Goal: Transaction & Acquisition: Purchase product/service

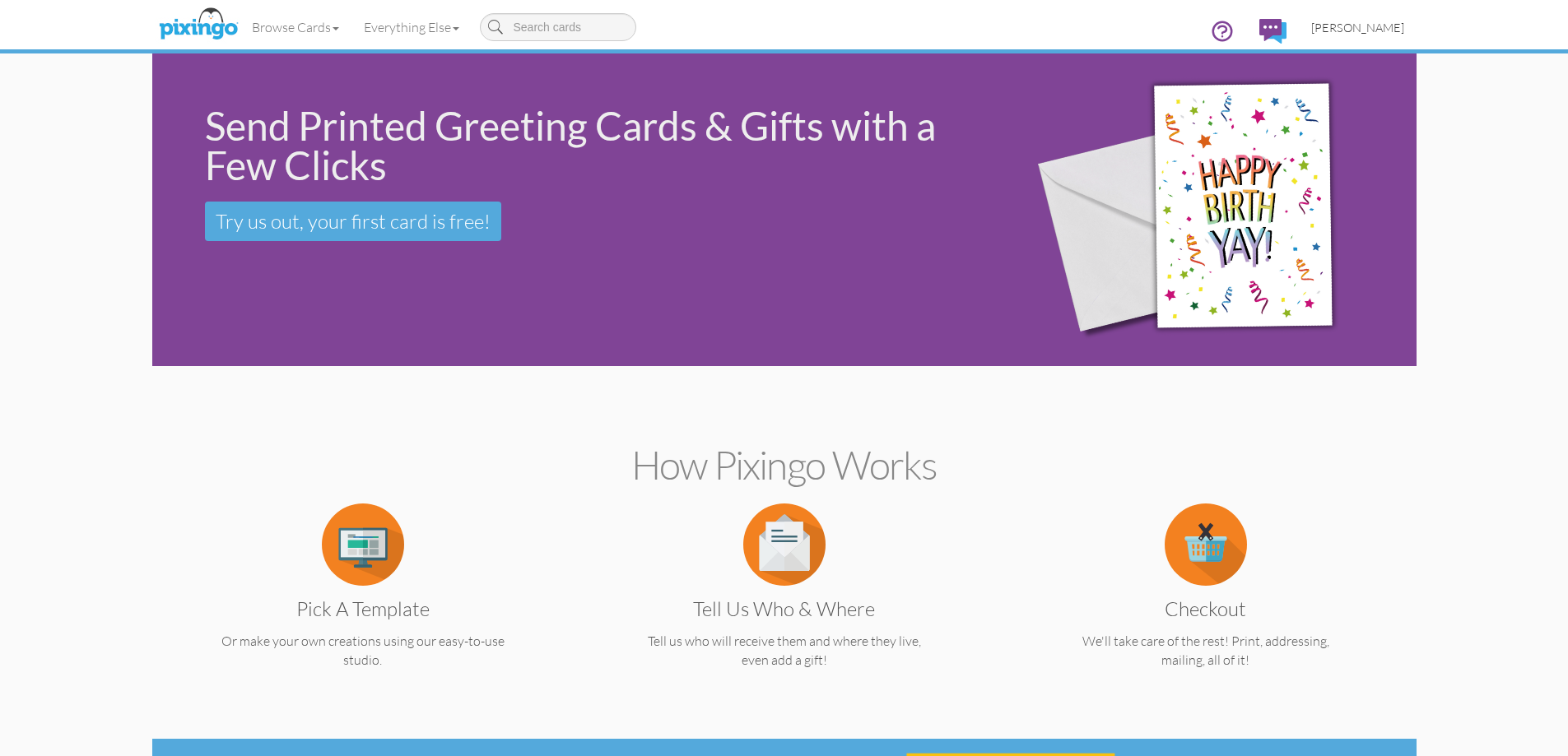
click at [1358, 27] on span "[PERSON_NAME]" at bounding box center [1357, 27] width 93 height 14
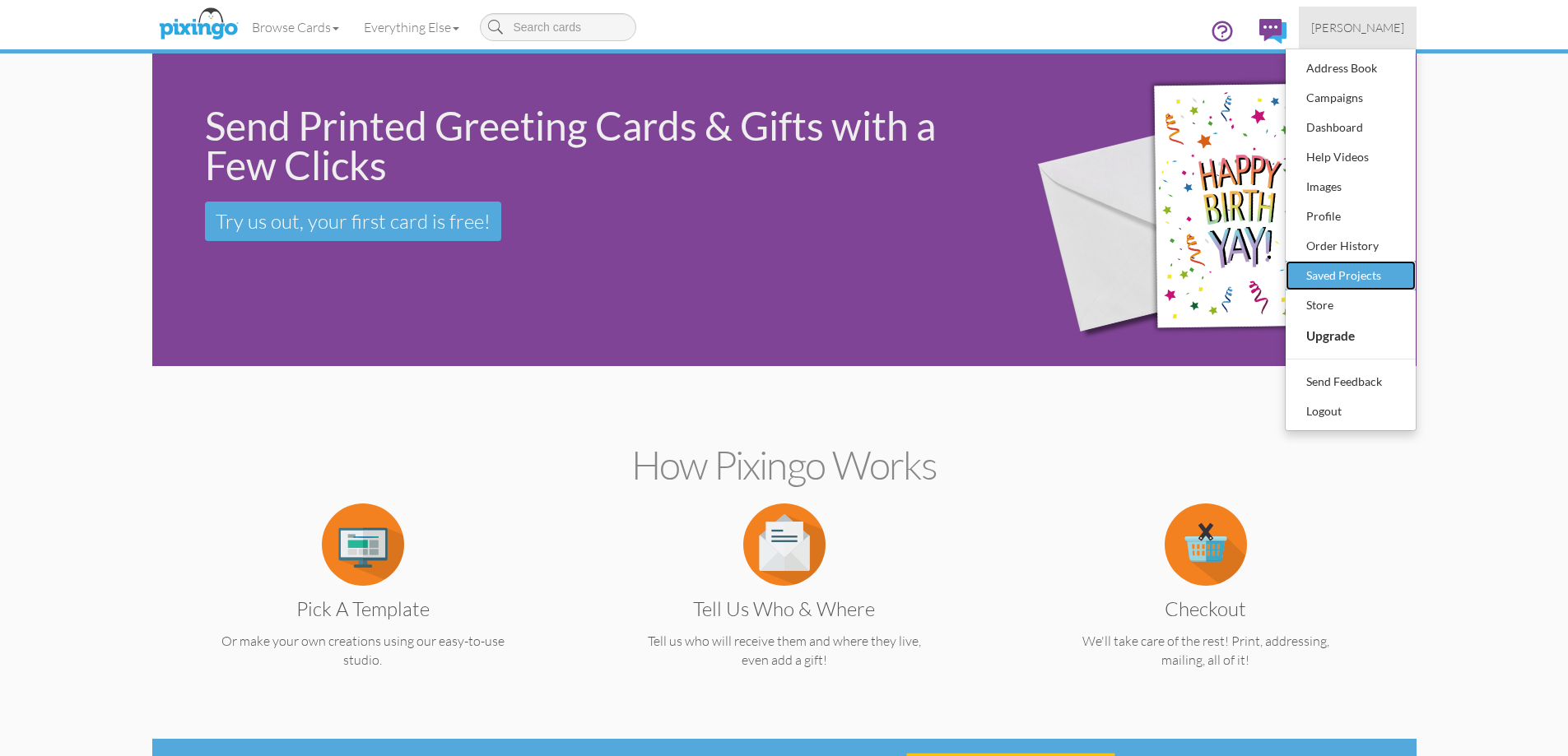
click at [1332, 272] on div "Saved Projects" at bounding box center [1350, 275] width 97 height 25
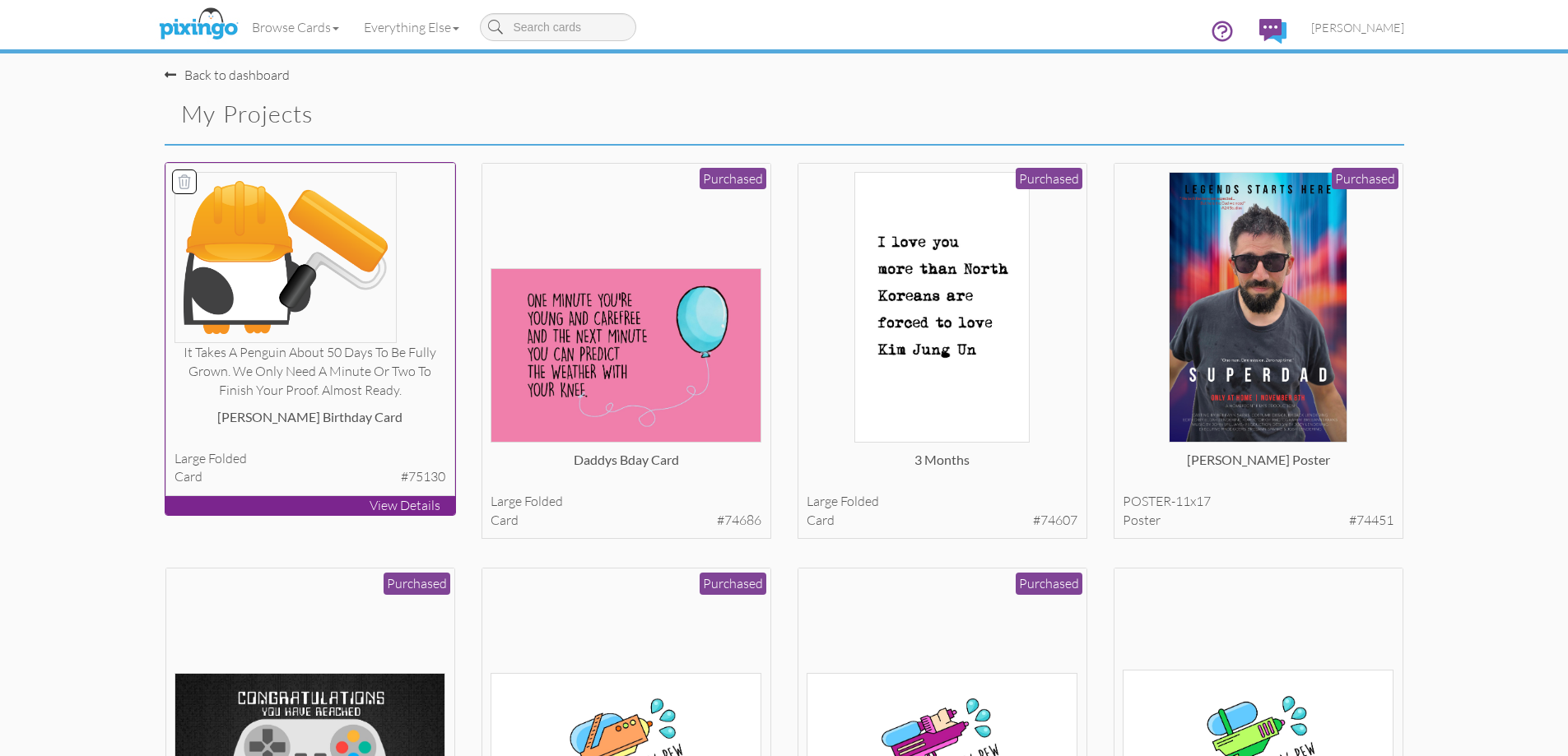
click at [393, 421] on div "Ians birthday card" at bounding box center [310, 424] width 271 height 33
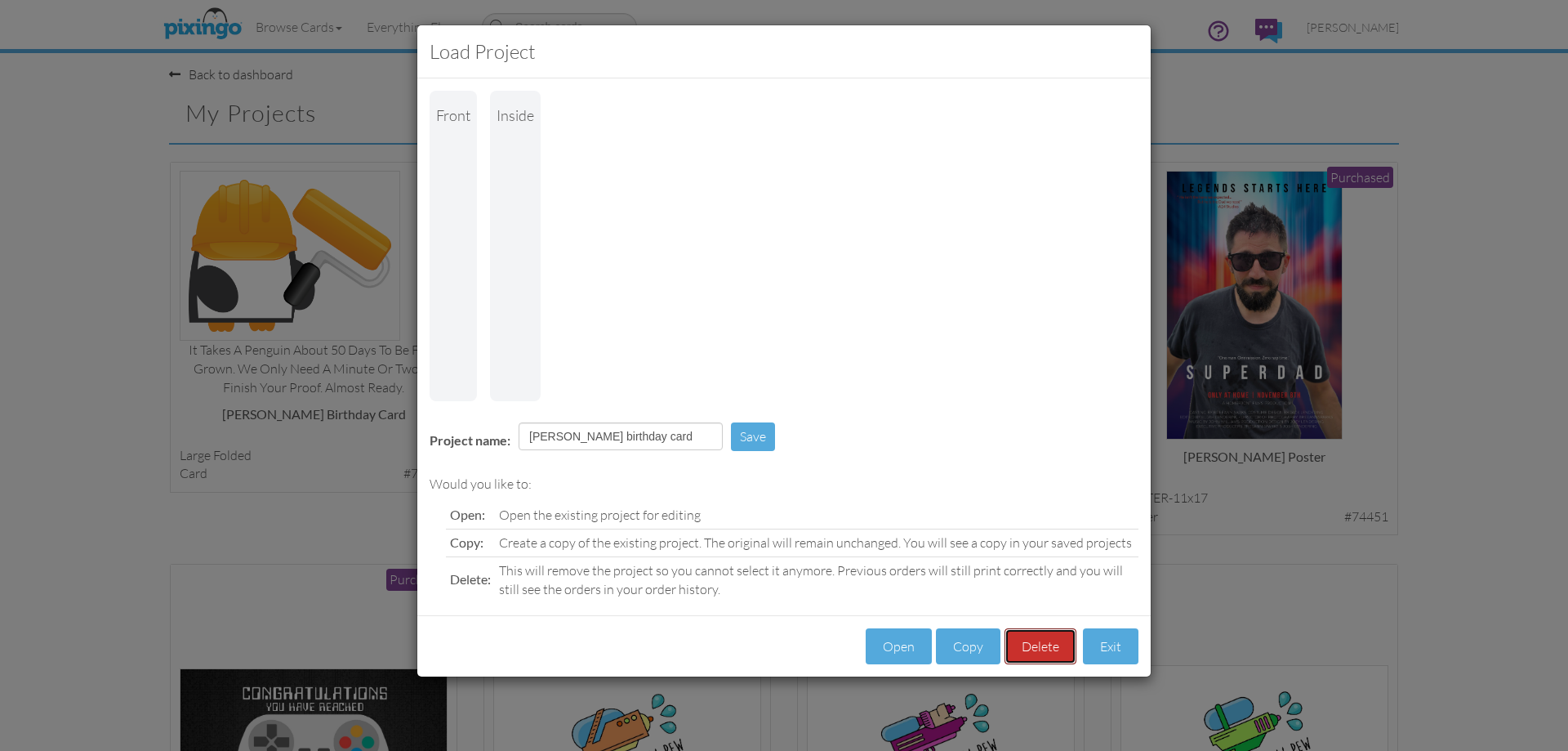
click at [1053, 628] on button "Delete" at bounding box center [1040, 647] width 72 height 37
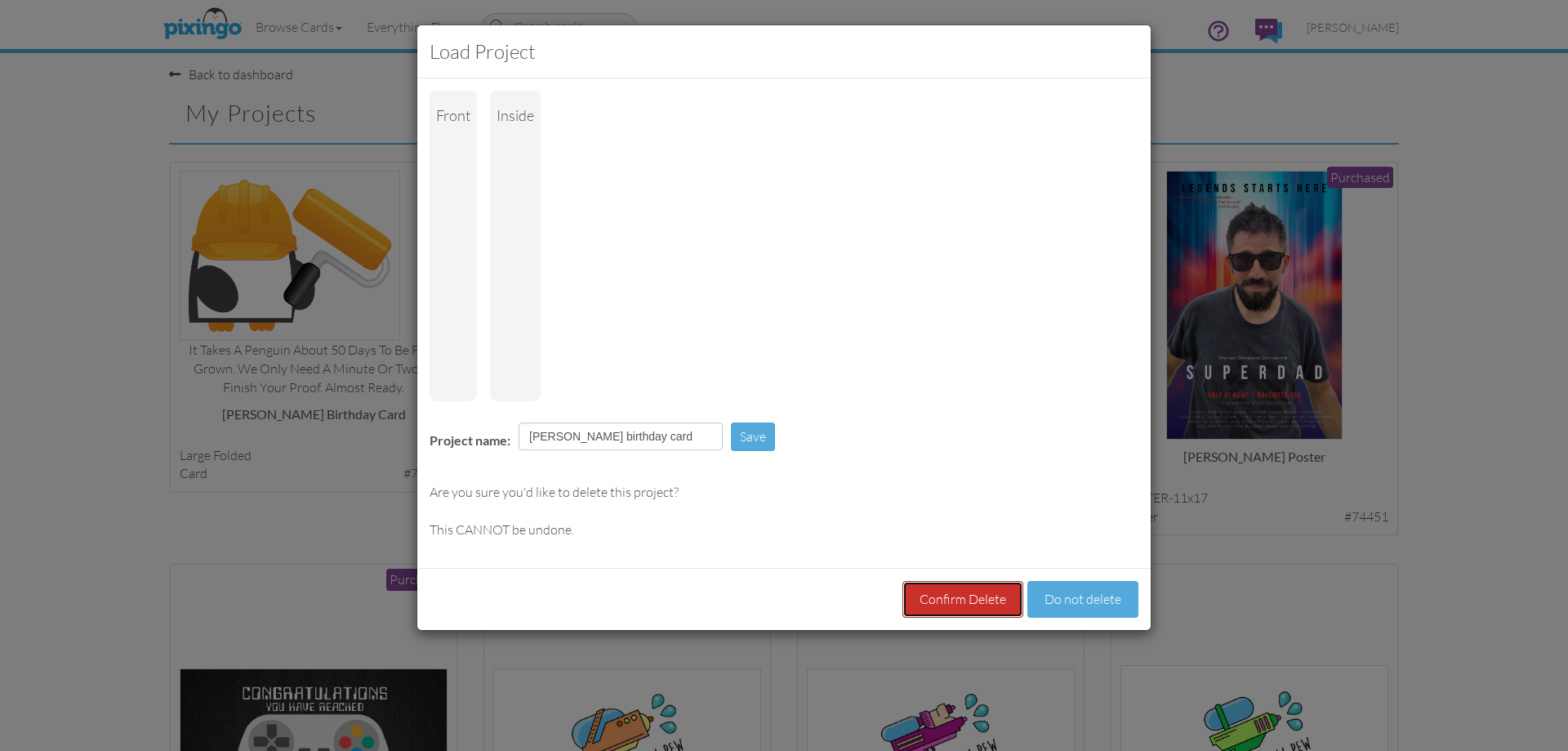
click at [993, 581] on button "Confirm Delete" at bounding box center [963, 600] width 121 height 37
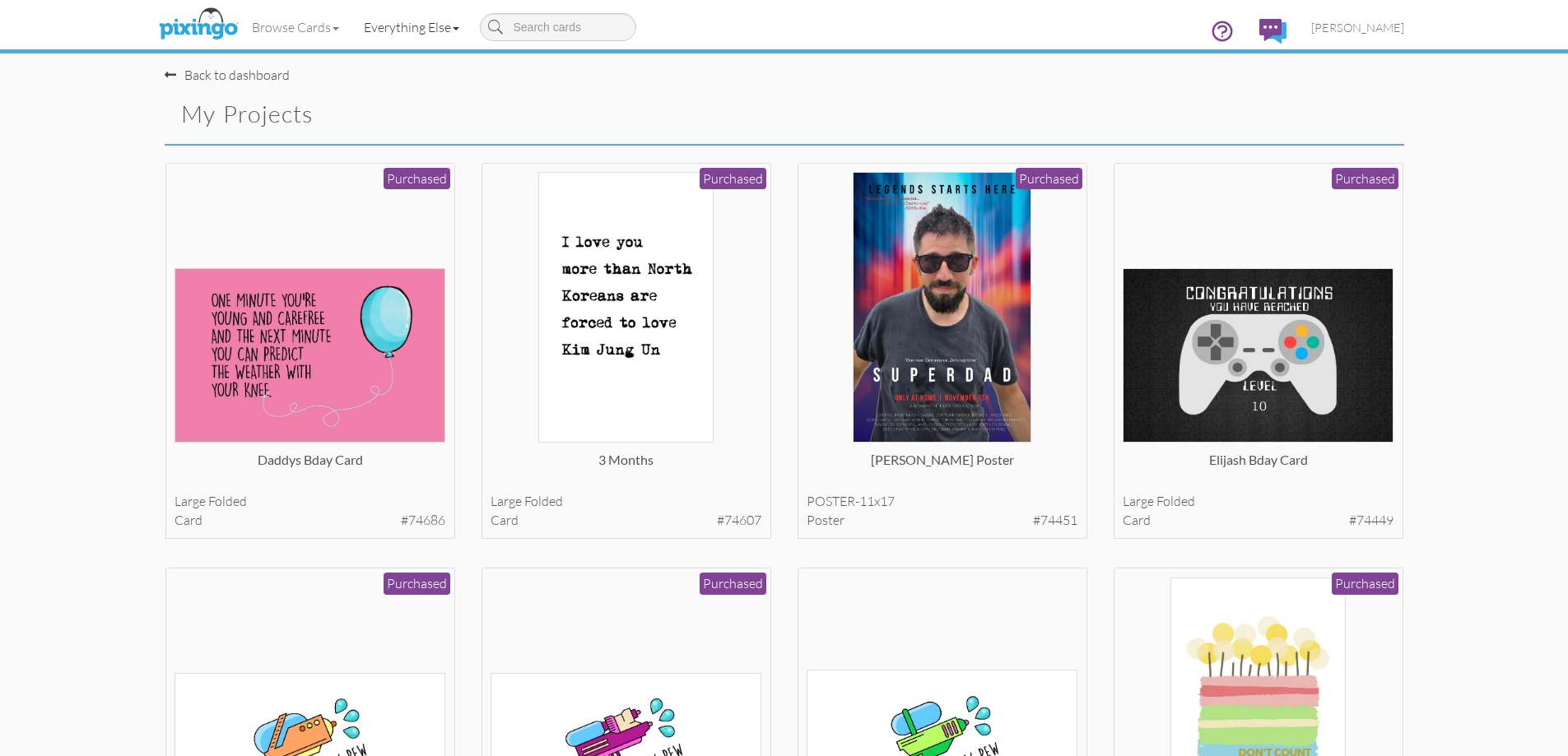
click at [399, 16] on link "Everything Else" at bounding box center [412, 27] width 120 height 41
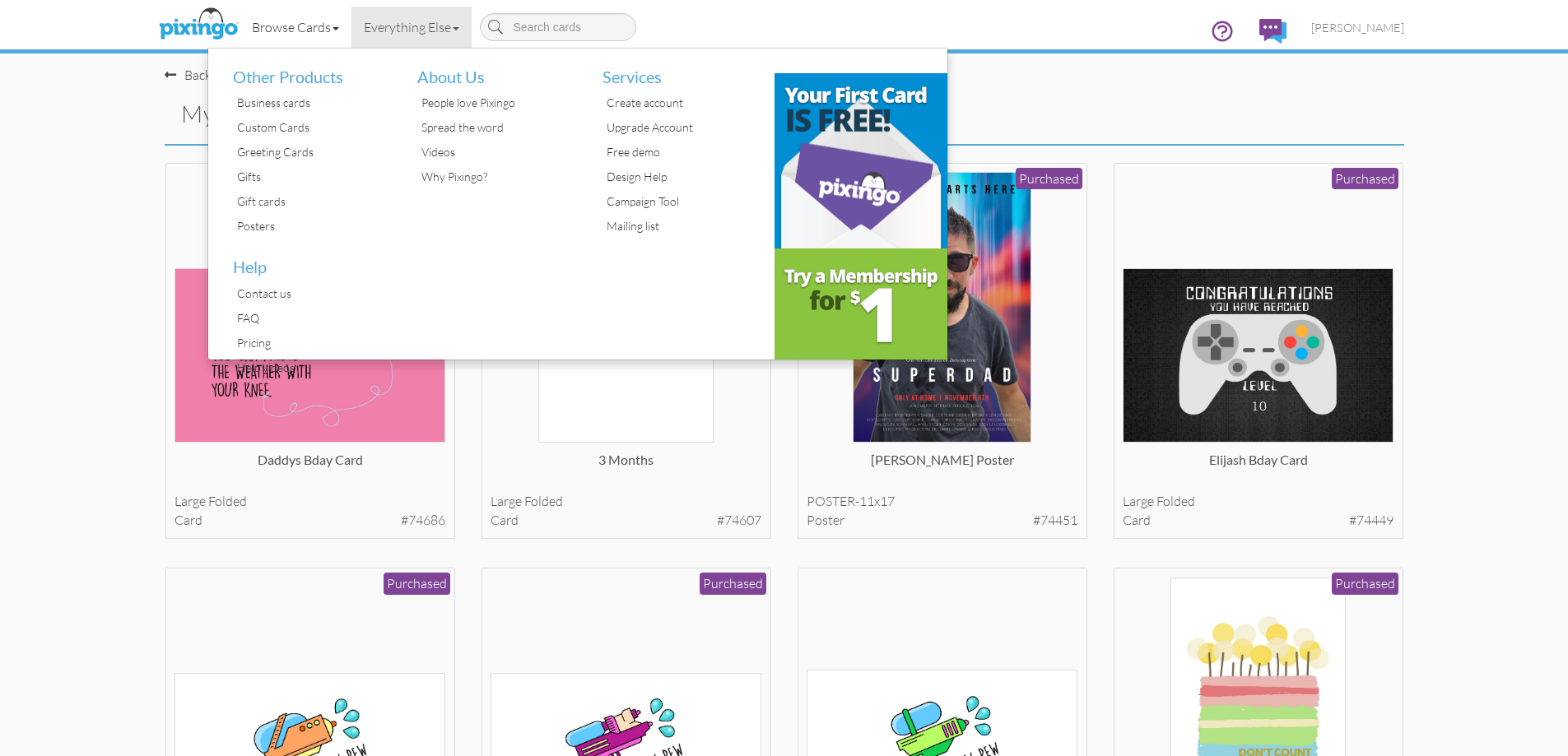
click at [311, 23] on link "Browse Cards" at bounding box center [296, 27] width 112 height 41
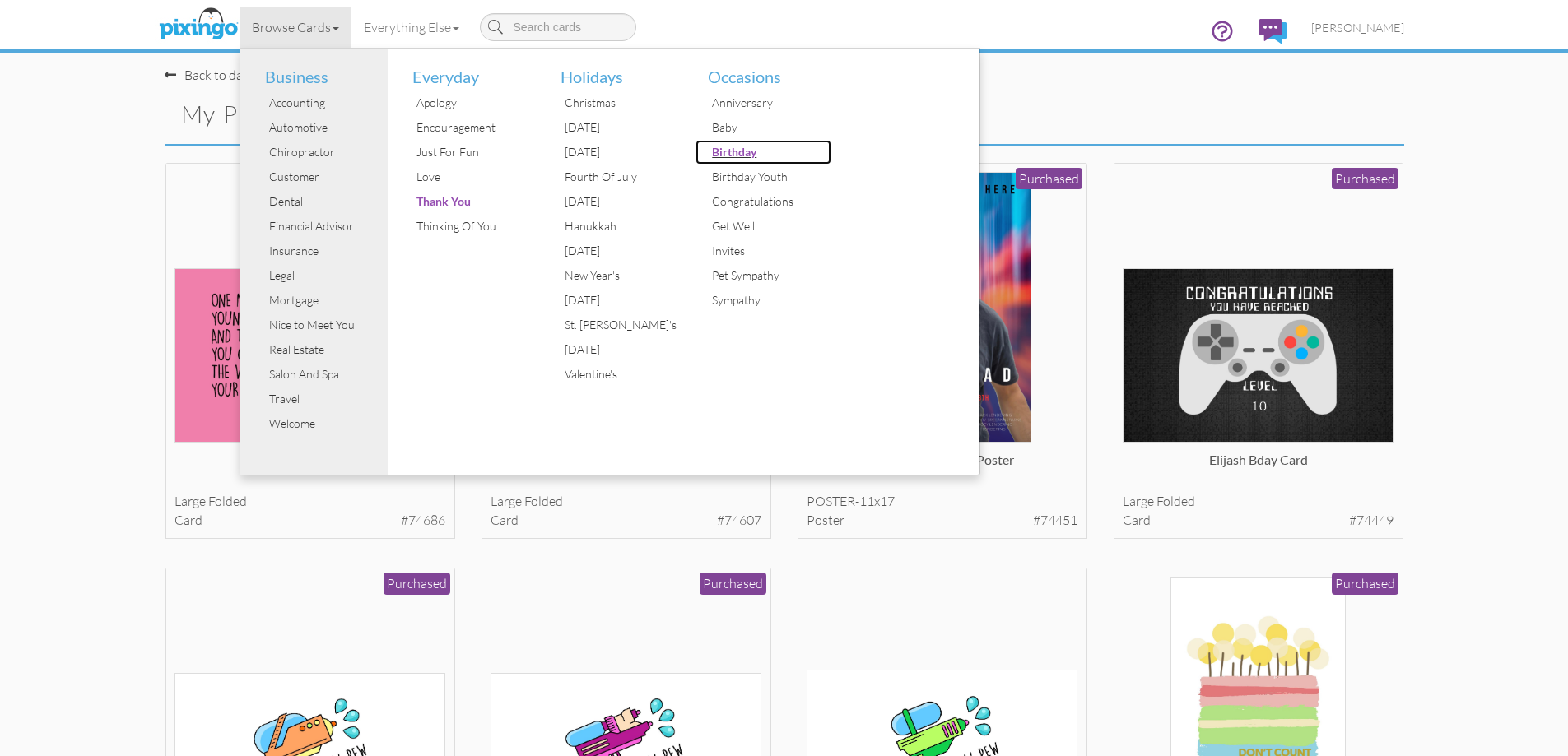
click at [751, 147] on div "Birthday" at bounding box center [769, 151] width 124 height 25
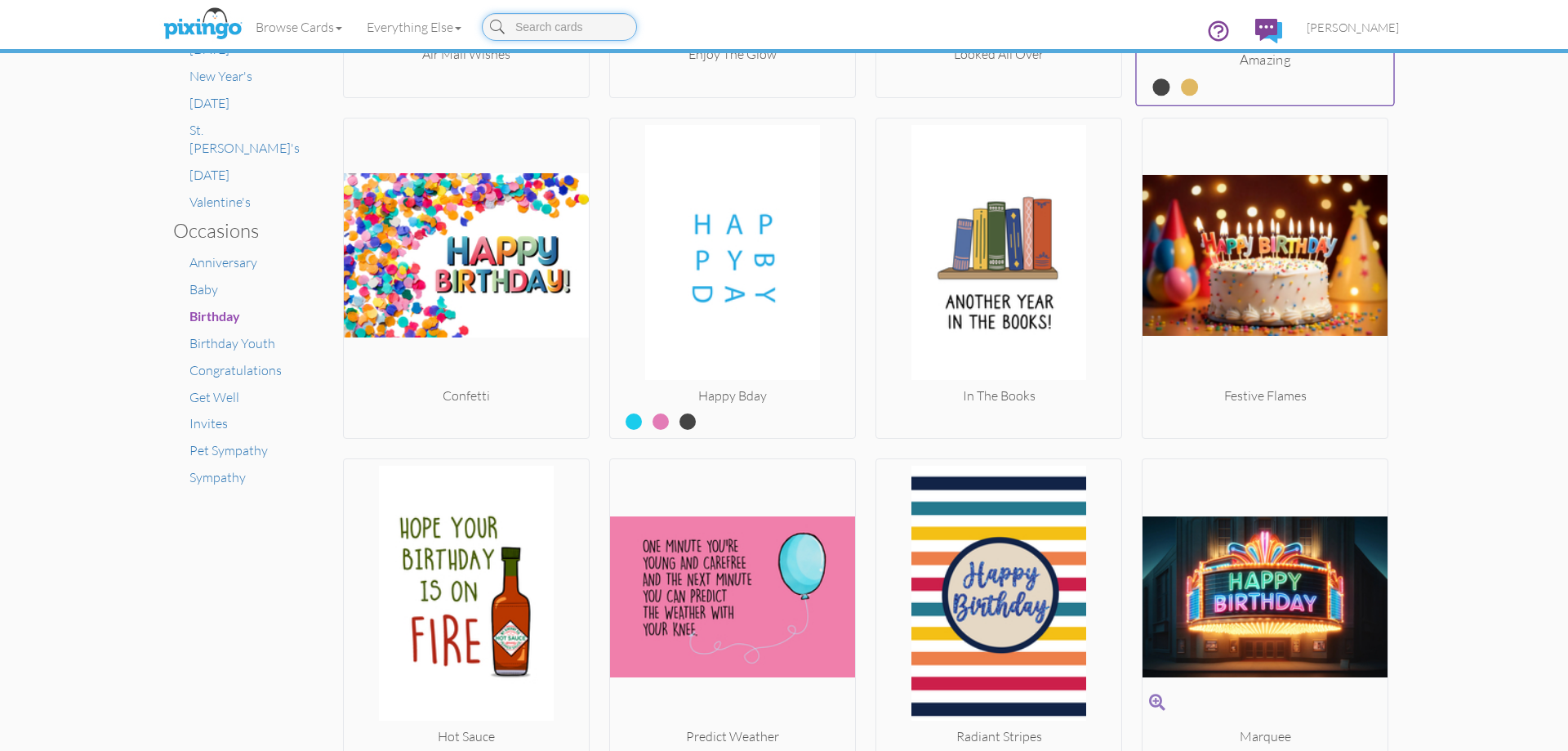
scroll to position [898, 0]
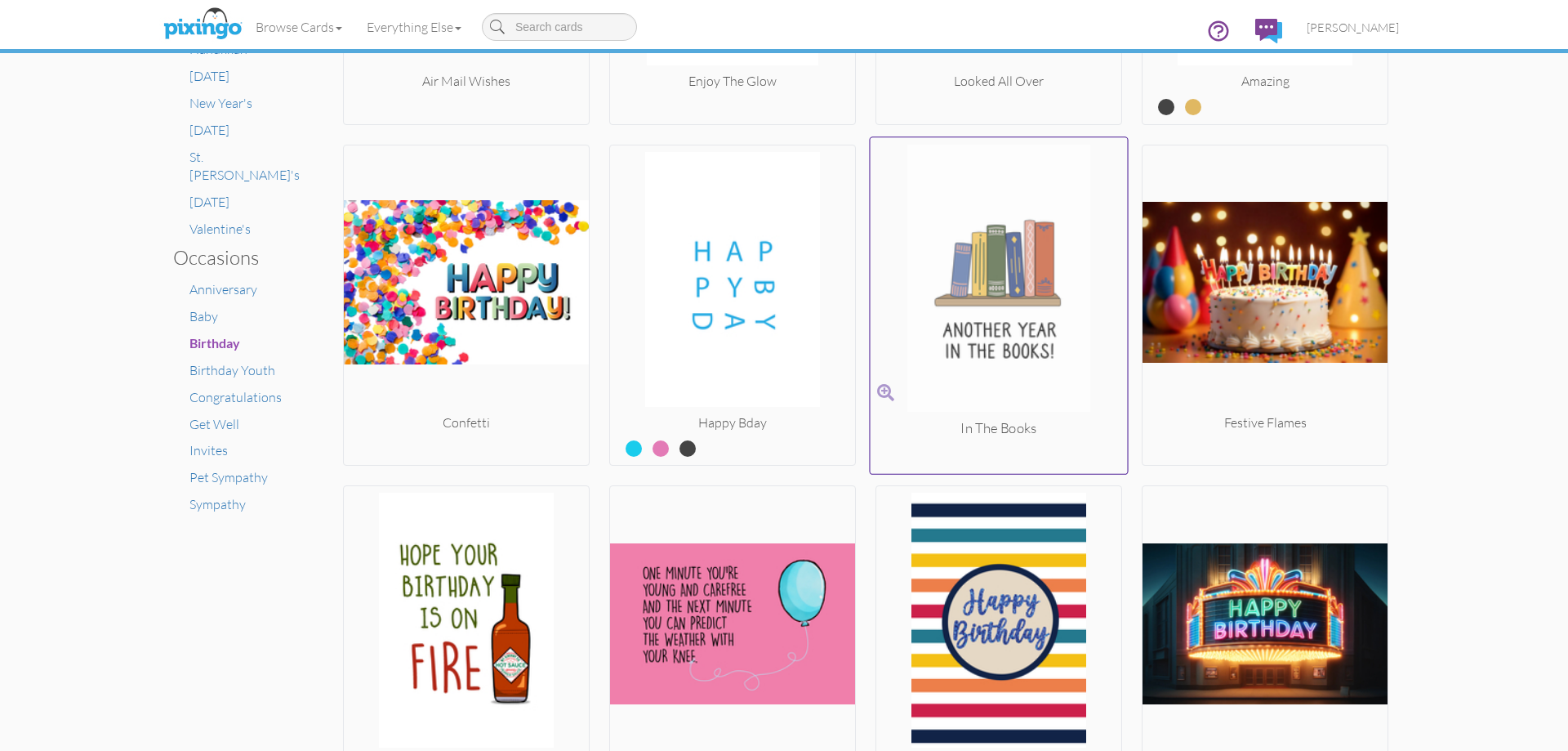
click at [1053, 362] on img at bounding box center [1000, 280] width 257 height 274
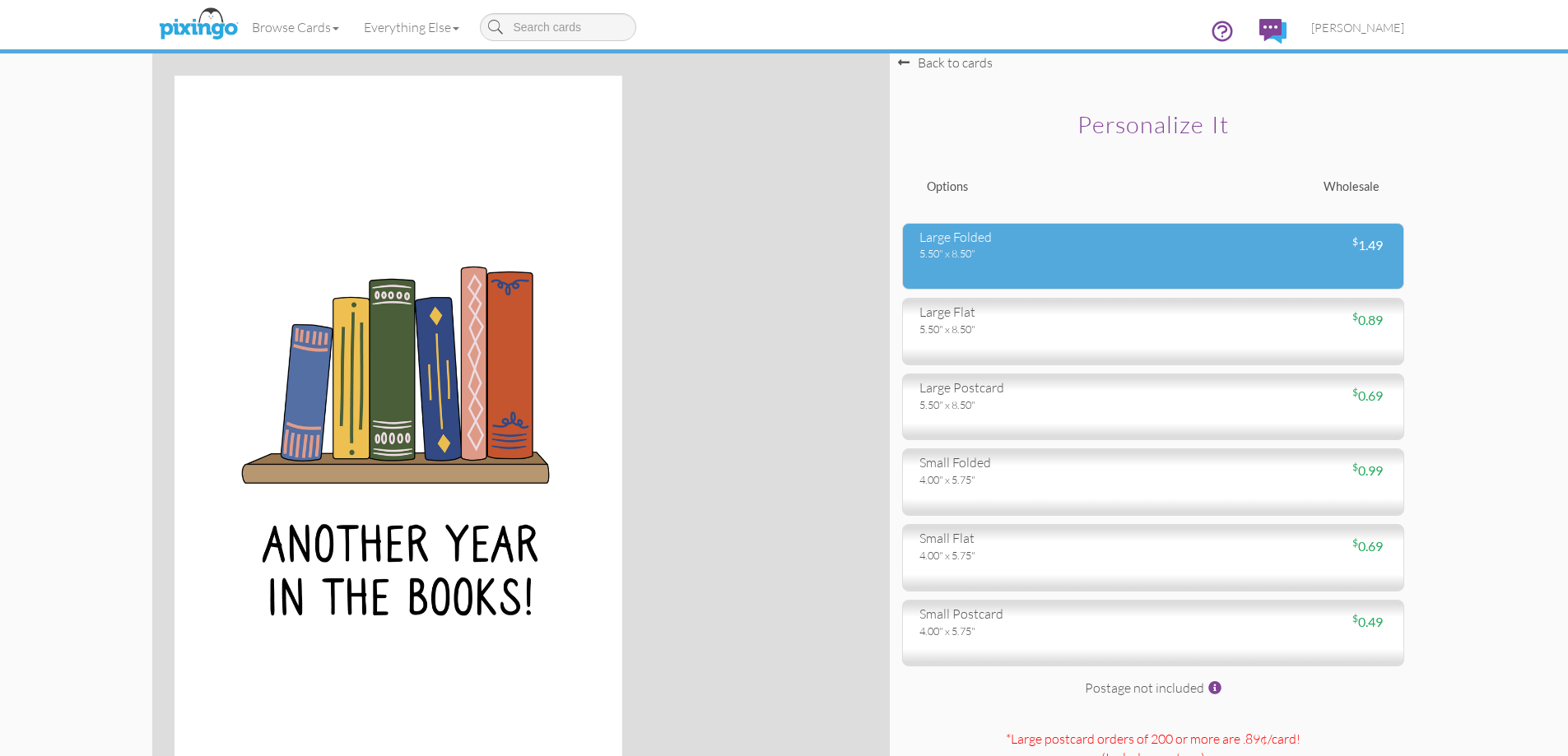
click at [1066, 246] on div "5.50" x 8.50"" at bounding box center [1030, 252] width 221 height 15
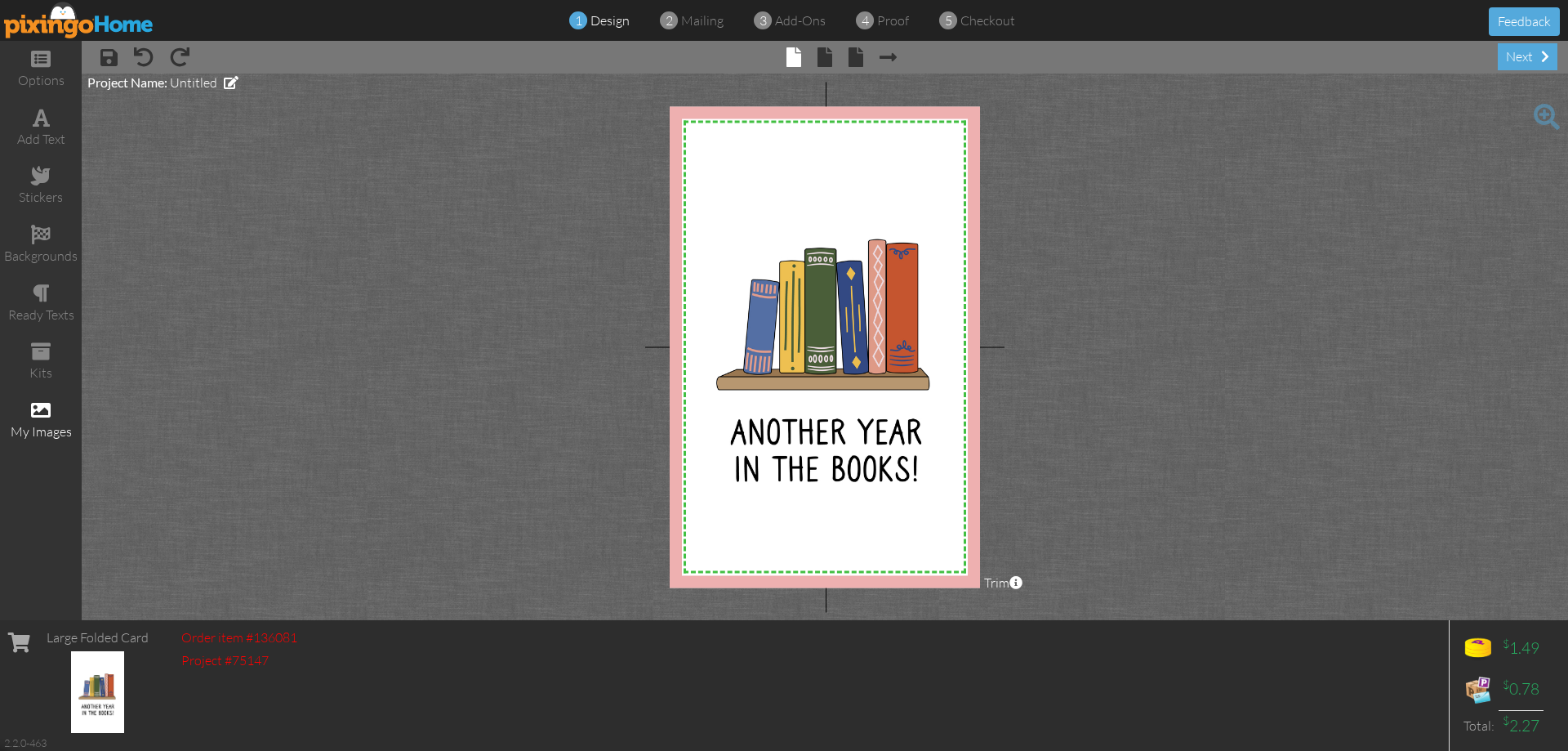
click at [34, 426] on div "my images" at bounding box center [41, 431] width 82 height 19
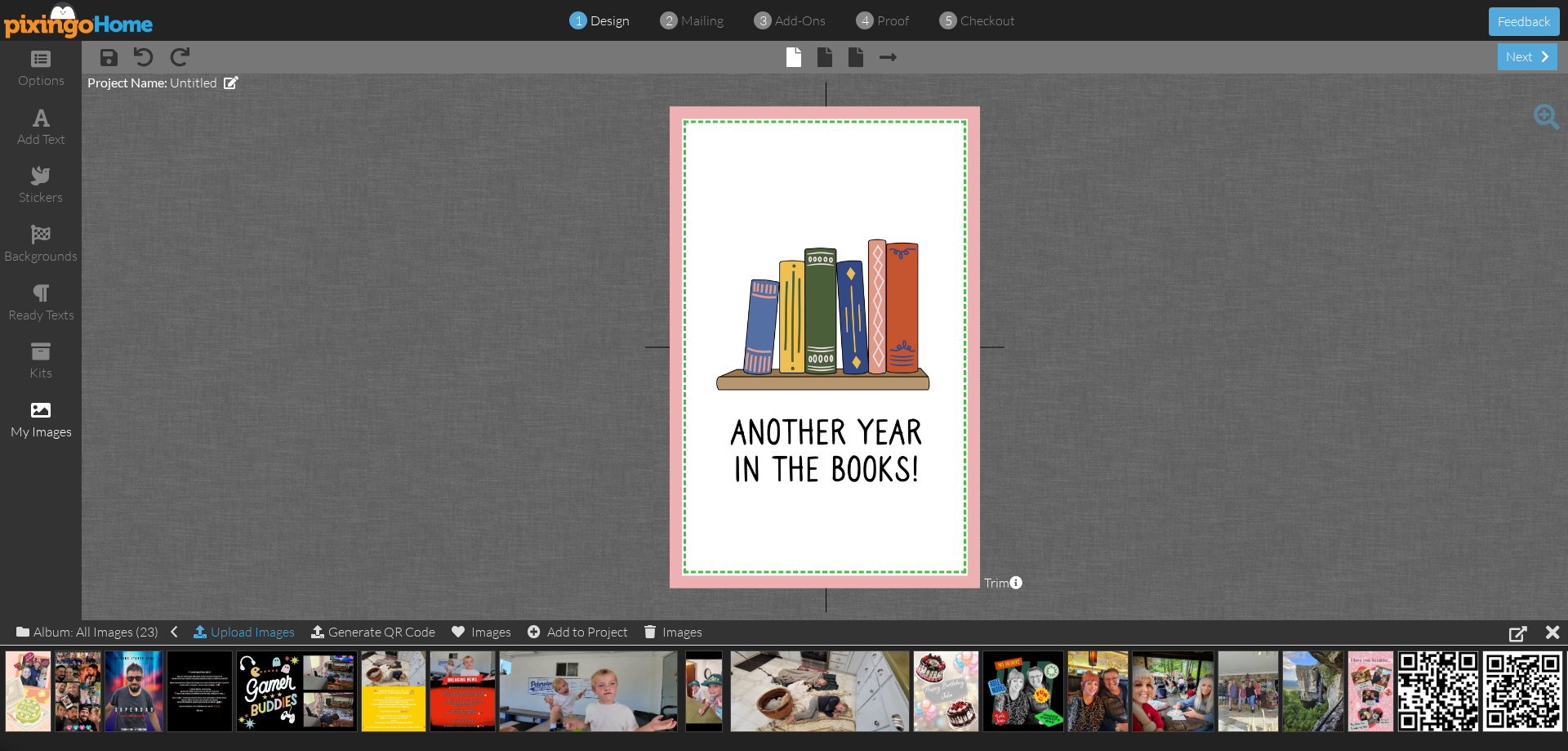
click at [209, 631] on div "Upload Images" at bounding box center [245, 632] width 101 height 23
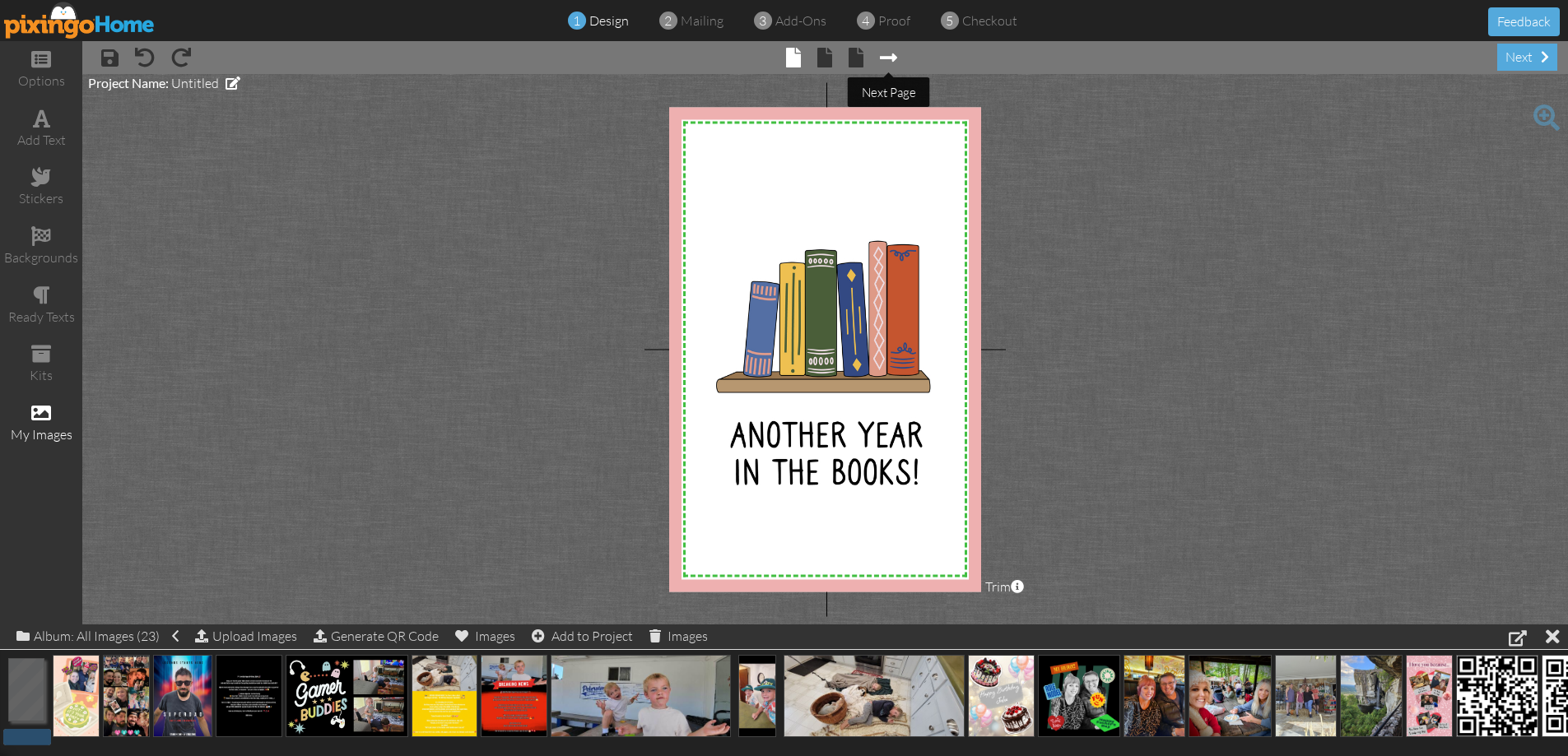
click at [882, 55] on span at bounding box center [888, 58] width 18 height 20
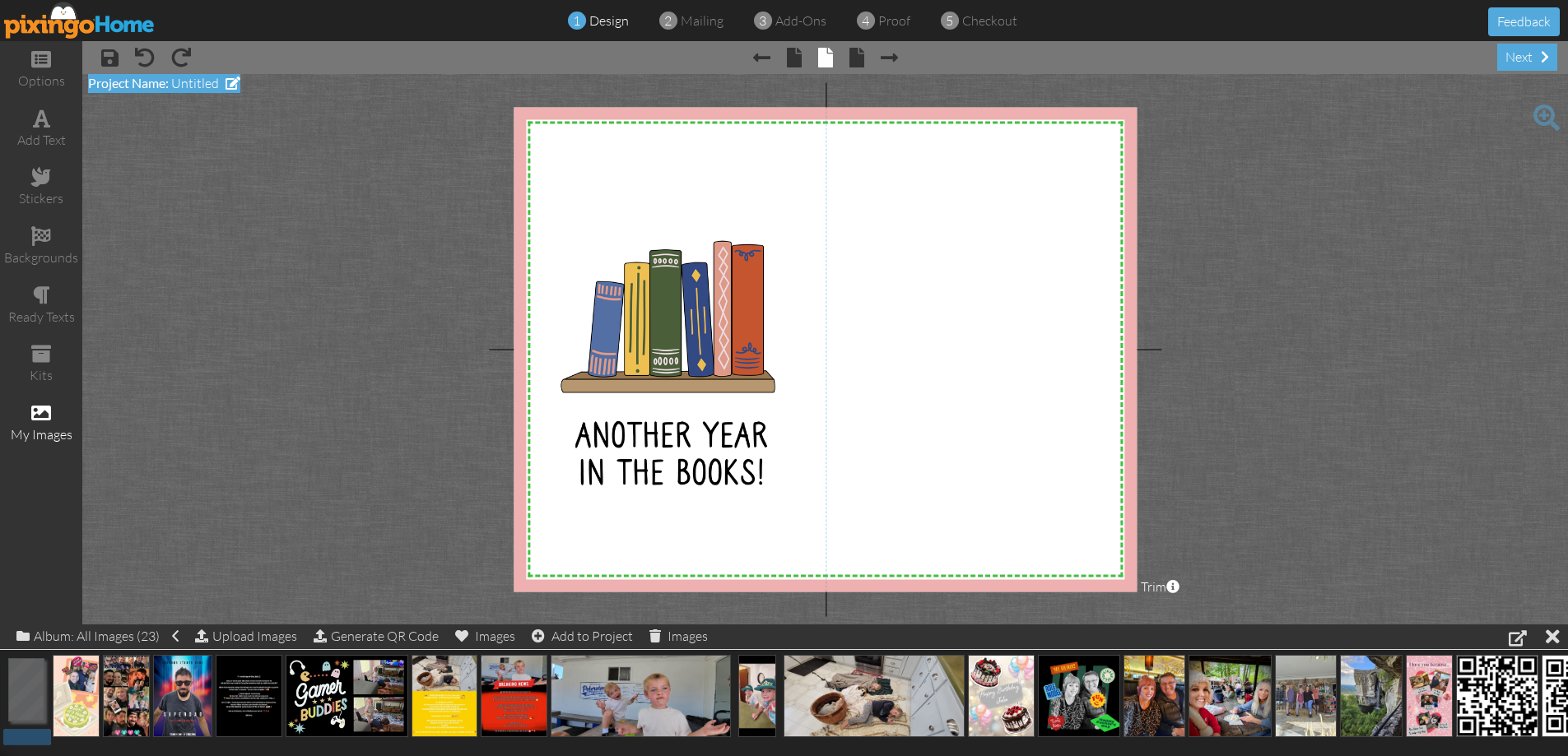
click at [178, 85] on span "Untitled" at bounding box center [195, 82] width 48 height 17
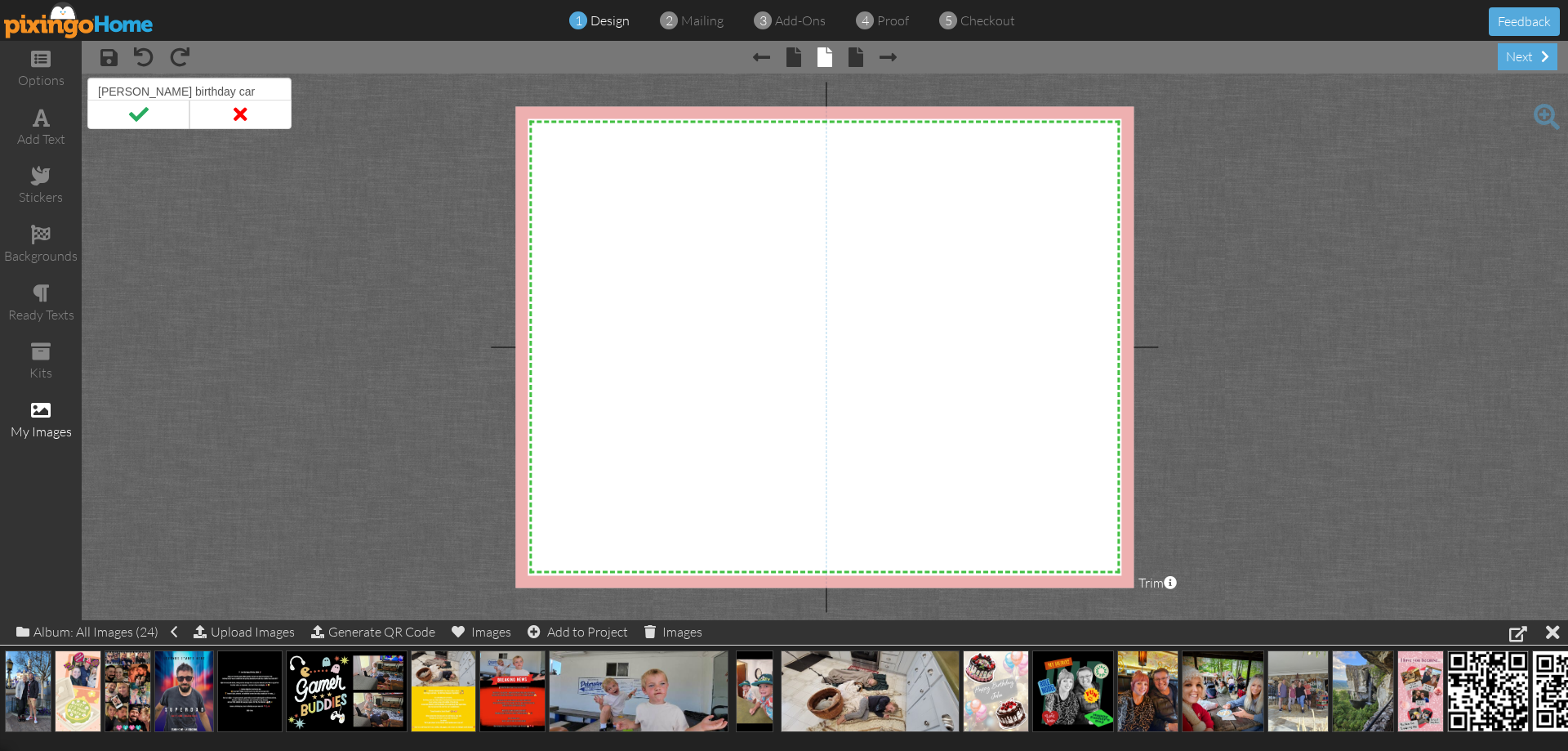
type input "[PERSON_NAME] birthday card"
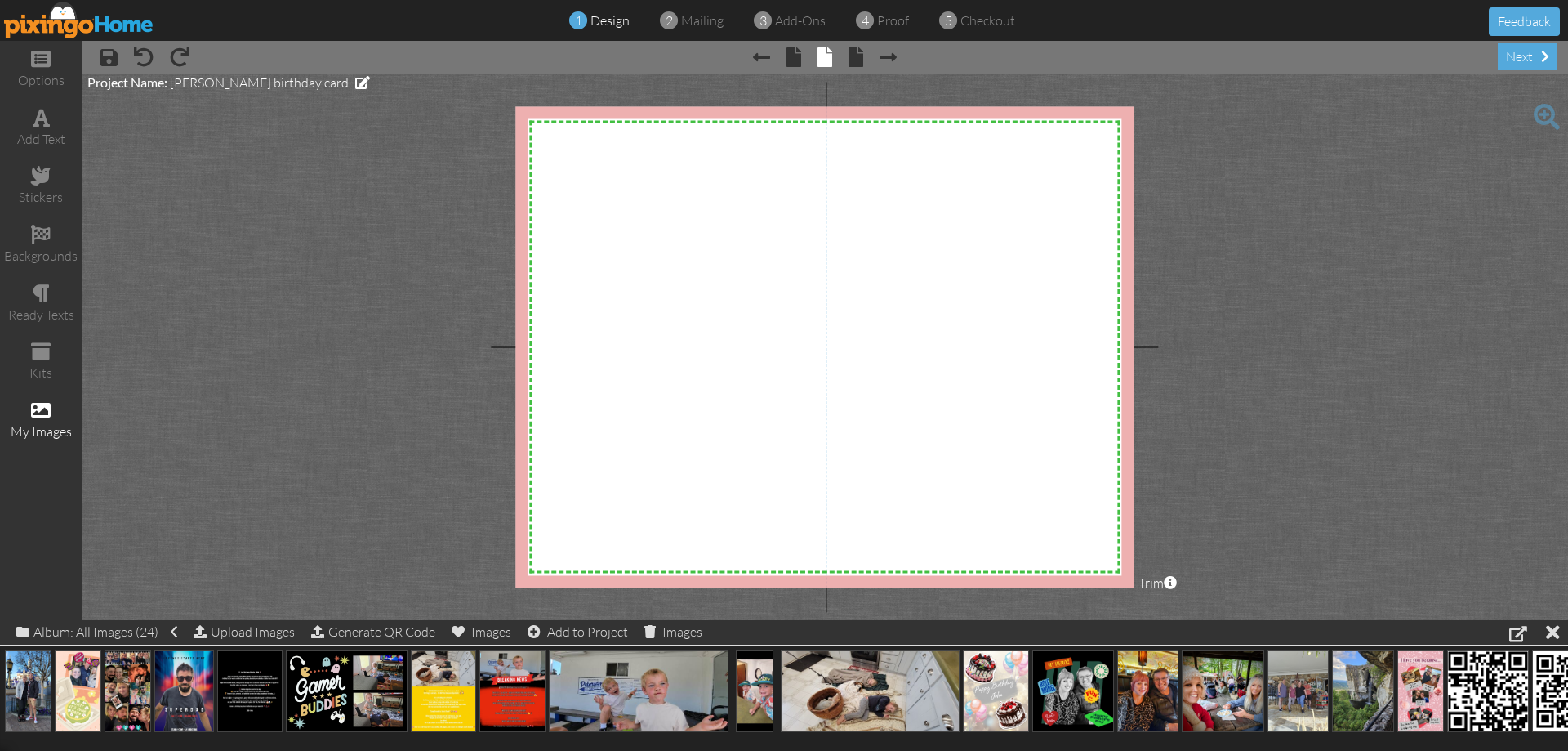
click at [216, 284] on project-studio-wrapper "X X X X X X X X X X X X X X X X X X X X X X X X X X X X X X X X X X X X X X X X…" at bounding box center [825, 346] width 1486 height 546
drag, startPoint x: 31, startPoint y: 687, endPoint x: 680, endPoint y: 274, distance: 769.3
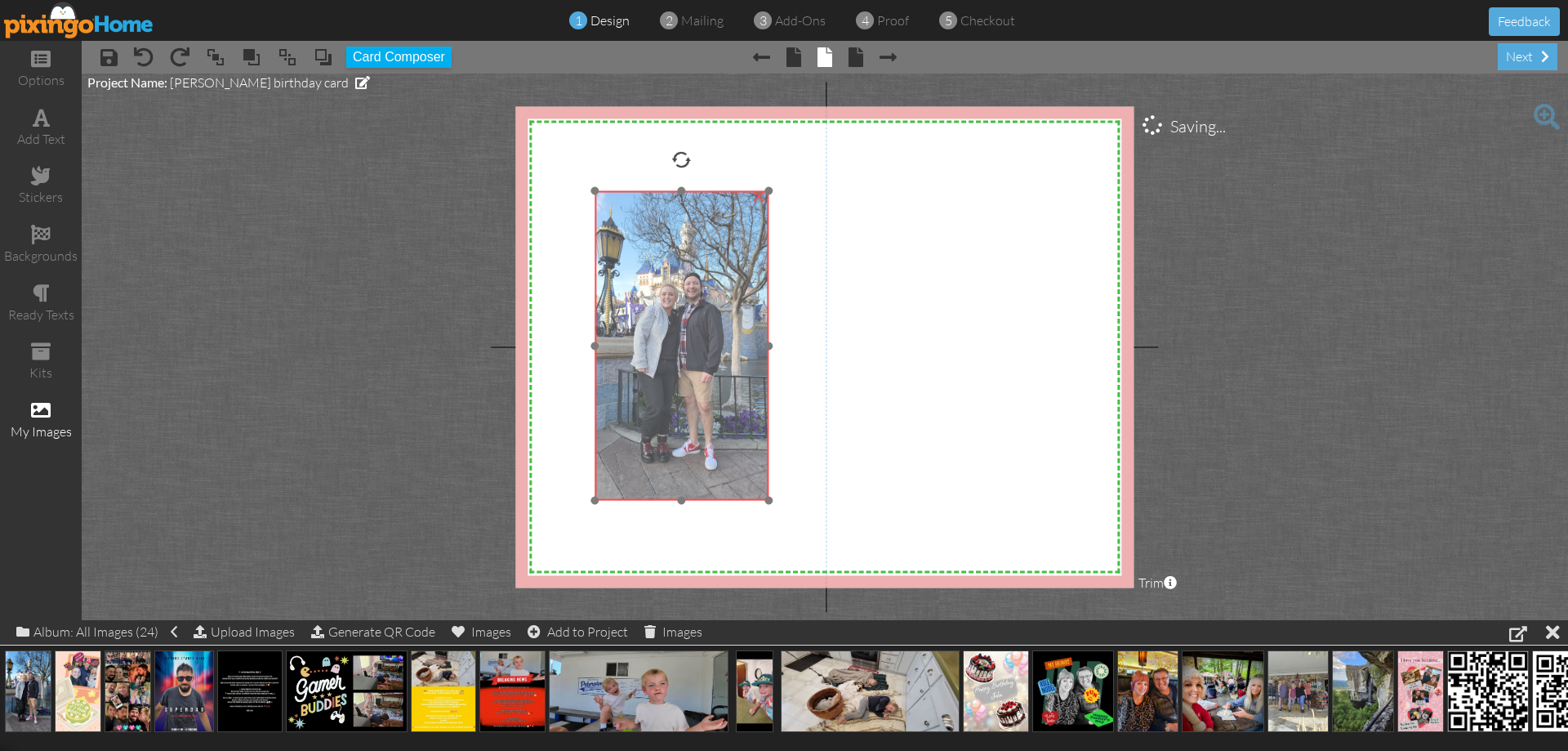
drag, startPoint x: 745, startPoint y: 430, endPoint x: 686, endPoint y: 383, distance: 75.4
click at [686, 383] on img at bounding box center [682, 345] width 175 height 309
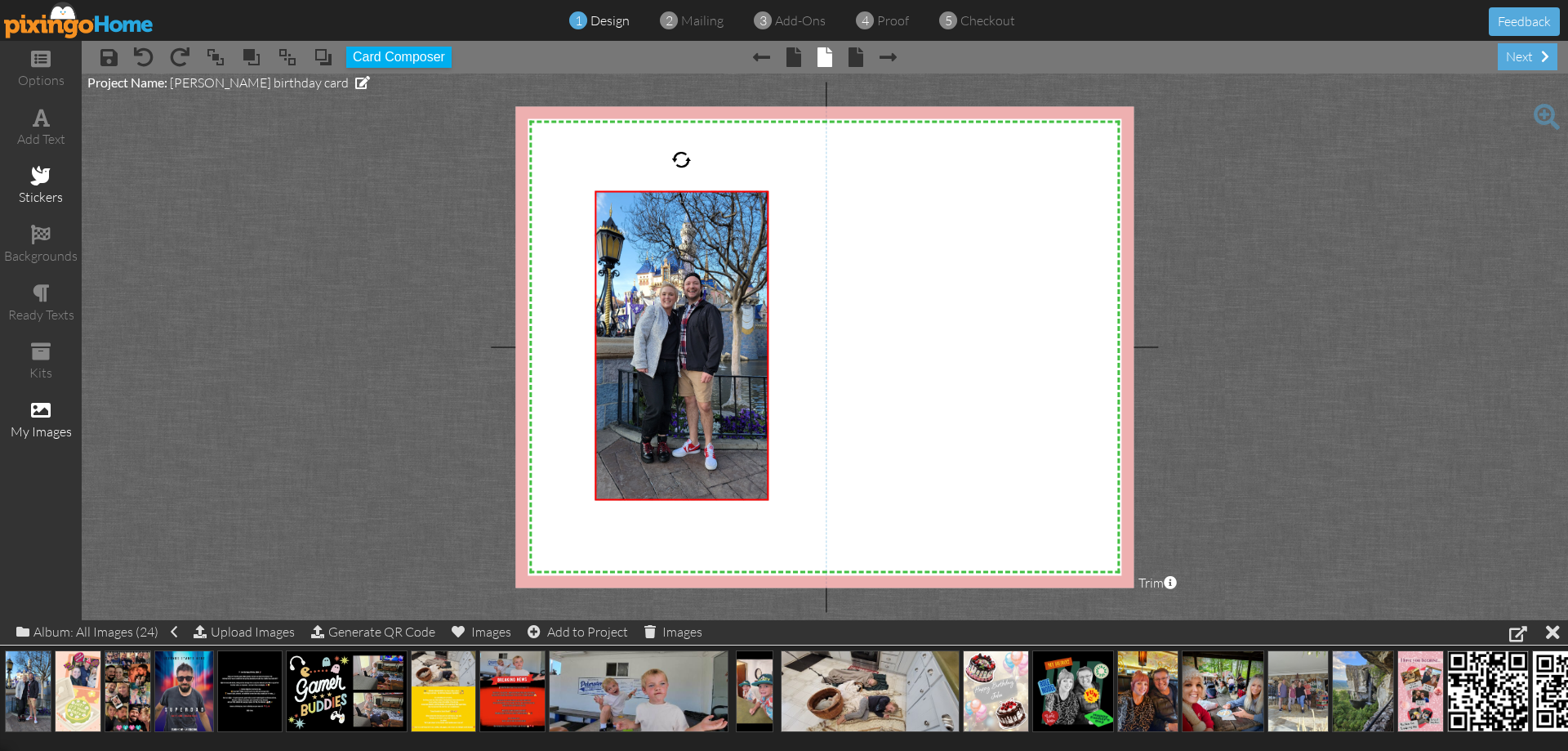
click at [29, 194] on div "stickers" at bounding box center [41, 197] width 82 height 19
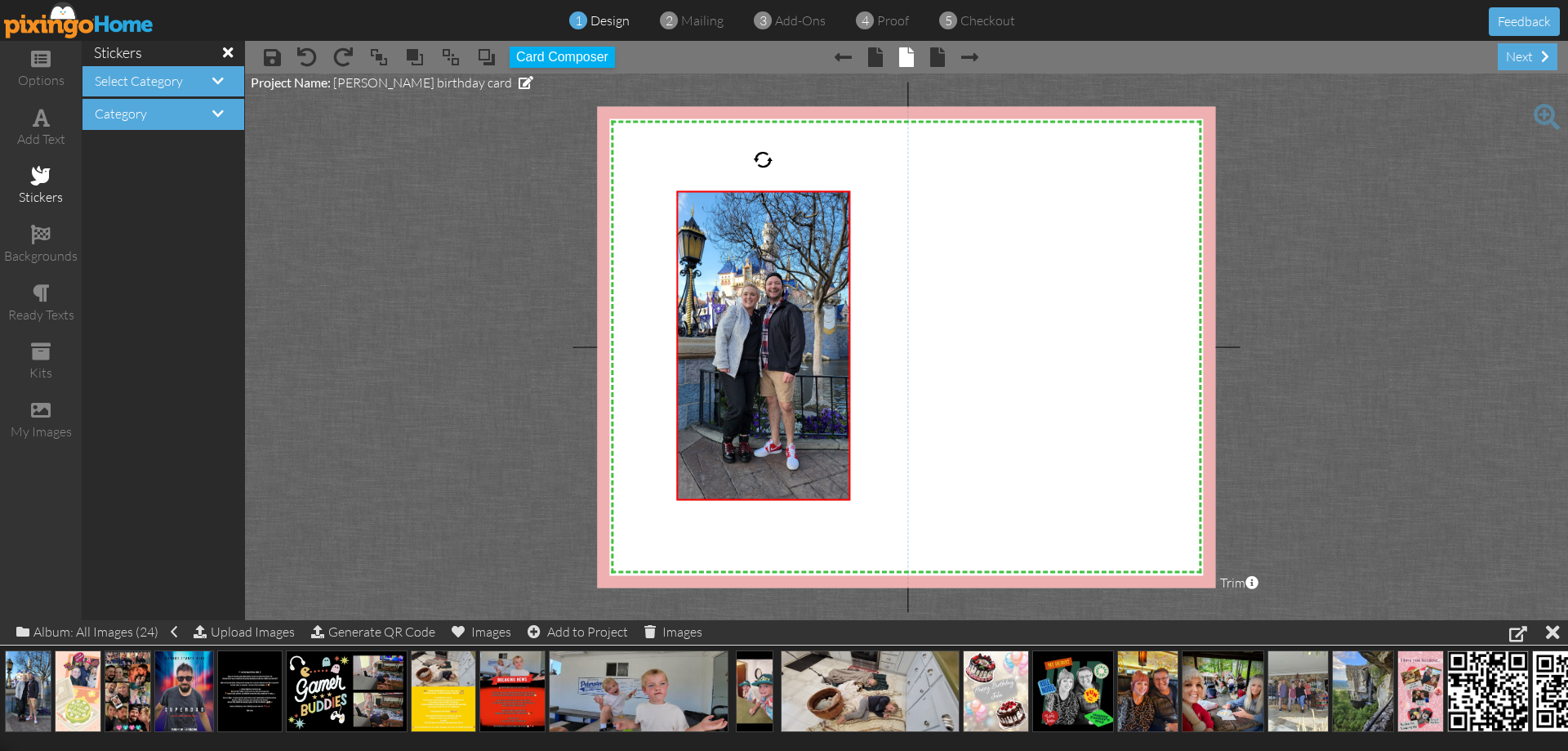
click at [217, 88] on h4 "Select Category" at bounding box center [163, 81] width 137 height 15
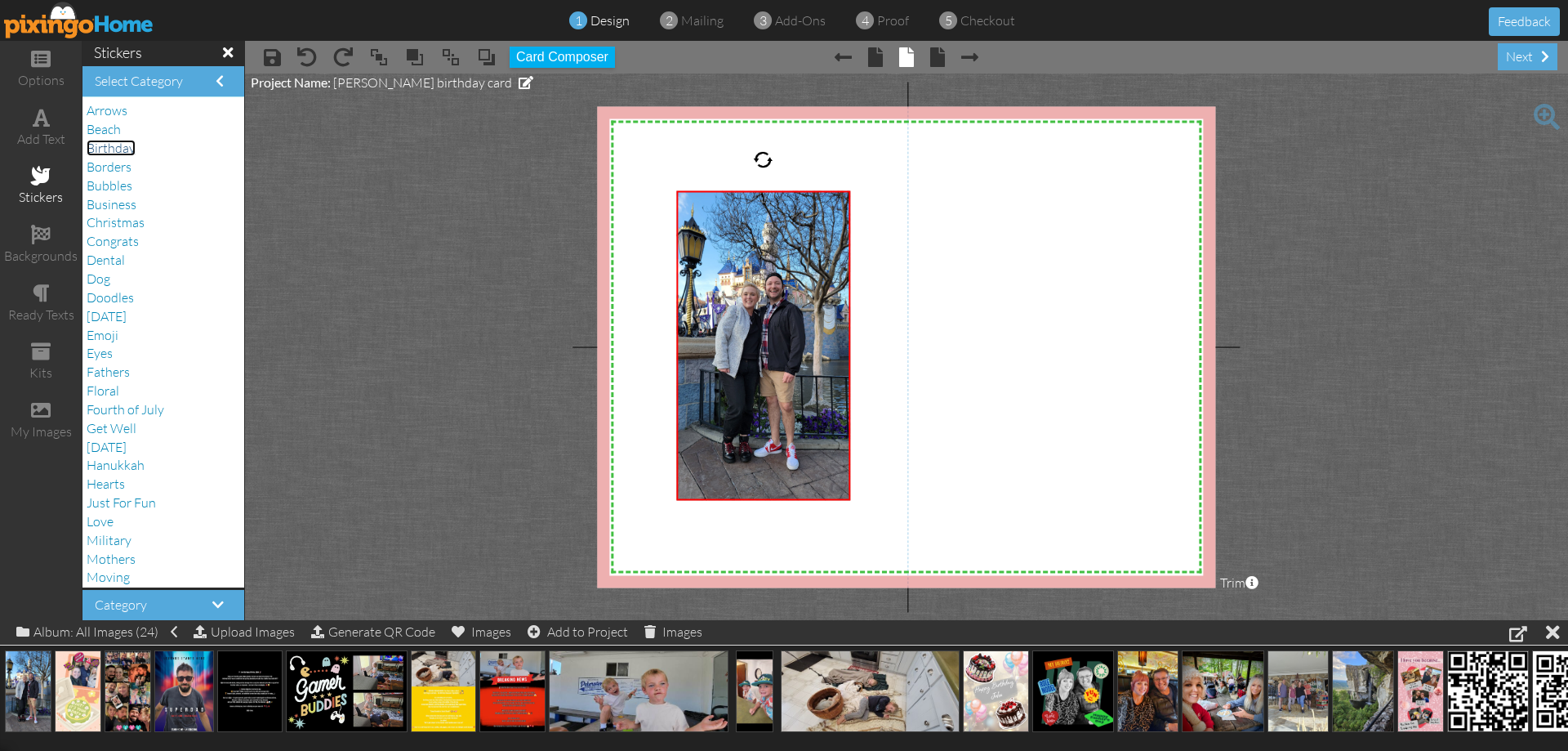
click at [125, 147] on span "Birthday" at bounding box center [111, 147] width 49 height 17
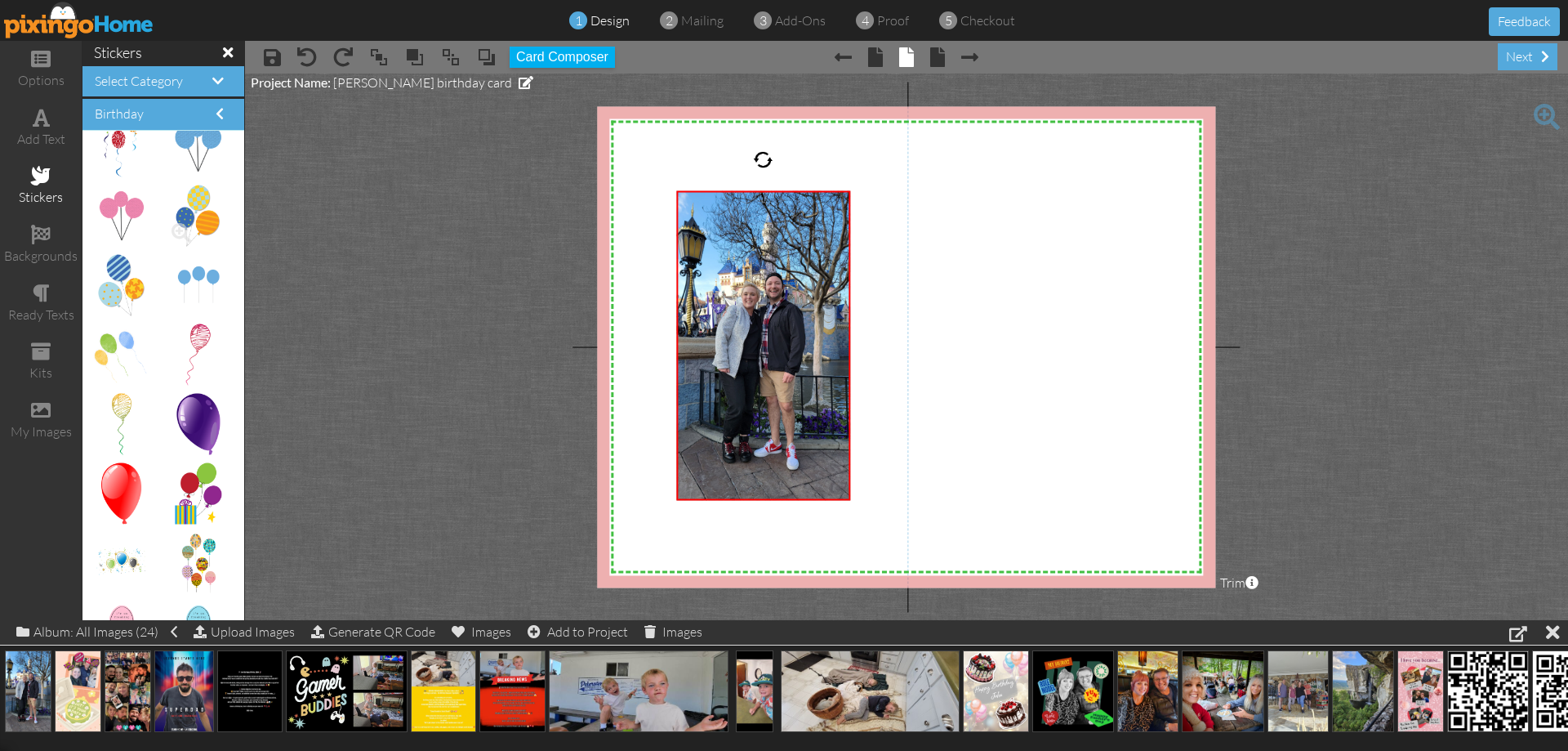
scroll to position [245, 0]
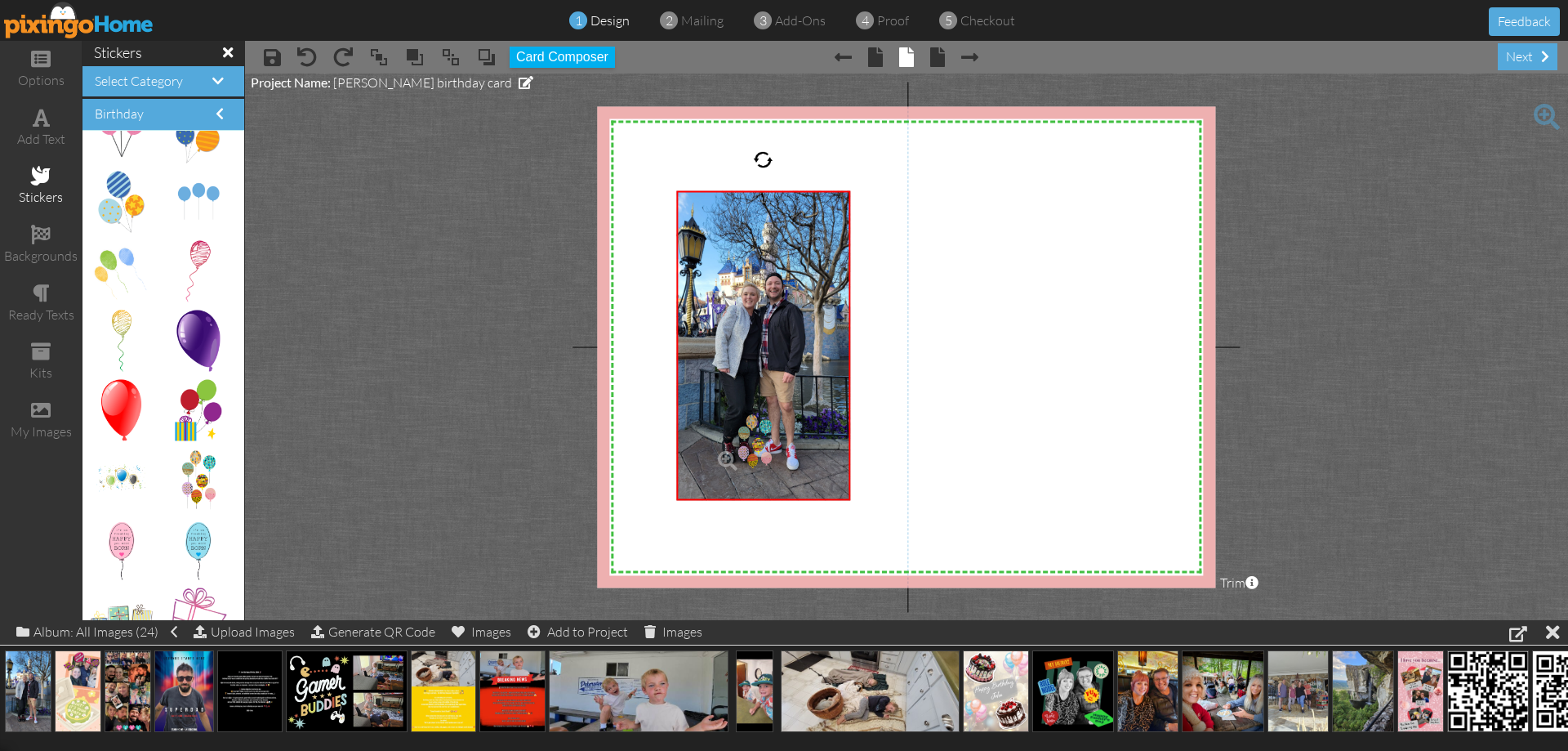
drag, startPoint x: 189, startPoint y: 473, endPoint x: 748, endPoint y: 438, distance: 560.1
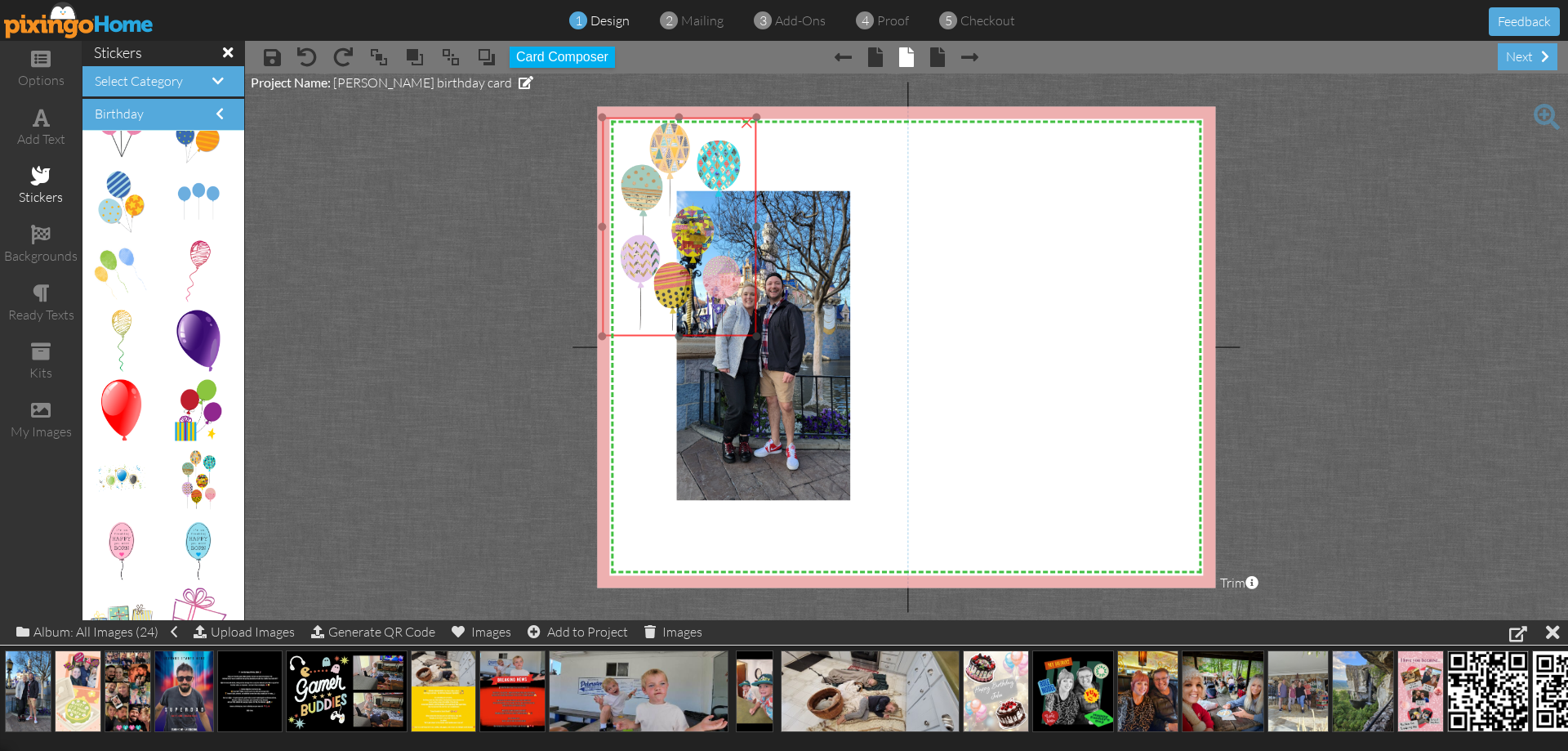
drag, startPoint x: 748, startPoint y: 438, endPoint x: 711, endPoint y: 247, distance: 194.6
click at [711, 247] on img at bounding box center [679, 227] width 154 height 218
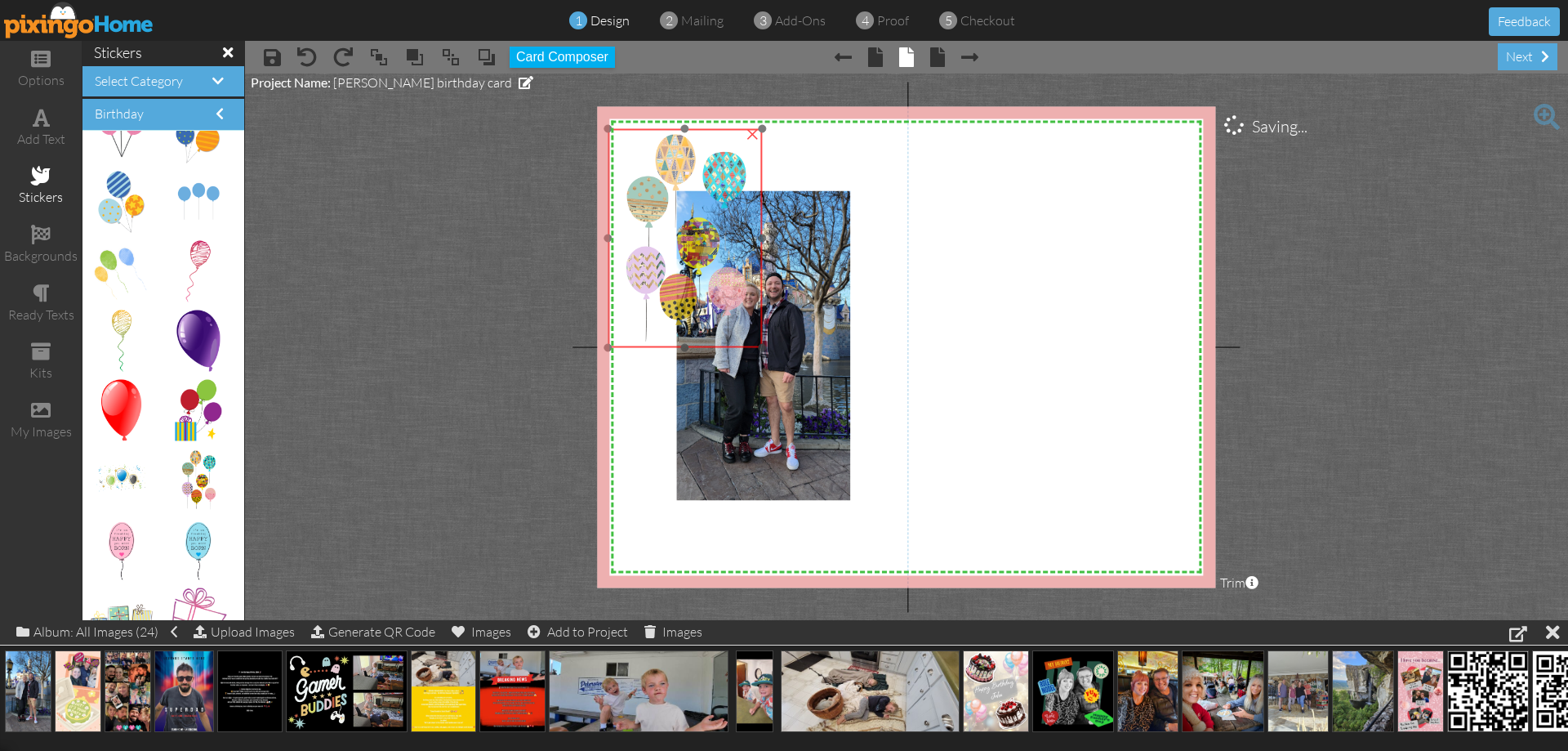
drag, startPoint x: 710, startPoint y: 259, endPoint x: 716, endPoint y: 271, distance: 13.4
click at [716, 271] on img at bounding box center [685, 238] width 154 height 218
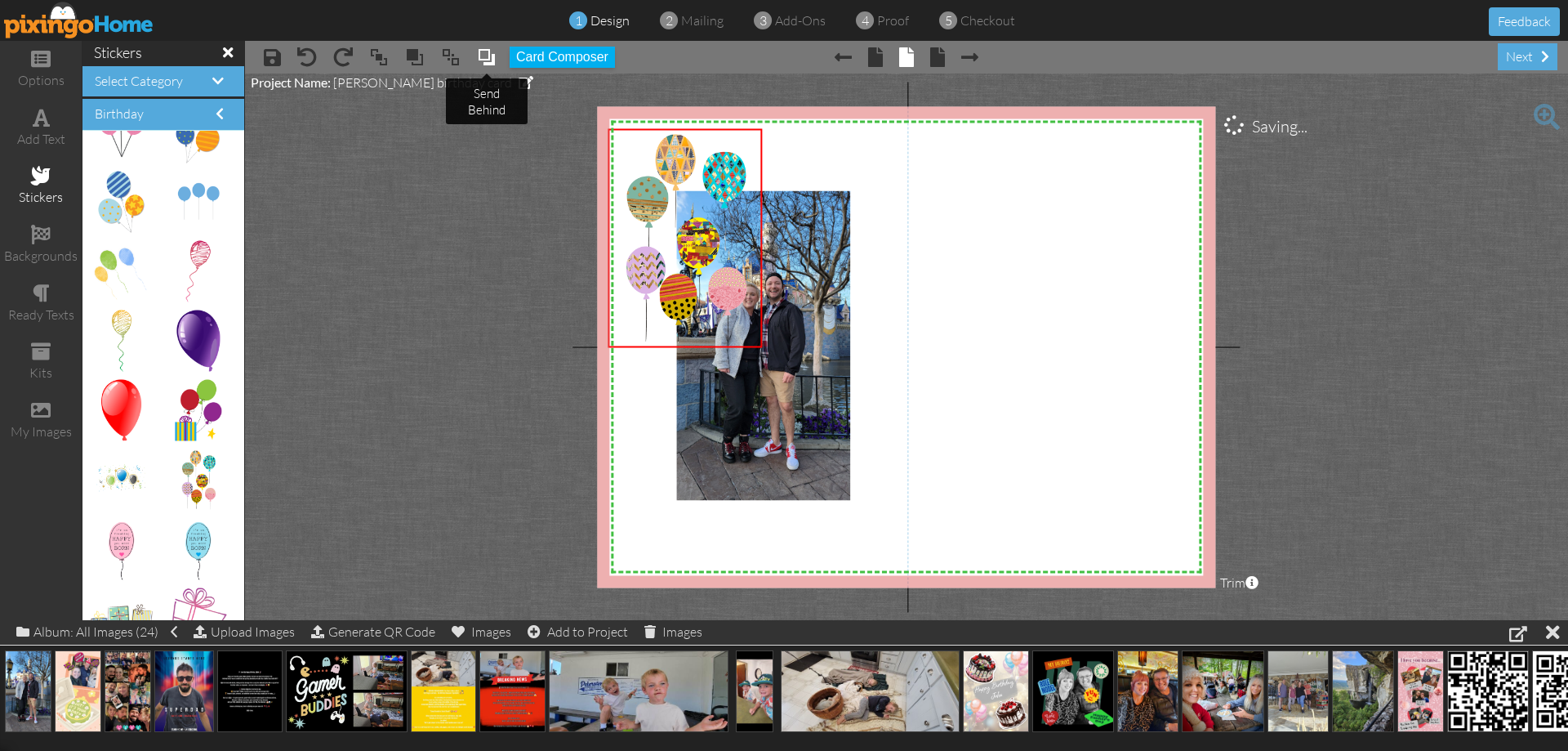
click at [492, 59] on span at bounding box center [487, 57] width 20 height 24
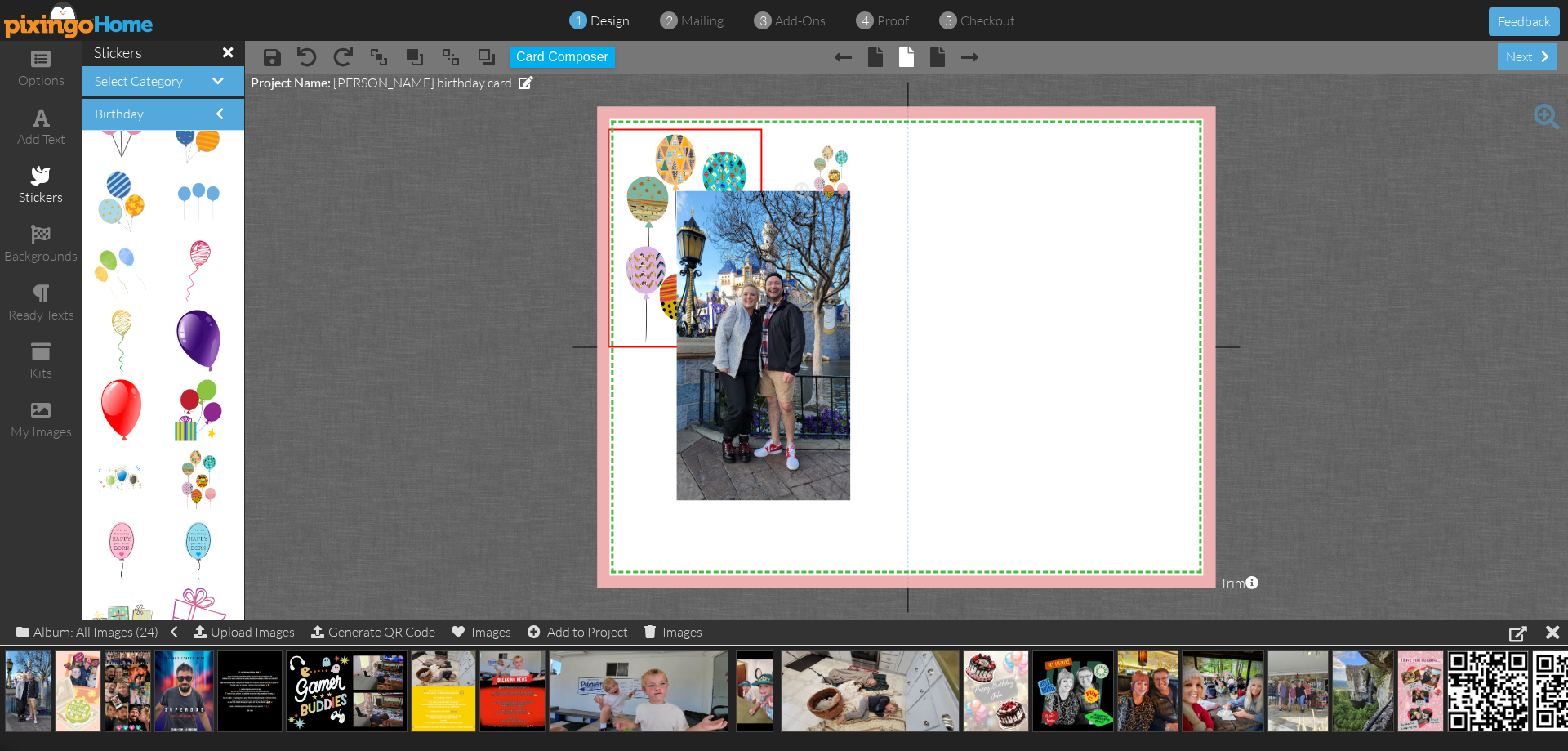
drag, startPoint x: 200, startPoint y: 482, endPoint x: 835, endPoint y: 179, distance: 703.6
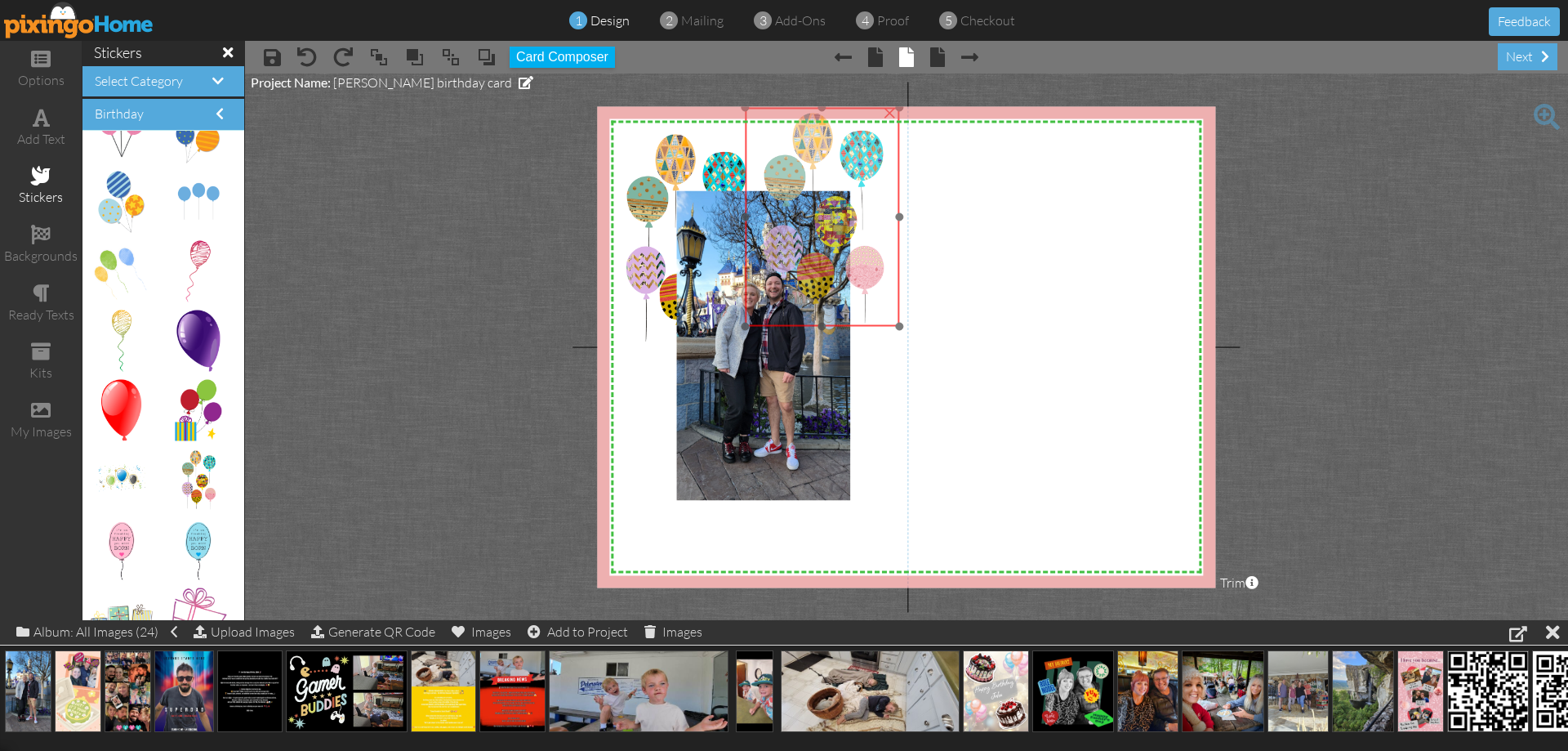
drag, startPoint x: 860, startPoint y: 347, endPoint x: 815, endPoint y: 308, distance: 59.5
click at [815, 308] on img at bounding box center [822, 217] width 154 height 218
click at [827, 310] on img at bounding box center [828, 217] width 154 height 218
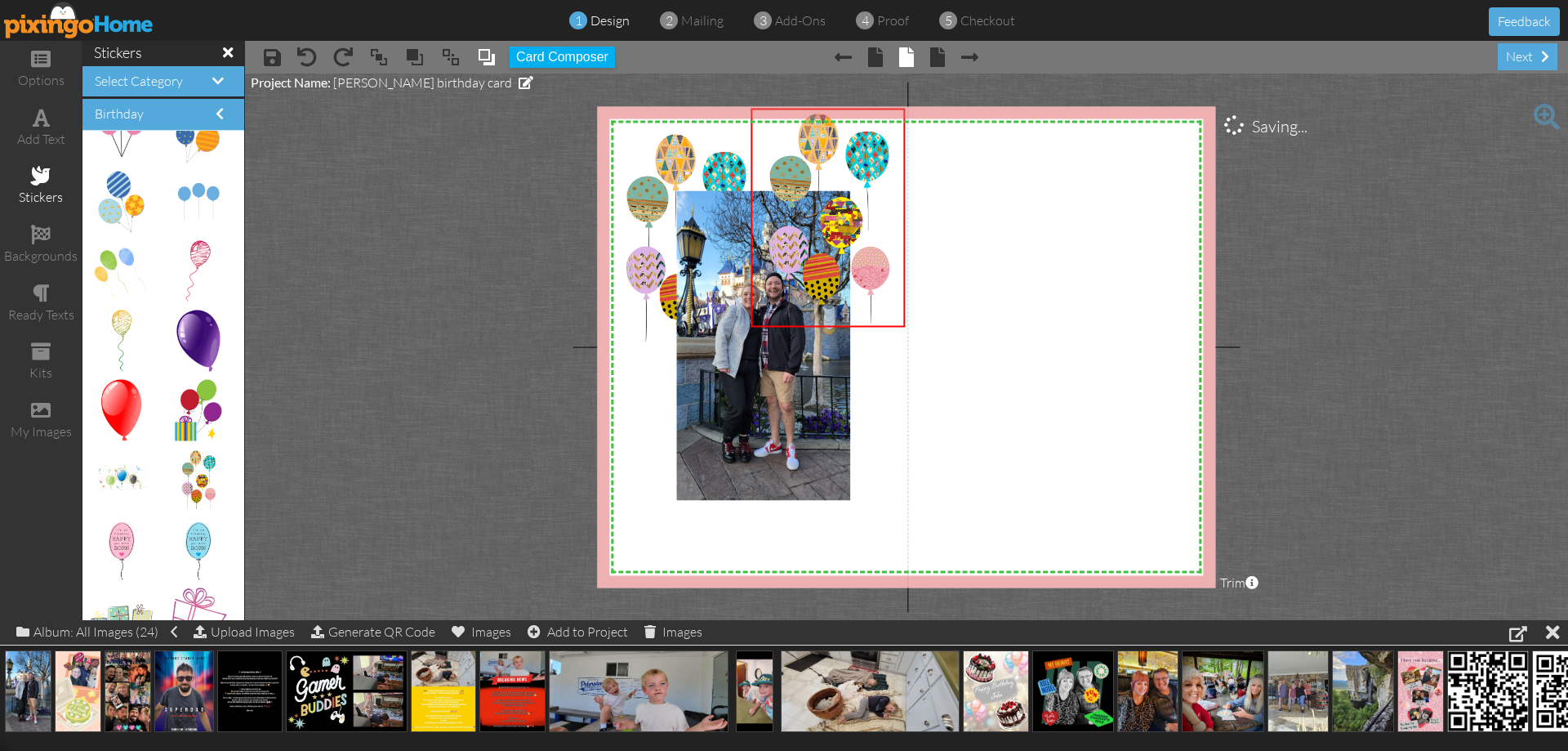
click at [495, 55] on span at bounding box center [487, 57] width 20 height 24
click at [197, 472] on img at bounding box center [198, 480] width 43 height 61
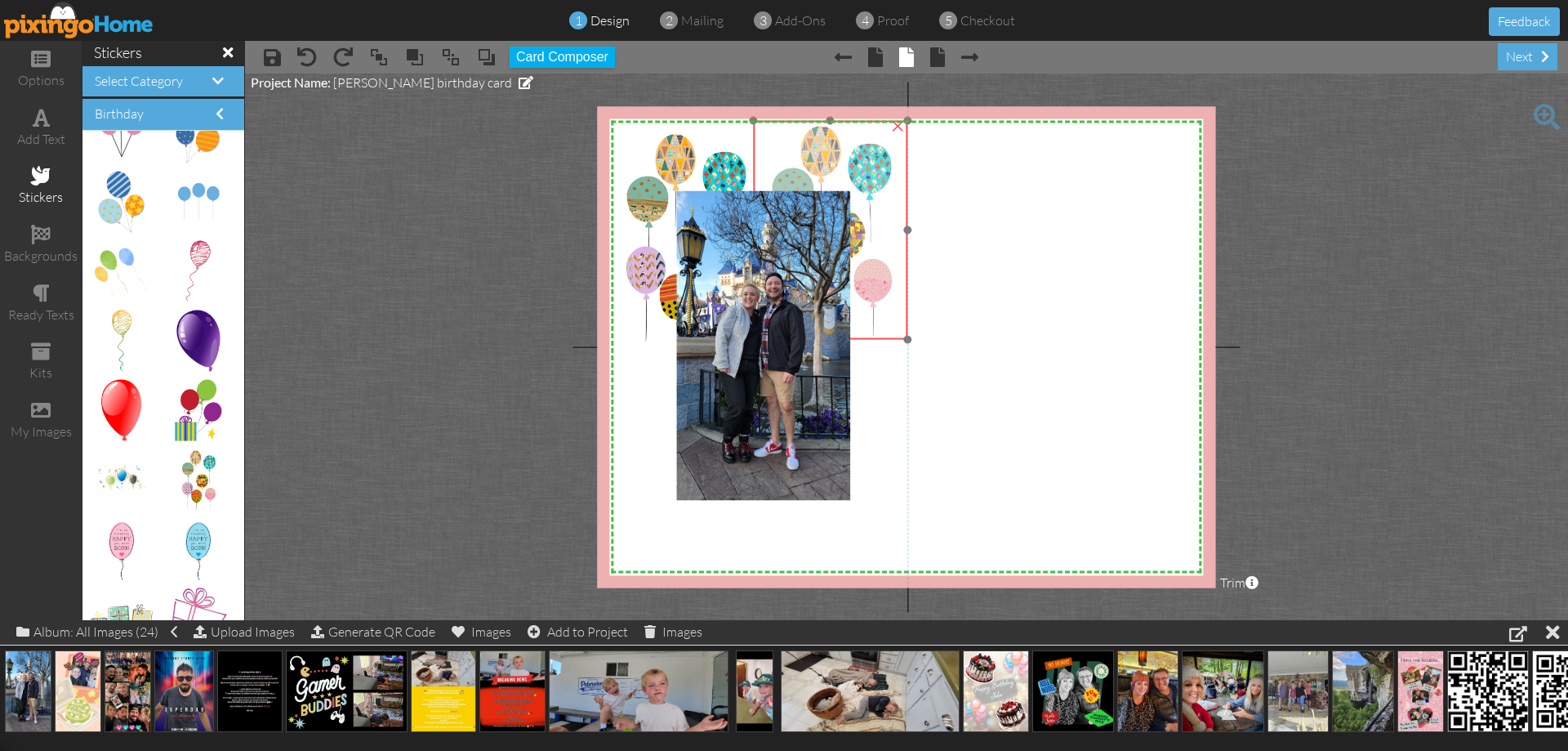
drag, startPoint x: 868, startPoint y: 182, endPoint x: 870, endPoint y: 194, distance: 12.2
click at [870, 194] on img at bounding box center [830, 230] width 154 height 218
drag, startPoint x: 196, startPoint y: 476, endPoint x: 736, endPoint y: 386, distance: 547.4
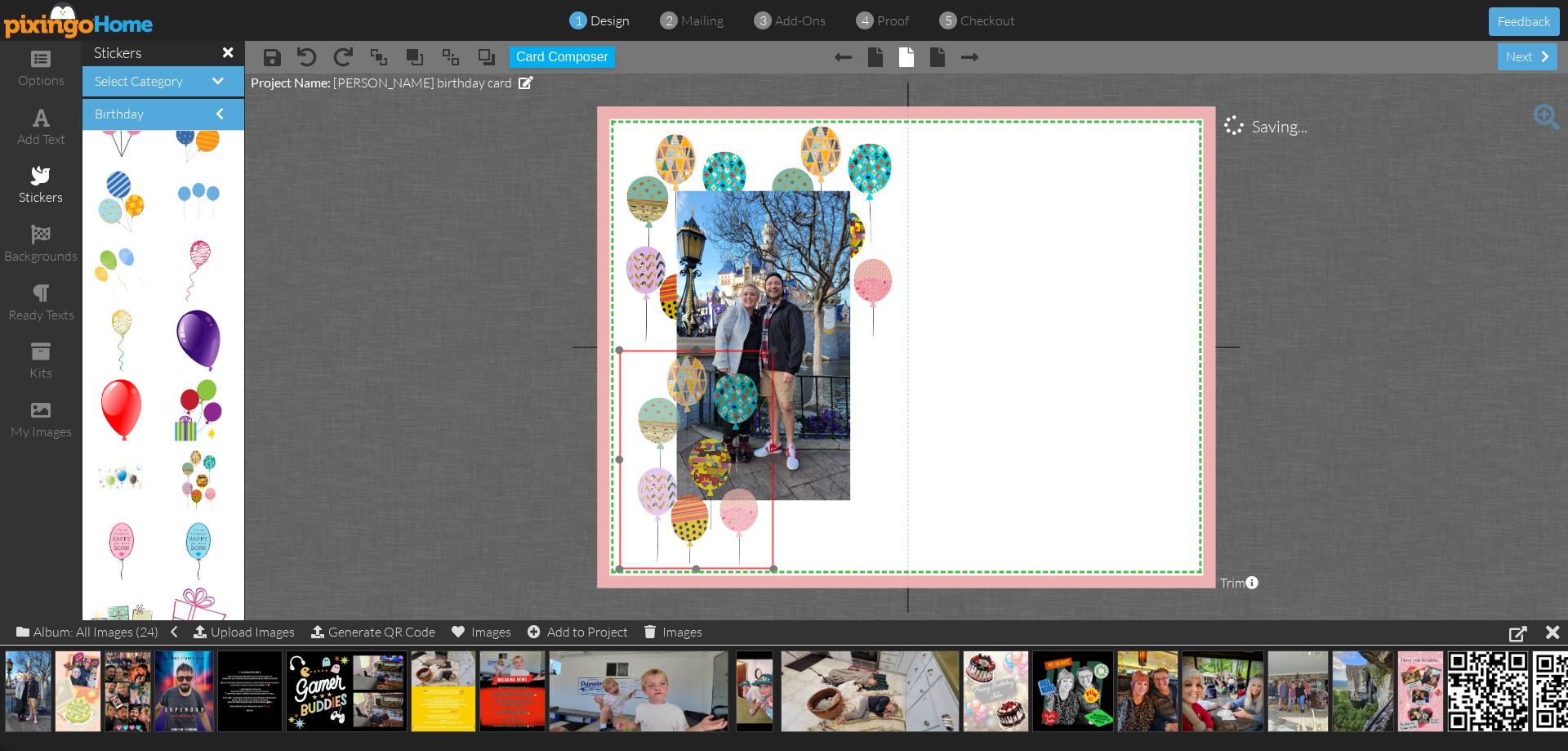
drag, startPoint x: 774, startPoint y: 481, endPoint x: 698, endPoint y: 472, distance: 76.5
click at [698, 472] on img at bounding box center [696, 459] width 154 height 218
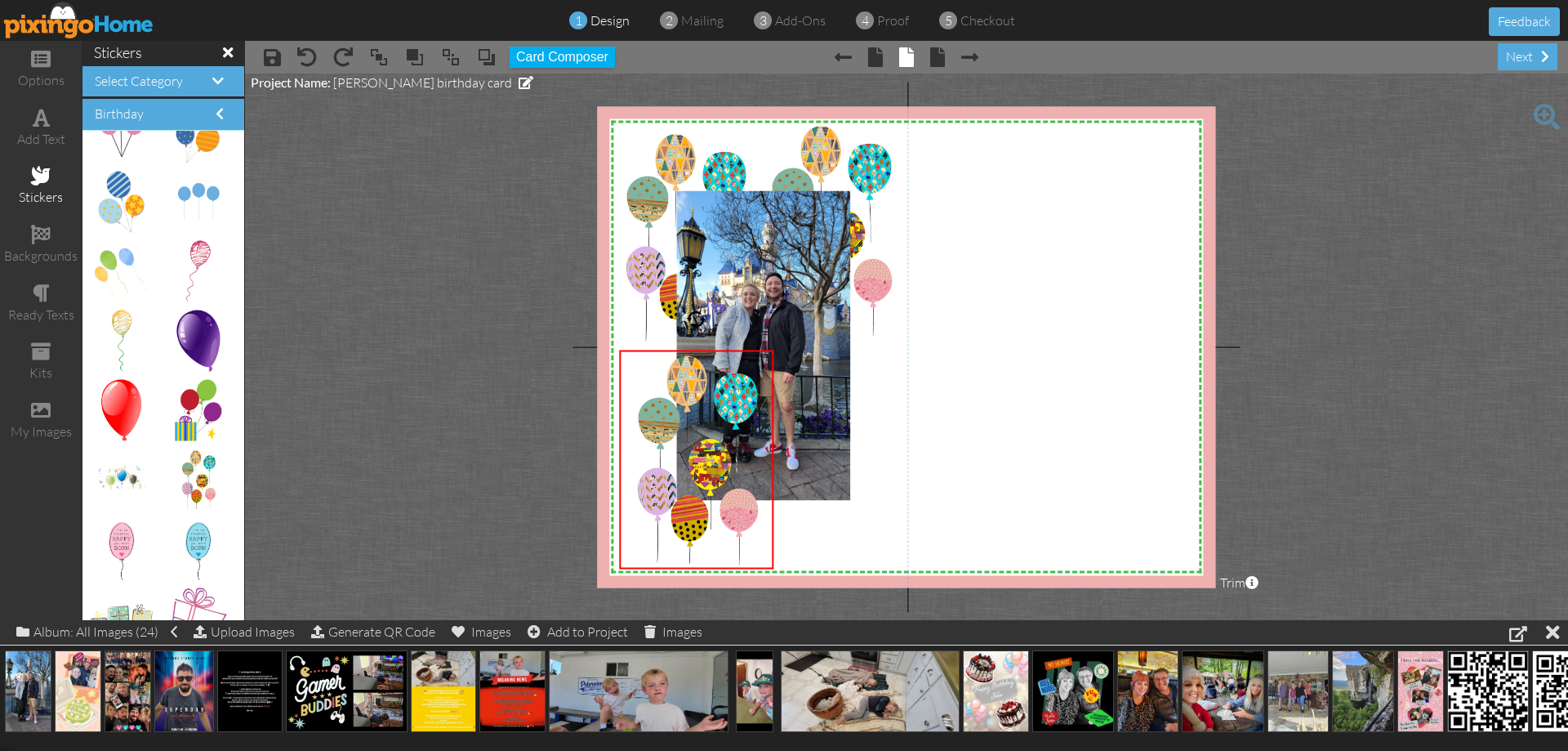
click at [496, 62] on div "× bring to front × bring forward × send to back × send behind Card Composer" at bounding box center [484, 57] width 262 height 27
click at [492, 60] on span at bounding box center [487, 57] width 20 height 24
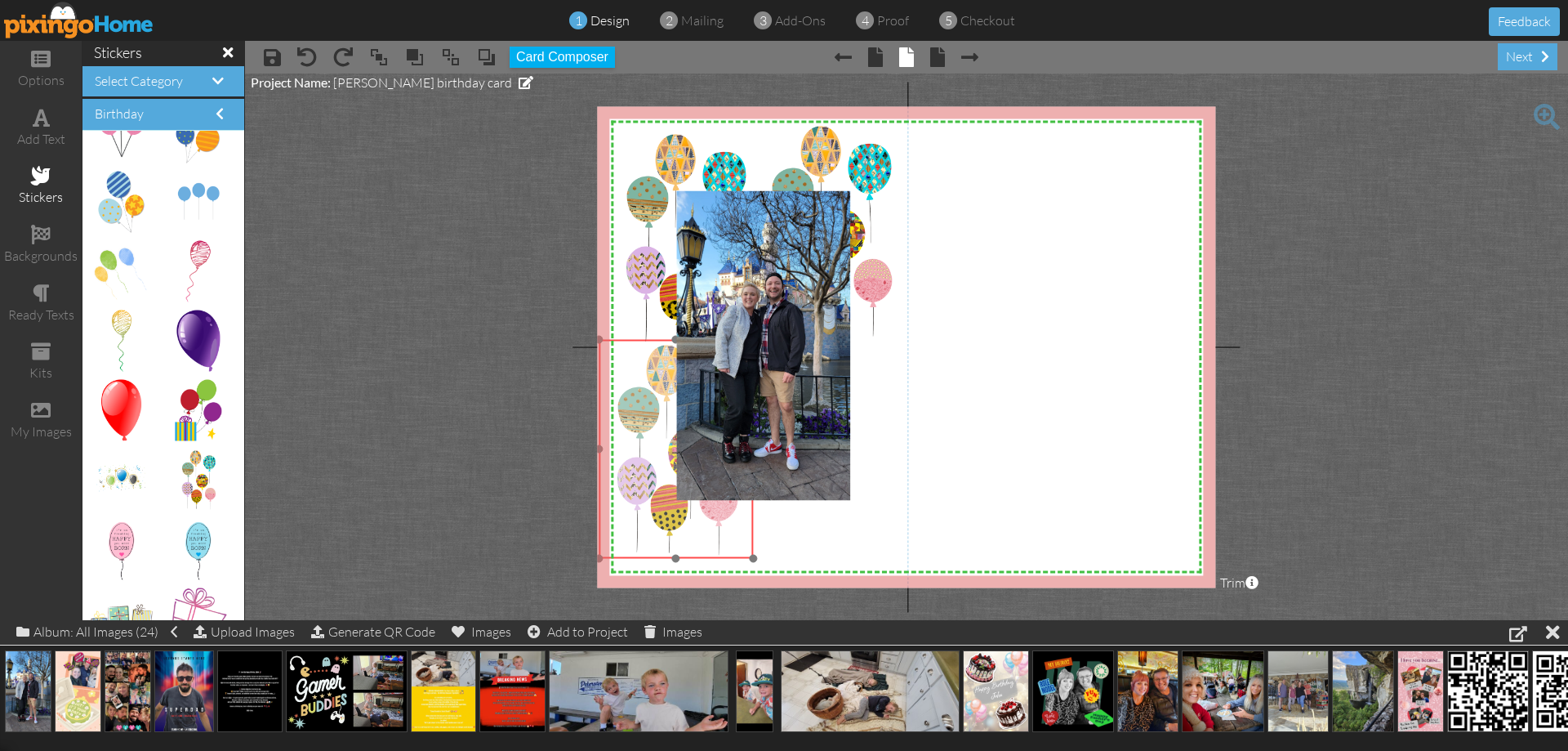
drag, startPoint x: 701, startPoint y: 516, endPoint x: 682, endPoint y: 505, distance: 22.0
click at [682, 505] on img at bounding box center [676, 449] width 154 height 218
drag, startPoint x: 168, startPoint y: 470, endPoint x: 862, endPoint y: 431, distance: 695.1
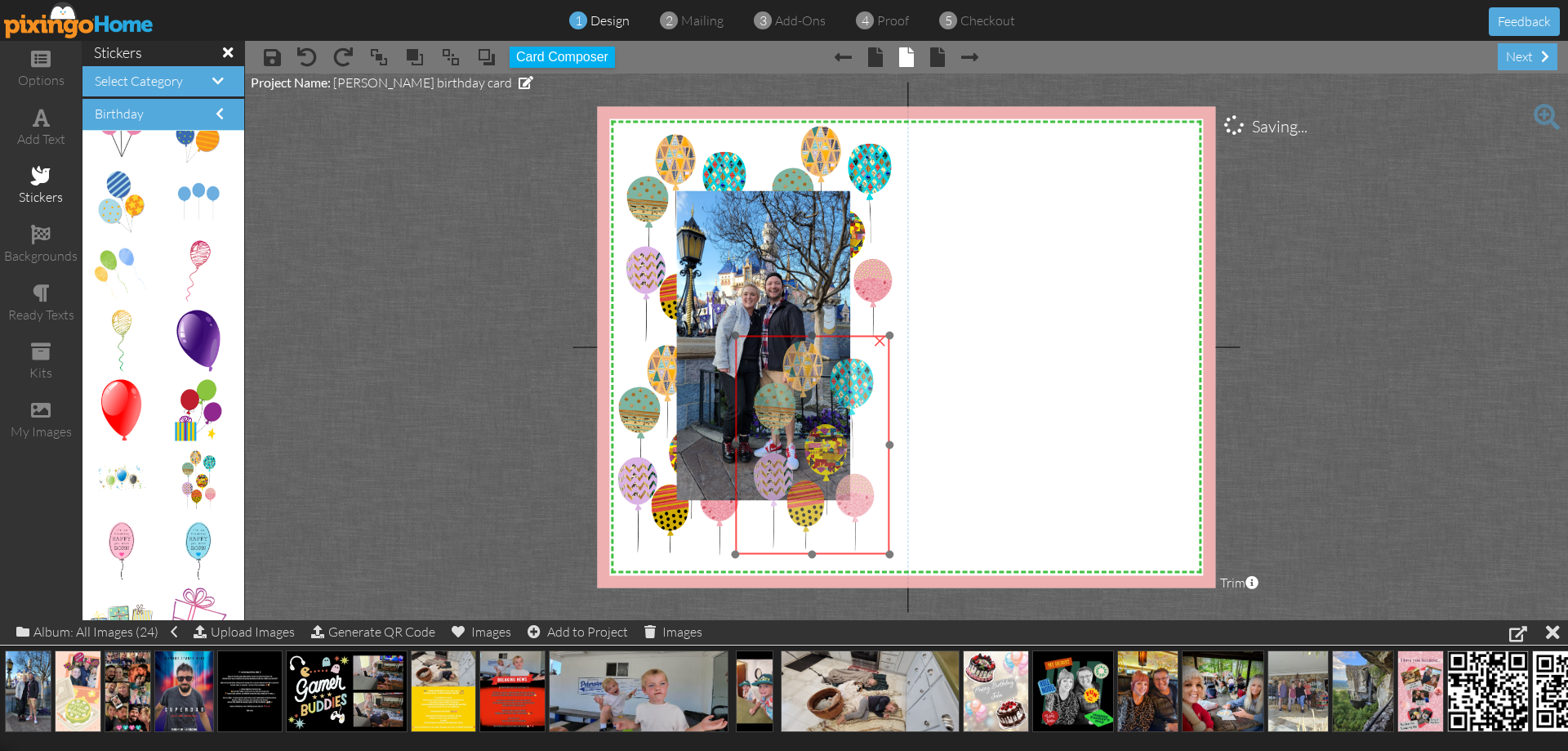
drag, startPoint x: 959, startPoint y: 491, endPoint x: 862, endPoint y: 440, distance: 109.6
click at [843, 417] on img at bounding box center [812, 445] width 154 height 218
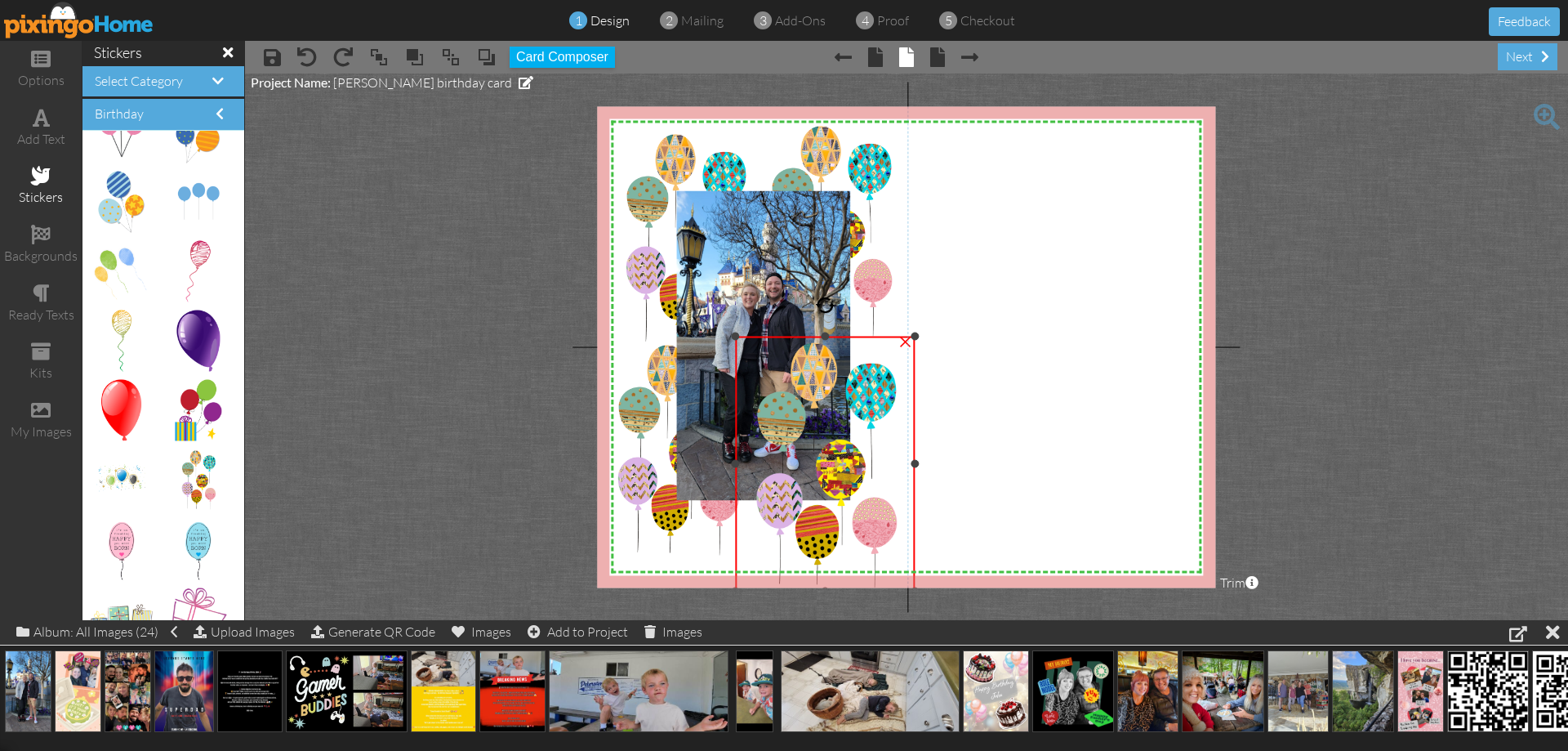
drag, startPoint x: 892, startPoint y: 551, endPoint x: 927, endPoint y: 586, distance: 49.5
click at [927, 586] on div "X X X X X X X X X X X X X X X X X X X X X X X X X X X X X X X X X X X X X X X X…" at bounding box center [906, 346] width 618 height 481
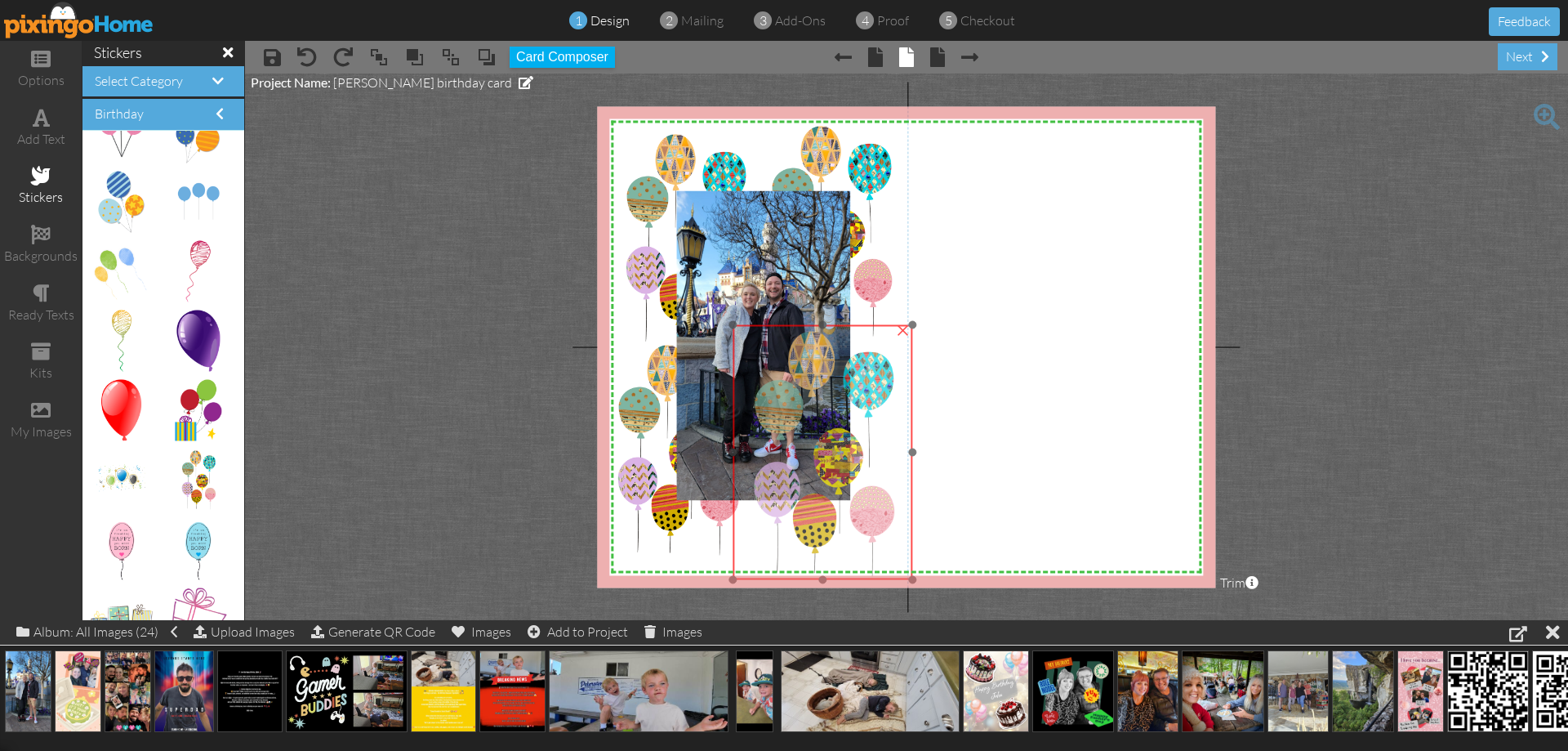
drag, startPoint x: 886, startPoint y: 531, endPoint x: 883, endPoint y: 519, distance: 12.4
click at [883, 519] on img at bounding box center [822, 452] width 179 height 254
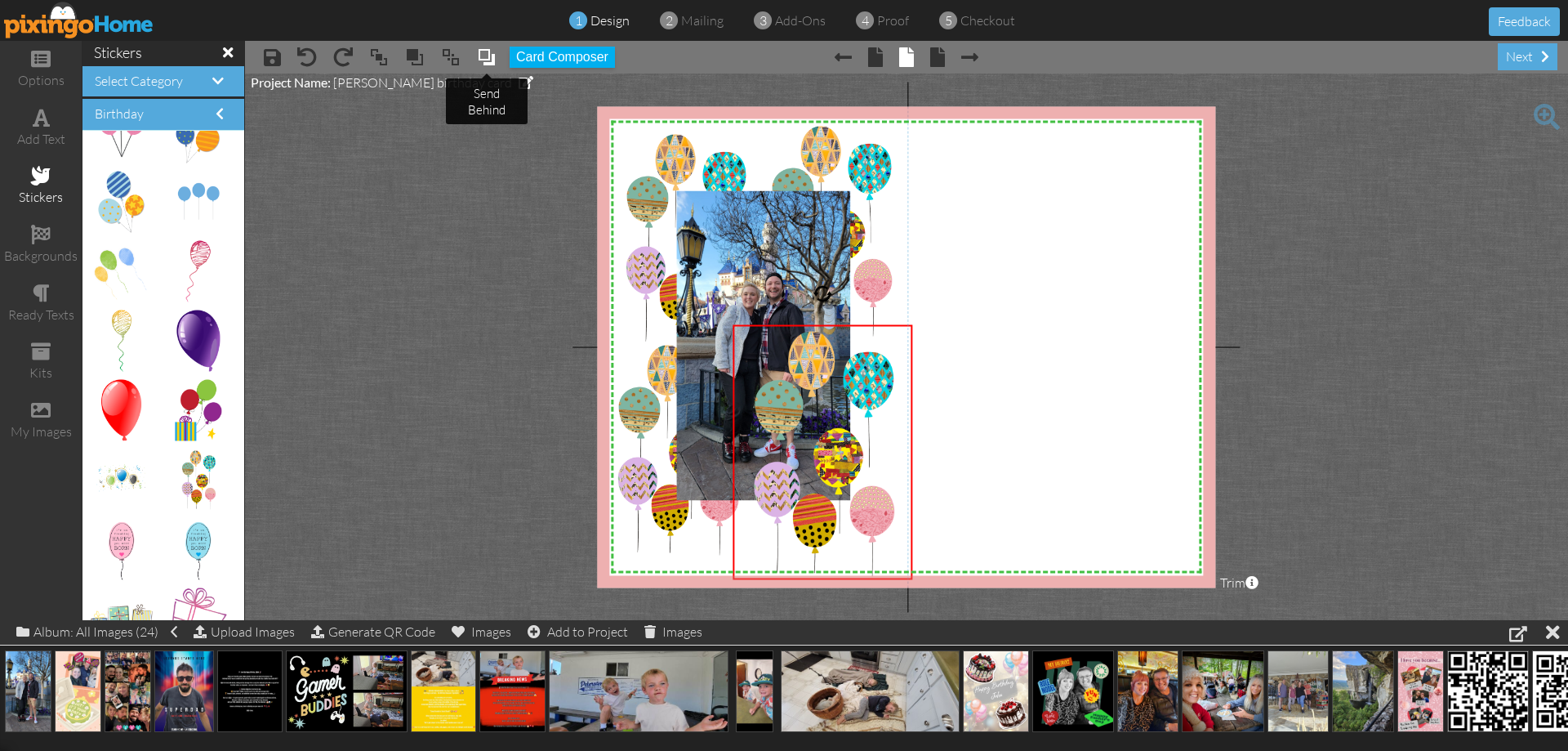
click at [491, 58] on span at bounding box center [487, 57] width 20 height 24
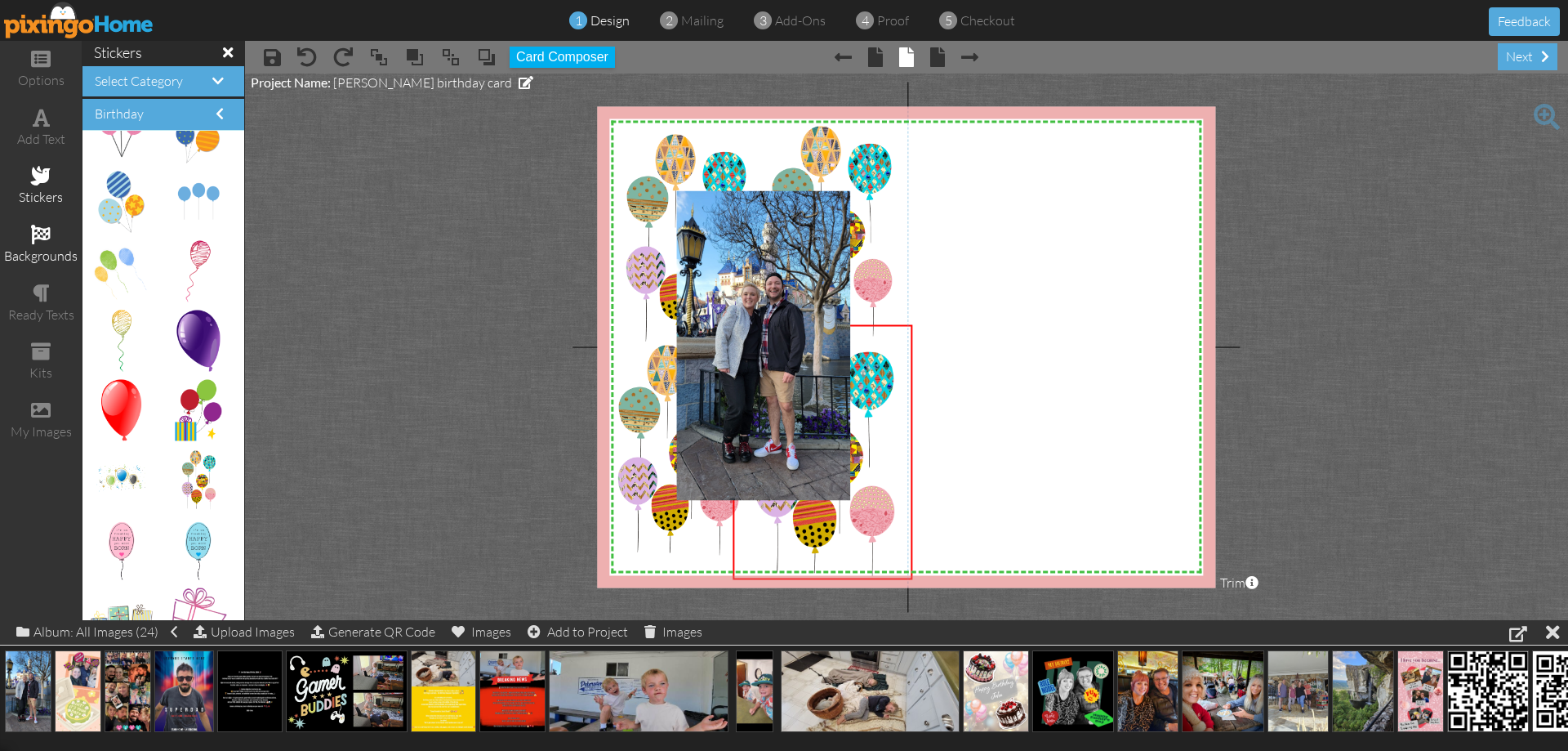
click at [53, 243] on div "backgrounds" at bounding box center [41, 245] width 82 height 58
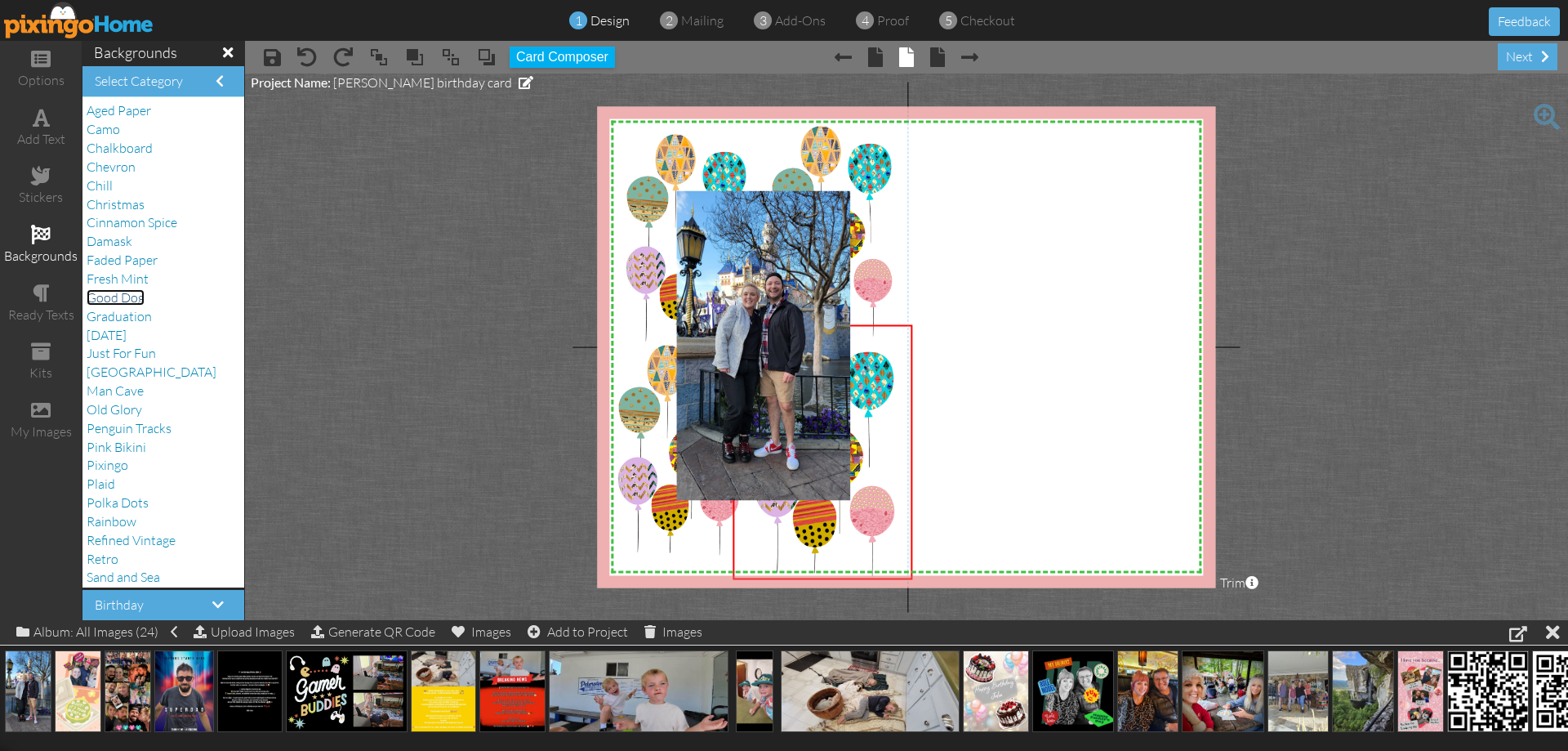
click at [128, 303] on span "Good Dog" at bounding box center [115, 297] width 58 height 17
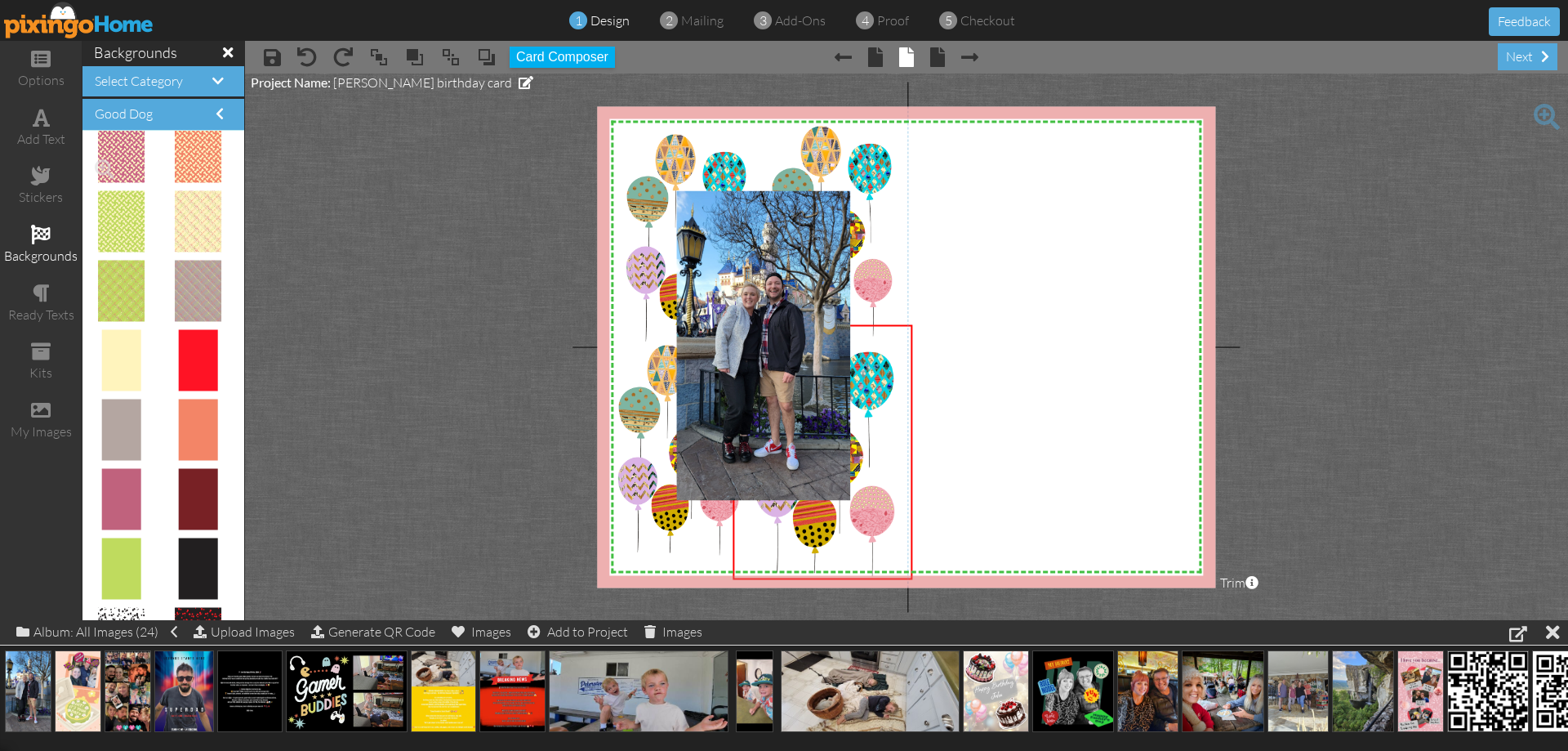
scroll to position [817, 0]
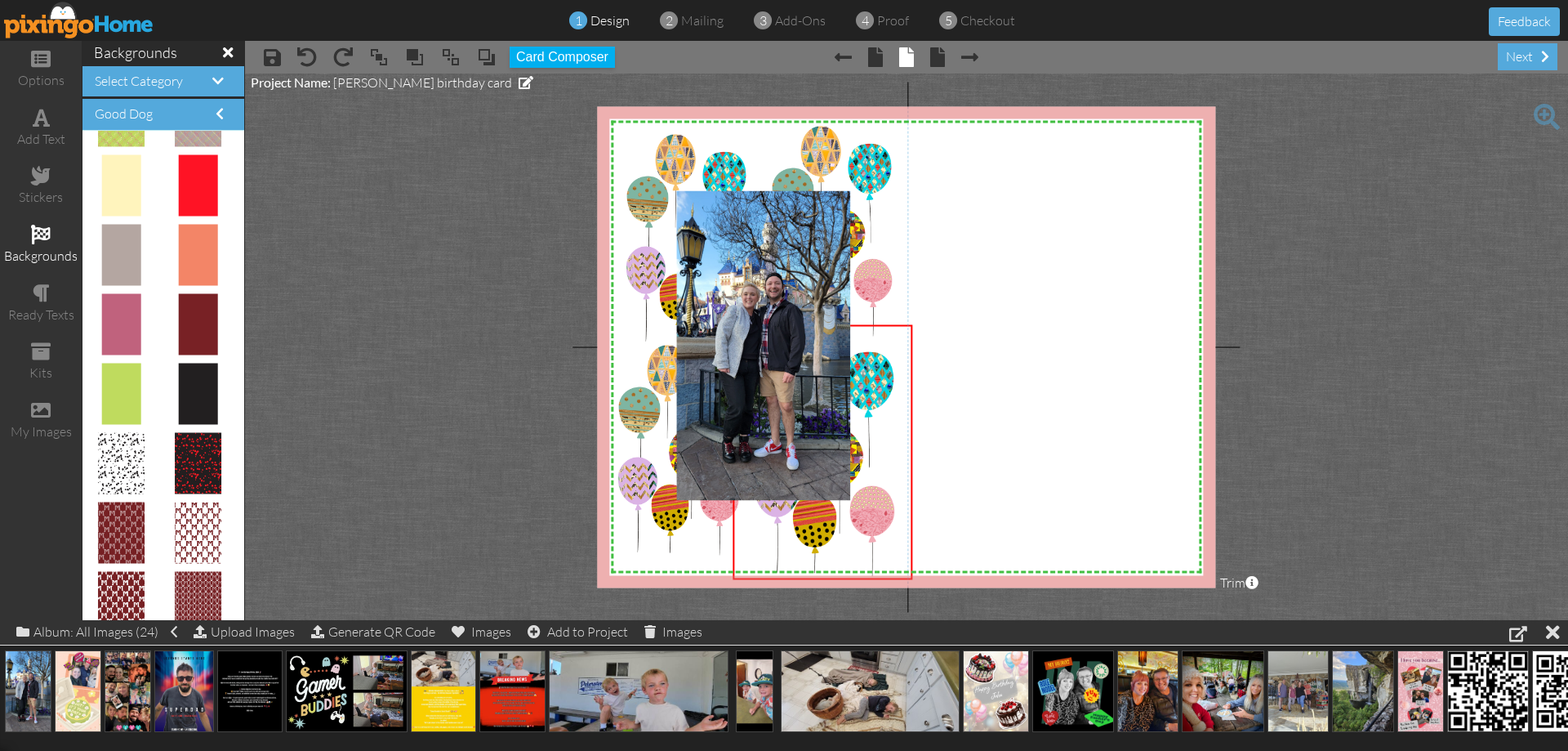
click at [213, 84] on h4 "Select Category" at bounding box center [163, 81] width 137 height 15
click at [213, 80] on span at bounding box center [218, 80] width 12 height 13
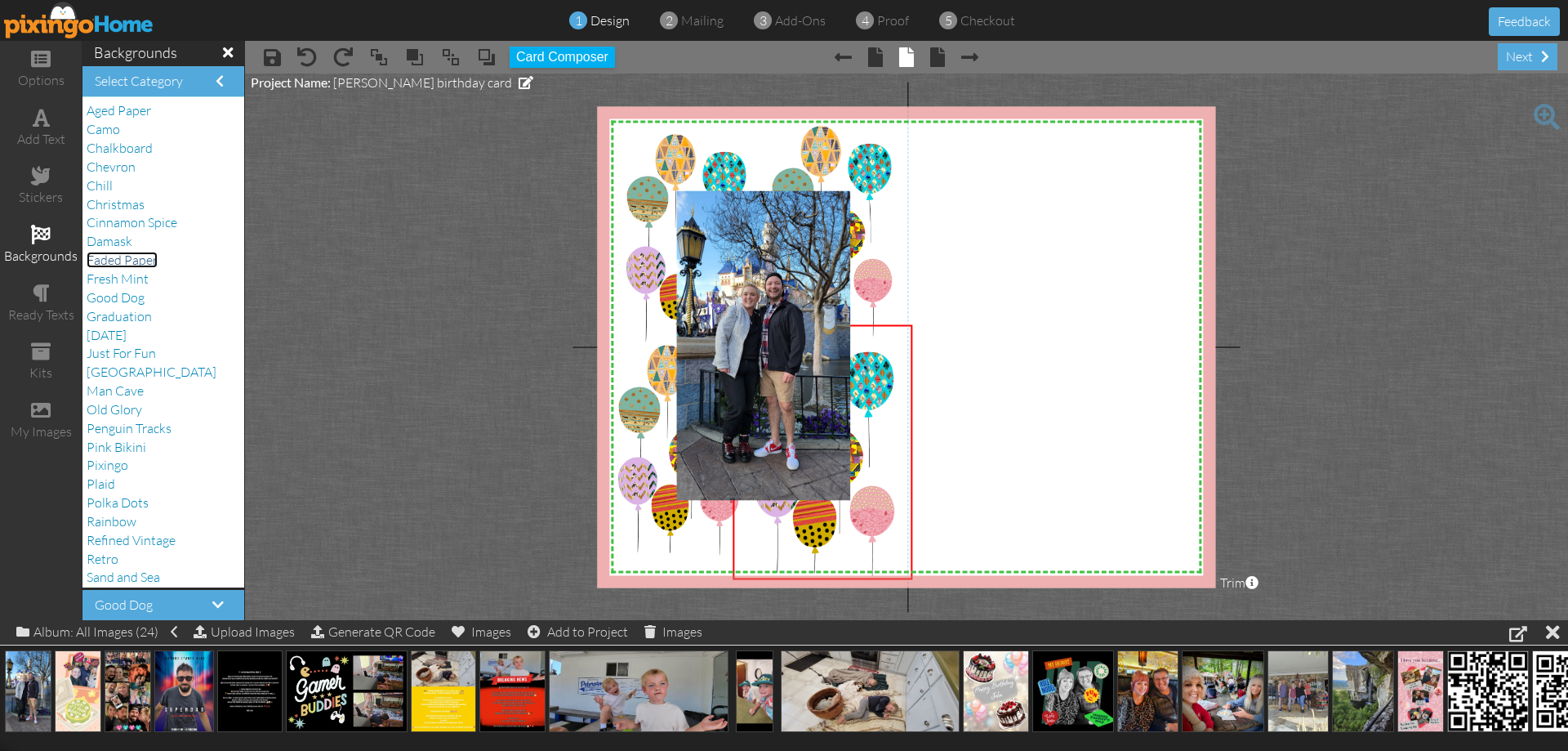
click at [134, 259] on span "Faded Paper" at bounding box center [122, 259] width 71 height 17
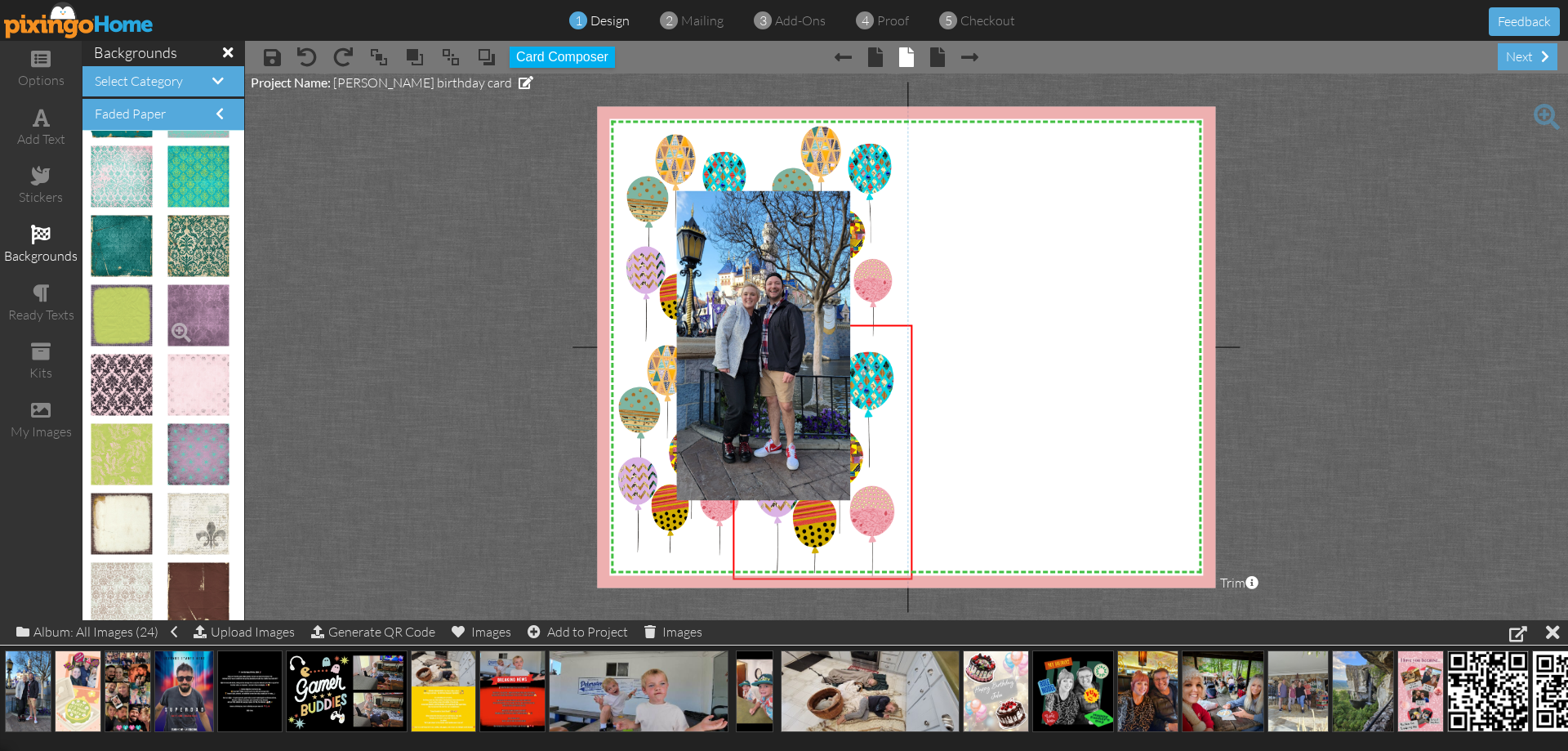
scroll to position [486, 0]
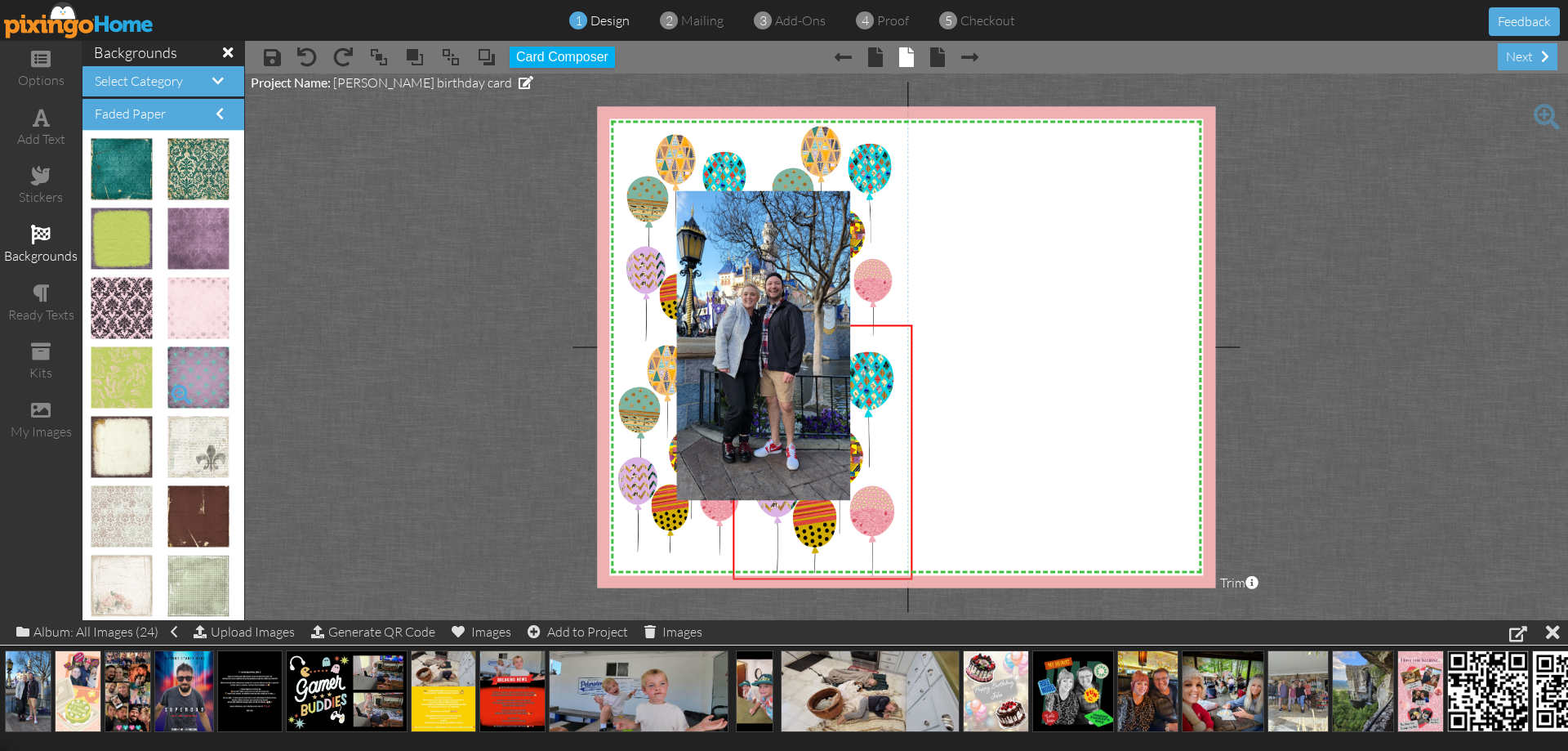
click at [168, 395] on span at bounding box center [181, 394] width 27 height 27
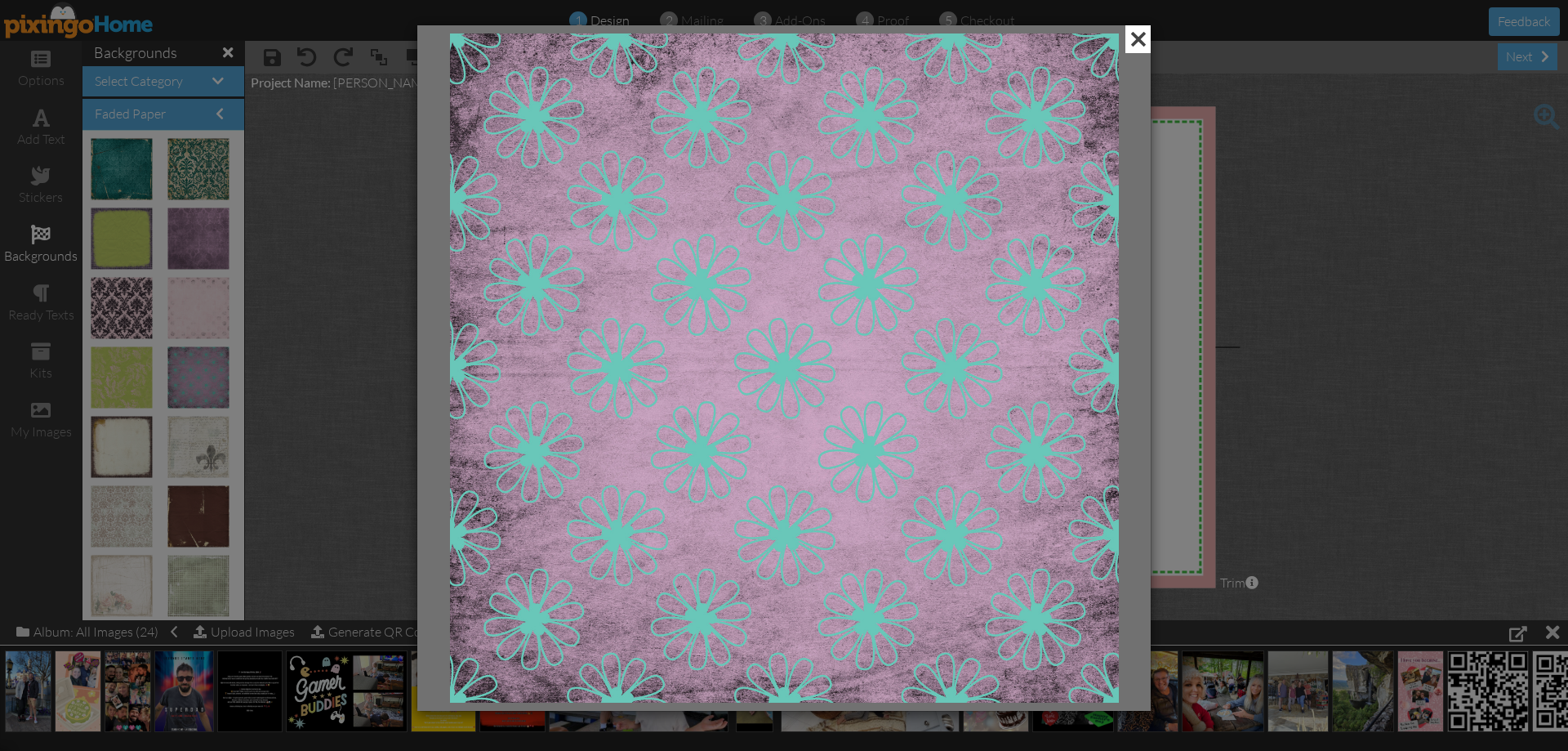
click at [1137, 31] on span at bounding box center [1138, 39] width 25 height 27
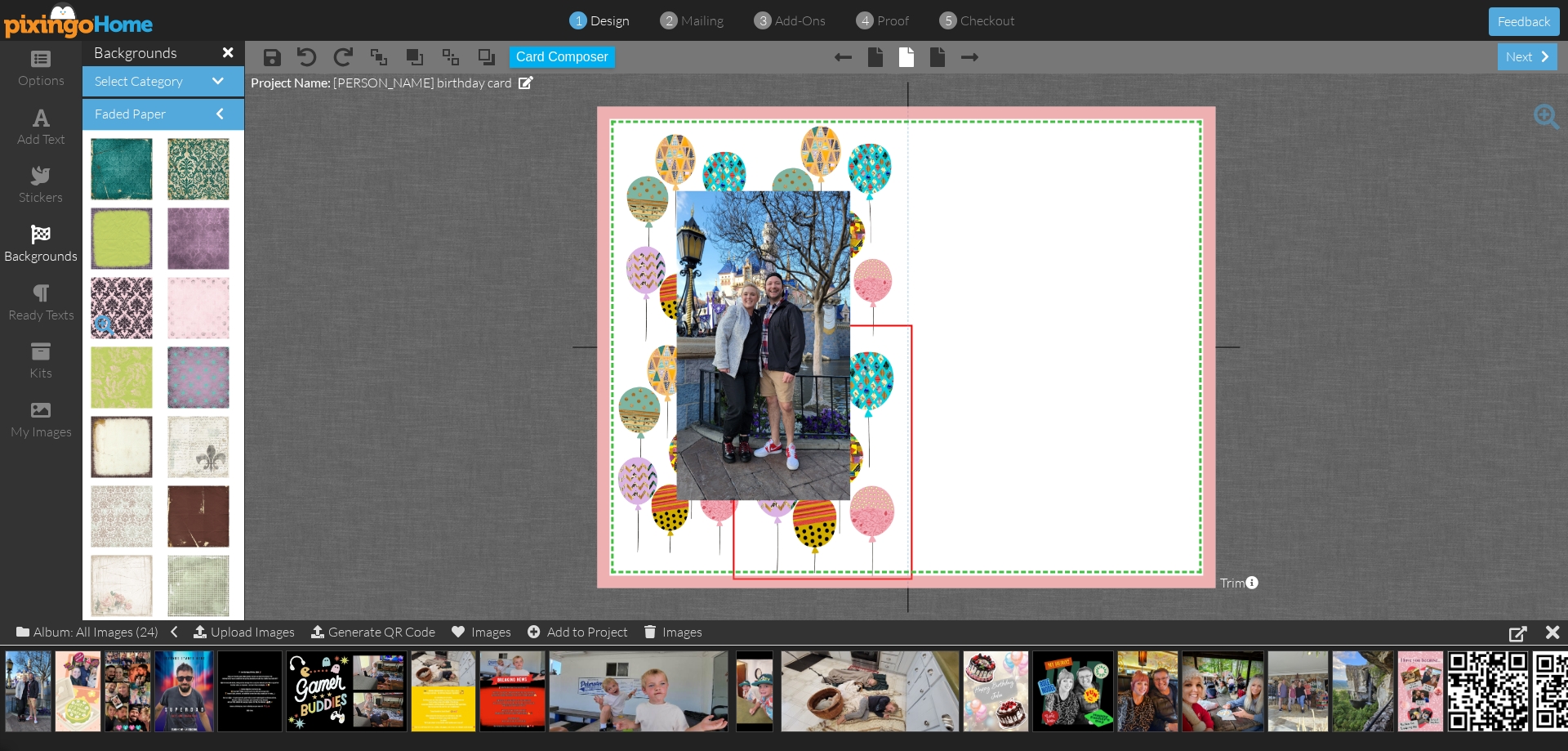
click at [98, 325] on span at bounding box center [104, 325] width 27 height 27
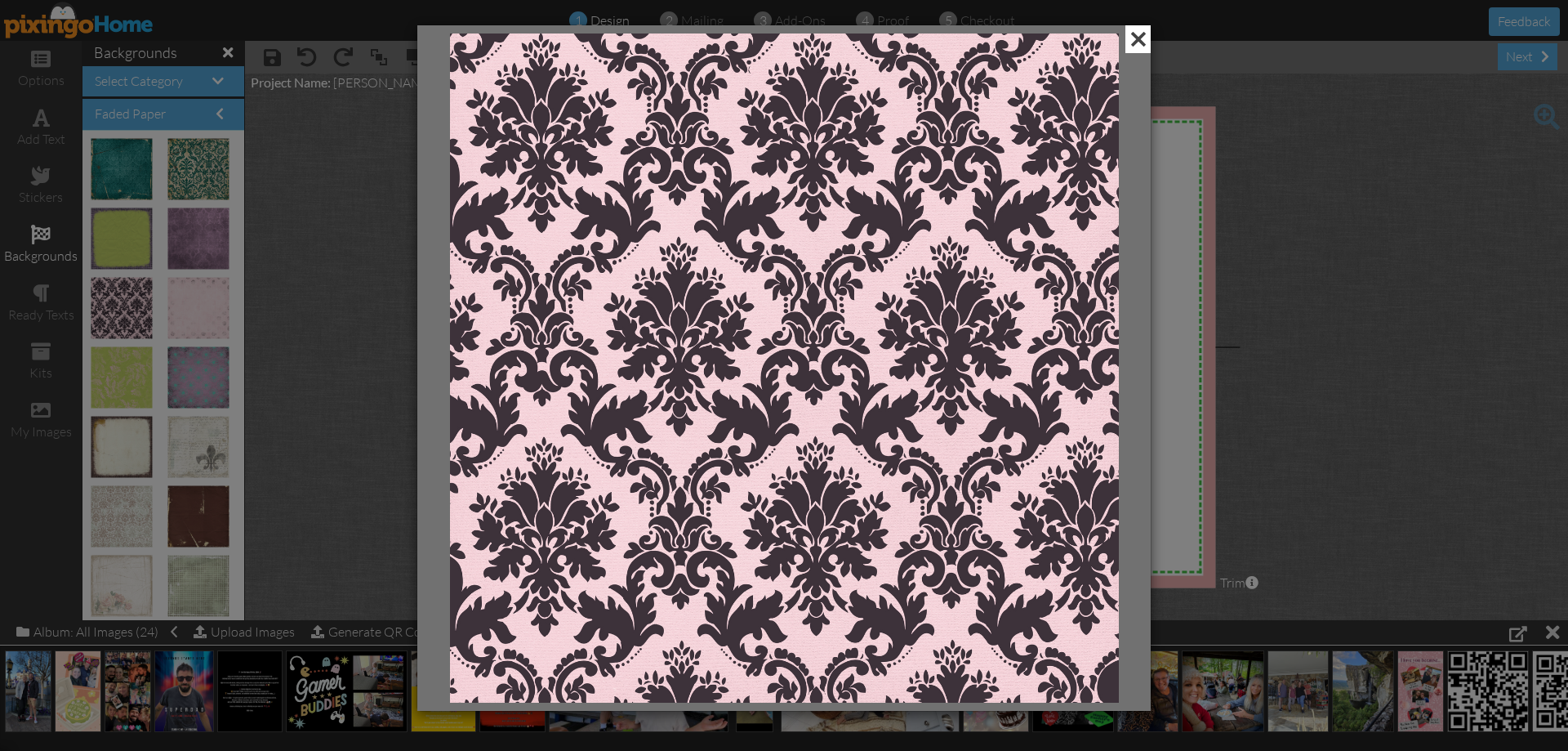
click at [1141, 40] on span at bounding box center [1138, 39] width 25 height 27
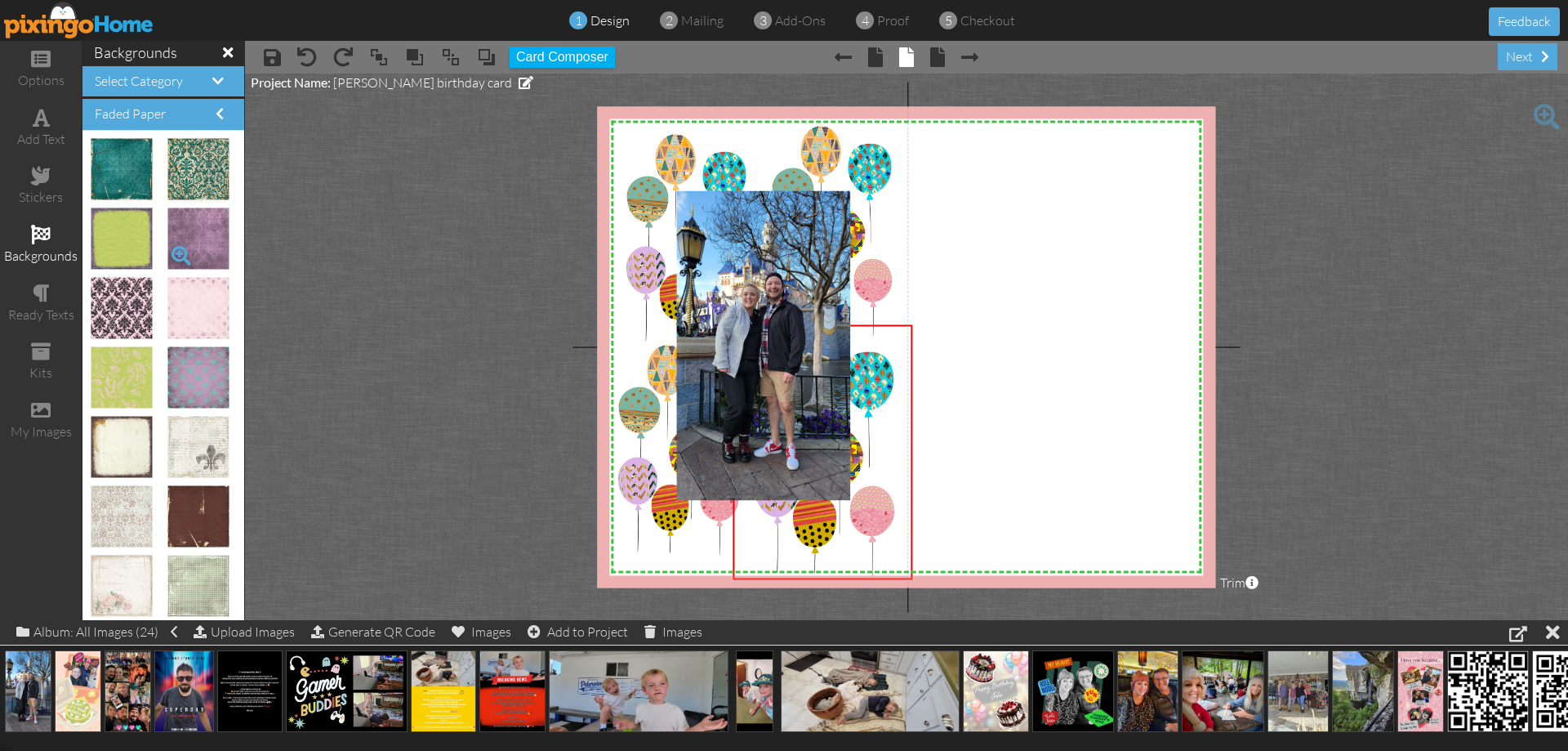
click at [168, 254] on span at bounding box center [181, 256] width 27 height 27
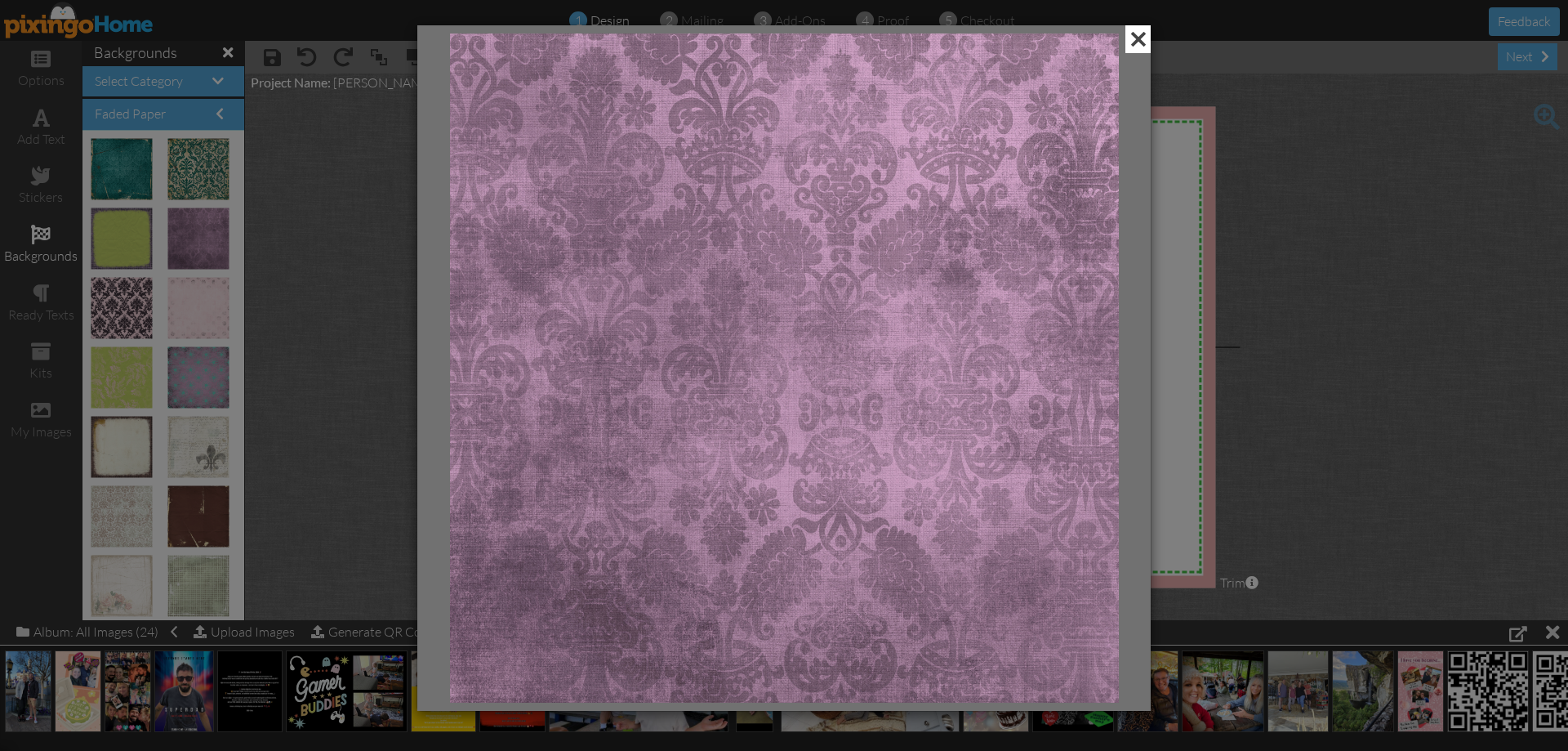
click at [1131, 34] on span at bounding box center [1138, 39] width 25 height 27
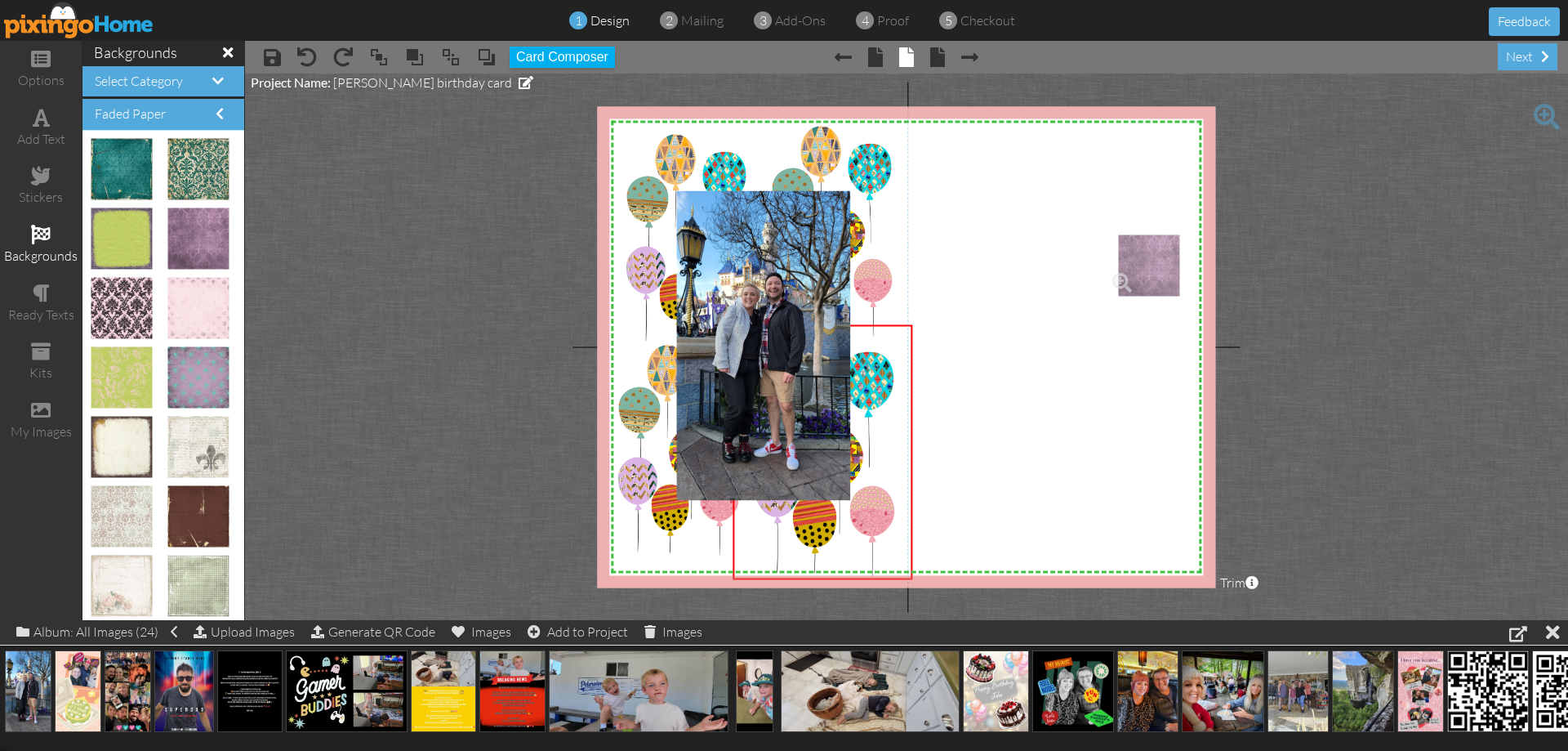
drag, startPoint x: 198, startPoint y: 235, endPoint x: 1149, endPoint y: 262, distance: 951.4
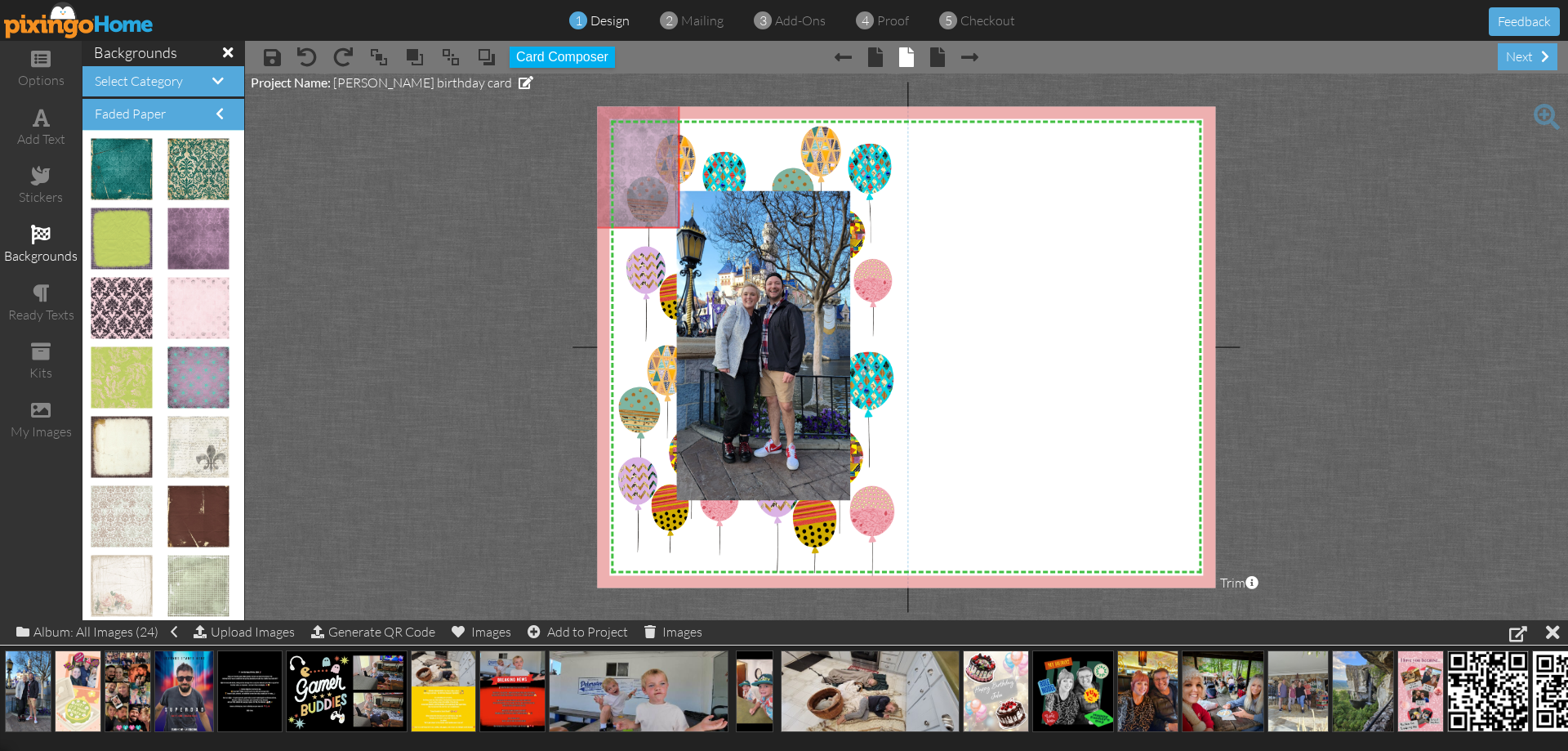
drag, startPoint x: 1152, startPoint y: 325, endPoint x: 570, endPoint y: 164, distance: 603.9
click at [570, 164] on project-studio-wrapper "X X X X X X X X X X X X X X X X X X X X X X X X X X X X X X X X X X X X X X X X…" at bounding box center [906, 346] width 1323 height 546
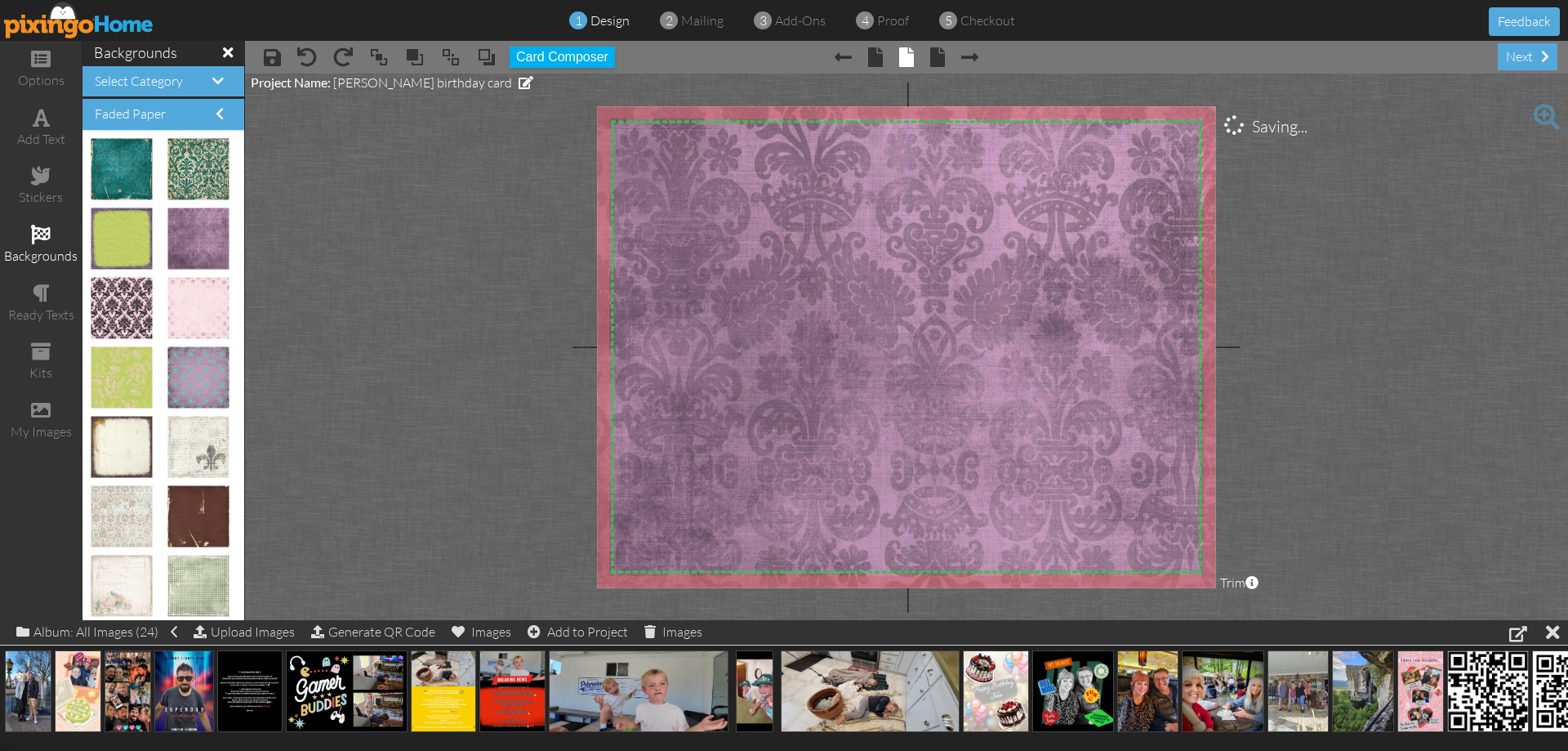
drag, startPoint x: 683, startPoint y: 229, endPoint x: 1635, endPoint y: 773, distance: 1096.5
click at [1567, 750] on html "1 design 2 mailing 3 add-ons 4 proof 5 checkout Feedback options add text stick…" at bounding box center [784, 376] width 1568 height 751
click at [480, 54] on span at bounding box center [487, 57] width 20 height 24
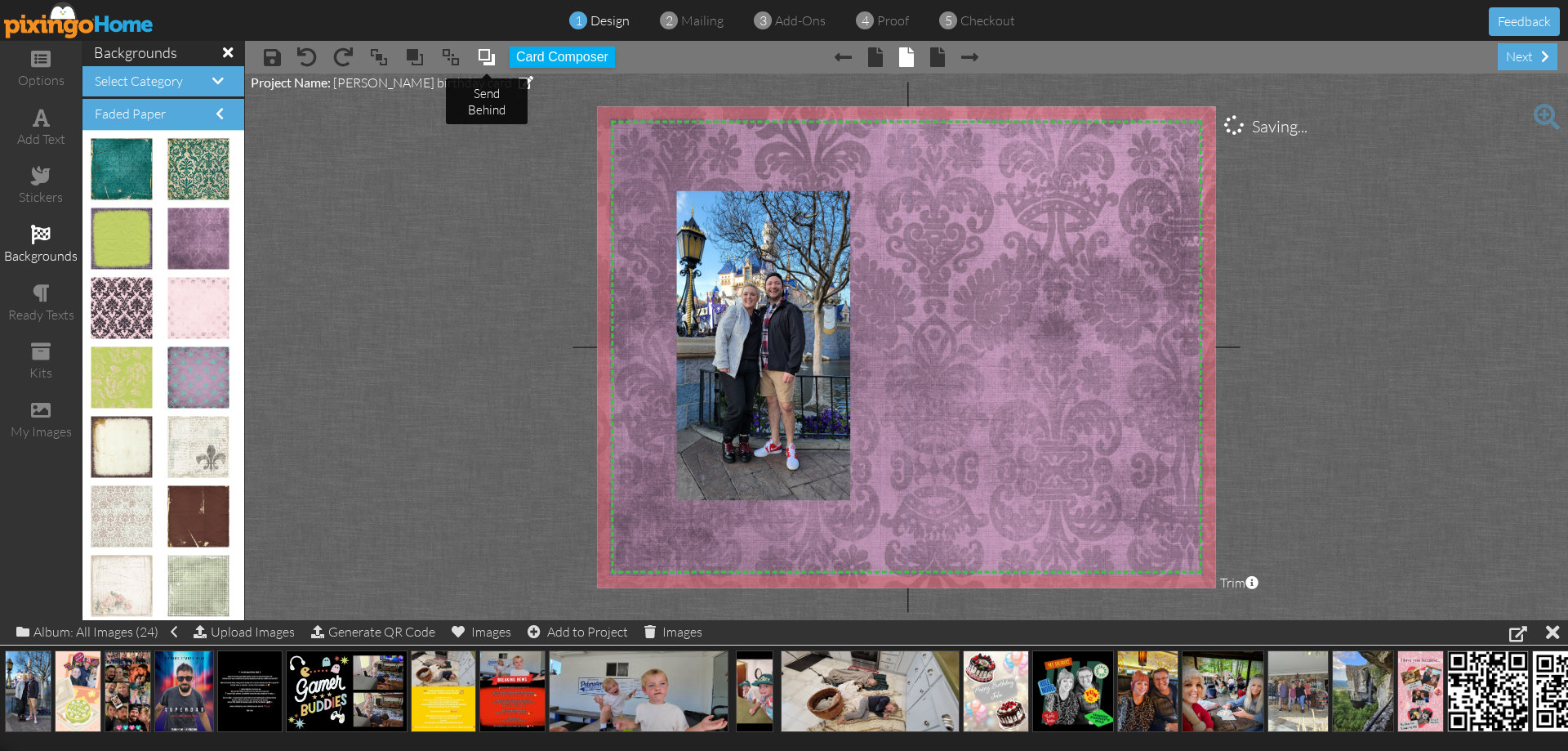
click at [481, 54] on span at bounding box center [487, 57] width 20 height 24
click at [481, 55] on span at bounding box center [487, 57] width 20 height 24
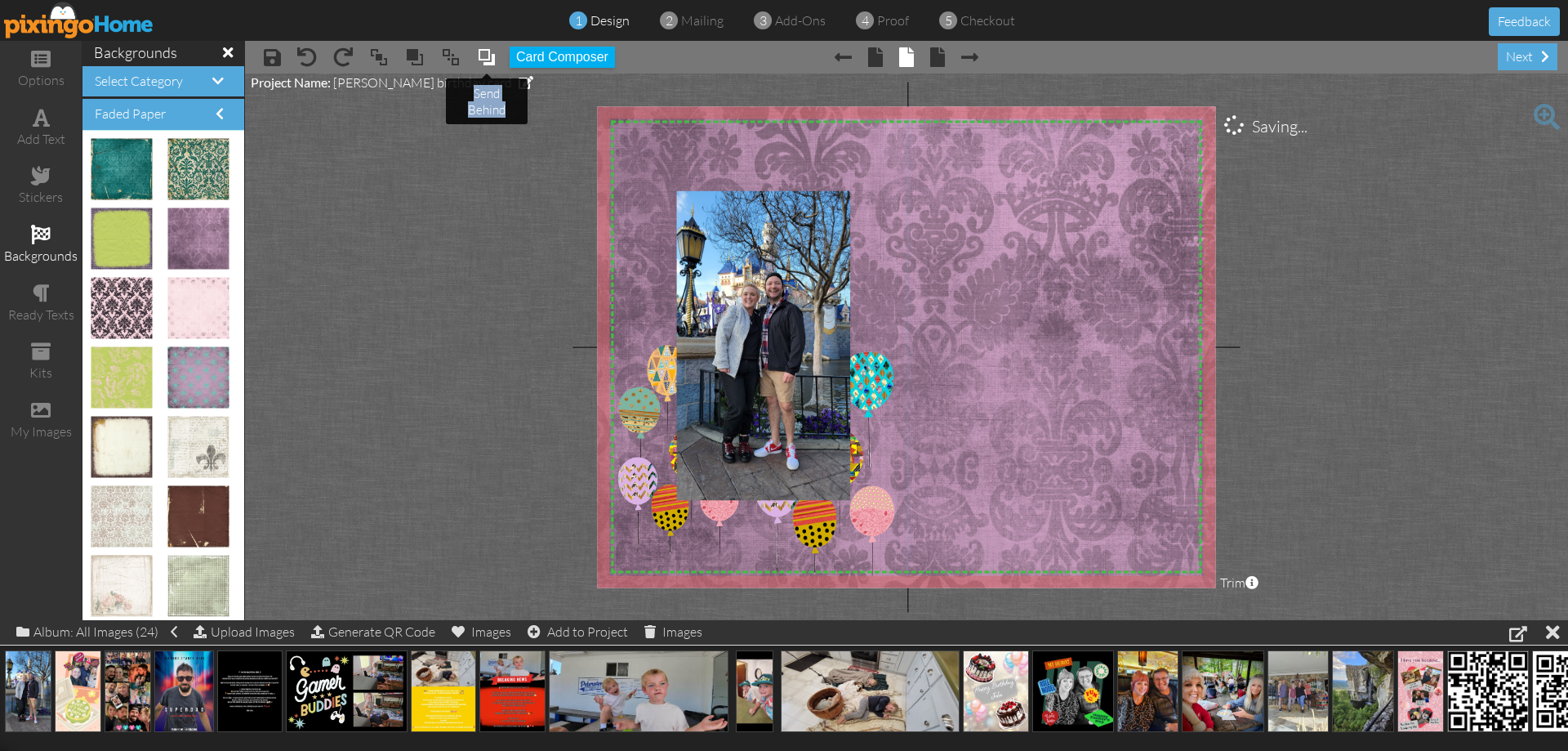
click at [481, 55] on span at bounding box center [487, 57] width 20 height 24
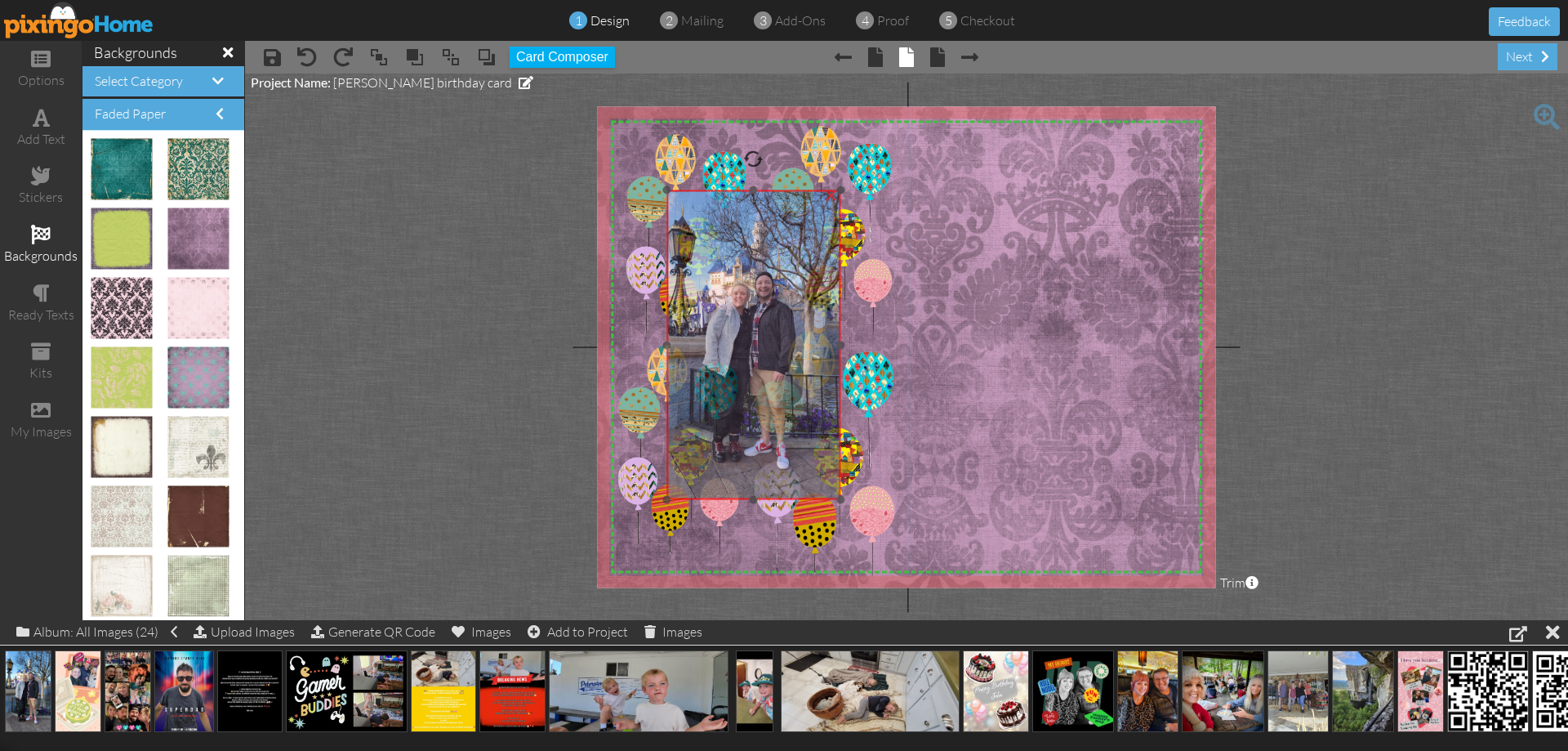
drag, startPoint x: 796, startPoint y: 327, endPoint x: 786, endPoint y: 326, distance: 10.0
click at [786, 326] on img at bounding box center [753, 344] width 175 height 309
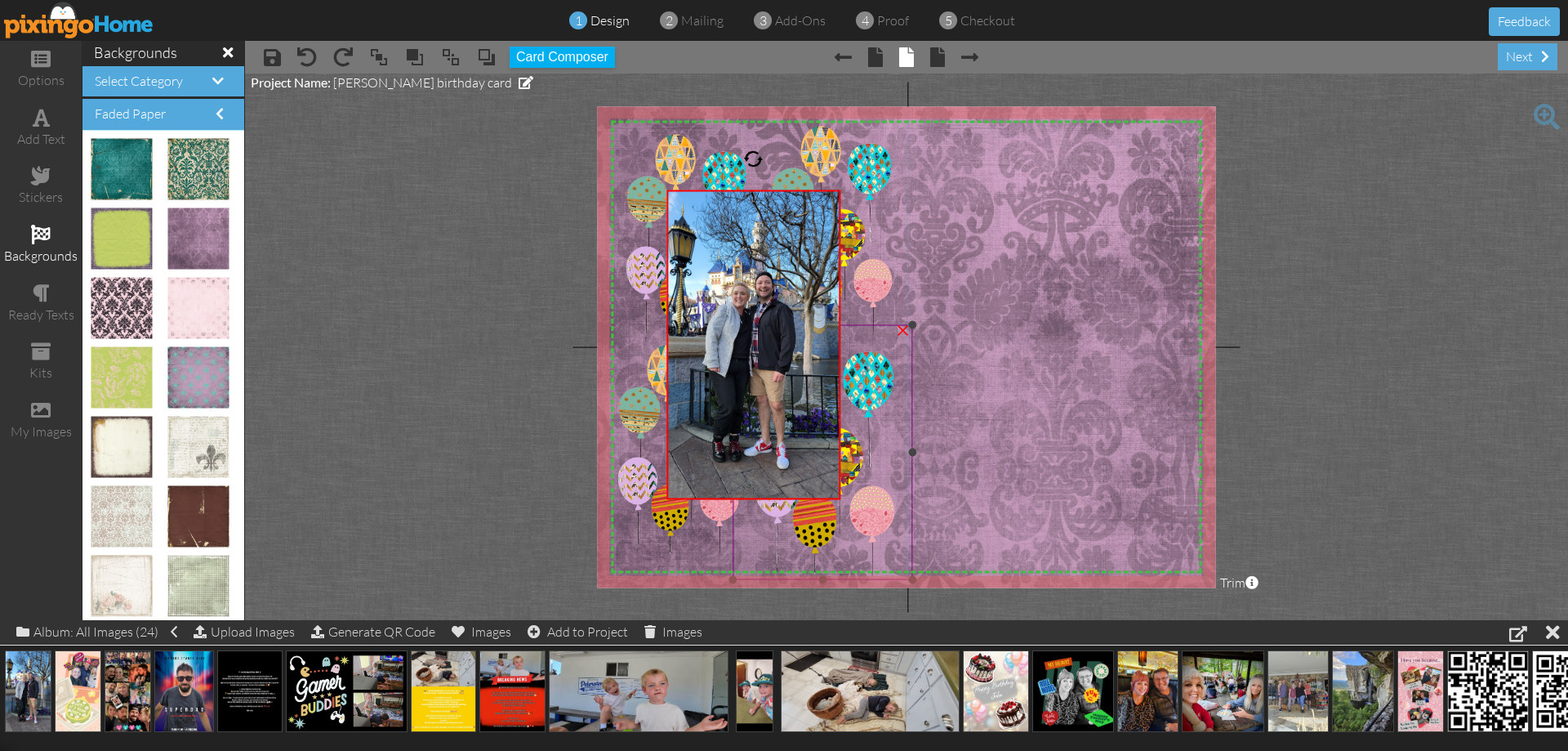
click at [861, 386] on img at bounding box center [822, 452] width 179 height 254
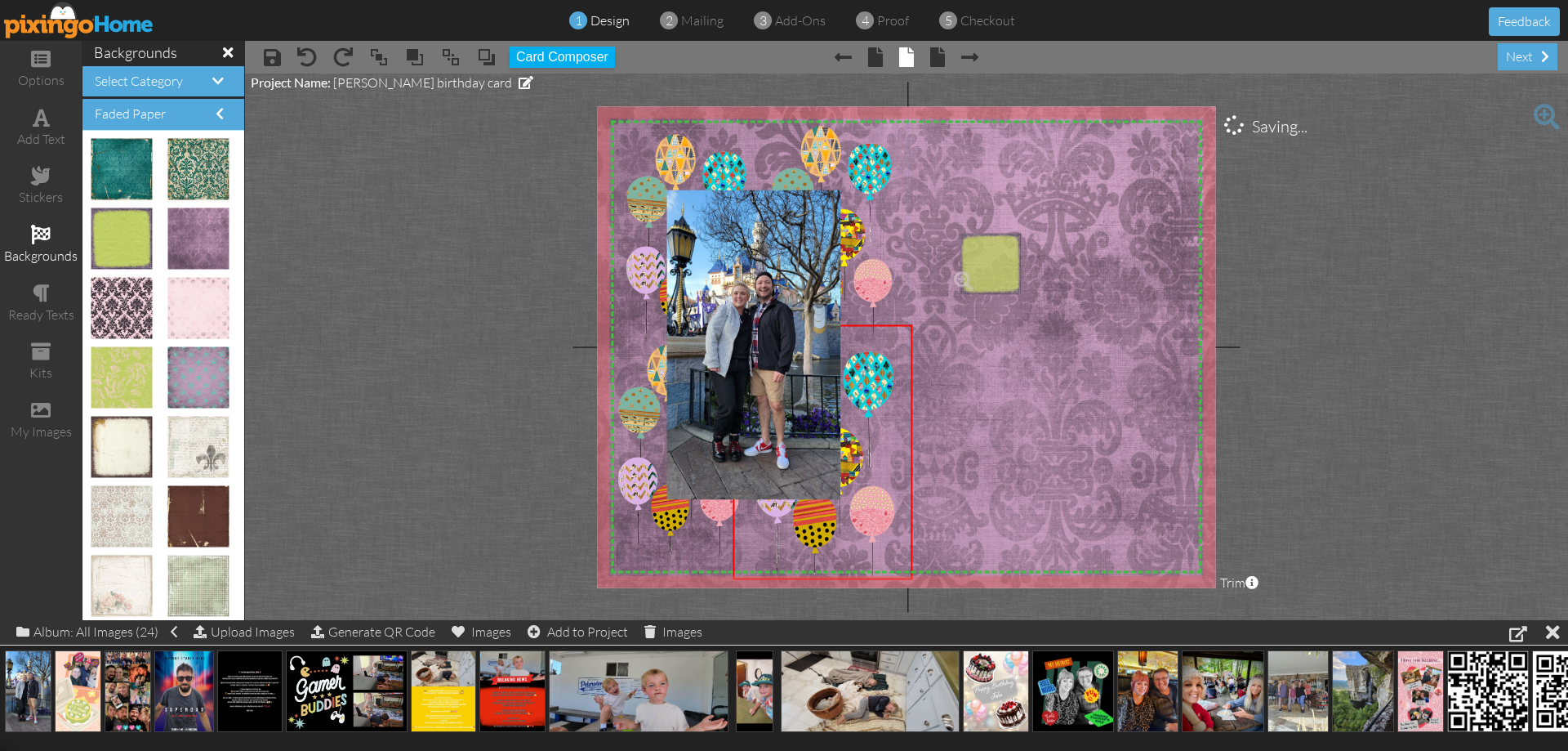
drag, startPoint x: 119, startPoint y: 232, endPoint x: 979, endPoint y: 259, distance: 860.4
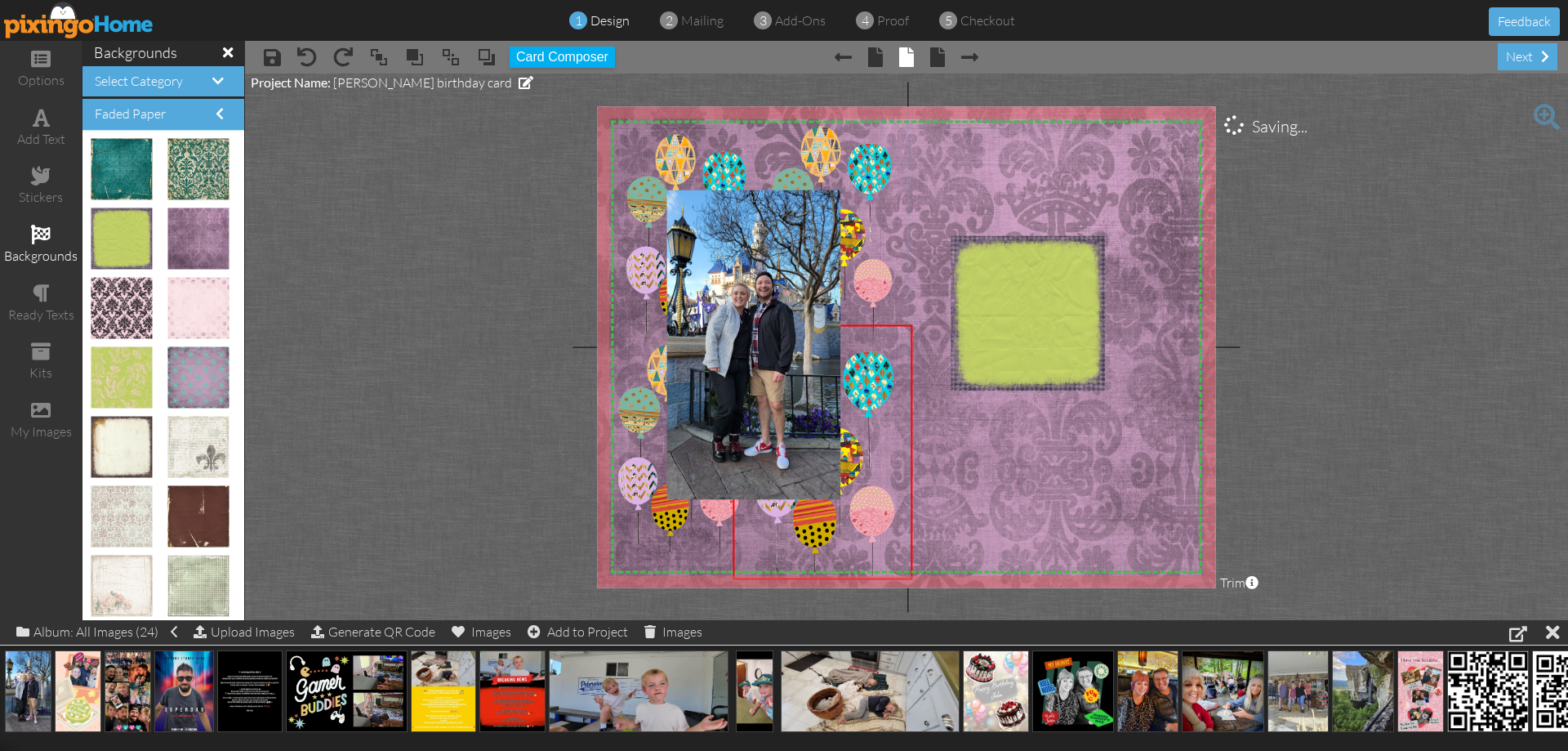
click at [1114, 155] on img at bounding box center [875, 423] width 699 height 699
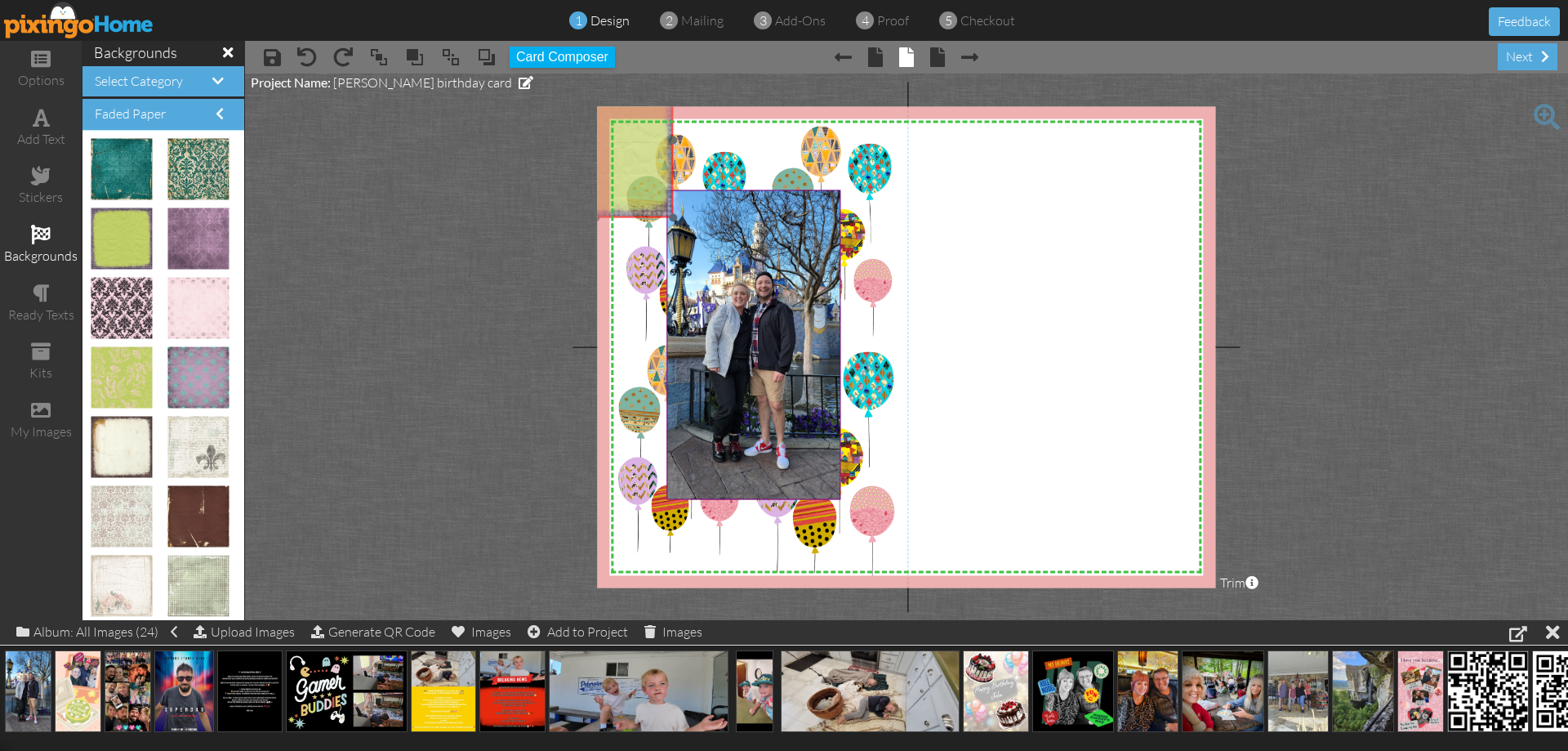
drag, startPoint x: 1077, startPoint y: 285, endPoint x: 691, endPoint y: 205, distance: 394.2
click at [647, 113] on img at bounding box center [596, 139] width 154 height 154
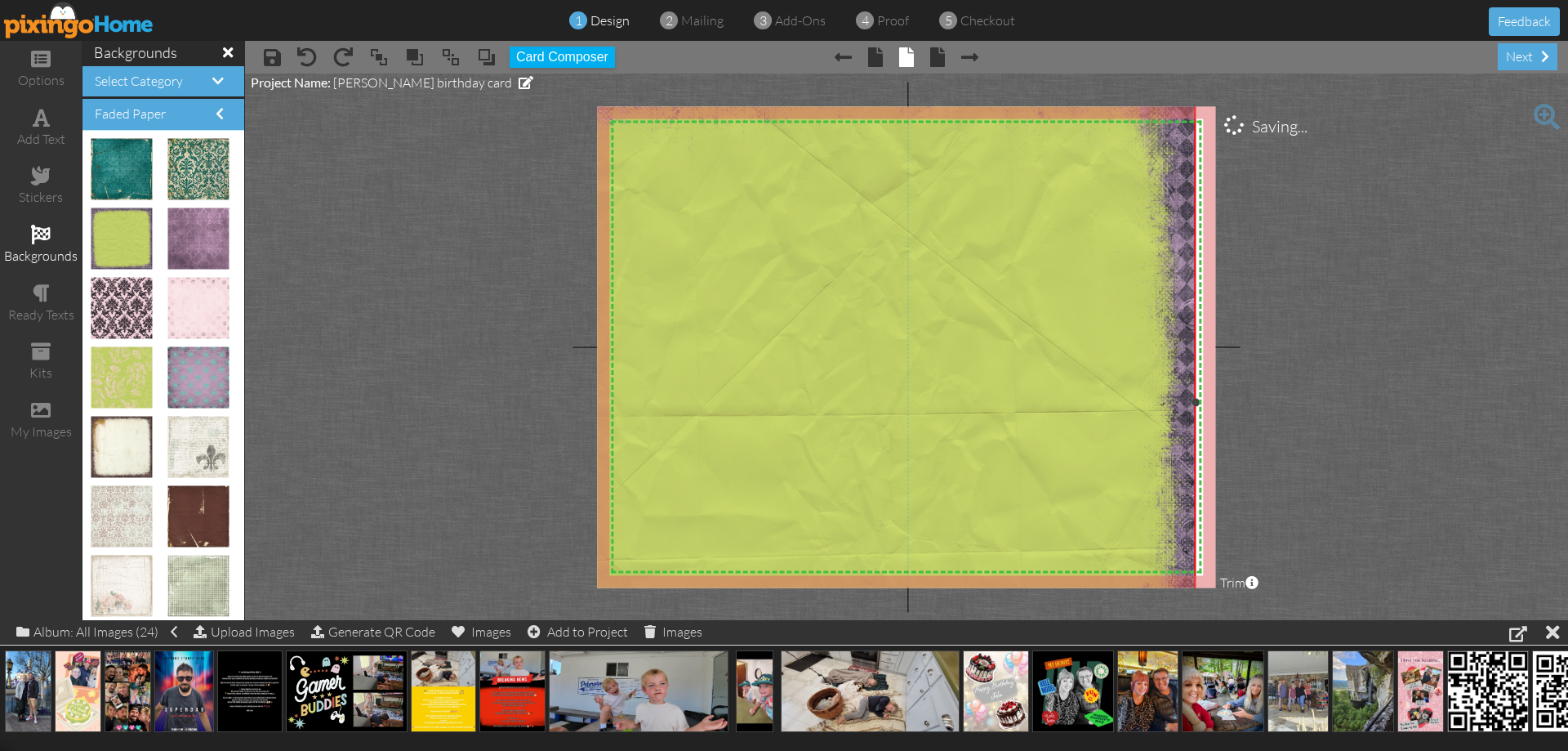
drag, startPoint x: 674, startPoint y: 218, endPoint x: 1218, endPoint y: 517, distance: 620.8
click at [1526, 620] on div "options add text stickers backgrounds ready texts kits my images backgrounds Se…" at bounding box center [784, 331] width 1568 height 579
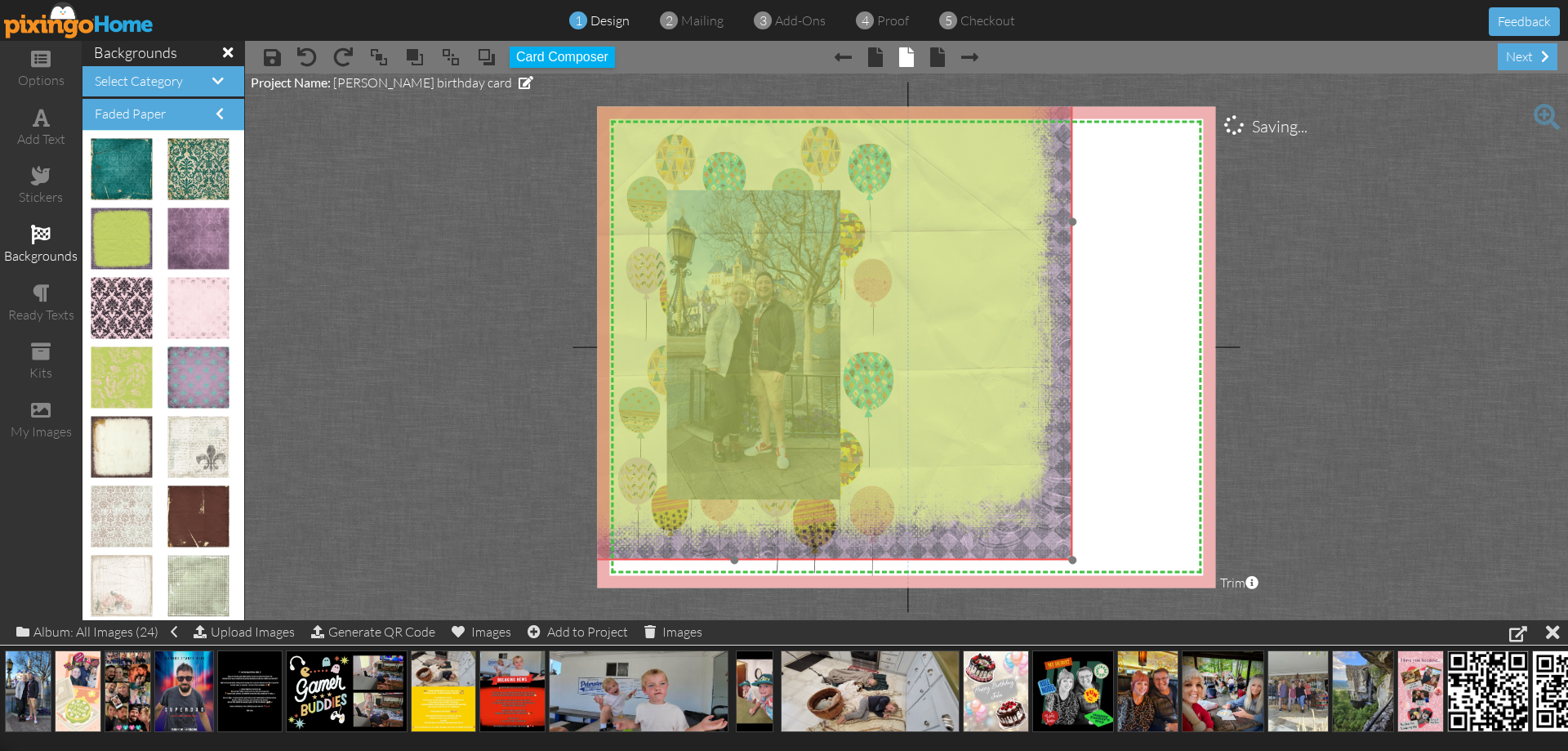
drag, startPoint x: 1099, startPoint y: 453, endPoint x: 973, endPoint y: 268, distance: 223.8
click at [973, 268] on img at bounding box center [734, 221] width 677 height 677
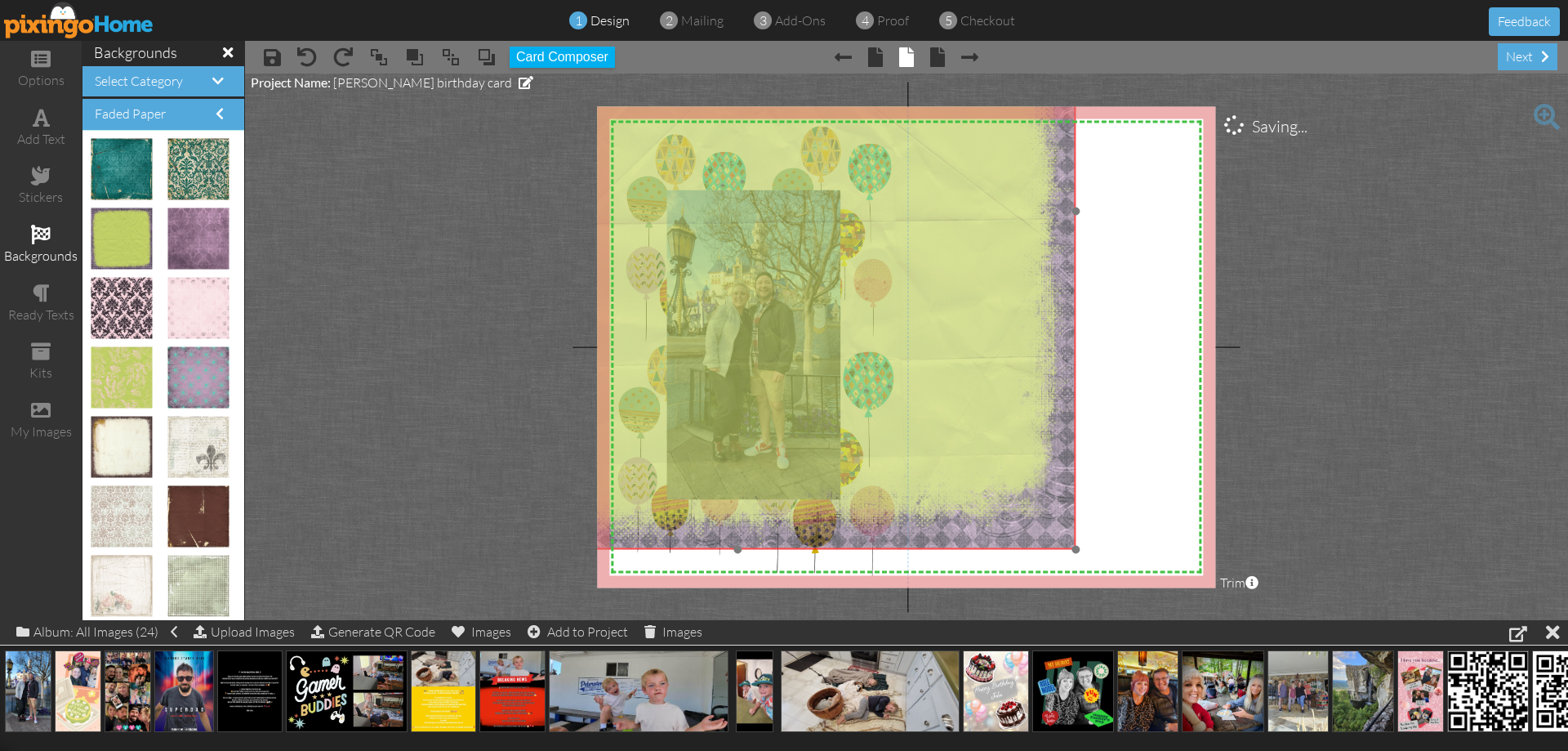
drag, startPoint x: 978, startPoint y: 260, endPoint x: 988, endPoint y: 257, distance: 10.4
click at [986, 248] on img at bounding box center [738, 211] width 677 height 677
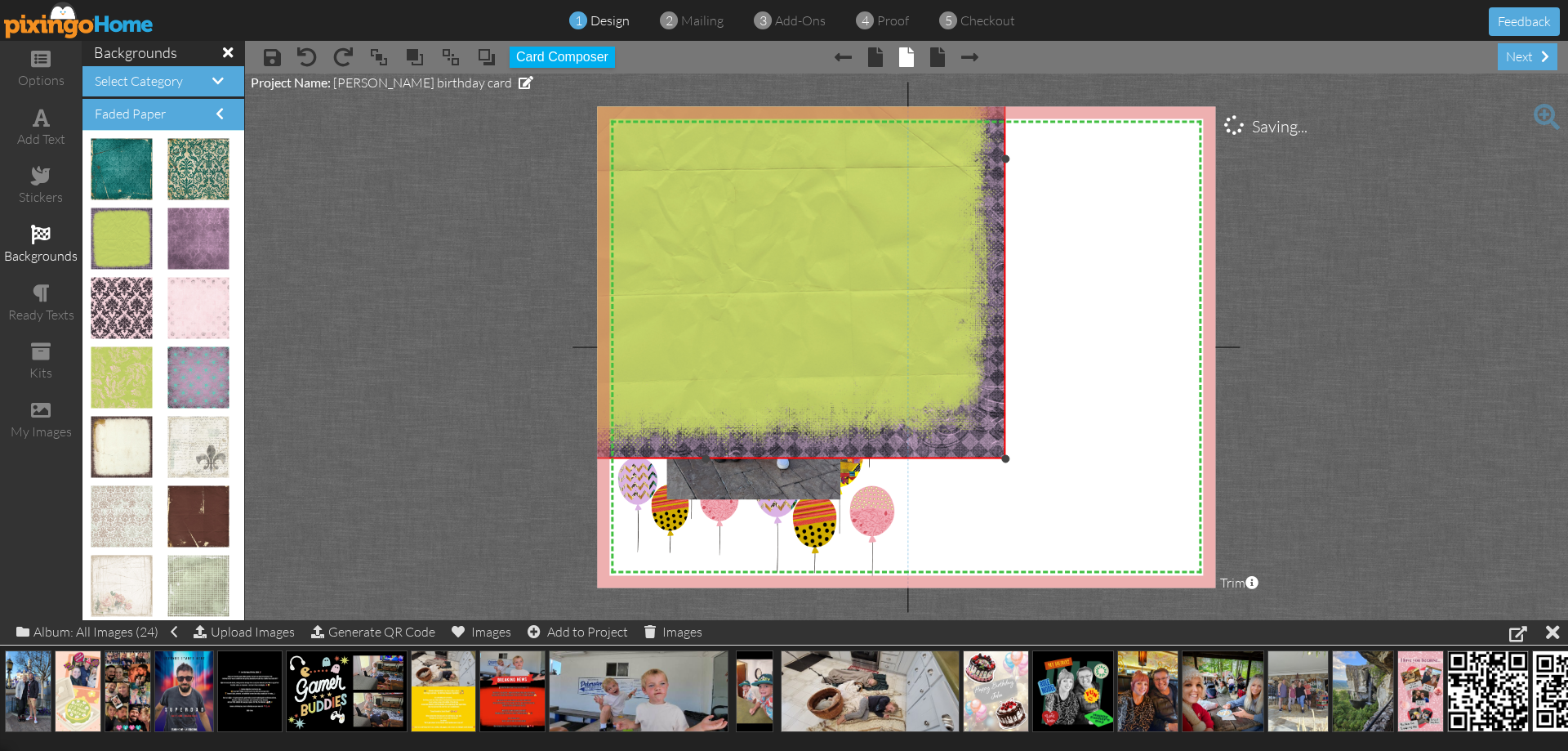
drag, startPoint x: 1081, startPoint y: 534, endPoint x: 999, endPoint y: 415, distance: 144.5
click at [1004, 420] on div "X X X X X X X X X X X X X X X X X X X X X X X X X X X X X X X X X X X X X X X X…" at bounding box center [906, 346] width 618 height 481
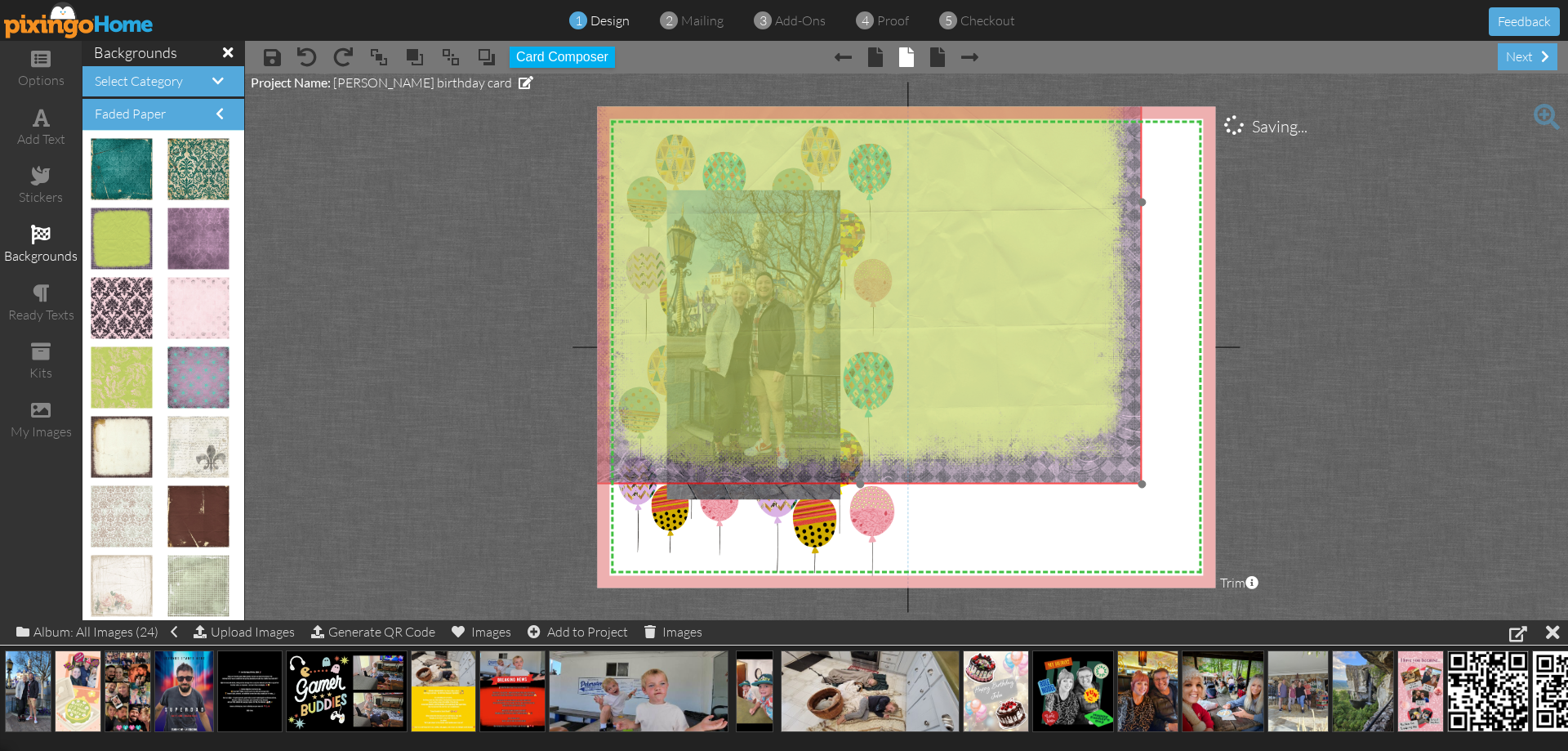
drag, startPoint x: 917, startPoint y: 330, endPoint x: 1132, endPoint y: 484, distance: 264.5
click at [1088, 391] on img at bounding box center [860, 202] width 564 height 564
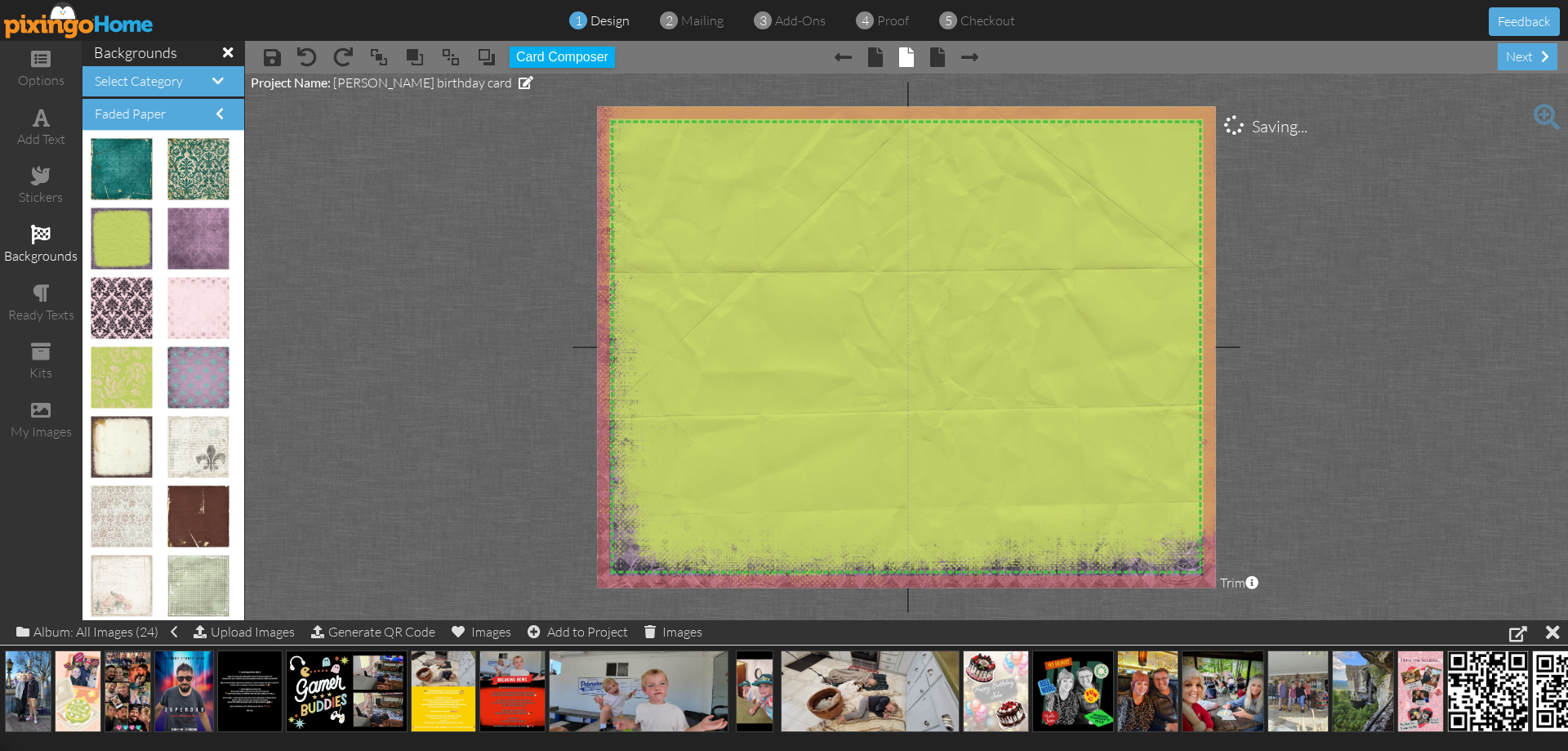
drag, startPoint x: 1139, startPoint y: 485, endPoint x: 1179, endPoint y: 531, distance: 61.0
click at [1228, 595] on project-studio-wrapper "X X X X X X X X X X X X X X X X X X X X X X X X X X X X X X X X X X X X X X X X…" at bounding box center [906, 346] width 1323 height 546
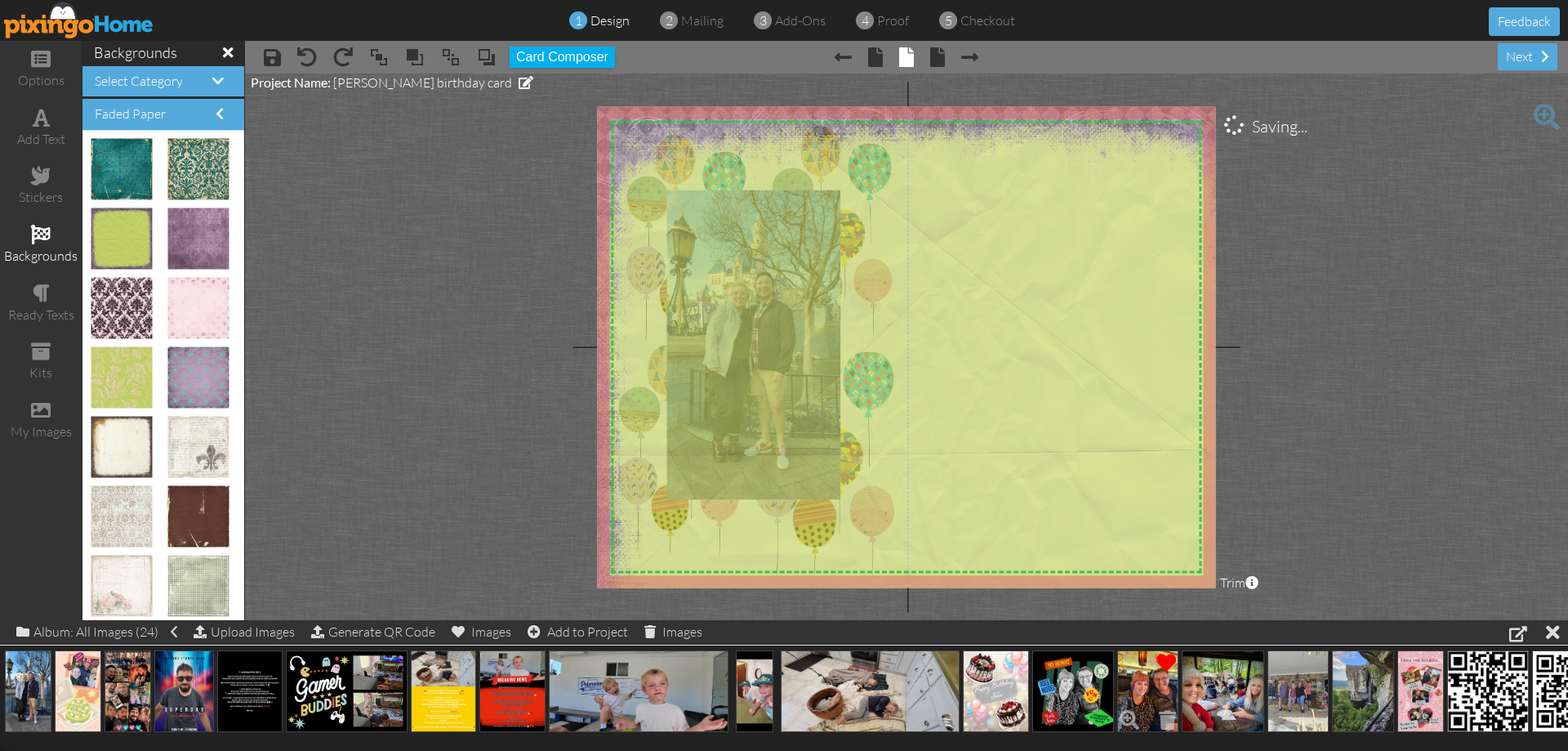
drag, startPoint x: 1157, startPoint y: 486, endPoint x: 1162, endPoint y: 669, distance: 183.1
click at [1162, 620] on div "options add text stickers backgrounds ready texts kits my images backgrounds Se…" at bounding box center [784, 331] width 1568 height 579
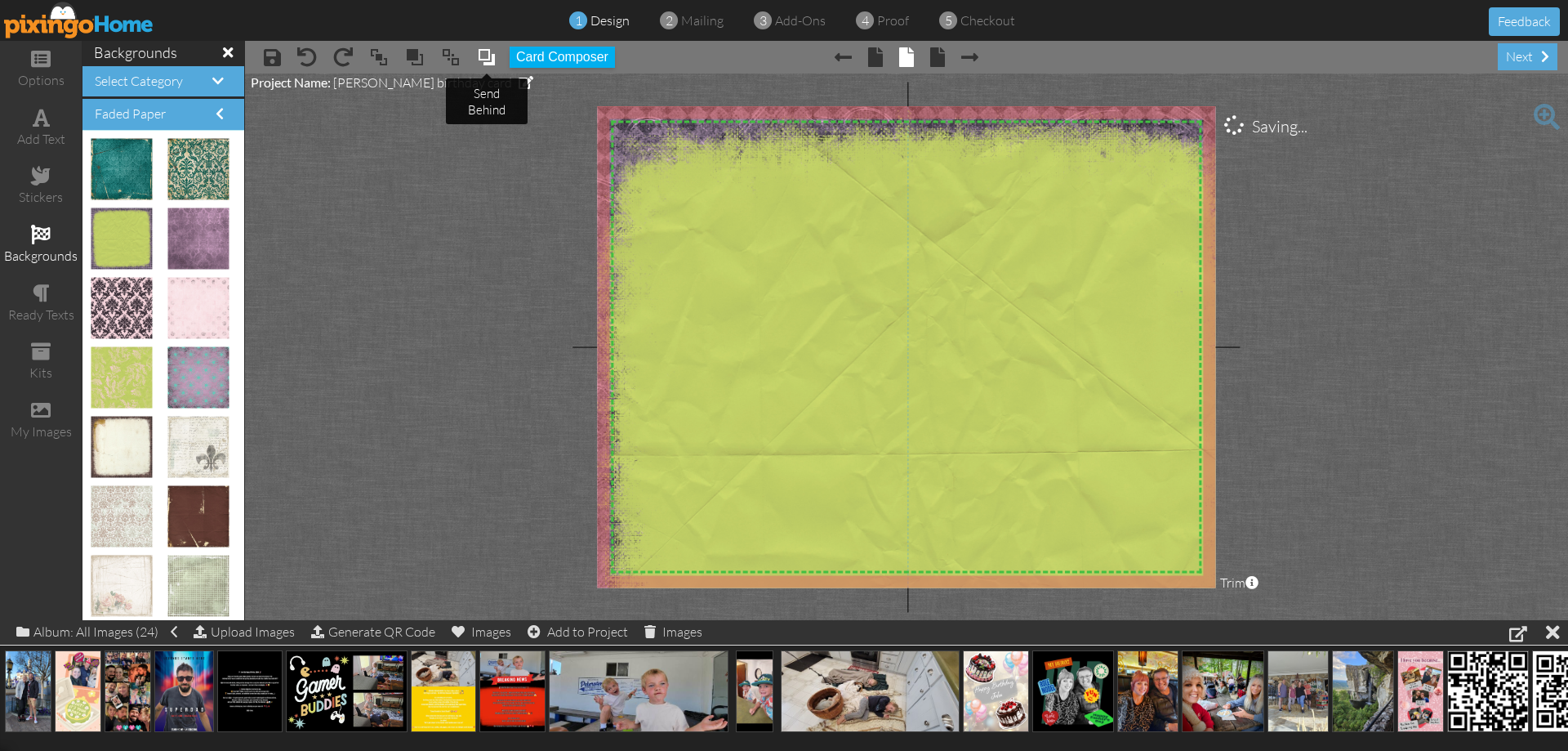
click at [488, 59] on span at bounding box center [487, 57] width 20 height 24
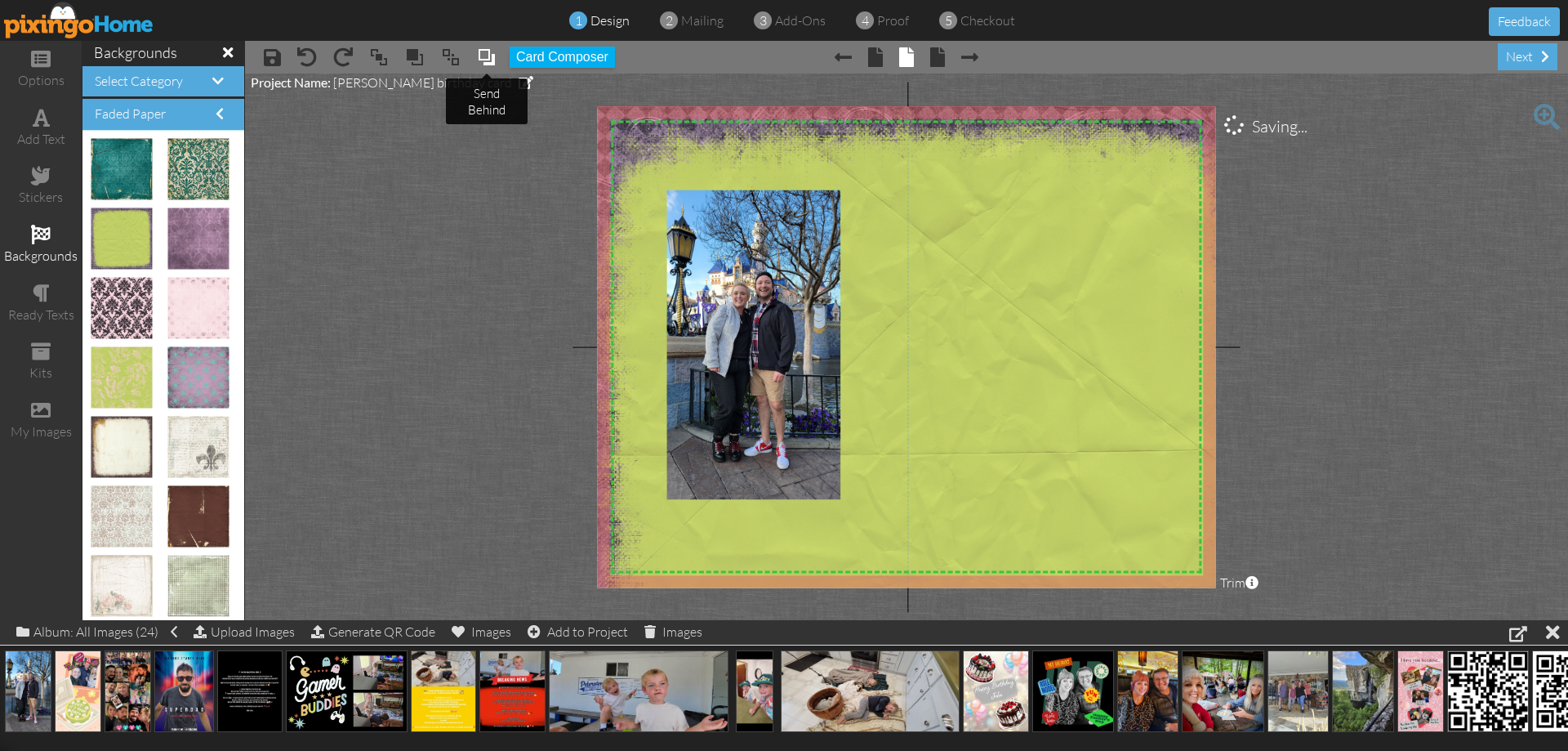
click at [489, 59] on span at bounding box center [487, 57] width 20 height 24
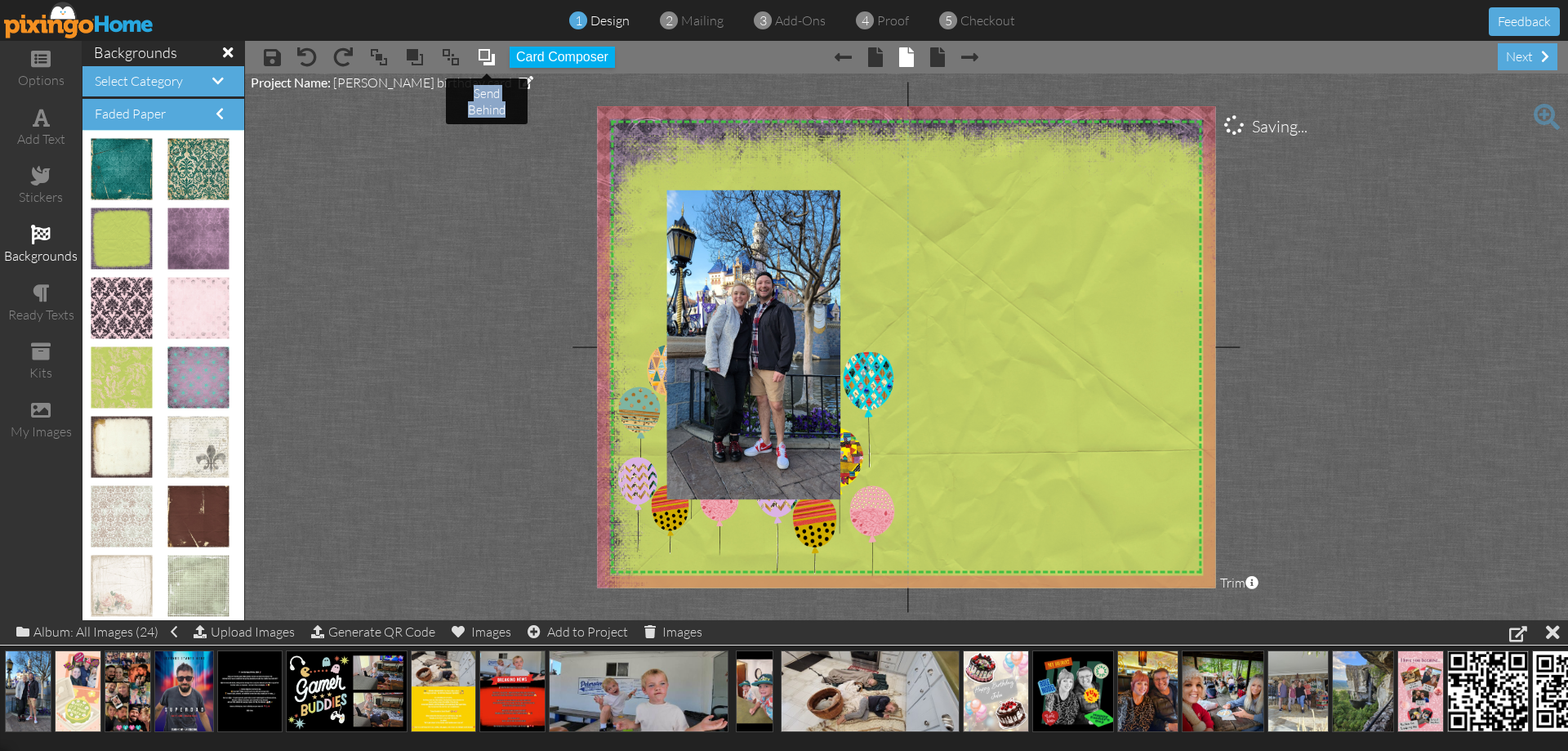
click at [489, 59] on span at bounding box center [487, 57] width 20 height 24
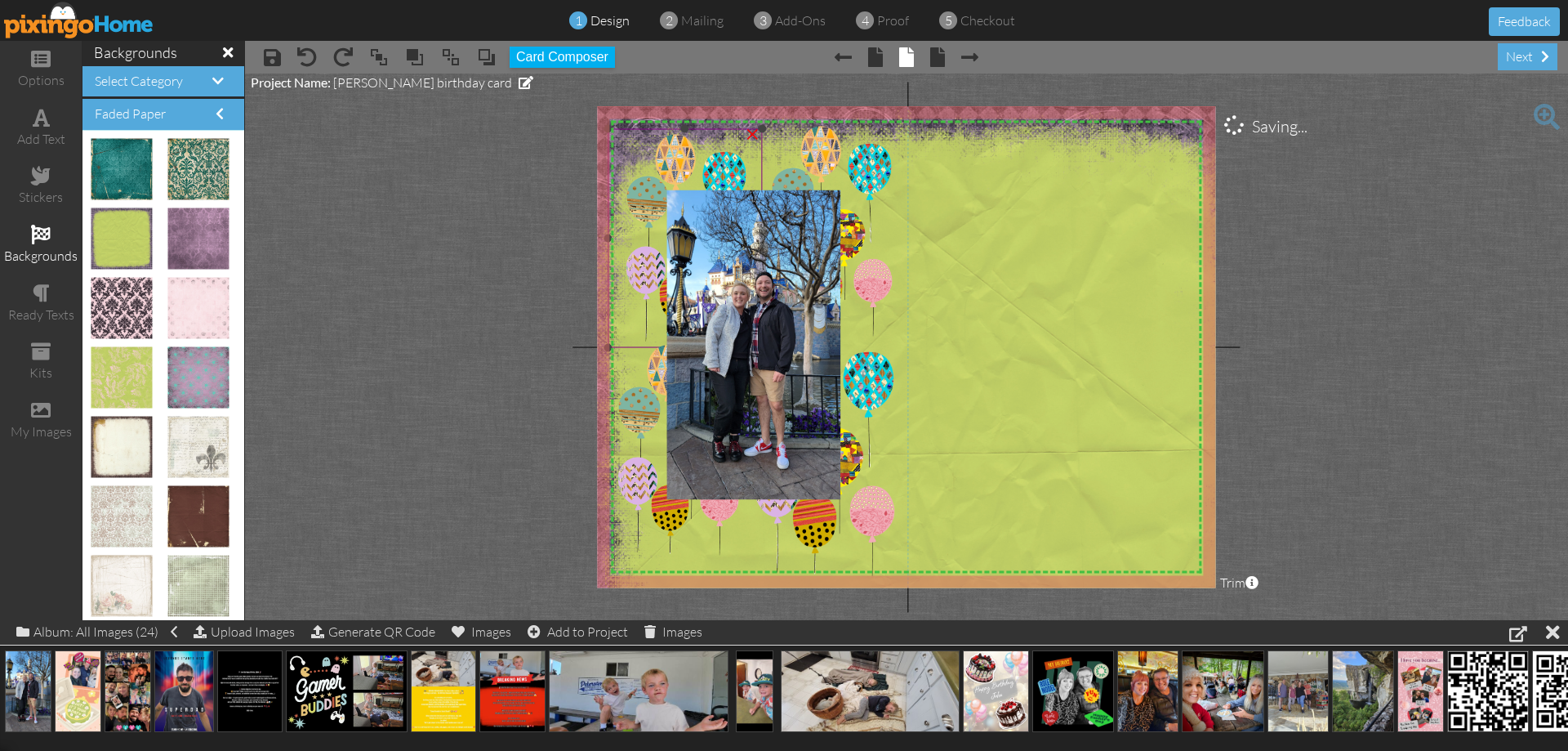
click at [696, 148] on img at bounding box center [685, 238] width 154 height 218
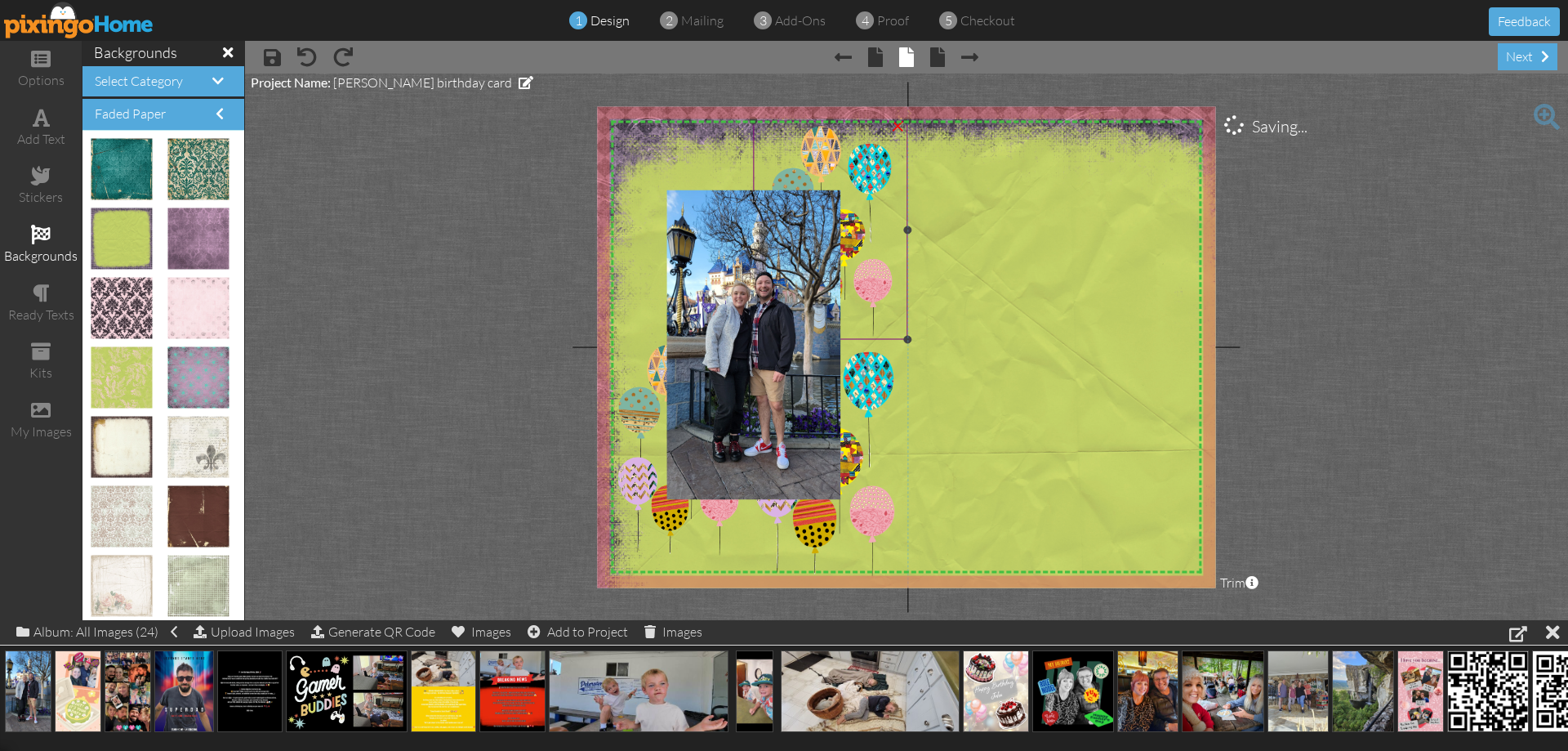
click at [842, 157] on img at bounding box center [830, 230] width 154 height 218
click at [647, 439] on img at bounding box center [677, 449] width 154 height 218
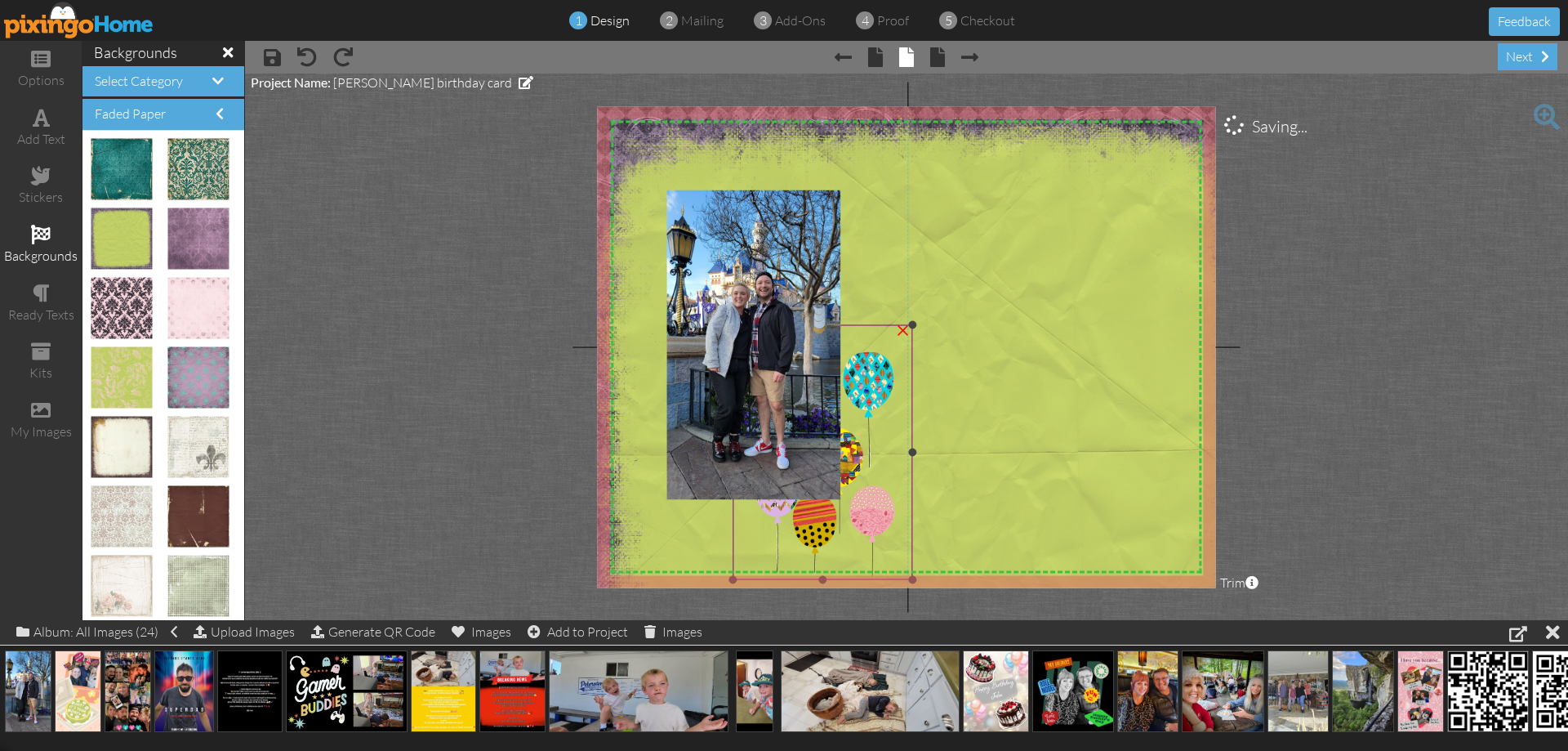
click at [876, 387] on img at bounding box center [822, 452] width 179 height 254
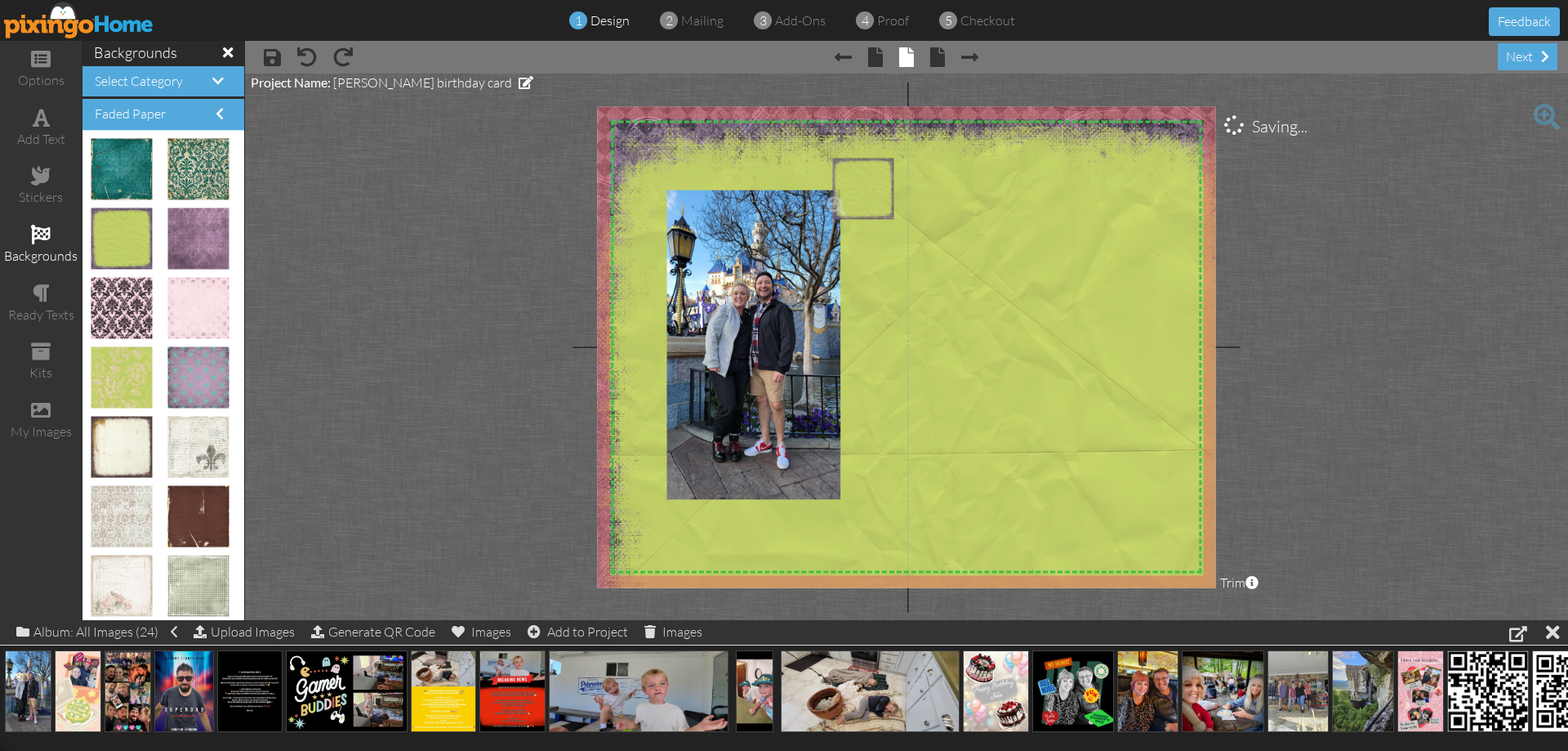
drag, startPoint x: 117, startPoint y: 212, endPoint x: 848, endPoint y: 164, distance: 732.6
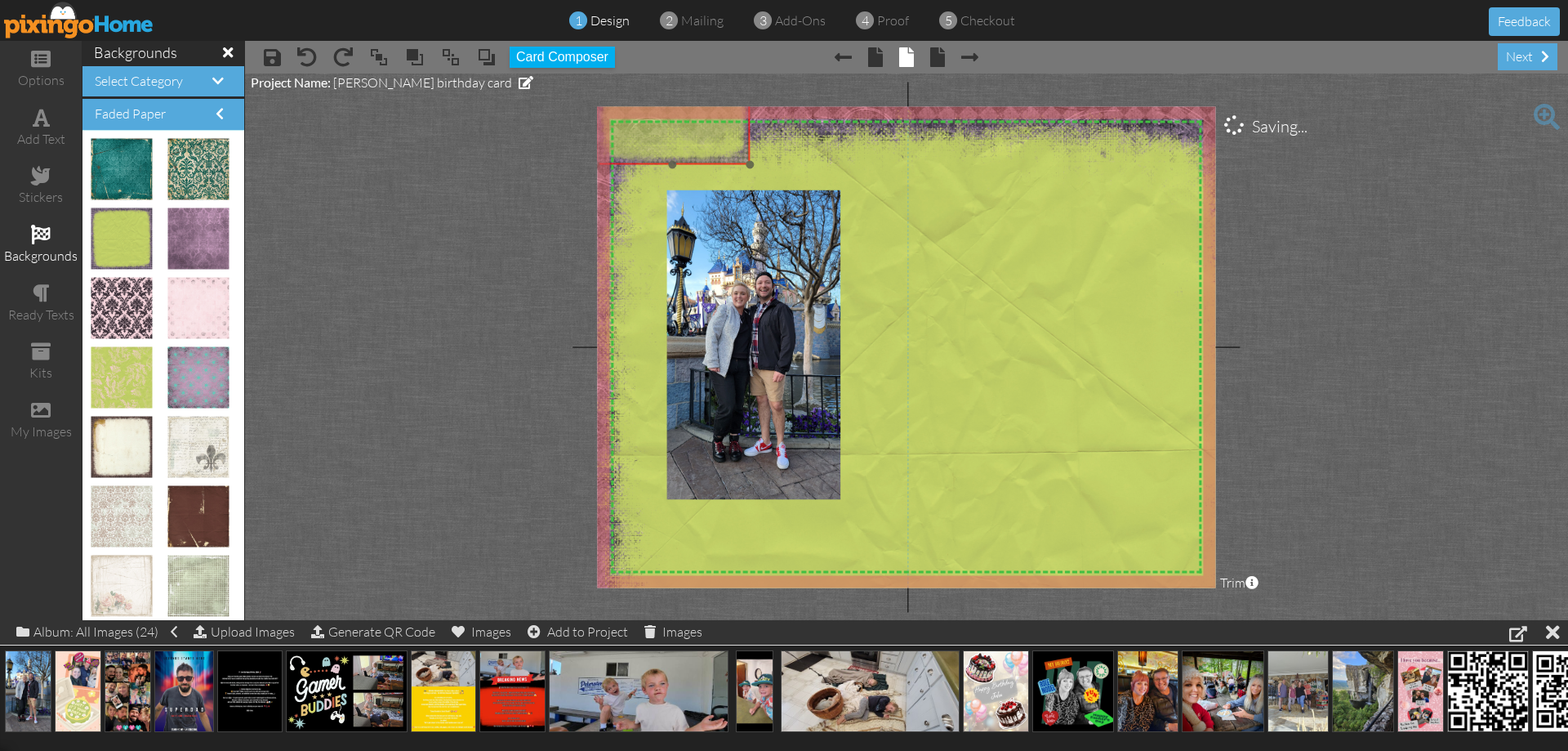
drag, startPoint x: 929, startPoint y: 269, endPoint x: 719, endPoint y: 144, distance: 244.4
click at [703, 121] on img at bounding box center [673, 87] width 154 height 154
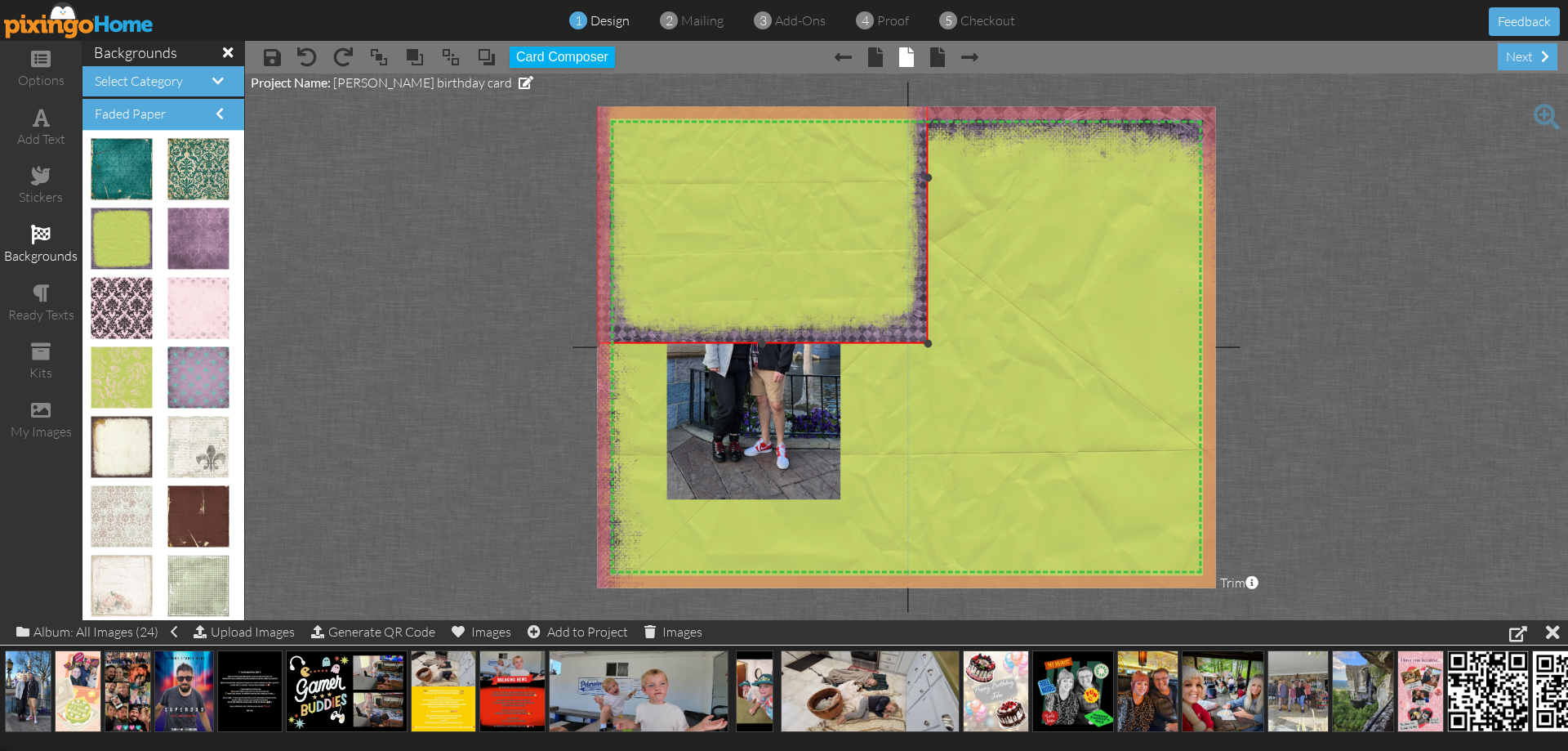
drag, startPoint x: 752, startPoint y: 168, endPoint x: 843, endPoint y: 269, distance: 135.9
click at [924, 342] on div at bounding box center [927, 343] width 8 height 8
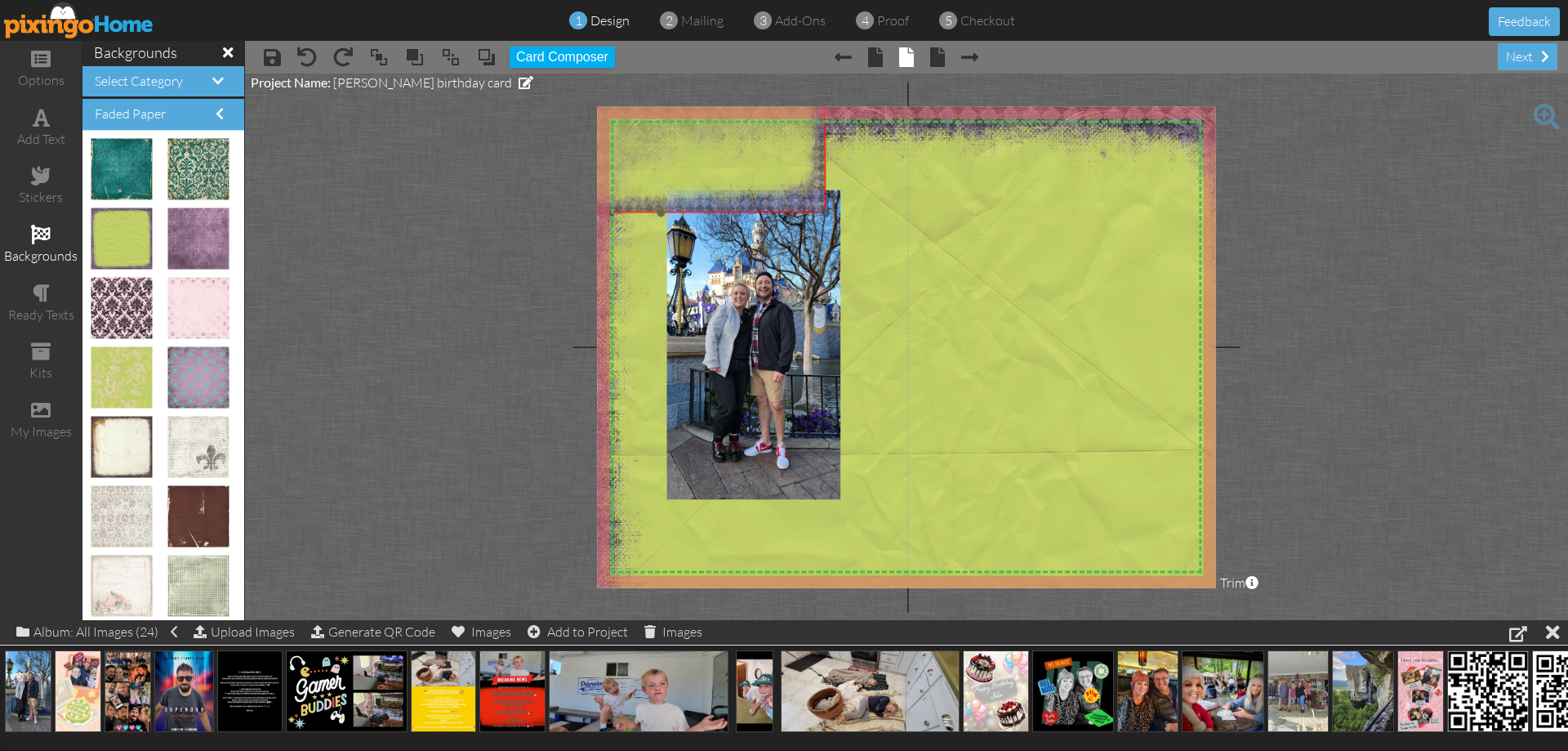
drag, startPoint x: 836, startPoint y: 261, endPoint x: 718, endPoint y: 102, distance: 198.0
click at [718, 102] on project-studio-wrapper "X X X X X X X X X X X X X X X X X X X X X X X X X X X X X X X X X X X X X X X X…" at bounding box center [906, 346] width 1323 height 546
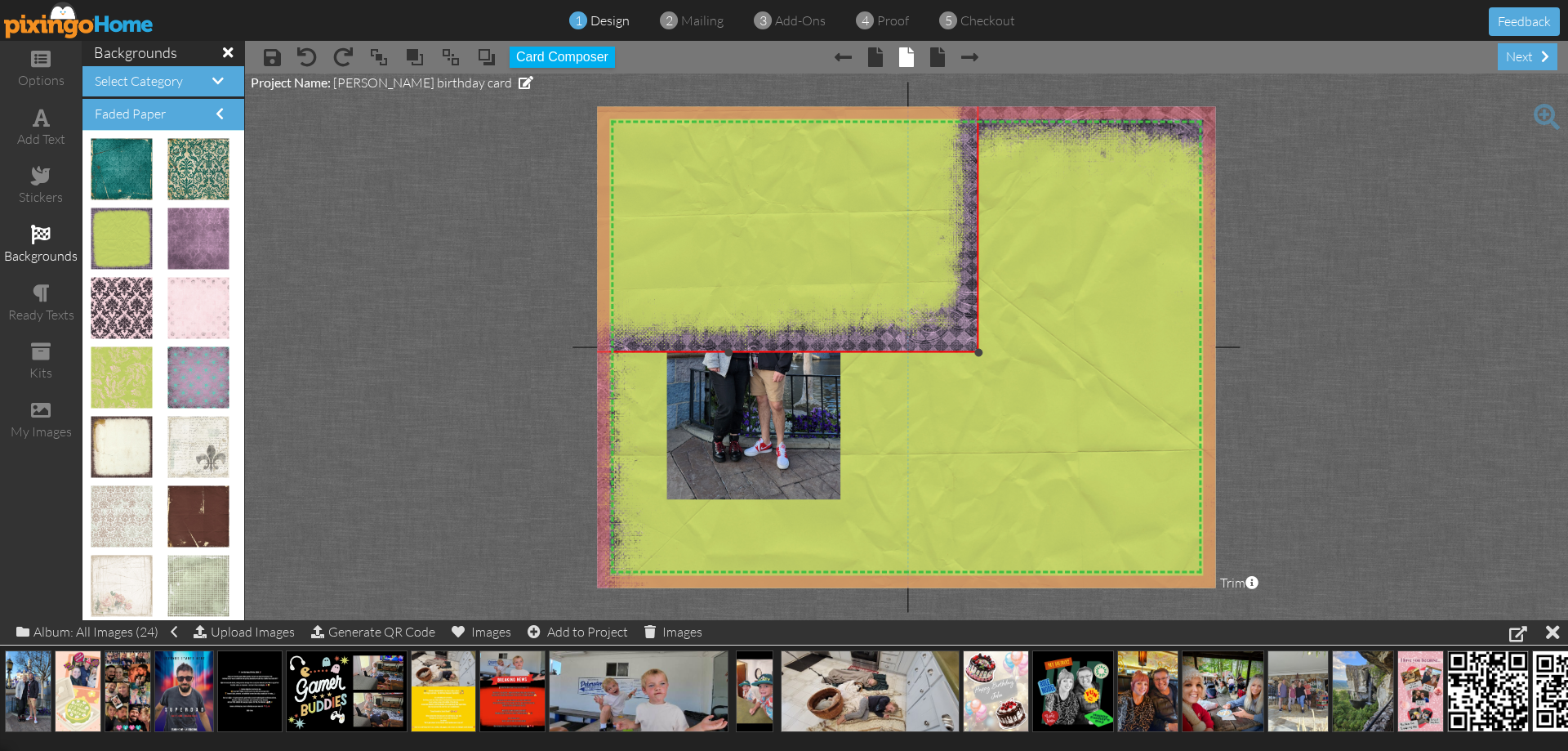
drag, startPoint x: 809, startPoint y: 183, endPoint x: 892, endPoint y: 273, distance: 122.4
click at [972, 352] on div "×" at bounding box center [728, 101] width 500 height 500
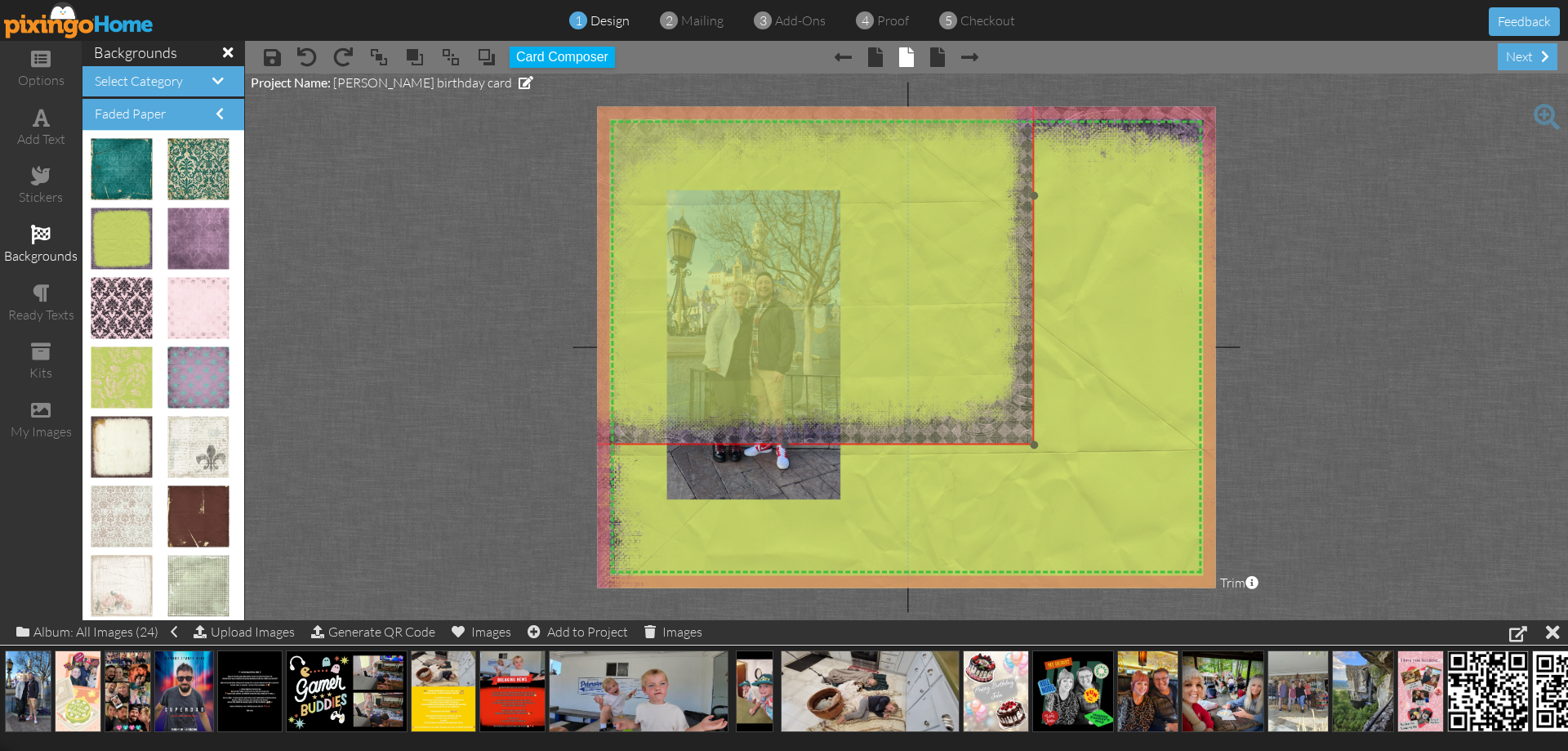
drag, startPoint x: 913, startPoint y: 290, endPoint x: 961, endPoint y: 374, distance: 96.7
click at [950, 365] on img at bounding box center [784, 195] width 498 height 498
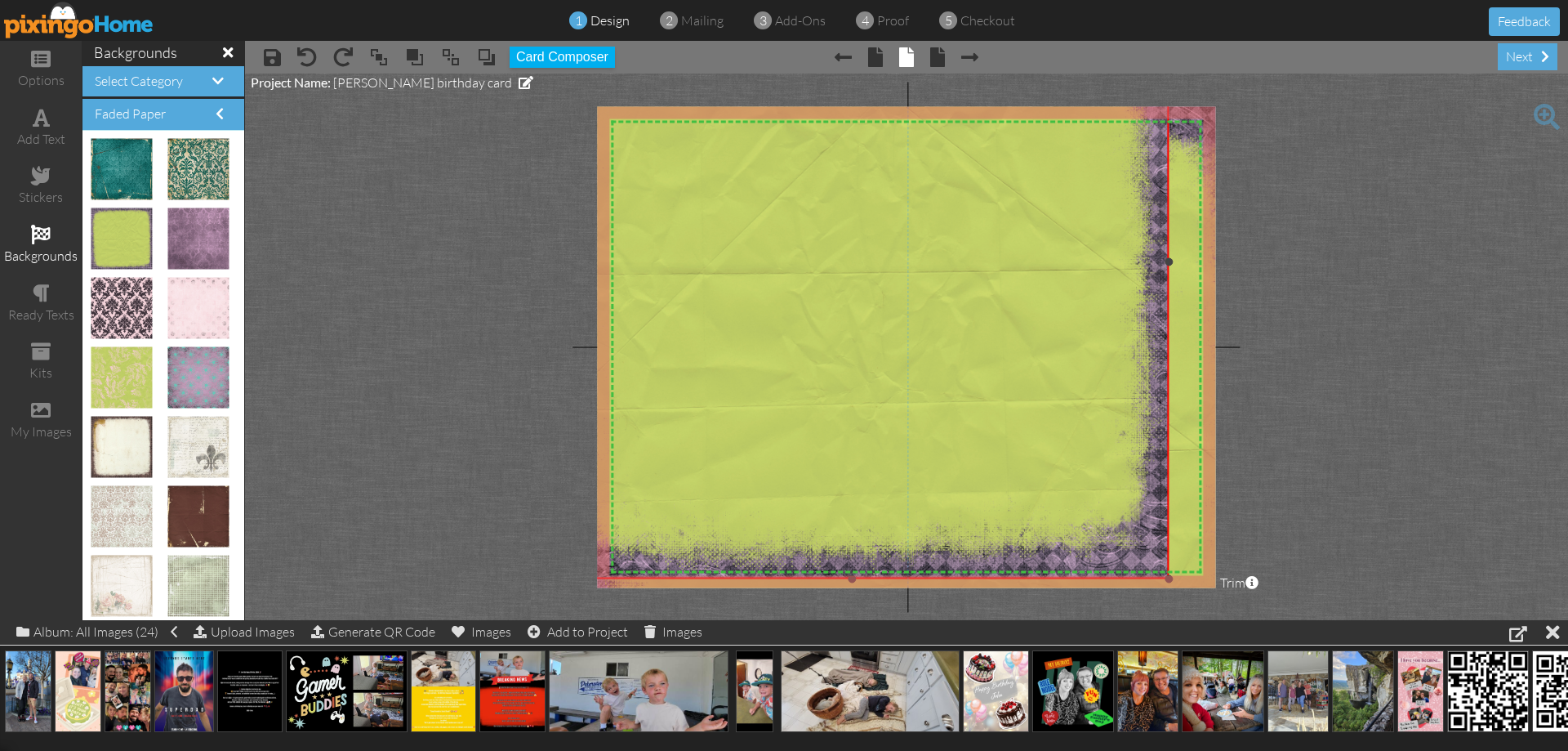
drag, startPoint x: 1034, startPoint y: 440, endPoint x: 1099, endPoint y: 478, distance: 75.3
click at [1195, 562] on div "X X X X X X X X X X X X X X X X X X X X X X X X X X X X X X X X X X X X X X X X…" at bounding box center [906, 346] width 618 height 481
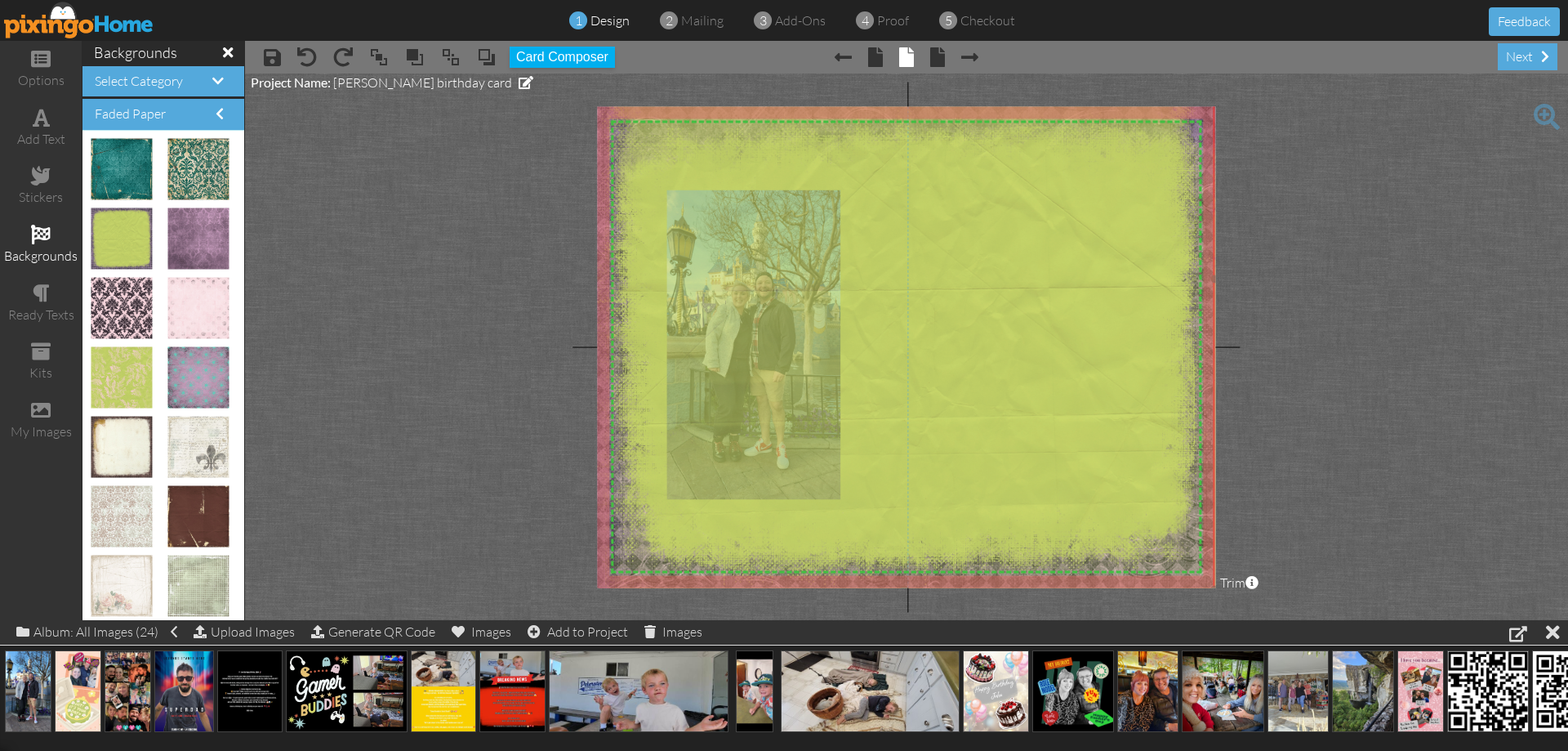
drag, startPoint x: 1084, startPoint y: 464, endPoint x: 1144, endPoint y: 488, distance: 64.6
click at [1144, 488] on img at bounding box center [905, 279] width 620 height 620
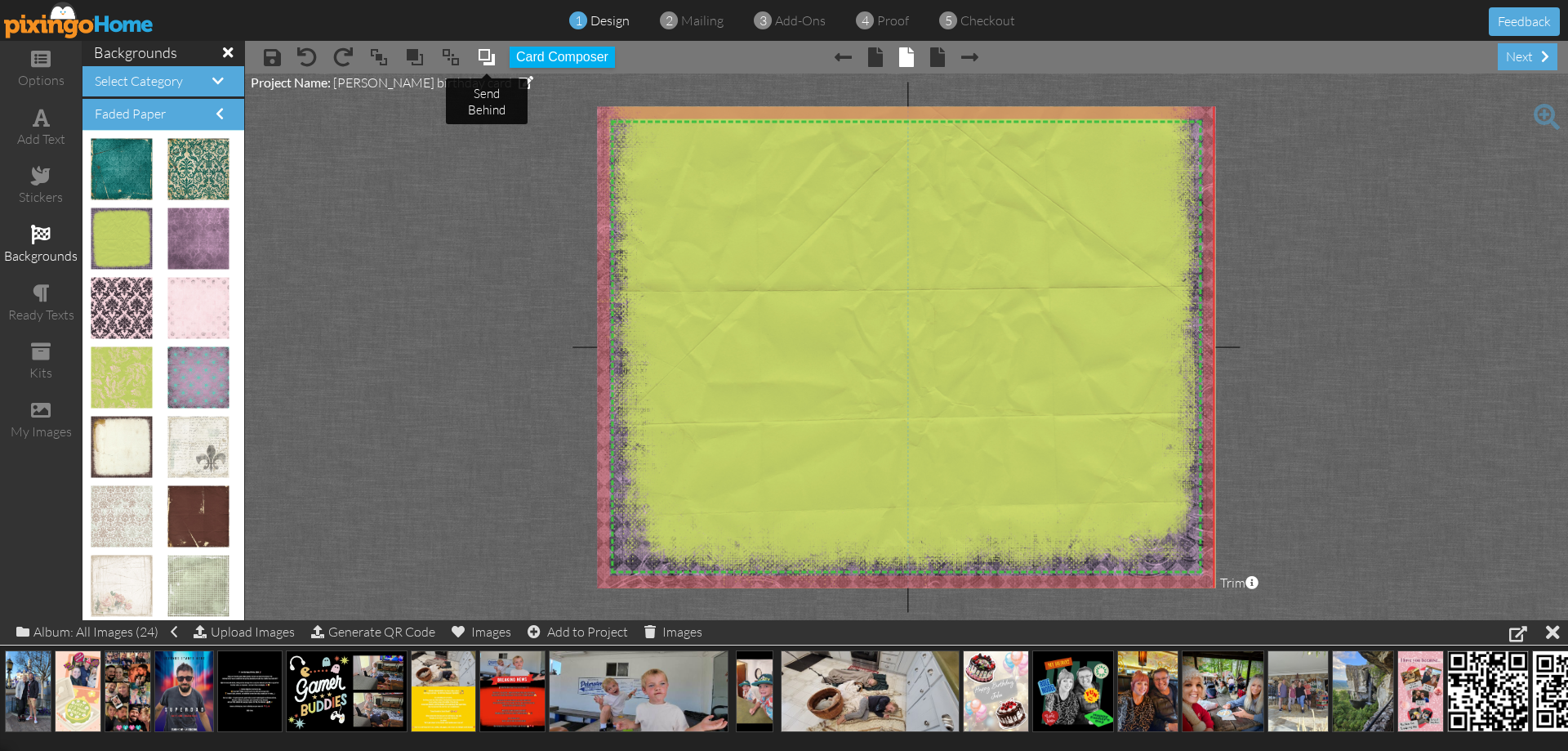
click at [494, 54] on span at bounding box center [487, 57] width 20 height 24
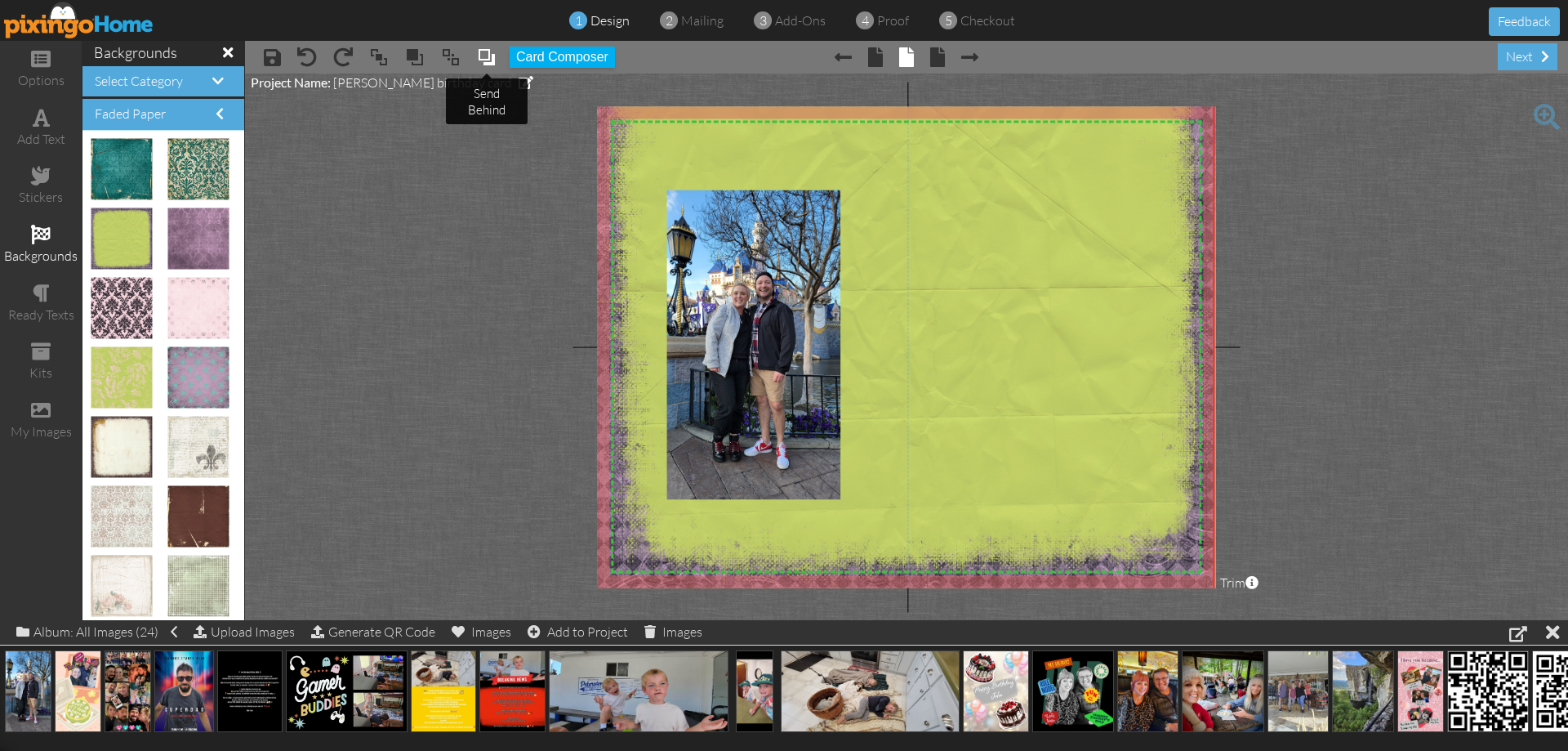
click at [495, 55] on span at bounding box center [487, 57] width 20 height 24
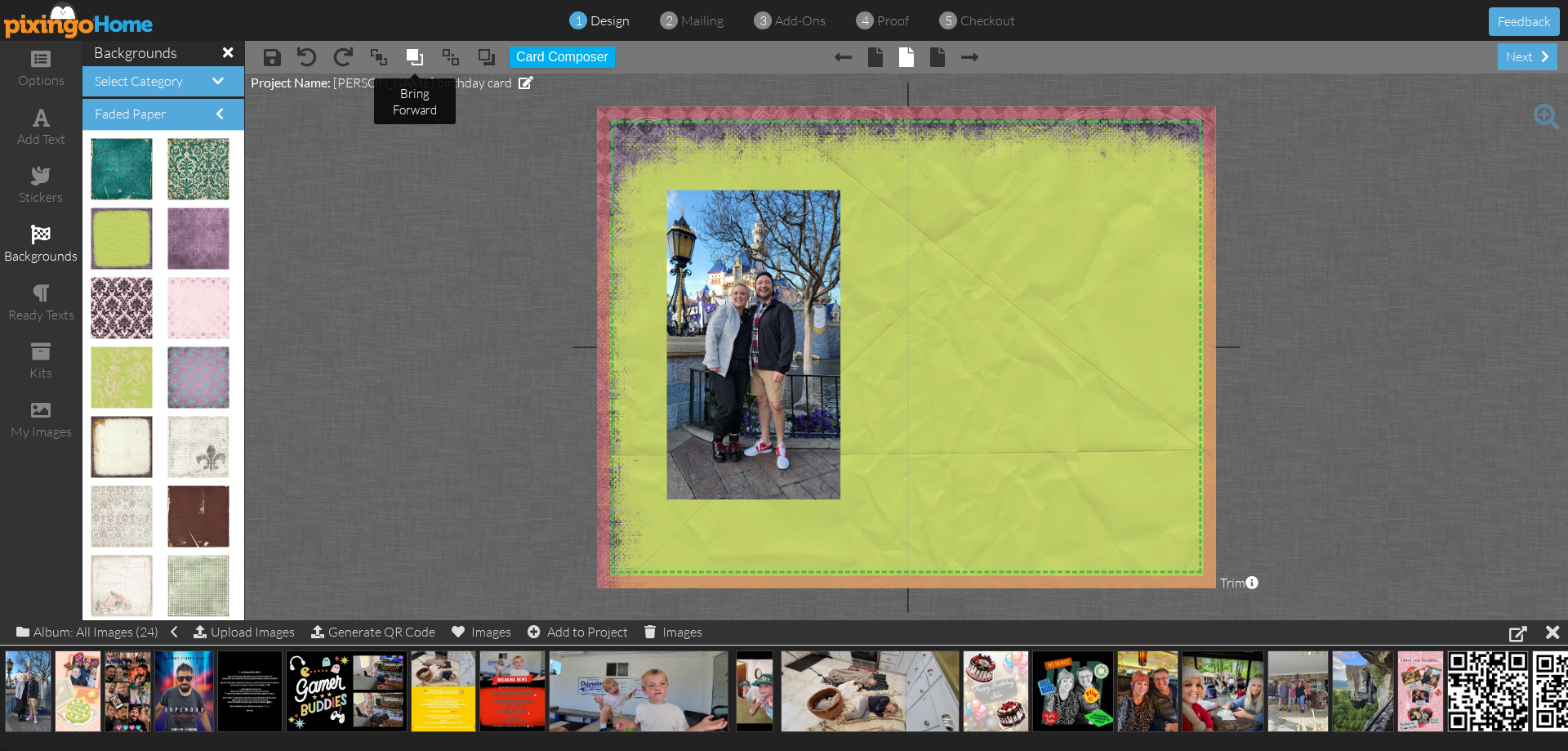
click at [421, 57] on span at bounding box center [414, 57] width 20 height 24
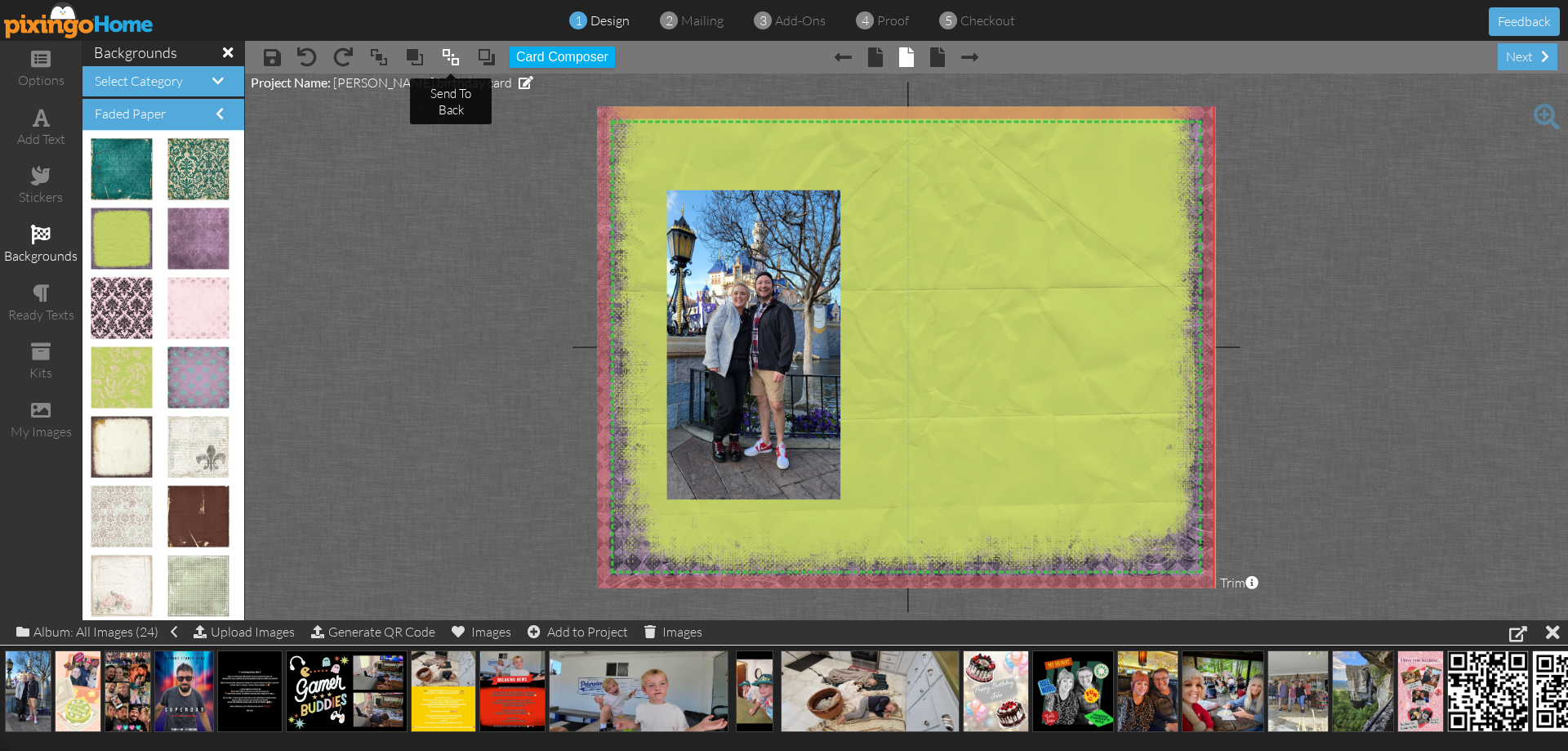
click at [445, 60] on span at bounding box center [451, 57] width 20 height 24
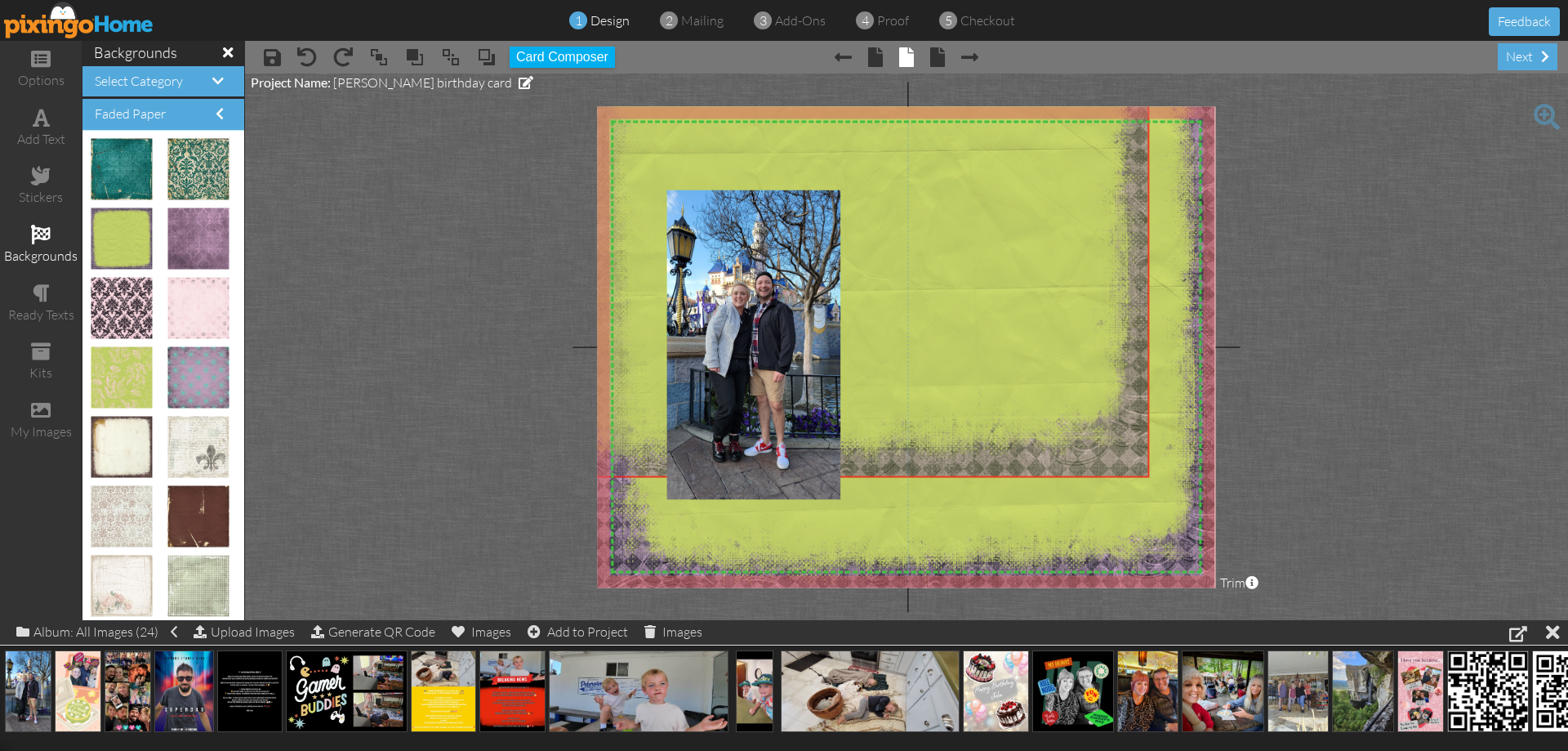
drag, startPoint x: 1114, startPoint y: 369, endPoint x: 1005, endPoint y: 67, distance: 321.1
click at [1005, 67] on div "× save × undo × redo × bring to front × bring forward × send to back × send beh…" at bounding box center [906, 331] width 1323 height 579
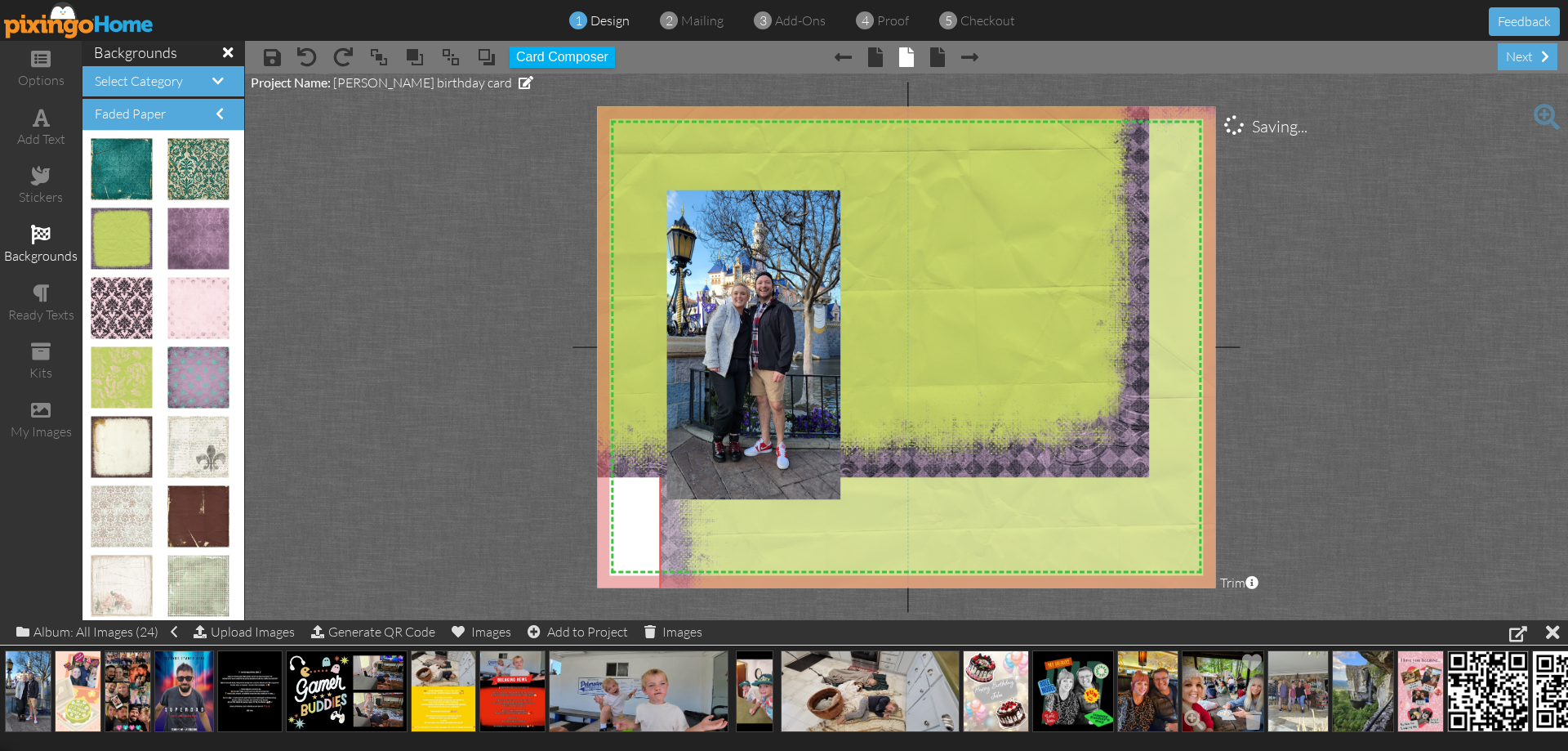
drag, startPoint x: 1149, startPoint y: 548, endPoint x: 1203, endPoint y: 622, distance: 91.6
click at [1214, 620] on div "options add text stickers backgrounds ready texts kits my images backgrounds Se…" at bounding box center [784, 331] width 1568 height 579
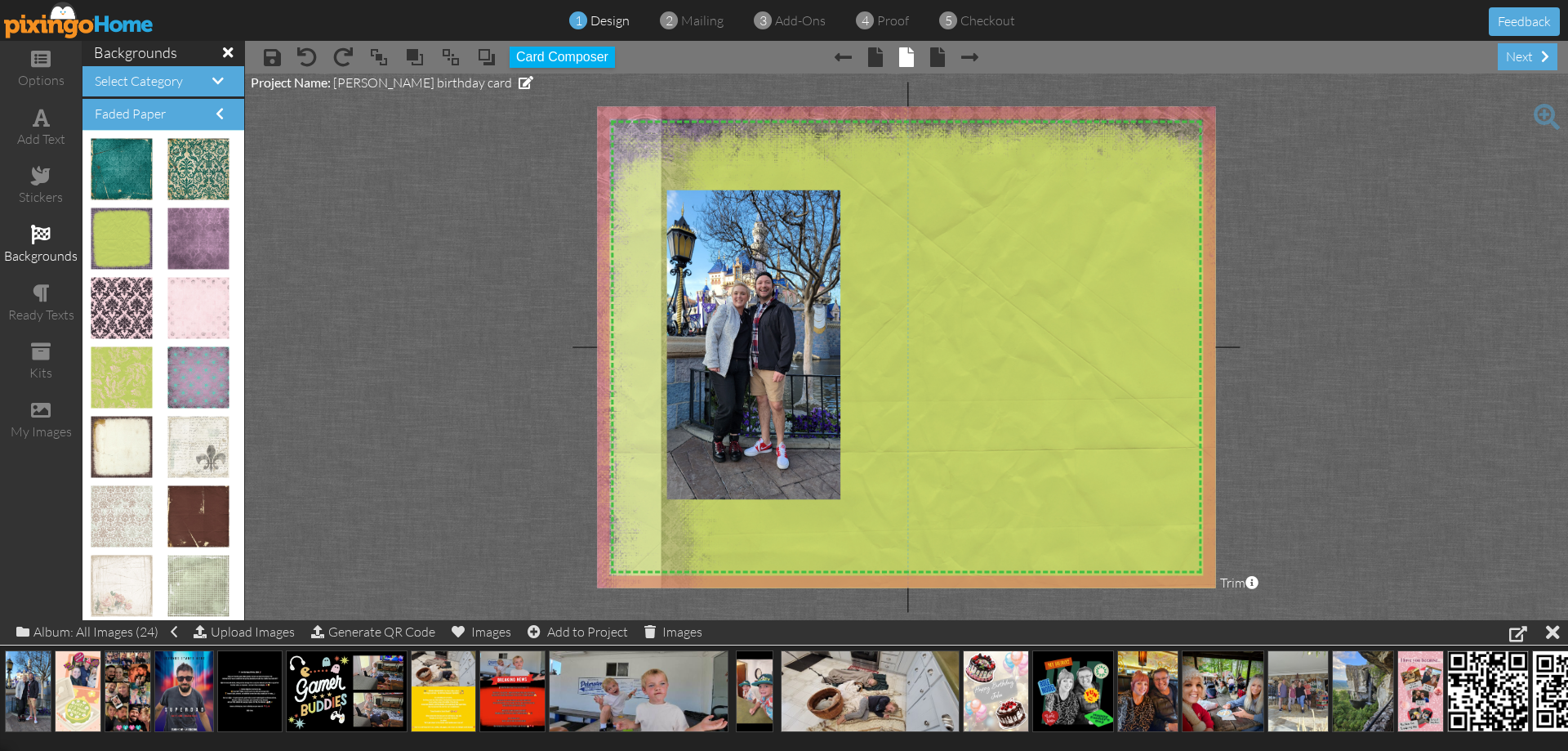
drag, startPoint x: 1050, startPoint y: 313, endPoint x: 1157, endPoint y: 611, distance: 316.6
click at [1155, 609] on project-studio-wrapper "X X X X X X X X X X X X X X X X X X X X X X X X X X X X X X X X X X X X X X X X…" at bounding box center [906, 346] width 1323 height 546
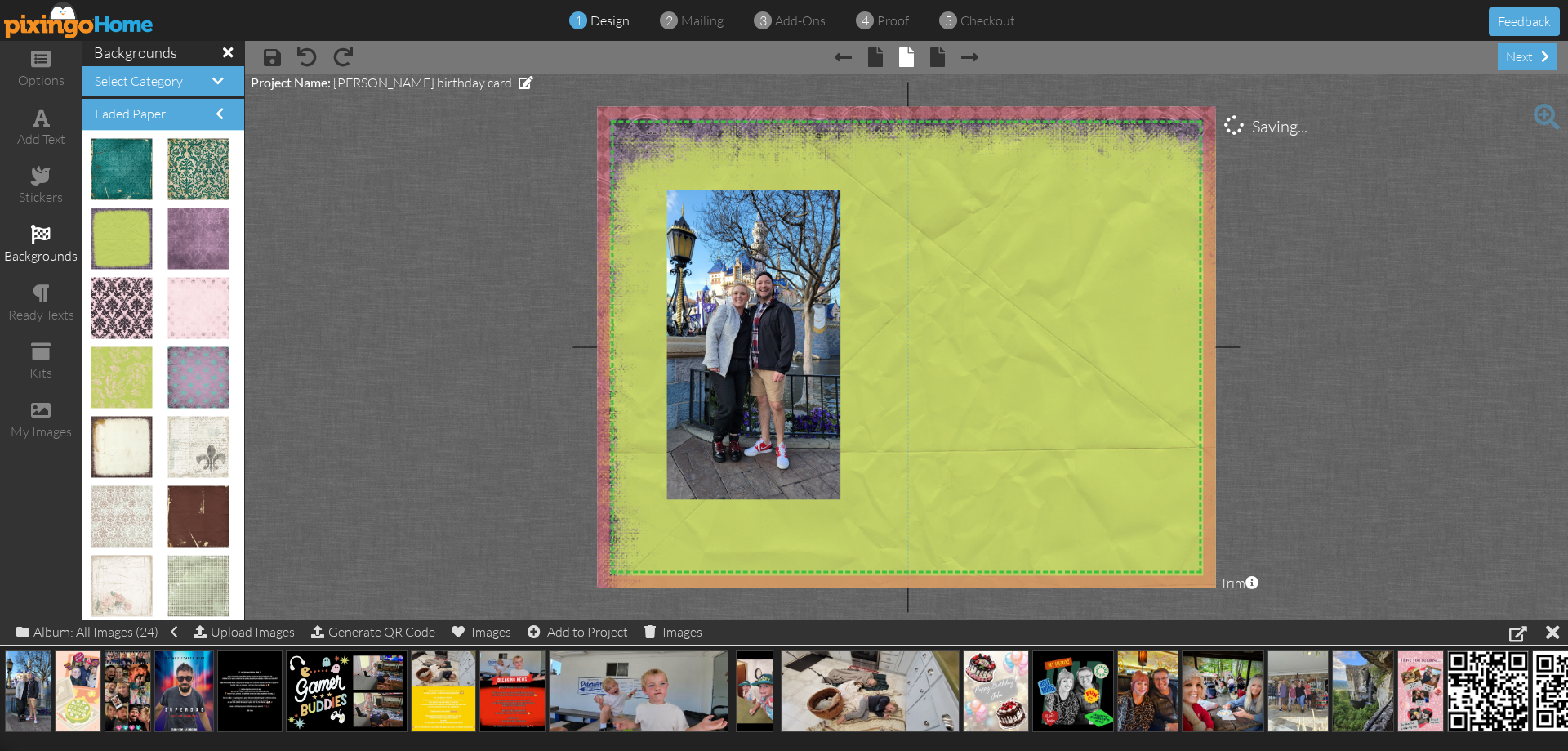
click at [1273, 481] on project-studio-wrapper "X X X X X X X X X X X X X X X X X X X X X X X X X X X X X X X X X X X X X X X X…" at bounding box center [906, 346] width 1323 height 546
click at [37, 174] on span at bounding box center [41, 176] width 20 height 20
click at [216, 113] on span at bounding box center [219, 113] width 8 height 13
drag, startPoint x: 197, startPoint y: 83, endPoint x: 205, endPoint y: 82, distance: 8.1
click at [197, 82] on h4 "Select Category" at bounding box center [163, 81] width 137 height 15
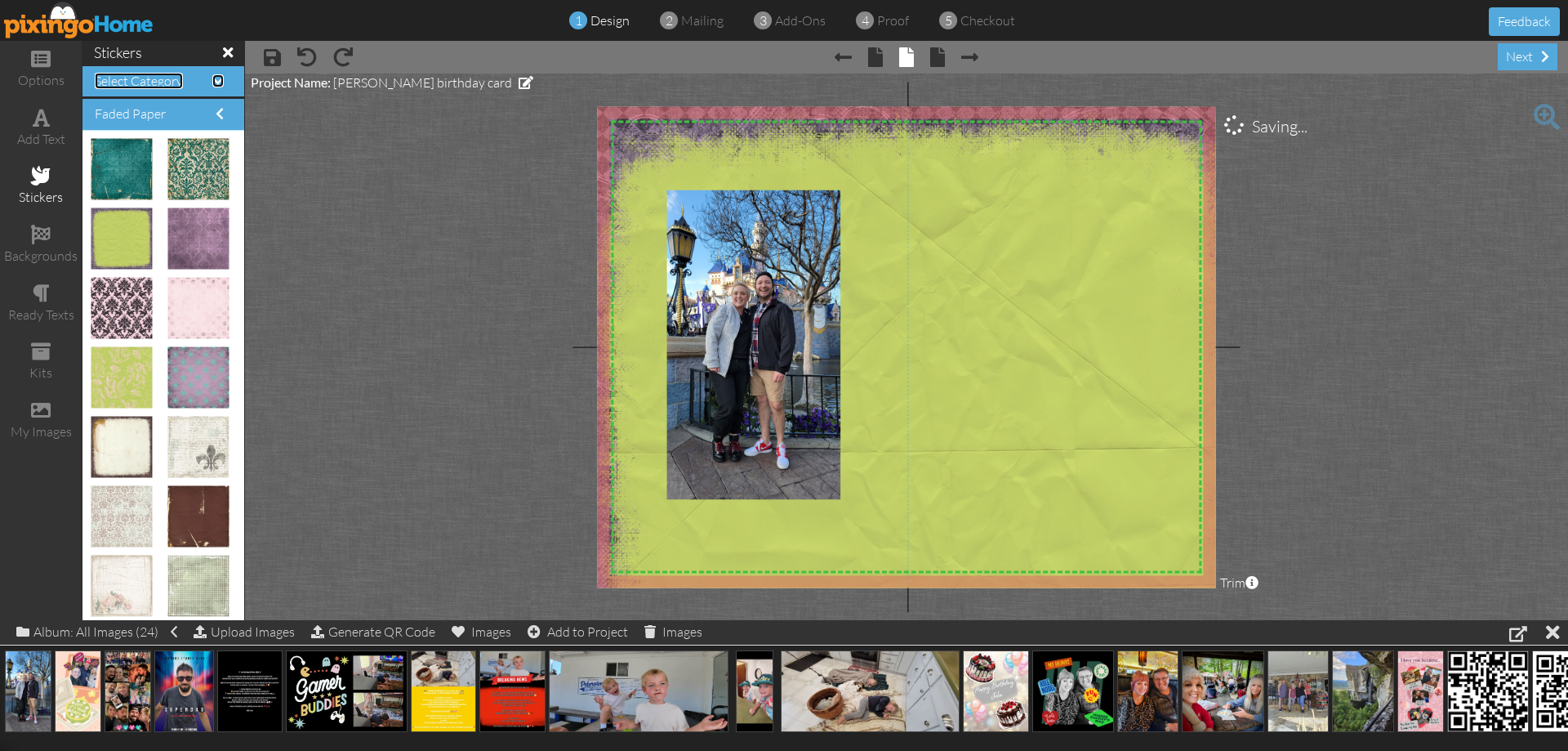
click at [213, 80] on span at bounding box center [218, 80] width 12 height 13
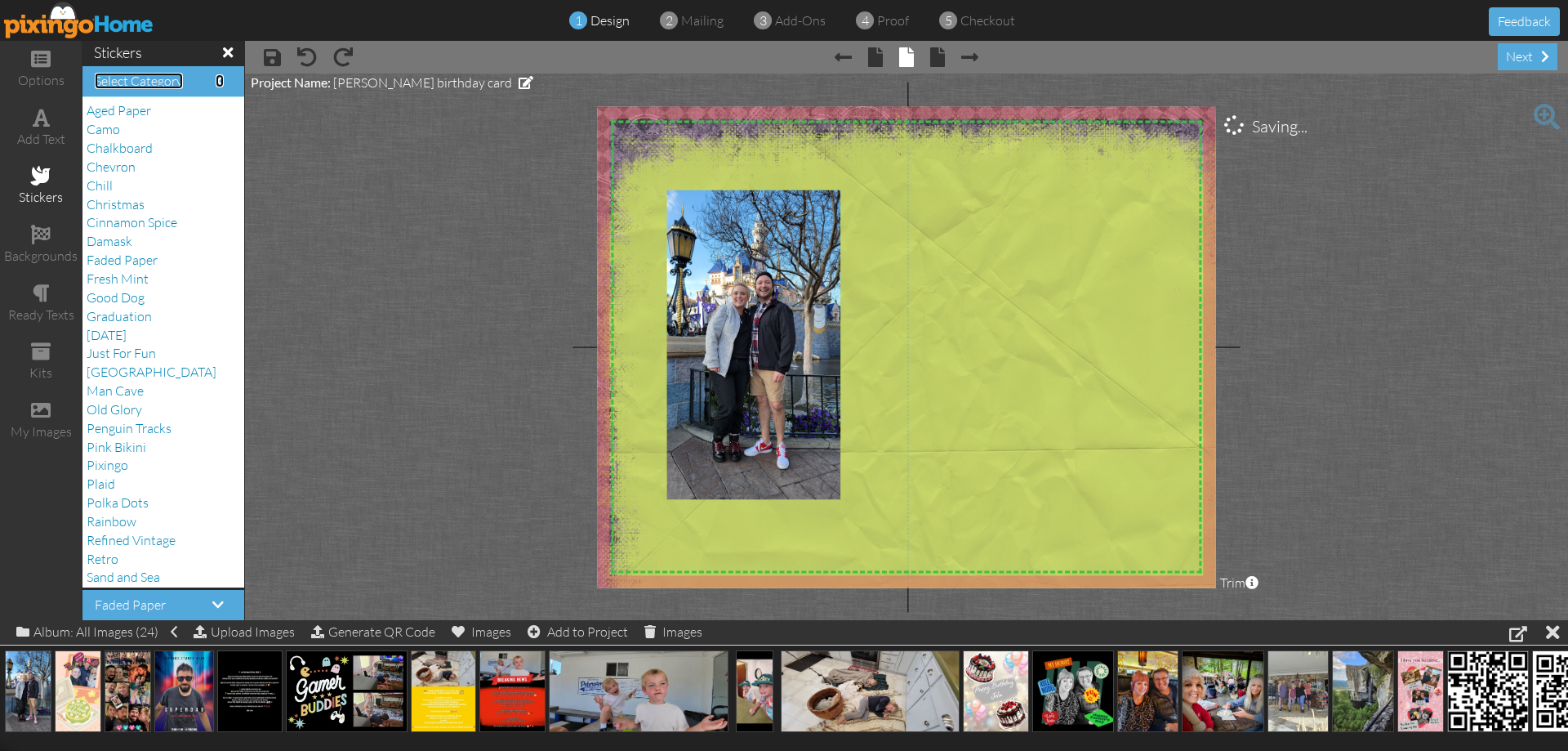
click at [216, 80] on span at bounding box center [219, 80] width 8 height 13
click at [45, 235] on span at bounding box center [41, 234] width 20 height 20
click at [43, 184] on span at bounding box center [41, 176] width 20 height 20
click at [33, 118] on span at bounding box center [42, 118] width 18 height 20
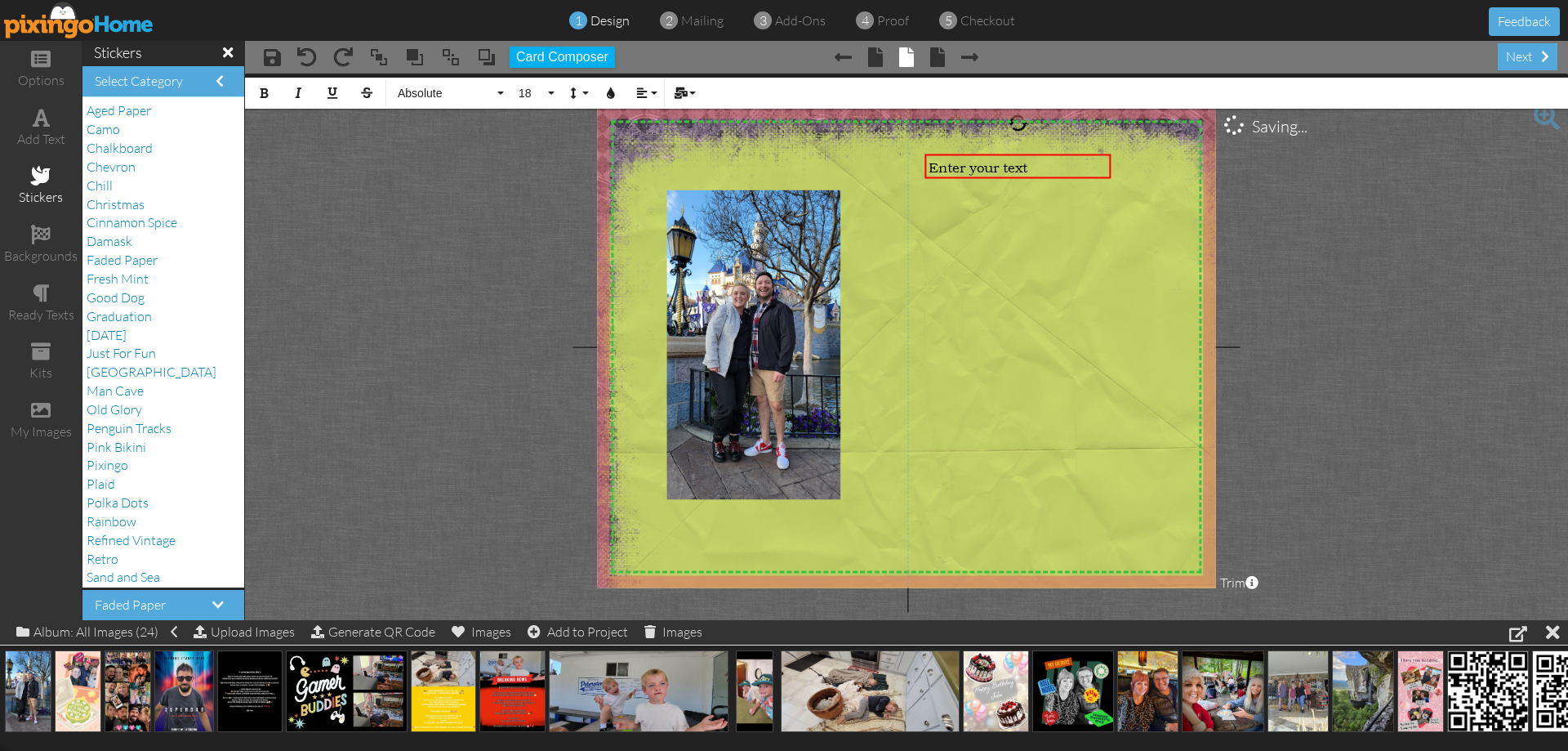
click at [47, 178] on span at bounding box center [41, 176] width 20 height 20
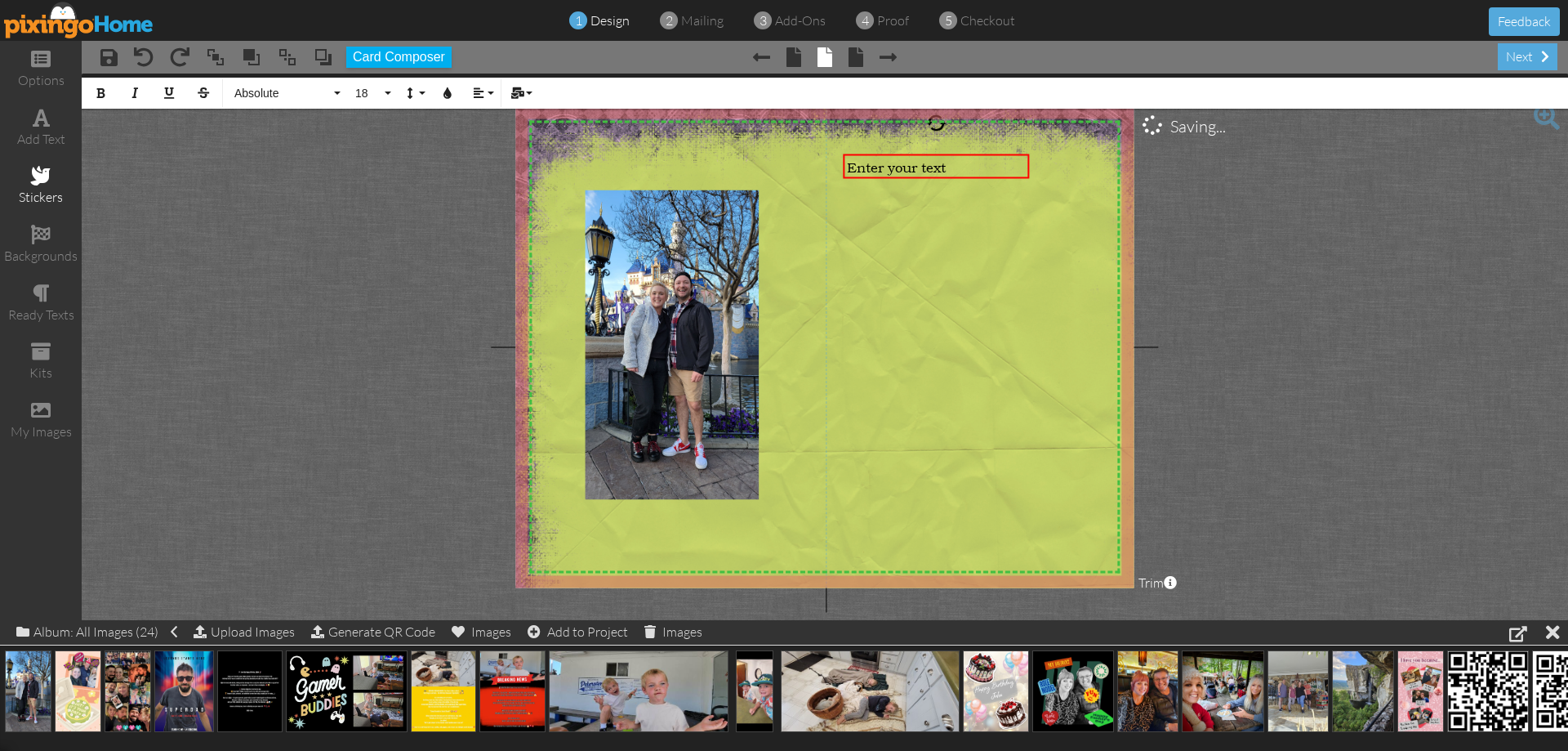
click at [47, 178] on span at bounding box center [41, 176] width 20 height 20
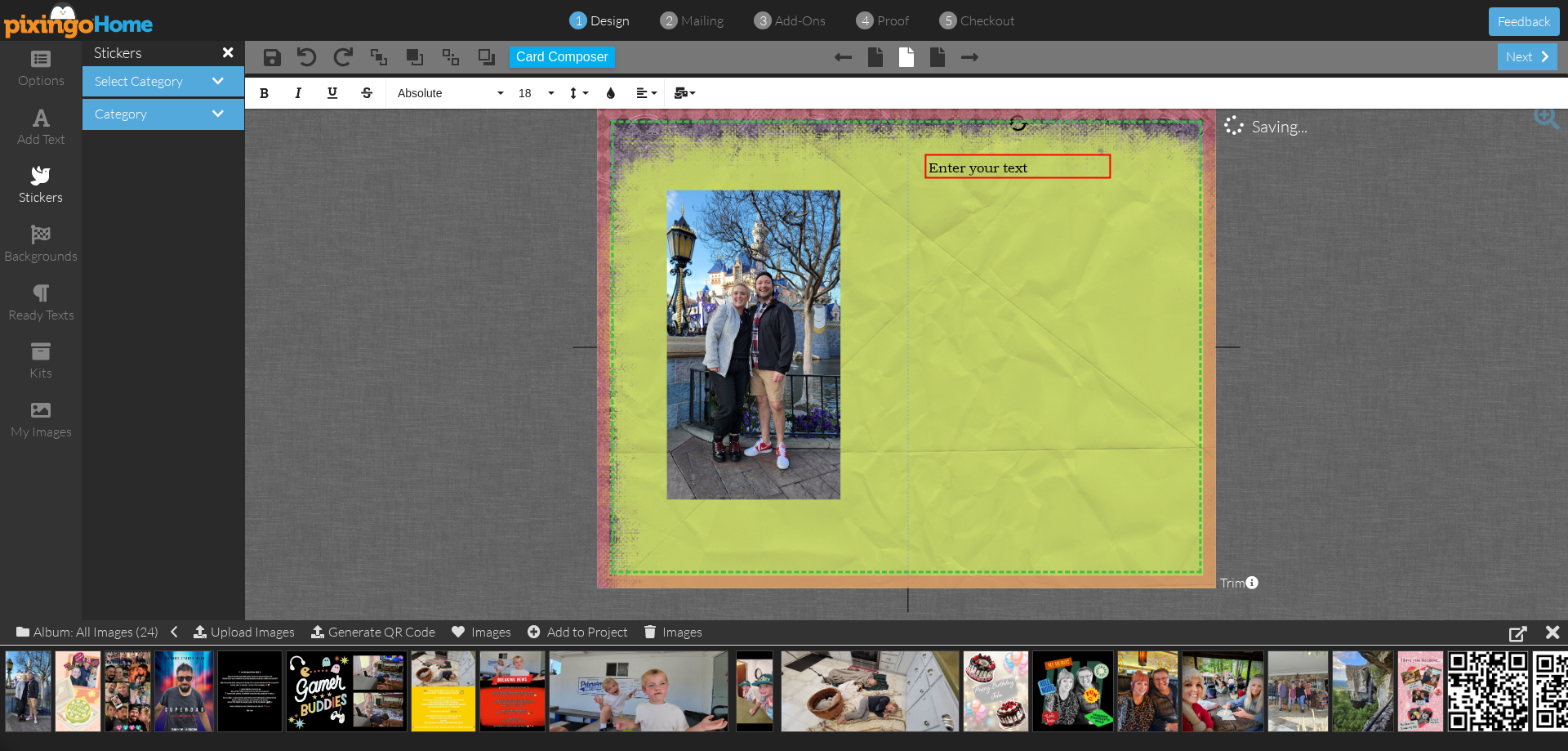
drag, startPoint x: 185, startPoint y: 108, endPoint x: 204, endPoint y: 114, distance: 19.9
click at [185, 108] on h4 "Category" at bounding box center [163, 114] width 137 height 15
click at [216, 119] on span at bounding box center [218, 113] width 12 height 13
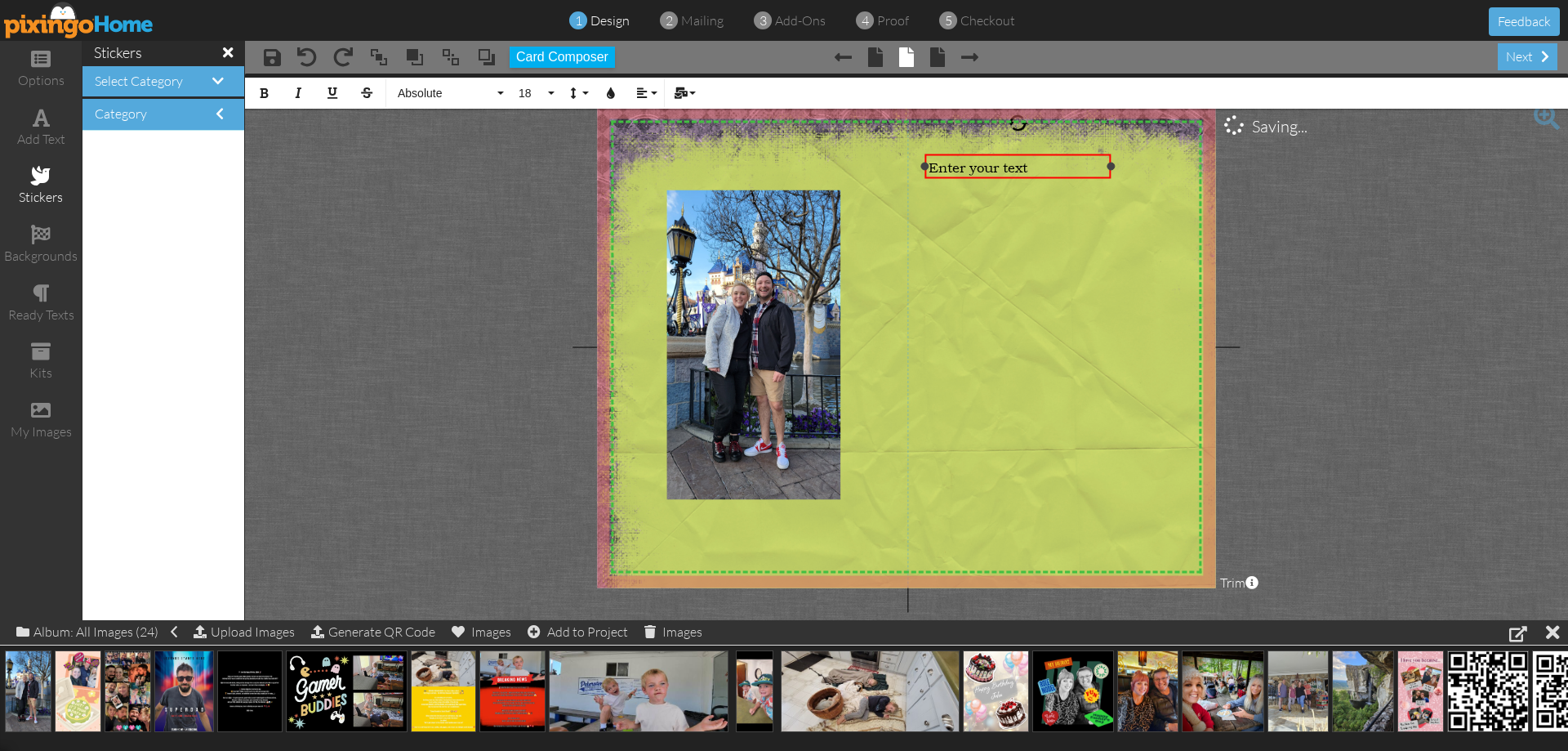
drag, startPoint x: 1023, startPoint y: 165, endPoint x: 1024, endPoint y: 176, distance: 11.0
click at [1024, 176] on div "Enter your text" at bounding box center [1018, 166] width 185 height 24
click at [216, 112] on span at bounding box center [219, 113] width 8 height 13
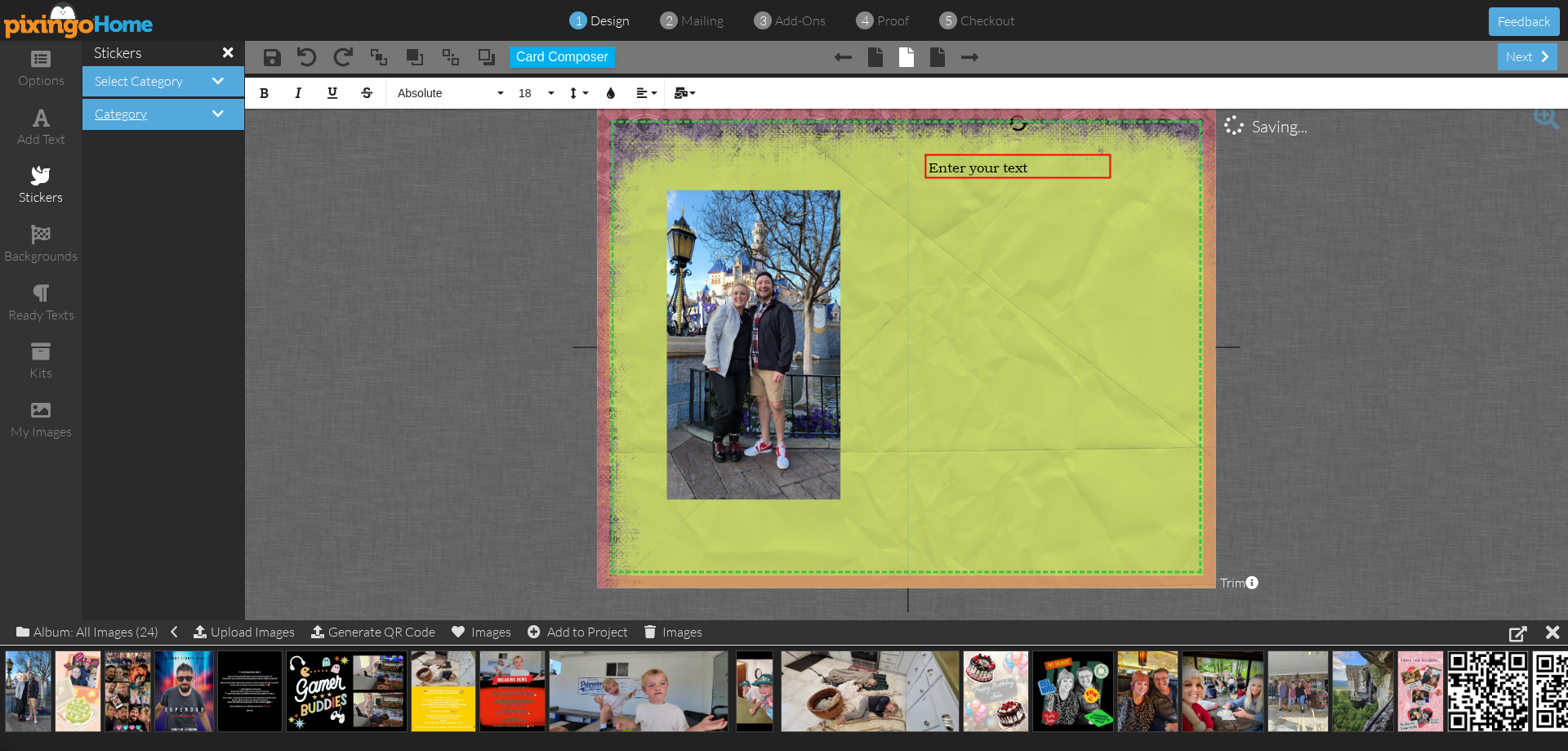
click at [221, 108] on div "Category" at bounding box center [164, 114] width 162 height 31
drag, startPoint x: 223, startPoint y: 88, endPoint x: 221, endPoint y: 78, distance: 10.2
click at [223, 88] on h4 "Select Category" at bounding box center [163, 81] width 137 height 15
click at [218, 77] on span at bounding box center [218, 80] width 12 height 13
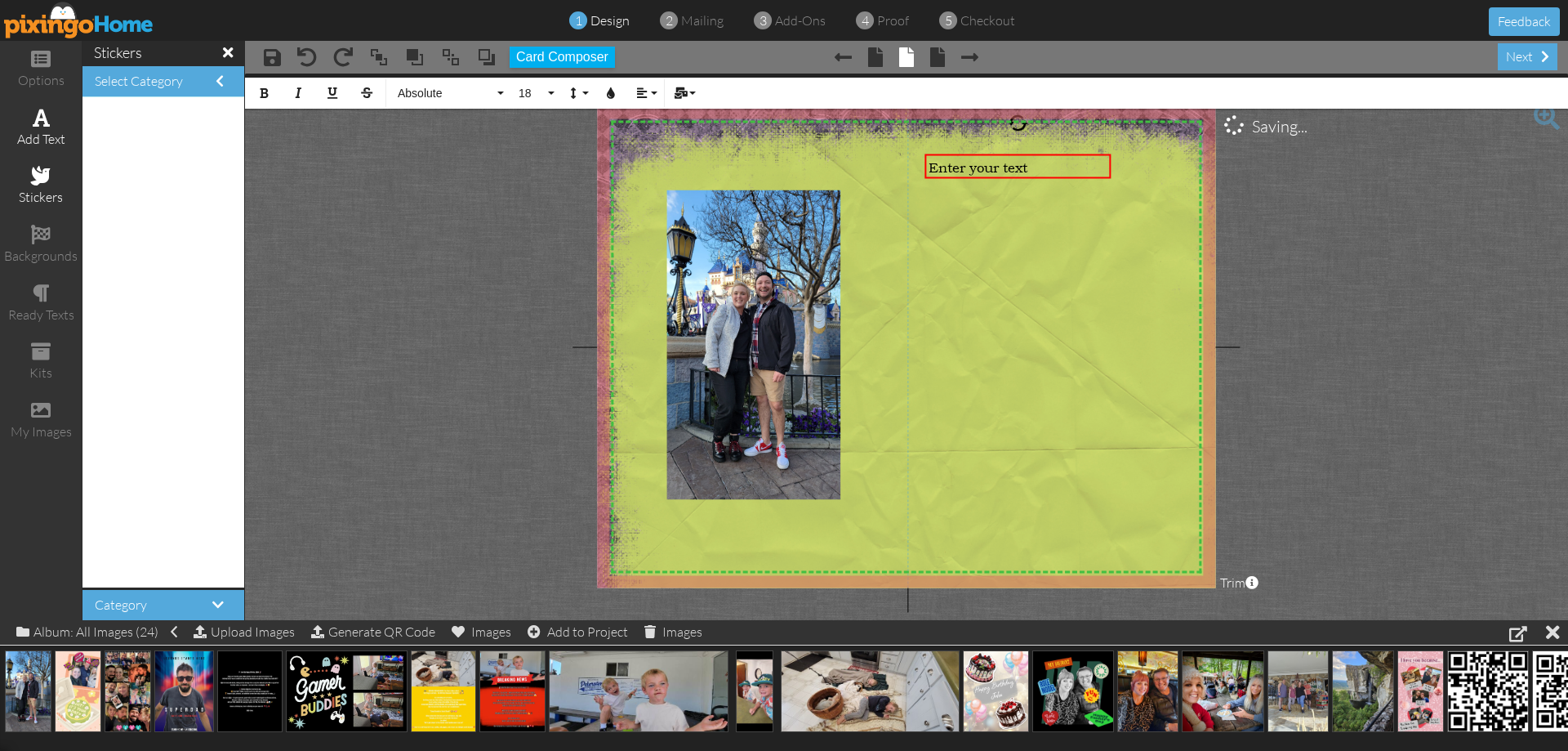
click at [43, 110] on span at bounding box center [42, 118] width 18 height 20
drag, startPoint x: 263, startPoint y: 52, endPoint x: 277, endPoint y: 62, distance: 17.2
click at [263, 53] on span "× save" at bounding box center [264, 56] width 33 height 26
click at [277, 62] on span at bounding box center [273, 58] width 18 height 20
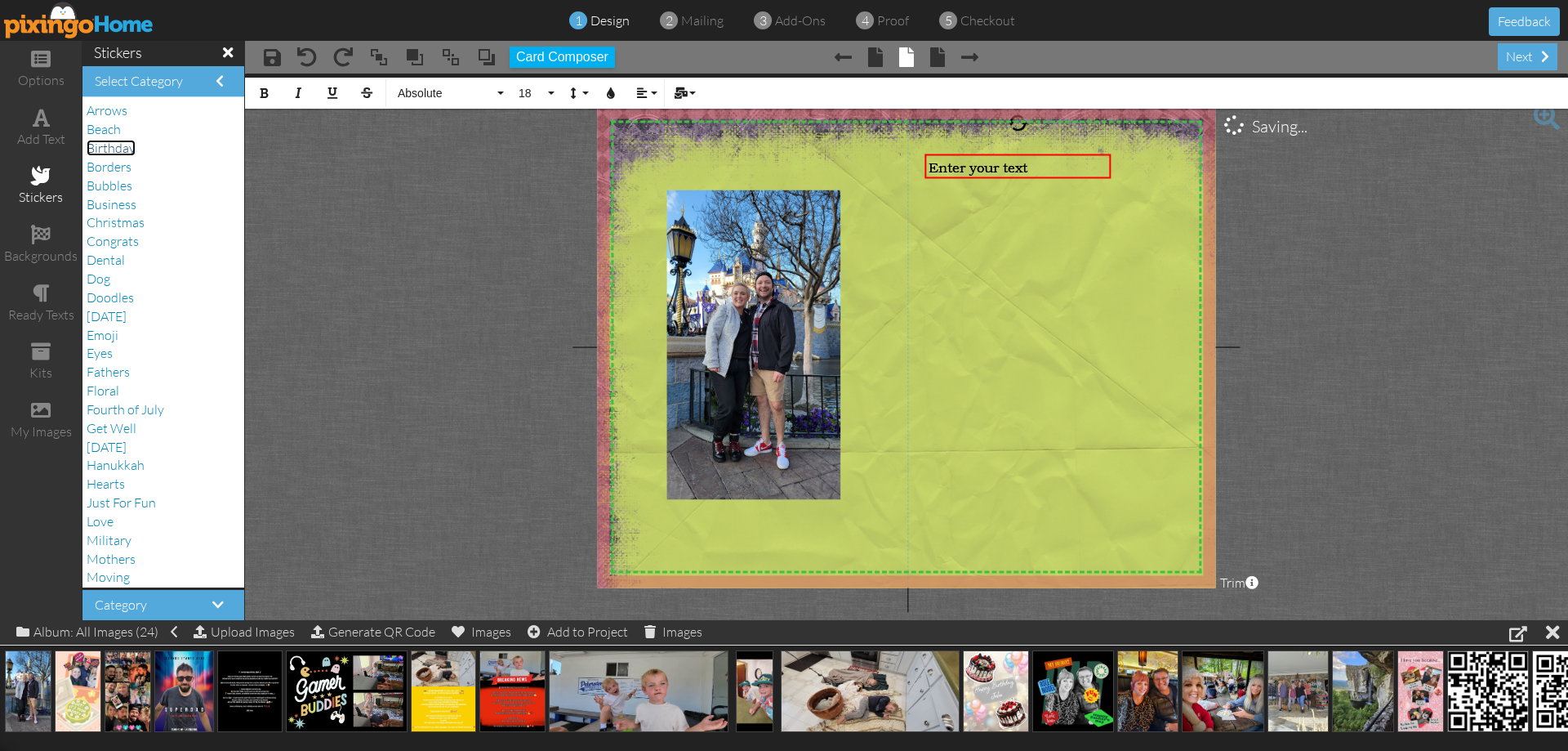
click at [112, 151] on span "Birthday" at bounding box center [111, 147] width 49 height 17
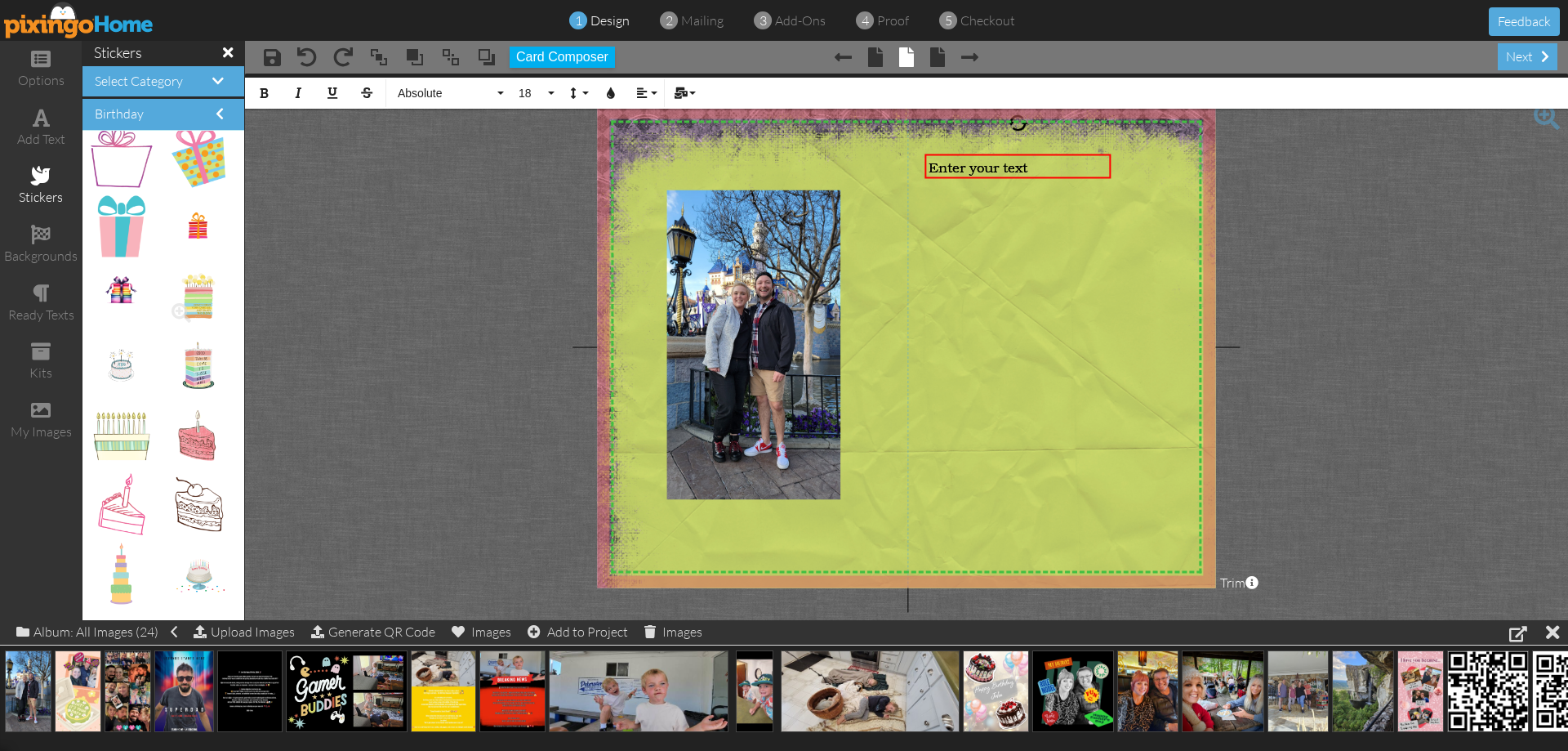
scroll to position [817, 0]
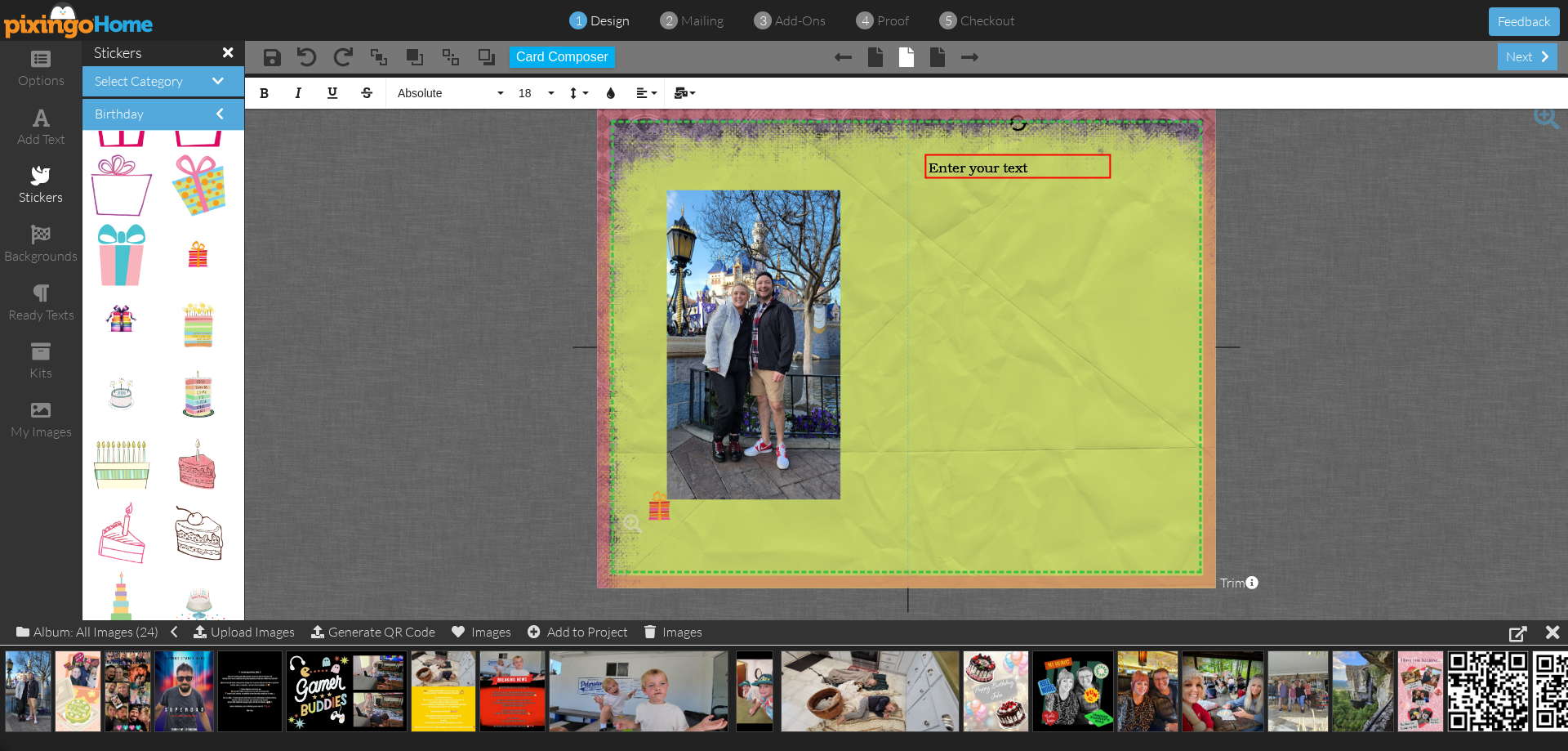
drag, startPoint x: 185, startPoint y: 253, endPoint x: 649, endPoint y: 505, distance: 528.0
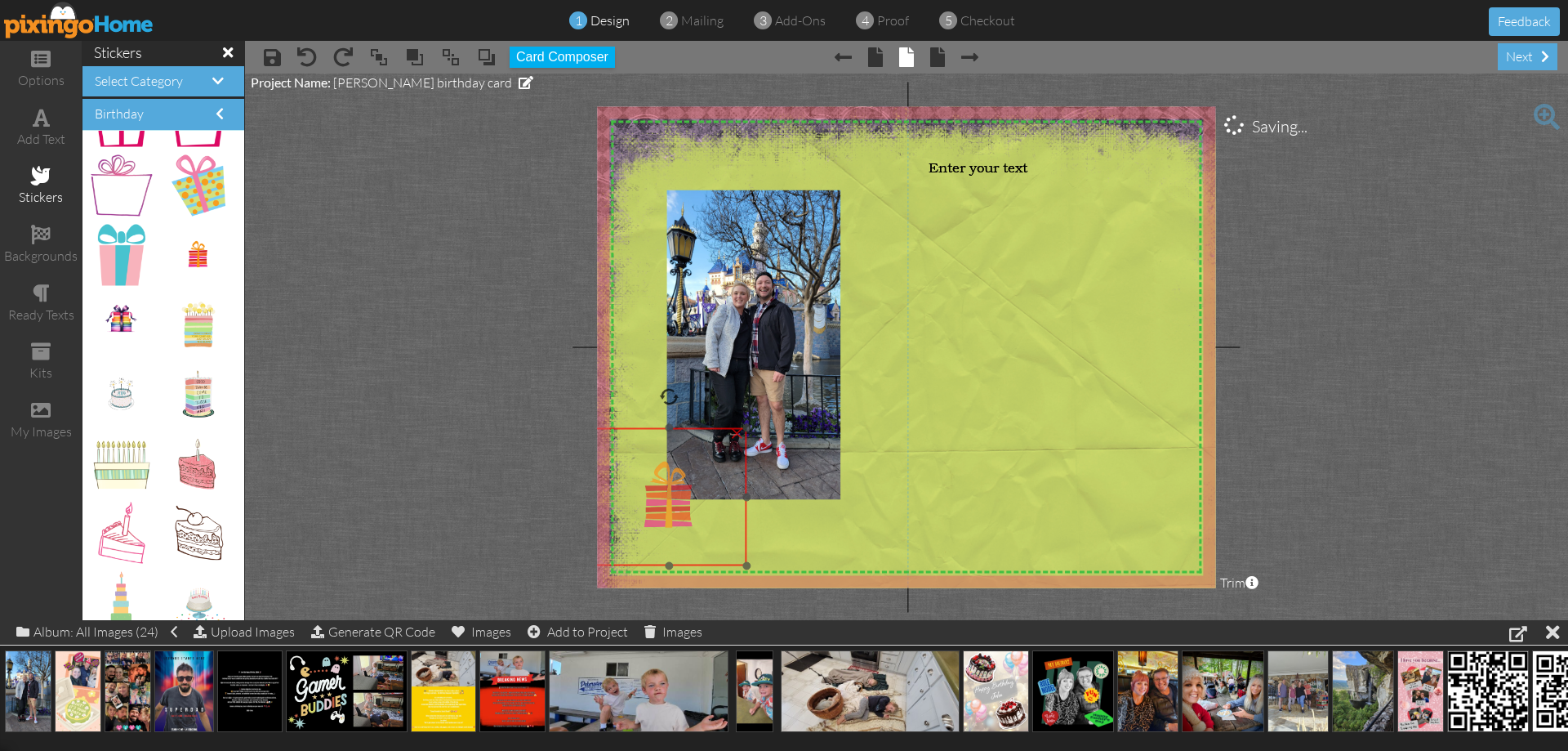
drag, startPoint x: 722, startPoint y: 552, endPoint x: 695, endPoint y: 505, distance: 54.2
click at [695, 505] on img at bounding box center [669, 497] width 154 height 138
drag, startPoint x: 672, startPoint y: 402, endPoint x: 647, endPoint y: 389, distance: 28.2
click at [646, 388] on div "X X X X X X X X X X X X X X X X X X X X X X X X X X X X X X X X X X X X X X X X…" at bounding box center [906, 346] width 618 height 481
click at [169, 410] on span at bounding box center [181, 411] width 27 height 27
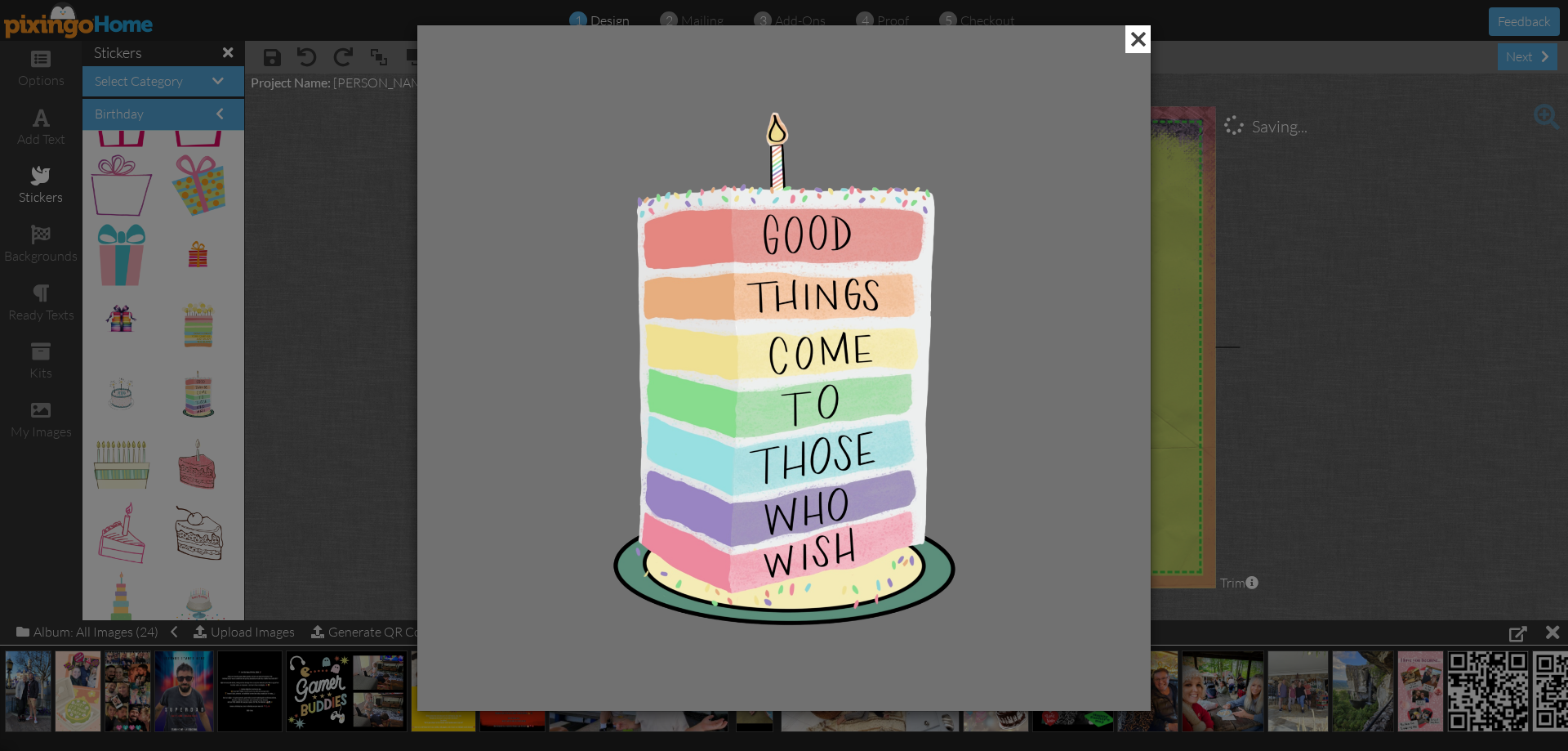
click at [1136, 34] on span at bounding box center [1138, 39] width 25 height 27
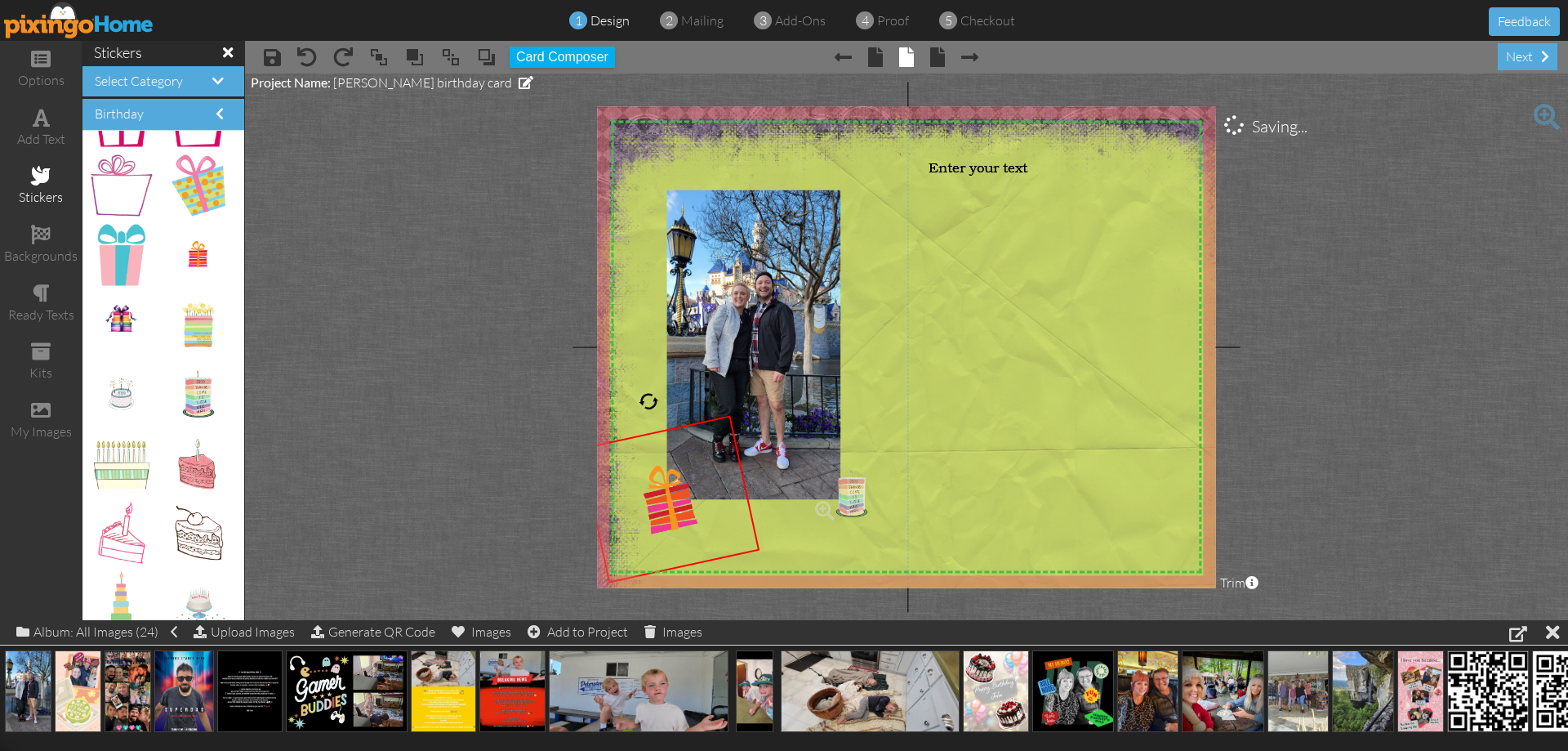
drag, startPoint x: 191, startPoint y: 392, endPoint x: 843, endPoint y: 491, distance: 659.5
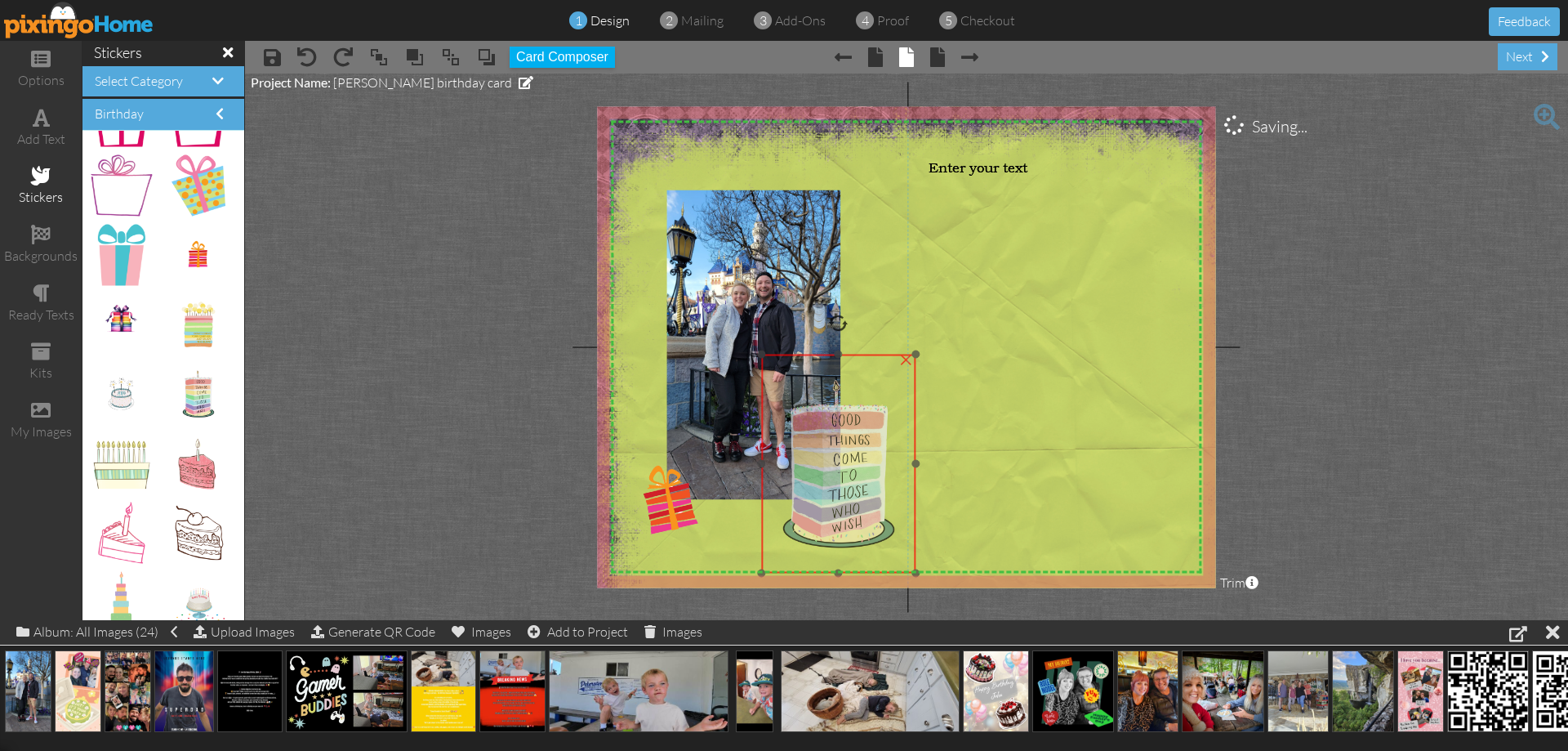
drag, startPoint x: 884, startPoint y: 533, endPoint x: 839, endPoint y: 425, distance: 117.0
click at [836, 425] on img at bounding box center [839, 464] width 154 height 218
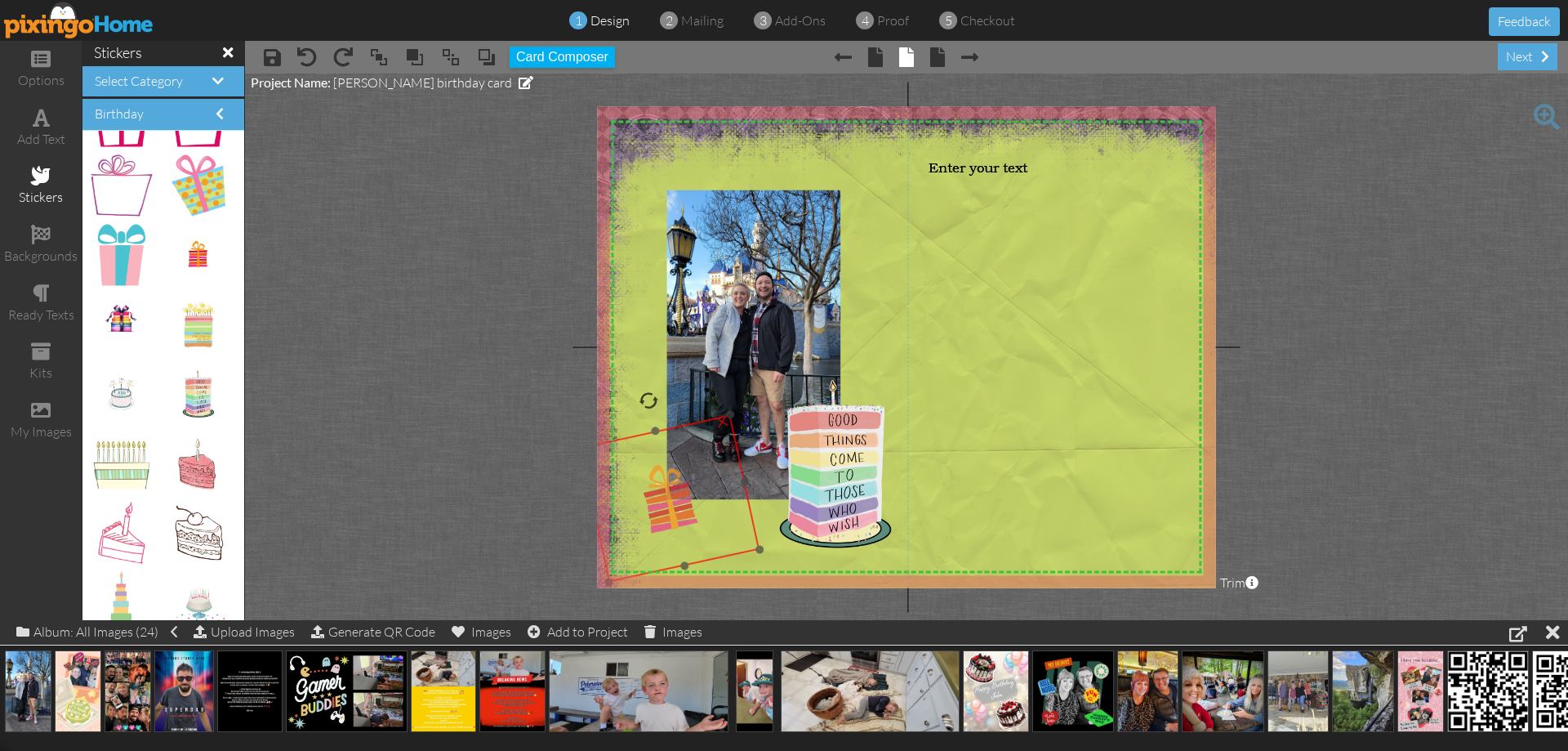
click at [678, 502] on img at bounding box center [669, 498] width 180 height 168
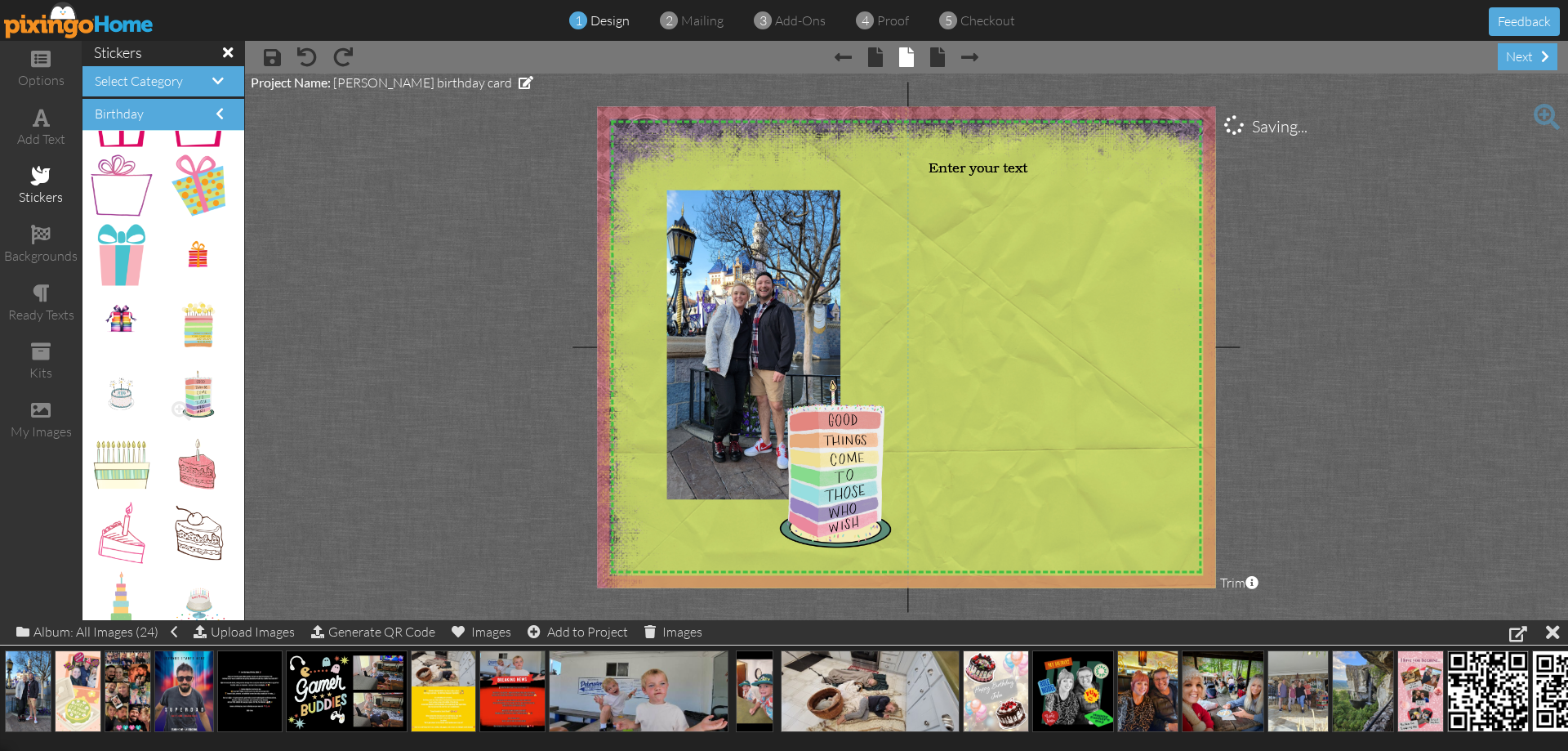
scroll to position [1062, 0]
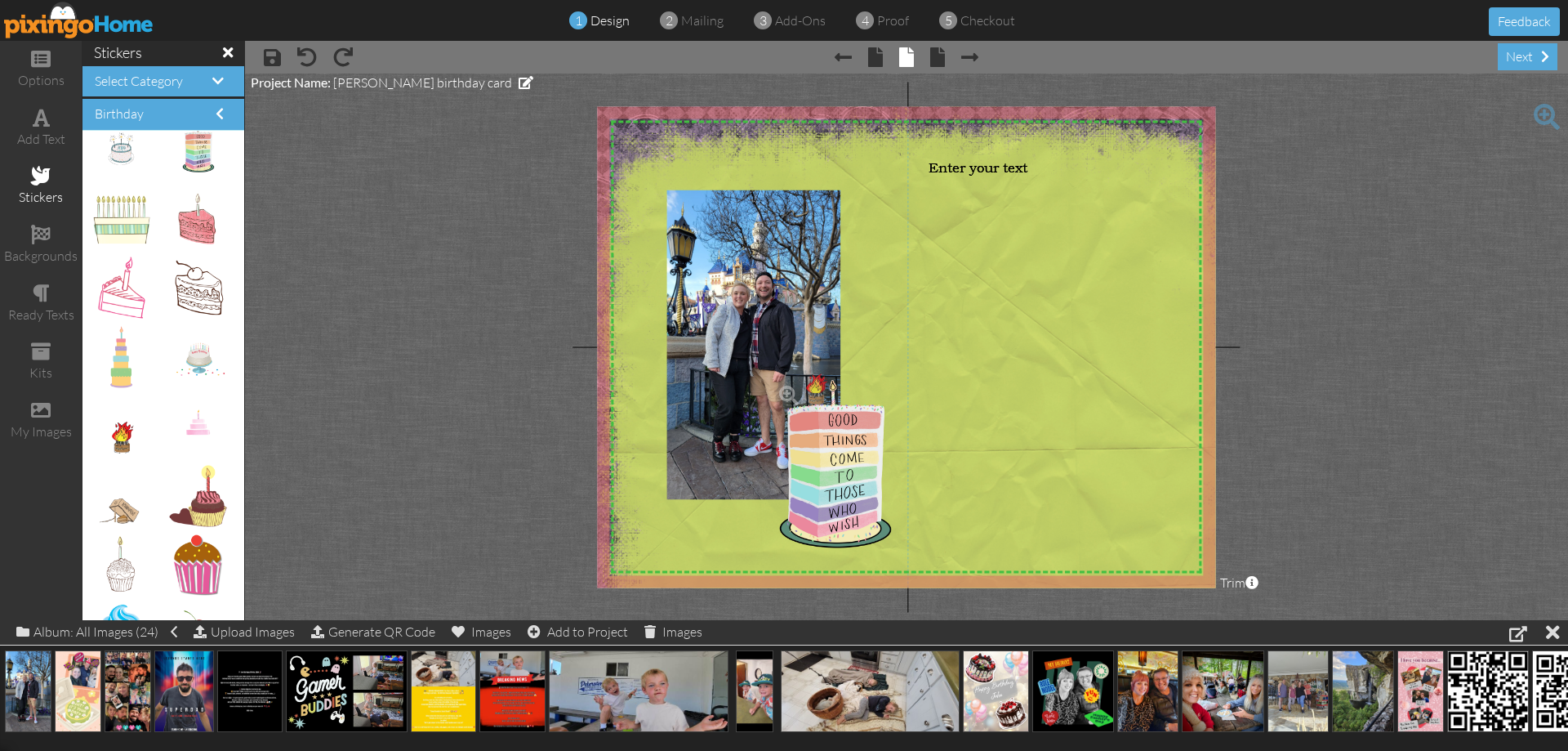
drag, startPoint x: 120, startPoint y: 445, endPoint x: 804, endPoint y: 397, distance: 685.7
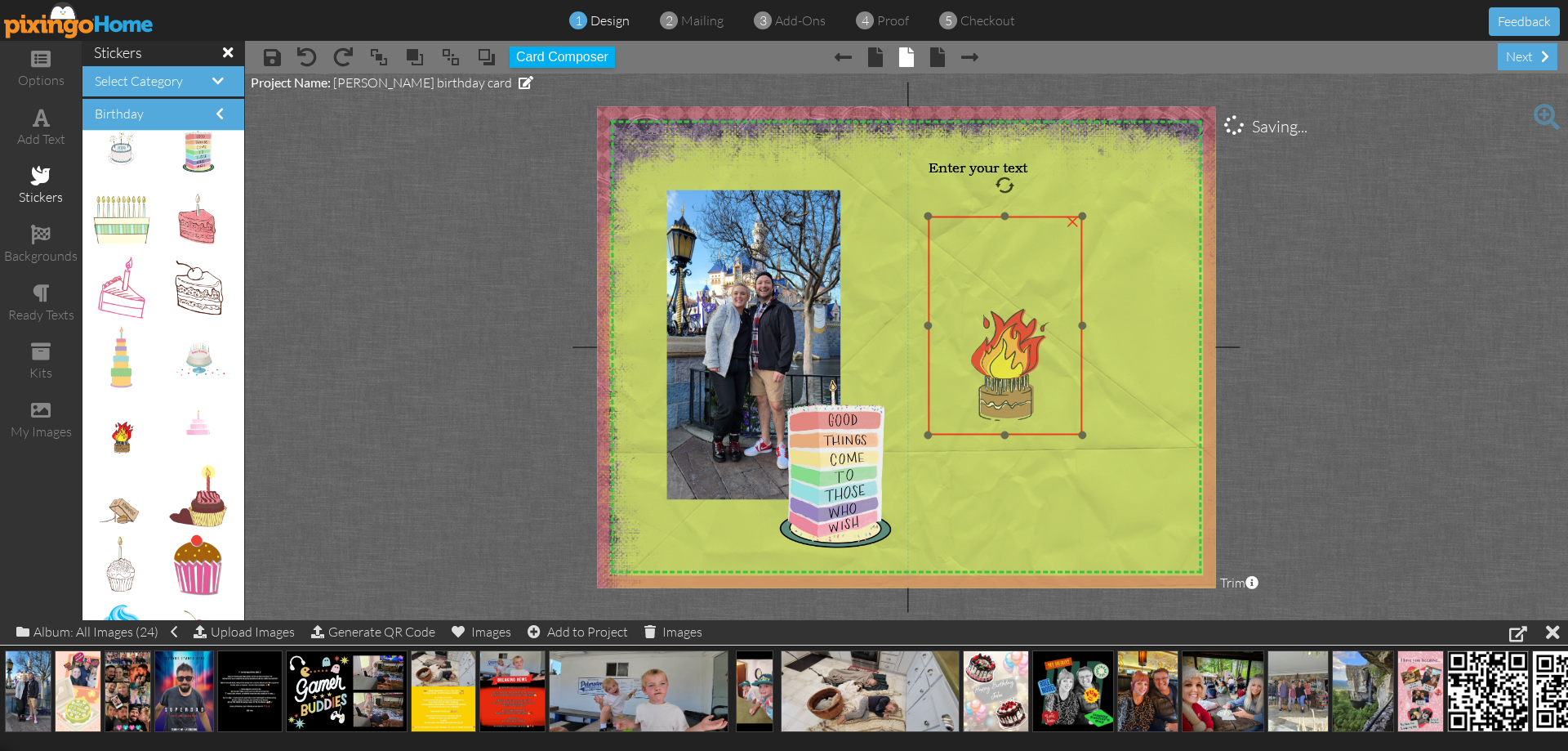
drag, startPoint x: 868, startPoint y: 523, endPoint x: 1023, endPoint y: 390, distance: 204.2
click at [1023, 390] on img at bounding box center [1004, 326] width 154 height 218
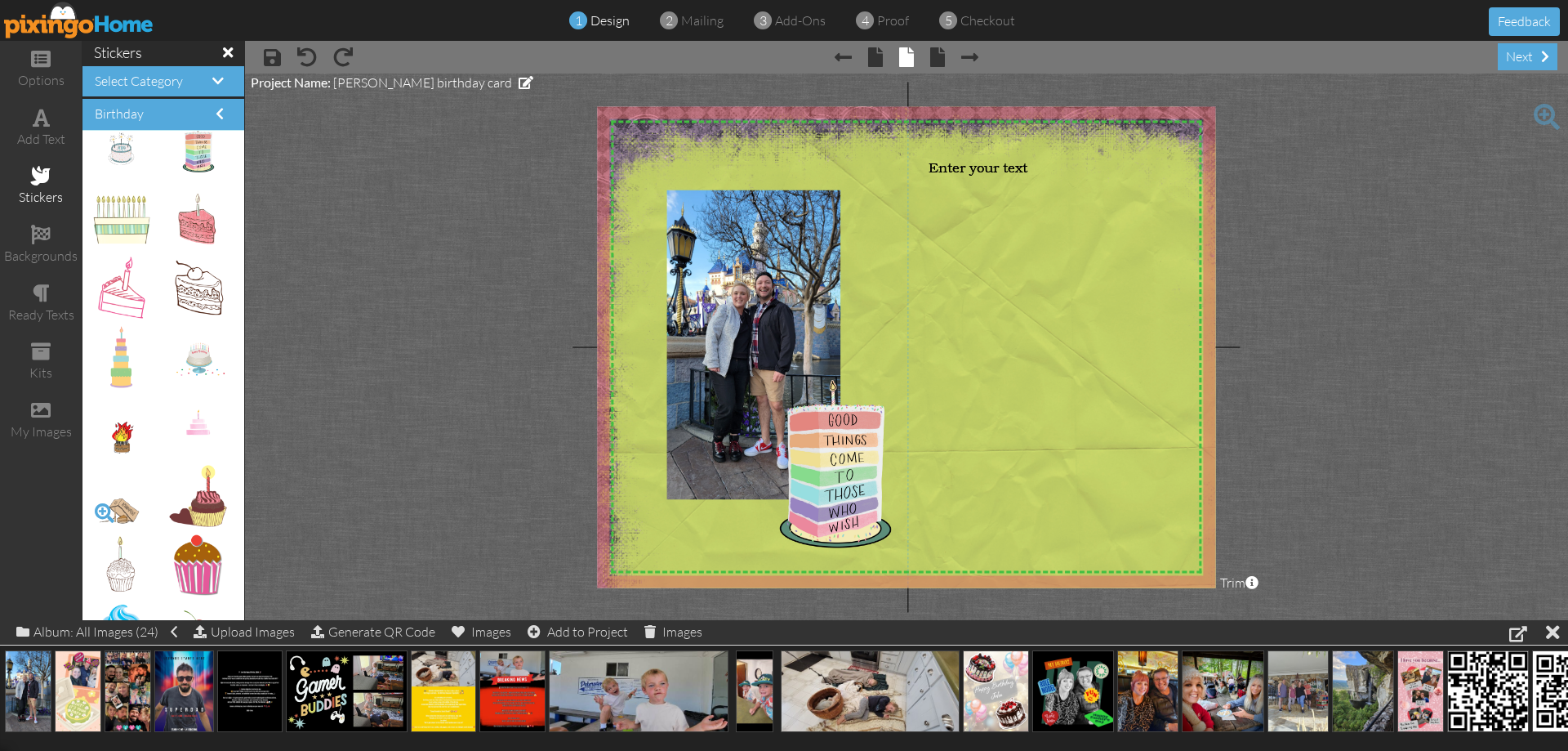
click at [103, 508] on span at bounding box center [104, 513] width 27 height 27
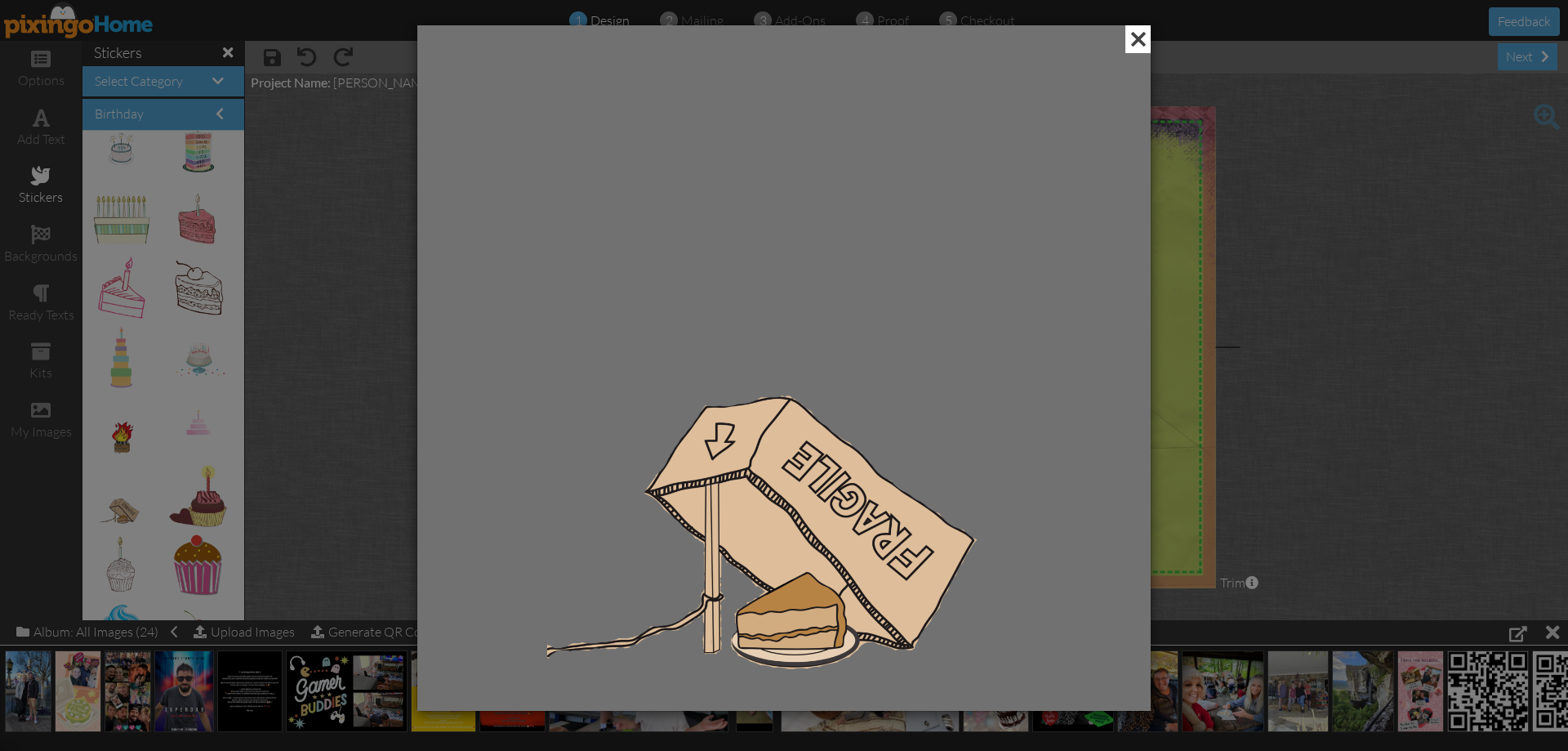
click at [1138, 45] on span at bounding box center [1138, 39] width 25 height 27
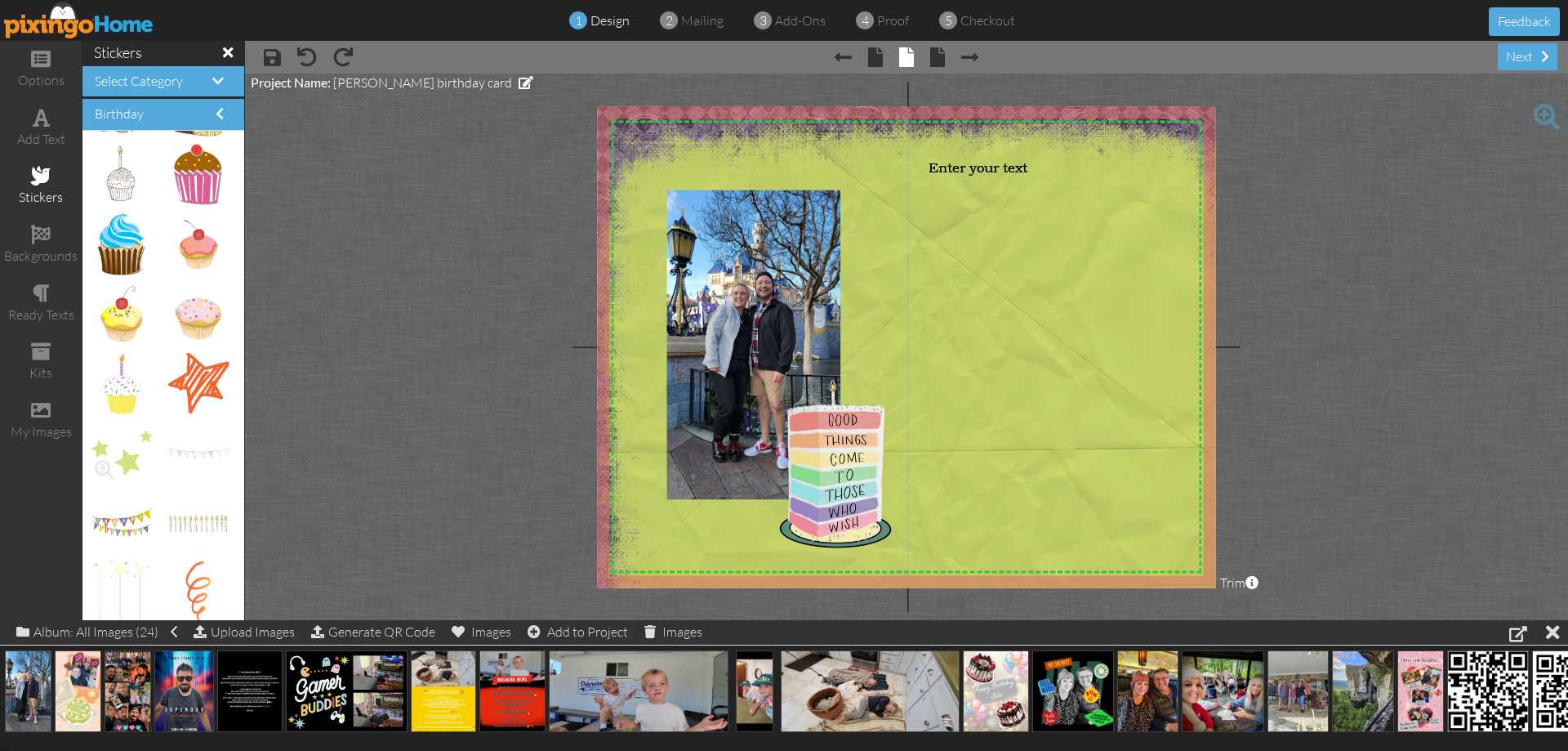
scroll to position [1471, 0]
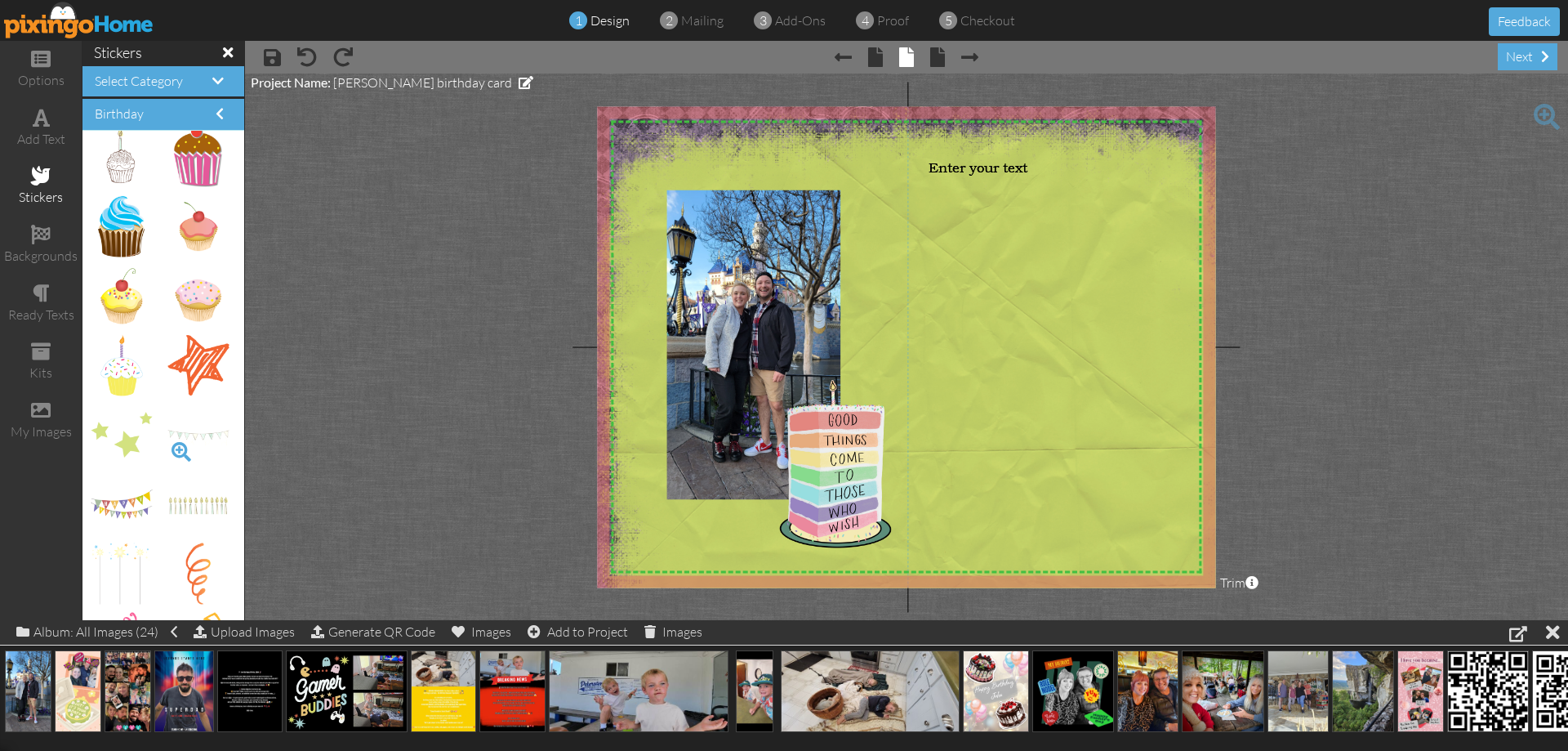
click at [169, 449] on span at bounding box center [181, 452] width 27 height 27
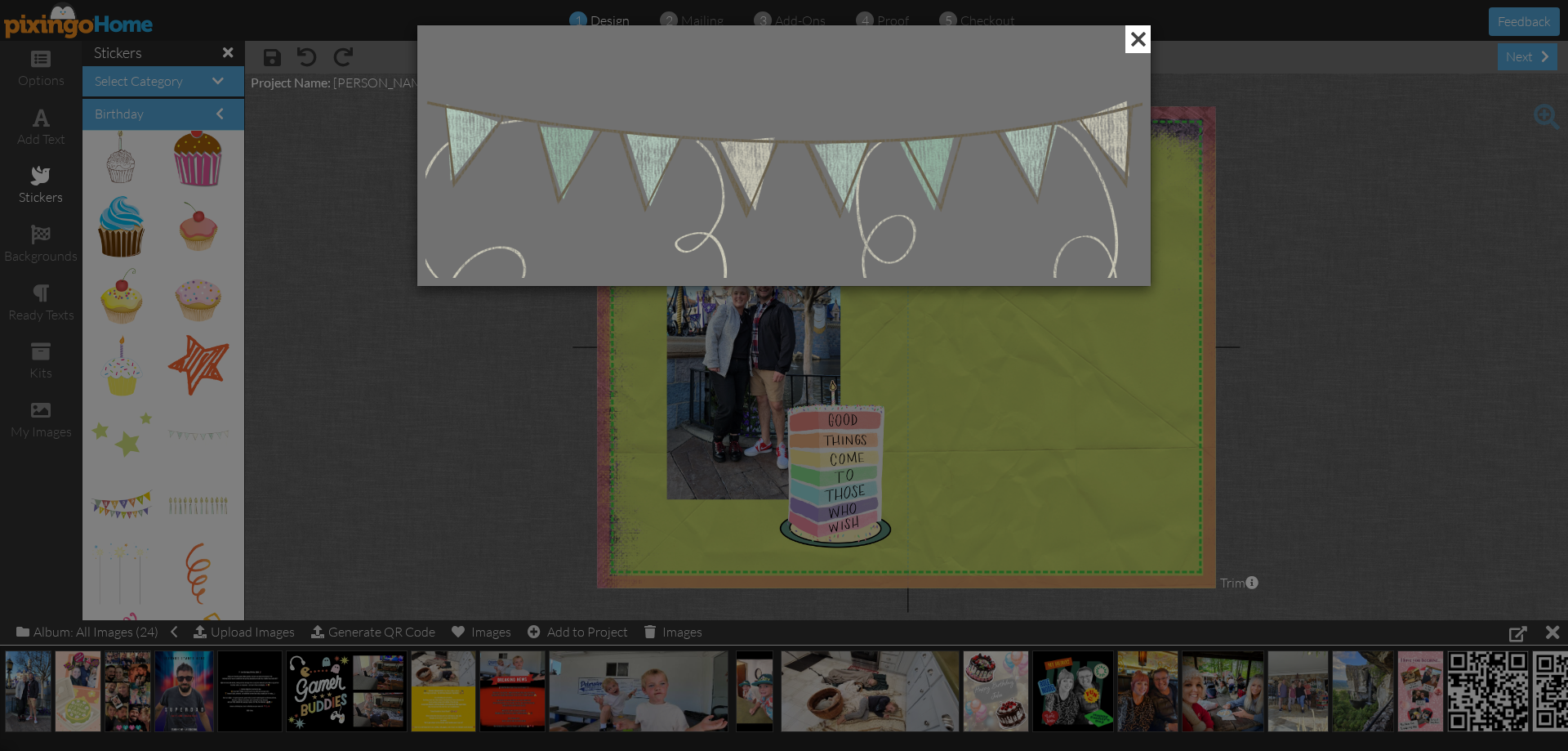
click at [1148, 36] on span at bounding box center [1138, 39] width 25 height 27
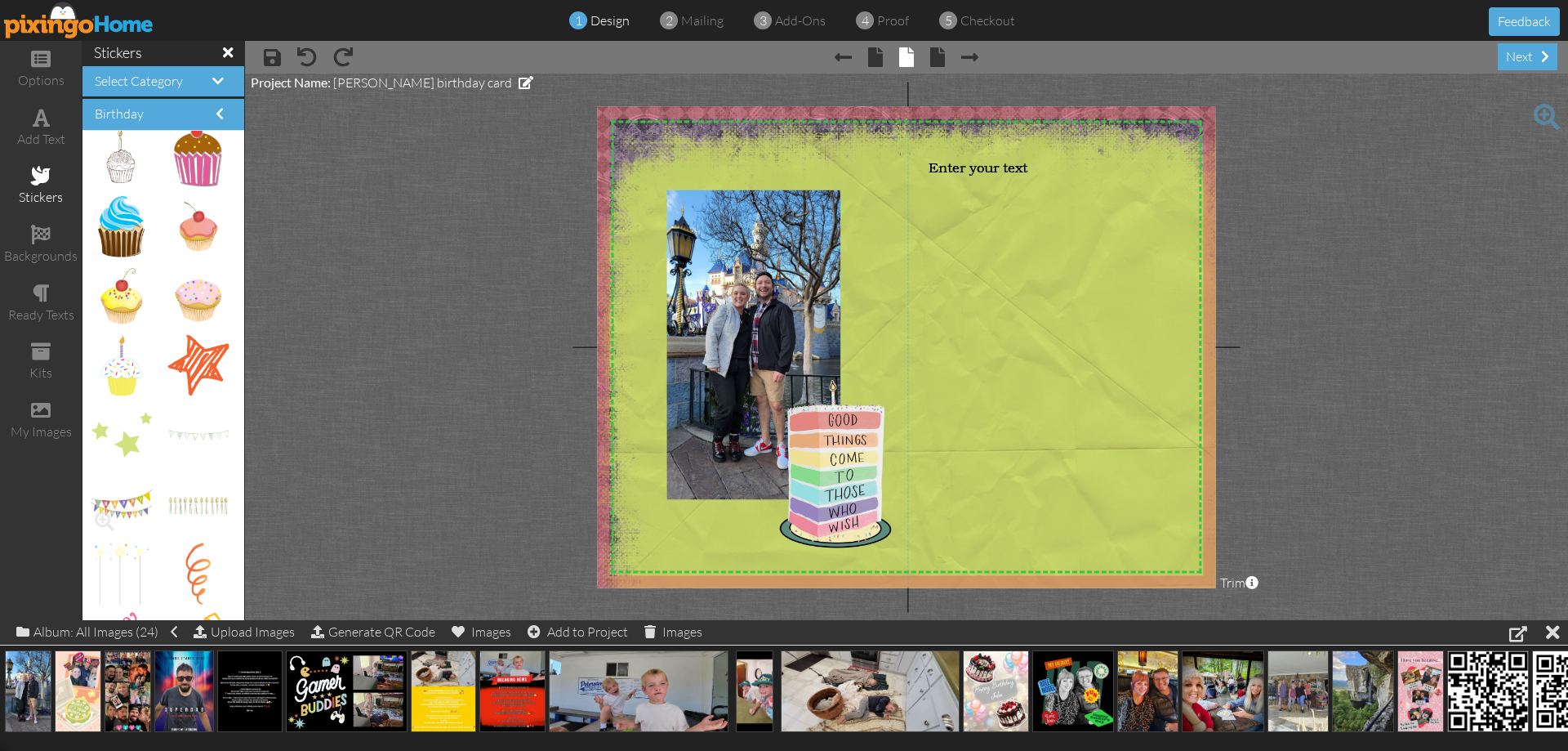
click at [96, 518] on span at bounding box center [104, 521] width 27 height 27
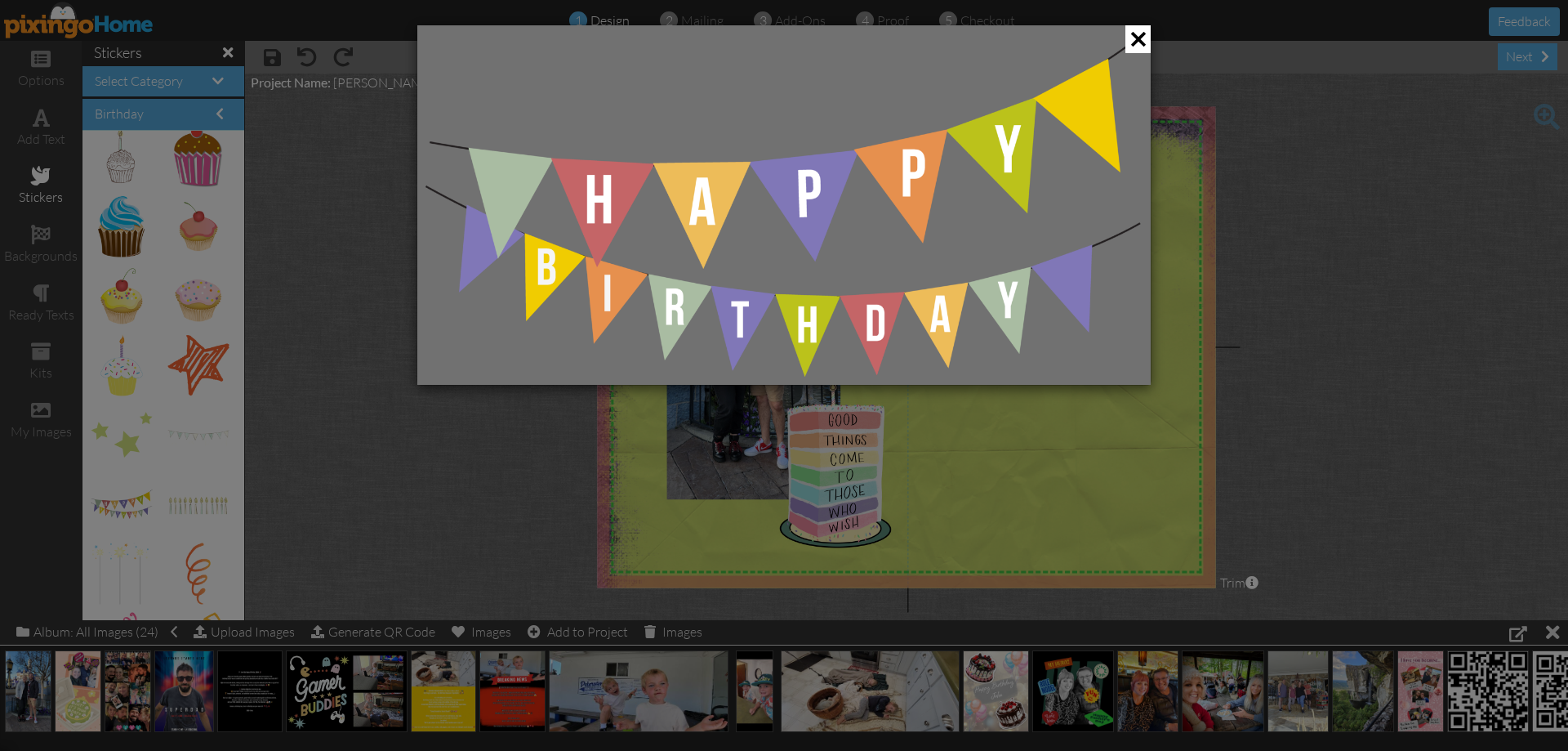
drag, startPoint x: 1136, startPoint y: 34, endPoint x: 1062, endPoint y: 62, distance: 79.1
click at [1136, 35] on span at bounding box center [1138, 39] width 25 height 27
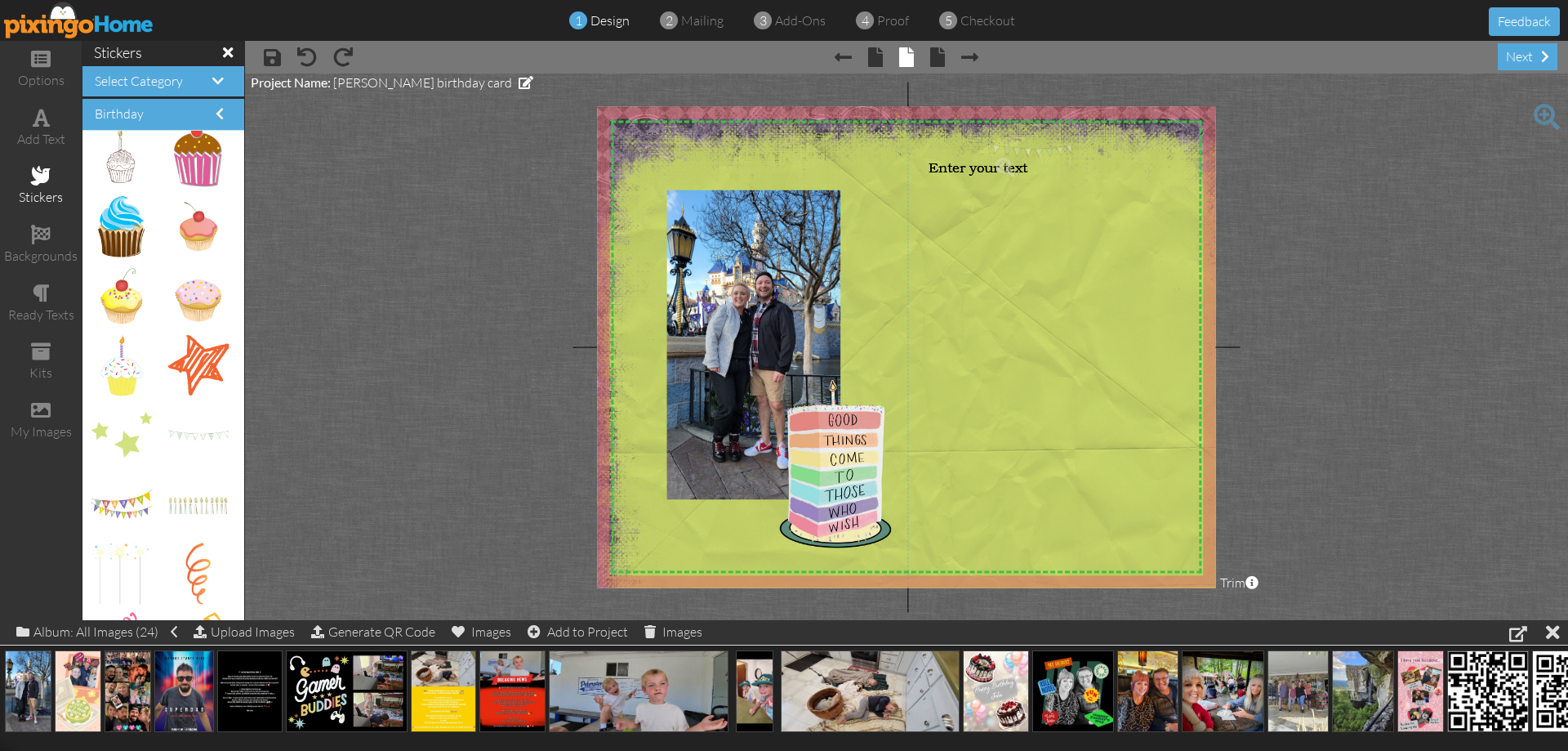
drag, startPoint x: 178, startPoint y: 436, endPoint x: 1031, endPoint y: 229, distance: 877.8
drag, startPoint x: 1085, startPoint y: 148, endPoint x: 1046, endPoint y: 339, distance: 194.9
click at [1002, 360] on img at bounding box center [984, 358] width 154 height 53
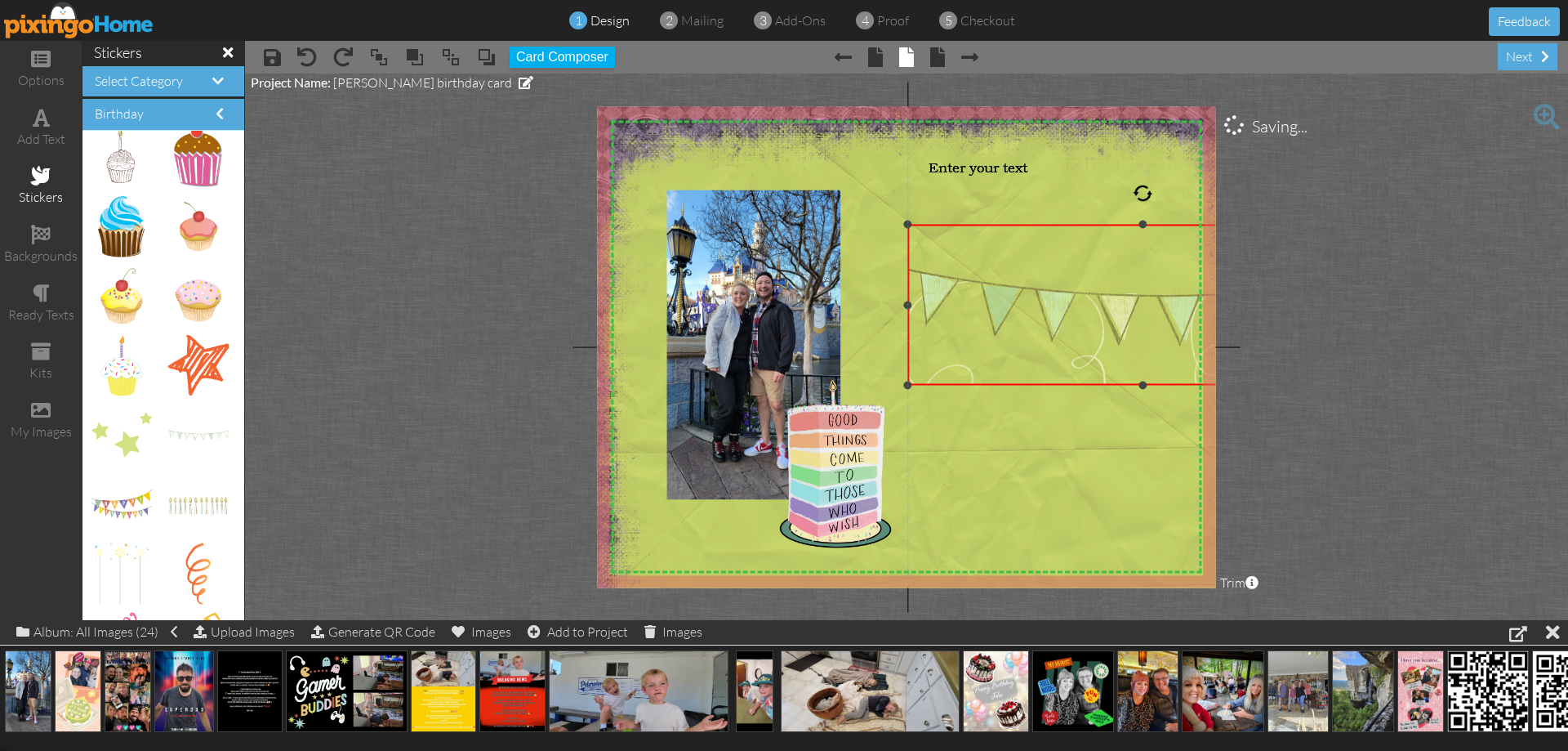
drag, startPoint x: 1064, startPoint y: 330, endPoint x: 1217, endPoint y: 245, distance: 175.0
click at [1242, 222] on project-studio-wrapper "X X X X X X X X X X X X X X X X X X X X X X X X X X X X X X X X X X X X X X X X…" at bounding box center [906, 346] width 1323 height 546
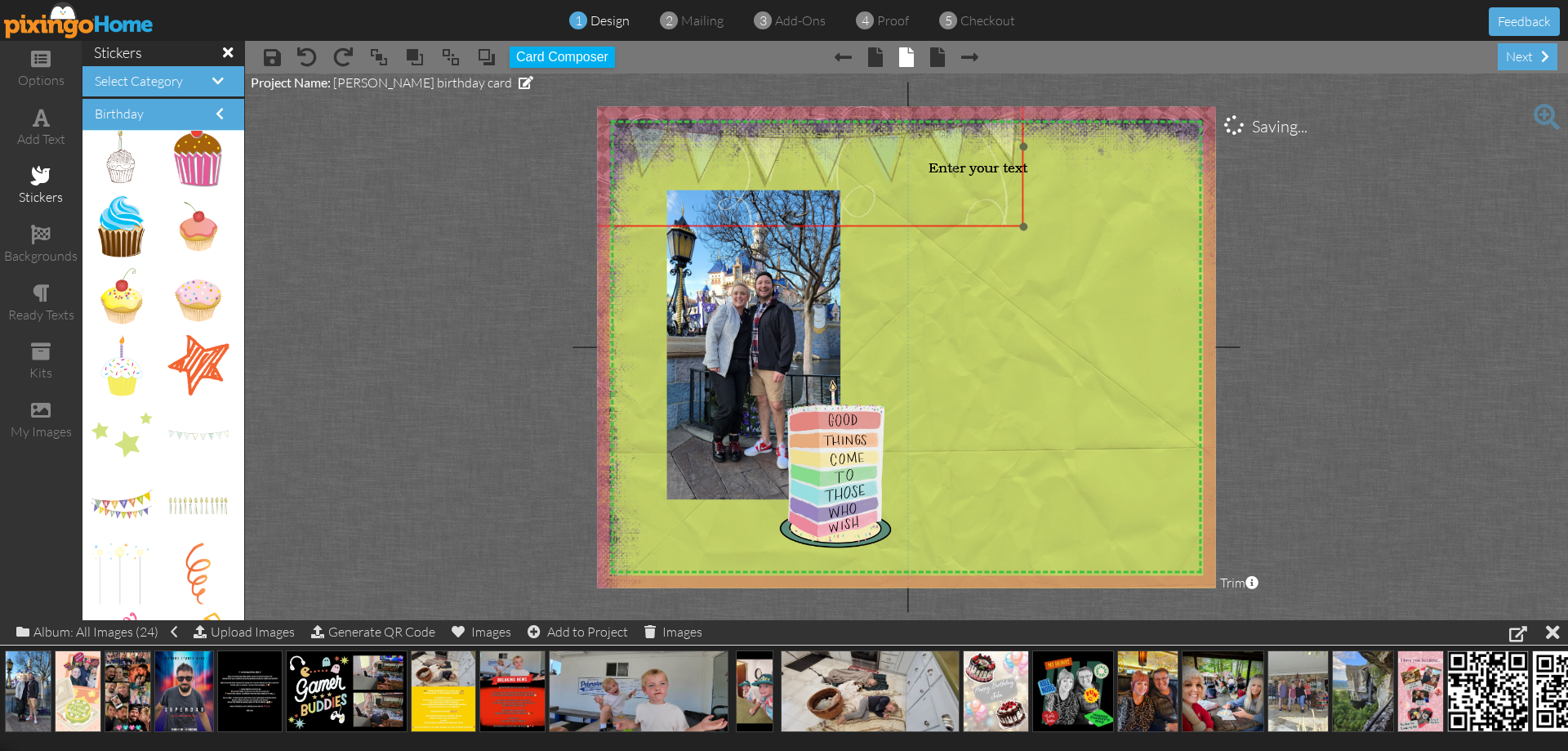
drag, startPoint x: 1144, startPoint y: 313, endPoint x: 800, endPoint y: 155, distance: 378.5
click at [800, 155] on img at bounding box center [790, 146] width 470 height 159
drag, startPoint x: 1041, startPoint y: 176, endPoint x: 1059, endPoint y: 421, distance: 245.7
click at [1059, 421] on div "Enter your text" at bounding box center [1037, 412] width 185 height 24
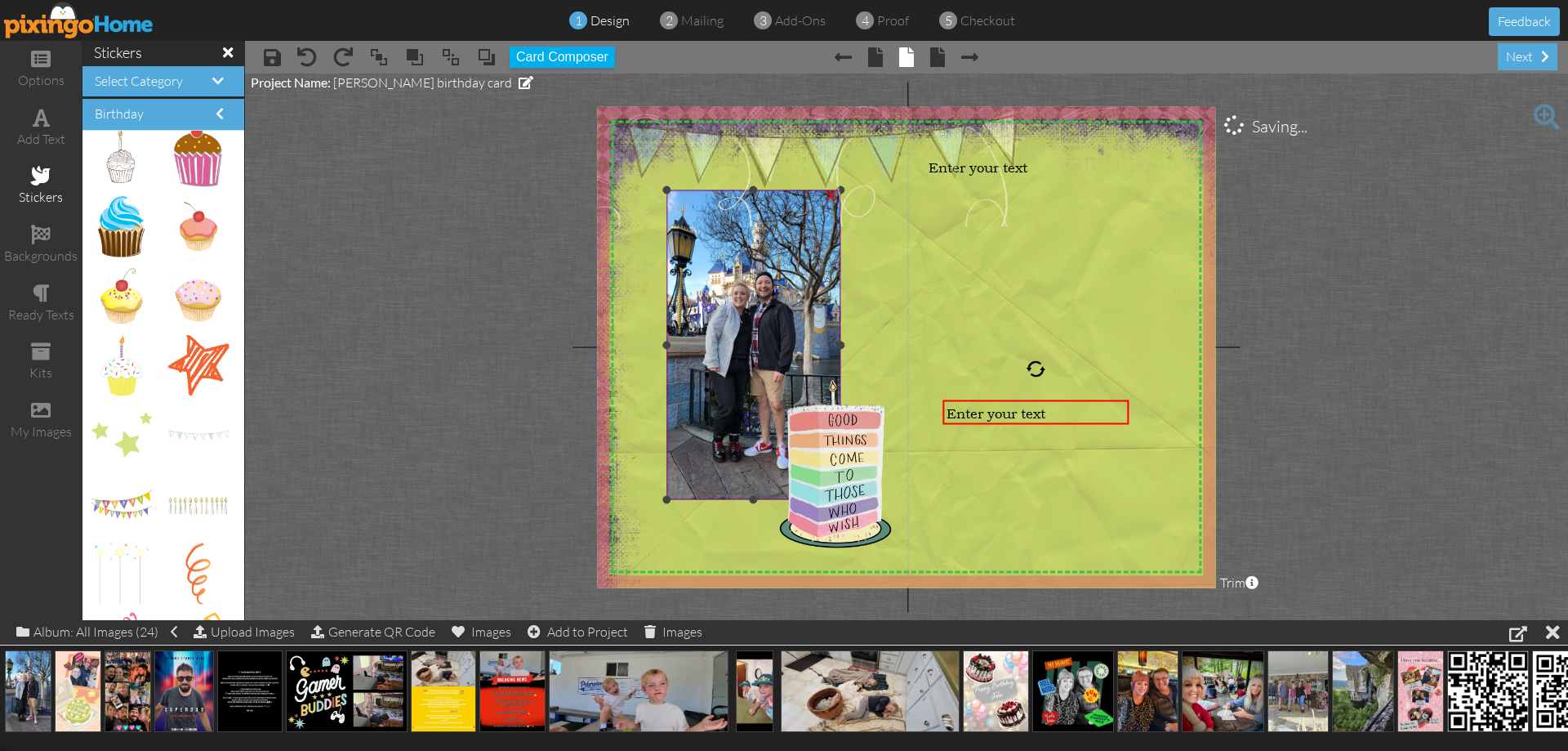
click at [784, 323] on img at bounding box center [753, 344] width 175 height 309
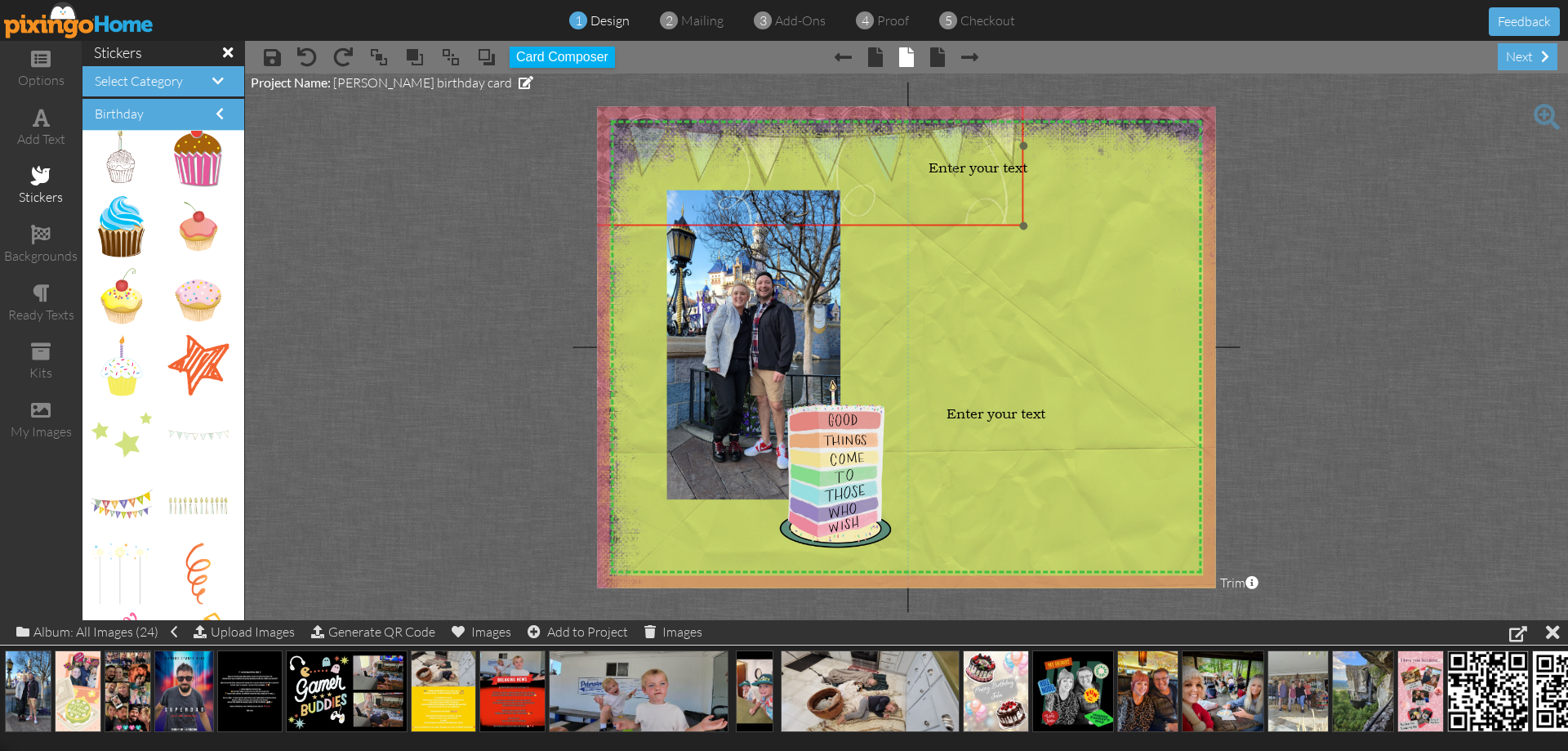
click at [827, 148] on img at bounding box center [790, 145] width 470 height 159
click at [490, 52] on span at bounding box center [487, 57] width 20 height 24
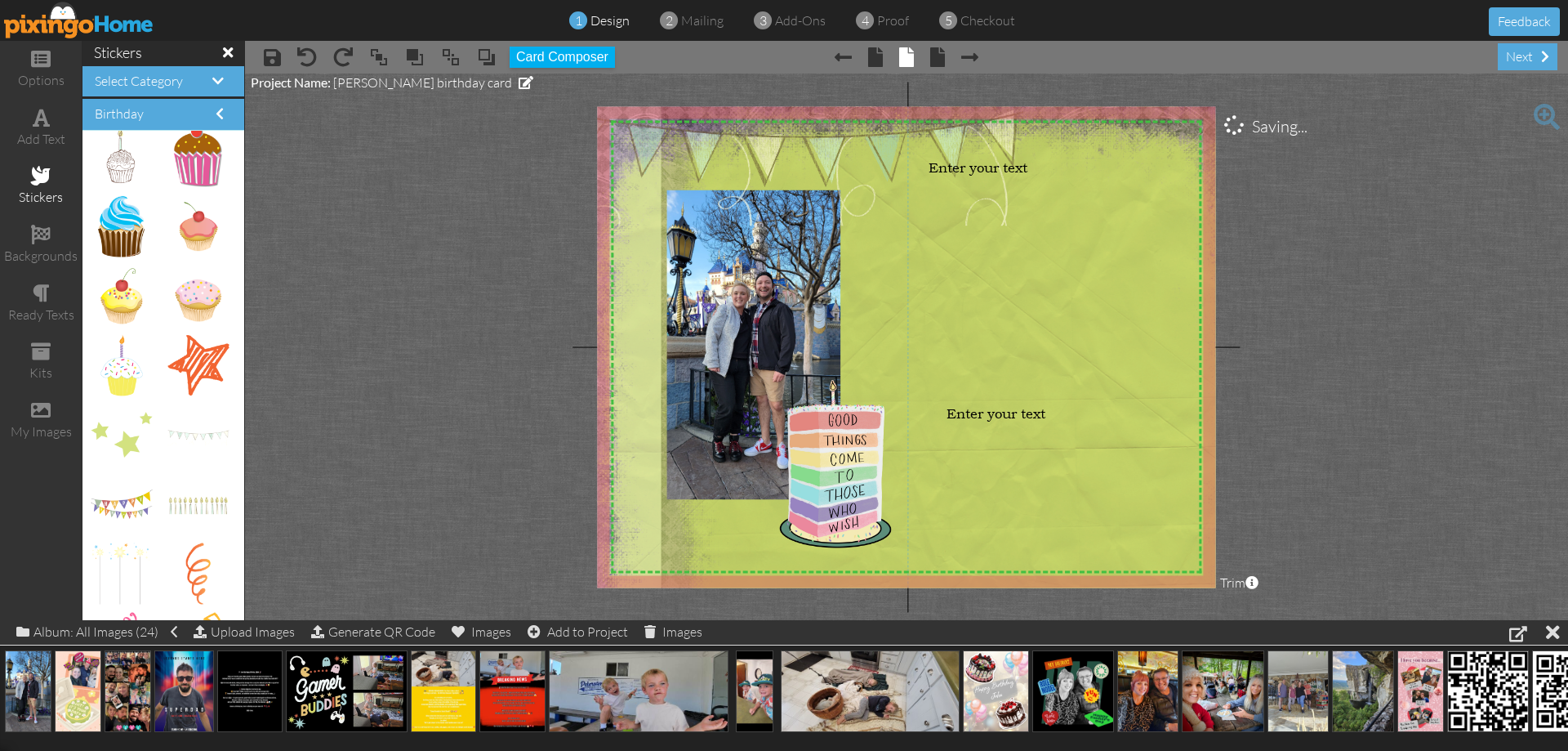
click at [1140, 323] on img at bounding box center [918, 438] width 674 height 674
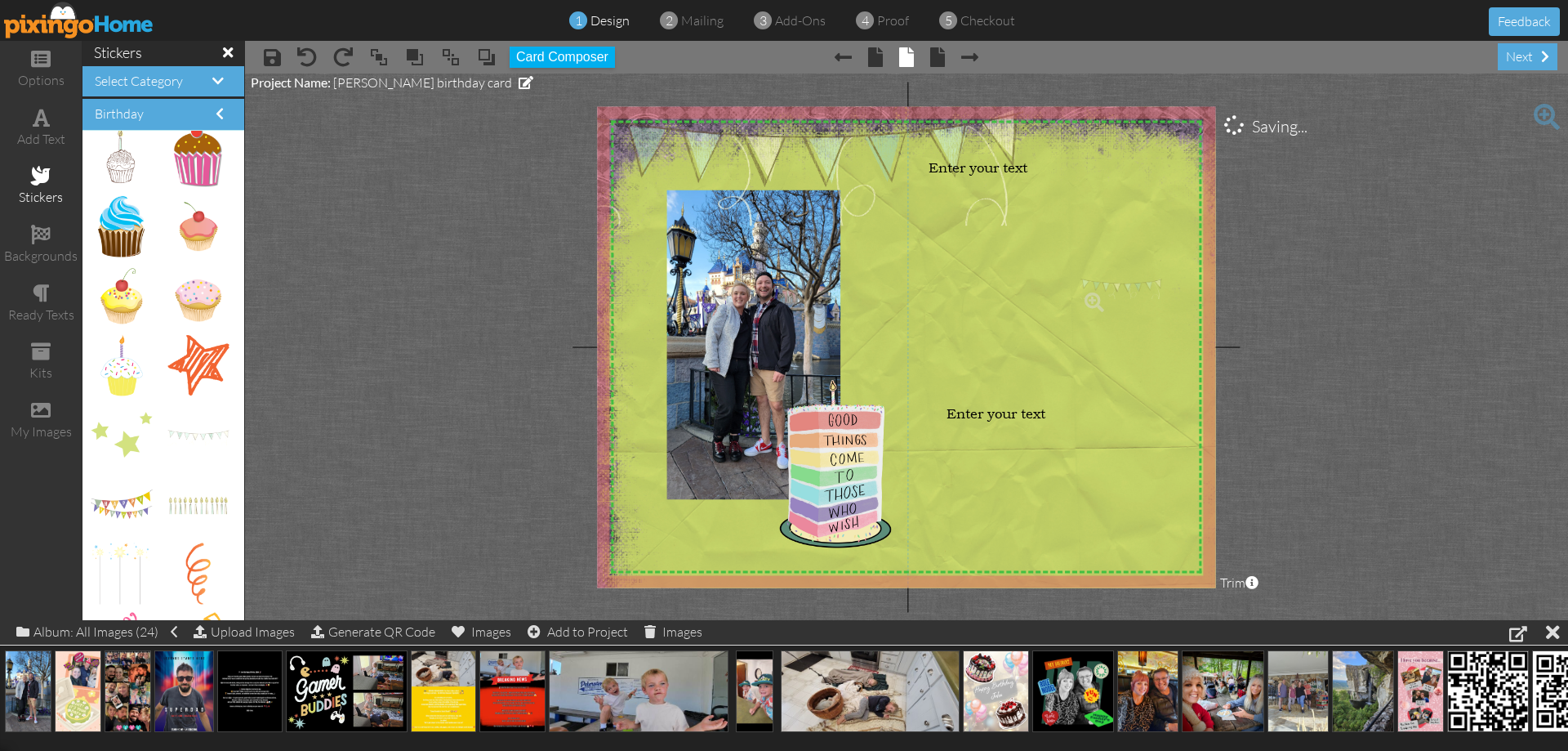
drag, startPoint x: 190, startPoint y: 439, endPoint x: 1116, endPoint y: 290, distance: 937.9
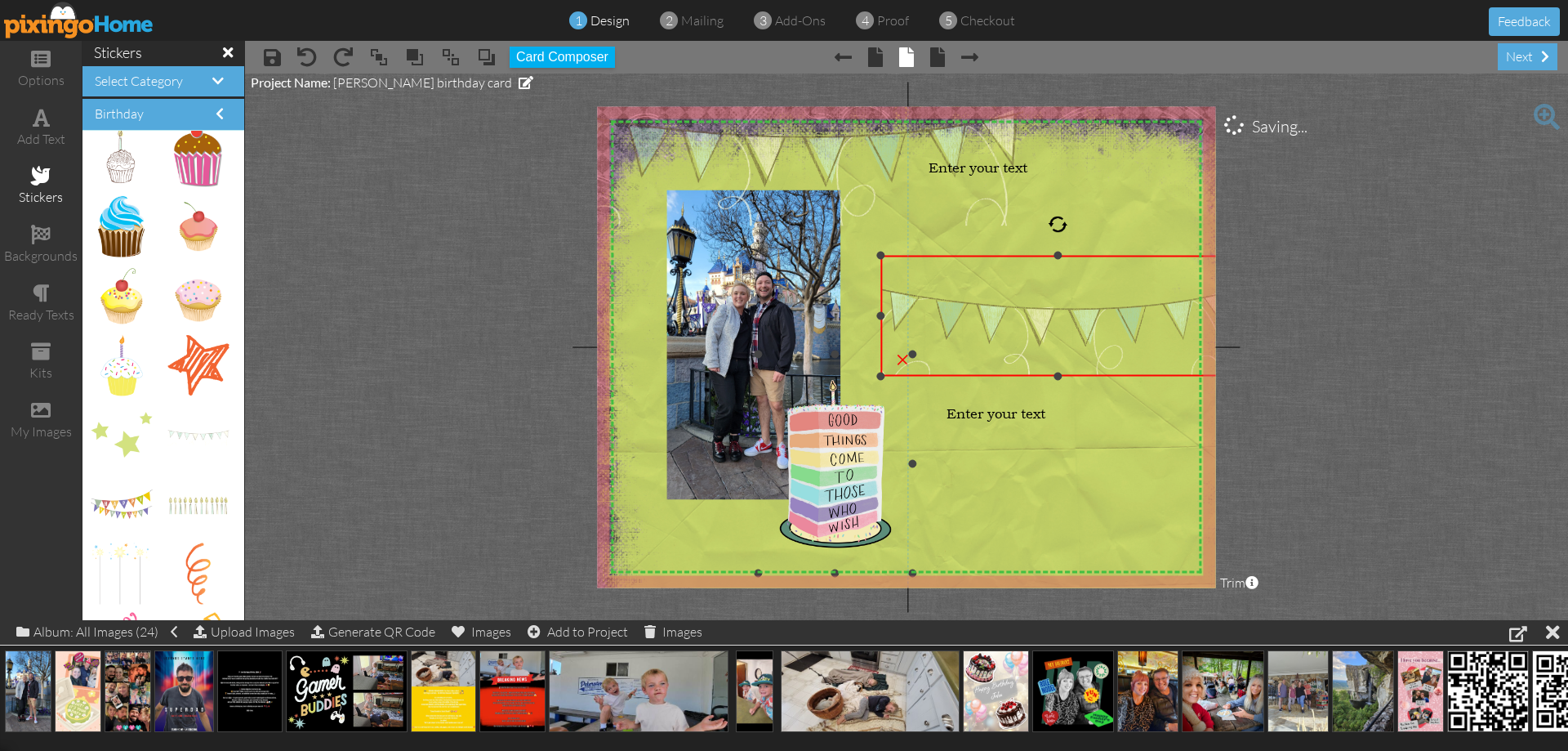
drag, startPoint x: 1083, startPoint y: 307, endPoint x: 893, endPoint y: 366, distance: 198.9
click at [857, 376] on div "X X X X X X X X X X X X X X X X X X X X X X X X X X X X X X X X X X X X X X X X…" at bounding box center [906, 346] width 618 height 481
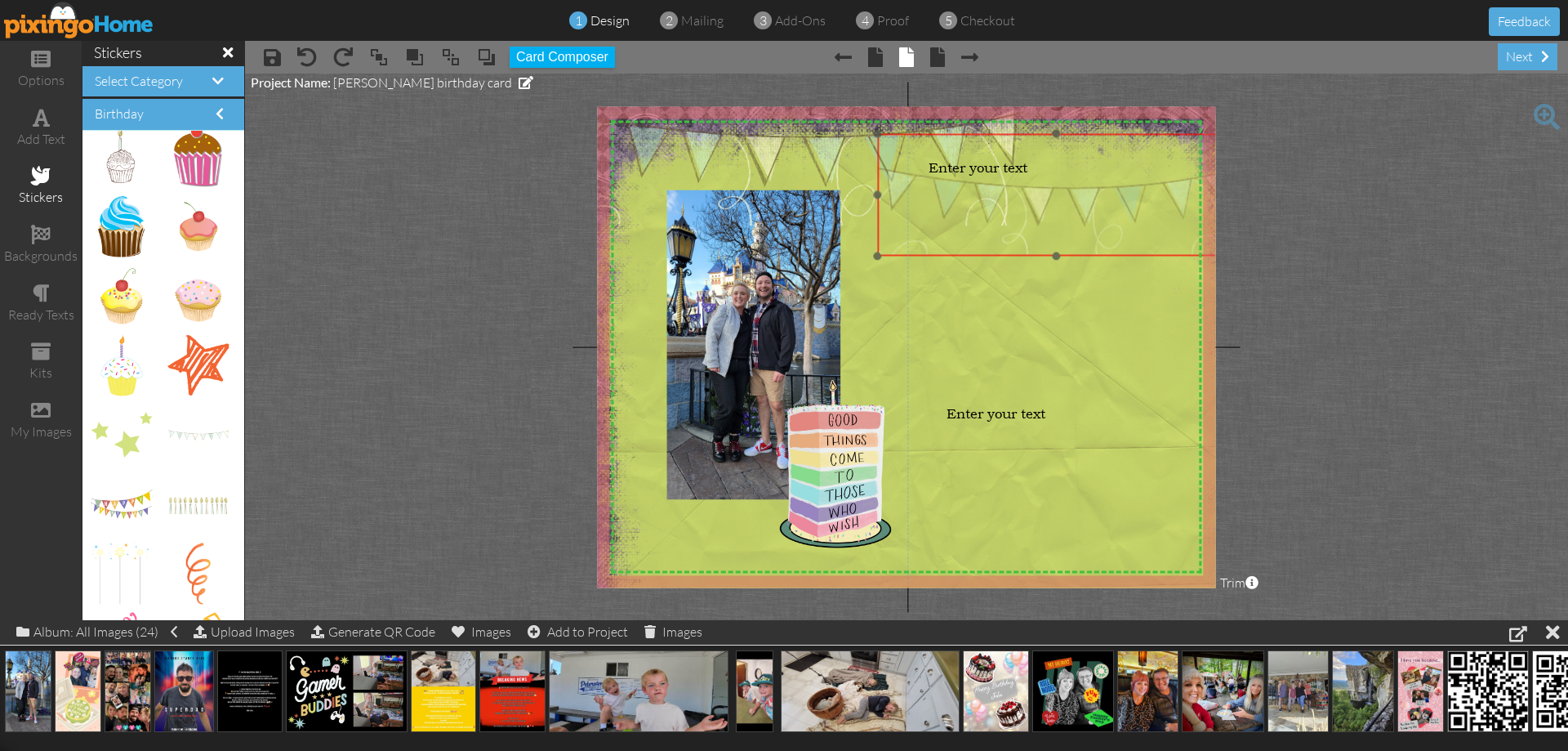
drag, startPoint x: 1125, startPoint y: 319, endPoint x: 1124, endPoint y: 205, distance: 114.0
click at [1124, 205] on img at bounding box center [1057, 194] width 359 height 122
click at [879, 257] on img at bounding box center [1055, 199] width 359 height 122
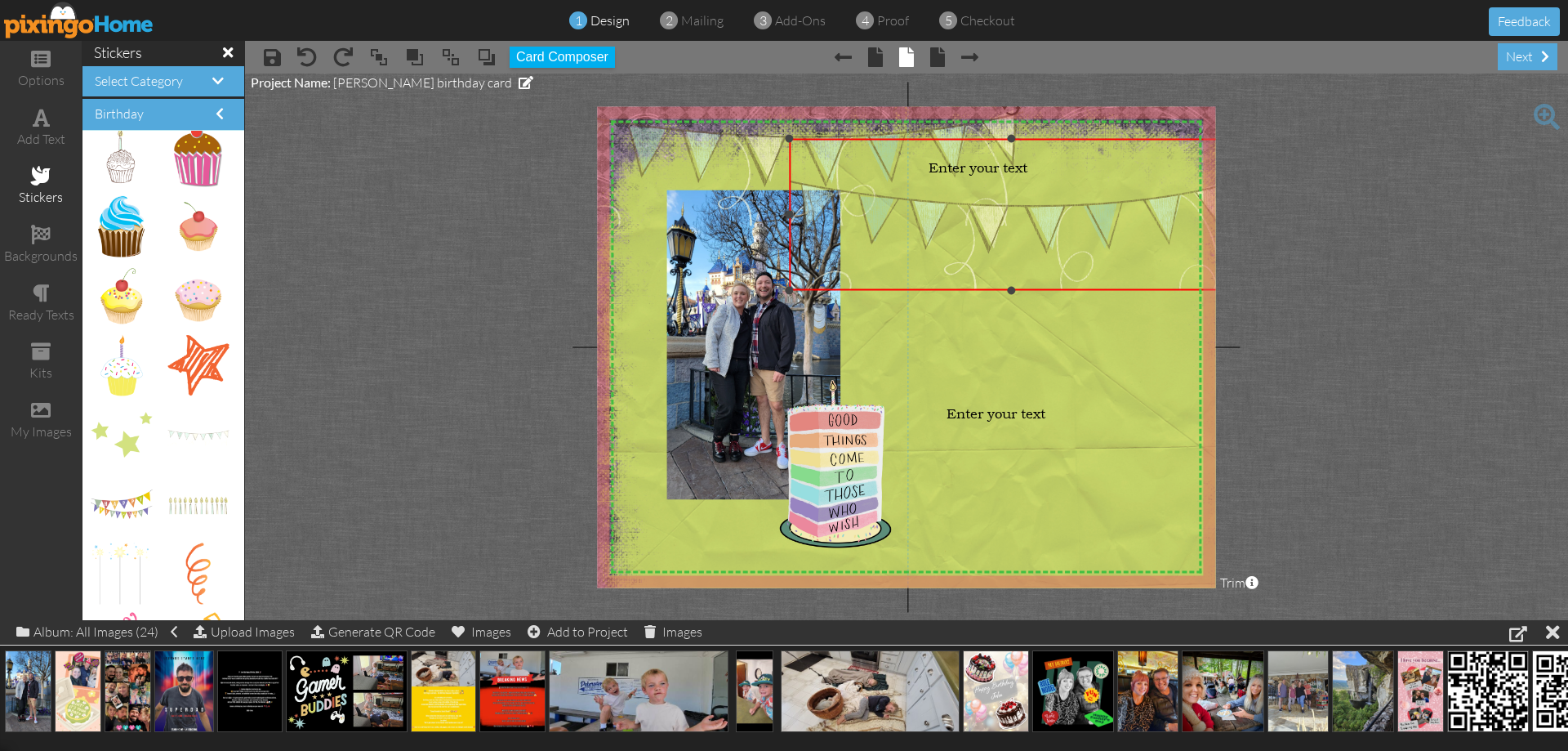
drag, startPoint x: 878, startPoint y: 260, endPoint x: 845, endPoint y: 293, distance: 46.7
click at [845, 290] on div "×" at bounding box center [1011, 214] width 445 height 151
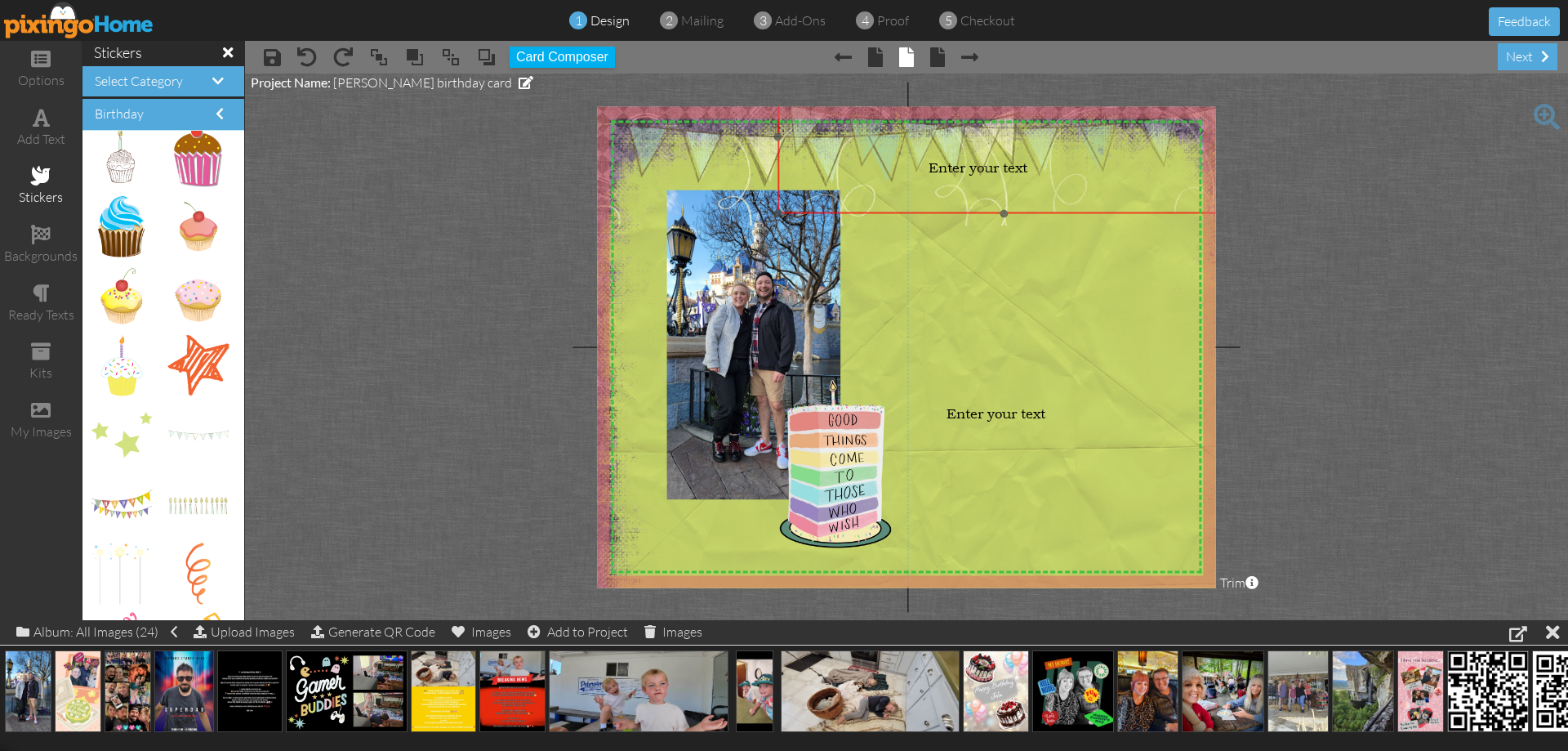
drag, startPoint x: 969, startPoint y: 217, endPoint x: 962, endPoint y: 168, distance: 49.5
click at [962, 168] on img at bounding box center [1003, 136] width 452 height 153
click at [1177, 330] on img at bounding box center [918, 438] width 674 height 674
drag, startPoint x: 1008, startPoint y: 175, endPoint x: 758, endPoint y: 77, distance: 268.5
click at [758, 77] on project-studio-wrapper "X X X X X X X X X X X X X X X X X X X X X X X X X X X X X X X X X X X X X X X X…" at bounding box center [906, 346] width 1323 height 546
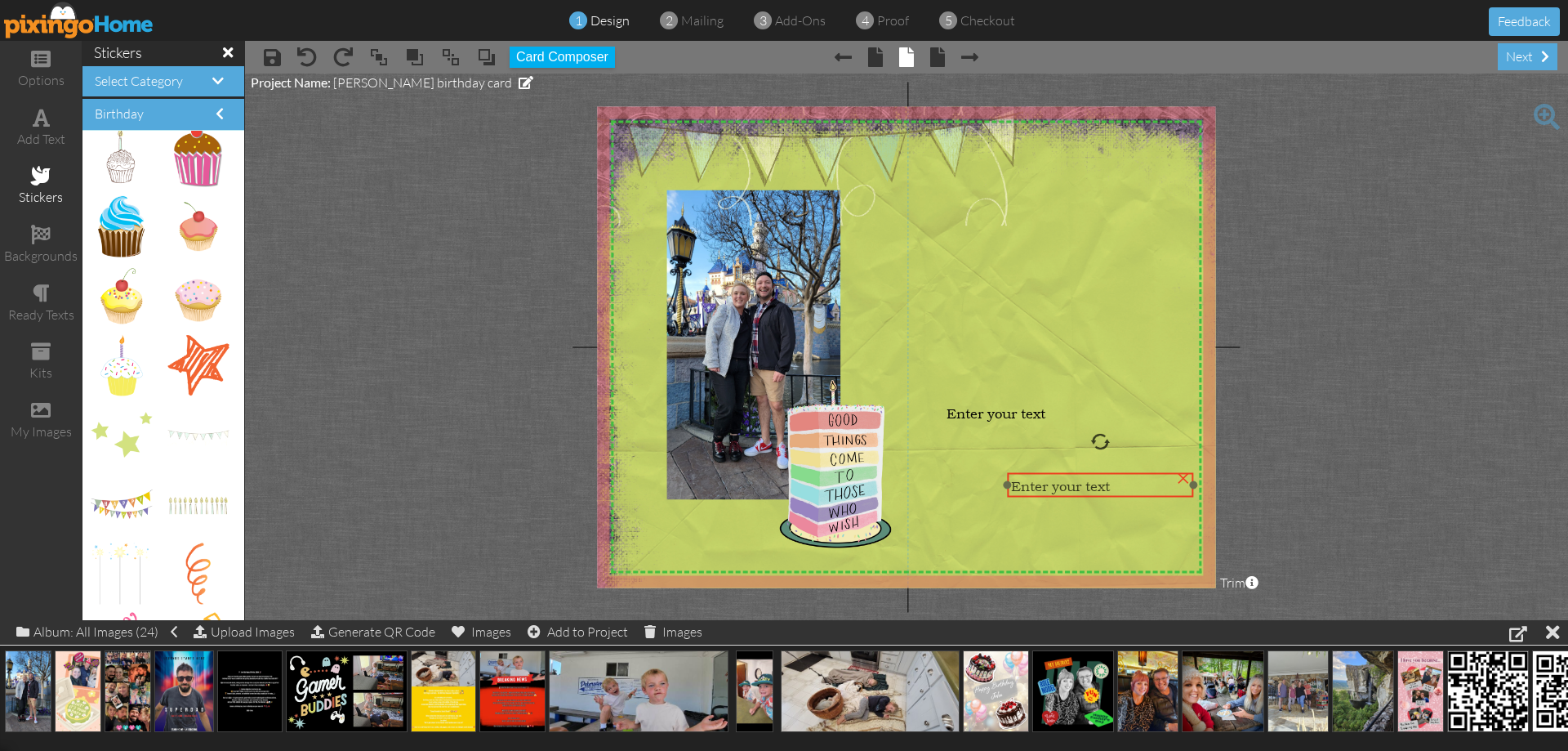
drag, startPoint x: 969, startPoint y: 164, endPoint x: 1023, endPoint y: 508, distance: 348.2
click at [1029, 494] on span "Enter your text" at bounding box center [1060, 486] width 98 height 18
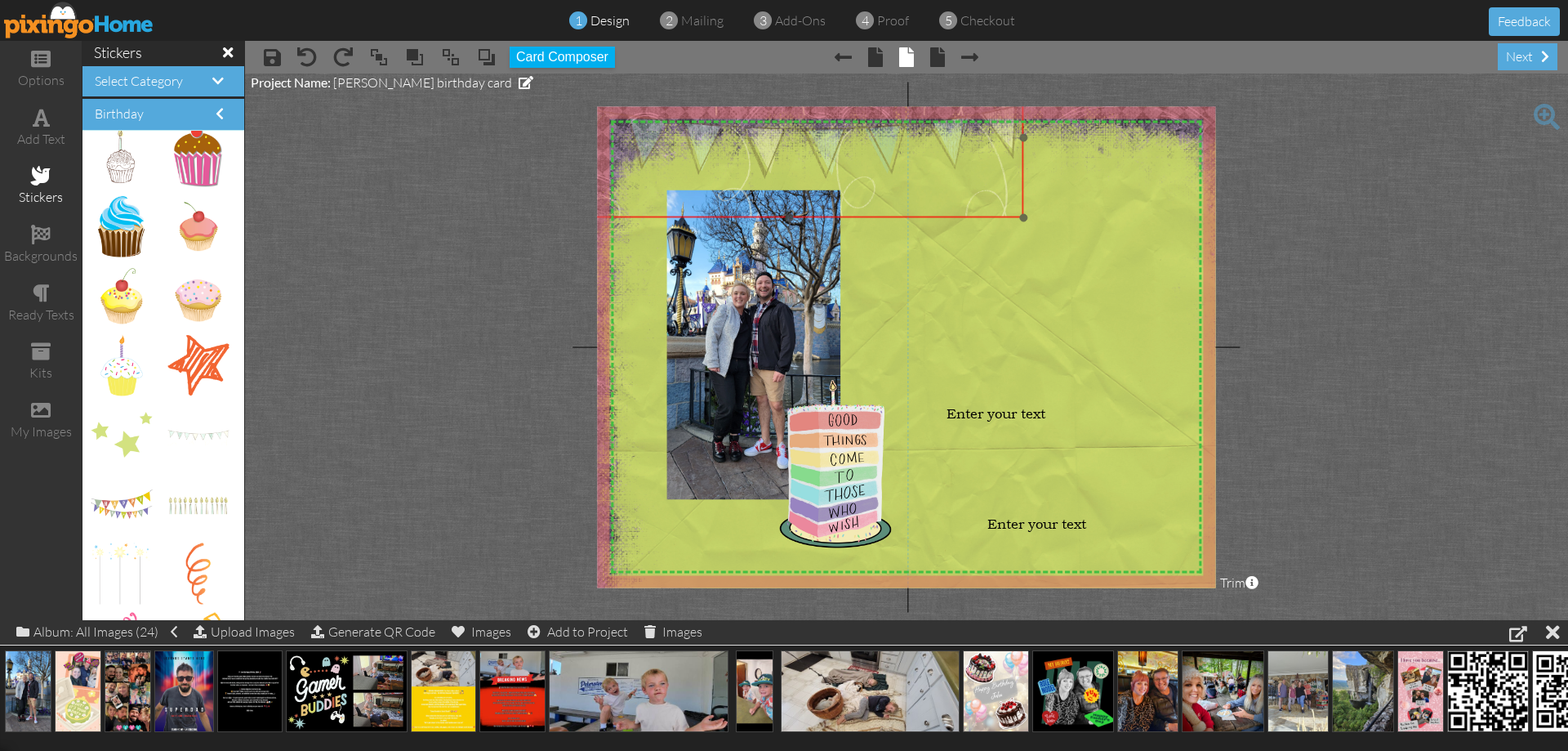
click at [827, 142] on img at bounding box center [790, 137] width 470 height 159
click at [202, 439] on img at bounding box center [198, 436] width 61 height 21
click at [179, 425] on img at bounding box center [198, 436] width 61 height 21
drag, startPoint x: 188, startPoint y: 431, endPoint x: 1001, endPoint y: 286, distance: 825.8
click at [1005, 299] on img at bounding box center [1045, 286] width 154 height 53
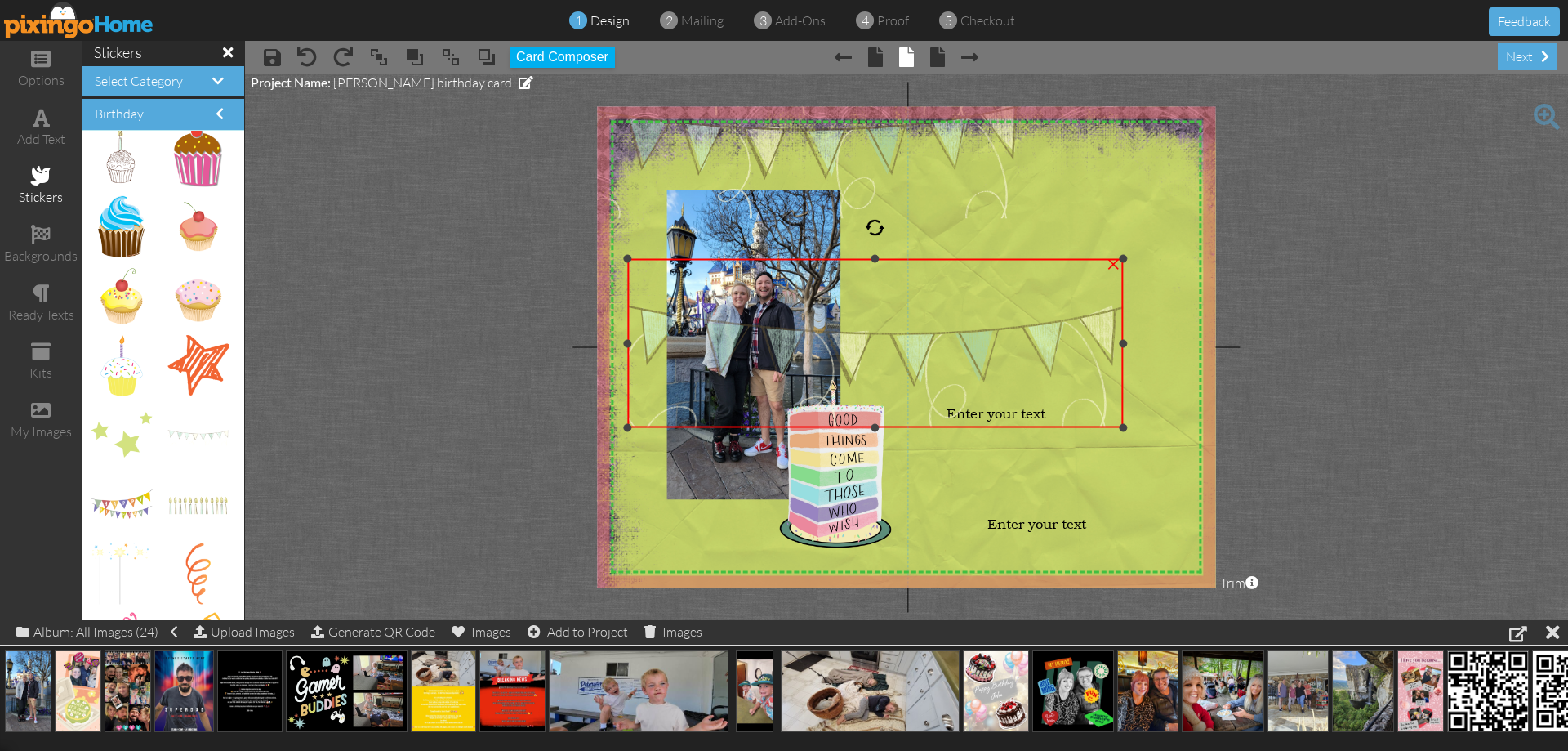
drag, startPoint x: 969, startPoint y: 312, endPoint x: 810, endPoint y: 392, distance: 178.0
click at [760, 425] on div "×" at bounding box center [875, 343] width 495 height 169
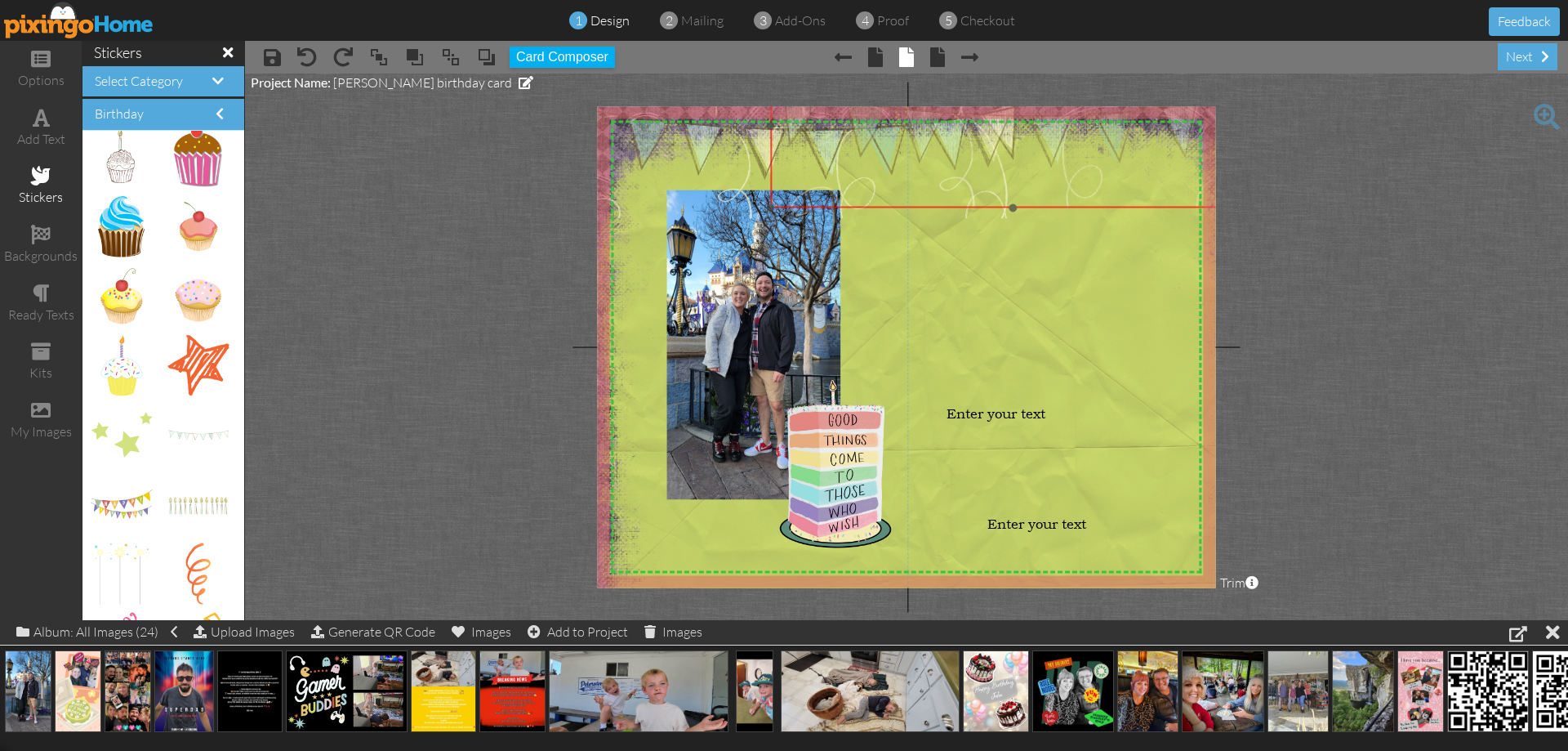
drag, startPoint x: 837, startPoint y: 373, endPoint x: 969, endPoint y: 156, distance: 254.0
click at [969, 156] on img at bounding box center [1013, 125] width 486 height 165
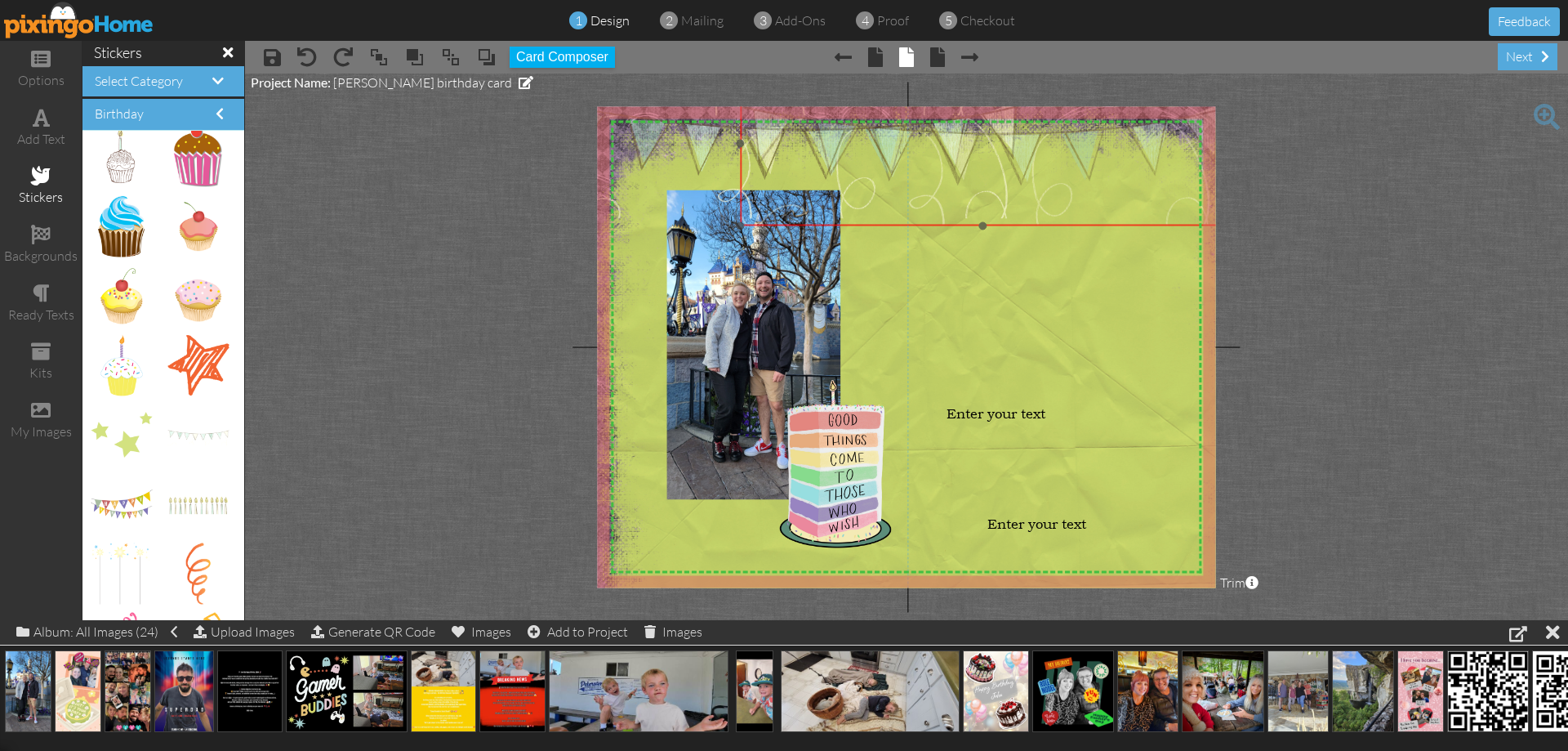
drag, startPoint x: 1104, startPoint y: 147, endPoint x: 1074, endPoint y: 165, distance: 35.0
click at [1074, 165] on img at bounding box center [983, 142] width 486 height 165
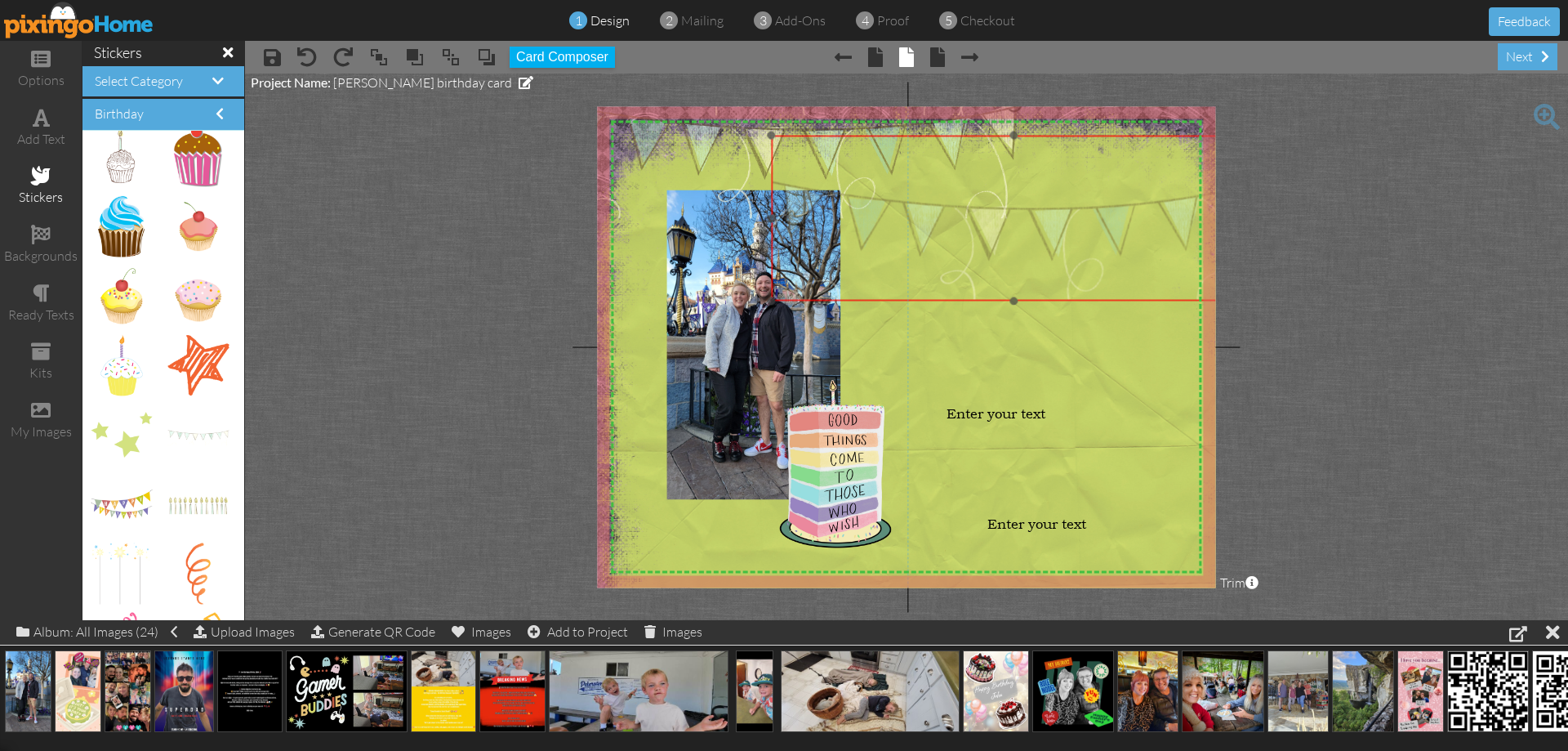
drag, startPoint x: 1078, startPoint y: 137, endPoint x: 995, endPoint y: 220, distance: 117.4
click at [1107, 214] on img at bounding box center [1014, 217] width 486 height 165
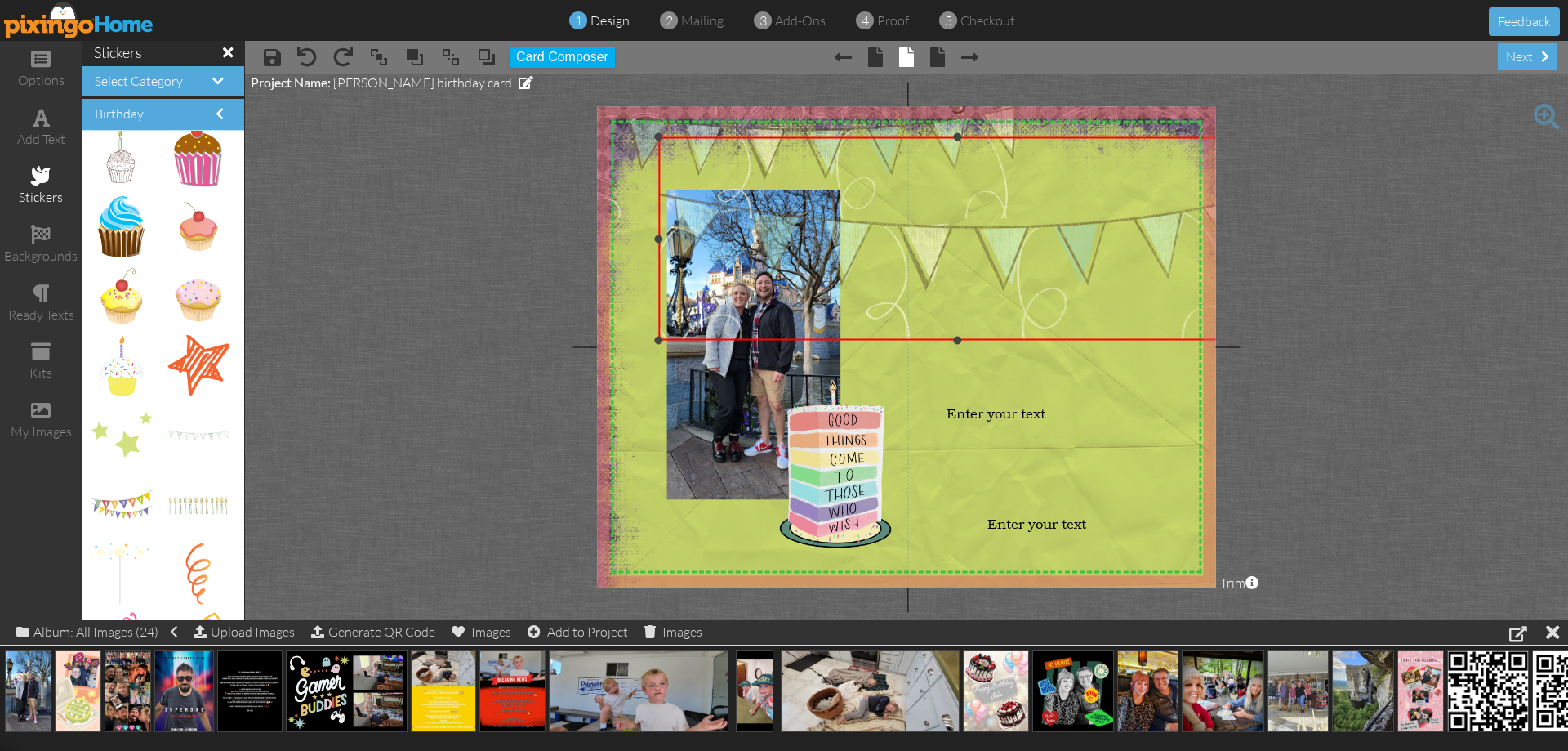
drag, startPoint x: 771, startPoint y: 300, endPoint x: 849, endPoint y: 317, distance: 79.8
click at [727, 339] on div "×" at bounding box center [958, 239] width 597 height 203
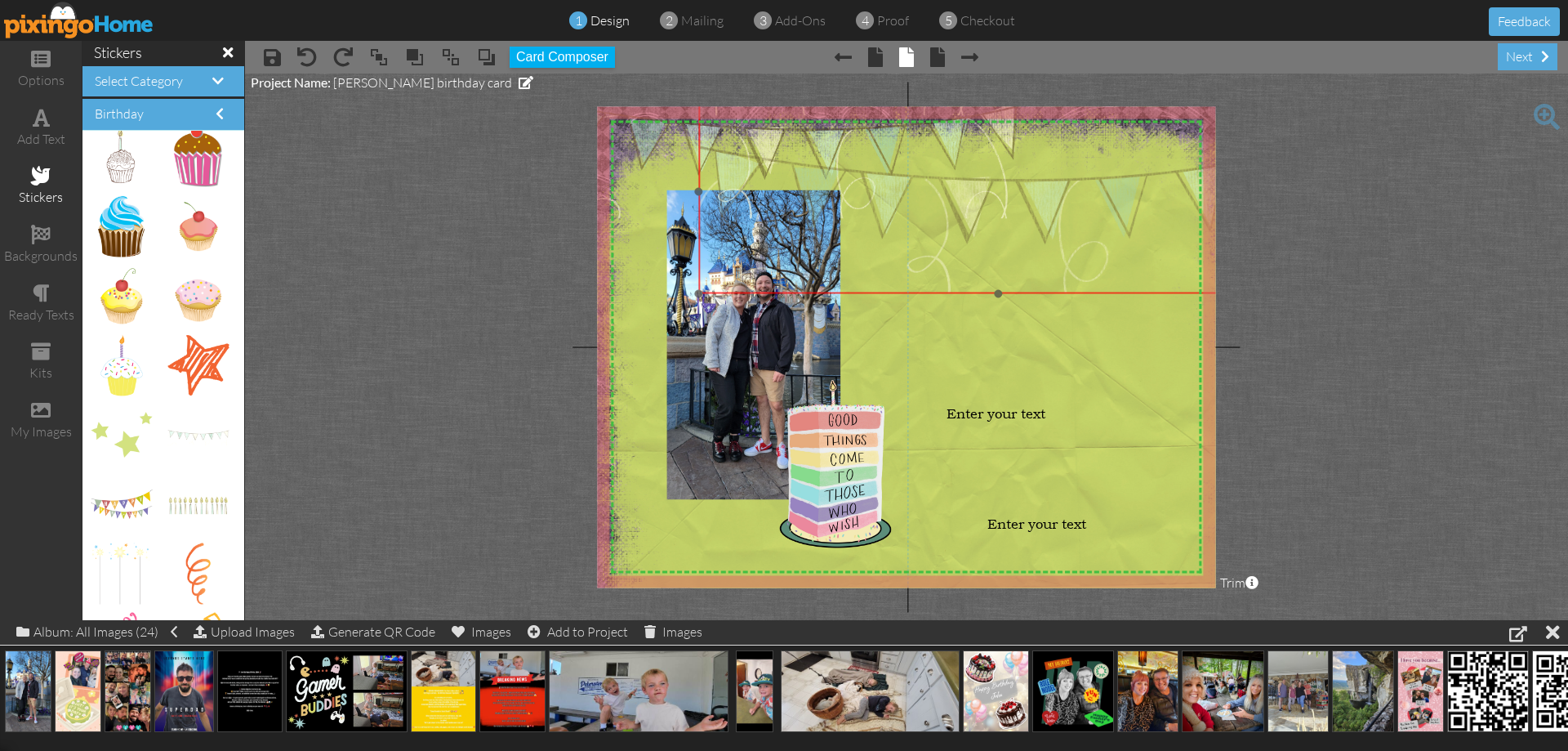
drag, startPoint x: 900, startPoint y: 317, endPoint x: 966, endPoint y: 291, distance: 70.9
click at [966, 291] on img at bounding box center [999, 191] width 600 height 204
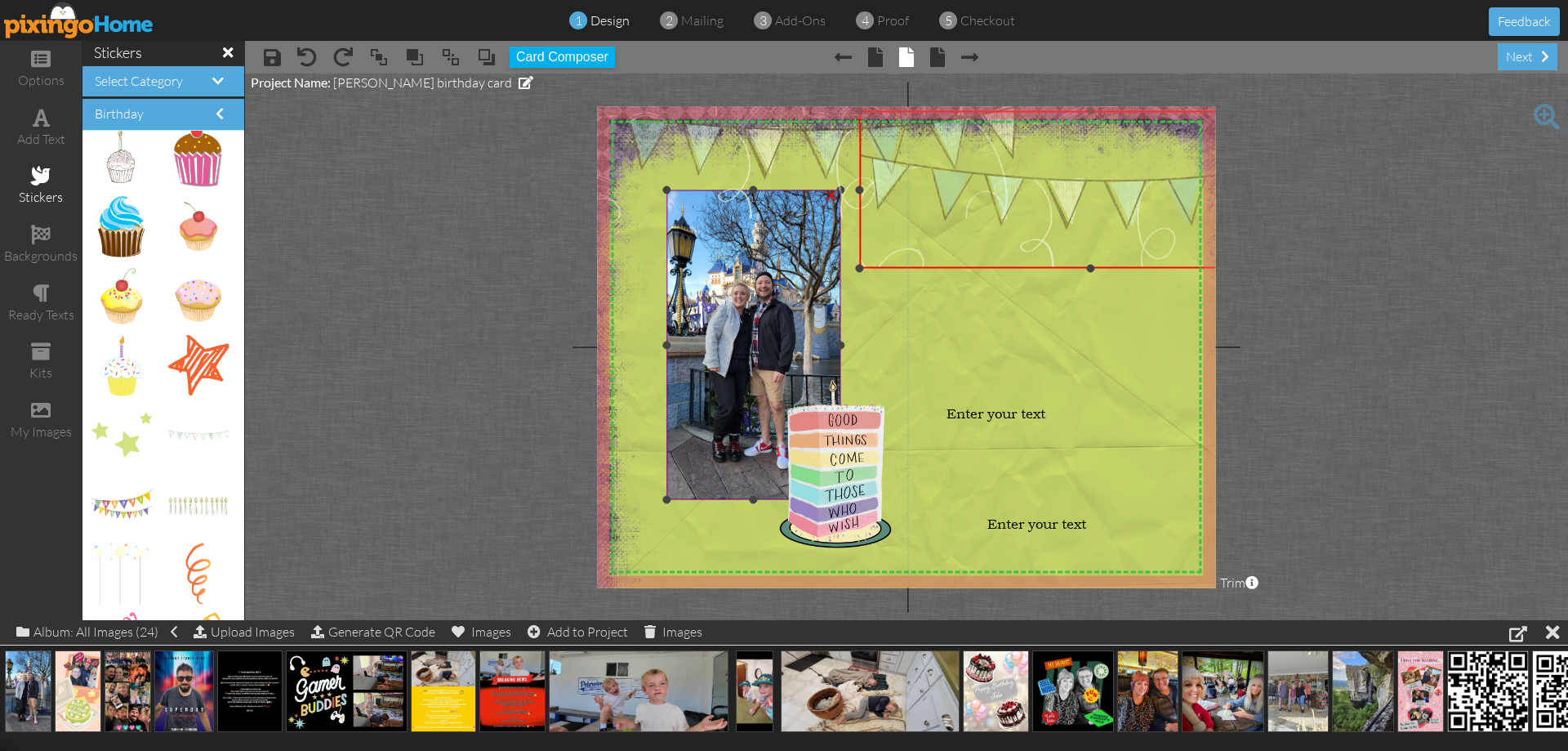
drag, startPoint x: 725, startPoint y: 312, endPoint x: 831, endPoint y: 260, distance: 118.1
click at [827, 263] on div "X X X X X X X X X X X X X X X X X X X X X X X X X X X X X X X X X X X X X X X X…" at bounding box center [906, 346] width 618 height 481
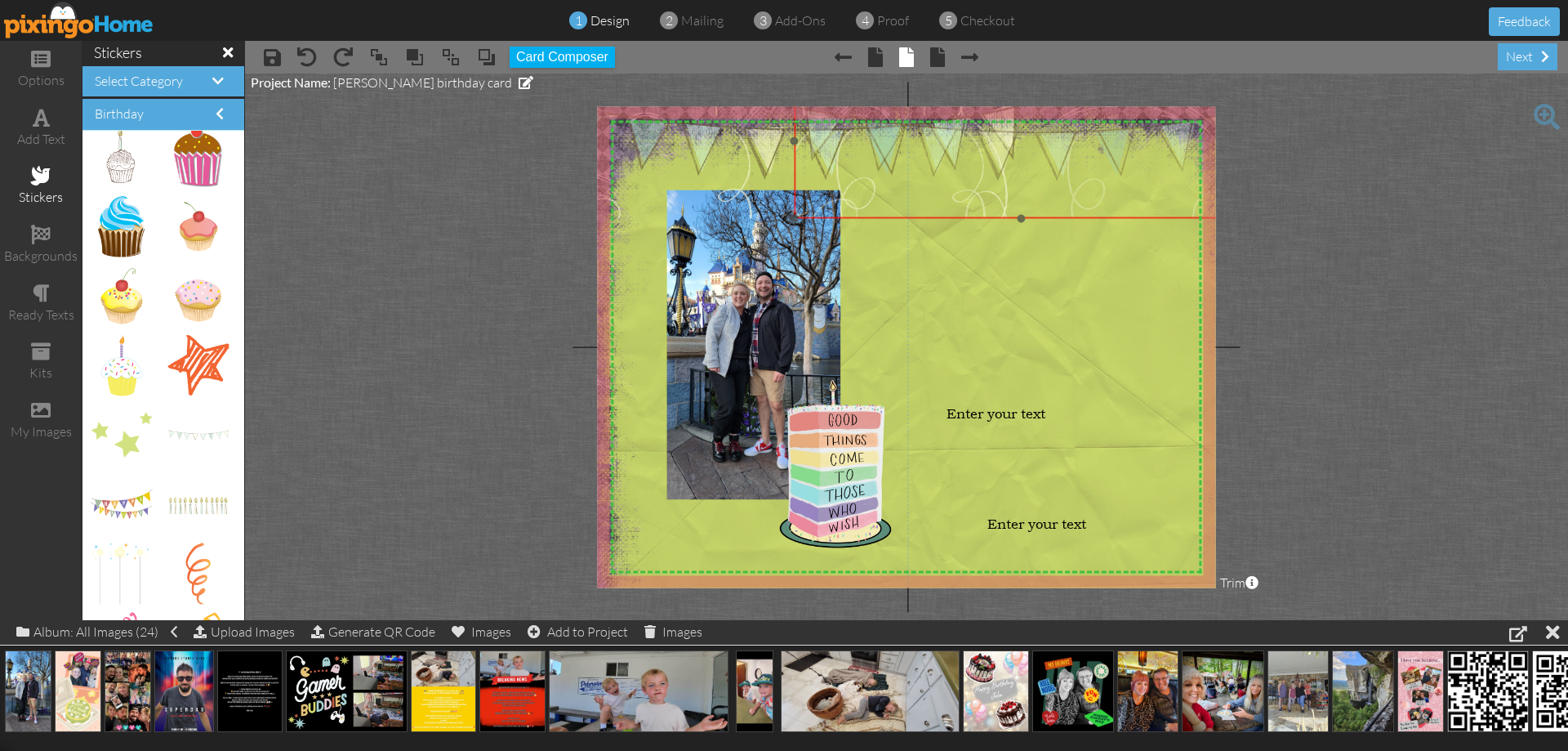
drag, startPoint x: 995, startPoint y: 209, endPoint x: 953, endPoint y: 174, distance: 54.7
click at [953, 174] on img at bounding box center [1021, 140] width 455 height 154
click at [1060, 329] on img at bounding box center [918, 437] width 674 height 674
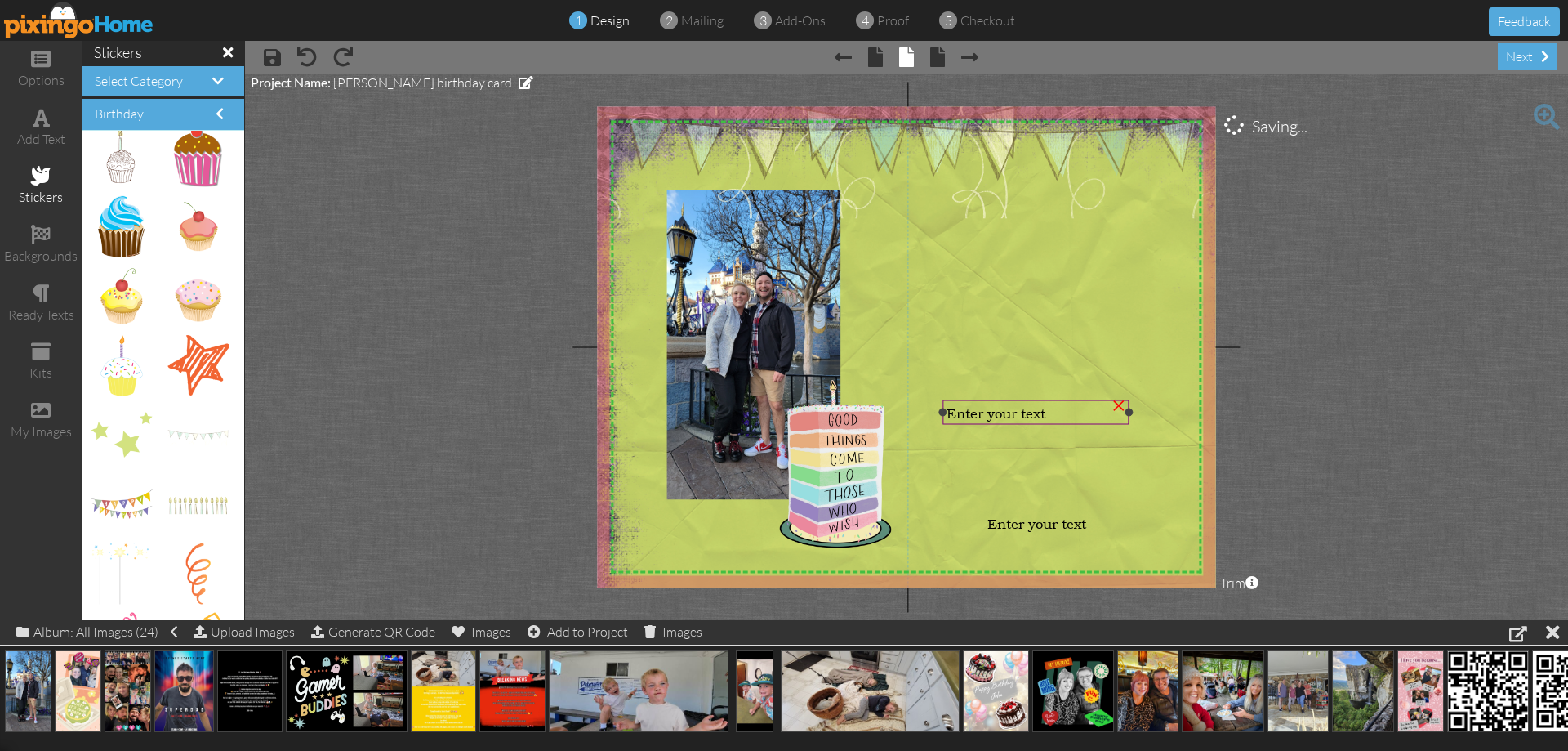
click at [1041, 417] on span "Enter your text" at bounding box center [996, 414] width 98 height 18
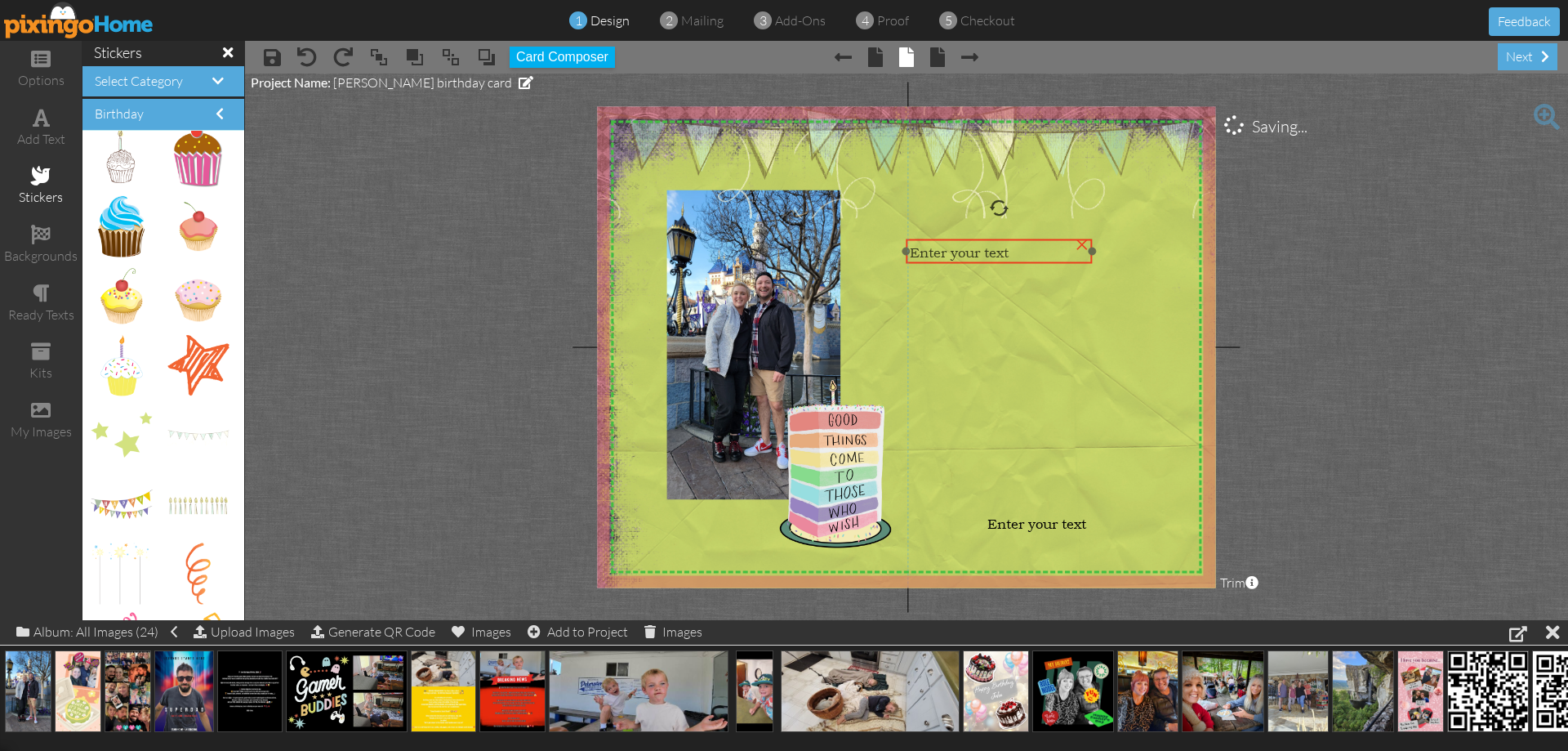
drag, startPoint x: 1040, startPoint y: 425, endPoint x: 1003, endPoint y: 264, distance: 165.2
click at [1003, 264] on div at bounding box center [1000, 251] width 194 height 32
click at [998, 255] on span "Enter your text" at bounding box center [959, 253] width 98 height 18
click at [223, 53] on span at bounding box center [228, 52] width 10 height 15
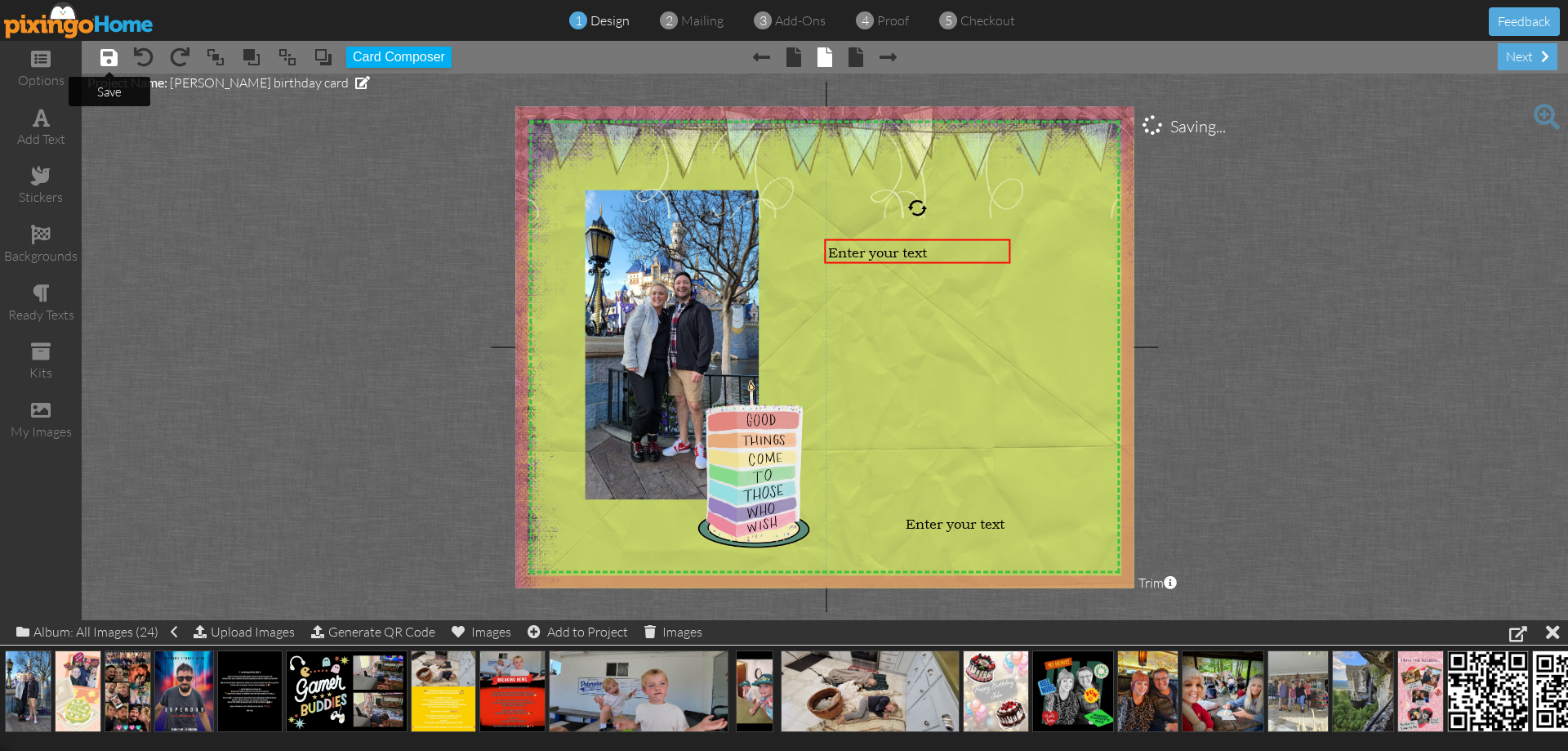
click at [111, 65] on span at bounding box center [109, 58] width 18 height 20
click at [214, 93] on project-studio-wrapper "X X X X X X X X X X X X X X X X X X X X X X X X X X X X X X X X X X X X X X X X…" at bounding box center [825, 346] width 1486 height 546
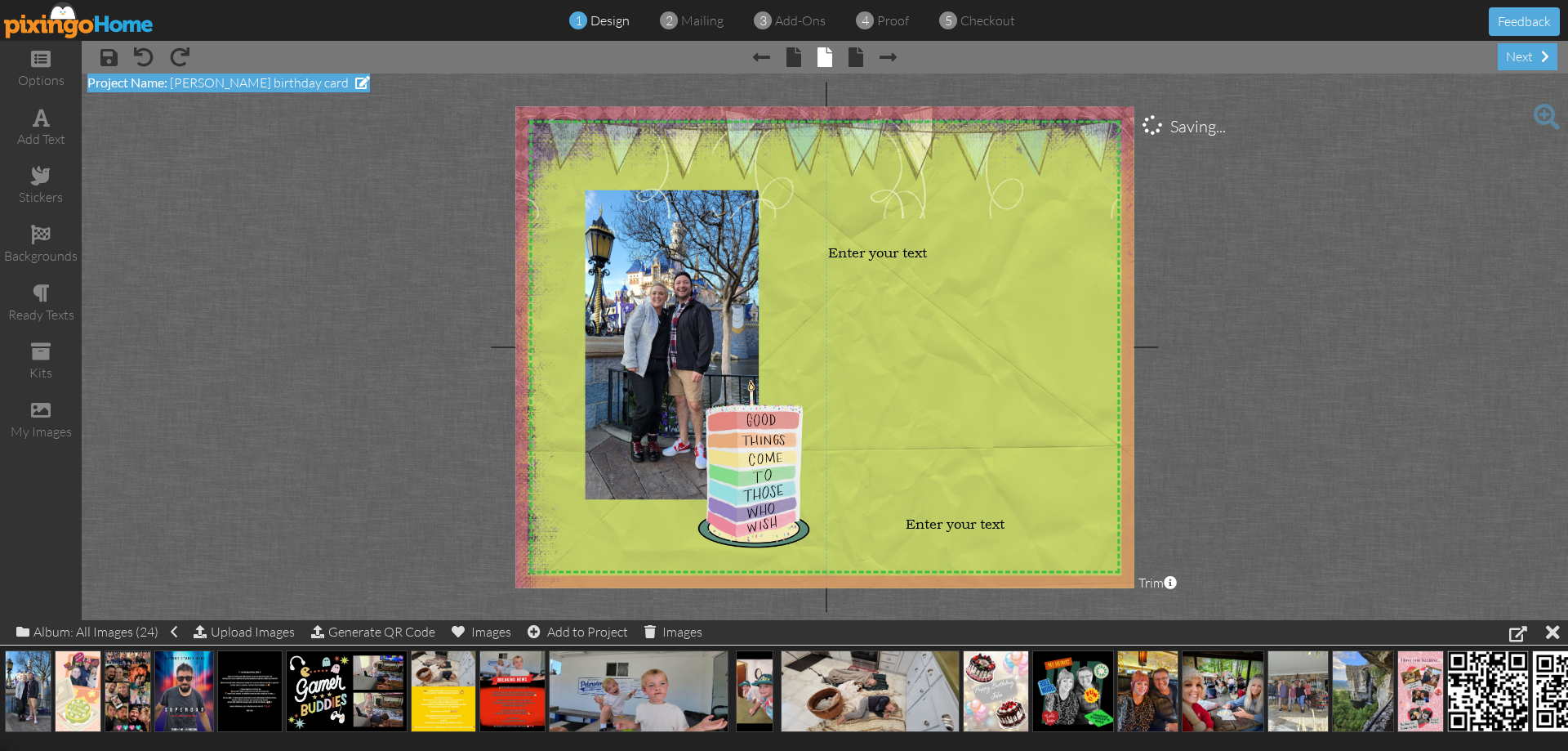
click at [215, 88] on span "[PERSON_NAME] birthday card" at bounding box center [258, 82] width 178 height 17
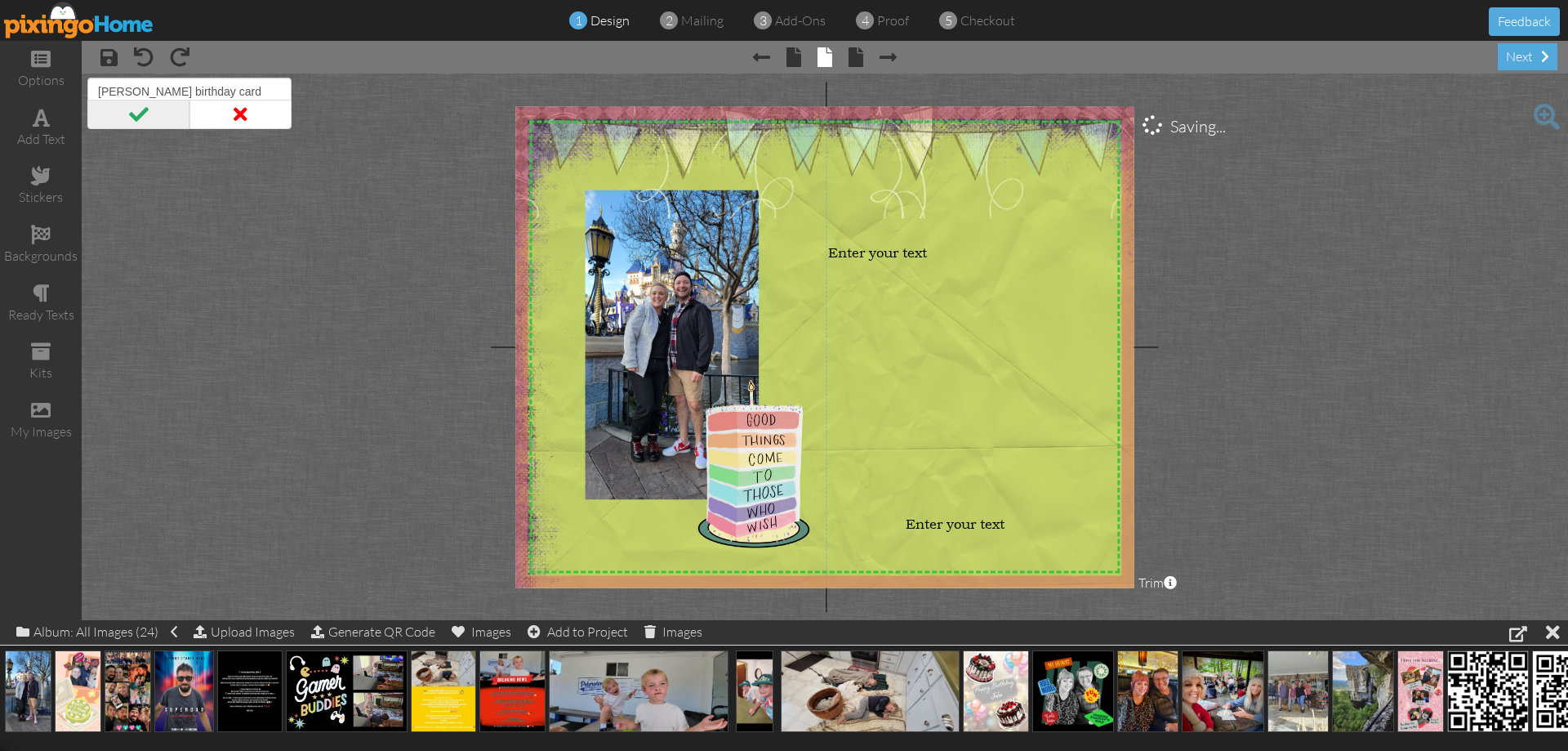
click at [169, 116] on span at bounding box center [138, 114] width 102 height 29
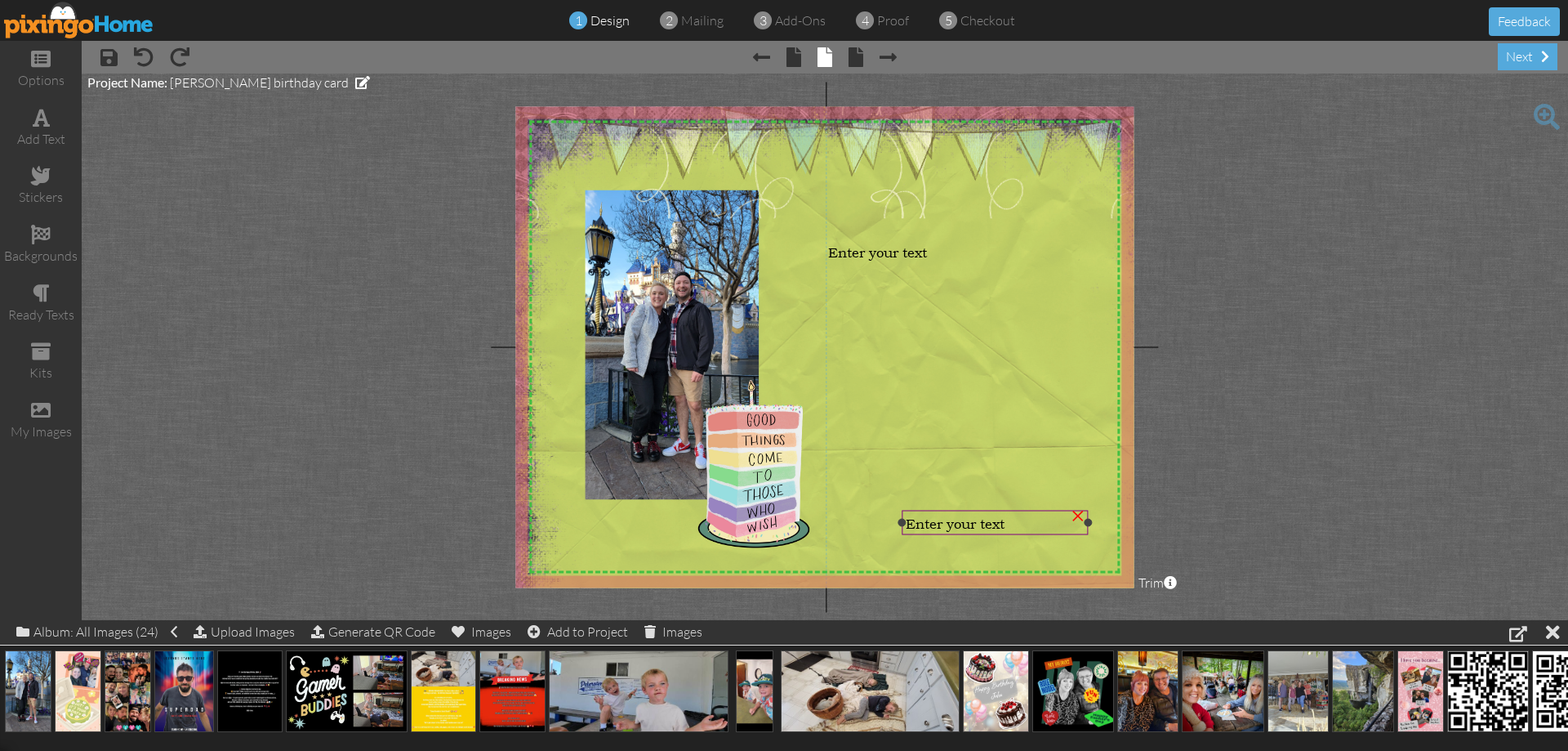
click at [949, 511] on div "Enter your text" at bounding box center [996, 522] width 185 height 24
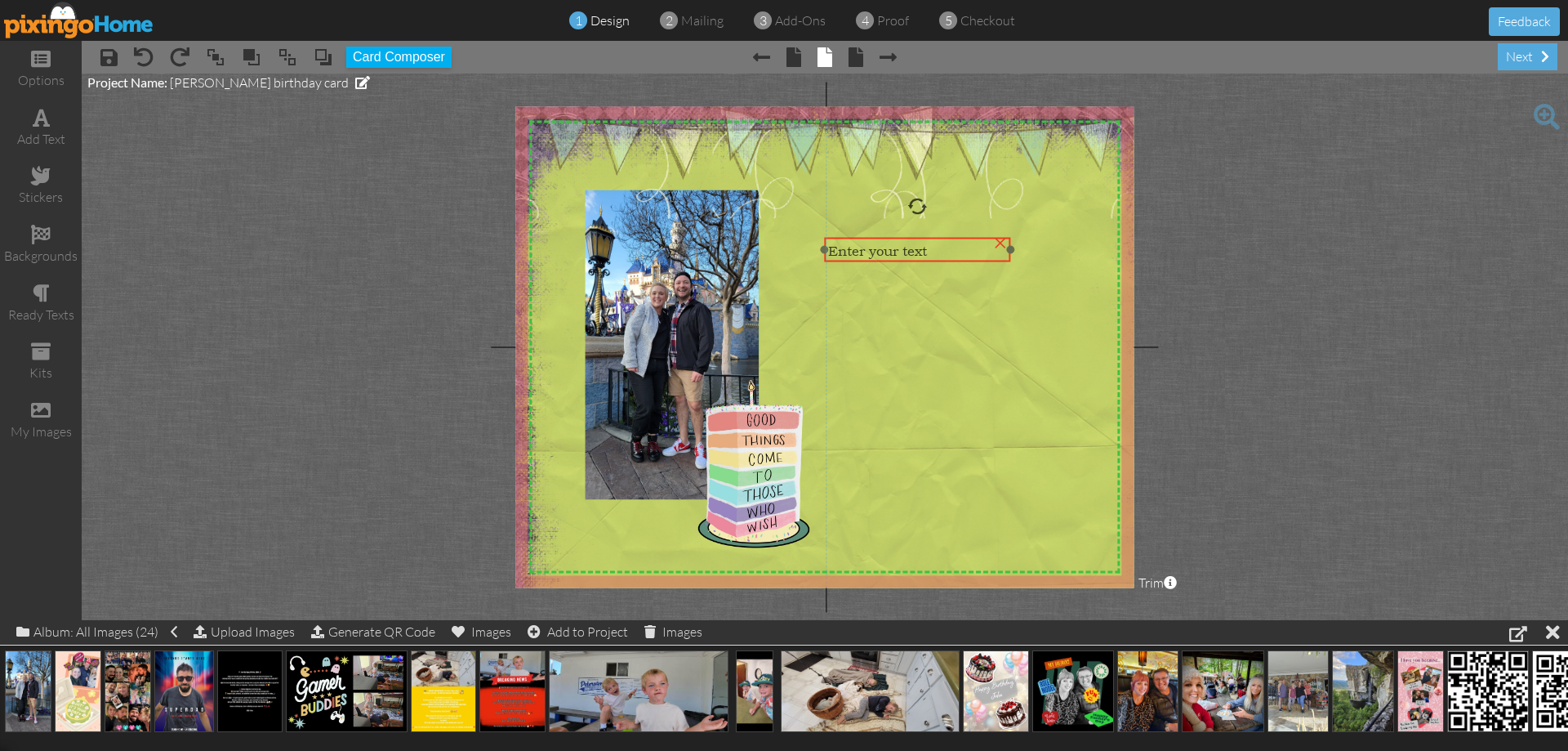
click at [846, 245] on span "Enter your text" at bounding box center [877, 251] width 98 height 18
click at [424, 56] on button "Card Composer" at bounding box center [399, 58] width 105 height 21
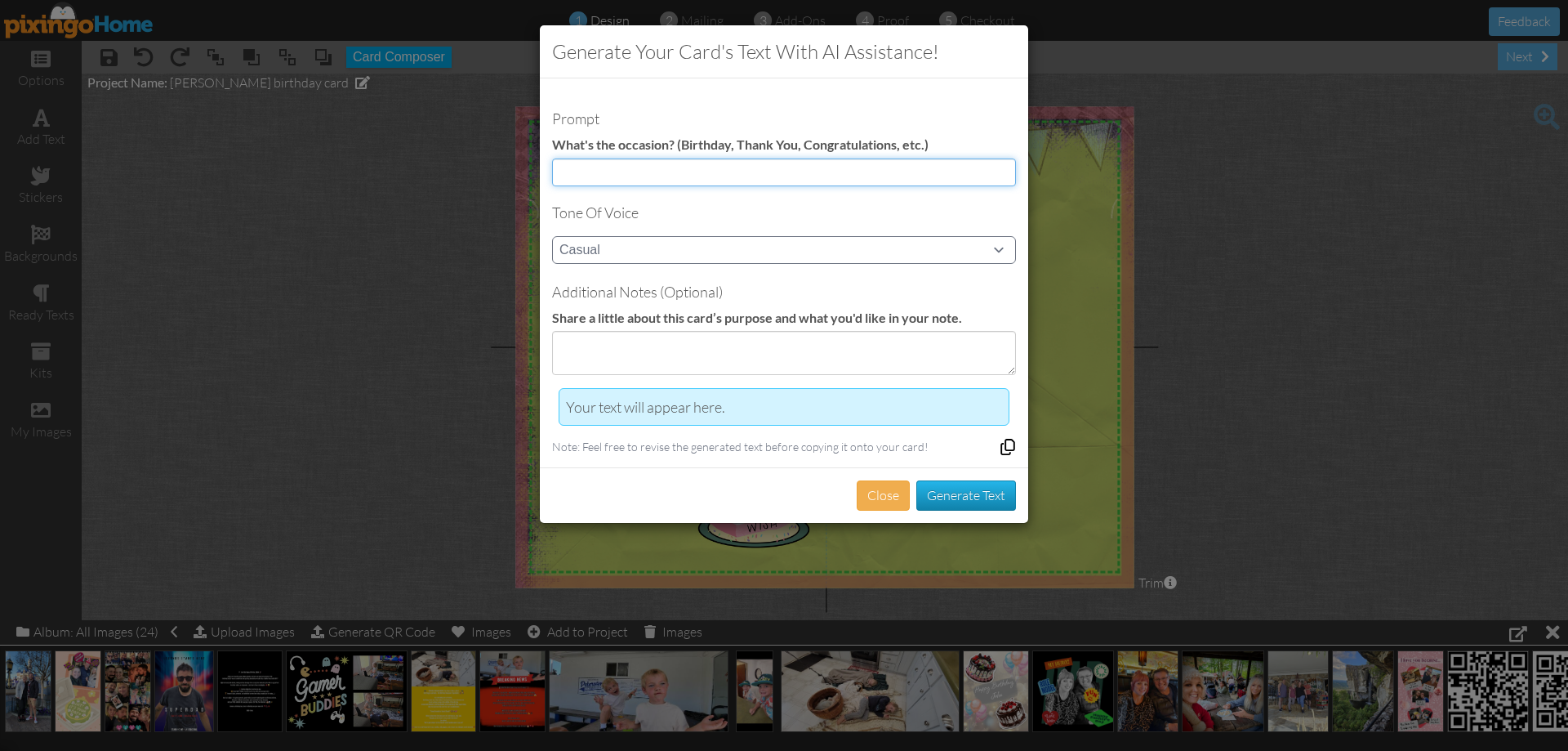
click at [660, 177] on input at bounding box center [784, 172] width 464 height 27
type input "Birthday"
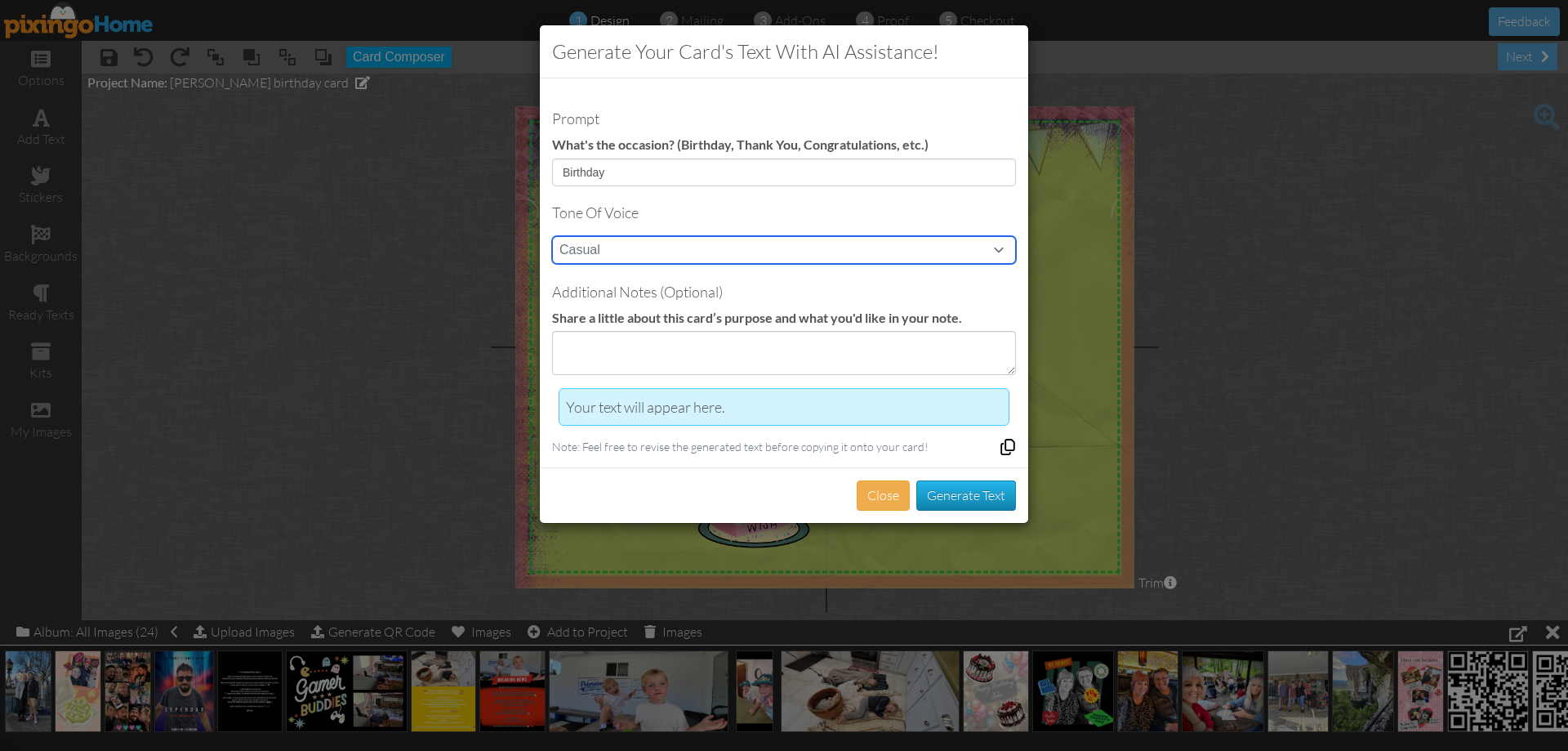
click at [661, 247] on select "Casual Funny Professional Persuasive Witty Informative Inspirational Sarcastic …" at bounding box center [784, 250] width 464 height 27
select select "funny"
click at [552, 236] on select "Casual Funny Professional Persuasive Witty Informative Inspirational Sarcastic …" at bounding box center [784, 250] width 464 height 27
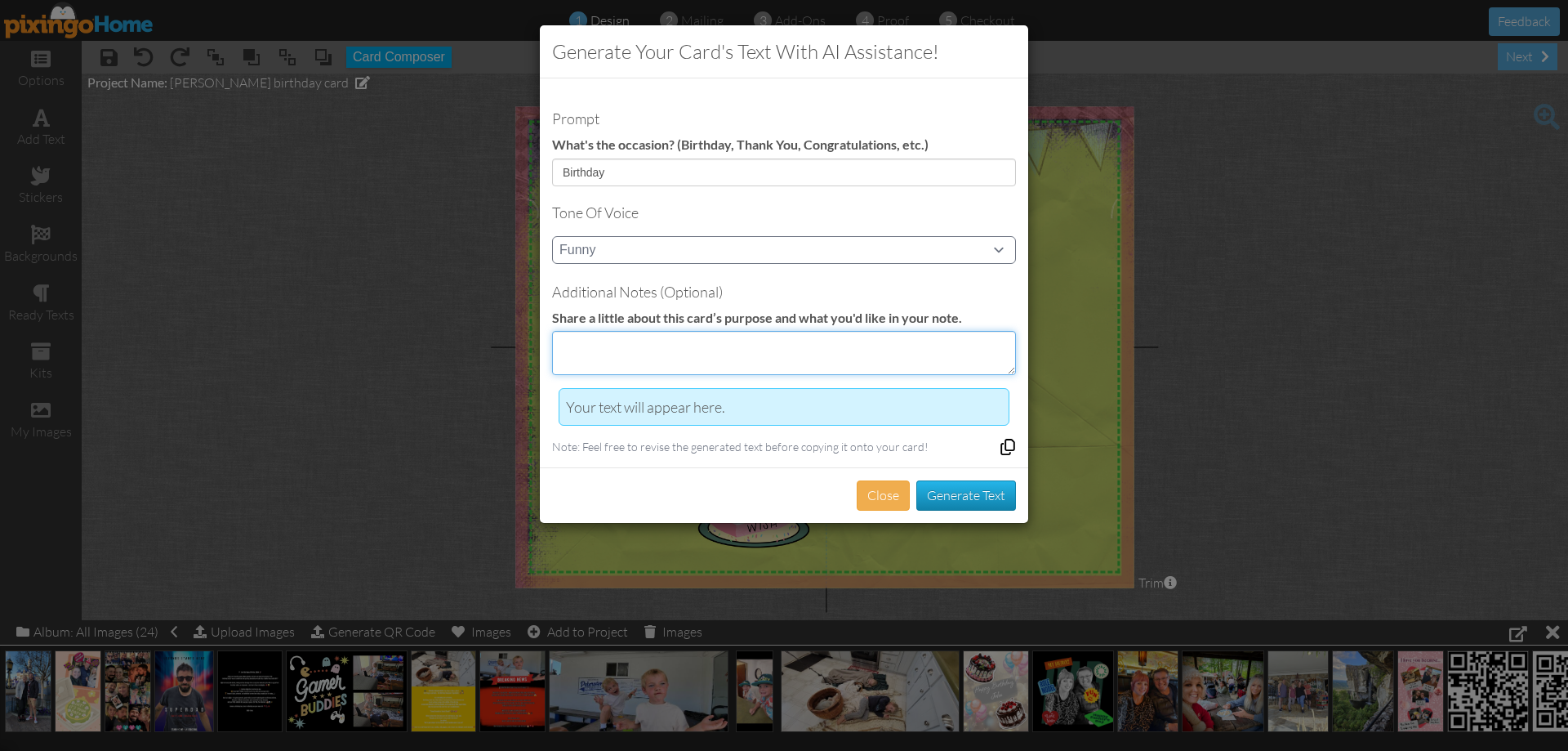
click at [695, 365] on textarea at bounding box center [784, 352] width 464 height 44
type textarea "My best disneyland buddy a person could ask for"
click at [961, 495] on button "Generate Text" at bounding box center [966, 494] width 99 height 30
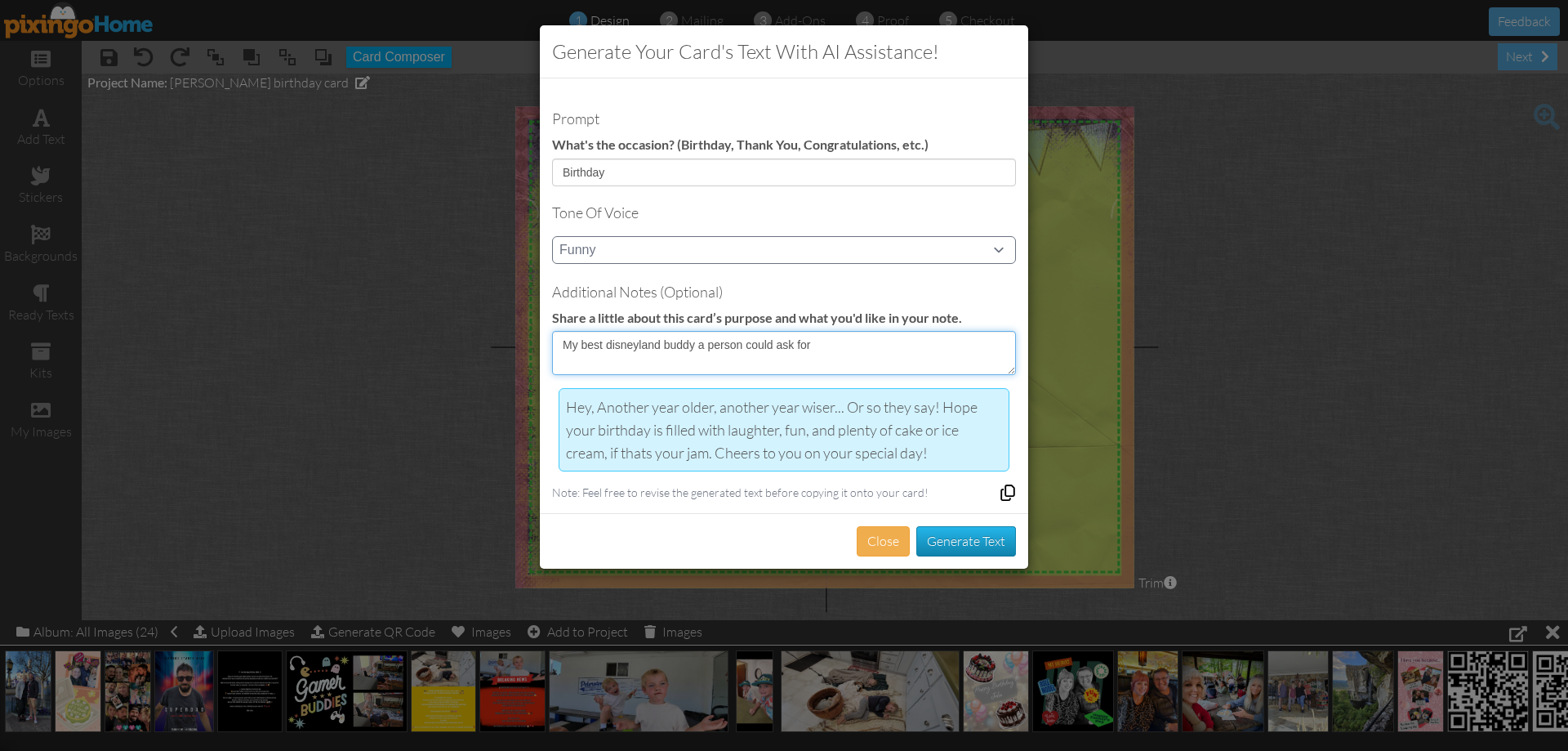
drag, startPoint x: 827, startPoint y: 340, endPoint x: 468, endPoint y: 284, distance: 363.3
click at [468, 284] on div "Generate your card's text with AI assistance! Prompt What's the occasion? (Birt…" at bounding box center [784, 376] width 1568 height 751
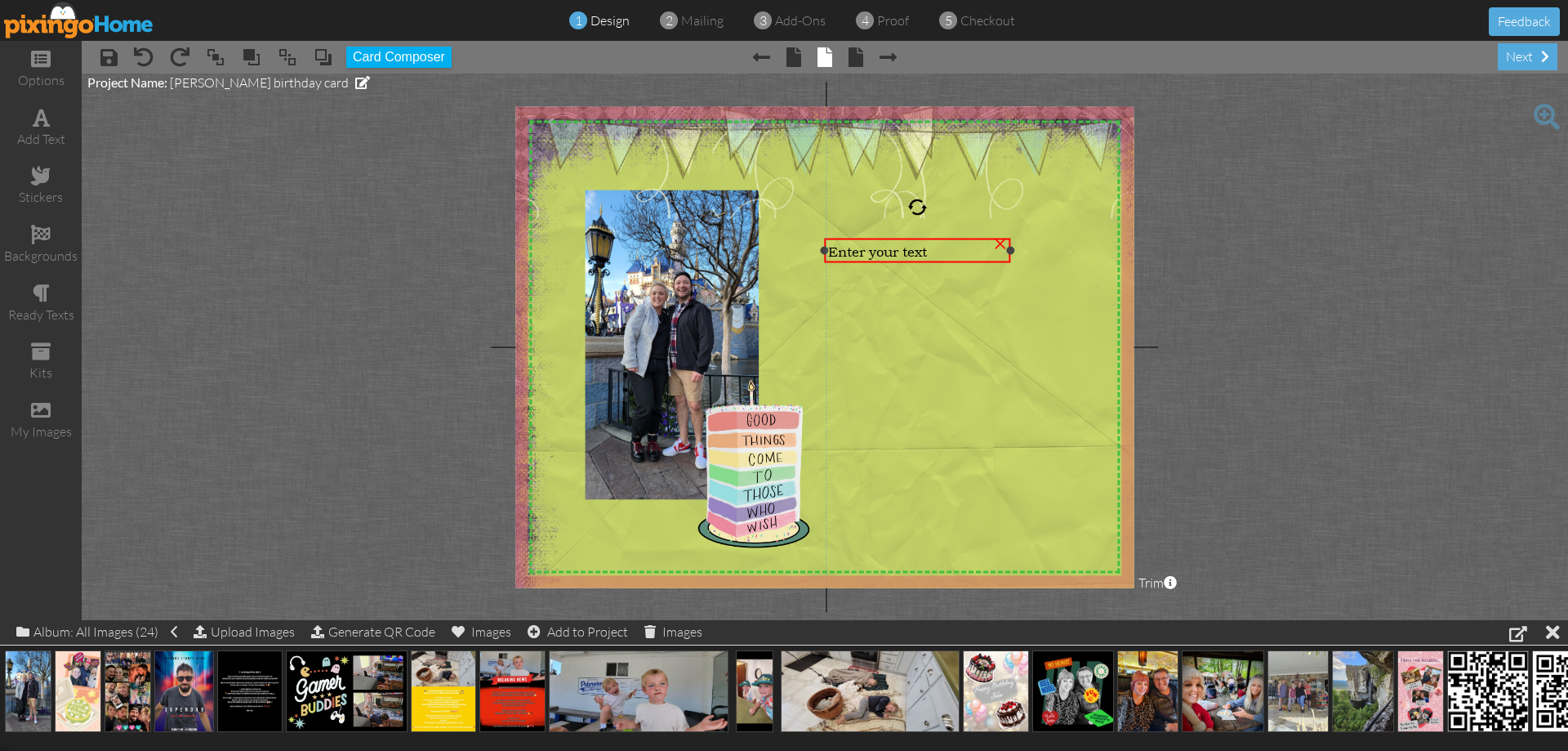
click at [912, 251] on span "Enter your text" at bounding box center [877, 252] width 98 height 18
click at [954, 250] on div "Enter your text" at bounding box center [917, 252] width 178 height 18
click at [957, 249] on div "Enter your text" at bounding box center [917, 252] width 178 height 18
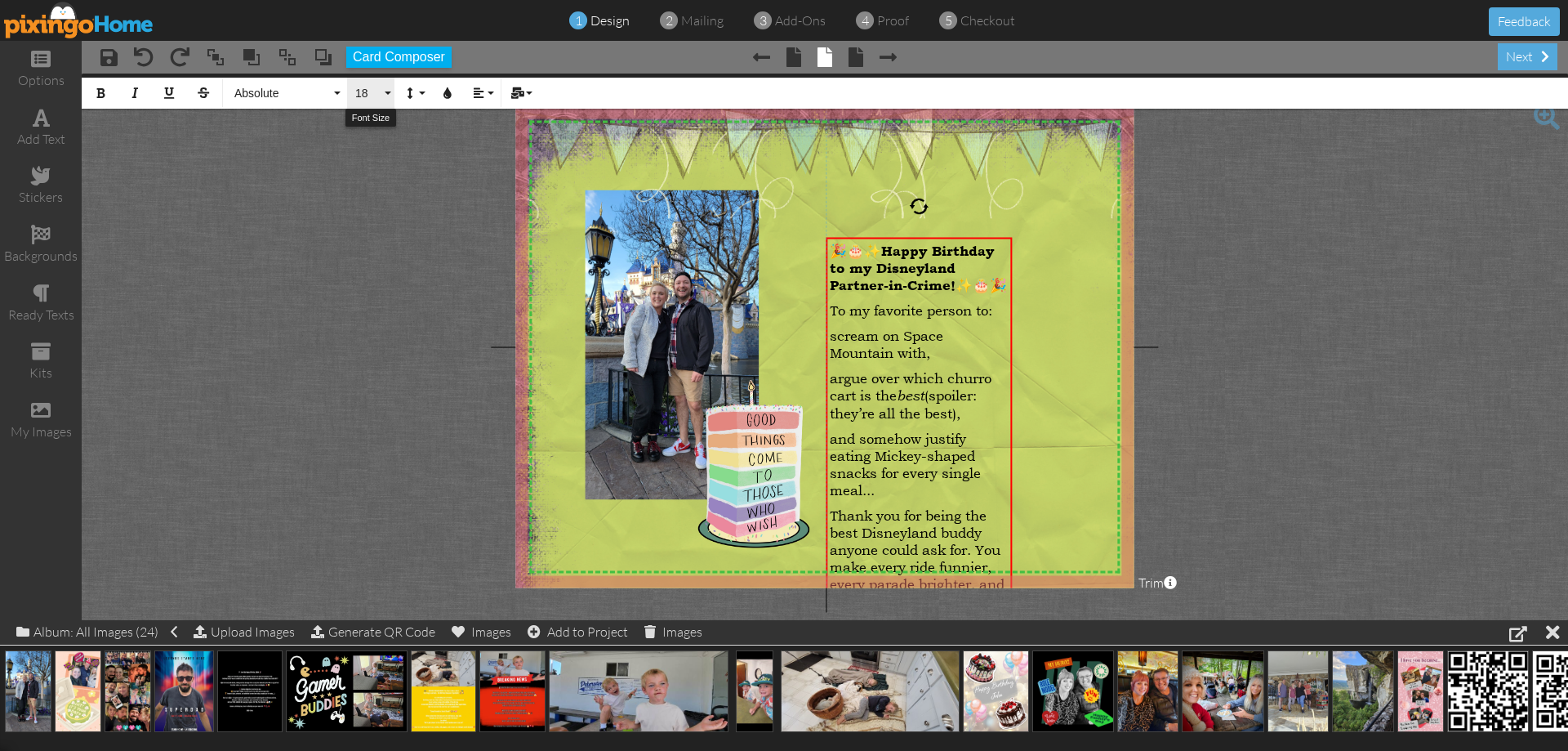
click at [386, 92] on button "18" at bounding box center [371, 94] width 48 height 31
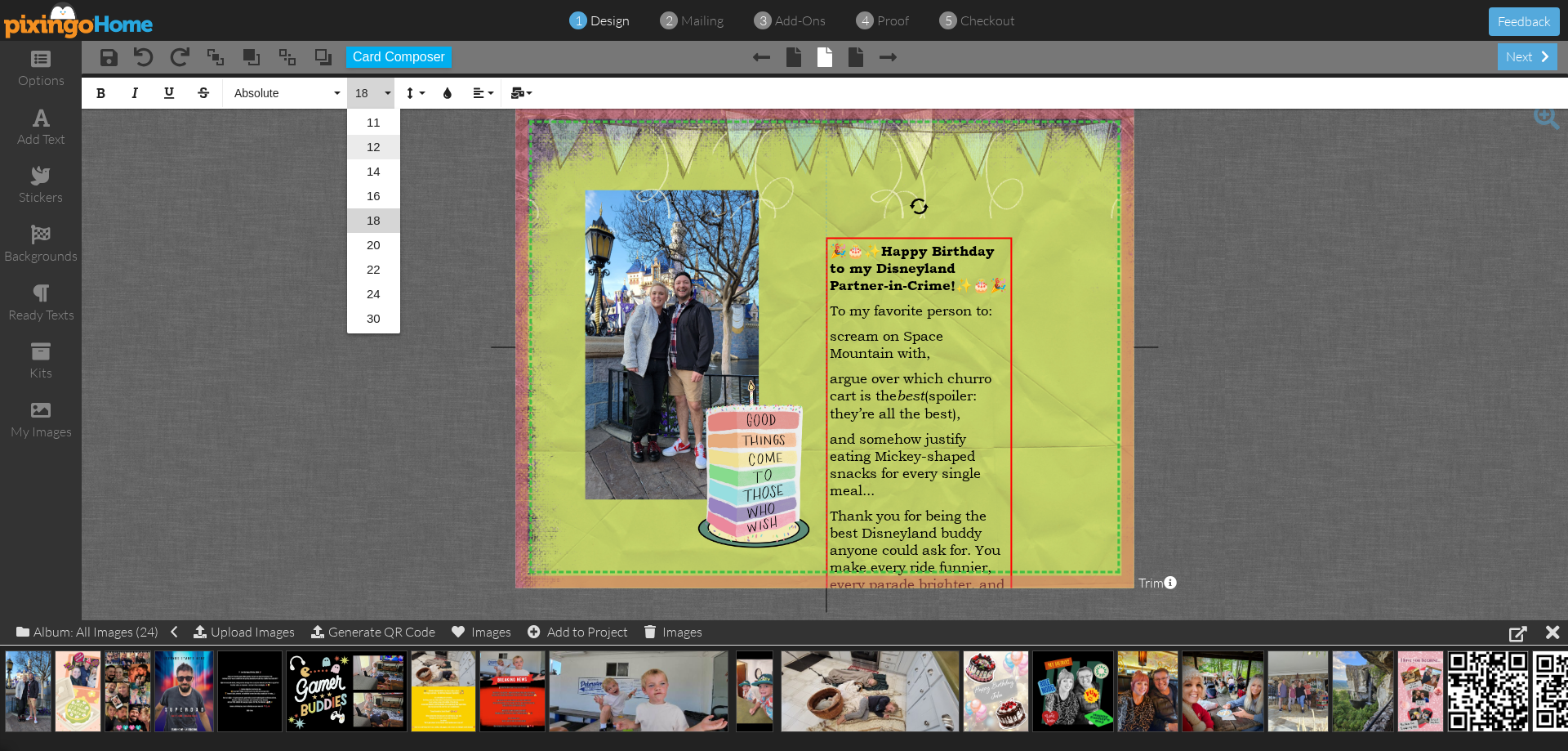
scroll to position [385, 0]
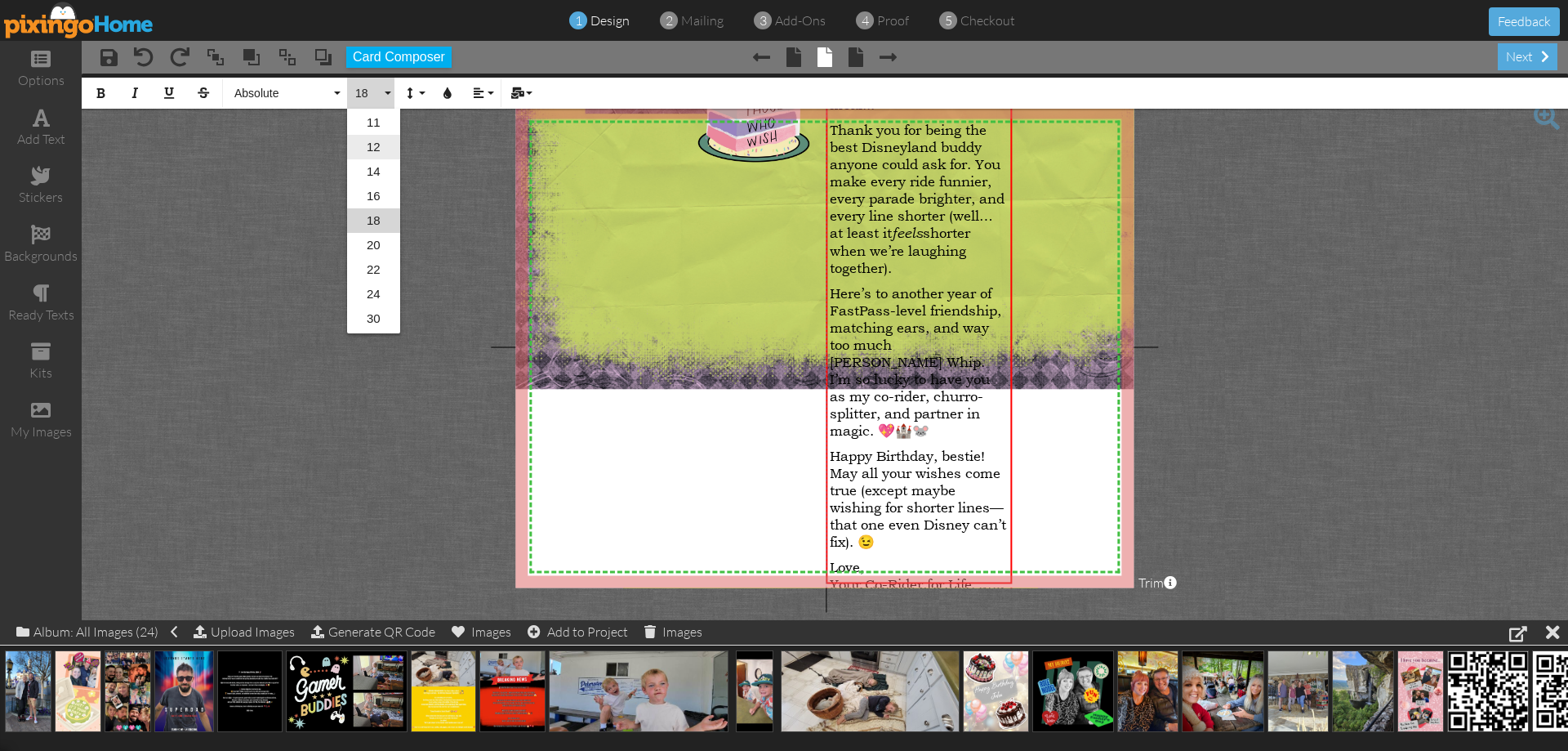
click at [383, 140] on link "12" at bounding box center [373, 146] width 53 height 24
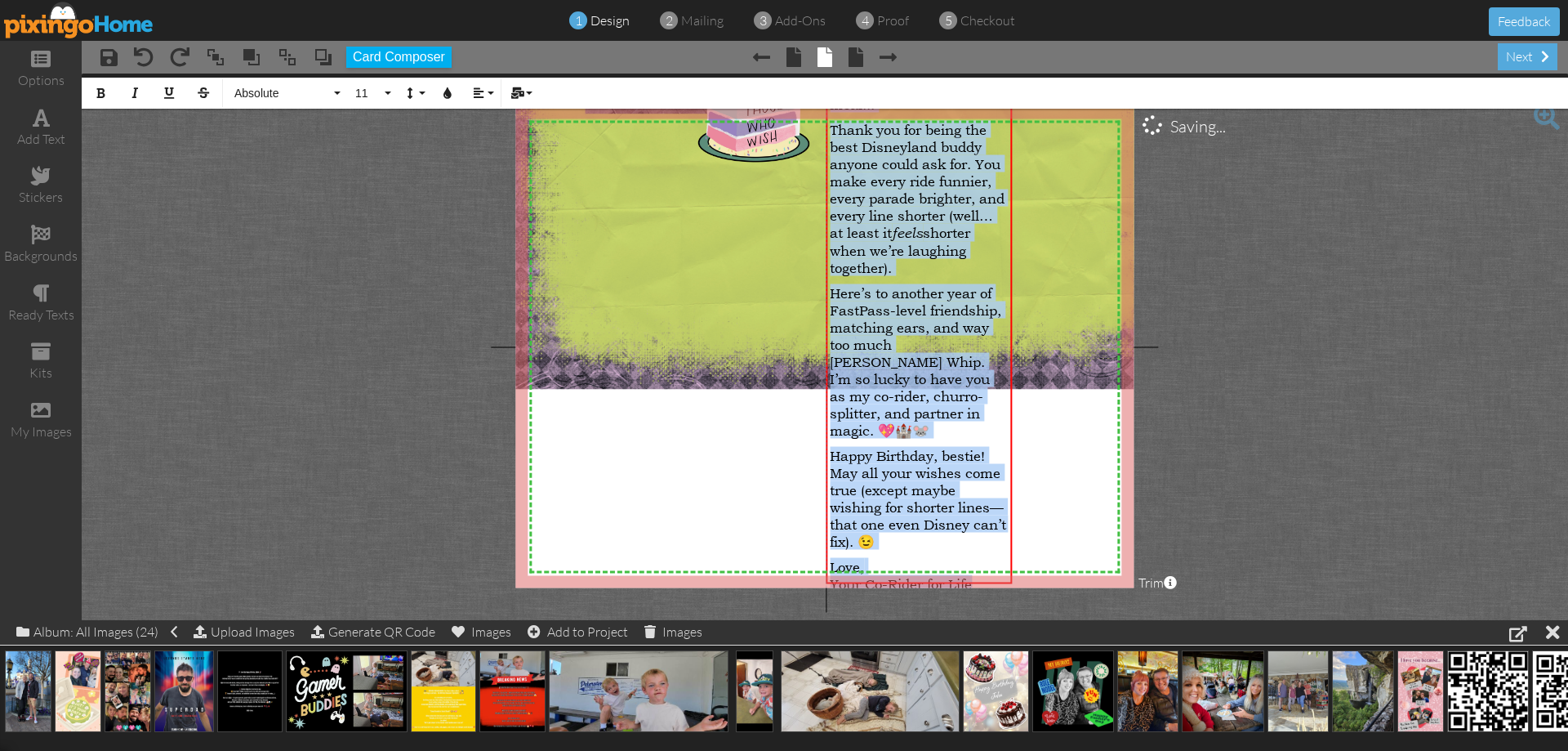
drag, startPoint x: 988, startPoint y: 566, endPoint x: 482, endPoint y: 30, distance: 737.1
click at [563, 0] on html "1 design 2 mailing 3 add-ons 4 proof 5 checkout Feedback options add text stick…" at bounding box center [784, 376] width 1568 height 751
drag, startPoint x: 386, startPoint y: 108, endPoint x: 379, endPoint y: 100, distance: 10.6
click at [383, 104] on button "11" at bounding box center [371, 94] width 48 height 31
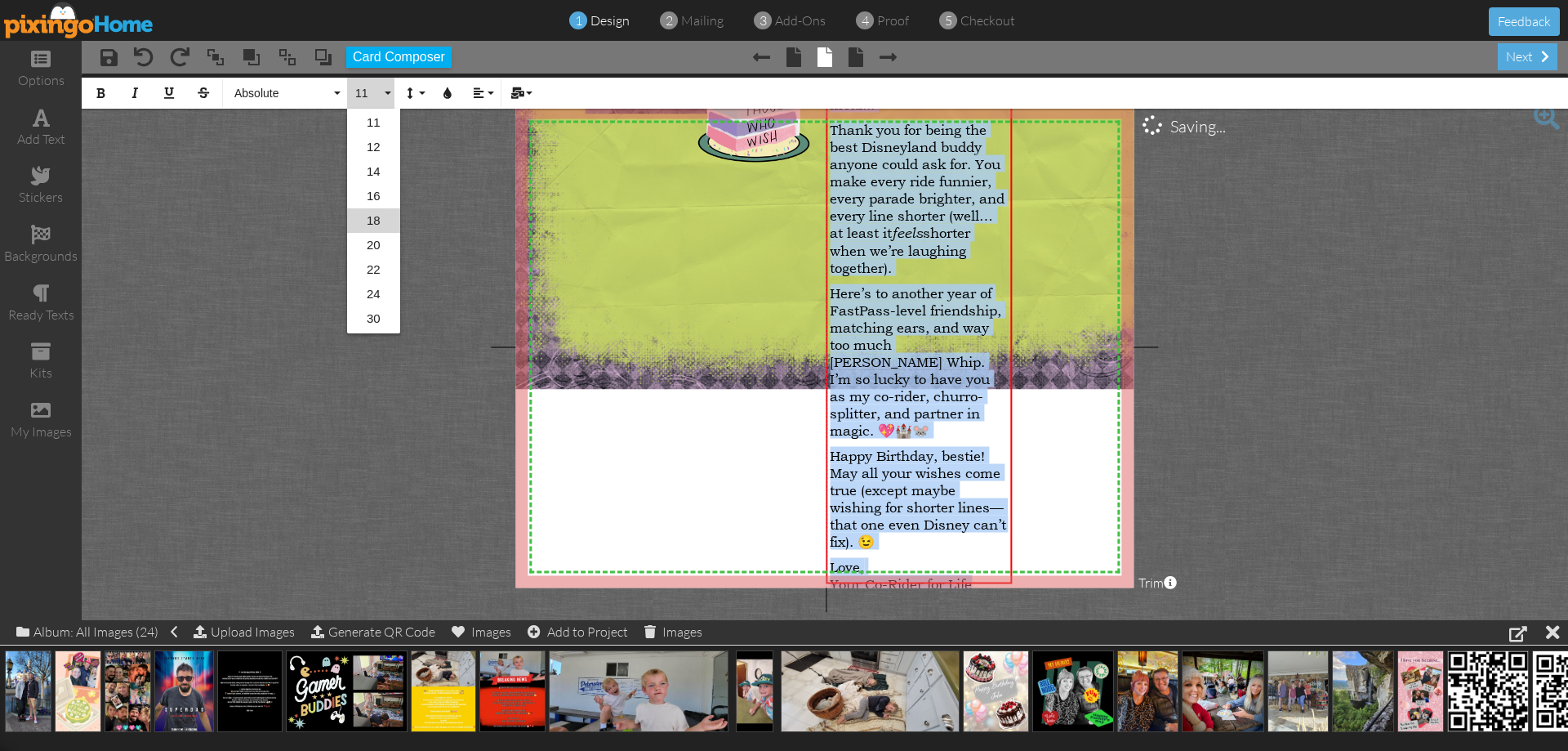
click at [375, 88] on span "11" at bounding box center [368, 94] width 27 height 14
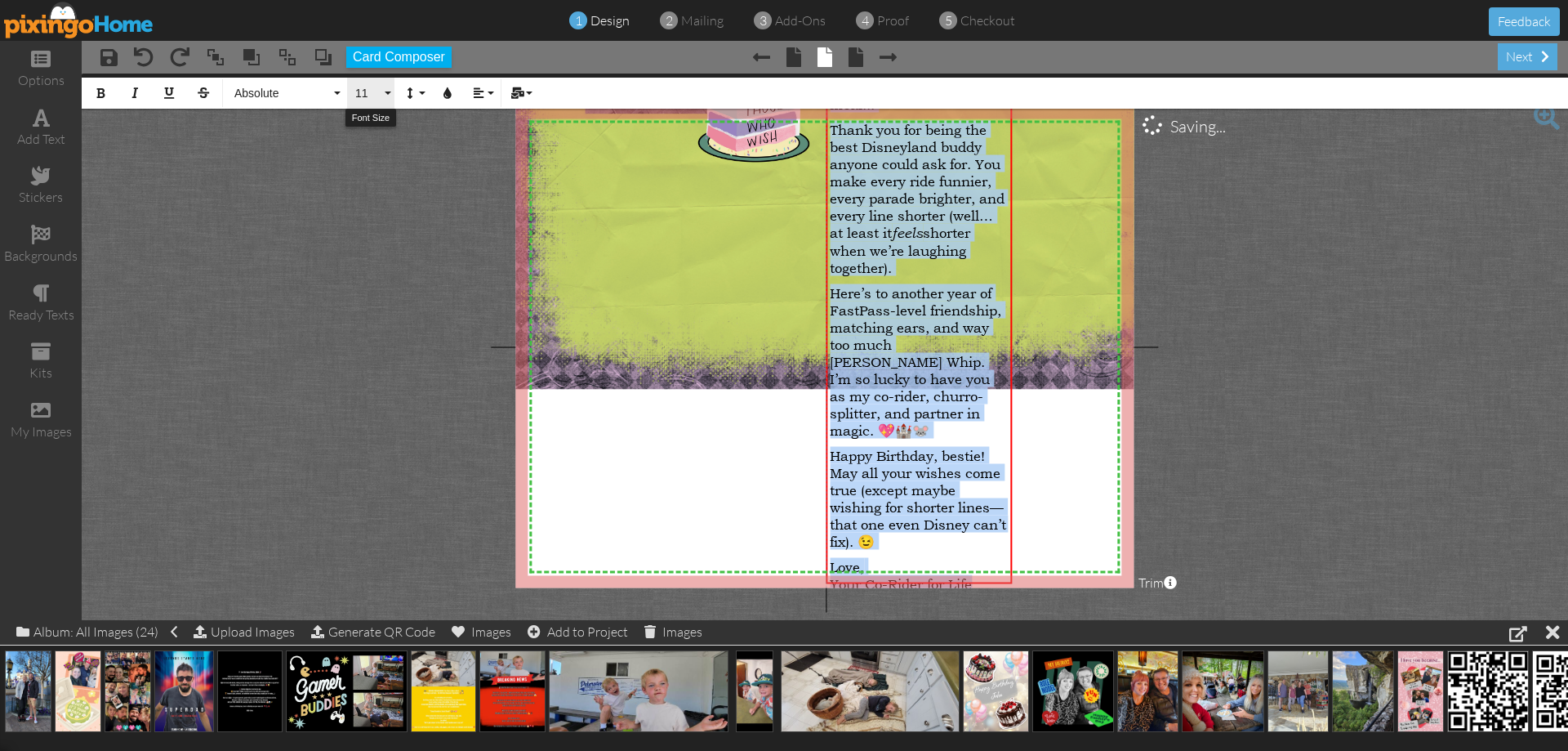
drag, startPoint x: 383, startPoint y: 88, endPoint x: 390, endPoint y: 97, distance: 11.4
click at [384, 88] on button "11" at bounding box center [371, 94] width 48 height 31
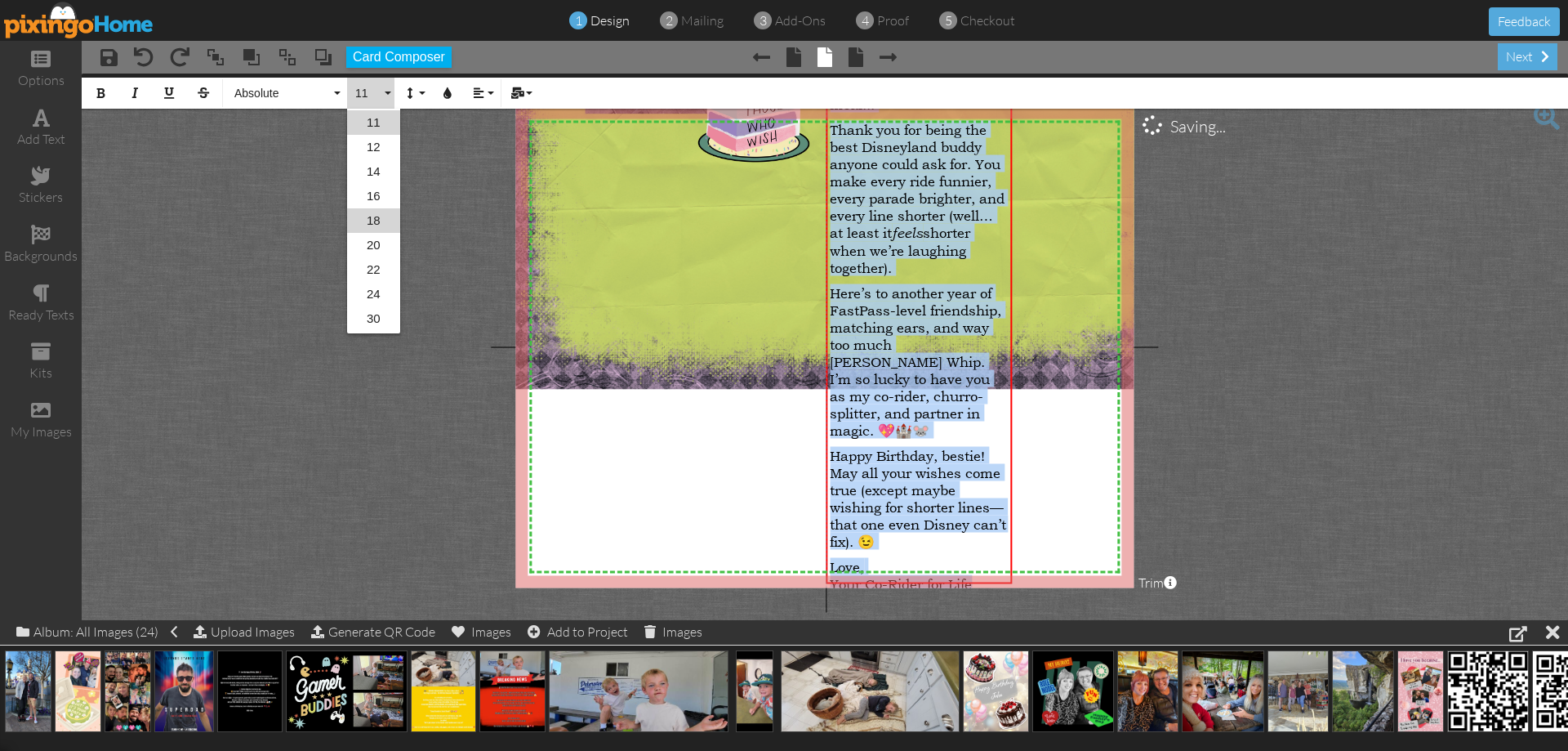
click at [385, 112] on link "11" at bounding box center [373, 122] width 53 height 24
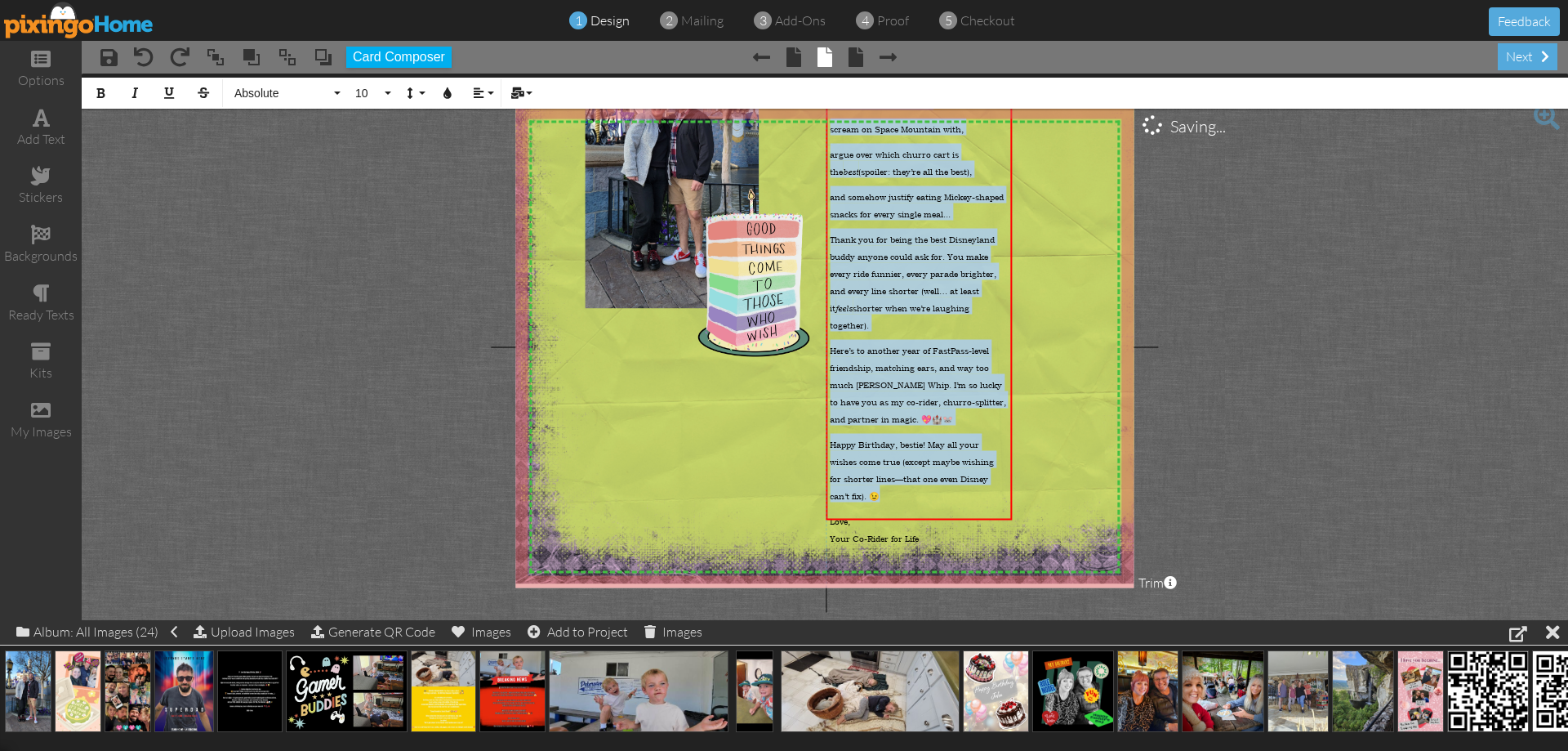
scroll to position [191, 0]
click at [957, 510] on p "Love, Your Co-Rider for Life ​" at bounding box center [919, 527] width 178 height 34
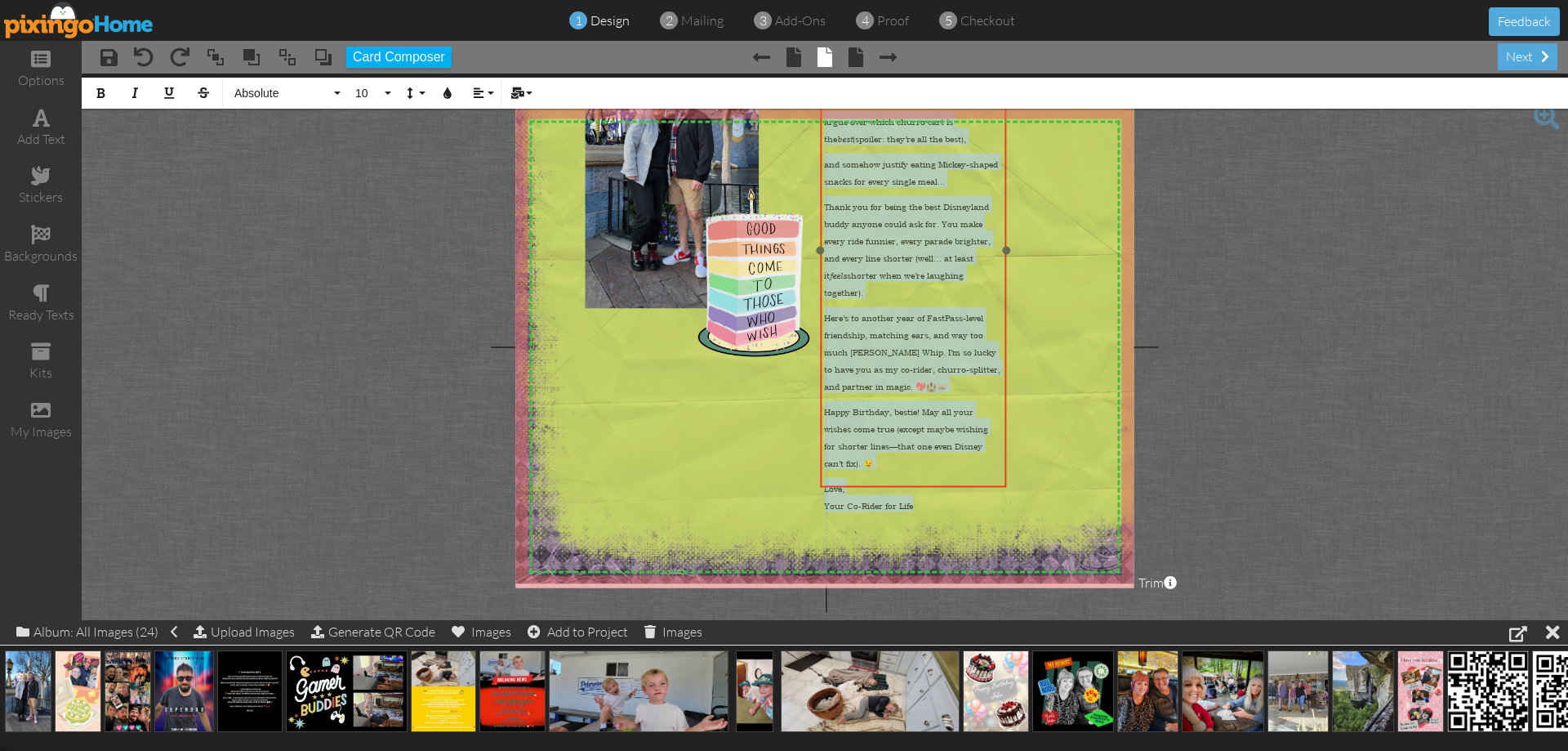
drag, startPoint x: 961, startPoint y: 518, endPoint x: 960, endPoint y: 350, distance: 168.0
click at [954, 483] on div "​ 🎉🎂✨ Happy Birthday to my Disneyland Partner-in-Crime! ✨🎂🎉 To my favorite pers…" at bounding box center [914, 268] width 185 height 510
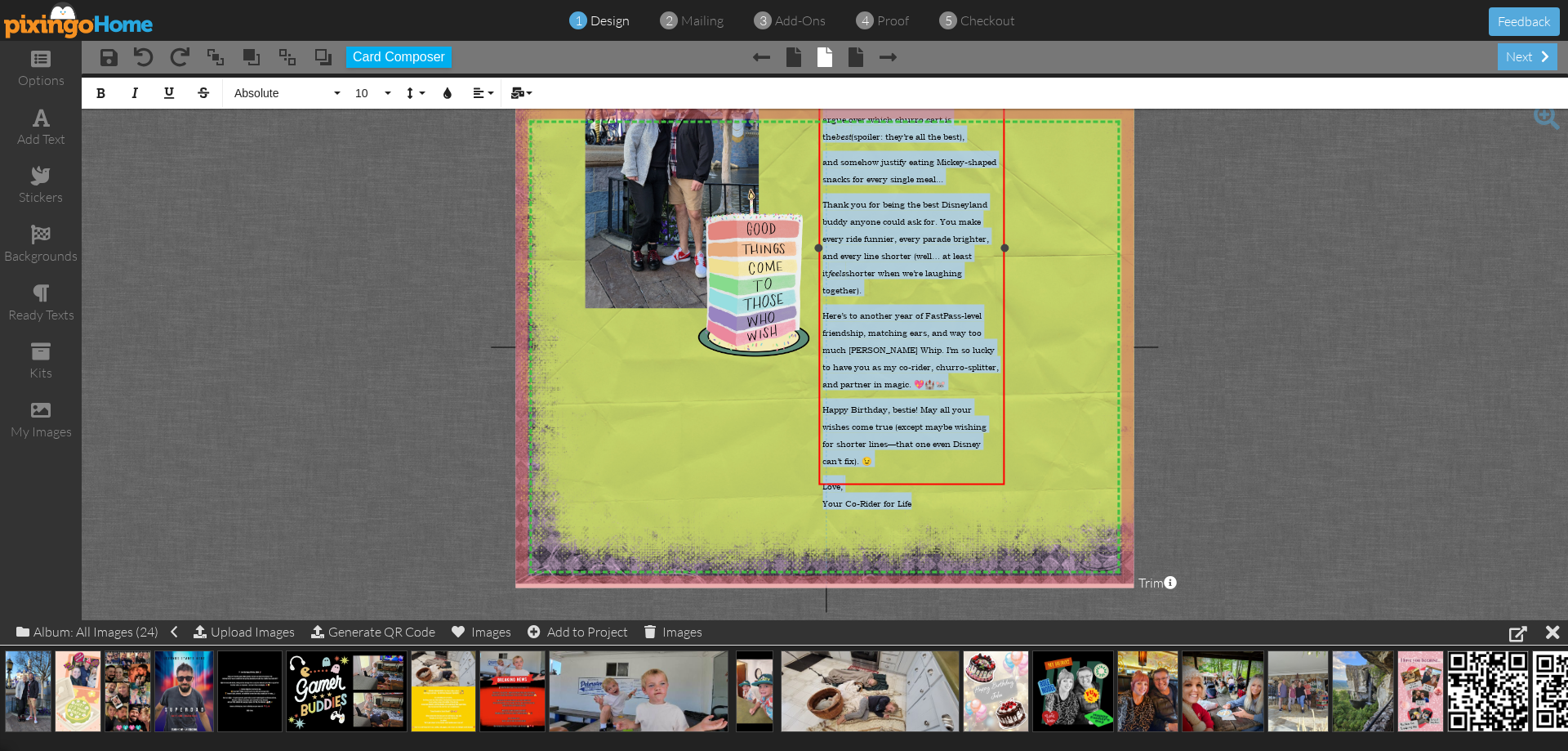
click at [1002, 244] on div "🎉🎂✨ Happy Birthday to my Disneyland Partner-in-Crime! ✨🎂🎉 To my favorite person…" at bounding box center [912, 266] width 185 height 510
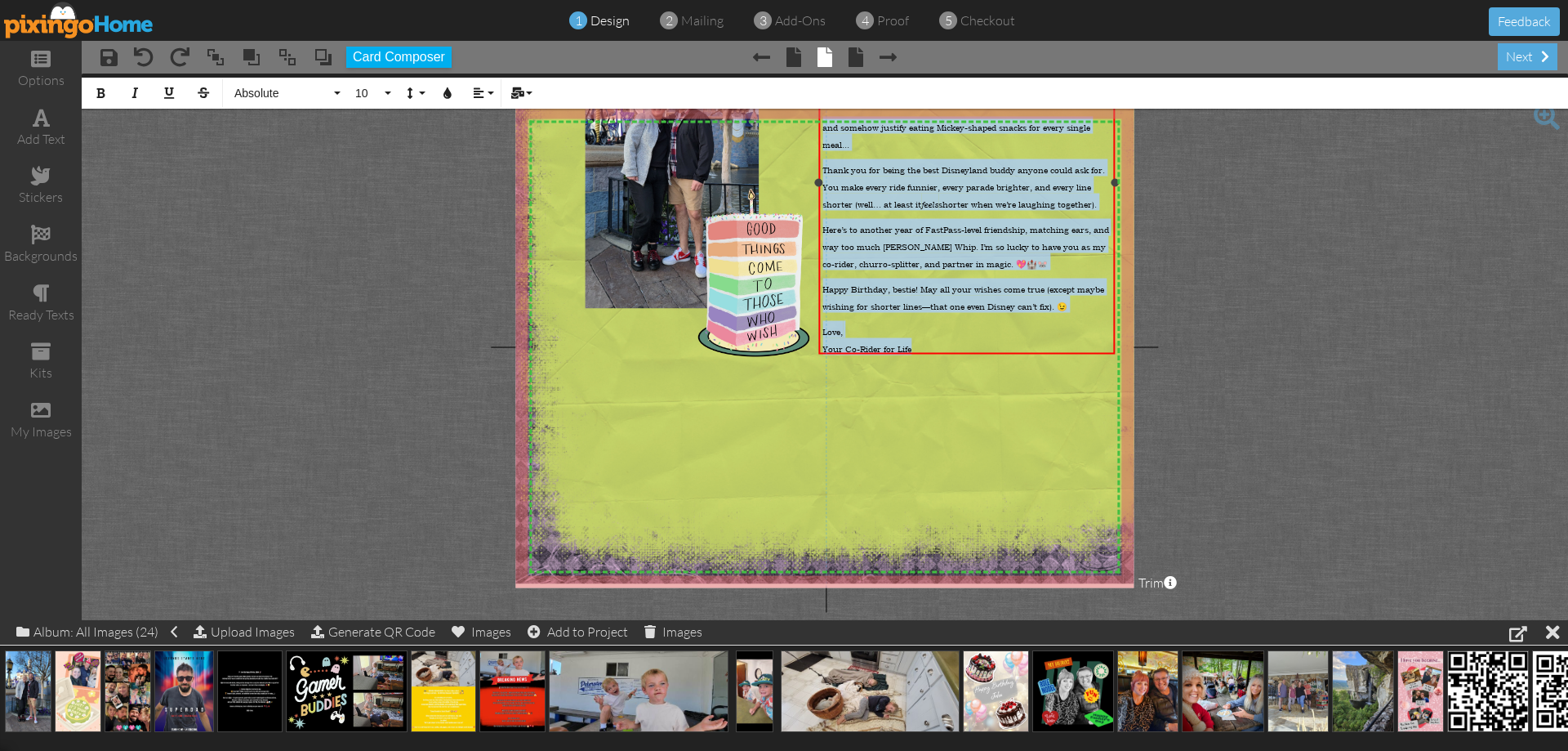
drag, startPoint x: 1003, startPoint y: 247, endPoint x: 1113, endPoint y: 291, distance: 118.5
click at [1115, 289] on div "🎉🎂✨ Happy Birthday to my Disneyland Partner-in-Crime! ✨🎂🎉 To my favorite person…" at bounding box center [966, 182] width 295 height 342
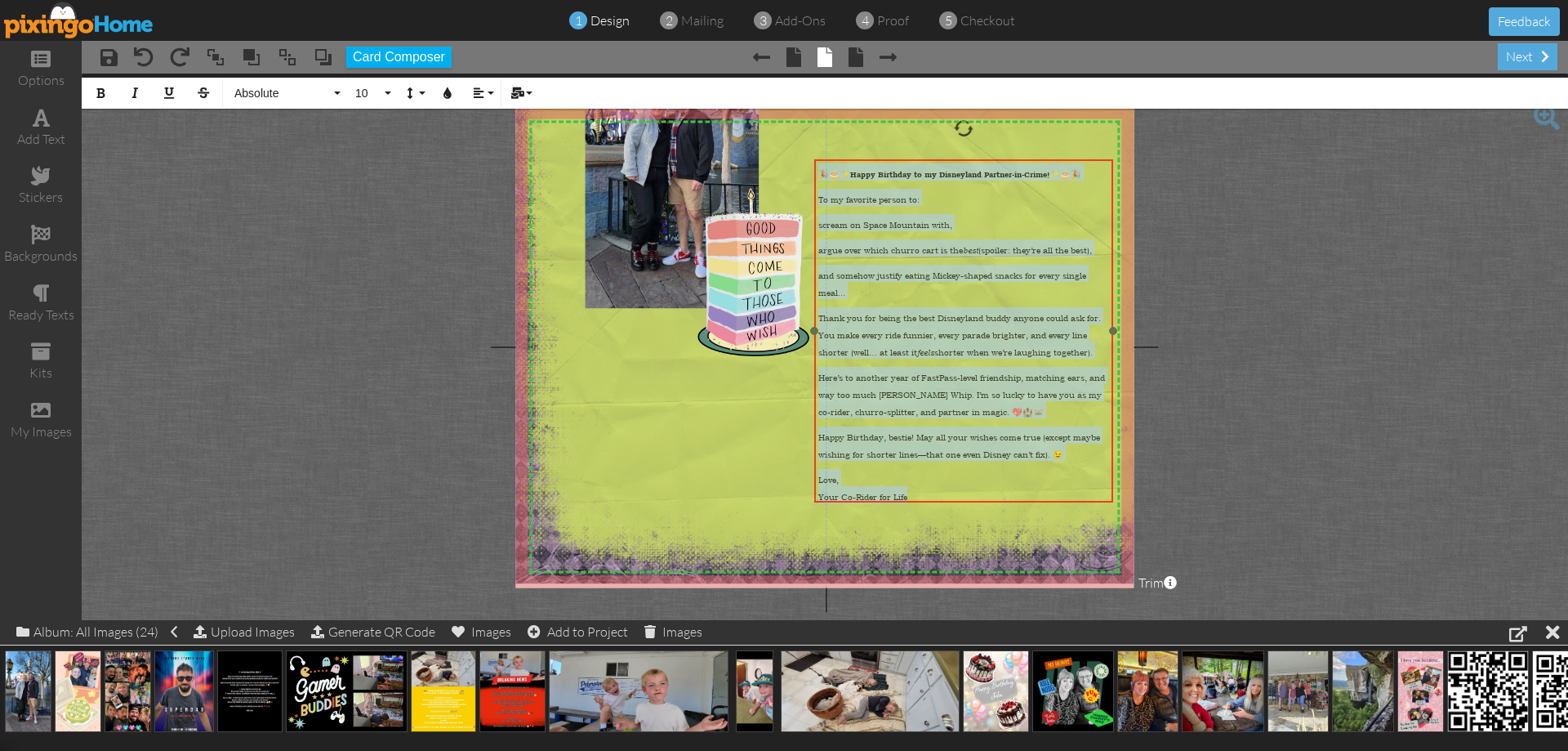
drag, startPoint x: 1054, startPoint y: 351, endPoint x: 1050, endPoint y: 500, distance: 149.1
click at [1050, 500] on div "​ 🎉🎂✨ Happy Birthday to my Disneyland Partner-in-Crime! ✨🎂🎉 To my favorite pers…" at bounding box center [964, 337] width 298 height 355
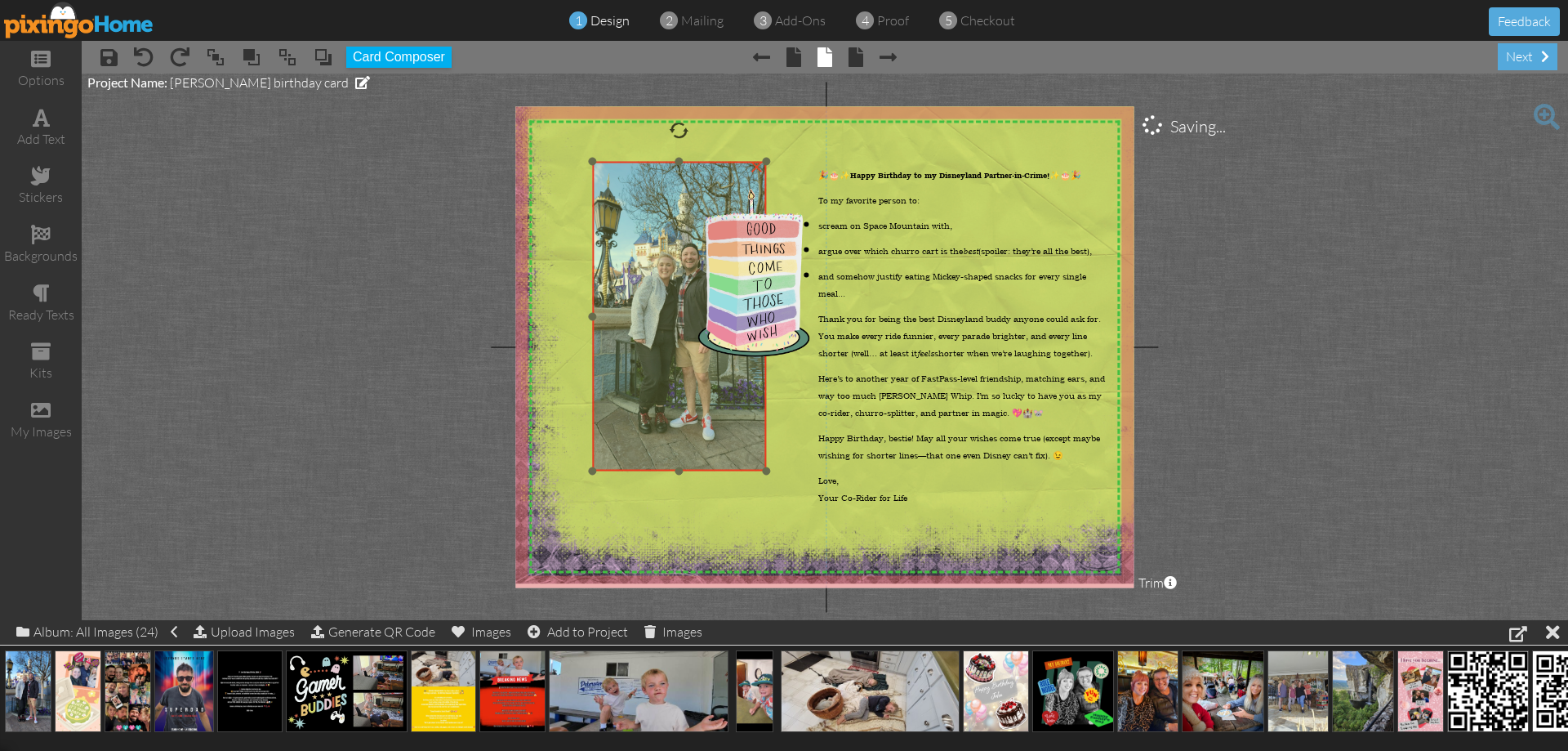
drag, startPoint x: 628, startPoint y: 205, endPoint x: 636, endPoint y: 368, distance: 163.2
click at [636, 368] on img at bounding box center [679, 316] width 175 height 309
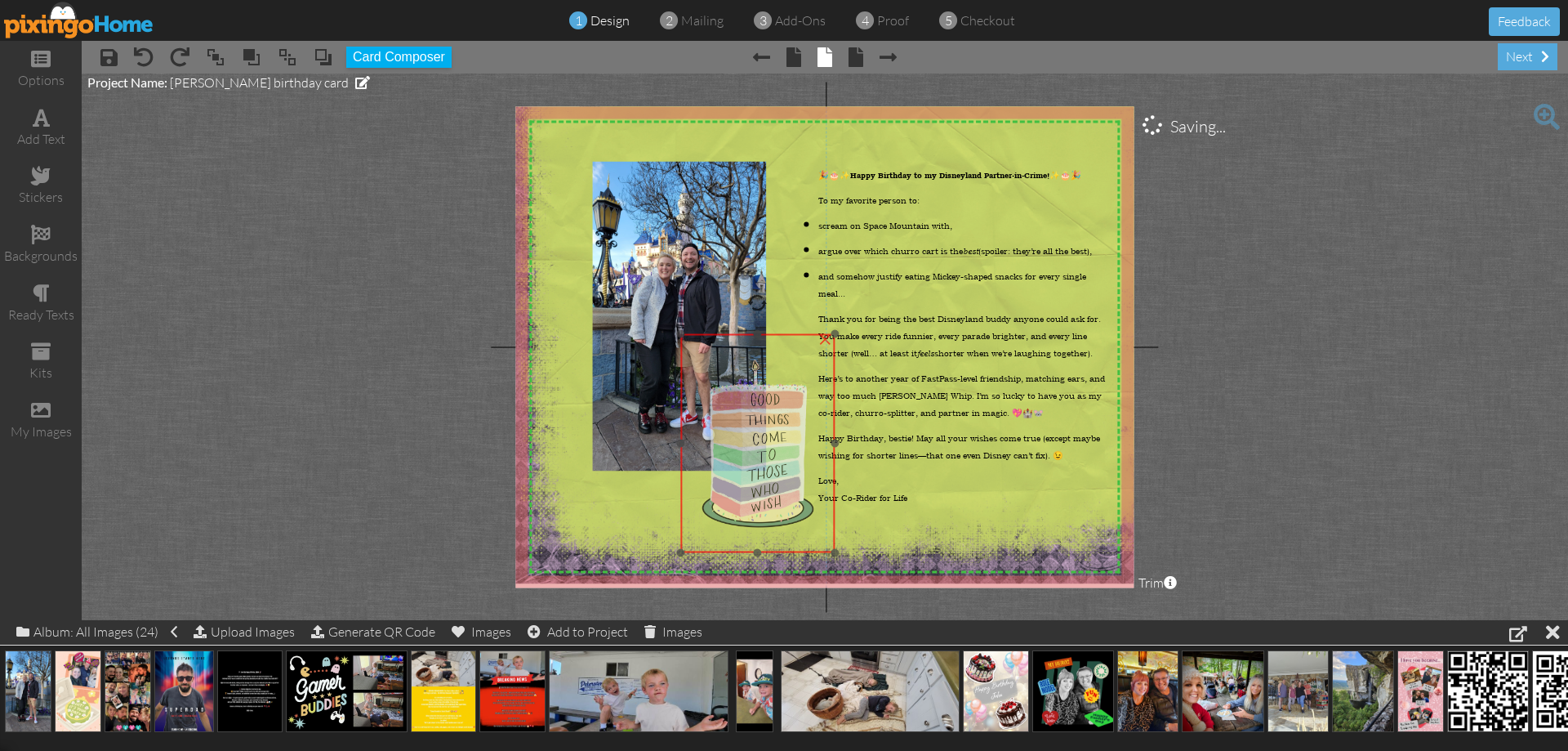
drag, startPoint x: 770, startPoint y: 304, endPoint x: 774, endPoint y: 475, distance: 171.0
click at [774, 475] on img at bounding box center [758, 444] width 154 height 218
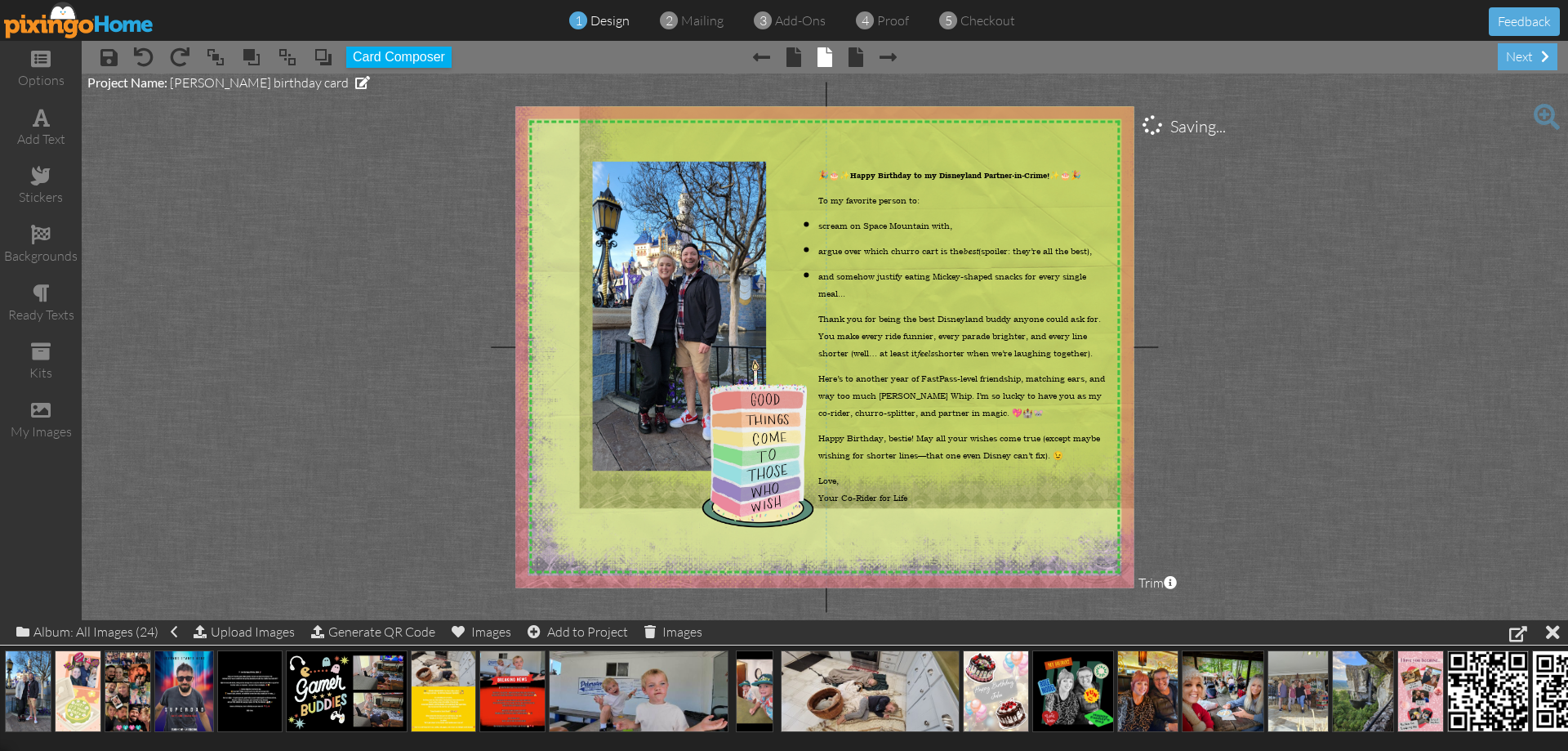
drag, startPoint x: 575, startPoint y: 525, endPoint x: 572, endPoint y: 535, distance: 10.4
click at [572, 535] on img at bounding box center [834, 257] width 674 height 674
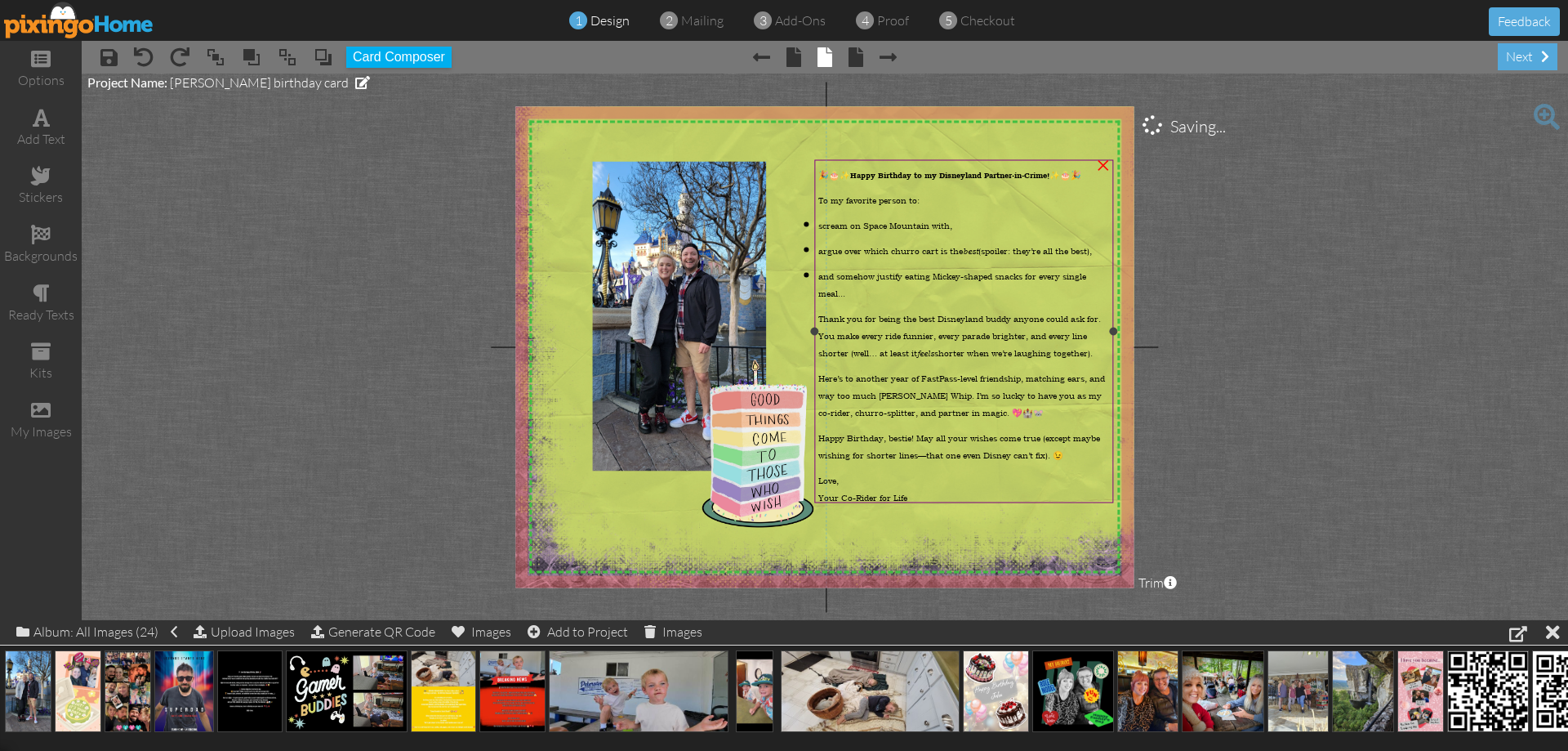
click at [1051, 500] on div "🎉🎂✨ Happy Birthday to my Disneyland Partner-in-Crime! ✨🎂🎉 To my favorite person…" at bounding box center [964, 337] width 298 height 355
click at [910, 482] on p "Love, Your Co-Rider for Life" at bounding box center [963, 487] width 291 height 34
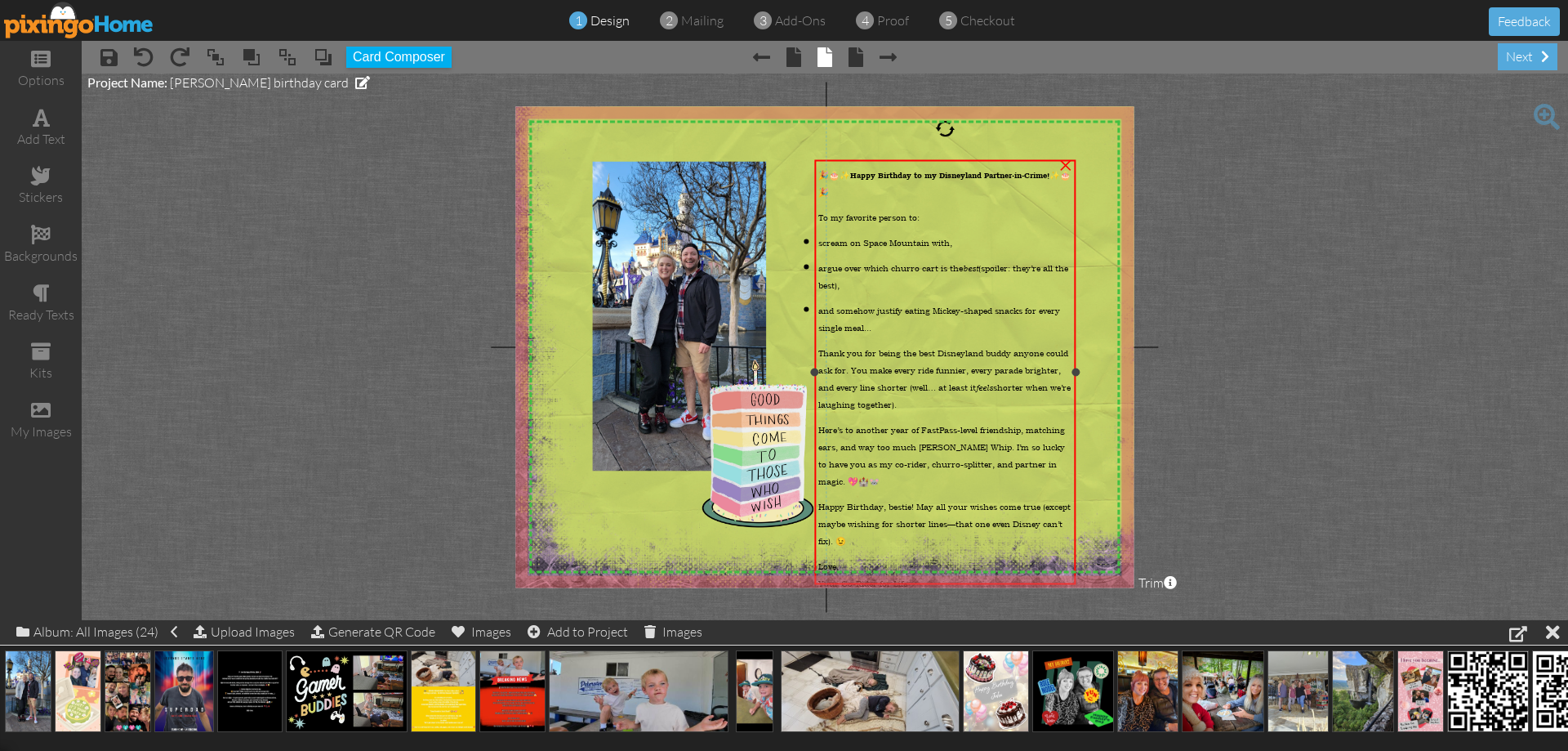
drag, startPoint x: 1109, startPoint y: 334, endPoint x: 1072, endPoint y: 331, distance: 37.1
click at [1072, 331] on div "🎉🎂✨ Happy Birthday to my Disneyland Partner-in-Crime! ✨🎂🎉 To my favorite person…" at bounding box center [945, 372] width 260 height 424
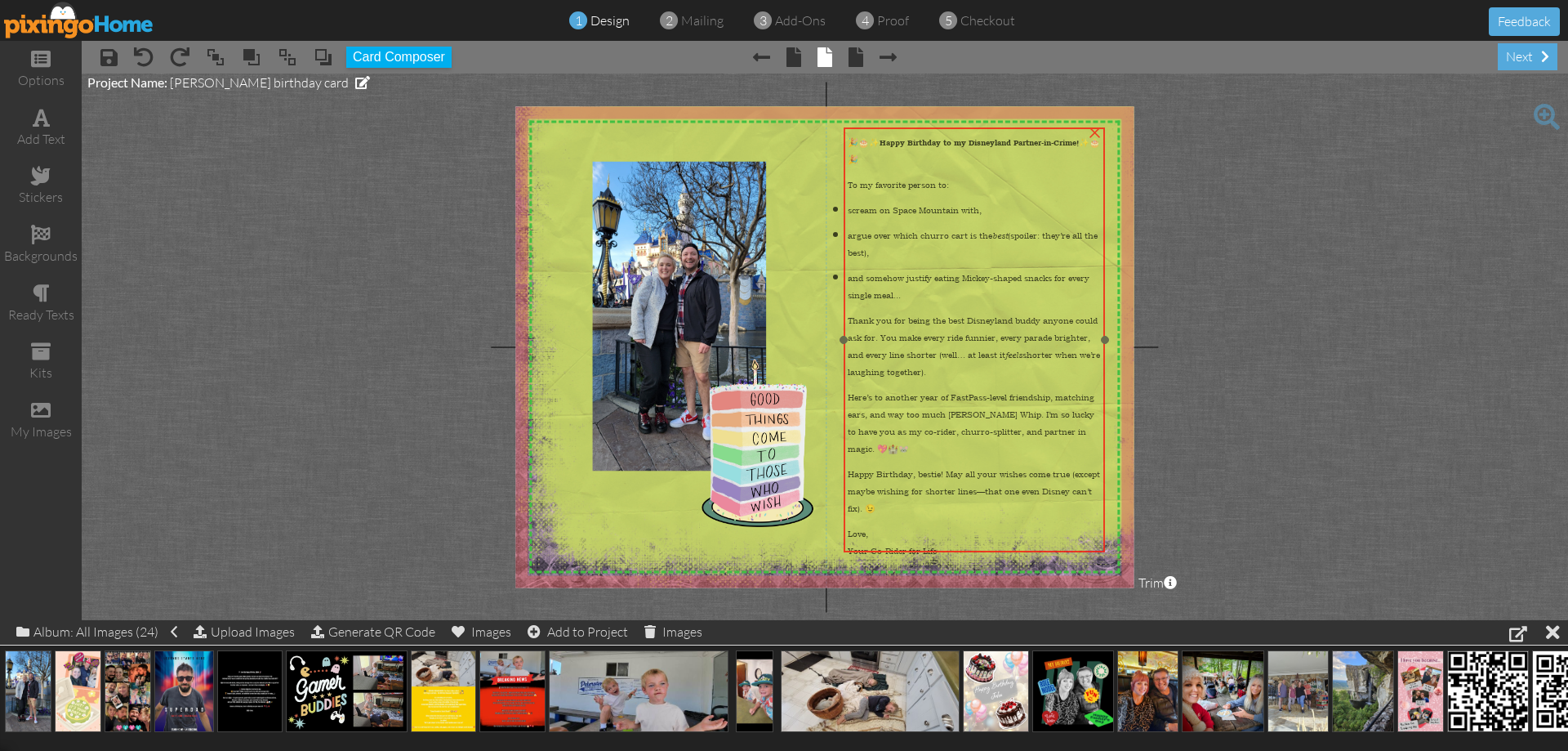
drag, startPoint x: 1074, startPoint y: 479, endPoint x: 1104, endPoint y: 447, distance: 43.9
click at [1104, 447] on div "🎉🎂✨ Happy Birthday to my Disneyland Partner-in-Crime! ✨🎂🎉 To my favorite person…" at bounding box center [974, 348] width 260 height 441
click at [878, 158] on span "🎉🎂✨ Happy Birthday to my Disneyland Partner-in-Crime! ✨🎂🎉" at bounding box center [973, 151] width 253 height 28
click at [906, 158] on p "🎉🎂✨ Happy Birthday to my Disneyland Partner-in-Crime! ✨🎂🎉" at bounding box center [974, 149] width 254 height 34
click at [889, 152] on p "🎉🎂✨ Happy Birthday to my Disneyland Partner-in-Crime! ✨🎂🎉" at bounding box center [974, 149] width 254 height 34
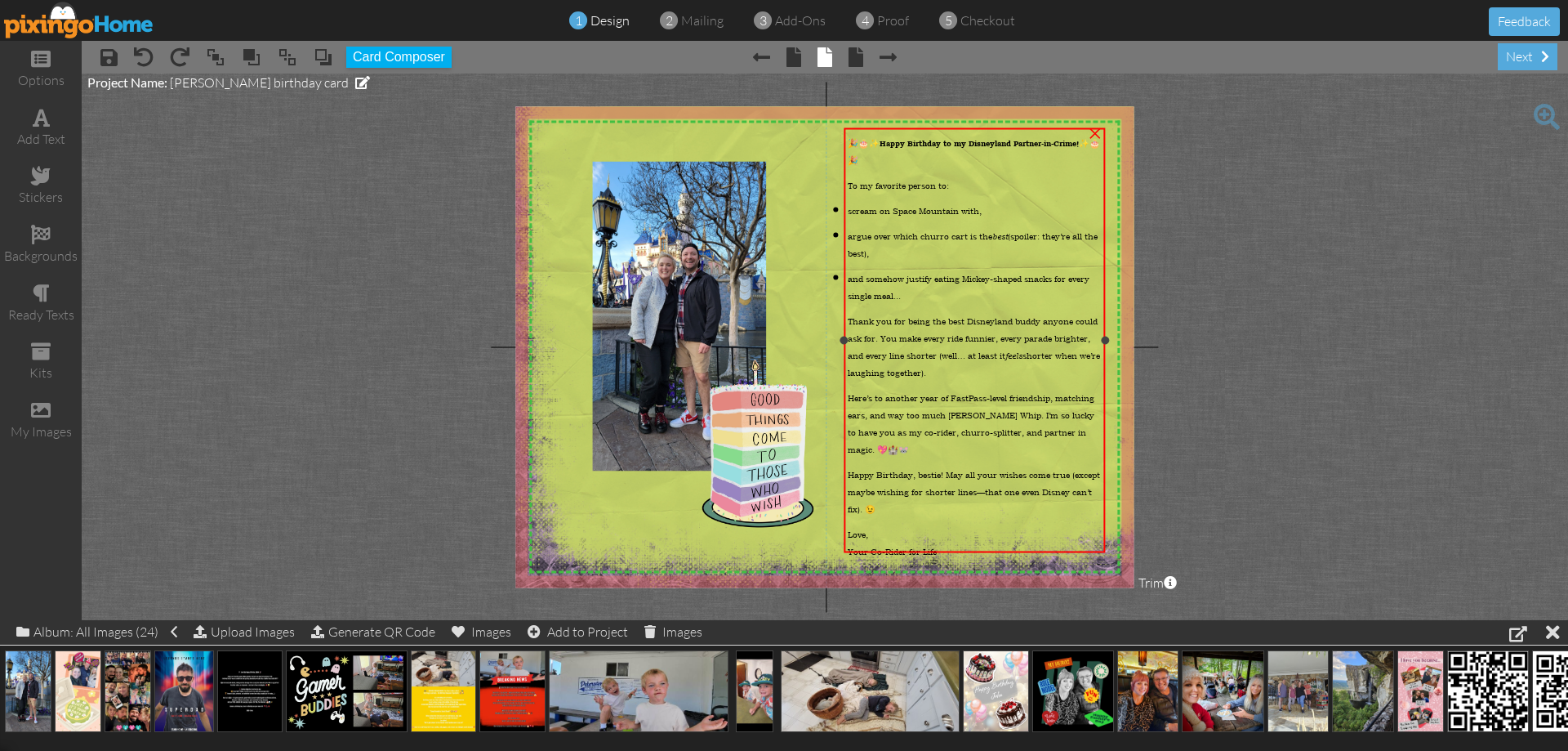
click at [889, 152] on p "🎉🎂✨ Happy Birthday to my Disneyland Partner-in-Crime! ✨🎂🎉" at bounding box center [974, 149] width 254 height 34
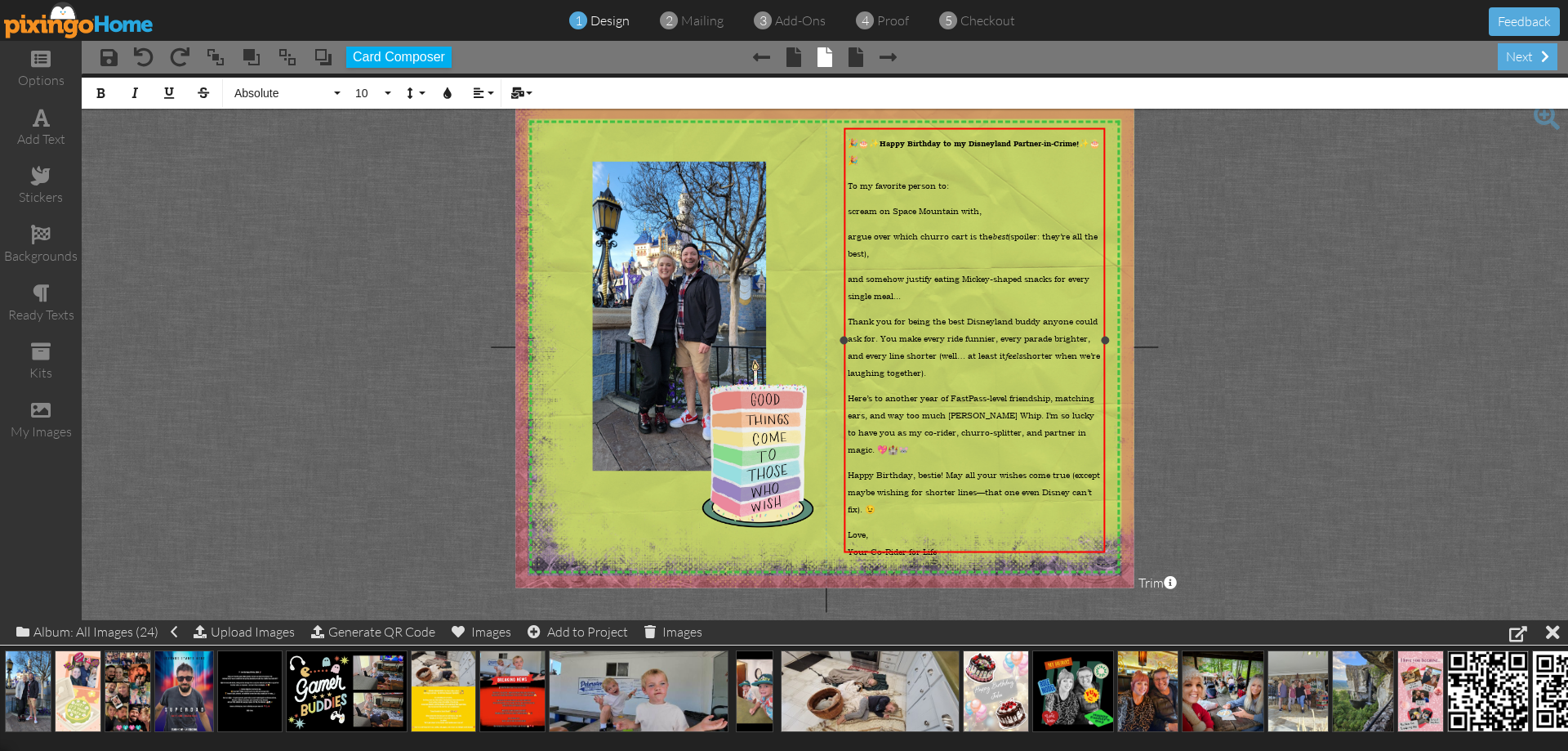
drag, startPoint x: 889, startPoint y: 157, endPoint x: 850, endPoint y: 138, distance: 43.4
click at [850, 138] on p "🎉🎂✨ Happy Birthday to my Disneyland Partner-in-Crime! ✨🎂🎉" at bounding box center [974, 149] width 254 height 34
click at [391, 97] on button "10" at bounding box center [371, 94] width 48 height 31
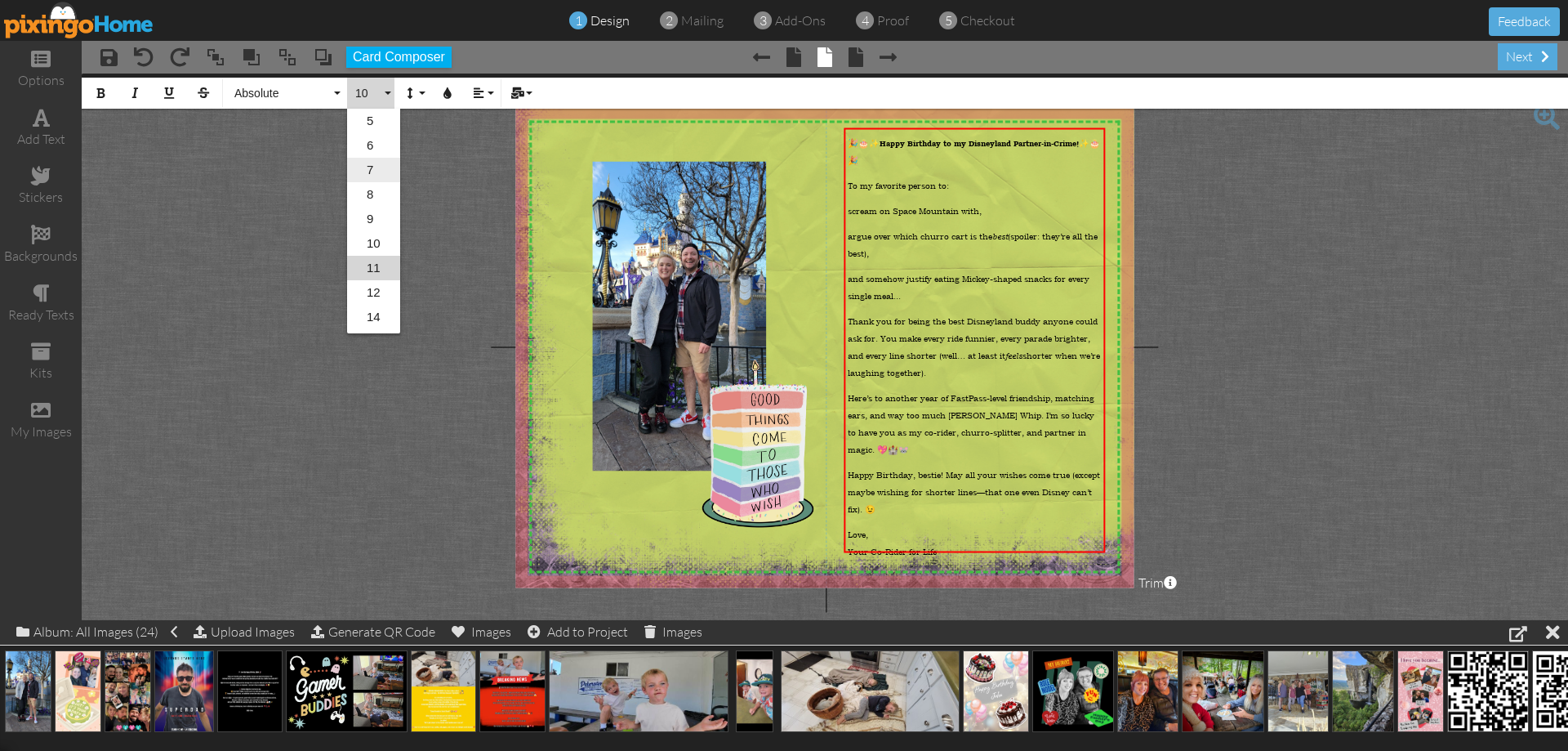
scroll to position [48, 0]
click at [379, 262] on link "14" at bounding box center [373, 269] width 53 height 24
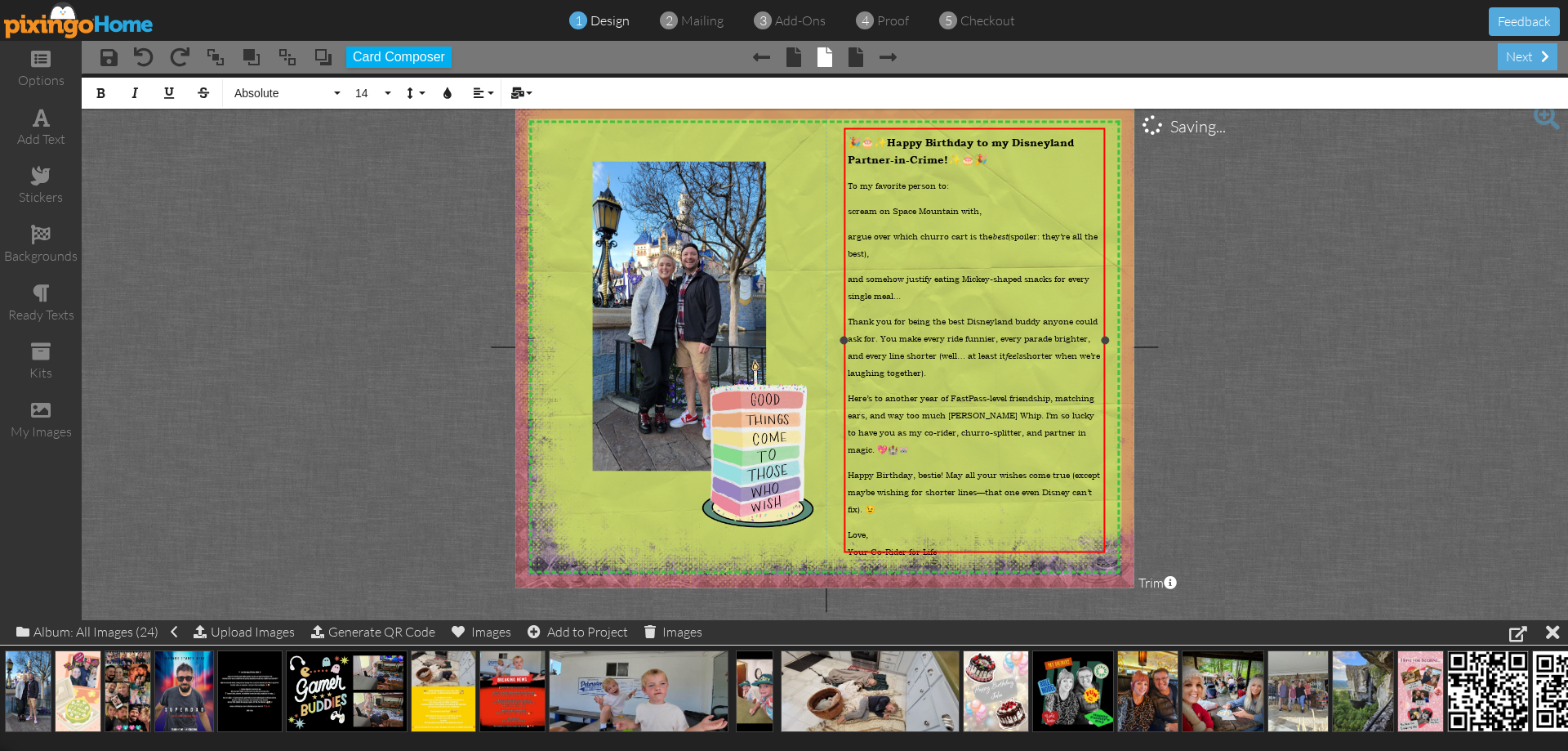
click at [1020, 178] on p "To my favorite person to:" at bounding box center [974, 183] width 254 height 18
drag, startPoint x: 895, startPoint y: 141, endPoint x: 988, endPoint y: 162, distance: 95.3
click at [988, 161] on span "🎉🎂✨ Happy Birthday to my Disneyland Partner-in-Crime! ✨🎂🎉" at bounding box center [960, 150] width 226 height 32
drag, startPoint x: 1014, startPoint y: 166, endPoint x: 442, endPoint y: 99, distance: 575.9
click at [797, 135] on div "X X X X X X X X X X X X X X X X X X X X X X X X X X X X X X X X X X X X X X X X…" at bounding box center [825, 346] width 618 height 481
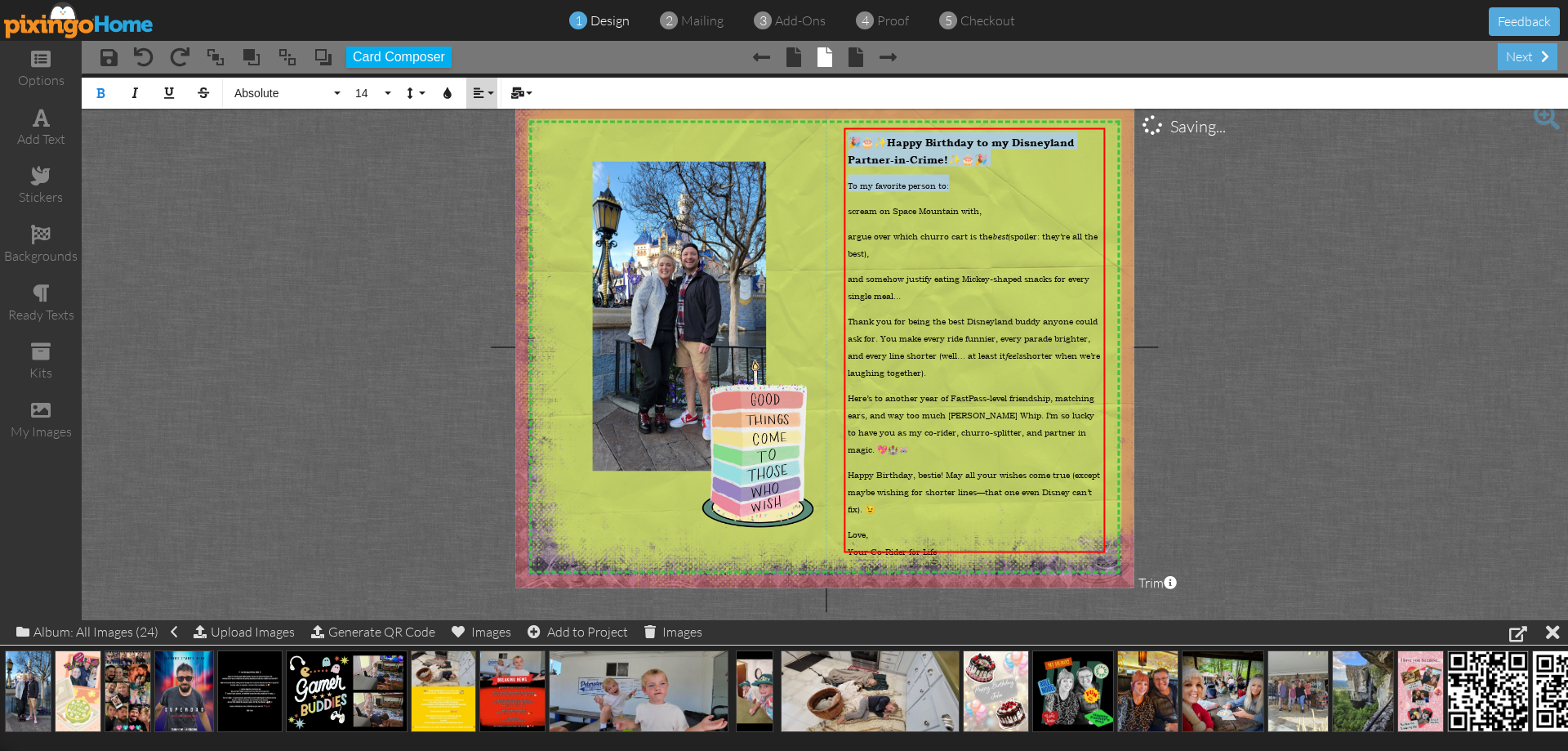
click at [475, 93] on icon "button" at bounding box center [479, 94] width 12 height 12
click at [497, 143] on link "[GEOGRAPHIC_DATA]" at bounding box center [490, 145] width 50 height 24
click at [1078, 184] on p "To my favorite person to:" at bounding box center [974, 183] width 254 height 18
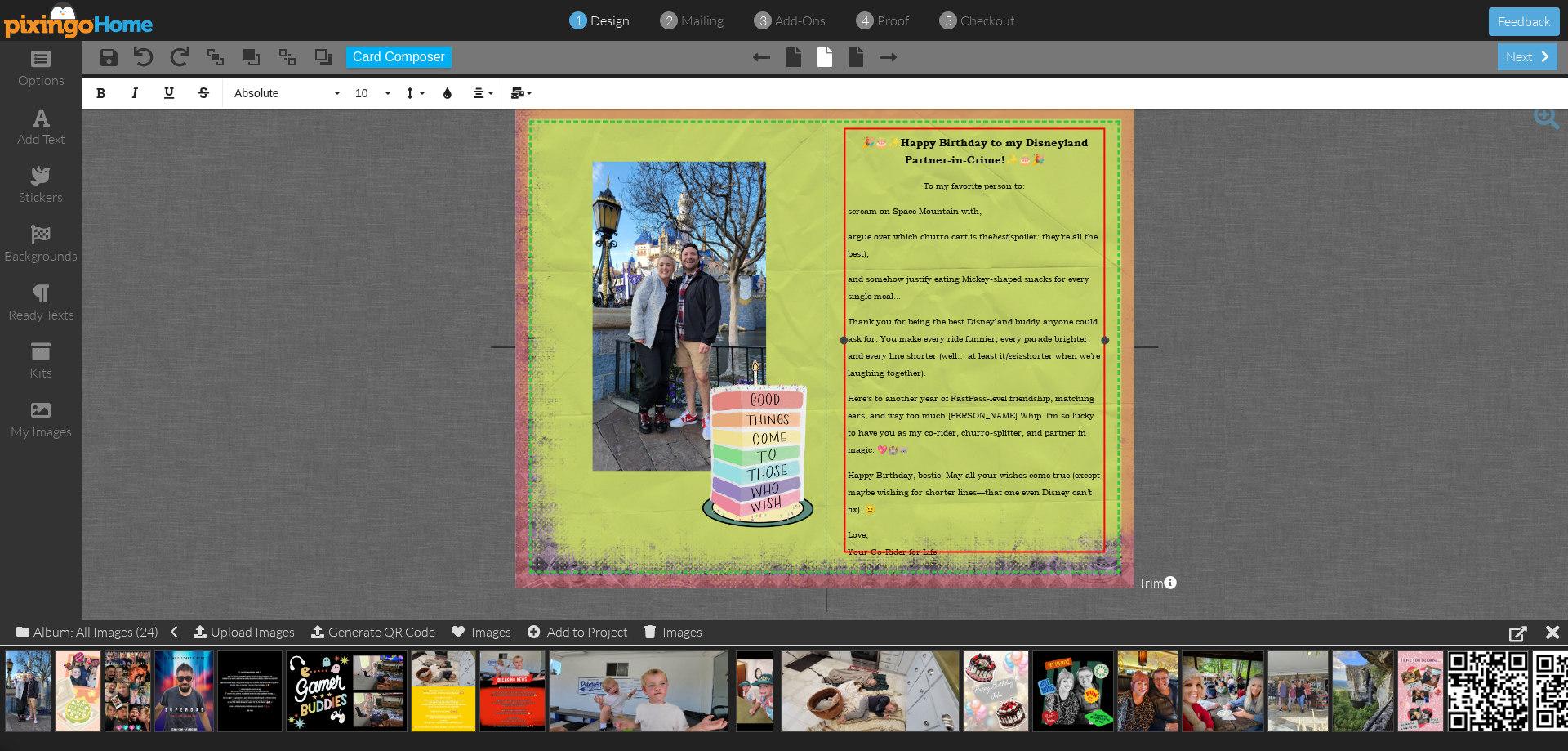
drag, startPoint x: 1003, startPoint y: 154, endPoint x: 1068, endPoint y: 156, distance: 65.0
click at [1068, 156] on p "🎉🎂✨ Happy Birthday to my Disneyland Partner-in-Crime! ✨🎂🎉" at bounding box center [974, 149] width 254 height 34
click at [920, 178] on p "To my favorite person to:" at bounding box center [974, 183] width 254 height 18
drag, startPoint x: 486, startPoint y: 97, endPoint x: 491, endPoint y: 108, distance: 12.1
click at [487, 99] on button "Align" at bounding box center [482, 94] width 31 height 31
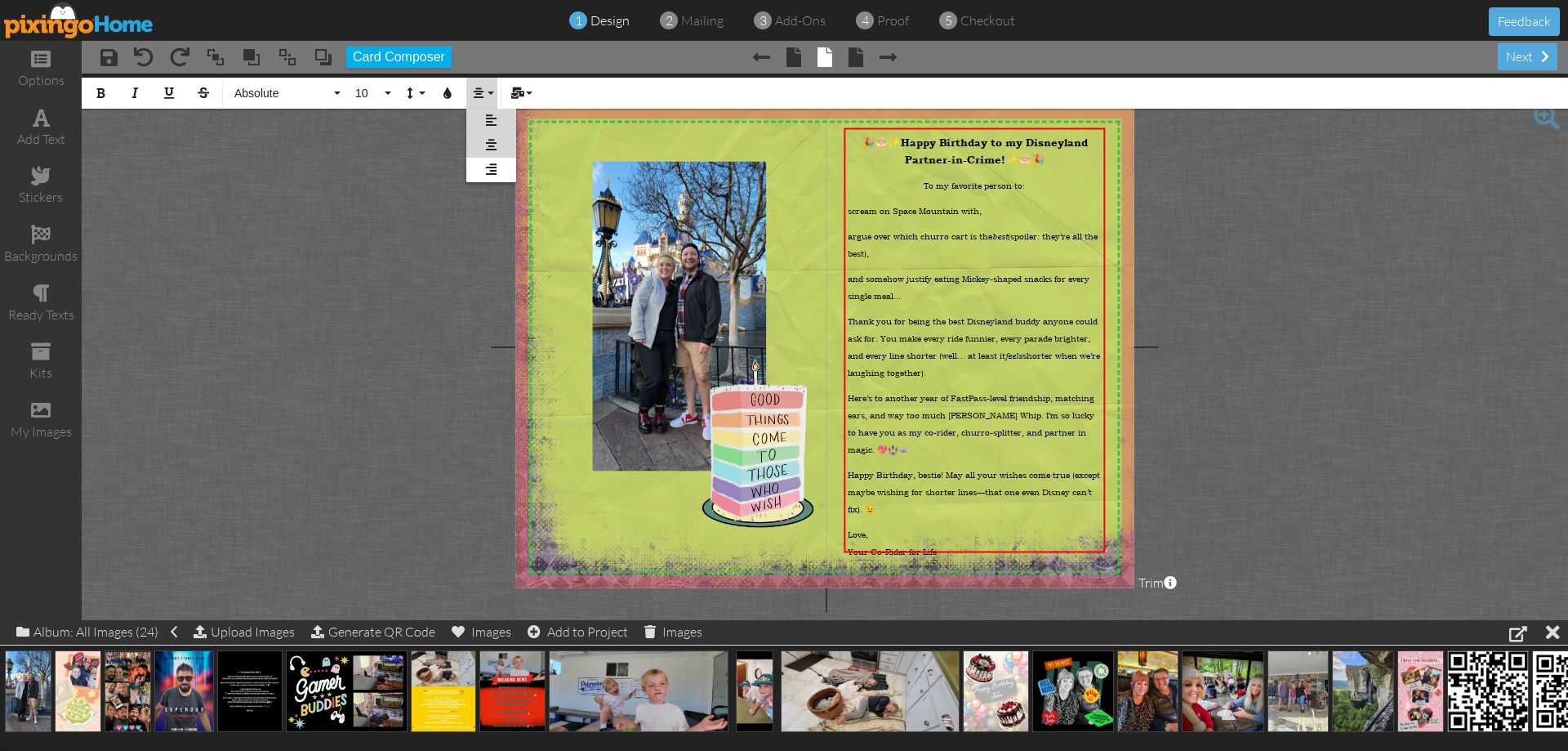
click at [486, 123] on icon at bounding box center [490, 120] width 11 height 13
click at [1013, 217] on ul "scream on Space Mountain with, argue over which churro cart is the best (spoile…" at bounding box center [974, 251] width 254 height 102
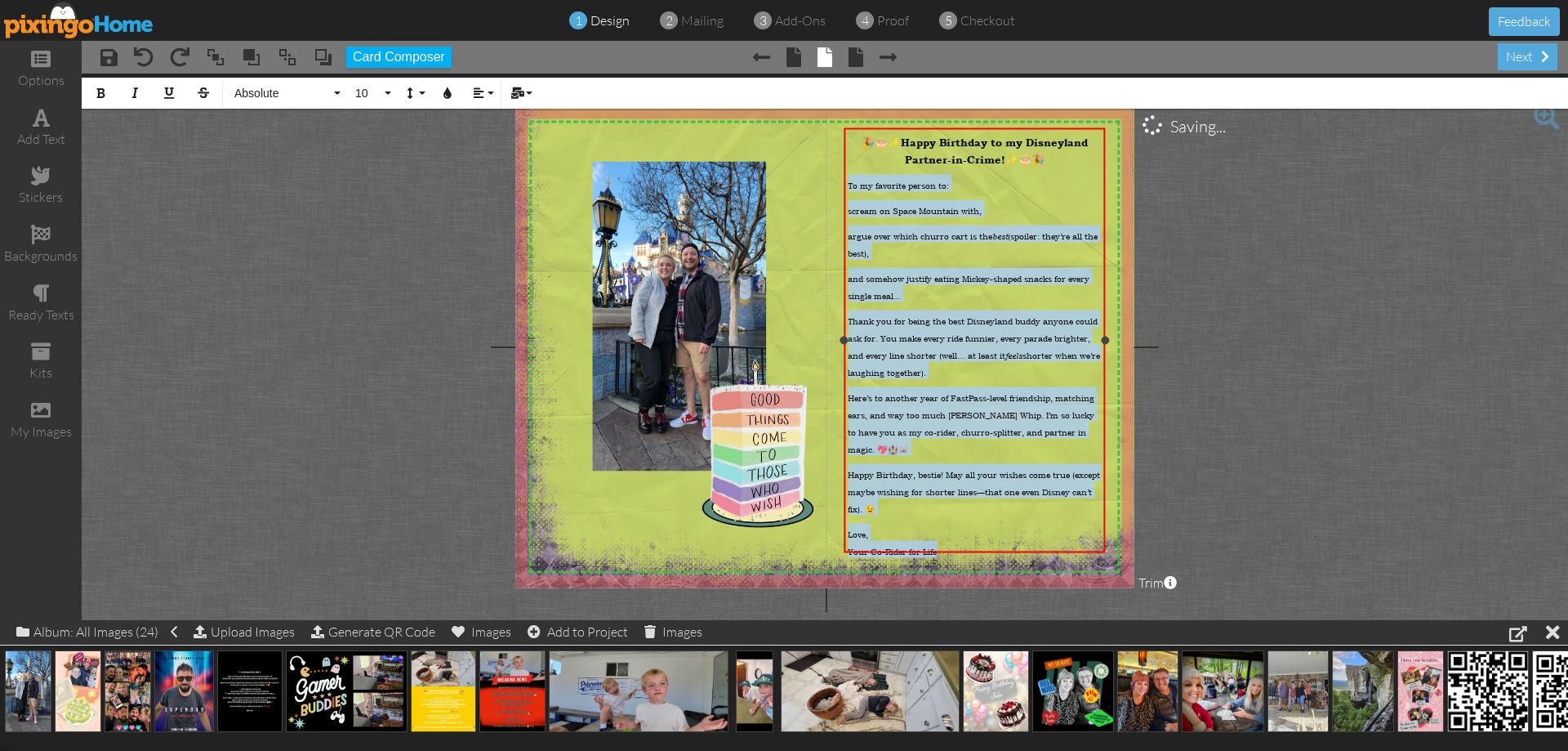
drag, startPoint x: 878, startPoint y: 199, endPoint x: 1094, endPoint y: 531, distance: 396.1
click at [1094, 531] on div "🎉🎂✨ Happy Birthday to my Disneyland Partner-in-Crime! ✨🎂🎉 To my favorite person…" at bounding box center [974, 349] width 254 height 434
click at [336, 95] on button "Absolute" at bounding box center [285, 94] width 118 height 31
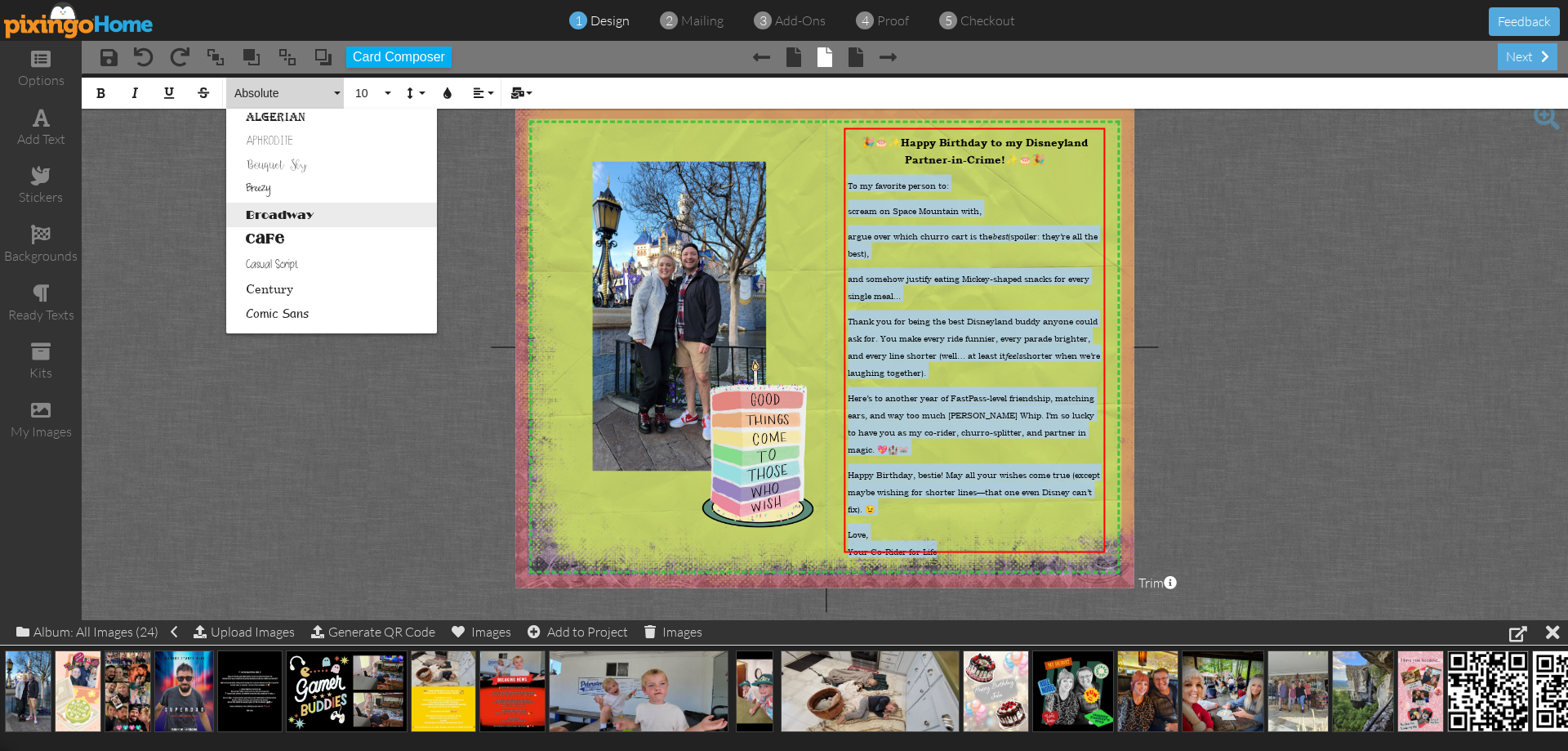
scroll to position [82, 0]
click at [296, 217] on link "Cafe" at bounding box center [332, 211] width 211 height 24
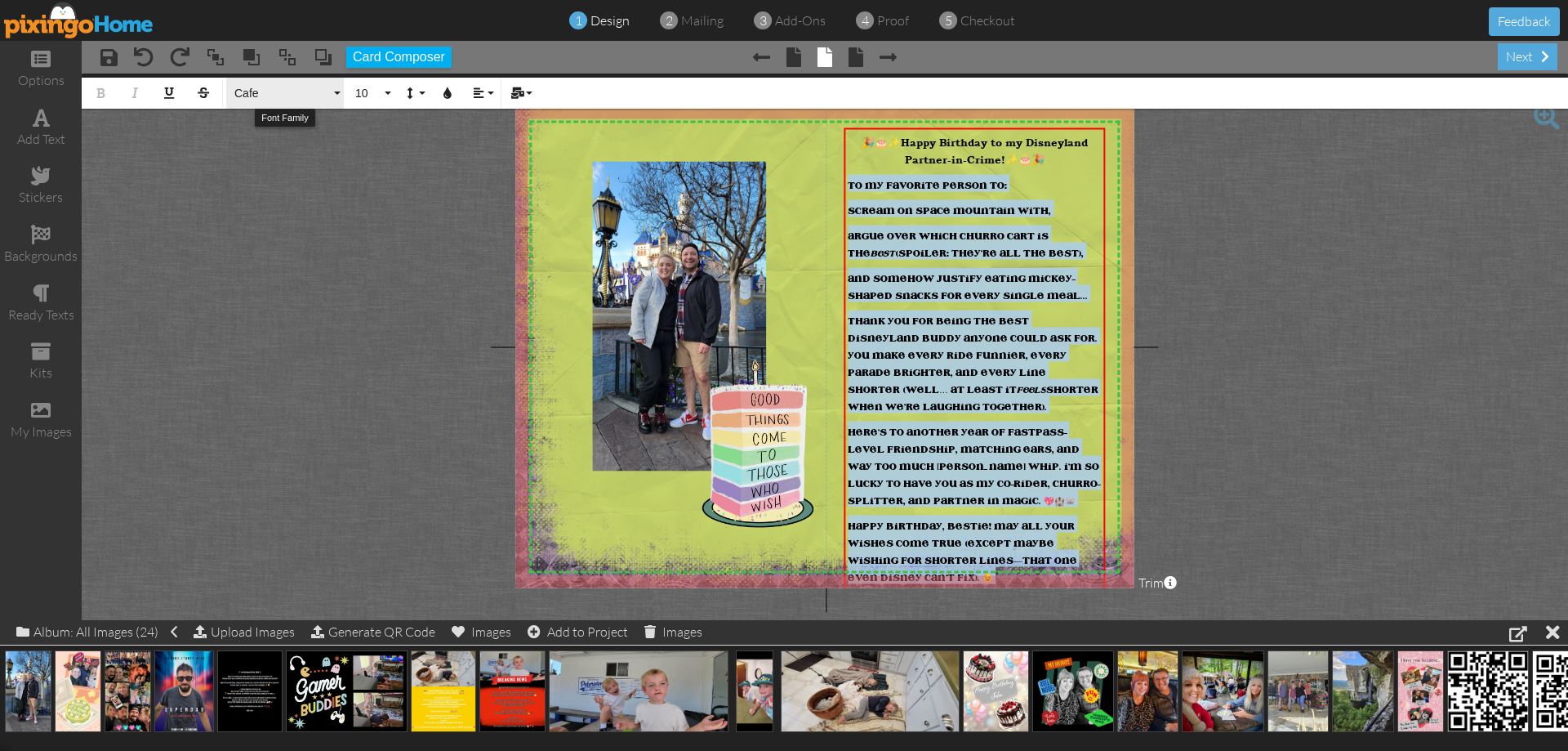
click at [337, 89] on button "Cafe" at bounding box center [285, 94] width 118 height 31
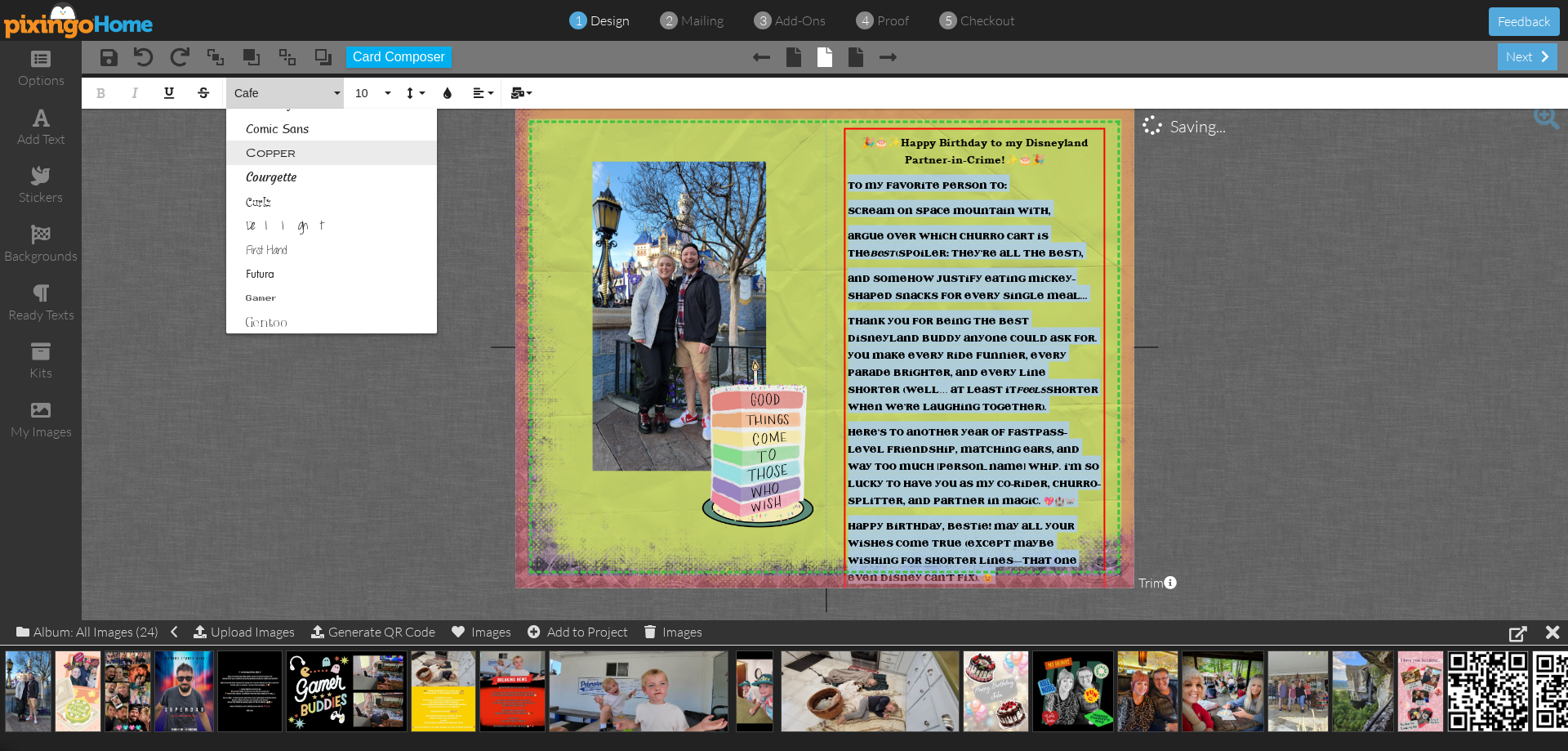
scroll to position [317, 0]
click at [286, 143] on link "Delight" at bounding box center [332, 146] width 211 height 24
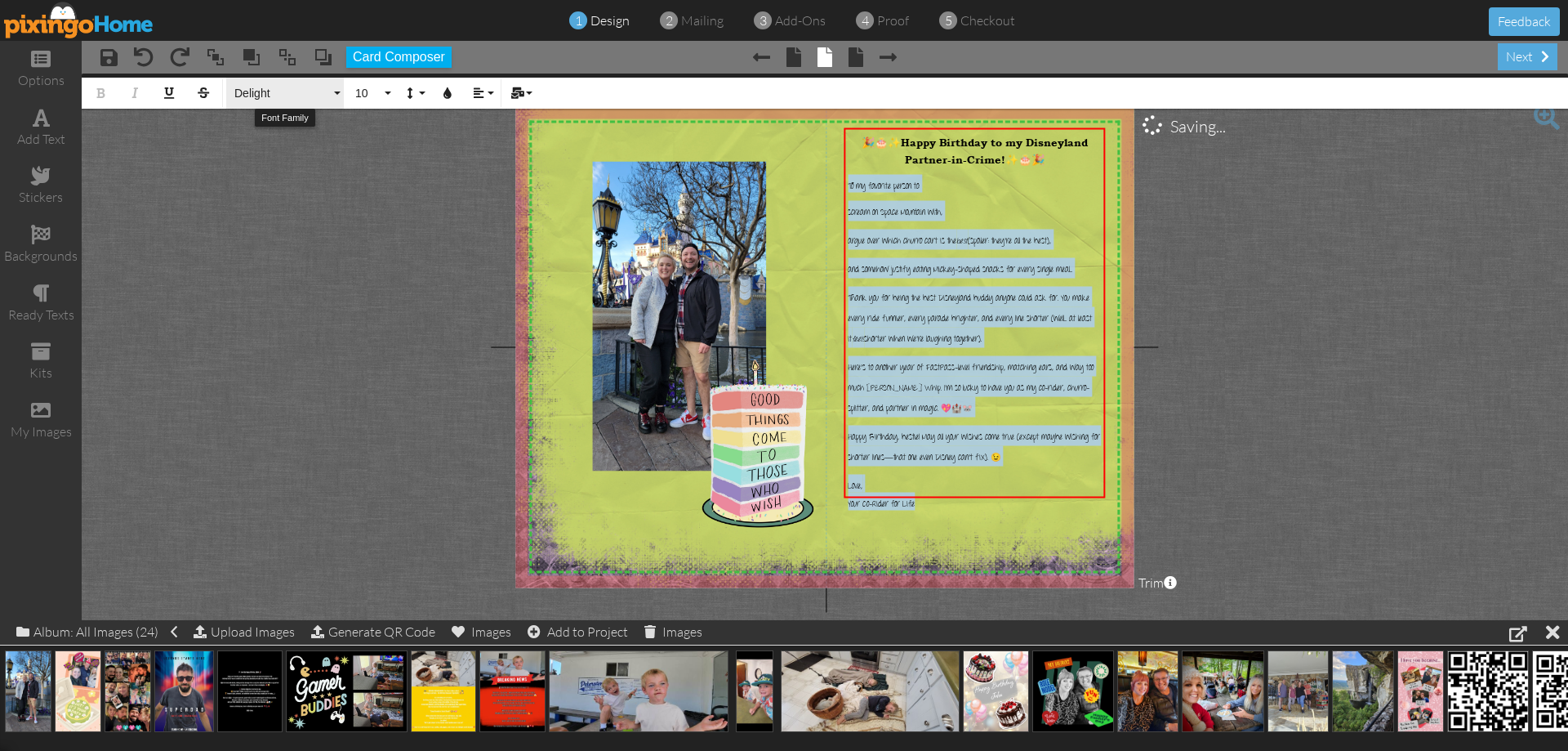
click at [319, 95] on span "Delight" at bounding box center [282, 94] width 98 height 14
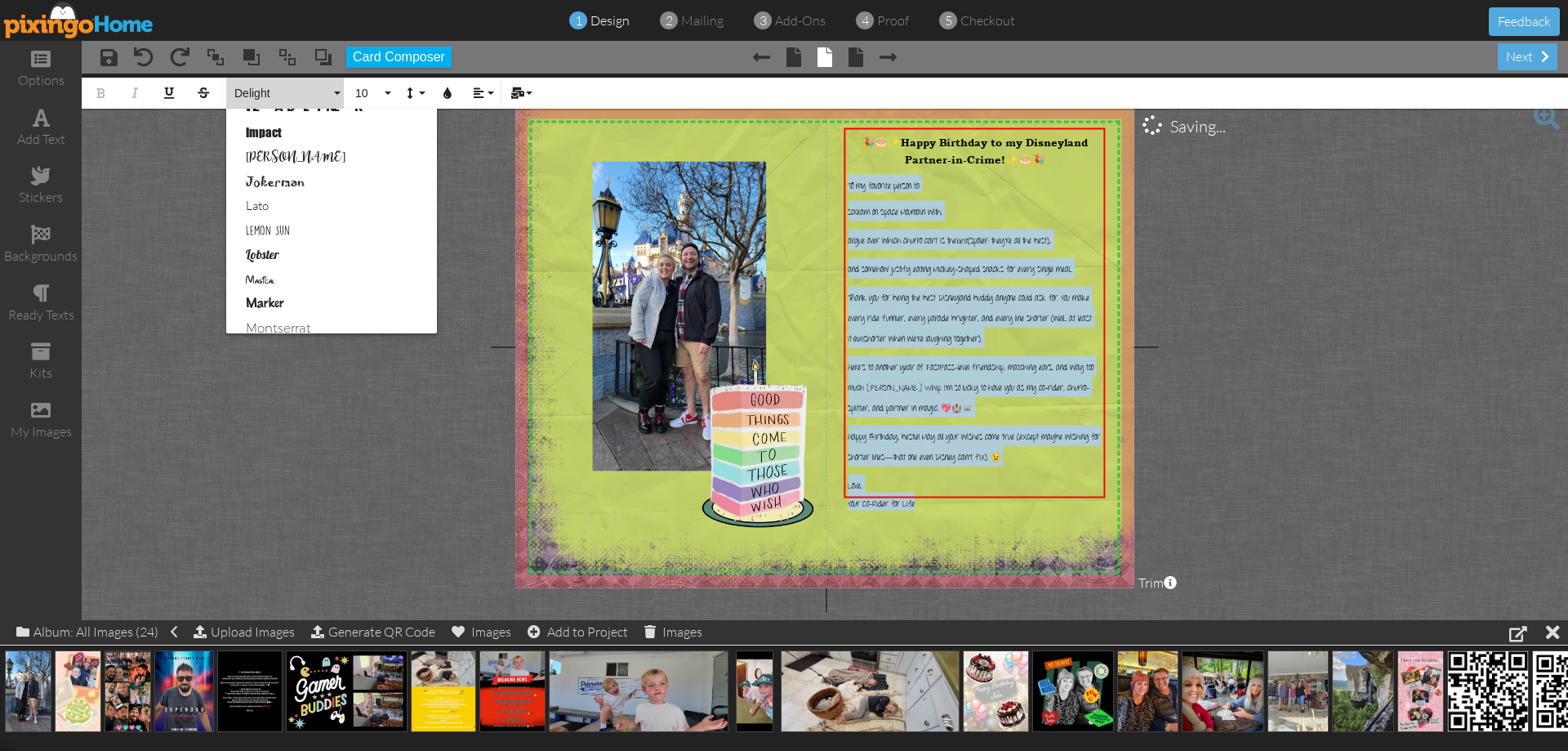
scroll to position [571, 0]
click at [269, 118] on link "[PERSON_NAME]" at bounding box center [332, 114] width 211 height 24
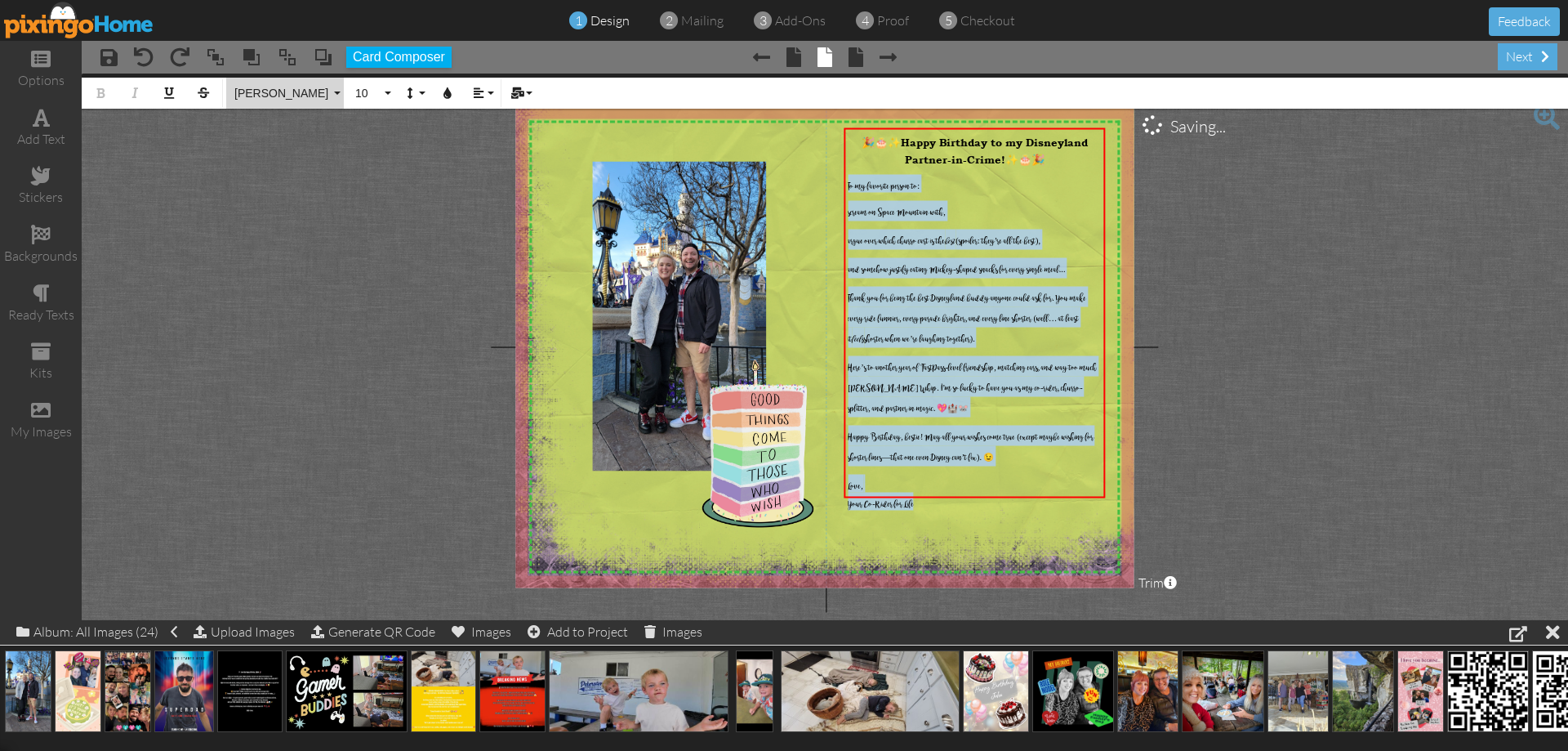
click at [301, 90] on span "[PERSON_NAME]" at bounding box center [282, 94] width 98 height 14
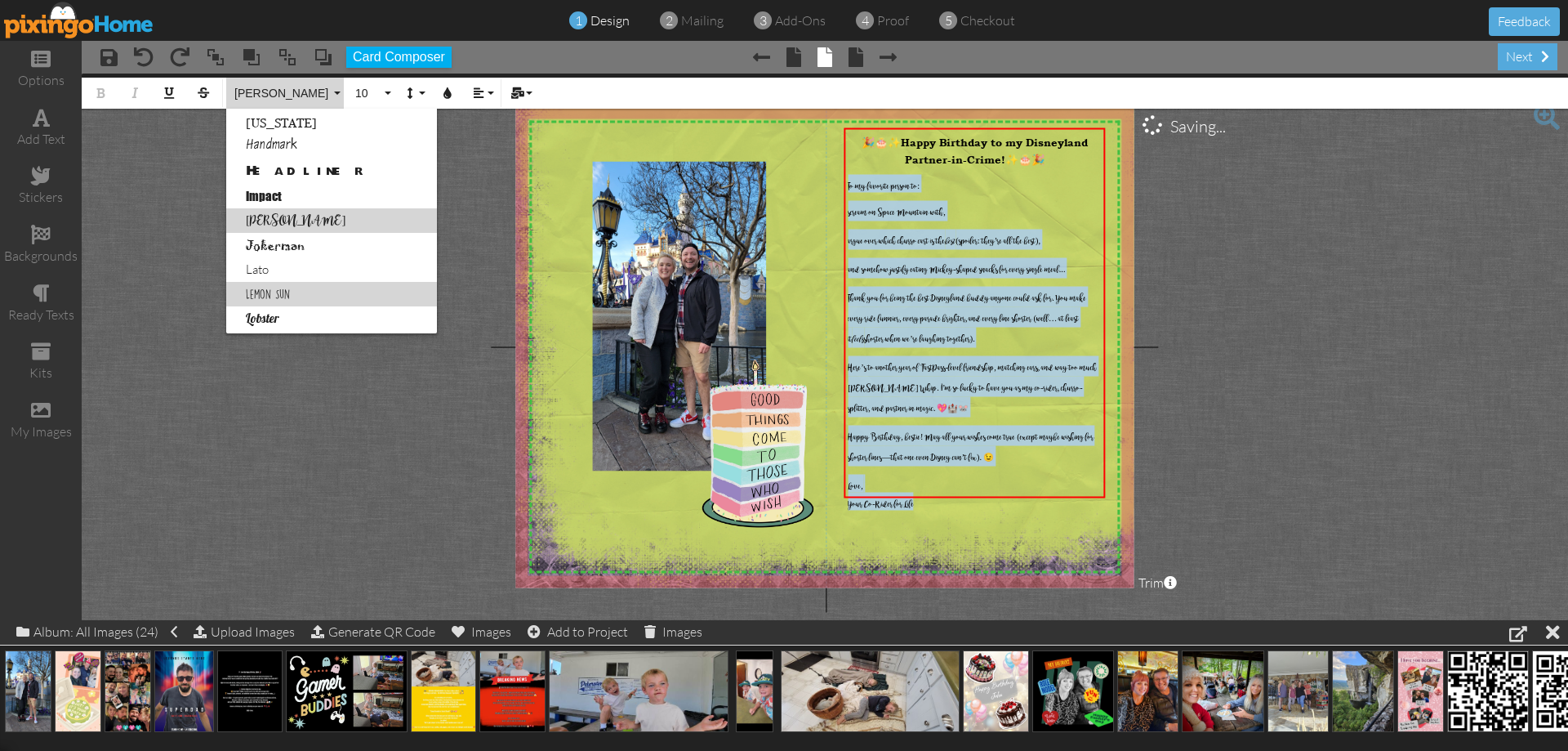
click at [313, 285] on link "Lemon Sun" at bounding box center [332, 294] width 211 height 24
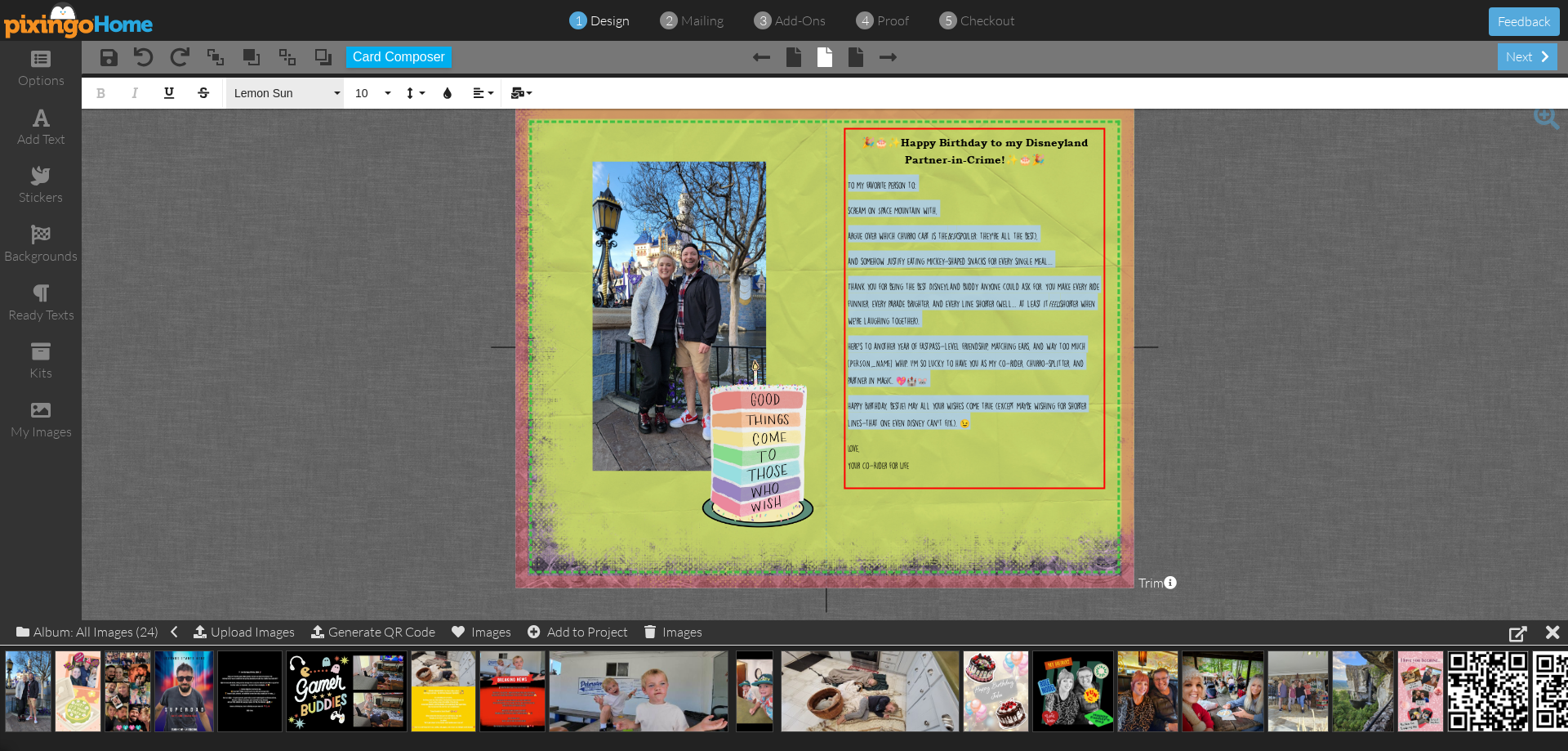
drag, startPoint x: 1060, startPoint y: 163, endPoint x: 342, endPoint y: 107, distance: 720.2
click at [741, 111] on div "X X X X X X X X X X X X X X X X X X X X X X X X X X X X X X X X X X X X X X X X…" at bounding box center [825, 346] width 618 height 481
click at [338, 95] on button "Lemon Sun" at bounding box center [285, 94] width 118 height 31
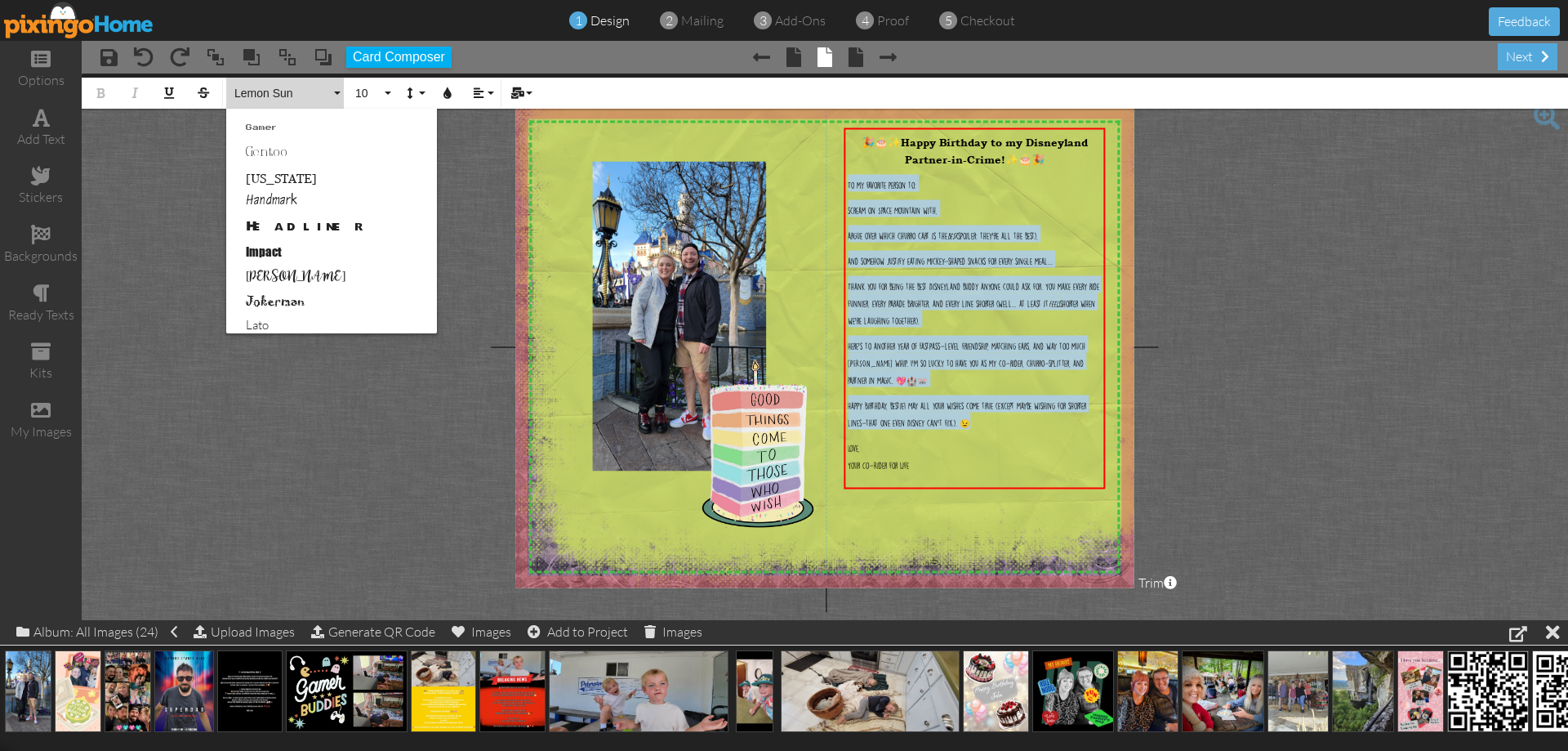
scroll to position [491, 0]
click at [299, 264] on link "Lemon Sun" at bounding box center [332, 267] width 211 height 24
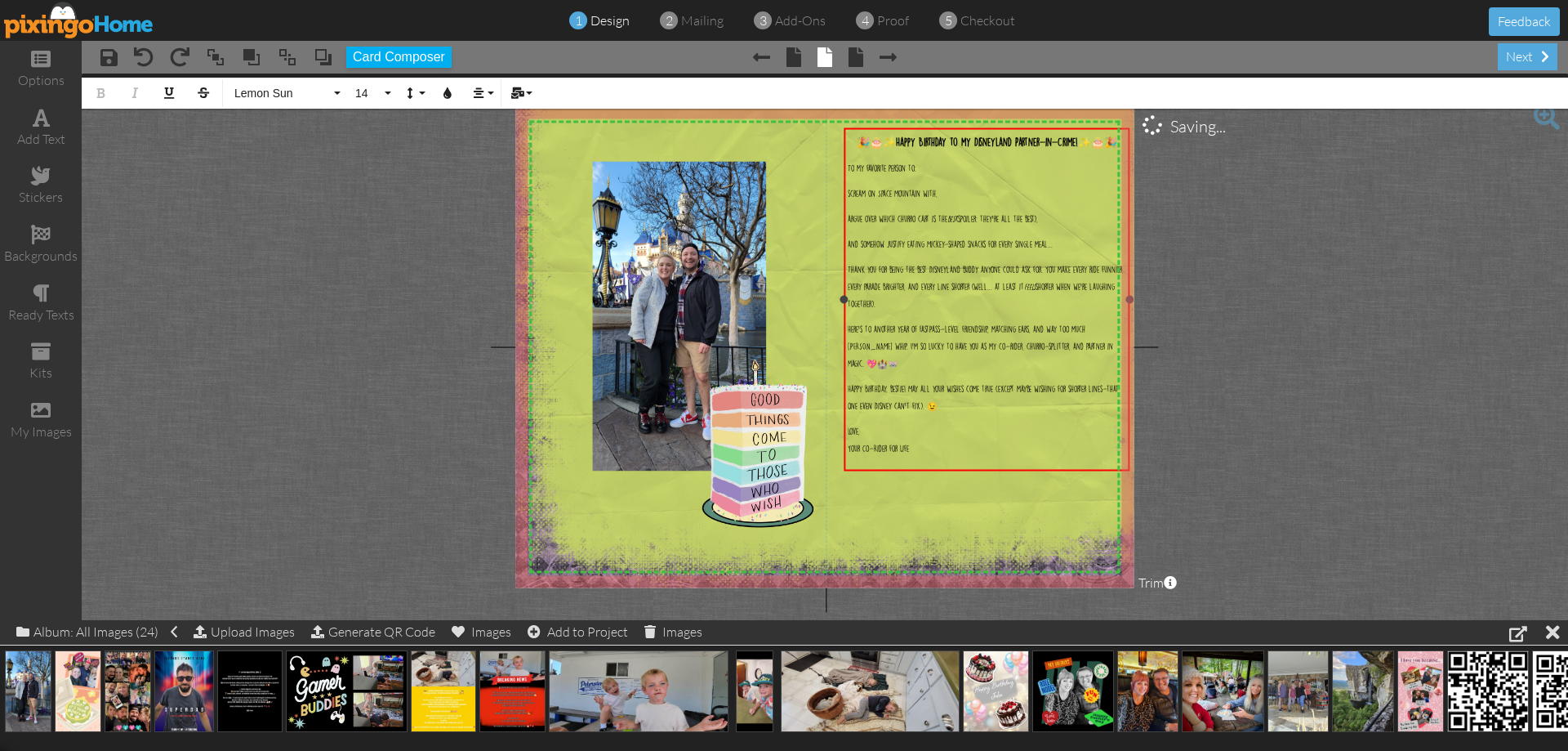
drag, startPoint x: 1107, startPoint y: 310, endPoint x: 1131, endPoint y: 314, distance: 24.3
click at [1129, 314] on div "🎉🎂✨ Happy Birthday to my Disneyland Partner-in-Crime! ✨🎂🎉 To my favorite person…" at bounding box center [987, 298] width 285 height 342
drag, startPoint x: 1076, startPoint y: 465, endPoint x: 1047, endPoint y: 468, distance: 29.2
click at [1047, 466] on div "🎉🎂✨ Happy Birthday to my Disneyland Partner-in-Crime! ✨🎂🎉 To my favorite person…" at bounding box center [987, 296] width 285 height 338
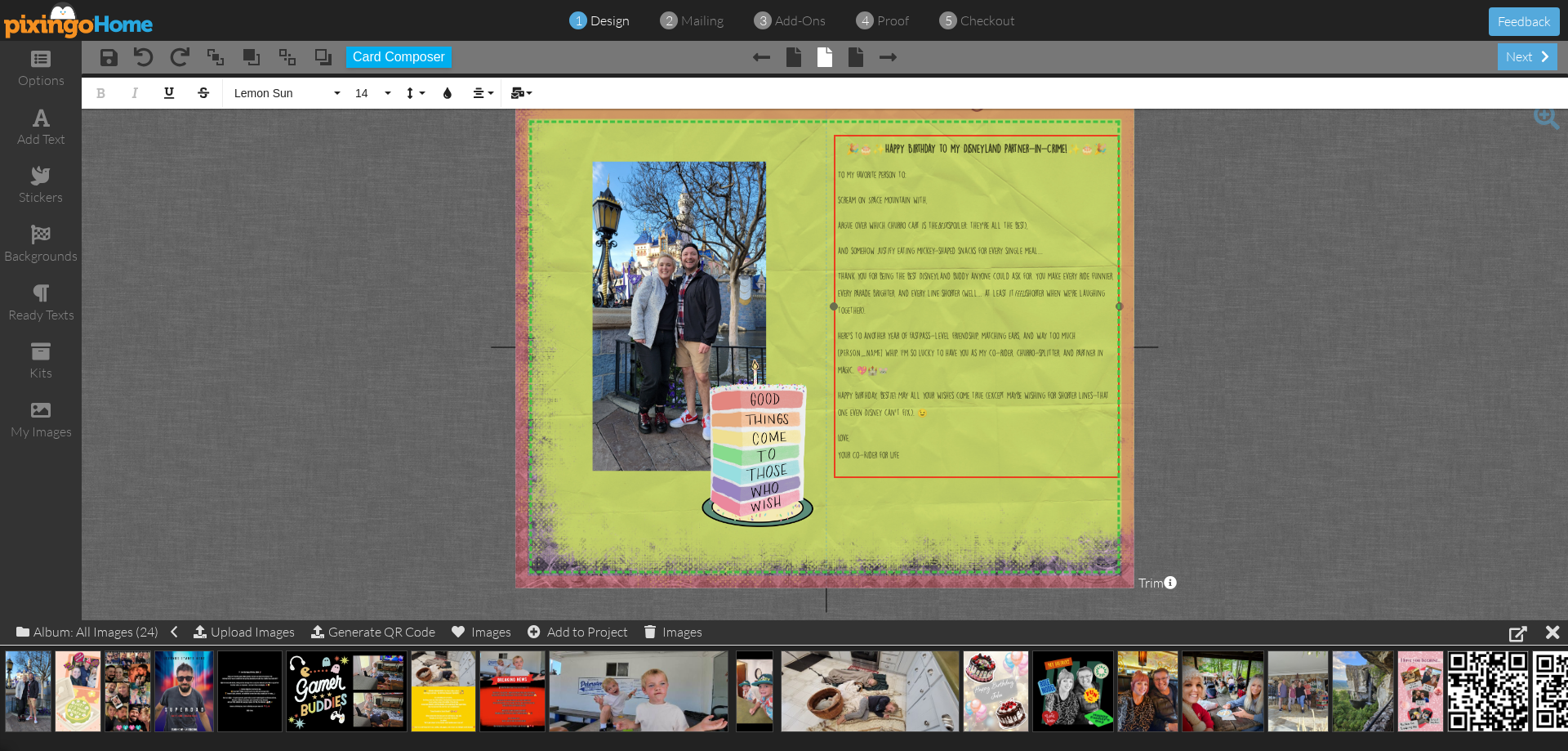
drag, startPoint x: 1039, startPoint y: 468, endPoint x: 1029, endPoint y: 475, distance: 12.2
click at [1029, 474] on div "🎉🎂✨ Happy Birthday to my Disneyland Partner-in-Crime! ✨🎂🎉 To my favorite person…" at bounding box center [977, 304] width 285 height 338
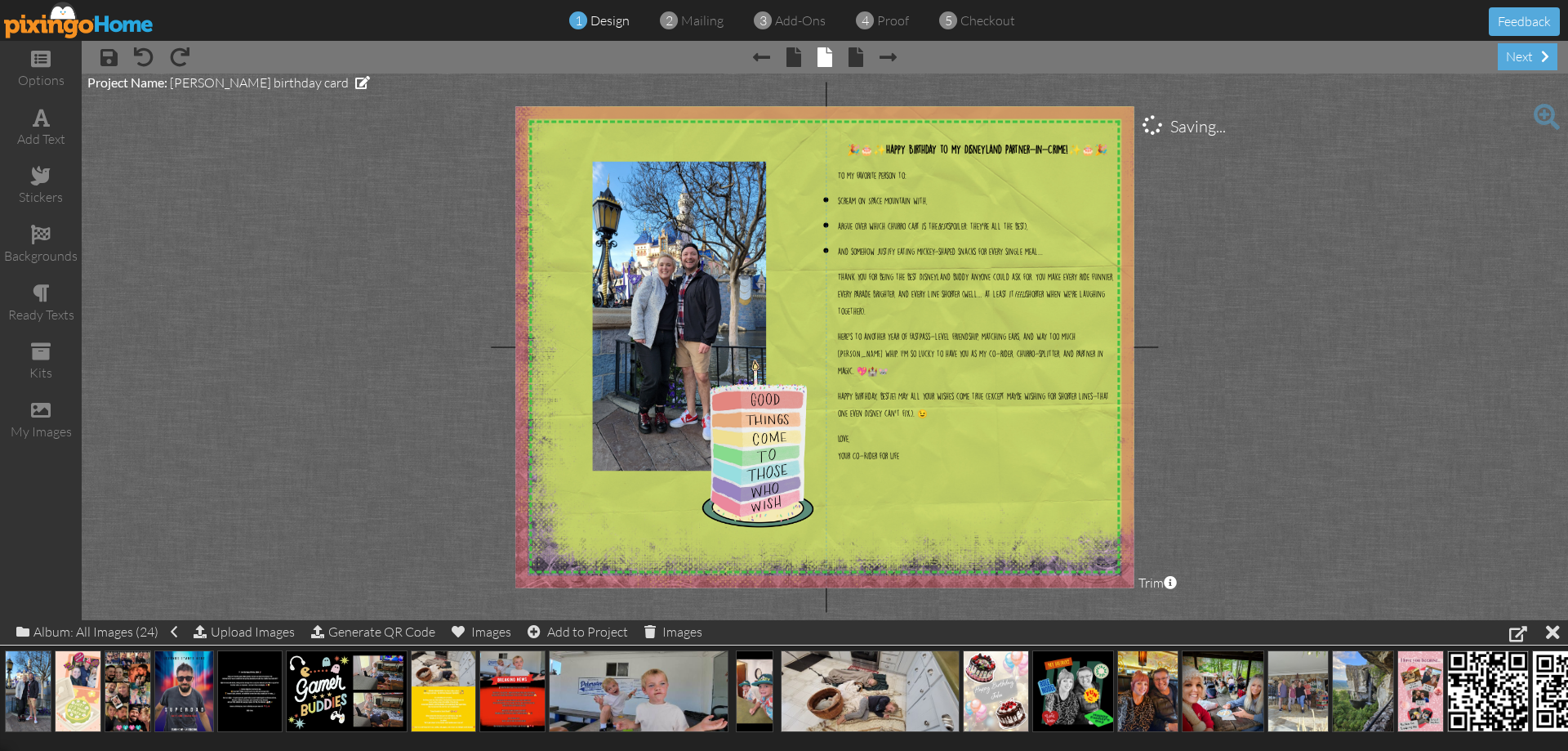
click at [1014, 540] on img at bounding box center [834, 257] width 674 height 674
click at [925, 462] on p "Love, Your Co-Rider for Life" at bounding box center [976, 445] width 278 height 34
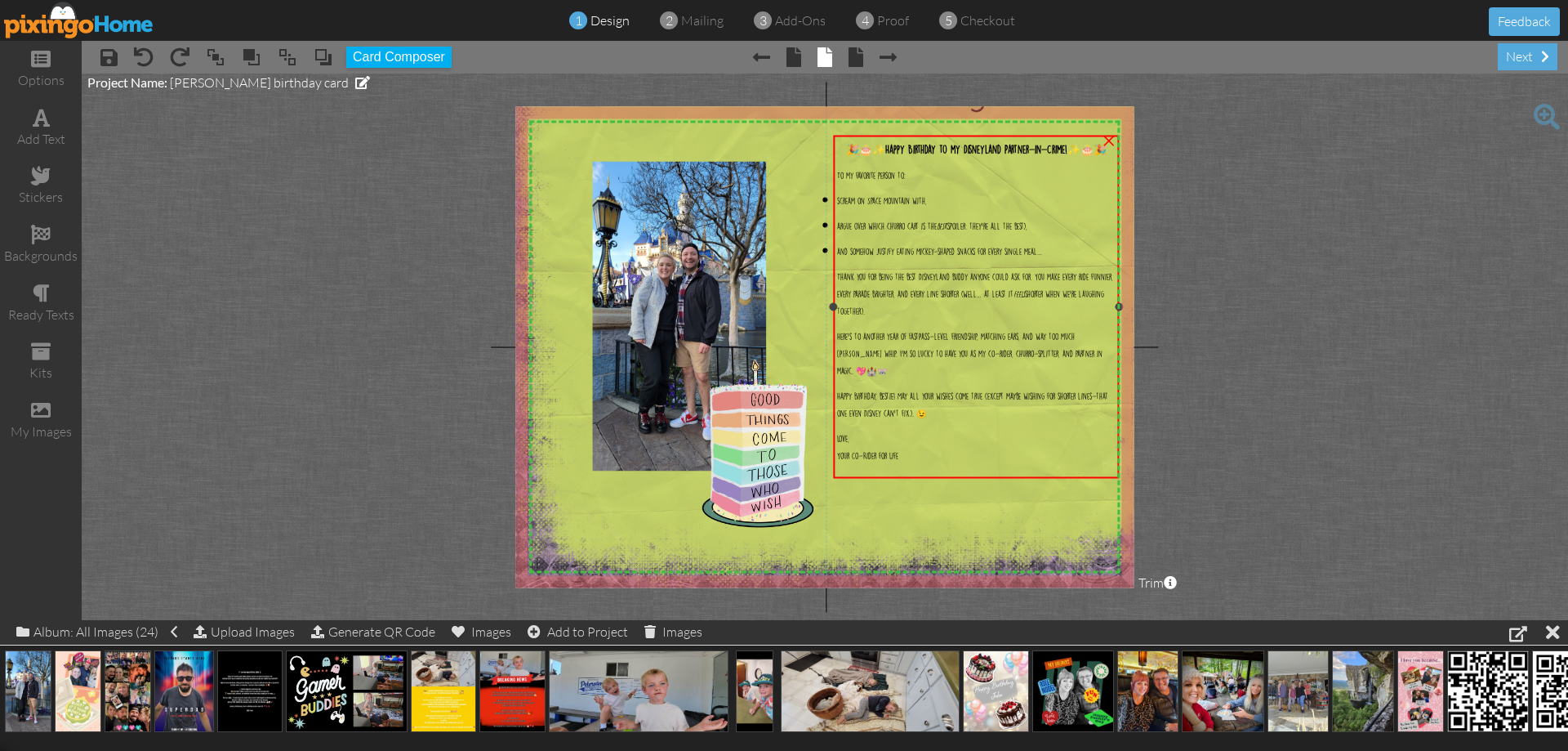
click at [905, 313] on span "Thank you for being the best Disneyland buddy anyone could ask for. You make ev…" at bounding box center [975, 294] width 276 height 42
click at [905, 314] on span "Thank you for being the best Disneyland buddy anyone could ask for. You make ev…" at bounding box center [975, 294] width 276 height 42
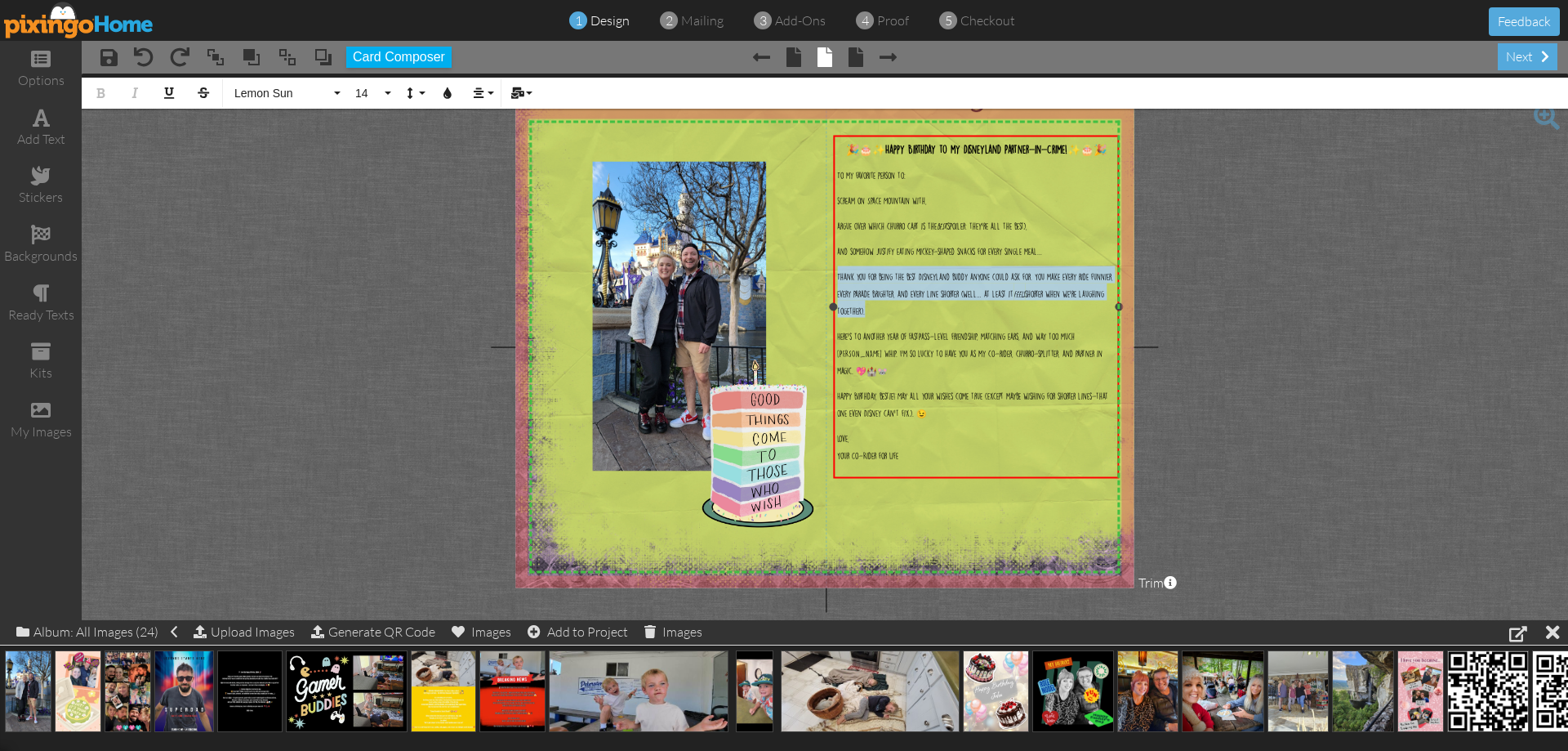
click at [905, 314] on span "Thank you for being the best Disneyland buddy anyone could ask for. You make ev…" at bounding box center [975, 294] width 276 height 42
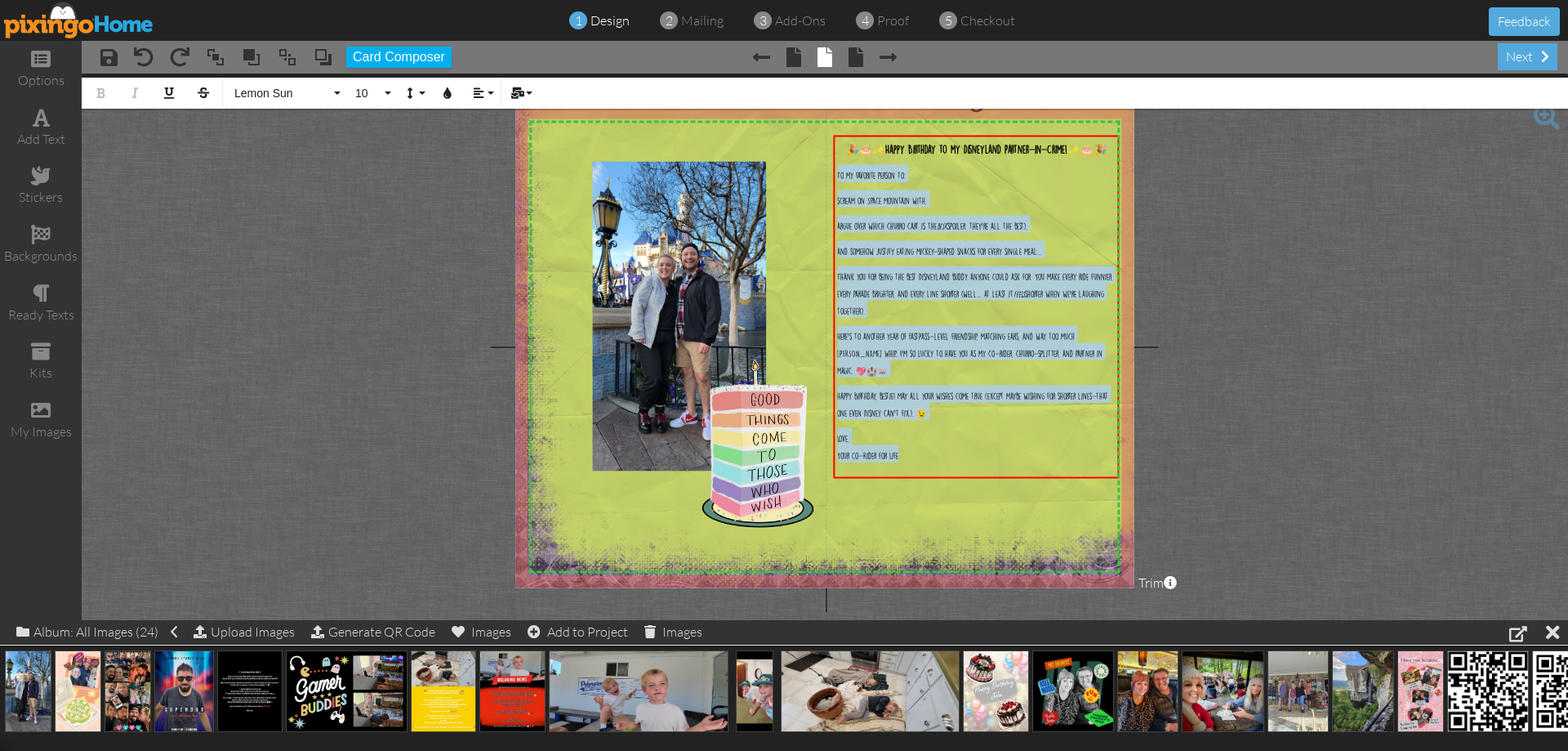
drag, startPoint x: 927, startPoint y: 465, endPoint x: 388, endPoint y: 88, distance: 657.8
click at [797, 191] on div "X X X X X X X X X X X X X X X X X X X X X X X X X X X X X X X X X X X X X X X X…" at bounding box center [825, 346] width 618 height 481
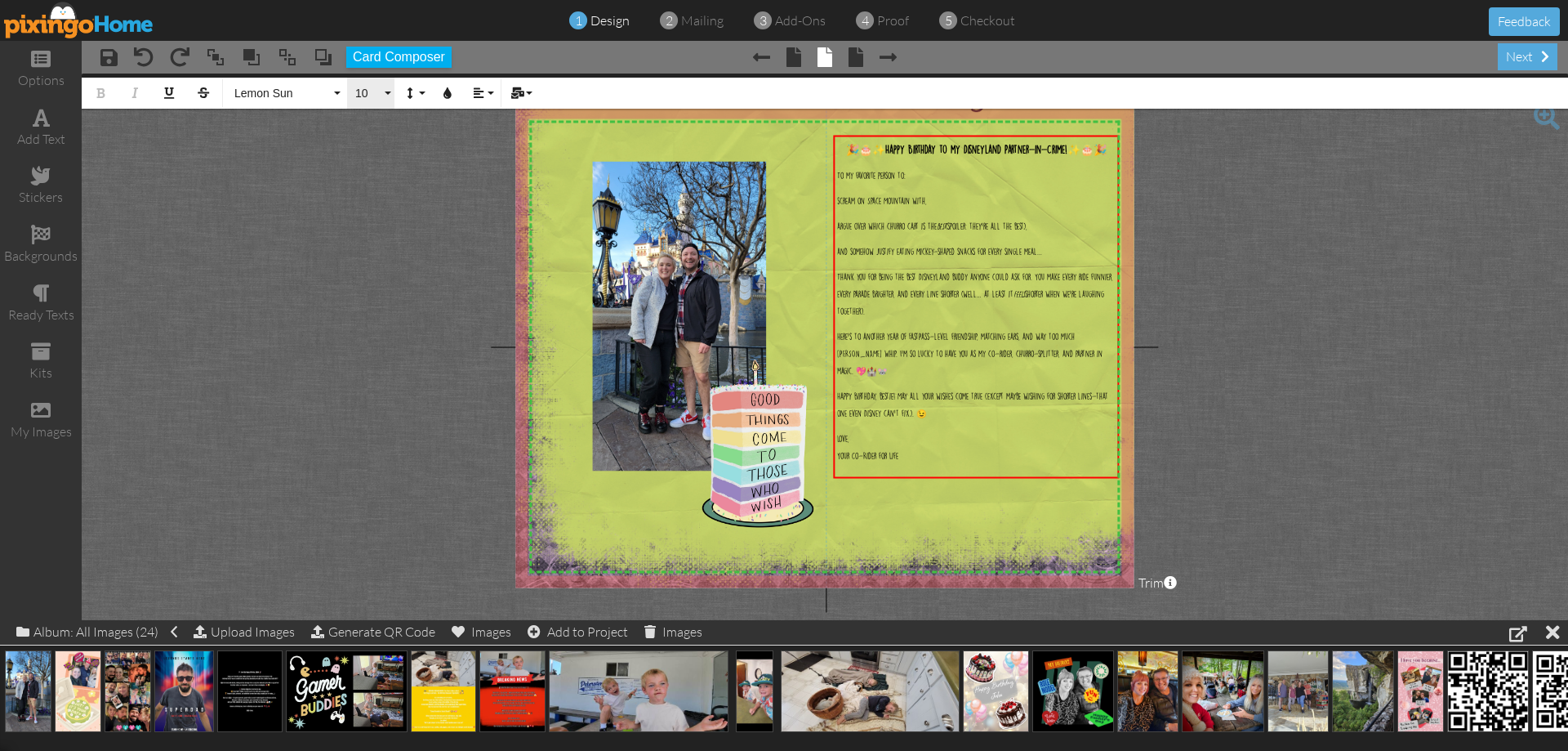
drag, startPoint x: 369, startPoint y: 73, endPoint x: 379, endPoint y: 94, distance: 23.3
click at [375, 88] on div "× save × undo × redo × bring to front × bring forward × send to back × send beh…" at bounding box center [825, 331] width 1486 height 579
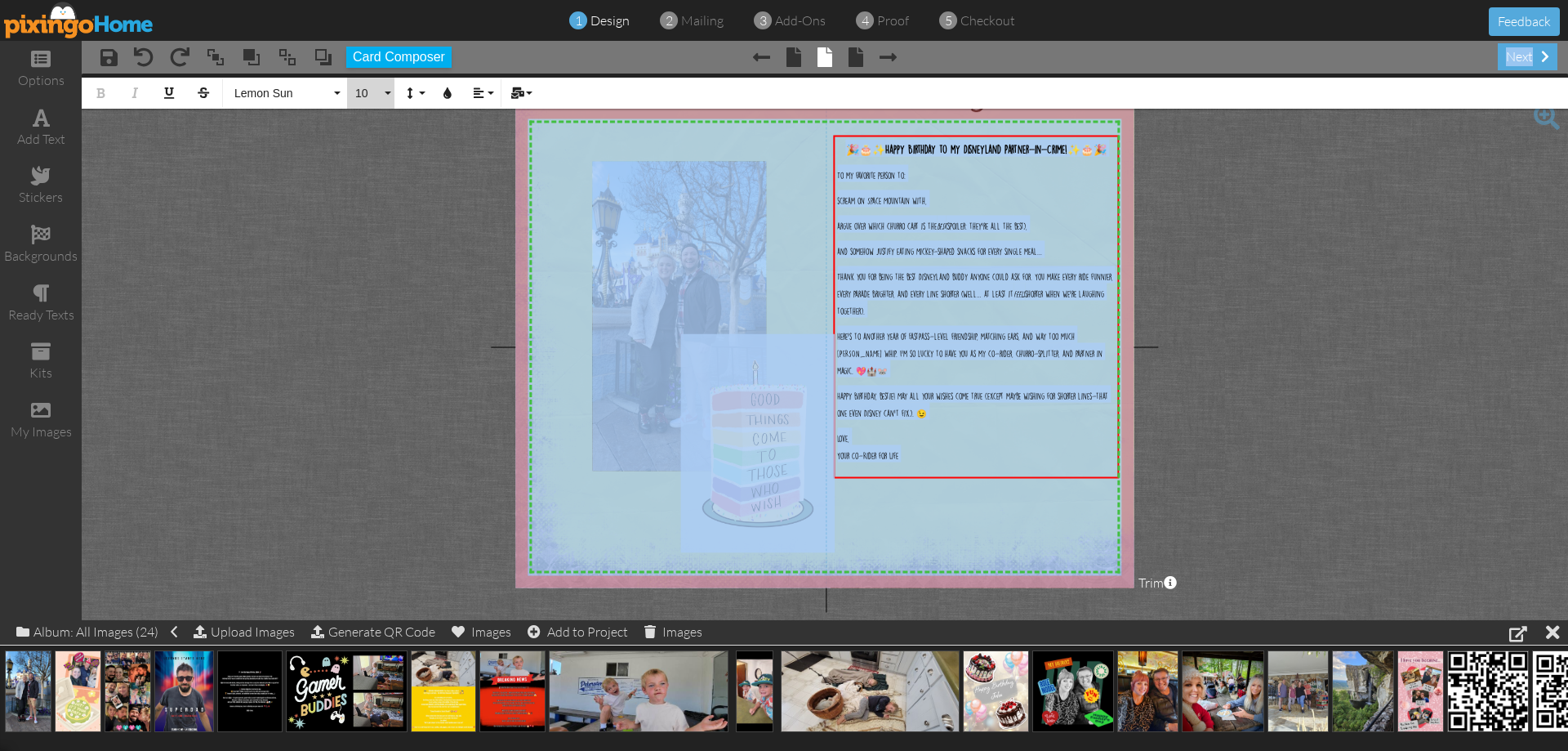
click at [379, 94] on span "10" at bounding box center [368, 94] width 27 height 14
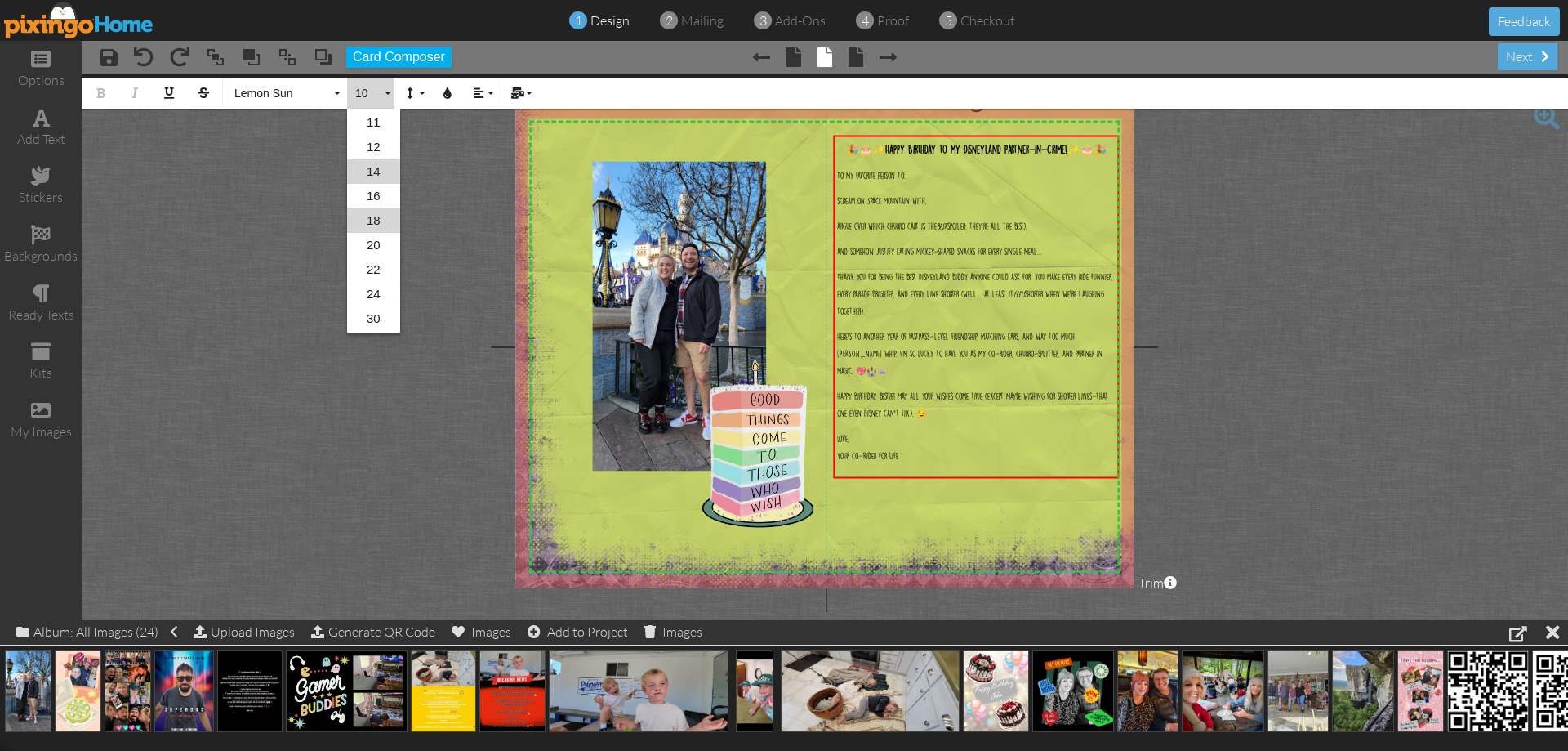
click at [366, 174] on link "14" at bounding box center [373, 171] width 53 height 24
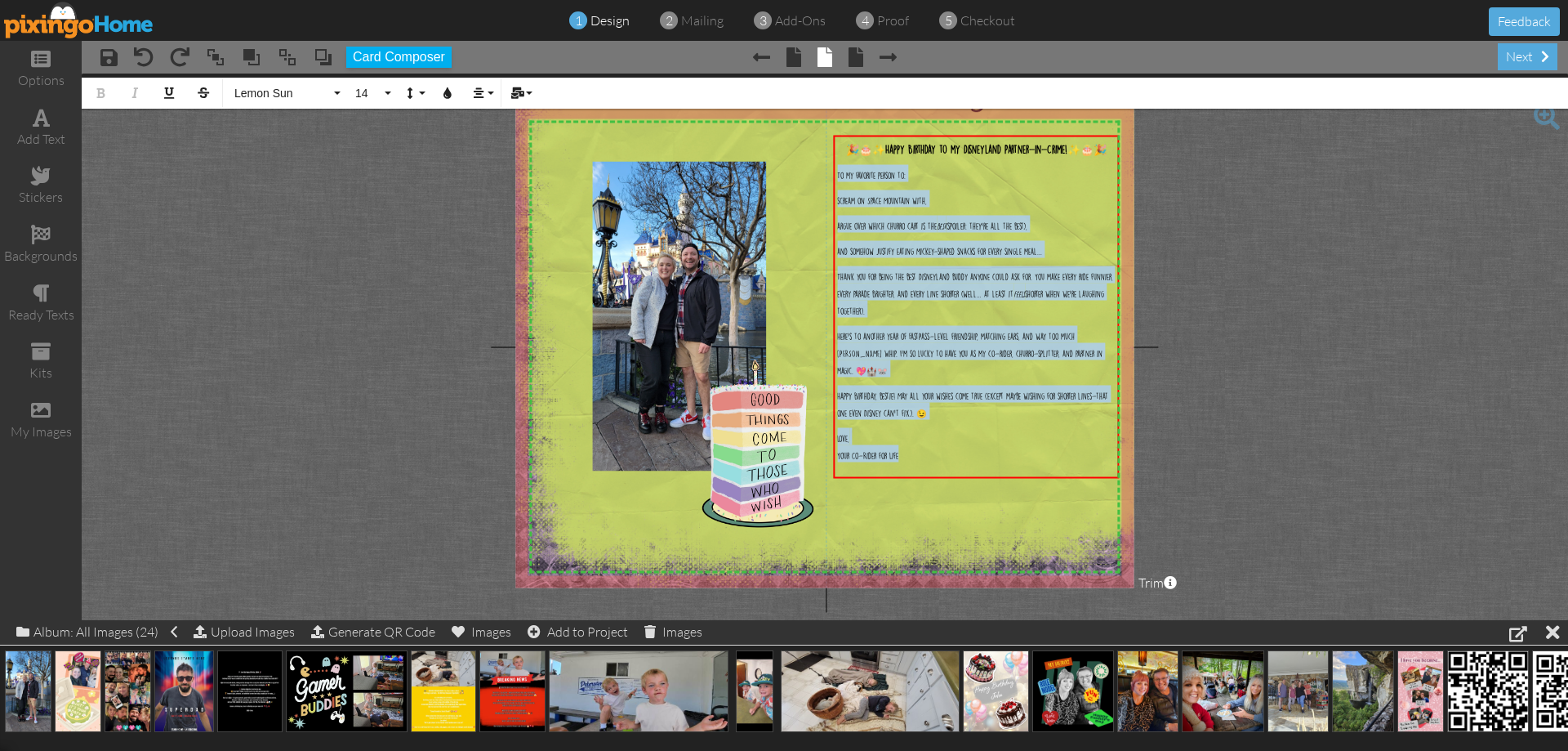
drag, startPoint x: 930, startPoint y: 453, endPoint x: 540, endPoint y: 92, distance: 531.4
click at [820, 183] on div "X X X X X X X X X X X X X X X X X X X X X X X X X X X X X X X X X X X X X X X X…" at bounding box center [825, 346] width 618 height 481
drag, startPoint x: 377, startPoint y: 92, endPoint x: 383, endPoint y: 104, distance: 13.4
click at [377, 93] on span "14" at bounding box center [368, 94] width 27 height 14
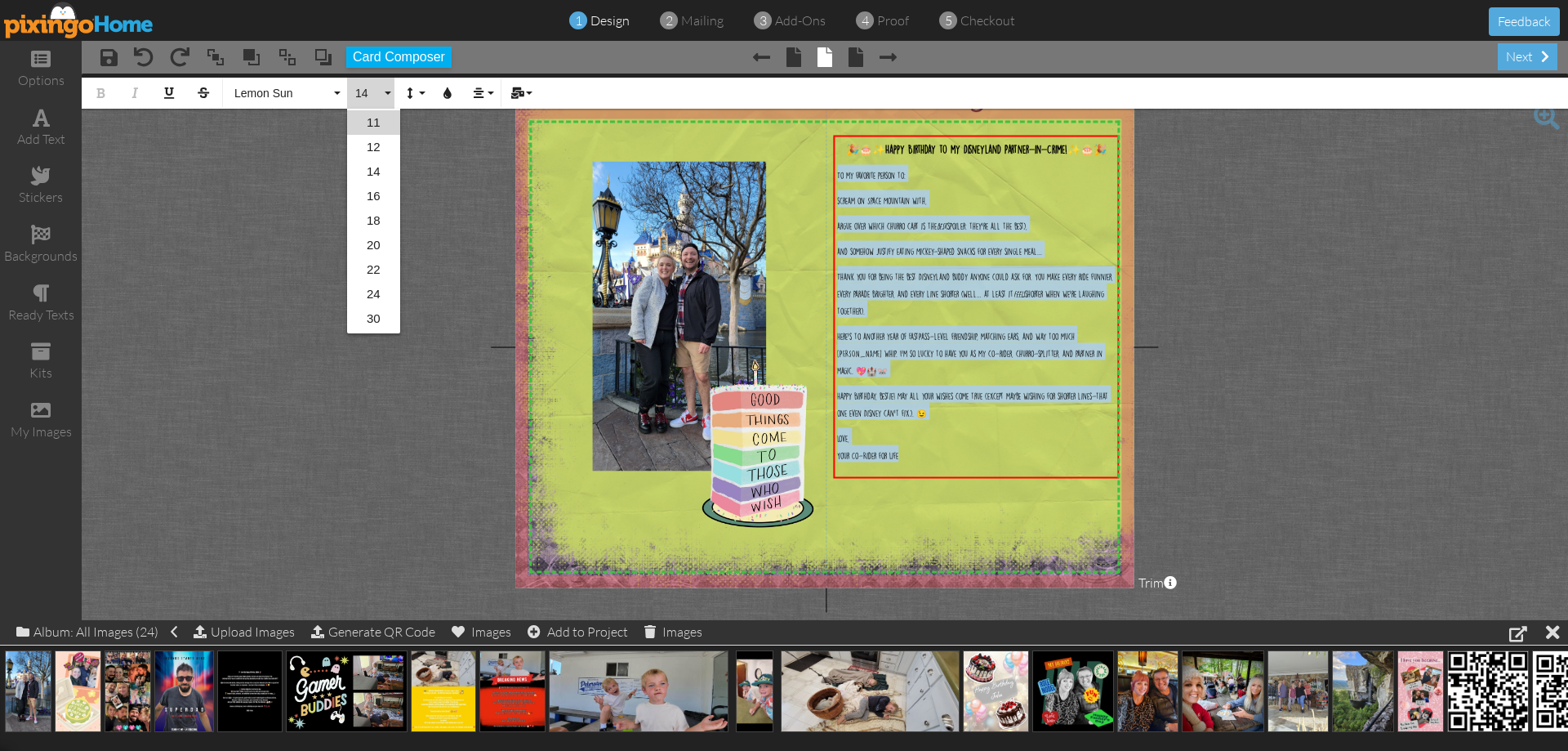
scroll to position [48, 0]
click at [379, 268] on link "14" at bounding box center [373, 269] width 53 height 24
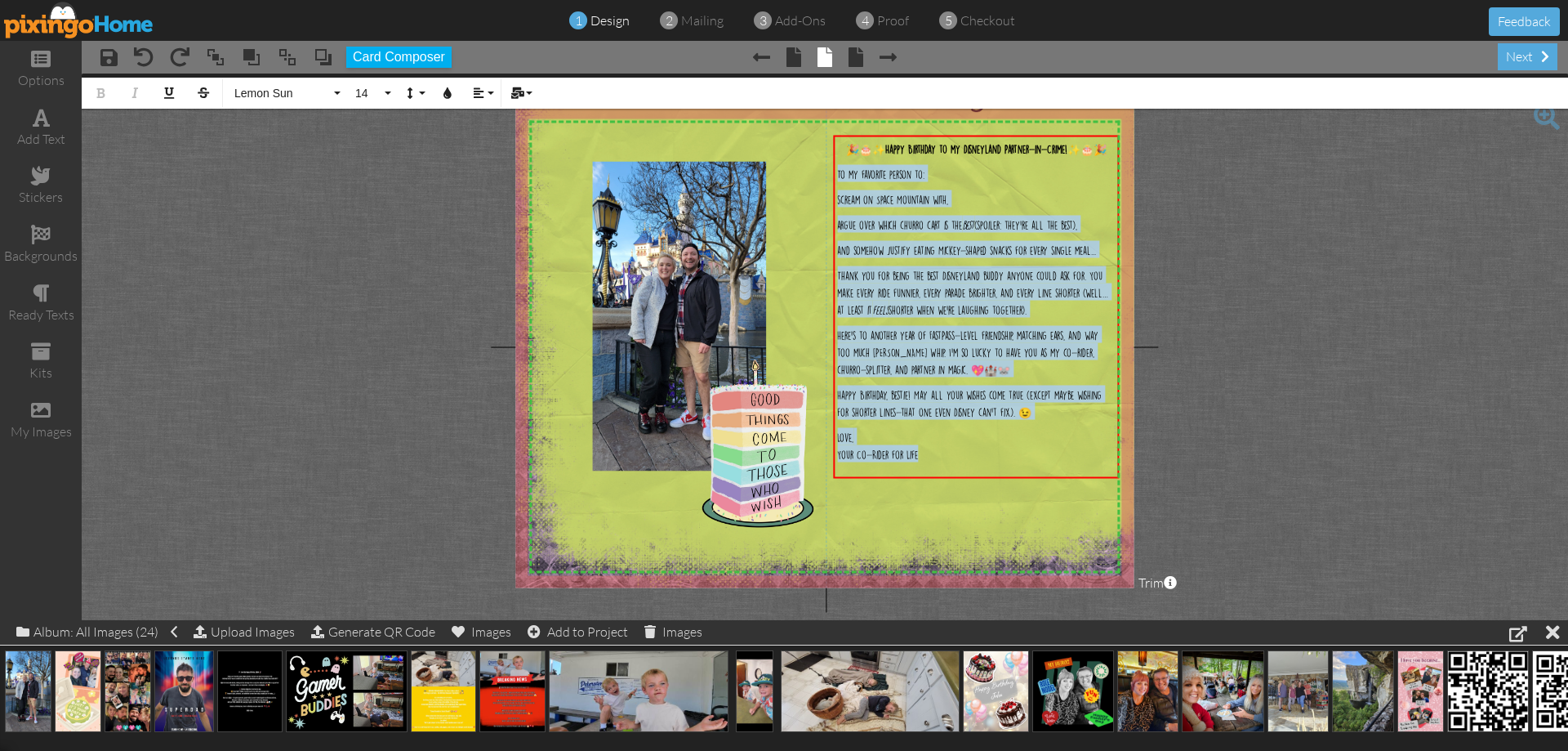
click at [987, 530] on img at bounding box center [834, 257] width 674 height 674
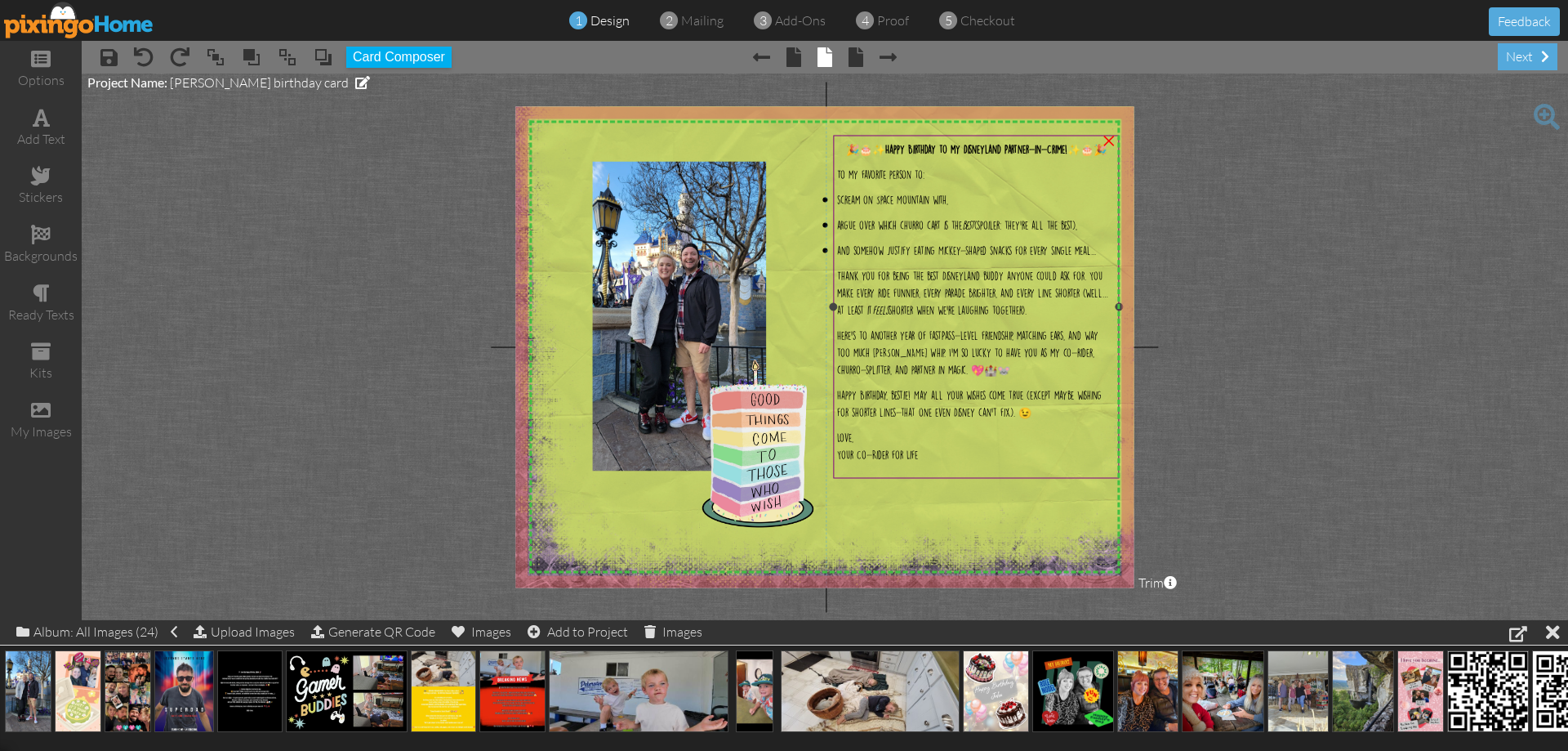
click at [931, 460] on p "Love, Your Co-Rider for Life" at bounding box center [976, 445] width 278 height 34
click at [915, 455] on span "Love, Your Co-Rider for Life" at bounding box center [878, 446] width 81 height 26
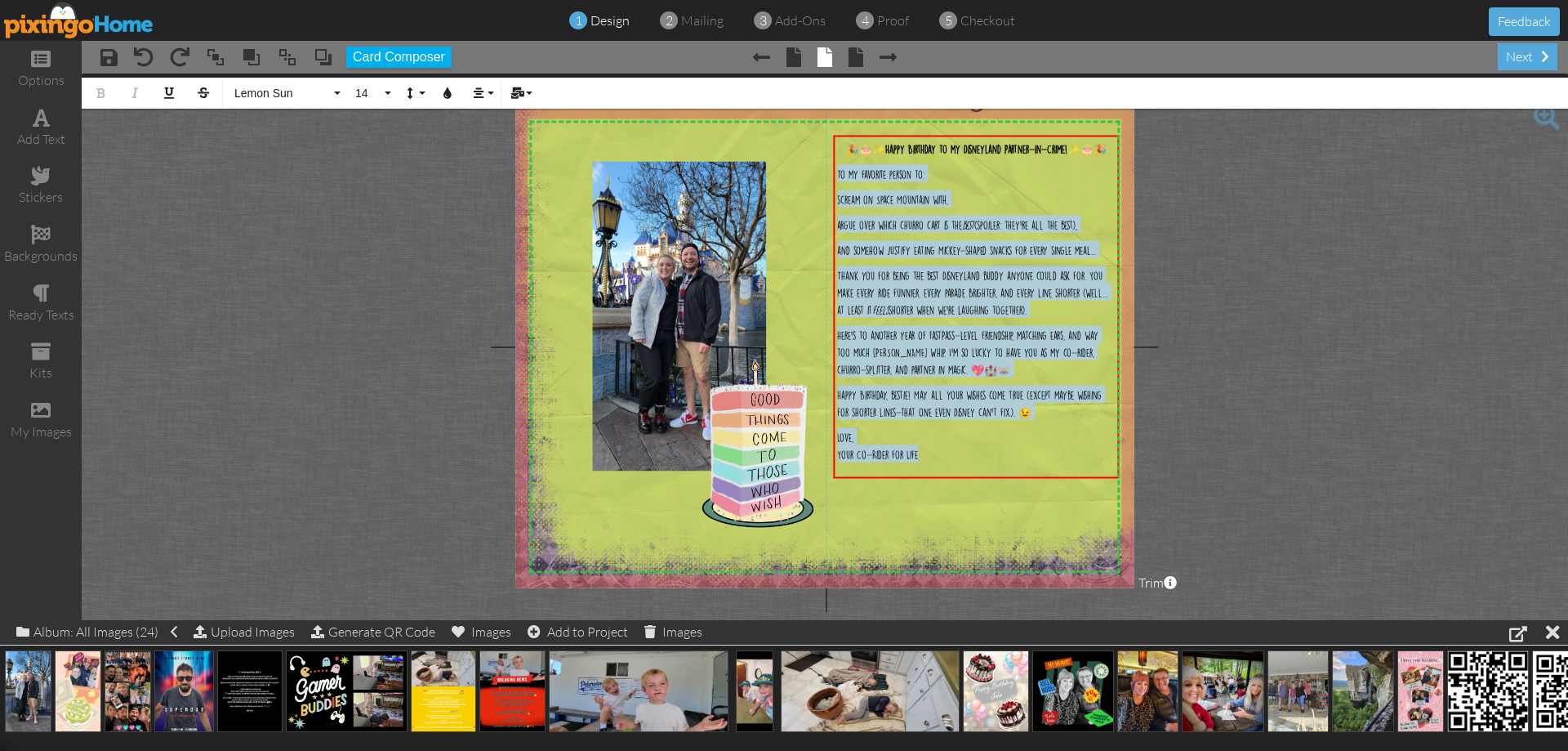
drag, startPoint x: 933, startPoint y: 463, endPoint x: 780, endPoint y: 180, distance: 321.7
click at [780, 180] on div "X X X X X X X X X X X X X X X X X X X X X X X X X X X X X X X X X X X X X X X X…" at bounding box center [825, 346] width 618 height 481
click at [482, 84] on button "Align" at bounding box center [482, 94] width 31 height 31
click at [494, 151] on link "[GEOGRAPHIC_DATA]" at bounding box center [490, 145] width 50 height 24
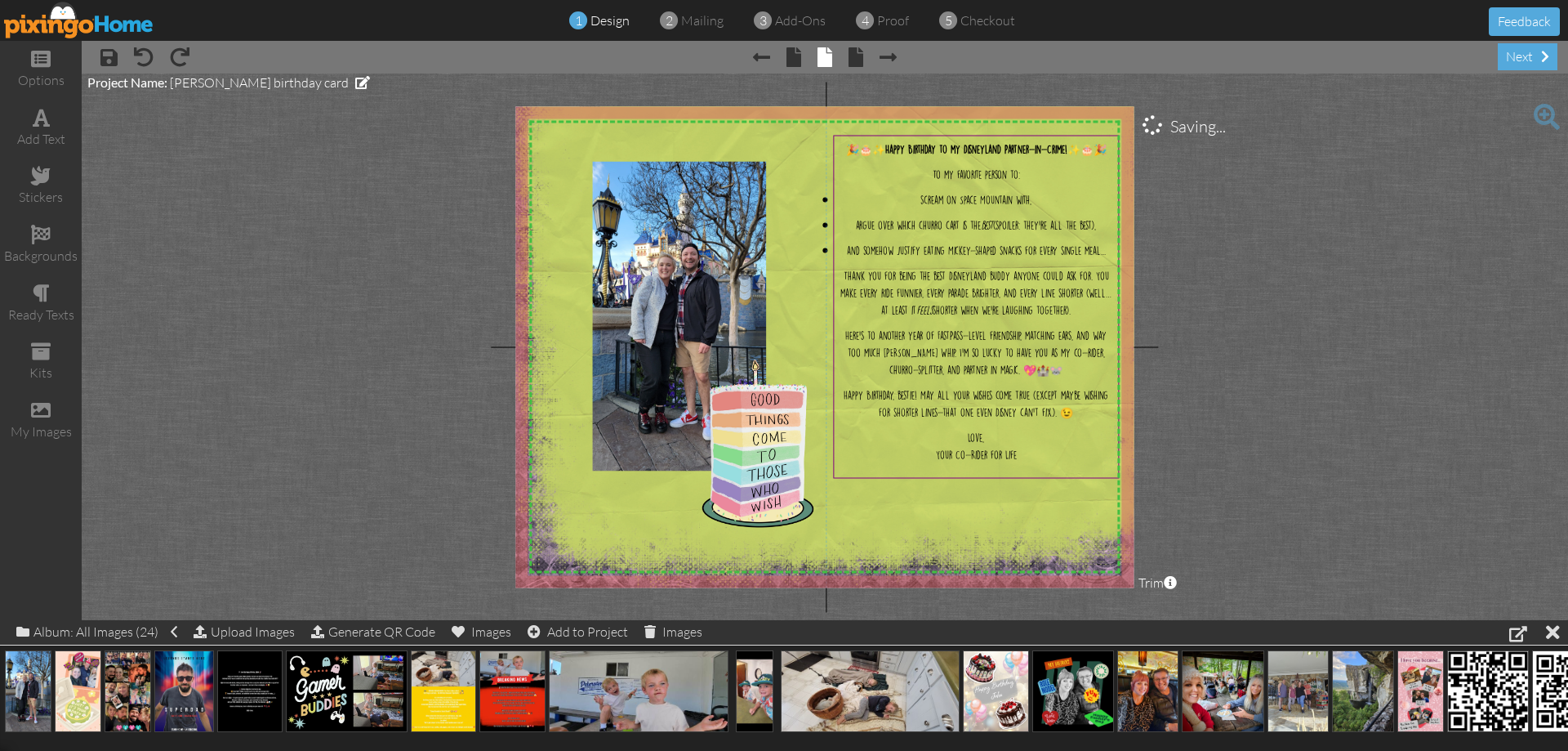
click at [996, 529] on img at bounding box center [834, 257] width 674 height 674
click at [886, 312] on span "Thank you for being the best Disneyland buddy anyone could ask for. You make ev…" at bounding box center [976, 293] width 271 height 43
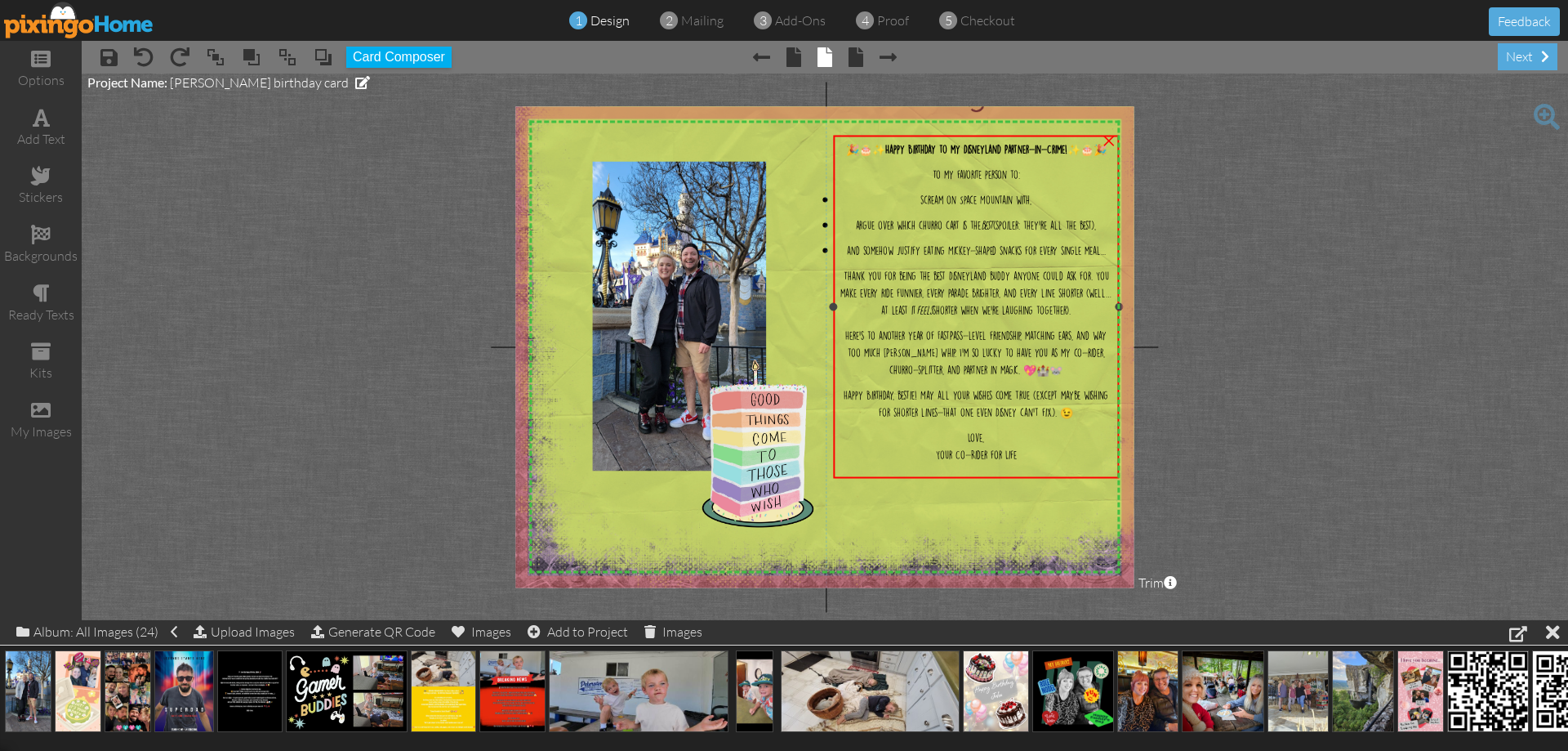
click at [886, 311] on span "Thank you for being the best Disneyland buddy anyone could ask for. You make ev…" at bounding box center [976, 293] width 271 height 43
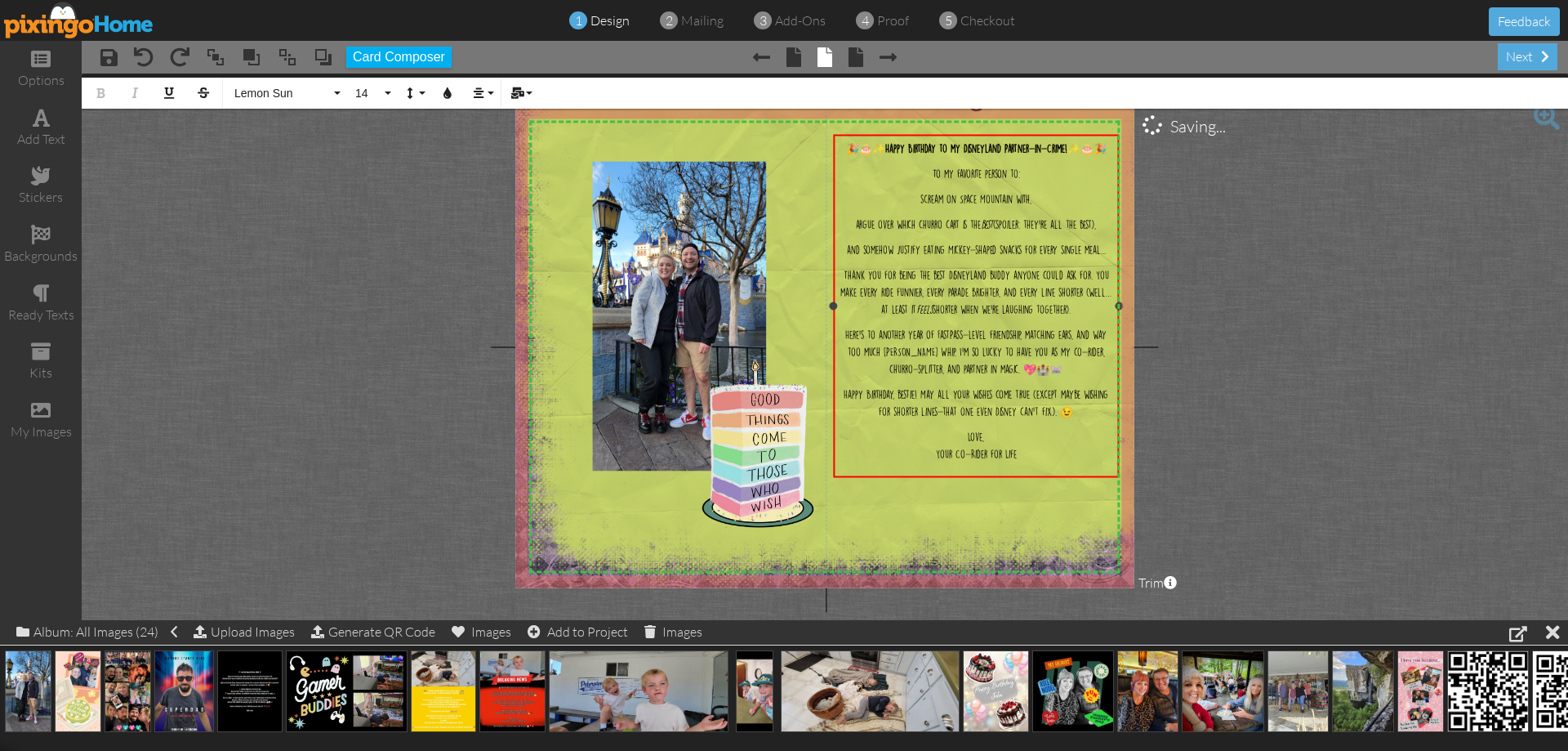
drag, startPoint x: 868, startPoint y: 302, endPoint x: 876, endPoint y: 296, distance: 10.0
click at [868, 302] on span "Thank you for being the best Disneyland buddy anyone could ask for. You make ev…" at bounding box center [976, 292] width 271 height 43
click at [932, 357] on span "Here’s to another year of FastPass-level friendship, matching ears, and way too…" at bounding box center [976, 351] width 261 height 43
click at [1033, 358] on span "Here’s to another year of FastPass-level friendship, matching ears, and way too…" at bounding box center [976, 351] width 261 height 43
click at [894, 400] on span "Happy Birthday, bestie! May all your wishes come true (except maybe wishing for…" at bounding box center [975, 403] width 264 height 26
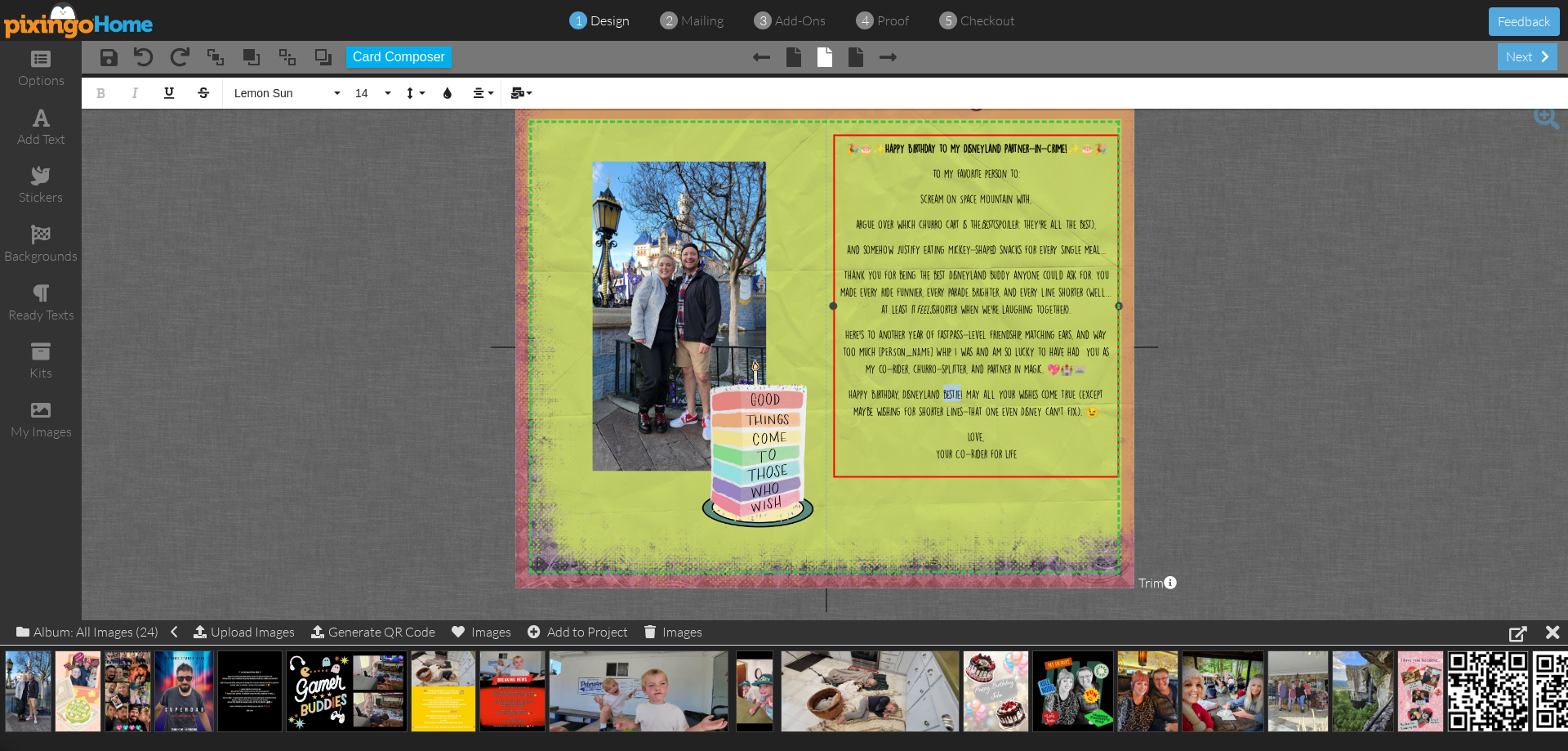
drag, startPoint x: 943, startPoint y: 399, endPoint x: 961, endPoint y: 400, distance: 18.0
click at [961, 400] on span "Happy Birthday, Disneyland bestie! May all your wishes come true (except maybe …" at bounding box center [975, 403] width 255 height 26
drag, startPoint x: 935, startPoint y: 397, endPoint x: 949, endPoint y: 396, distance: 14.0
click at [938, 398] on span "Happy Birthday, Disneyland buddy!! May all your wishes come true (except maybe …" at bounding box center [976, 403] width 273 height 26
click at [894, 406] on span "Happy Birthday, Disney buddy!! May all your wishes come true (except maybe wish…" at bounding box center [975, 403] width 276 height 26
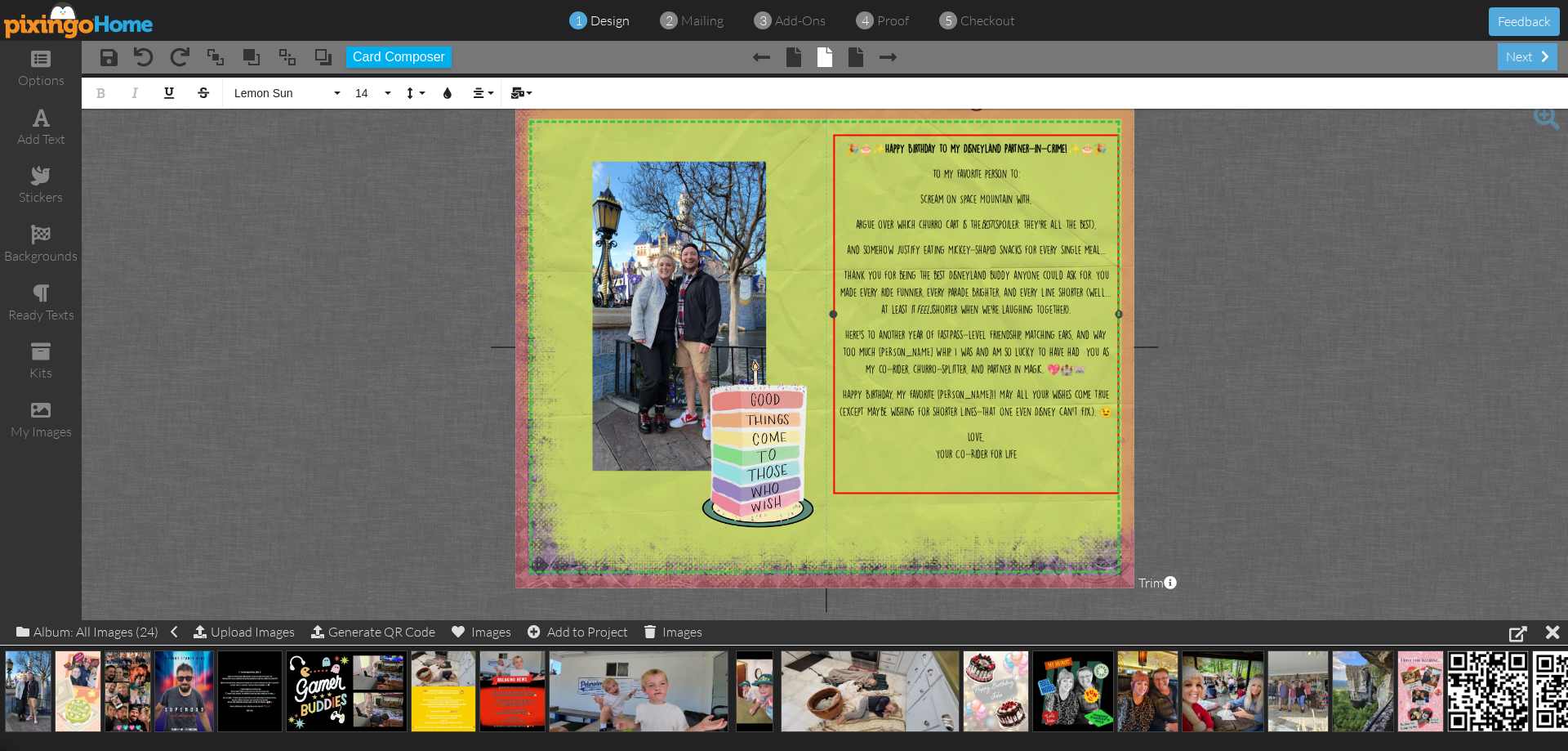
click at [953, 458] on span "Love, Your Co-Rider for Life" at bounding box center [976, 445] width 81 height 26
drag, startPoint x: 1027, startPoint y: 474, endPoint x: 938, endPoint y: 467, distance: 89.3
click at [938, 461] on p "Love, Your Co-Rider for Life" at bounding box center [976, 444] width 278 height 34
drag, startPoint x: 978, startPoint y: 481, endPoint x: 824, endPoint y: 458, distance: 155.7
click at [836, 468] on div "X X X X X X X X X X X X X X X X X X X X X X X X X X X X X X X X X X X X X X X X…" at bounding box center [825, 346] width 618 height 481
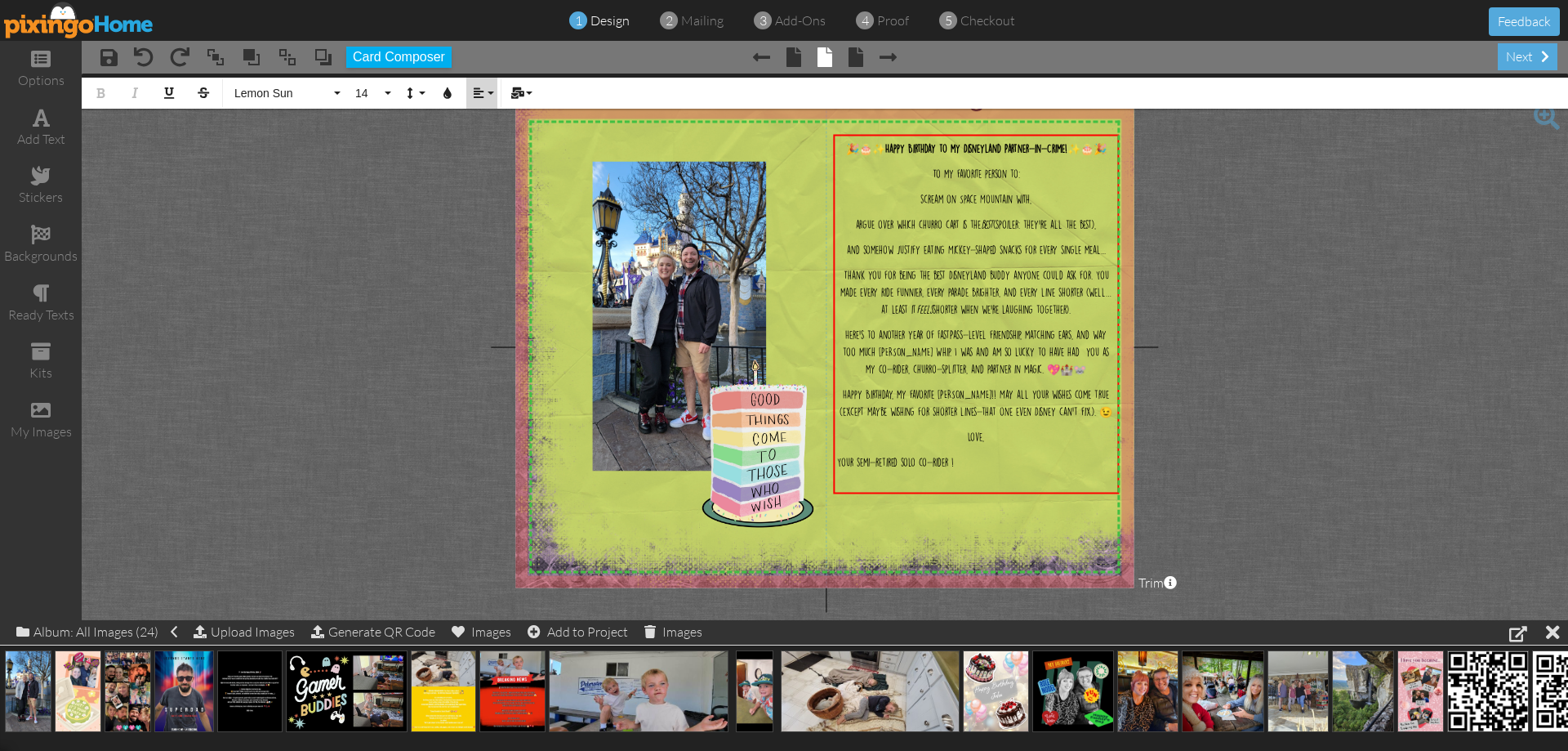
click at [495, 99] on button "Align" at bounding box center [482, 94] width 31 height 31
click at [500, 141] on link "[GEOGRAPHIC_DATA]" at bounding box center [490, 145] width 50 height 24
click at [1010, 520] on img at bounding box center [834, 257] width 674 height 674
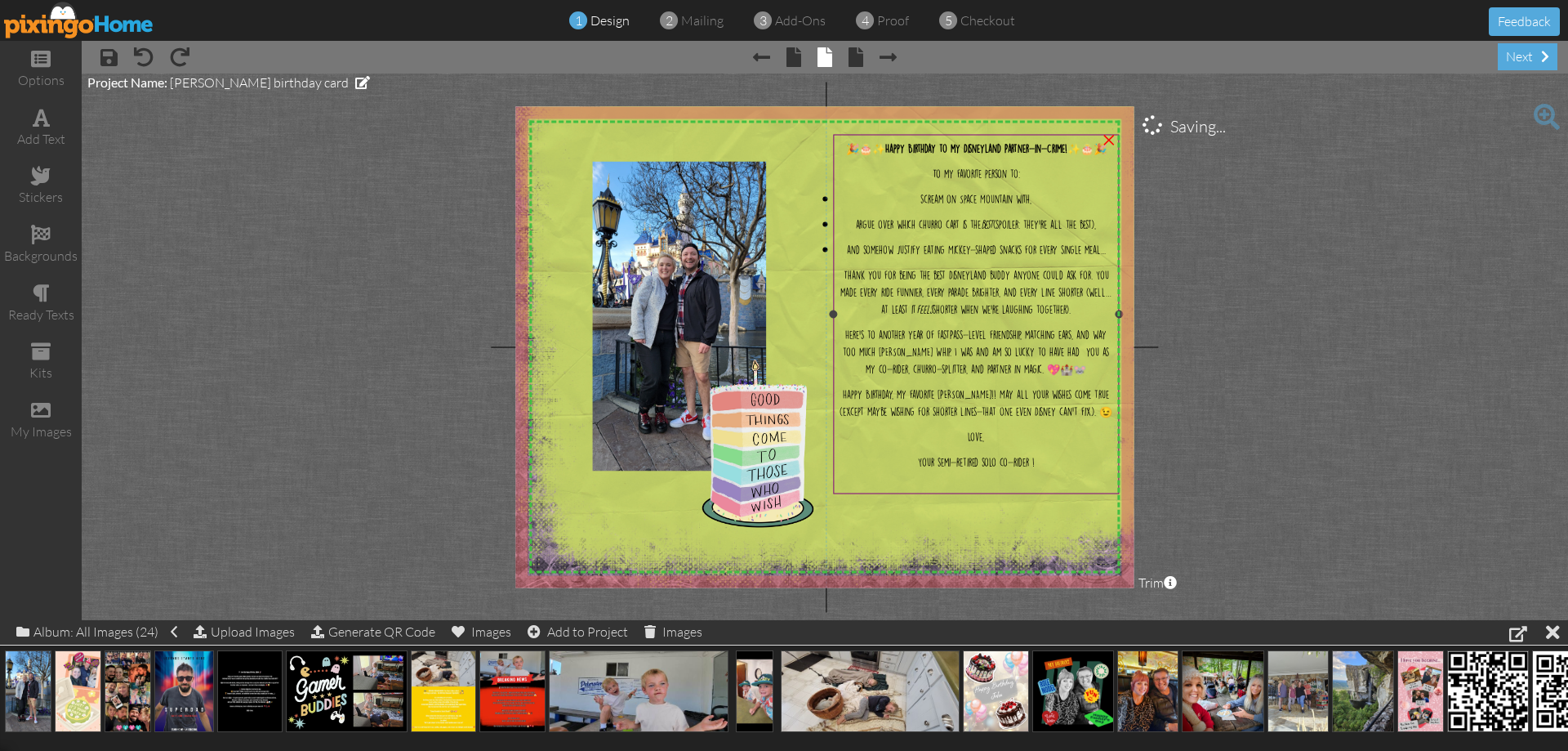
click at [1000, 466] on span "Your semi-retired solo co-rider !" at bounding box center [976, 461] width 117 height 9
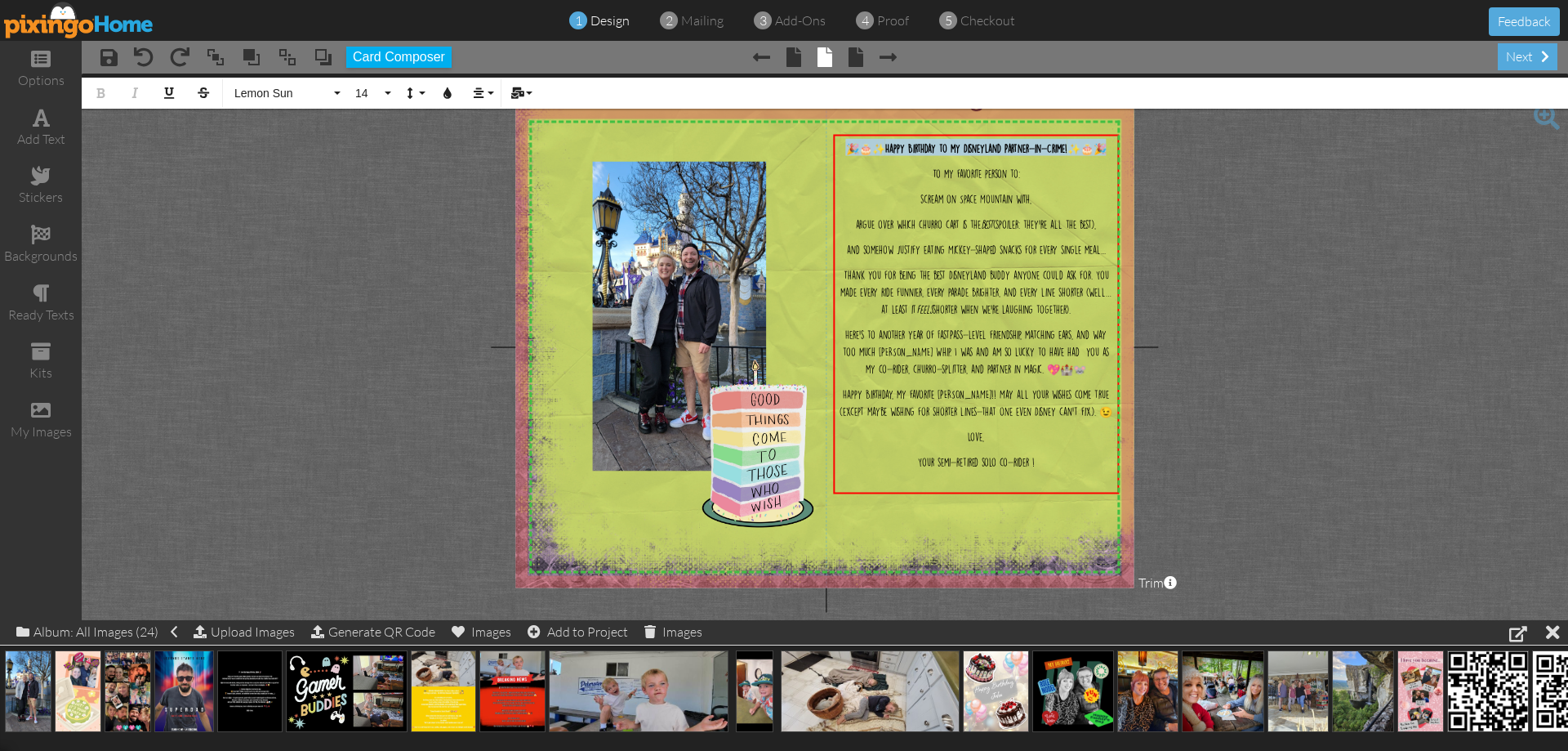
drag, startPoint x: 1107, startPoint y: 143, endPoint x: 801, endPoint y: 117, distance: 307.1
click at [816, 123] on div "X X X X X X X X X X X X X X X X X X X X X X X X X X X X X X X X X X X X X X X X…" at bounding box center [825, 346] width 618 height 481
click at [376, 93] on span "14" at bounding box center [368, 94] width 27 height 14
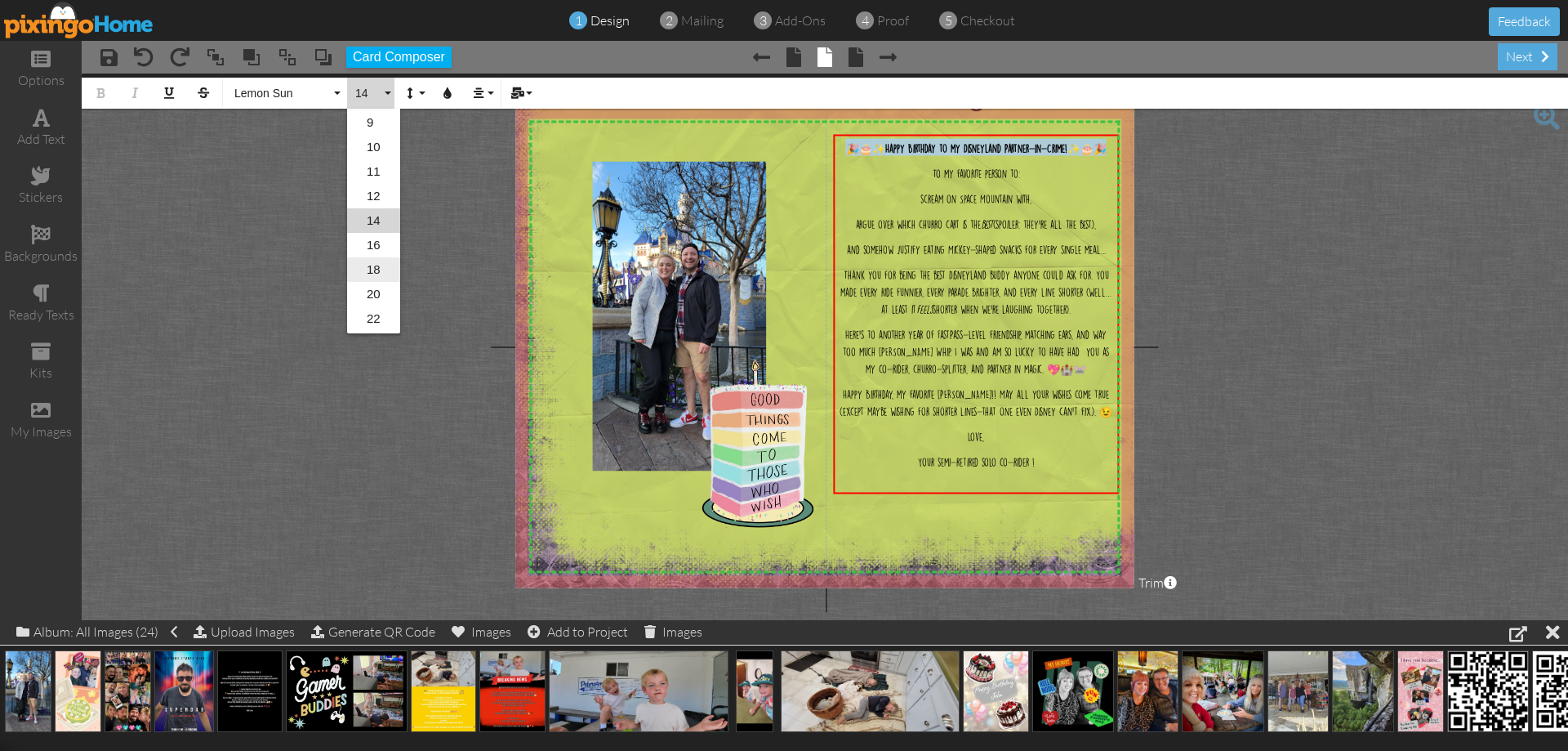
click at [377, 258] on link "18" at bounding box center [373, 269] width 53 height 24
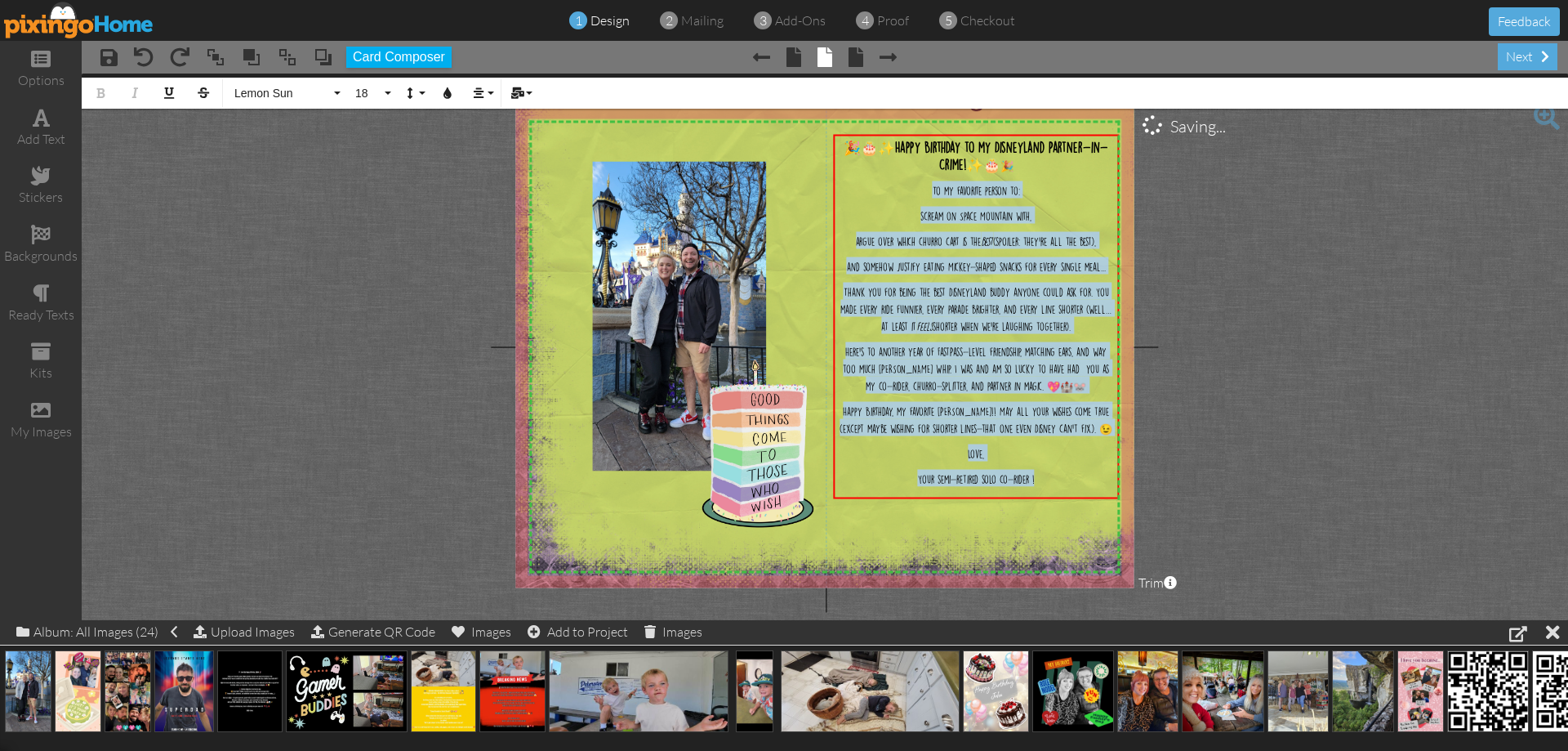
drag, startPoint x: 923, startPoint y: 190, endPoint x: 1102, endPoint y: 547, distance: 399.4
click at [1102, 547] on div "X X X X X X X X X X X X X X X X X X X X X X X X X X X X X X X X X X X X X X X X…" at bounding box center [825, 346] width 618 height 481
click at [382, 89] on button "18" at bounding box center [371, 94] width 48 height 31
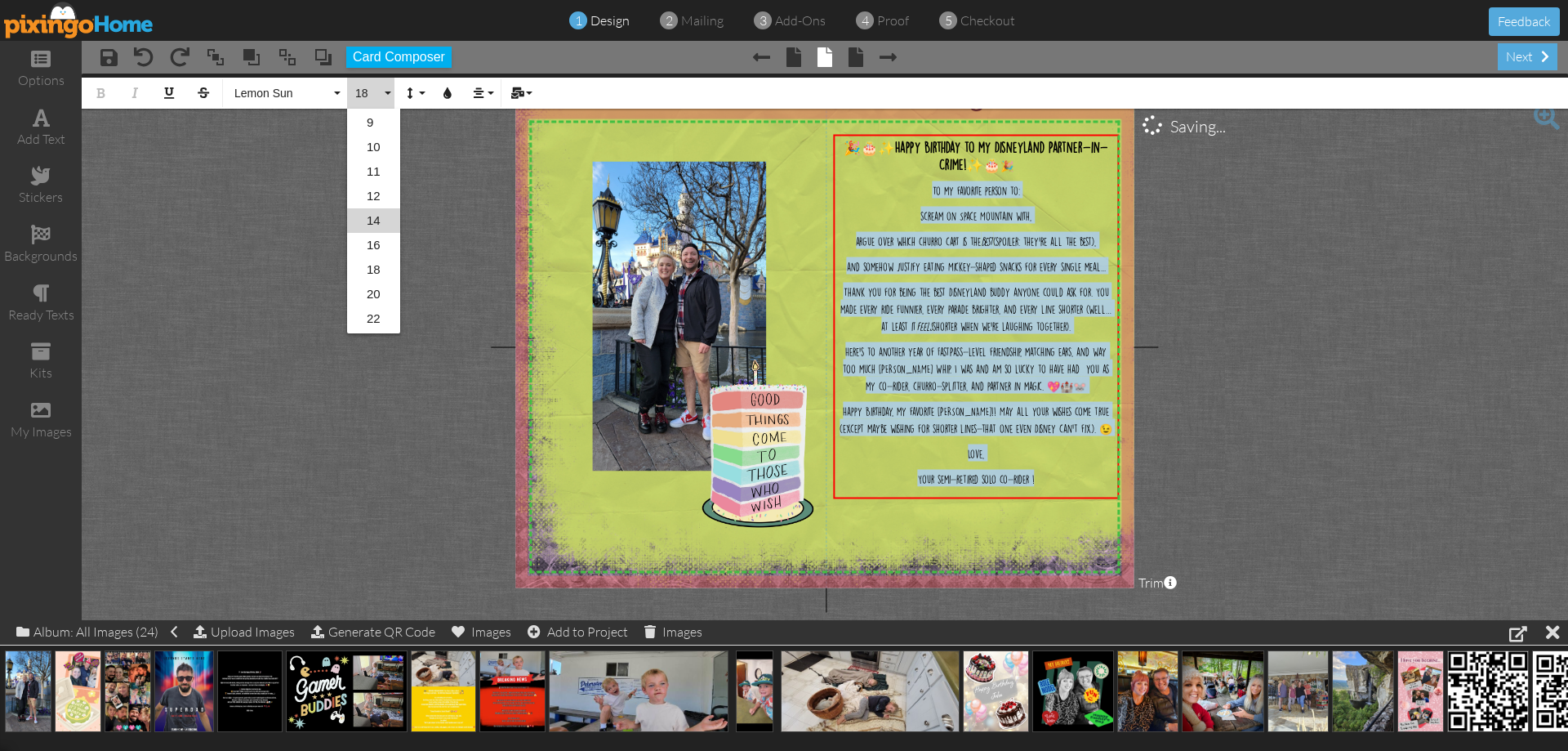
drag, startPoint x: 374, startPoint y: 249, endPoint x: 383, endPoint y: 252, distance: 9.5
click at [374, 249] on link "16" at bounding box center [373, 245] width 53 height 24
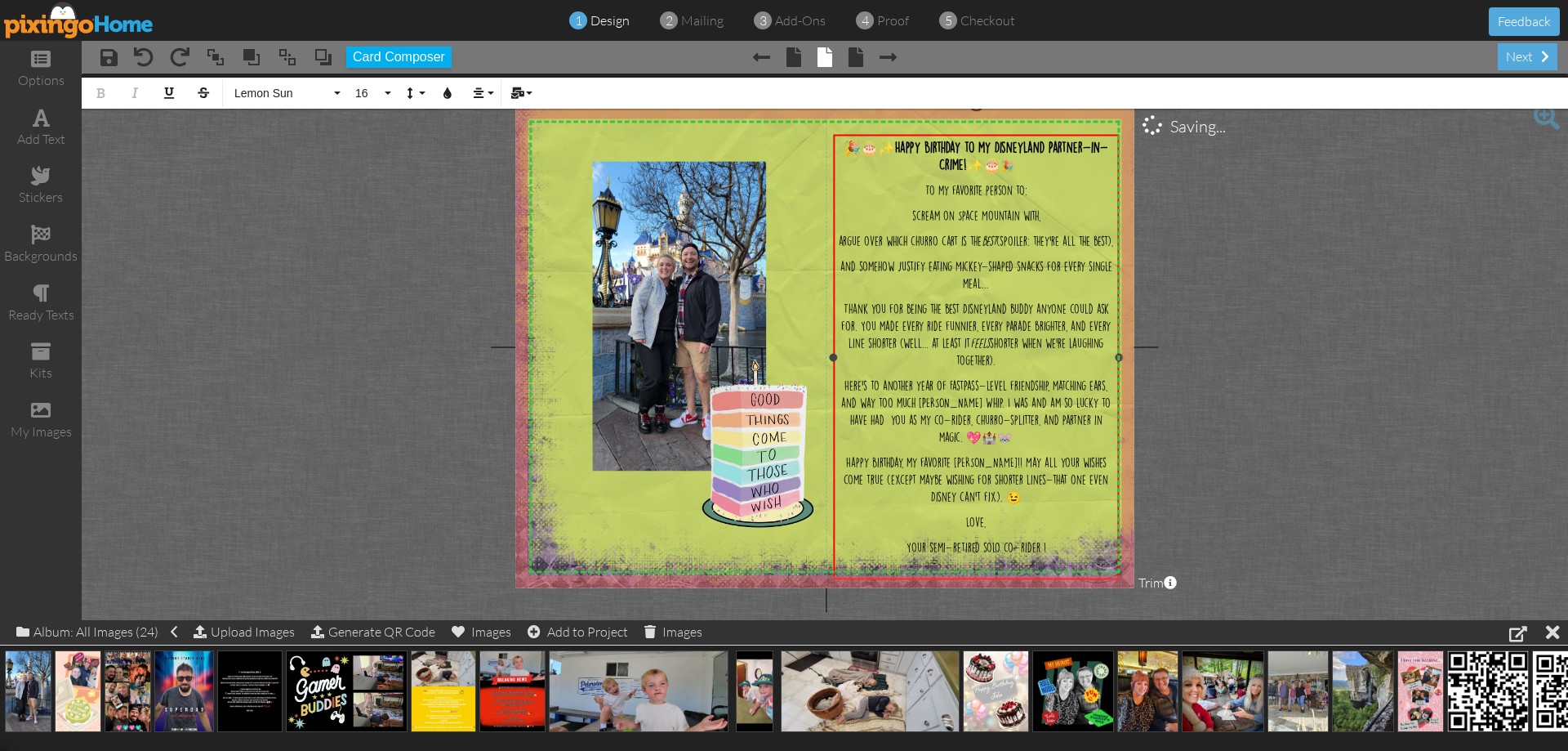
click at [978, 161] on span "🎉🎂✨ Happy Birthday to my Disneyland Partner-in-Crime! ✨🎂" at bounding box center [975, 155] width 264 height 28
drag, startPoint x: 902, startPoint y: 144, endPoint x: 810, endPoint y: 128, distance: 93.4
click at [810, 128] on div "X X X X X X X X X X X X X X X X X X X X X X X X X X X X X X X X X X X X X X X X…" at bounding box center [825, 346] width 618 height 481
drag, startPoint x: 1088, startPoint y: 148, endPoint x: 1128, endPoint y: 159, distance: 41.5
click at [1091, 148] on span "Happy Birthday to my Disneyland Partner-in-Crime! ✨🎂" at bounding box center [975, 147] width 274 height 12
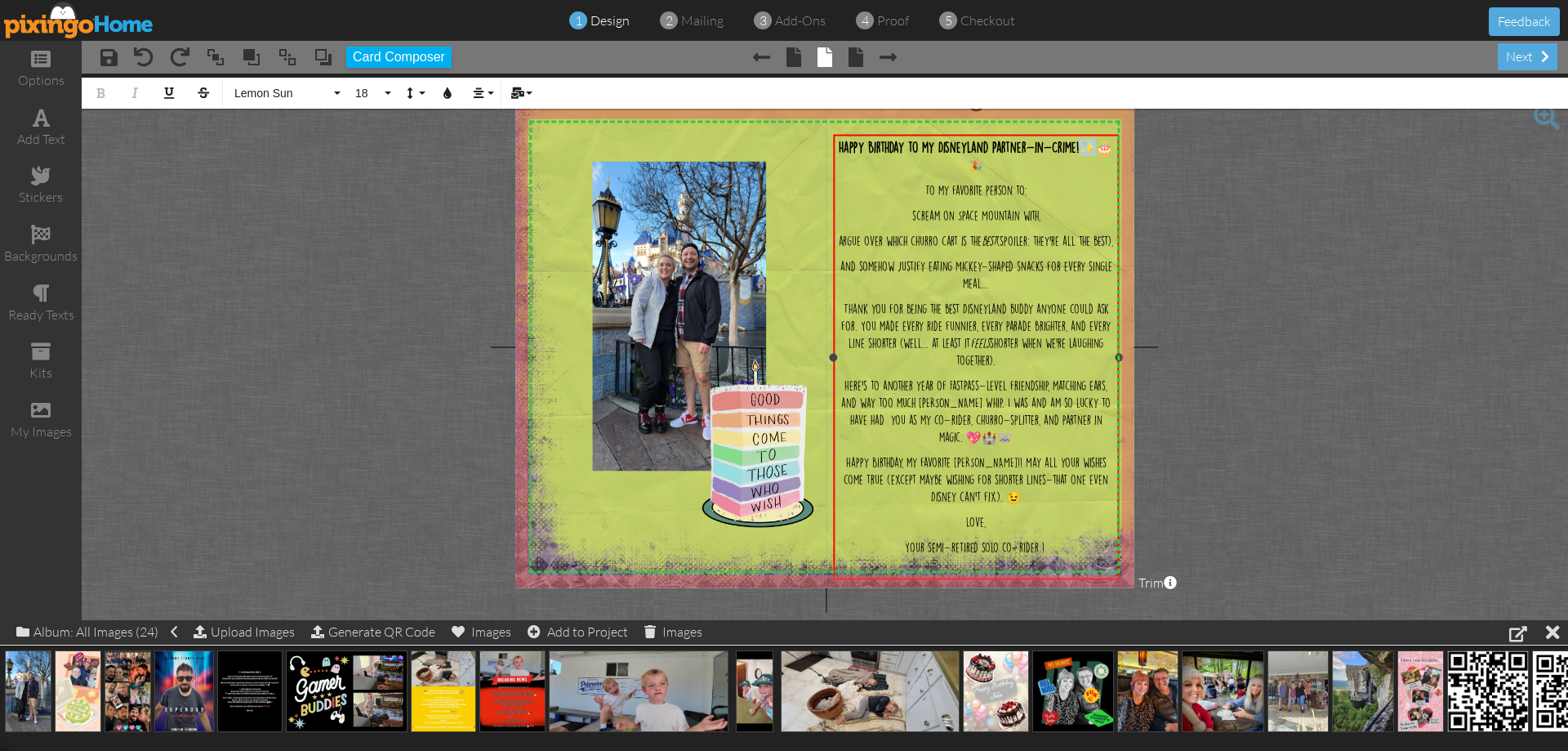
drag, startPoint x: 1085, startPoint y: 149, endPoint x: 1126, endPoint y: 149, distance: 41.0
click at [1088, 150] on span "Happy Birthday to my Disneyland Partner-in-Crime! ✨🎂" at bounding box center [975, 147] width 274 height 12
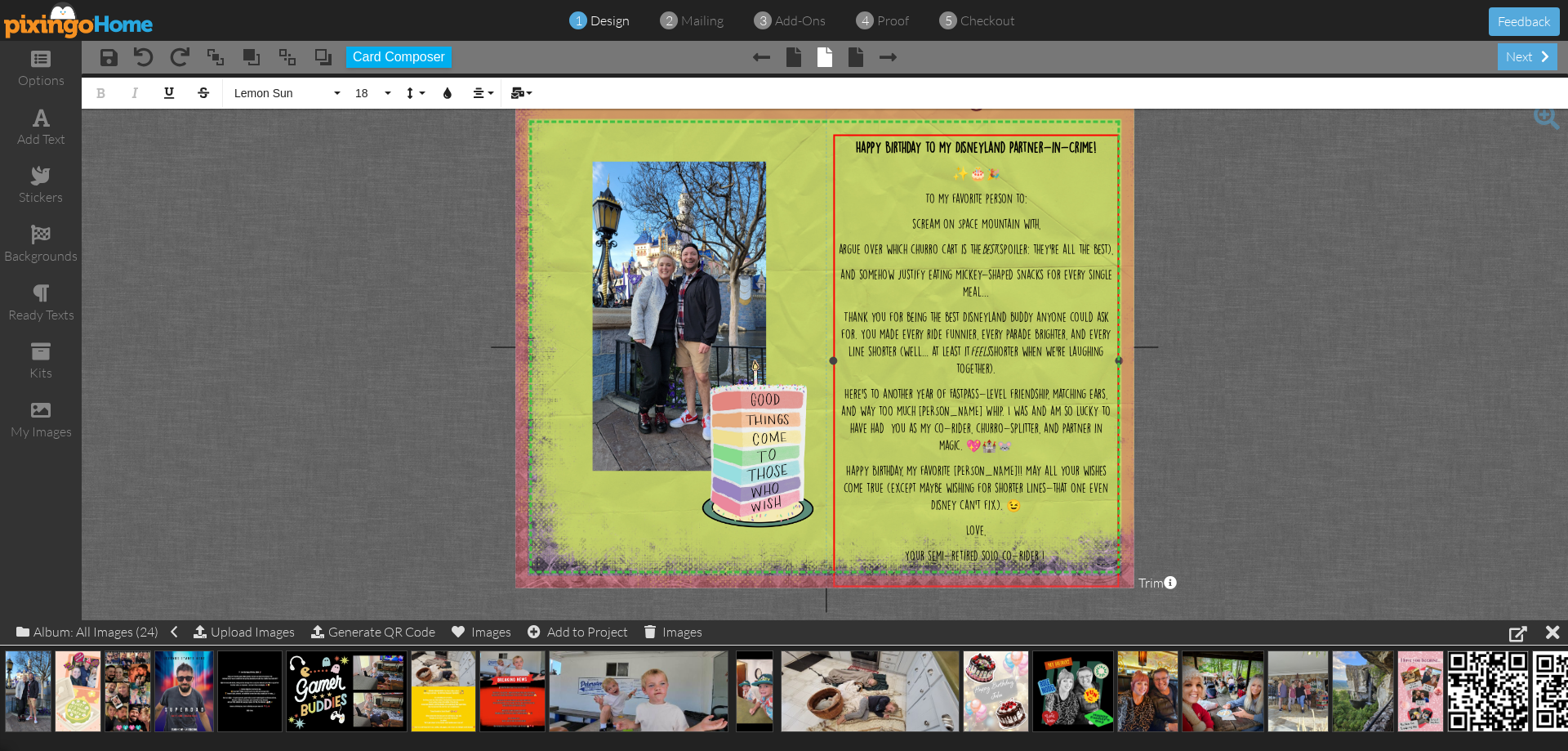
click at [1032, 196] on p "To my favorite person to:" at bounding box center [976, 198] width 278 height 18
drag, startPoint x: 1032, startPoint y: 197, endPoint x: 921, endPoint y: 195, distance: 111.0
click at [921, 195] on p "To my favorite person to:" at bounding box center [976, 198] width 278 height 18
click at [1081, 210] on div "Happy Birthday to my Disneyland Partner-in-Crime! ​ ✨🎂 🎉 To my favorite person …" at bounding box center [976, 351] width 278 height 425
click at [1034, 561] on span "Your semi-retired solo co-rider !" at bounding box center [974, 556] width 139 height 10
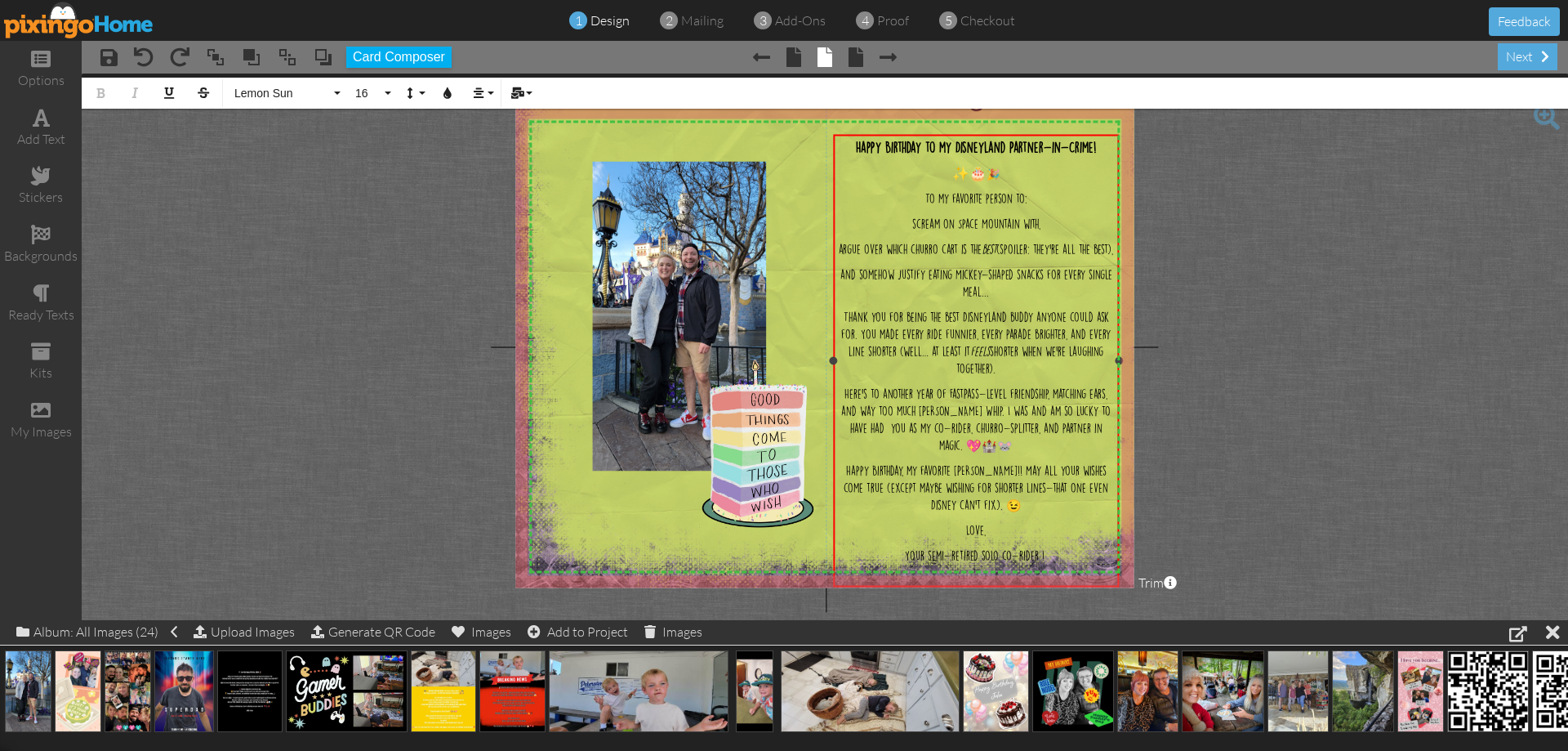
click at [904, 564] on div "Your semi-retired solo co-rider !" at bounding box center [976, 555] width 278 height 18
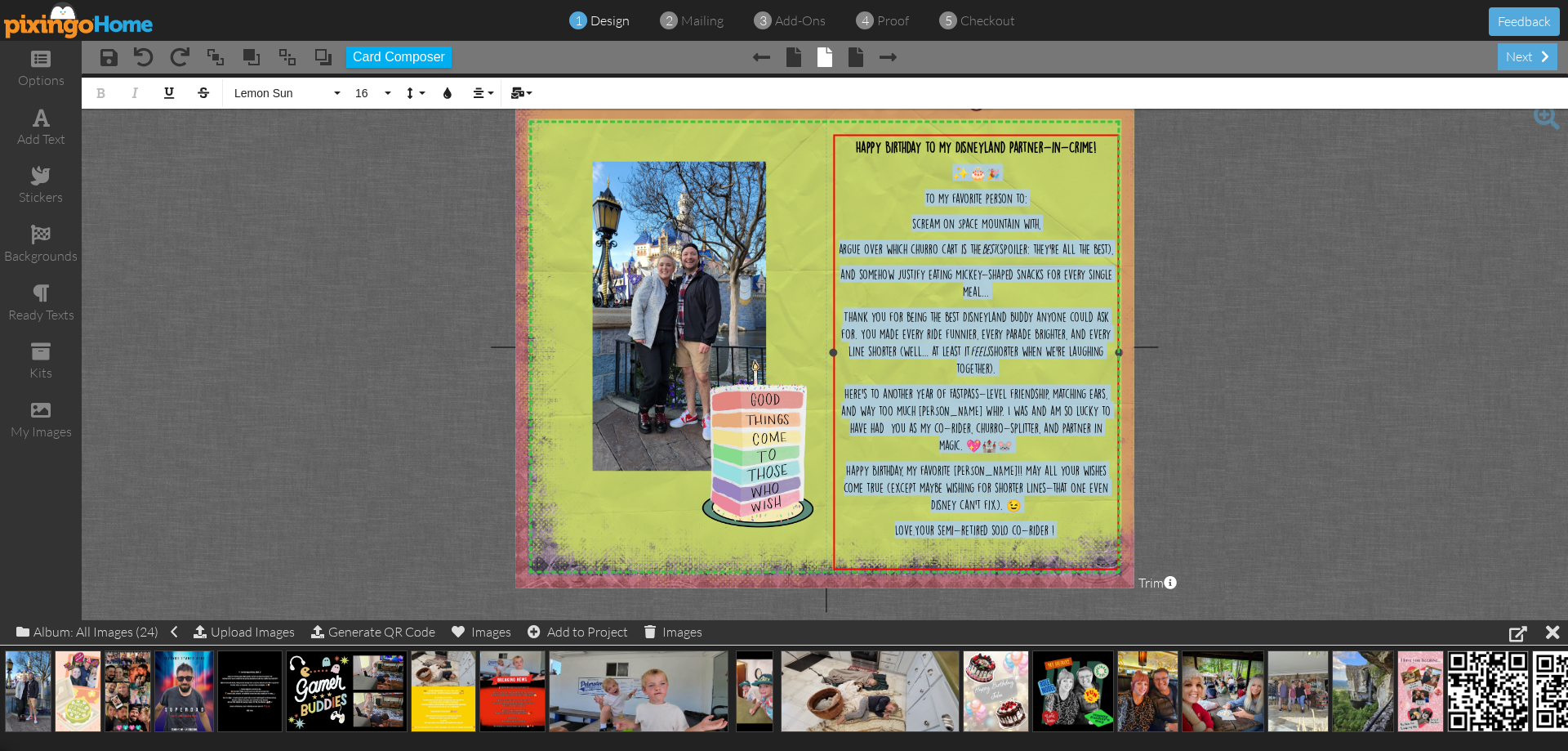
drag, startPoint x: 1067, startPoint y: 542, endPoint x: 857, endPoint y: 169, distance: 428.1
click at [857, 169] on div "Happy Birthday to my Disneyland Partner-in-Crime! ​ ✨🎂 🎉 To my favorite person …" at bounding box center [976, 342] width 278 height 408
click at [994, 299] on p "and somehow justify eating Mickey-shaped snacks for every single meal..." at bounding box center [976, 282] width 278 height 34
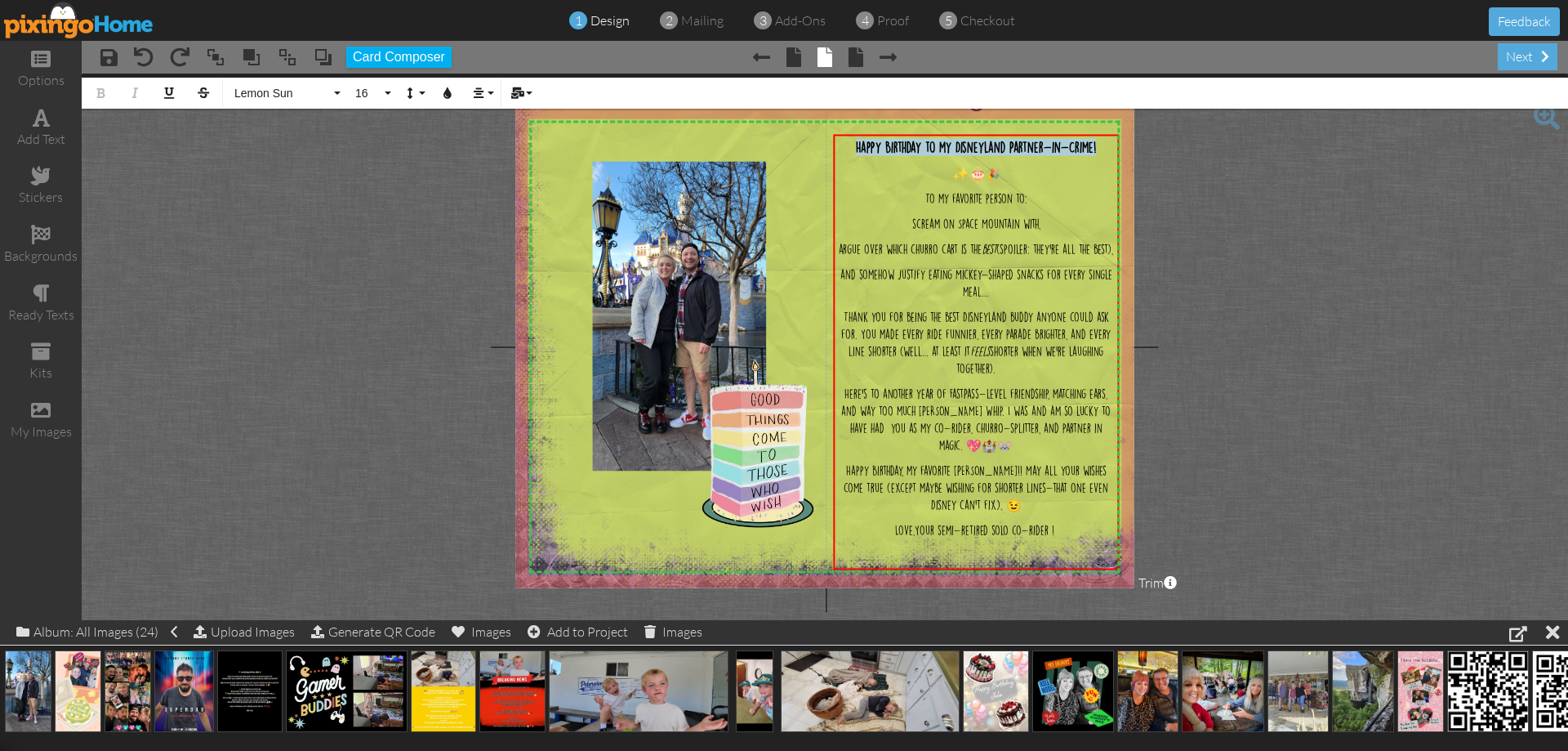
drag, startPoint x: 1099, startPoint y: 146, endPoint x: 575, endPoint y: 71, distance: 529.3
click at [805, 122] on div "X X X X X X X X X X X X X X X X X X X X X X X X X X X X X X X X X X X X X X X X…" at bounding box center [825, 346] width 618 height 481
click at [176, 96] on button "Underline" at bounding box center [169, 94] width 31 height 31
click at [247, 267] on project-studio-wrapper "X X X X X X X X X X X X X X X X X X X X X X X X X X X X X X X X X X X X X X X X…" at bounding box center [825, 346] width 1486 height 546
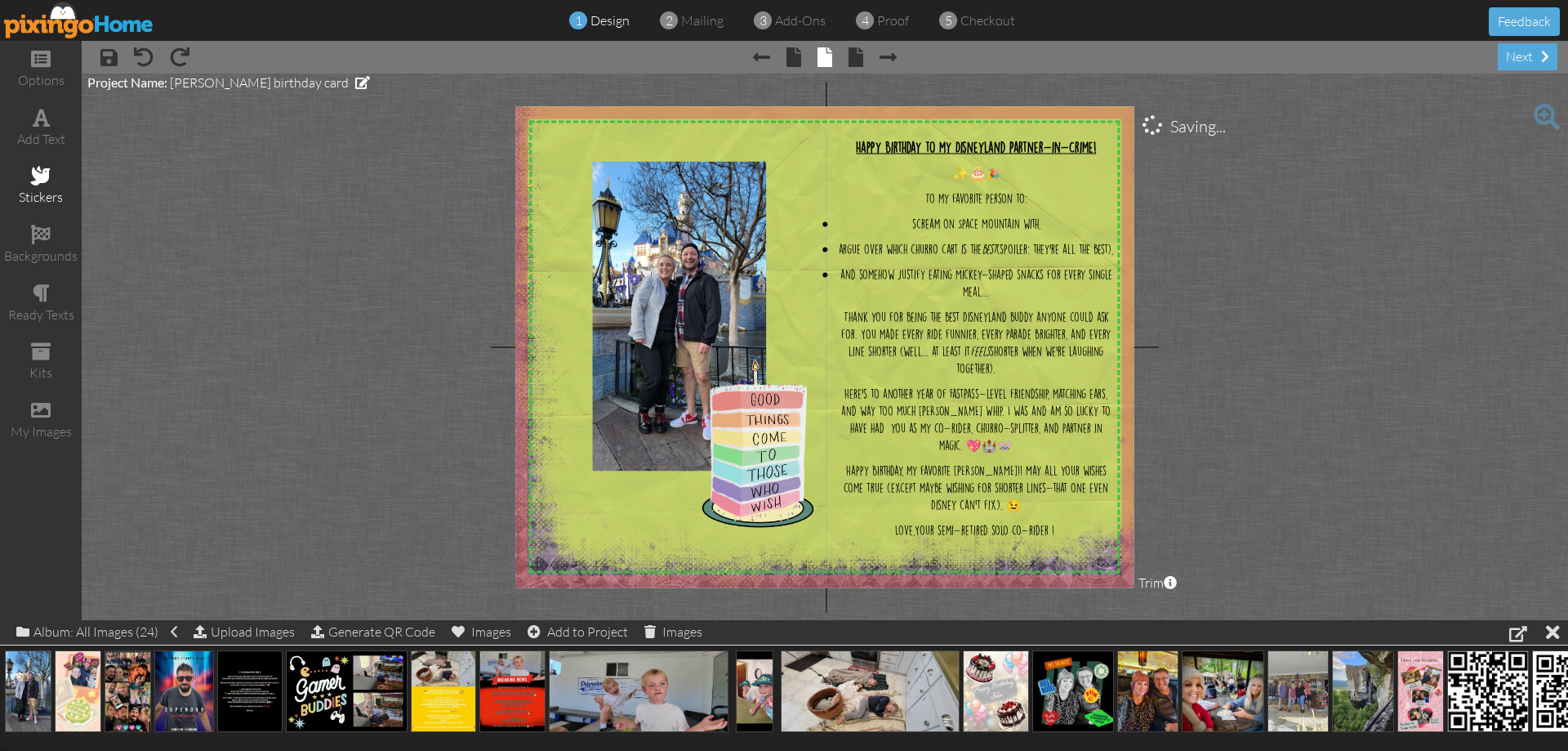
click at [56, 180] on div "stickers" at bounding box center [41, 186] width 82 height 58
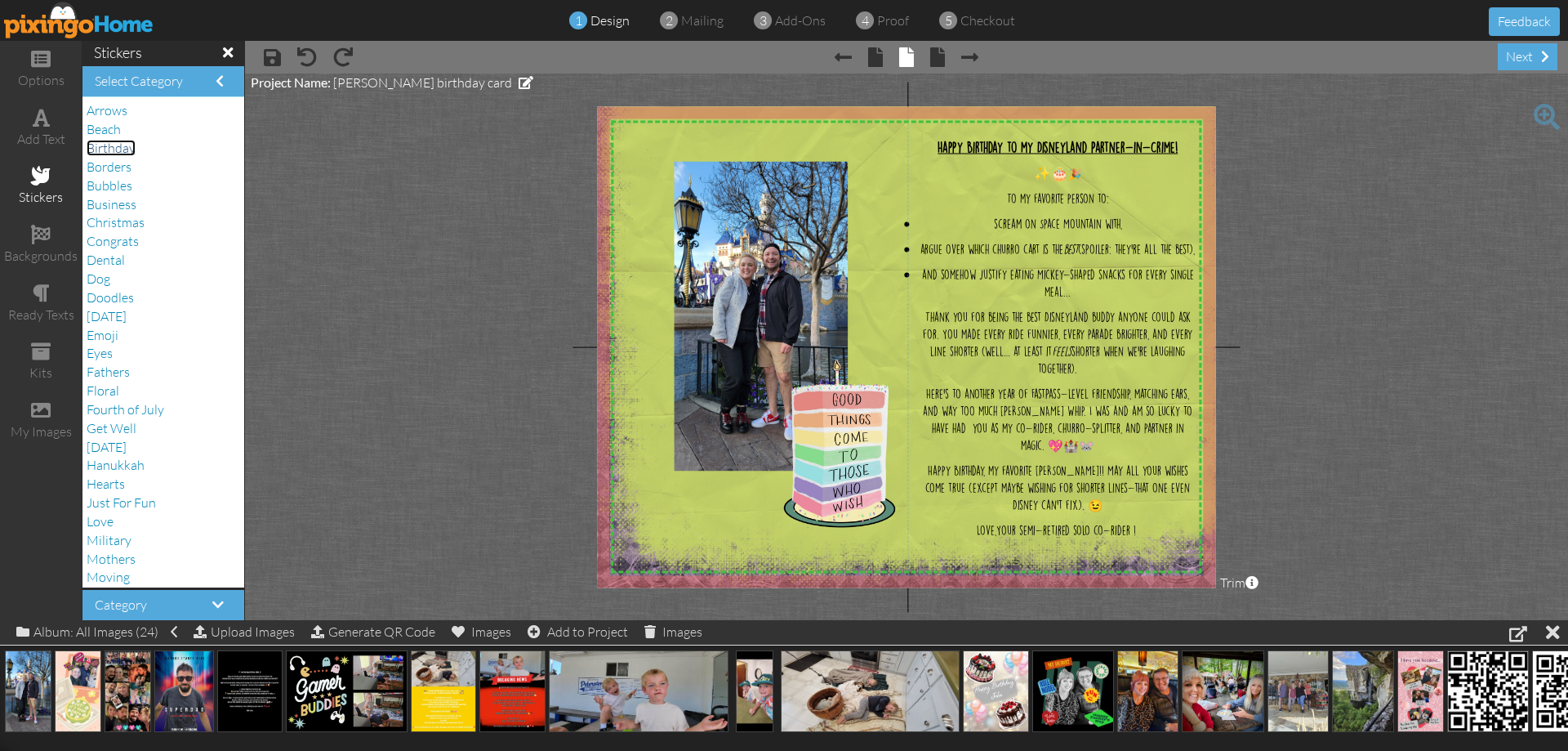
click at [115, 153] on span "Birthday" at bounding box center [111, 147] width 49 height 17
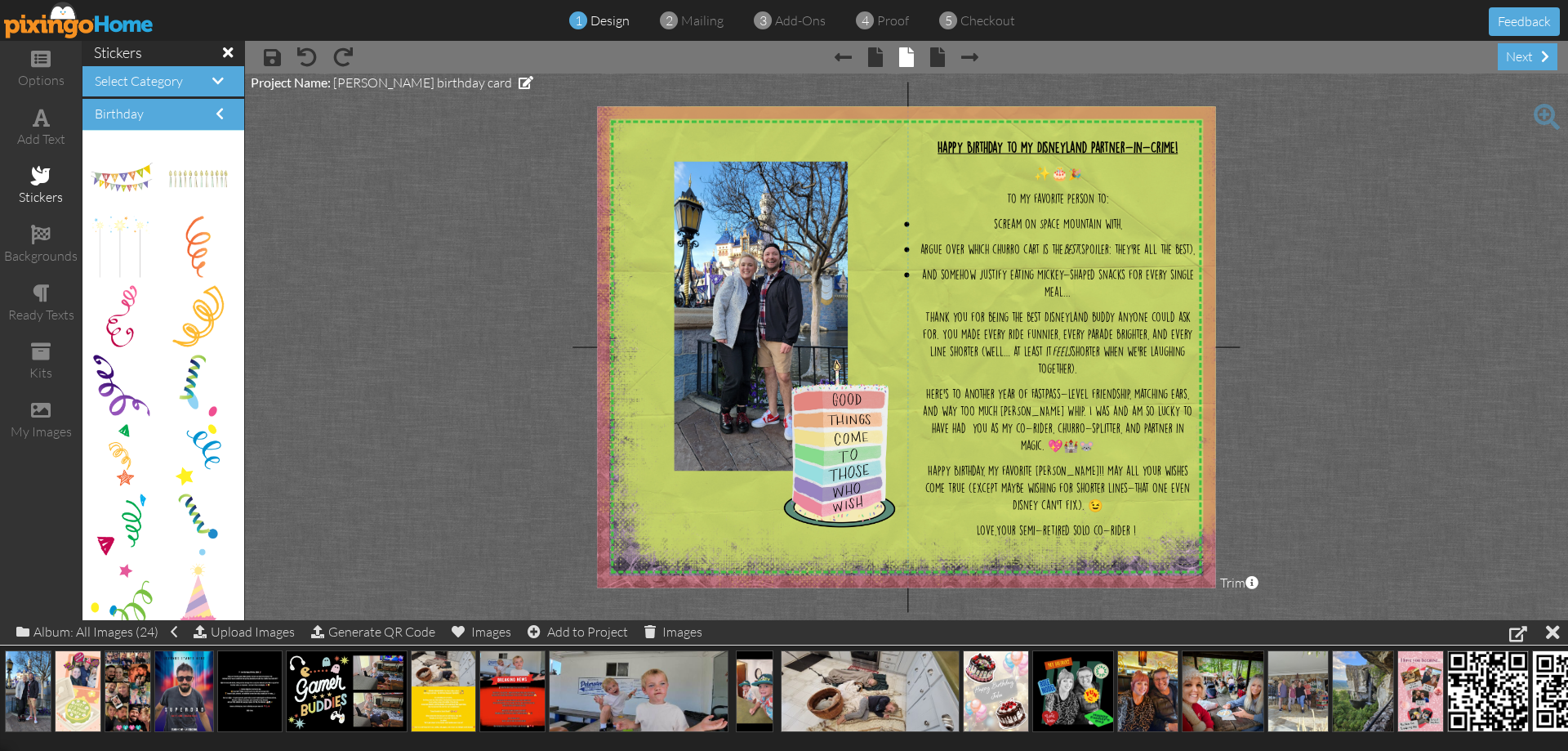
scroll to position [1878, 0]
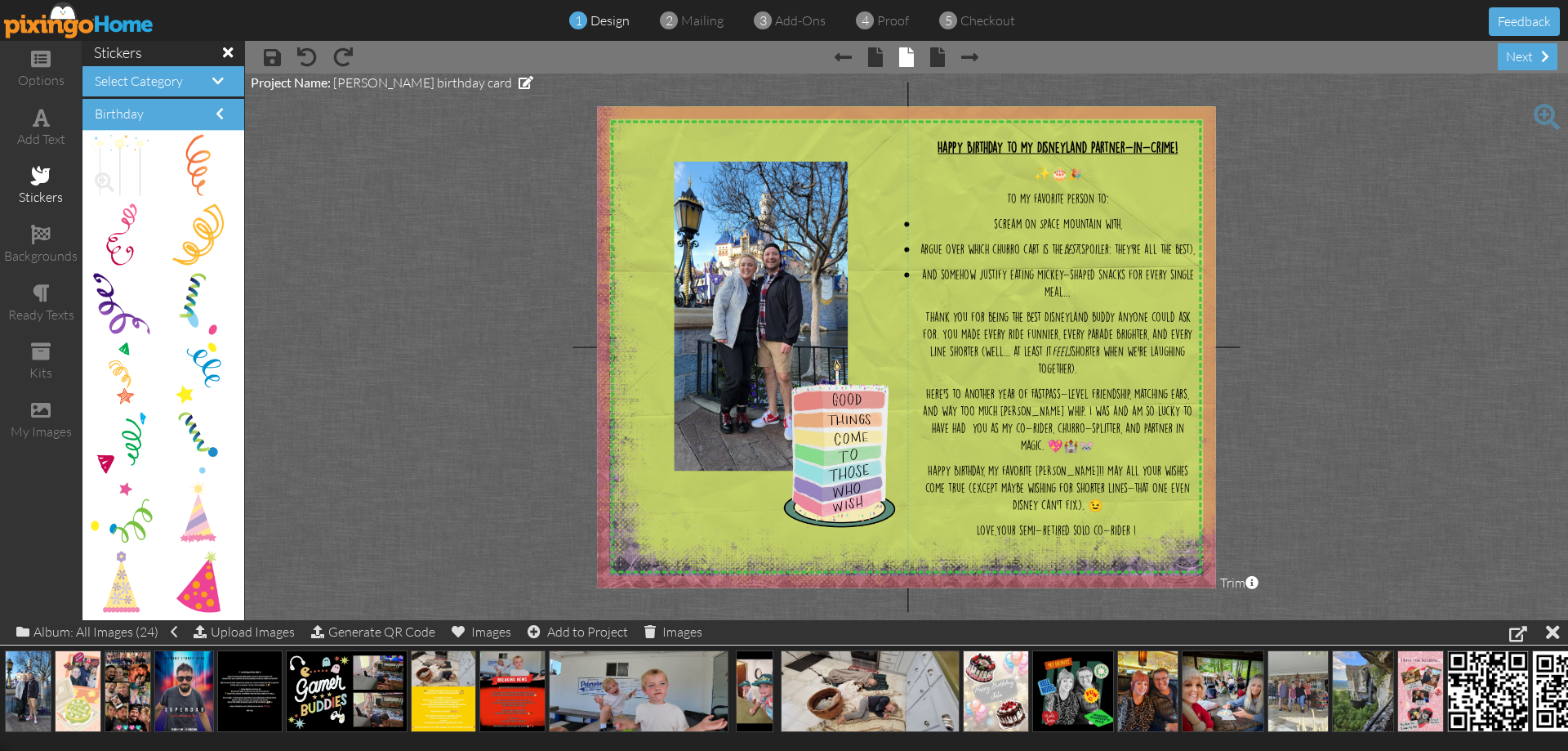
click at [138, 184] on img at bounding box center [122, 165] width 60 height 61
drag, startPoint x: 118, startPoint y: 168, endPoint x: 686, endPoint y: 532, distance: 674.6
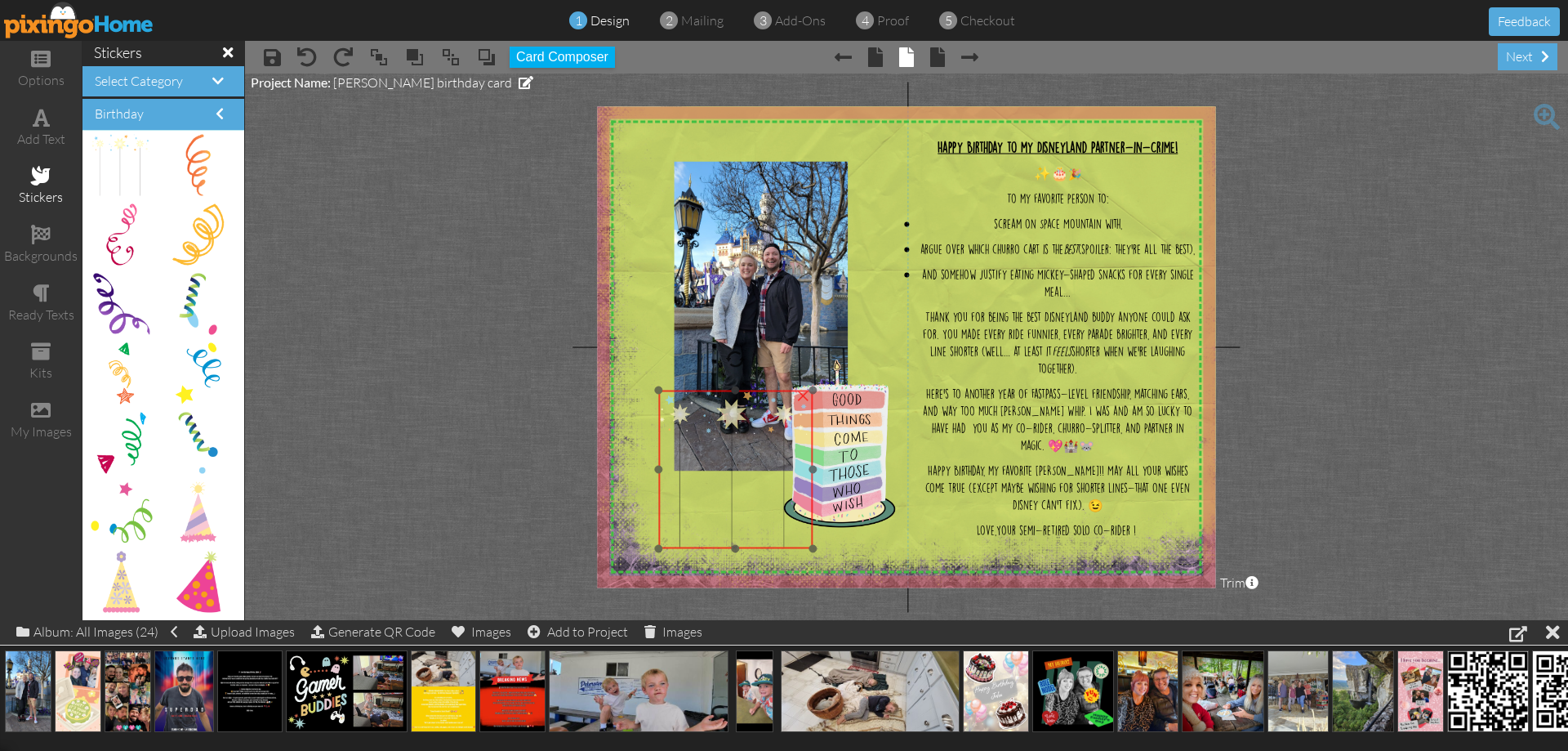
drag, startPoint x: 717, startPoint y: 441, endPoint x: 716, endPoint y: 524, distance: 83.0
click at [716, 524] on img at bounding box center [735, 469] width 154 height 158
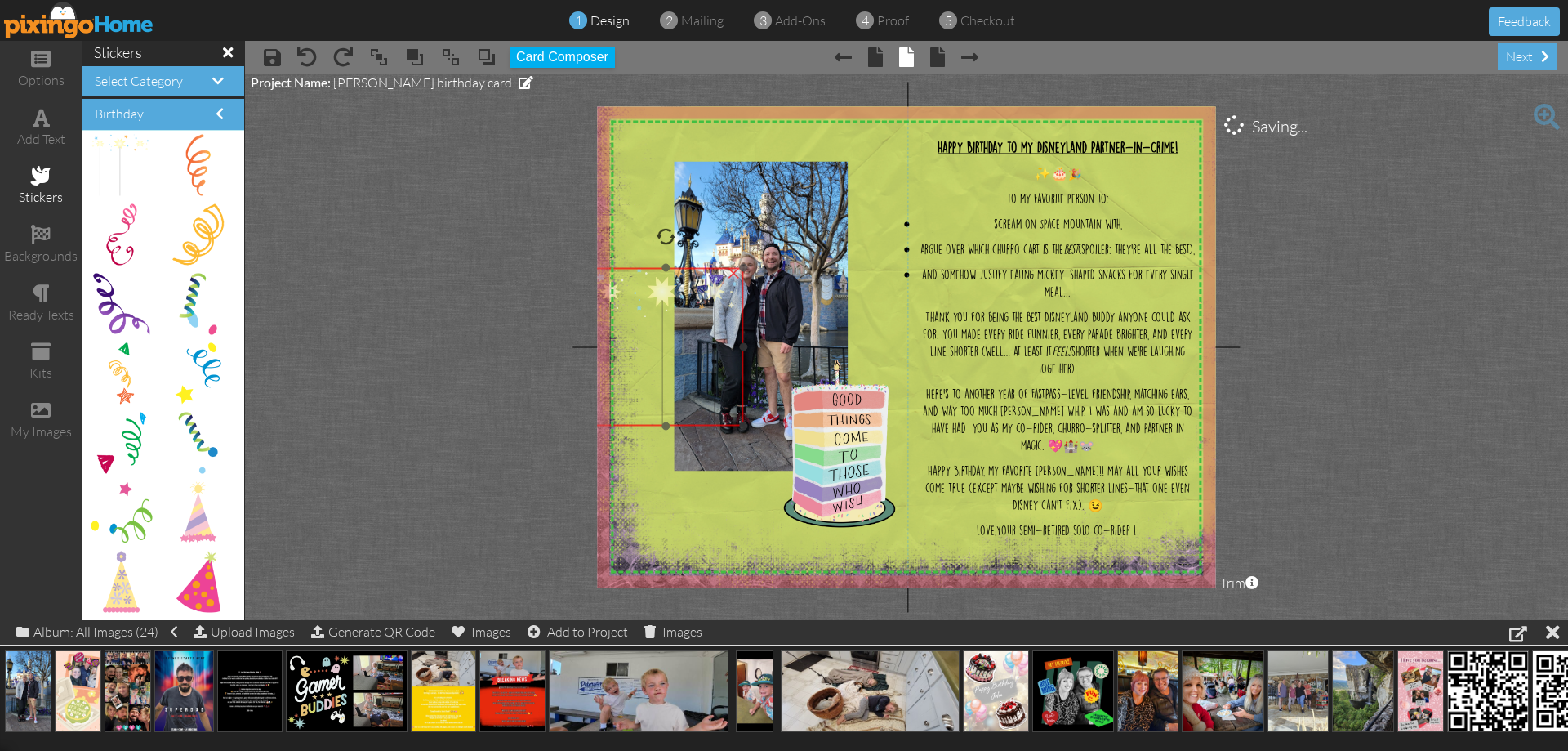
drag, startPoint x: 748, startPoint y: 544, endPoint x: 679, endPoint y: 423, distance: 139.3
click at [679, 422] on img at bounding box center [666, 347] width 154 height 158
drag, startPoint x: 137, startPoint y: 156, endPoint x: 762, endPoint y: 365, distance: 659.0
drag, startPoint x: 786, startPoint y: 249, endPoint x: 702, endPoint y: 491, distance: 256.2
click at [702, 491] on img at bounding box center [709, 474] width 154 height 158
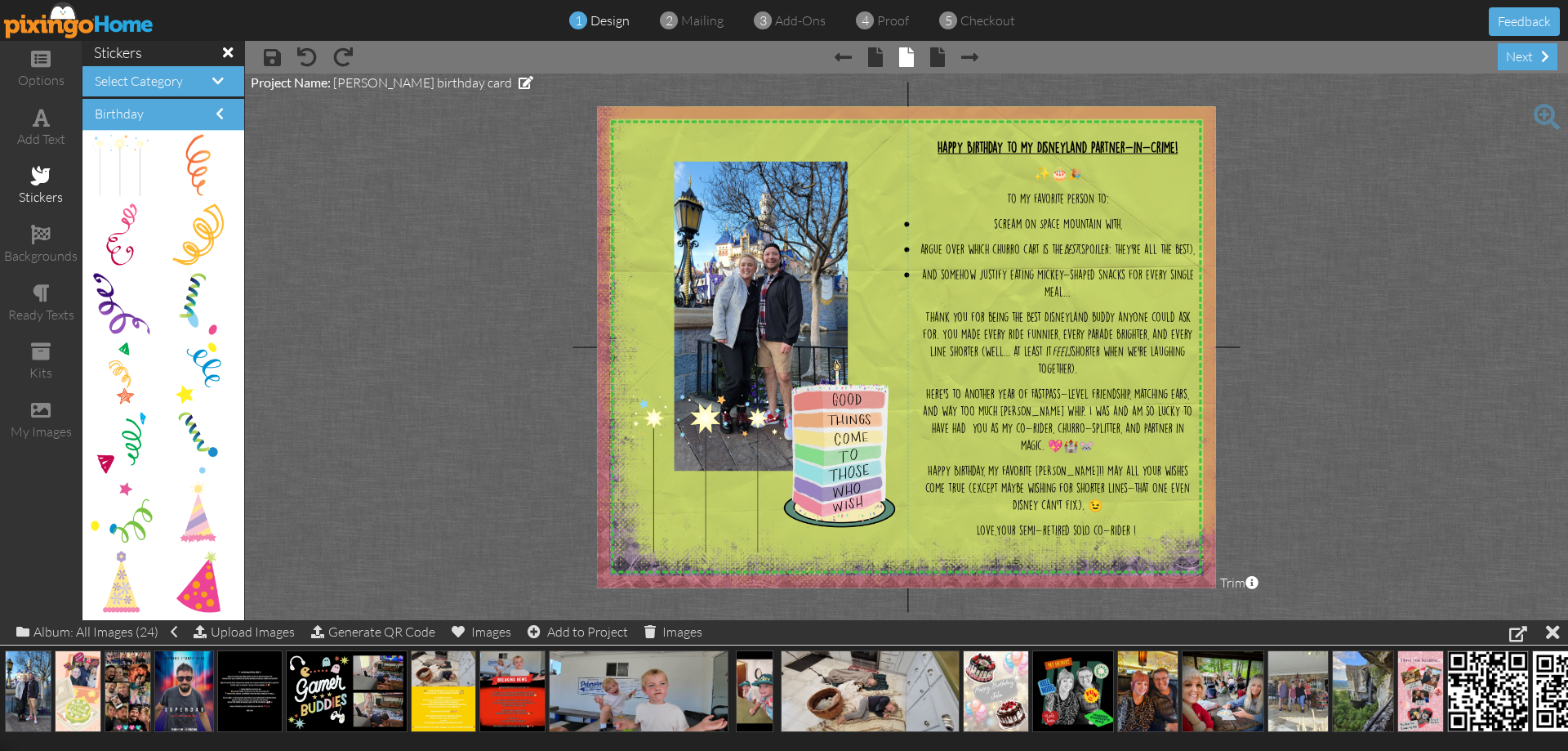
click at [831, 558] on img at bounding box center [916, 257] width 674 height 674
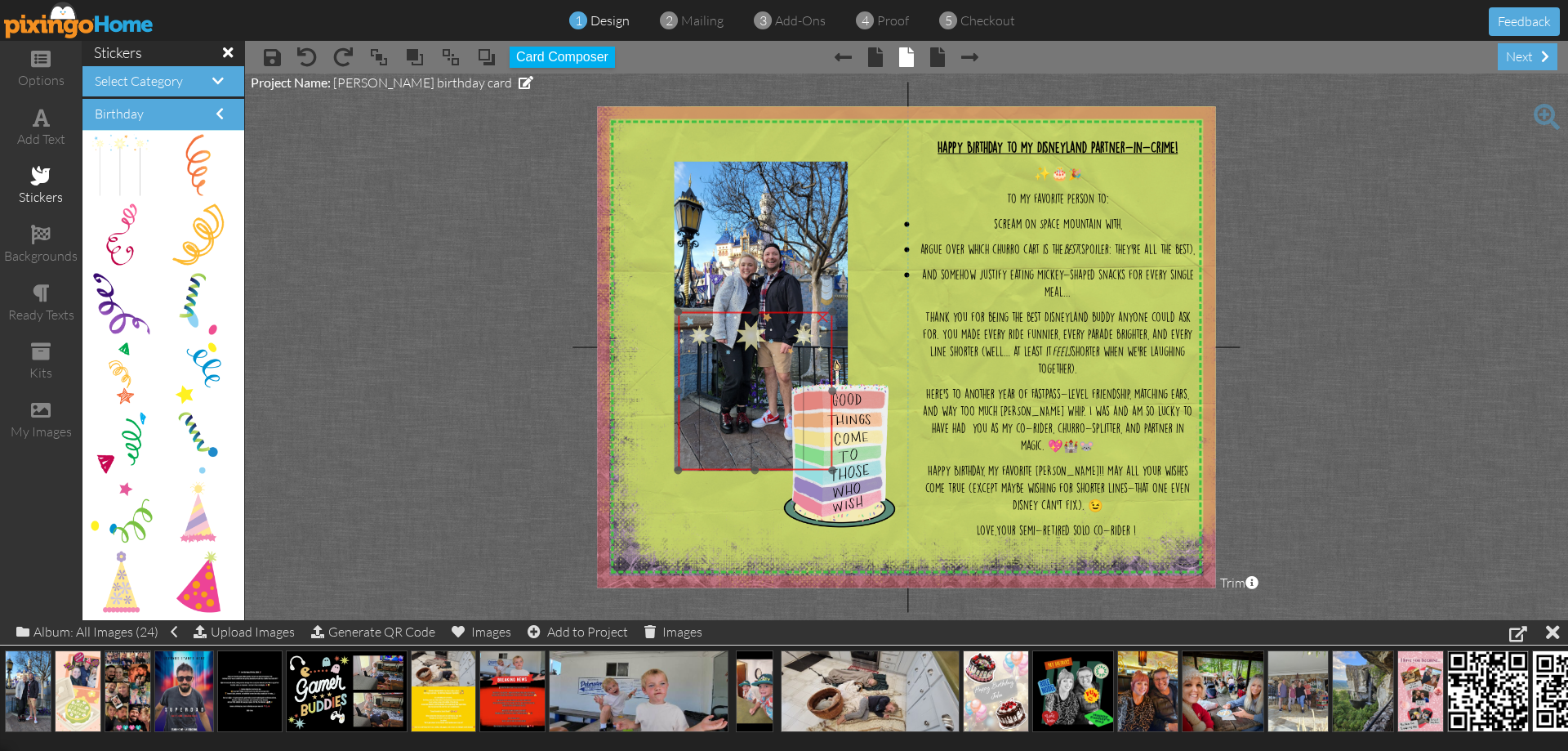
drag, startPoint x: 735, startPoint y: 524, endPoint x: 781, endPoint y: 441, distance: 94.9
click at [781, 441] on img at bounding box center [755, 391] width 154 height 158
click at [490, 65] on span at bounding box center [487, 57] width 20 height 24
click at [490, 66] on span at bounding box center [487, 57] width 20 height 24
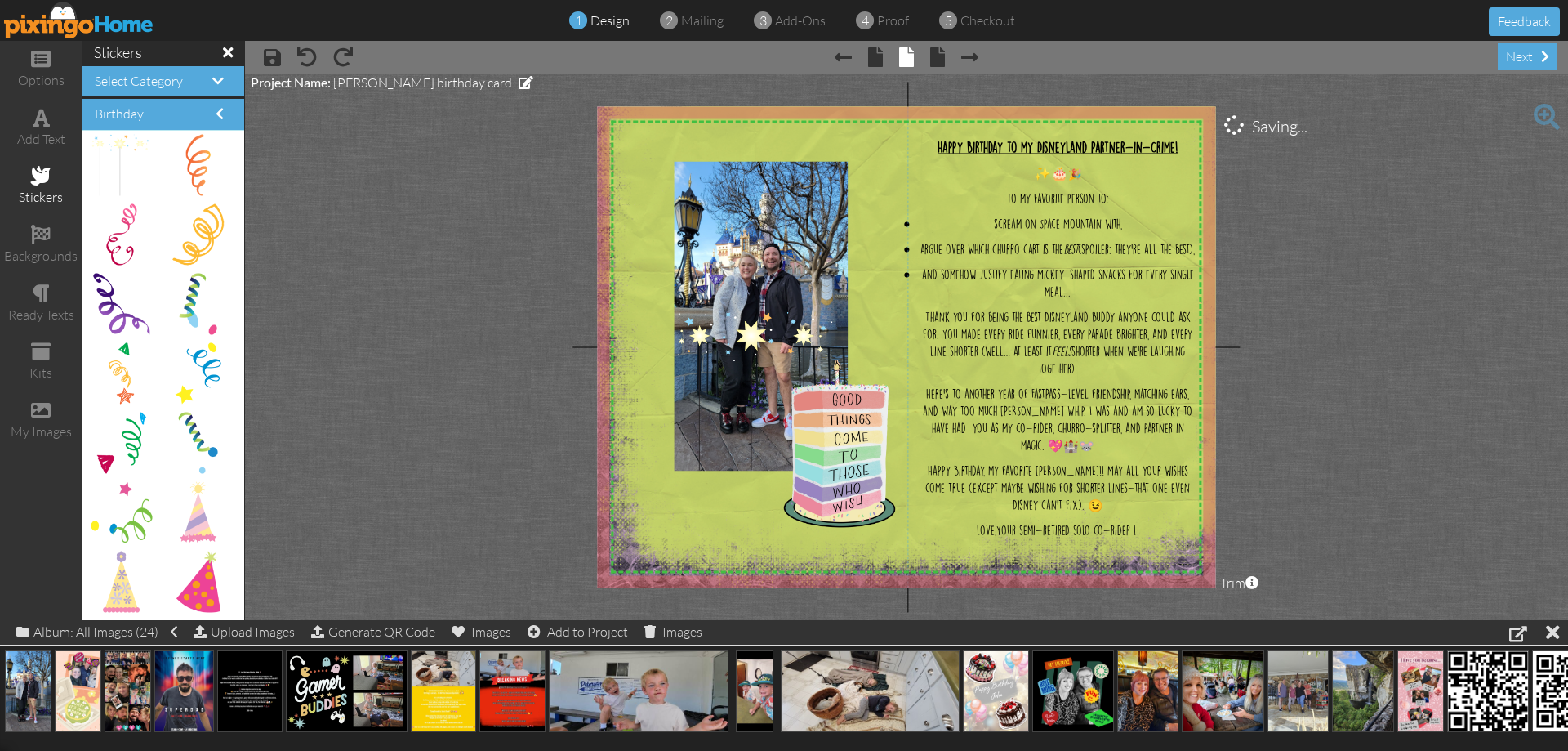
click at [699, 516] on img at bounding box center [916, 257] width 674 height 674
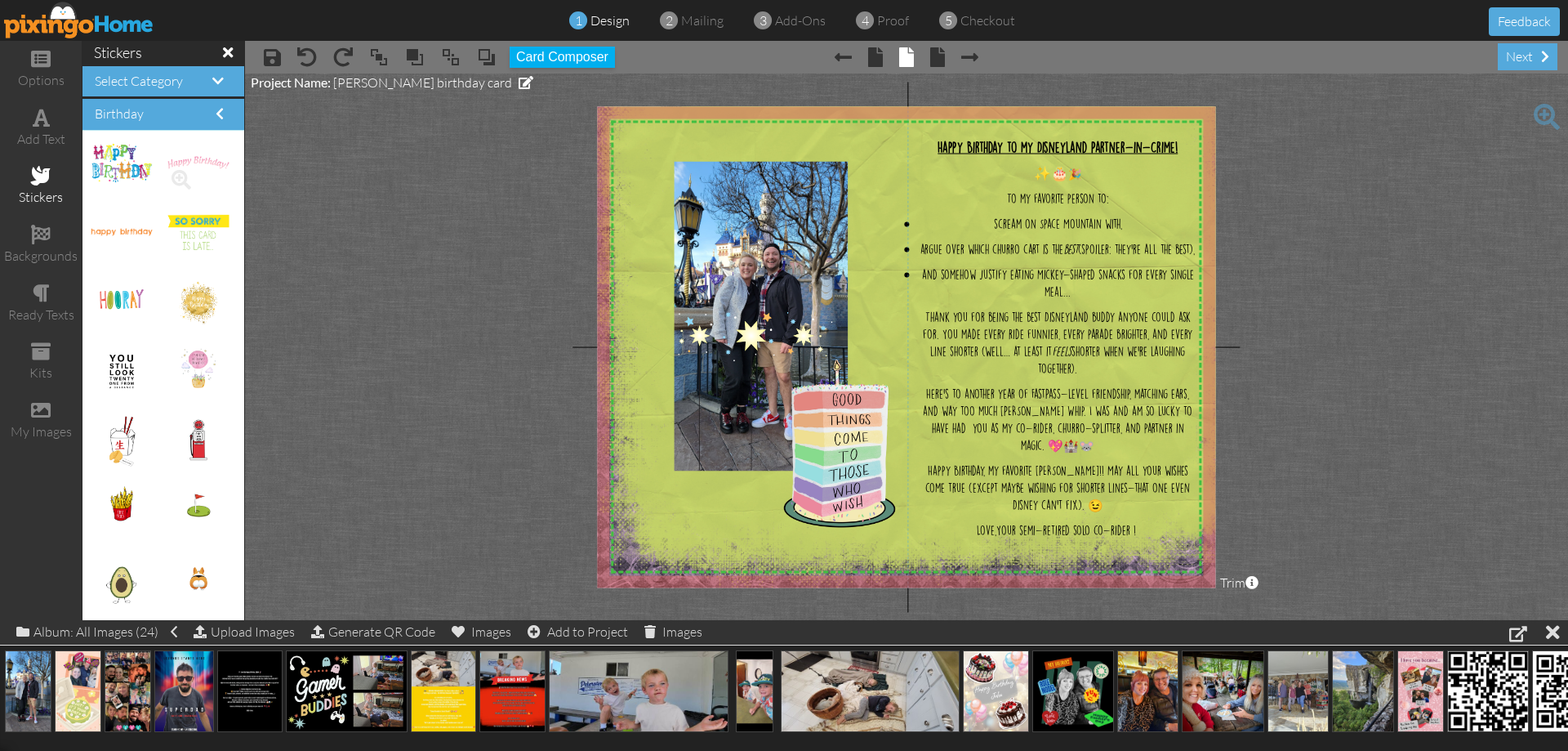
scroll to position [2860, 0]
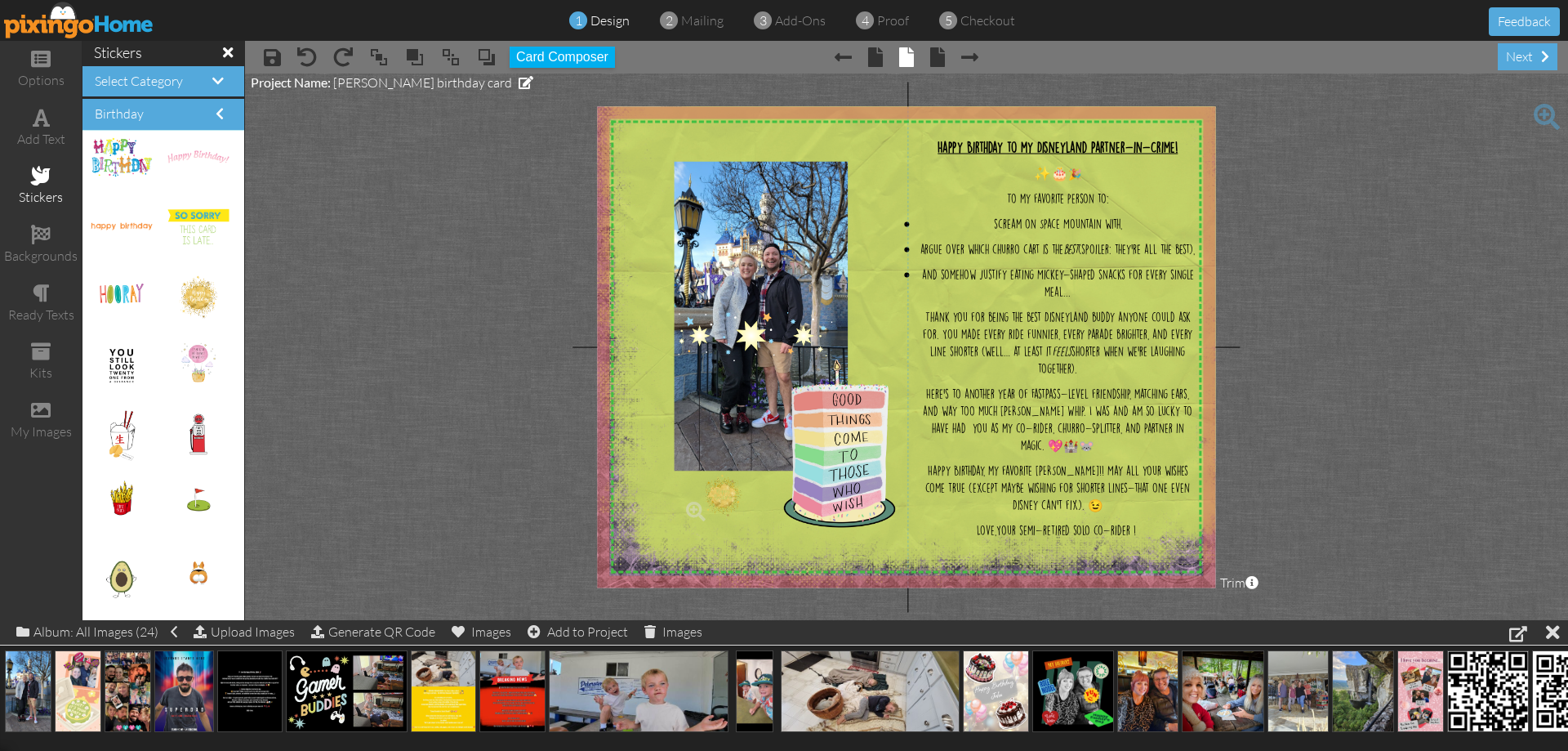
drag, startPoint x: 188, startPoint y: 292, endPoint x: 709, endPoint y: 475, distance: 552.2
drag, startPoint x: 741, startPoint y: 384, endPoint x: 690, endPoint y: 502, distance: 128.5
click at [690, 502] on img at bounding box center [703, 486] width 154 height 218
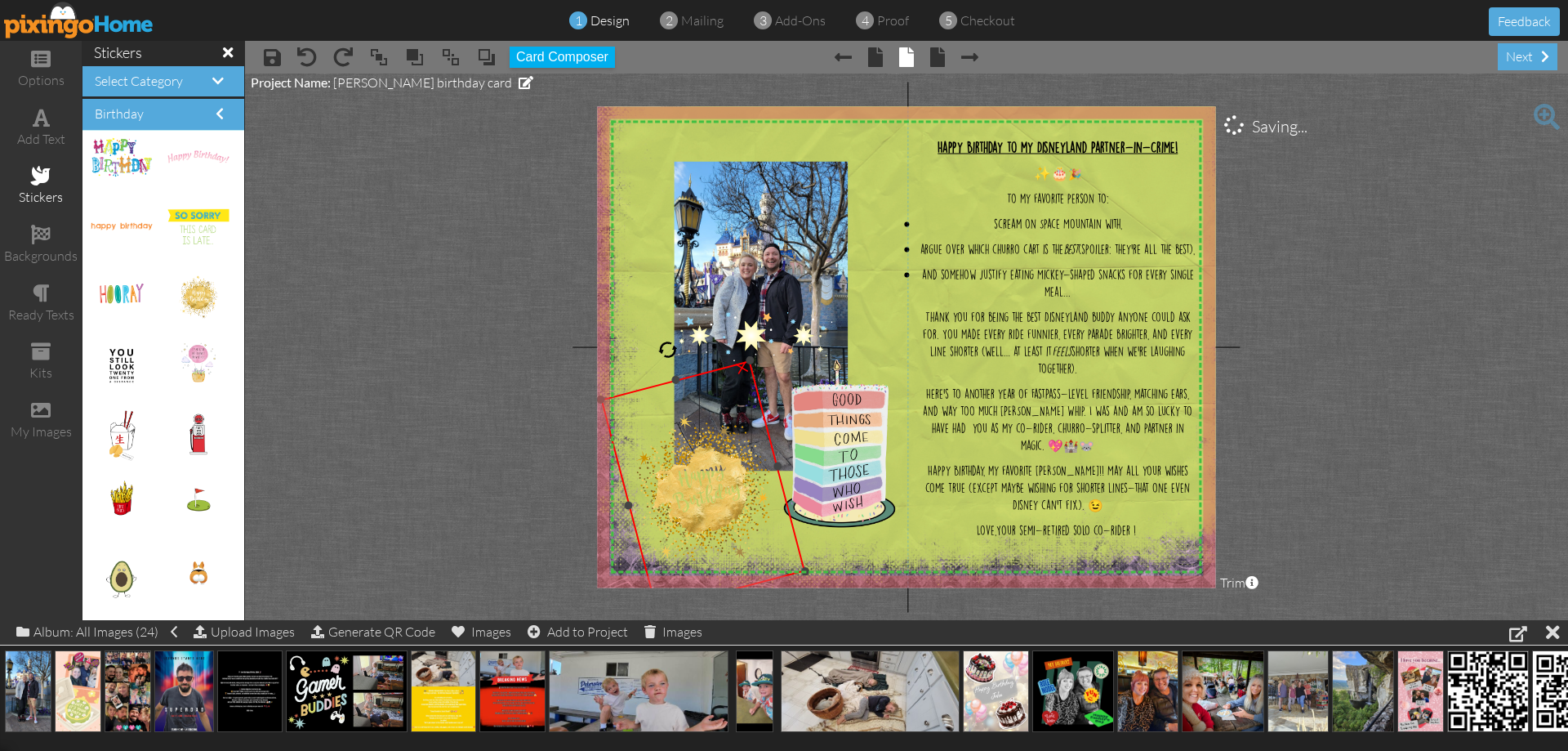
drag, startPoint x: 704, startPoint y: 347, endPoint x: 765, endPoint y: 486, distance: 151.8
click at [661, 323] on div "X X X X X X X X X X X X X X X X X X X X X X X X X X X X X X X X X X X X X X X X…" at bounding box center [906, 346] width 618 height 481
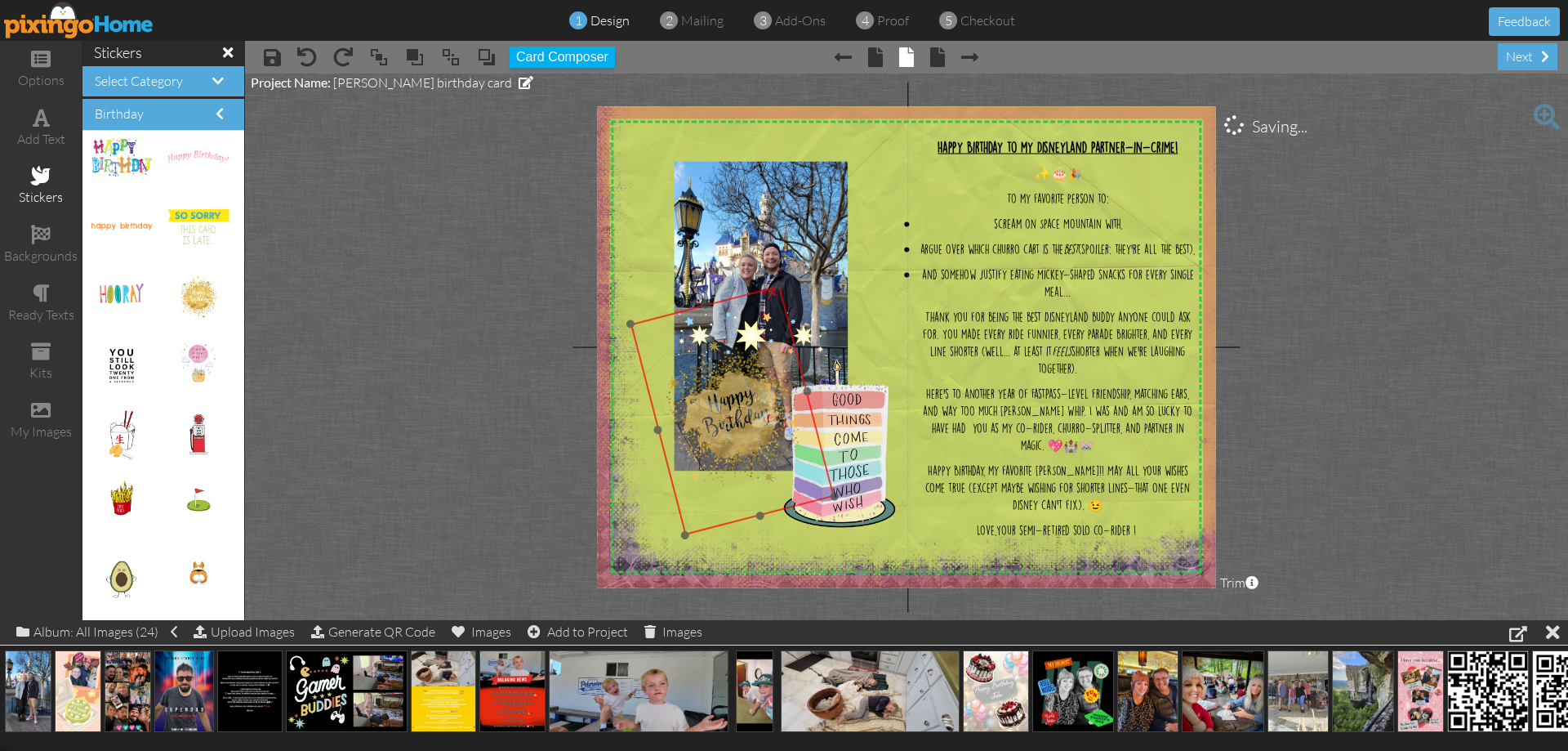
drag, startPoint x: 698, startPoint y: 500, endPoint x: 727, endPoint y: 425, distance: 80.4
click at [727, 425] on img at bounding box center [732, 411] width 204 height 250
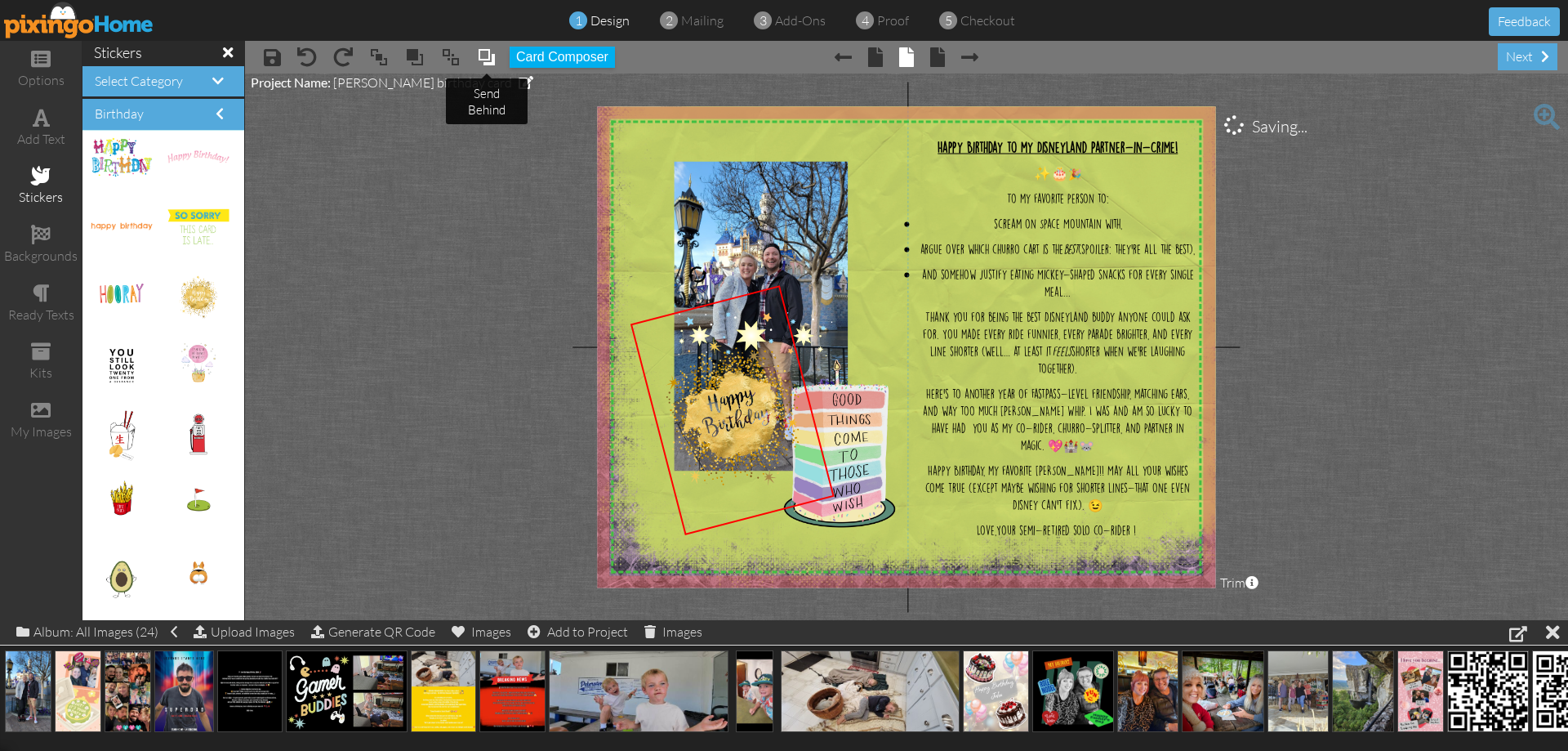
click at [490, 60] on span at bounding box center [487, 57] width 20 height 24
click at [485, 56] on span at bounding box center [487, 57] width 20 height 24
click at [269, 66] on span at bounding box center [273, 58] width 18 height 20
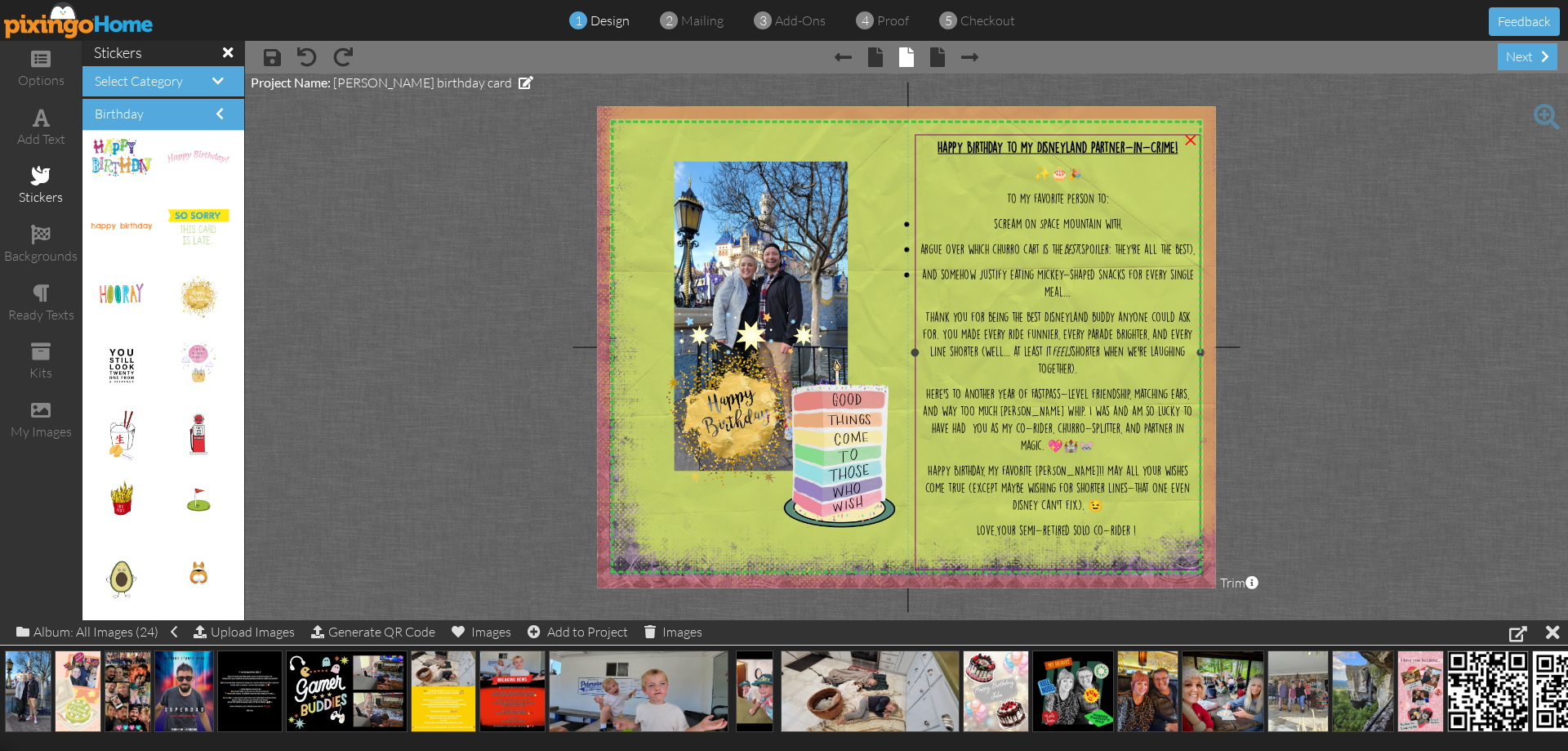
click at [988, 244] on span "argue over which churro cart is the best (spoiler: they’re all the best)," at bounding box center [1057, 249] width 274 height 10
click at [919, 221] on li "scream on Space Mountain with," at bounding box center [1057, 223] width 278 height 18
click at [919, 225] on li "scream on Space Mountain with," at bounding box center [1057, 223] width 278 height 18
click at [919, 225] on li "scream on Space Mountain with," at bounding box center [1057, 224] width 278 height 18
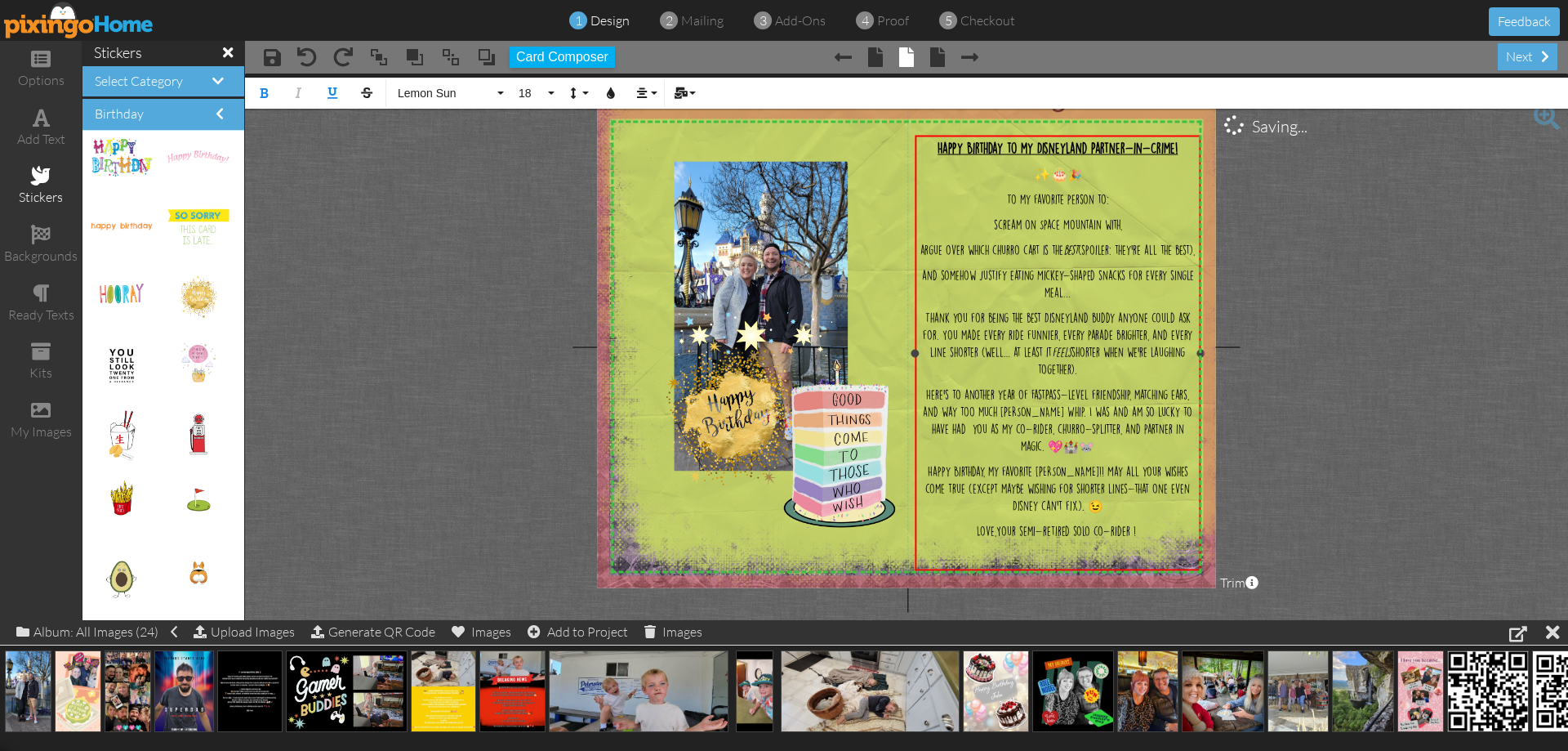
click at [963, 230] on p "scream on Space Mountain with," at bounding box center [1057, 224] width 278 height 18
click at [1317, 313] on project-studio-wrapper "X X X X X X X X X X X X X X X X X X X X X X X X X X X X X X X X X X X X X X X X…" at bounding box center [906, 346] width 1323 height 546
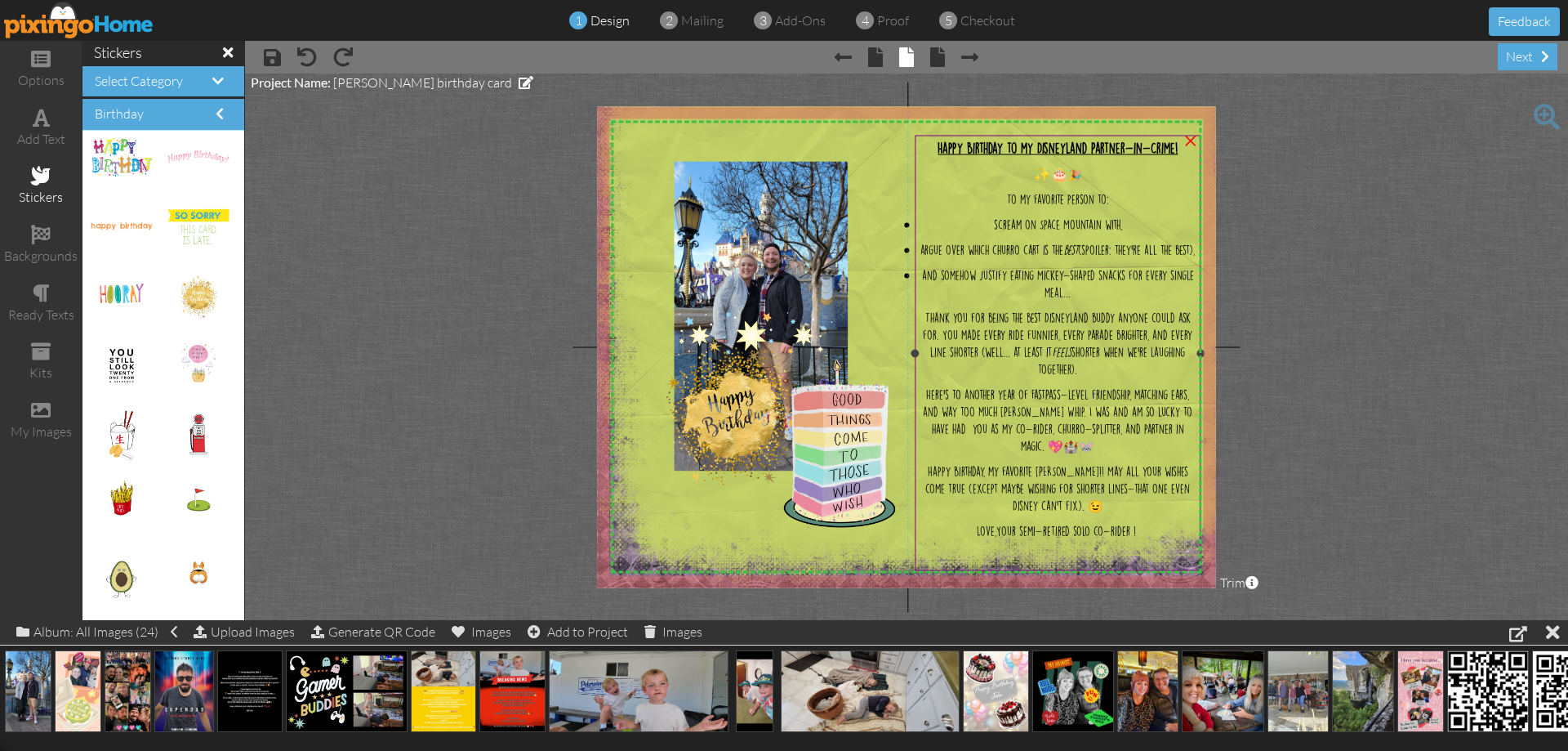
click at [927, 296] on span "and somehow justify eating Mickey-shaped snacks for every single meal..." at bounding box center [1058, 284] width 272 height 27
click at [927, 296] on span "and somehow justify eating Mickey-shaped snacks for every single meal..." at bounding box center [1057, 284] width 272 height 27
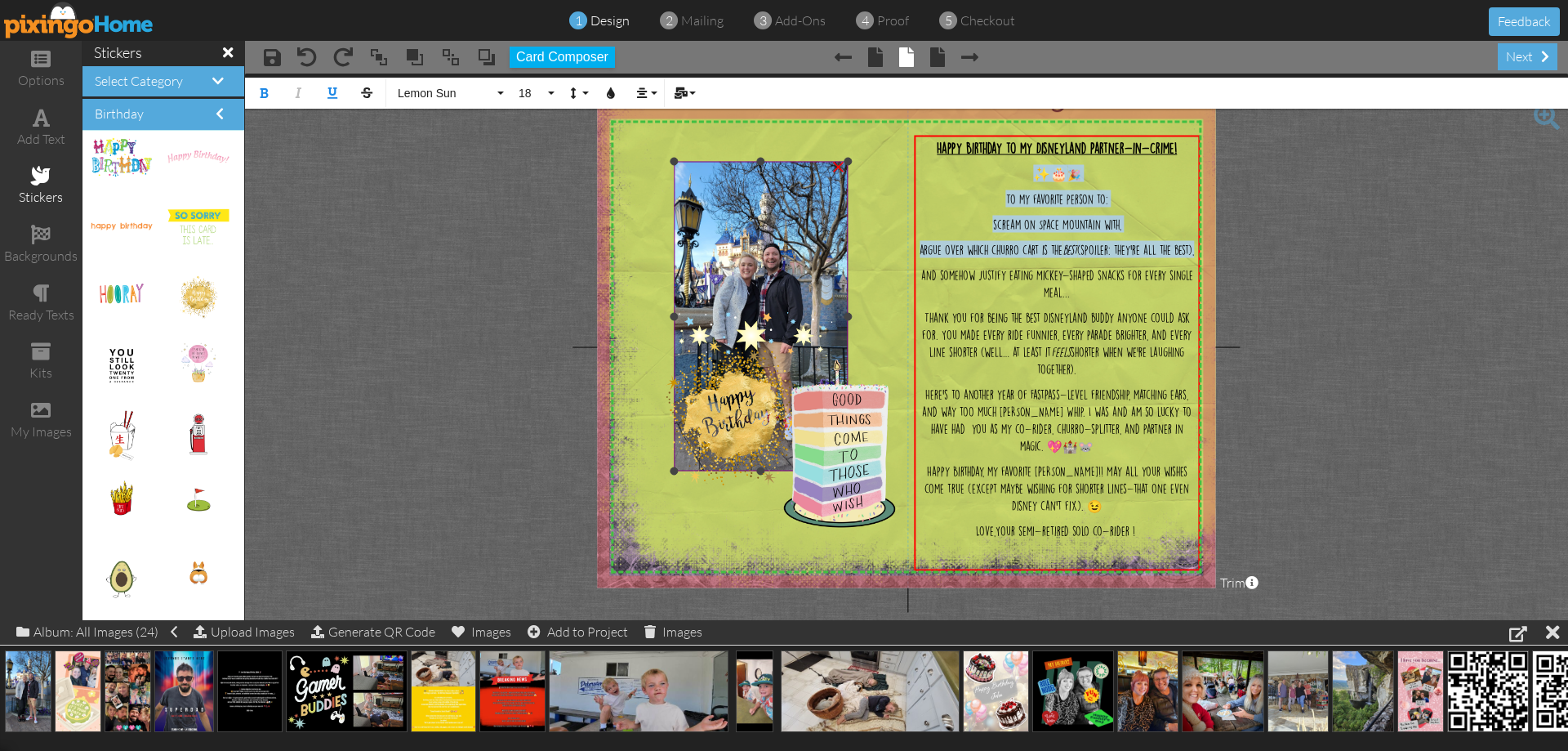
drag, startPoint x: 918, startPoint y: 294, endPoint x: 844, endPoint y: 174, distance: 141.0
click at [844, 174] on div "X X X X X X X X X X X X X X X X X X X X X X X X X X X X X X X X X X X X X X X X…" at bounding box center [906, 346] width 618 height 481
click at [637, 86] on button "Align" at bounding box center [646, 94] width 31 height 31
click at [665, 146] on link "[GEOGRAPHIC_DATA]" at bounding box center [654, 145] width 50 height 24
click at [886, 184] on img at bounding box center [916, 257] width 674 height 674
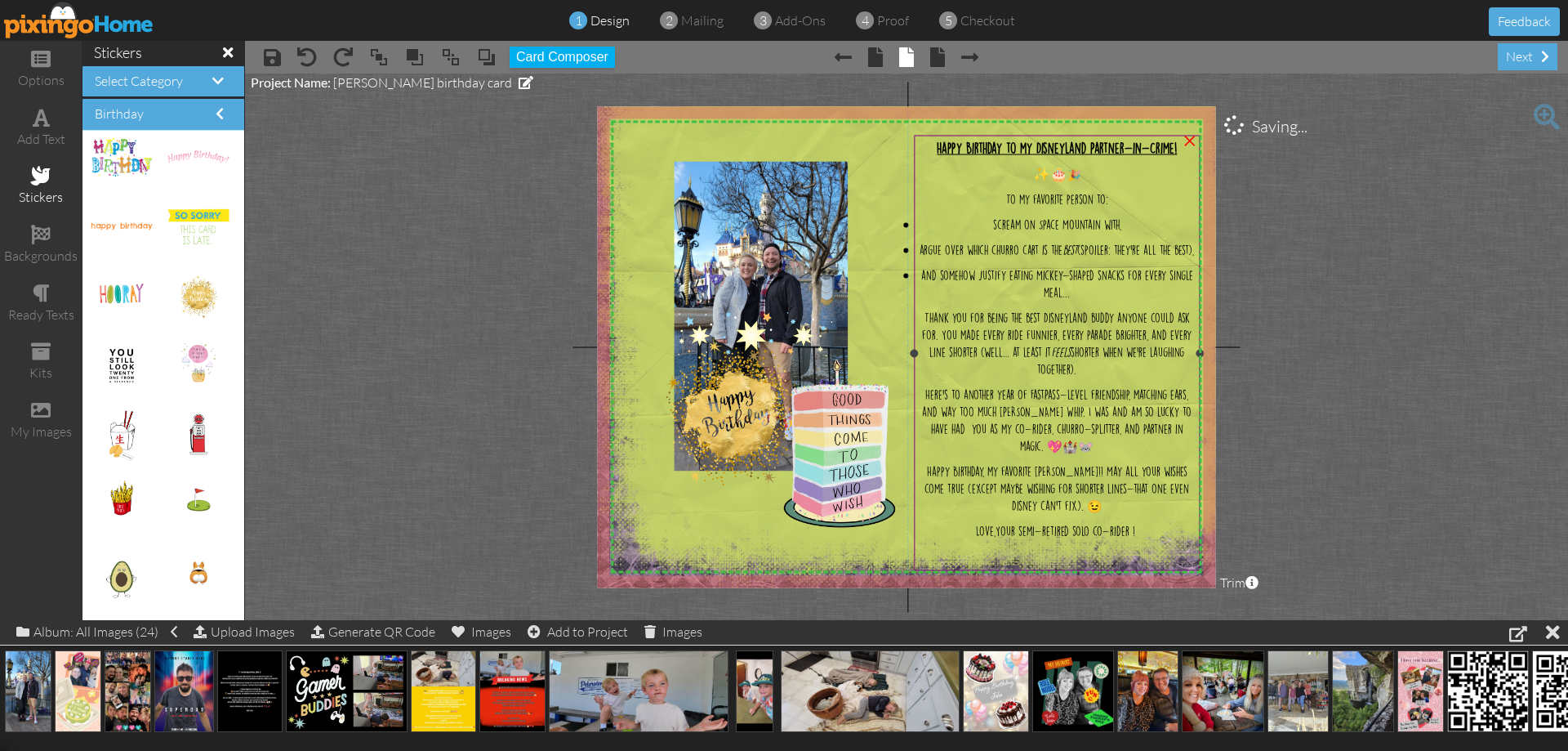
click at [1122, 535] on span "Your semi-retired solo co-rider !" at bounding box center [1065, 531] width 139 height 10
click at [1118, 535] on span "Your semi-retired solo co-rider !" at bounding box center [1065, 531] width 139 height 10
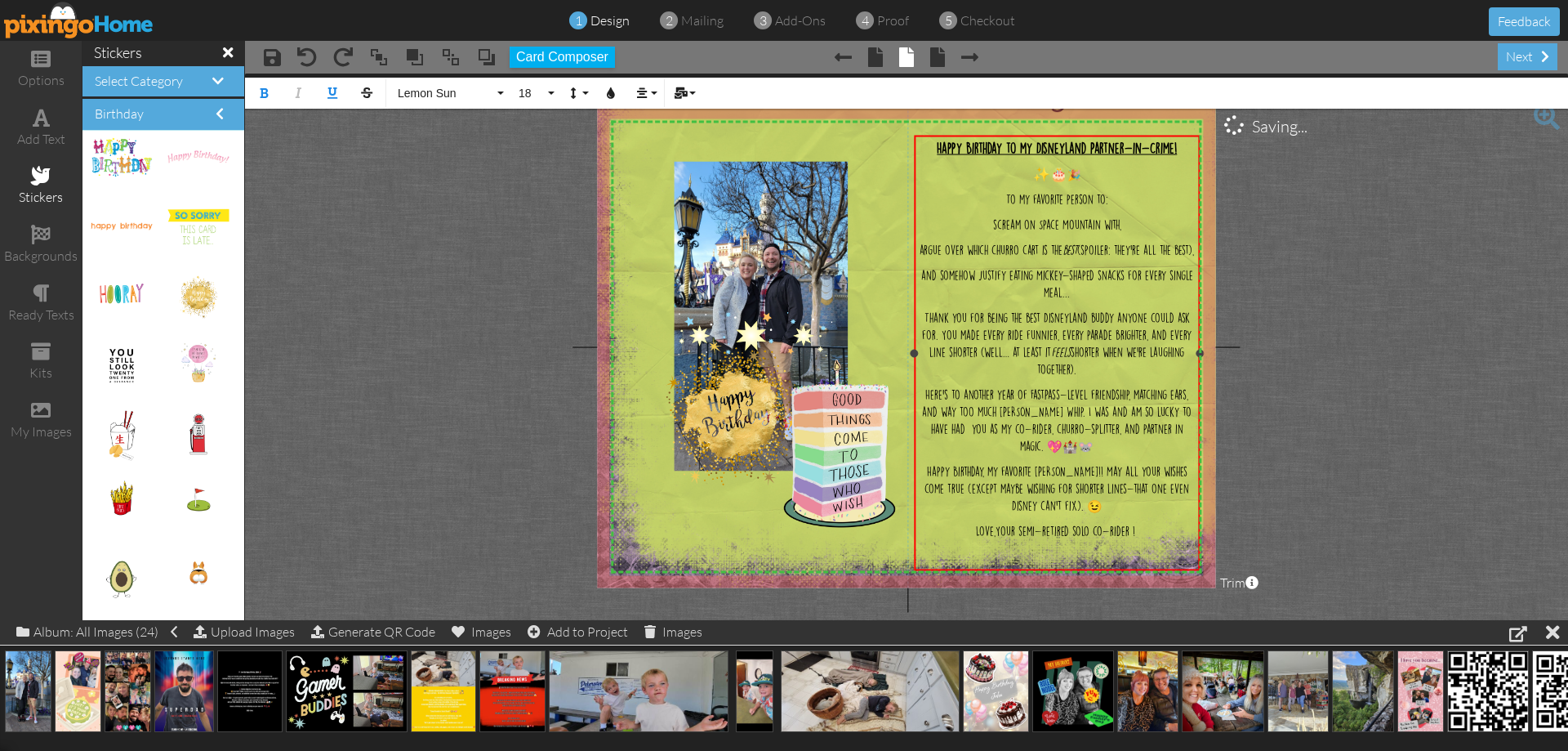
click at [1128, 535] on span "Your semi-retired solo co-rider !" at bounding box center [1065, 531] width 139 height 10
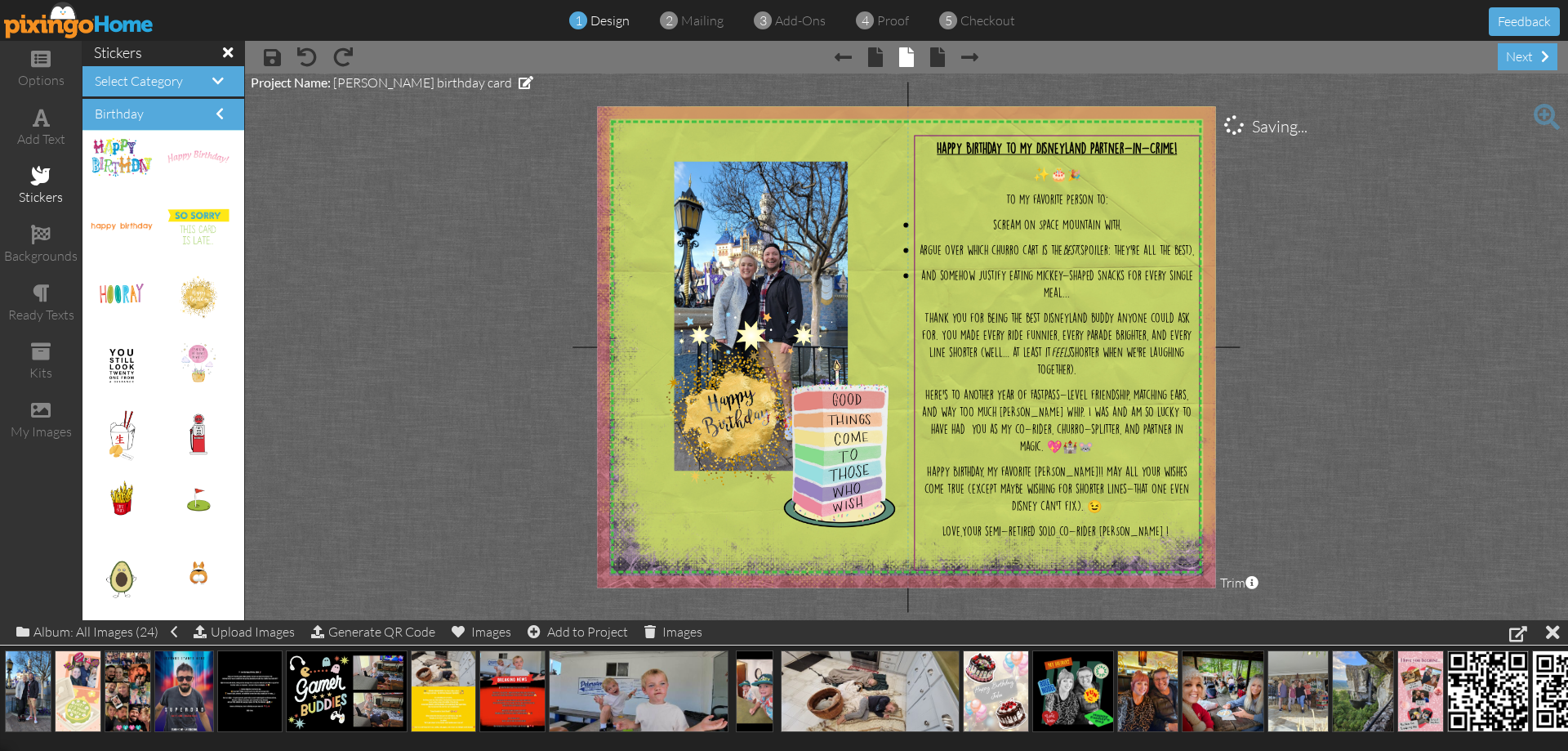
click at [1214, 527] on img at bounding box center [916, 257] width 674 height 674
click at [1044, 344] on span "Thank you for being the best Disneyland buddy anyone could ask for. You made ev…" at bounding box center [1057, 343] width 269 height 61
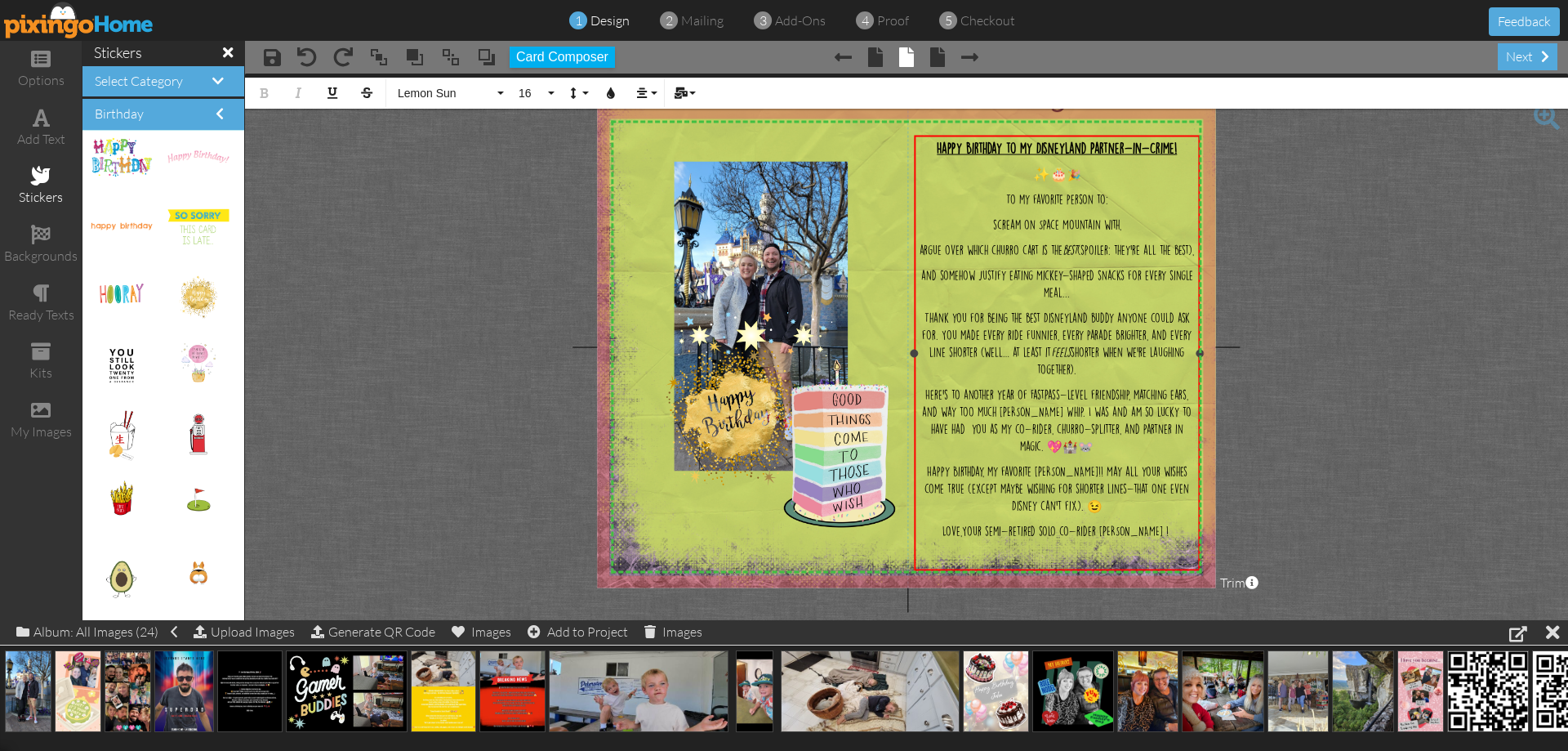
click at [1044, 344] on span "Thank you for being the best Disneyland buddy anyone could ask for. You made ev…" at bounding box center [1057, 343] width 269 height 61
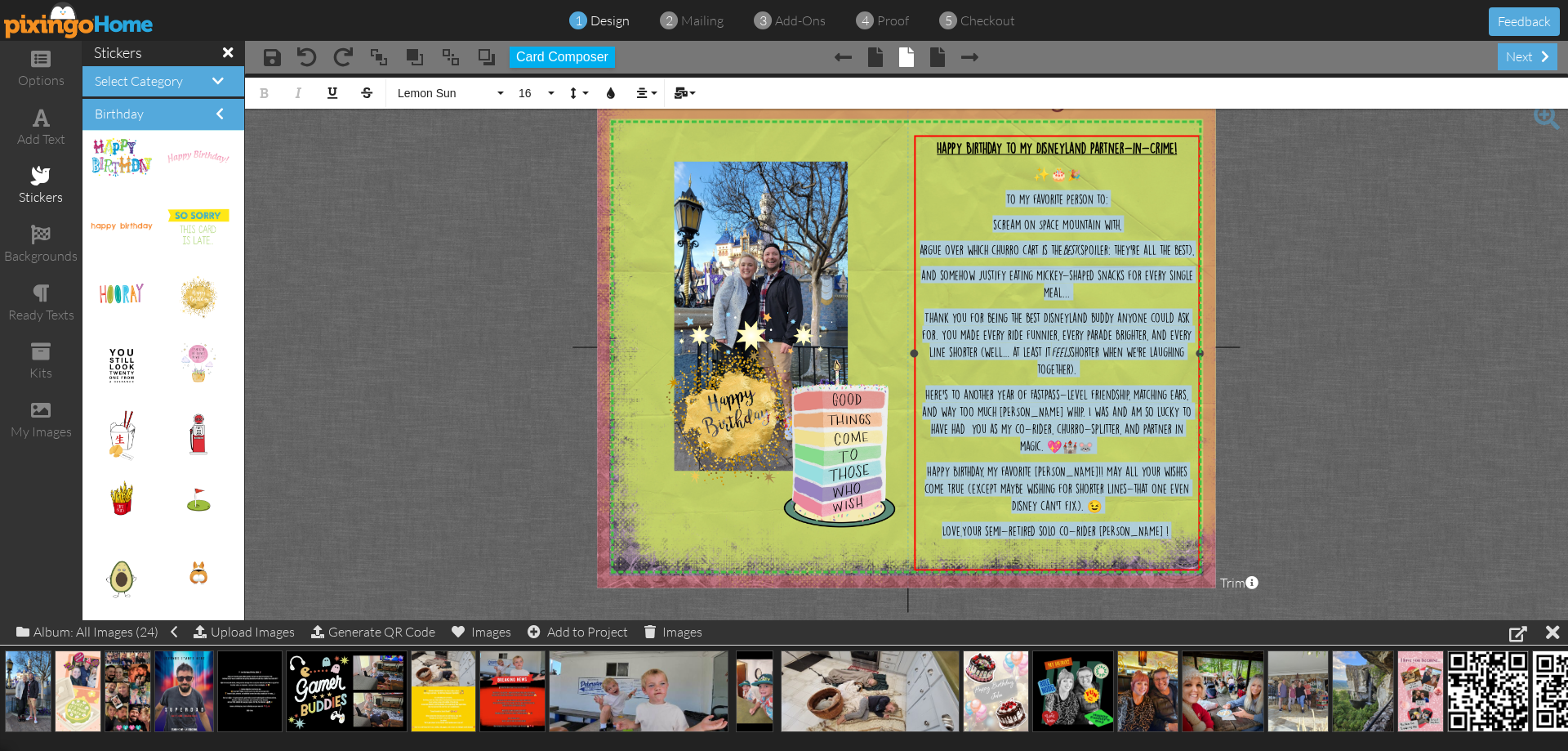
drag, startPoint x: 1159, startPoint y: 550, endPoint x: 921, endPoint y: 186, distance: 434.9
click at [921, 185] on div "Happy Birthday to my Disneyland Partner-in-Crime! ✨🎂 🎉 To my favorite person to…" at bounding box center [1056, 343] width 278 height 408
click at [615, 89] on icon "button" at bounding box center [611, 94] width 12 height 12
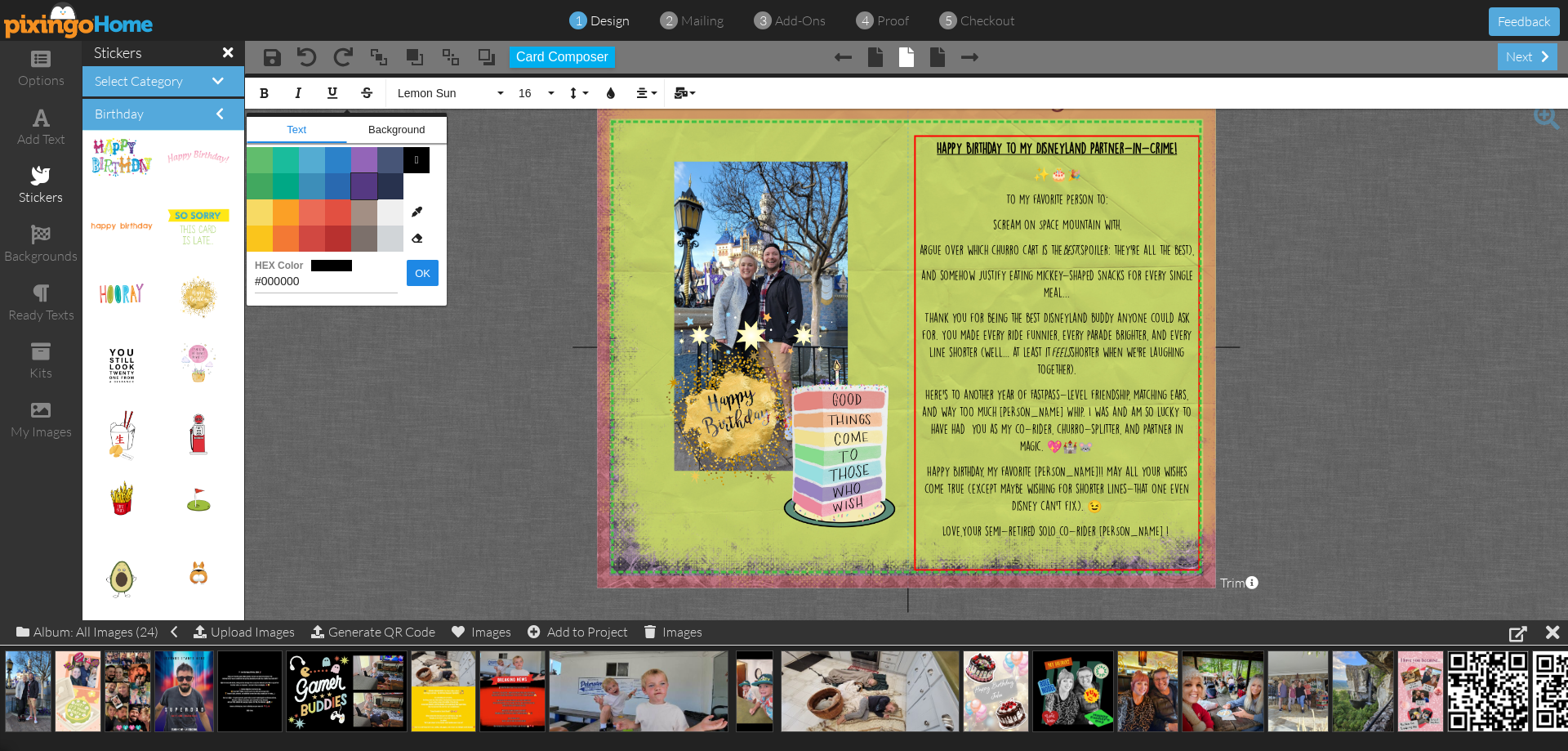
click at [368, 193] on span "Color #553982" at bounding box center [364, 186] width 26 height 26
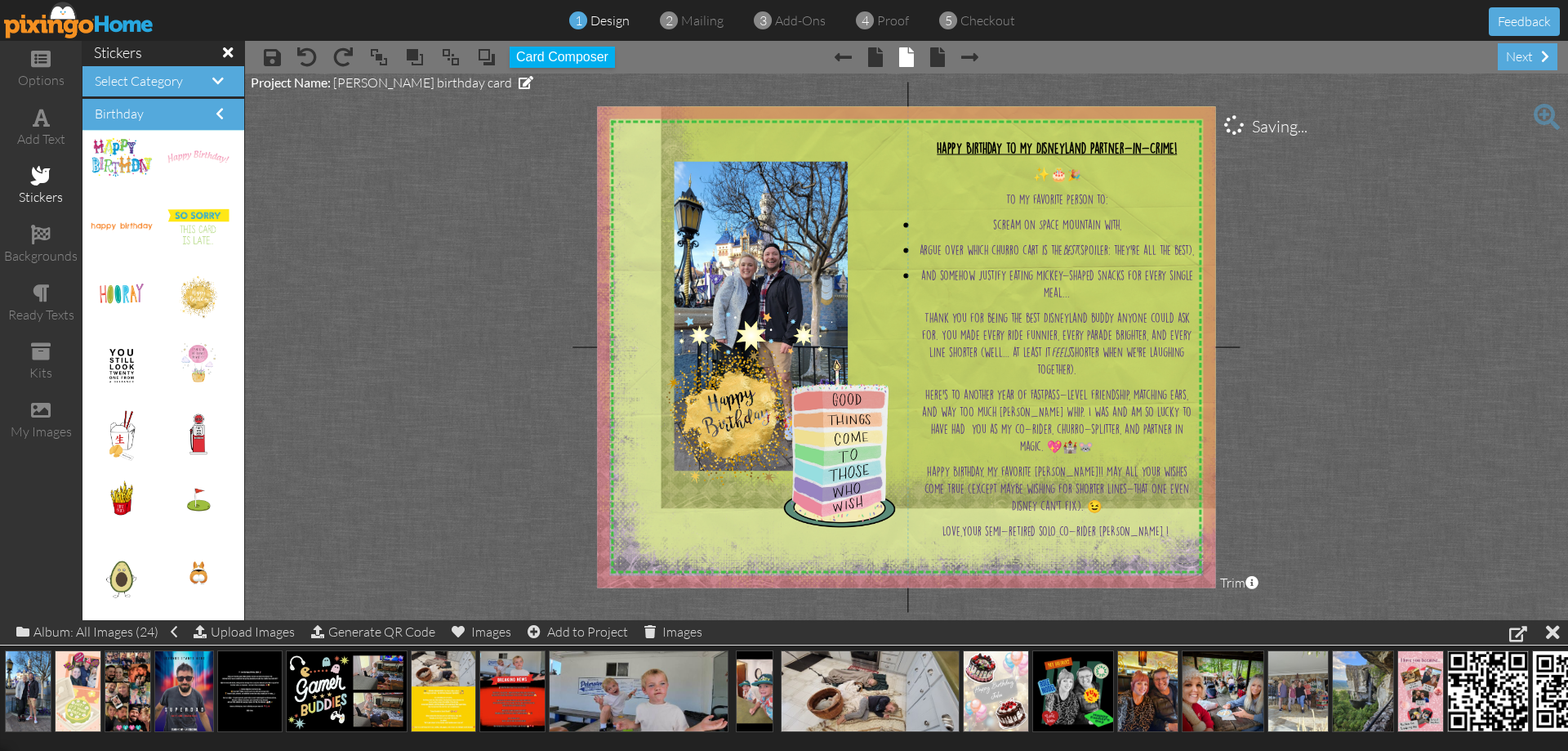
click at [819, 134] on img at bounding box center [916, 257] width 674 height 674
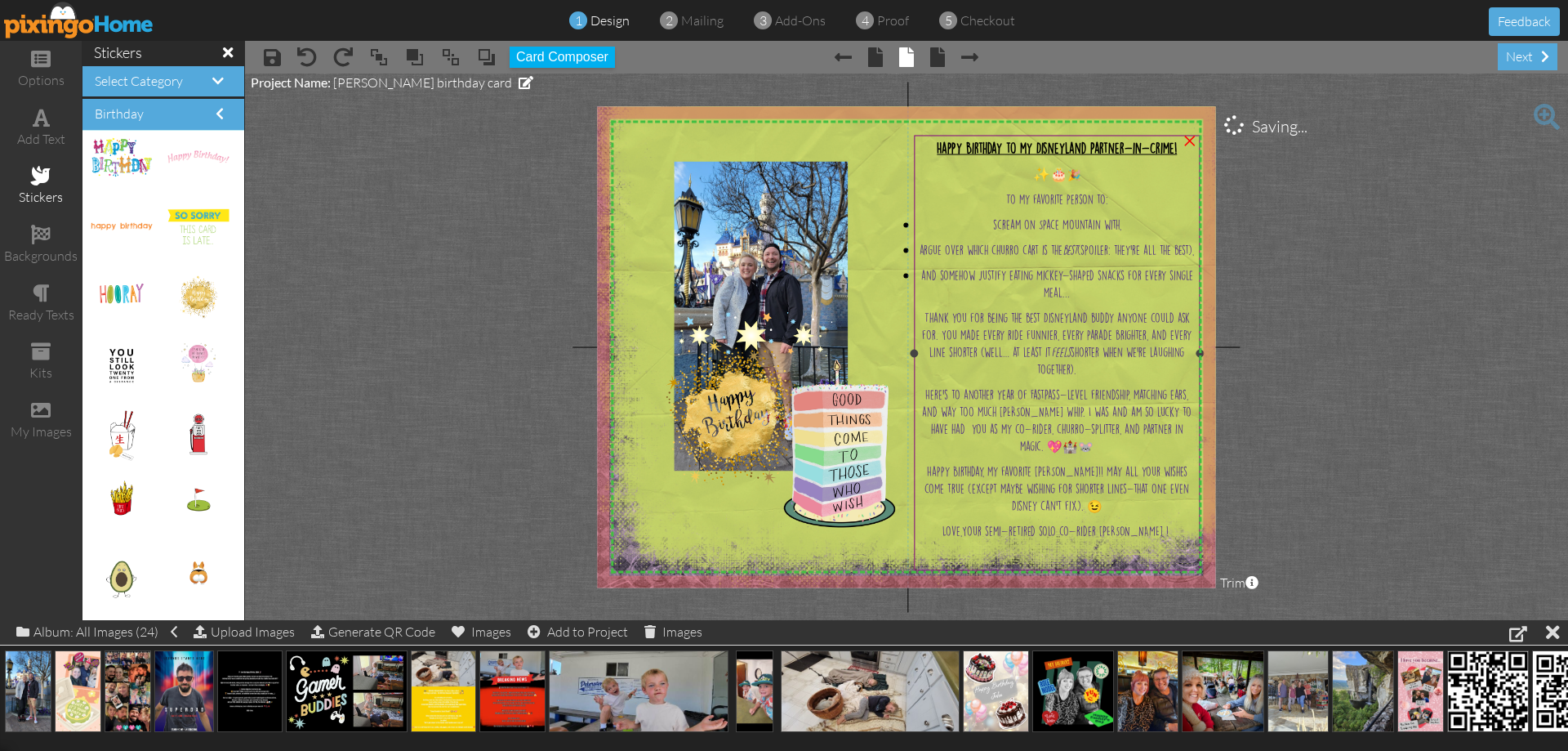
click at [1157, 149] on span "Happy Birthday to my Disneyland Partner-in-Crime!" at bounding box center [1057, 148] width 240 height 12
click at [1157, 149] on span "Happy Birthday to my Disneyland Partner-in-Crime!" at bounding box center [1056, 148] width 240 height 12
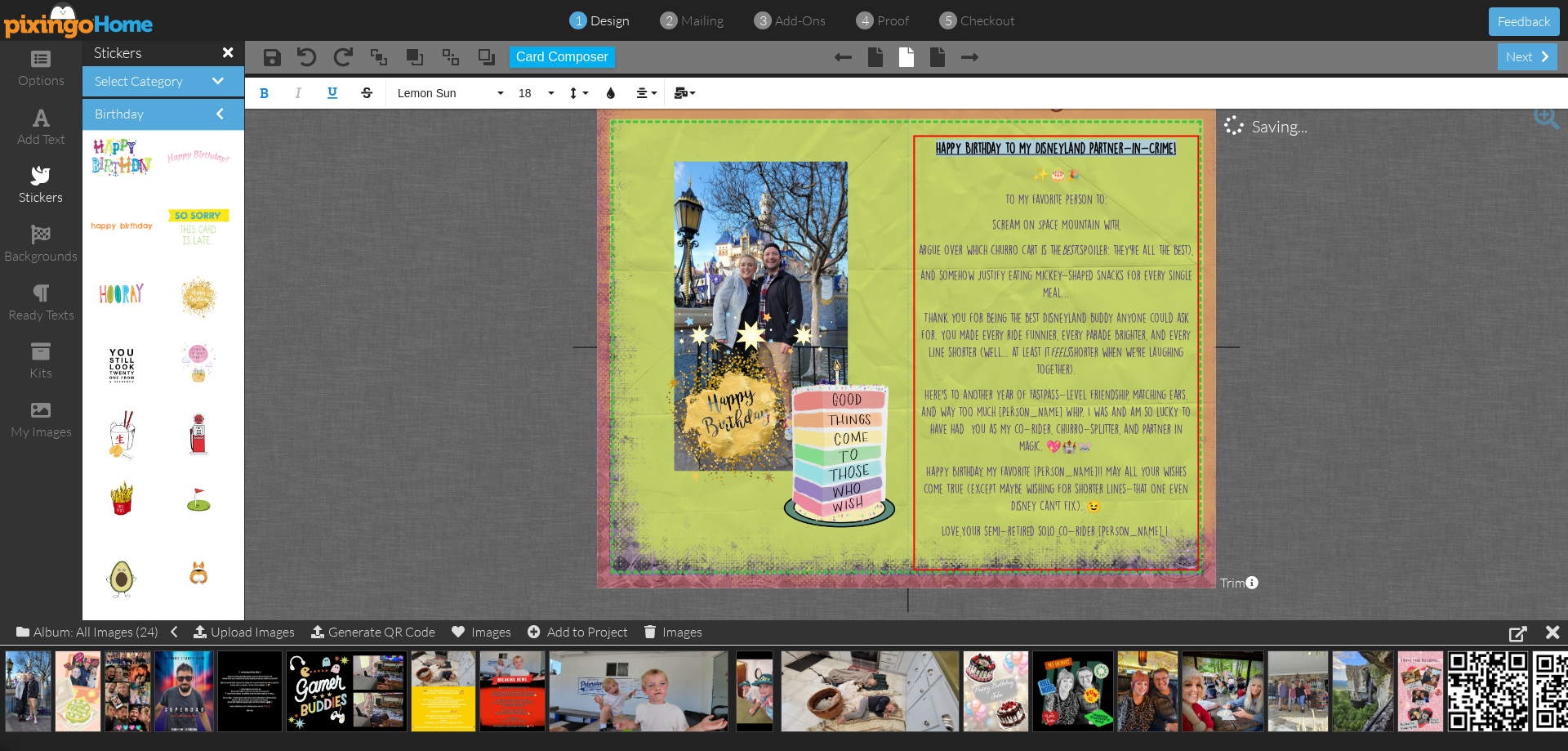
drag, startPoint x: 1181, startPoint y: 148, endPoint x: 838, endPoint y: 97, distance: 346.8
click at [900, 121] on div "X X X X X X X X X X X X X X X X X X X X X X X X X X X X X X X X X X X X X X X X…" at bounding box center [906, 346] width 618 height 481
click at [608, 88] on icon "button" at bounding box center [611, 94] width 12 height 12
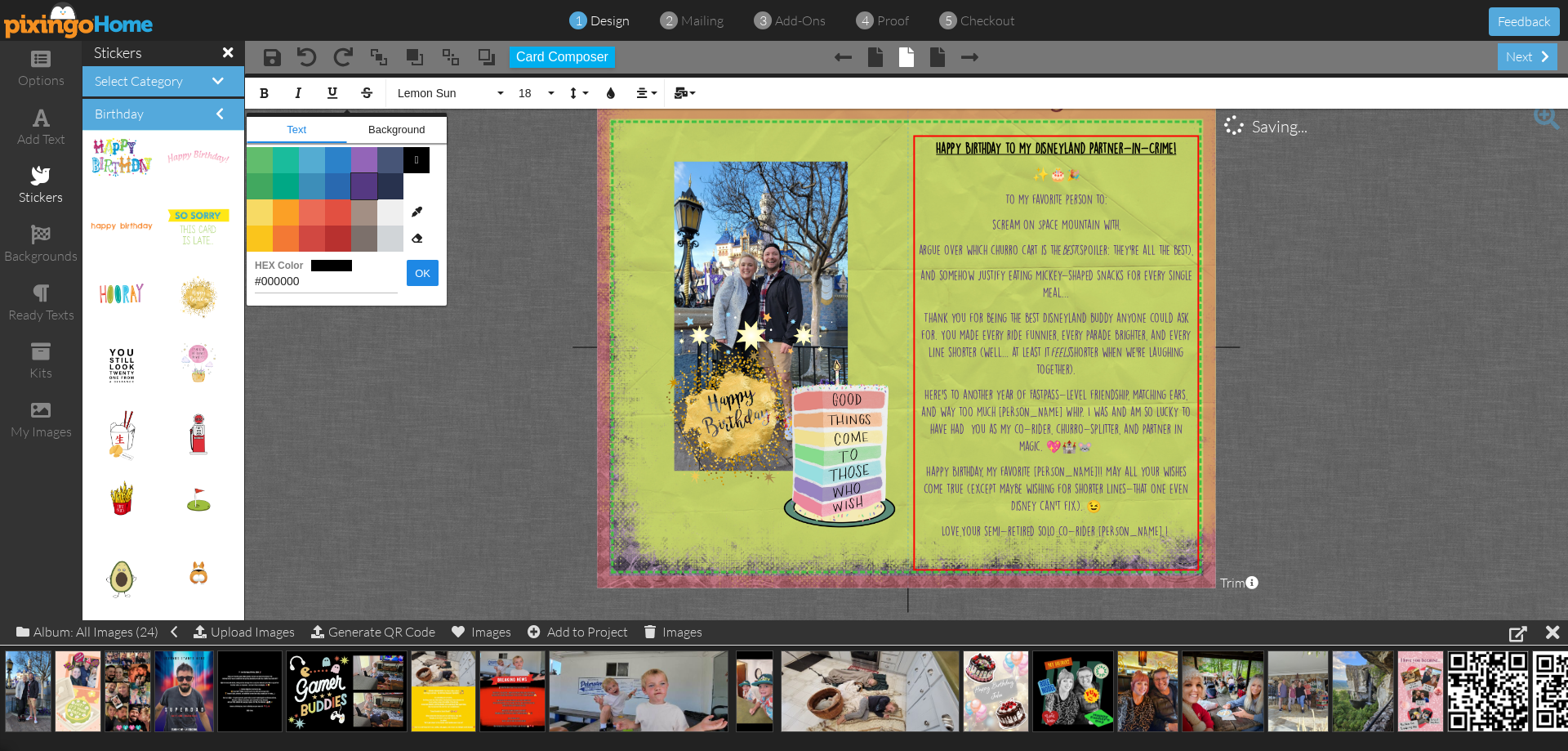
click at [372, 184] on span "Color #553982" at bounding box center [364, 186] width 26 height 26
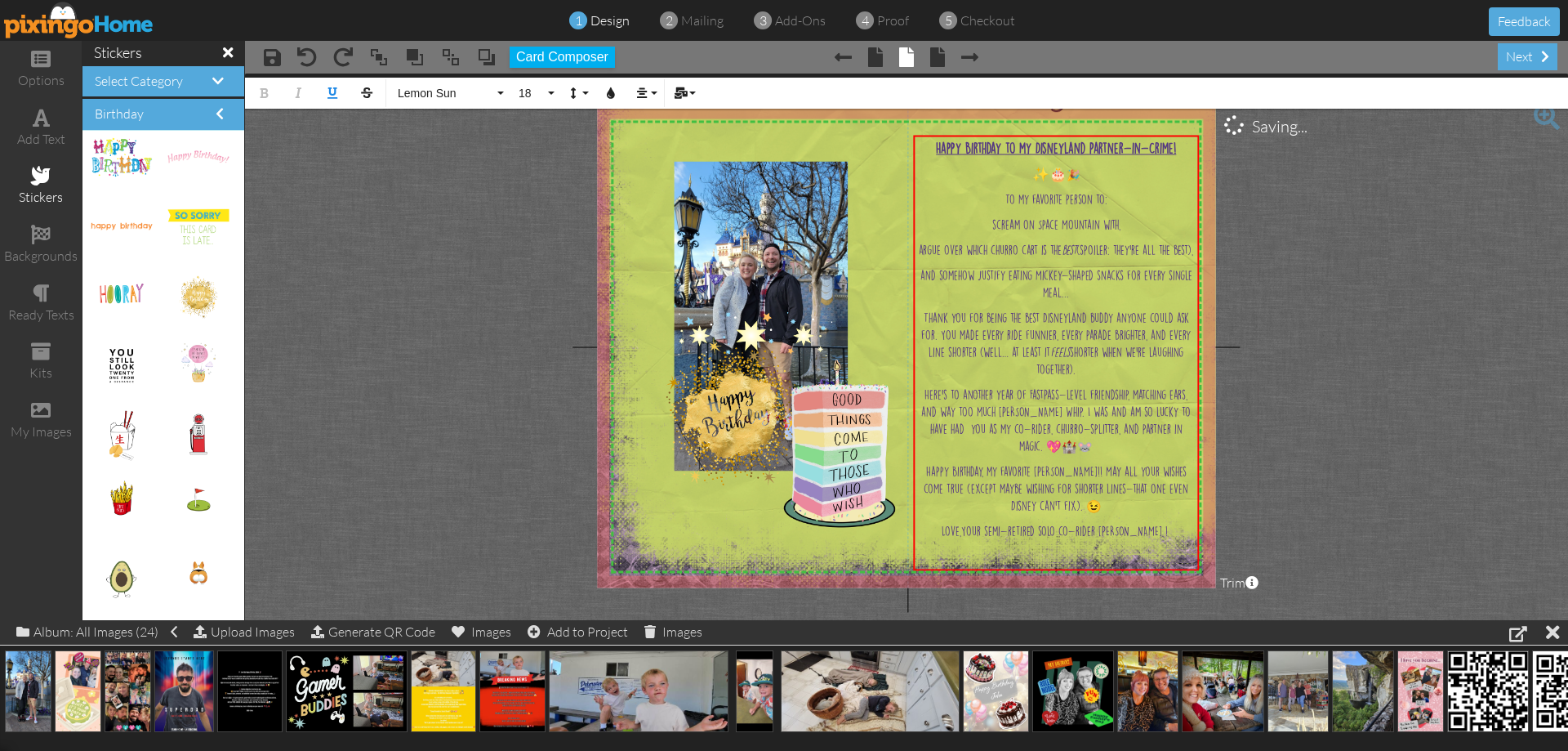
click at [722, 123] on img at bounding box center [916, 257] width 674 height 674
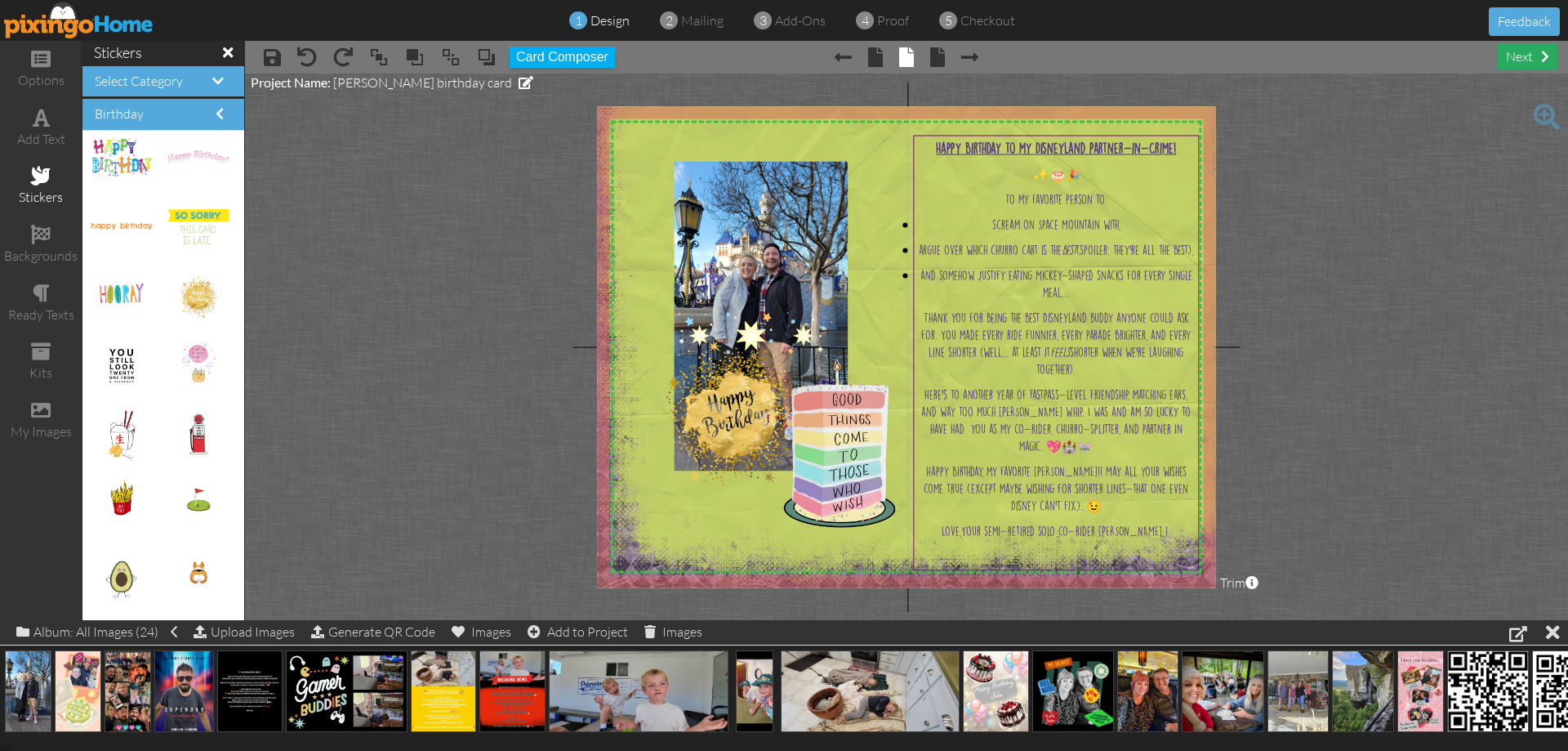
click at [1520, 61] on div "next" at bounding box center [1527, 57] width 59 height 27
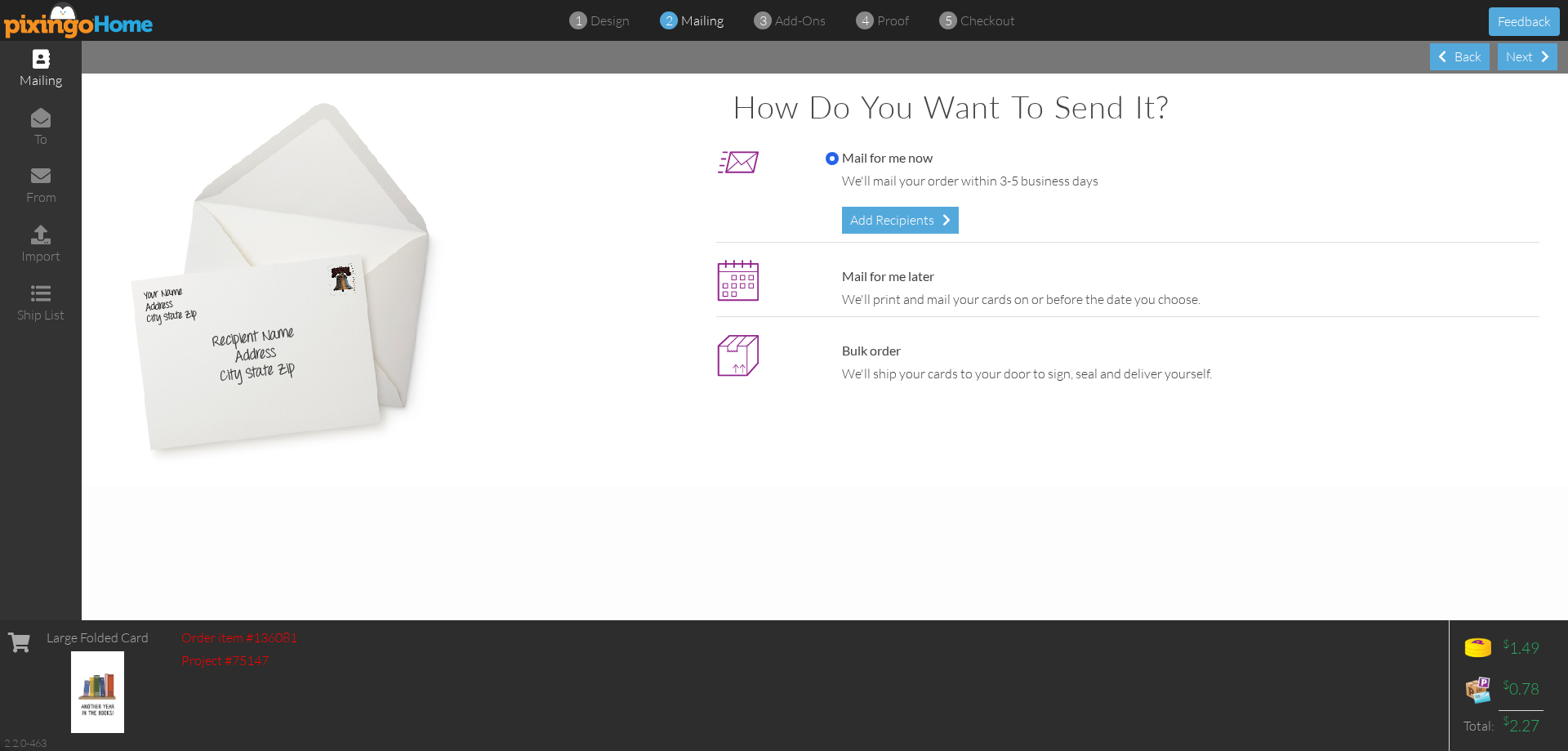
drag, startPoint x: 920, startPoint y: 216, endPoint x: 928, endPoint y: 212, distance: 8.9
click at [928, 212] on div "Add Recipients" at bounding box center [901, 220] width 117 height 27
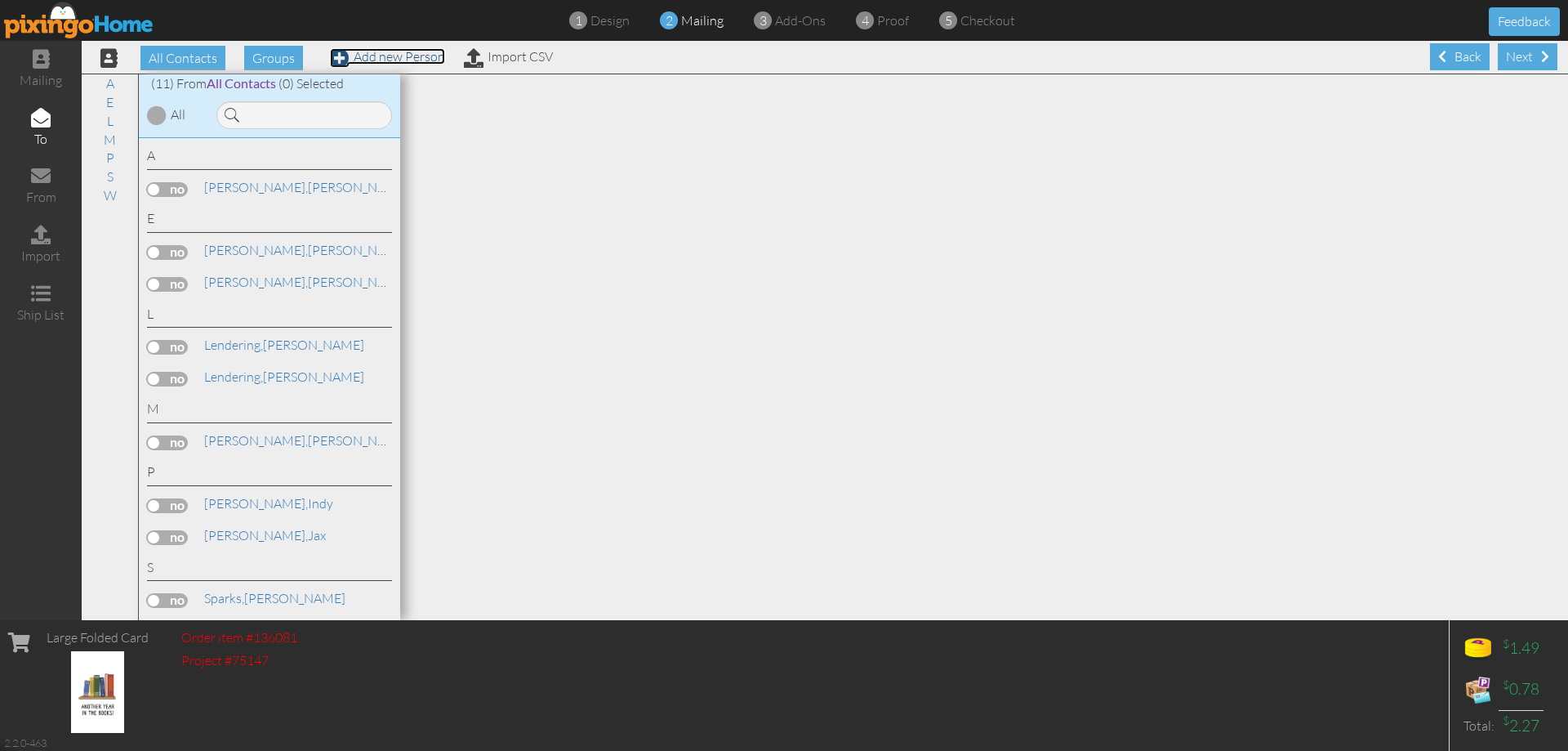
click at [339, 60] on span at bounding box center [339, 58] width 20 height 20
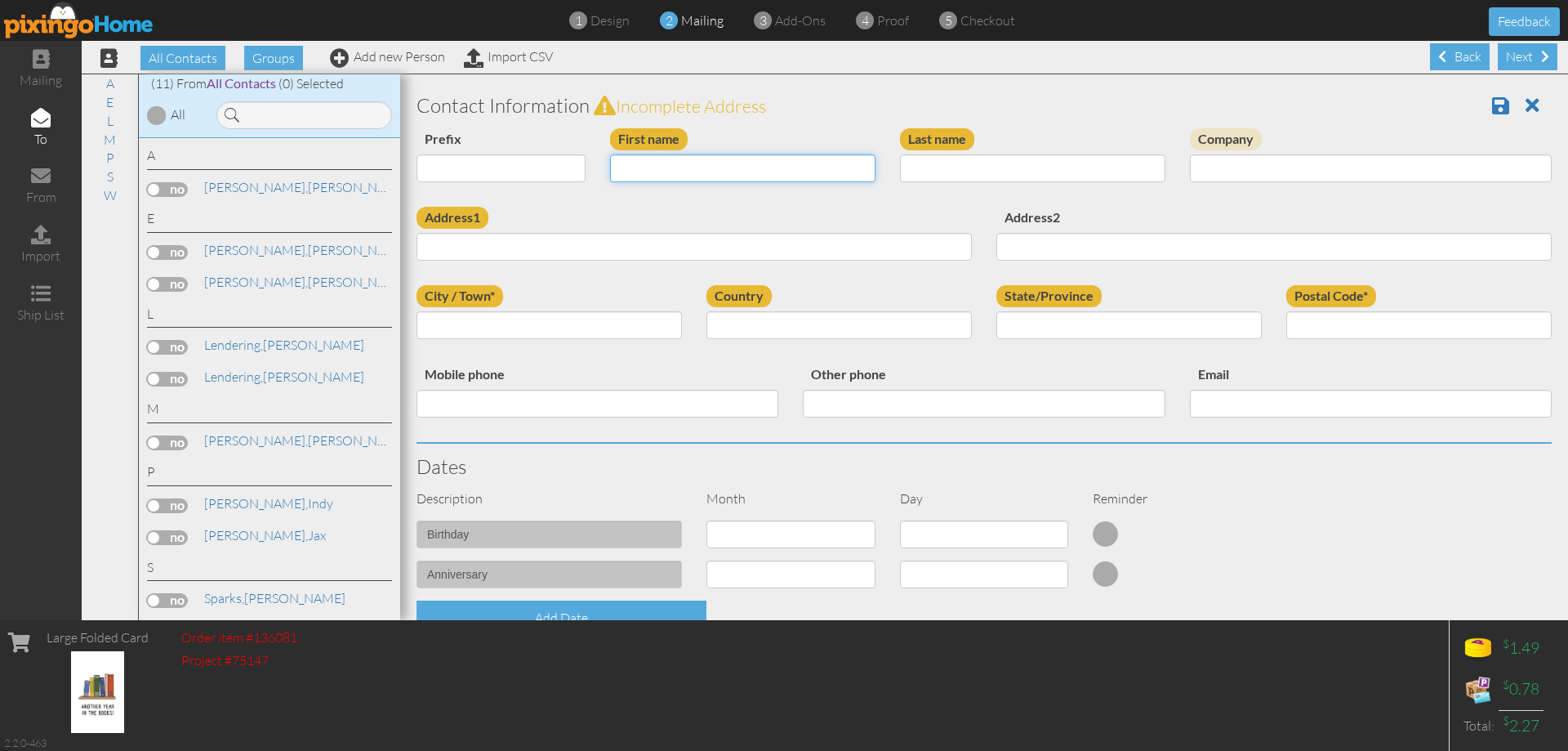
click at [713, 159] on input "First name" at bounding box center [743, 168] width 265 height 27
type input "[PERSON_NAME]"
type input "Longstreet"
type input "[STREET_ADDRESS]"
type input "Phoenix"
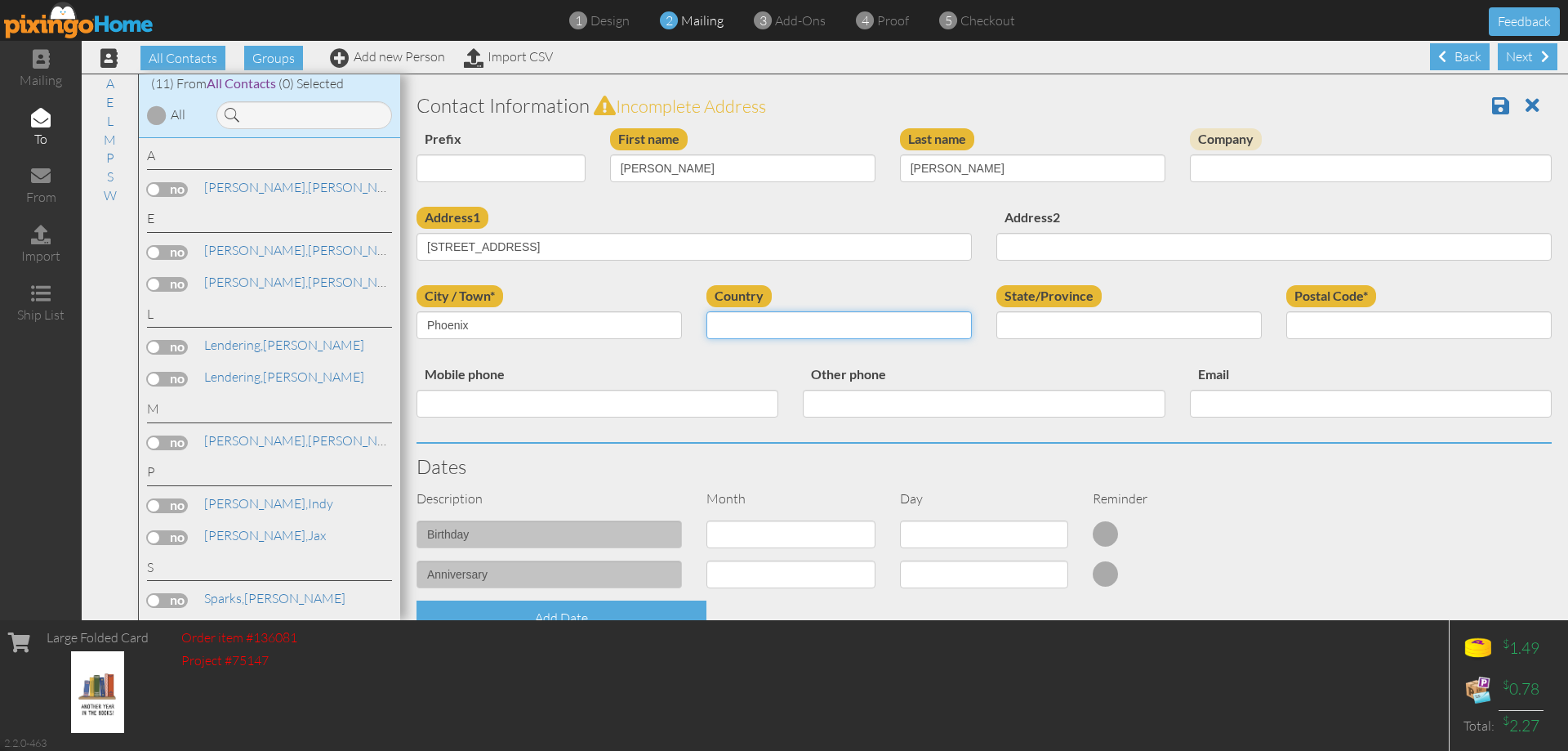
select select "object:3302"
select select "object:3553"
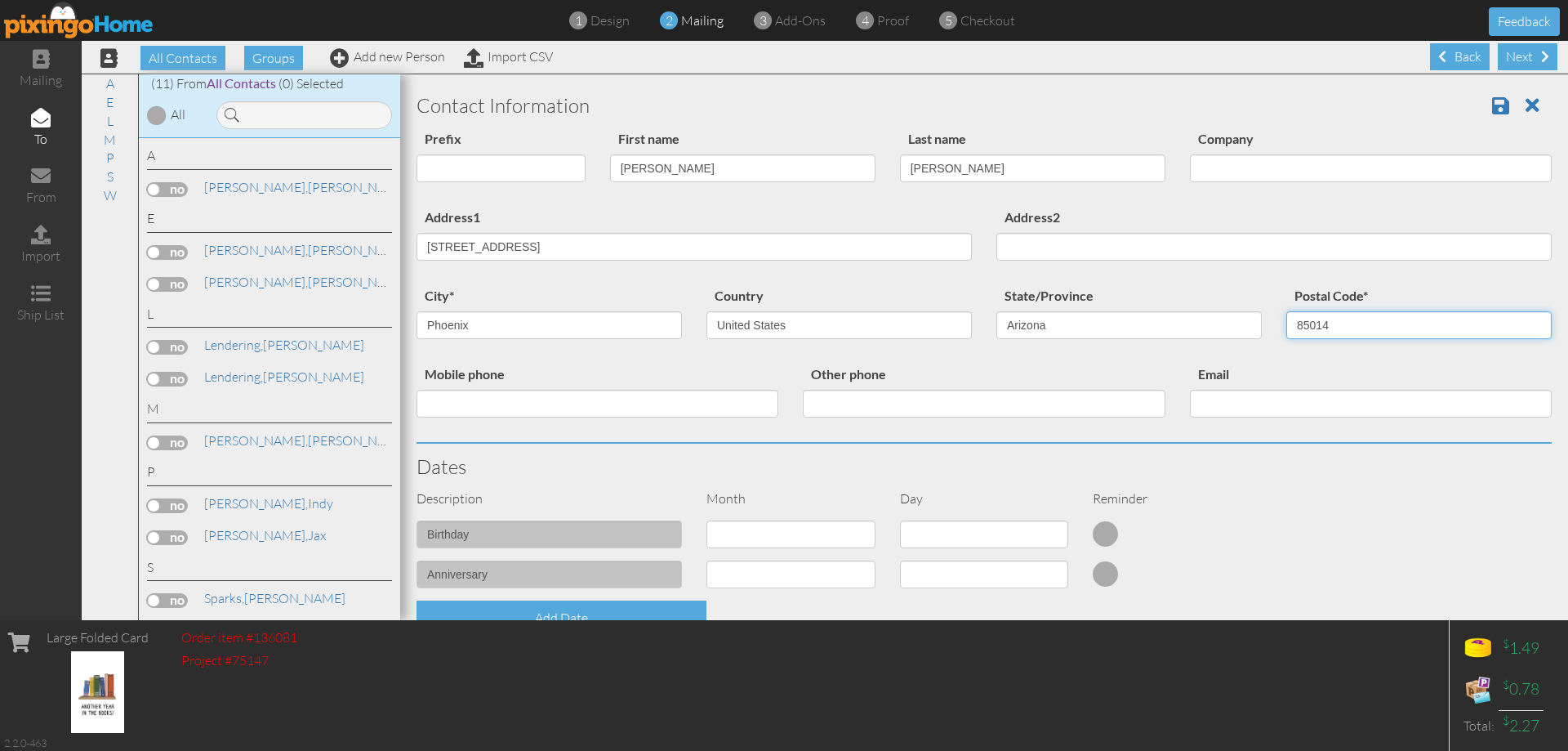
type input "85014"
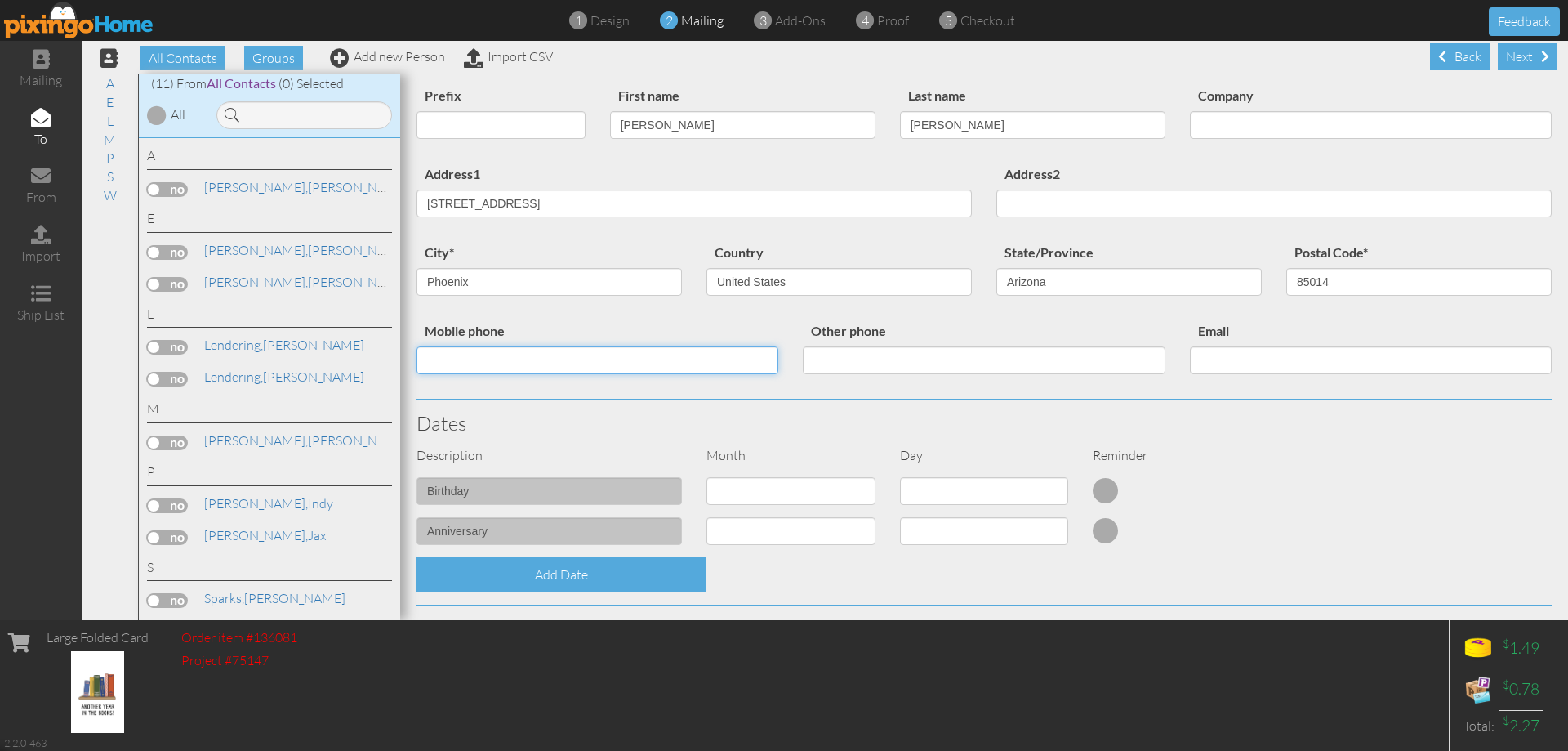
scroll to position [82, 0]
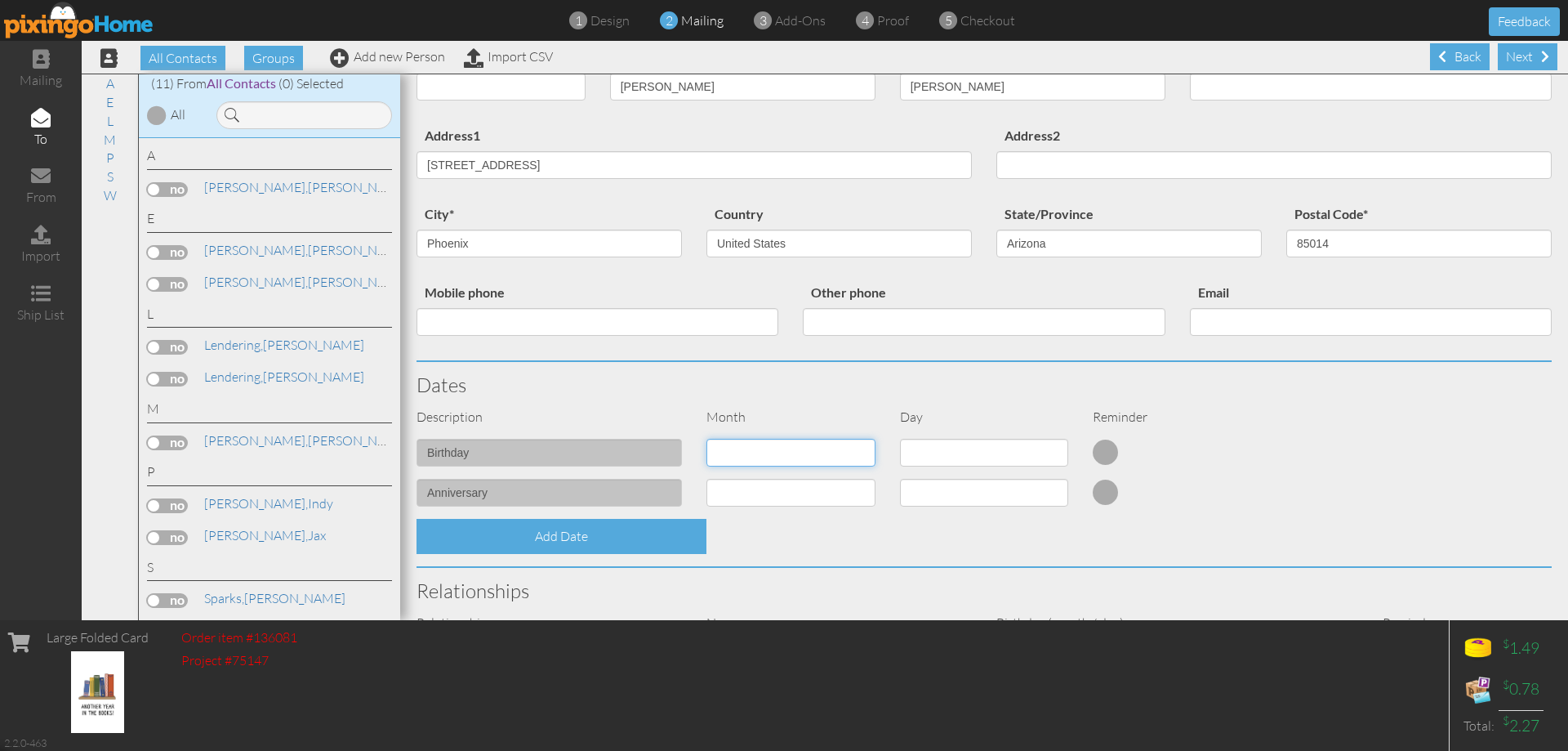
click at [828, 458] on select "1 - Jan 2 - Feb 3 - Mar 4 - Apr 5 - May 6 - Jun 7 - Jul 8 - Aug 9 - Sep 10 - Oc…" at bounding box center [791, 453] width 169 height 27
select select "object:3298"
click at [707, 439] on select "1 - Jan 2 - Feb 3 - Mar 4 - Apr 5 - May 6 - Jun 7 - Jul 8 - Aug 9 - Sep 10 - Oc…" at bounding box center [791, 453] width 169 height 27
click at [918, 455] on select "1 2 3 4 5 6 7 8 9 10 11 12 13 14 15 16 17 18 19 20 21 22 23 24 25 26 27 28 29 30" at bounding box center [984, 453] width 169 height 27
select select "number:25"
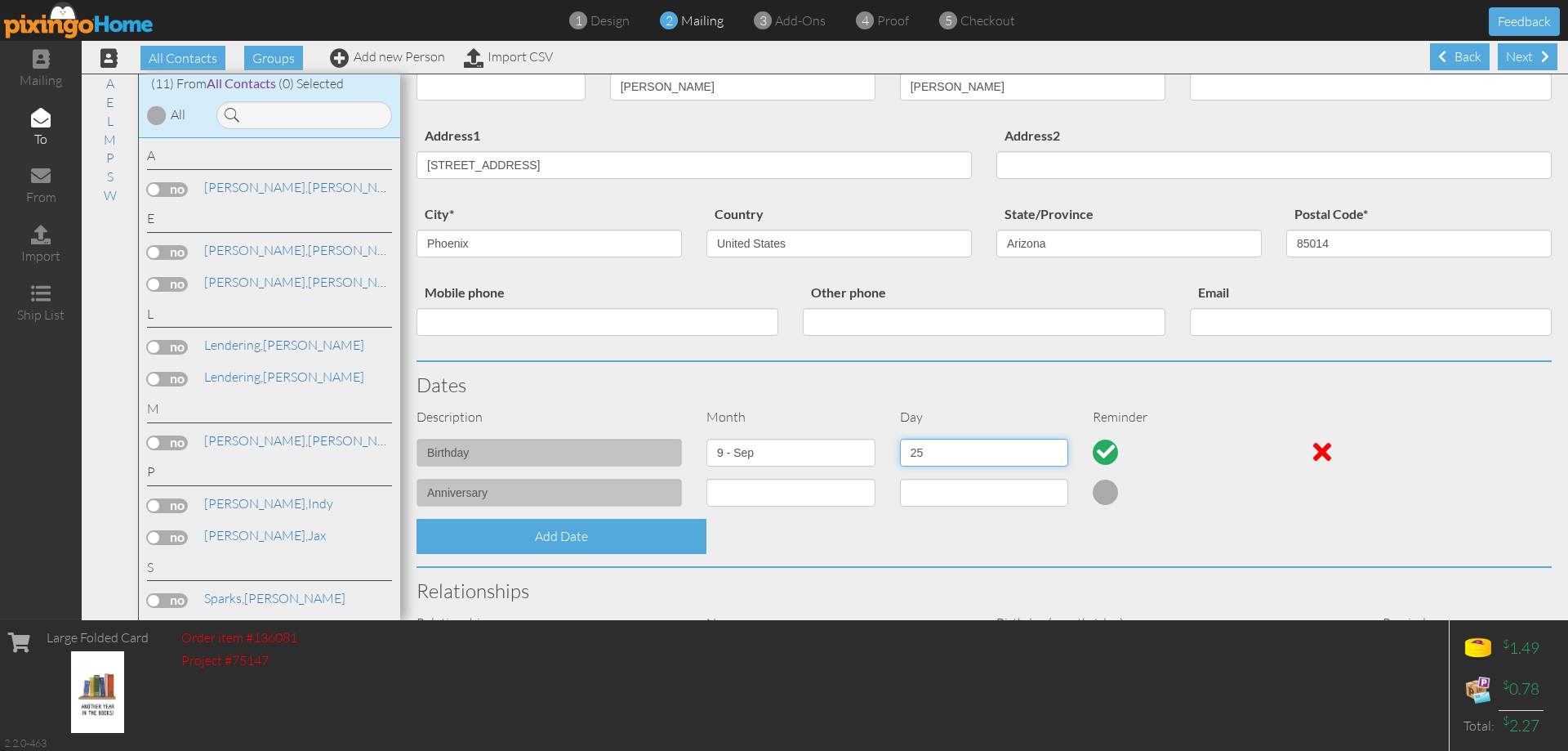
click at [900, 439] on select "1 2 3 4 5 6 7 8 9 10 11 12 13 14 15 16 17 18 19 20 21 22 23 24 25 26 27 28 29 30" at bounding box center [984, 453] width 169 height 27
click at [1162, 447] on div at bounding box center [1177, 452] width 194 height 26
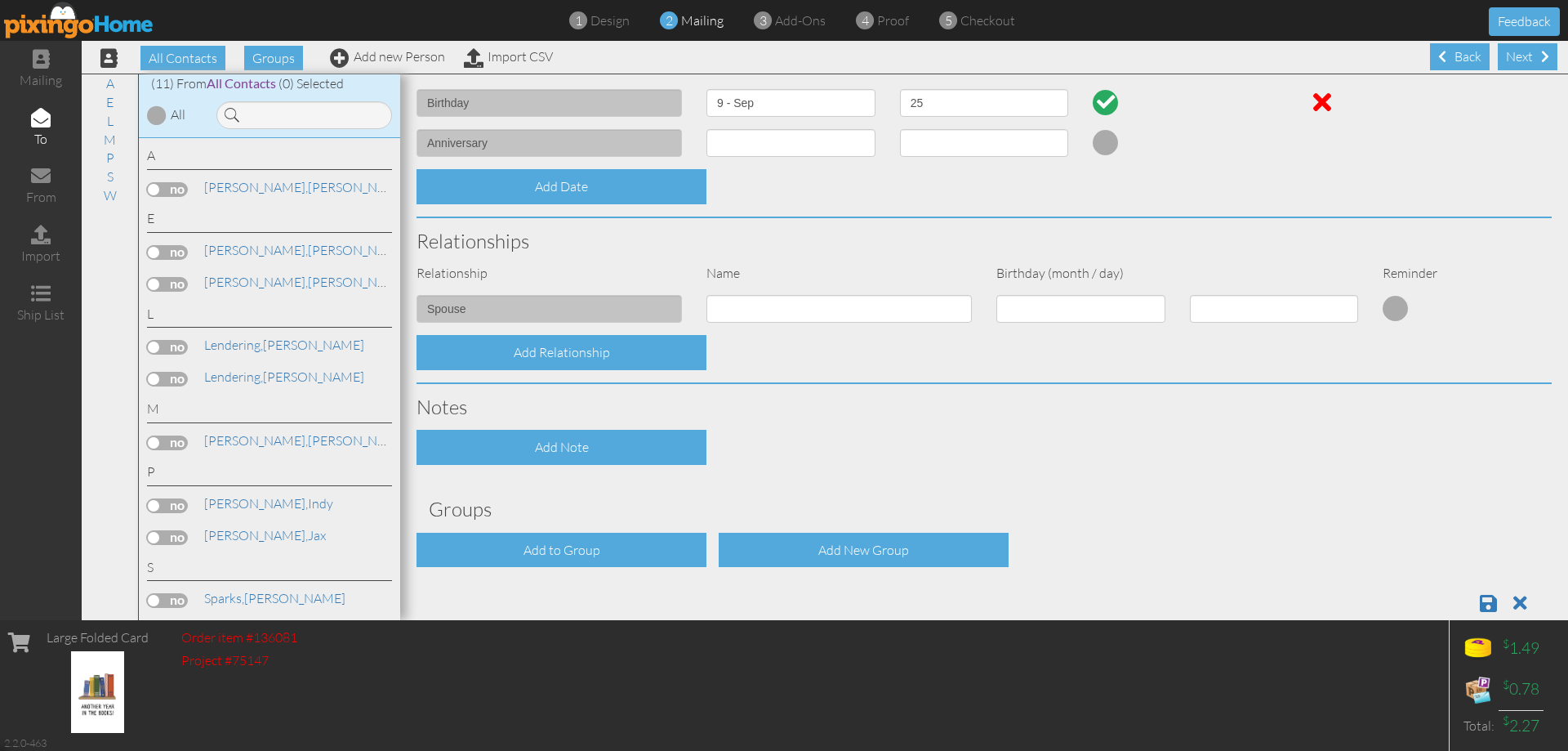
scroll to position [462, 0]
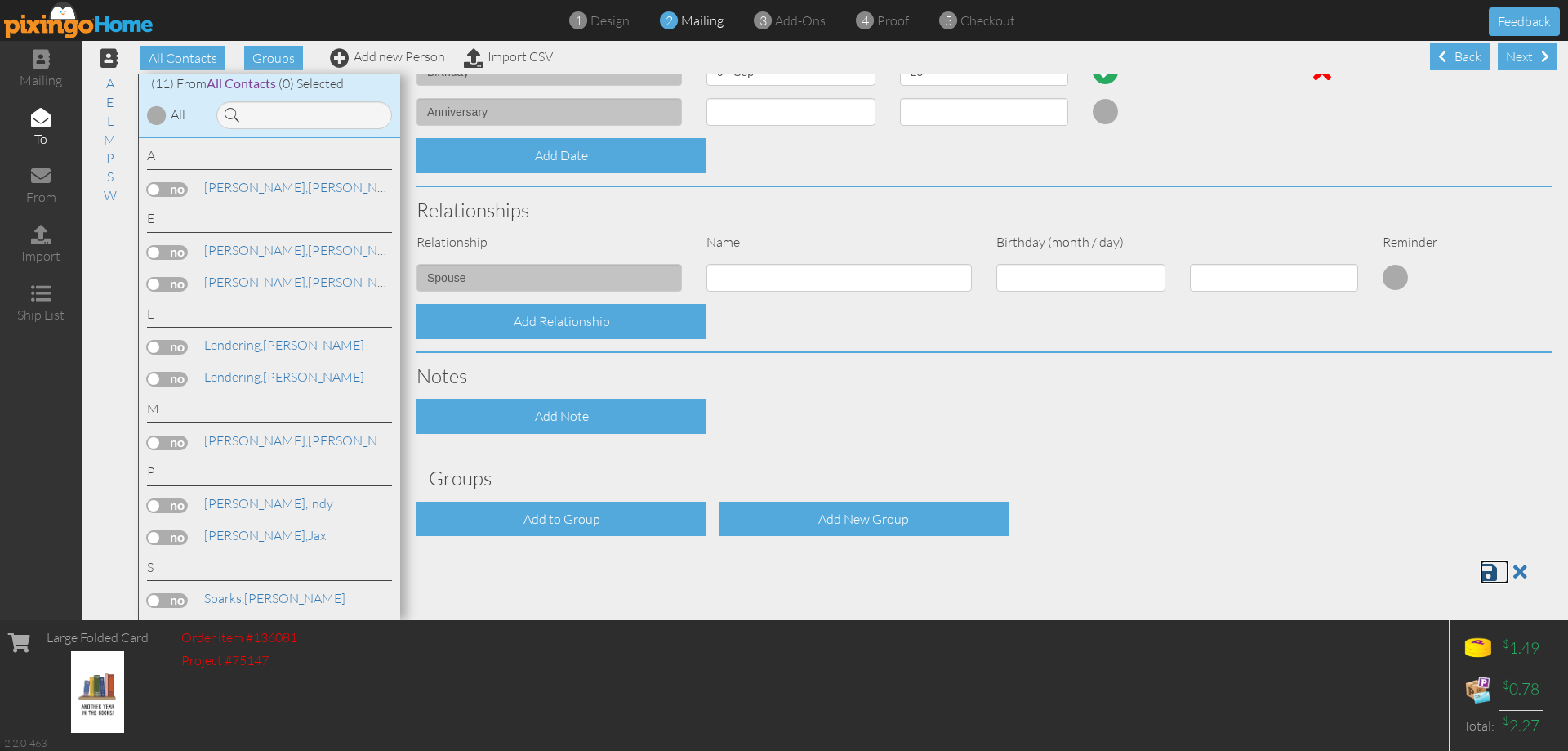
click at [1480, 569] on link at bounding box center [1495, 572] width 29 height 24
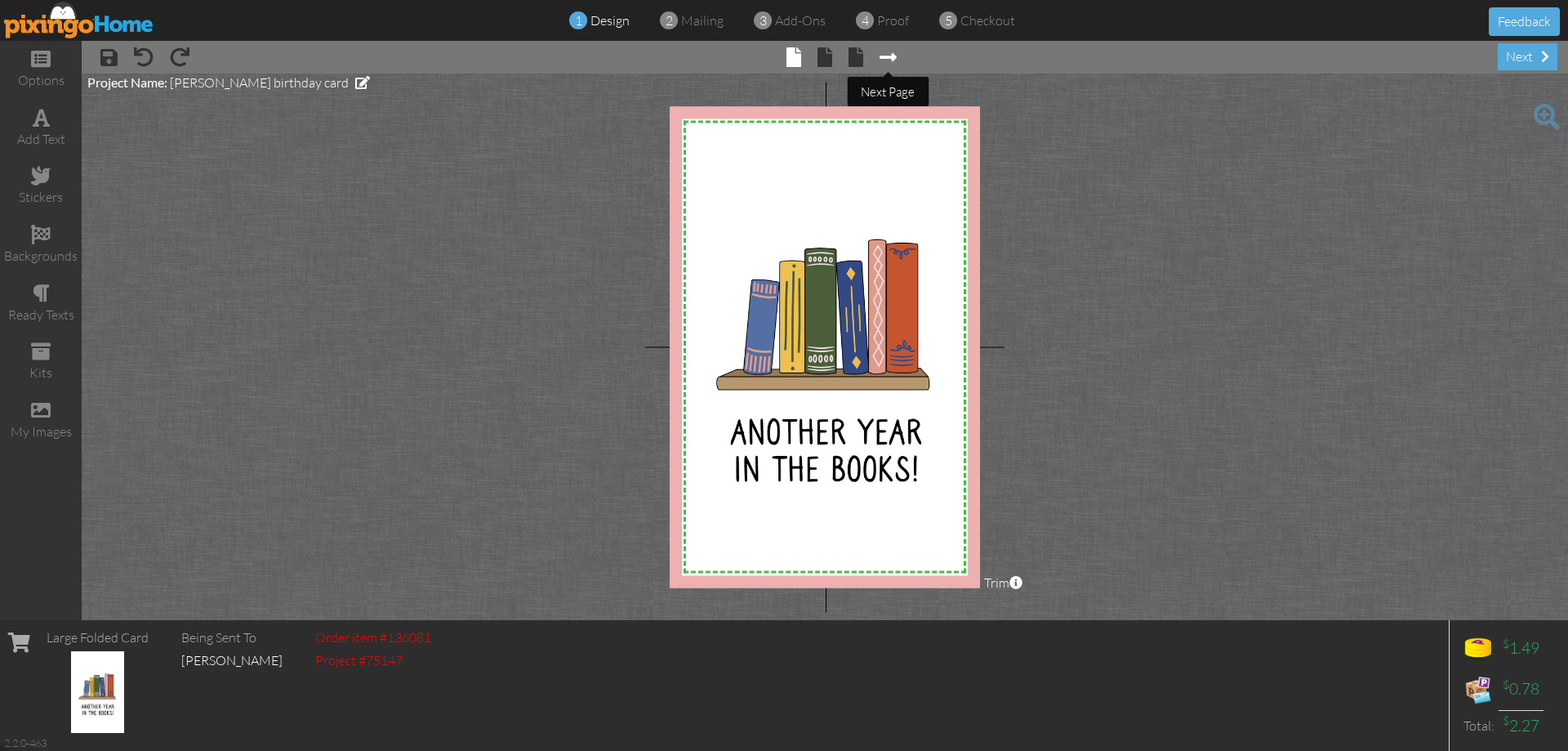
click at [894, 55] on span at bounding box center [888, 58] width 18 height 20
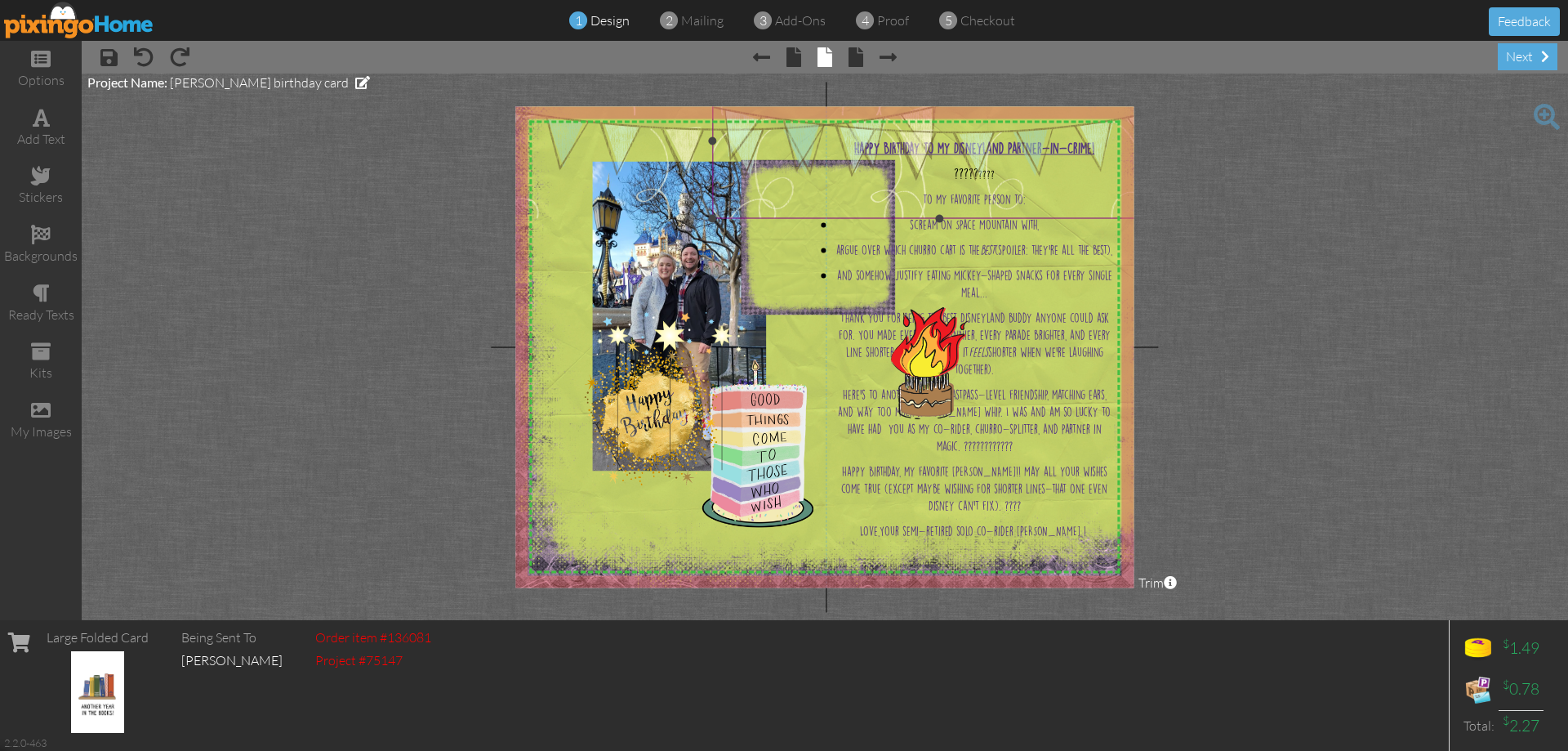
click at [830, 188] on img at bounding box center [939, 140] width 455 height 154
click at [779, 284] on img at bounding box center [818, 237] width 154 height 154
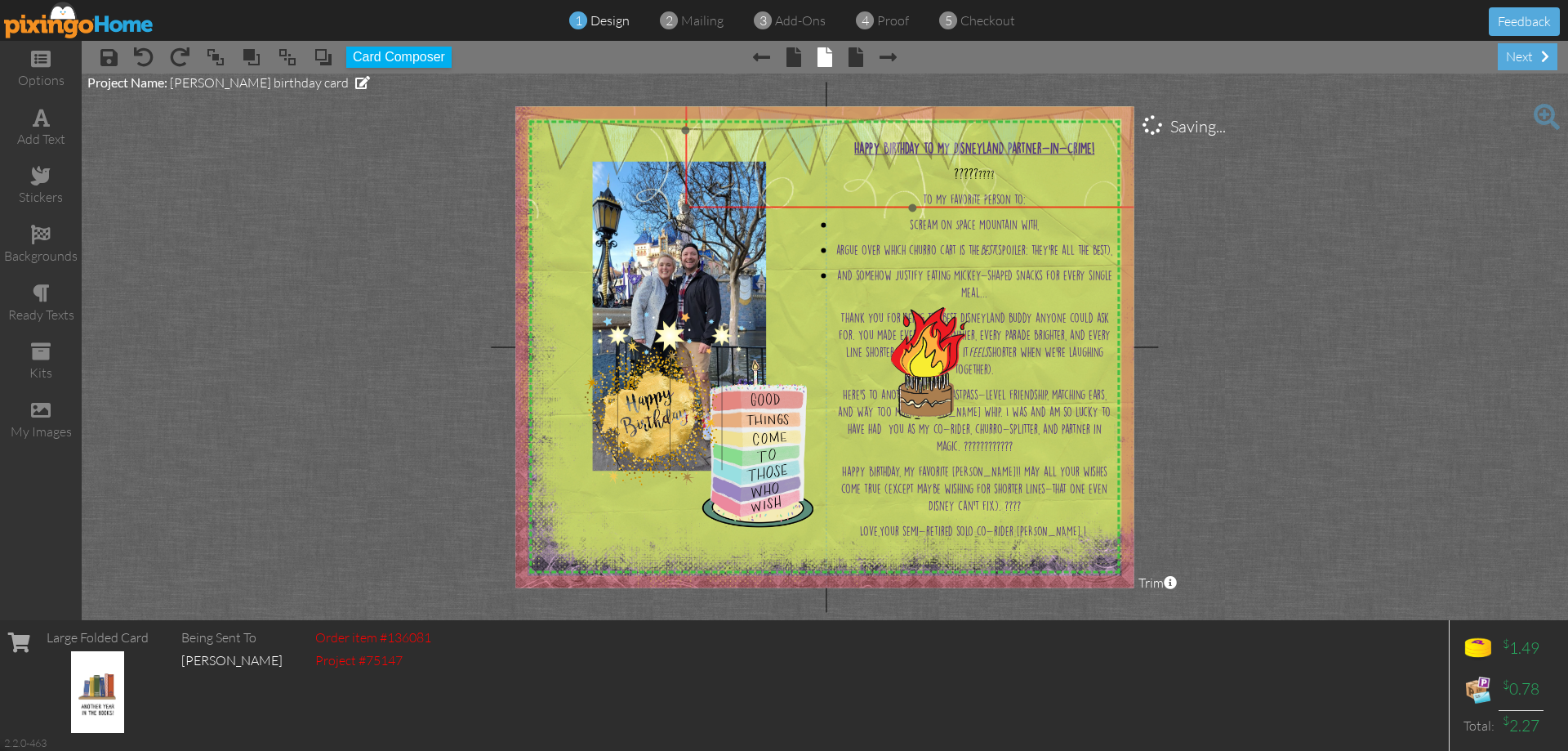
drag, startPoint x: 1113, startPoint y: 120, endPoint x: 1086, endPoint y: 110, distance: 28.8
click at [1086, 110] on img at bounding box center [913, 130] width 455 height 154
click at [987, 175] on img at bounding box center [913, 130] width 455 height 154
click at [998, 379] on img at bounding box center [924, 324] width 154 height 218
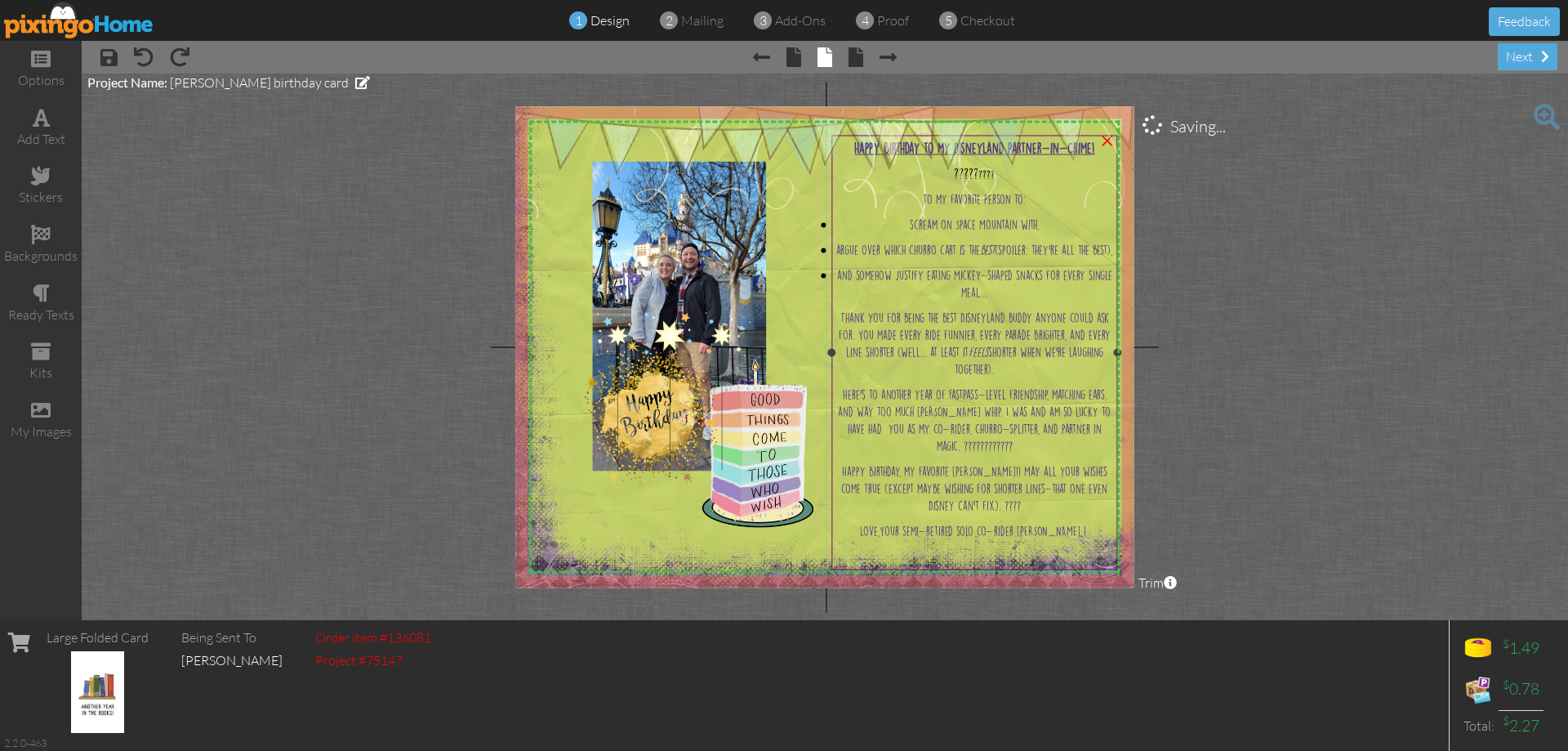
click at [999, 334] on span "Thank you for being the best Disneyland buddy anyone could ask for. You made ev…" at bounding box center [974, 343] width 272 height 61
click at [1001, 172] on img at bounding box center [913, 130] width 455 height 154
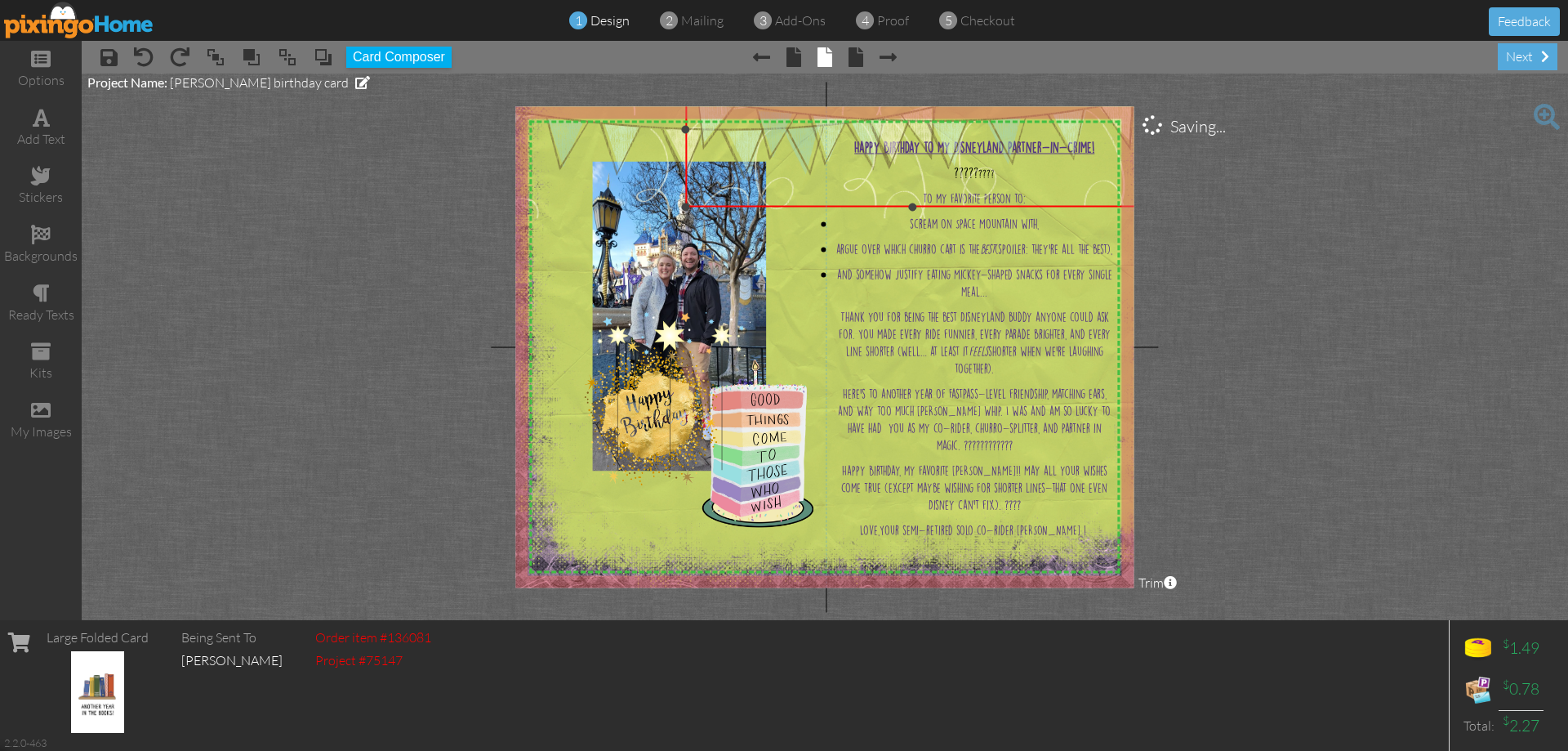
click at [1001, 171] on img at bounding box center [913, 130] width 455 height 154
click at [968, 244] on span "argue over which churro cart is the best (spoiler: they’re all the best)," at bounding box center [974, 249] width 276 height 10
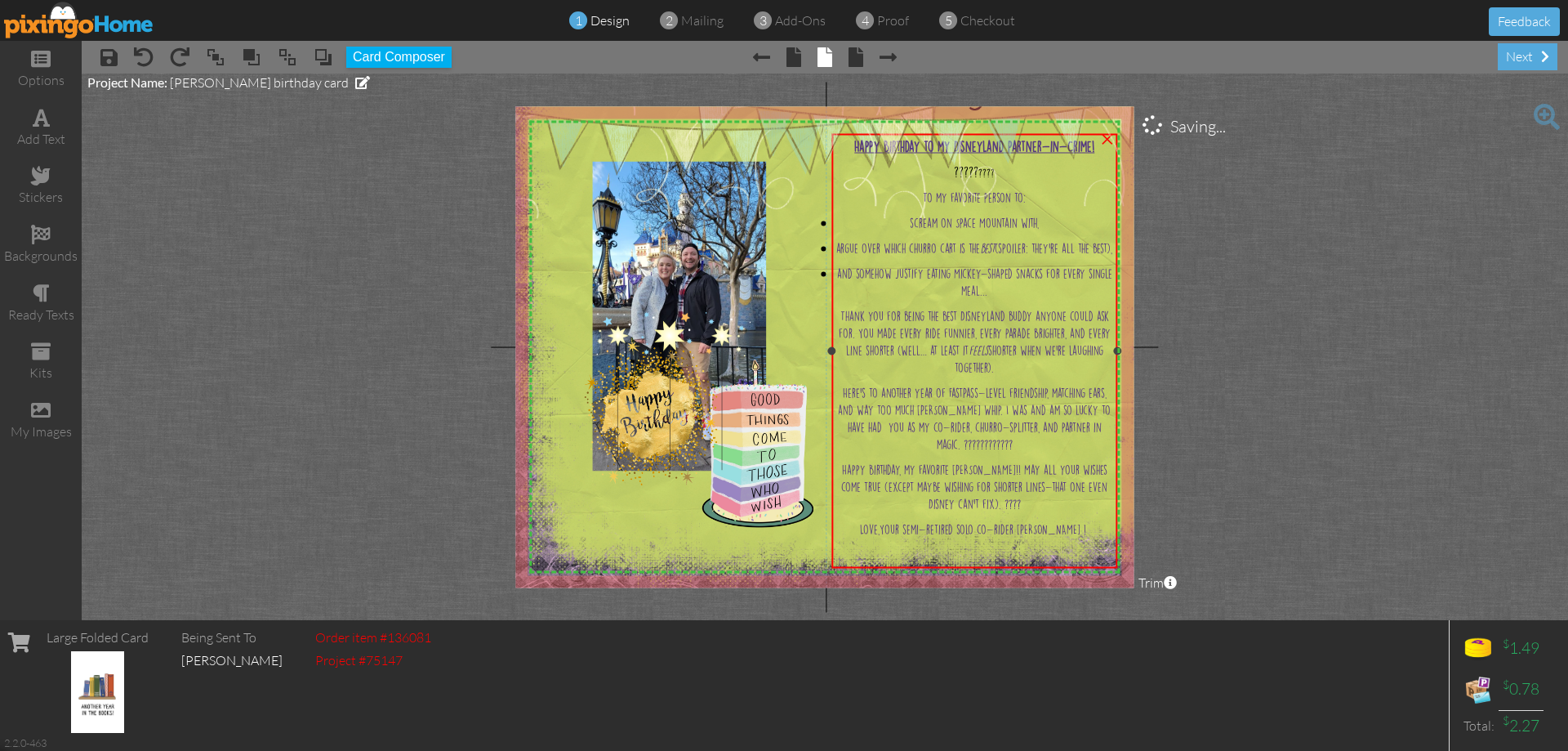
click at [969, 244] on span "argue over which churro cart is the best (spoiler: they’re all the best)," at bounding box center [974, 249] width 276 height 10
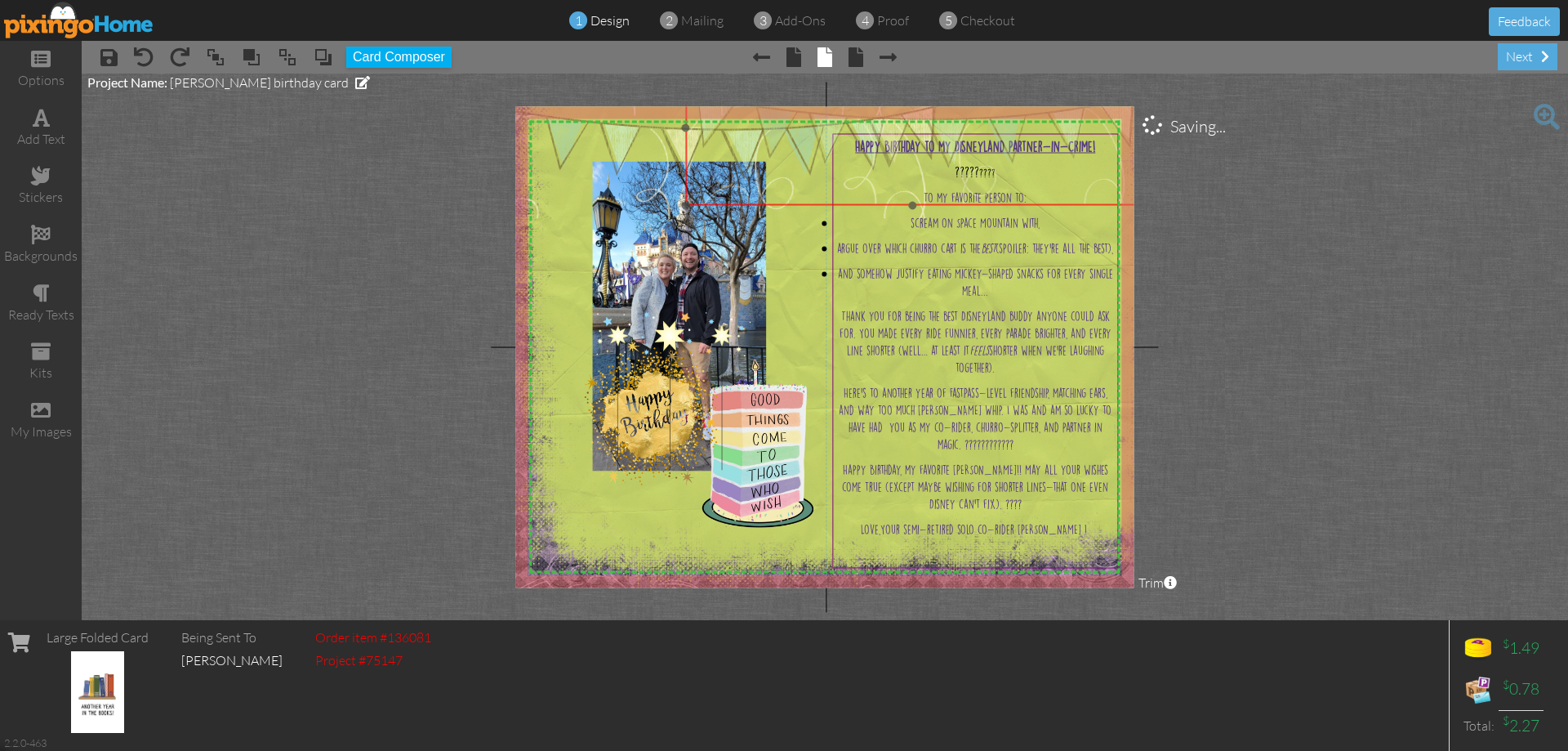
click at [1000, 169] on img at bounding box center [913, 128] width 455 height 154
click at [1004, 325] on div "Happy Birthday to my Disneyland Partner-in-Crime! ????? ???? To my favorite per…" at bounding box center [976, 340] width 285 height 415
click at [1008, 324] on div "Happy Birthday to my Disneyland Partner-in-Crime! ????? ???? To my favorite per…" at bounding box center [976, 340] width 285 height 415
drag, startPoint x: 1000, startPoint y: 181, endPoint x: 760, endPoint y: 195, distance: 240.4
click at [702, 178] on img at bounding box center [611, 120] width 455 height 154
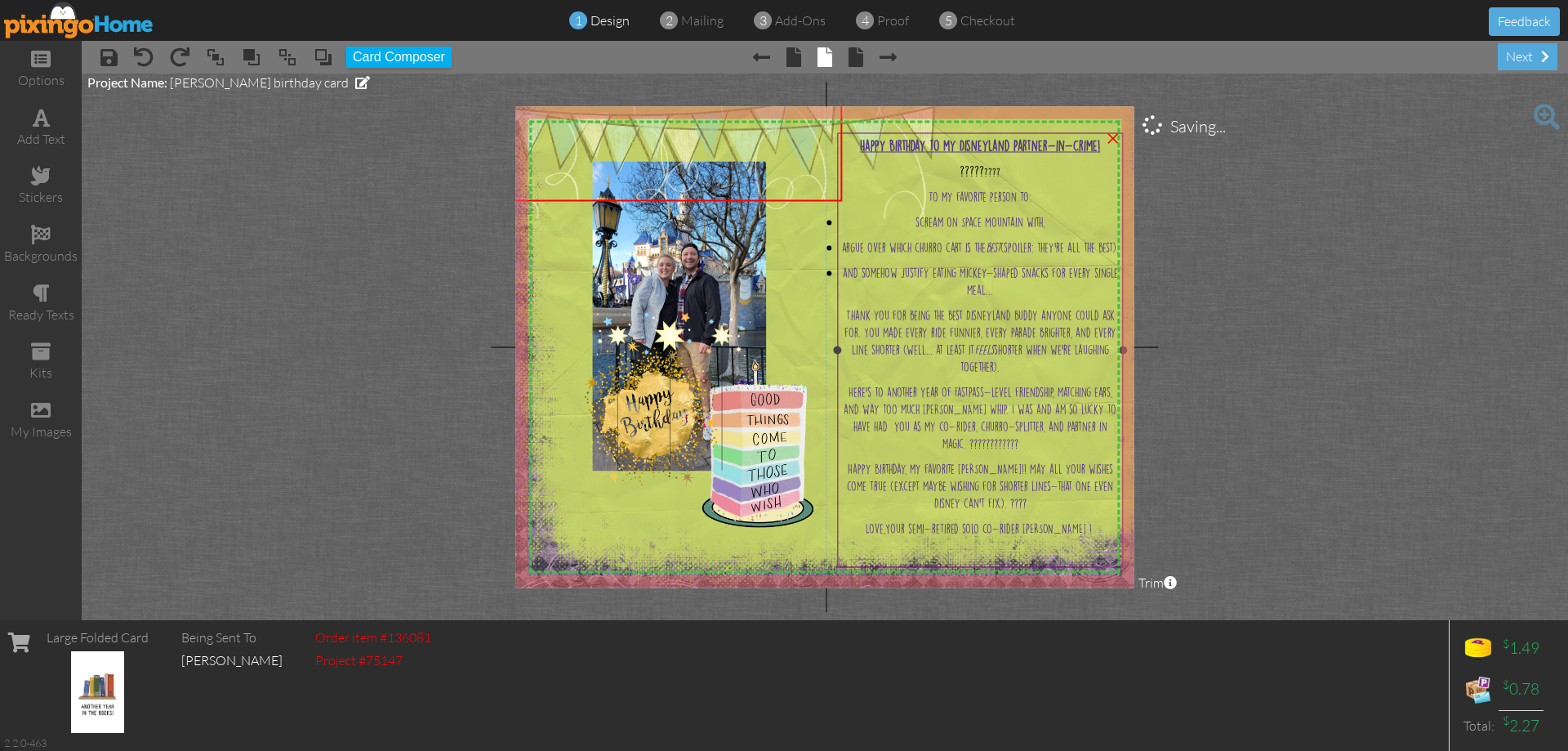
click at [988, 222] on span "scream on Space Mountain with," at bounding box center [980, 222] width 129 height 10
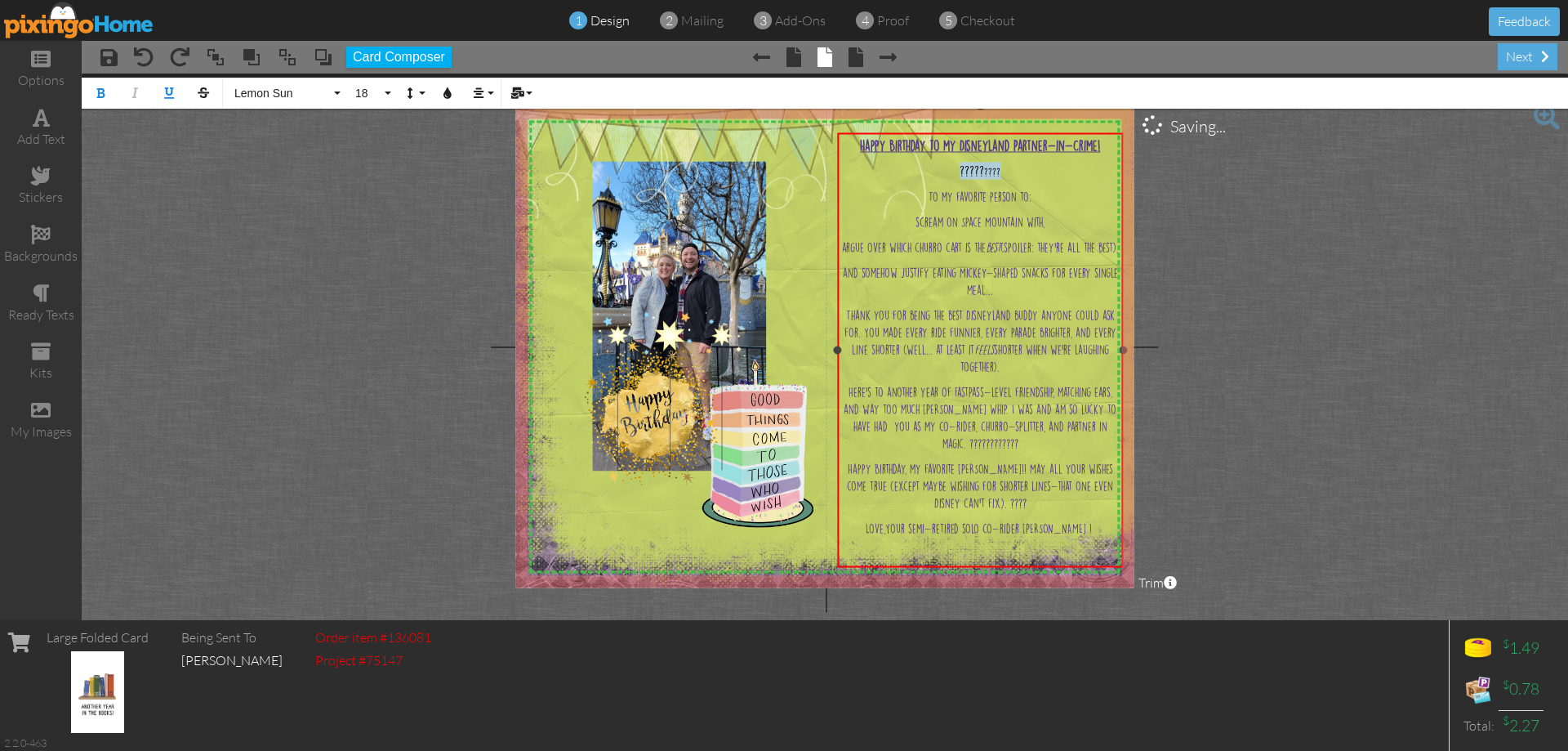
drag, startPoint x: 1007, startPoint y: 169, endPoint x: 950, endPoint y: 166, distance: 57.1
click at [949, 166] on p "????? ????" at bounding box center [980, 172] width 278 height 18
click at [933, 174] on p at bounding box center [980, 172] width 278 height 18
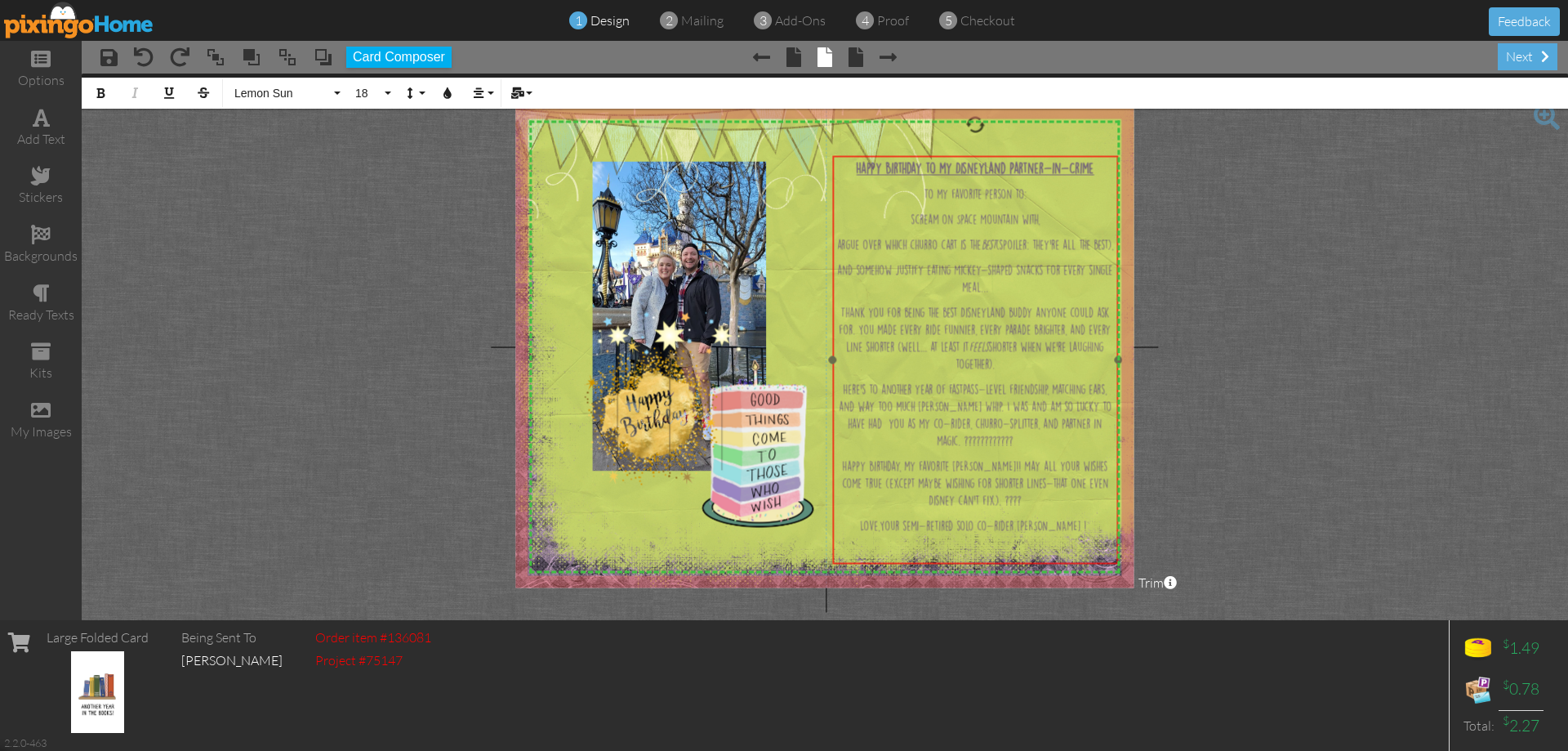
drag, startPoint x: 1039, startPoint y: 539, endPoint x: 1034, endPoint y: 562, distance: 23.5
click at [1034, 546] on div "Happy Birthday to my Disneyland Partner-in-Crime ​ ​ To my favorite person to: …" at bounding box center [975, 351] width 285 height 390
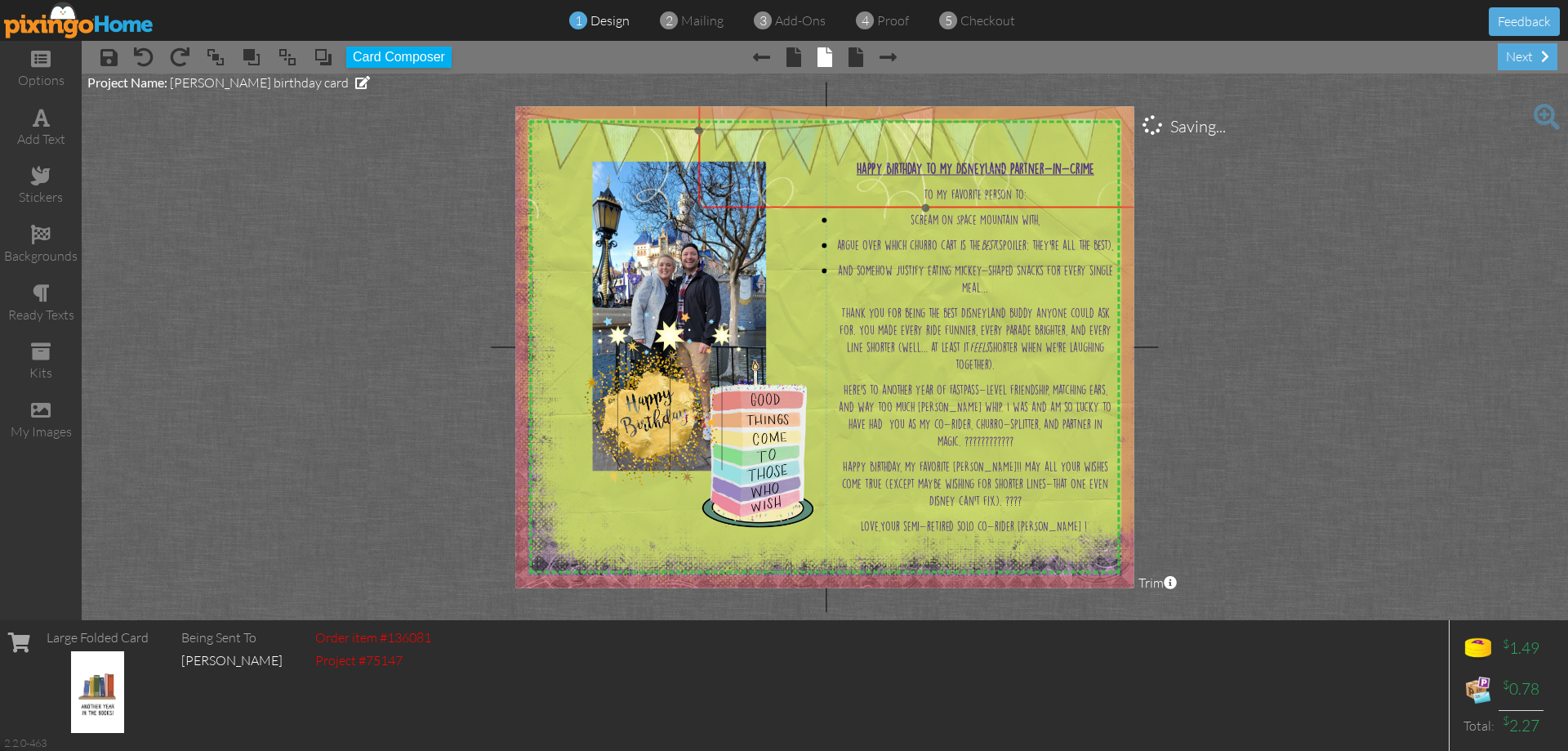
drag, startPoint x: 748, startPoint y: 134, endPoint x: 1059, endPoint y: 142, distance: 311.1
click at [1059, 142] on img at bounding box center [925, 130] width 455 height 154
drag, startPoint x: 630, startPoint y: 140, endPoint x: 628, endPoint y: 131, distance: 9.2
click at [628, 131] on img at bounding box center [706, 128] width 470 height 159
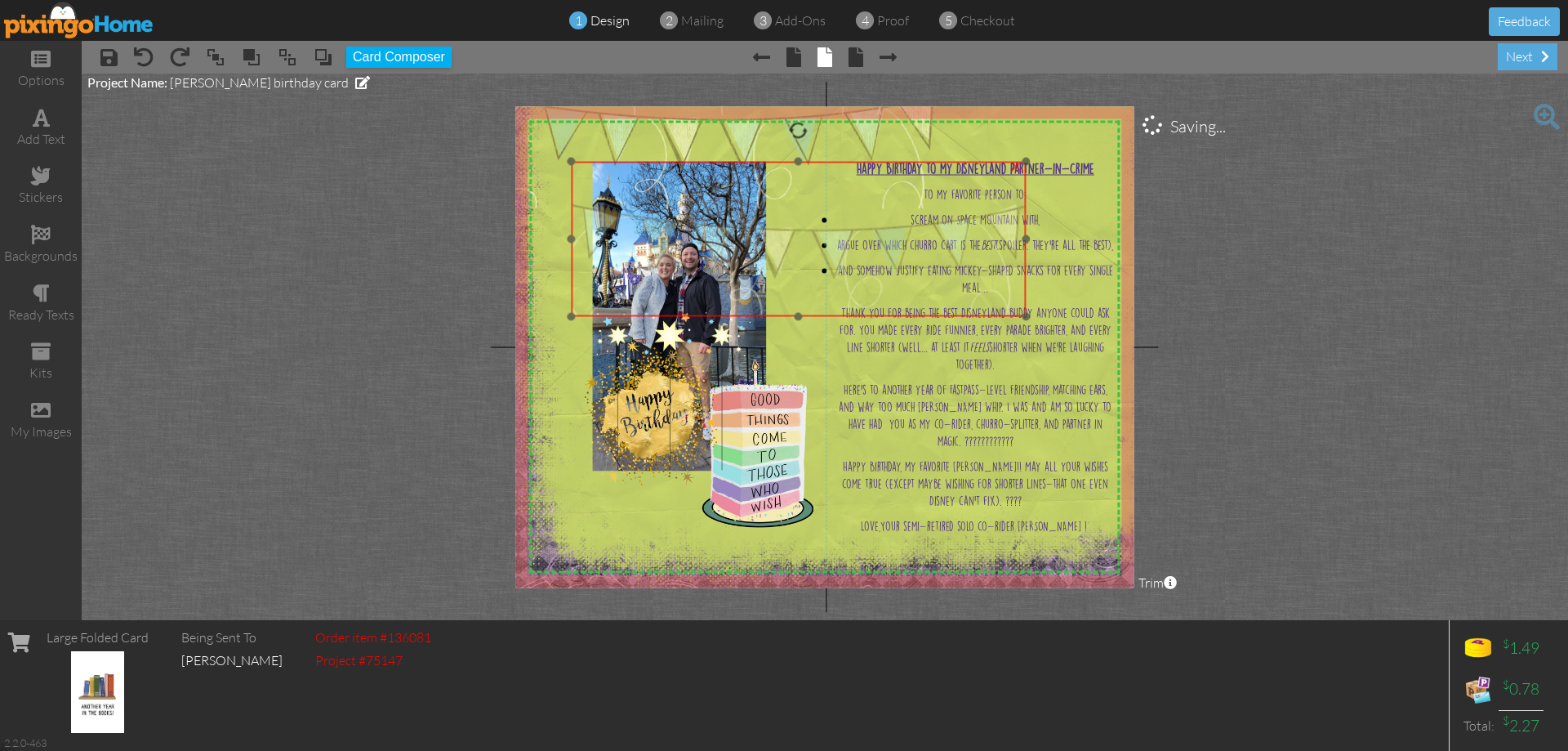
drag, startPoint x: 1020, startPoint y: 134, endPoint x: 844, endPoint y: 159, distance: 177.8
click at [890, 241] on img at bounding box center [798, 239] width 455 height 154
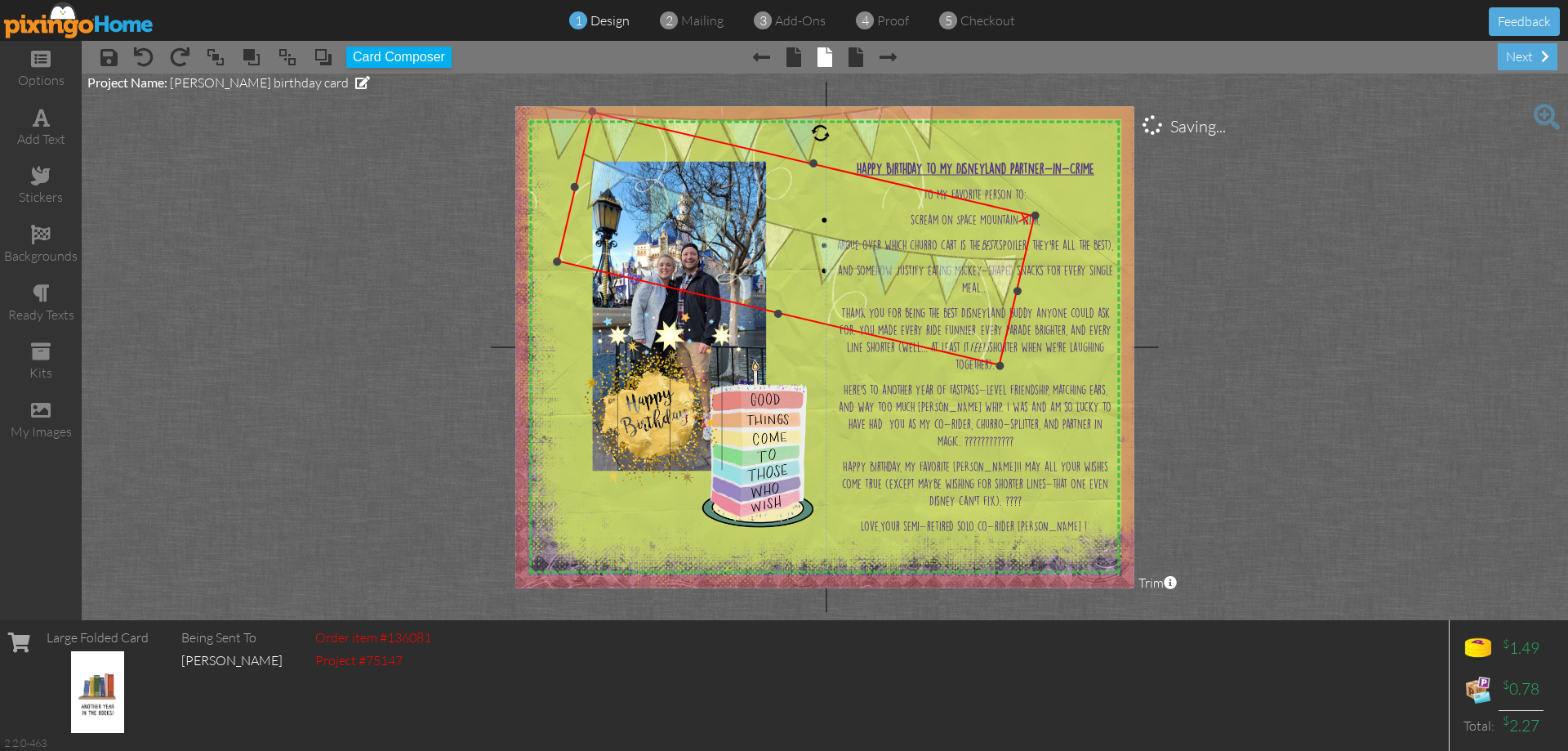
drag, startPoint x: 797, startPoint y: 128, endPoint x: 830, endPoint y: 205, distance: 83.8
click at [821, 136] on div at bounding box center [821, 134] width 23 height 23
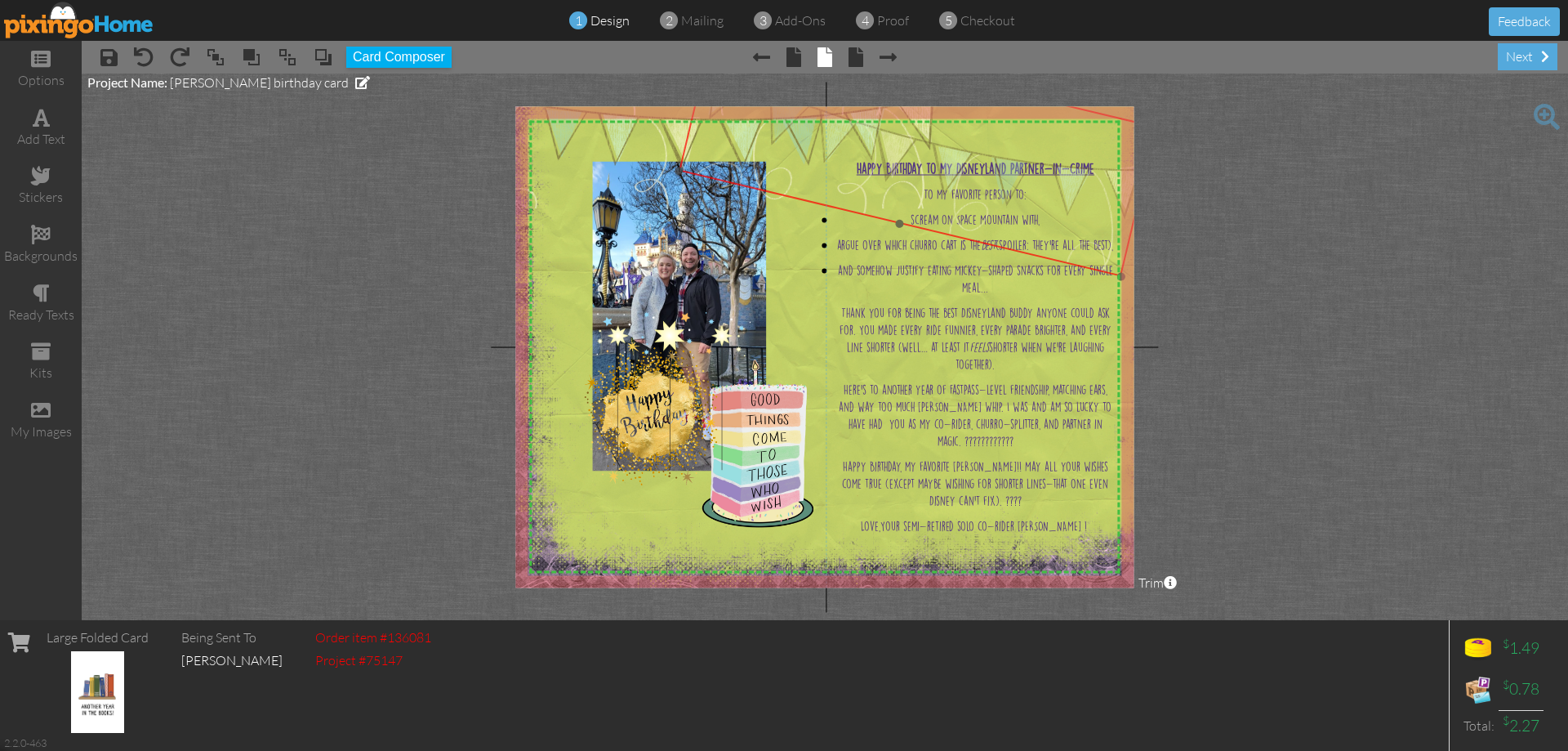
drag, startPoint x: 843, startPoint y: 257, endPoint x: 964, endPoint y: 167, distance: 150.8
click at [964, 167] on img at bounding box center [918, 149] width 479 height 256
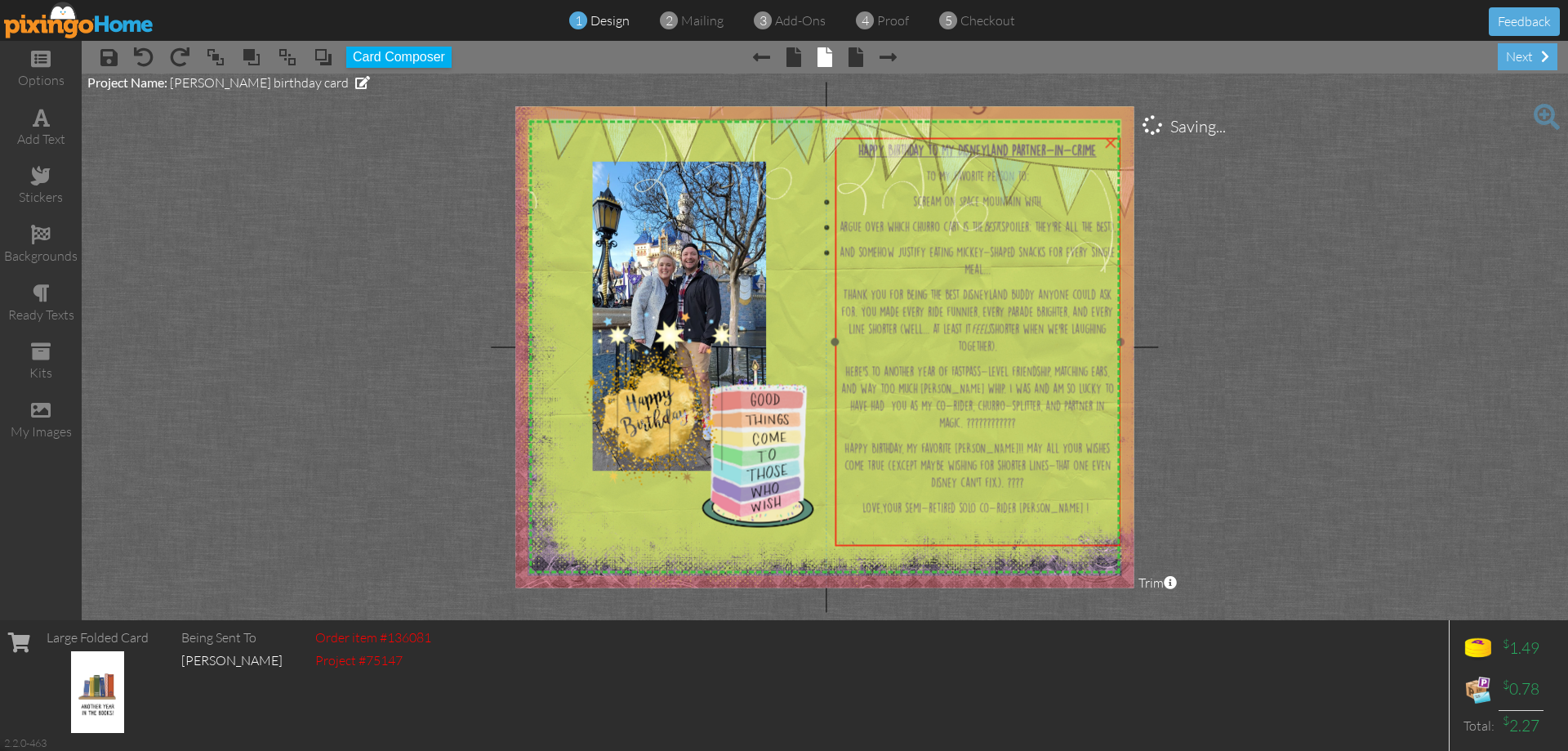
drag, startPoint x: 1043, startPoint y: 437, endPoint x: 1047, endPoint y: 423, distance: 14.6
click at [1046, 422] on span "Here’s to another year of FastPass-level friendship, matching ears, and way too…" at bounding box center [978, 397] width 273 height 61
click at [793, 278] on img at bounding box center [834, 257] width 674 height 674
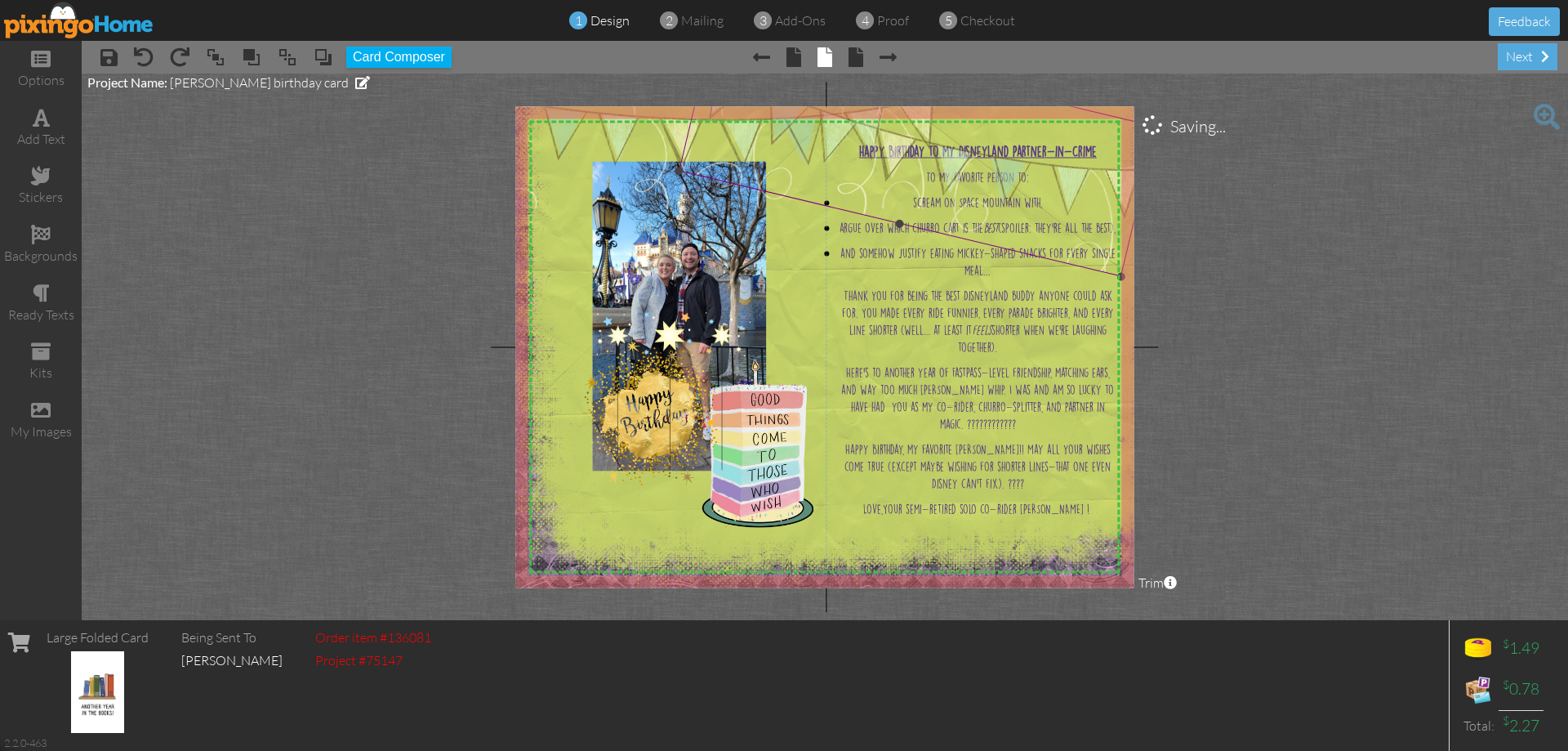
click at [1010, 175] on img at bounding box center [918, 149] width 479 height 256
click at [324, 57] on span at bounding box center [324, 57] width 20 height 24
click at [324, 58] on span at bounding box center [324, 57] width 20 height 24
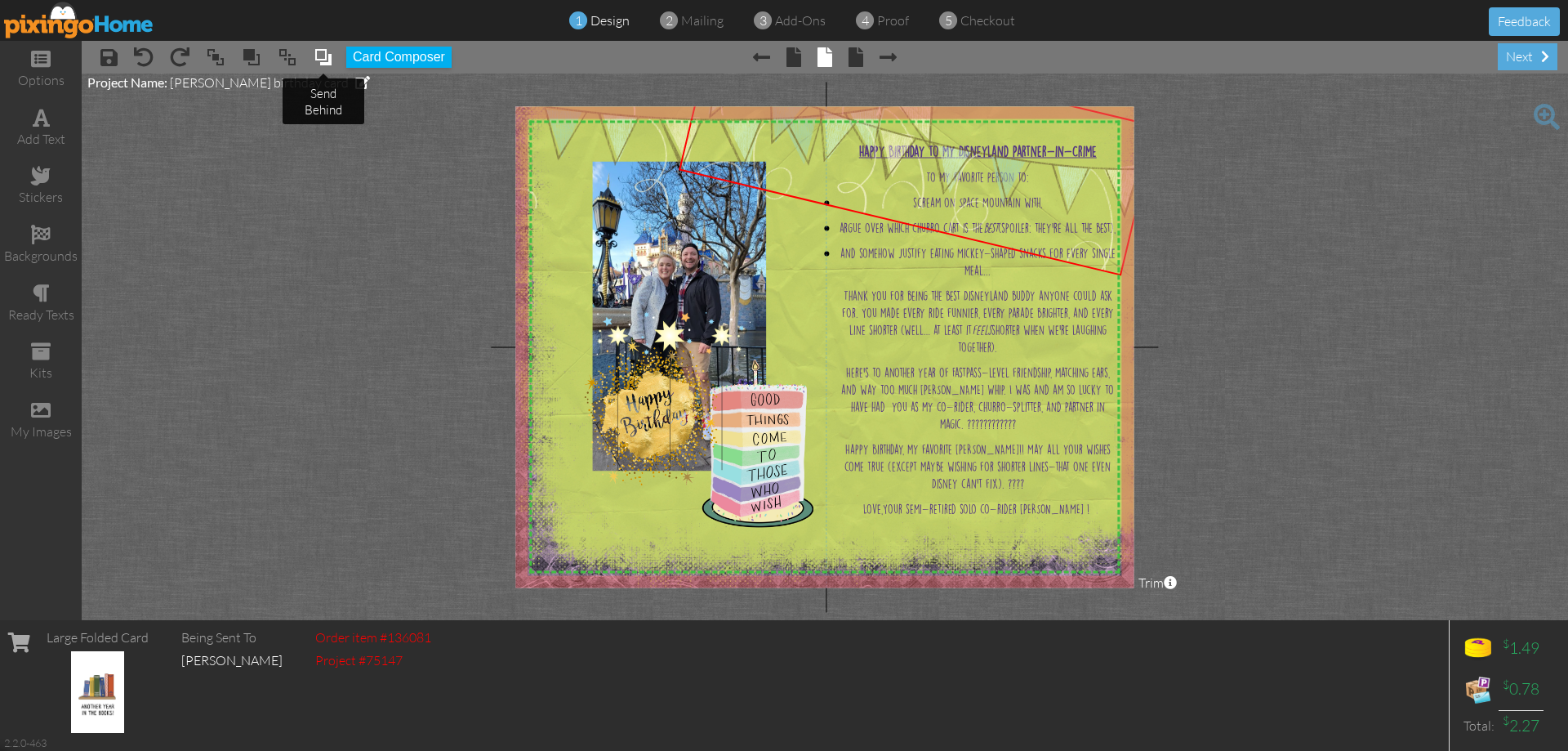
click at [324, 58] on span at bounding box center [324, 57] width 20 height 24
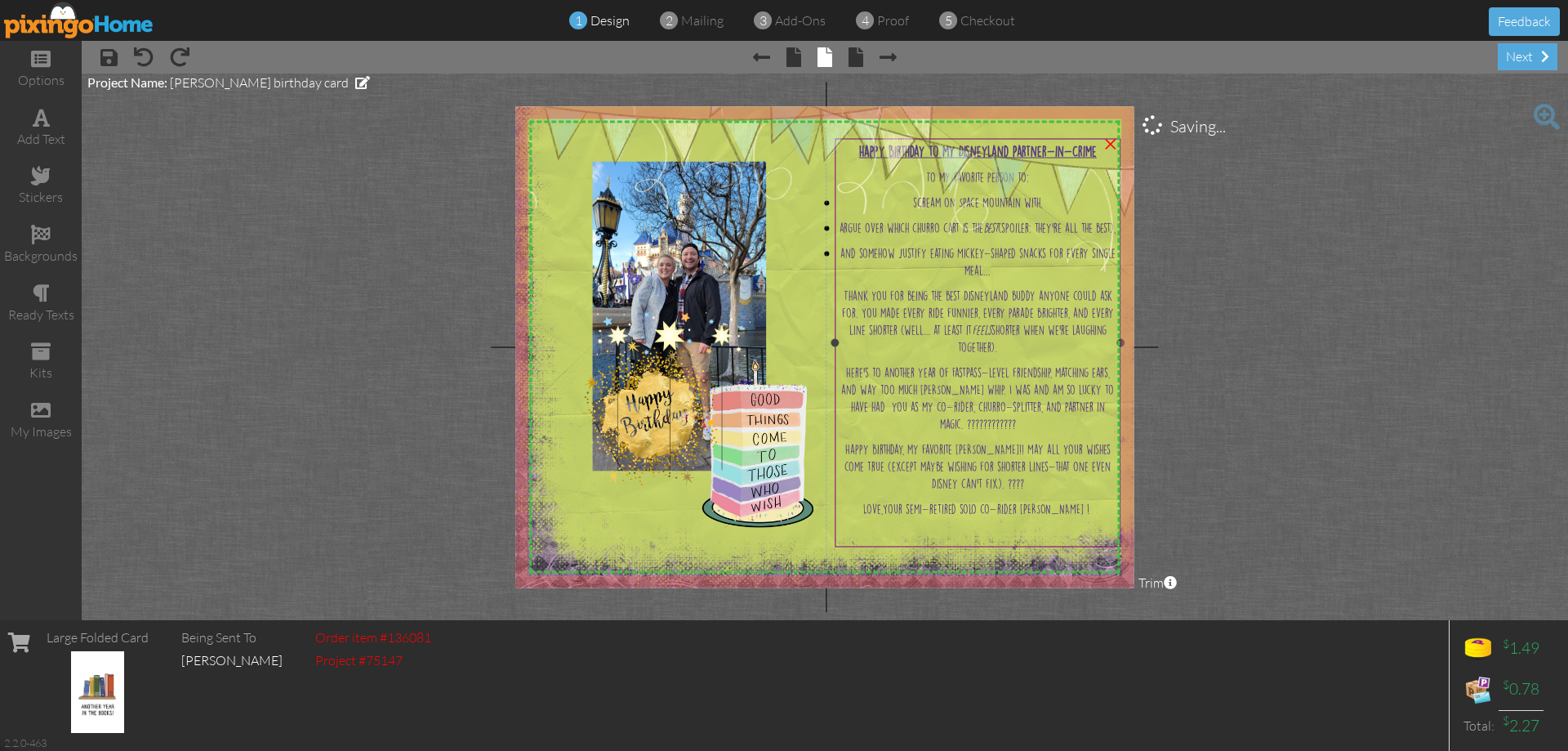
click at [951, 379] on div "Happy Birthday to my Disneyland Partner-in-Crime To my favorite person to: scre…" at bounding box center [978, 334] width 285 height 390
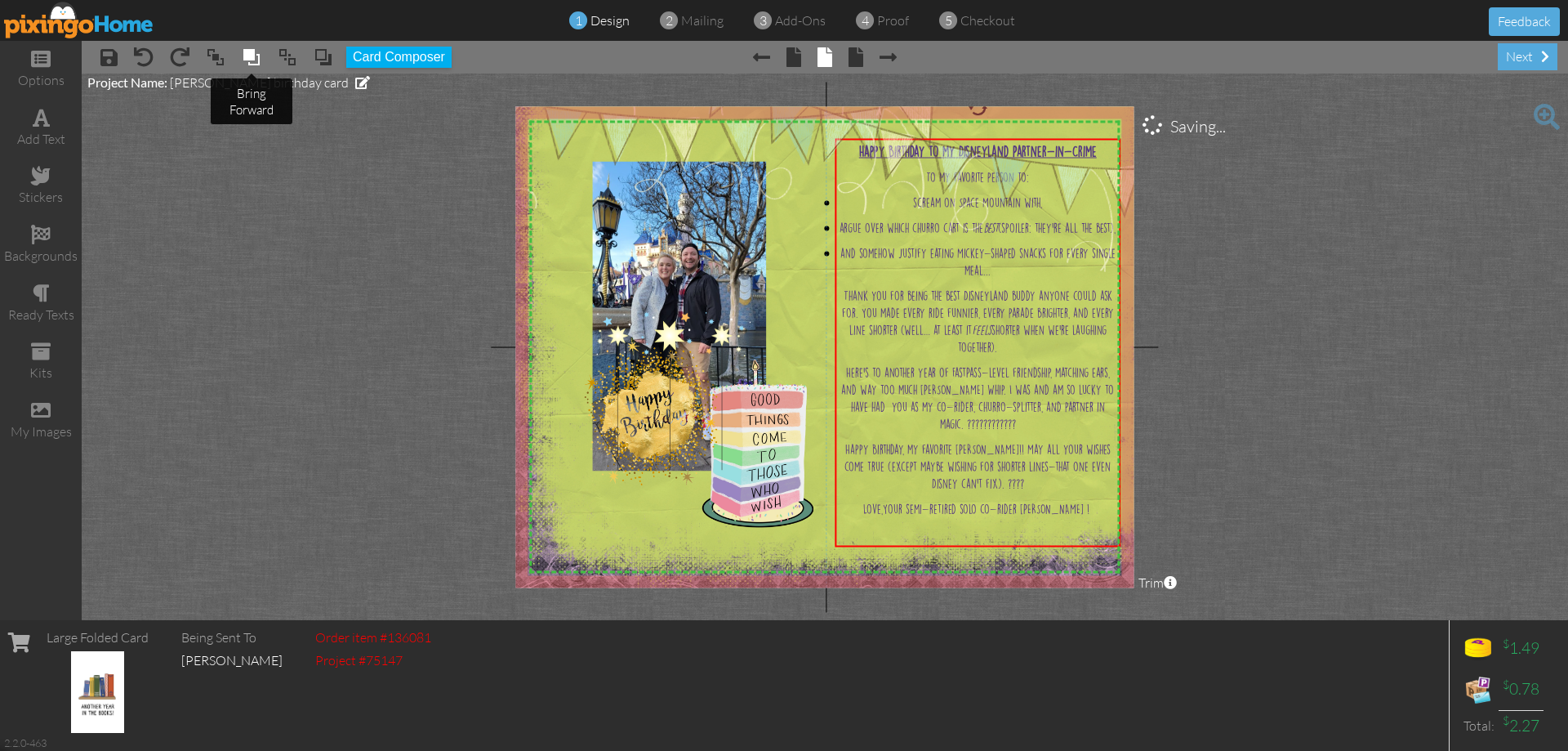
click at [254, 59] on span at bounding box center [252, 57] width 20 height 24
click at [114, 57] on span at bounding box center [109, 58] width 18 height 20
click at [663, 339] on img at bounding box center [673, 391] width 154 height 158
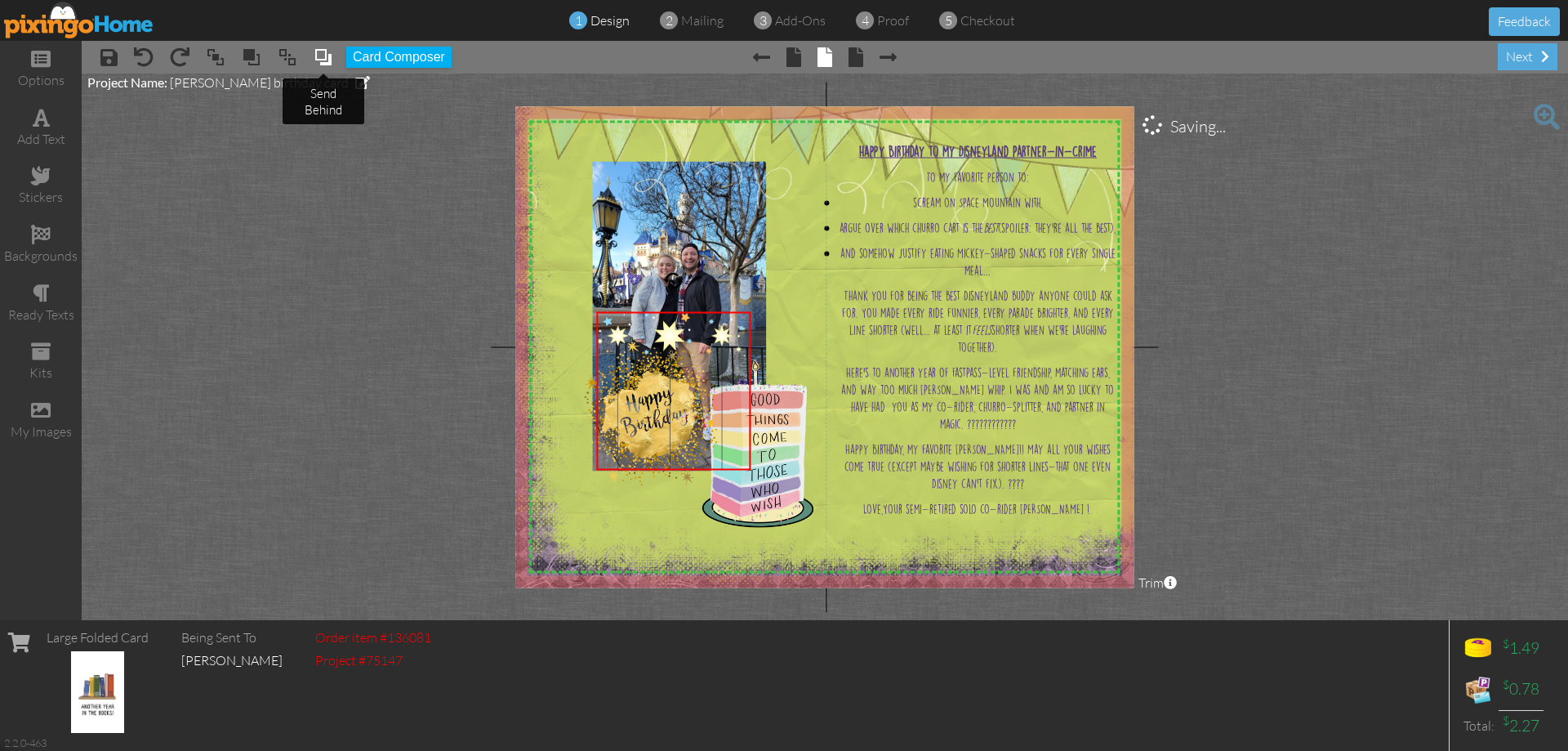
click at [323, 58] on span at bounding box center [324, 57] width 20 height 24
click at [323, 59] on span at bounding box center [324, 57] width 20 height 24
click at [803, 438] on img at bounding box center [758, 444] width 154 height 218
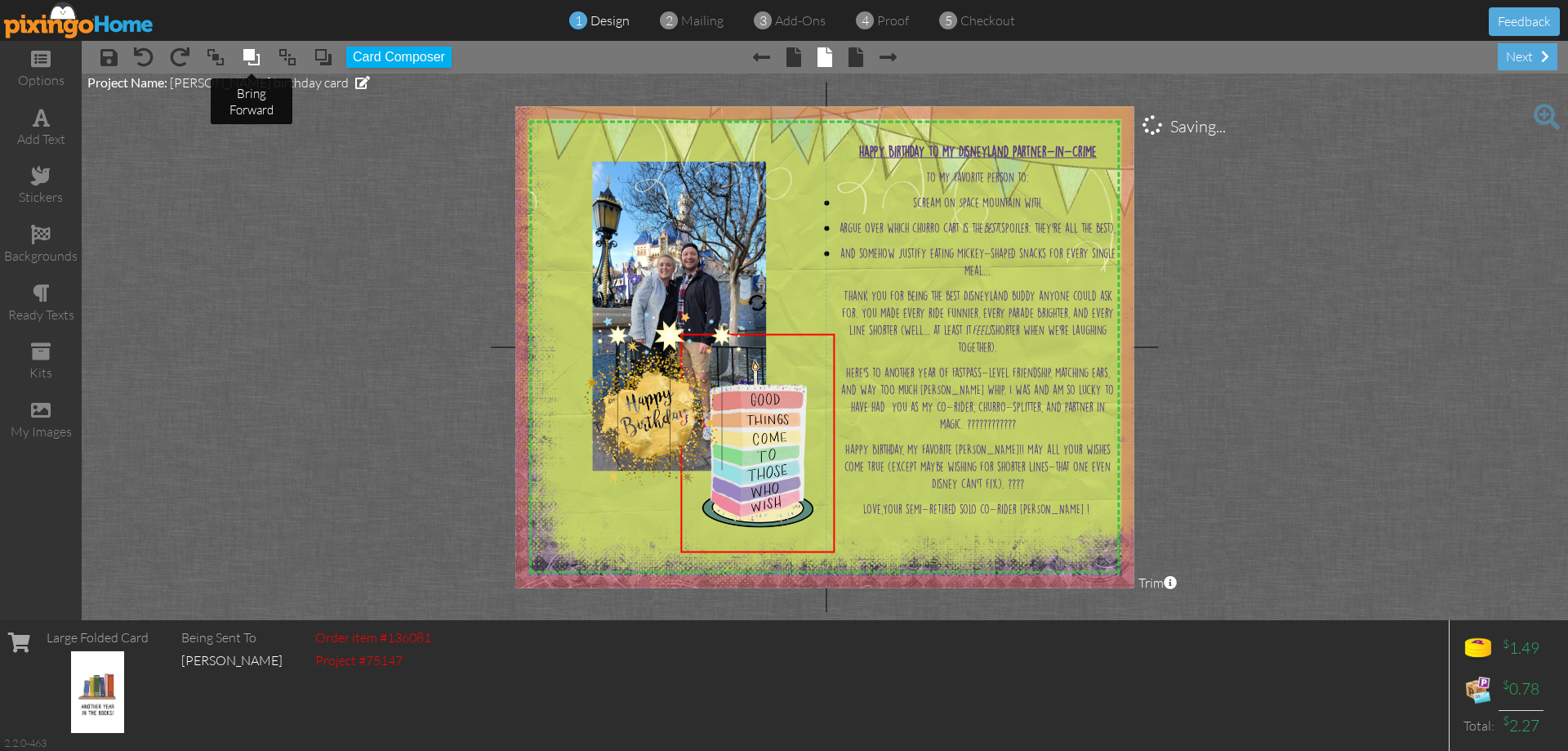
click at [248, 57] on span at bounding box center [252, 57] width 20 height 24
click at [596, 134] on img at bounding box center [706, 128] width 470 height 159
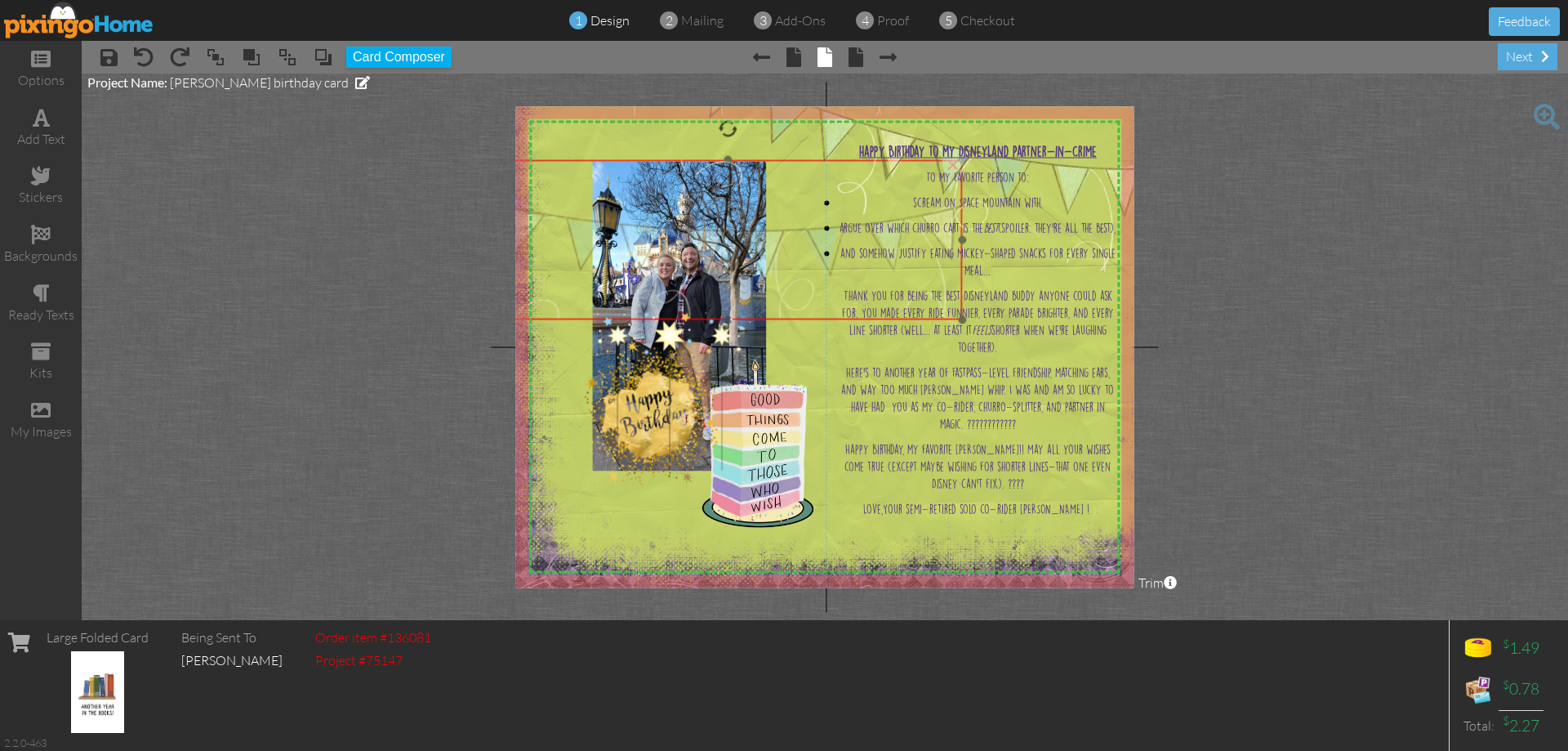
drag, startPoint x: 596, startPoint y: 134, endPoint x: 617, endPoint y: 246, distance: 114.0
click at [617, 246] on img at bounding box center [728, 239] width 470 height 159
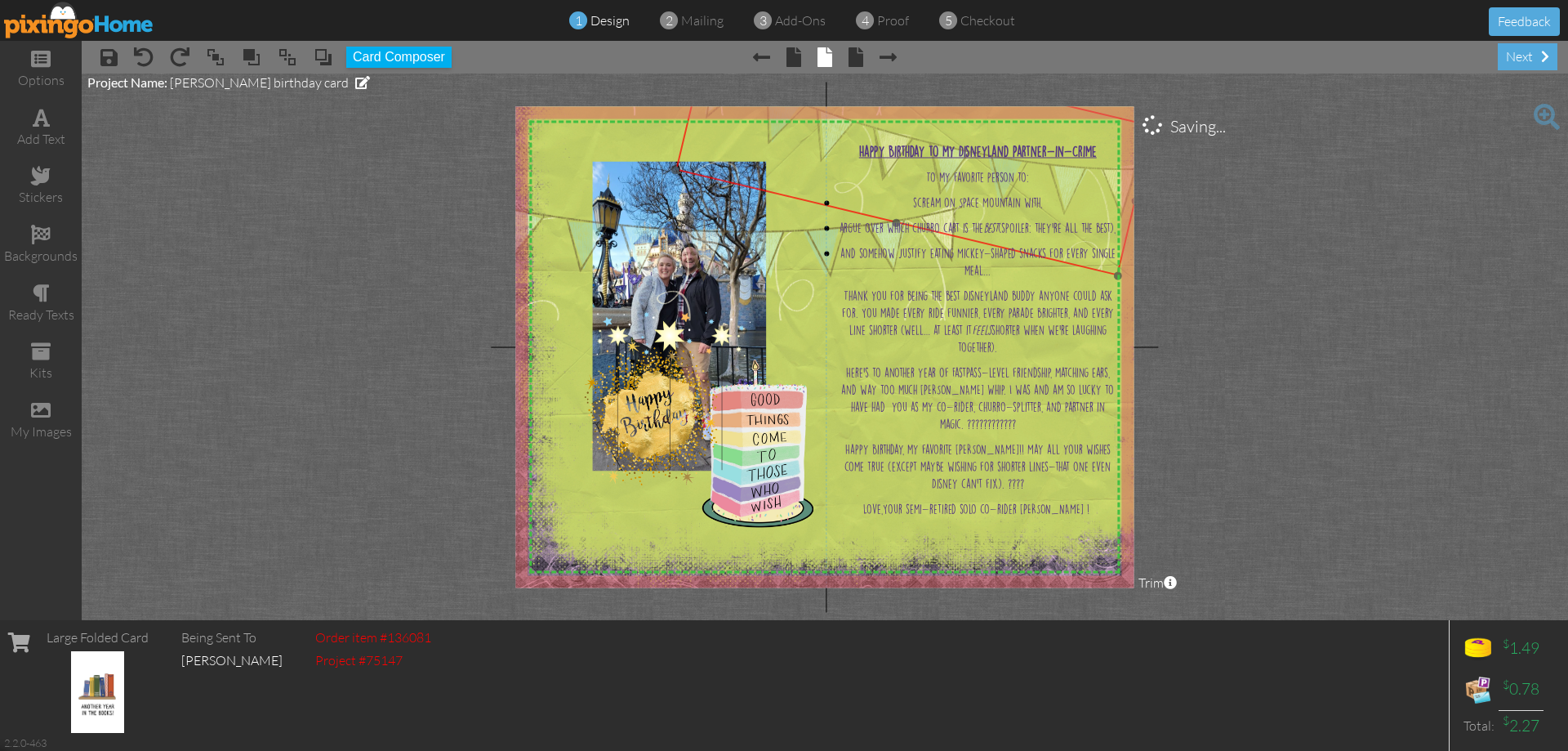
click at [724, 129] on img at bounding box center [915, 148] width 479 height 256
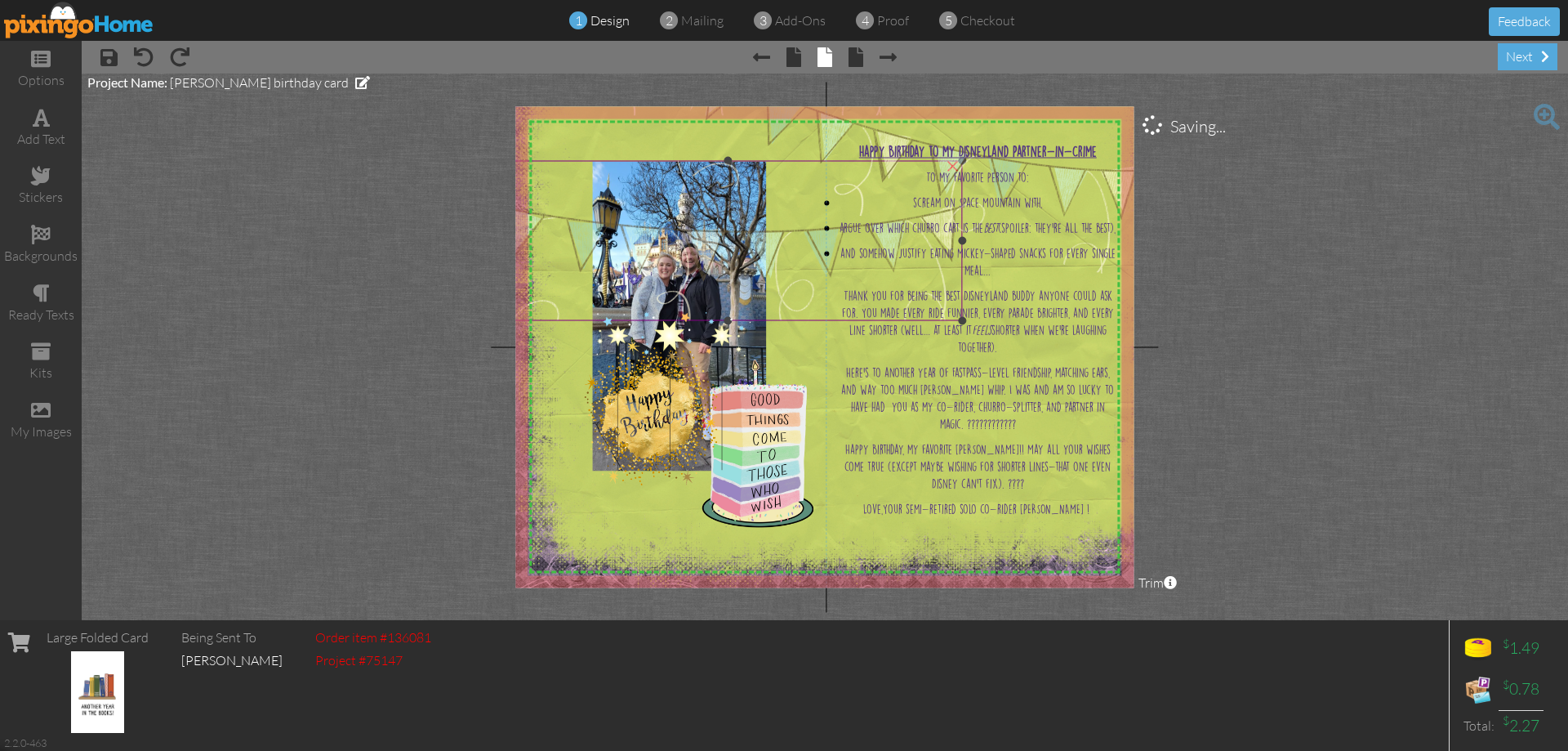
click at [621, 246] on img at bounding box center [728, 240] width 470 height 159
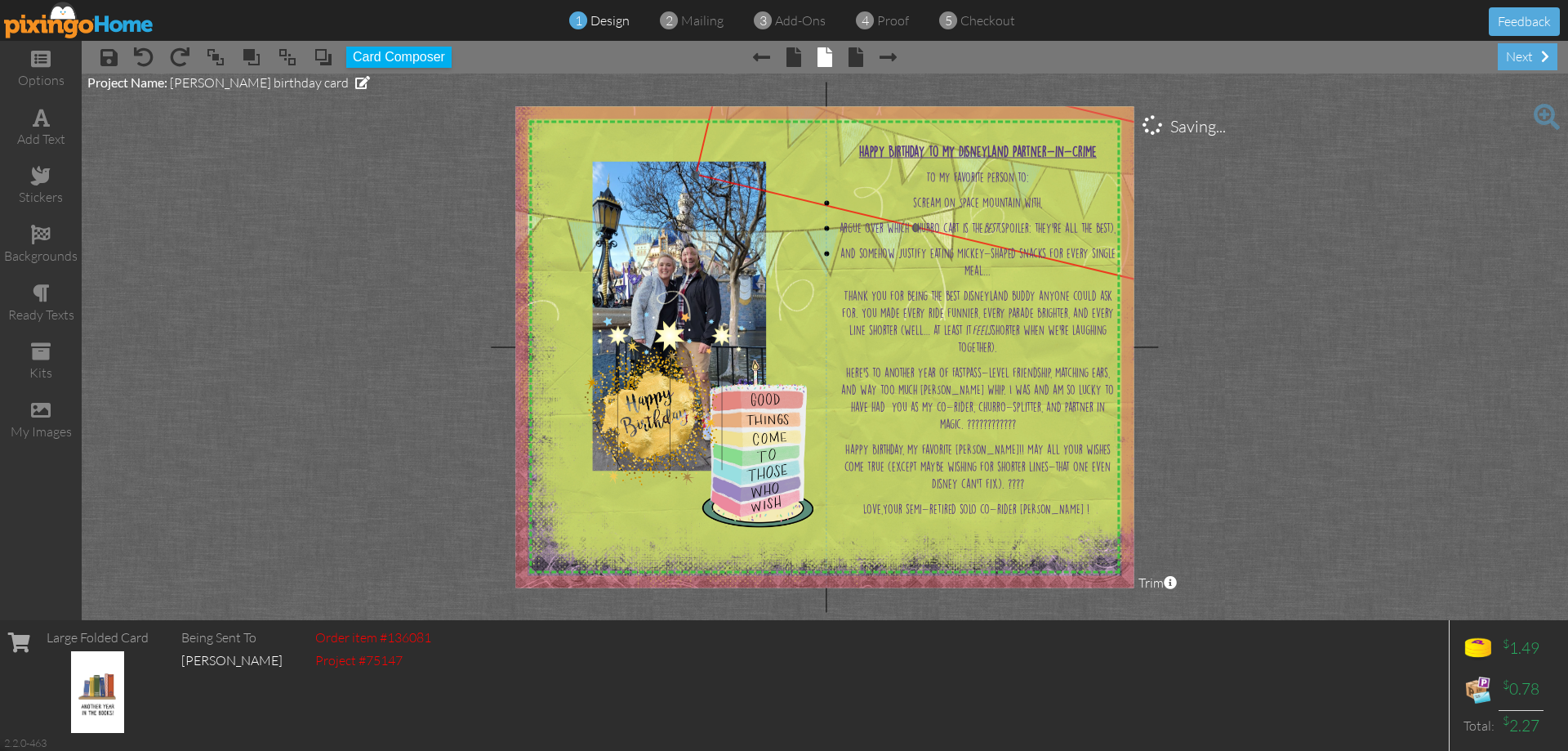
drag, startPoint x: 726, startPoint y: 131, endPoint x: 747, endPoint y: 134, distance: 21.2
click at [747, 134] on img at bounding box center [934, 153] width 479 height 256
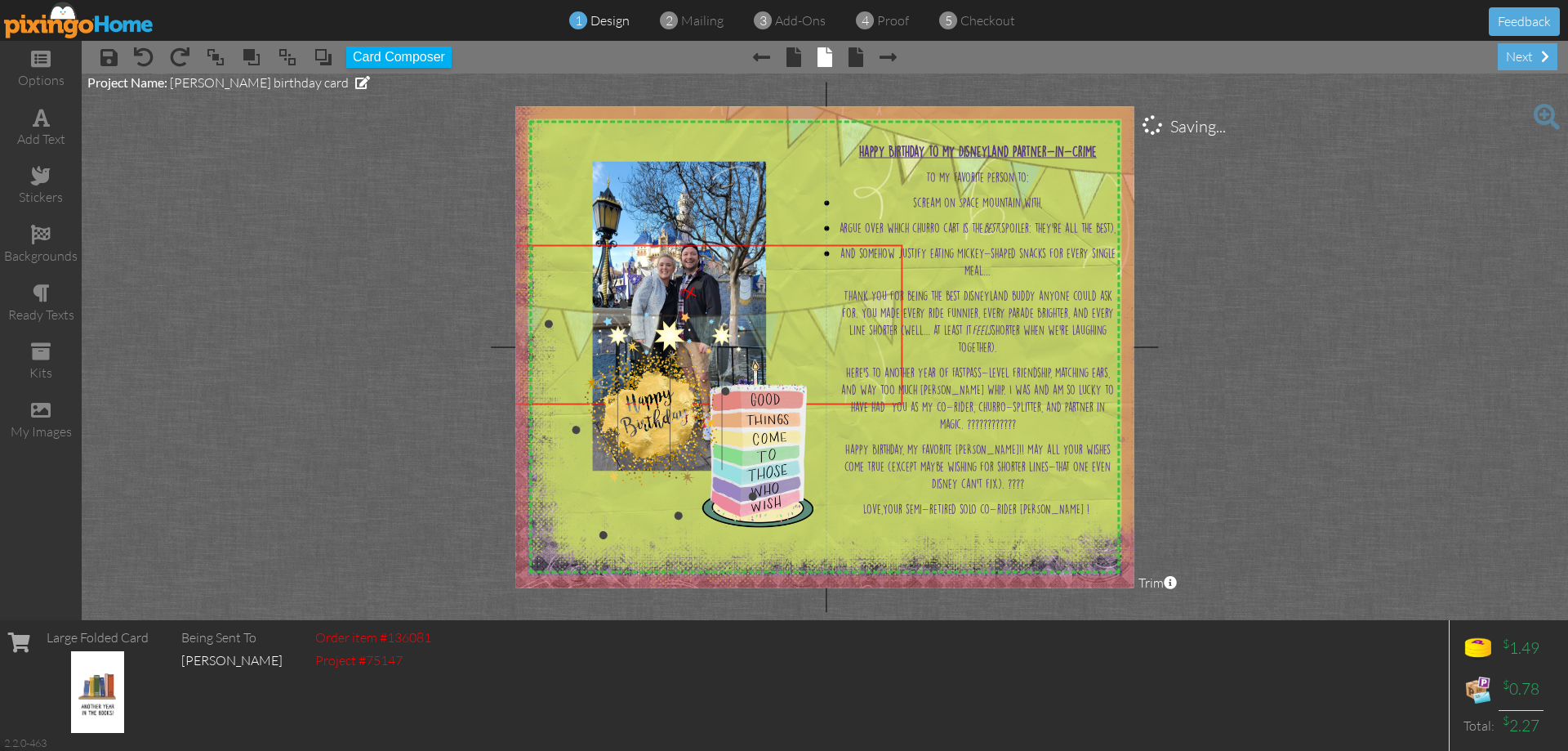
drag, startPoint x: 608, startPoint y: 249, endPoint x: 540, endPoint y: 336, distance: 110.4
click at [540, 345] on img at bounding box center [669, 324] width 470 height 159
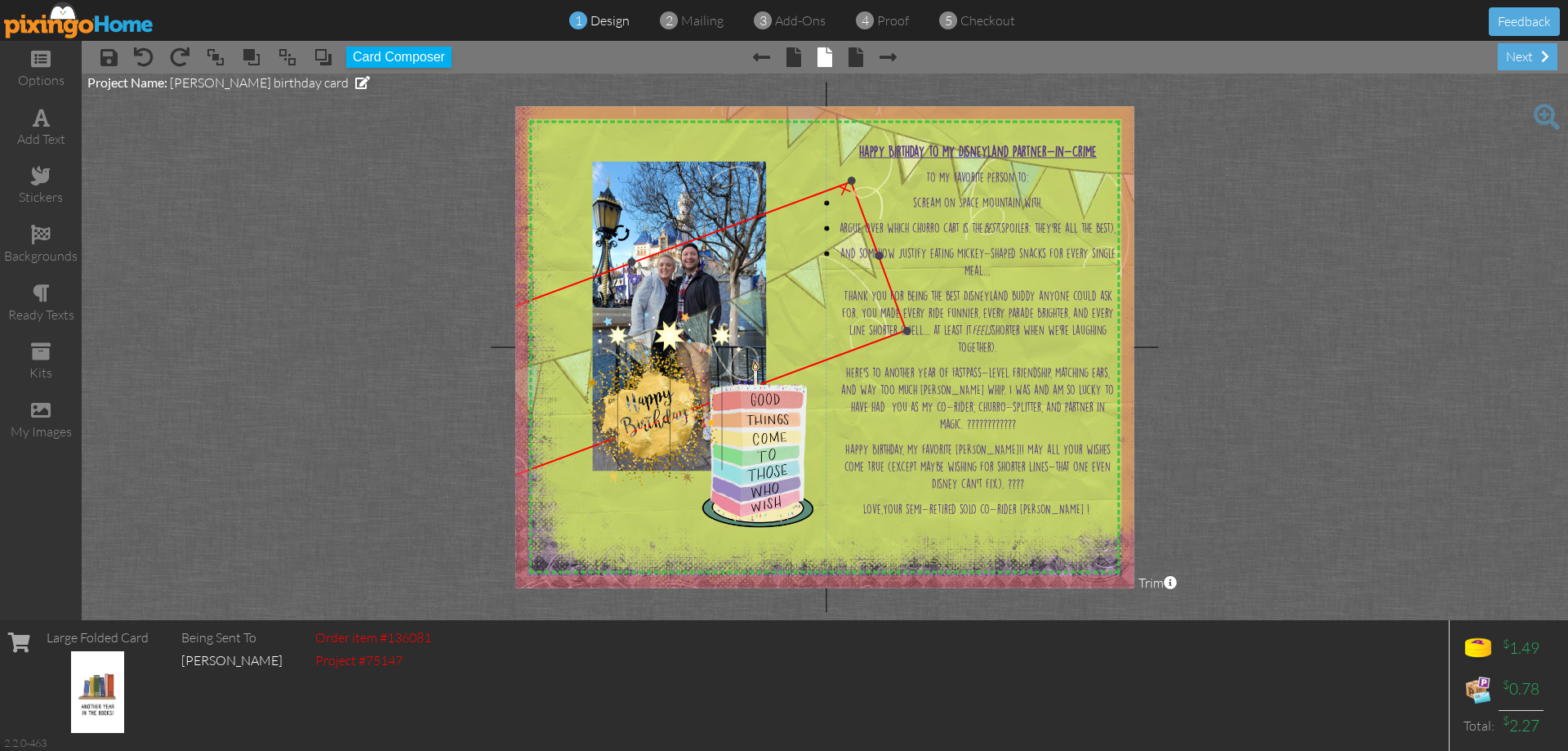
drag, startPoint x: 659, startPoint y: 224, endPoint x: 630, endPoint y: 234, distance: 30.7
click at [614, 217] on div "X X X X X X X X X X X X X X X X X X X X X X X X X X X X X X X X X X X X X X X X…" at bounding box center [825, 346] width 618 height 481
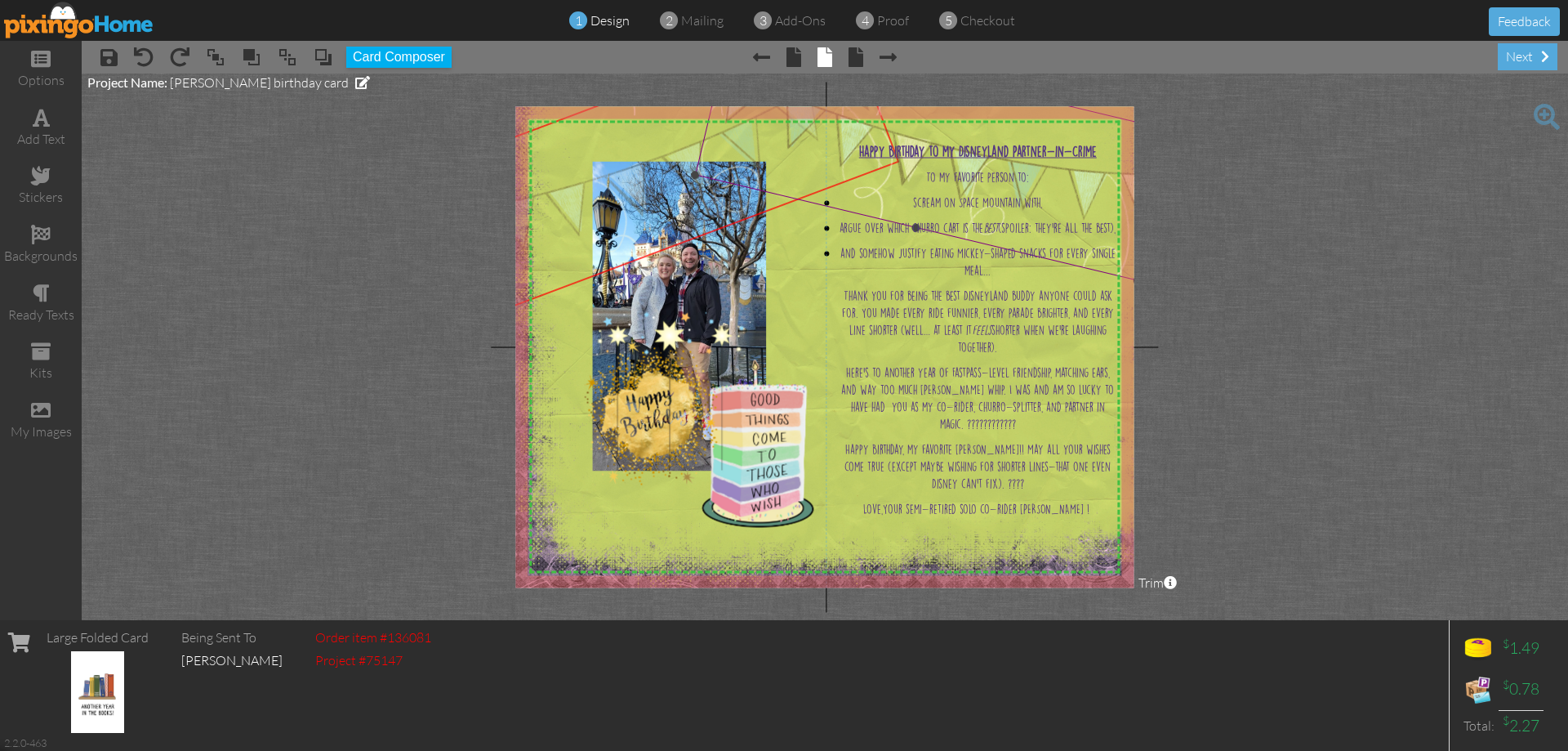
drag, startPoint x: 782, startPoint y: 304, endPoint x: 775, endPoint y: 138, distance: 166.1
click at [775, 138] on div "X X X X X X X X X X X X X X X X X X X X X X X X X X X X X X X X X X X X X X X X…" at bounding box center [825, 346] width 618 height 481
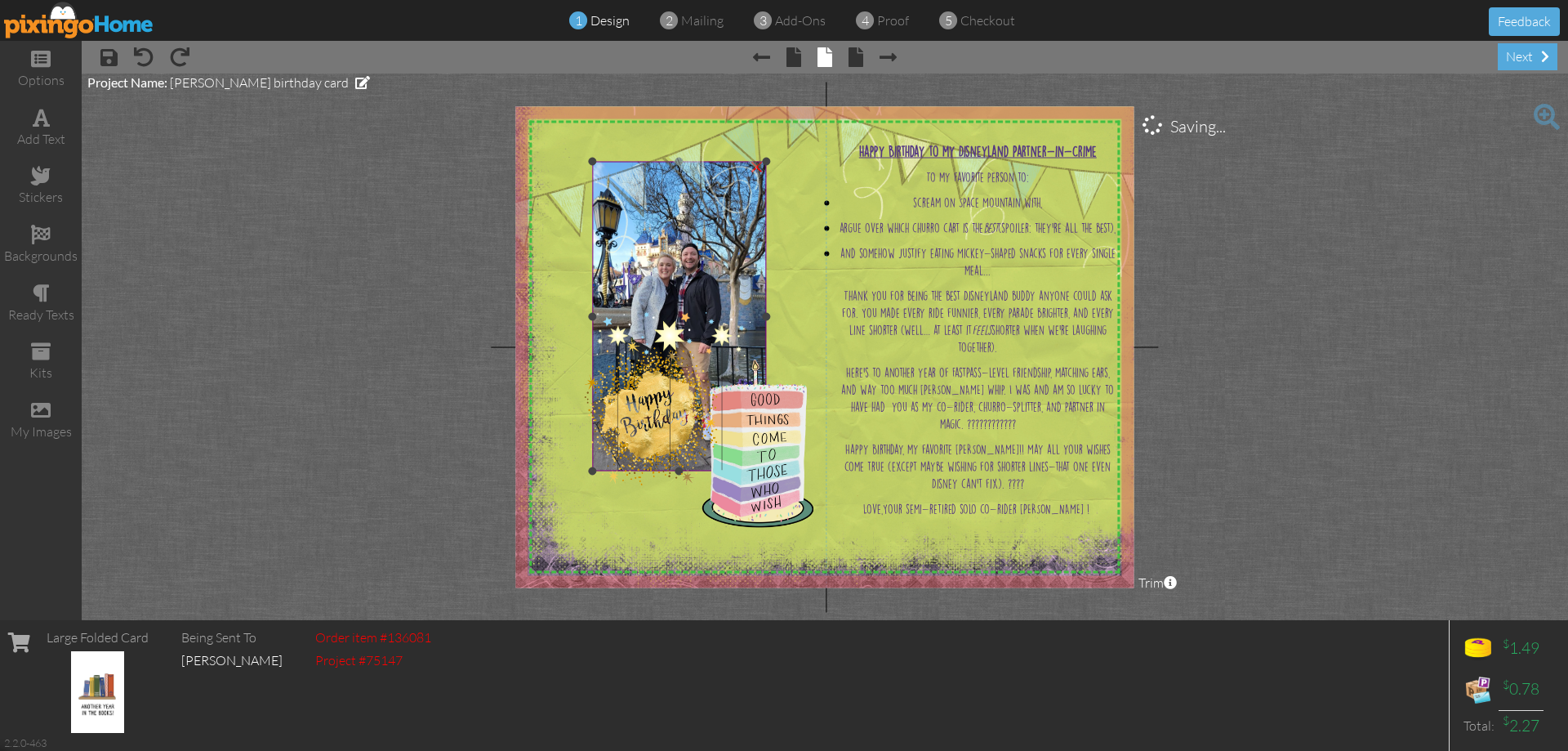
click at [757, 277] on img at bounding box center [679, 316] width 175 height 309
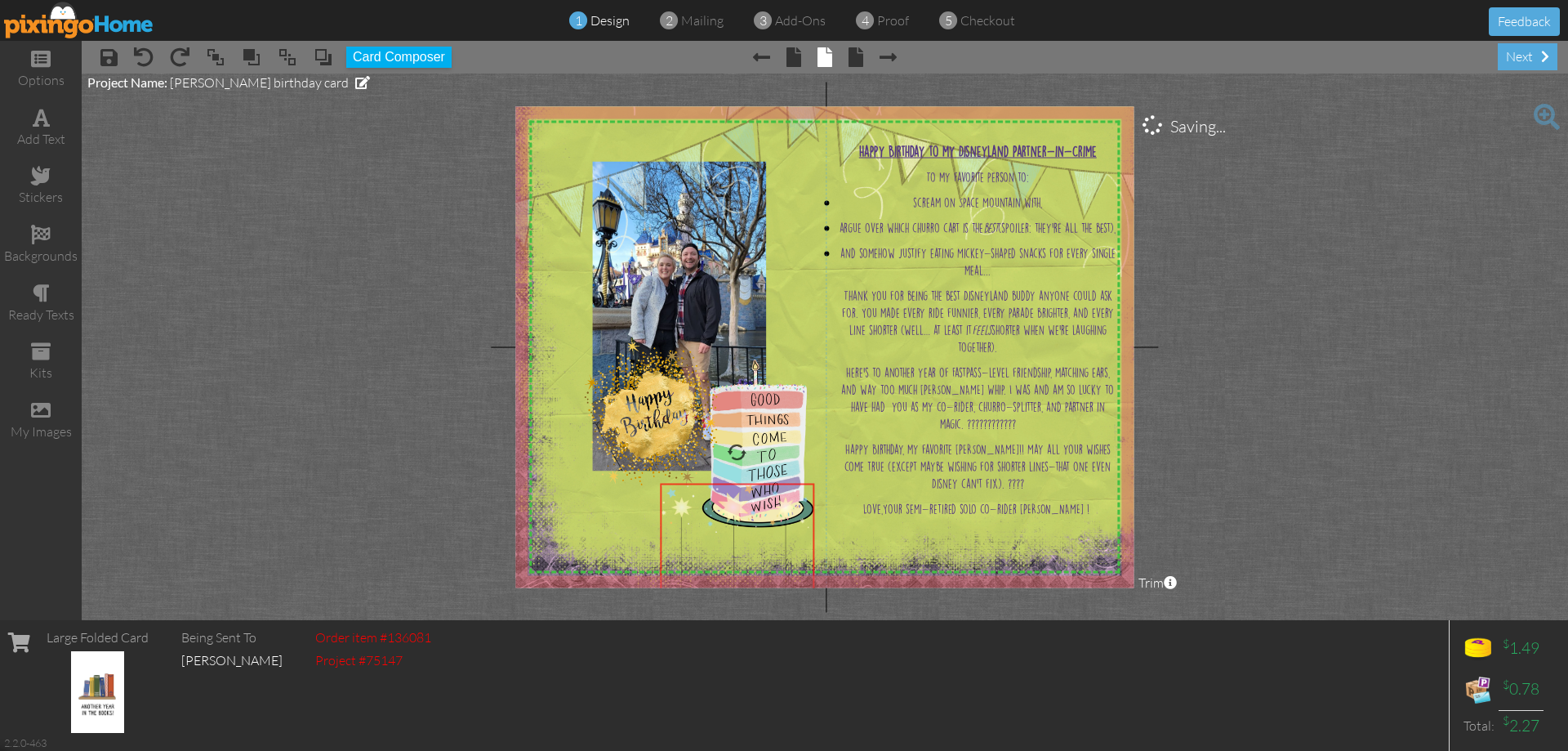
drag, startPoint x: 650, startPoint y: 431, endPoint x: 717, endPoint y: 606, distance: 187.4
click at [717, 606] on project-studio-wrapper "X X X X X X X X X X X X X X X X X X X X X X X X X X X X X X X X X X X X X X X X…" at bounding box center [825, 346] width 1486 height 546
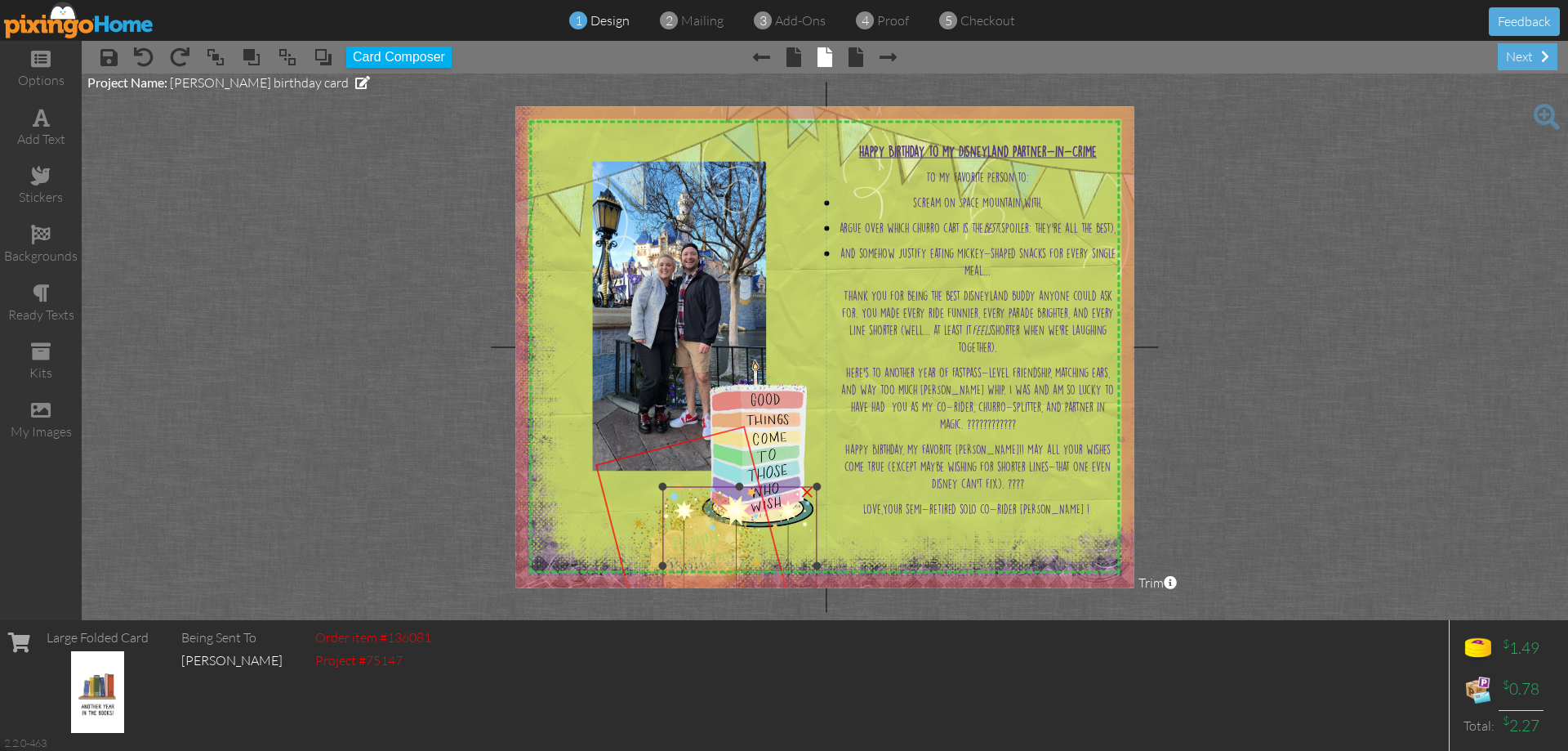
drag, startPoint x: 623, startPoint y: 409, endPoint x: 670, endPoint y: 549, distance: 147.7
click at [670, 549] on div "X X X X X X X X X X X X X X X X X X X X X X X X X X X X X X X X X X X X X X X X…" at bounding box center [825, 346] width 618 height 481
click at [632, 374] on img at bounding box center [679, 316] width 175 height 309
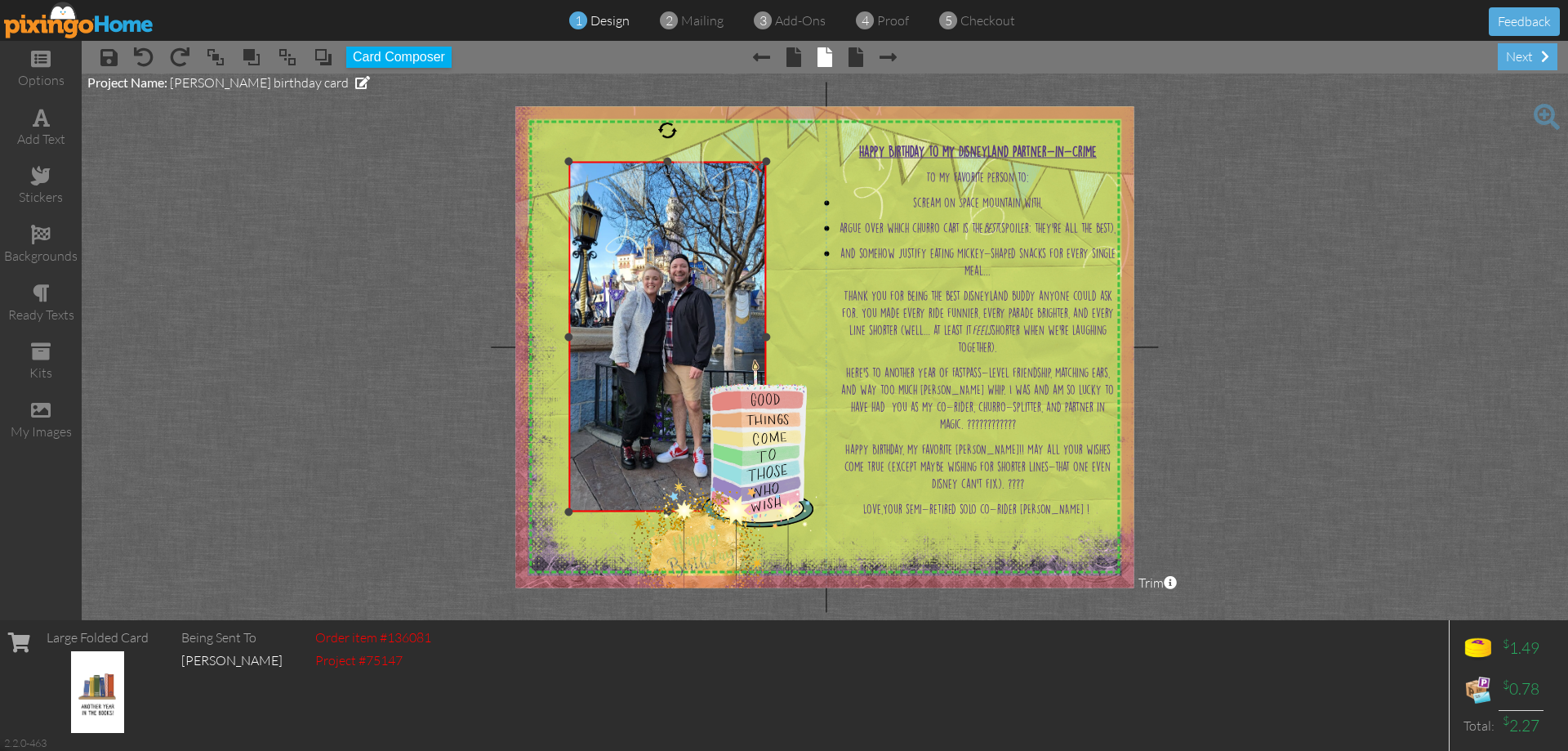
drag, startPoint x: 591, startPoint y: 471, endPoint x: 540, endPoint y: 502, distance: 59.7
click at [535, 511] on div "X X X X X X X X X X X X X X X X X X X X X X X X X X X X X X X X X X X X X X X X…" at bounding box center [825, 346] width 618 height 481
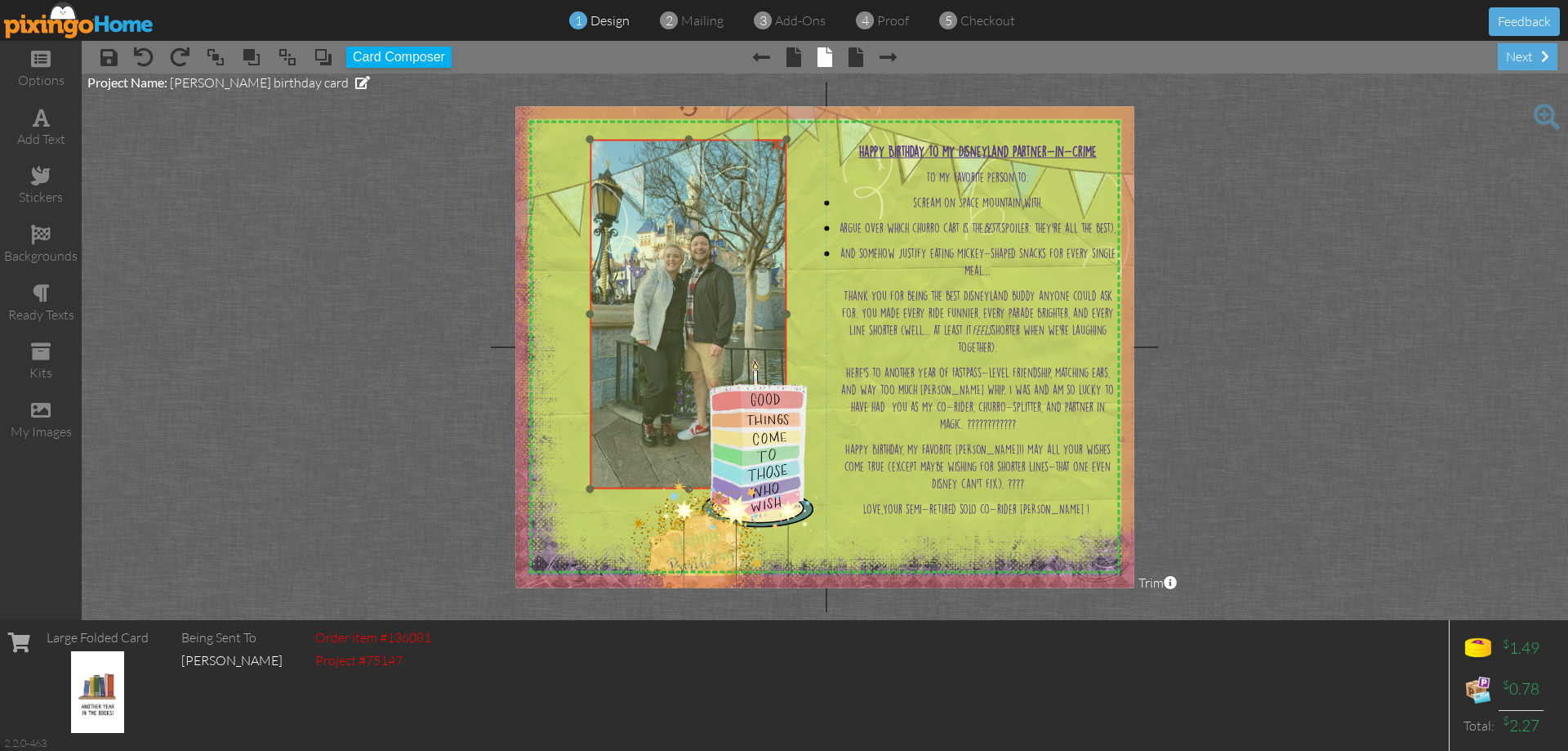
drag, startPoint x: 624, startPoint y: 435, endPoint x: 645, endPoint y: 413, distance: 30.4
click at [645, 413] on img at bounding box center [688, 314] width 197 height 349
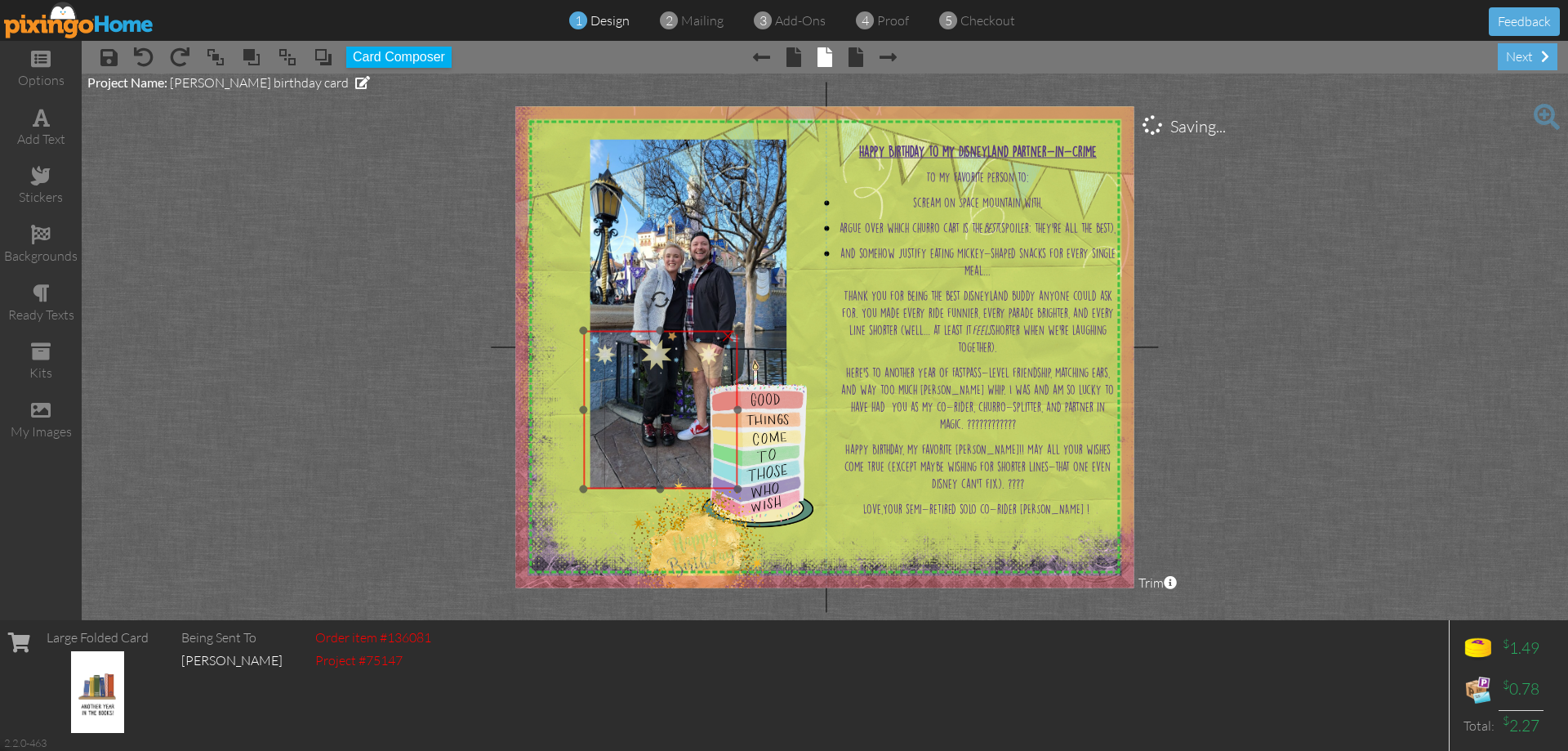
drag, startPoint x: 738, startPoint y: 530, endPoint x: 659, endPoint y: 374, distance: 174.9
click at [659, 374] on img at bounding box center [660, 410] width 154 height 158
click at [731, 335] on div at bounding box center [730, 337] width 8 height 8
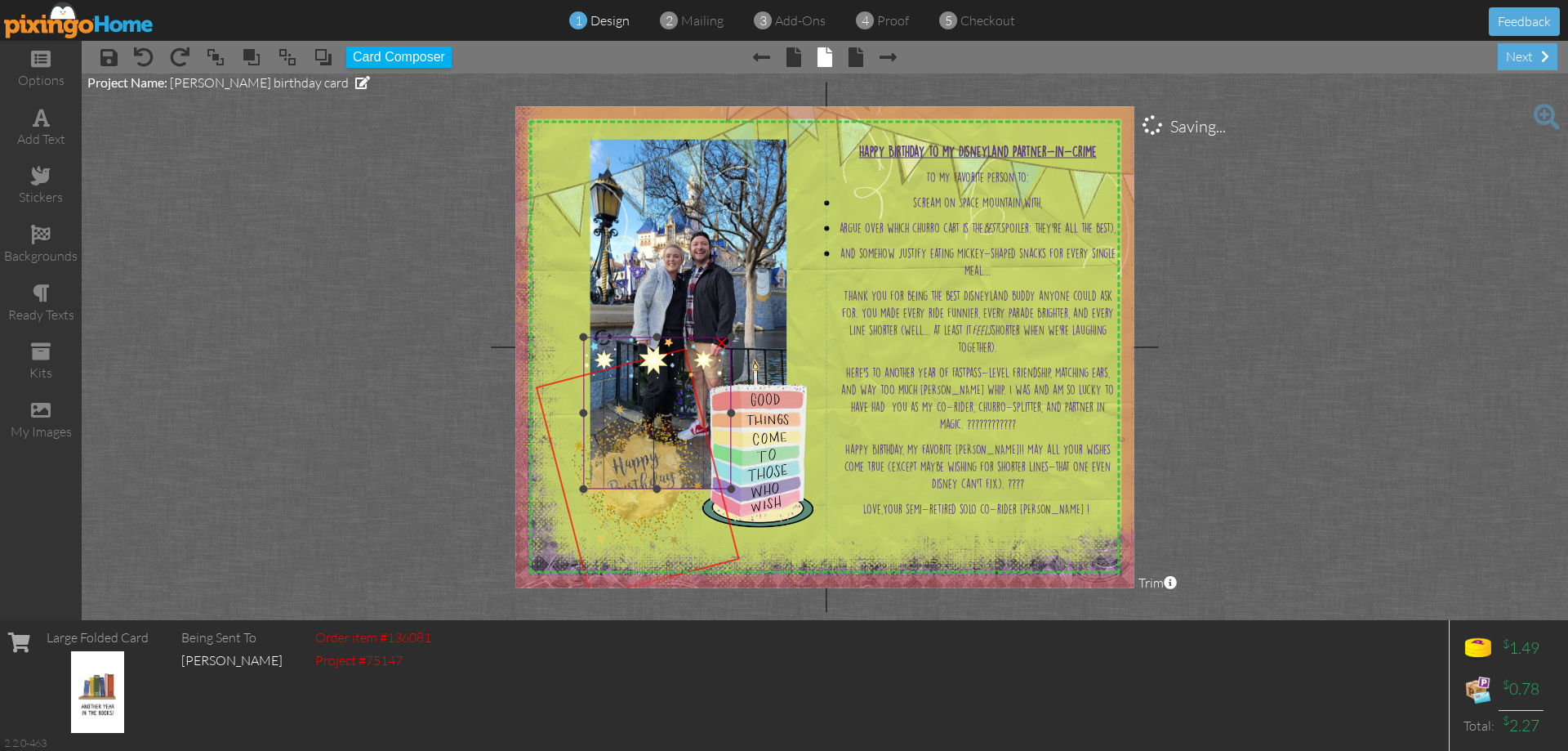
drag, startPoint x: 716, startPoint y: 546, endPoint x: 656, endPoint y: 468, distance: 98.4
click at [656, 468] on div "X X X X X X X X X X X X X X X X X X X X X X X X X X X X X X X X X X X X X X X X…" at bounding box center [825, 346] width 618 height 481
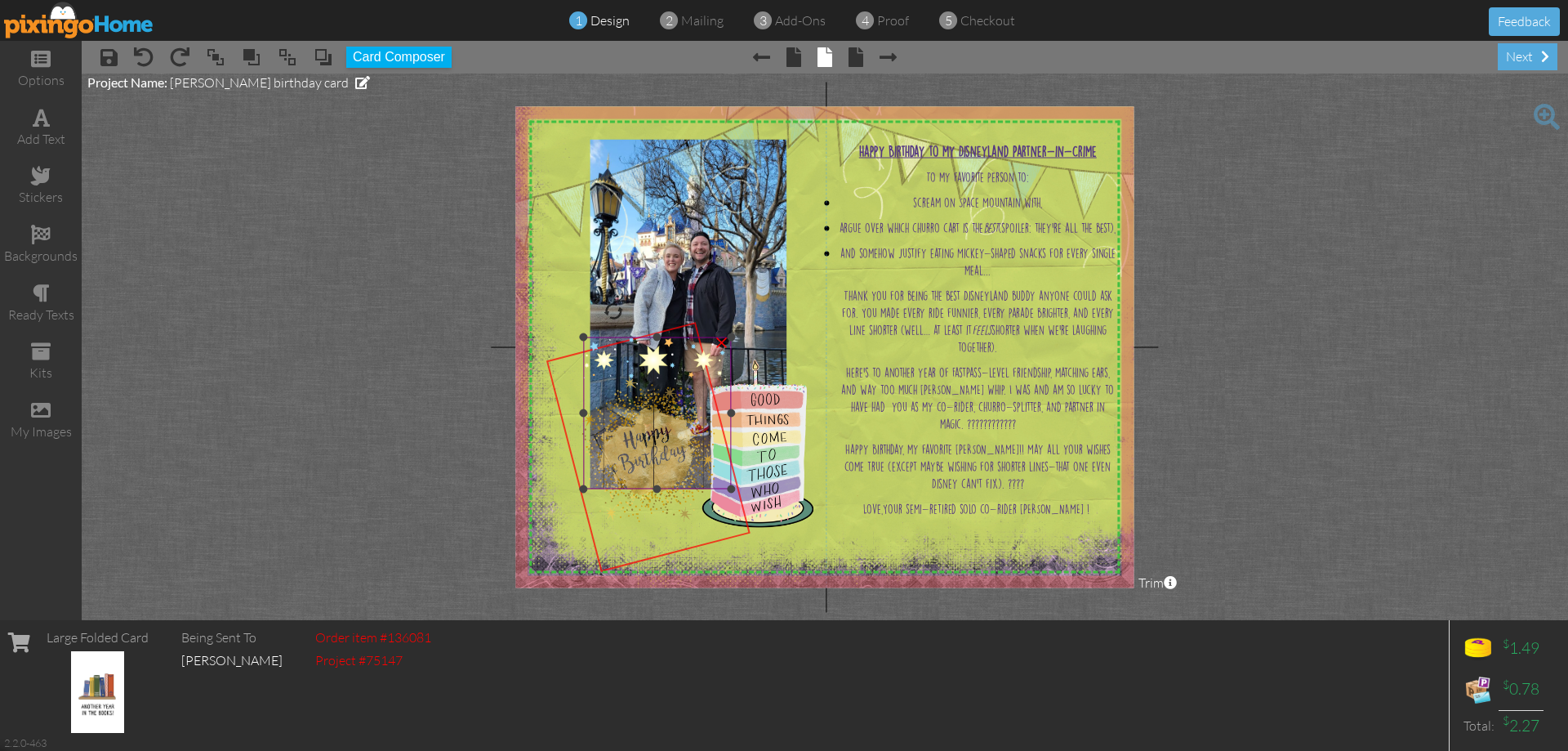
drag, startPoint x: 647, startPoint y: 516, endPoint x: 656, endPoint y: 490, distance: 27.5
click at [656, 490] on div "X X X X X X X X X X X X X X X X X X X X X X X X X X X X X X X X X X X X X X X X…" at bounding box center [825, 346] width 618 height 481
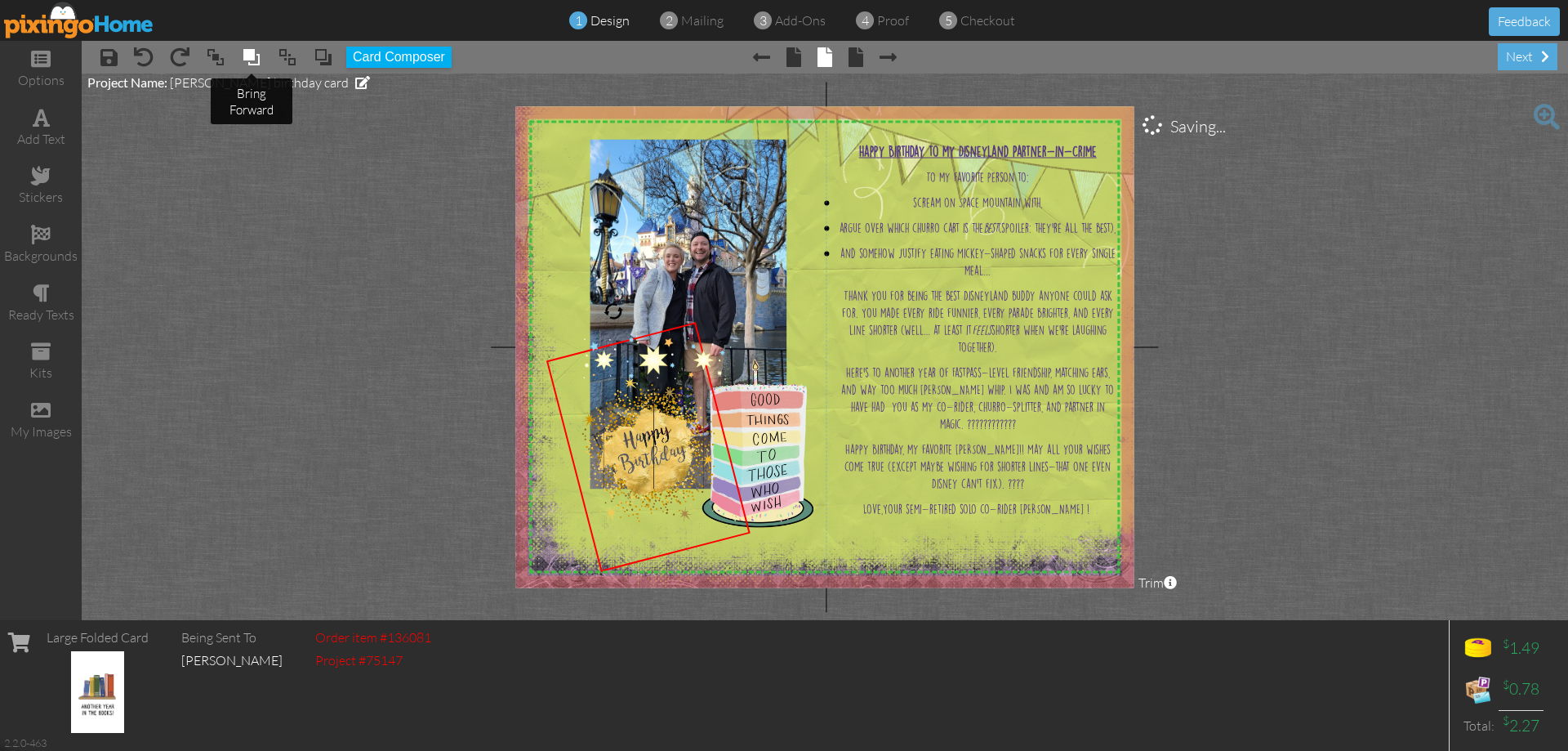
click at [247, 48] on span at bounding box center [252, 57] width 20 height 24
click at [812, 318] on img at bounding box center [834, 257] width 674 height 674
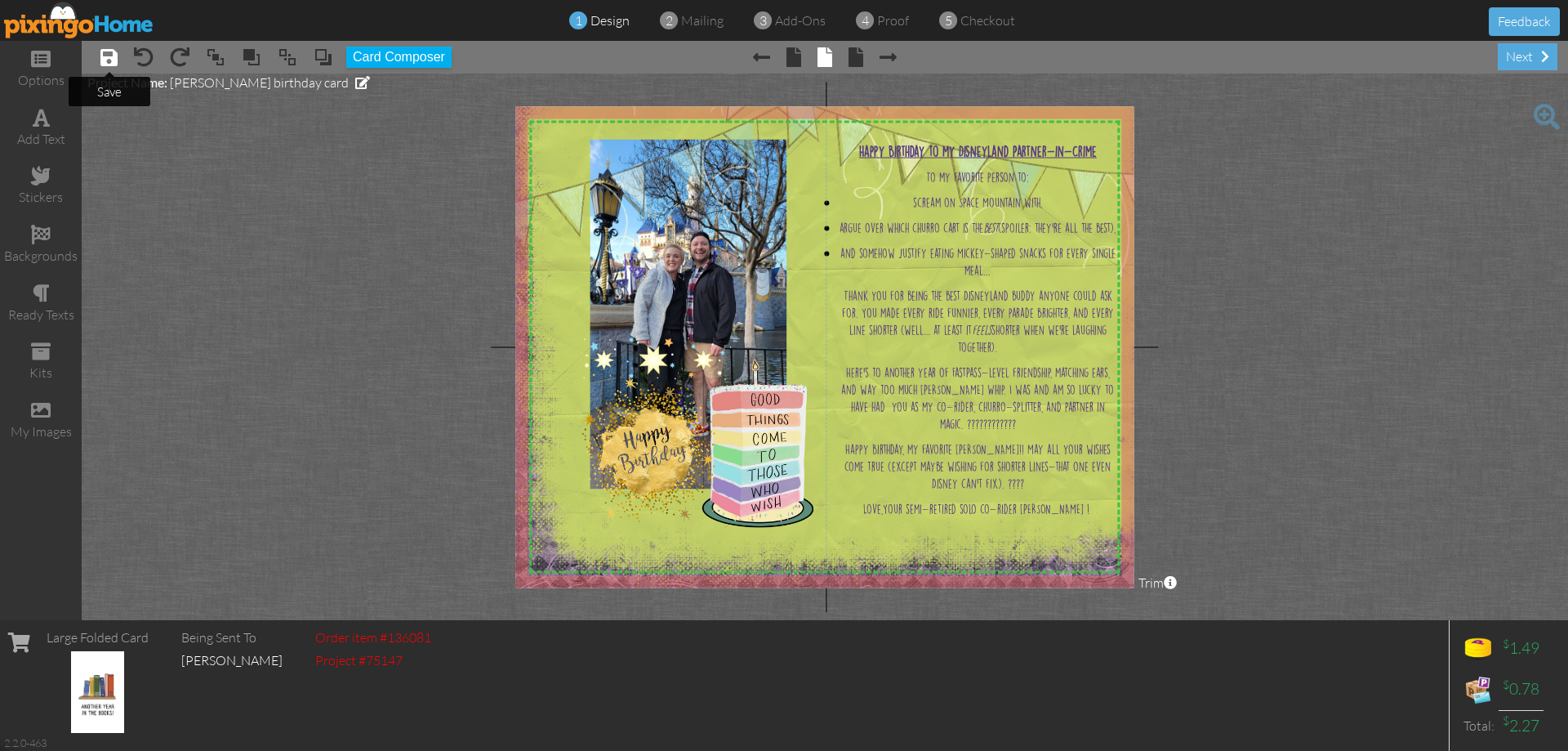
click at [108, 53] on span at bounding box center [109, 58] width 18 height 20
click at [1526, 53] on div "next" at bounding box center [1527, 57] width 59 height 27
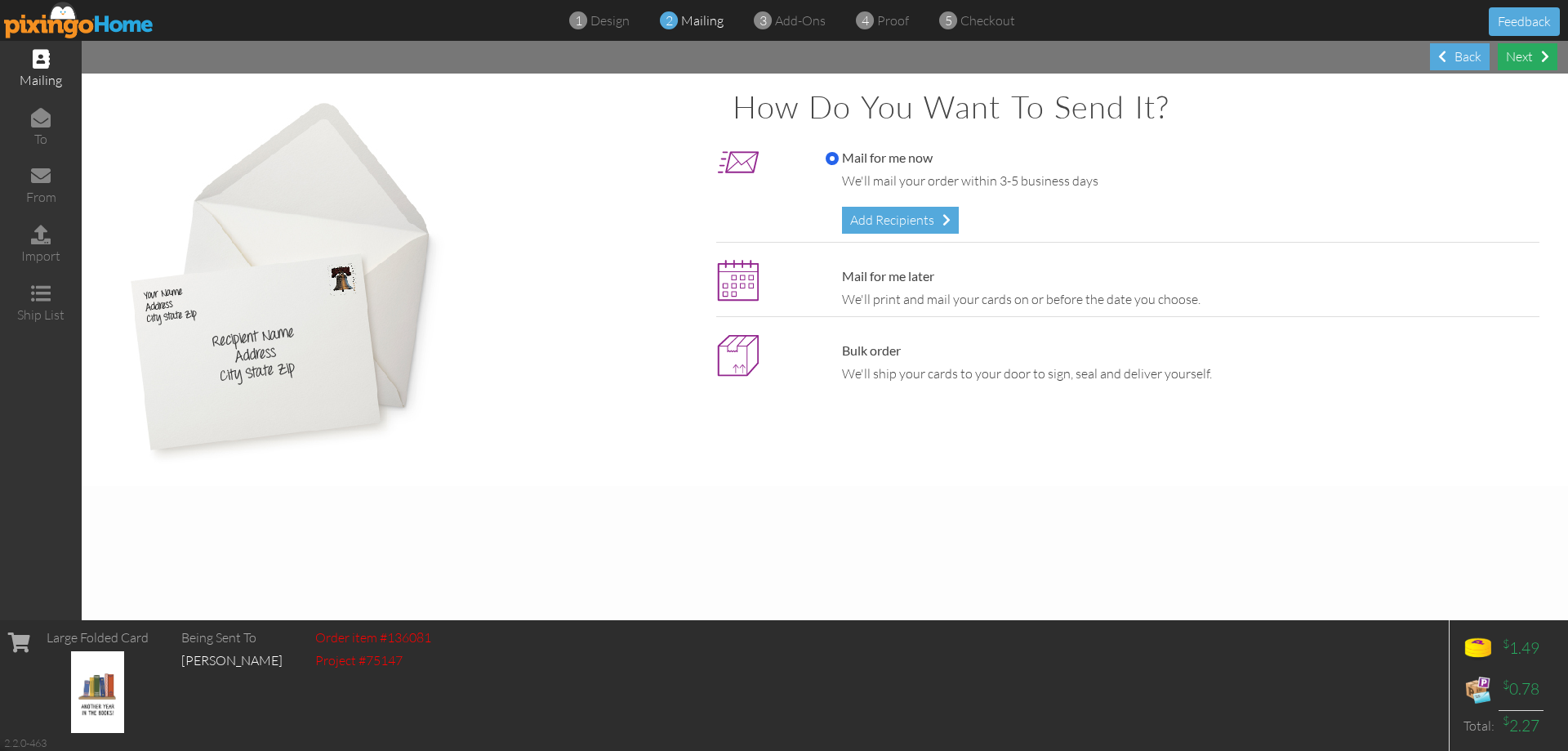
click at [1528, 58] on div "Next" at bounding box center [1527, 57] width 59 height 27
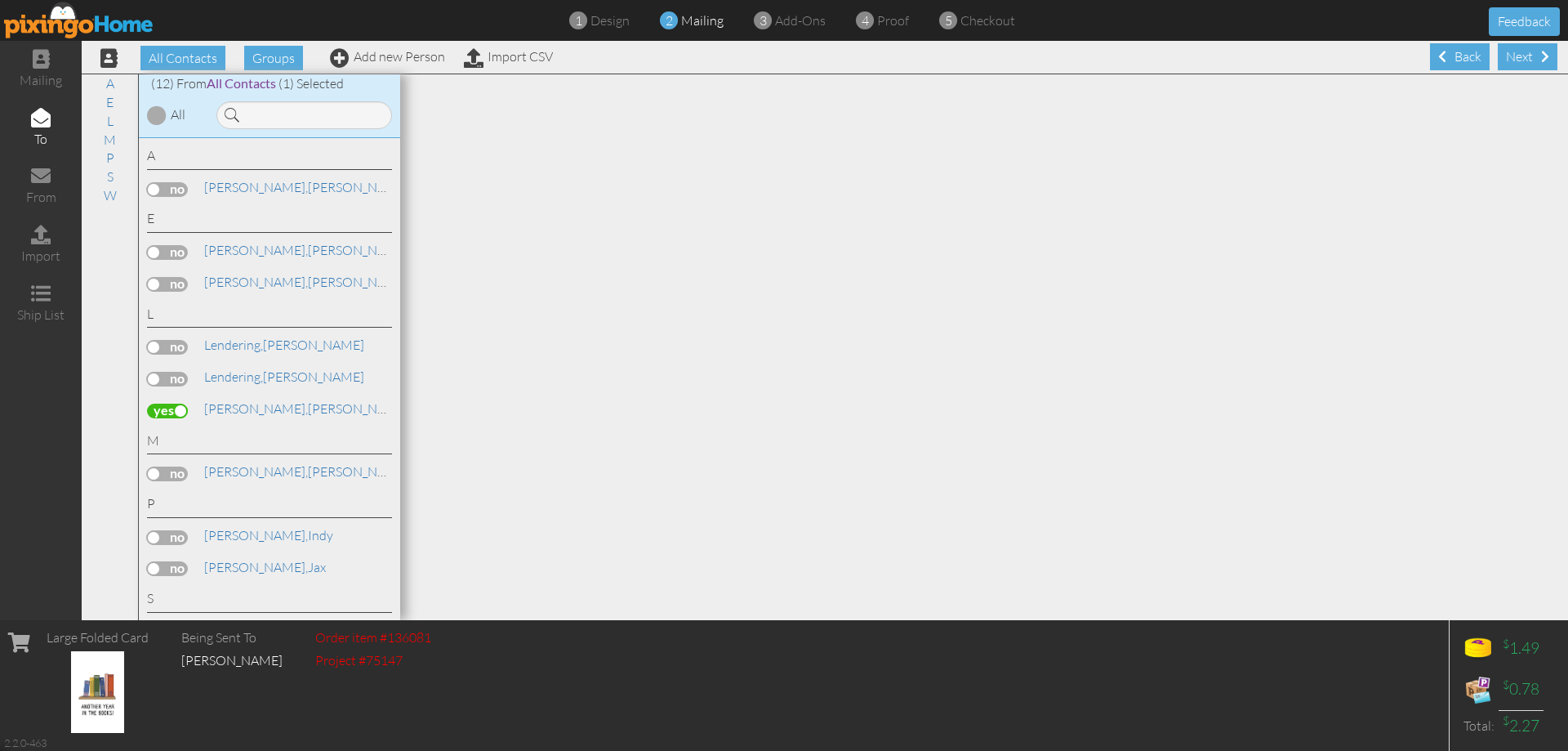
click at [1506, 60] on div "Next" at bounding box center [1527, 57] width 59 height 27
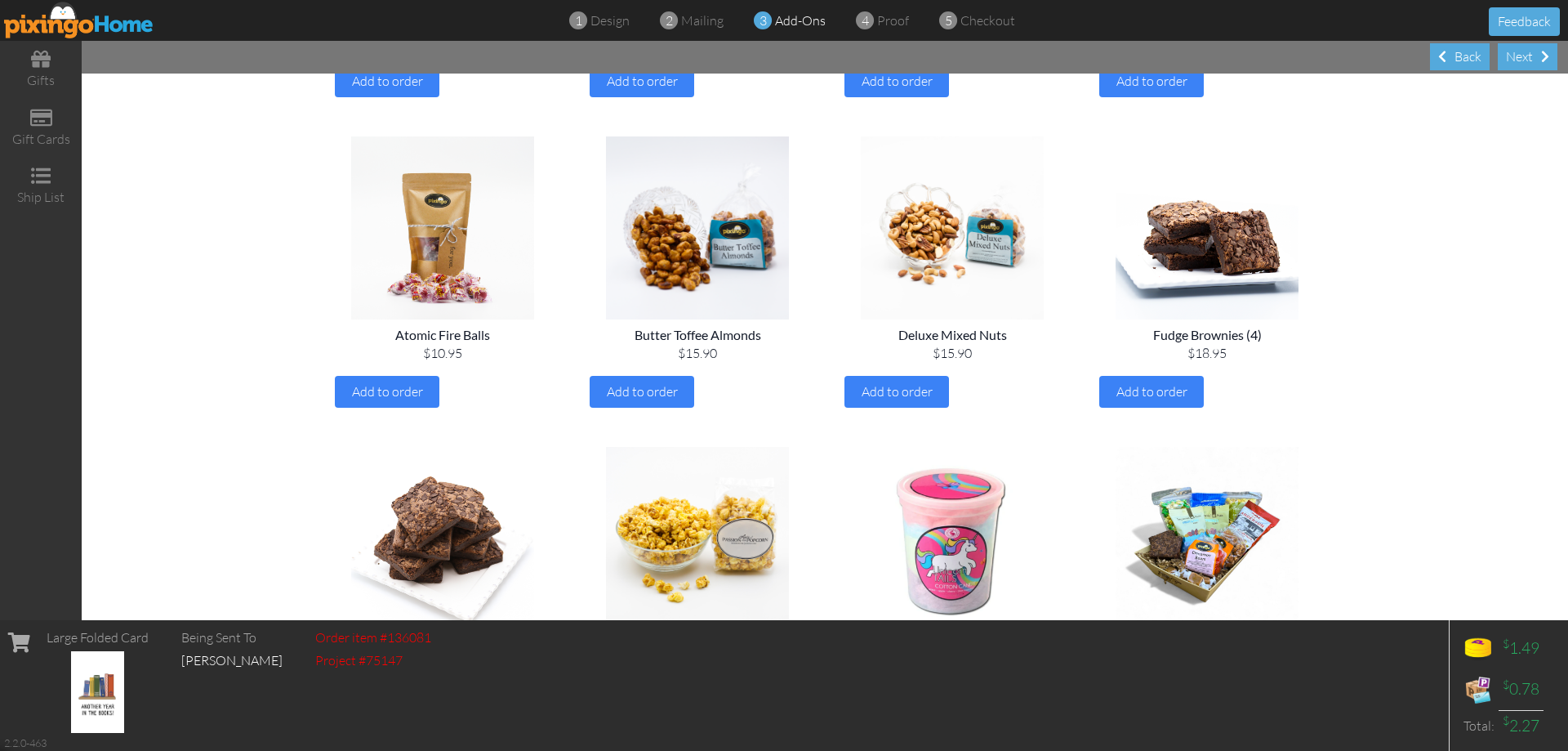
scroll to position [491, 0]
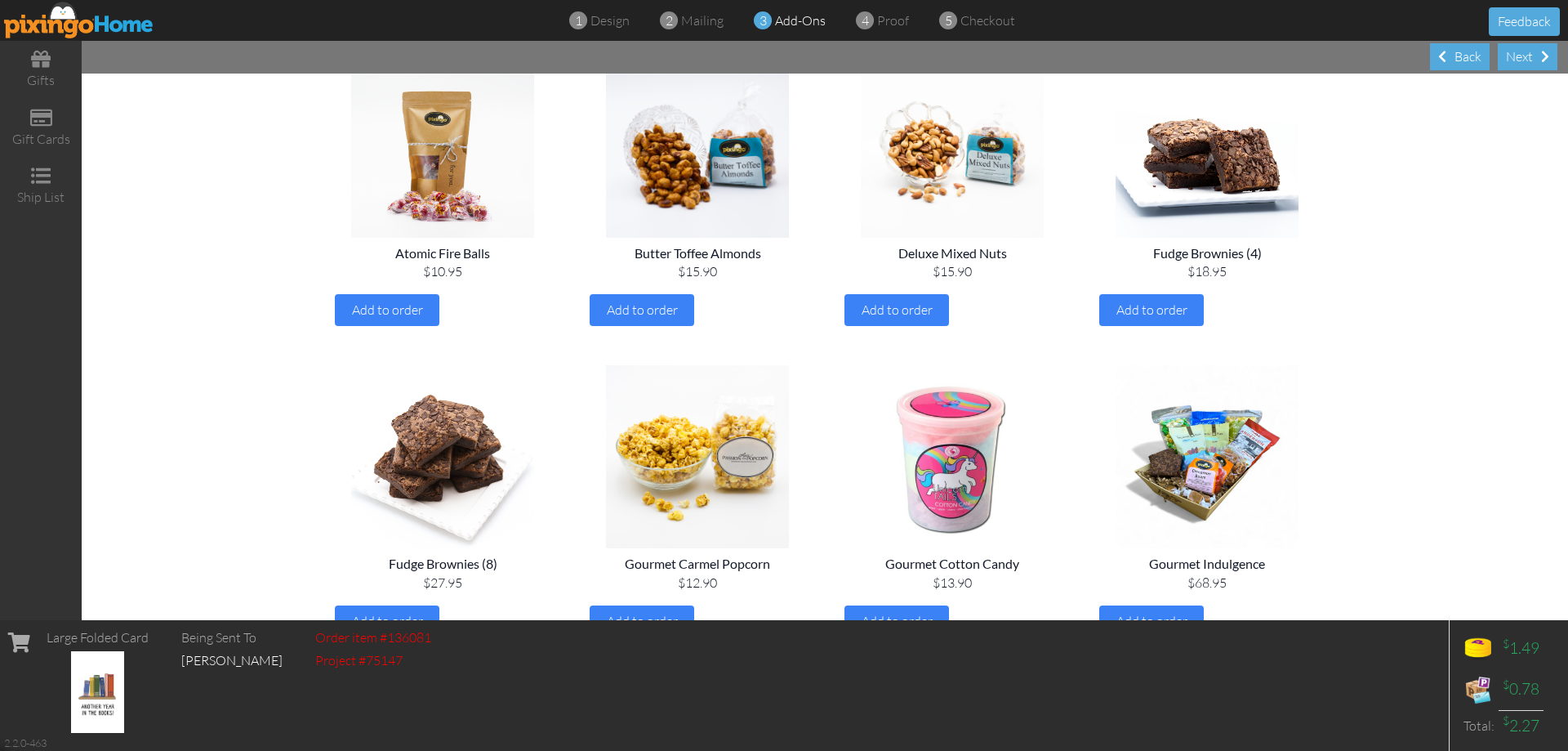
drag, startPoint x: 1023, startPoint y: 299, endPoint x: 1392, endPoint y: 283, distance: 369.3
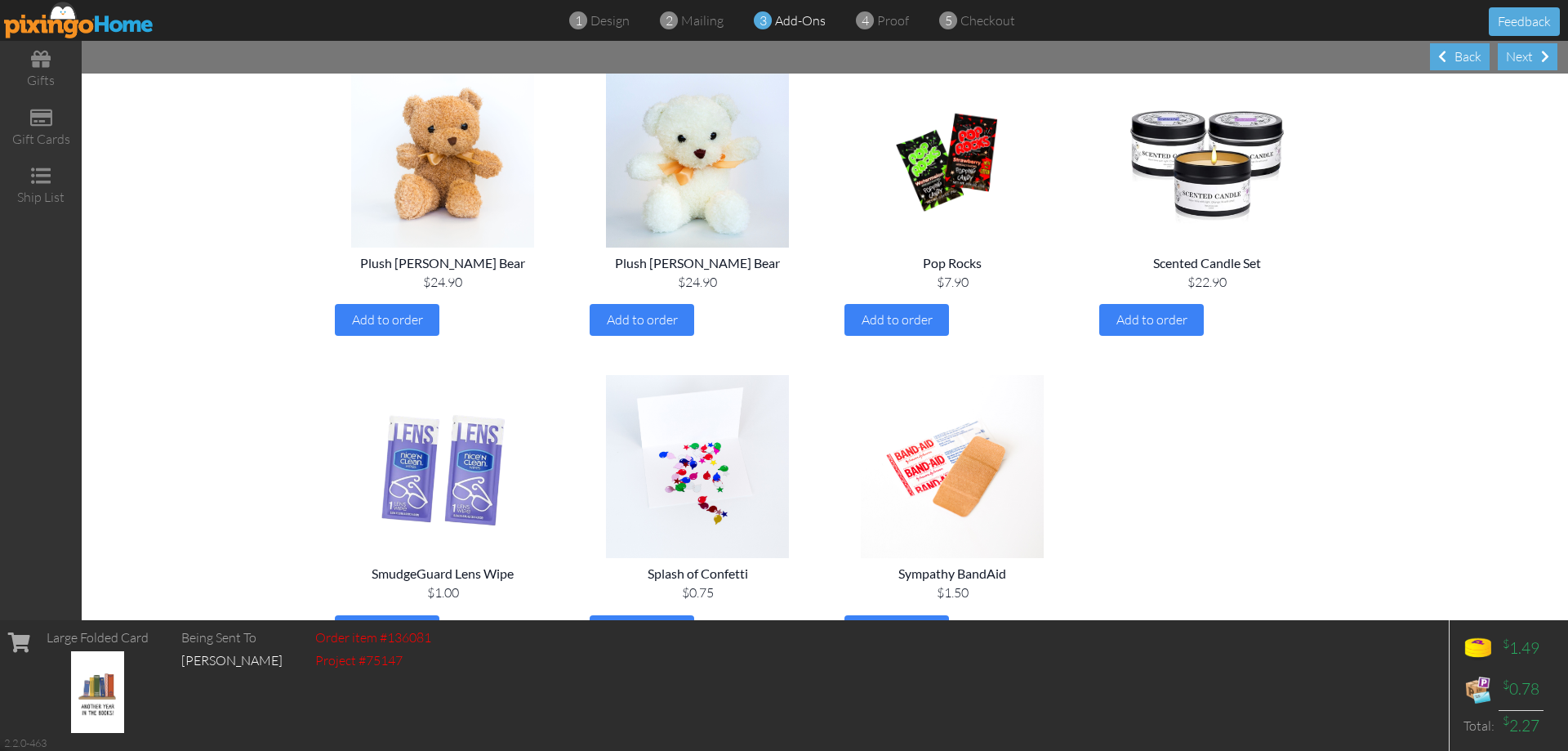
scroll to position [1790, 0]
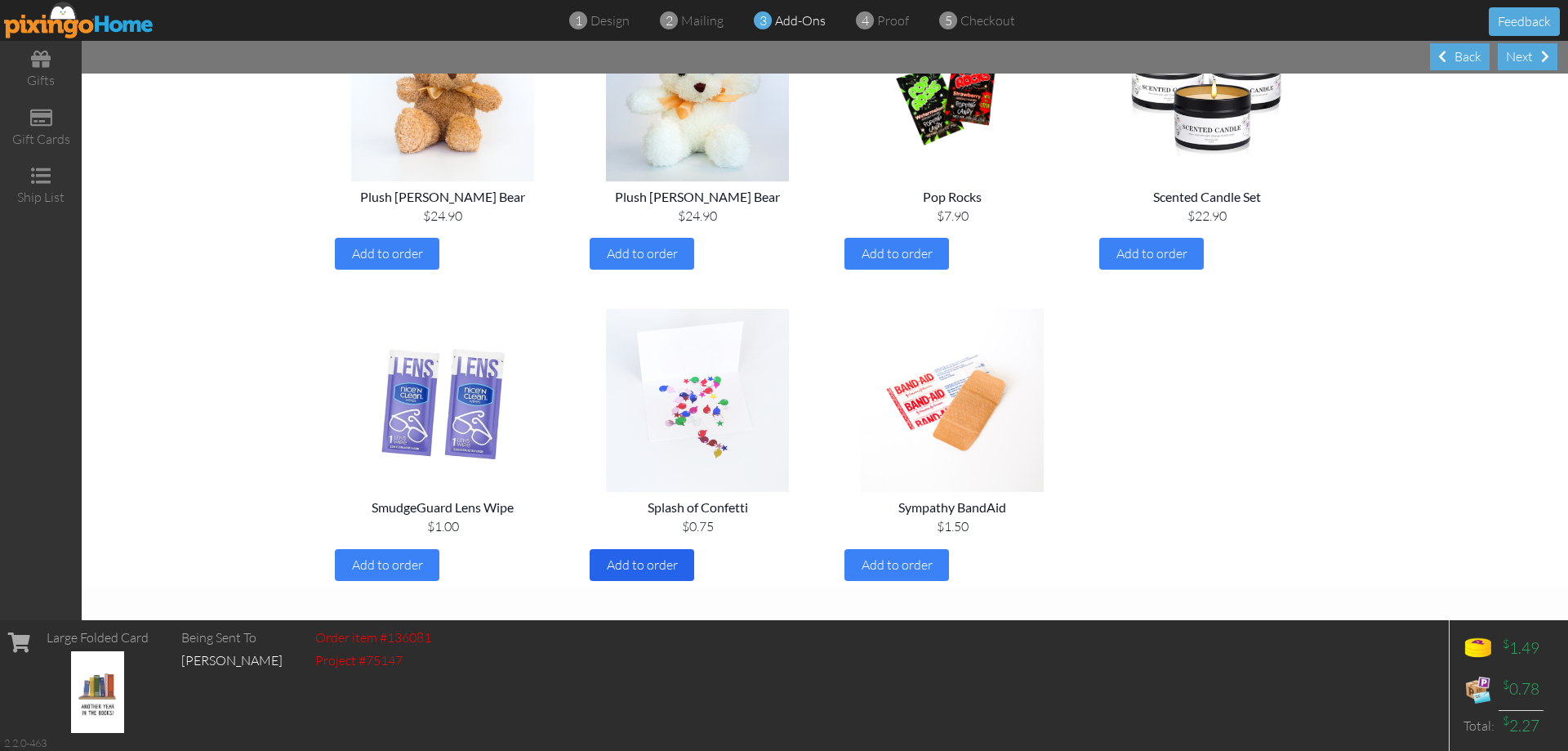
click at [672, 568] on div "Add to order" at bounding box center [642, 565] width 104 height 32
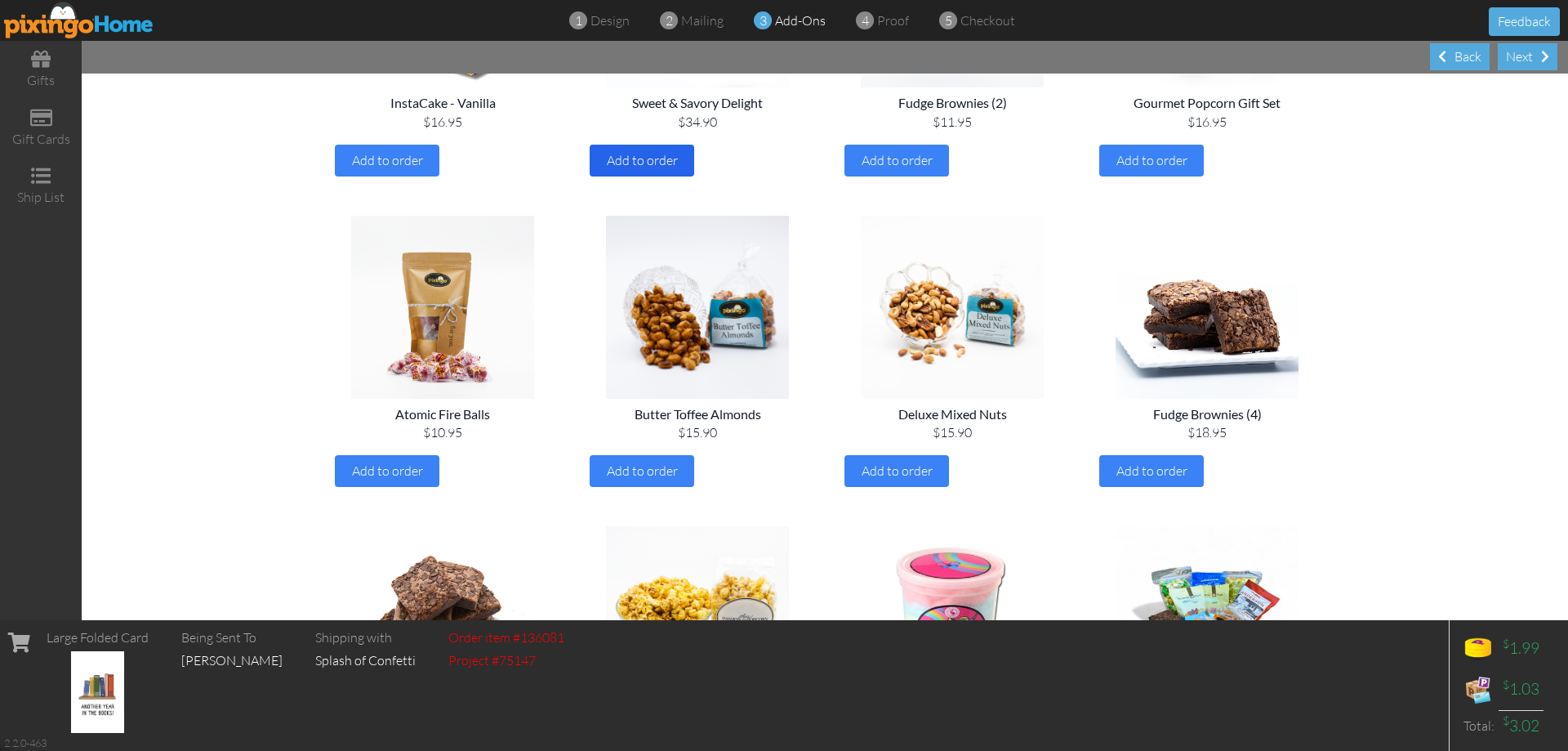
scroll to position [0, 0]
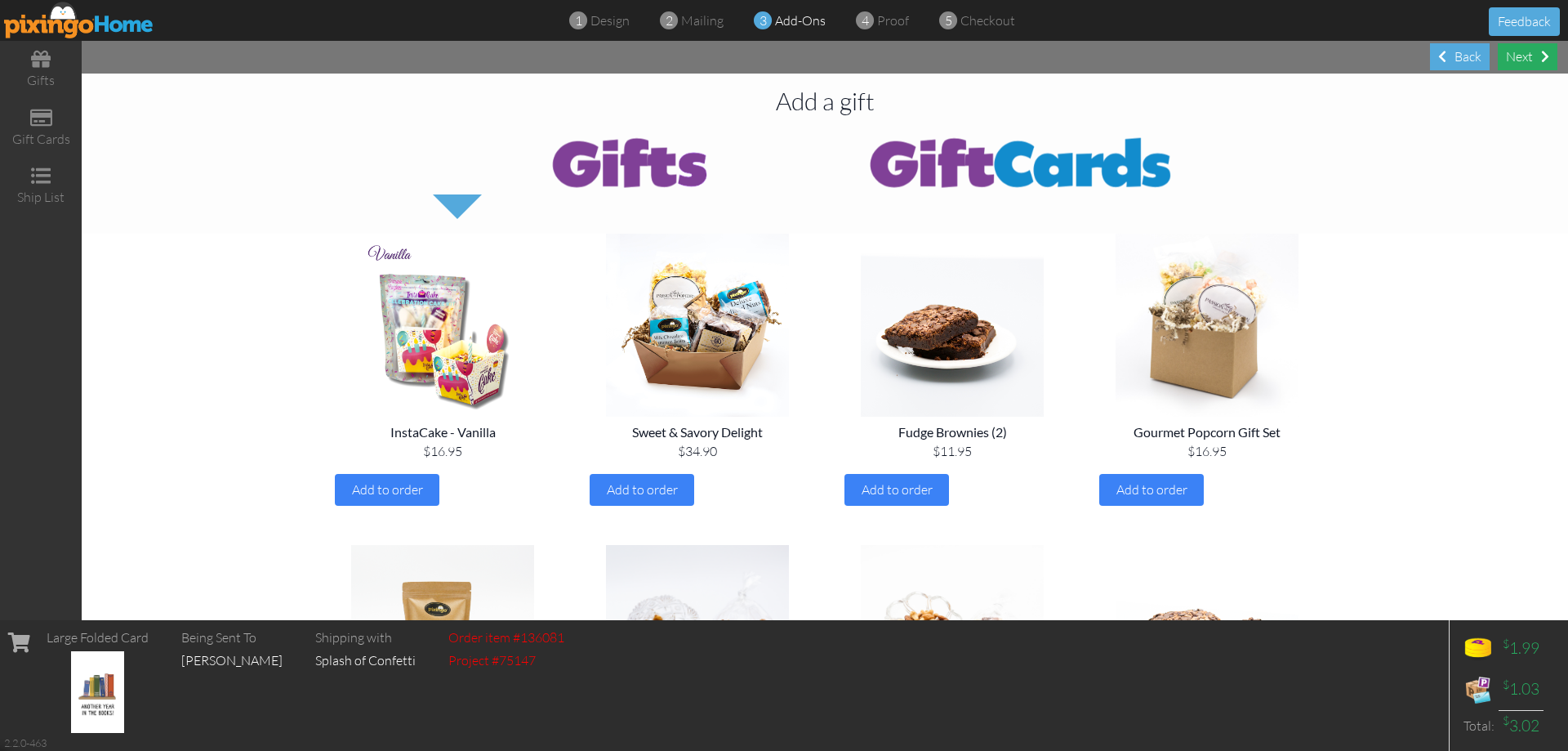
click at [1532, 62] on div "Next" at bounding box center [1527, 57] width 59 height 27
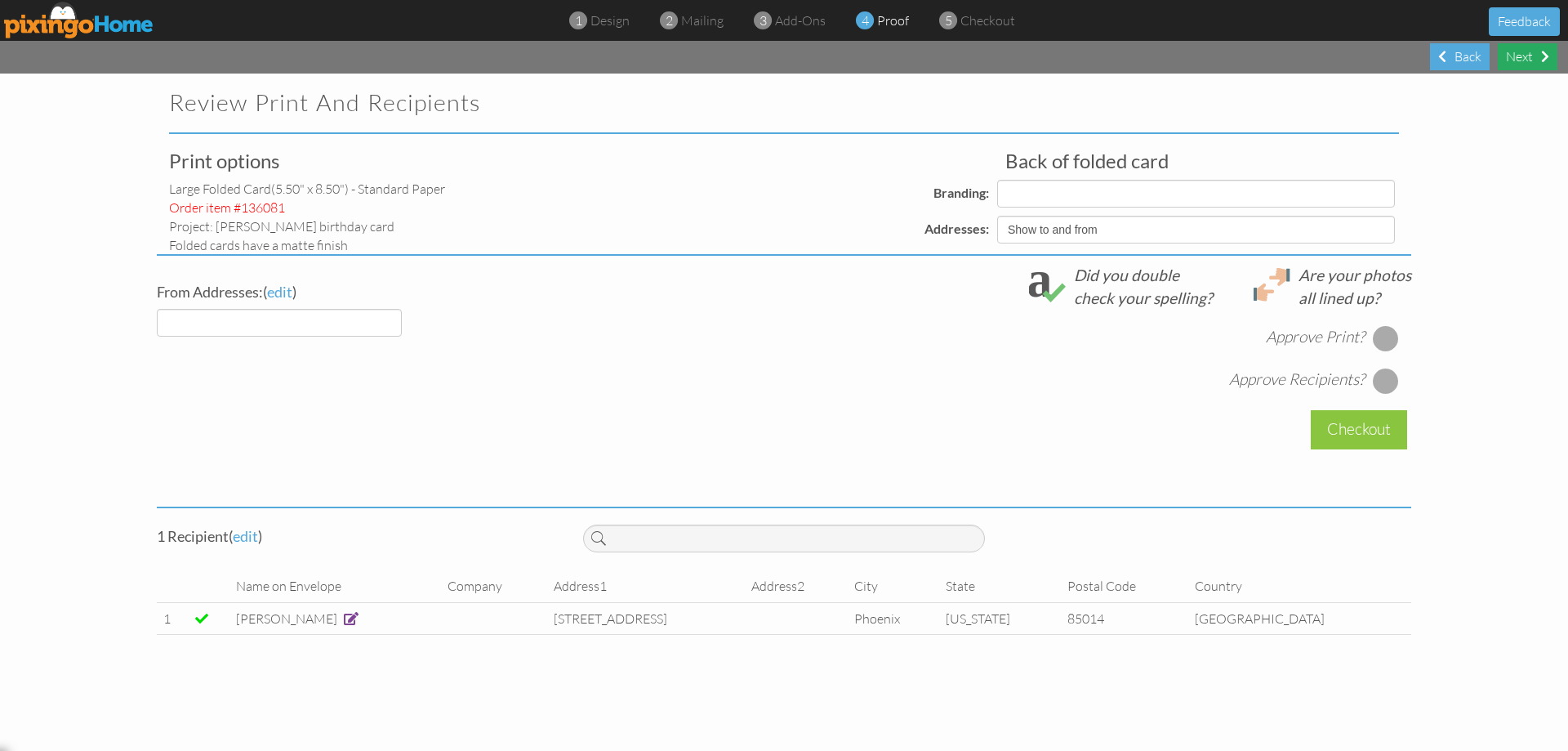
select select "object:551"
select select "object:553"
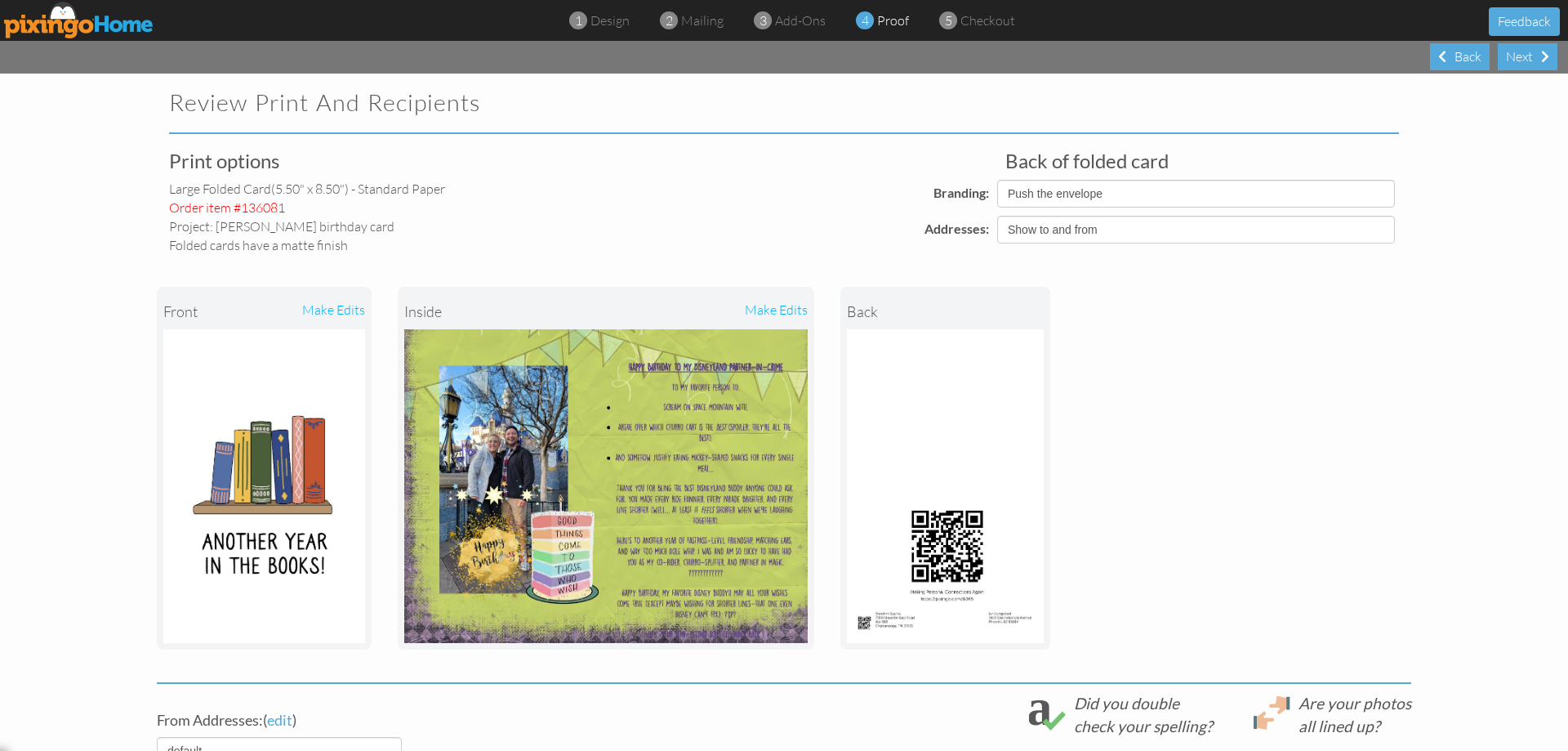
click at [766, 305] on div "make edits" at bounding box center [706, 311] width 202 height 36
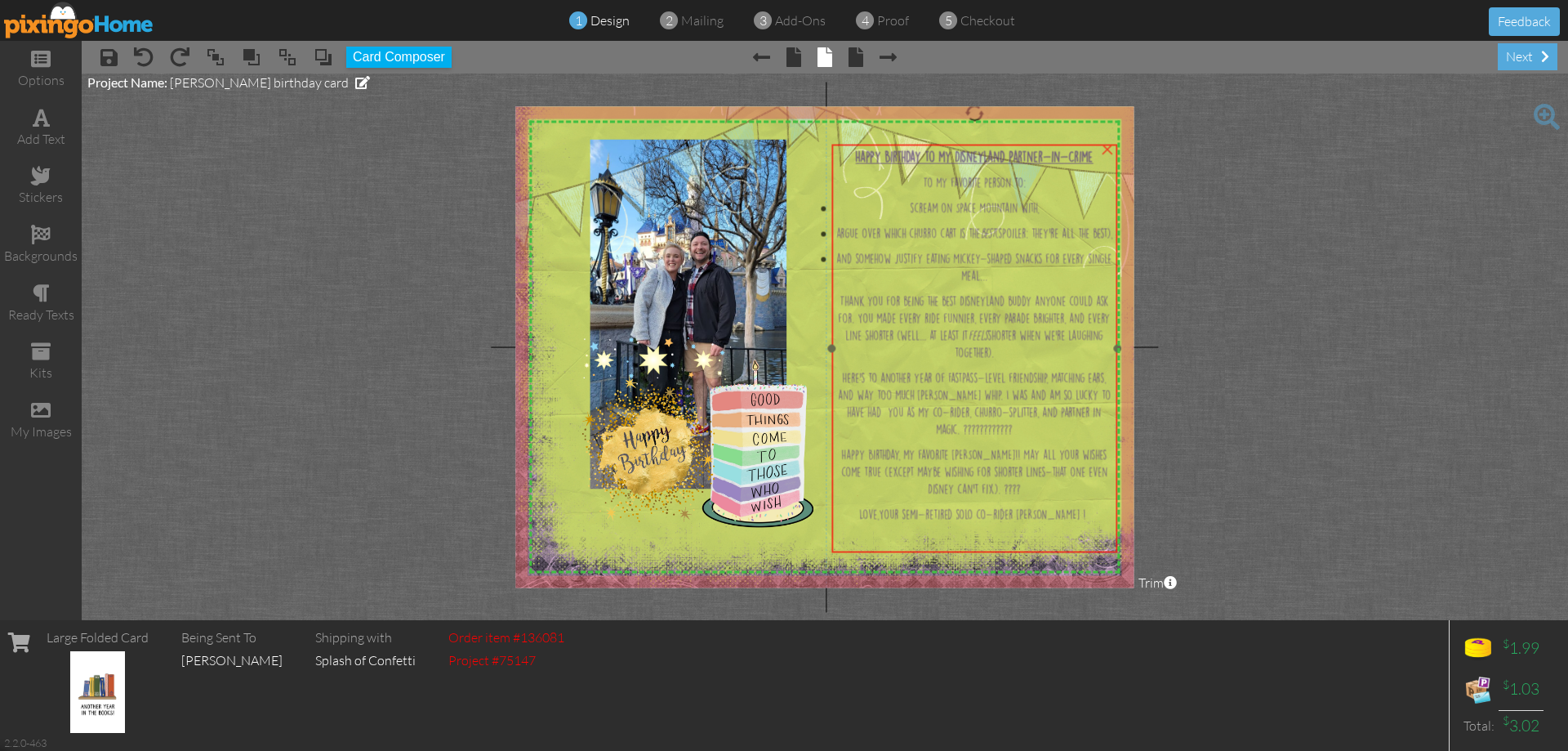
click at [1025, 229] on span "argue over which churro cart is the best (spoiler: they’re all the best)," at bounding box center [974, 234] width 276 height 10
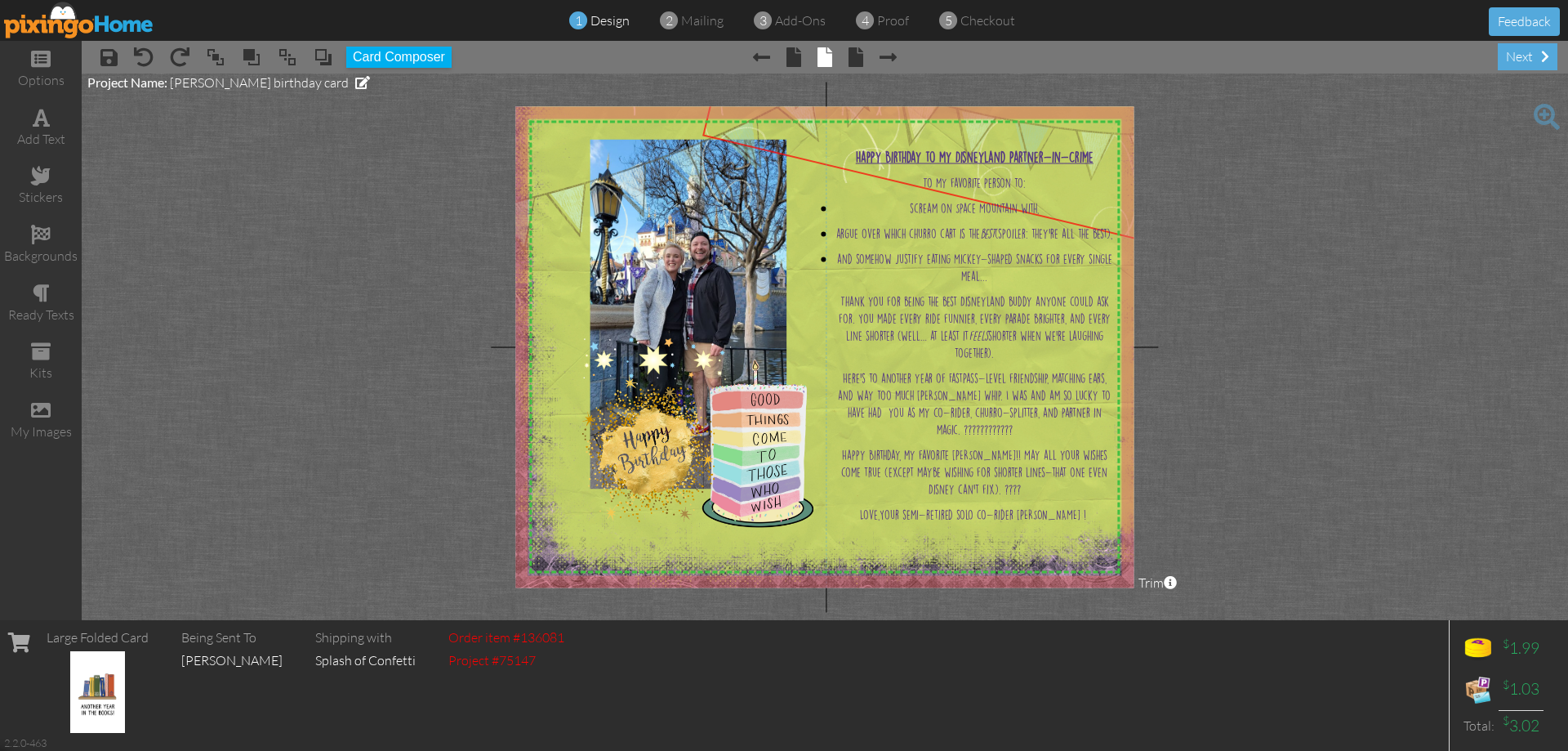
drag, startPoint x: 875, startPoint y: 128, endPoint x: 882, endPoint y: 90, distance: 38.6
click at [882, 90] on project-studio-wrapper "X X X X X X X X X X X X X X X X X X X X X X X X X X X X X X X X X X X X X X X X…" at bounding box center [825, 346] width 1486 height 546
click at [108, 59] on span at bounding box center [109, 58] width 18 height 20
click at [1514, 57] on div "next" at bounding box center [1527, 57] width 59 height 27
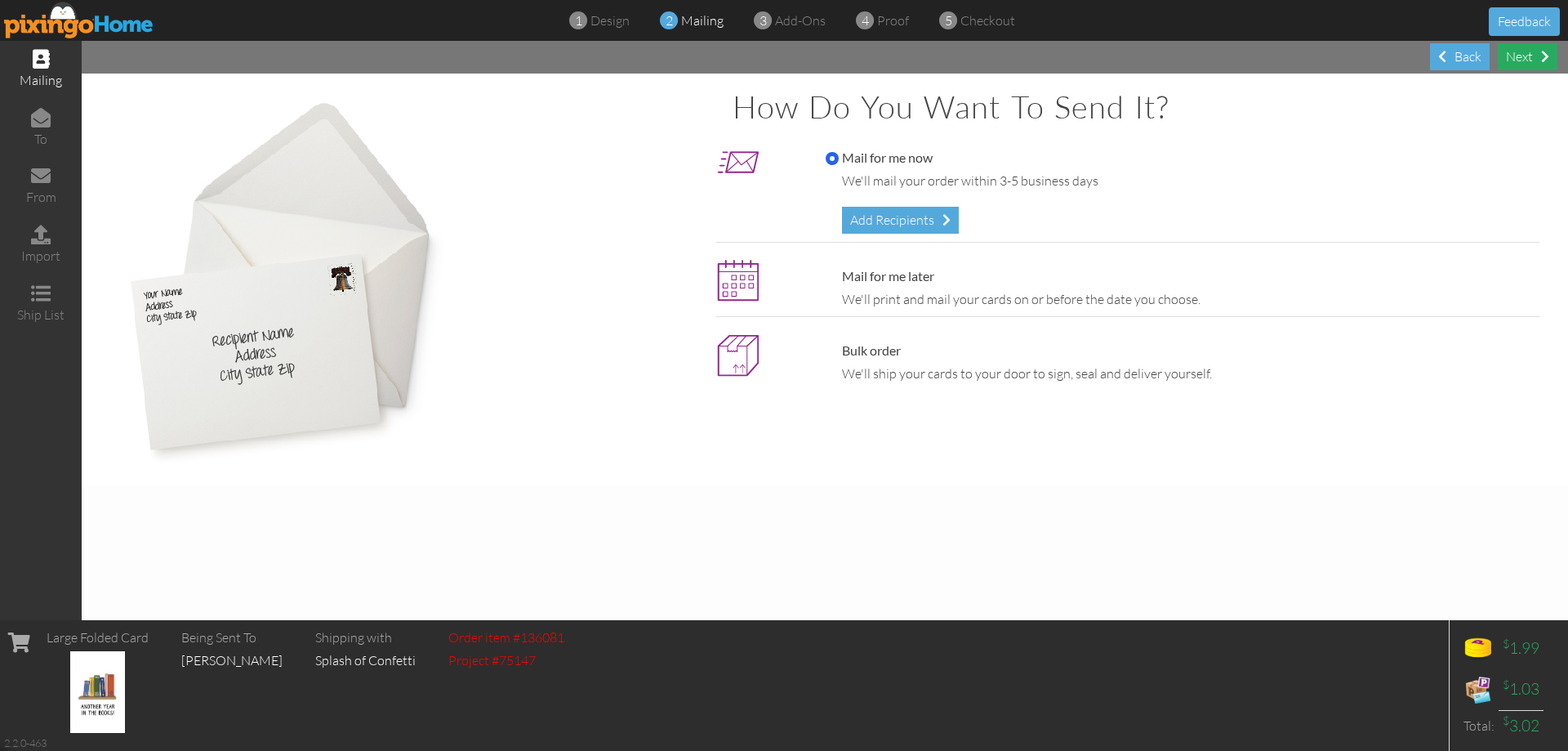
click at [1514, 57] on div "Next" at bounding box center [1527, 57] width 59 height 27
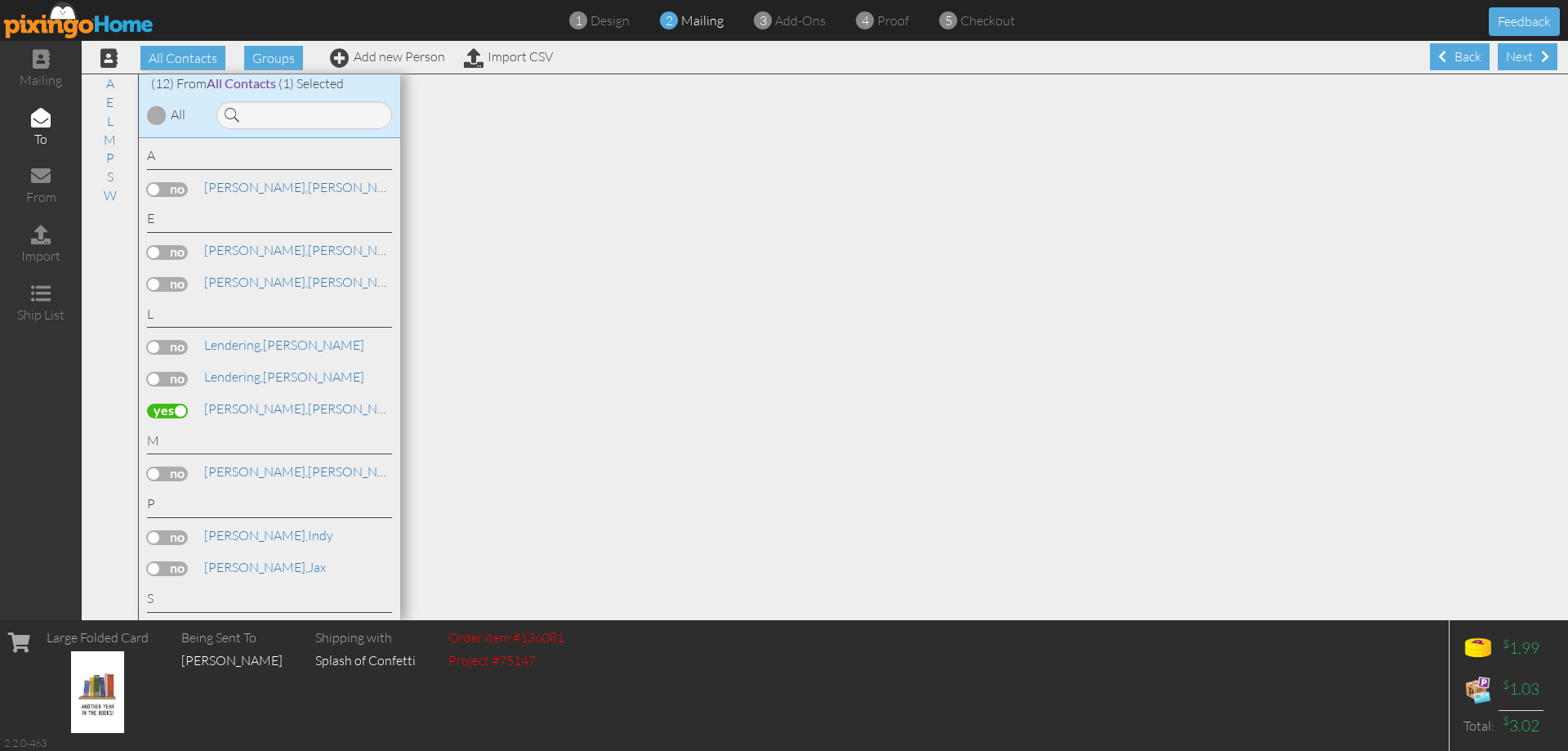
click at [1514, 57] on div "Next" at bounding box center [1527, 57] width 59 height 27
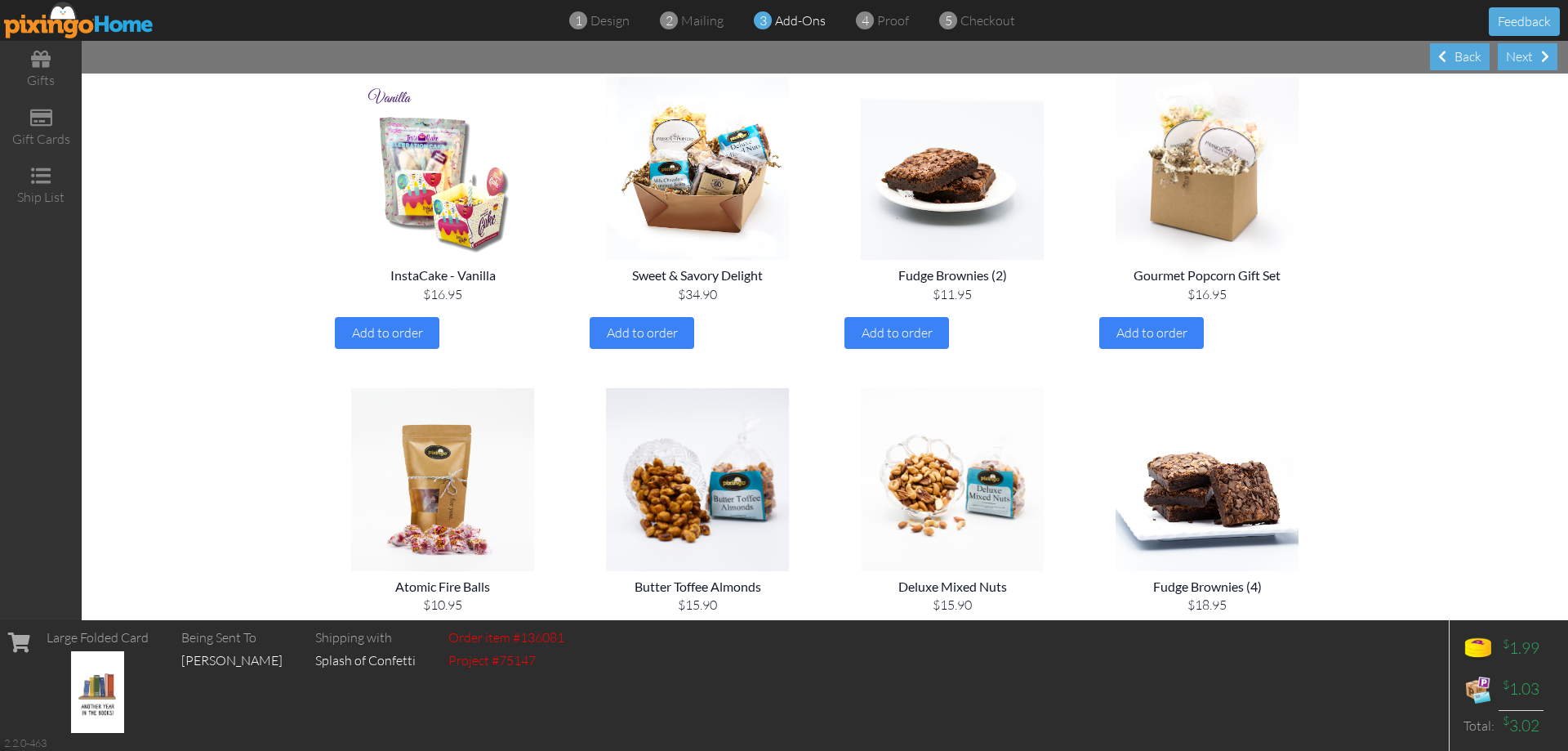
scroll to position [164, 0]
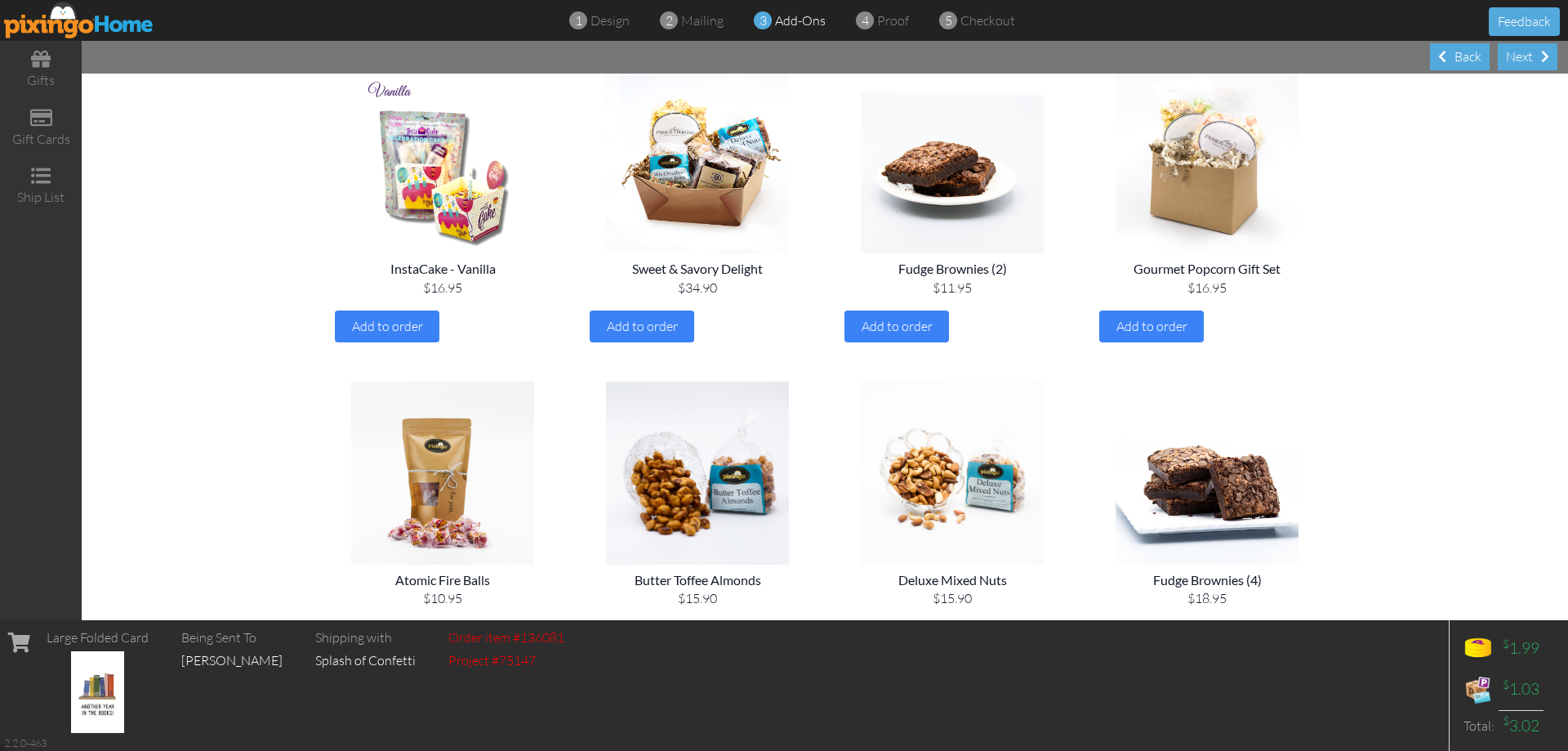
drag, startPoint x: 1382, startPoint y: 248, endPoint x: 1342, endPoint y: 127, distance: 127.4
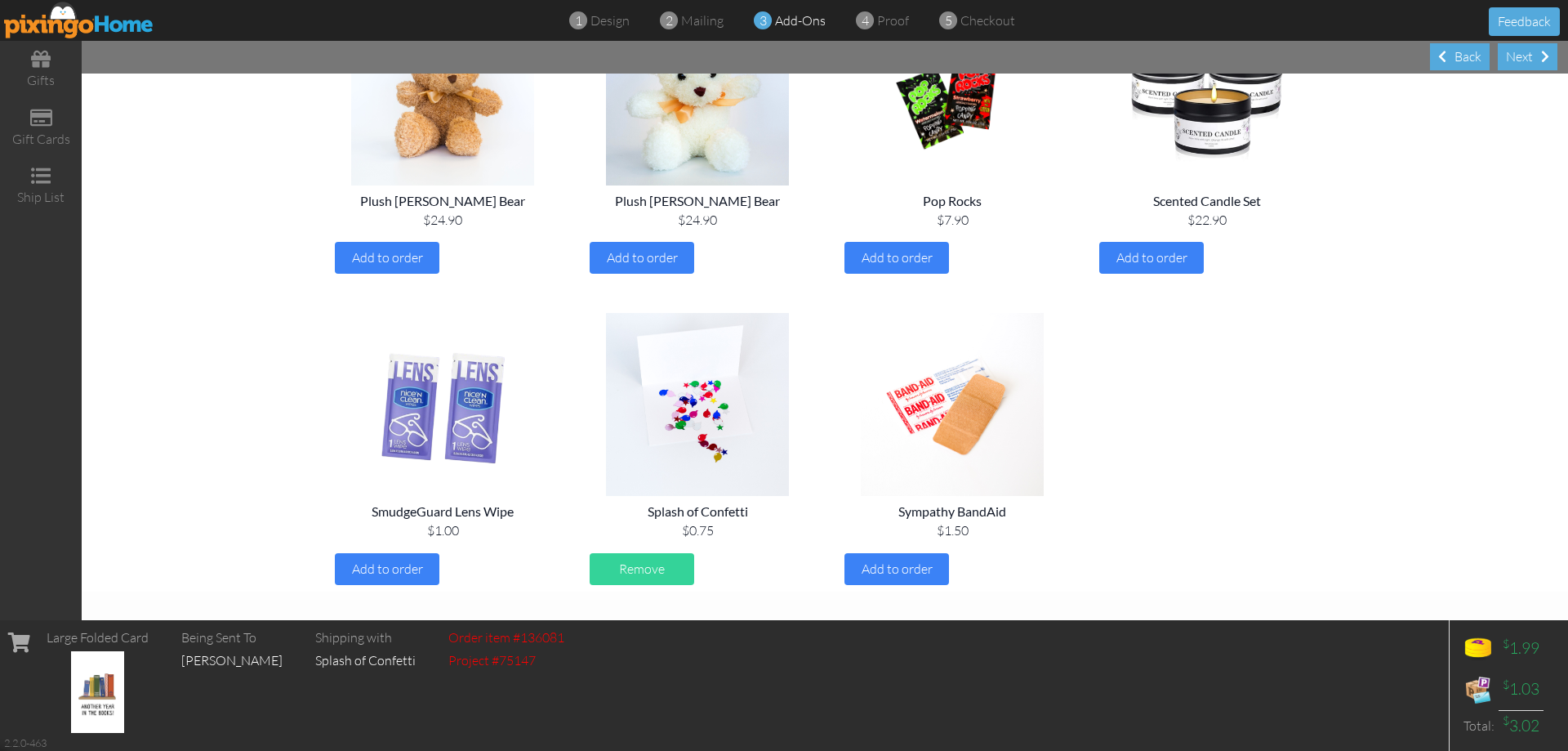
scroll to position [1790, 0]
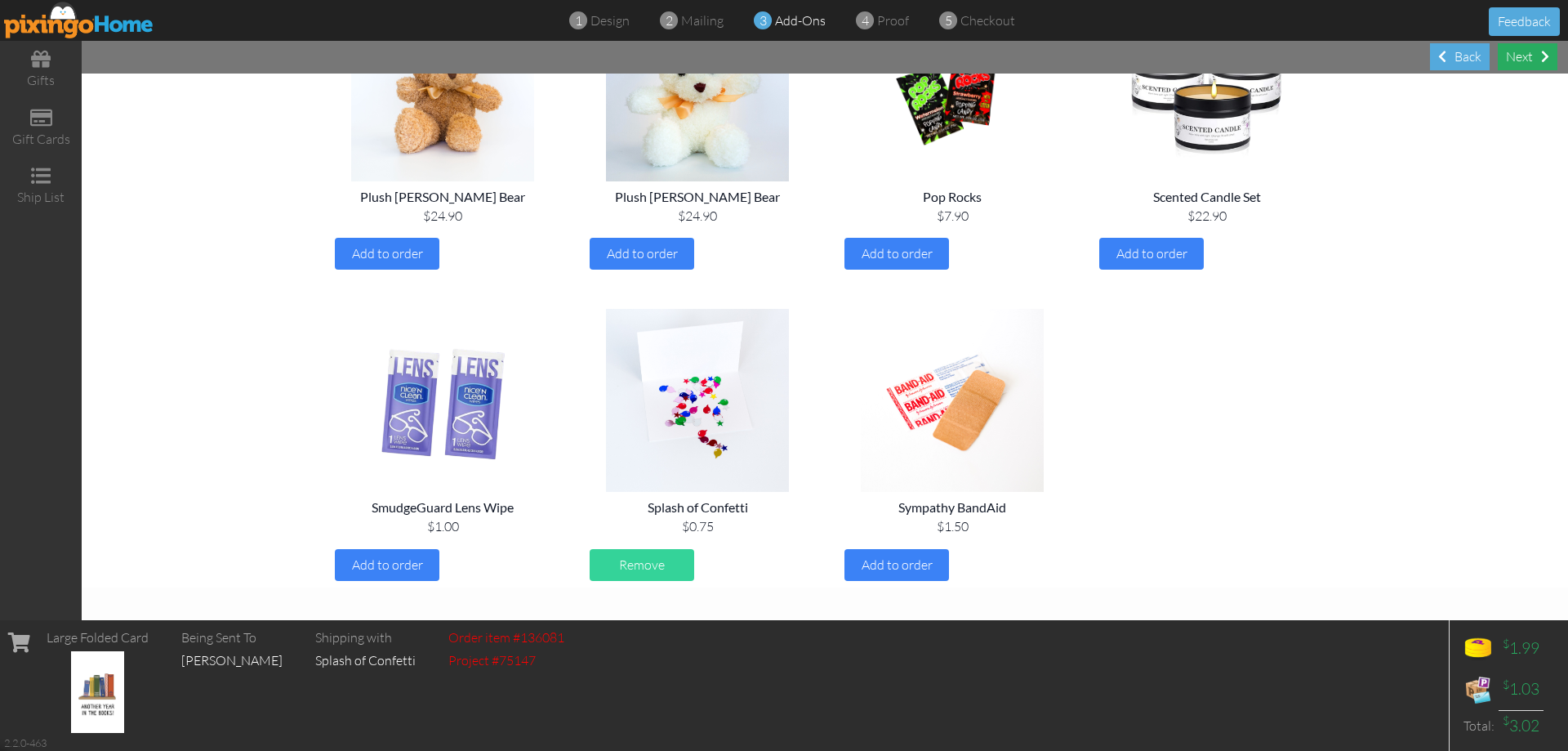
click at [1519, 64] on div "Next" at bounding box center [1527, 57] width 59 height 27
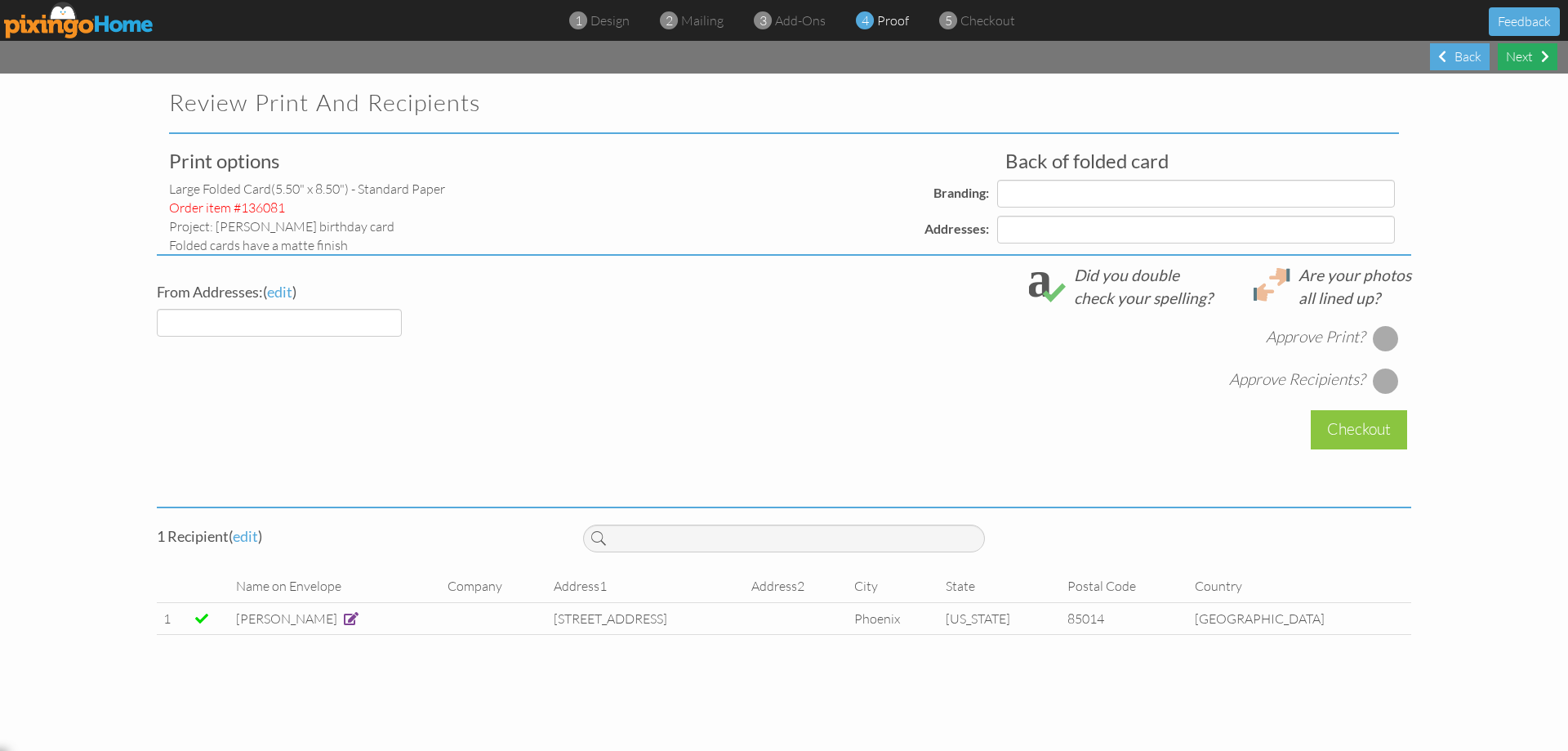
select select "object:823"
select select "object:826"
select select "object:829"
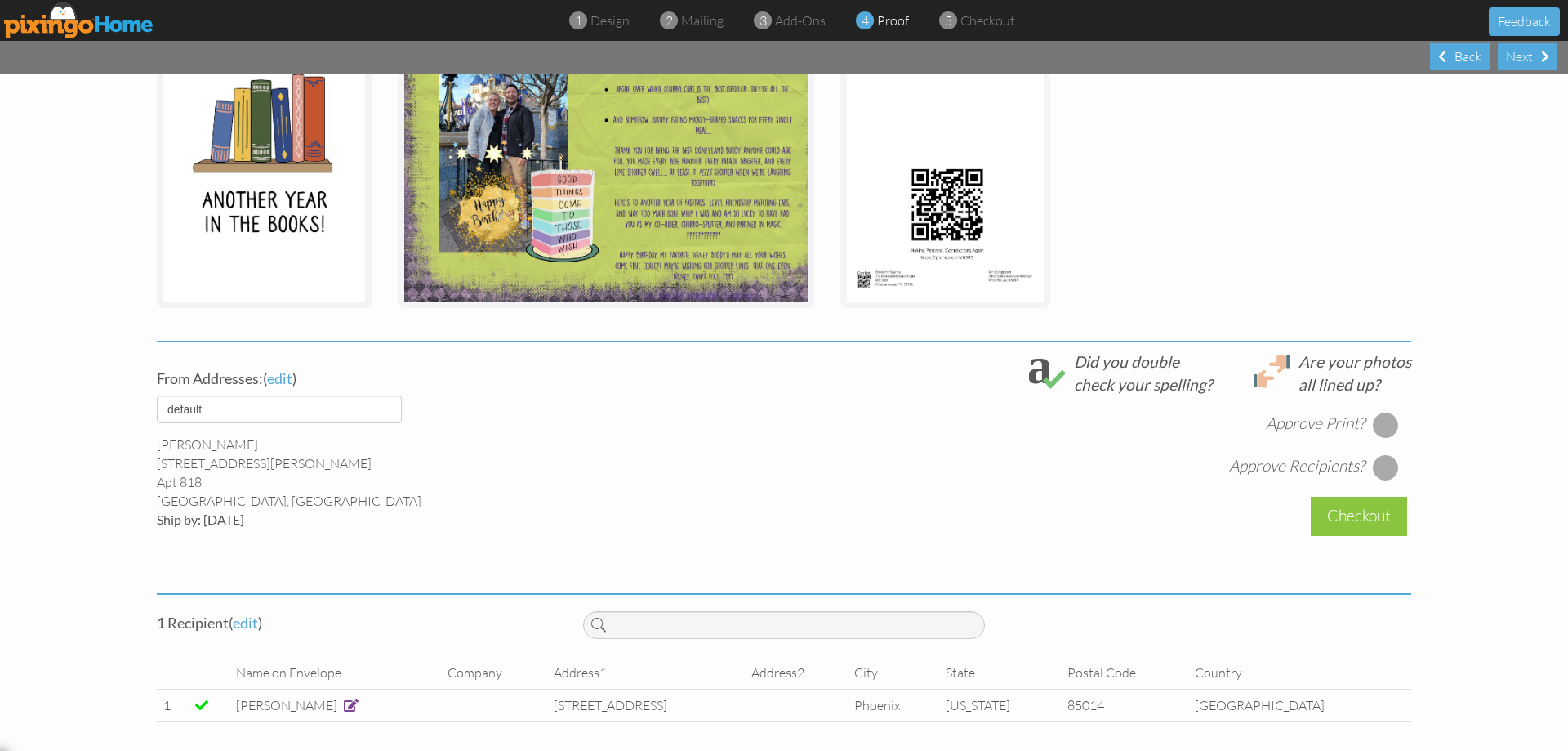
scroll to position [344, 0]
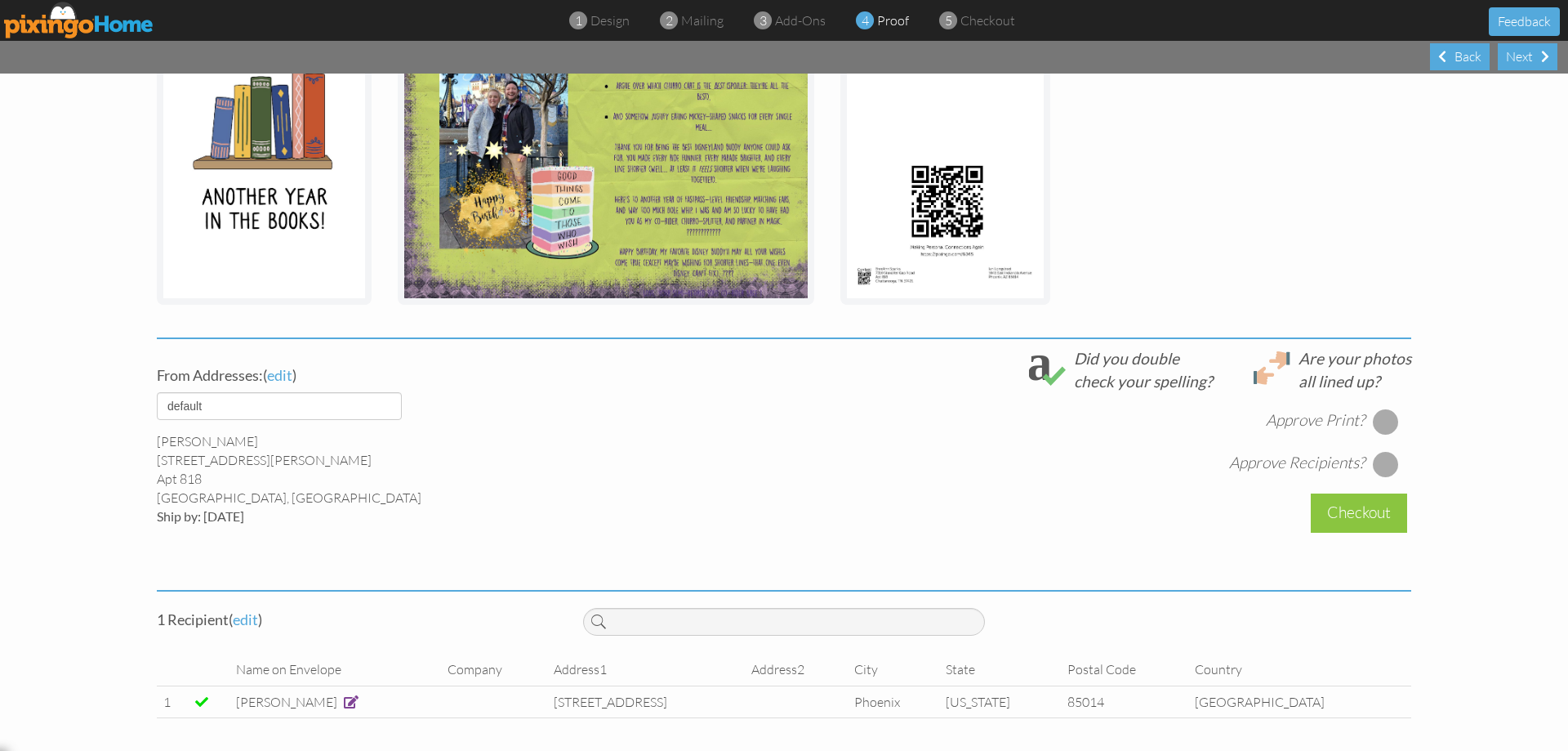
click at [1387, 417] on div at bounding box center [1386, 421] width 26 height 26
click at [1382, 467] on div at bounding box center [1386, 463] width 26 height 26
click at [378, 406] on select "default" at bounding box center [279, 406] width 245 height 27
click at [378, 407] on select "default" at bounding box center [279, 406] width 245 height 27
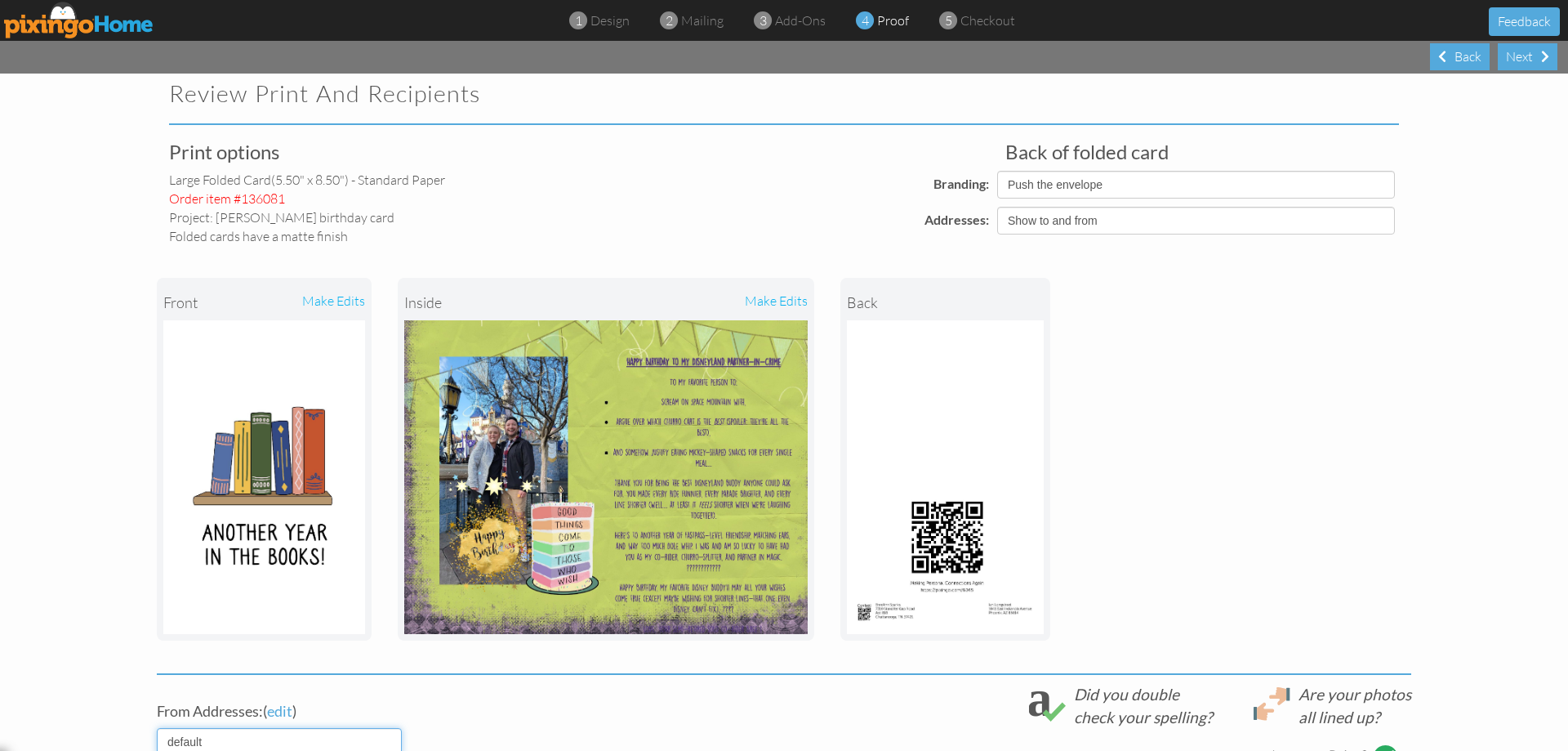
scroll to position [0, 0]
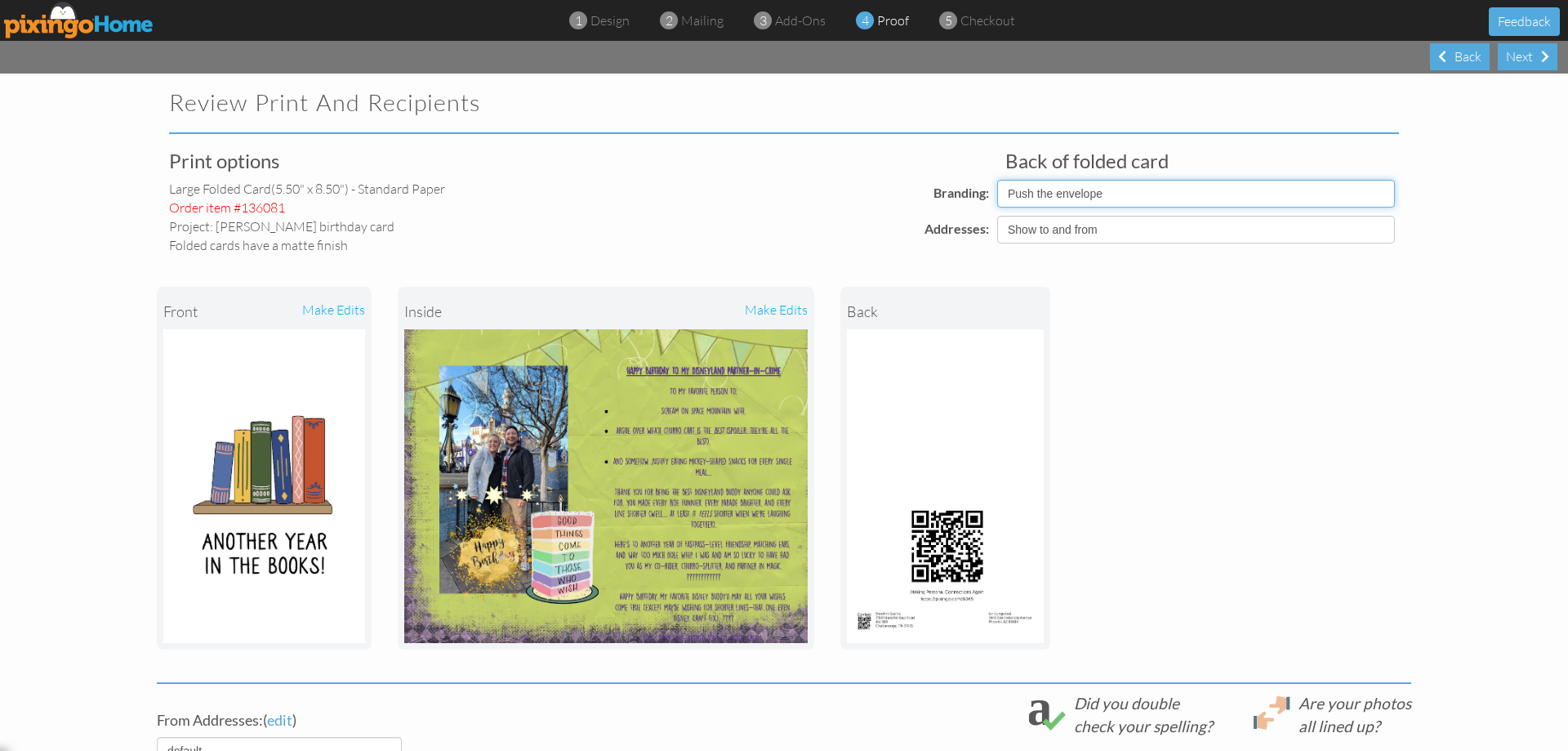
click at [1039, 193] on select "Pixingo Default Profile Push the envelope" at bounding box center [1196, 193] width 398 height 27
click at [1039, 192] on select "Pixingo Default Profile Push the envelope" at bounding box center [1196, 193] width 398 height 27
click at [1051, 235] on select "Show to and from Show from only Hide to and from" at bounding box center [1196, 229] width 398 height 27
click at [1043, 234] on select "Show to and from Show from only Hide to and from" at bounding box center [1196, 229] width 398 height 27
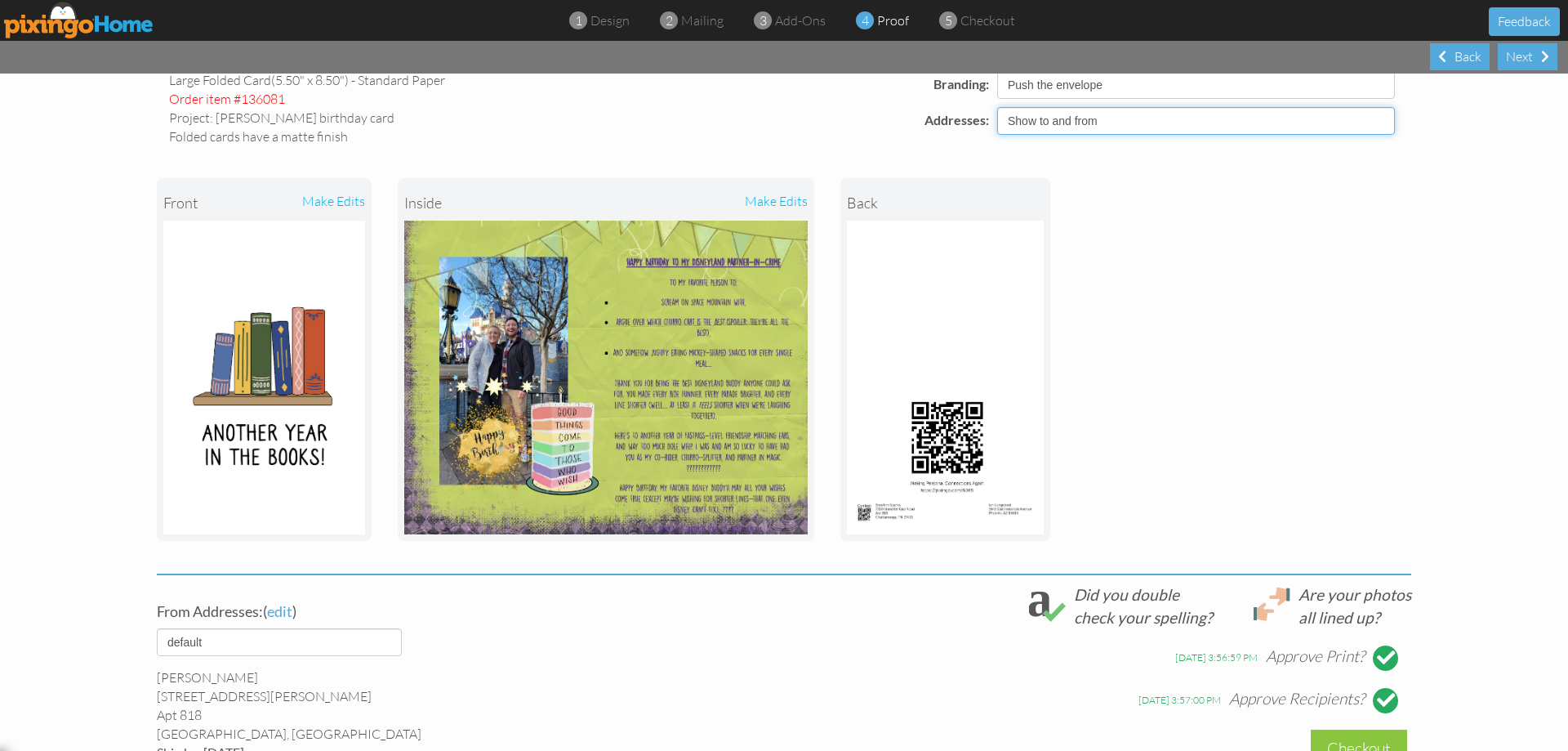
scroll to position [344, 0]
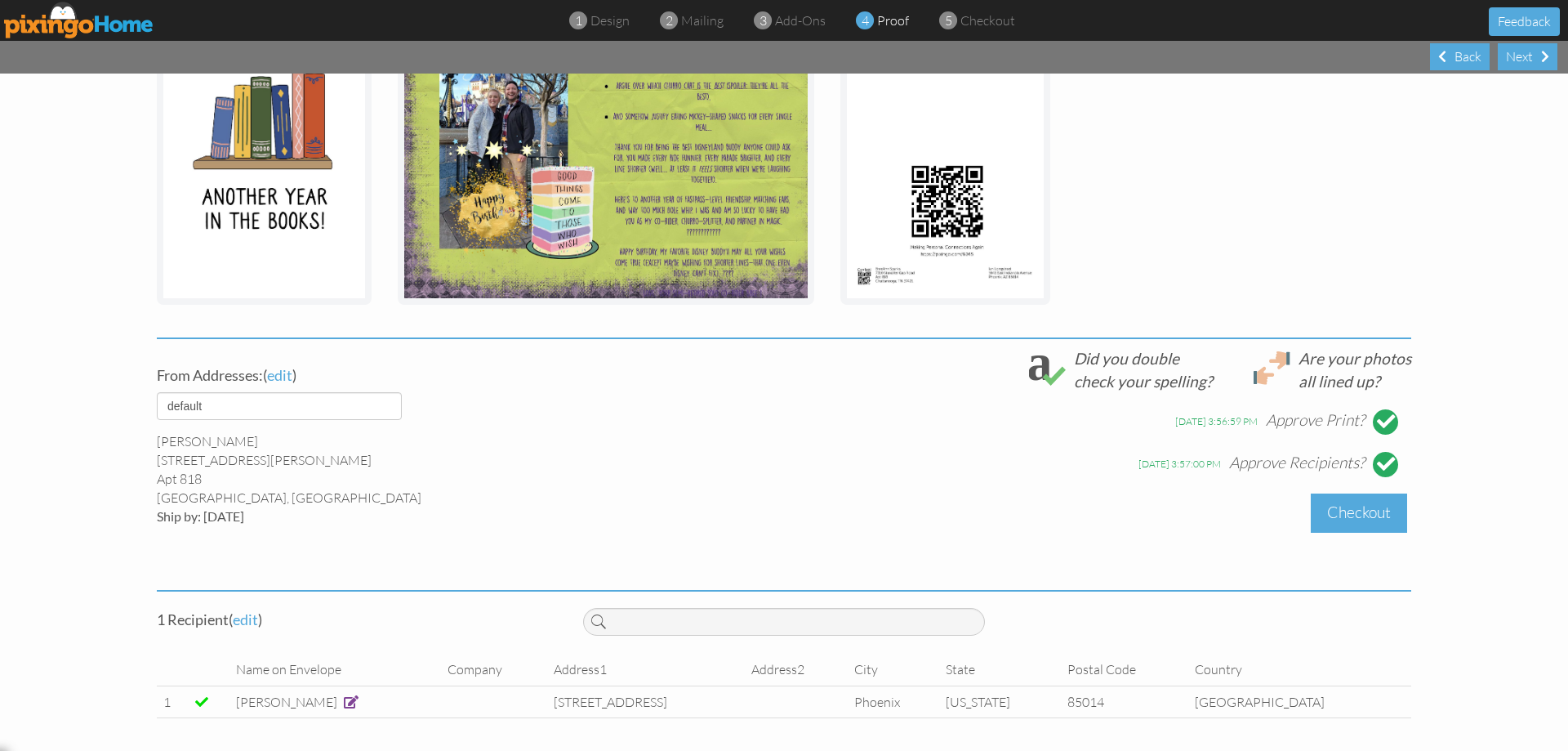
click at [1368, 524] on div "Checkout" at bounding box center [1358, 512] width 97 height 38
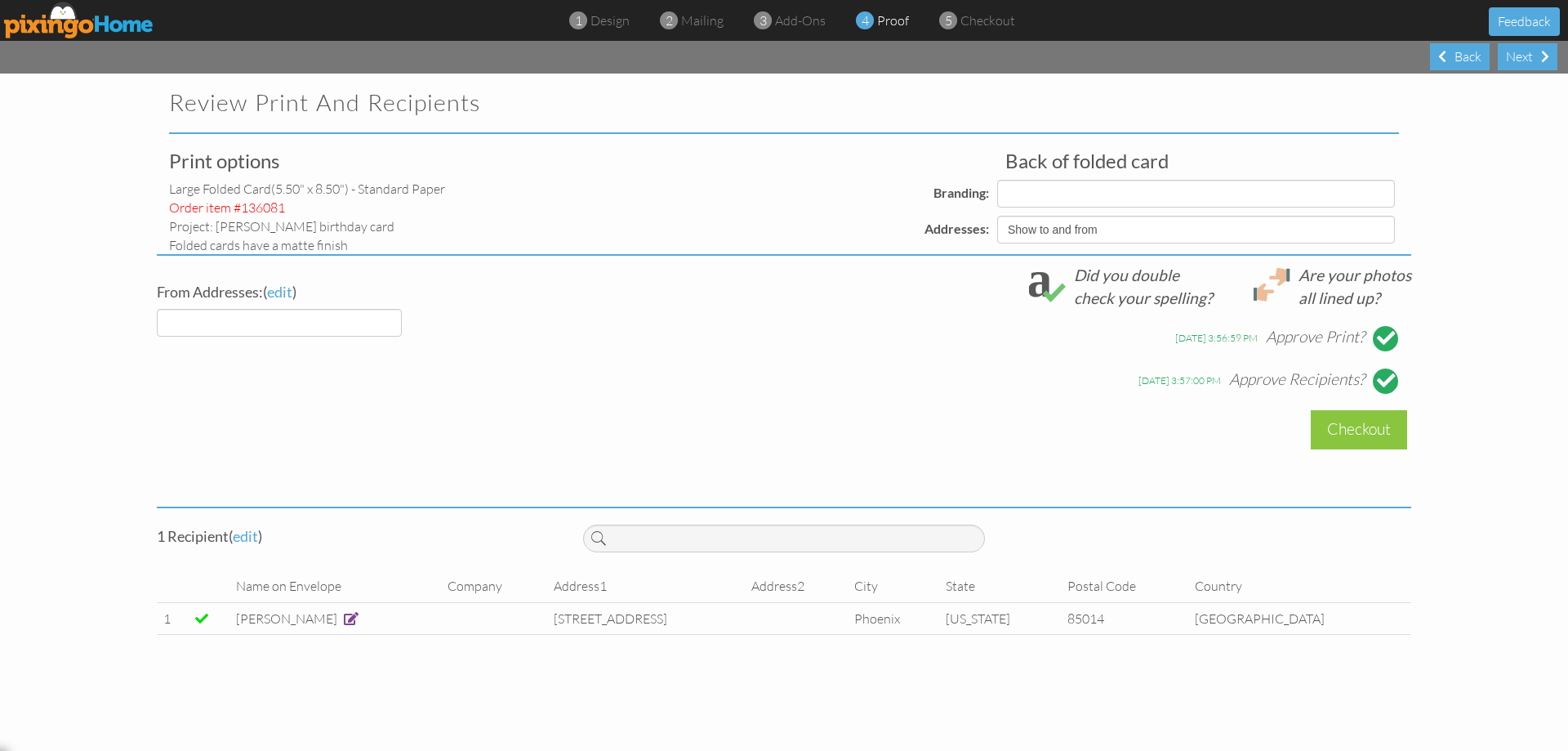
select select "object:905"
select select "object:903"
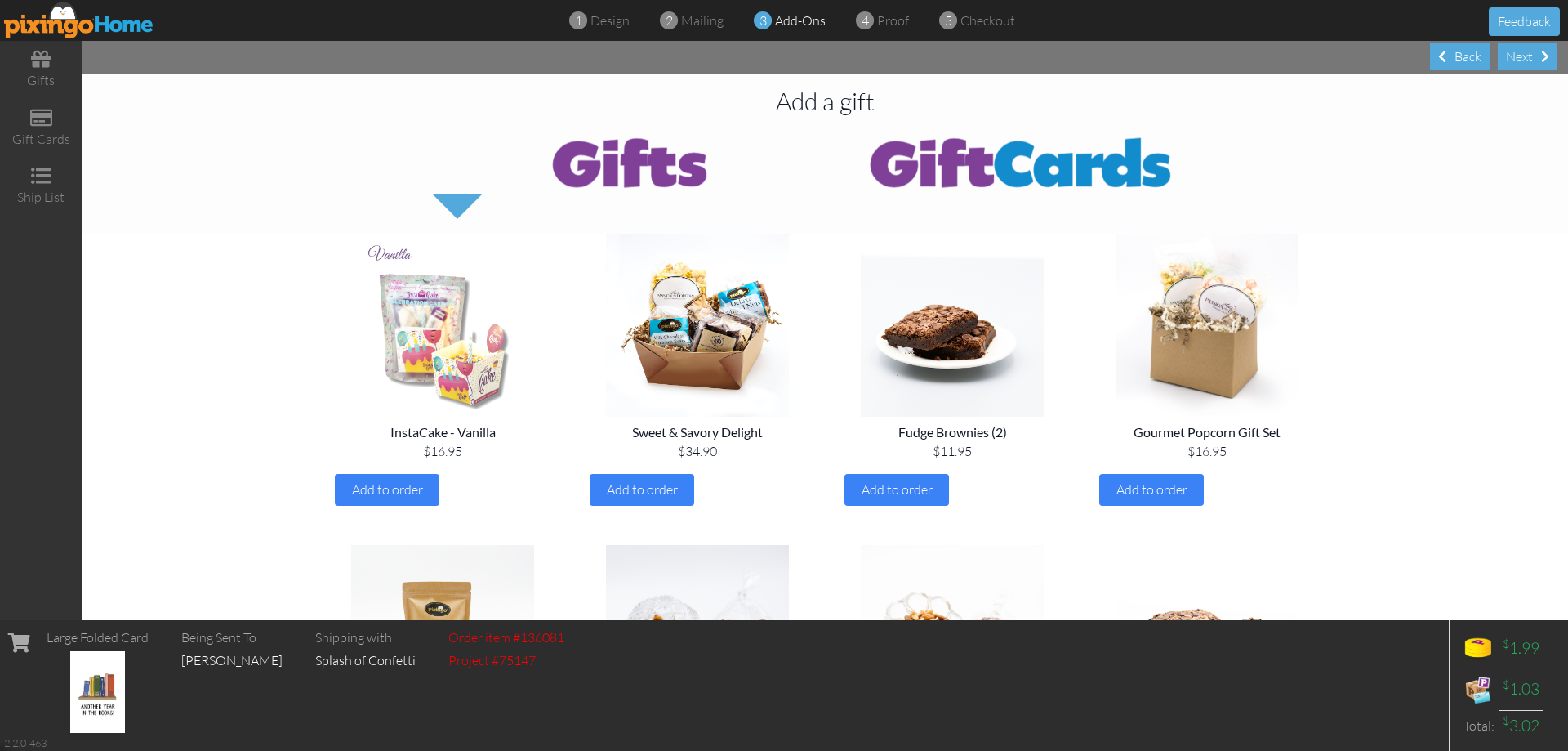
click at [438, 335] on img at bounding box center [443, 326] width 229 height 183
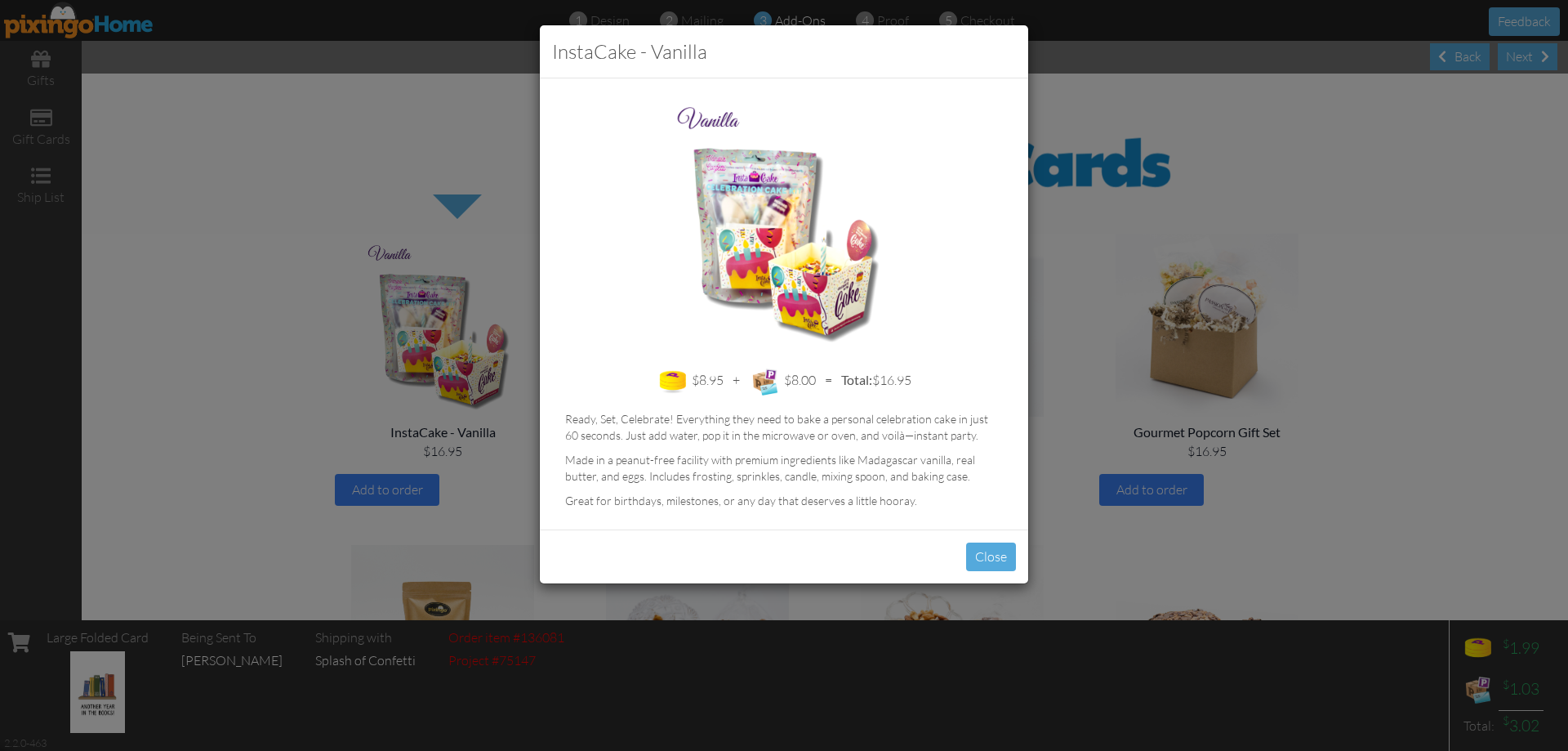
click at [464, 213] on div "InstaCake - Vanilla $8.95 + $8.00 = Total: $16.95 Ready, Set, Celebrate! Everyt…" at bounding box center [784, 376] width 1568 height 751
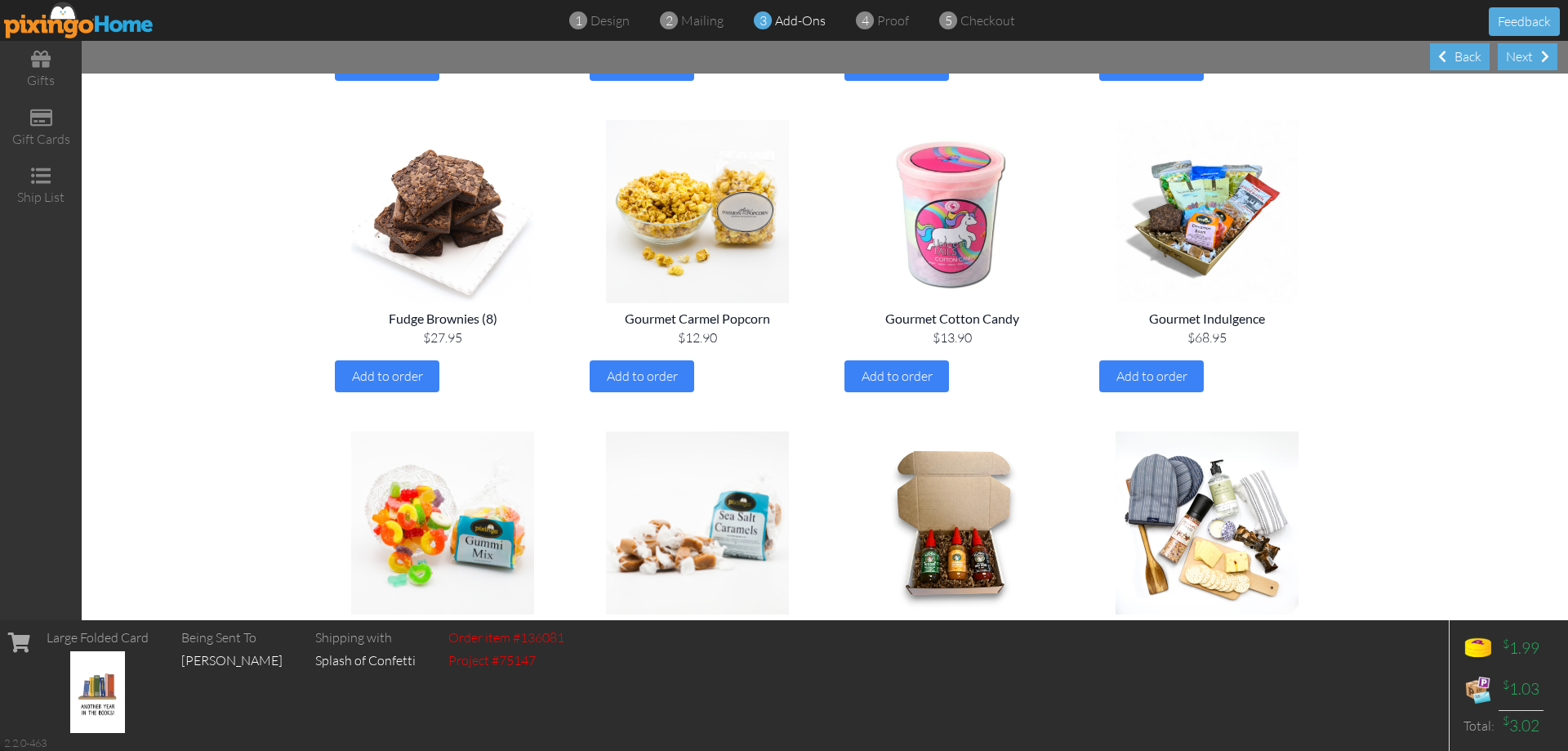
scroll to position [1062, 0]
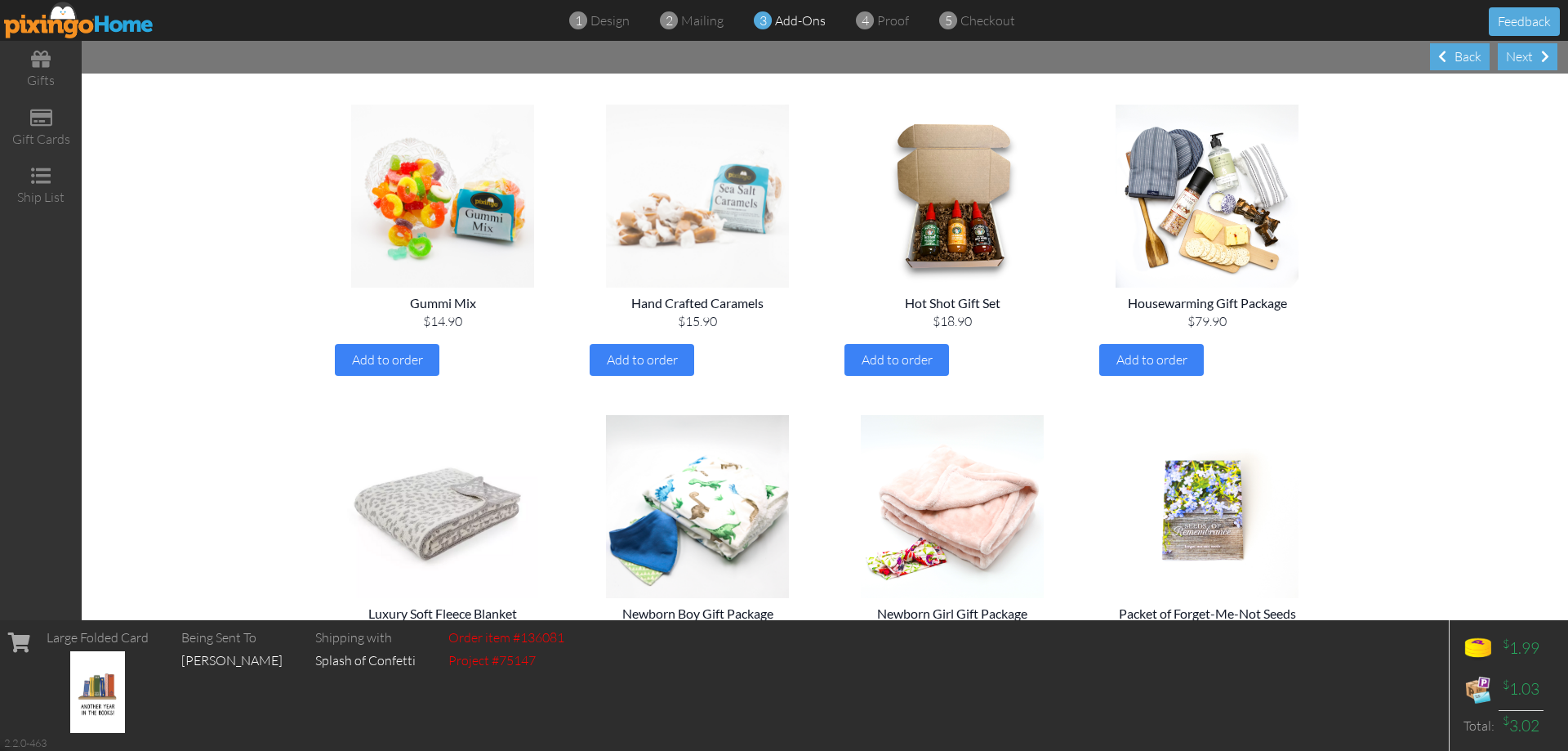
click at [597, 229] on img at bounding box center [697, 196] width 229 height 183
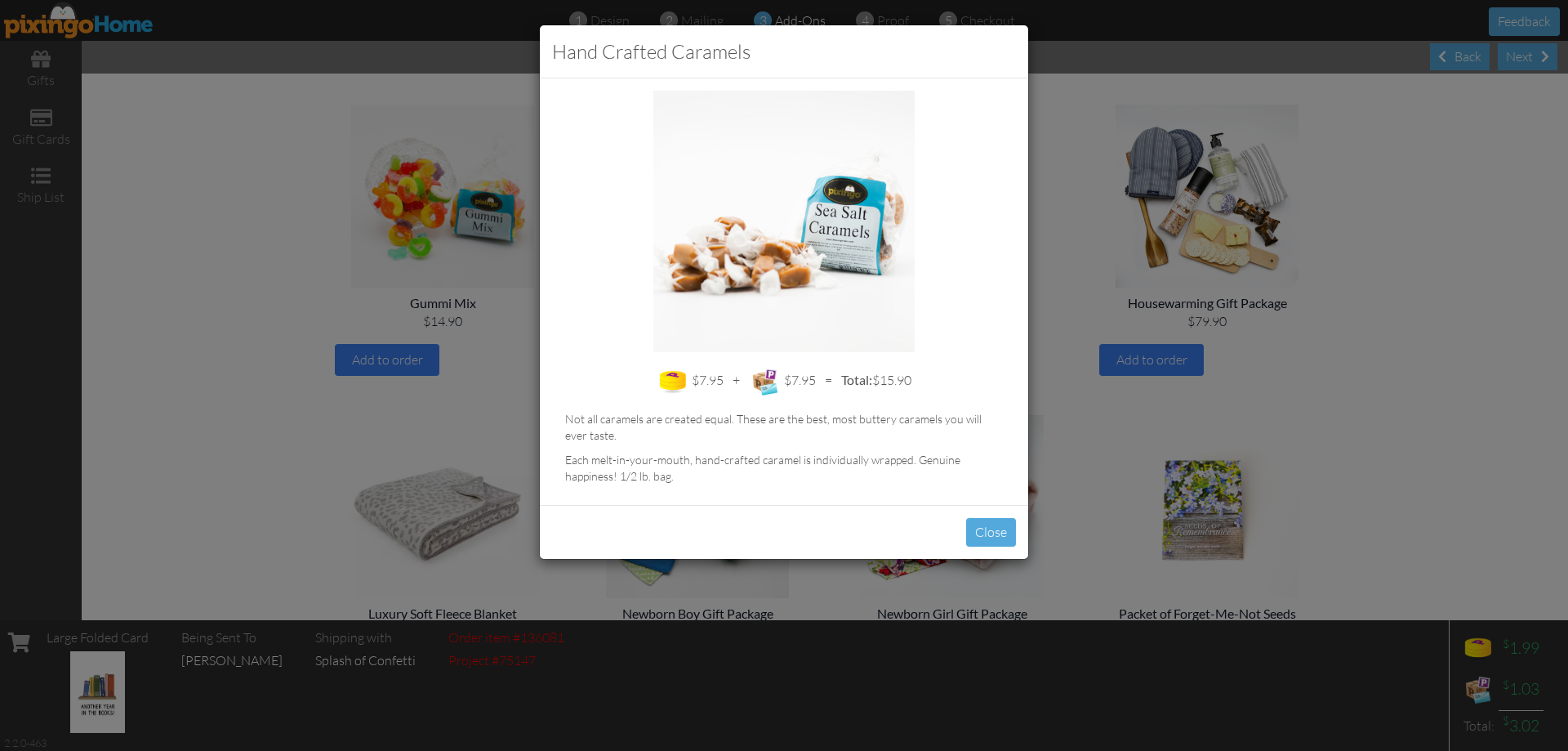
click at [1412, 399] on div "Hand Crafted Caramels $7.95 + $7.95 = Total: $15.90 Not all caramels are create…" at bounding box center [784, 376] width 1568 height 751
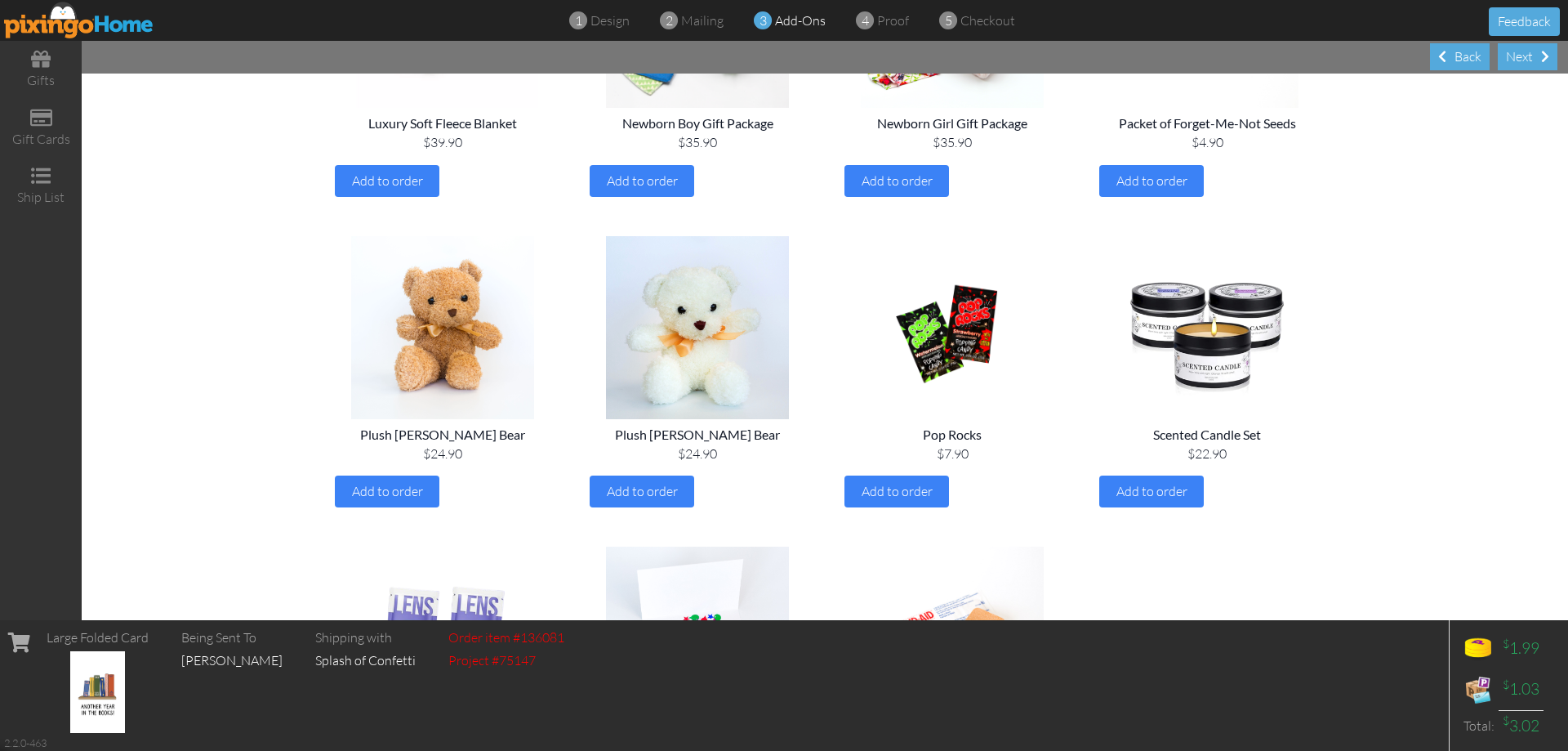
scroll to position [1634, 0]
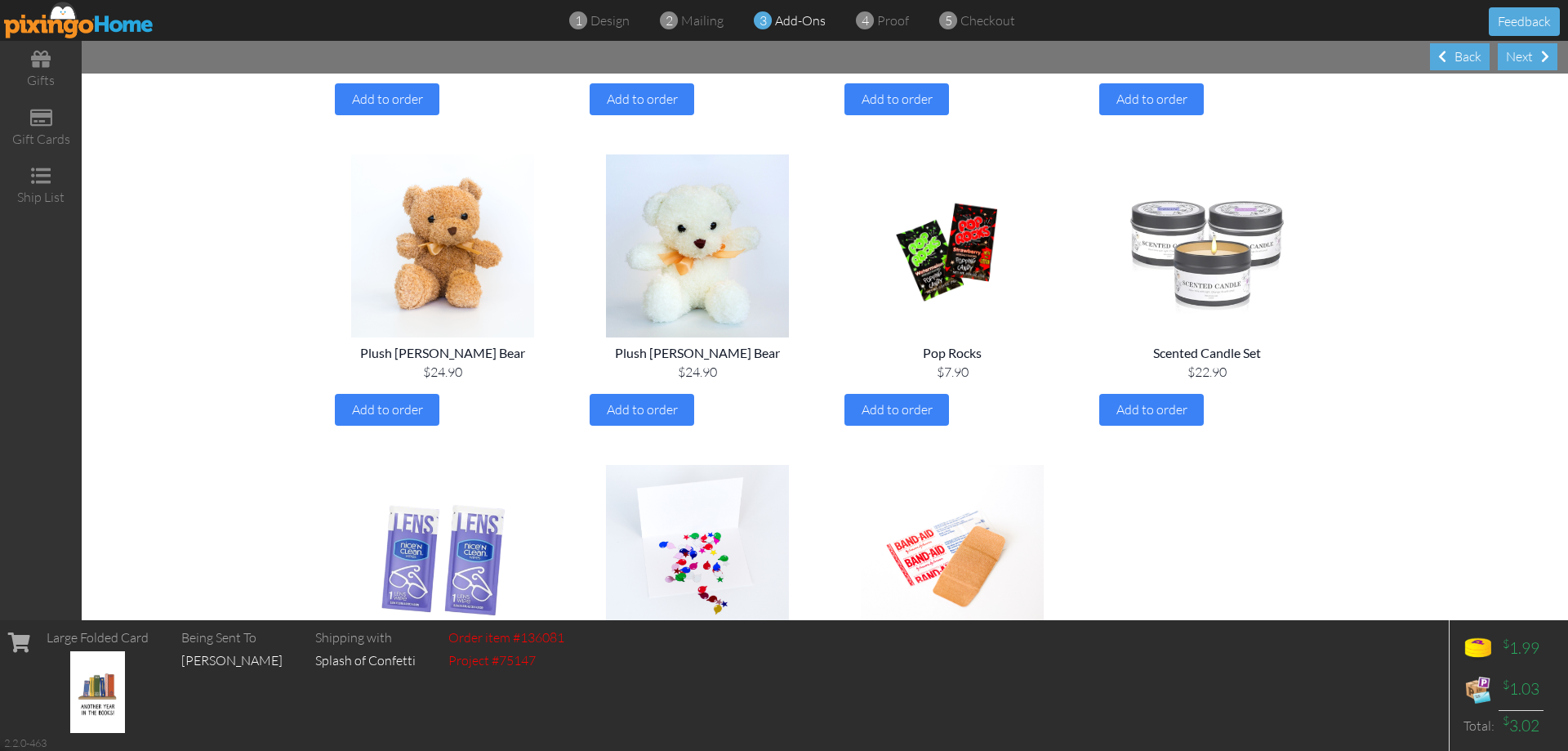
click at [1215, 257] on img at bounding box center [1207, 246] width 229 height 183
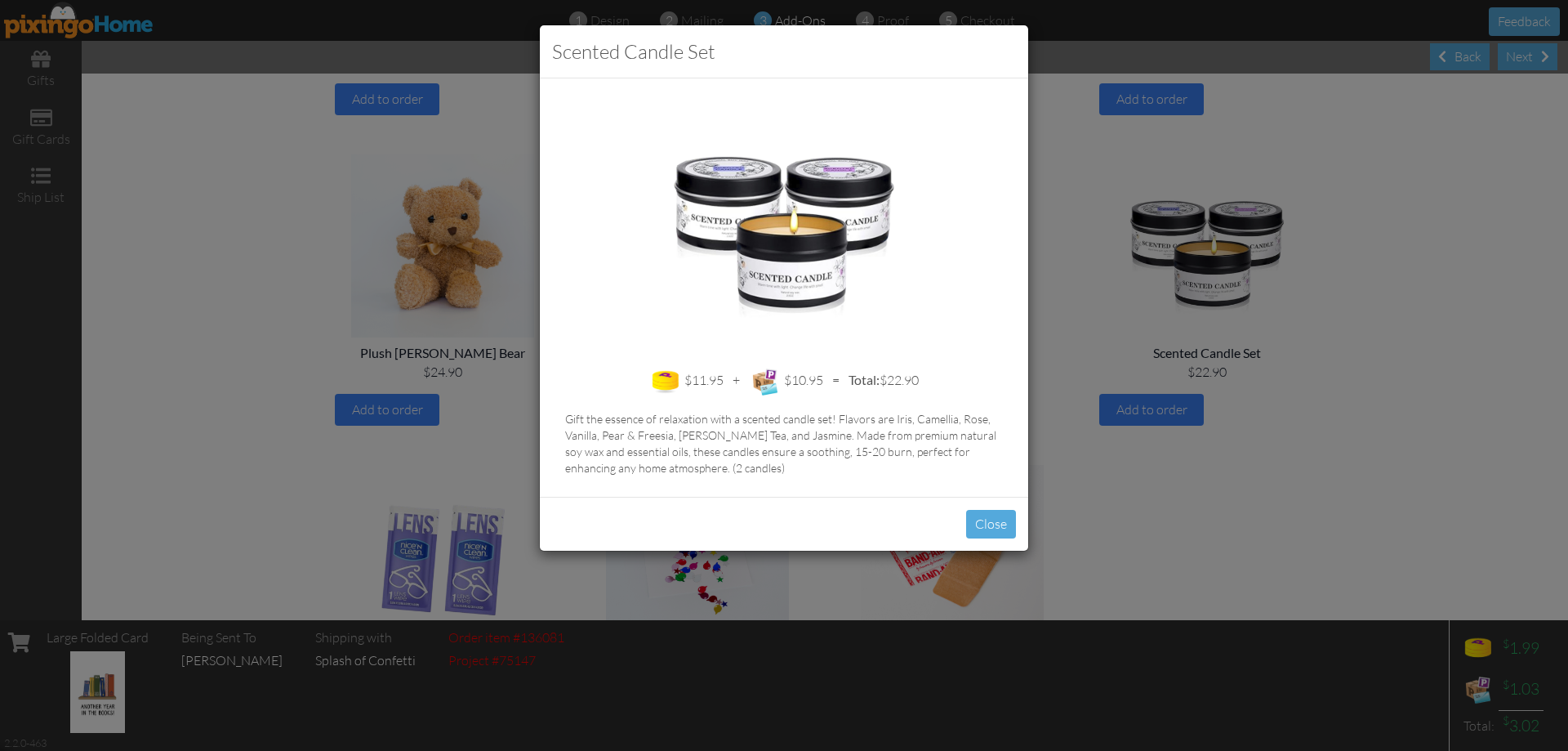
click at [1259, 340] on div "Scented Candle Set $11.95 + $10.95 = Total: $22.90 Gift the essence of relaxati…" at bounding box center [784, 376] width 1568 height 751
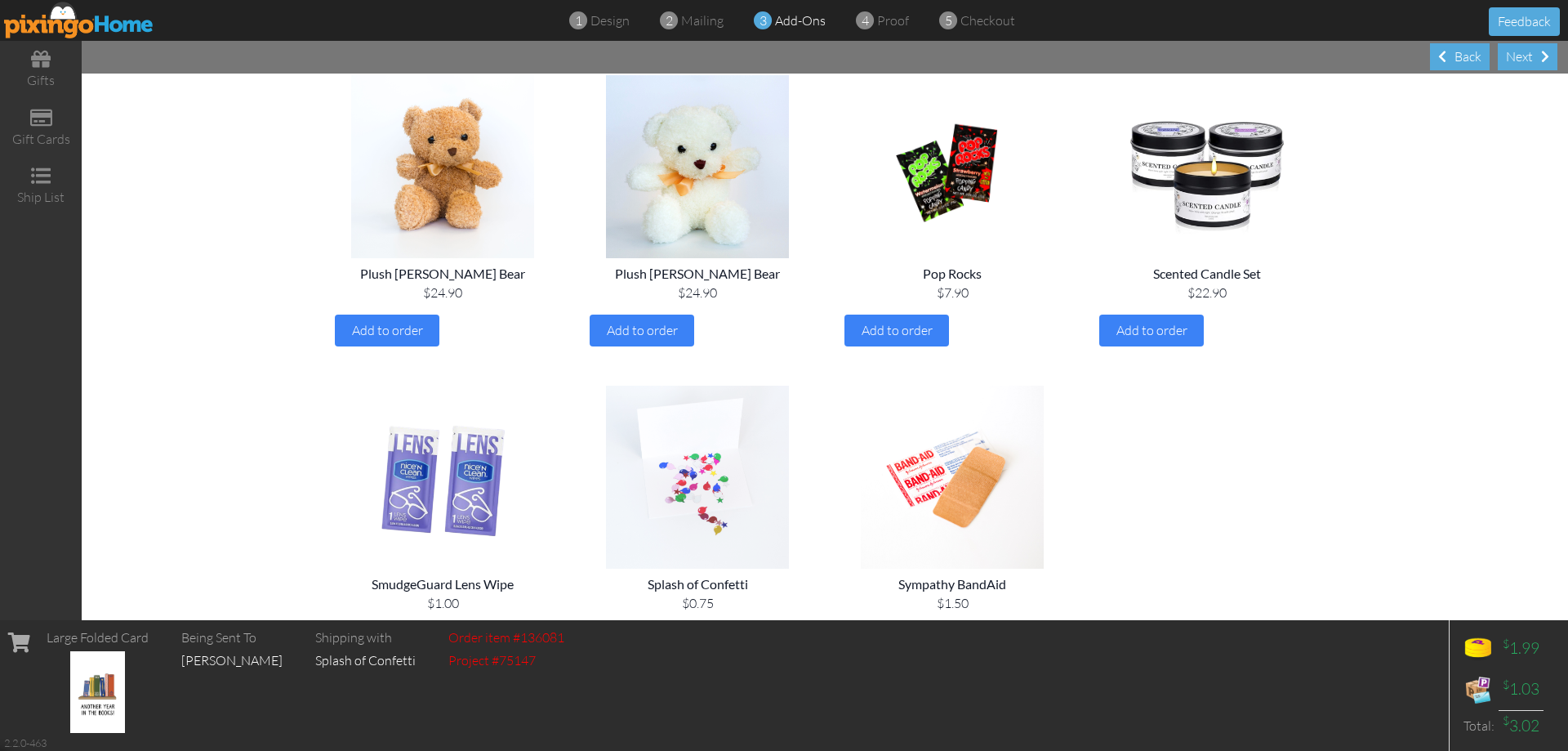
scroll to position [1790, 0]
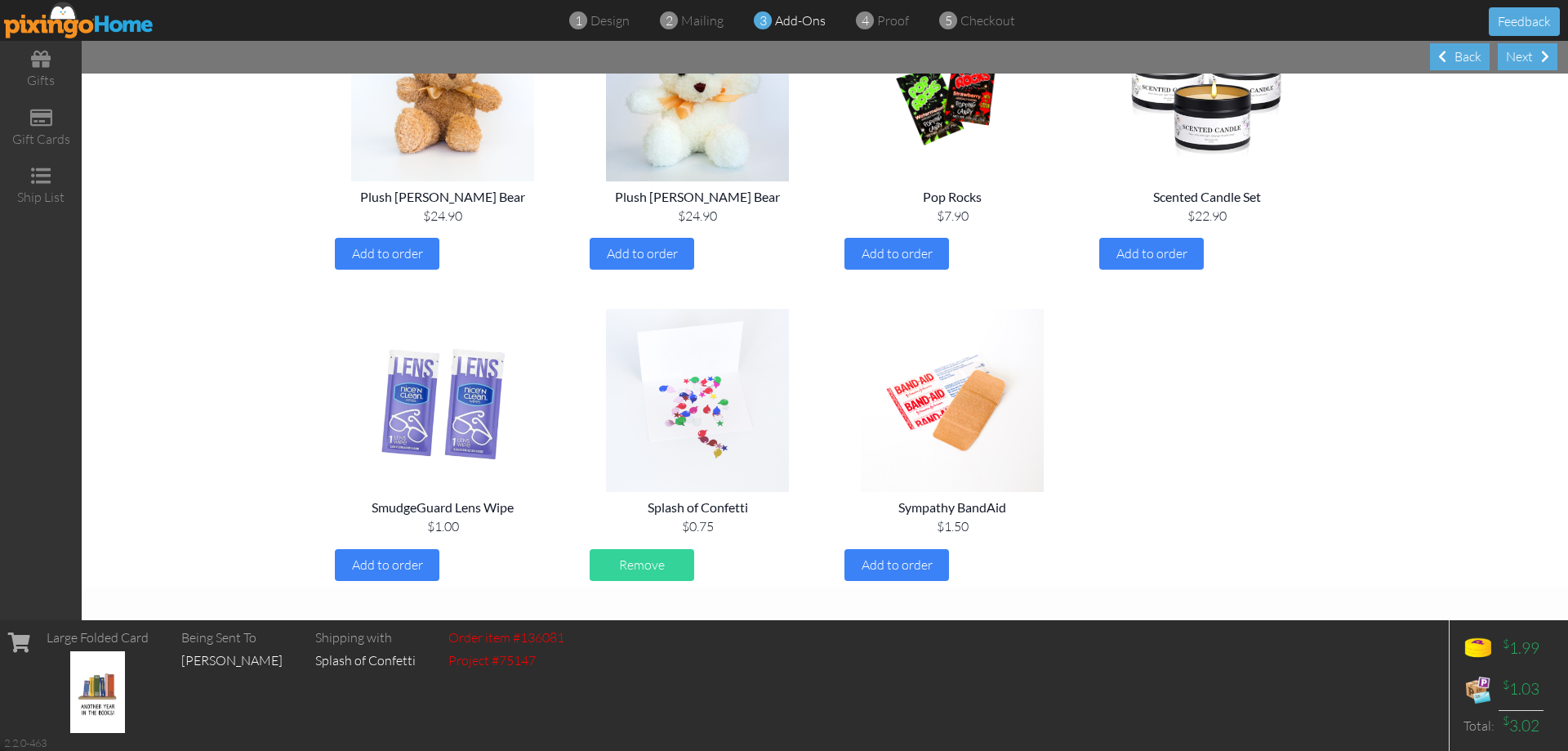
click at [685, 421] on img at bounding box center [697, 401] width 229 height 183
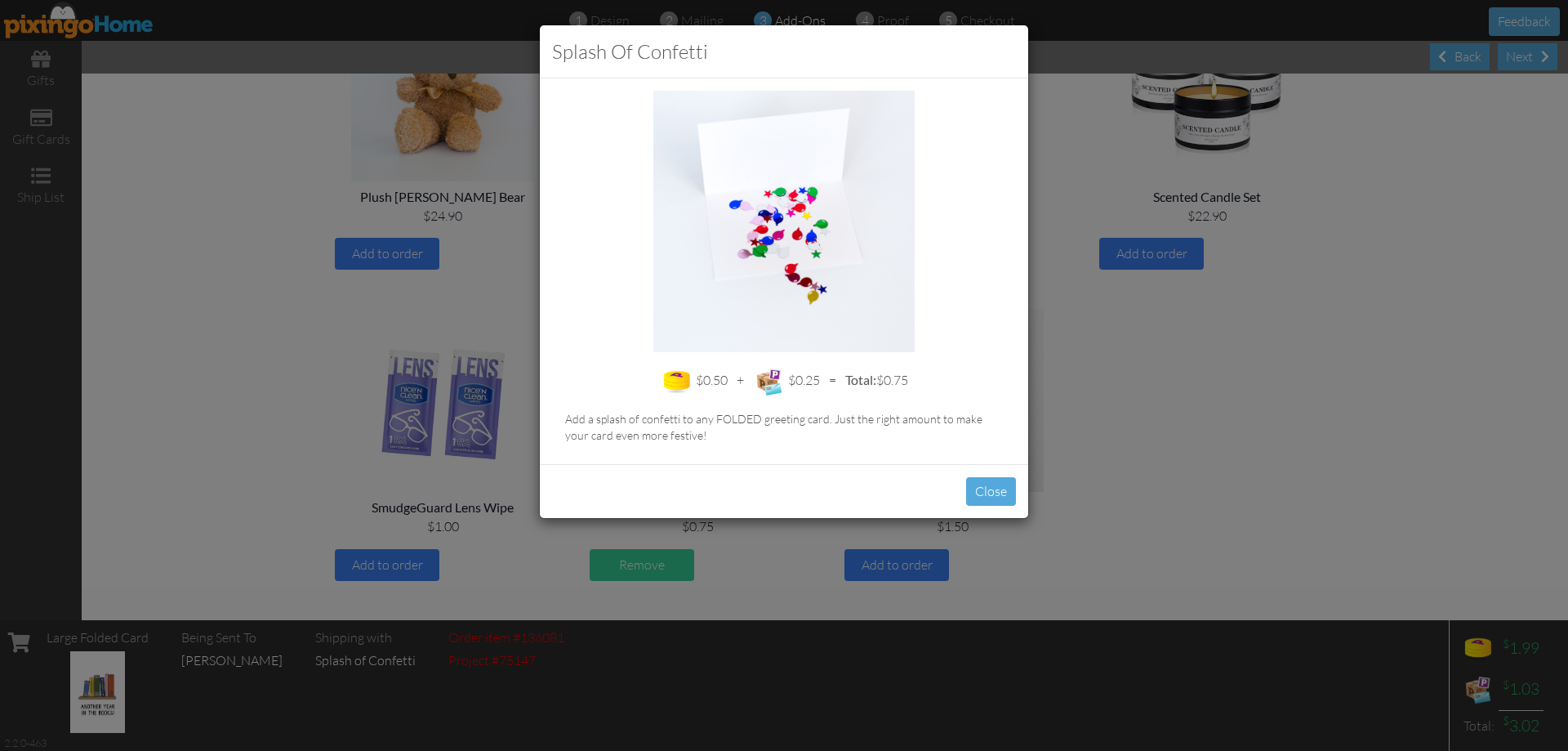
click at [1319, 398] on div "Splash of Confetti $0.50 + $0.25 = Total: $0.75 Add a splash of confetti to any…" at bounding box center [784, 376] width 1568 height 751
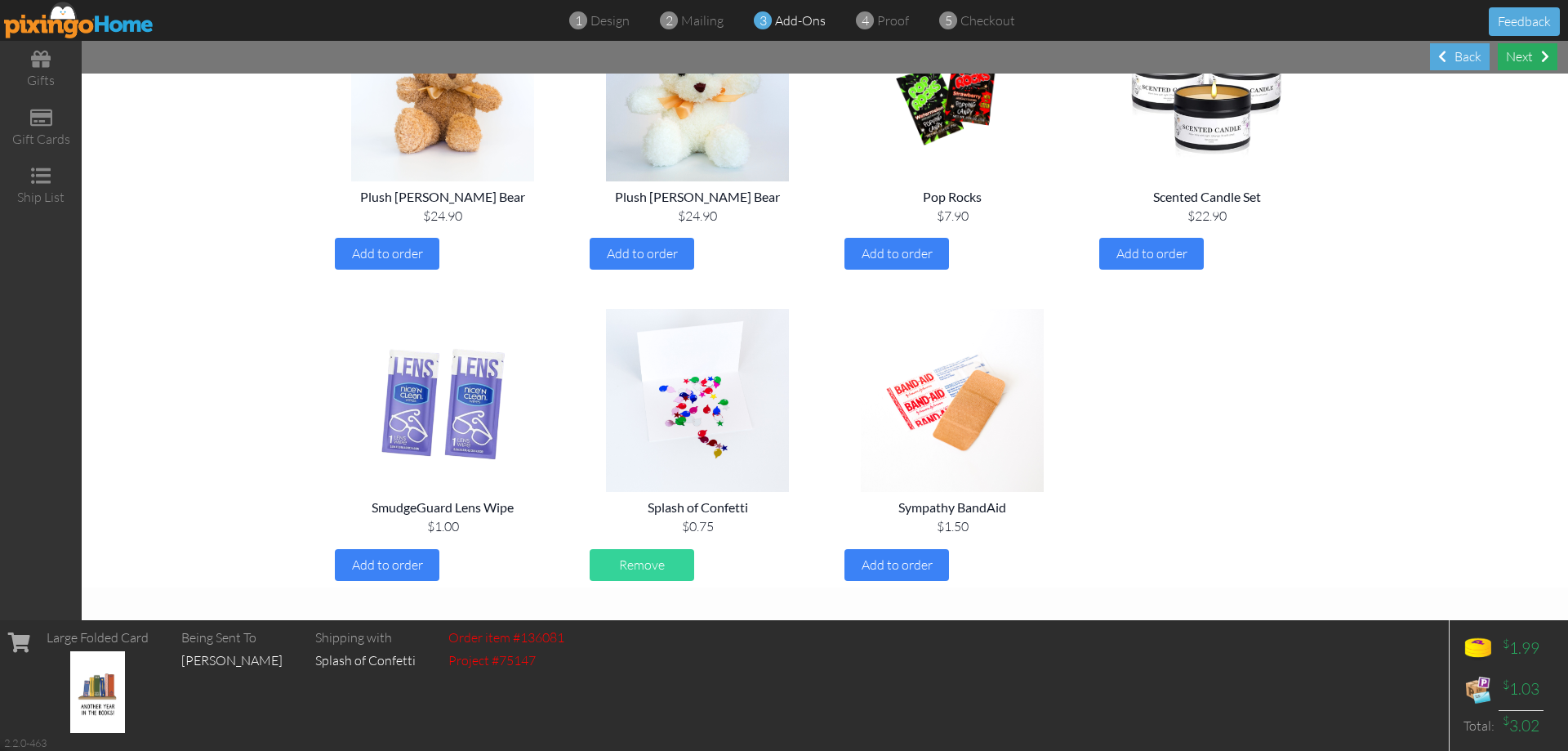
click at [1518, 49] on div "Next" at bounding box center [1527, 57] width 59 height 27
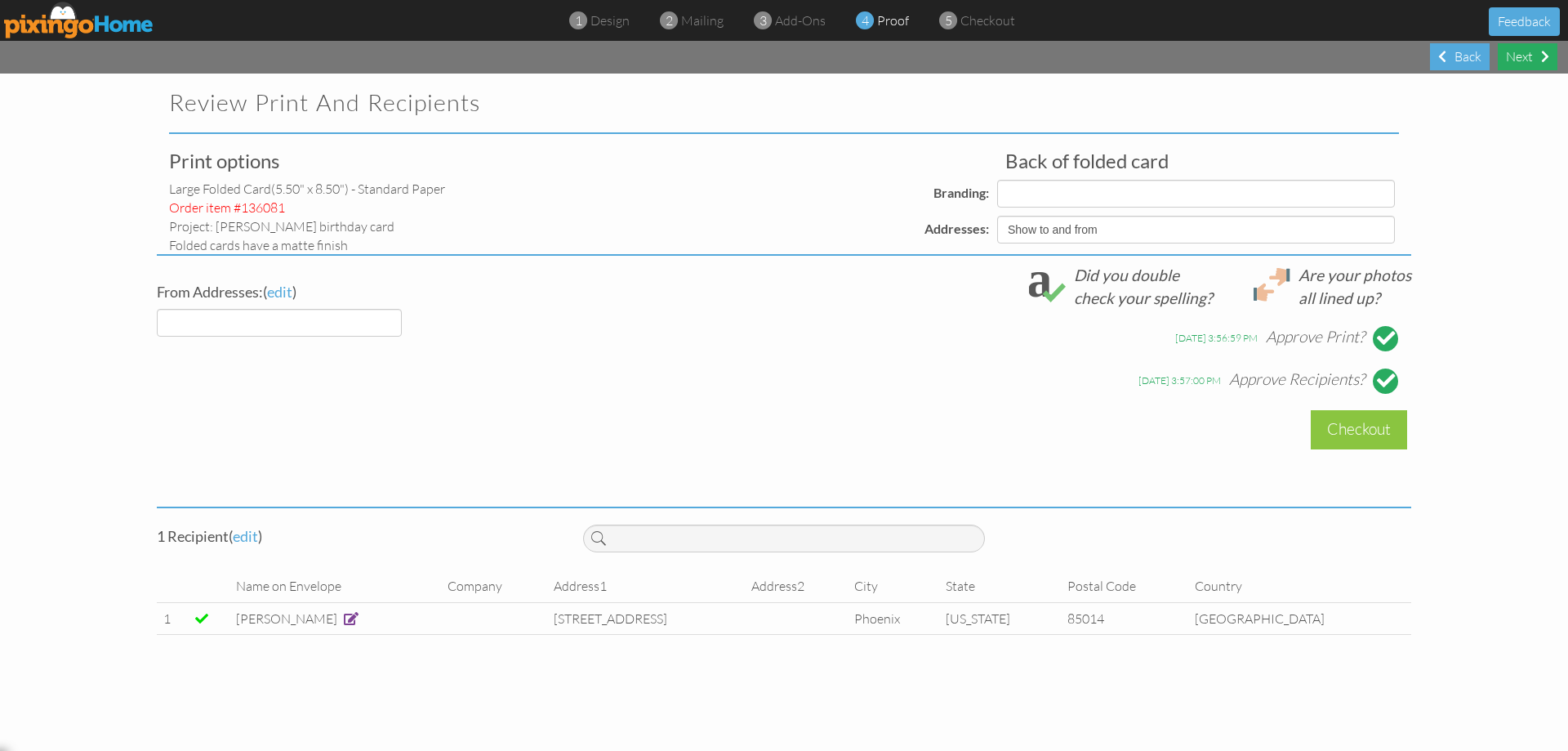
select select "object:1070"
select select "object:1072"
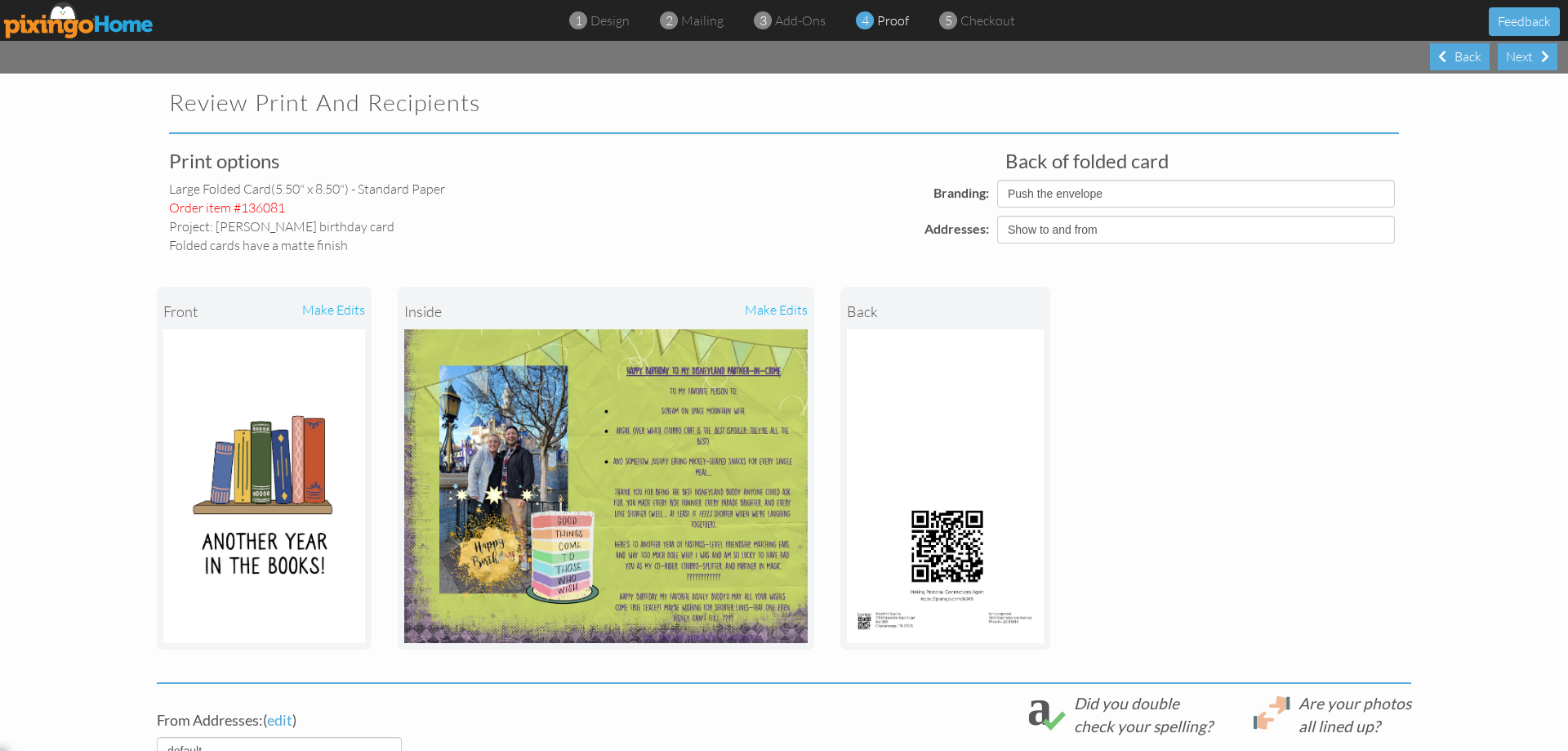
click at [785, 310] on div "make edits" at bounding box center [706, 311] width 202 height 36
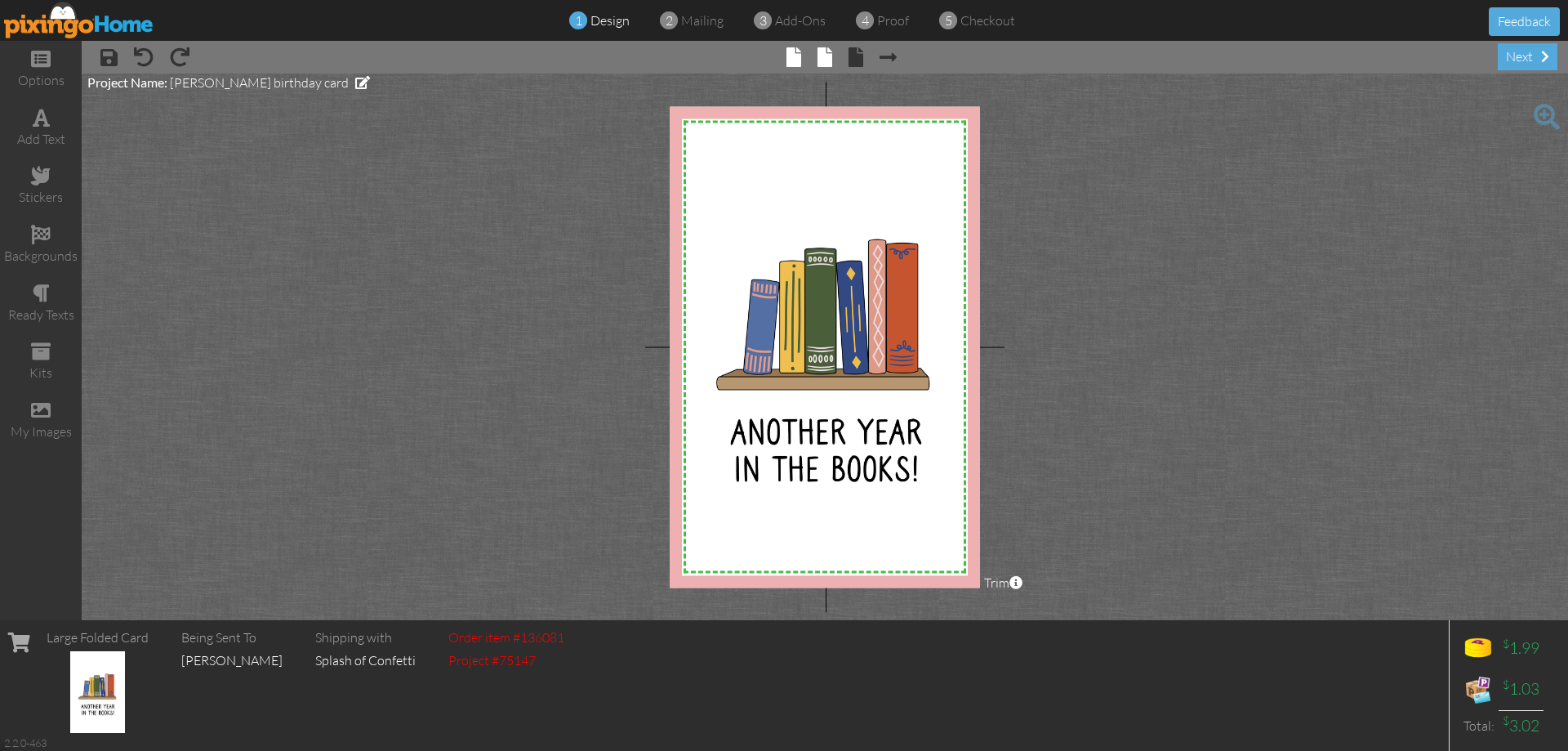
click at [830, 59] on span at bounding box center [824, 58] width 15 height 20
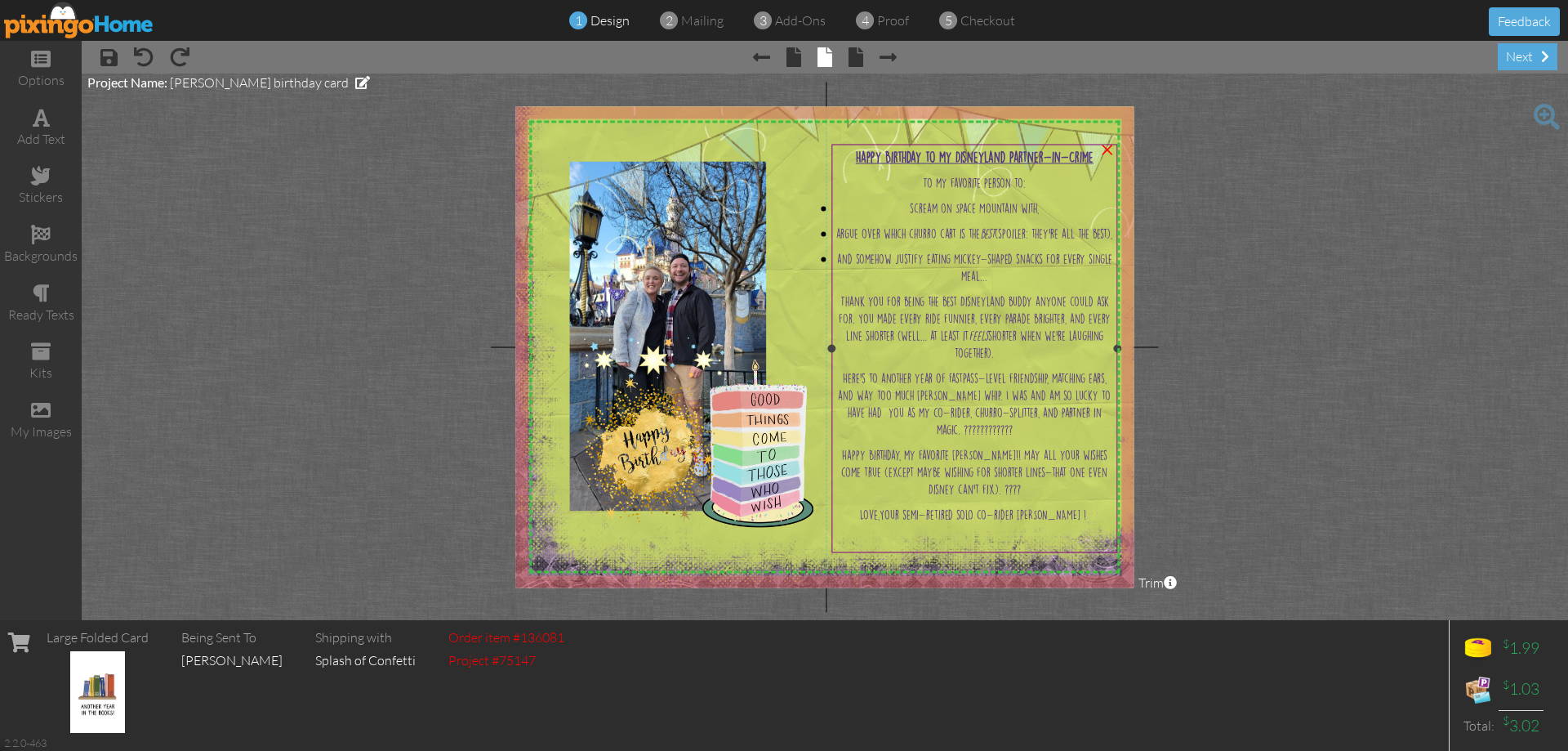
click at [1004, 415] on span "Here’s to another year of FastPass-level friendship, matching ears, and way too…" at bounding box center [974, 404] width 273 height 61
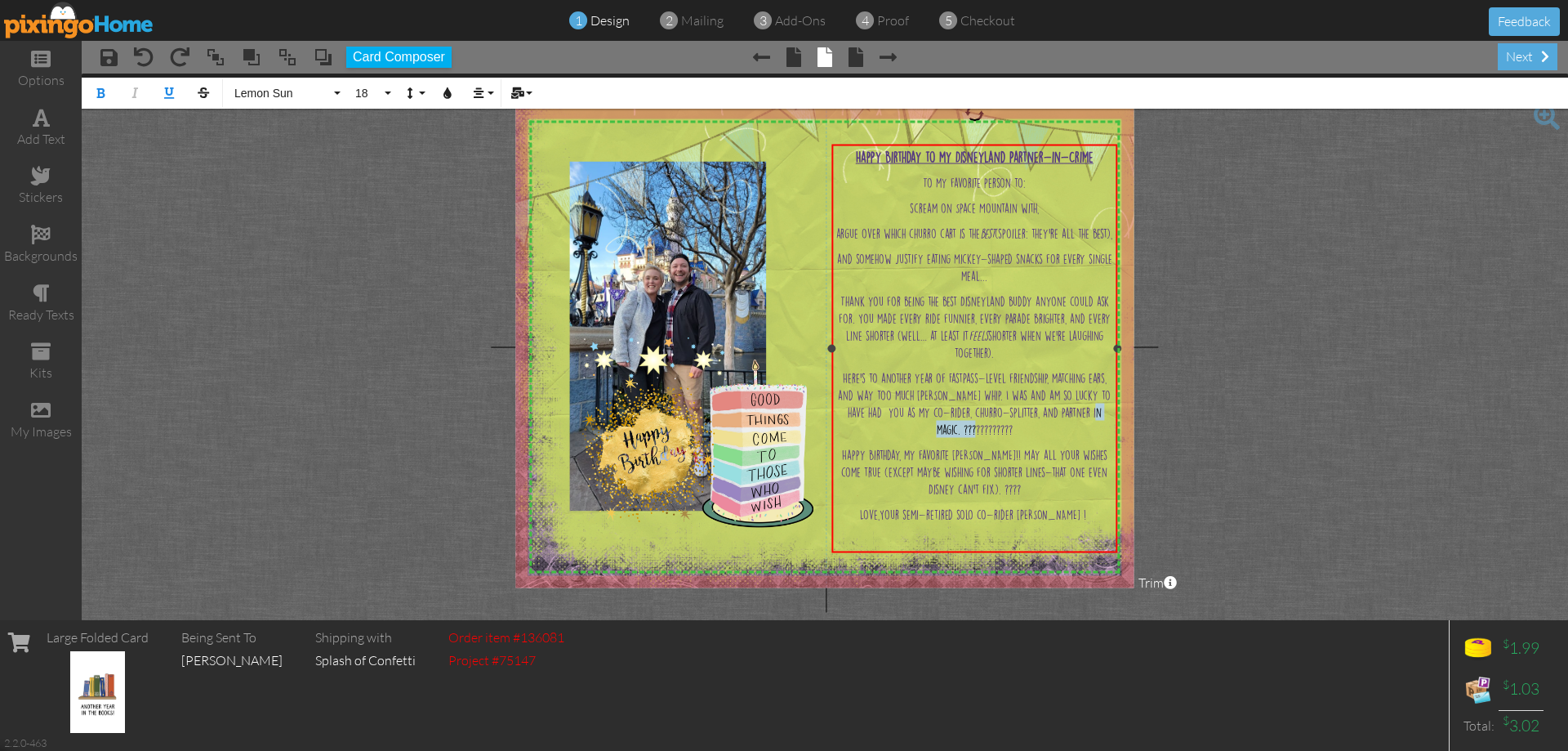
drag, startPoint x: 1008, startPoint y: 453, endPoint x: 934, endPoint y: 448, distance: 74.2
click at [934, 438] on p "Here’s to another year of FastPass-level friendship, matching ears, and way too…" at bounding box center [974, 404] width 278 height 68
drag, startPoint x: 1035, startPoint y: 491, endPoint x: 1001, endPoint y: 486, distance: 34.4
click at [1001, 486] on p "Happy Birthday, my favorite Disney buddy!! May all your wishes come true (excep…" at bounding box center [974, 471] width 278 height 52
click at [1090, 513] on p "Love, Your semi-retired solo co-rider [PERSON_NAME] !" at bounding box center [974, 514] width 278 height 18
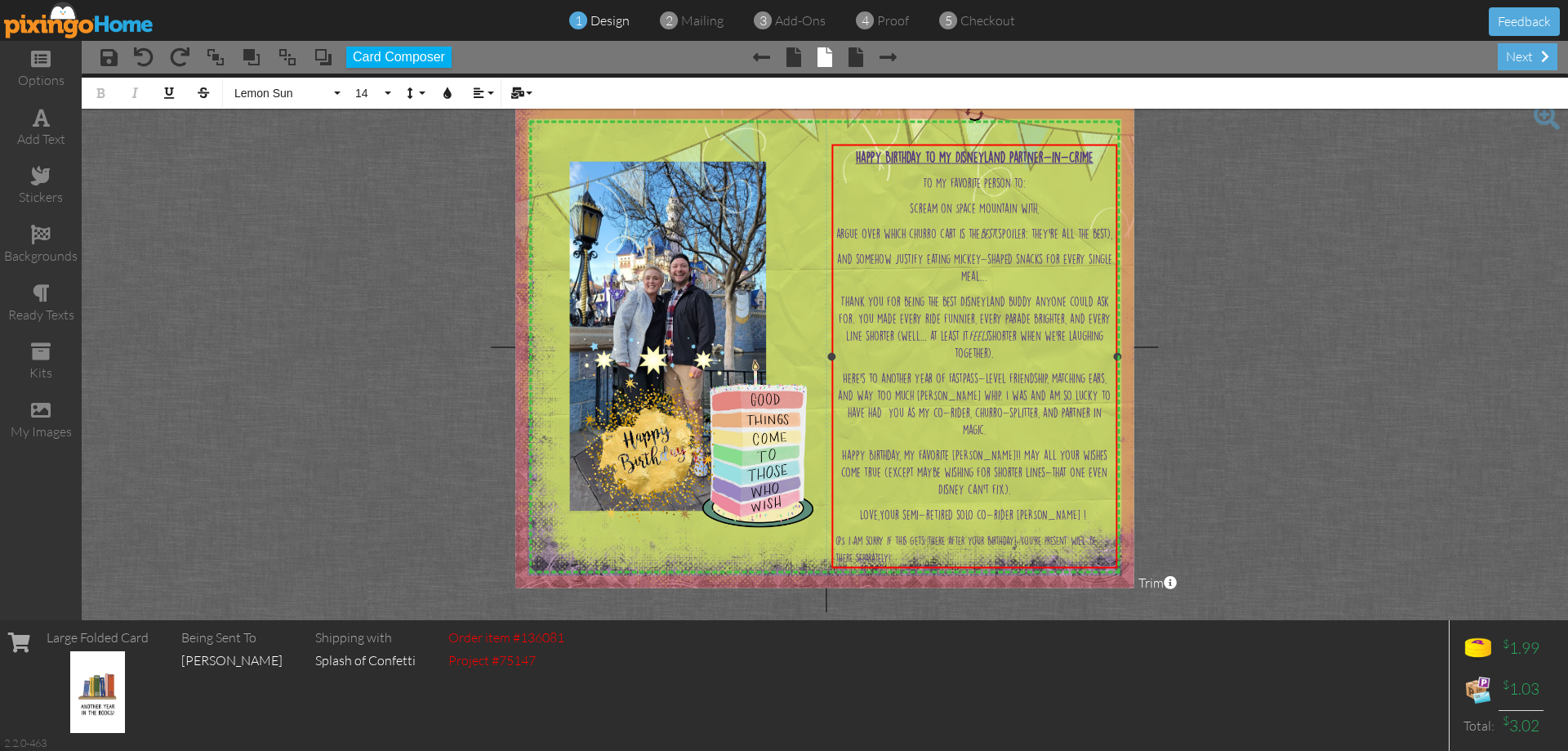
click at [921, 558] on div "(PS i am sorry if this gets there after your birthday! You're present will be t…" at bounding box center [974, 547] width 278 height 34
drag, startPoint x: 914, startPoint y: 554, endPoint x: 832, endPoint y: 530, distance: 85.4
click at [832, 538] on div "Happy Birthday to my Disneyland Partner-in-Crime To my favorite person to: scre…" at bounding box center [974, 356] width 285 height 424
click at [393, 99] on button "14" at bounding box center [371, 94] width 48 height 31
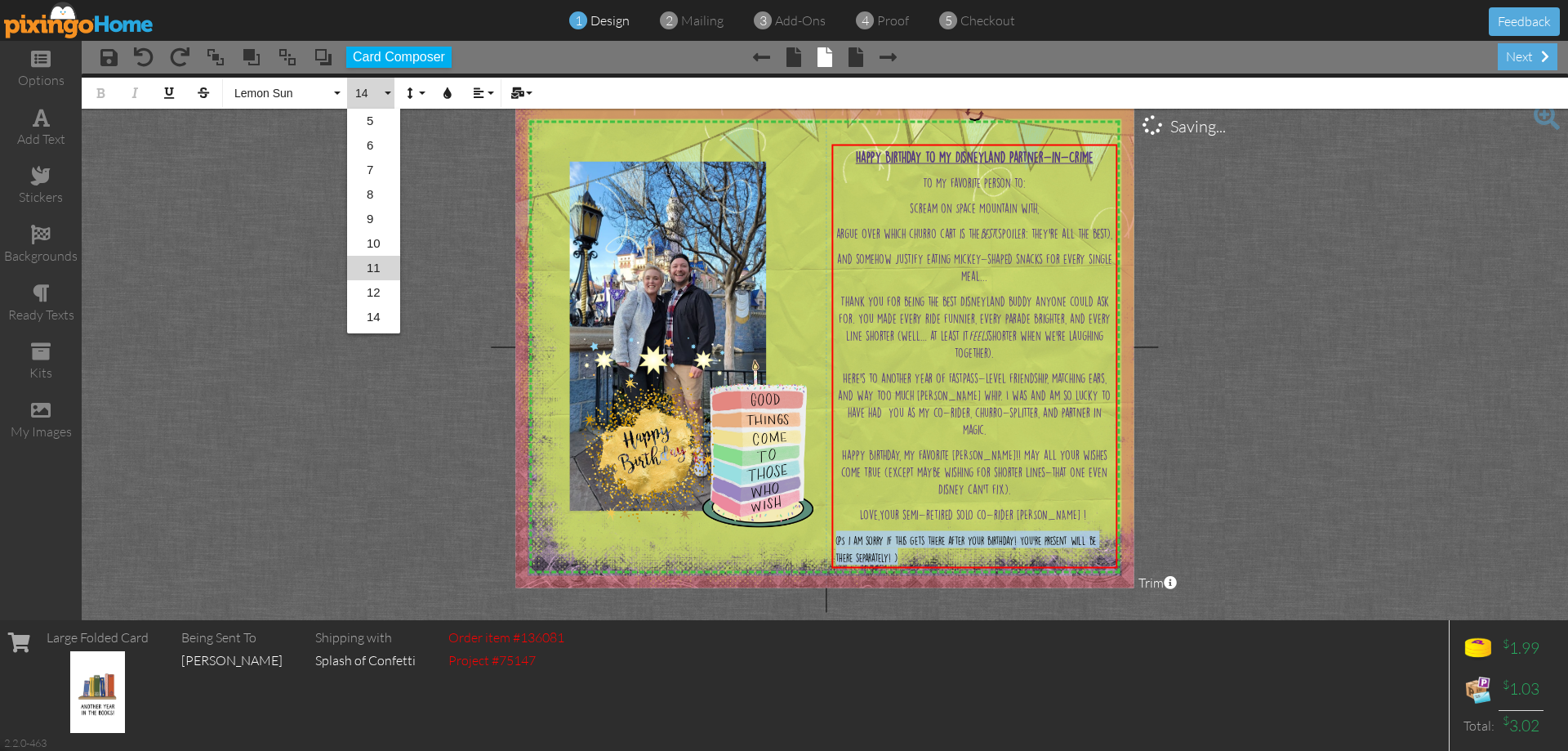
click at [382, 267] on link "11" at bounding box center [373, 267] width 53 height 24
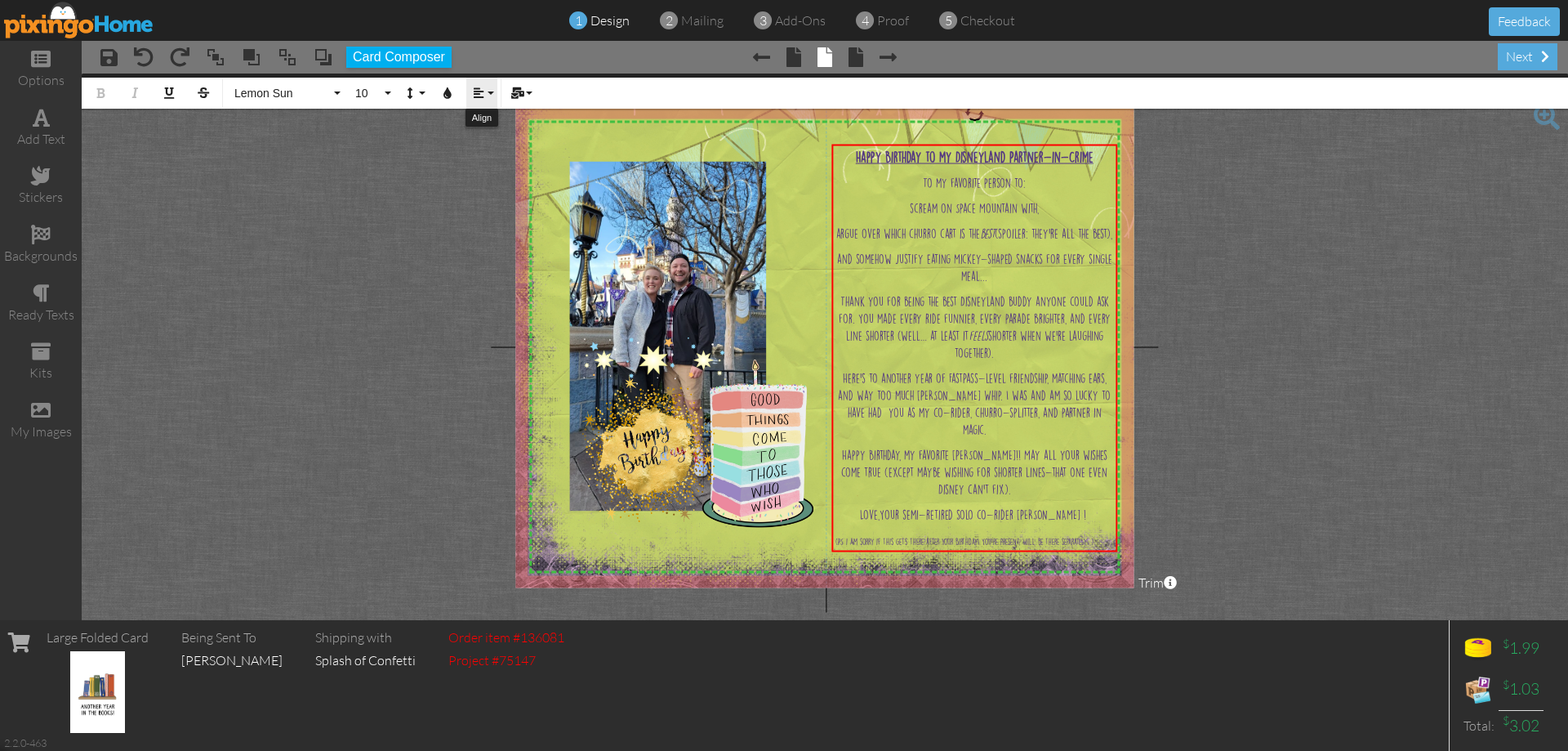
click at [475, 90] on icon "button" at bounding box center [479, 94] width 12 height 12
click at [501, 148] on link "[GEOGRAPHIC_DATA]" at bounding box center [490, 145] width 50 height 24
click at [1402, 481] on project-studio-wrapper "X X X X X X X X X X X X X X X X X X X X X X X X X X X X X X X X X X X X X X X X…" at bounding box center [825, 346] width 1486 height 546
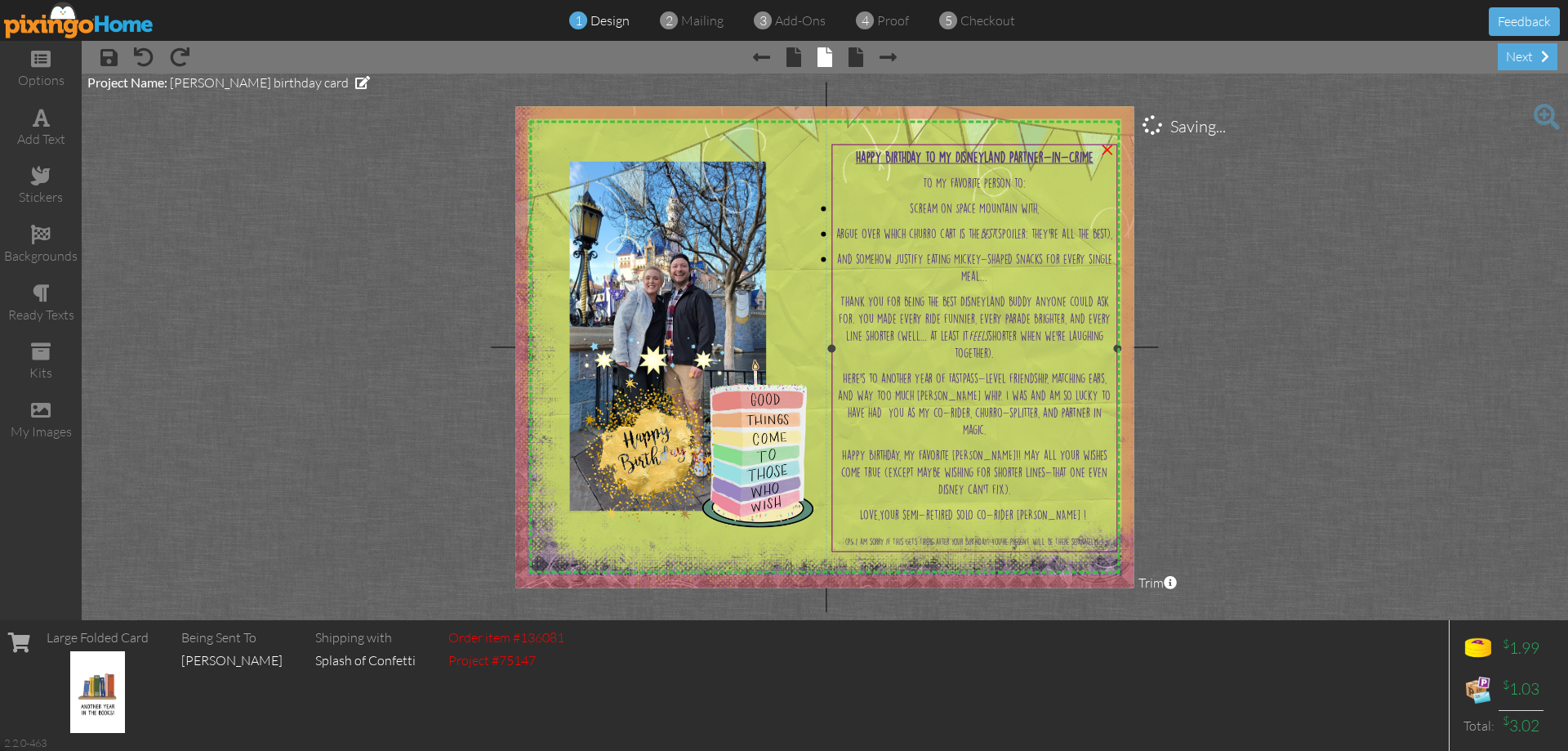
click at [1029, 540] on span "(PS i am sorry if this gets there after your birthday! You're present will be t…" at bounding box center [974, 541] width 258 height 8
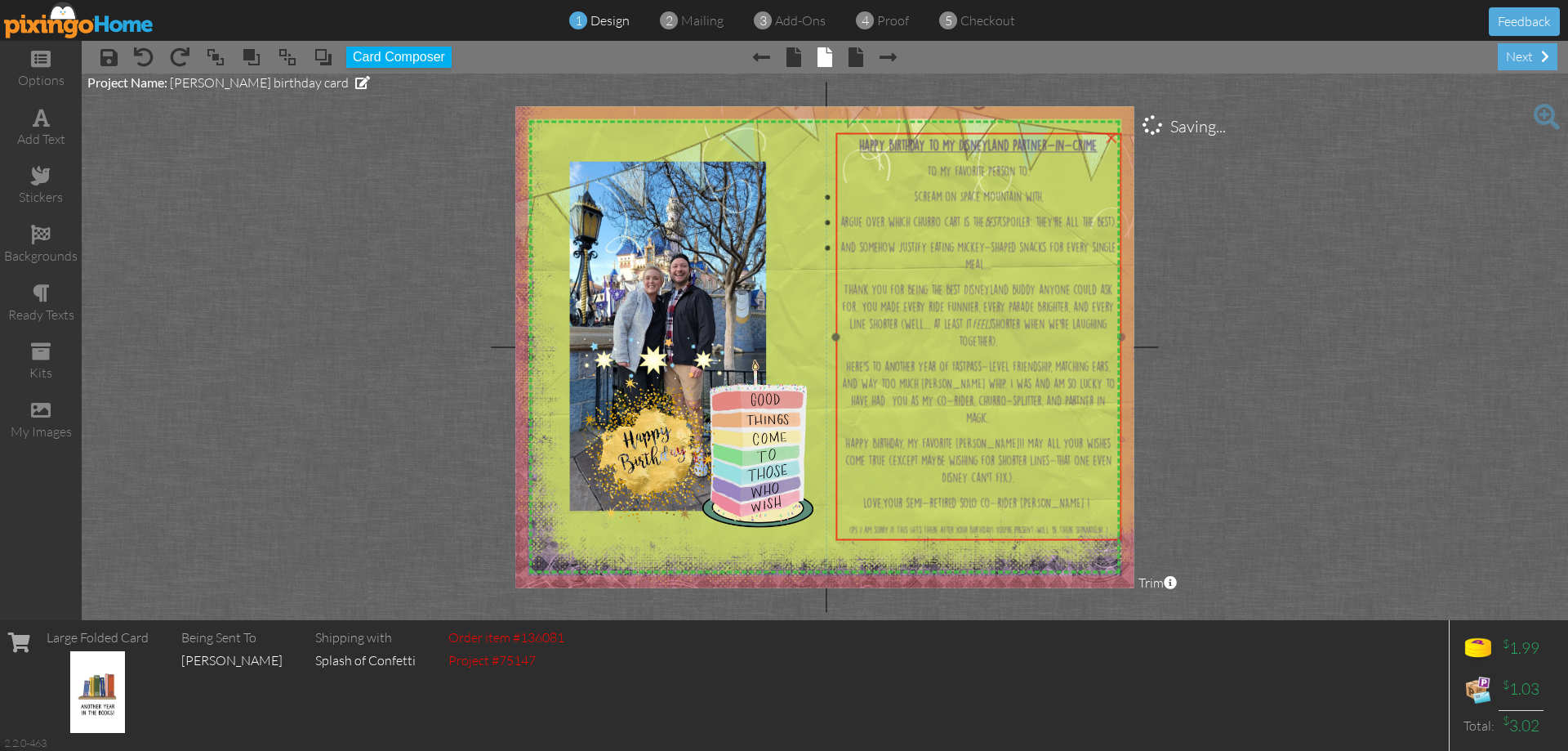
drag, startPoint x: 1029, startPoint y: 540, endPoint x: 1029, endPoint y: 531, distance: 9.0
click at [1030, 531] on span "(PS i am sorry if this gets there after your birthday! You're present will be t…" at bounding box center [978, 530] width 258 height 8
click at [1022, 522] on div "(PS i am sorry if this gets there after your birthday! You're present will be t…" at bounding box center [977, 530] width 278 height 18
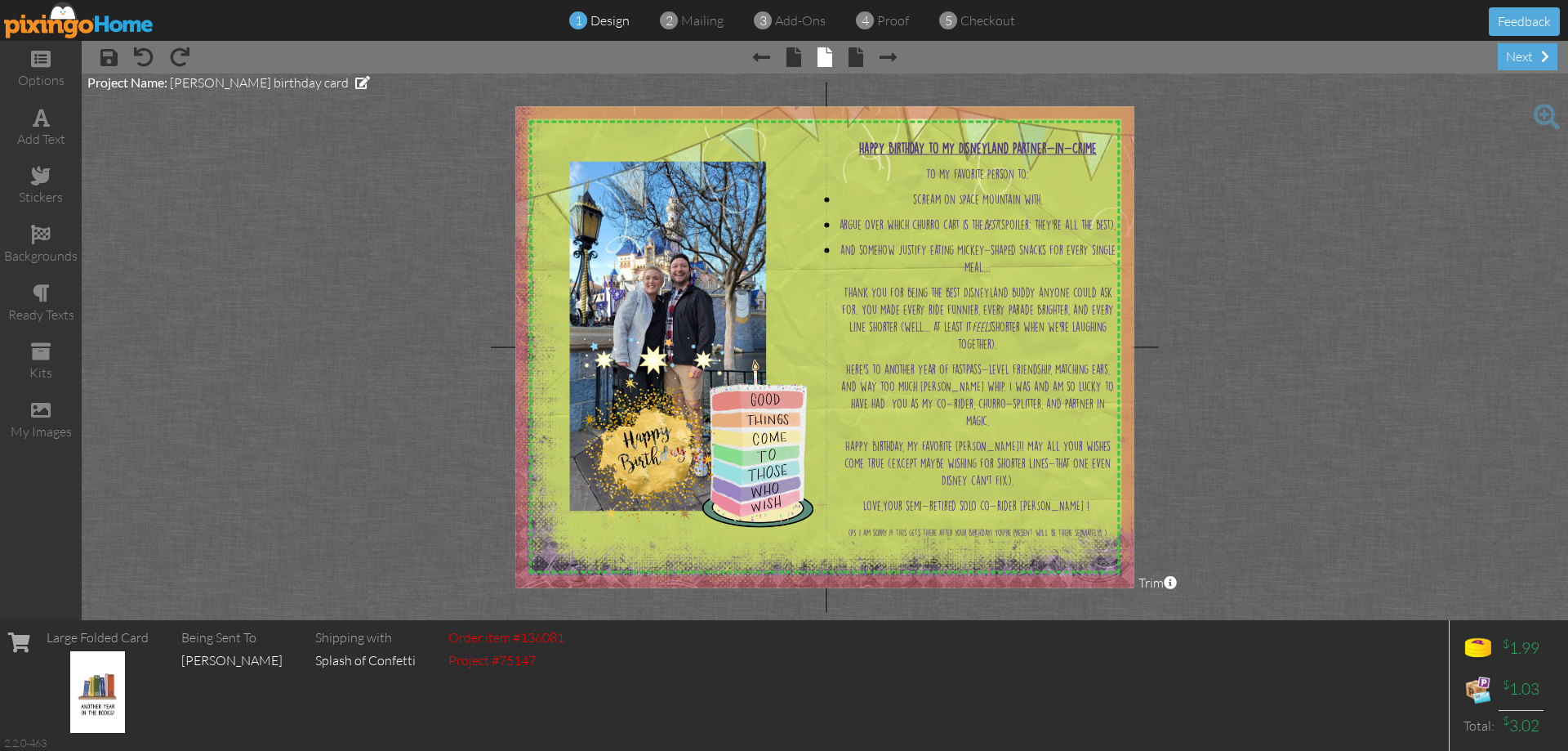
click at [1262, 519] on project-studio-wrapper "X X X X X X X X X X X X X X X X X X X X X X X X X X X X X X X X X X X X X X X X…" at bounding box center [825, 346] width 1486 height 546
click at [113, 58] on span at bounding box center [109, 58] width 18 height 20
click at [1540, 57] on div "next" at bounding box center [1527, 57] width 59 height 27
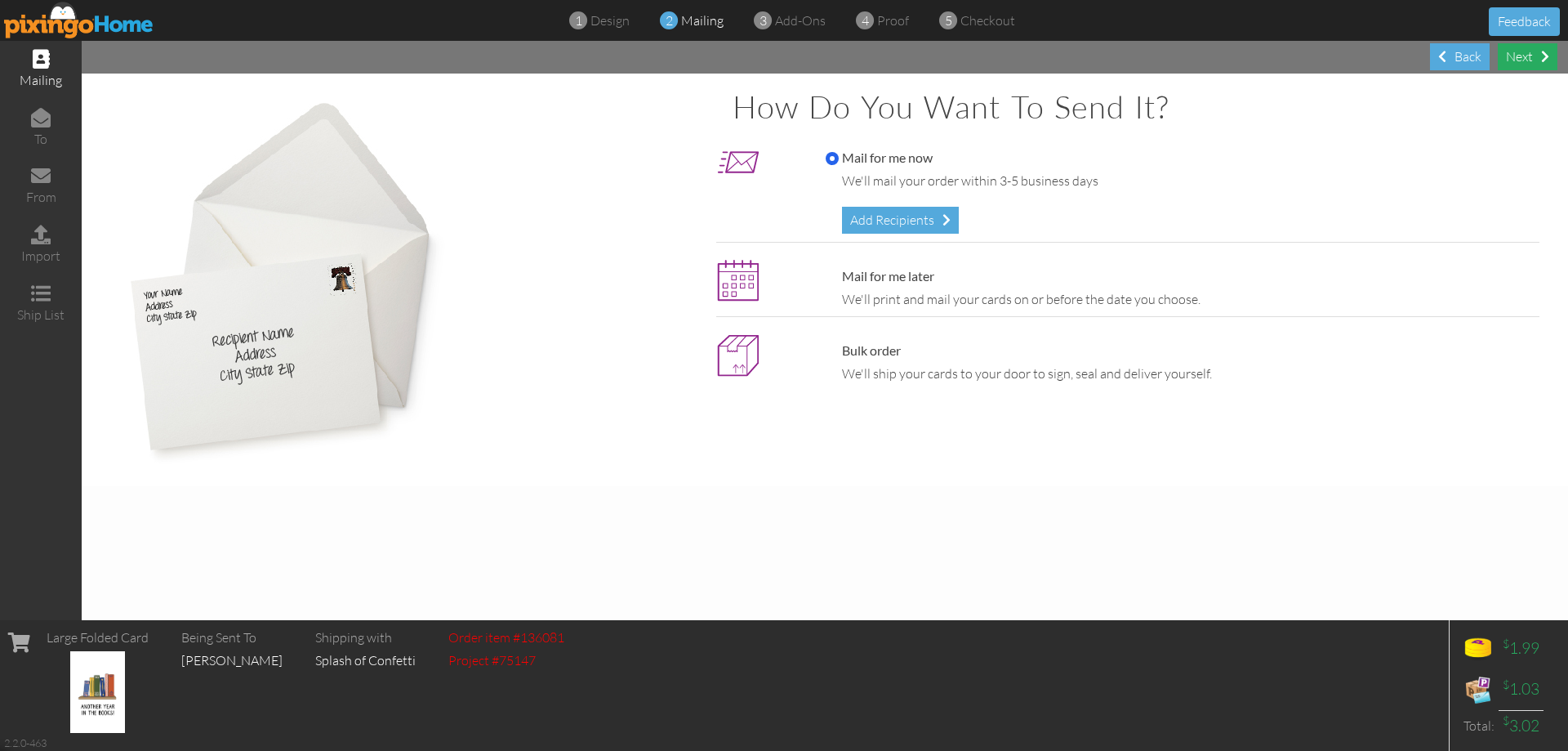
click at [1539, 57] on div "Next" at bounding box center [1527, 57] width 59 height 27
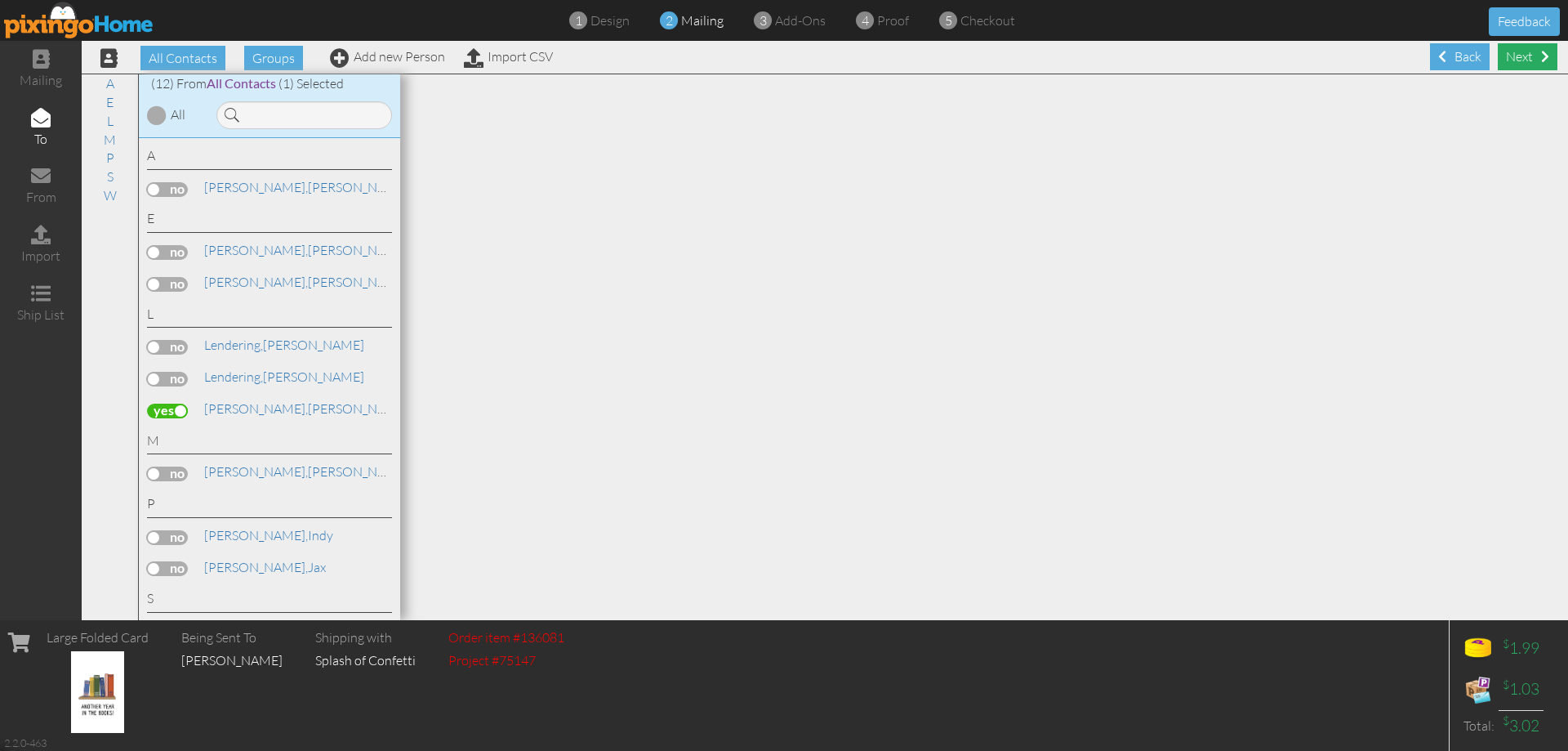
click at [1540, 59] on div "Next" at bounding box center [1527, 57] width 59 height 27
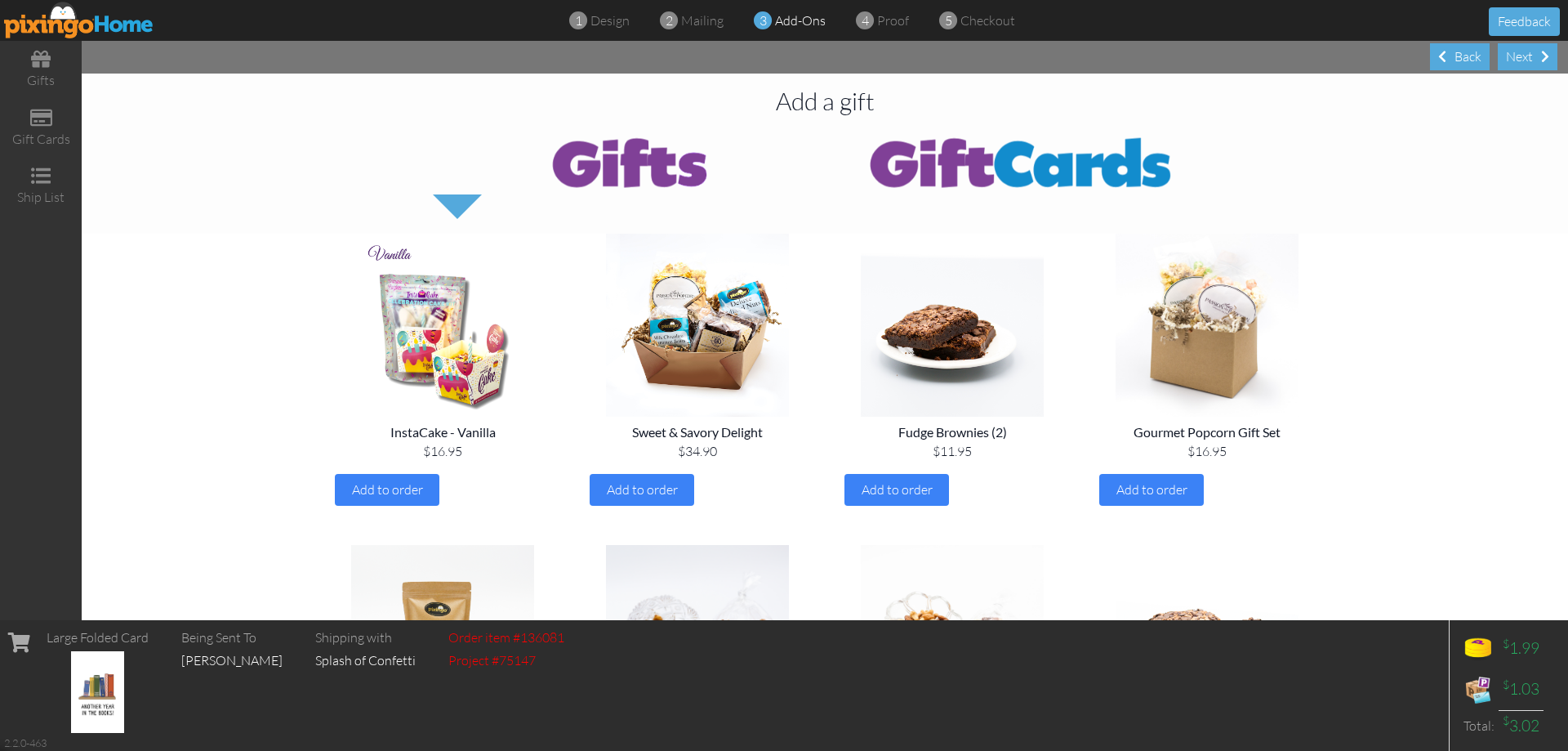
click at [1540, 59] on div "Next" at bounding box center [1527, 57] width 59 height 27
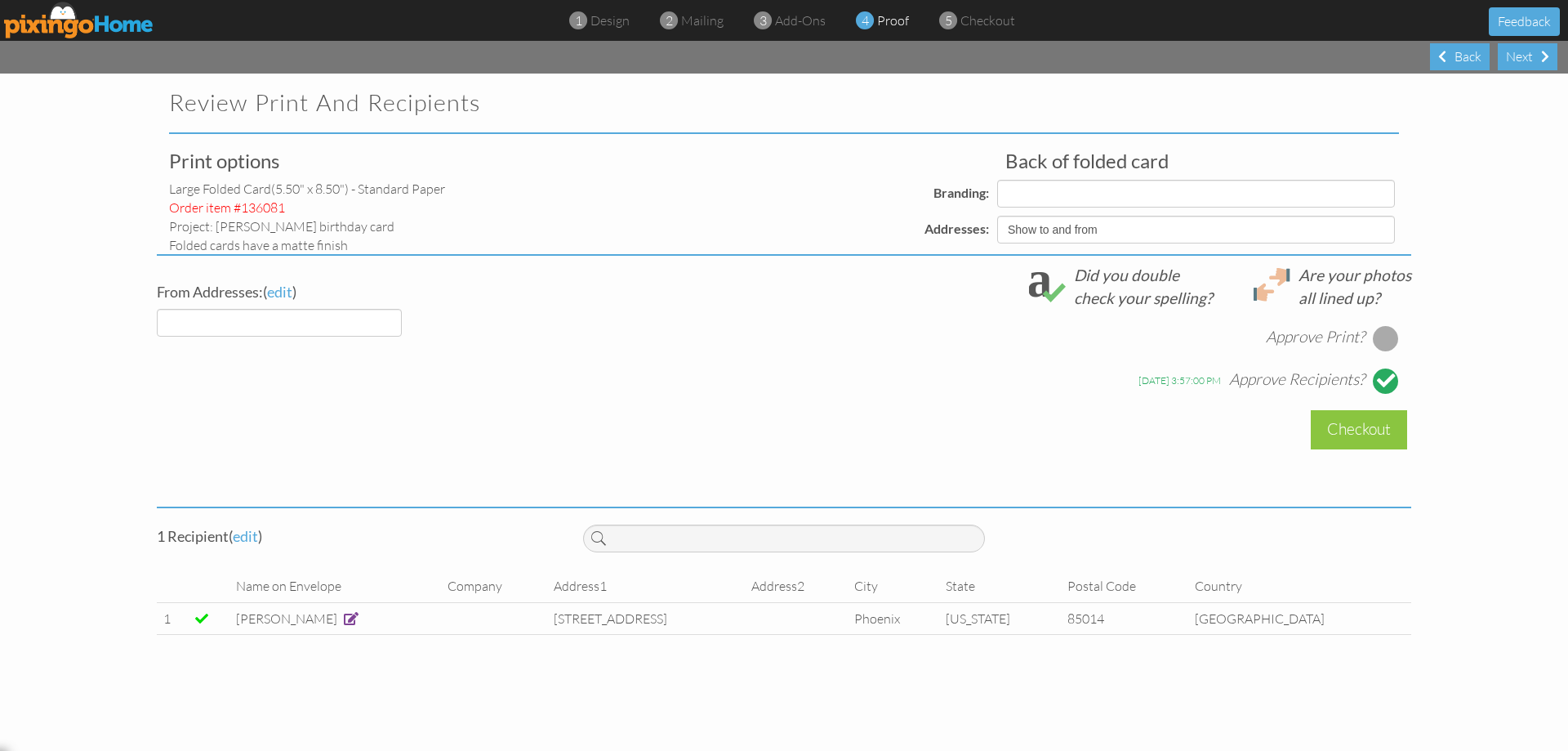
select select "object:1354"
select select "object:1356"
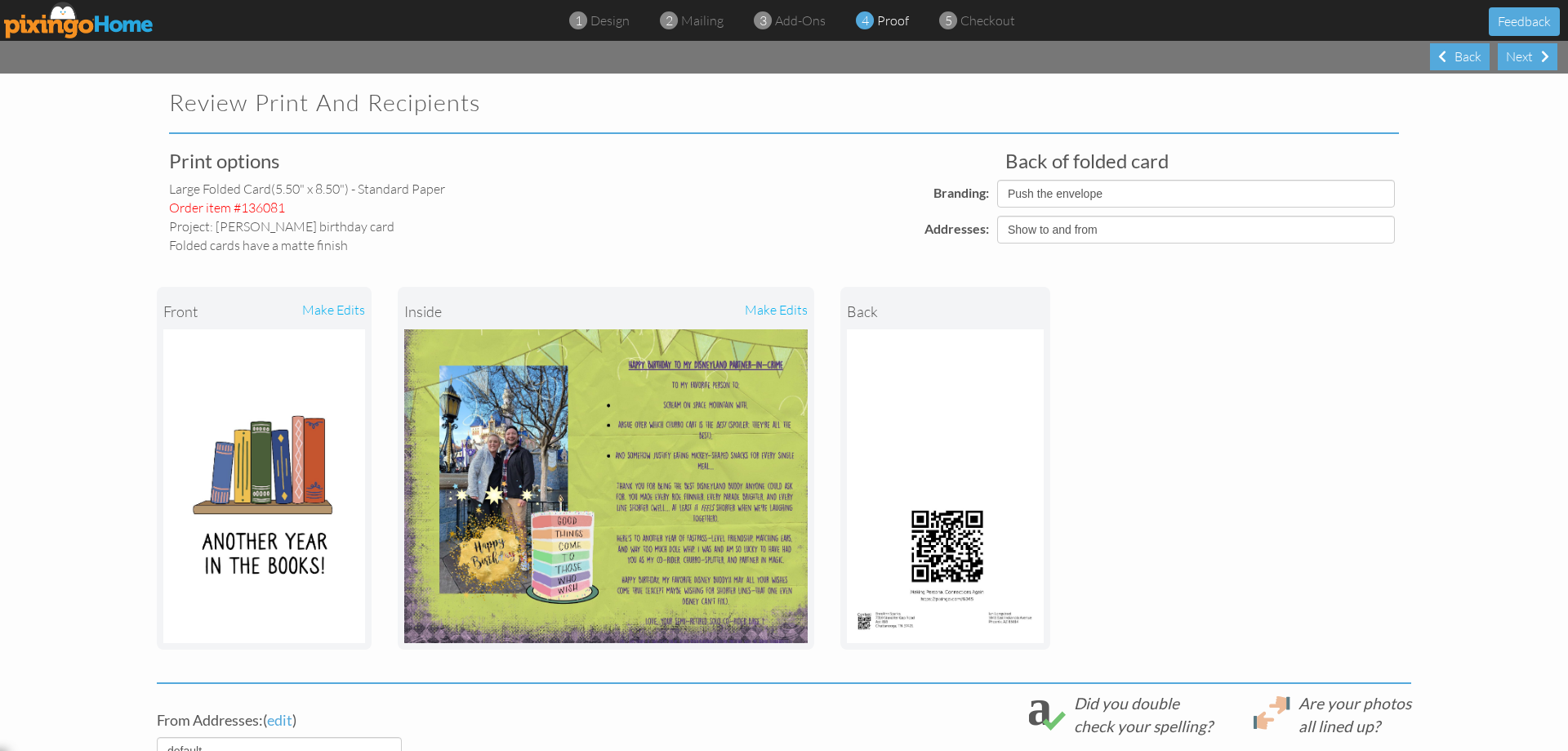
click at [764, 309] on div "make edits" at bounding box center [706, 311] width 202 height 36
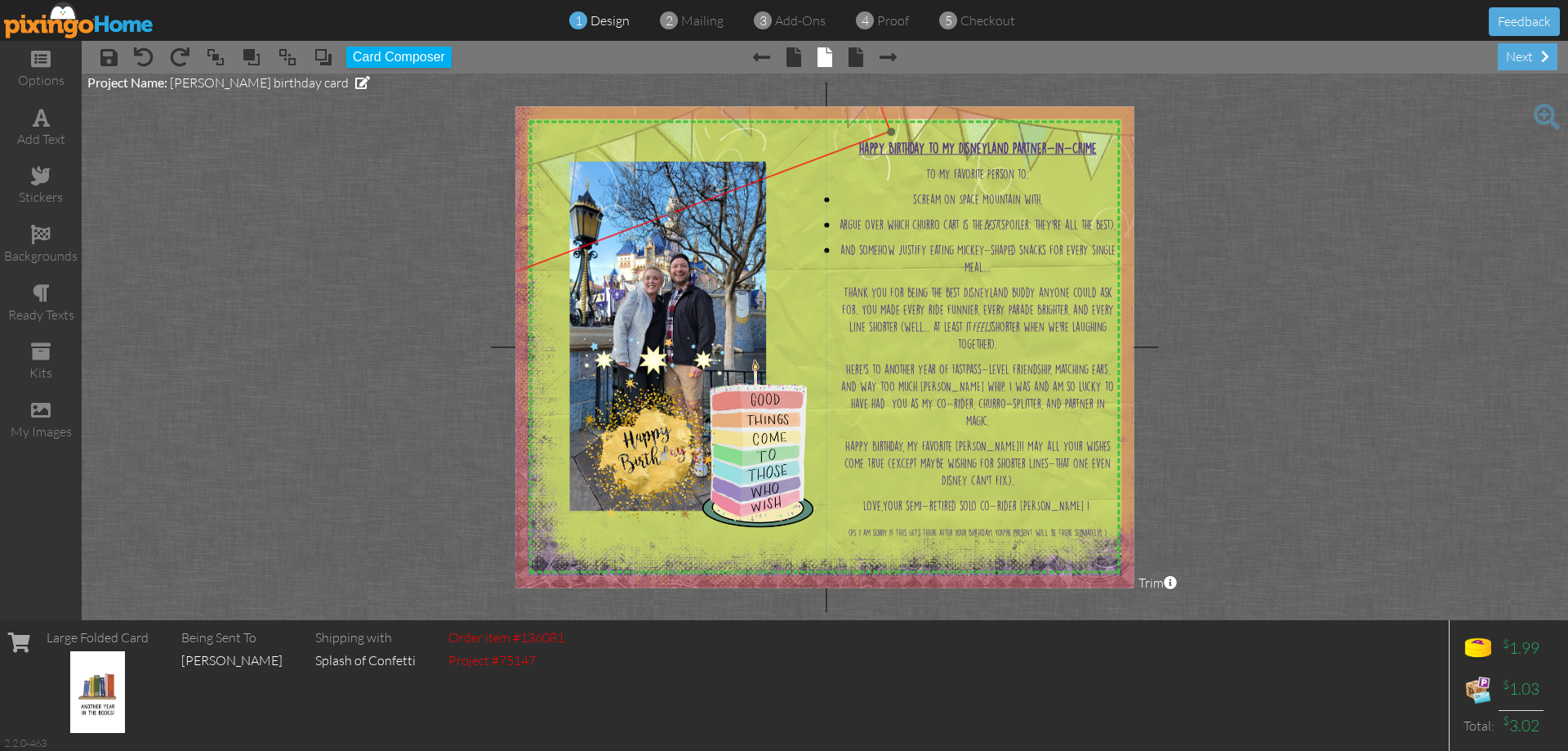
drag, startPoint x: 705, startPoint y: 154, endPoint x: 696, endPoint y: 123, distance: 32.3
click at [696, 123] on img at bounding box center [643, 139] width 495 height 314
click at [1526, 46] on div "next" at bounding box center [1527, 57] width 59 height 27
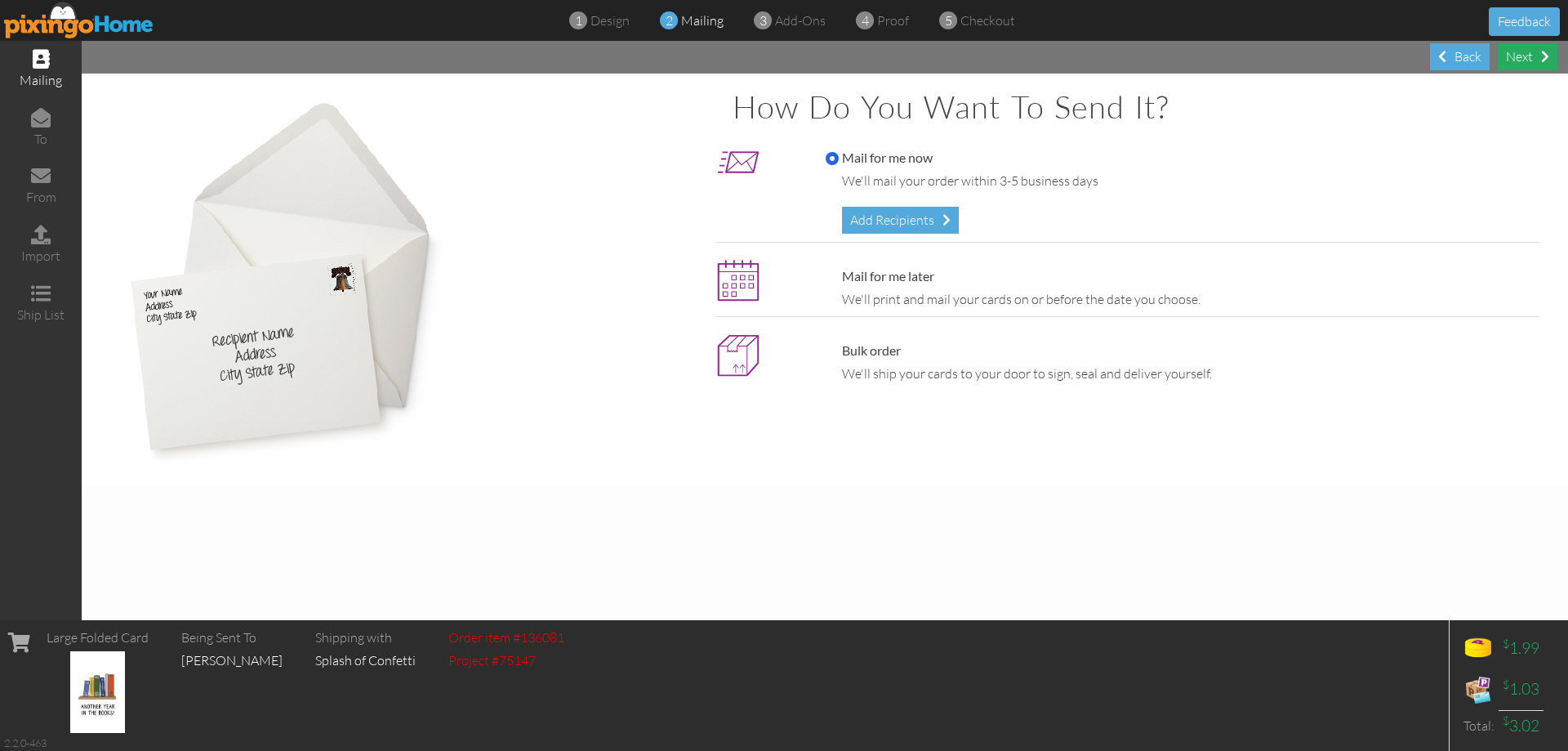
click at [1526, 44] on div "Next" at bounding box center [1527, 57] width 59 height 27
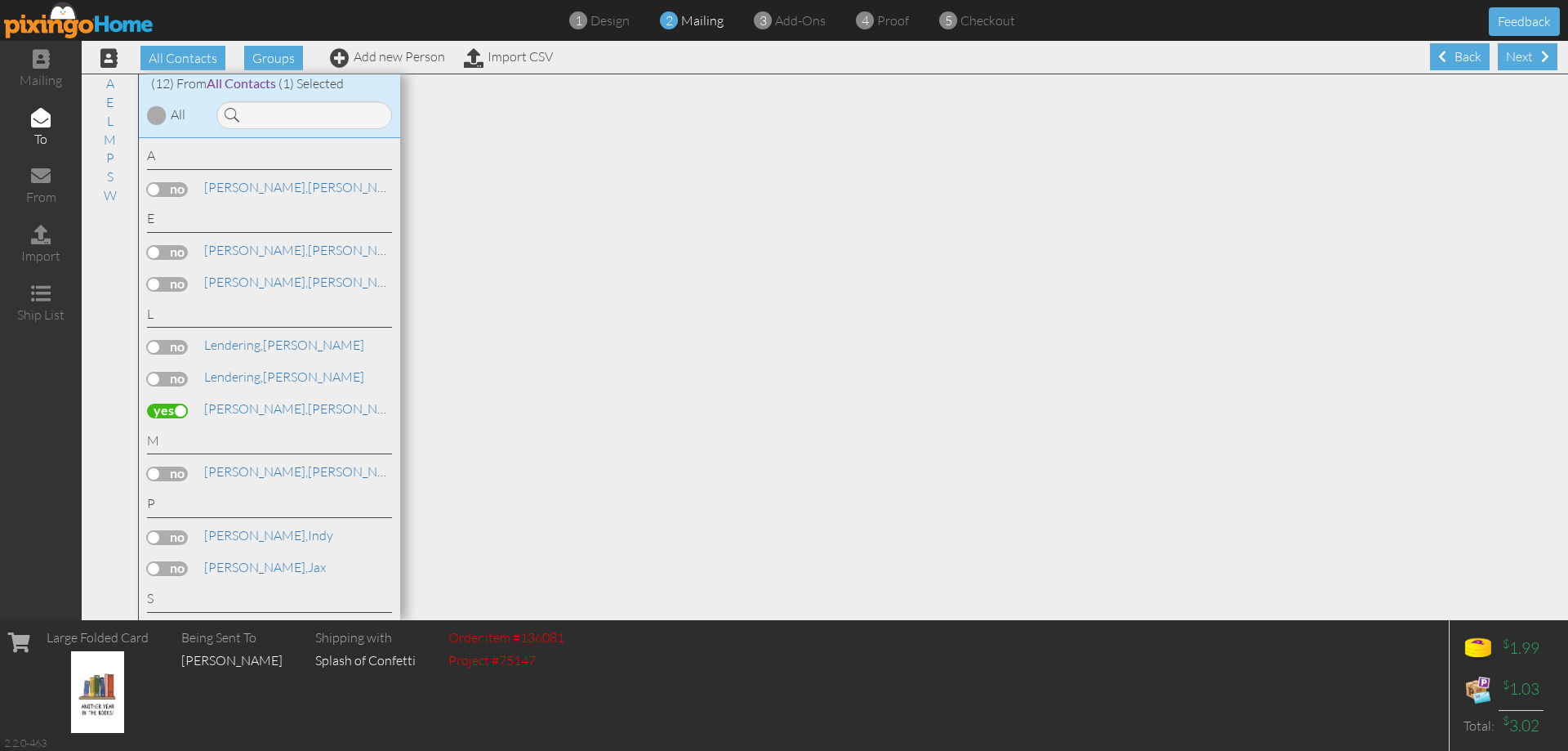
click at [1526, 52] on div "Next" at bounding box center [1527, 57] width 59 height 27
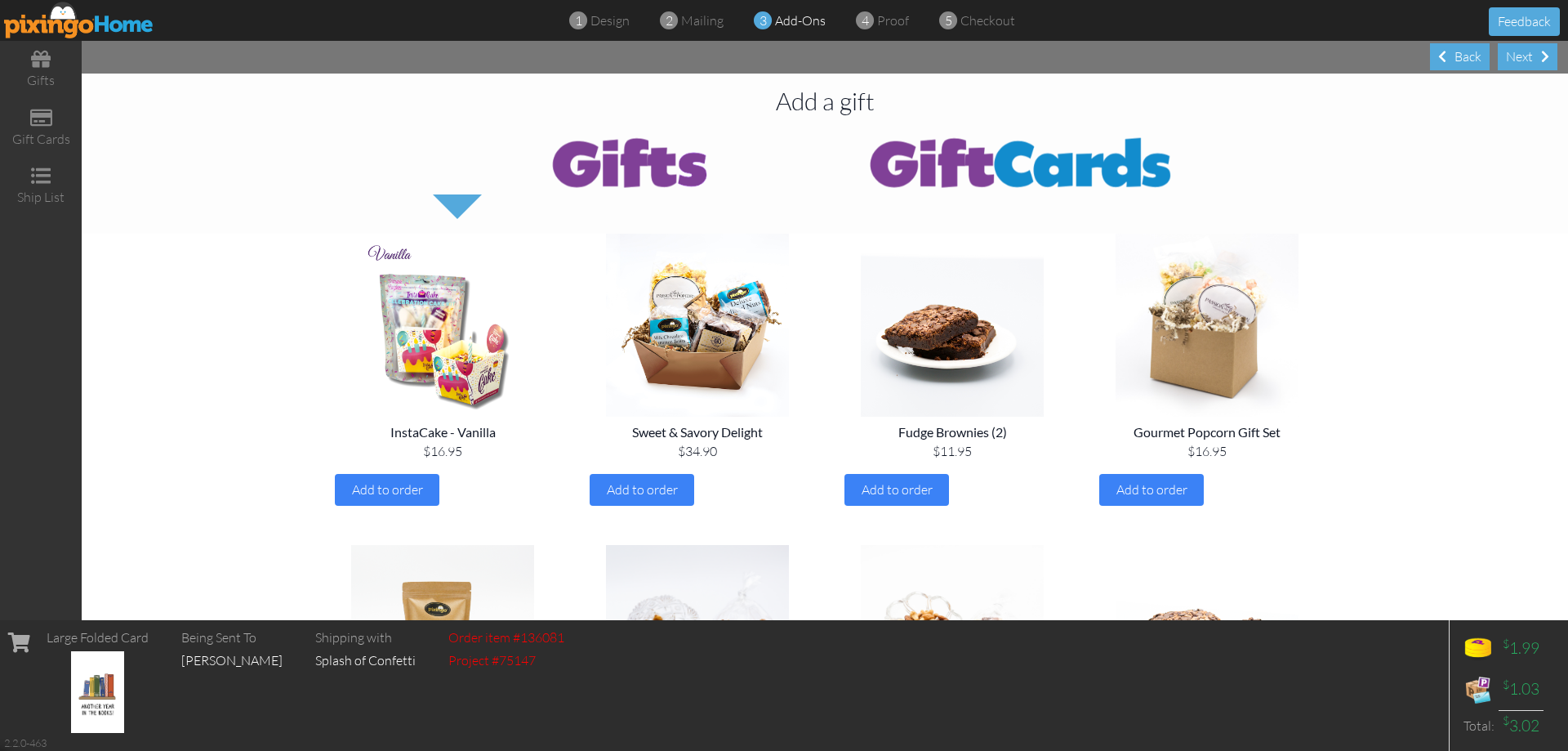
click at [1526, 51] on div "Next" at bounding box center [1527, 57] width 59 height 27
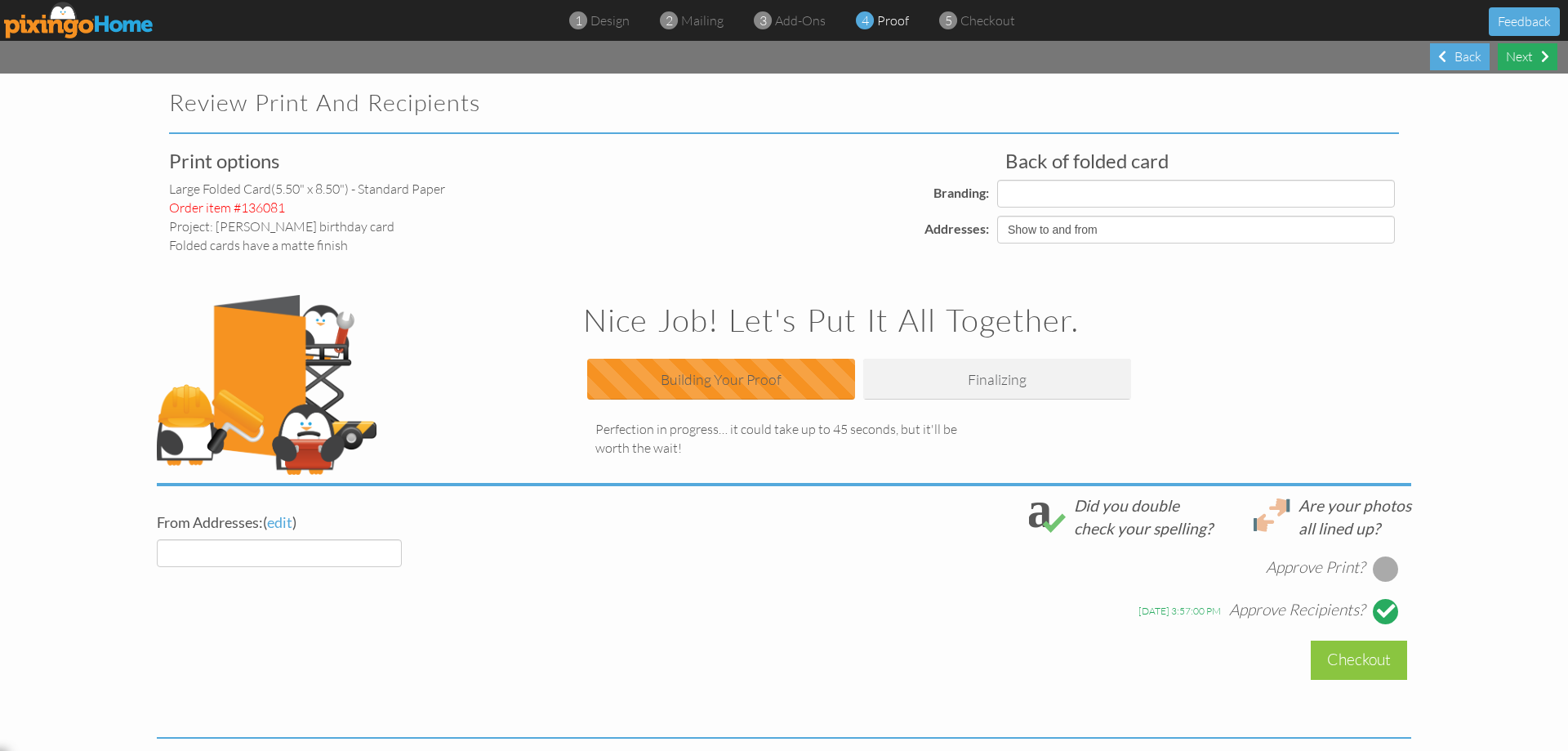
select select "object:1630"
select select "object:1633"
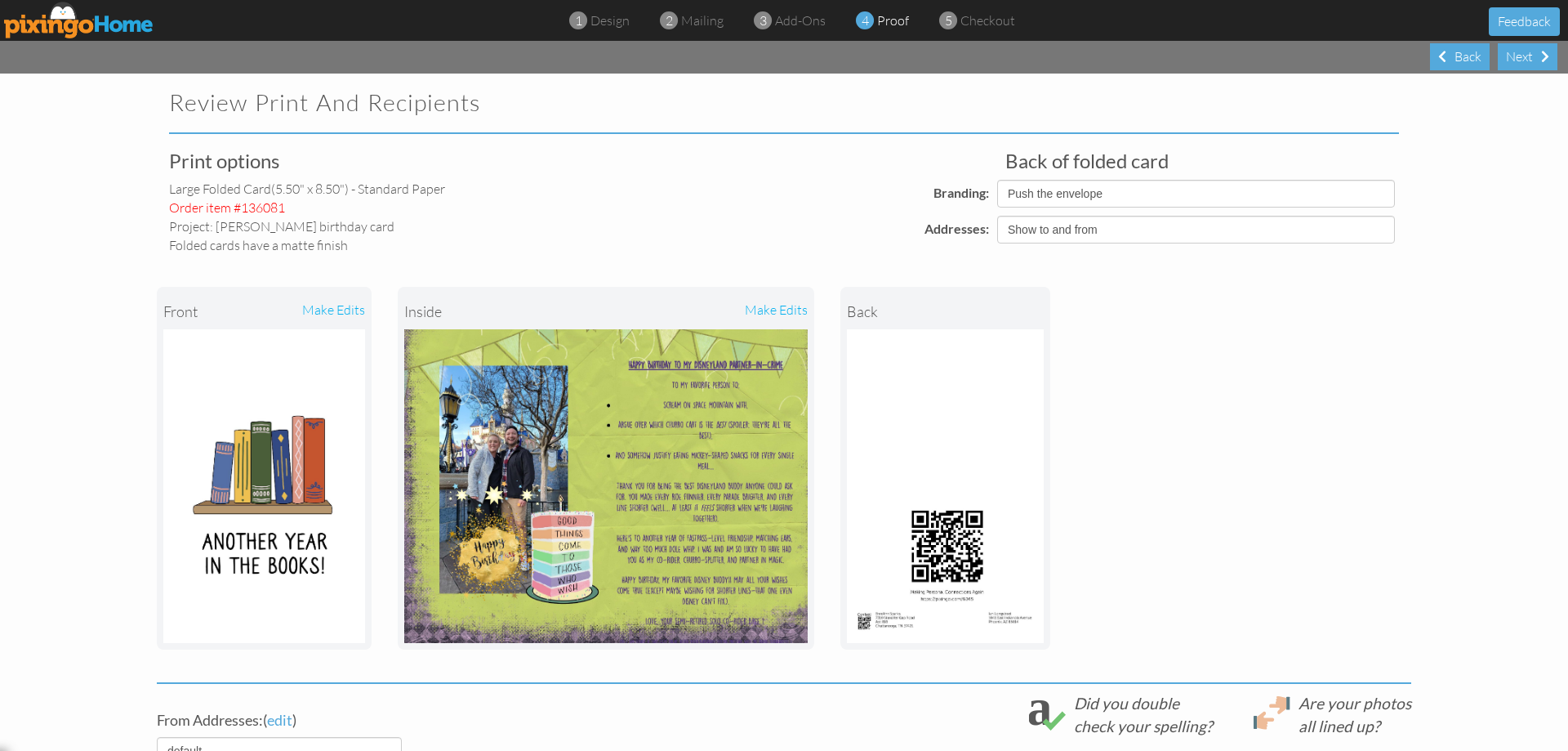
click at [772, 307] on div "make edits" at bounding box center [706, 311] width 202 height 36
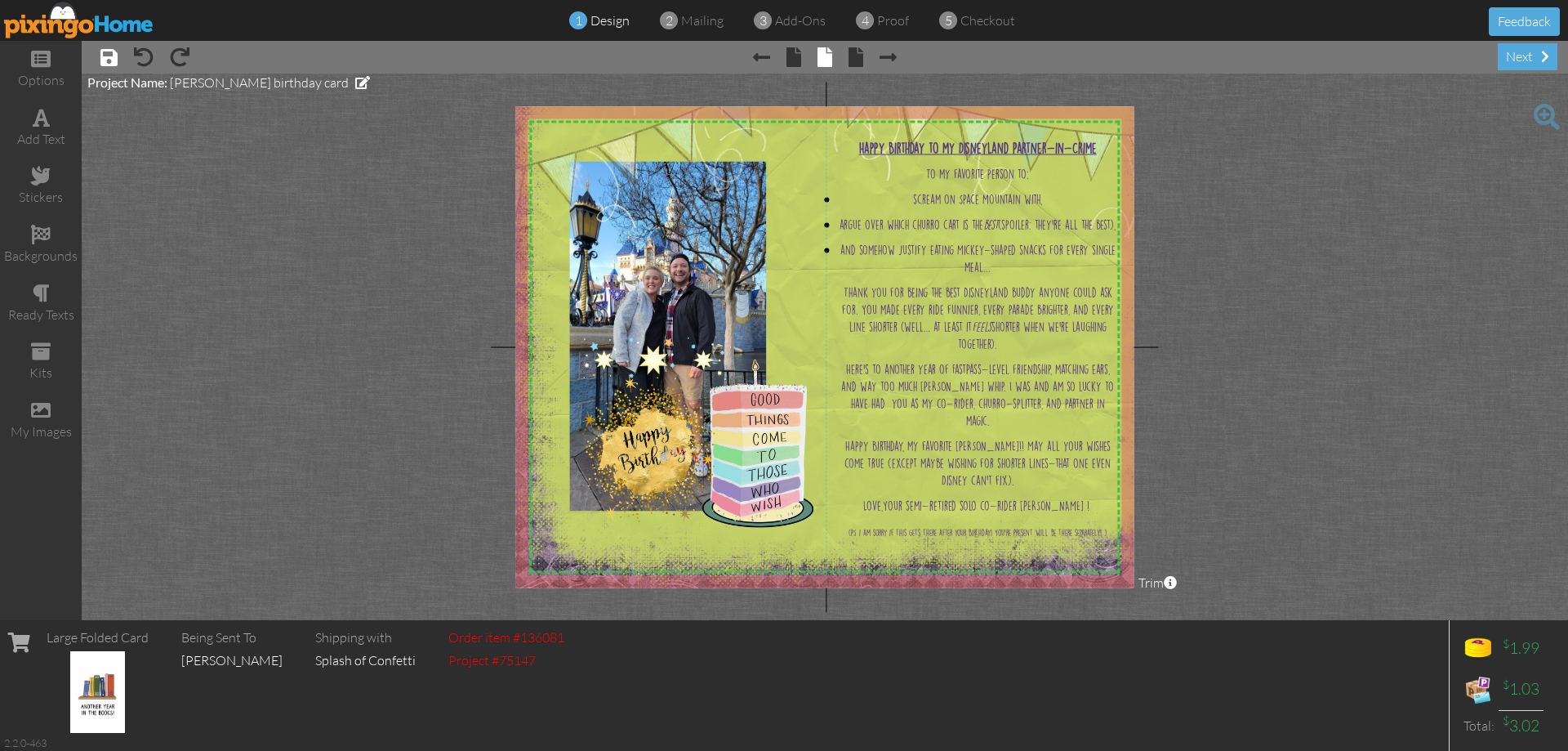
click at [111, 54] on span at bounding box center [109, 58] width 18 height 20
click at [94, 23] on img at bounding box center [79, 20] width 150 height 37
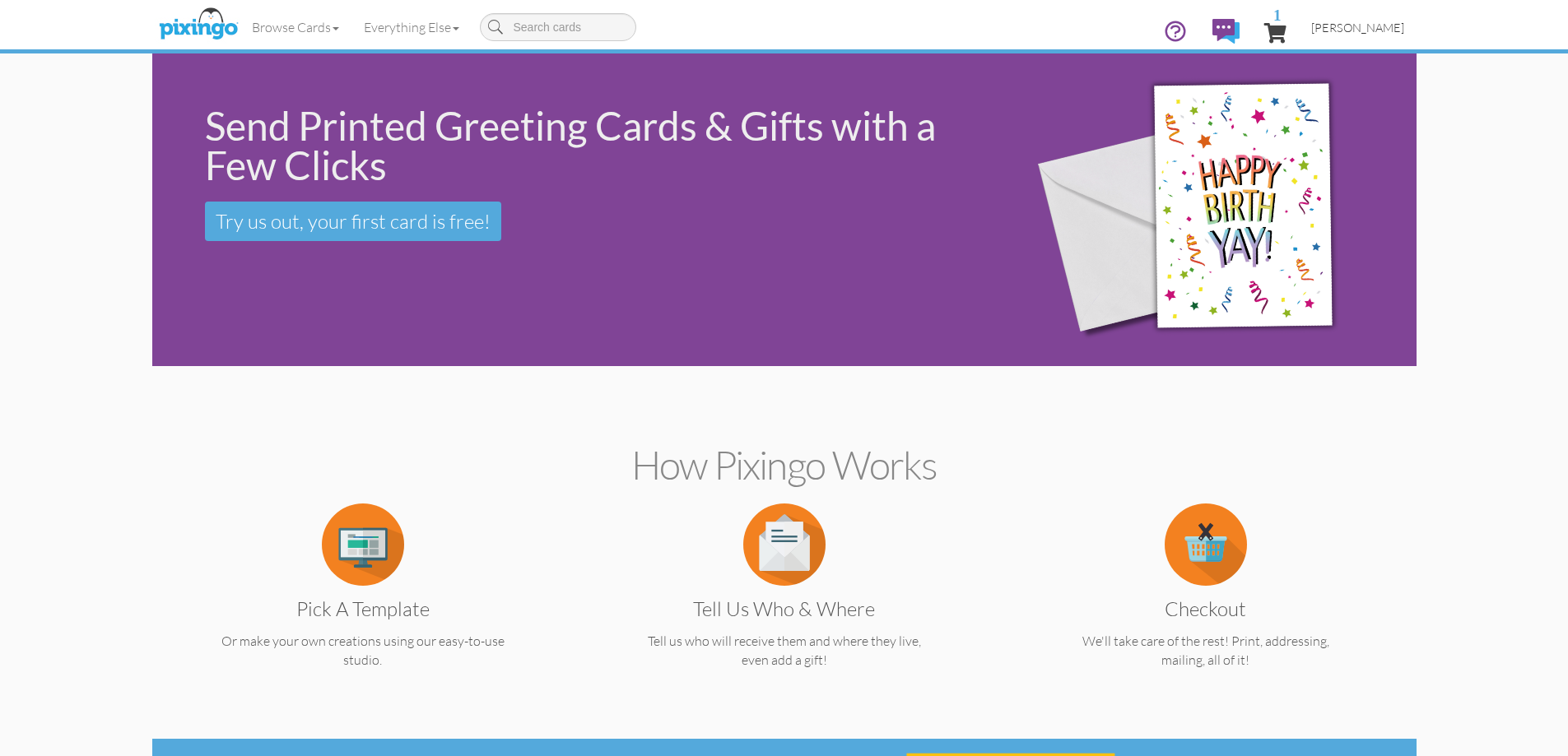
click at [1374, 27] on span "[PERSON_NAME]" at bounding box center [1357, 27] width 93 height 14
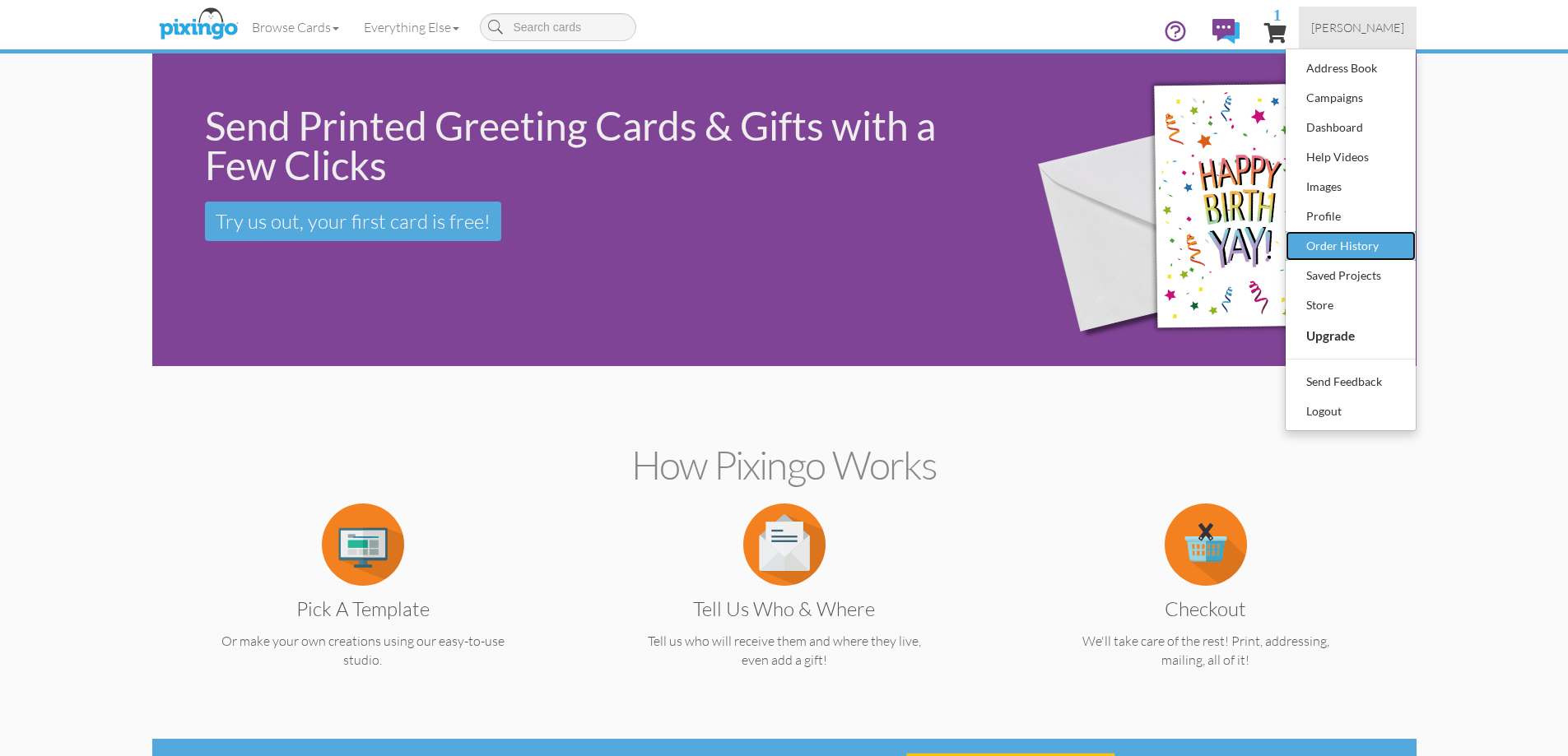
click at [1332, 252] on div "Order History" at bounding box center [1350, 245] width 97 height 25
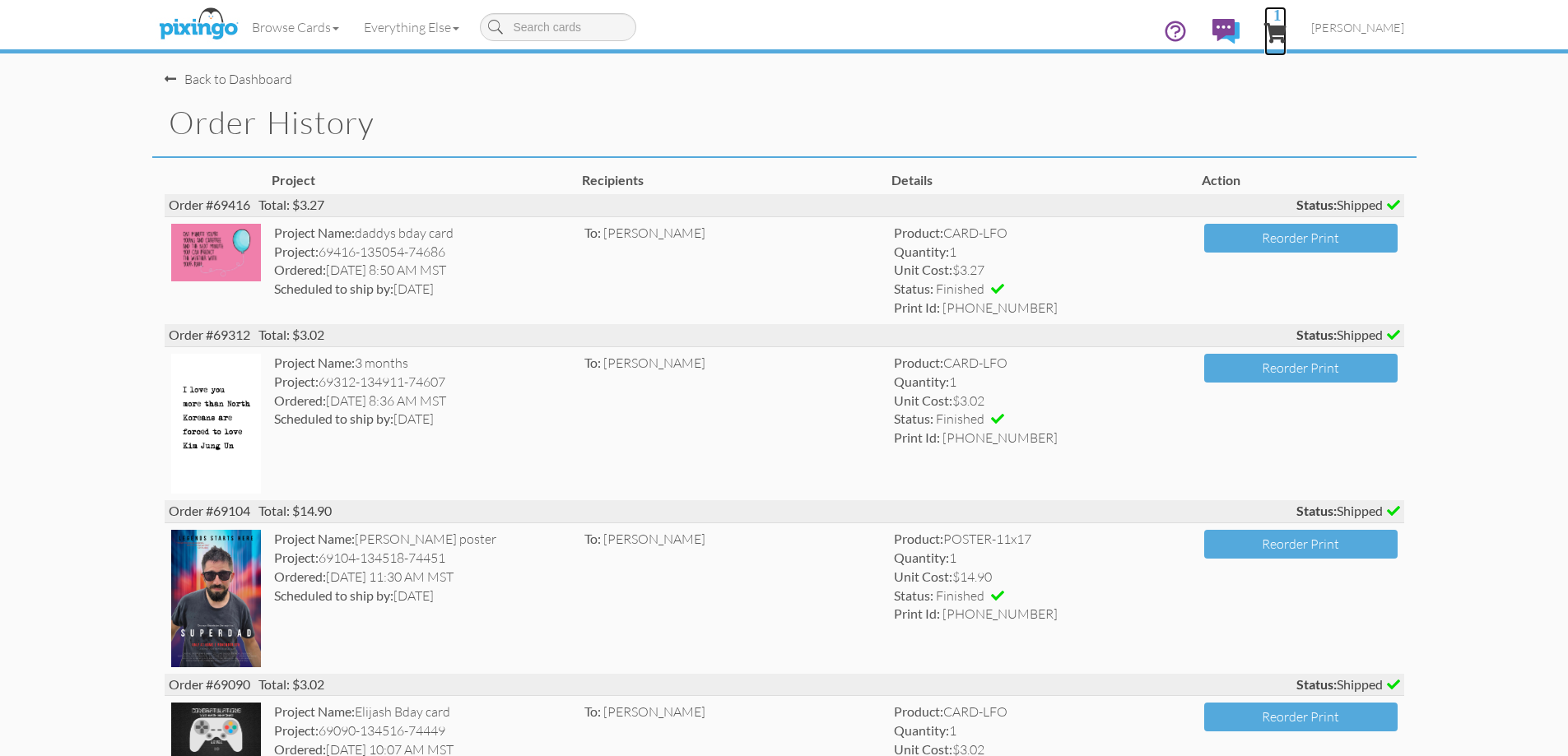
click at [1278, 33] on span "1" at bounding box center [1275, 32] width 23 height 20
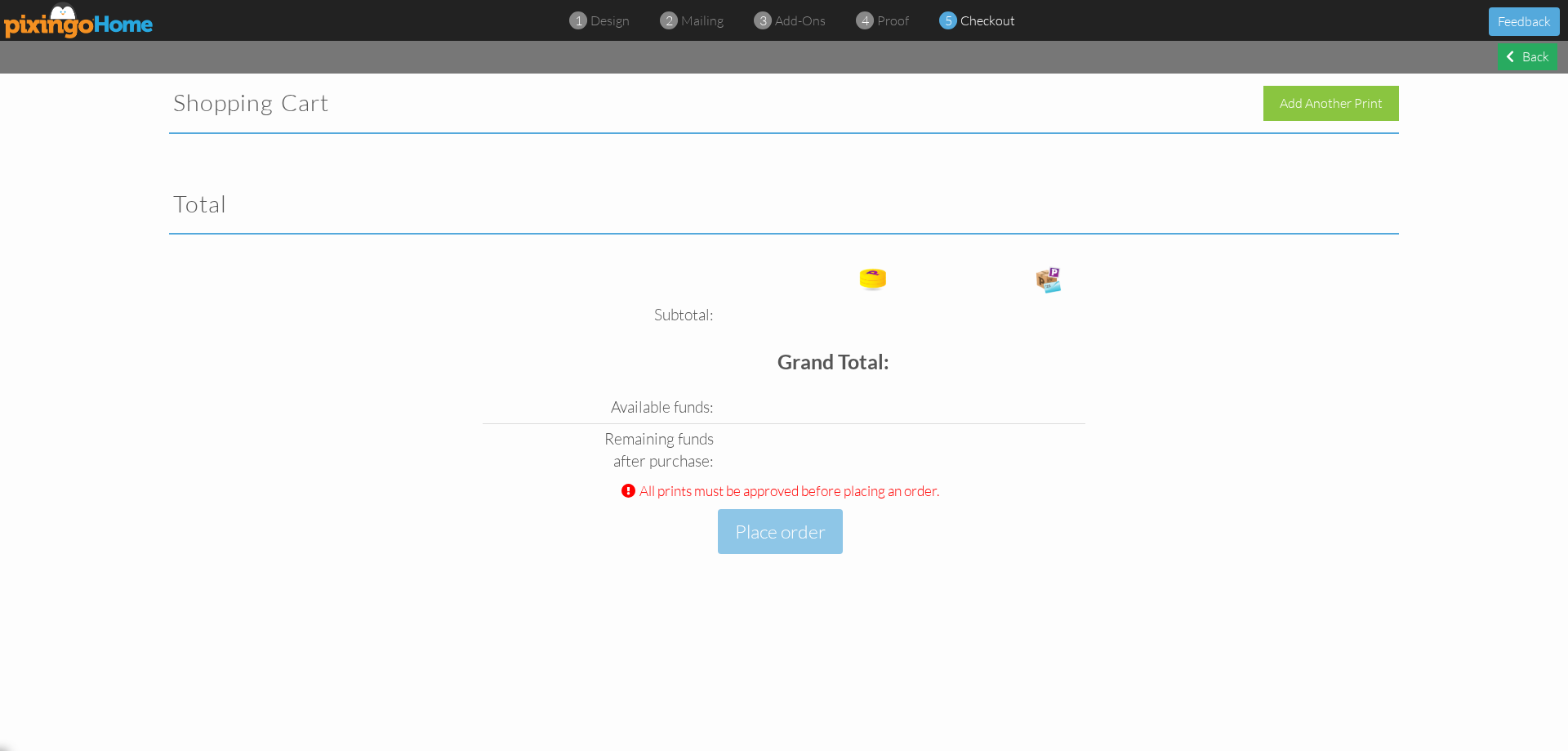
click at [1519, 54] on div "Back" at bounding box center [1527, 57] width 59 height 27
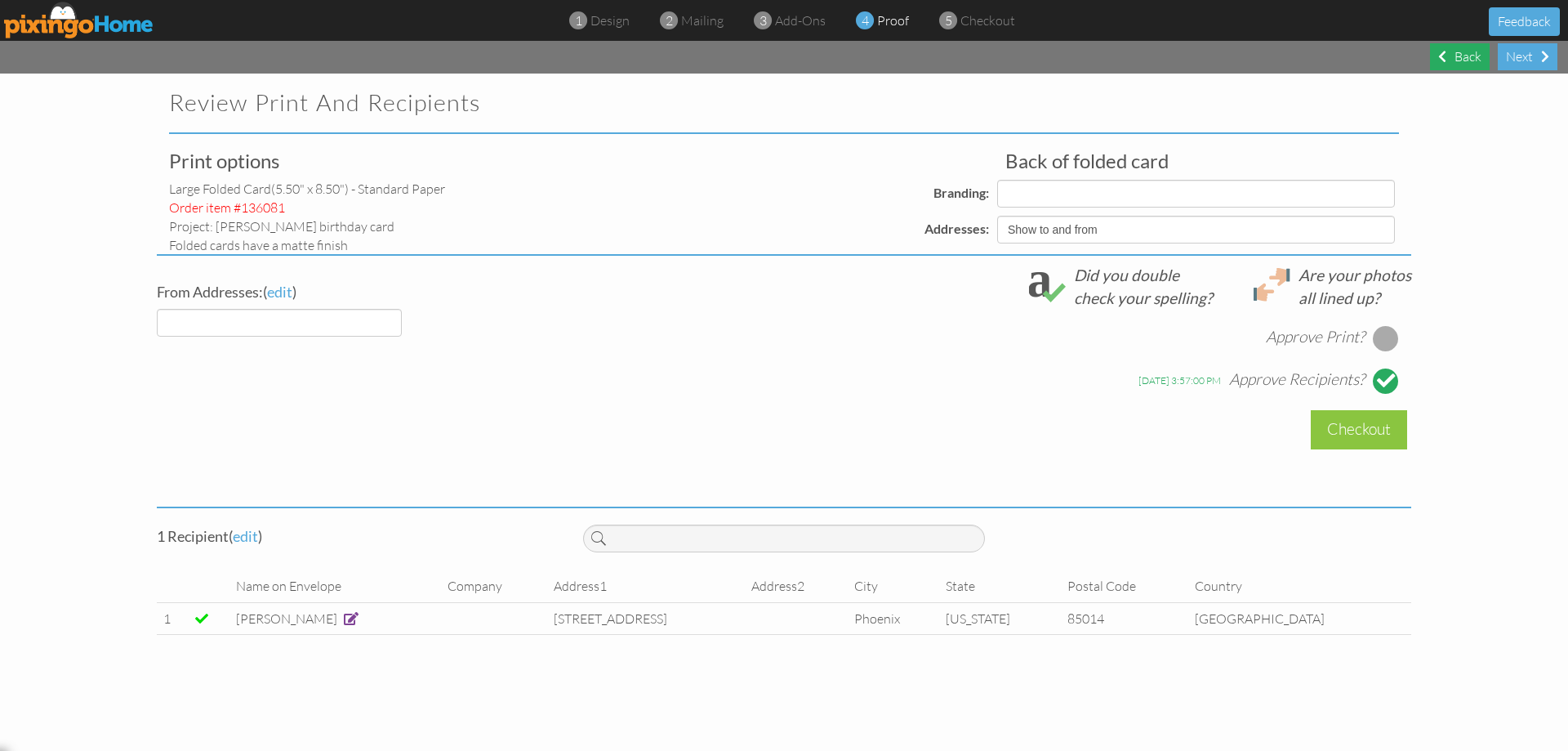
select select "object:2471"
select select "object:2473"
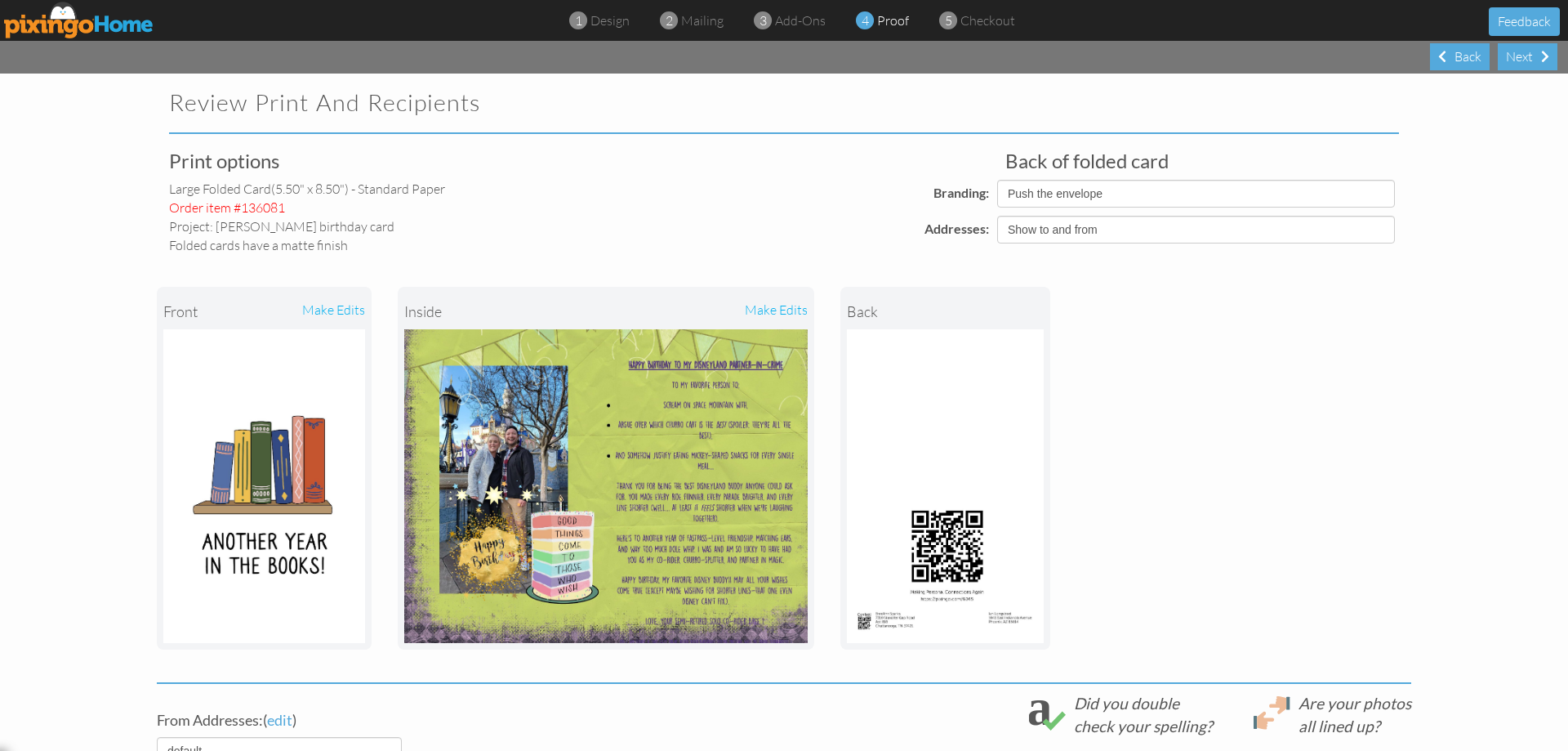
click at [67, 14] on img at bounding box center [79, 20] width 150 height 37
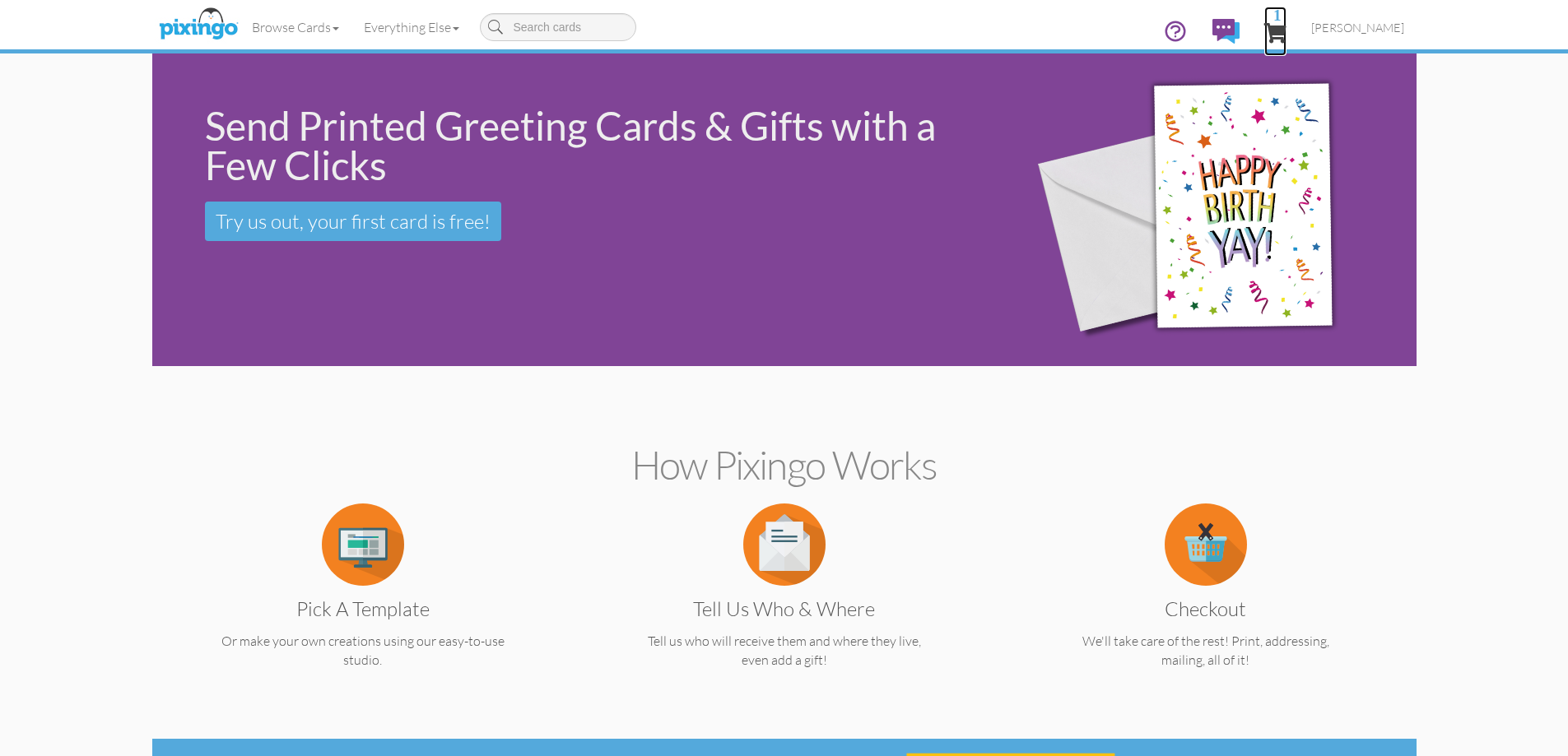
click at [1286, 23] on span "1" at bounding box center [1275, 32] width 23 height 20
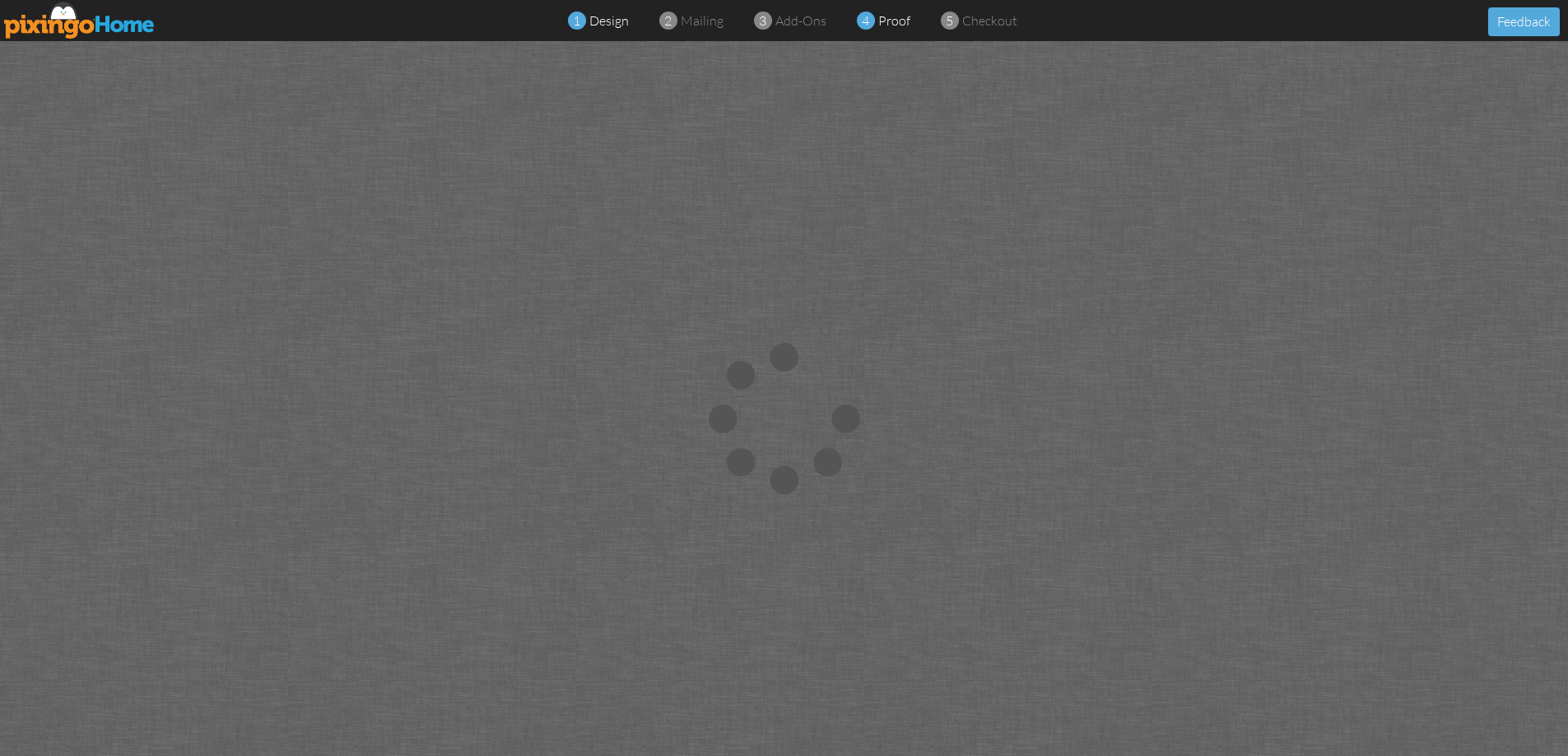
click at [601, 19] on span "design" at bounding box center [609, 21] width 39 height 17
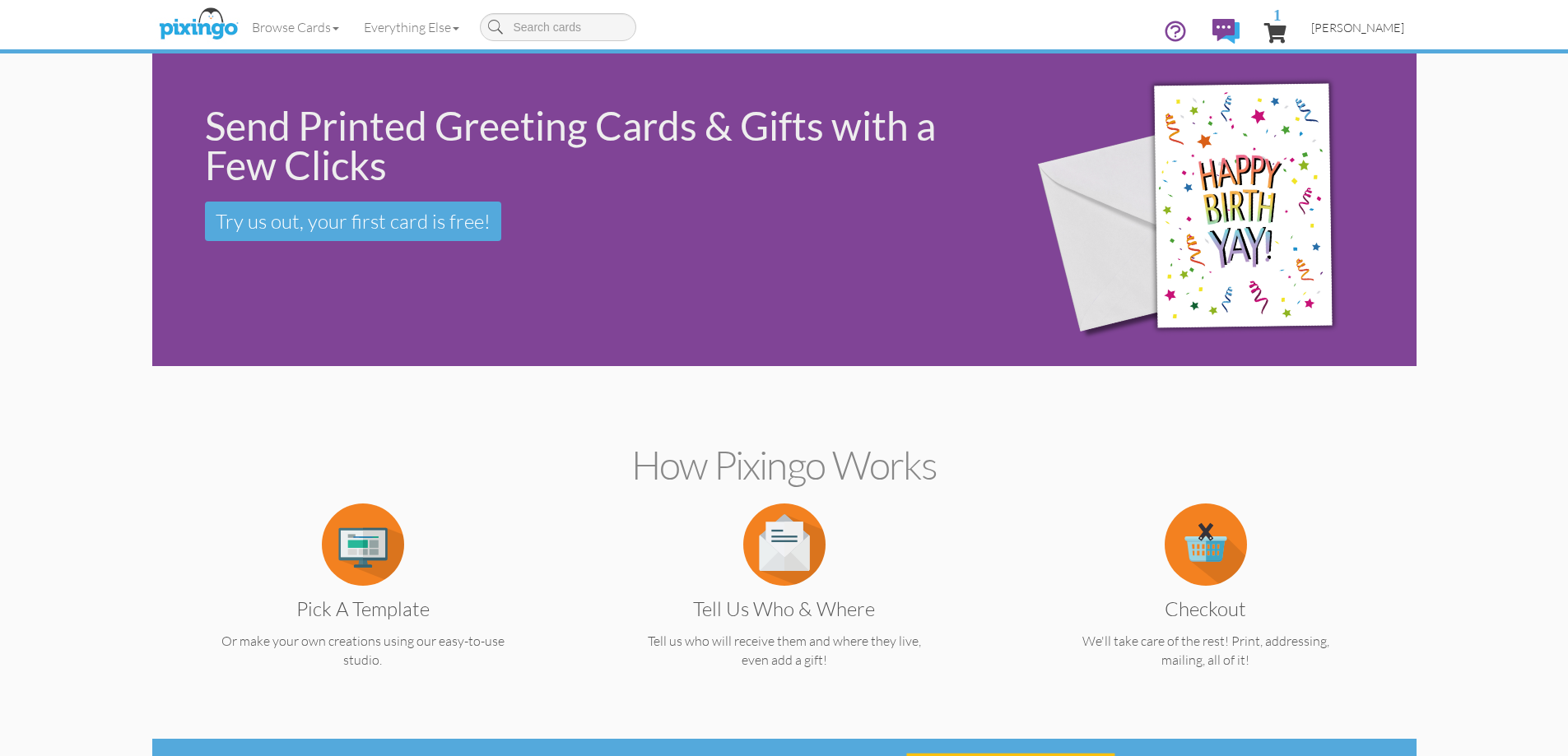
click at [1391, 33] on span "[PERSON_NAME]" at bounding box center [1357, 27] width 93 height 14
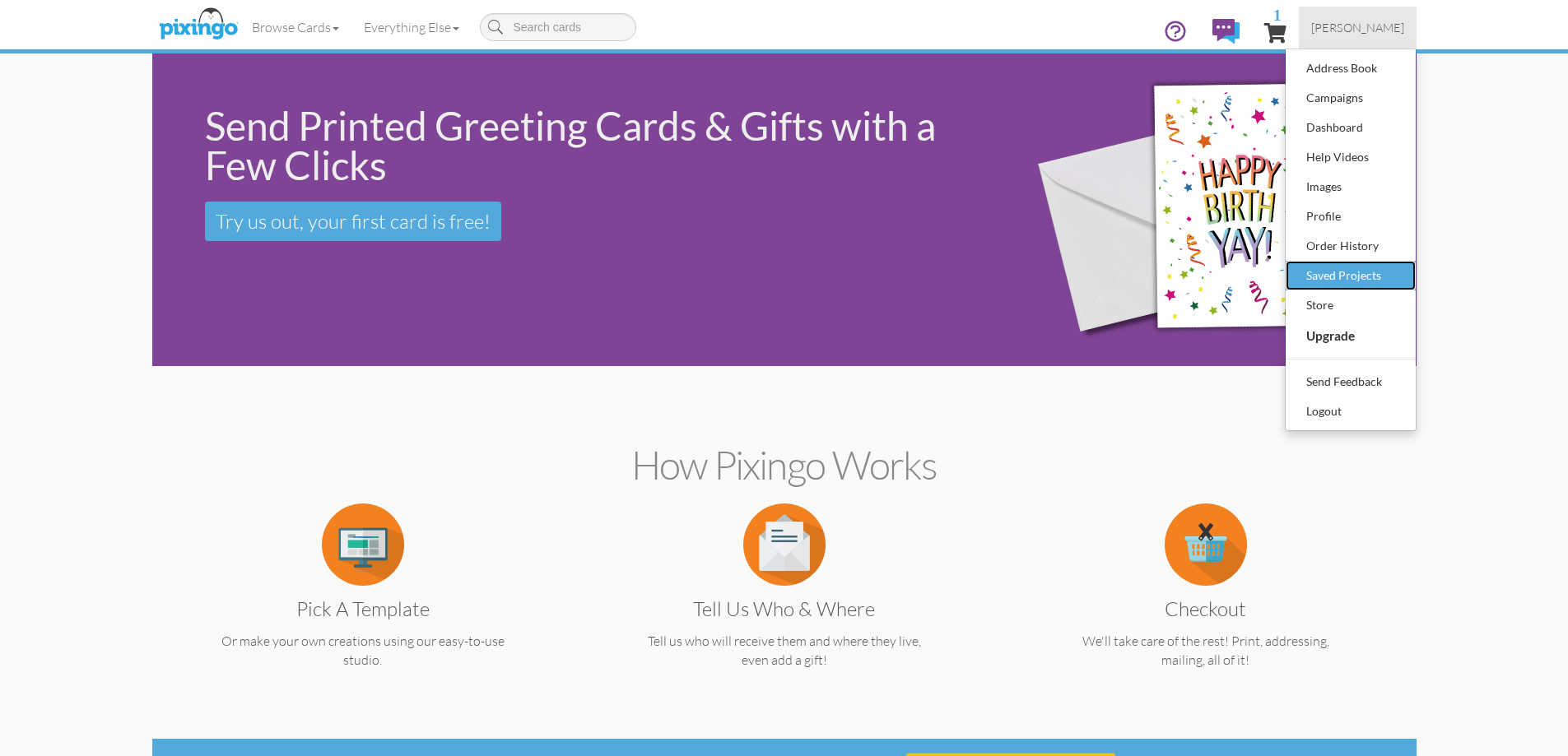
click at [1333, 266] on div "Saved Projects" at bounding box center [1350, 275] width 97 height 25
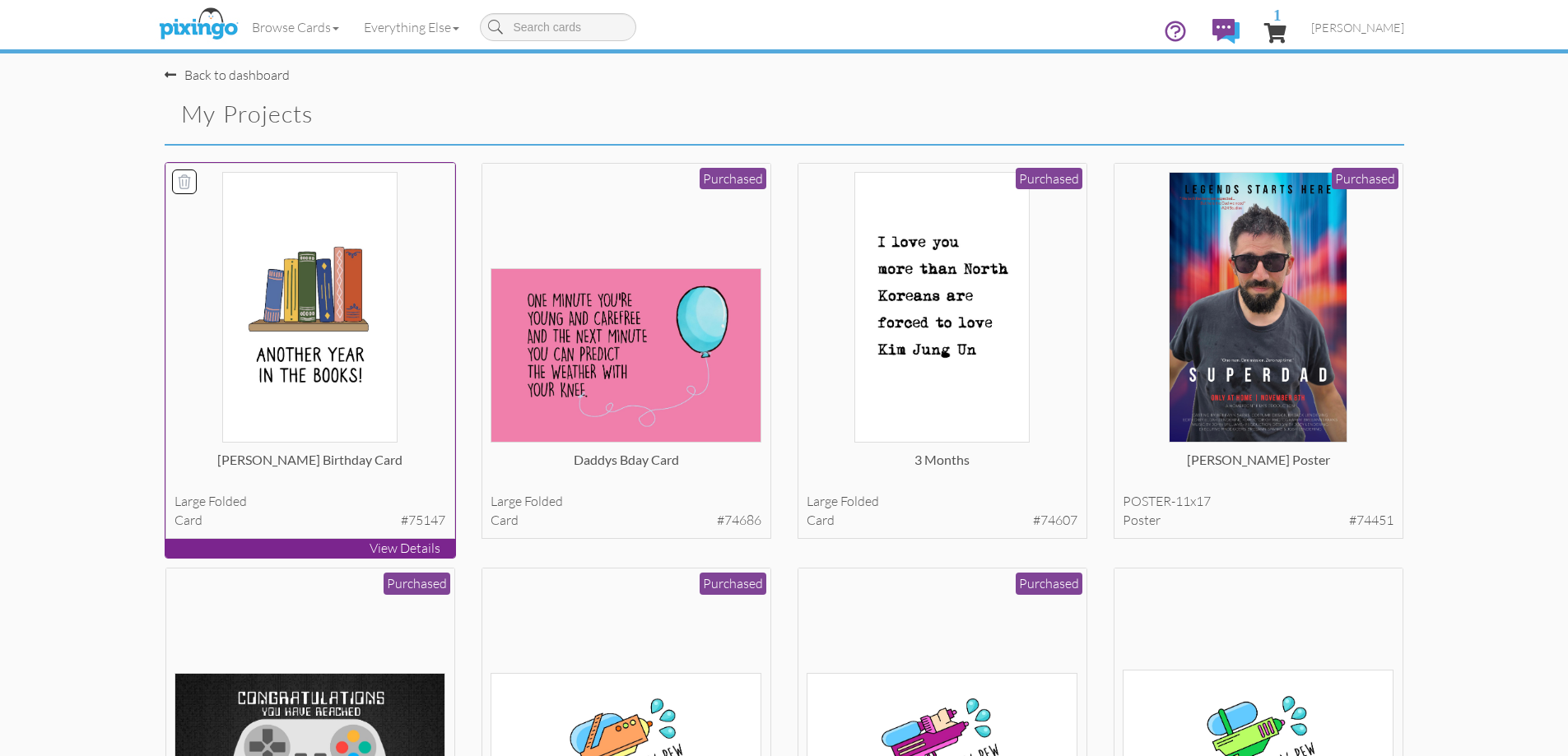
click at [342, 401] on img at bounding box center [309, 307] width 175 height 271
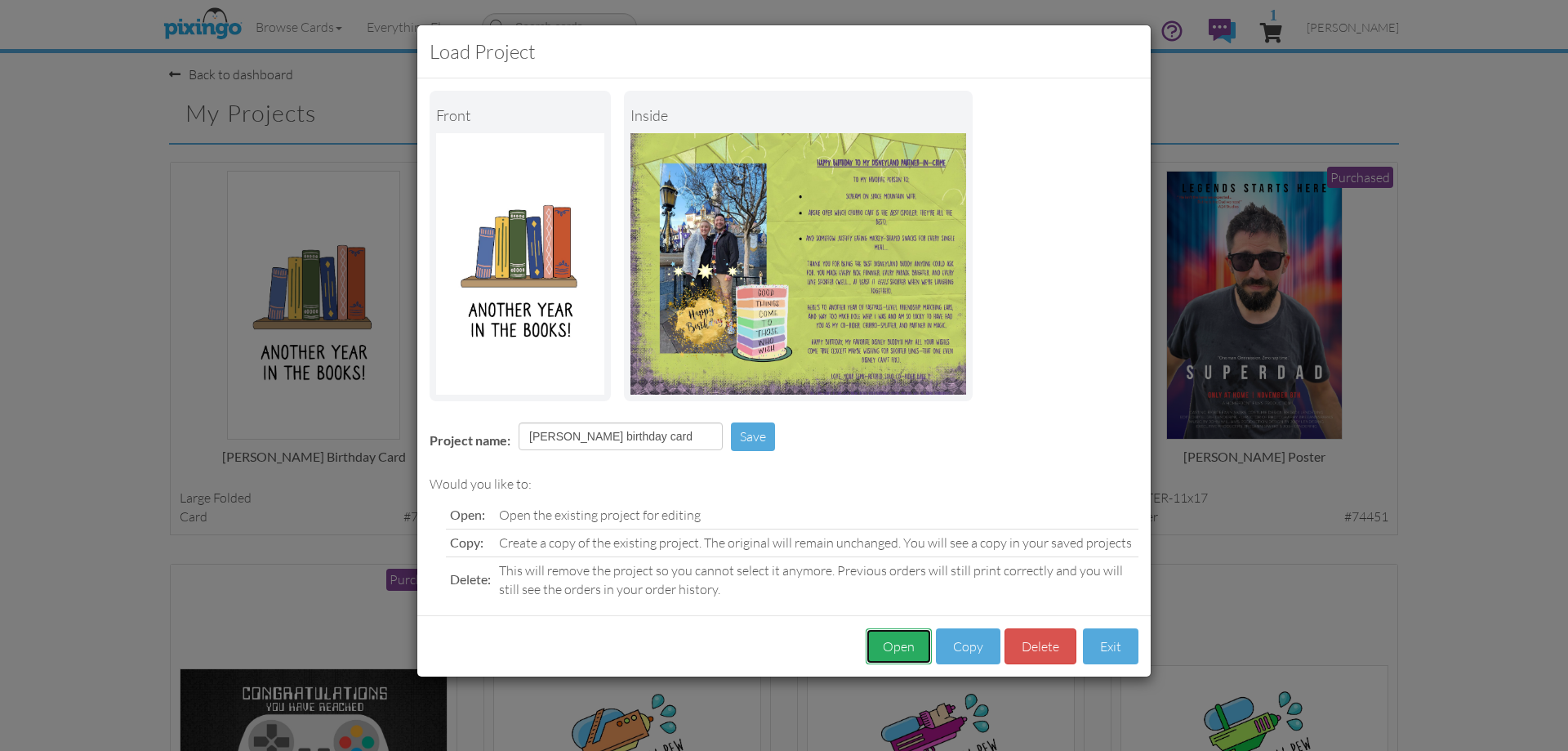
click at [901, 638] on button "Open" at bounding box center [899, 647] width 66 height 37
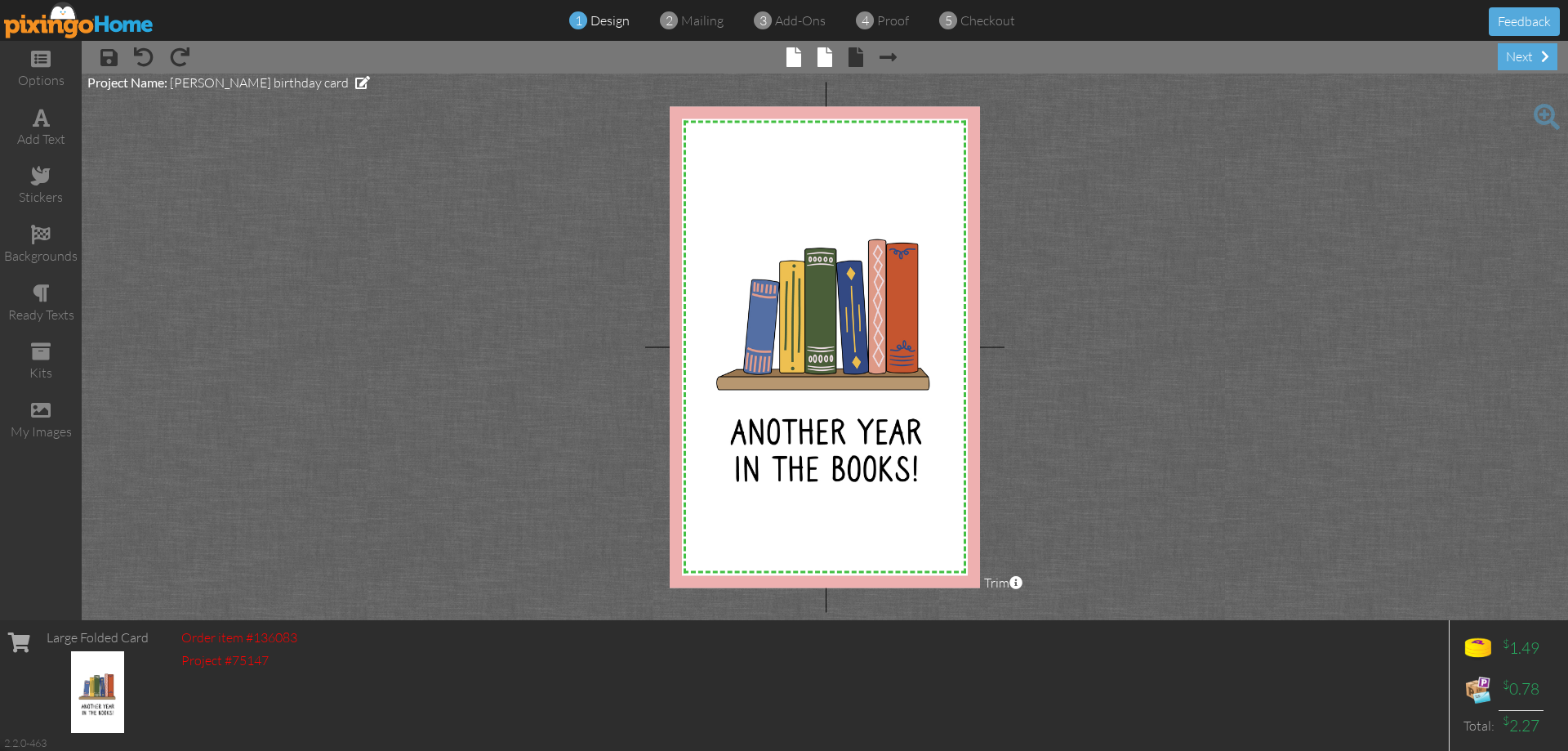
drag, startPoint x: 837, startPoint y: 61, endPoint x: 825, endPoint y: 58, distance: 12.4
click at [837, 60] on span "× back" at bounding box center [847, 56] width 31 height 26
click at [824, 58] on span at bounding box center [824, 58] width 15 height 20
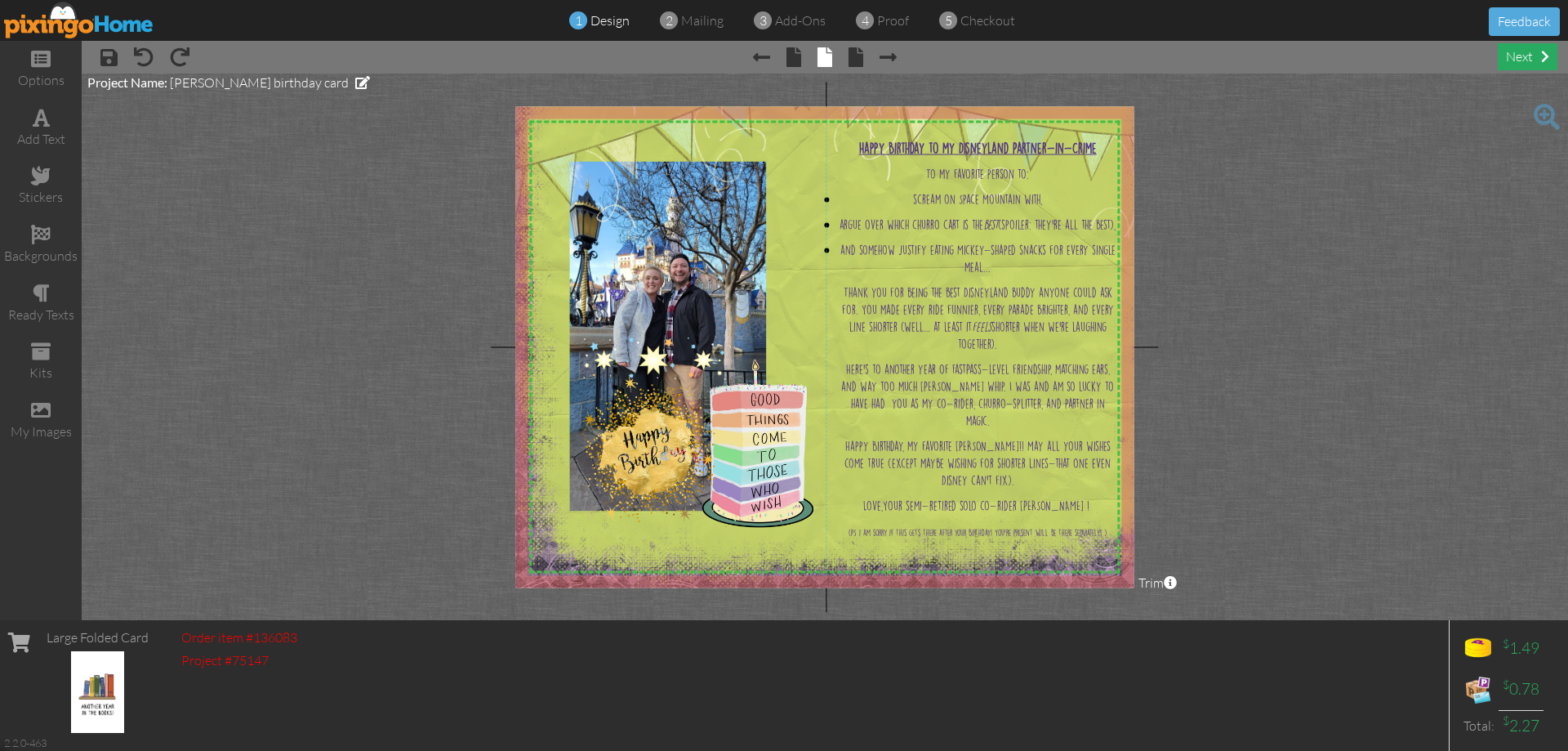
click at [1522, 45] on div "next" at bounding box center [1527, 57] width 59 height 27
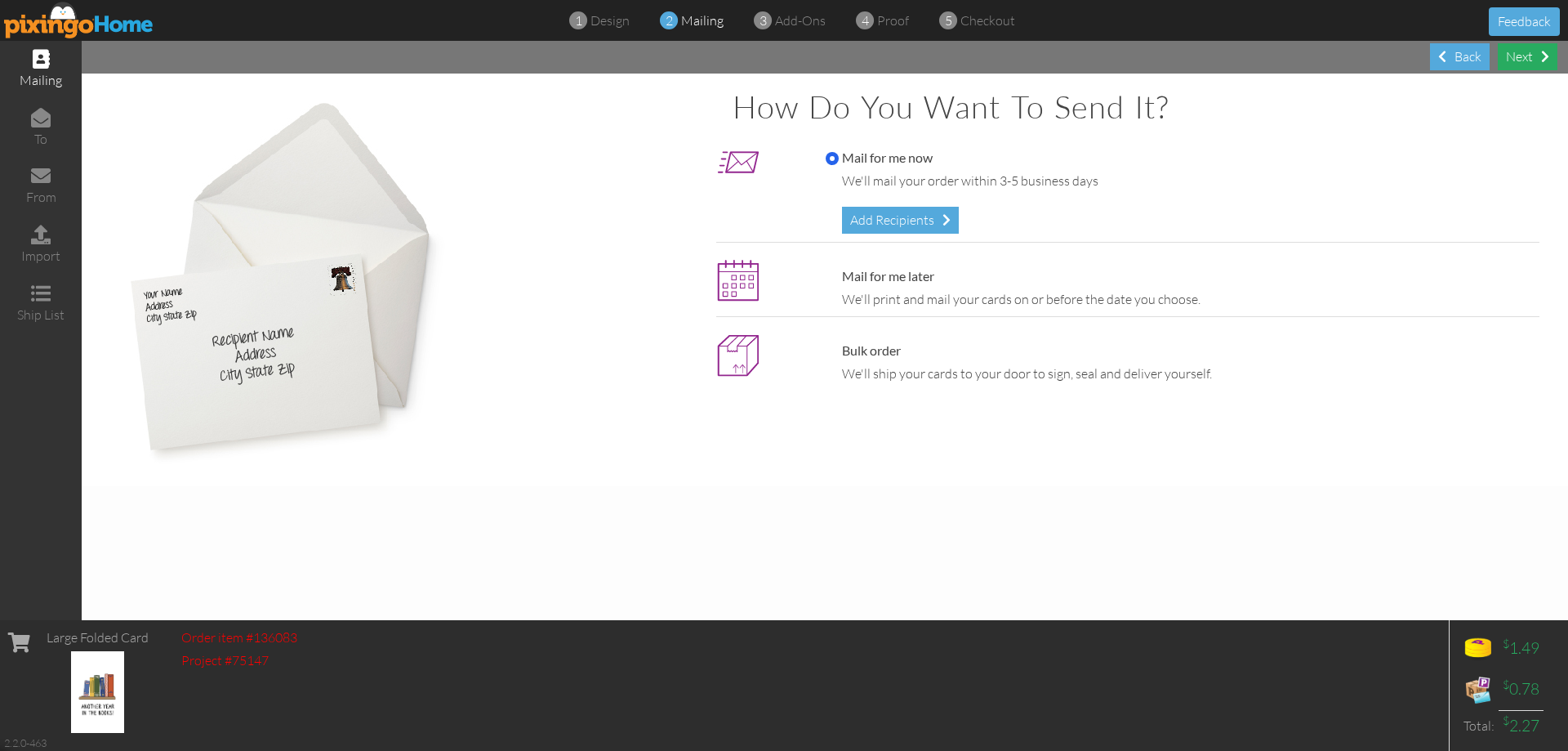
click at [1522, 44] on div "Next" at bounding box center [1527, 57] width 59 height 27
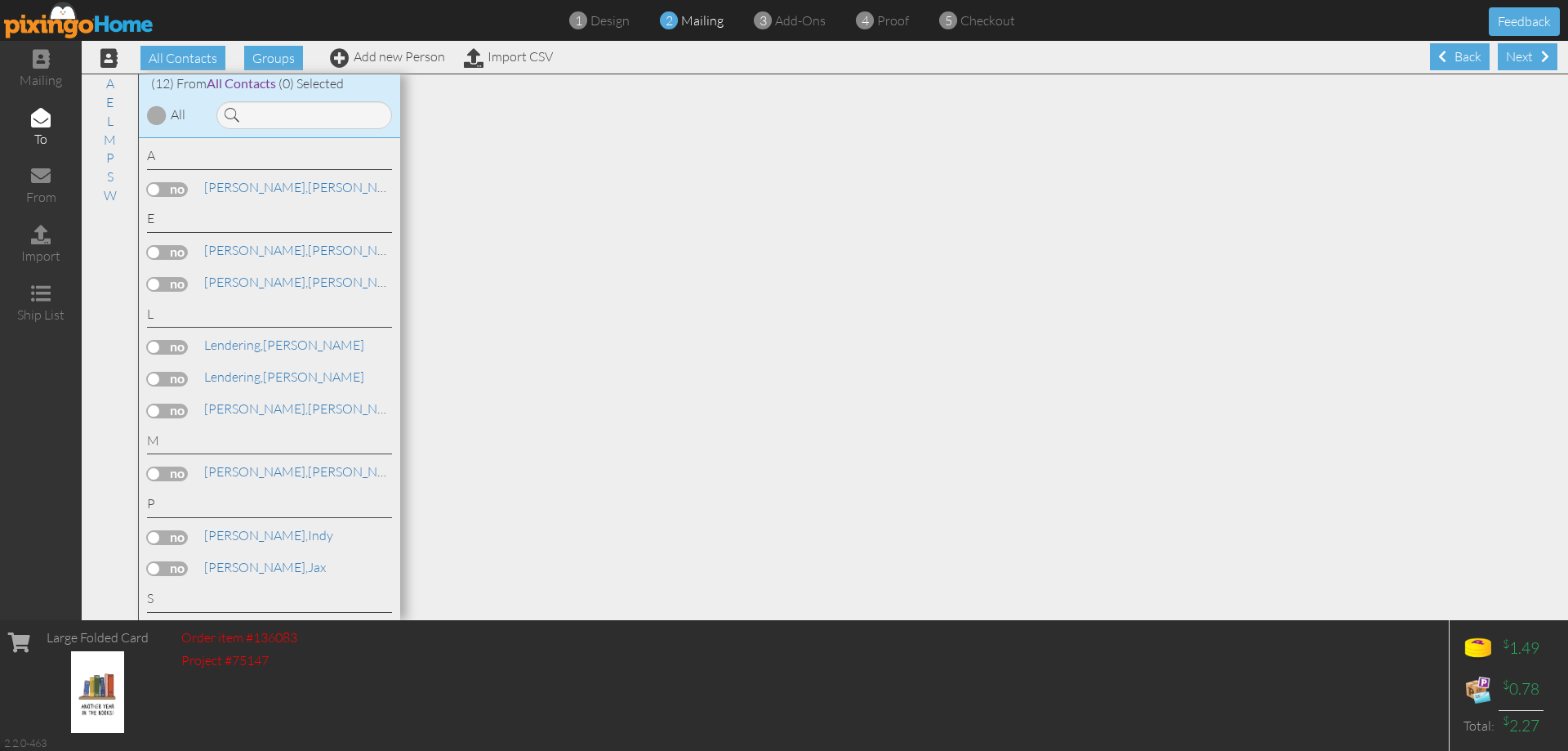
click at [146, 405] on div "A [PERSON_NAME] [PERSON_NAME]" at bounding box center [269, 379] width 261 height 483
click at [152, 408] on label at bounding box center [168, 411] width 41 height 15
click at [0, 0] on input "checkbox" at bounding box center [0, 0] width 0 height 0
click at [1511, 46] on div "Next" at bounding box center [1527, 57] width 59 height 27
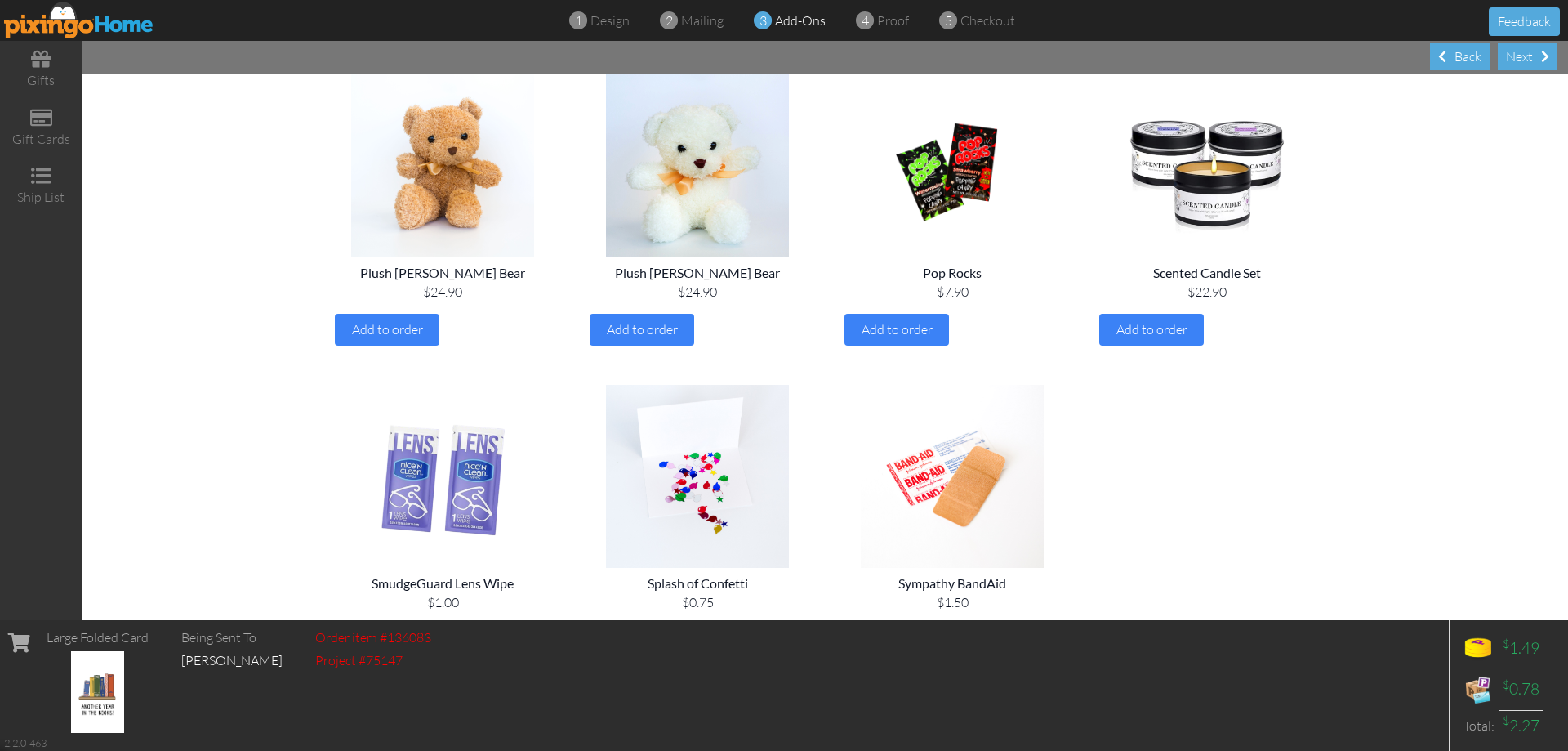
scroll to position [1790, 0]
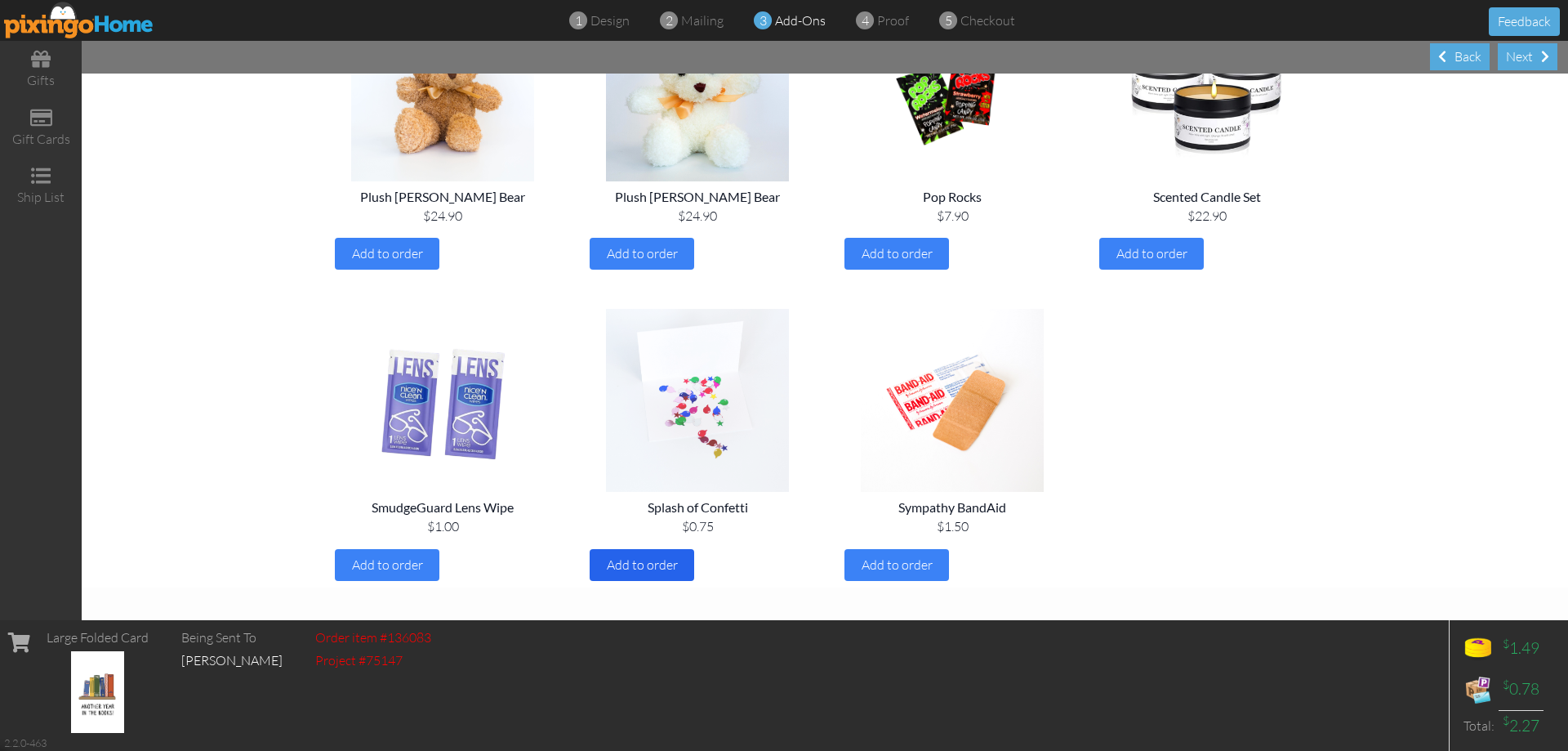
click at [626, 555] on div "Add to order" at bounding box center [642, 565] width 104 height 32
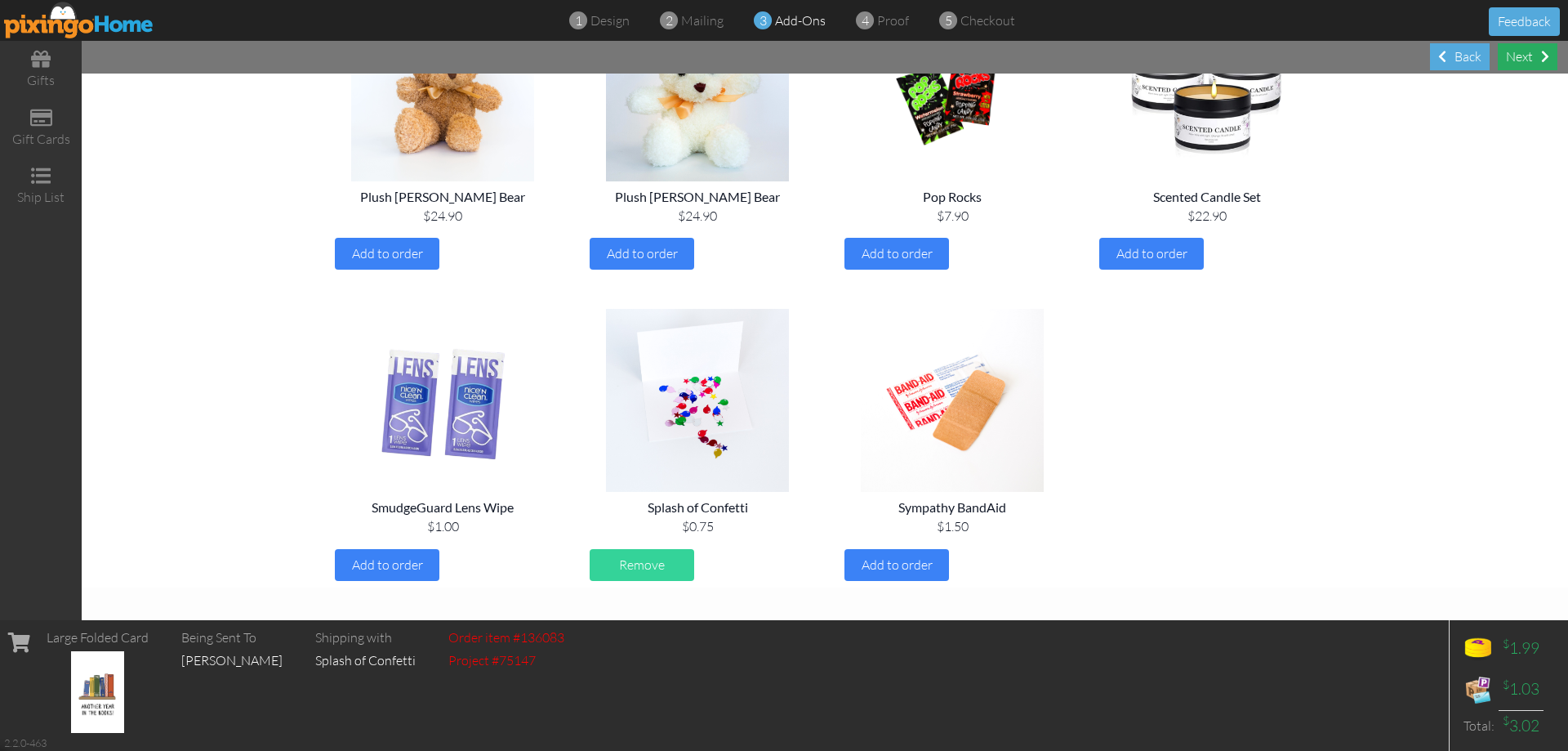
click at [1516, 50] on div "Next" at bounding box center [1527, 57] width 59 height 27
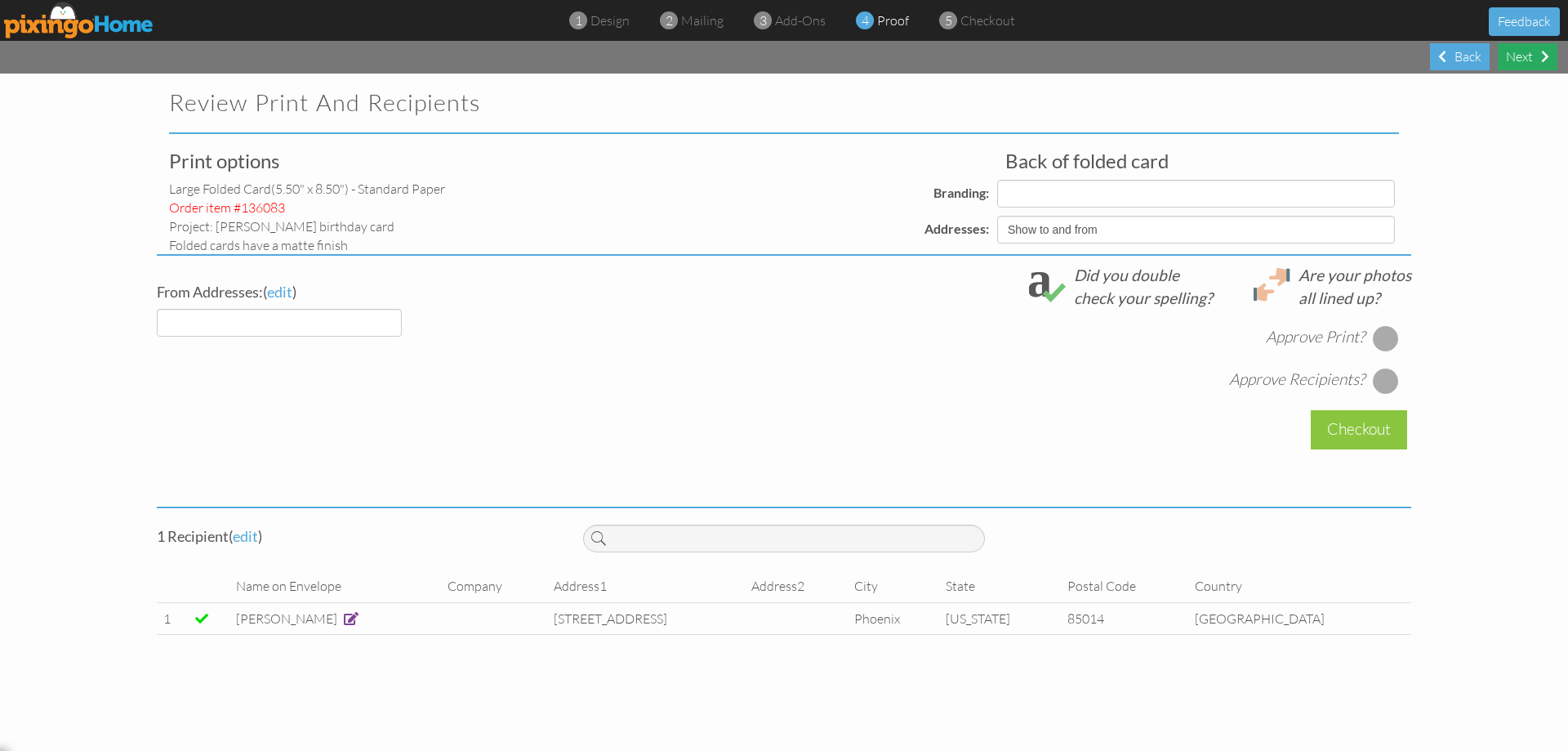
select select "object:909"
select select "object:906"
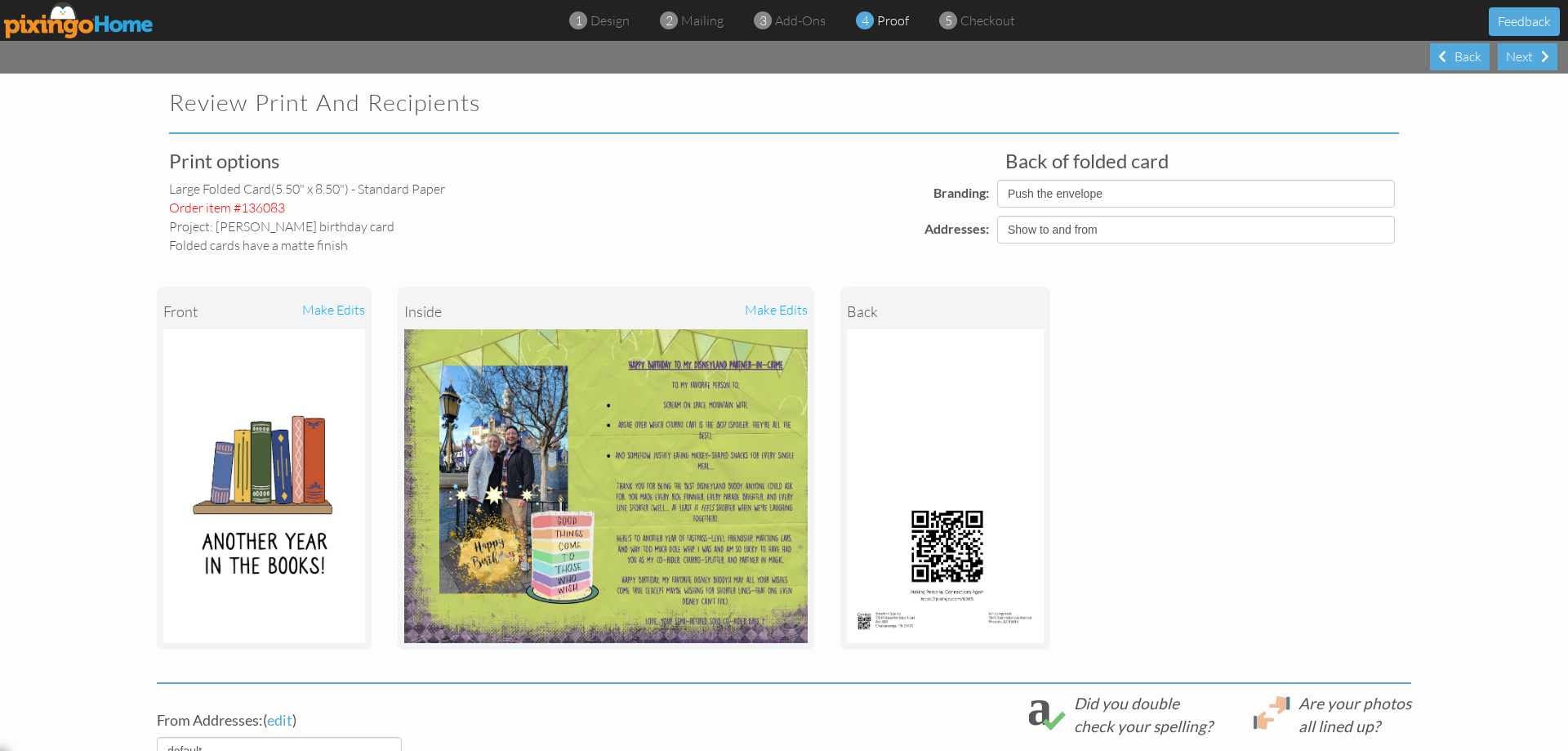
click at [757, 316] on div "make edits" at bounding box center [706, 311] width 202 height 36
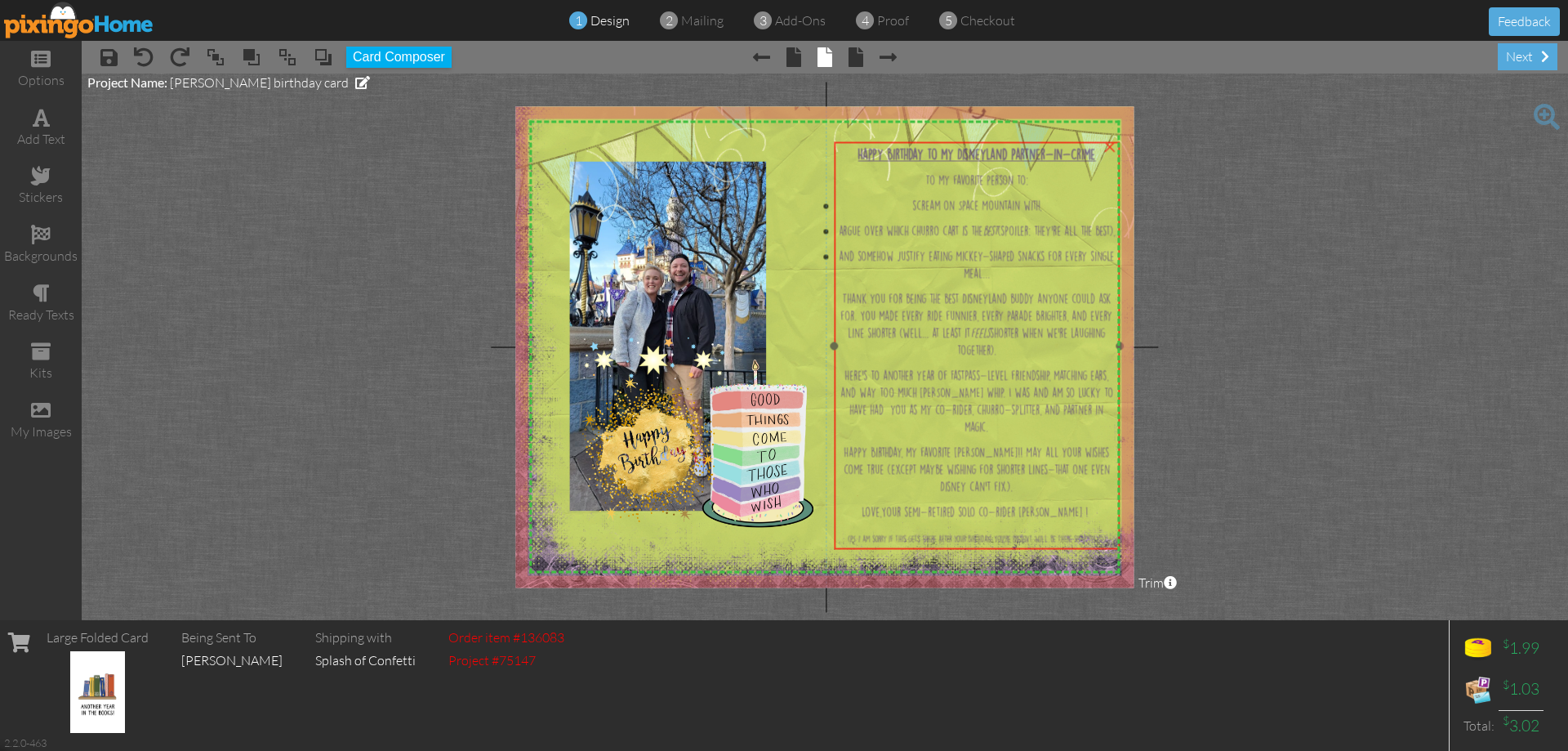
click at [974, 279] on span "and somehow justify eating Mickey-shaped snacks for every single meal..." at bounding box center [977, 265] width 275 height 27
click at [116, 63] on span at bounding box center [109, 58] width 18 height 20
click at [1512, 48] on div "next" at bounding box center [1527, 57] width 59 height 27
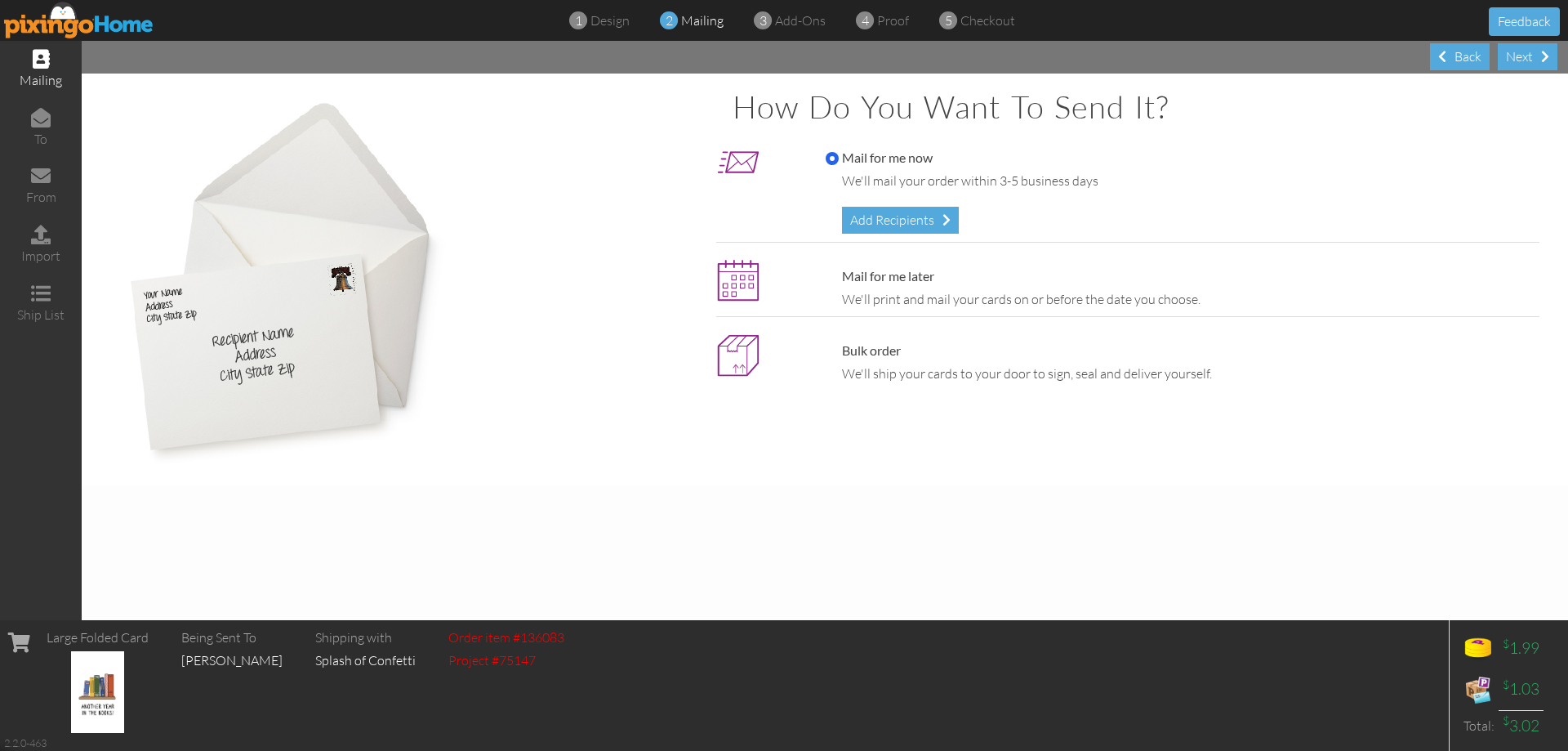
drag, startPoint x: 1512, startPoint y: 49, endPoint x: 1017, endPoint y: 261, distance: 538.5
click at [1018, 263] on div "Next Back How do you want to send it? Mail for me now We'll mail your order wit…" at bounding box center [825, 331] width 1486 height 579
click at [1509, 59] on div "Next" at bounding box center [1527, 57] width 59 height 27
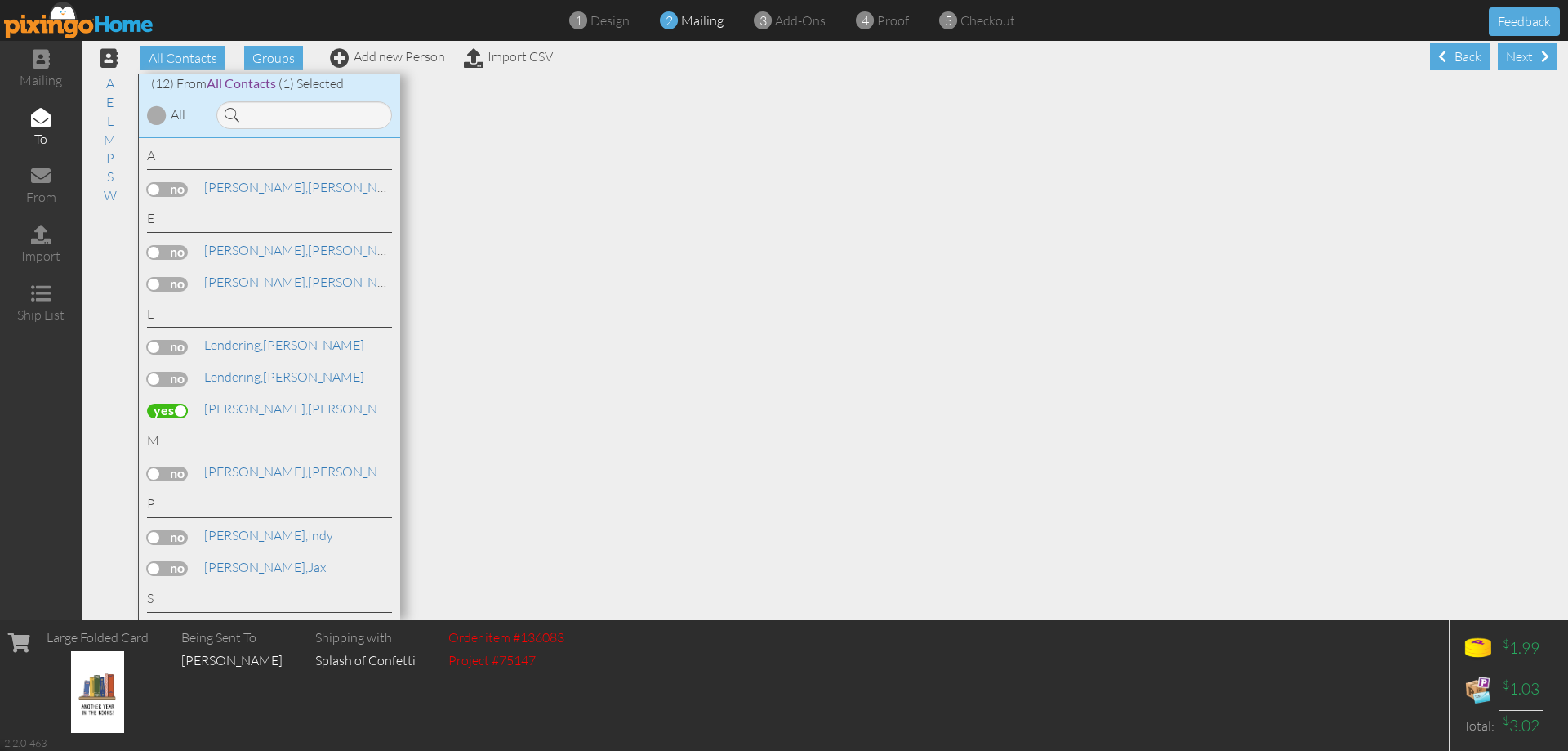
click at [1509, 59] on div "Next" at bounding box center [1527, 57] width 59 height 27
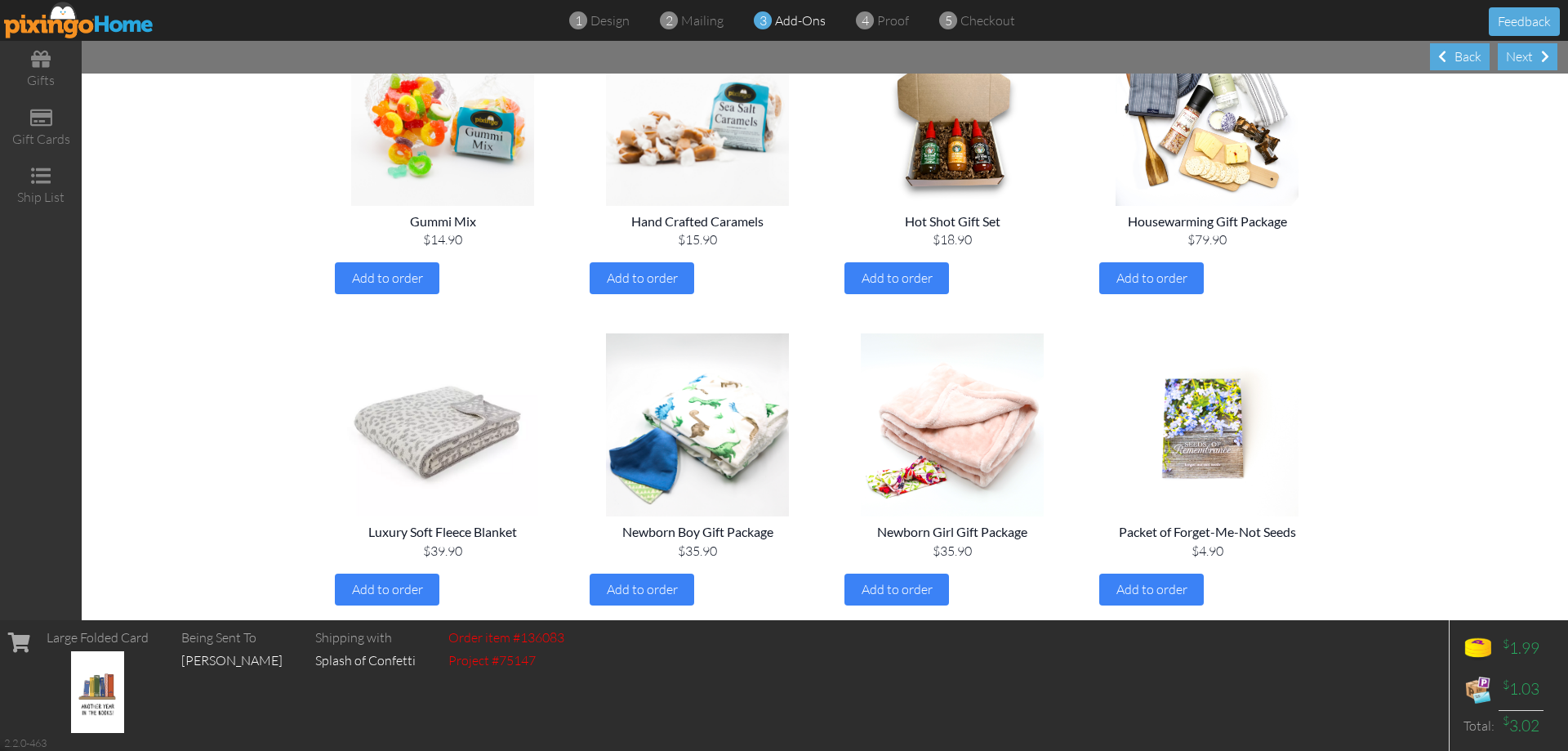
scroll to position [1790, 0]
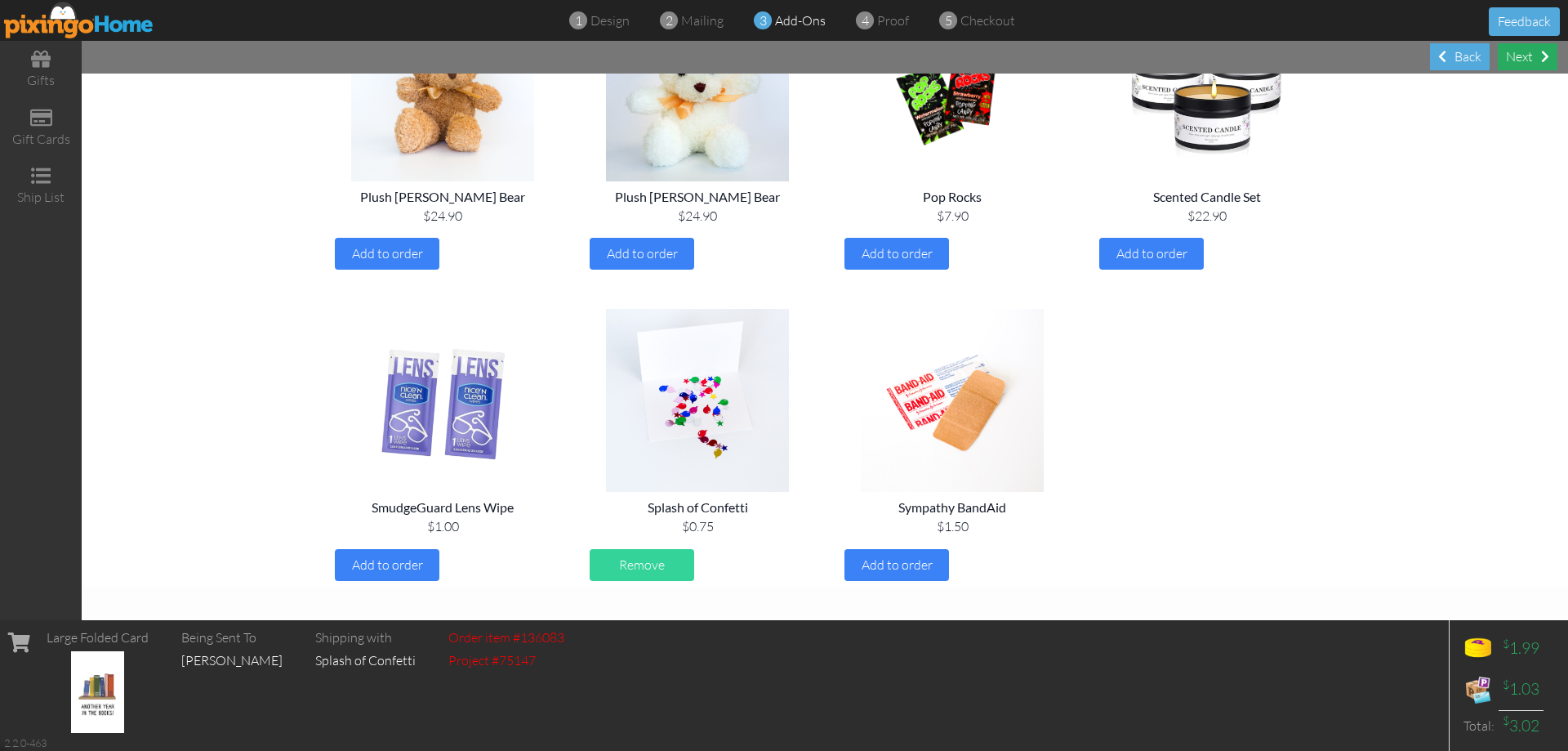
click at [1522, 59] on div "Next" at bounding box center [1527, 57] width 59 height 27
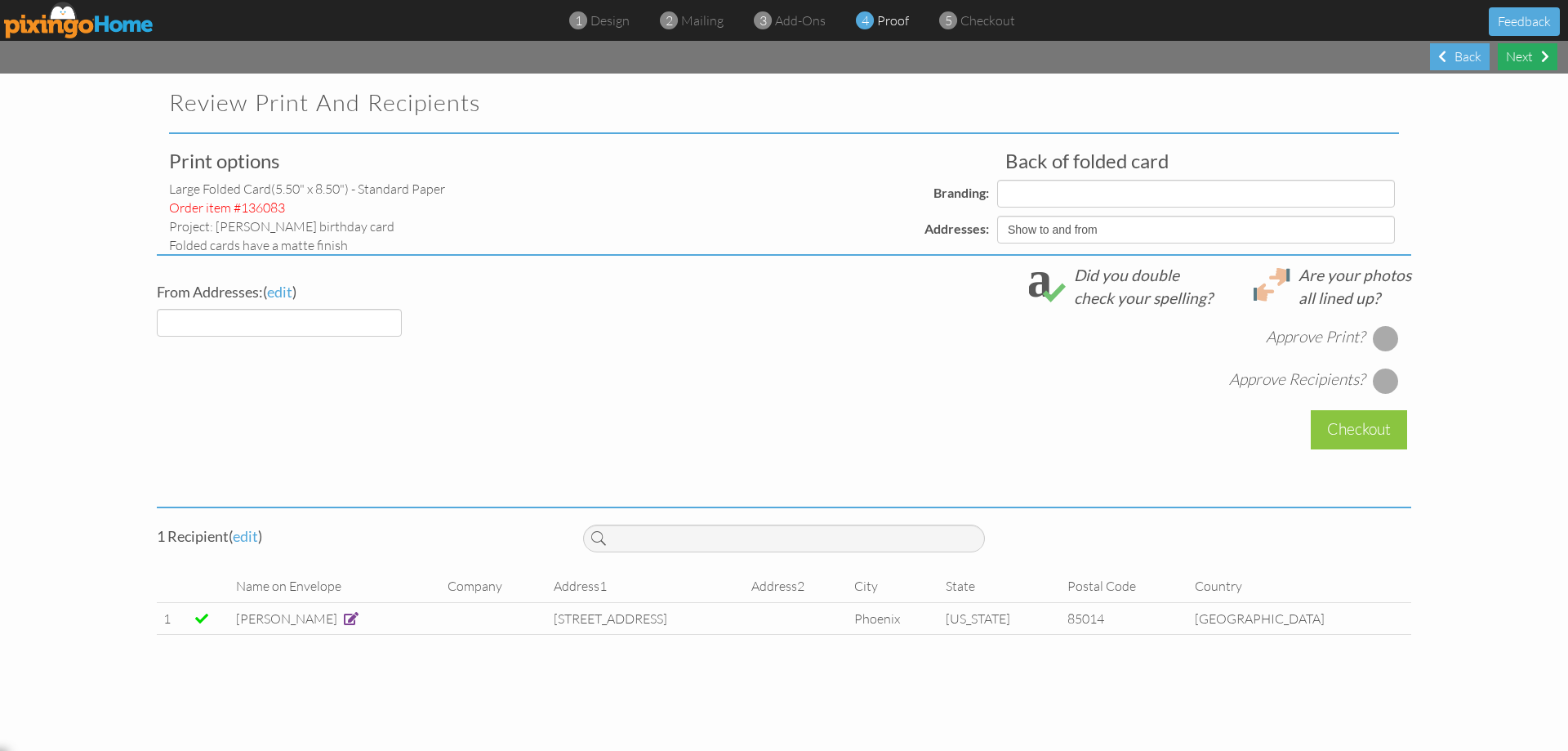
select select "object:1176"
select select "object:1178"
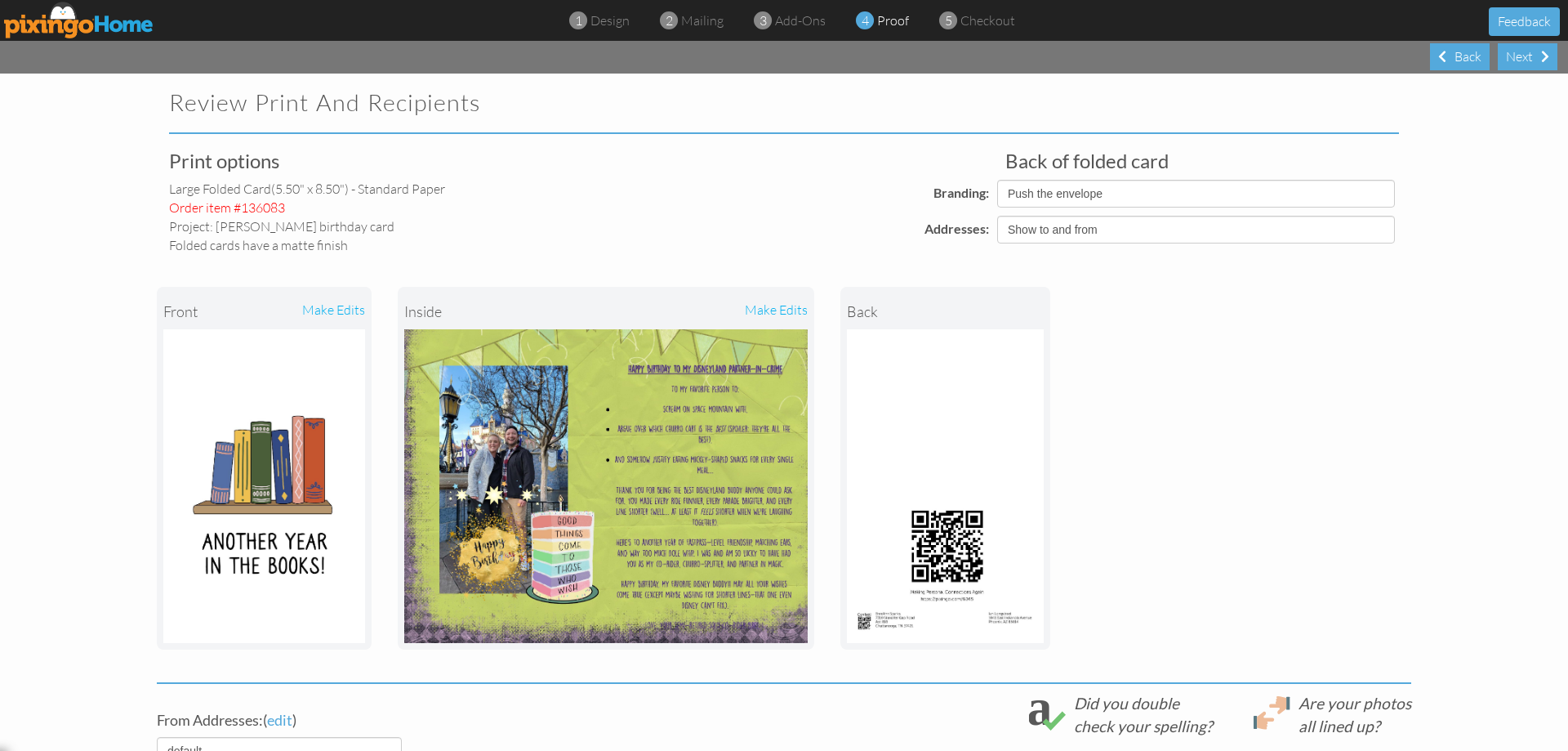
click at [793, 306] on div "make edits" at bounding box center [706, 311] width 202 height 36
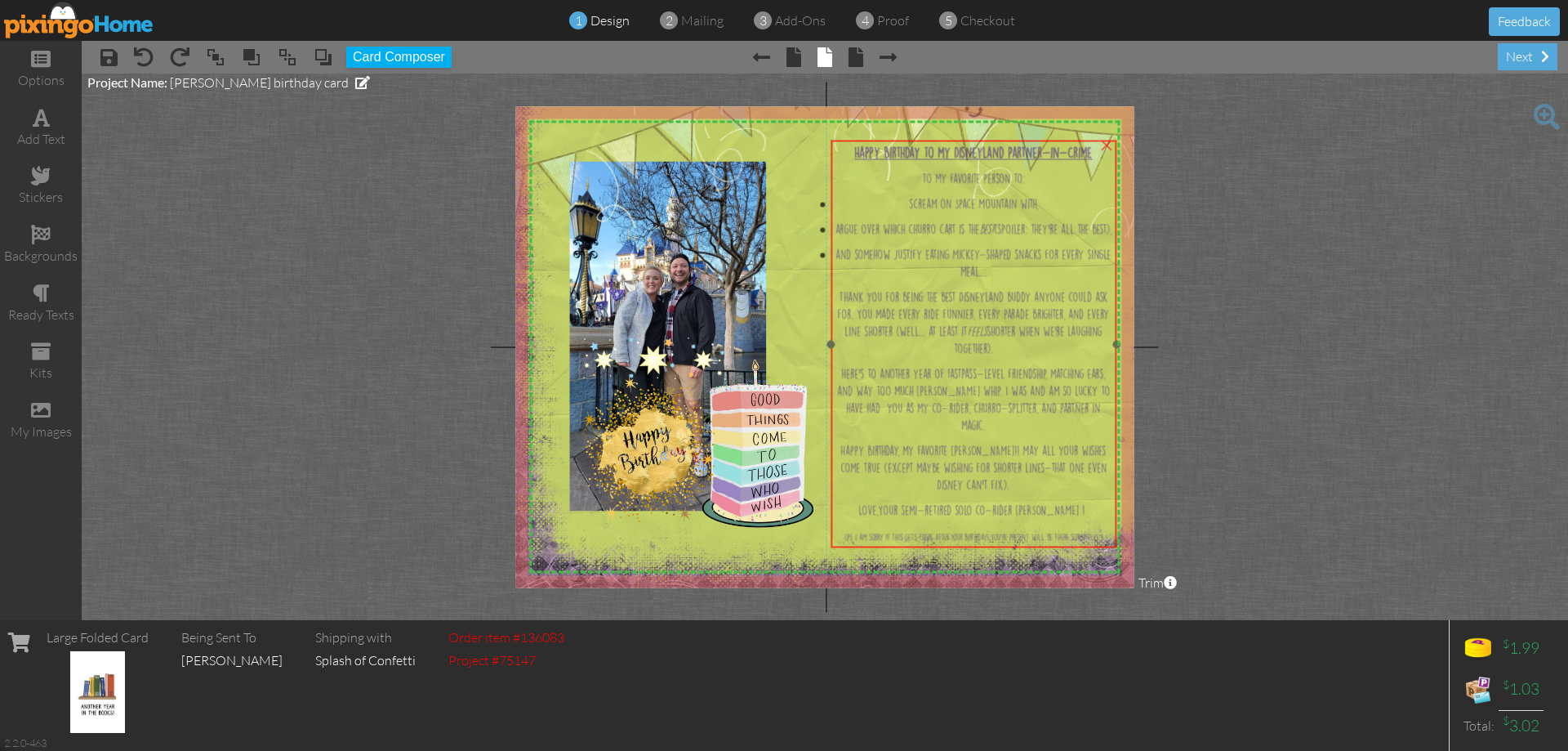
click at [913, 357] on p "Thank you for being the best Disneyland buddy anyone could ask for. You made ev…" at bounding box center [973, 323] width 278 height 68
click at [1529, 53] on div "next" at bounding box center [1527, 57] width 59 height 27
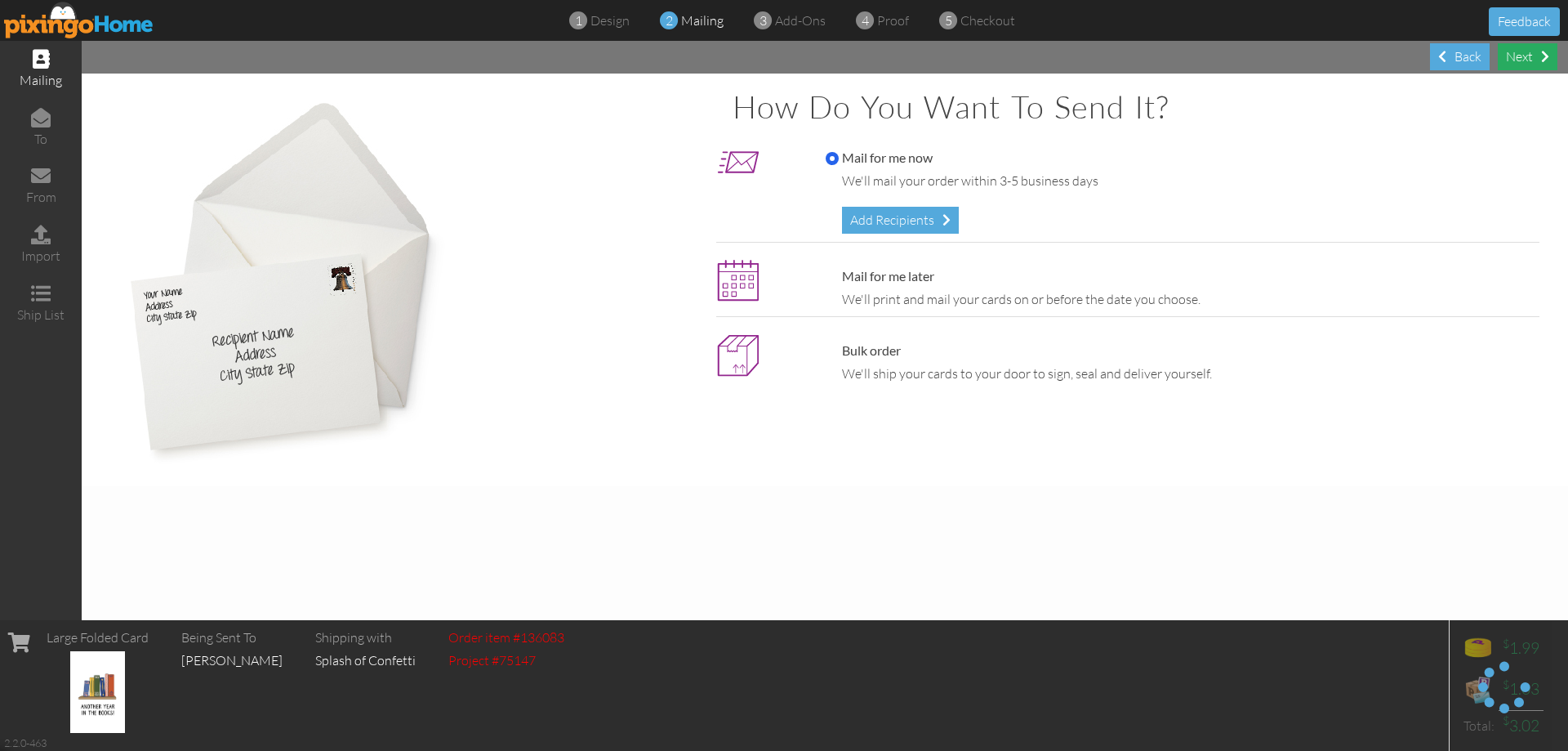
click at [1529, 53] on div "Next" at bounding box center [1527, 57] width 59 height 27
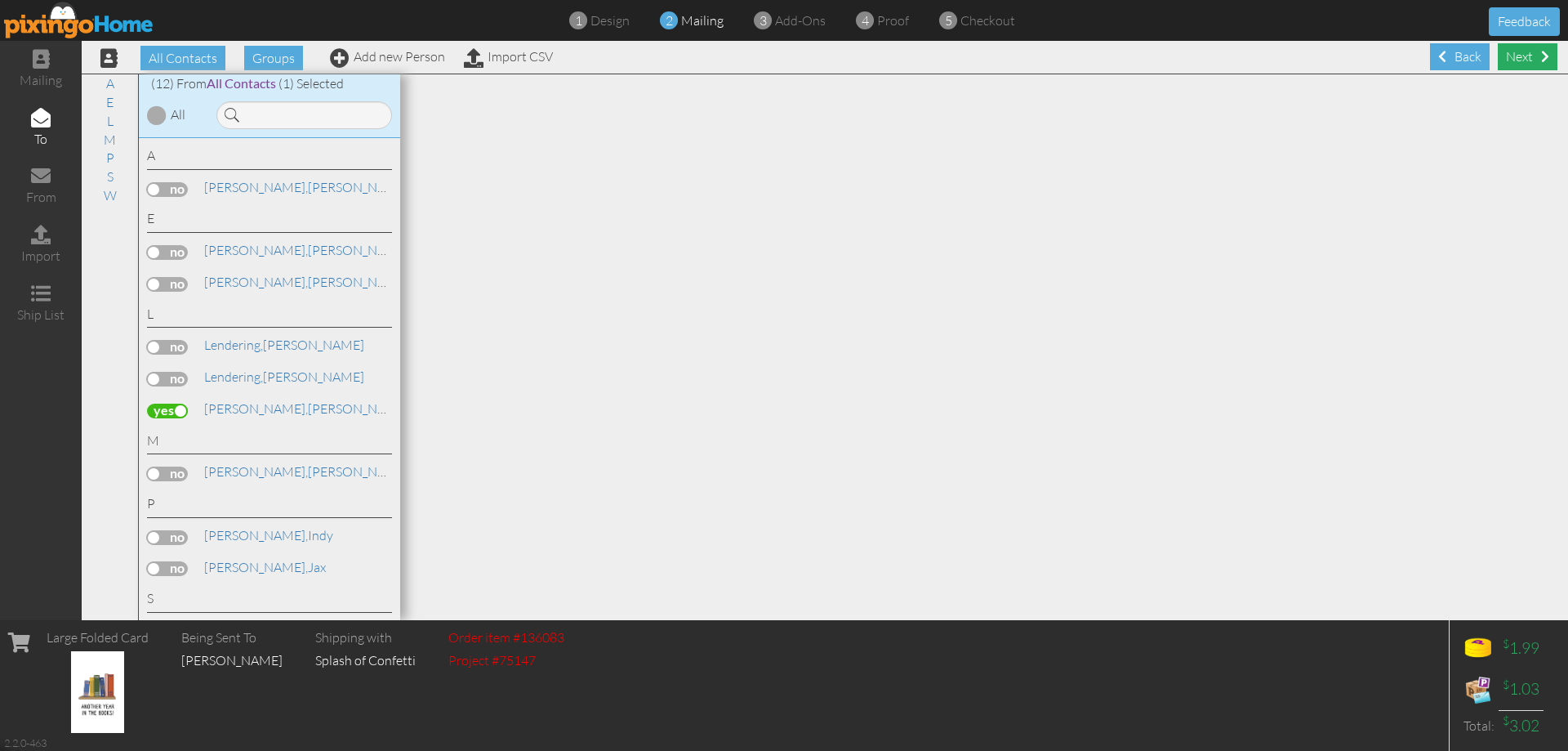
click at [1528, 54] on div "Next" at bounding box center [1527, 57] width 59 height 27
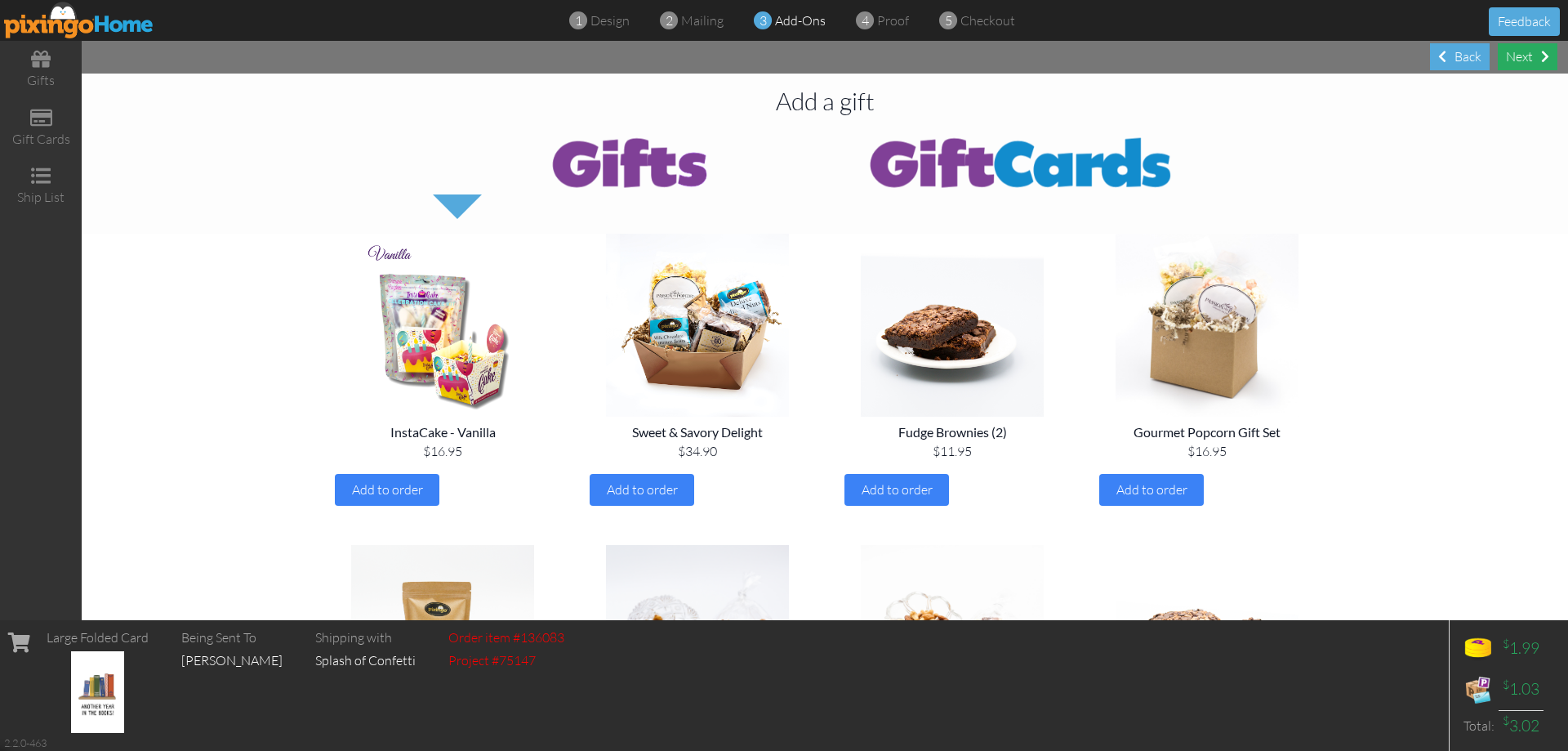
click at [1518, 58] on div "Next" at bounding box center [1527, 57] width 59 height 27
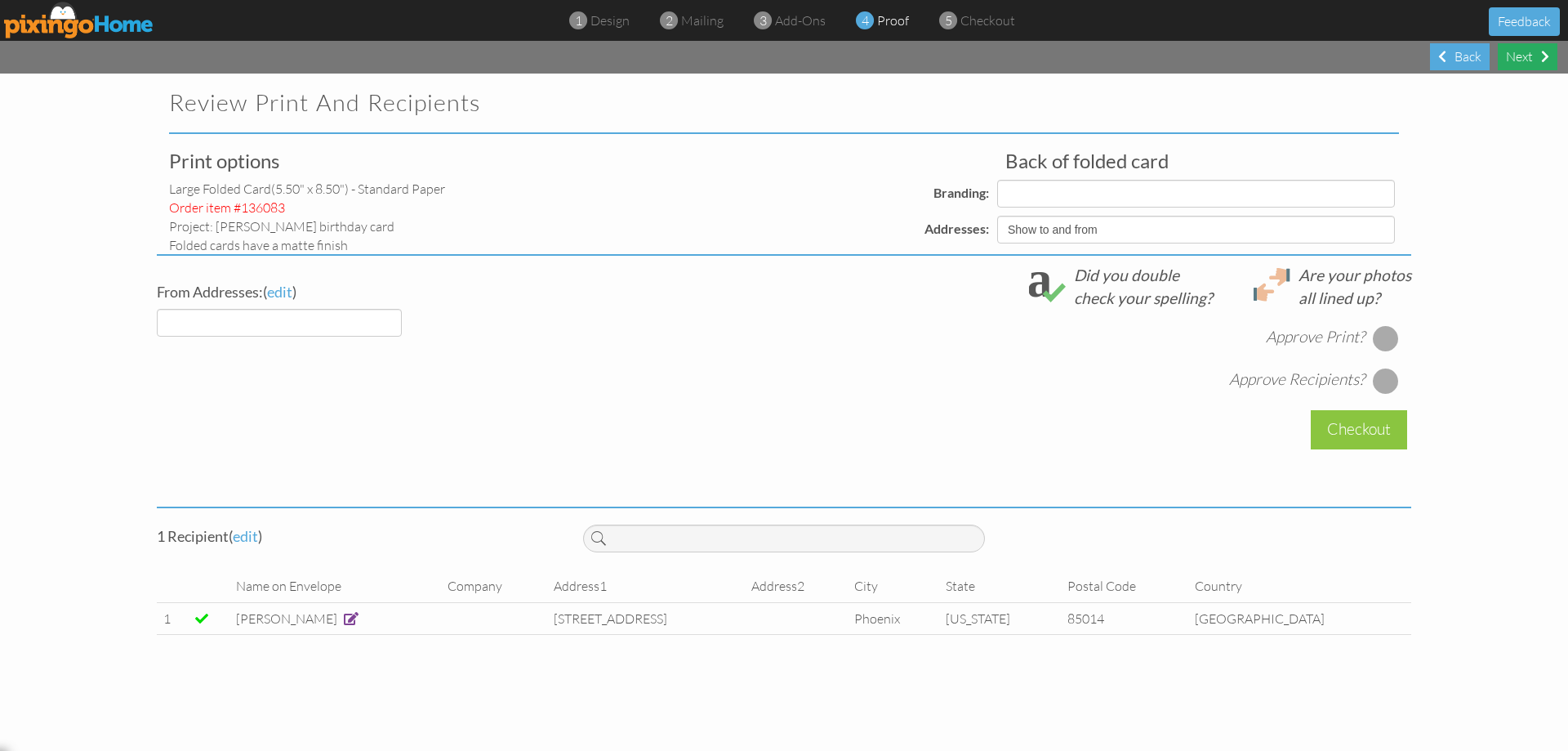
select select "object:1444"
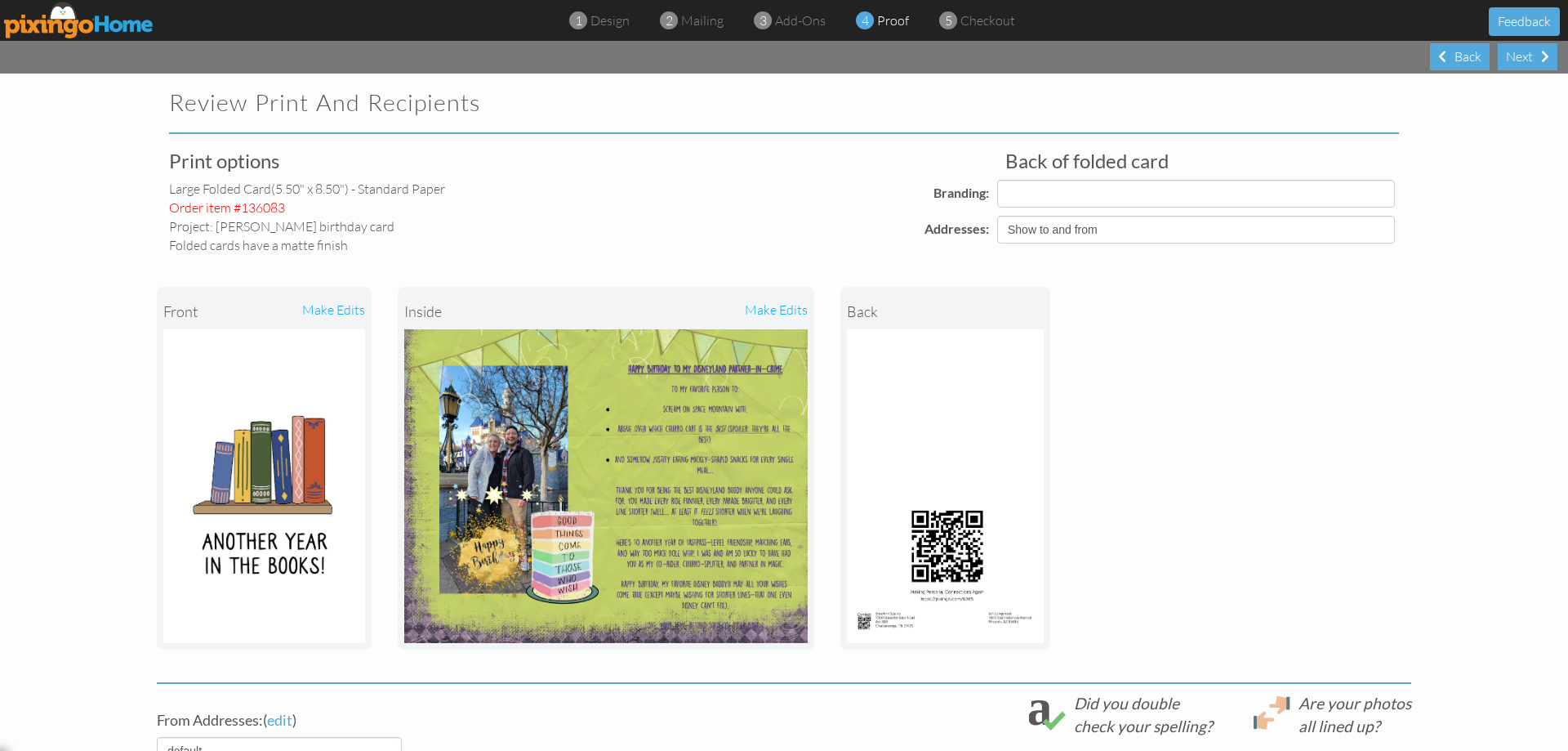
select select "object:1456"
click at [749, 312] on div "make edits" at bounding box center [706, 311] width 202 height 36
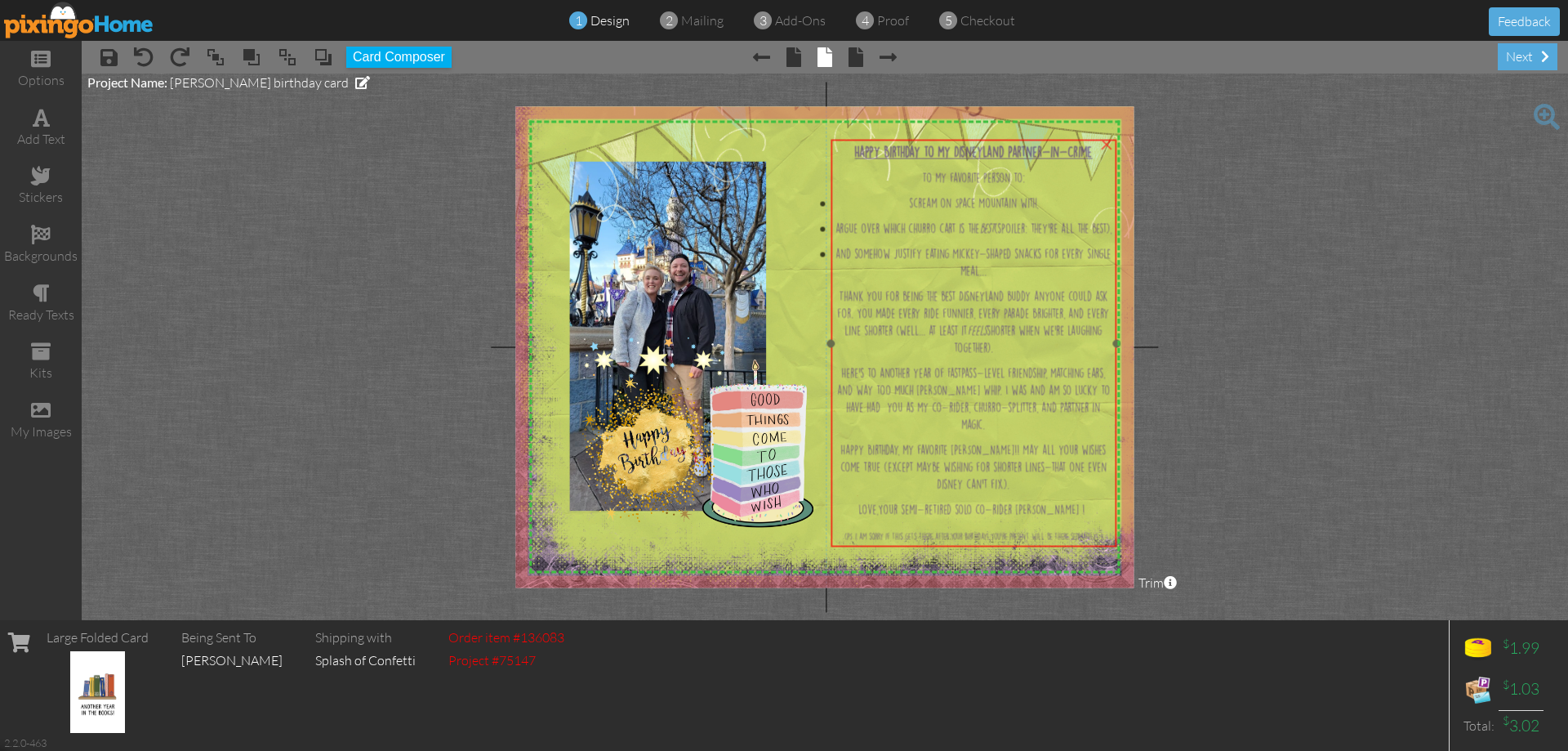
click at [1004, 490] on span "Happy Birthday, my favorite [PERSON_NAME]!! May all your wishes come true (exce…" at bounding box center [973, 466] width 266 height 44
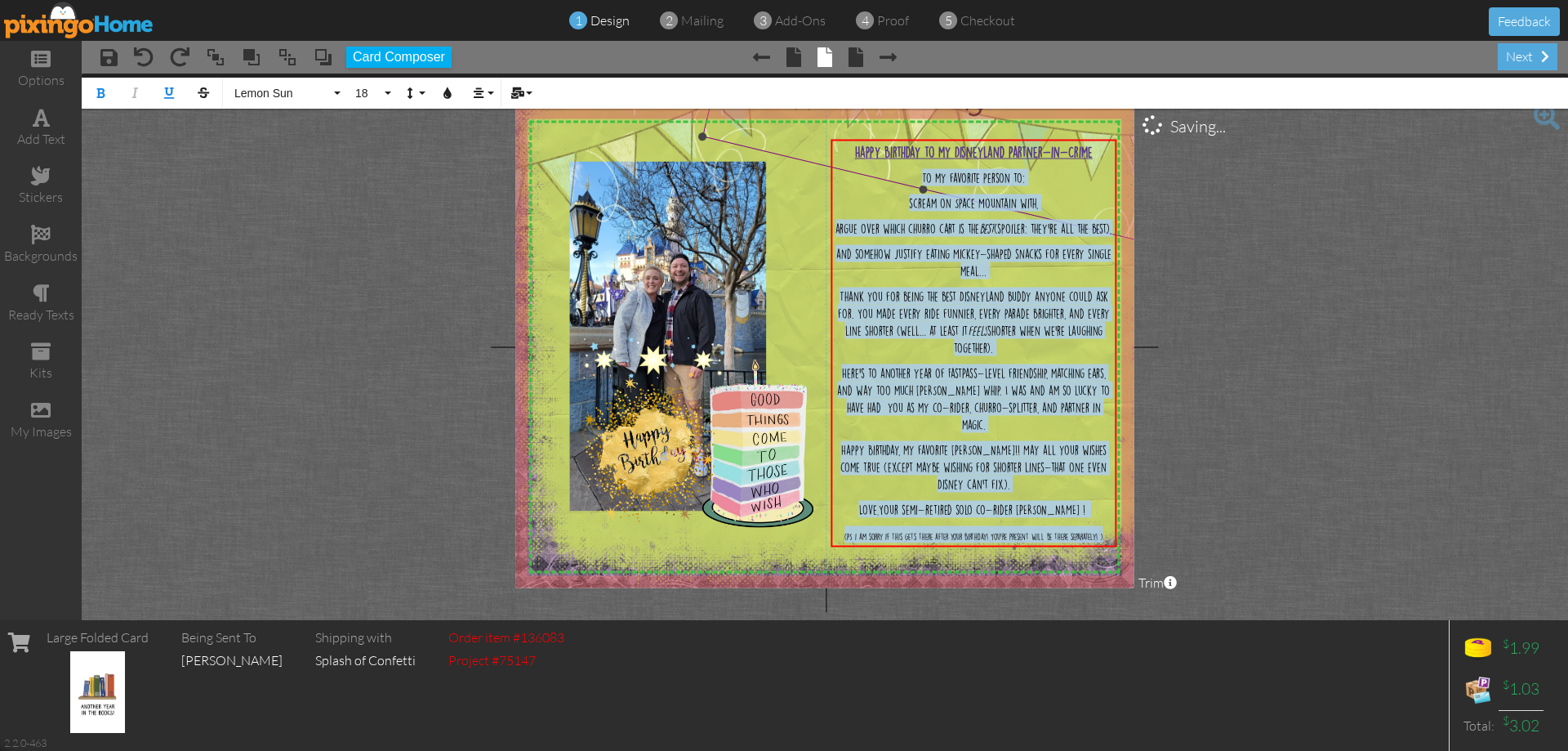
drag, startPoint x: 1074, startPoint y: 535, endPoint x: 743, endPoint y: 134, distance: 520.0
click at [743, 133] on div "X X X X X X X X X X X X X X X X X X X X X X X X X X X X X X X X X X X X X X X X…" at bounding box center [825, 346] width 618 height 481
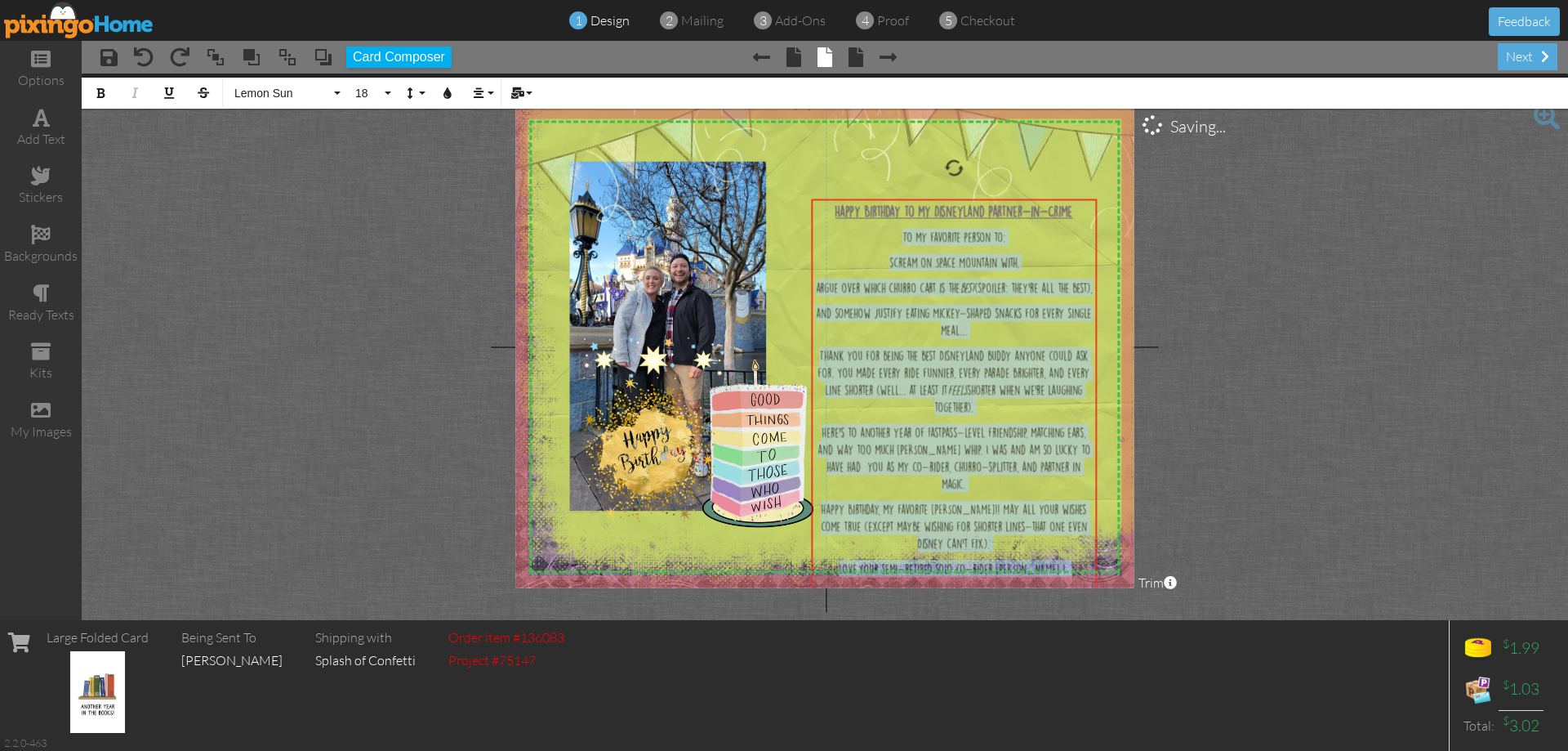
drag, startPoint x: 922, startPoint y: 543, endPoint x: 903, endPoint y: 603, distance: 62.9
click at [903, 603] on project-studio-wrapper "X X X X X X X X X X X X X X X X X X X X X X X X X X X X X X X X X X X X X X X X…" at bounding box center [825, 346] width 1486 height 546
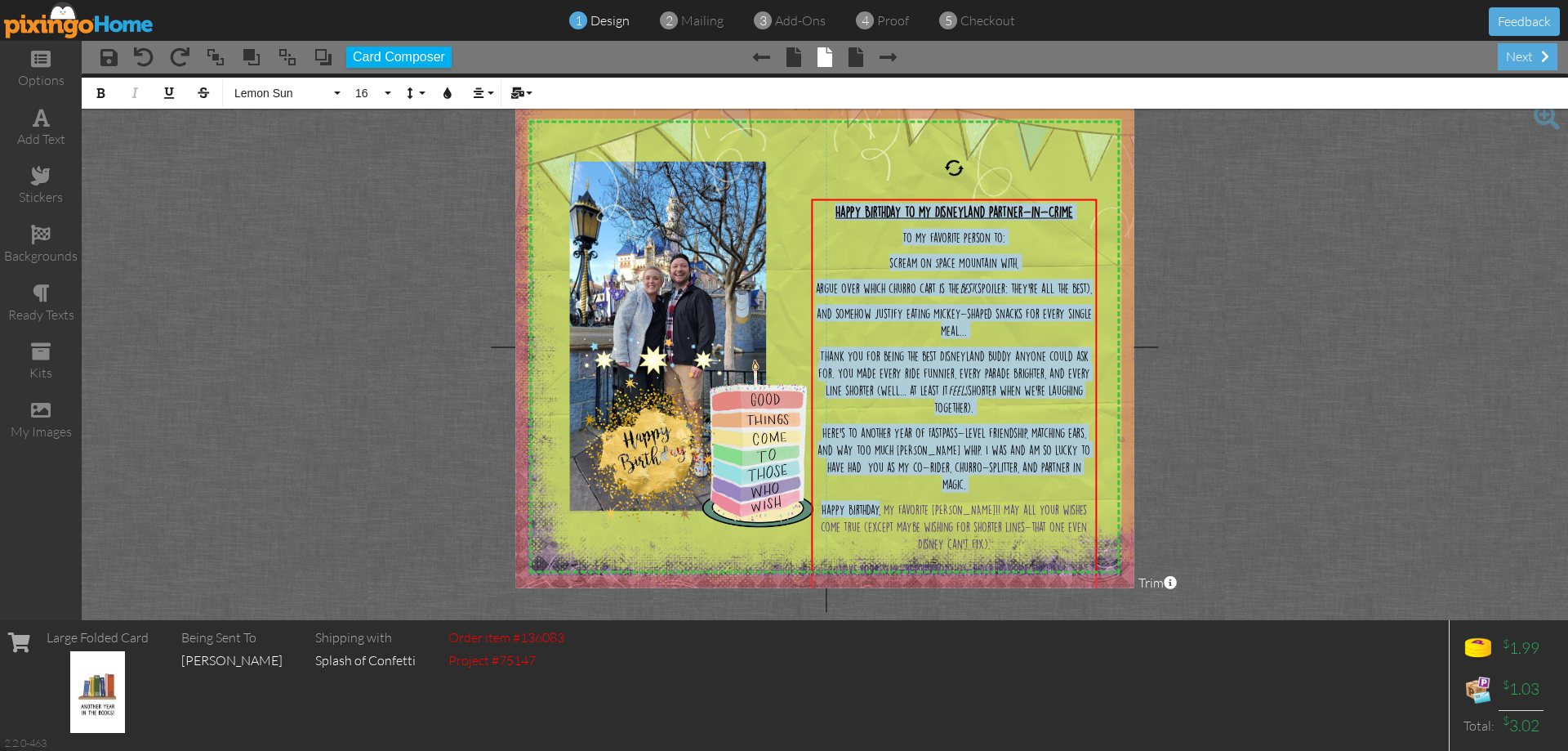
drag, startPoint x: 827, startPoint y: 205, endPoint x: 1111, endPoint y: 509, distance: 416.0
click at [1191, 620] on div "options add text stickers backgrounds ready texts kits my images × save × undo …" at bounding box center [784, 331] width 1568 height 579
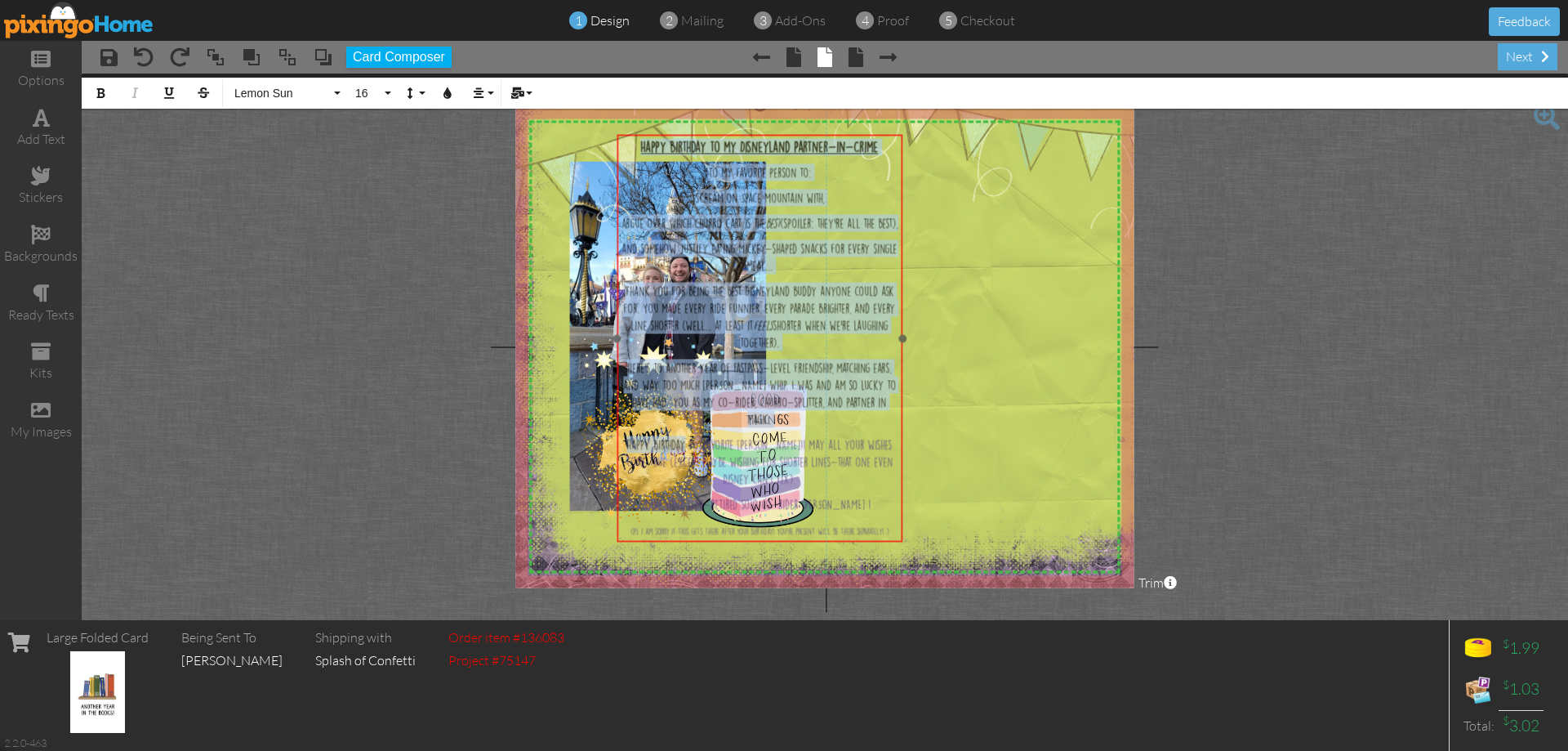
drag, startPoint x: 887, startPoint y: 199, endPoint x: 712, endPoint y: 221, distance: 176.4
click at [699, 137] on div "​ Happy Birthday to my Disneyland Partner-in-Crime To my favorite person to: sc…" at bounding box center [760, 337] width 285 height 407
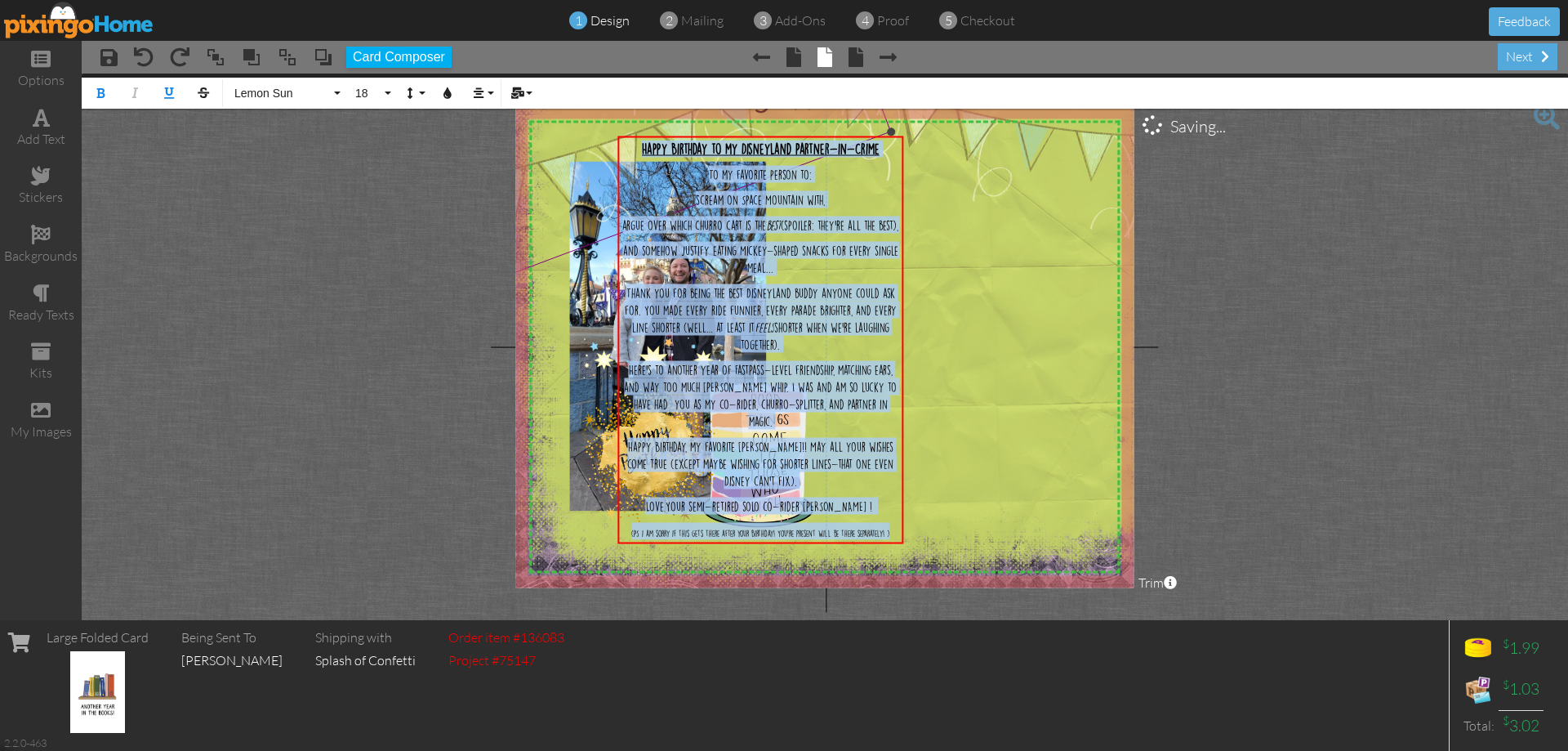
drag, startPoint x: 894, startPoint y: 533, endPoint x: 581, endPoint y: 148, distance: 496.2
click at [581, 147] on div "X X X X X X X X X X X X X X X X X X X X X X X X X X X X X X X X X X X X X X X X…" at bounding box center [825, 346] width 618 height 481
copy div "Happy Birthday to my Disneyland Partner-in-Crime To my favorite person to: scre…"
click at [811, 137] on div "Happy Birthday to my Disneyland Partner-in-Crime To my favorite person to: scre…" at bounding box center [761, 339] width 285 height 407
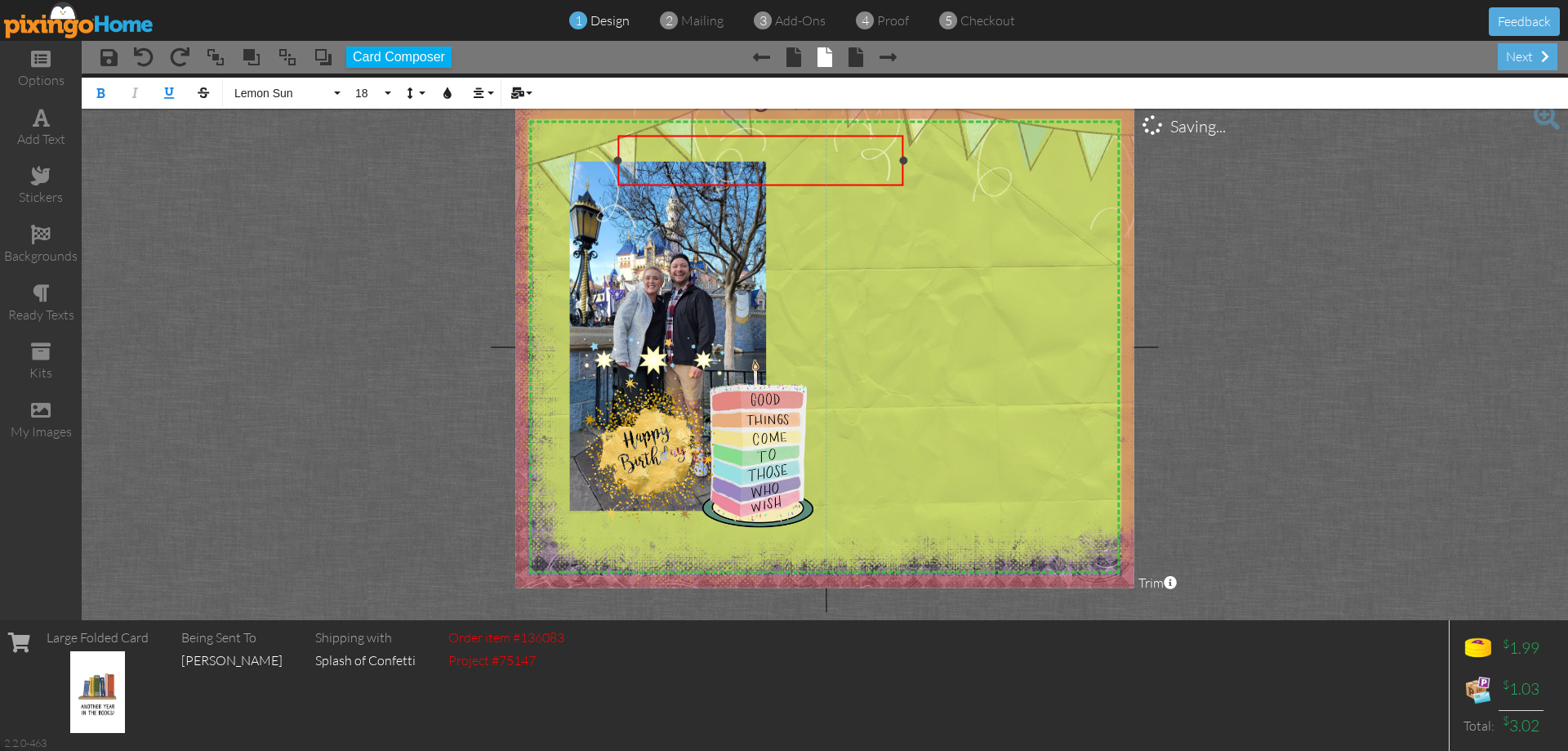
click at [756, 136] on div "​" at bounding box center [761, 160] width 285 height 50
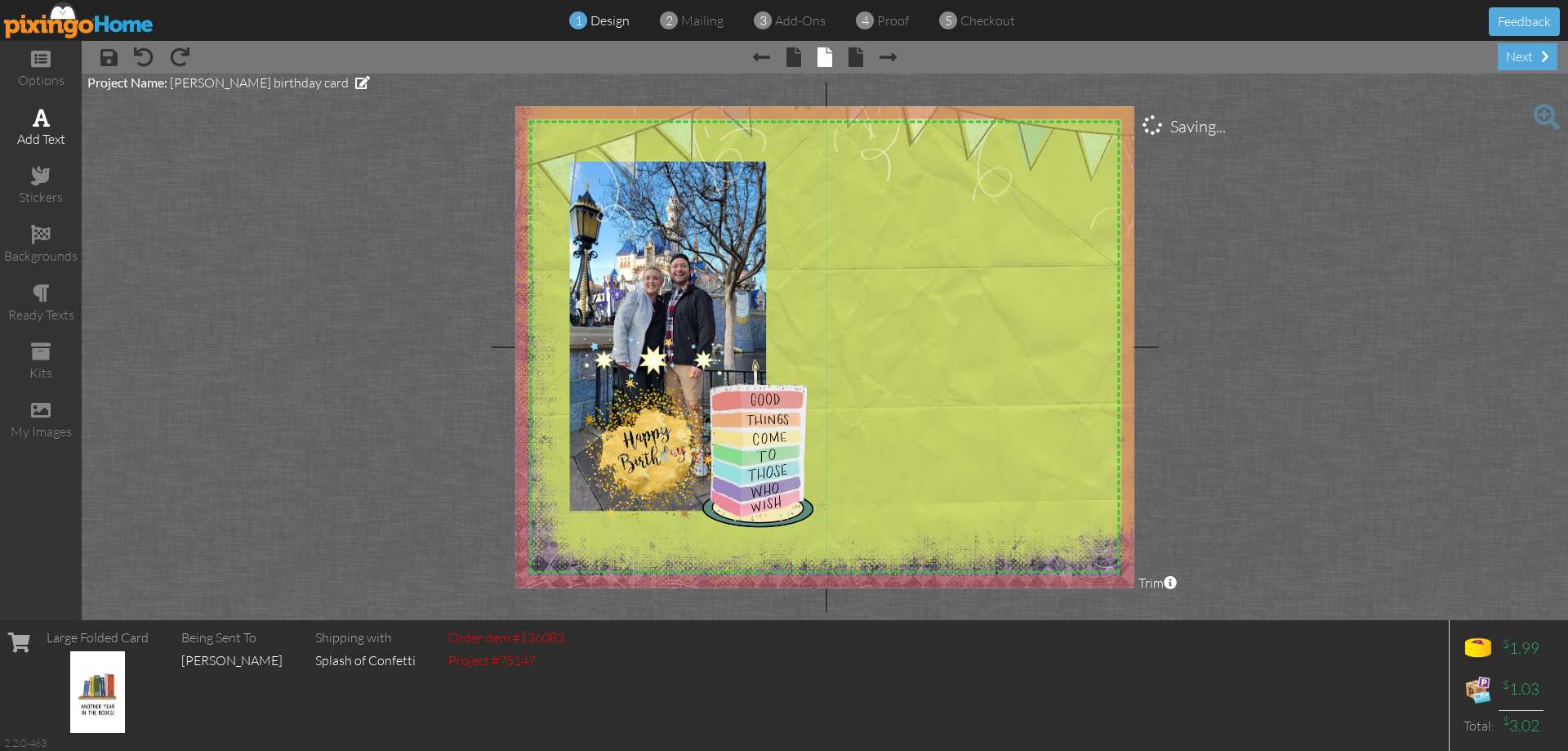
click at [48, 136] on div "add text" at bounding box center [41, 138] width 82 height 19
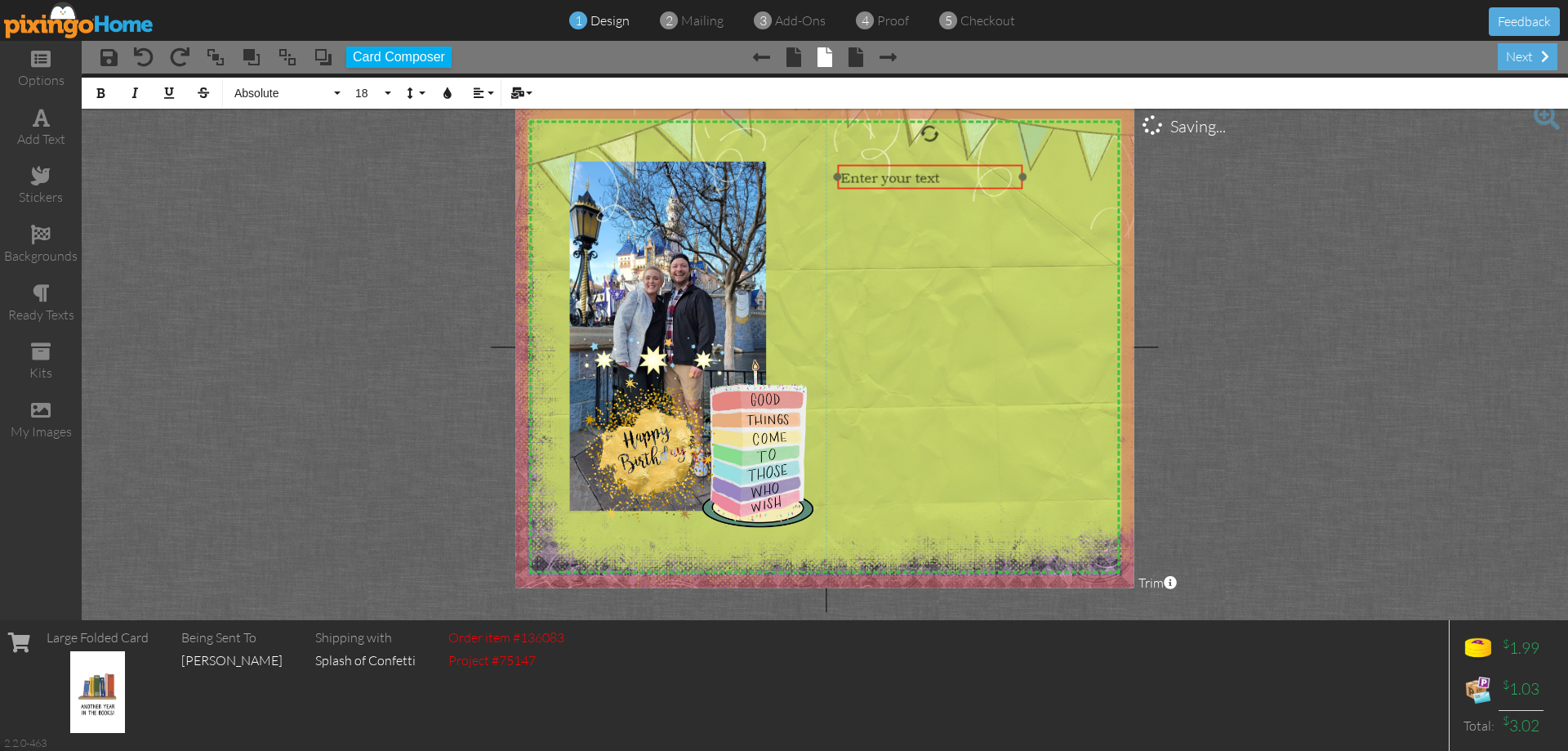
drag, startPoint x: 696, startPoint y: 178, endPoint x: 956, endPoint y: 188, distance: 260.2
click at [956, 188] on div "​ Enter your text ​" at bounding box center [930, 177] width 185 height 24
click at [385, 95] on button "18" at bounding box center [371, 94] width 48 height 31
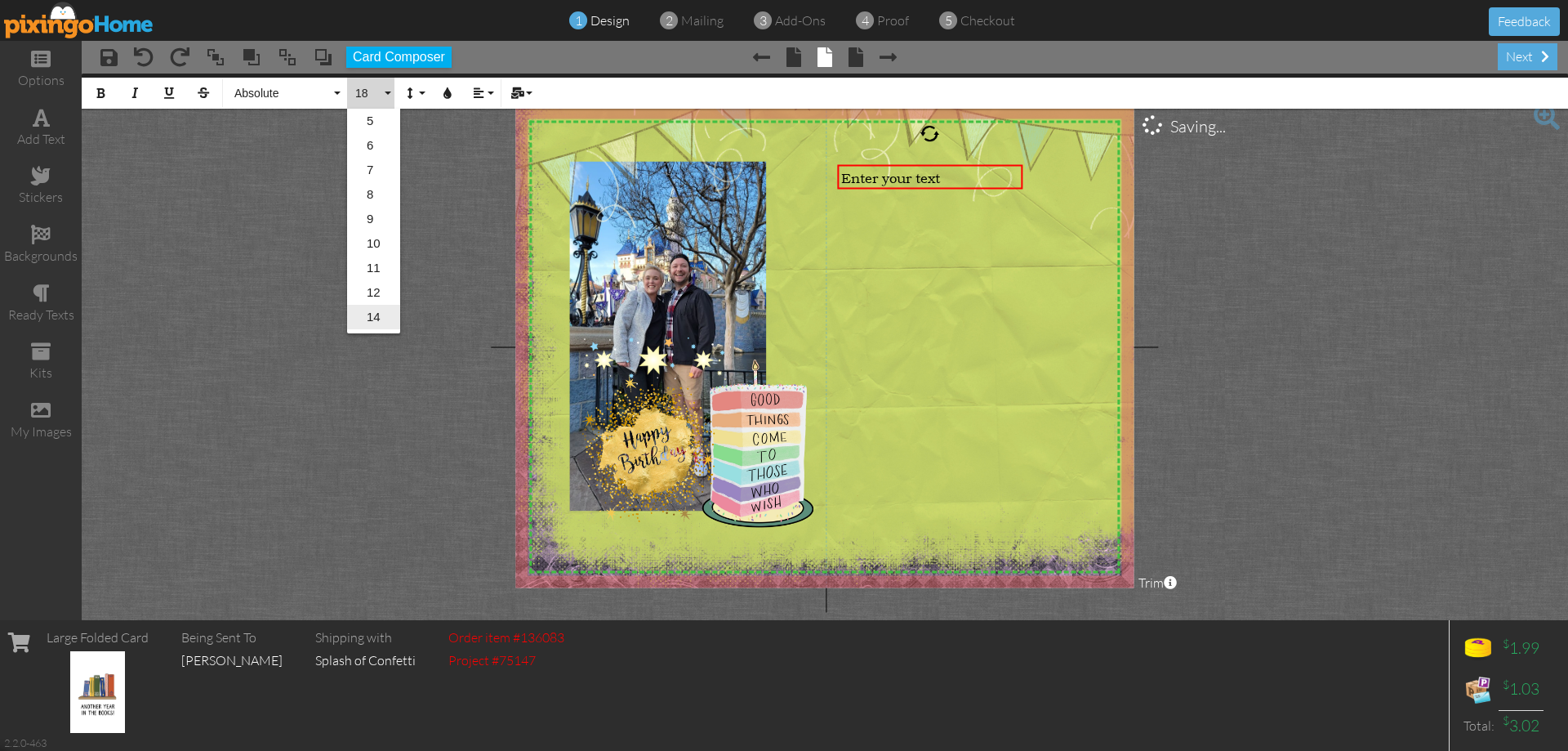
scroll to position [145, 0]
click at [379, 143] on link "12" at bounding box center [373, 146] width 53 height 24
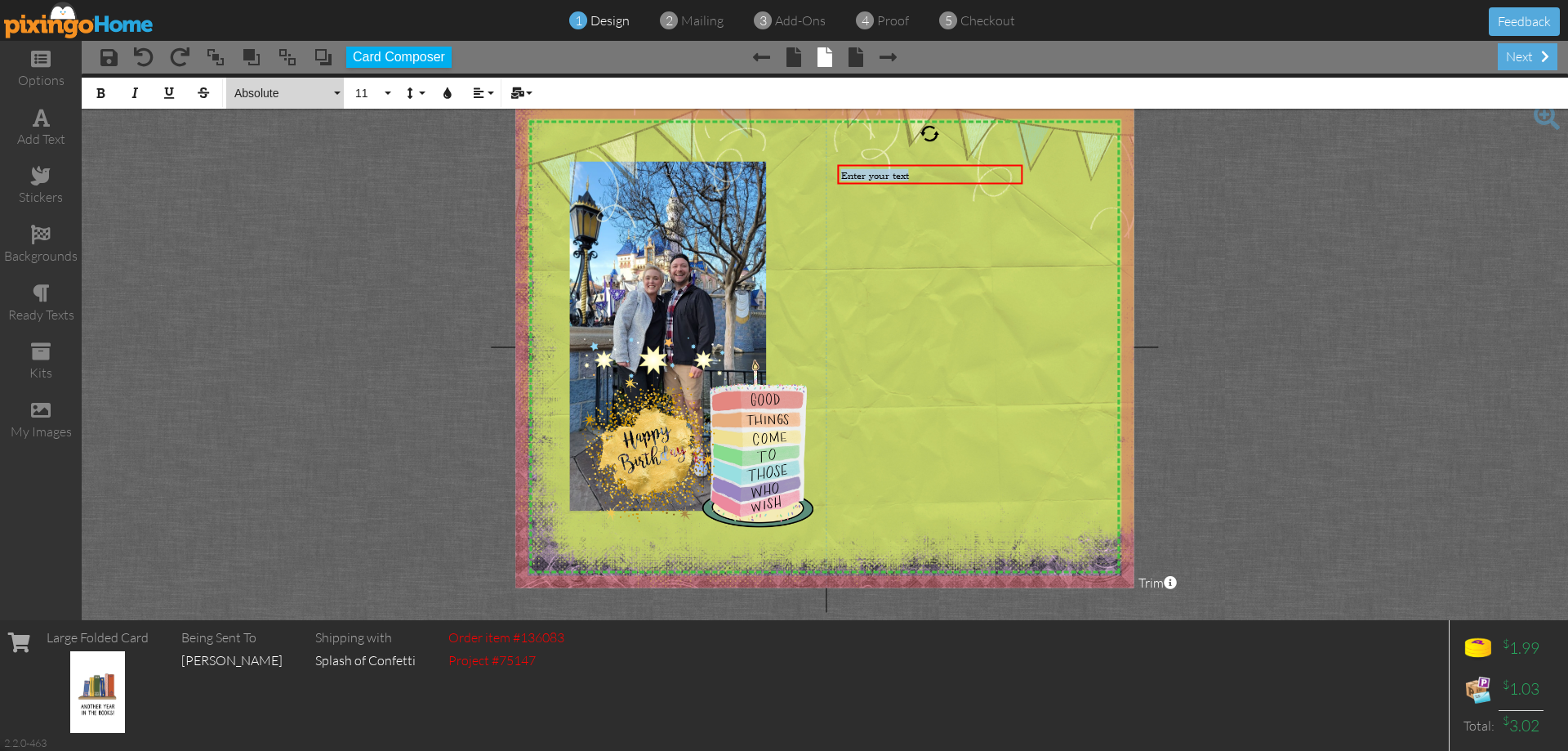
click at [327, 90] on span "Absolute" at bounding box center [282, 94] width 98 height 14
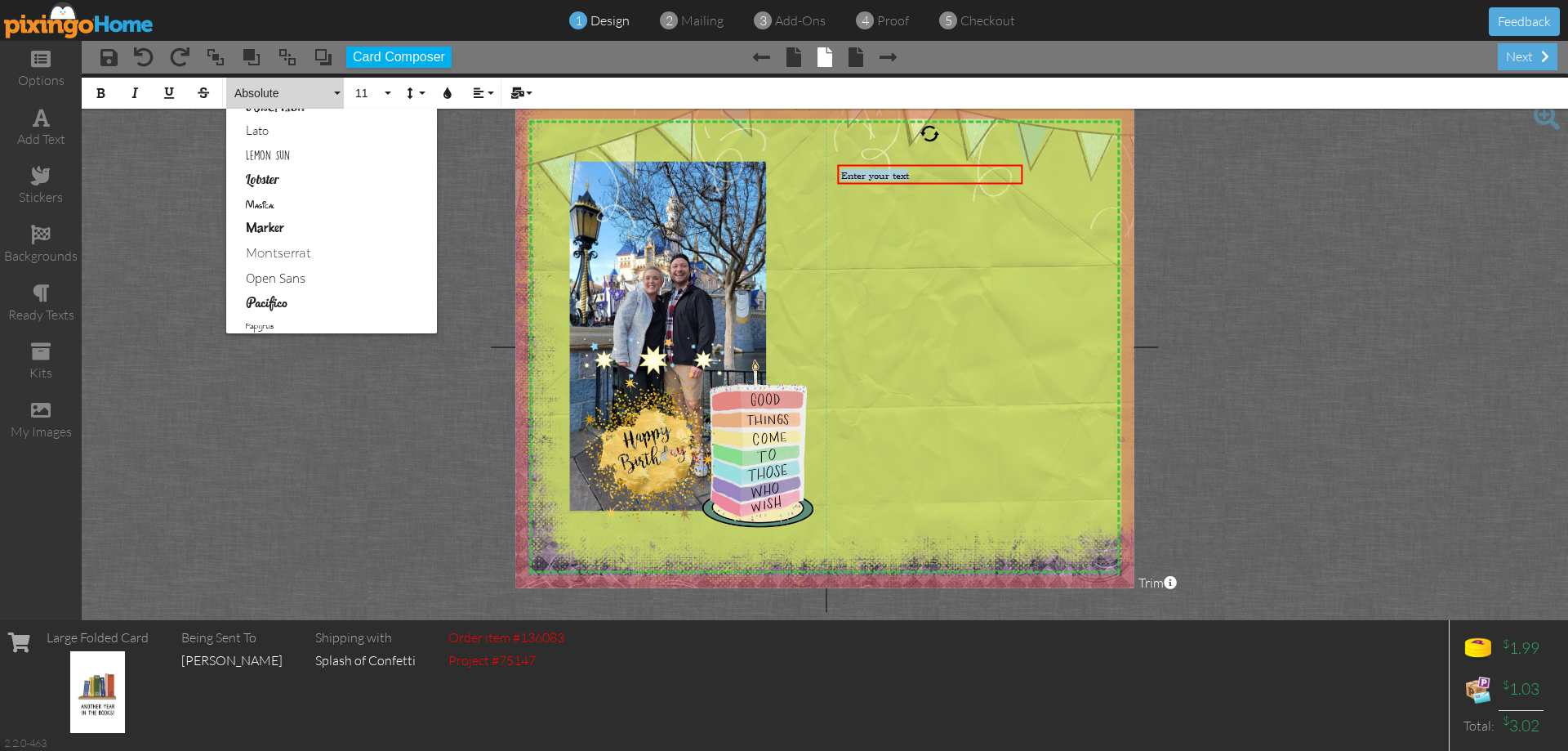
scroll to position [572, 0]
click at [282, 191] on link "Lemon Sun" at bounding box center [332, 185] width 211 height 24
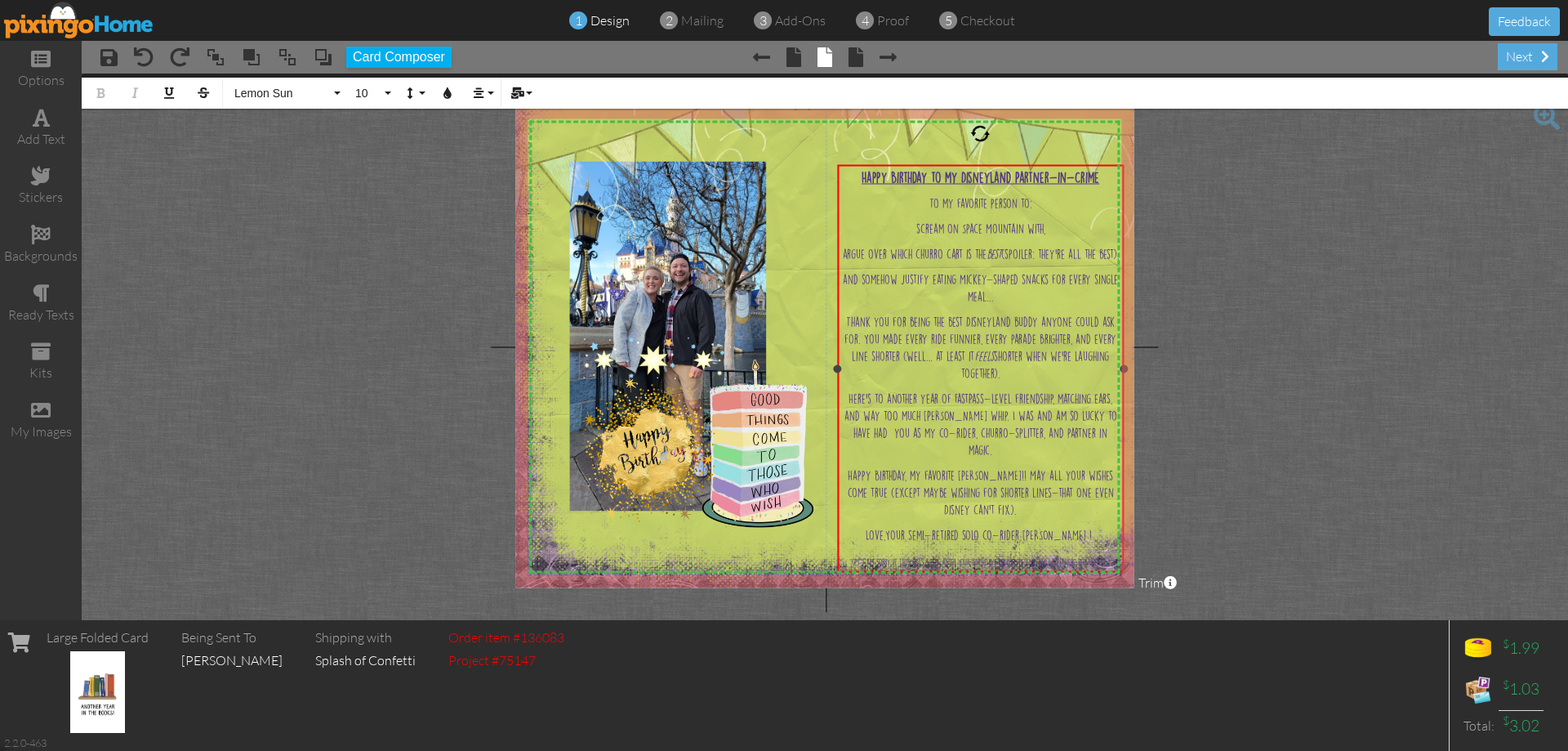
drag, startPoint x: 1020, startPoint y: 435, endPoint x: 1121, endPoint y: 435, distance: 101.0
click at [1121, 435] on div "Happy Birthday to my Disneyland Partner-in-Crime To my favorite person to: scre…" at bounding box center [981, 368] width 287 height 407
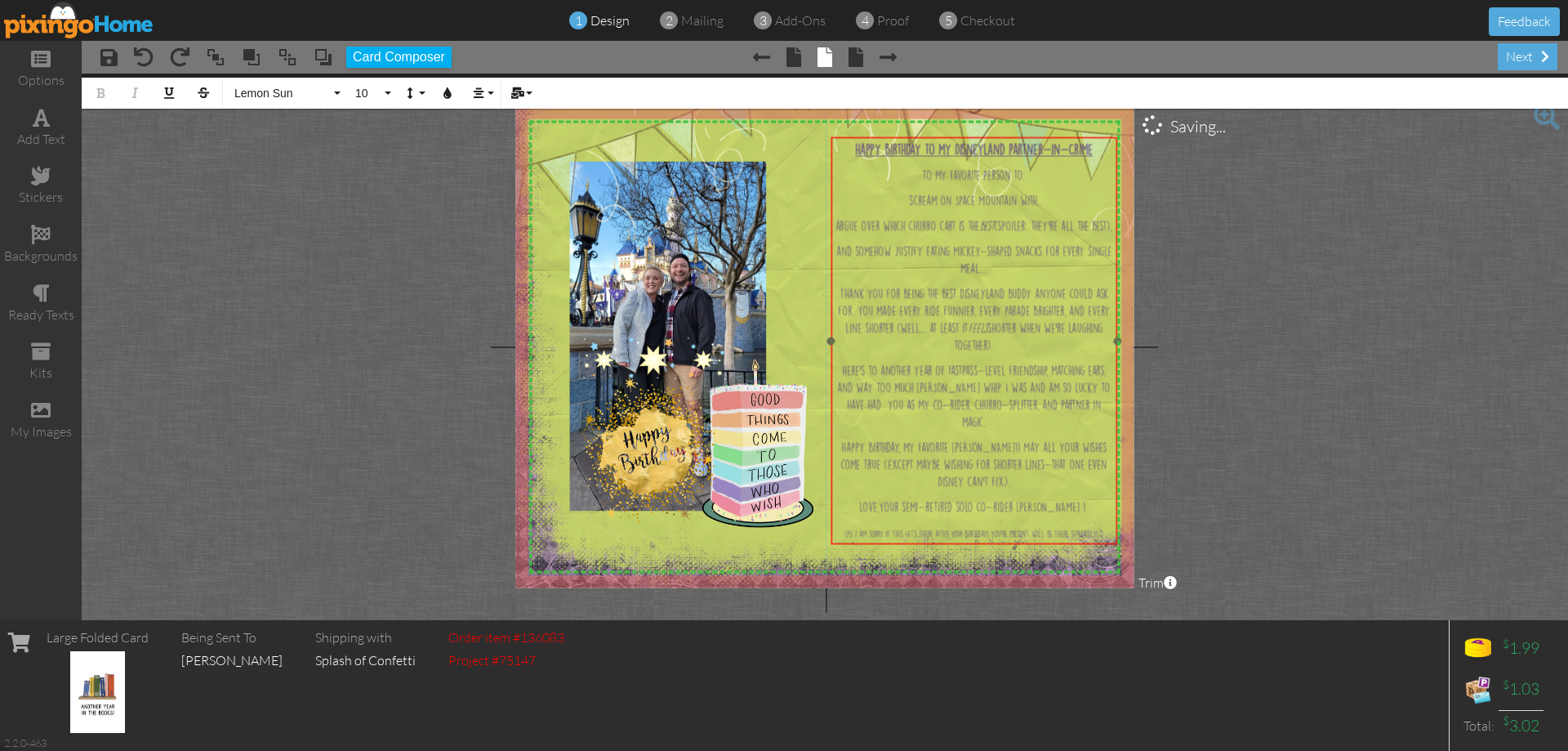
drag, startPoint x: 985, startPoint y: 163, endPoint x: 978, endPoint y: 135, distance: 28.9
click at [978, 135] on div at bounding box center [974, 340] width 294 height 415
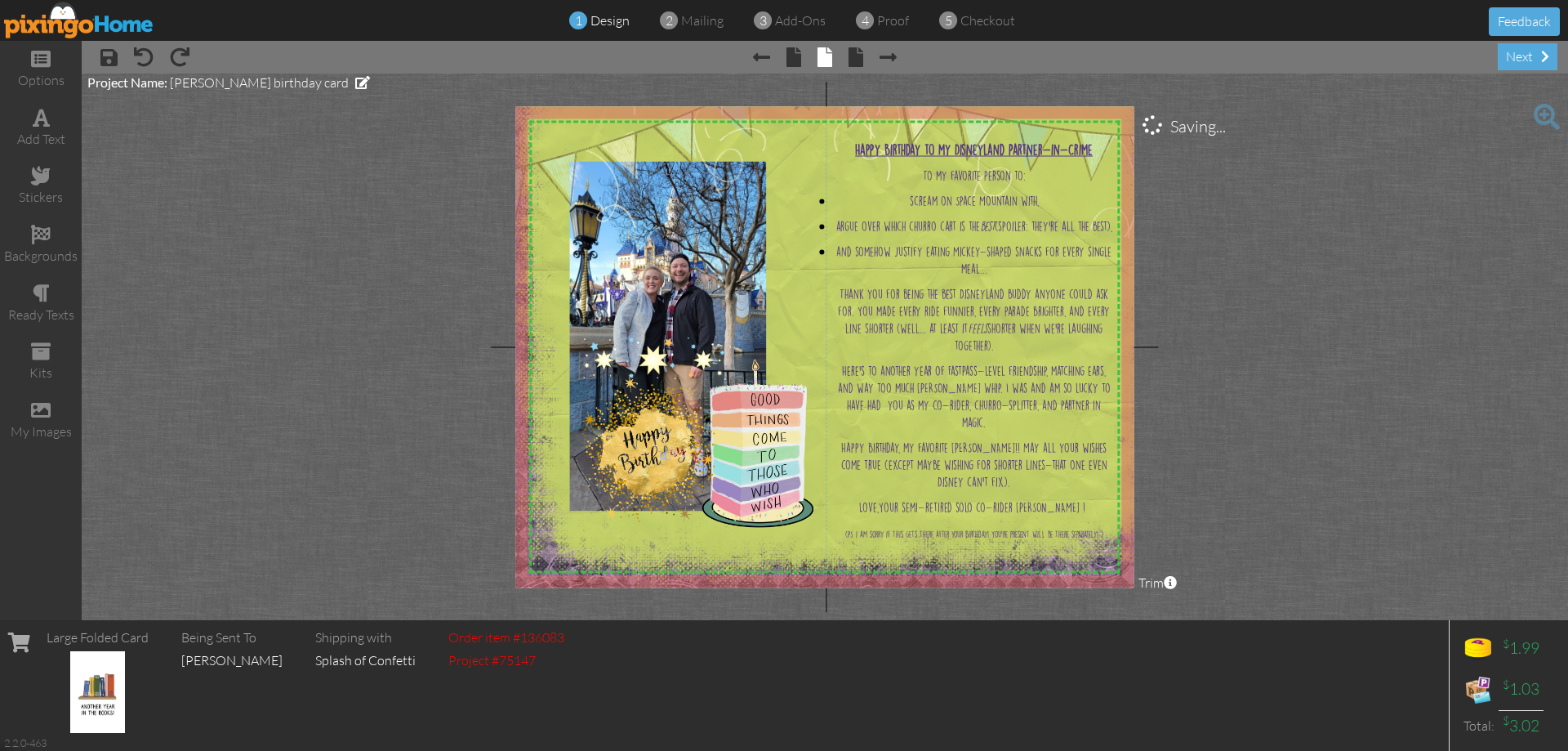
click at [1223, 282] on project-studio-wrapper "X X X X X X X X X X X X X X X X X X X X X X X X X X X X X X X X X X X X X X X X…" at bounding box center [825, 346] width 1486 height 546
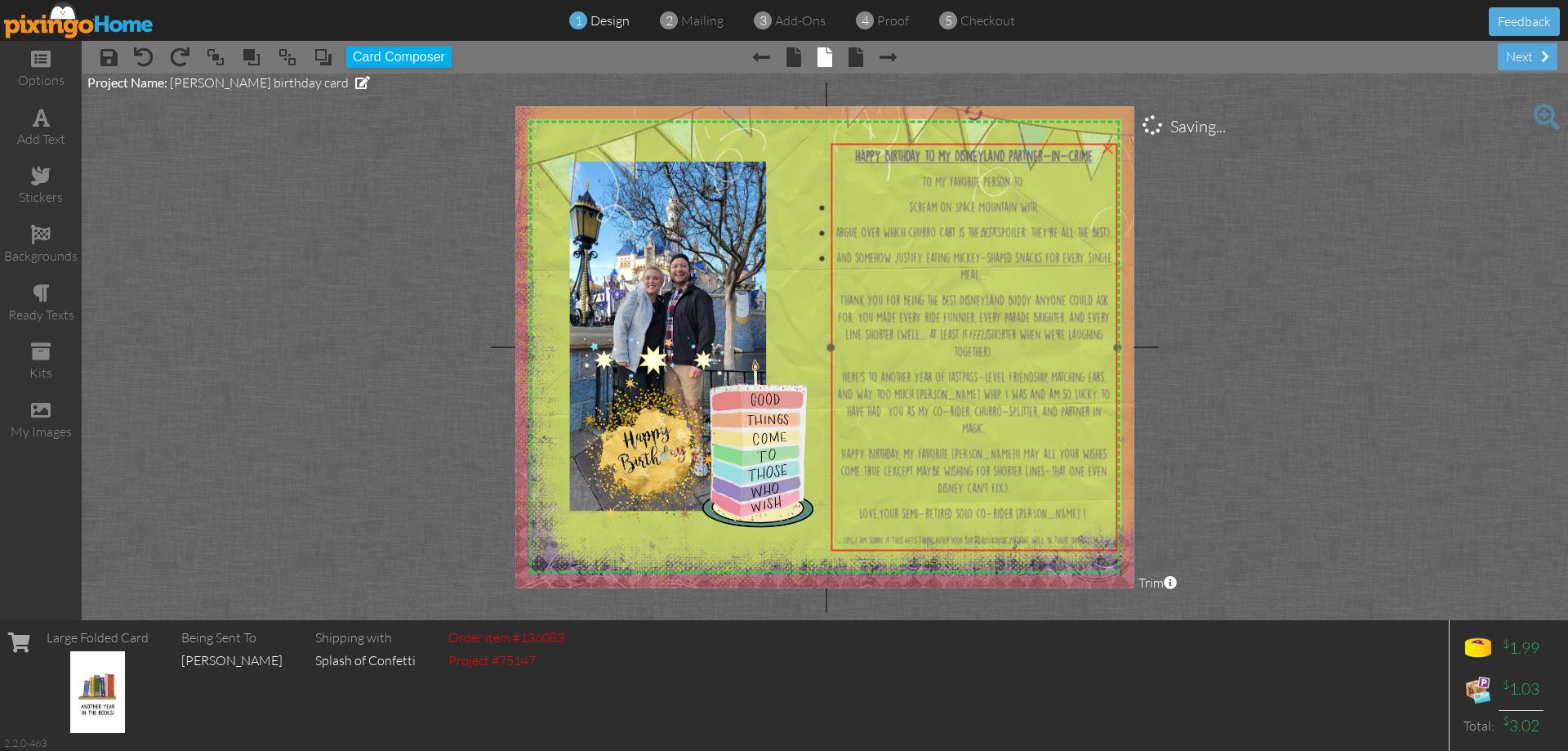
click at [1037, 441] on div "Happy Birthday to my Disneyland Partner-in-Crime To my favorite person to: scre…" at bounding box center [974, 346] width 287 height 407
click at [1070, 521] on p "Love, Your semi-retired solo co-rider [PERSON_NAME] !" at bounding box center [974, 514] width 279 height 18
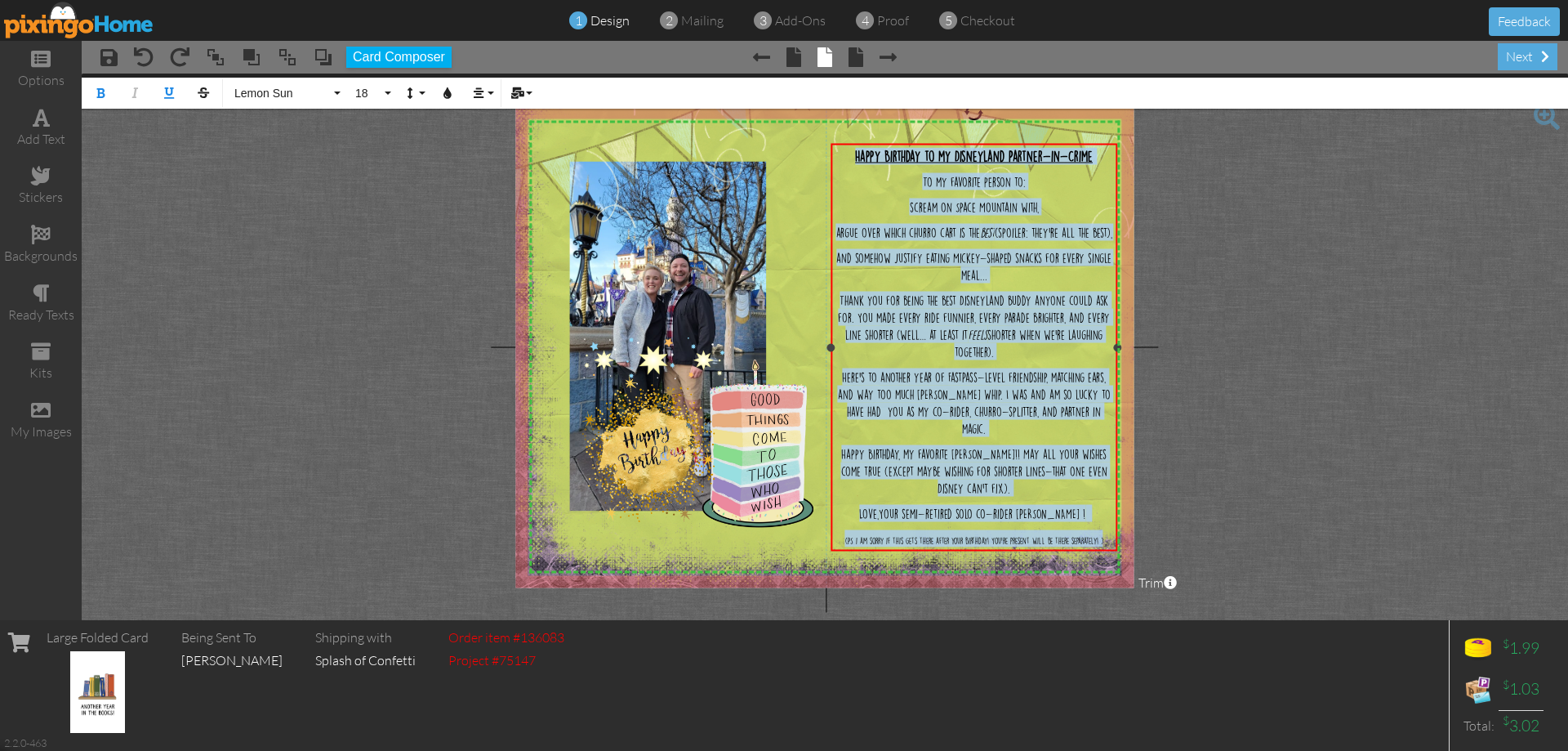
drag, startPoint x: 1110, startPoint y: 539, endPoint x: 847, endPoint y: 153, distance: 467.1
click at [847, 153] on div "Happy Birthday to my Disneyland Partner-in-Crime To my favorite person to: scre…" at bounding box center [974, 348] width 279 height 400
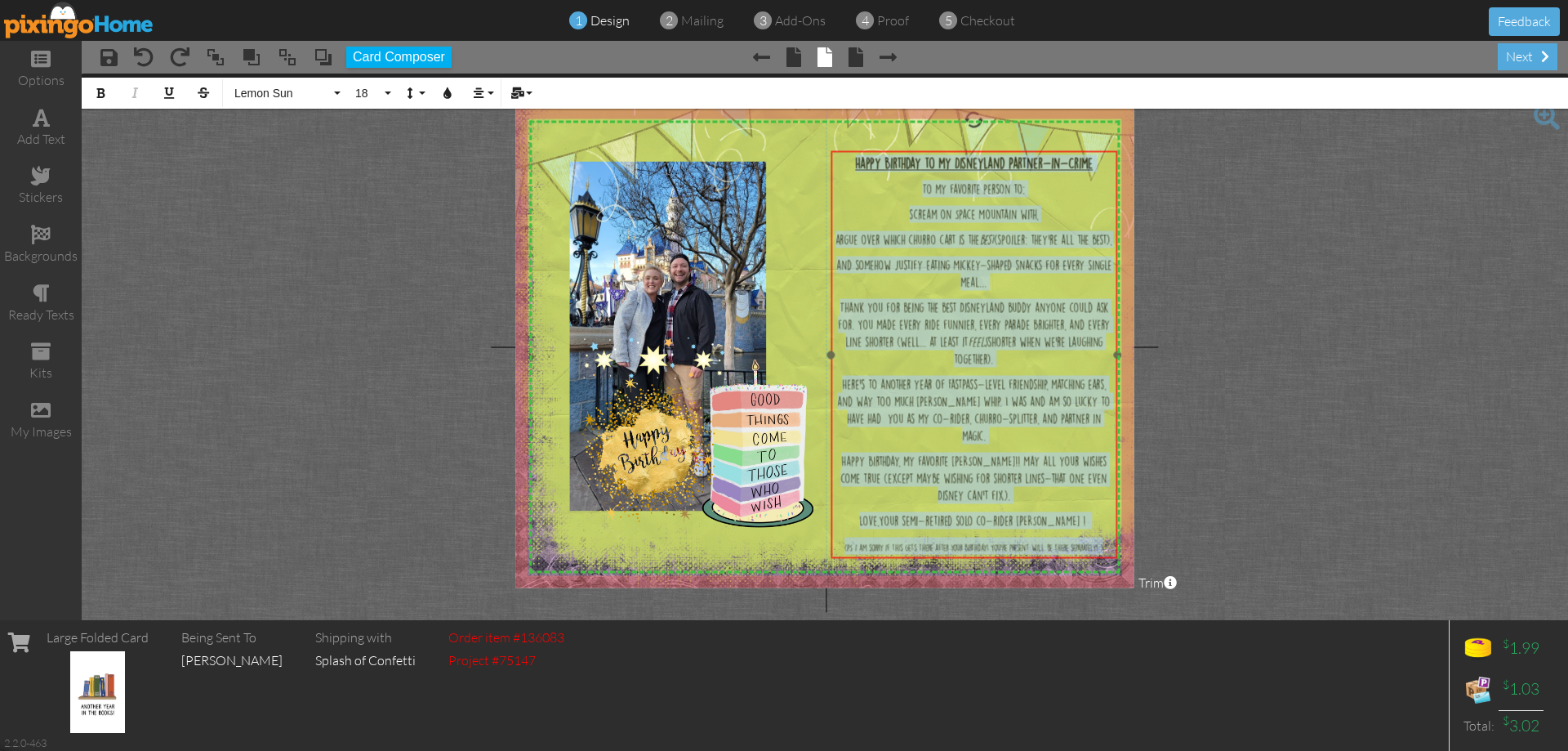
click at [1116, 294] on div "​ Happy Birthday to my Disneyland Partner-in-Crime To my favorite person to: sc…" at bounding box center [974, 354] width 287 height 407
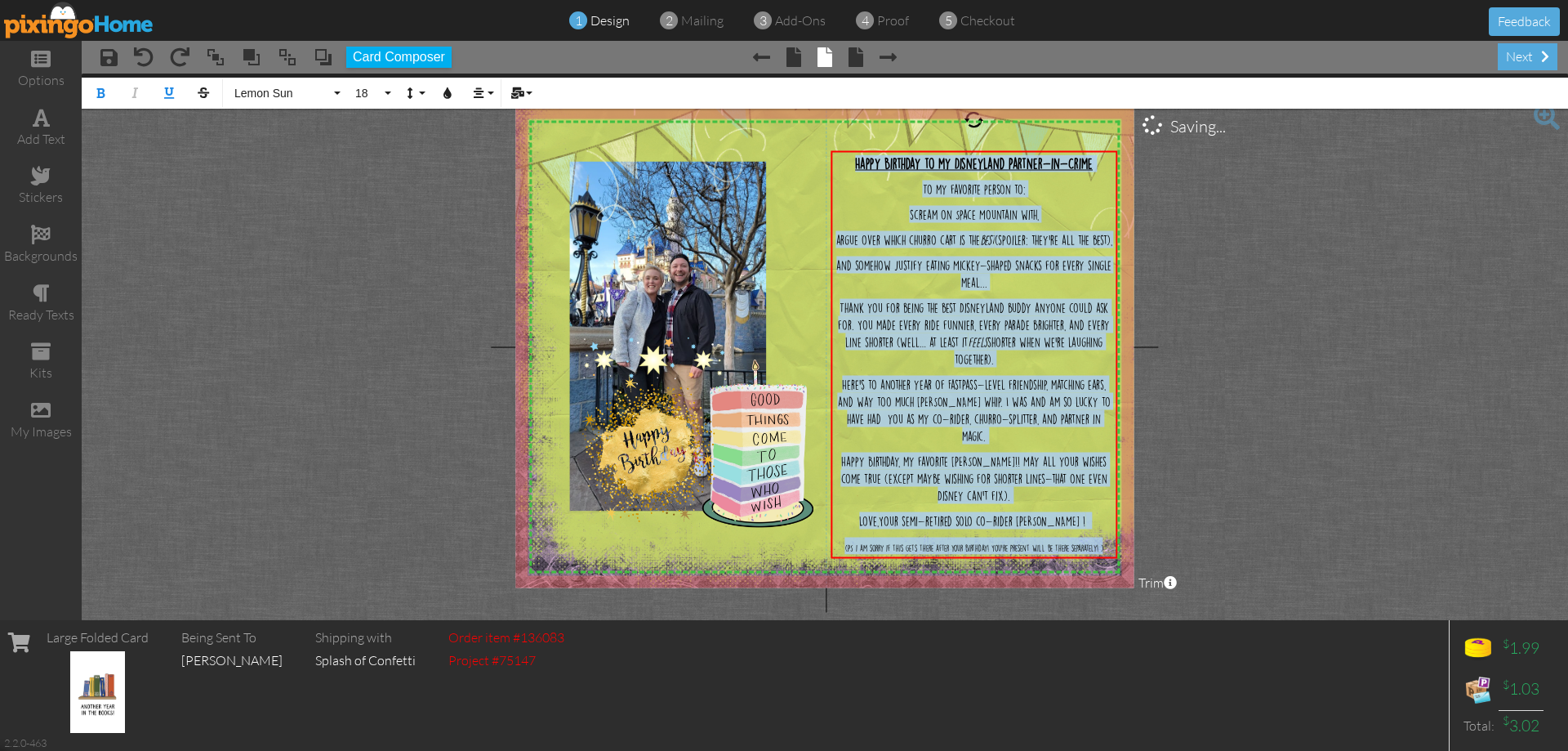
click at [1133, 280] on img at bounding box center [834, 257] width 674 height 674
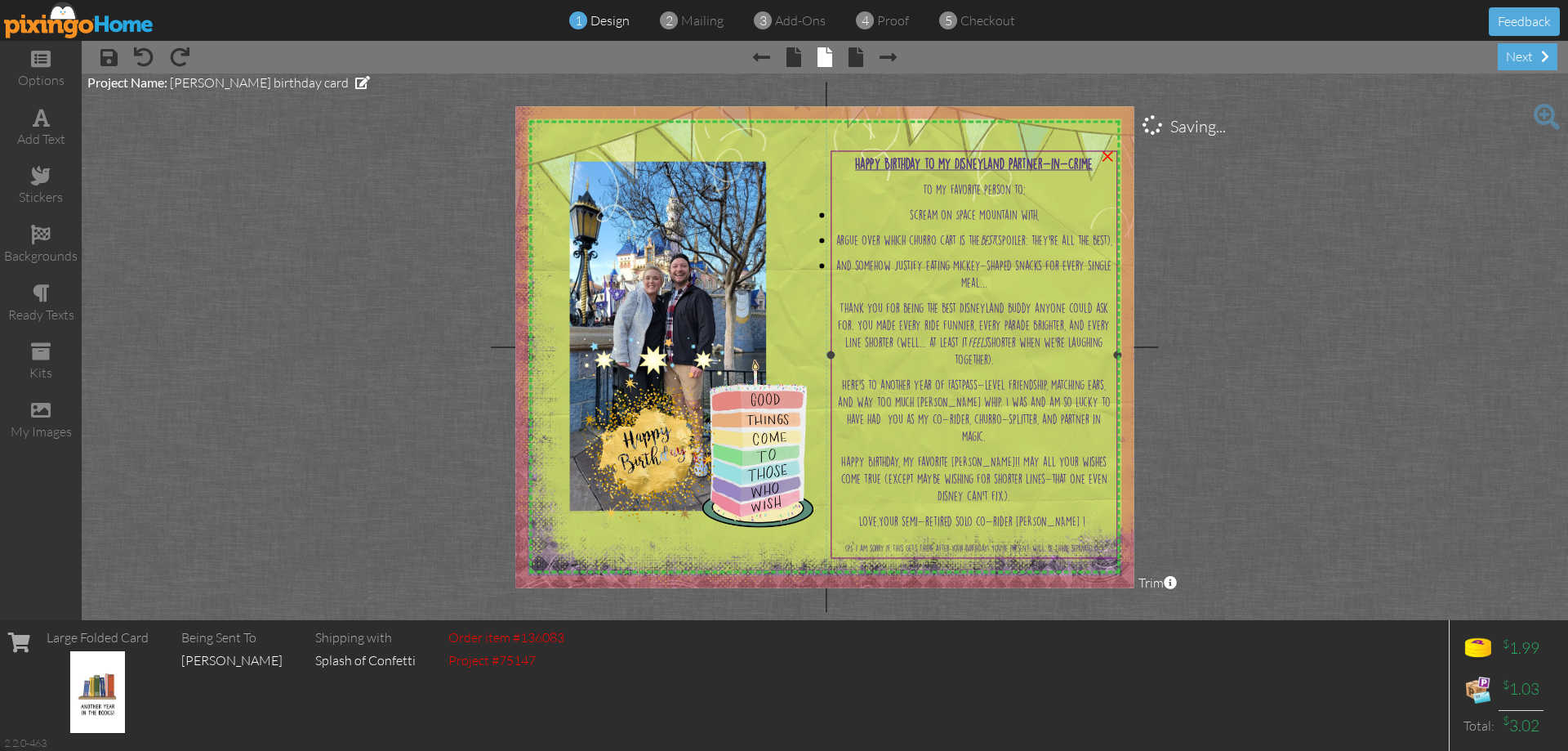
click at [1074, 551] on span "(PS i am sorry if this gets there after your birthday! You're present will be t…" at bounding box center [974, 548] width 258 height 8
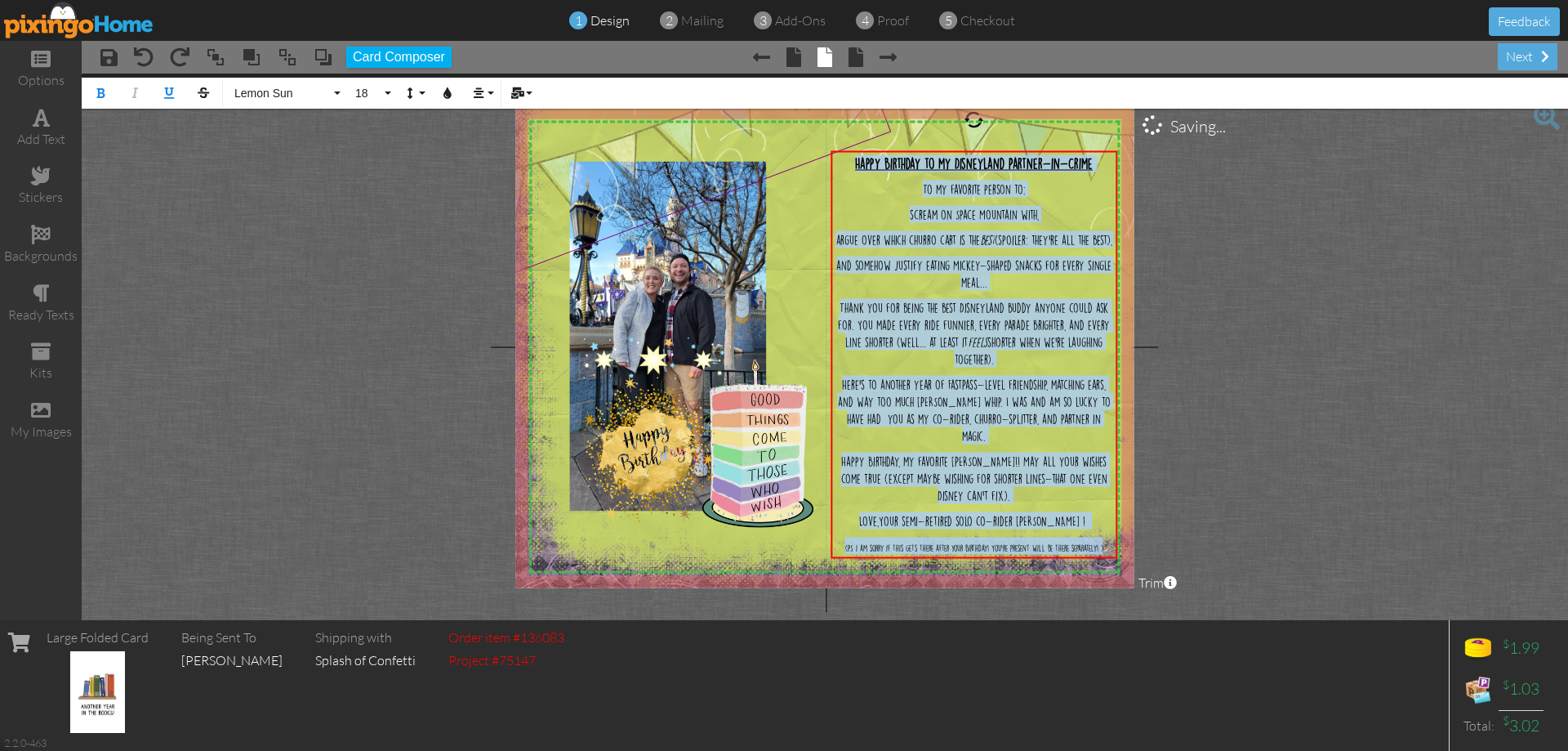
drag, startPoint x: 1111, startPoint y: 545, endPoint x: 542, endPoint y: 125, distance: 707.2
click at [751, 93] on project-studio-wrapper "X X X X X X X X X X X X X X X X X X X X X X X X X X X X X X X X X X X X X X X X…" at bounding box center [825, 346] width 1486 height 546
click at [451, 86] on button "Colors" at bounding box center [448, 94] width 31 height 31
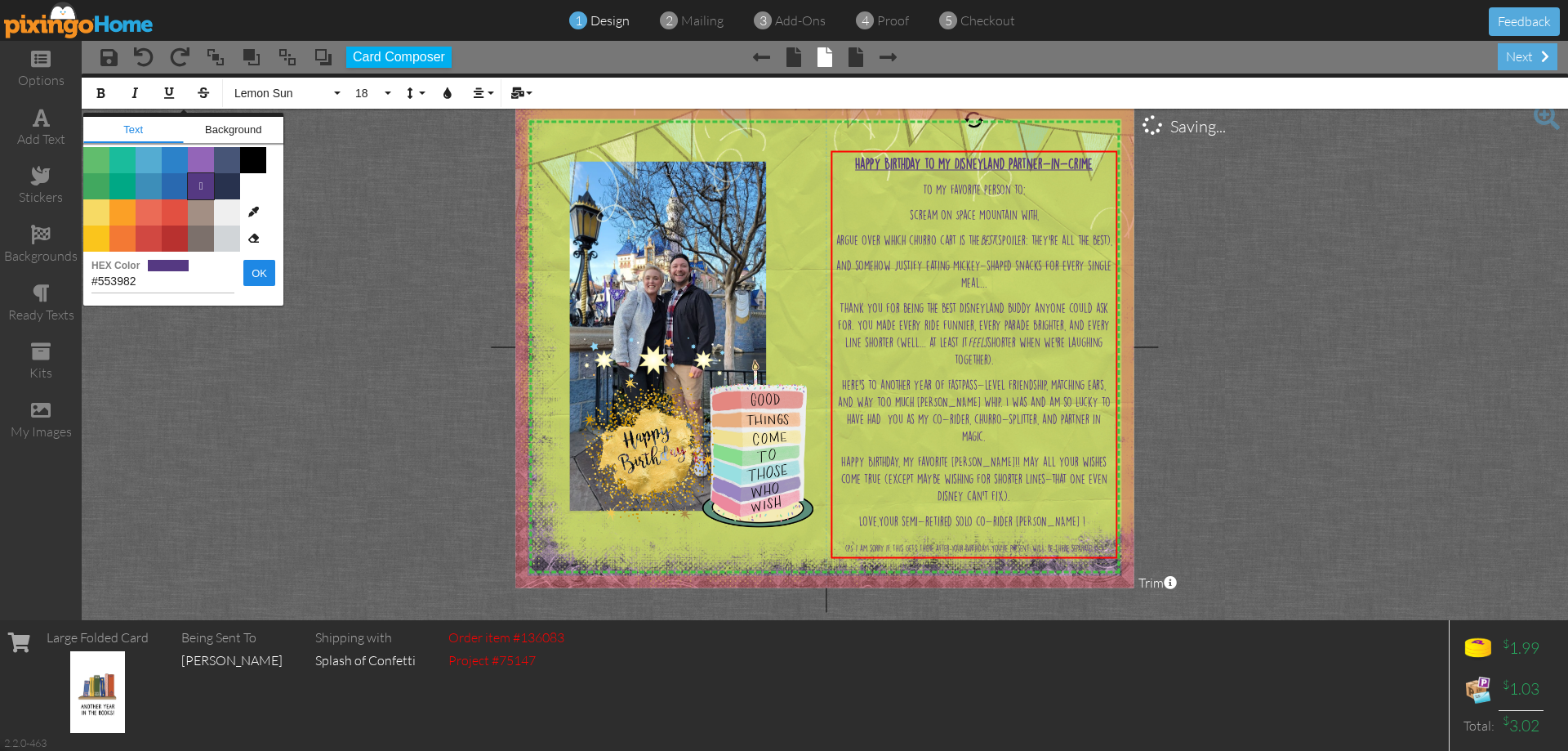
click at [199, 182] on span "" at bounding box center [201, 186] width 26 height 26
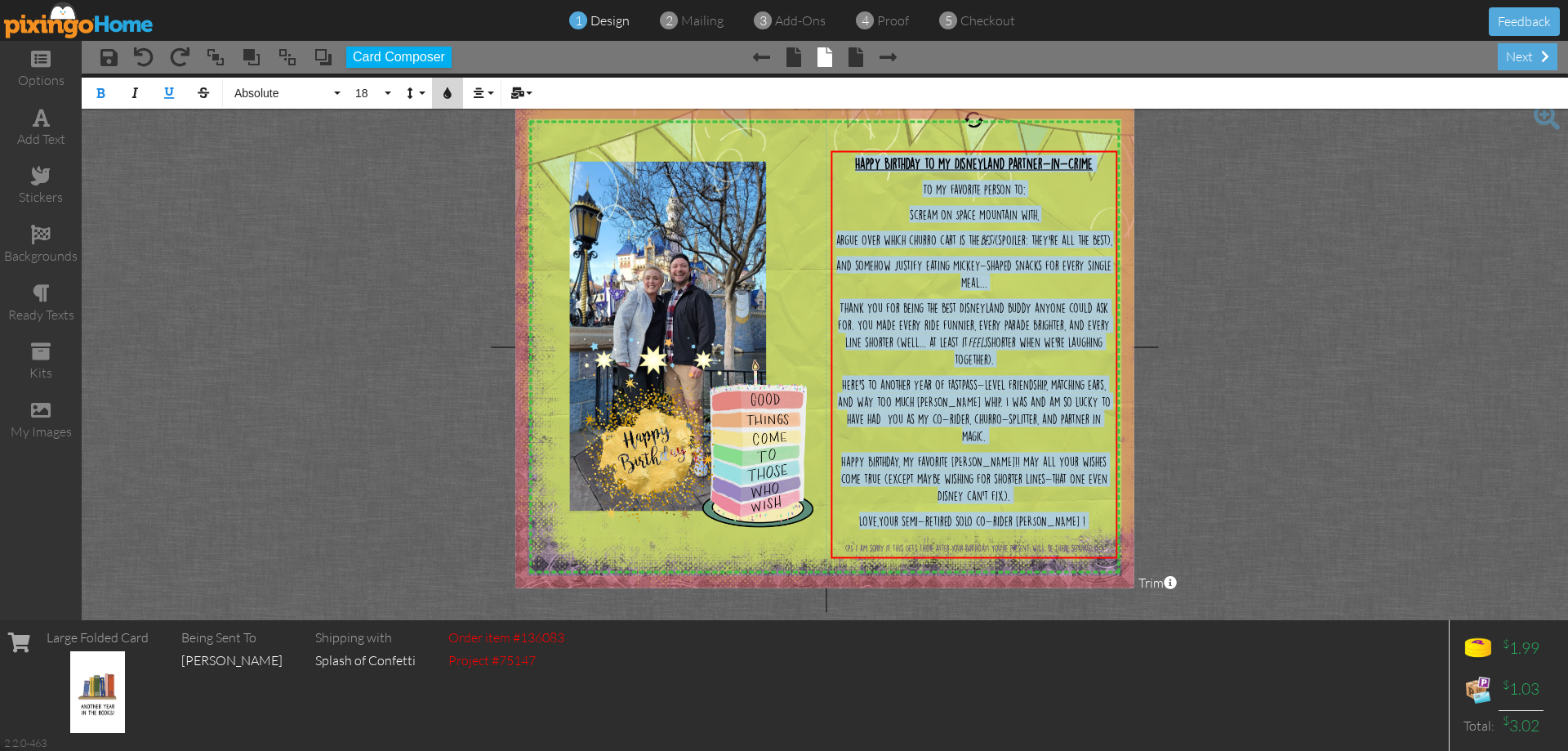
click at [452, 95] on icon "button" at bounding box center [448, 94] width 12 height 12
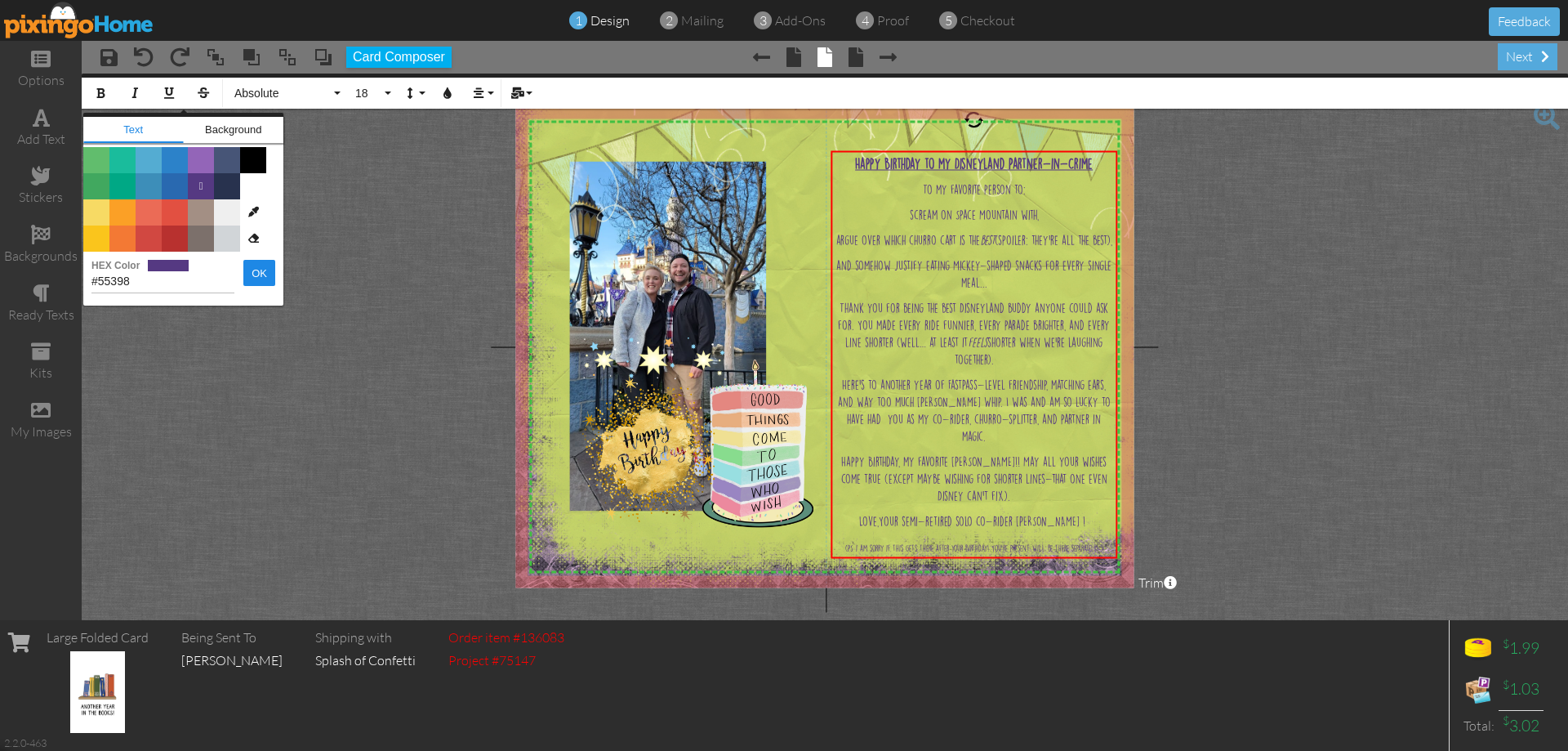
type input "#553983"
click at [266, 276] on button "OK" at bounding box center [259, 272] width 32 height 26
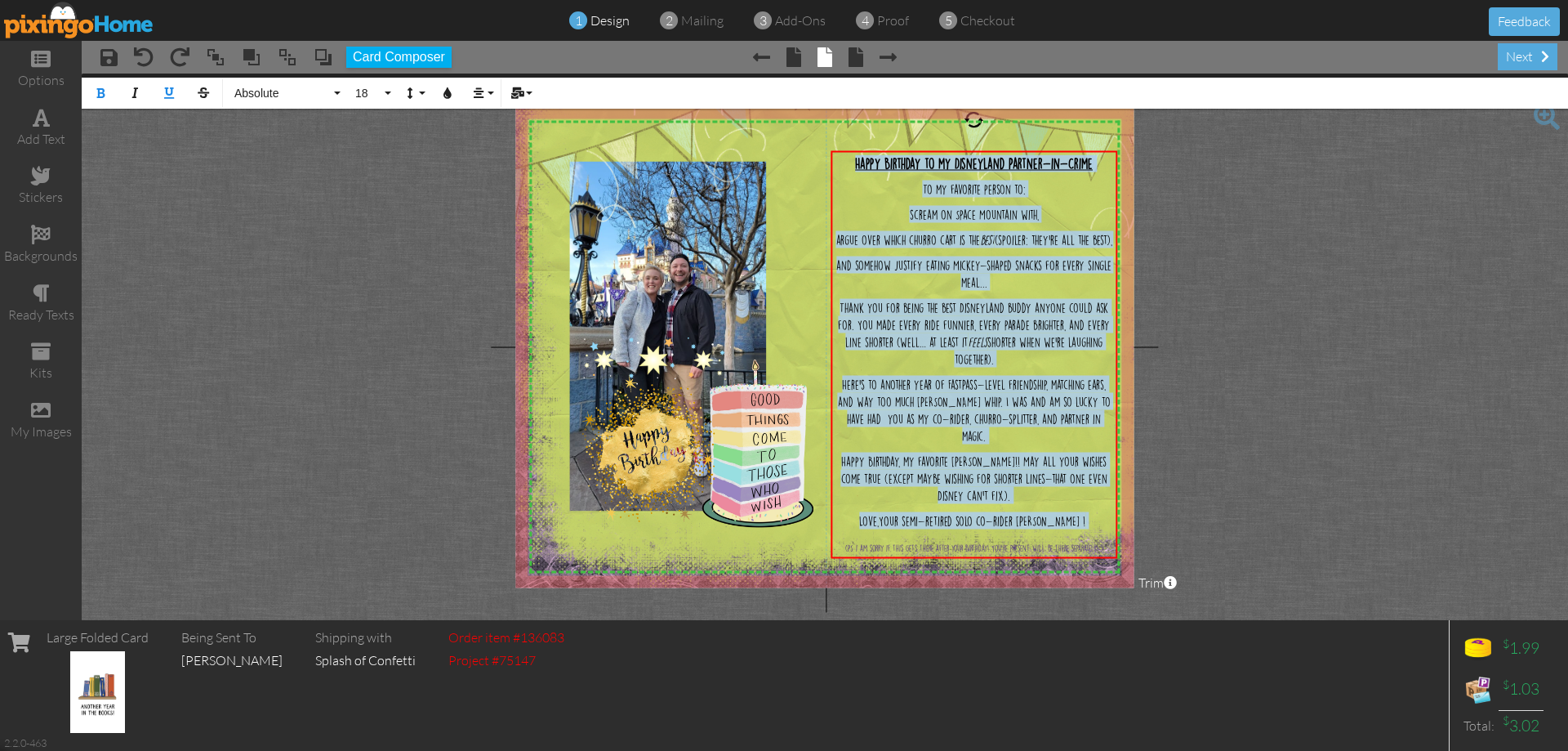
click at [814, 200] on img at bounding box center [834, 257] width 674 height 674
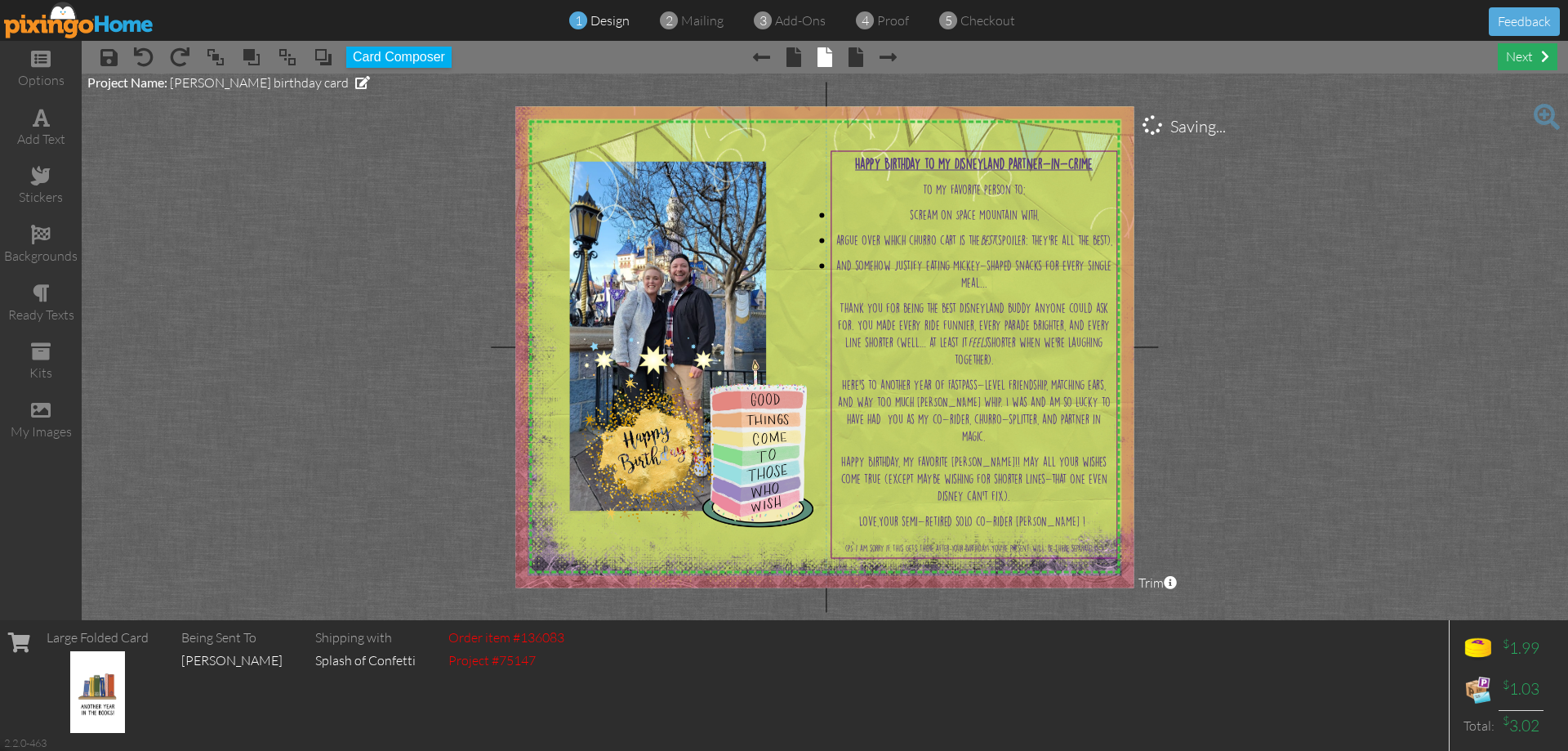
click at [1514, 60] on div "next" at bounding box center [1527, 57] width 59 height 27
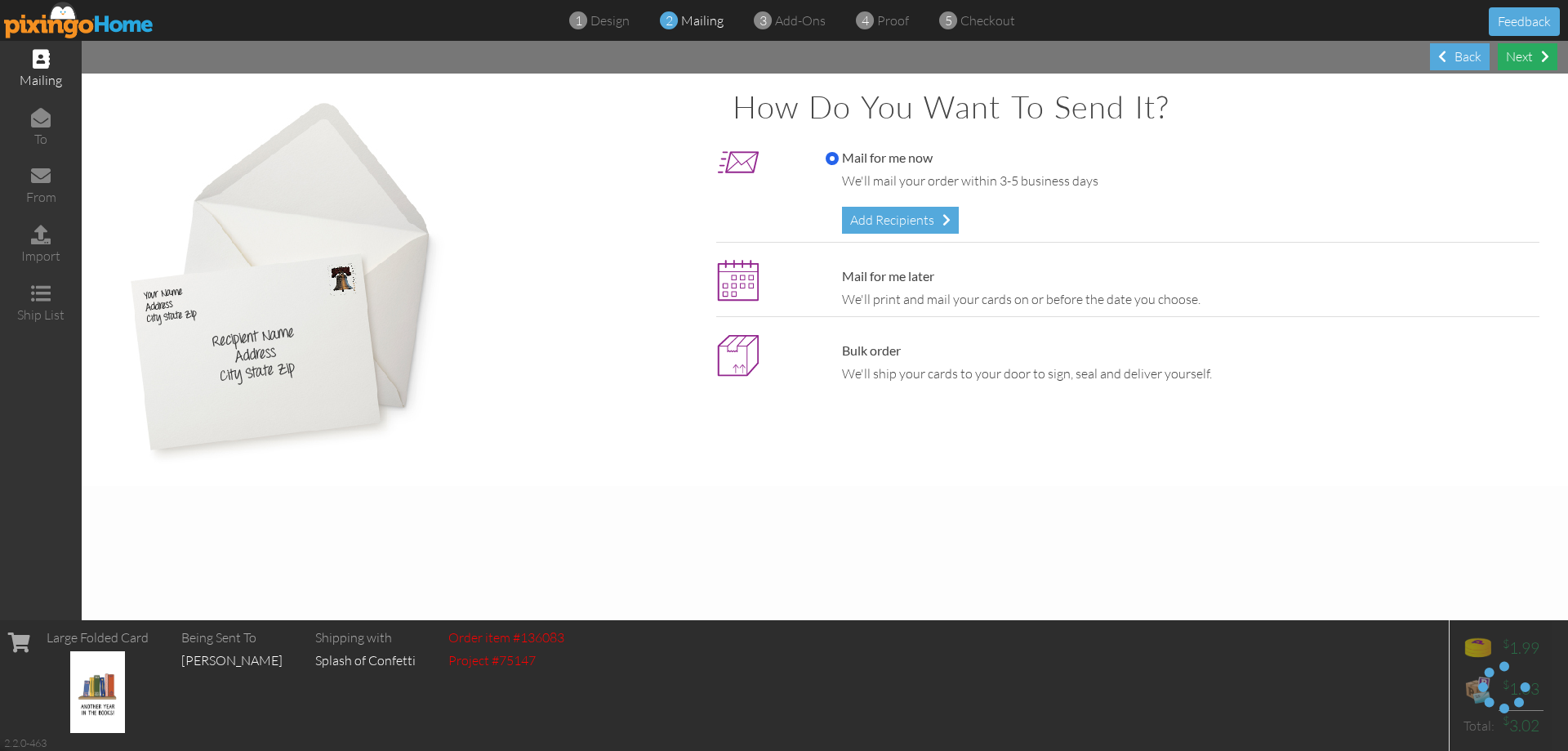
click at [1524, 55] on div "Next" at bounding box center [1527, 57] width 59 height 27
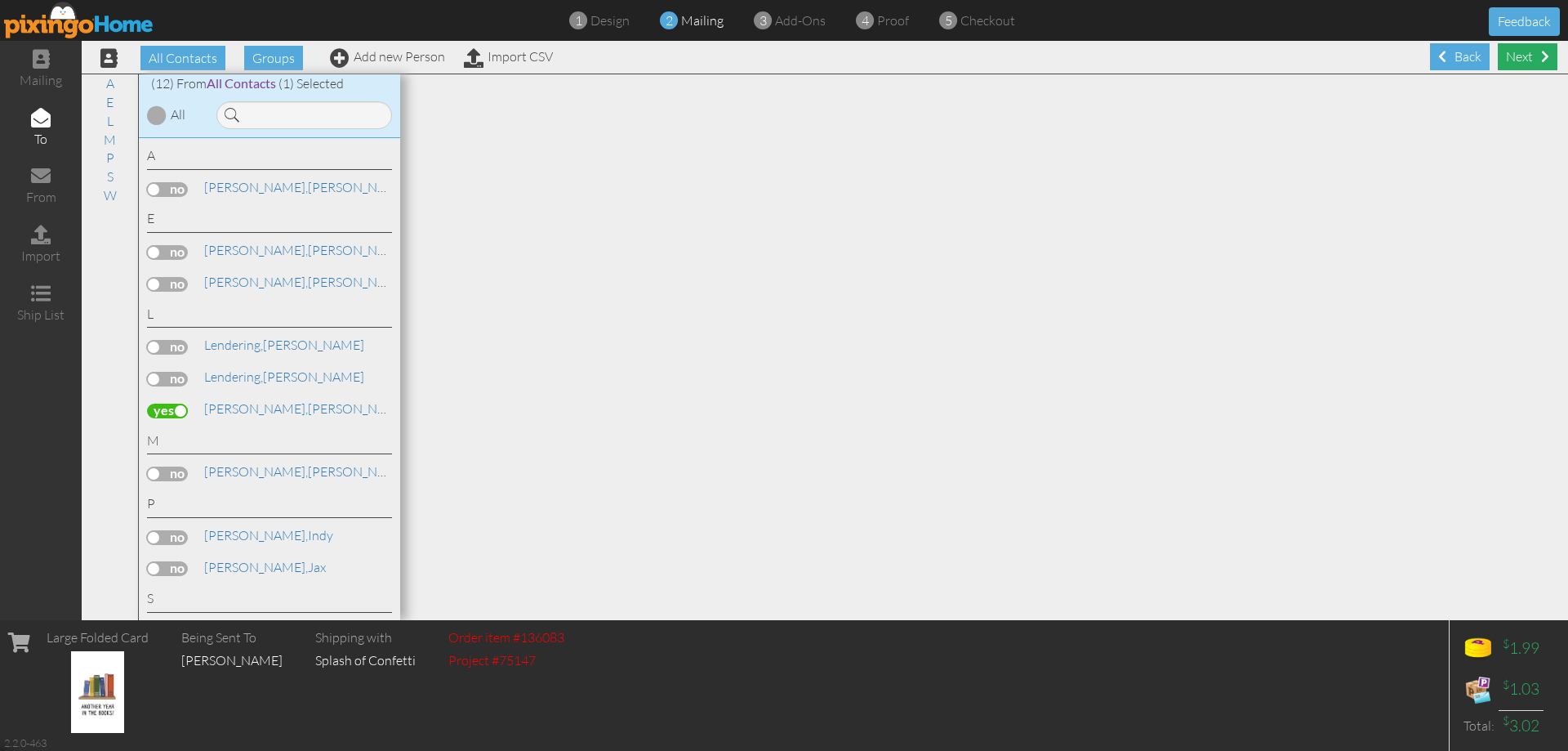
click at [1508, 59] on div "Next" at bounding box center [1527, 57] width 59 height 27
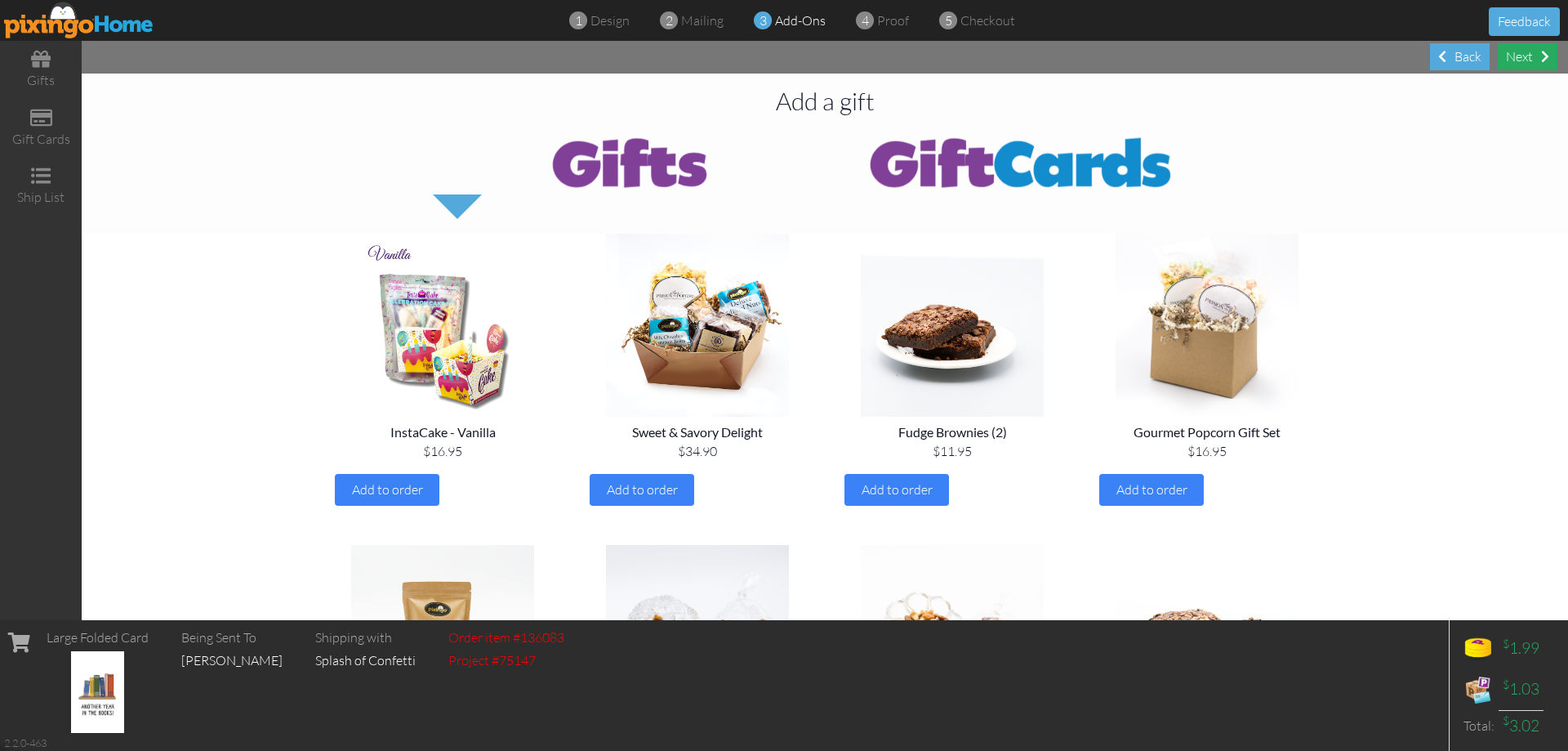
click at [1508, 59] on div "Next" at bounding box center [1527, 57] width 59 height 27
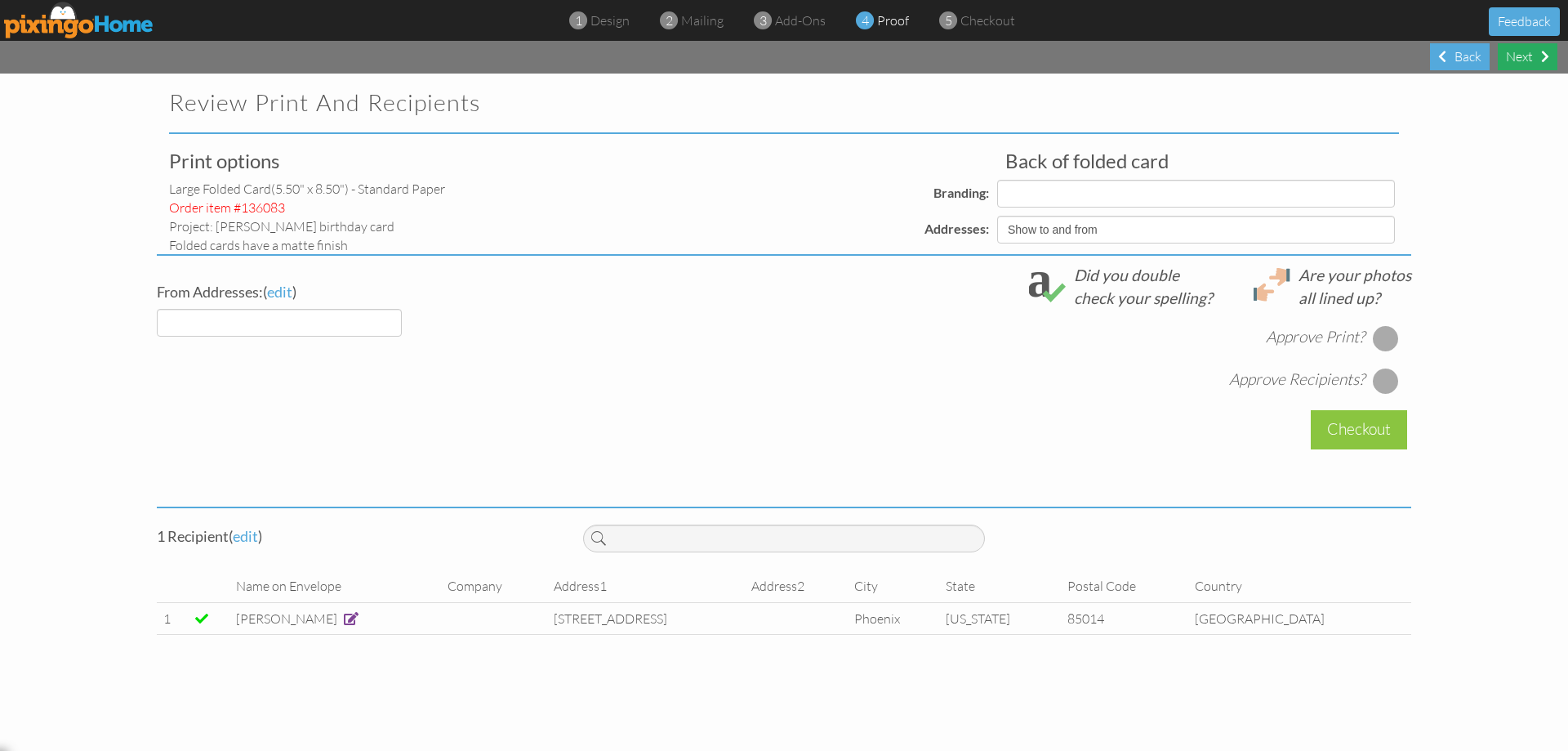
select select "object:1743"
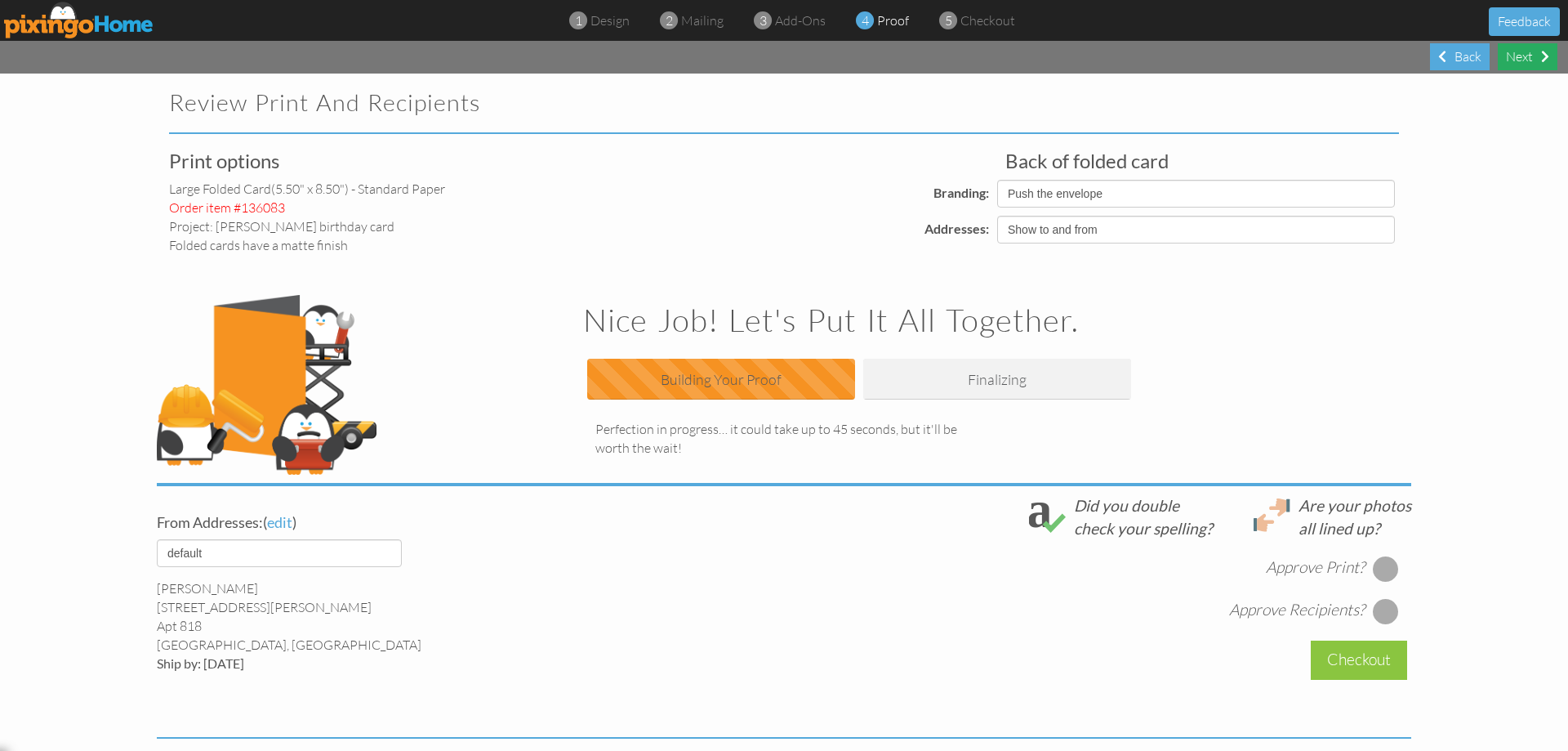
select select "object:1752"
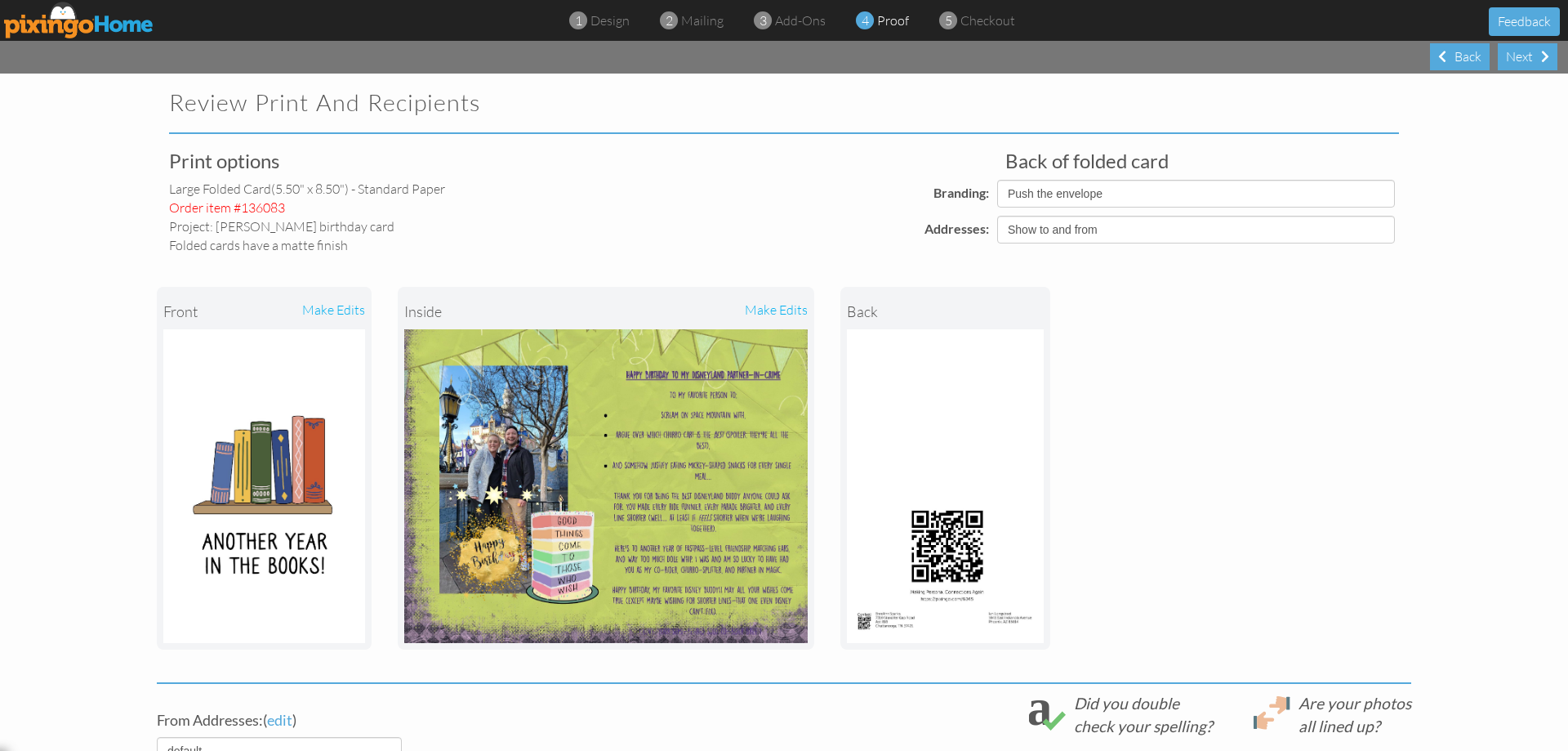
click at [792, 309] on div "make edits" at bounding box center [706, 311] width 202 height 36
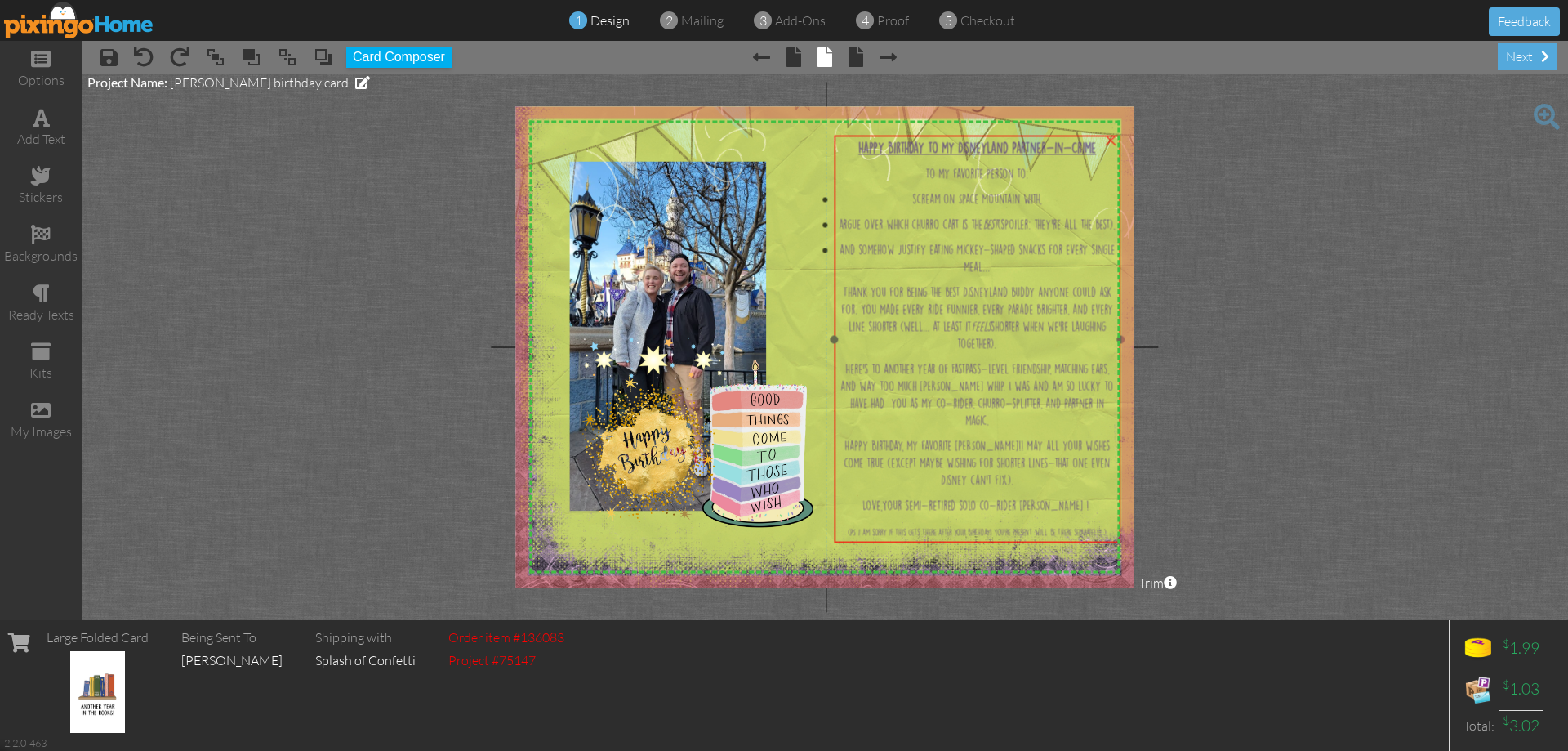
drag, startPoint x: 1070, startPoint y: 322, endPoint x: 1074, endPoint y: 308, distance: 14.6
click at [1074, 308] on span "Thank you for being the best Disneyland buddy anyone could ask for. You made ev…" at bounding box center [977, 318] width 272 height 61
click at [1071, 308] on span "Thank you for being the best Disneyland buddy anyone could ask for. You made ev…" at bounding box center [974, 318] width 272 height 61
click at [977, 295] on div "Happy Birthday to my Disneyland Partner-in-Crime To my favorite person to: scre…" at bounding box center [975, 337] width 287 height 407
click at [1106, 138] on div "×" at bounding box center [1108, 138] width 26 height 26
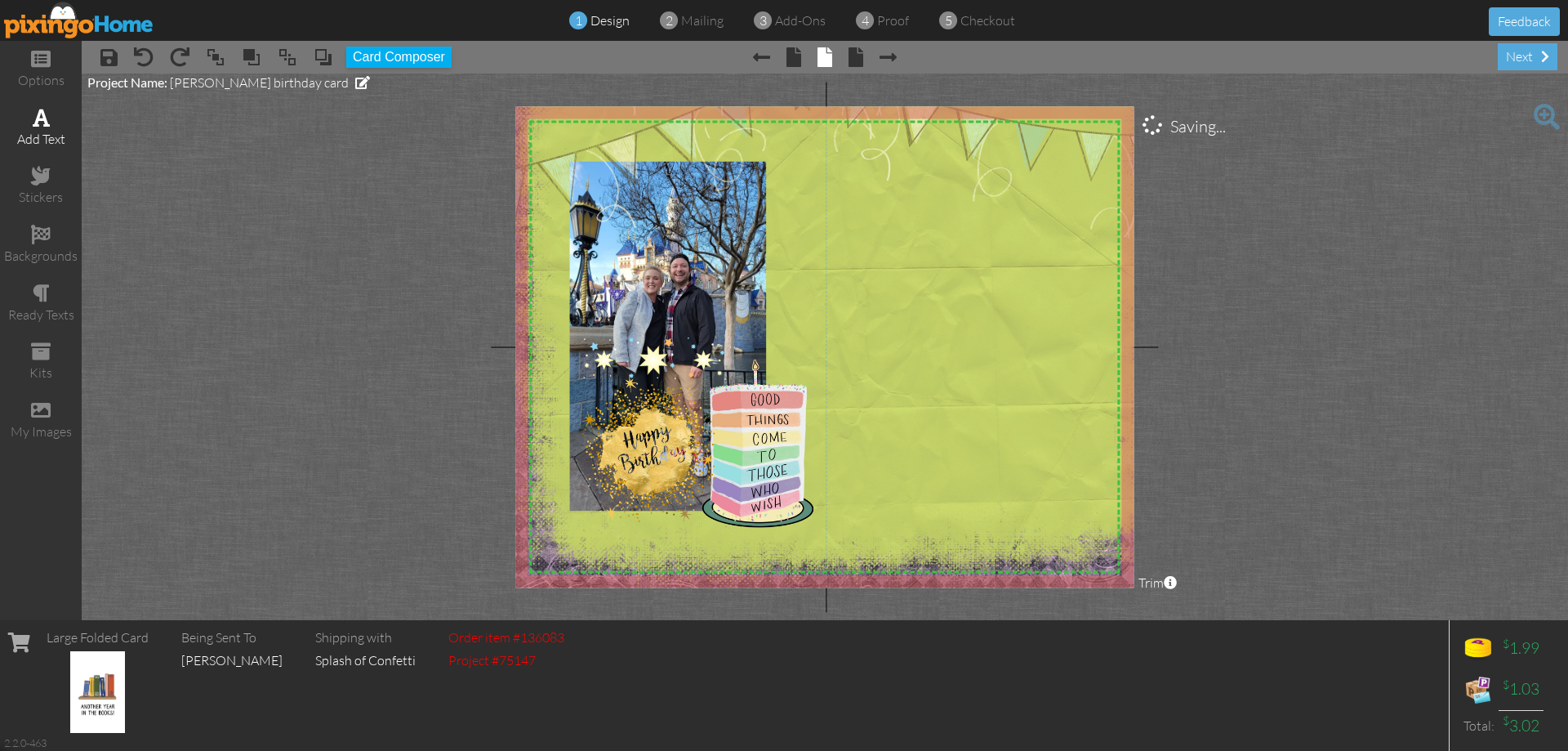
click at [43, 124] on span at bounding box center [42, 118] width 18 height 20
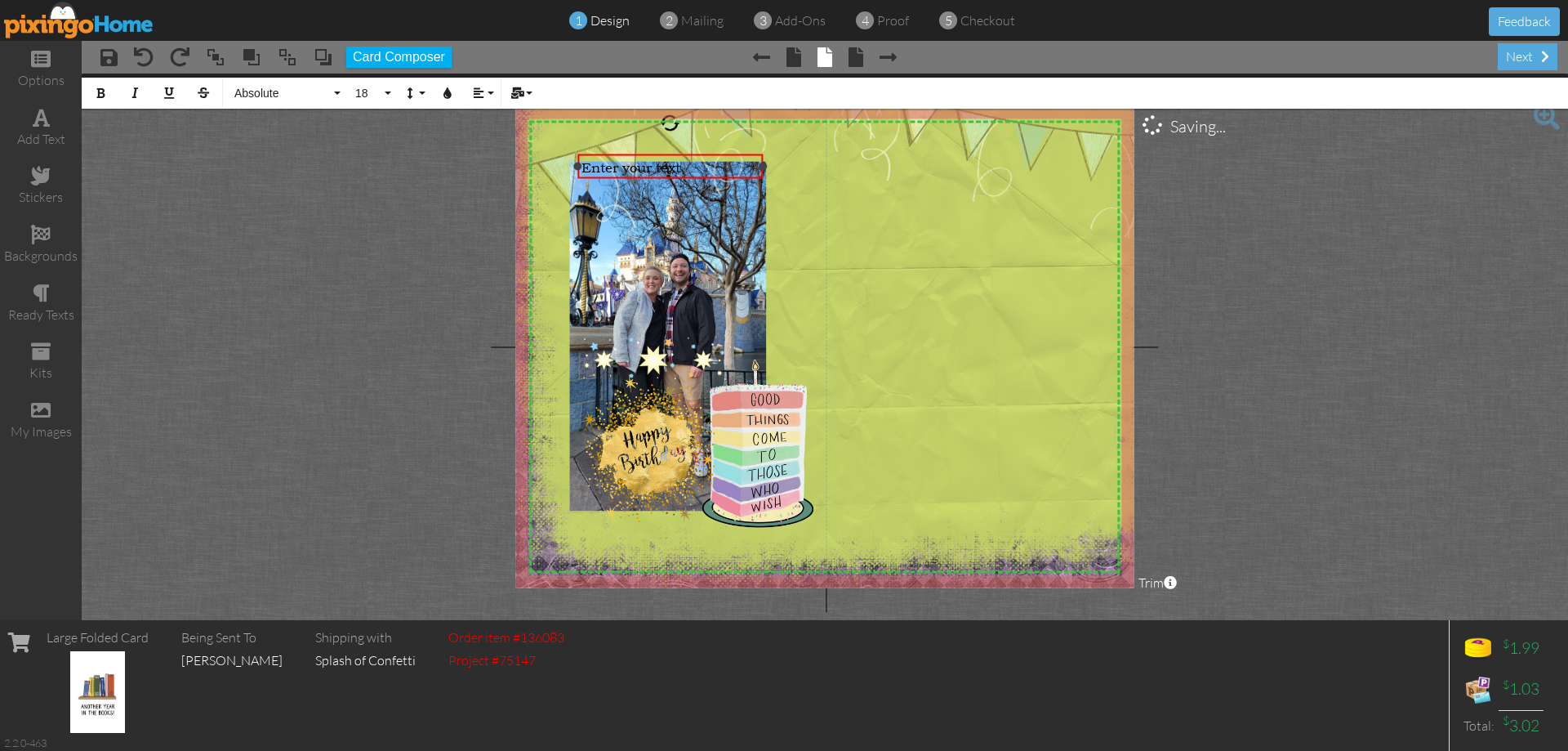
click at [665, 174] on div "Enter your text" at bounding box center [670, 167] width 178 height 18
drag, startPoint x: 661, startPoint y: 177, endPoint x: 931, endPoint y: 178, distance: 270.0
click at [932, 178] on div "​ Enter your text ​" at bounding box center [944, 165] width 185 height 24
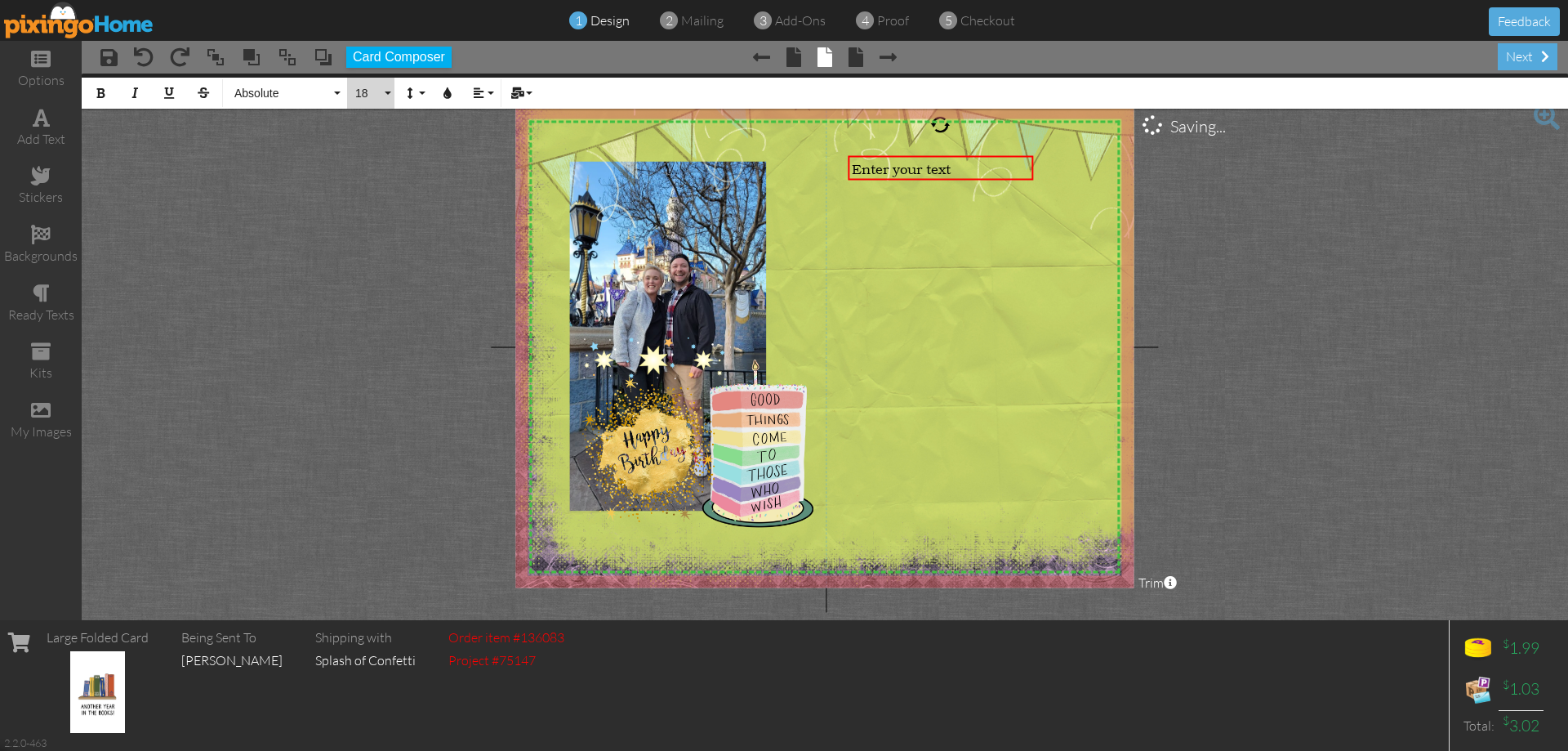
click at [389, 91] on button "18" at bounding box center [371, 94] width 48 height 31
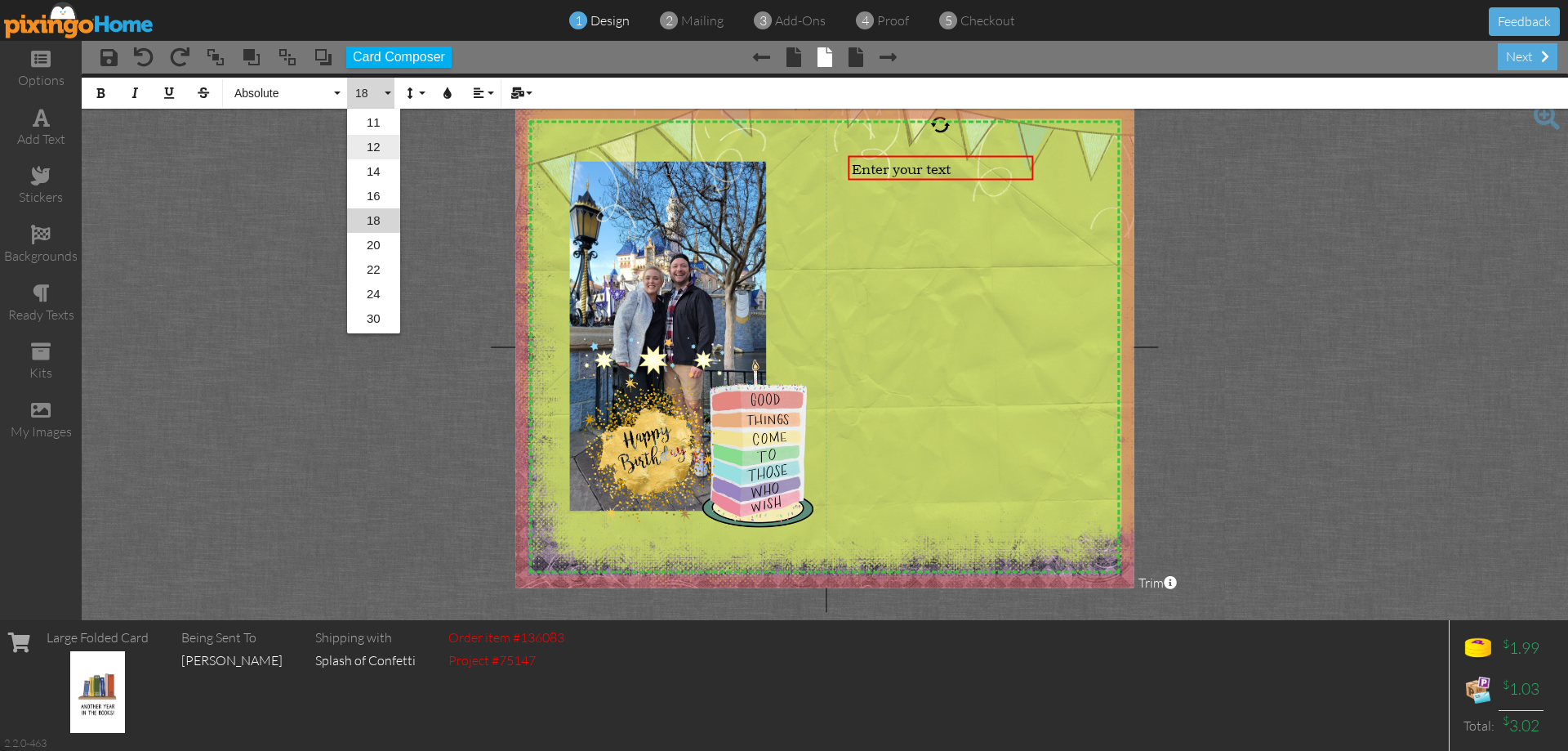
click at [371, 144] on link "12" at bounding box center [373, 146] width 53 height 24
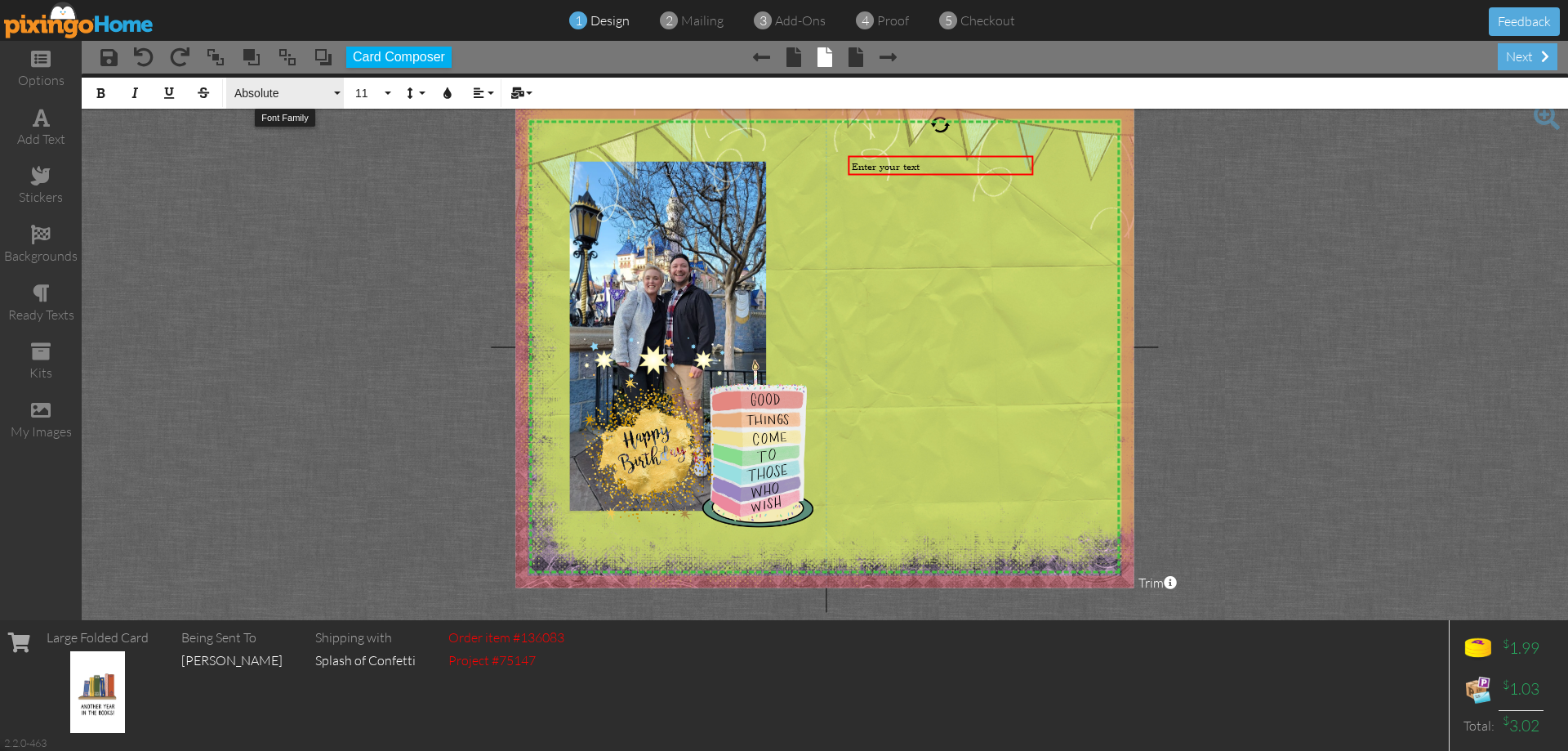
click at [313, 91] on span "Absolute" at bounding box center [282, 94] width 98 height 14
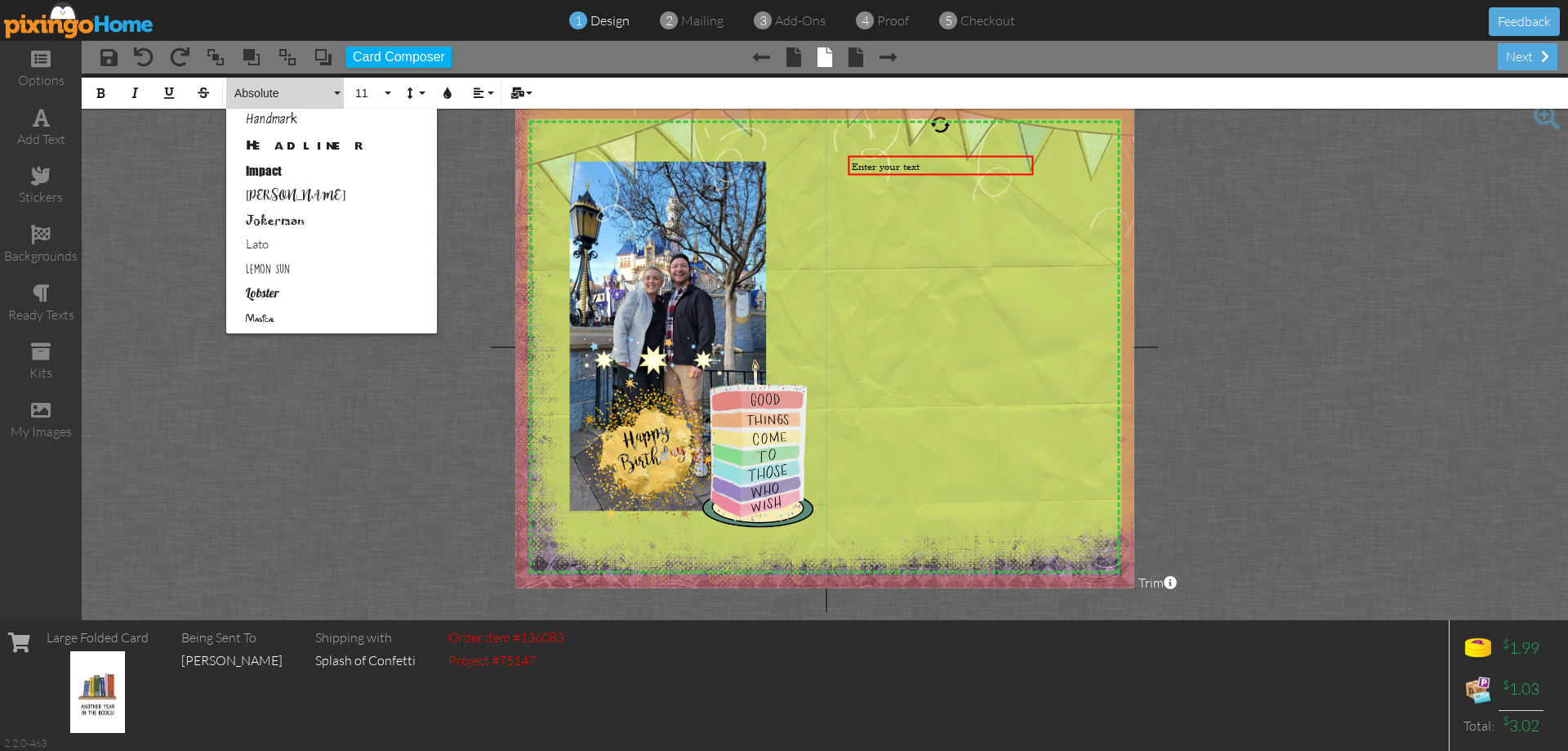
scroll to position [491, 0]
click at [306, 268] on link "Lemon Sun" at bounding box center [332, 267] width 211 height 24
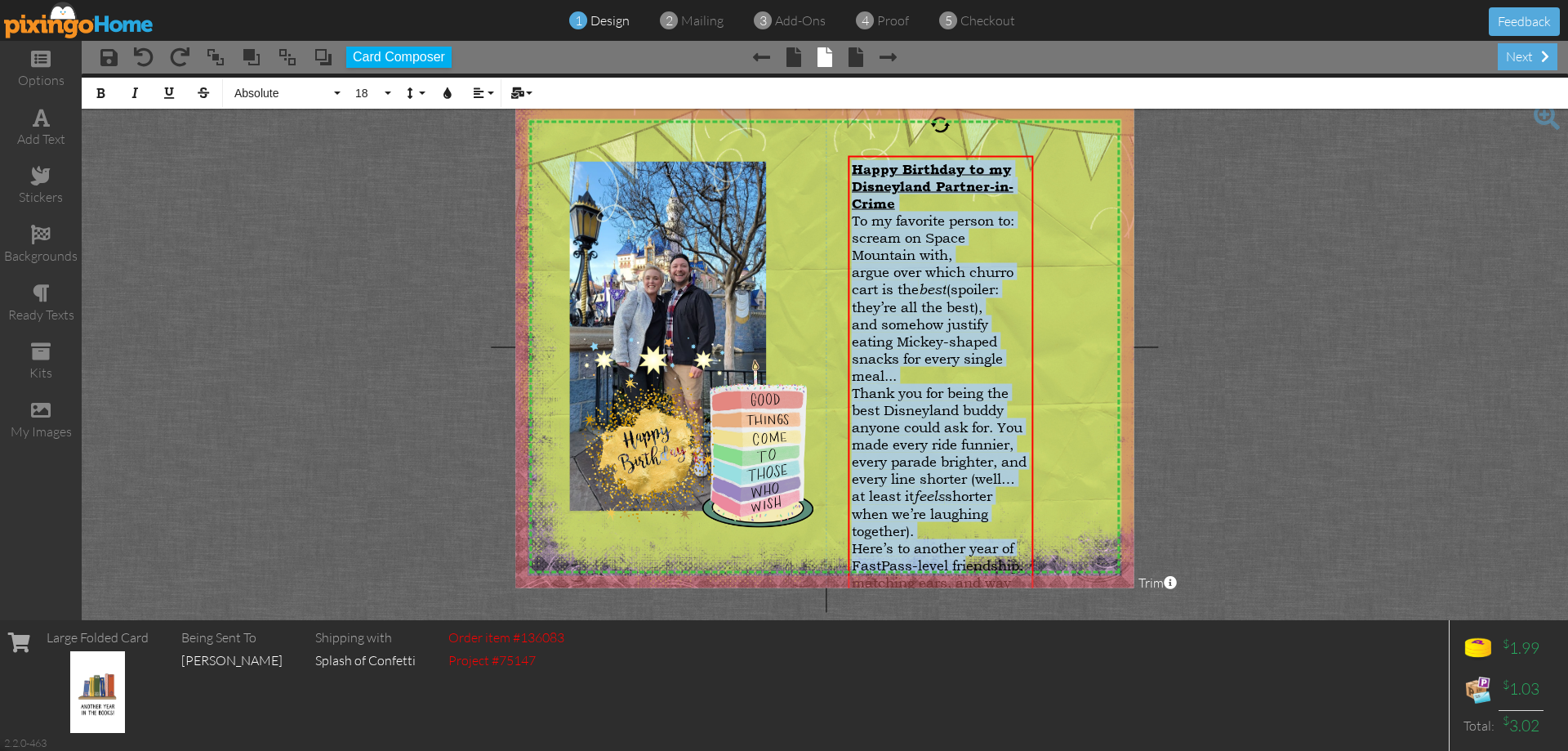
drag, startPoint x: 852, startPoint y: 168, endPoint x: 1273, endPoint y: 777, distance: 740.4
click at [1273, 750] on html "1 design 2 mailing 3 add-ons 4 proof 5 checkout Feedback options add text stick…" at bounding box center [784, 376] width 1568 height 751
click at [384, 90] on button "18" at bounding box center [371, 94] width 48 height 31
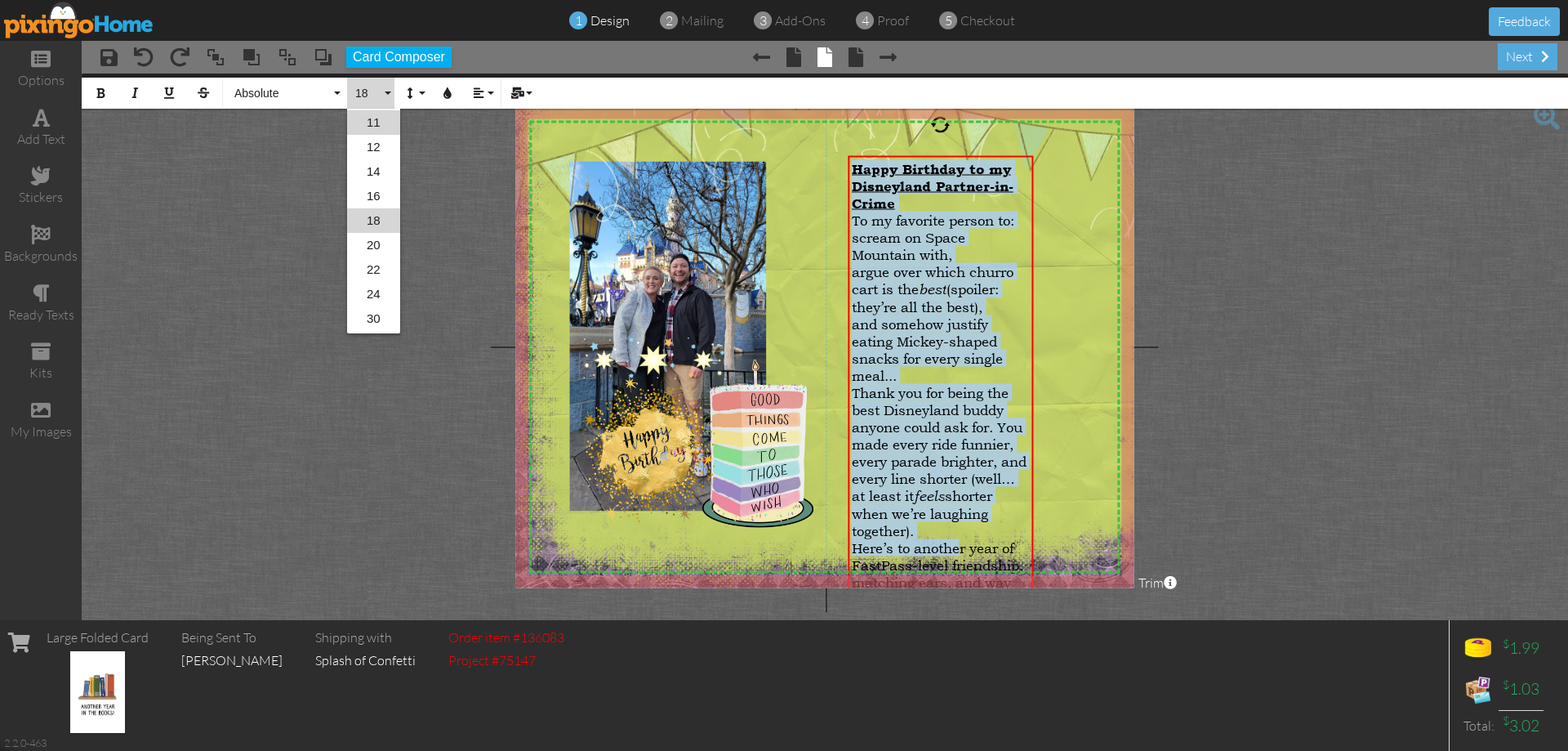
click at [385, 116] on link "11" at bounding box center [373, 122] width 53 height 24
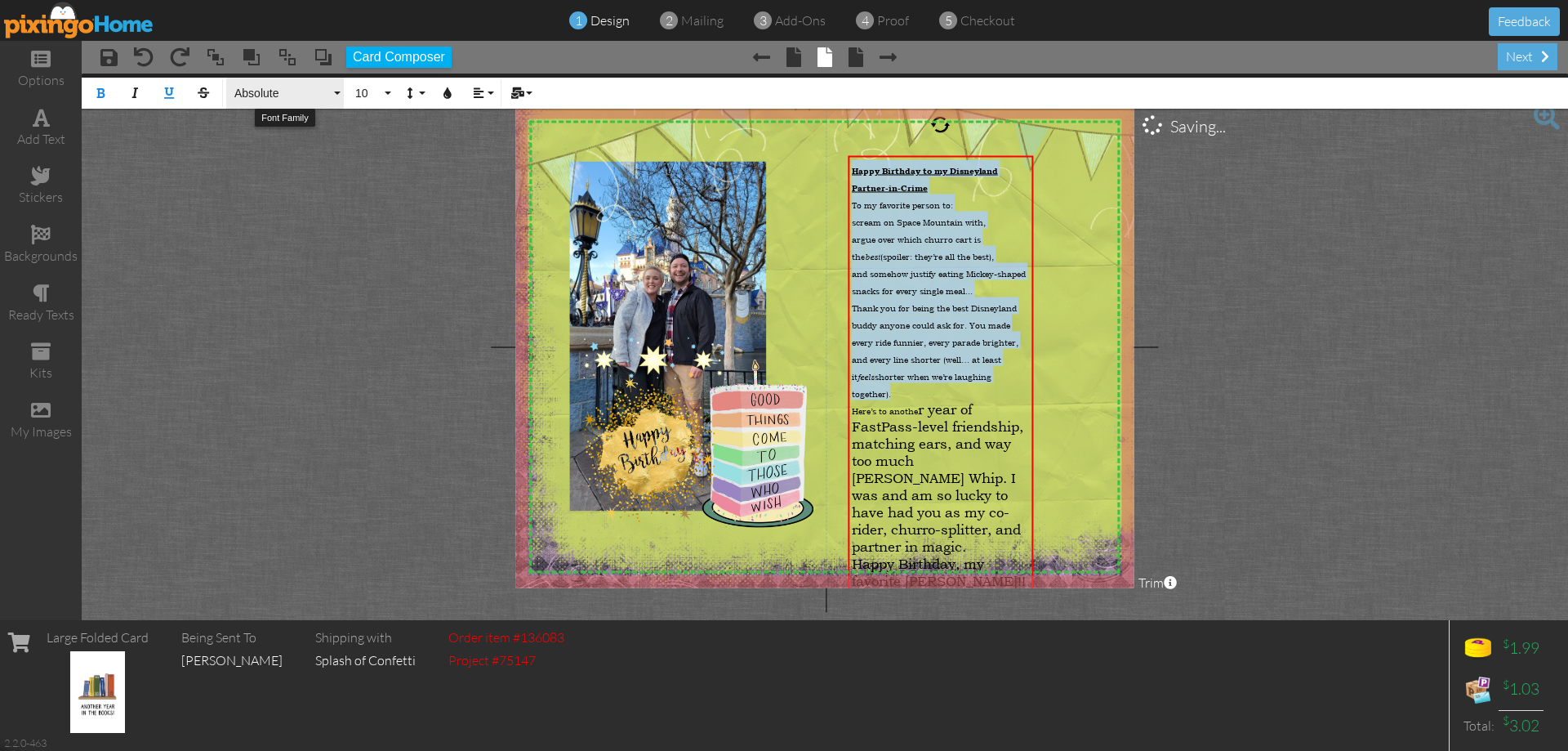
click at [299, 93] on span "Absolute" at bounding box center [282, 94] width 98 height 14
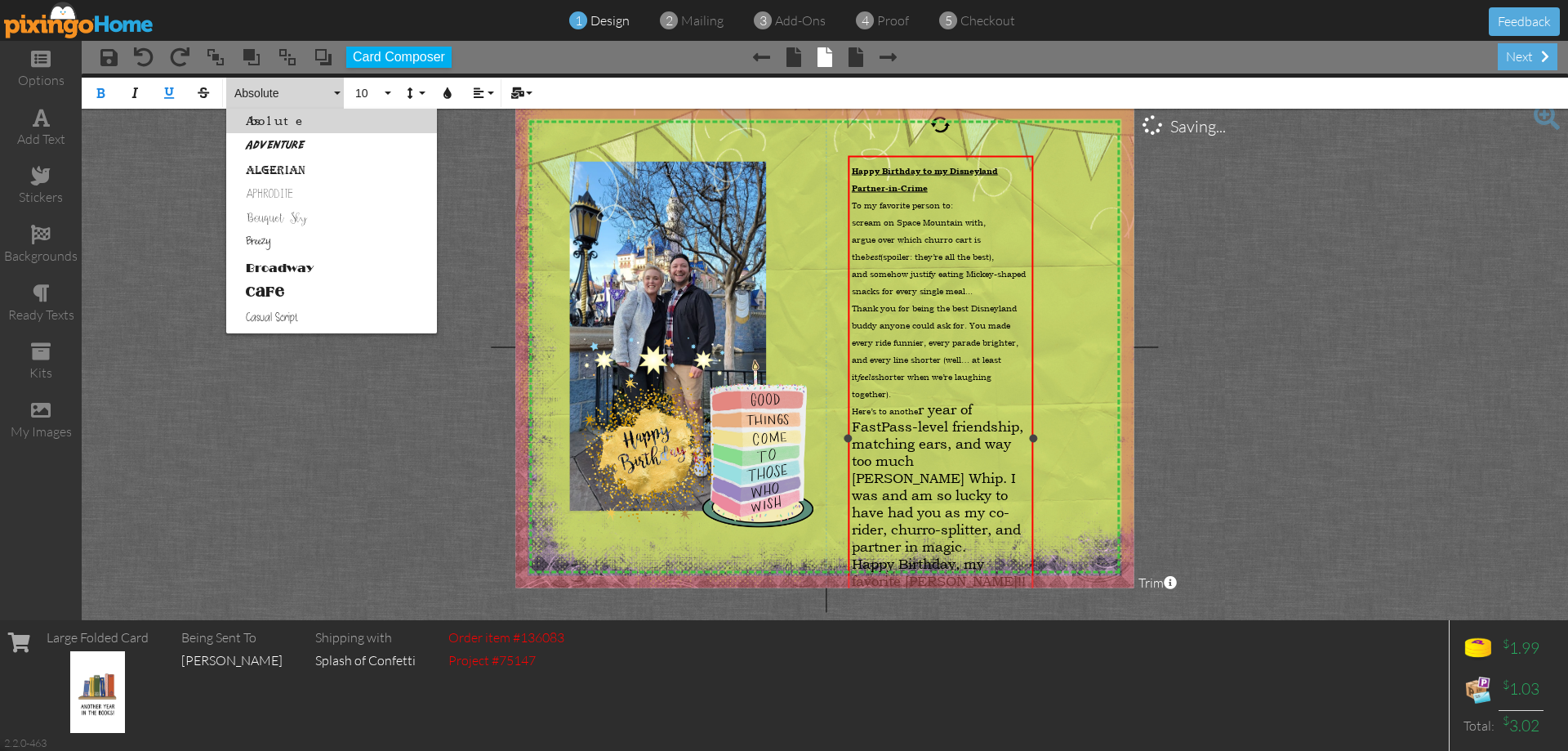
click at [1023, 555] on div "Happy Birthday, my favorite [PERSON_NAME]!! May all your wishes come true (exce…" at bounding box center [941, 614] width 178 height 120
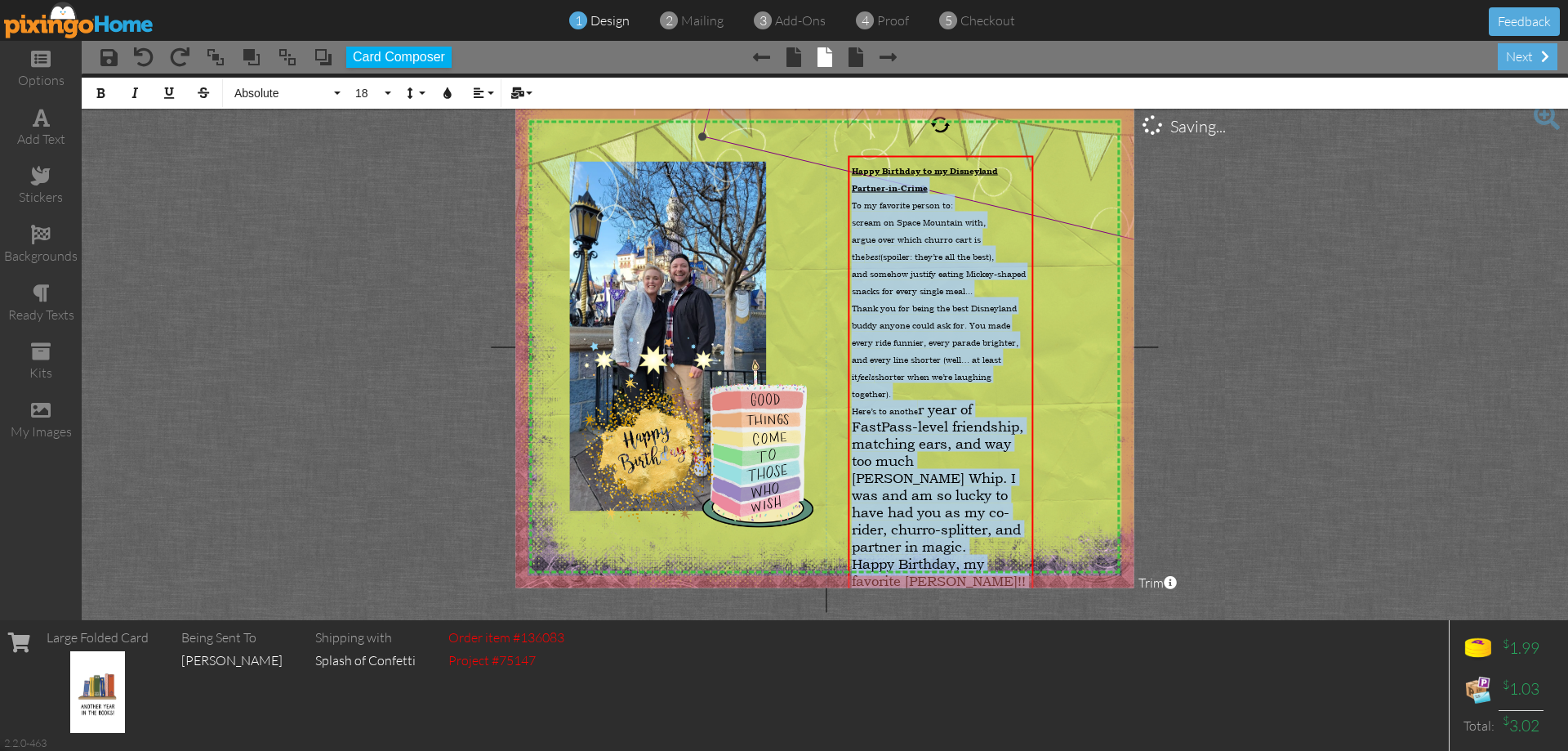
drag, startPoint x: 1027, startPoint y: 578, endPoint x: 726, endPoint y: 132, distance: 538.1
click at [726, 132] on div "X X X X X X X X X X X X X X X X X X X X X X X X X X X X X X X X X X X X X X X X…" at bounding box center [825, 346] width 618 height 481
click at [388, 93] on button "18" at bounding box center [371, 94] width 48 height 31
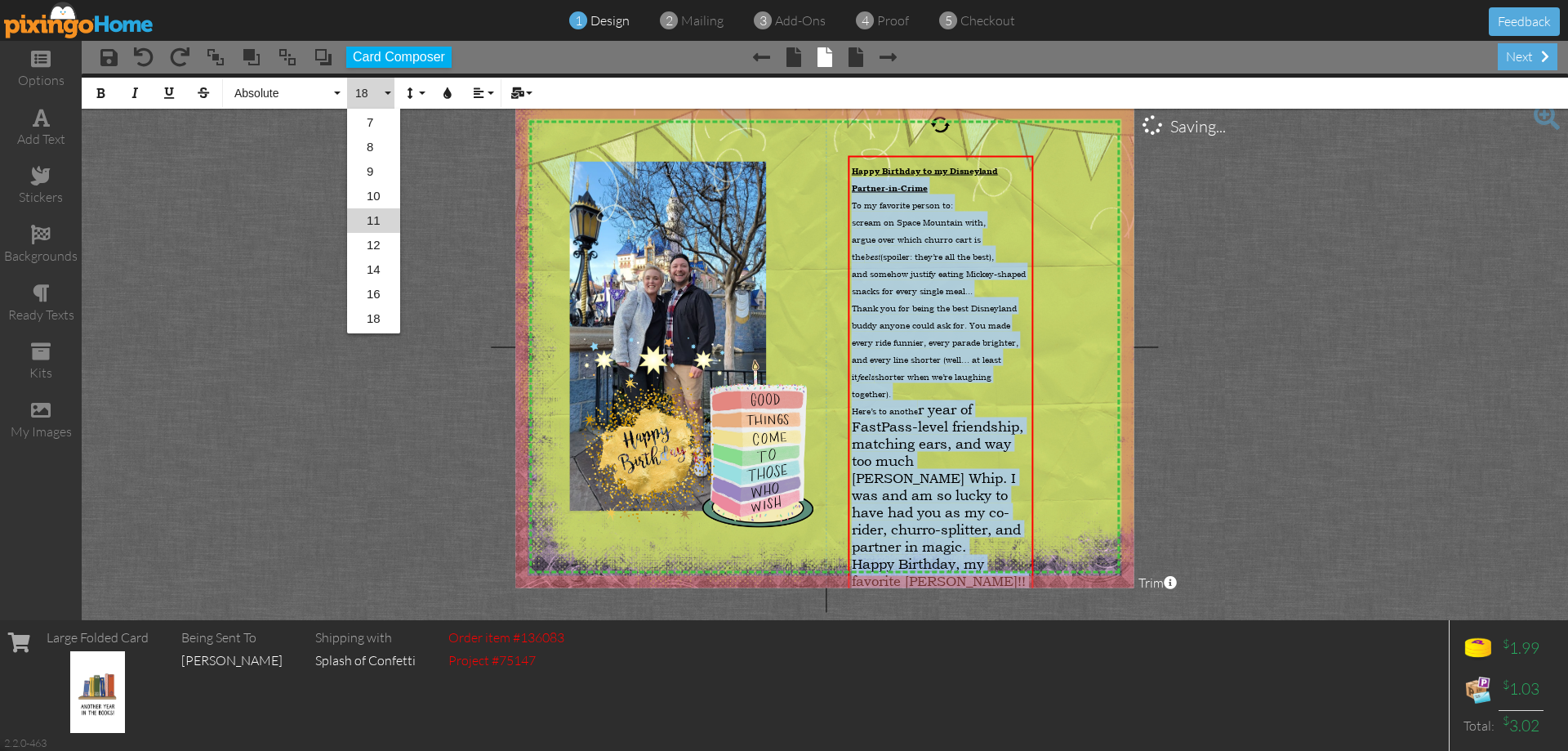
click at [376, 222] on link "11" at bounding box center [373, 220] width 53 height 24
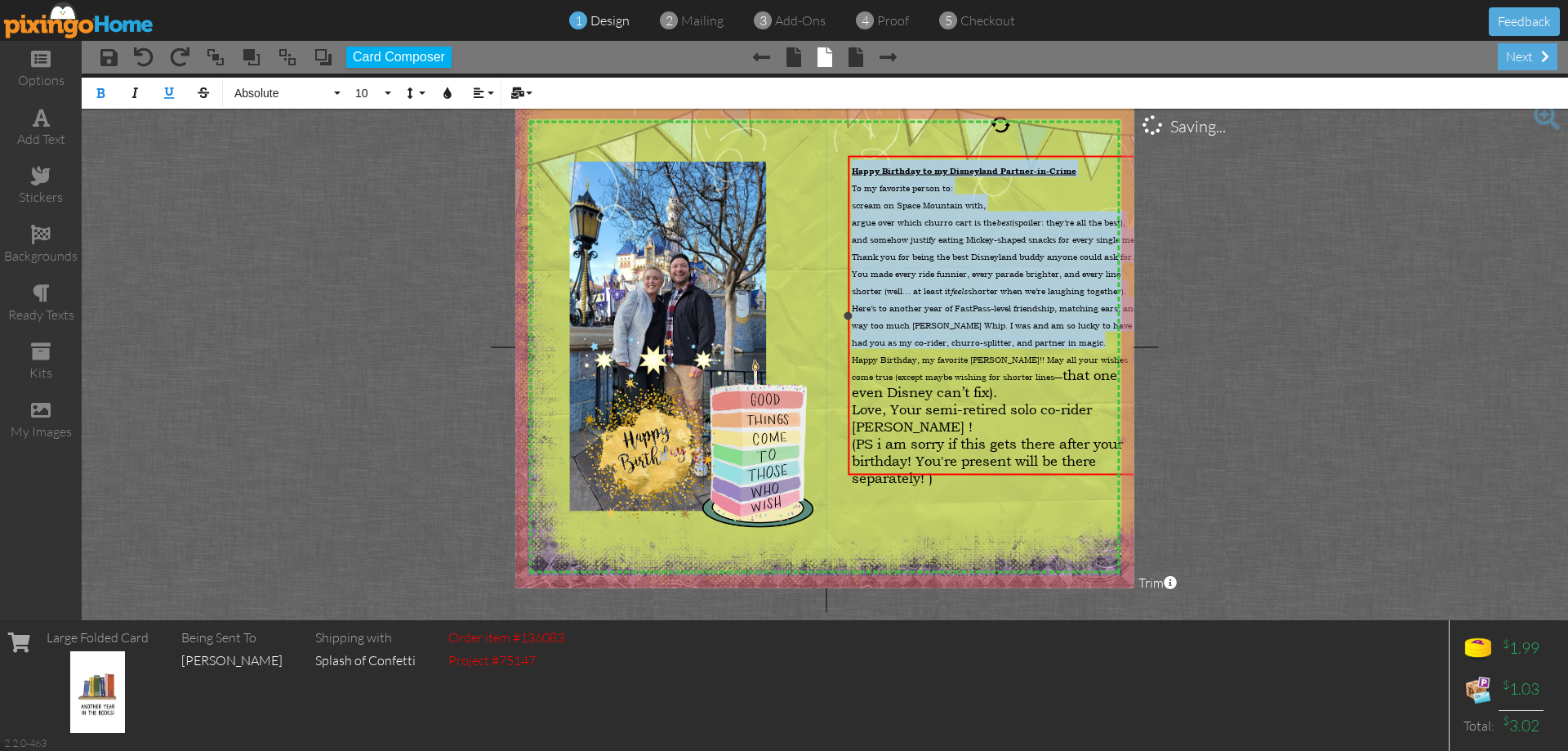
drag, startPoint x: 1032, startPoint y: 400, endPoint x: 1095, endPoint y: 441, distance: 75.2
click at [1149, 426] on project-studio-wrapper "X X X X X X X X X X X X X X X X X X X X X X X X X X X X X X X X X X X X X X X X…" at bounding box center [825, 346] width 1486 height 546
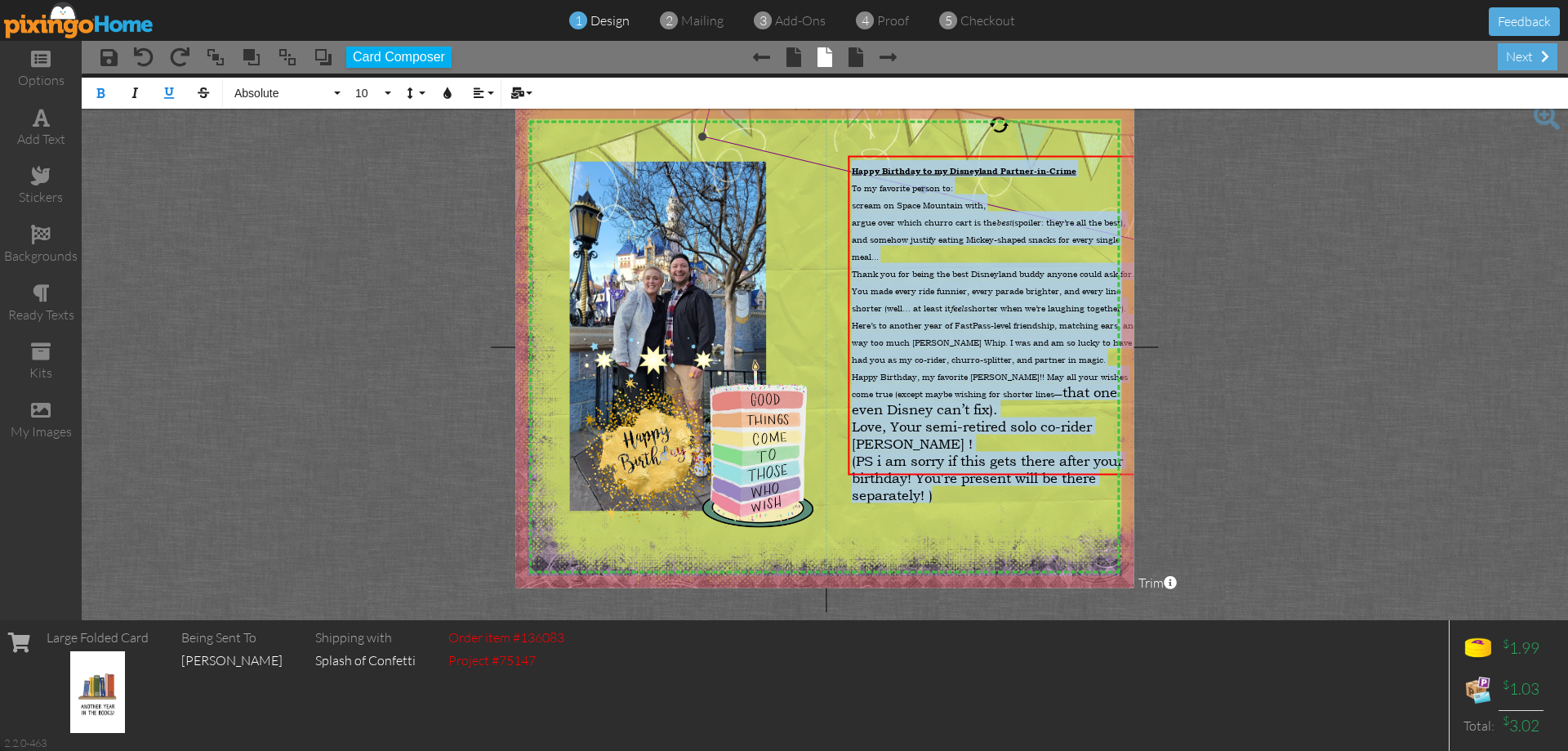
drag, startPoint x: 958, startPoint y: 465, endPoint x: 641, endPoint y: 127, distance: 463.4
click at [836, 153] on div "X X X X X X X X X X X X X X X X X X X X X X X X X X X X X X X X X X X X X X X X…" at bounding box center [825, 346] width 618 height 481
click at [370, 99] on span "10" at bounding box center [368, 94] width 27 height 14
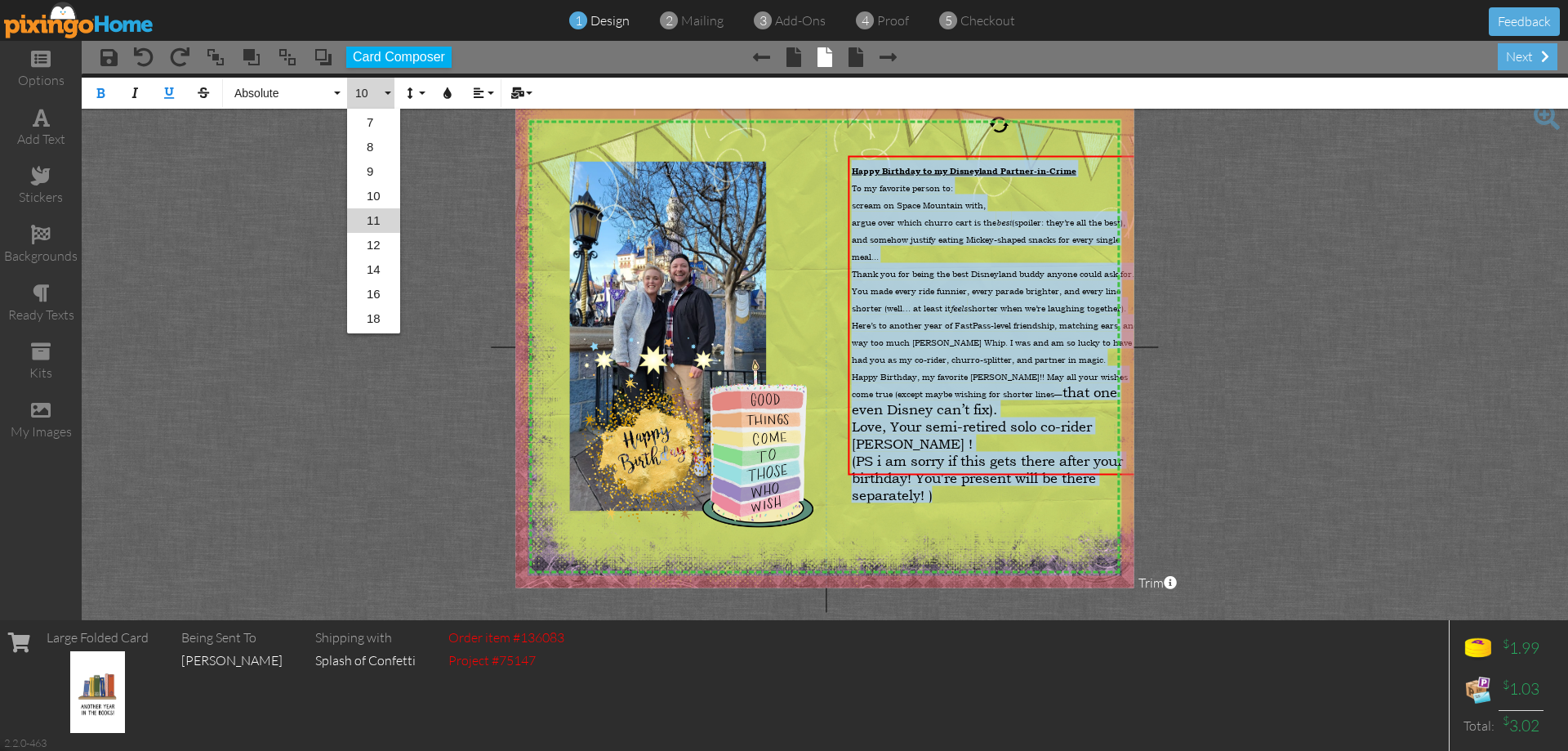
click at [372, 246] on link "12" at bounding box center [373, 245] width 53 height 24
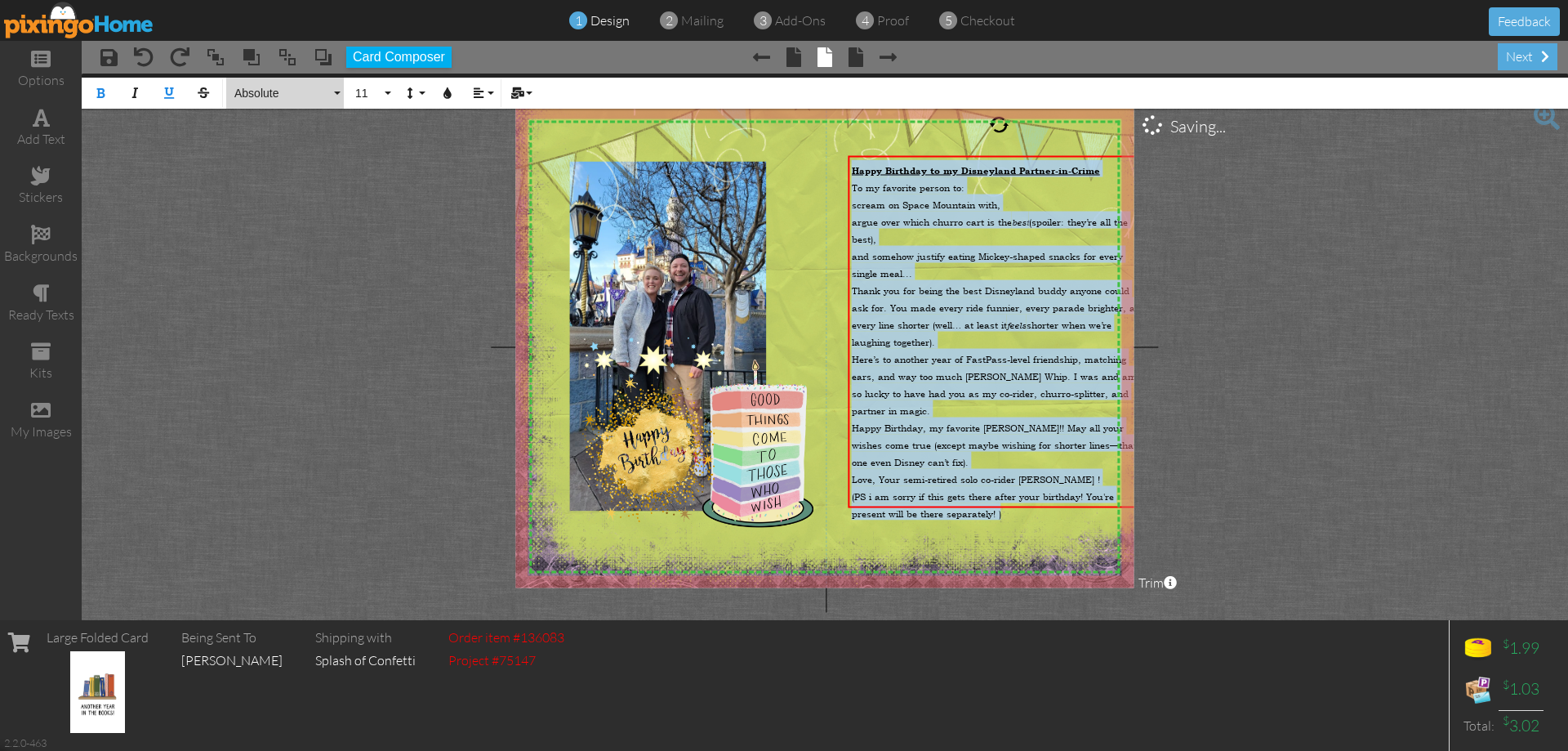
click at [278, 93] on span "Absolute" at bounding box center [282, 94] width 98 height 14
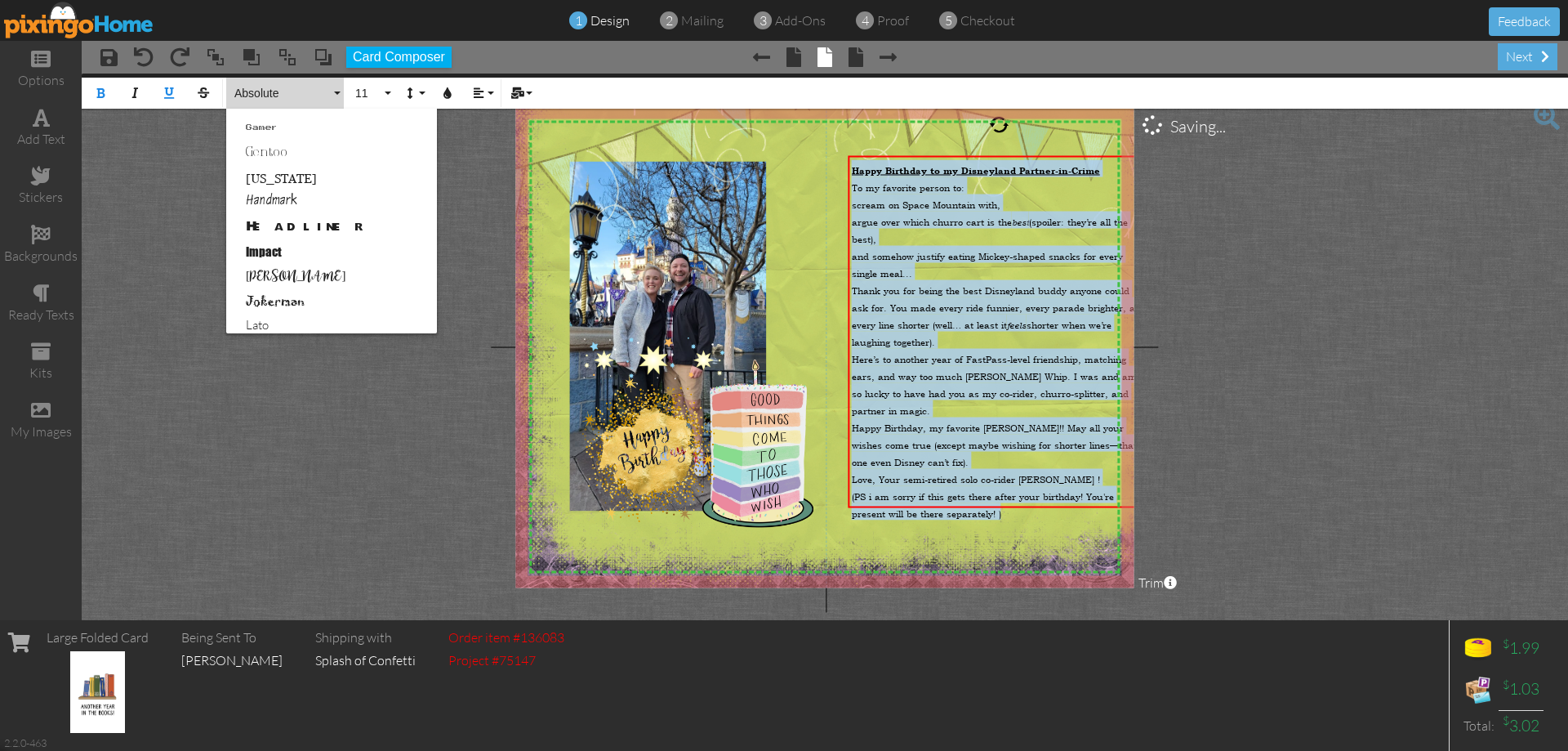
scroll to position [572, 0]
click at [278, 186] on link "Lemon Sun" at bounding box center [332, 185] width 211 height 24
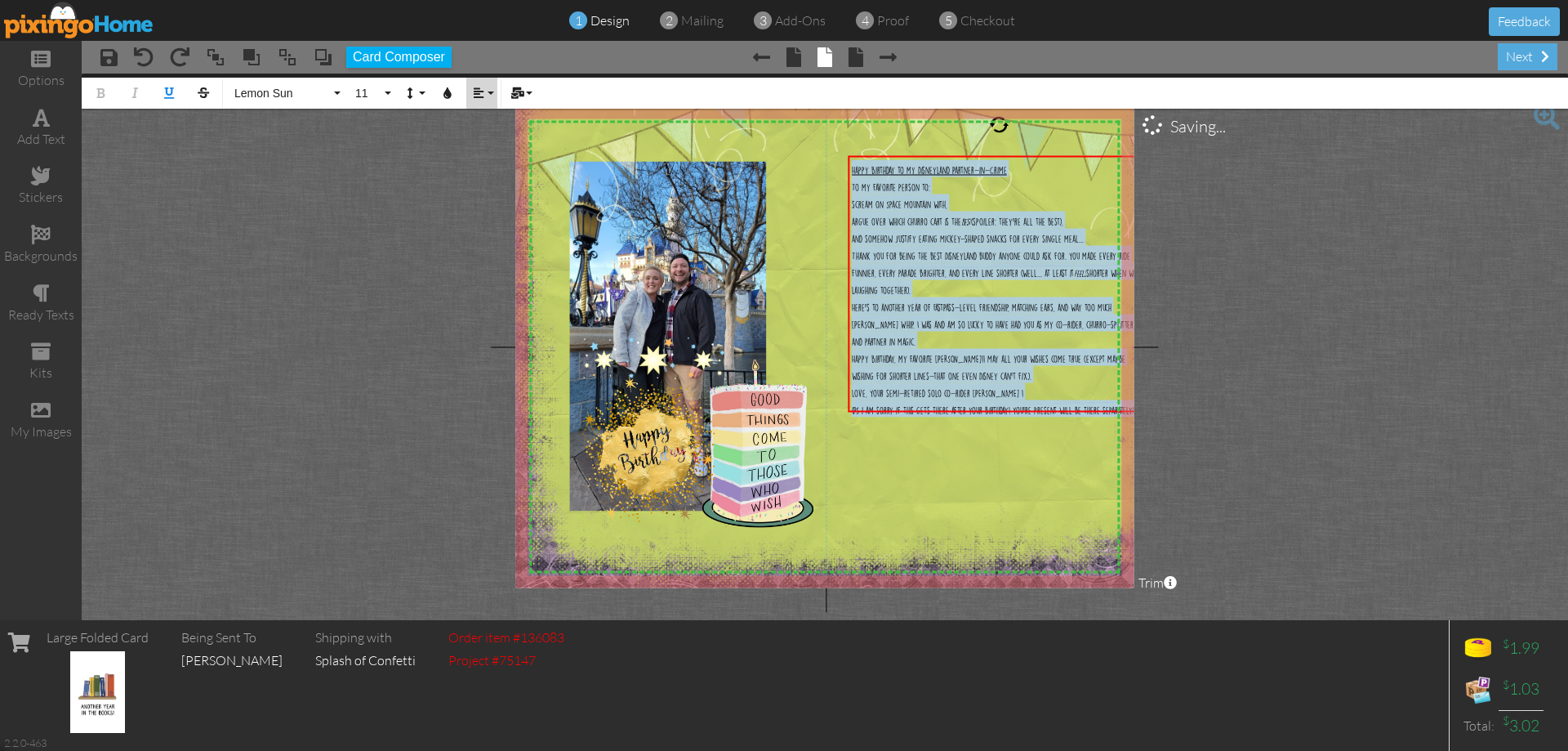
click at [489, 96] on button "Align" at bounding box center [482, 94] width 31 height 31
click at [489, 140] on icon at bounding box center [490, 144] width 11 height 13
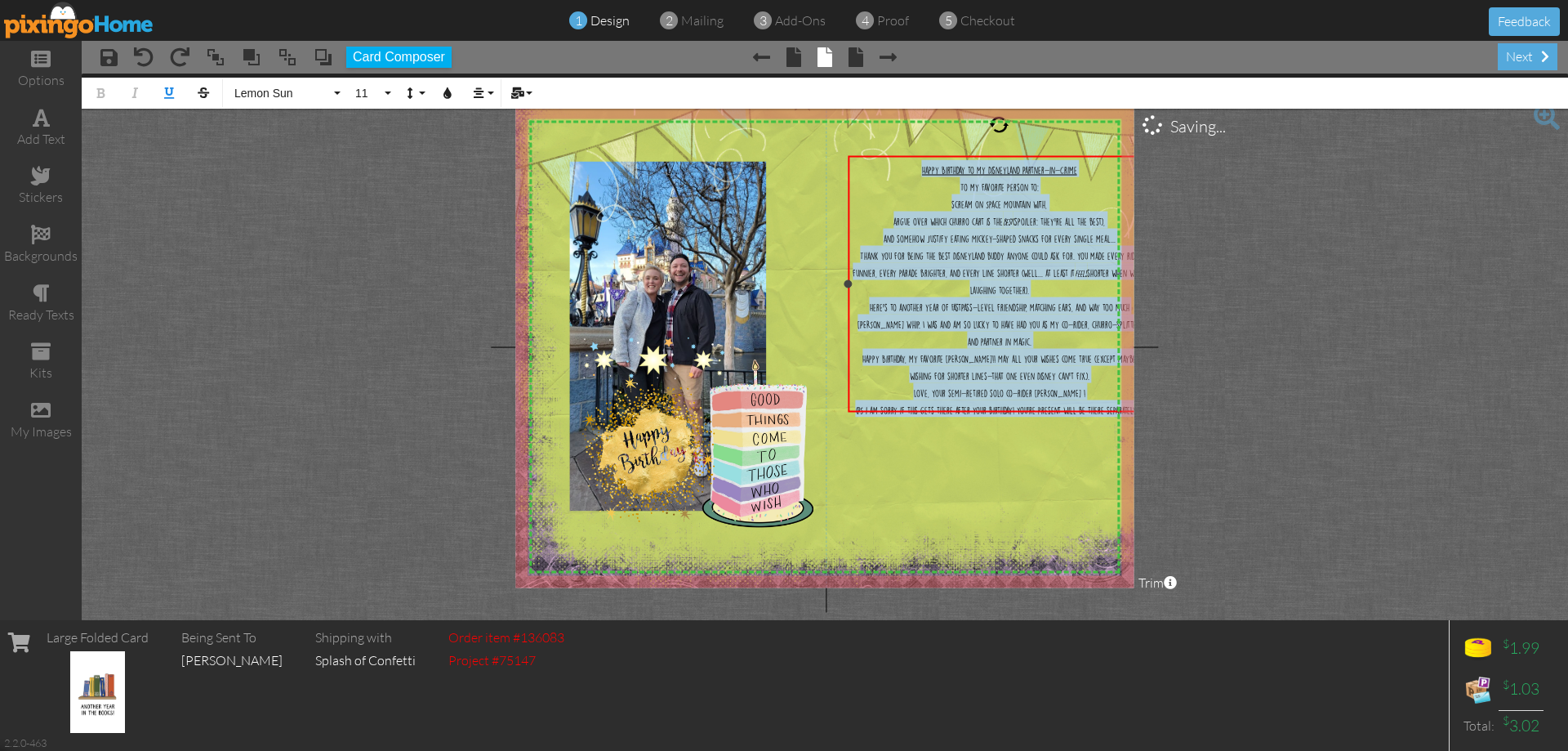
click at [1088, 168] on div "Happy Birthday to my Disneyland Partner-in-Crime" at bounding box center [1000, 169] width 295 height 18
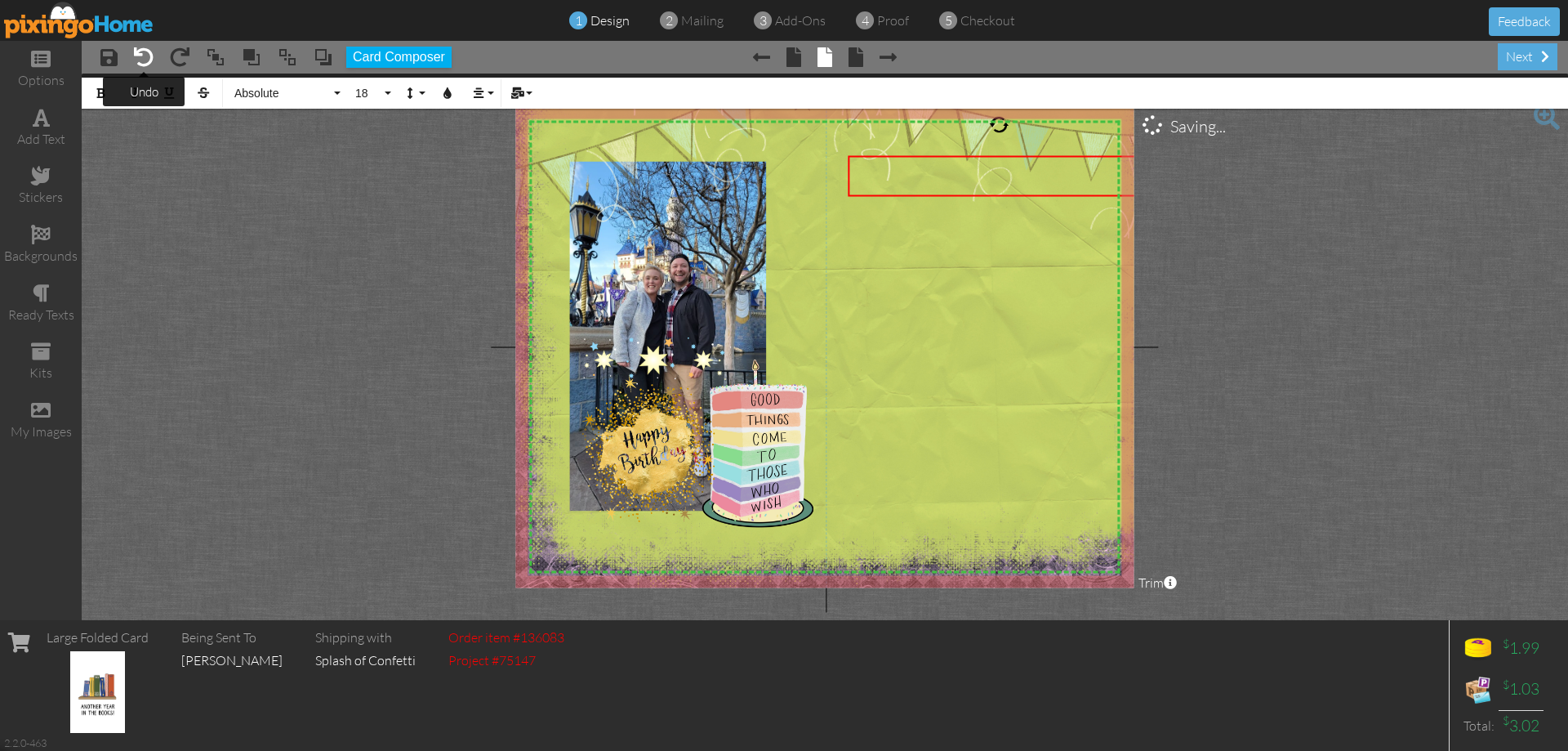
click at [136, 50] on span at bounding box center [143, 58] width 20 height 20
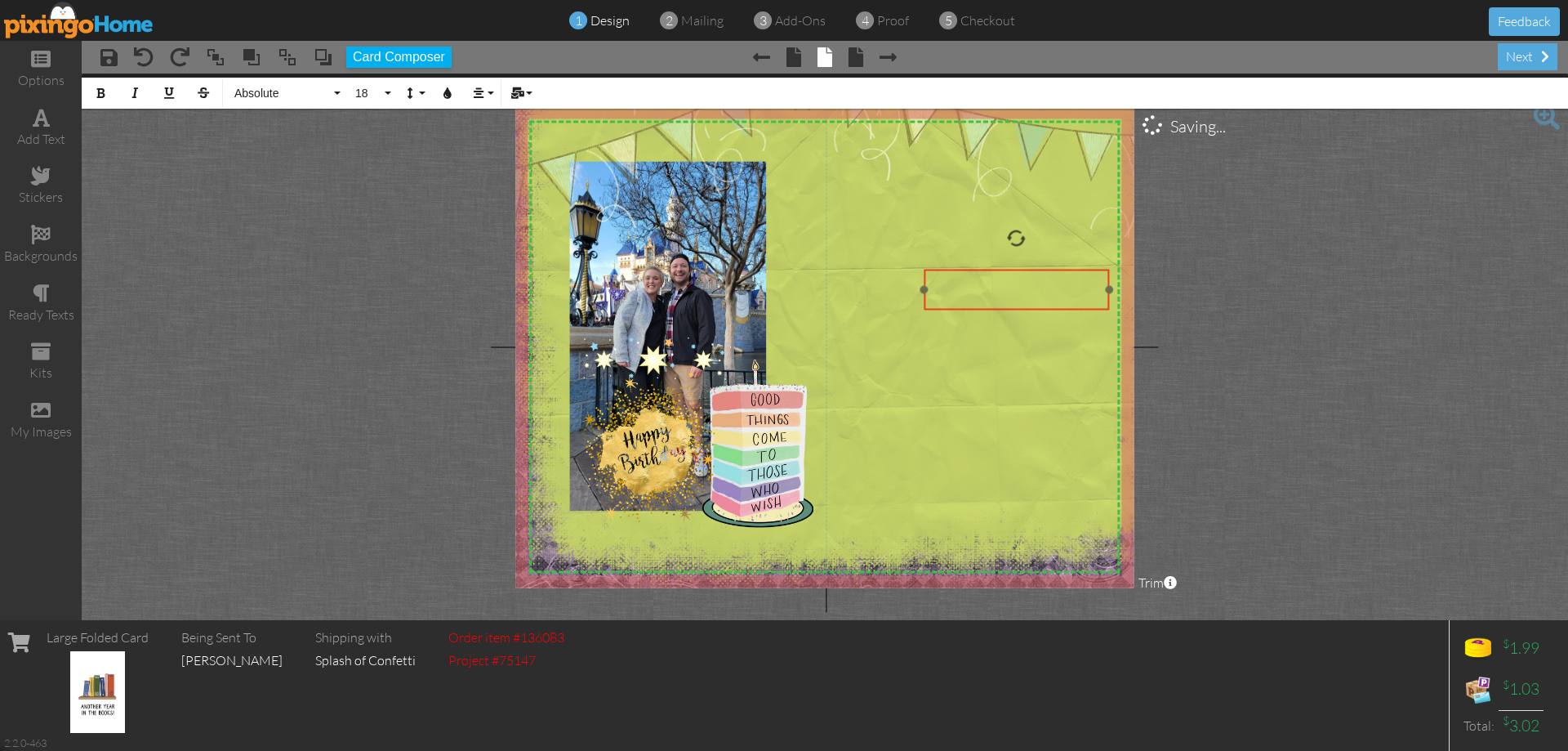
drag, startPoint x: 675, startPoint y: 194, endPoint x: 1021, endPoint y: 309, distance: 364.6
click at [1021, 309] on div "​ ​" at bounding box center [1016, 290] width 185 height 42
drag, startPoint x: 1109, startPoint y: 290, endPoint x: 1244, endPoint y: 319, distance: 138.1
click at [1244, 319] on project-studio-wrapper "X X X X X X X X X X X X X X X X X X X X X X X X X X X X X X X X X X X X X X X X…" at bounding box center [825, 346] width 1486 height 546
drag, startPoint x: 1096, startPoint y: 309, endPoint x: 996, endPoint y: 199, distance: 148.7
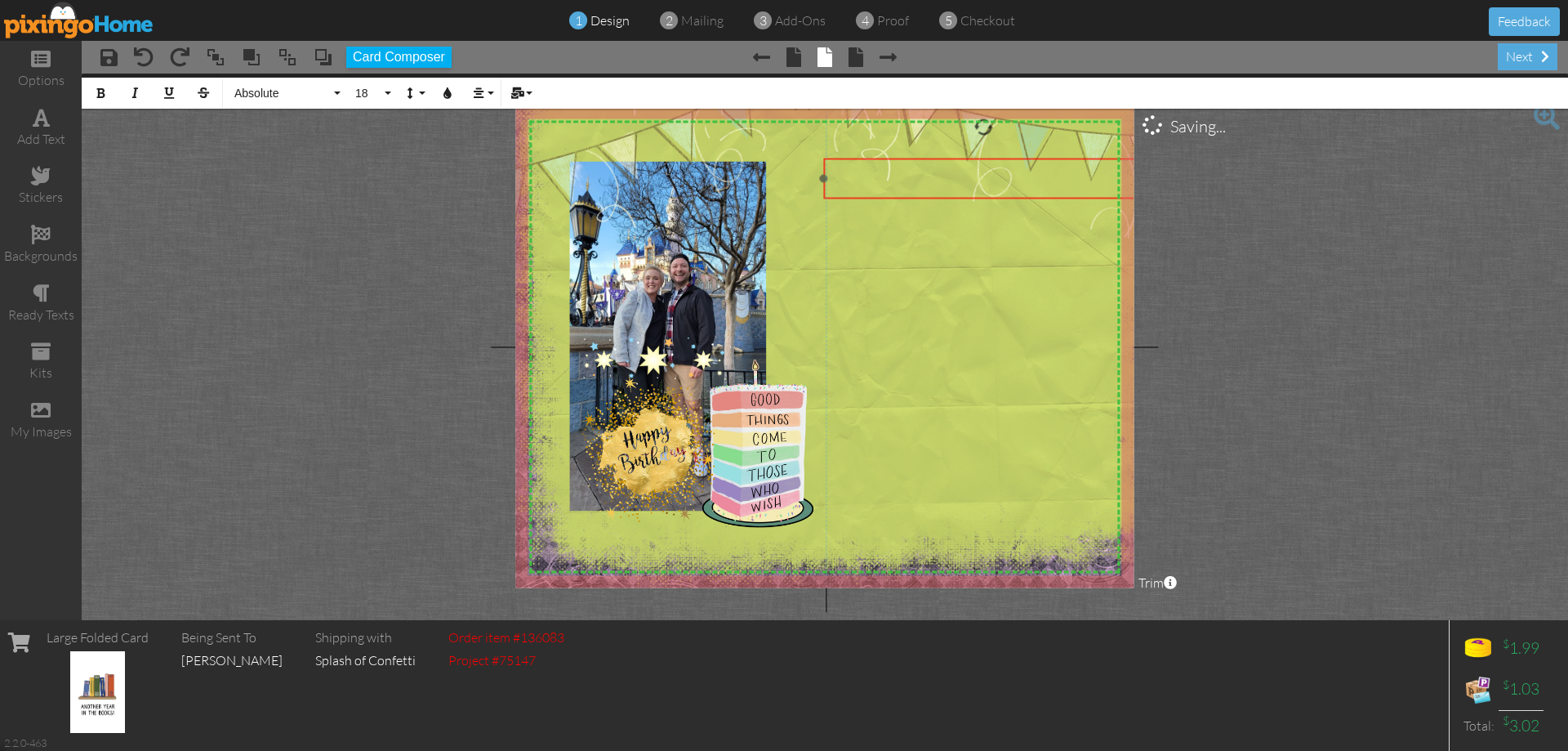
click at [996, 199] on div "​ ​" at bounding box center [983, 178] width 321 height 42
drag, startPoint x: 819, startPoint y: 179, endPoint x: 899, endPoint y: 210, distance: 85.8
click at [899, 210] on div "X X X X X X X X X X X X X X X X X X X X X X X X X X X X X X X X X X X X X X X X…" at bounding box center [825, 346] width 618 height 481
drag, startPoint x: 953, startPoint y: 197, endPoint x: 882, endPoint y: 186, distance: 71.8
click at [882, 186] on div "​ ​" at bounding box center [953, 169] width 241 height 42
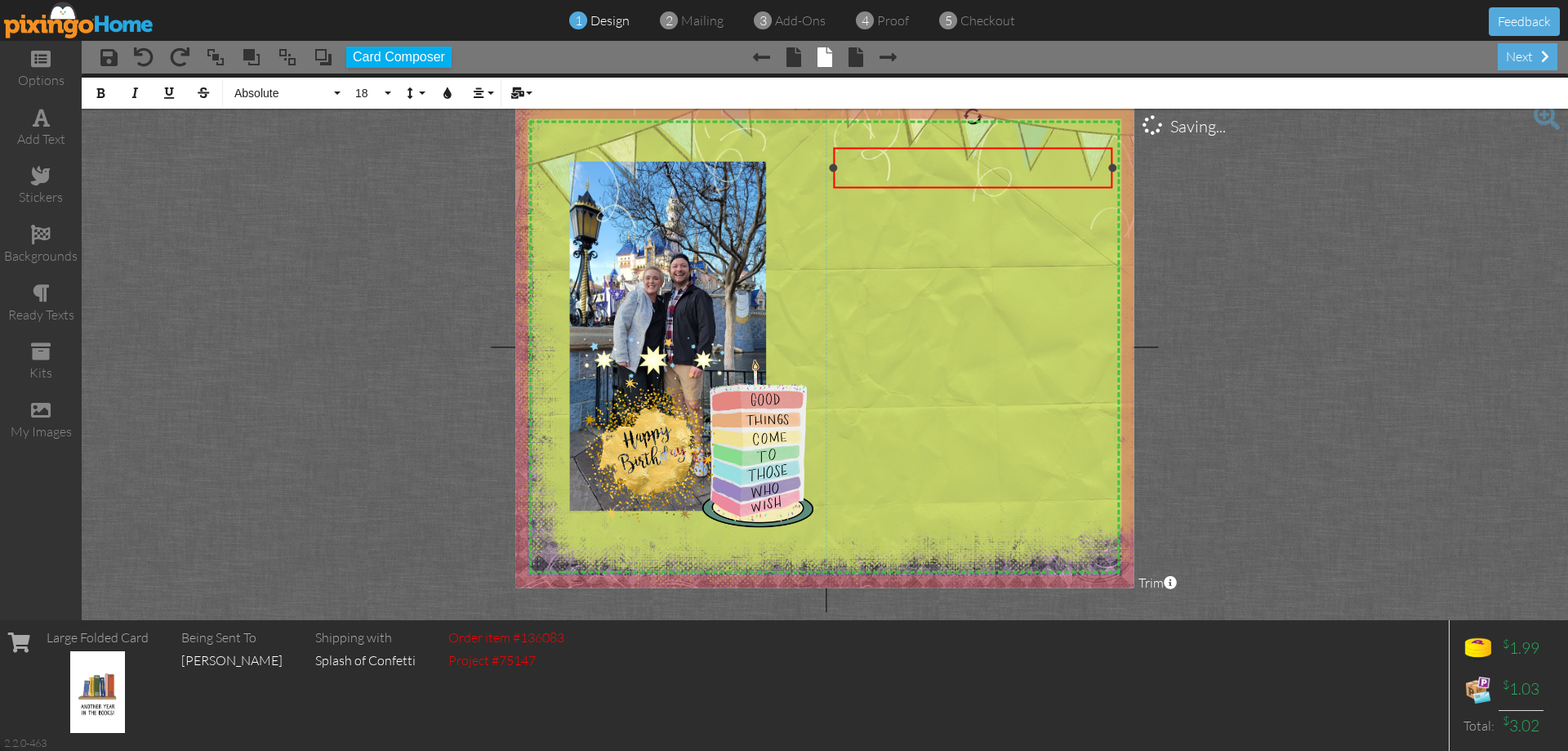
drag, startPoint x: 1073, startPoint y: 168, endPoint x: 1111, endPoint y: 177, distance: 39.1
click at [1111, 177] on div "×" at bounding box center [972, 168] width 279 height 40
click at [970, 158] on div at bounding box center [973, 161] width 272 height 18
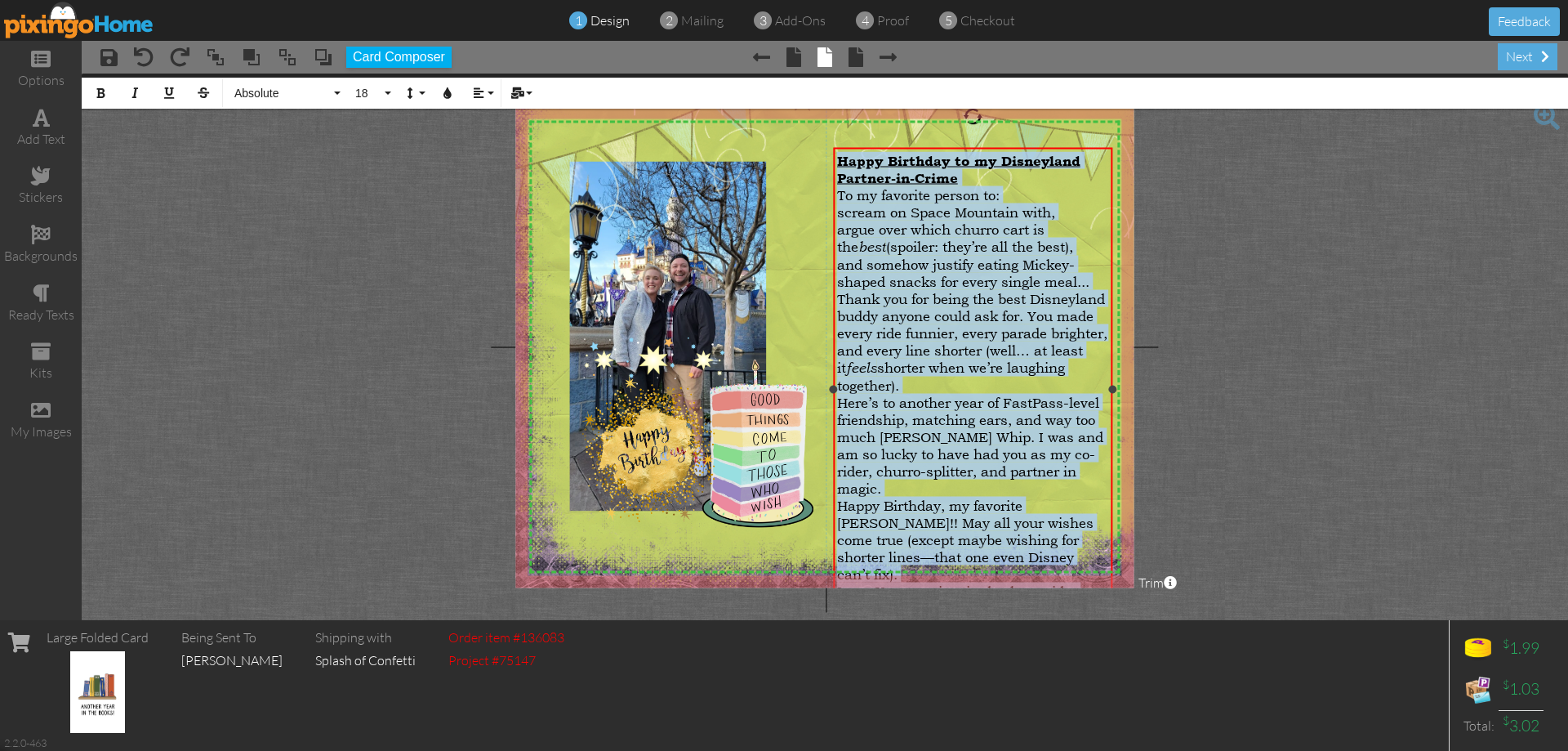
drag, startPoint x: 839, startPoint y: 159, endPoint x: 1103, endPoint y: 562, distance: 481.8
click at [1103, 562] on div "Happy Birthday to my Disneyland Partner-in-Crime To my favorite person to: scre…" at bounding box center [973, 418] width 272 height 534
click at [384, 83] on button "18" at bounding box center [371, 94] width 48 height 31
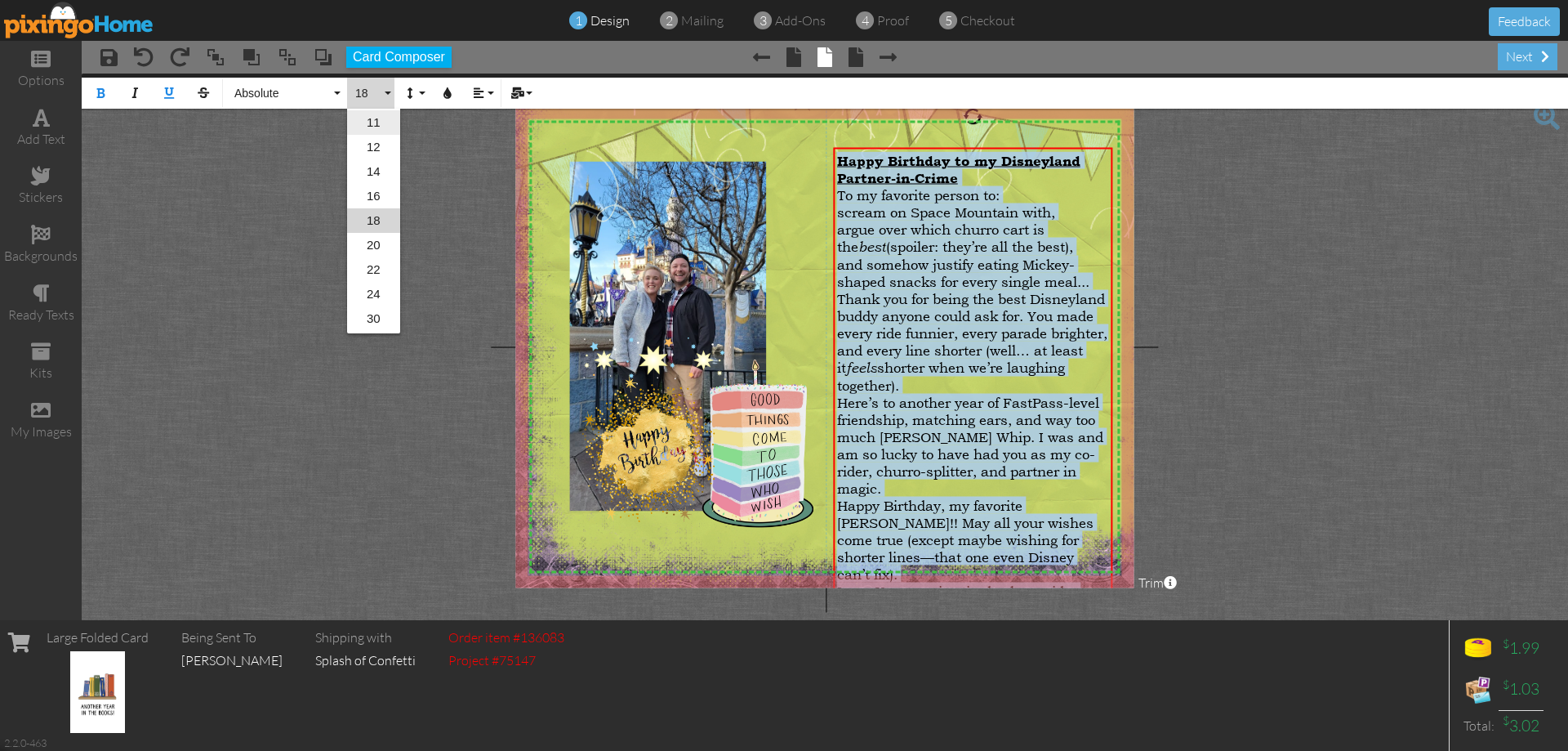
click at [373, 120] on link "11" at bounding box center [373, 122] width 53 height 24
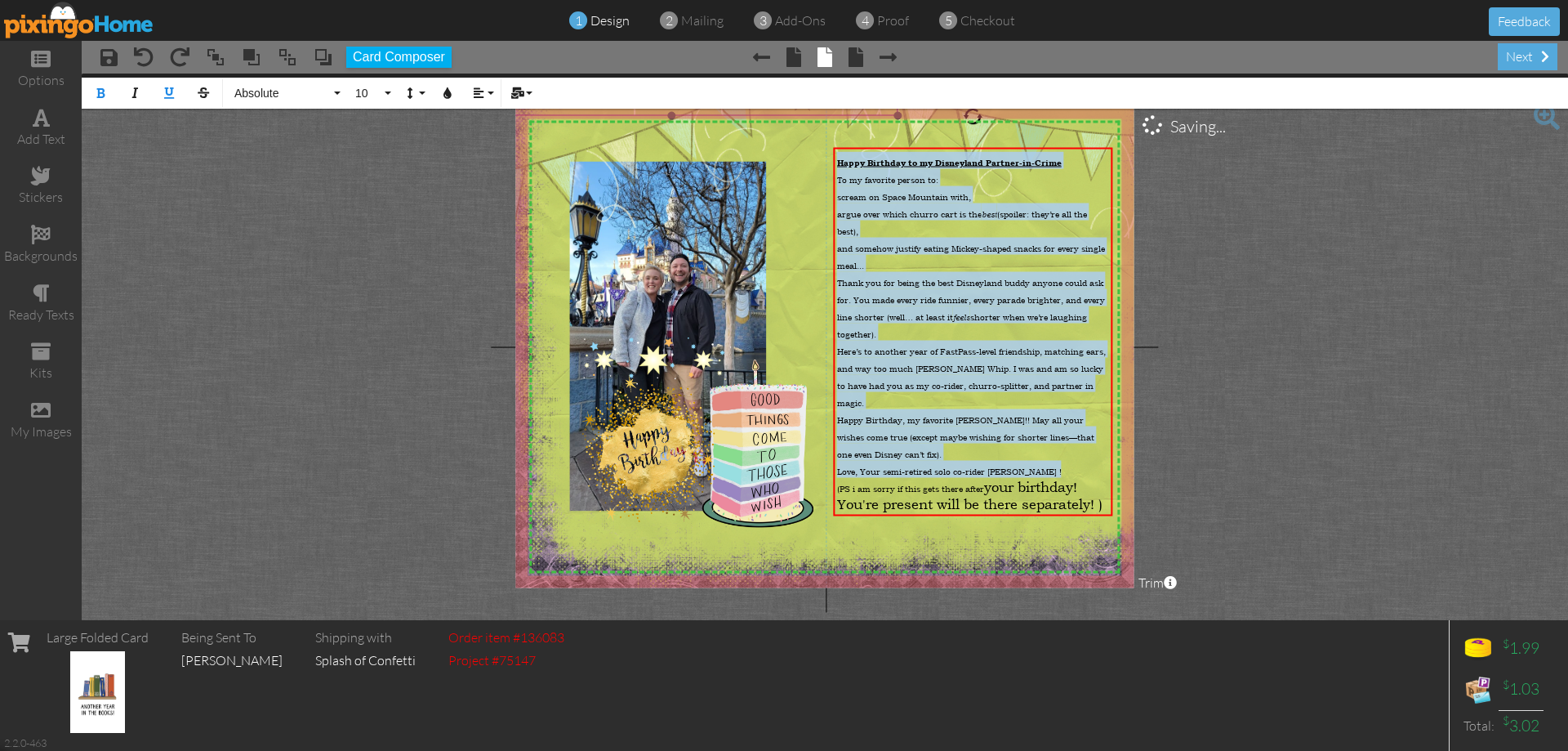
drag, startPoint x: 1106, startPoint y: 490, endPoint x: 760, endPoint y: 115, distance: 510.2
click at [760, 115] on div "X X X X X X X X X X X X X X X X X X X X X X X X X X X X X X X X X X X X X X X X…" at bounding box center [825, 346] width 618 height 481
click at [372, 92] on span "10" at bounding box center [368, 94] width 27 height 14
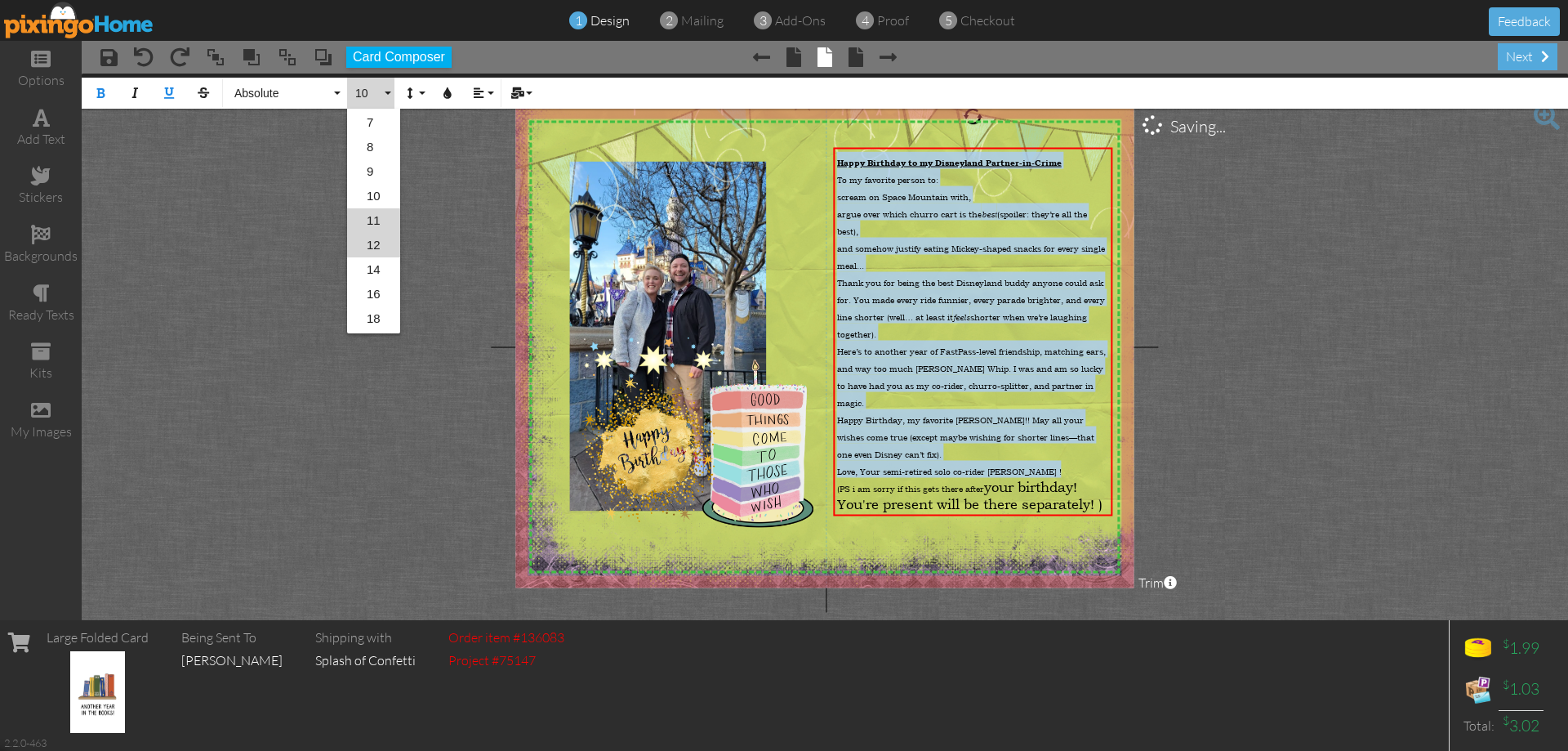
click at [380, 249] on link "12" at bounding box center [373, 245] width 53 height 24
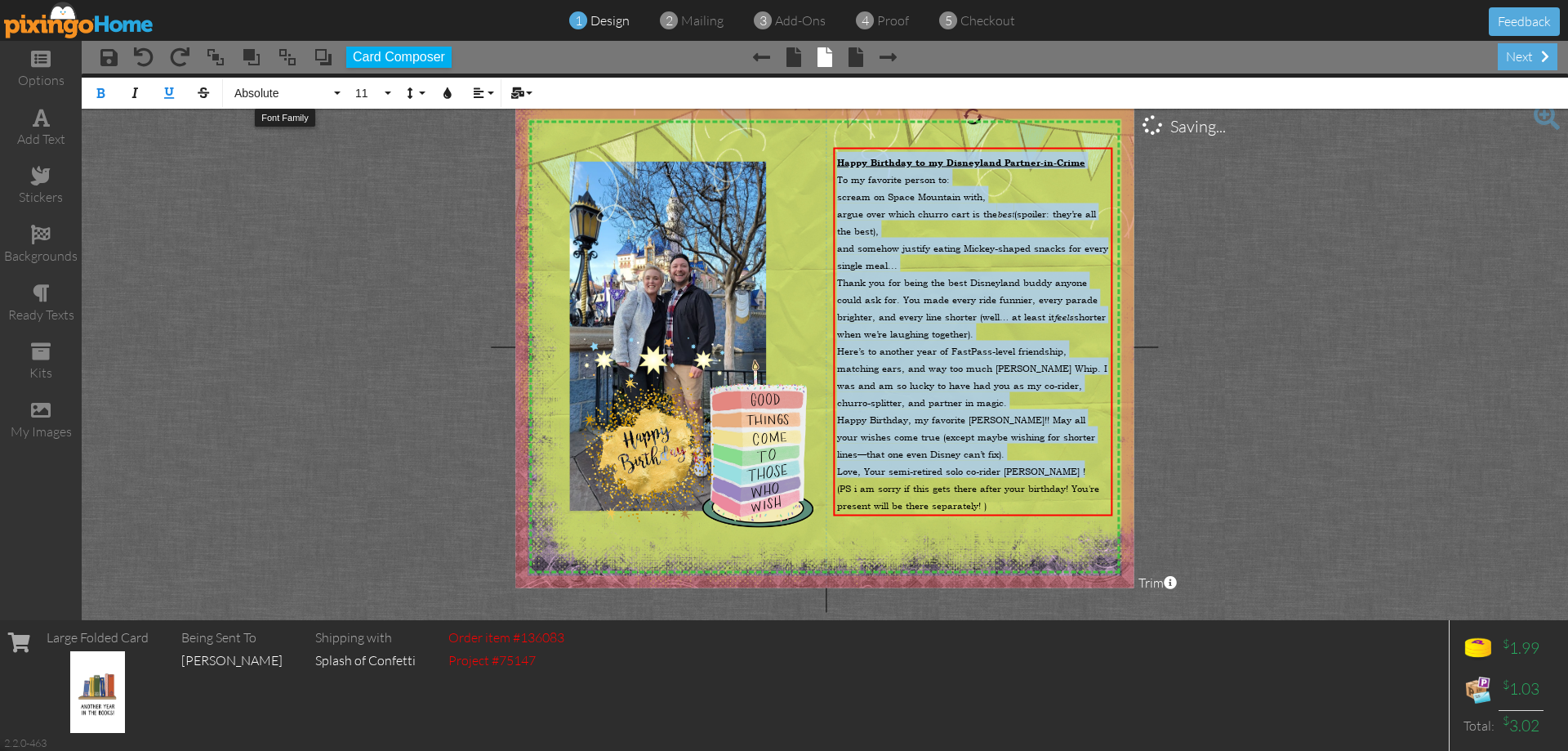
drag, startPoint x: 309, startPoint y: 92, endPoint x: 308, endPoint y: 157, distance: 65.0
click at [309, 94] on span "Absolute" at bounding box center [282, 94] width 98 height 14
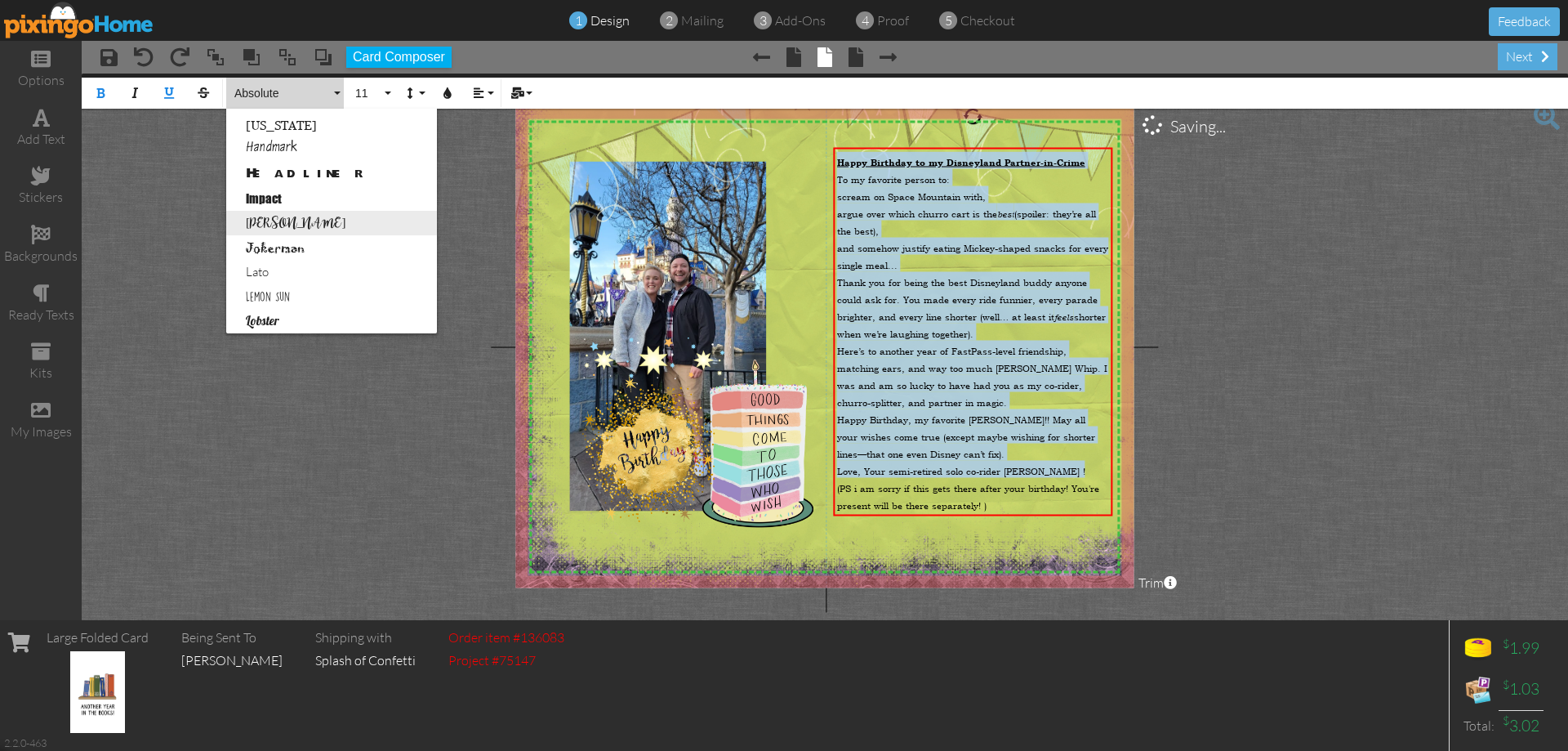
scroll to position [491, 0]
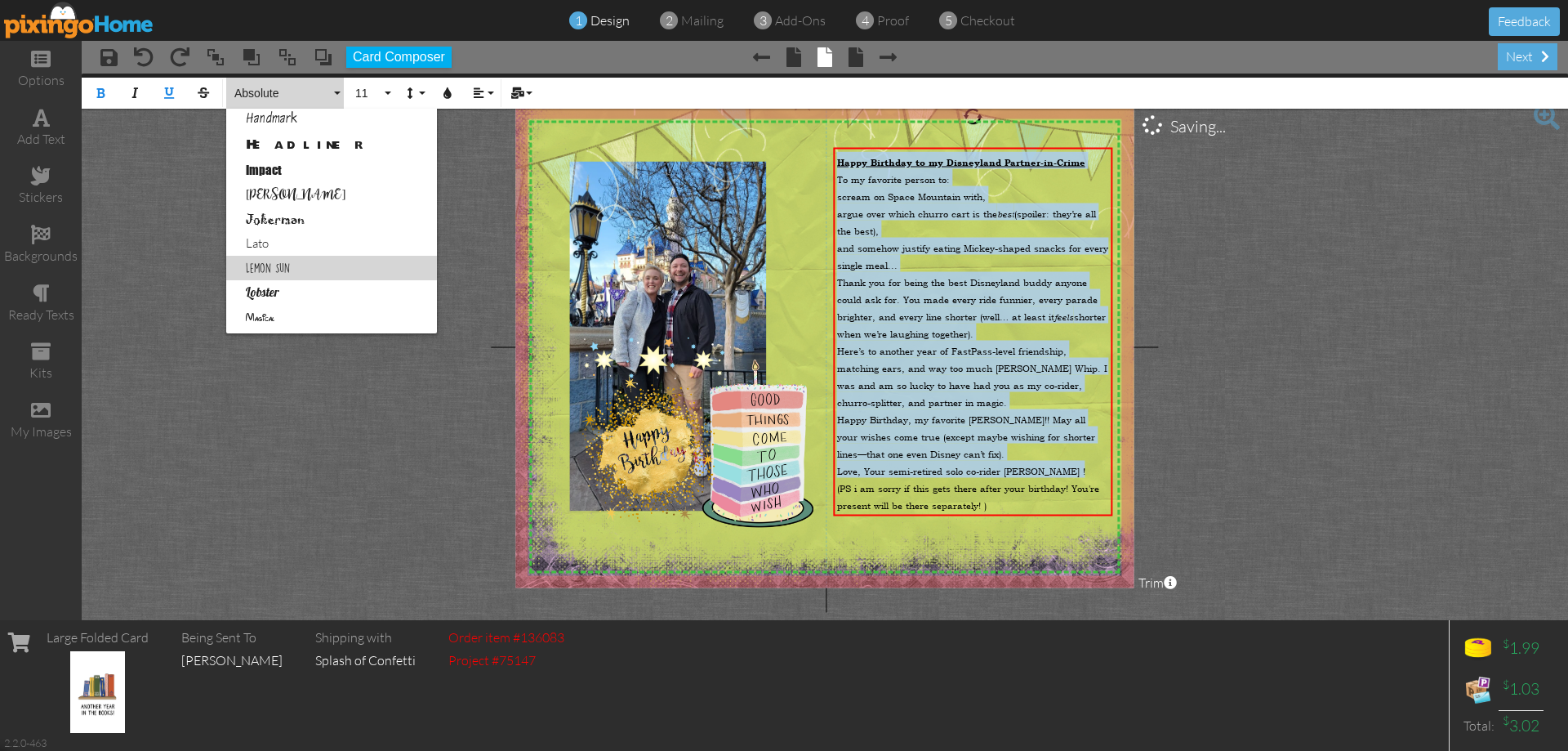
click at [297, 274] on link "Lemon Sun" at bounding box center [332, 267] width 211 height 24
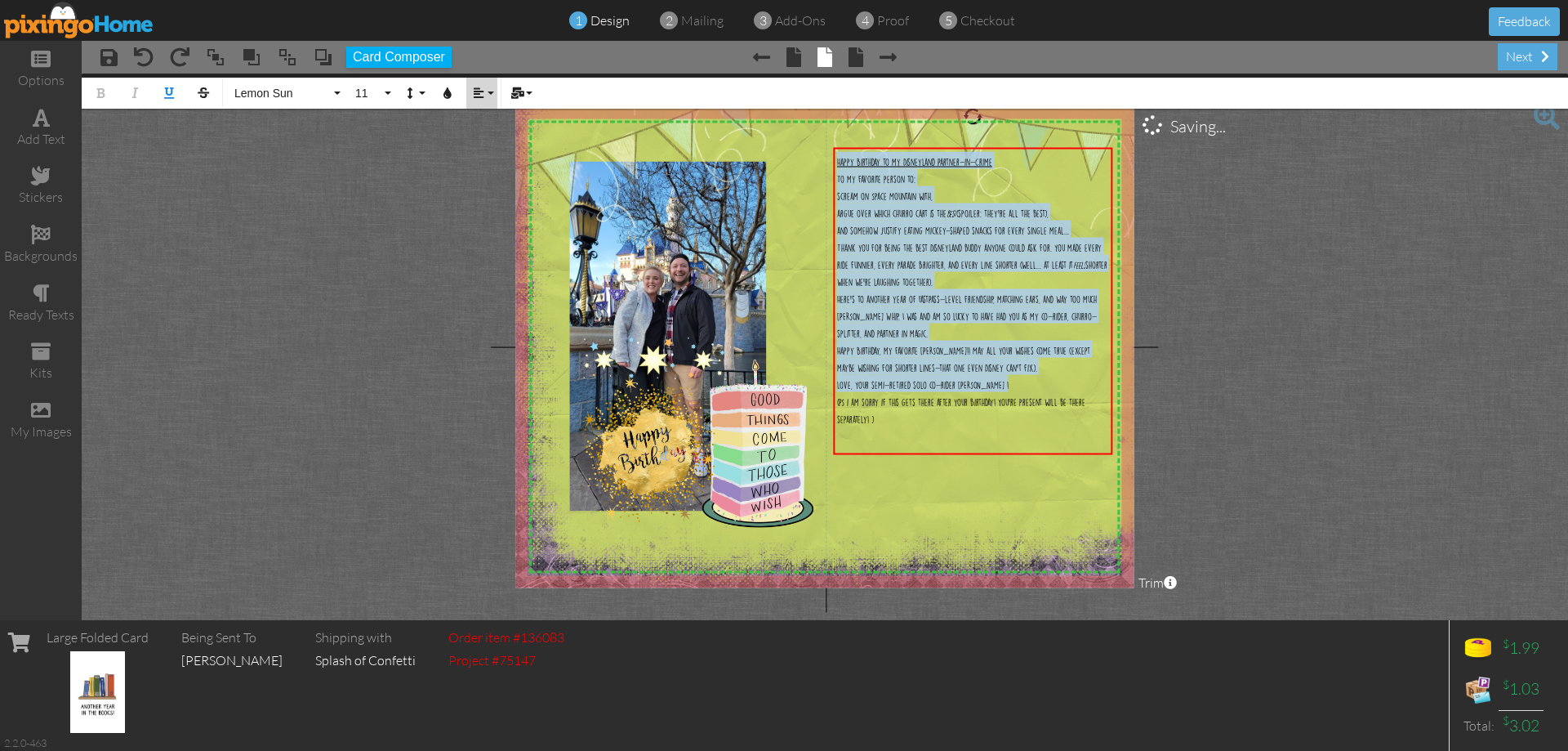
click at [482, 99] on button "Align" at bounding box center [482, 94] width 31 height 31
click at [500, 140] on link "[GEOGRAPHIC_DATA]" at bounding box center [490, 145] width 50 height 24
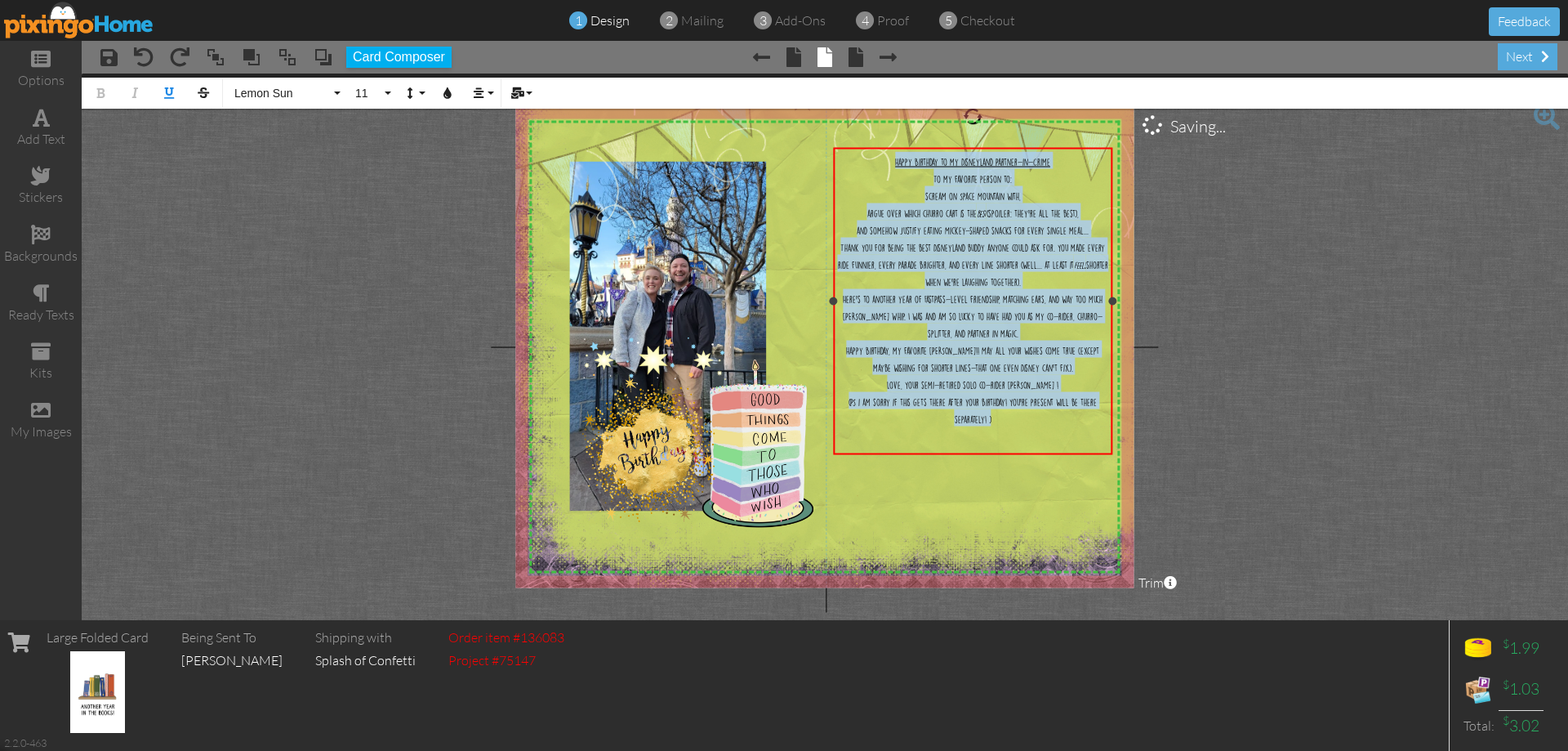
click at [1011, 340] on div "Here’s to another year of FastPass-level friendship, matching ears, and way too…" at bounding box center [973, 315] width 272 height 52
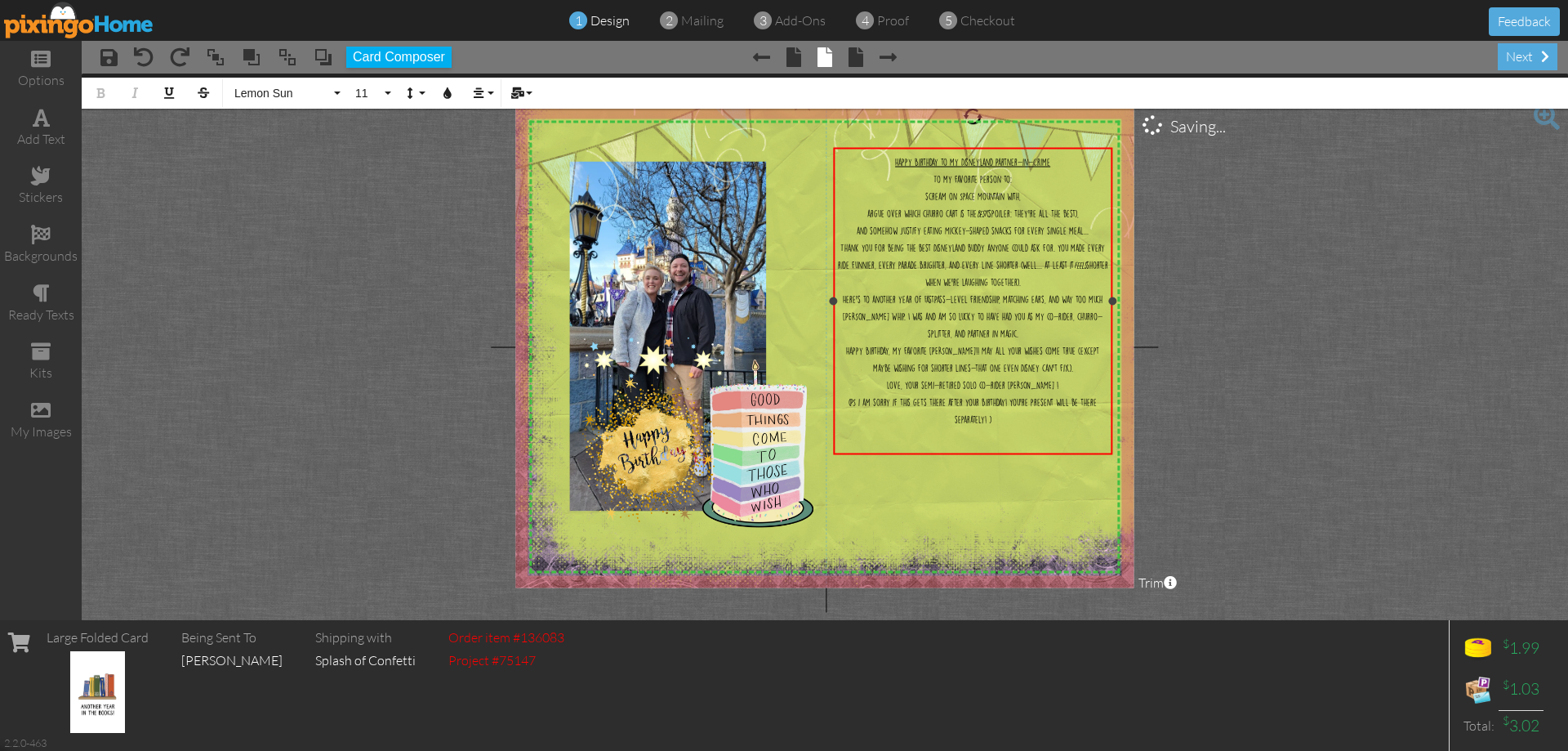
click at [1061, 164] on div "Happy Birthday to my Disneyland Partner-in-Crime" at bounding box center [973, 161] width 272 height 18
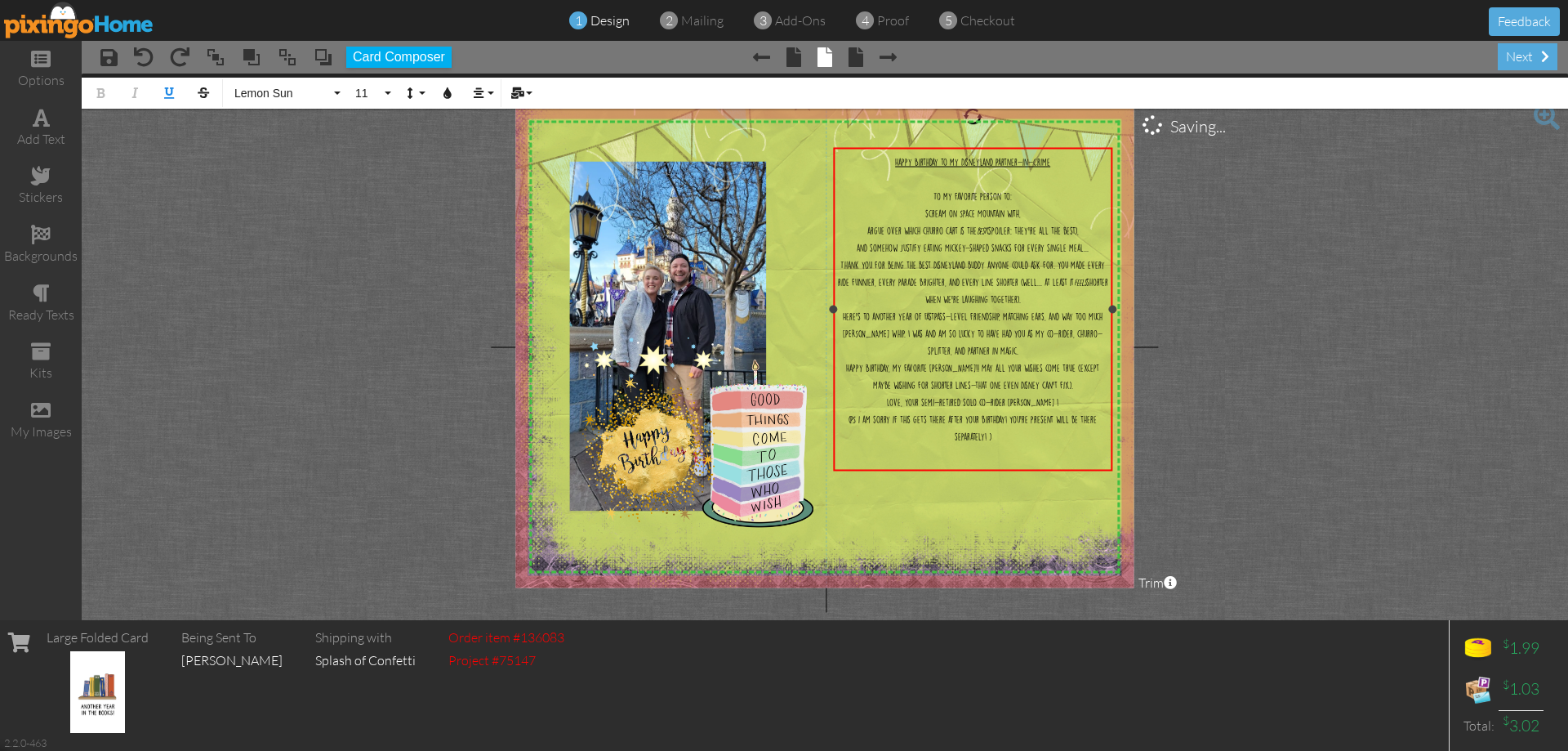
click at [1015, 195] on div "To my favorite person to:" at bounding box center [973, 195] width 272 height 18
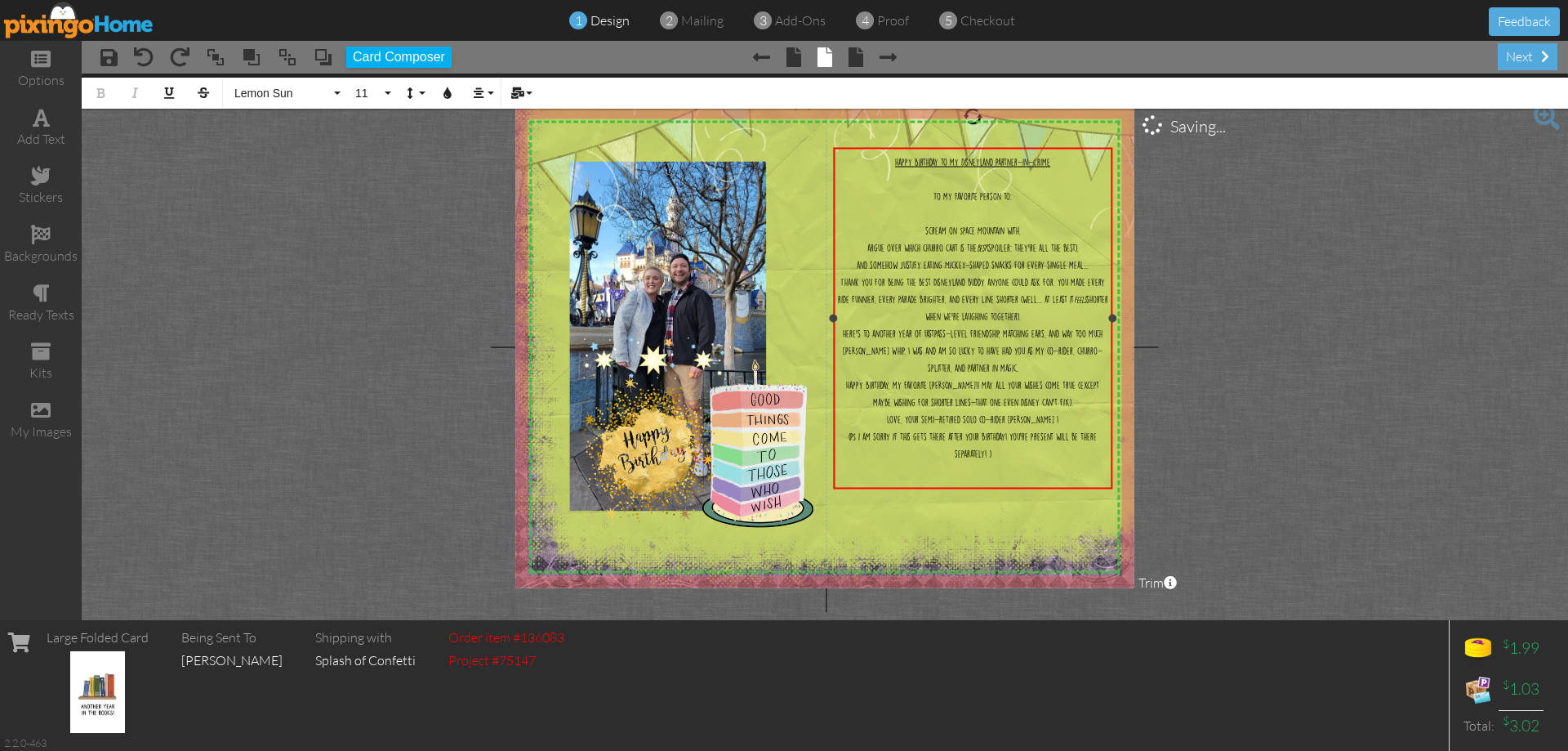
click at [1026, 229] on div "scream on Space Mountain with," at bounding box center [973, 229] width 272 height 18
click at [1090, 264] on div "and somehow justify eating Mickey-shaped snacks for every single meal..." at bounding box center [973, 263] width 272 height 18
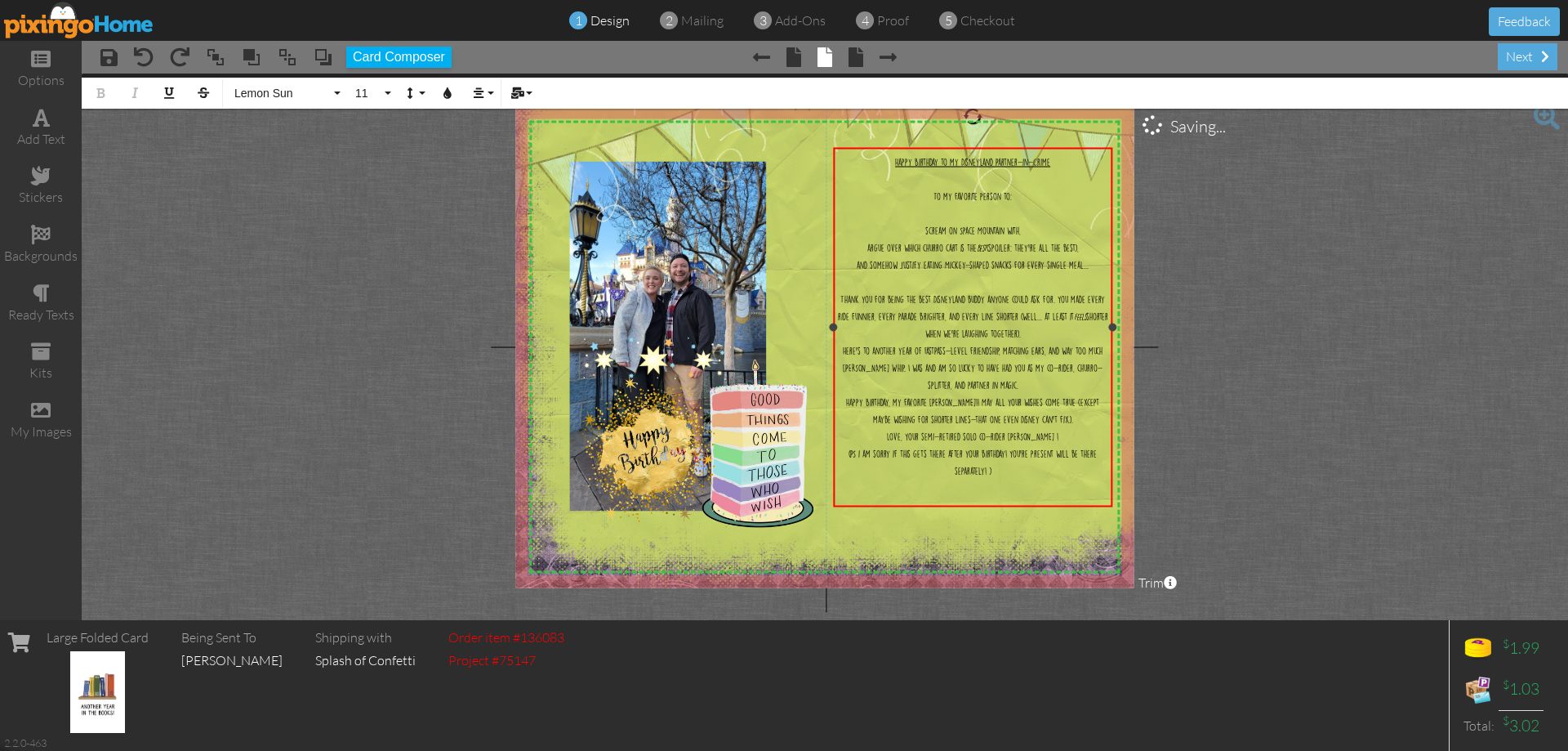
click at [1044, 333] on div "Thank you for being the best Disneyland buddy anyone could ask for. You made ev…" at bounding box center [973, 315] width 272 height 52
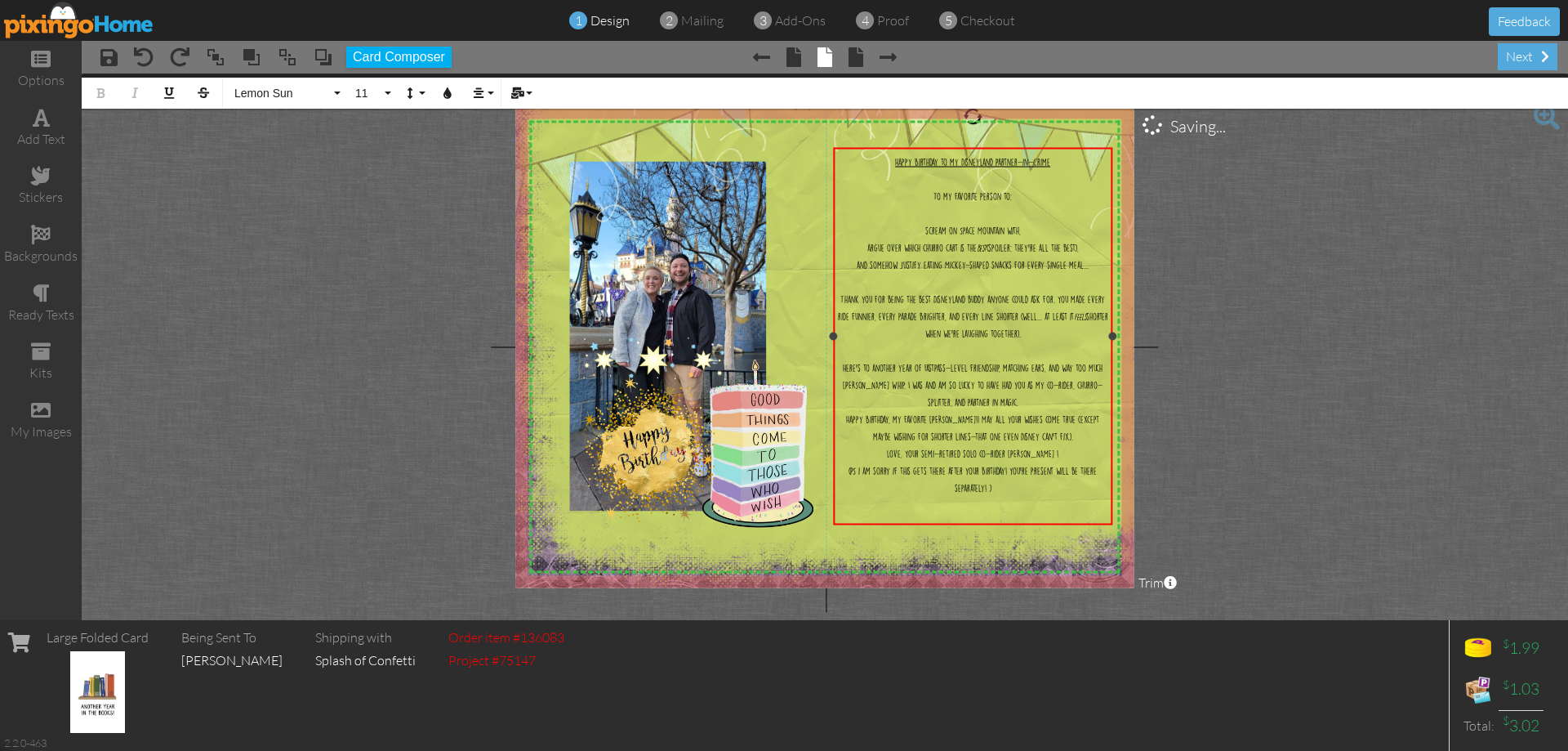
click at [1023, 410] on div "Here’s to another year of FastPass-level friendship, matching ears, and way too…" at bounding box center [973, 383] width 272 height 52
click at [1069, 460] on div "Happy Birthday, my favorite [PERSON_NAME]!! May all your wishes come true (exce…" at bounding box center [973, 443] width 272 height 34
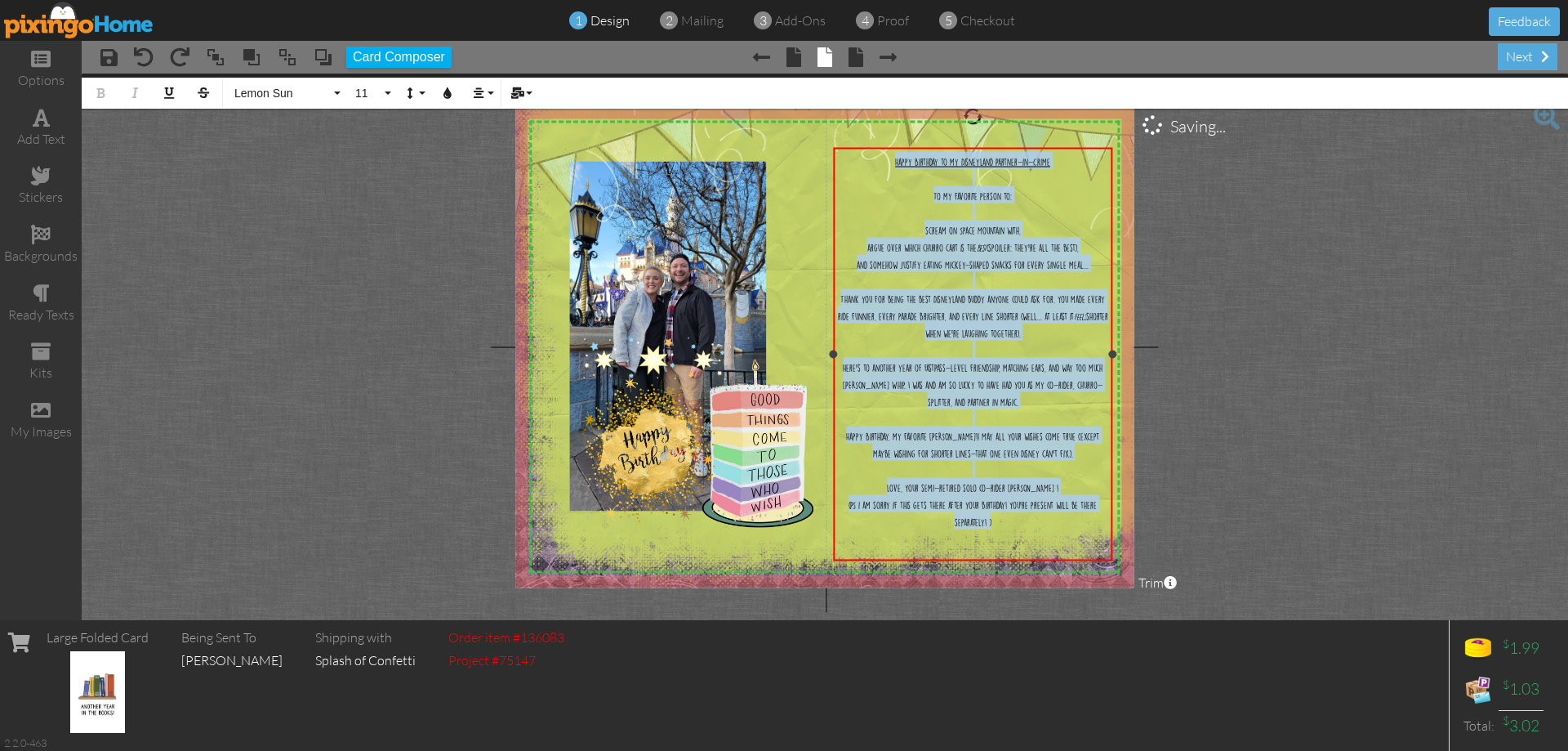
drag, startPoint x: 1011, startPoint y: 551, endPoint x: 886, endPoint y: 149, distance: 421.0
click at [886, 149] on div "Happy Birthday to my Disneyland Partner-in-Crime ​ To my favorite person to: ​ …" at bounding box center [972, 349] width 279 height 402
drag, startPoint x: 373, startPoint y: 83, endPoint x: 379, endPoint y: 142, distance: 59.3
click at [374, 83] on button "11" at bounding box center [371, 94] width 48 height 31
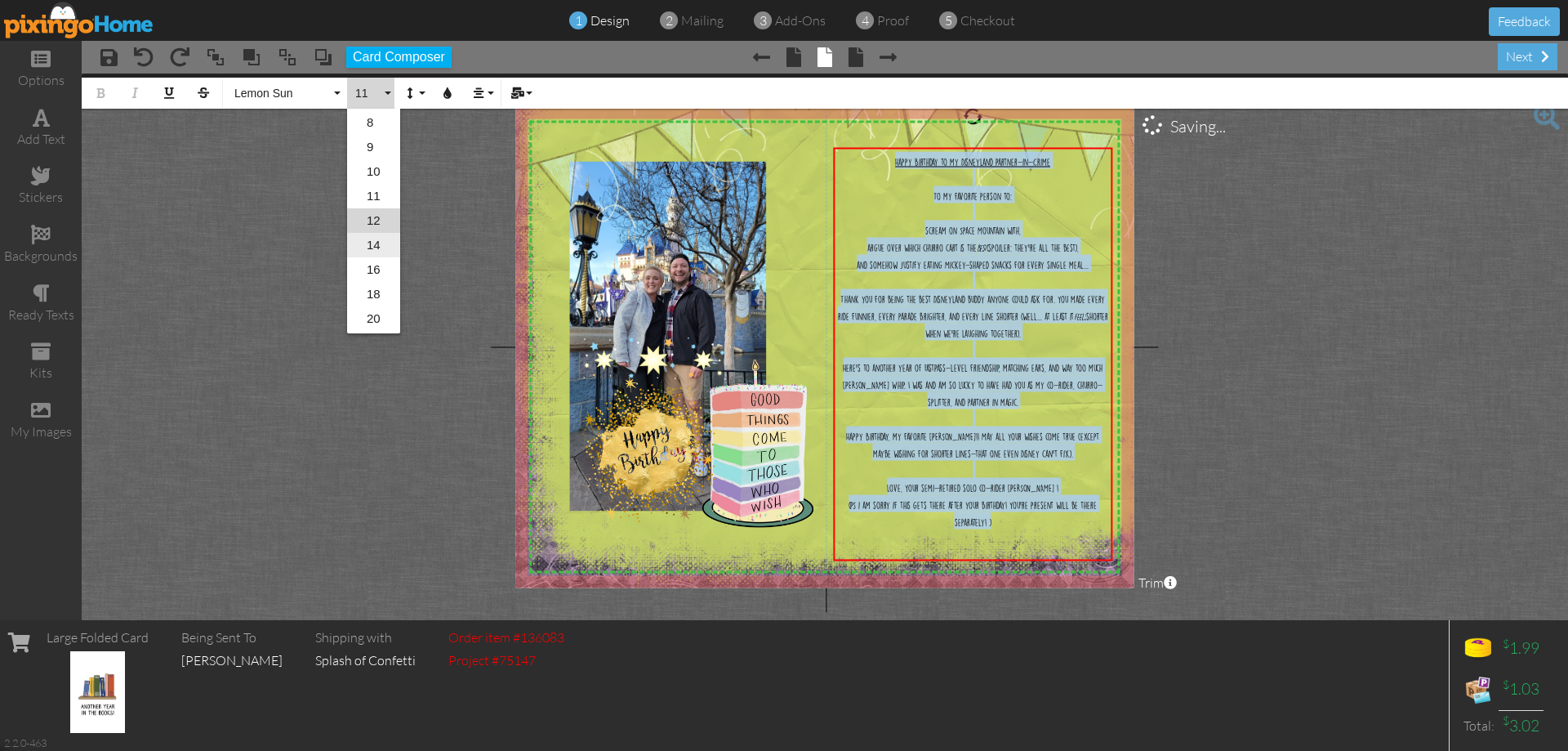
click at [379, 240] on link "14" at bounding box center [373, 245] width 53 height 24
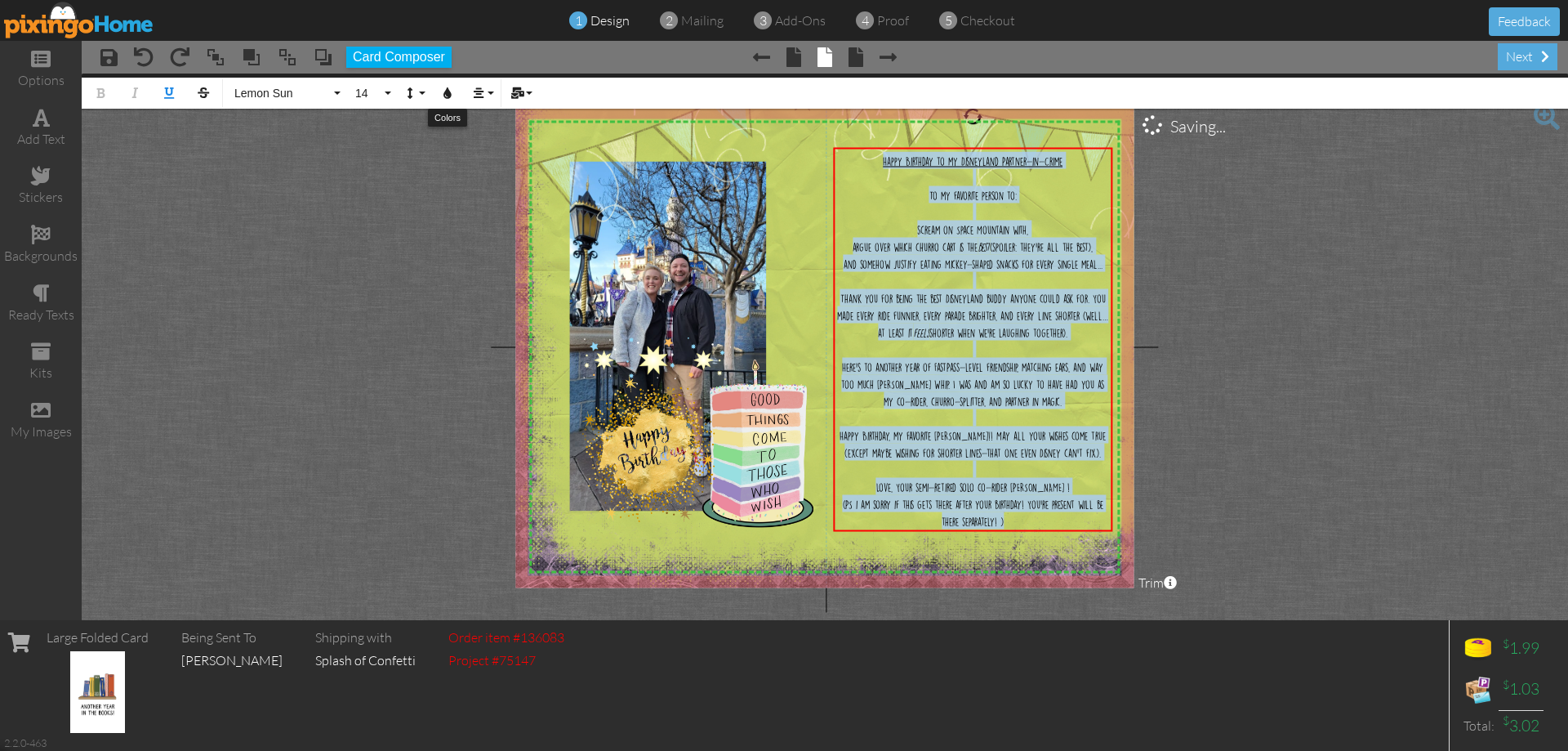
drag, startPoint x: 457, startPoint y: 93, endPoint x: 435, endPoint y: 123, distance: 37.2
click at [457, 99] on button "Colors" at bounding box center [448, 94] width 31 height 31
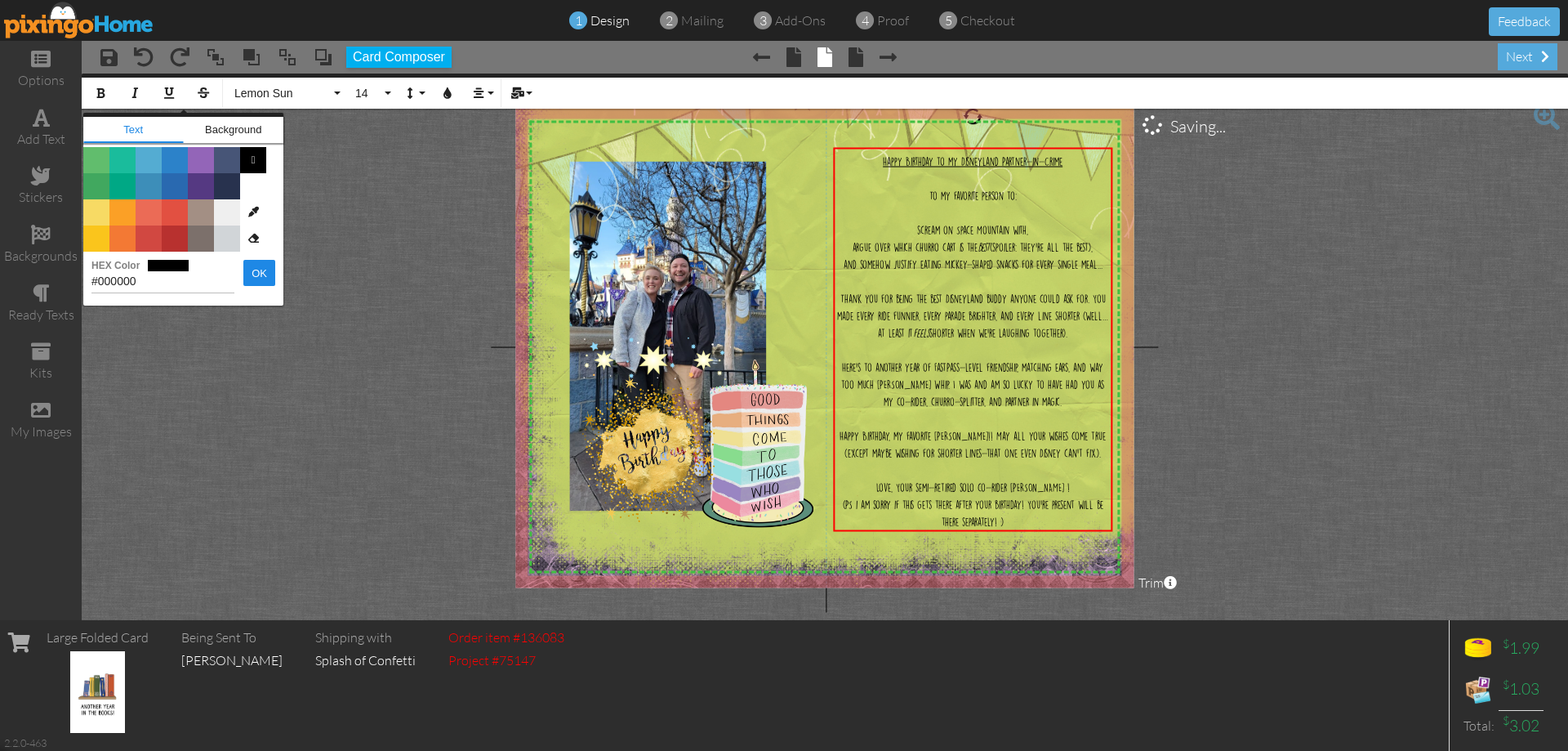
drag, startPoint x: 205, startPoint y: 183, endPoint x: 213, endPoint y: 161, distance: 23.4
click at [204, 183] on span "Color #553982" at bounding box center [201, 186] width 26 height 26
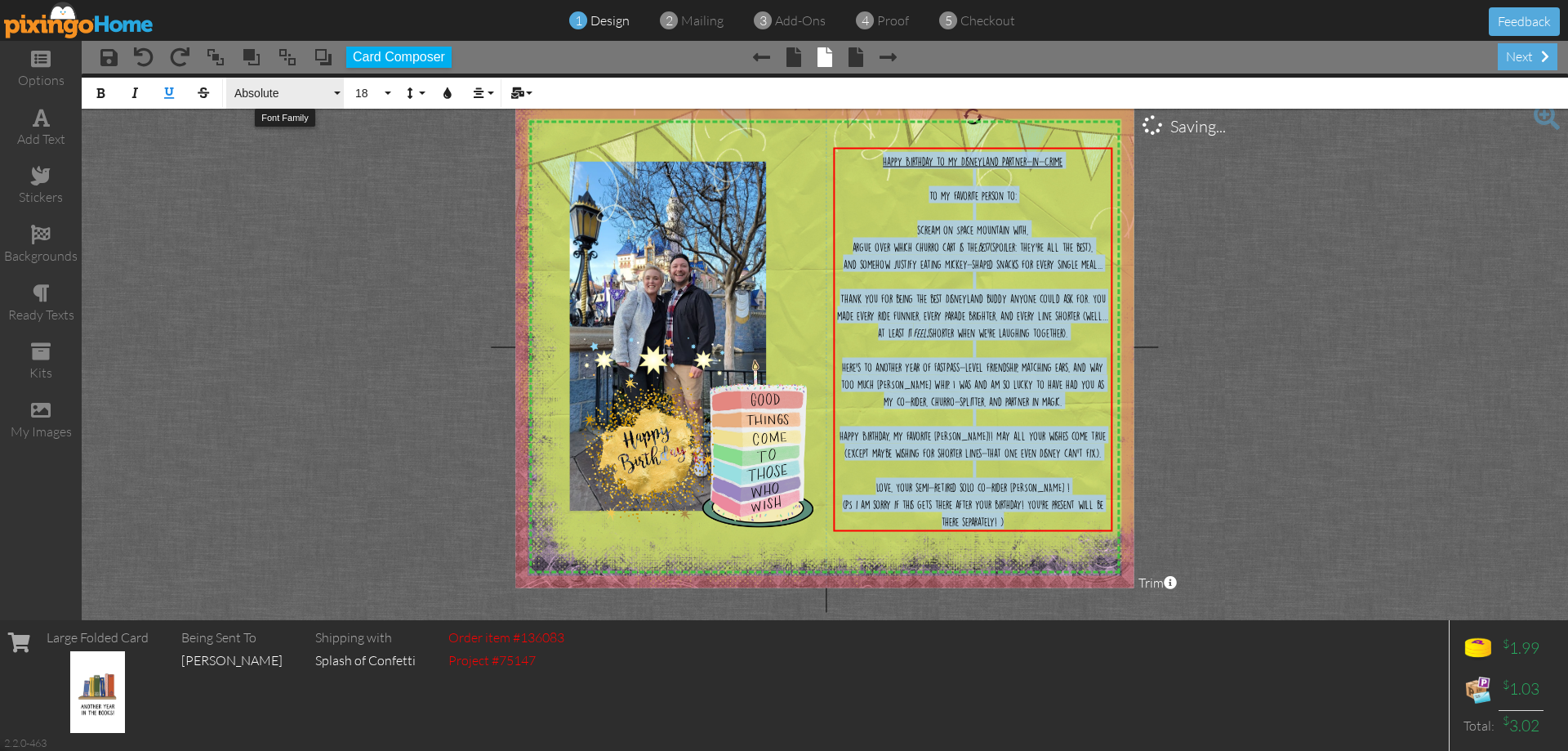
click at [264, 91] on span "Absolute" at bounding box center [282, 94] width 98 height 14
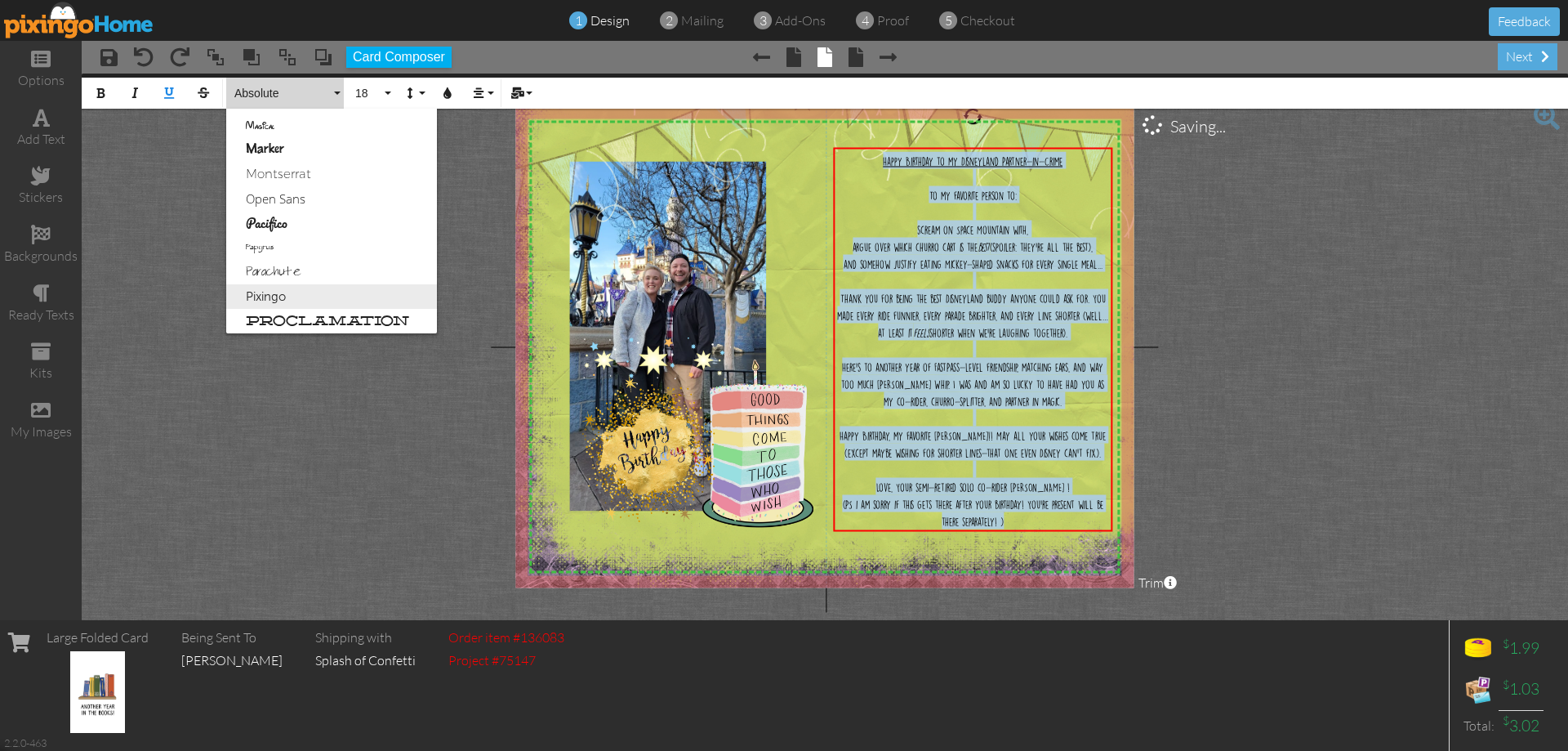
scroll to position [572, 0]
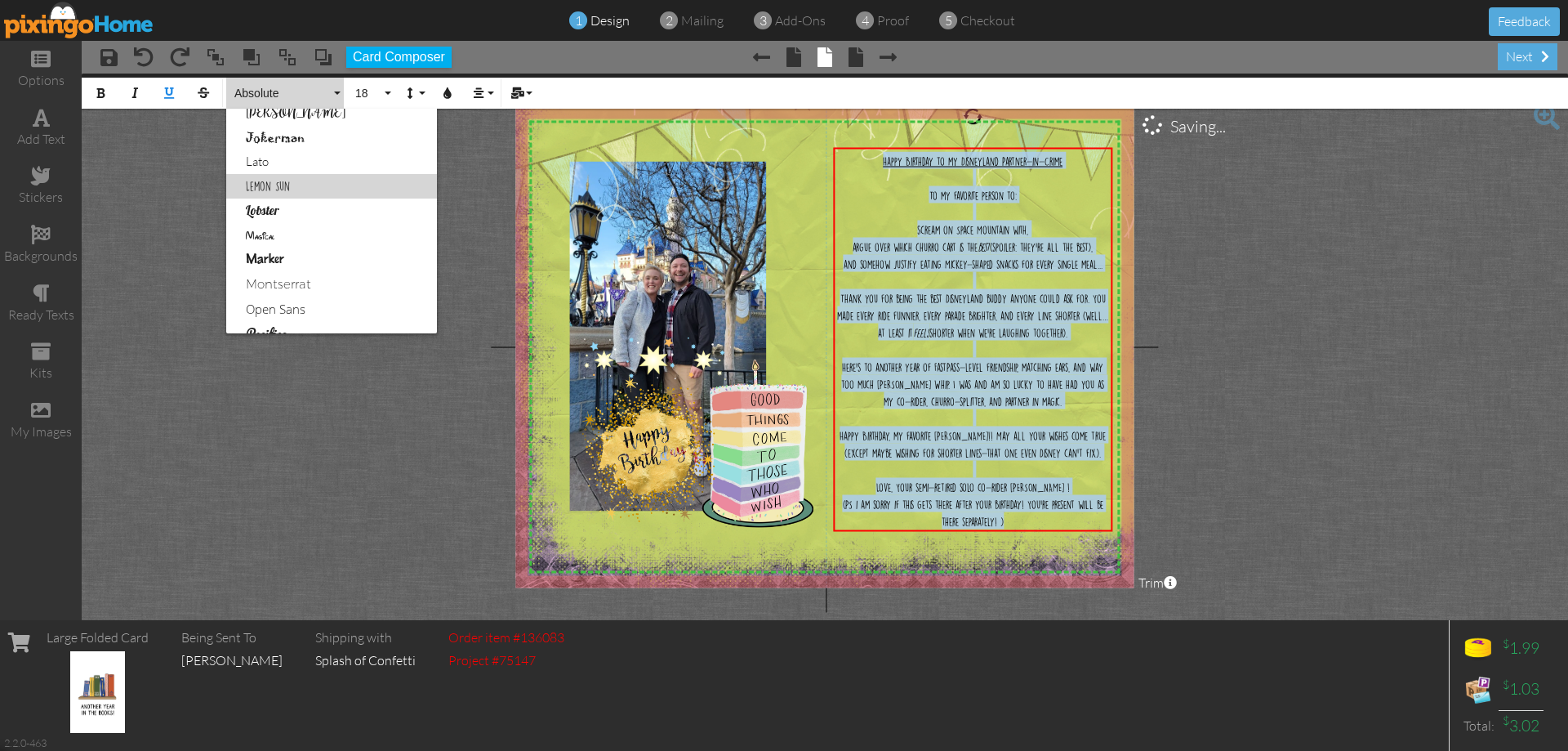
click at [271, 179] on link "Lemon Sun" at bounding box center [332, 185] width 211 height 24
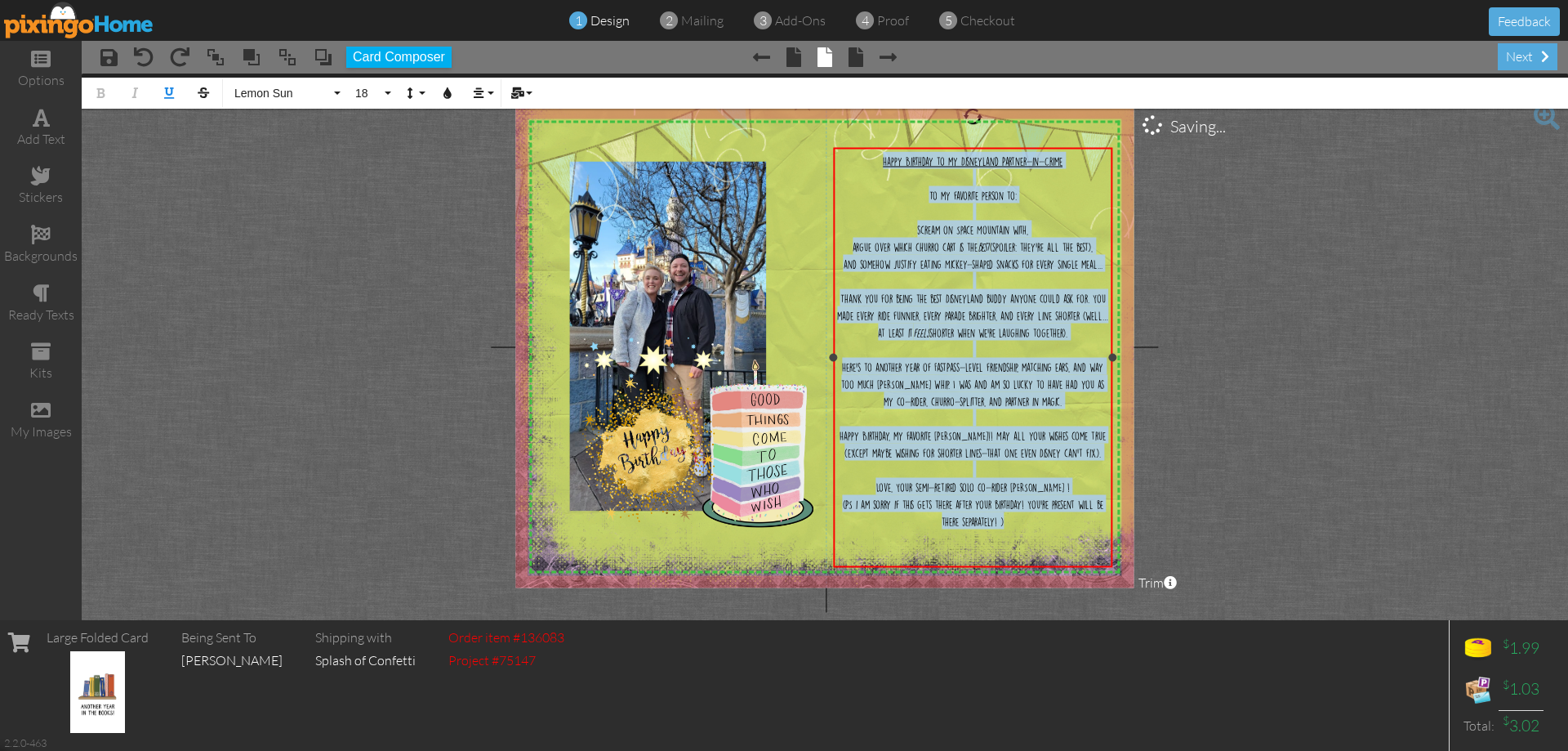
click at [1054, 546] on div at bounding box center [973, 538] width 272 height 18
click at [1104, 193] on div "To my favorite person to:" at bounding box center [973, 195] width 272 height 18
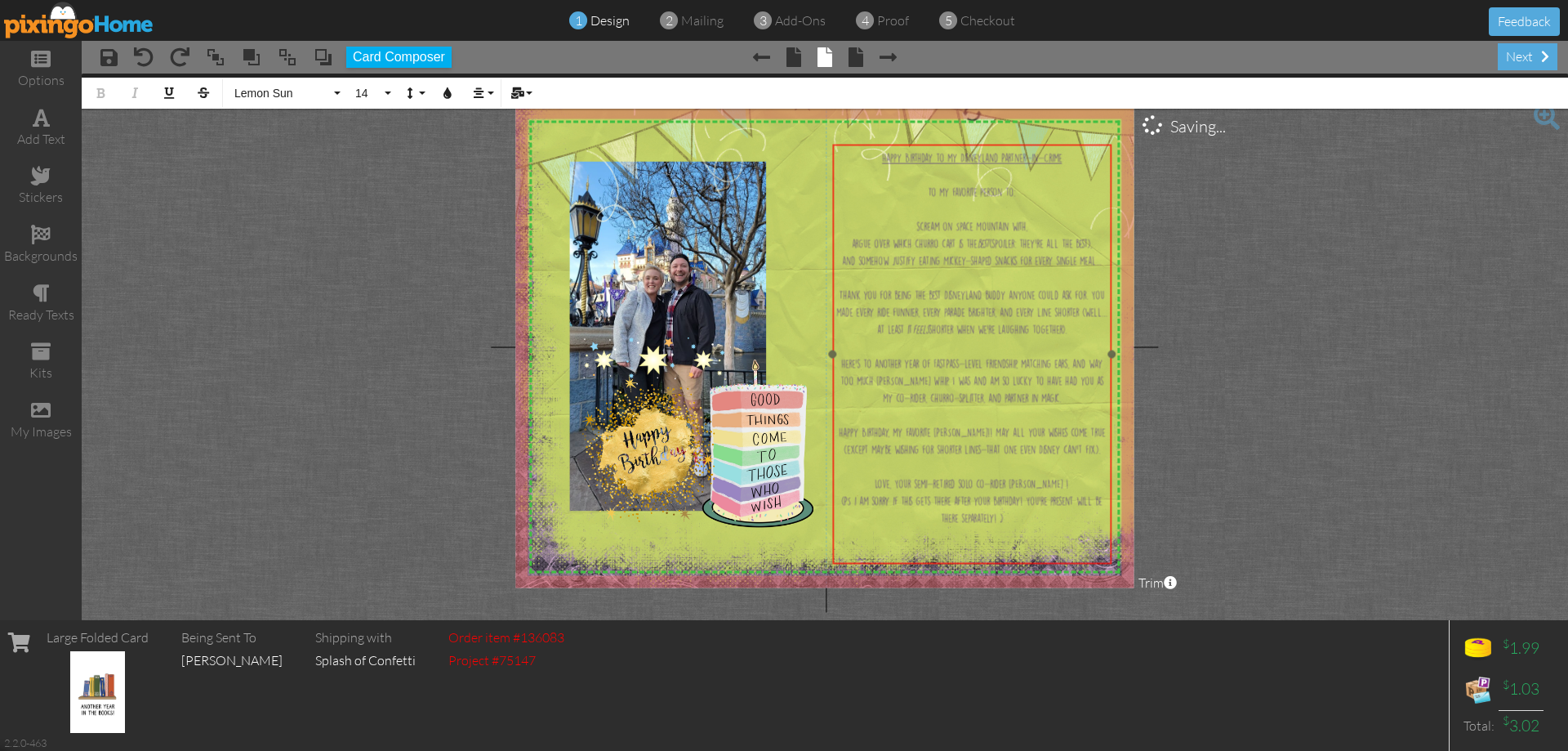
click at [1055, 143] on div at bounding box center [971, 354] width 288 height 427
drag, startPoint x: 1065, startPoint y: 158, endPoint x: 877, endPoint y: 162, distance: 188.0
click at [877, 162] on div "Happy Birthday to my Disneyland Partner-in-Crime" at bounding box center [972, 157] width 272 height 18
drag, startPoint x: 385, startPoint y: 94, endPoint x: 377, endPoint y: 111, distance: 18.8
click at [385, 95] on button "14" at bounding box center [371, 94] width 48 height 31
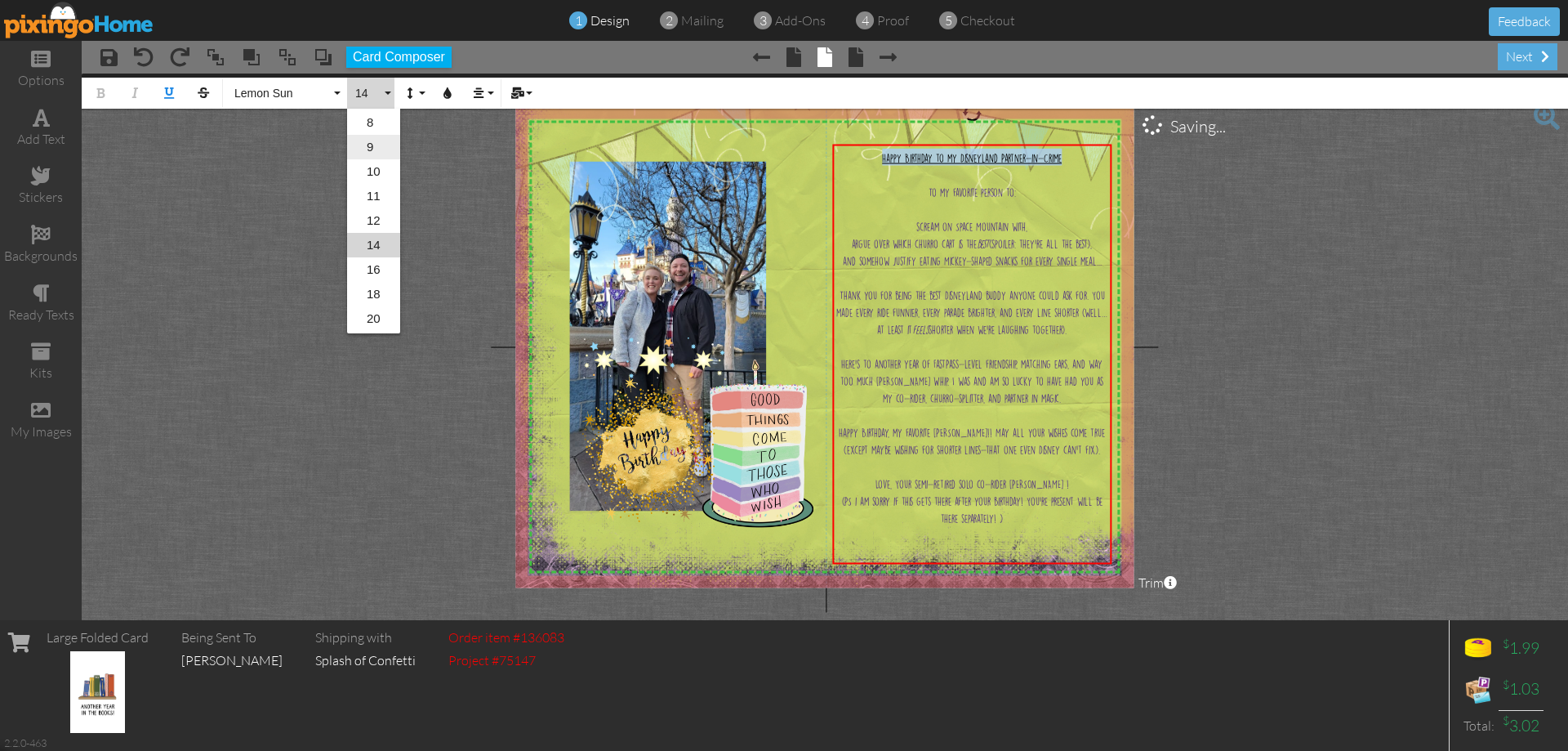
scroll to position [97, 0]
click at [383, 273] on link "18" at bounding box center [373, 269] width 53 height 24
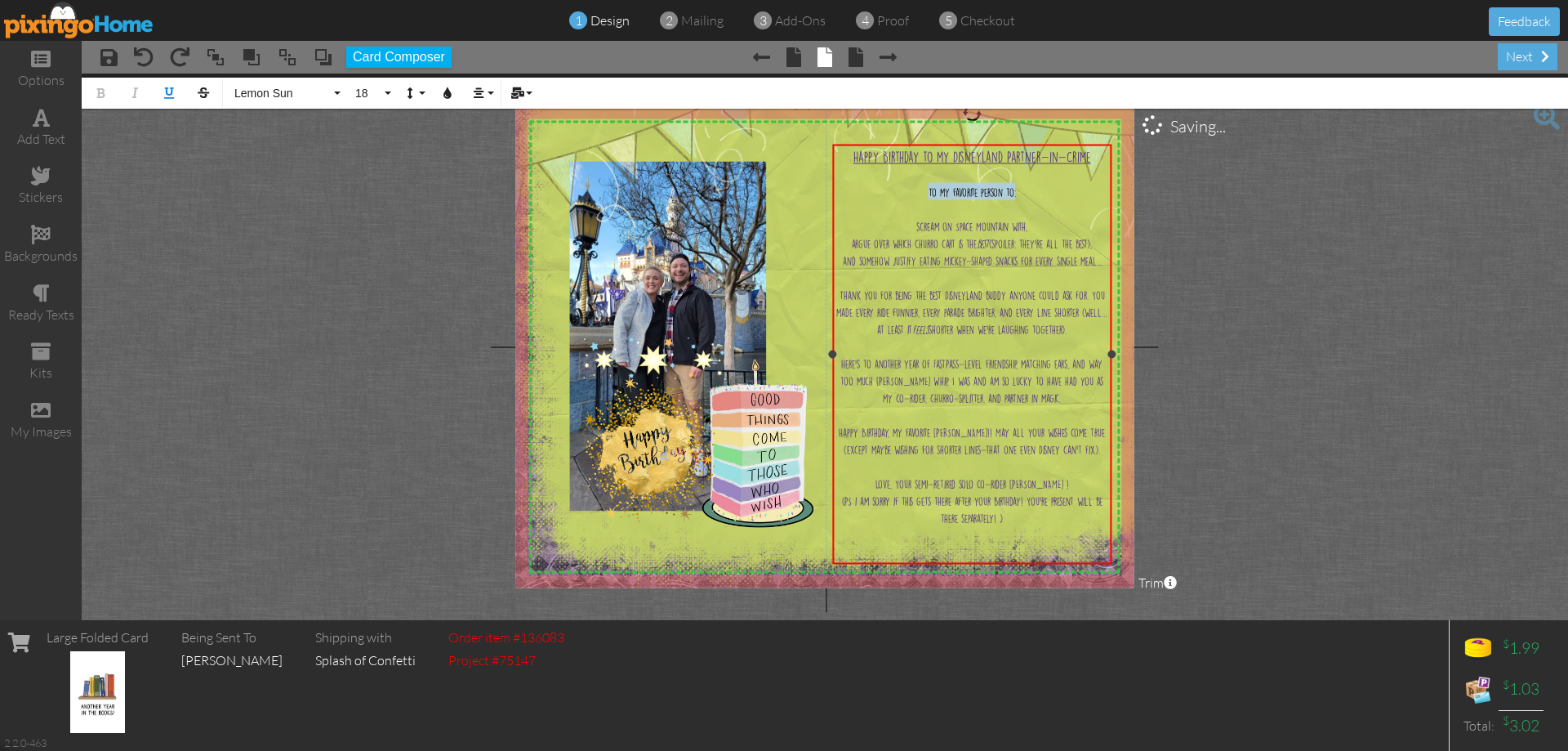
drag, startPoint x: 1030, startPoint y: 192, endPoint x: 924, endPoint y: 184, distance: 106.3
click at [924, 184] on div "To my favorite person to:" at bounding box center [972, 192] width 272 height 18
drag, startPoint x: 374, startPoint y: 82, endPoint x: 379, endPoint y: 157, distance: 75.2
click at [374, 84] on button "14" at bounding box center [371, 94] width 48 height 31
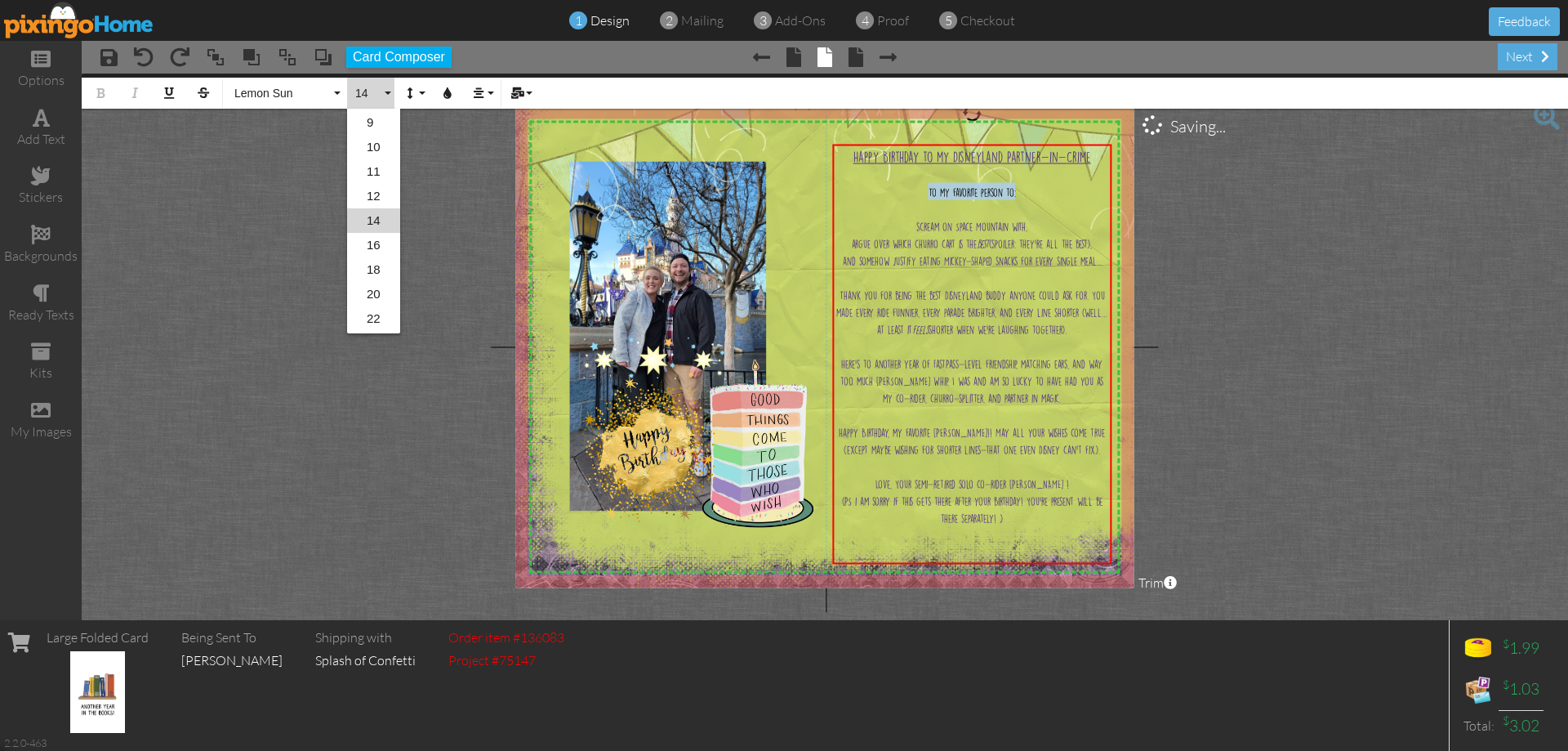
click at [375, 239] on link "16" at bounding box center [373, 245] width 53 height 24
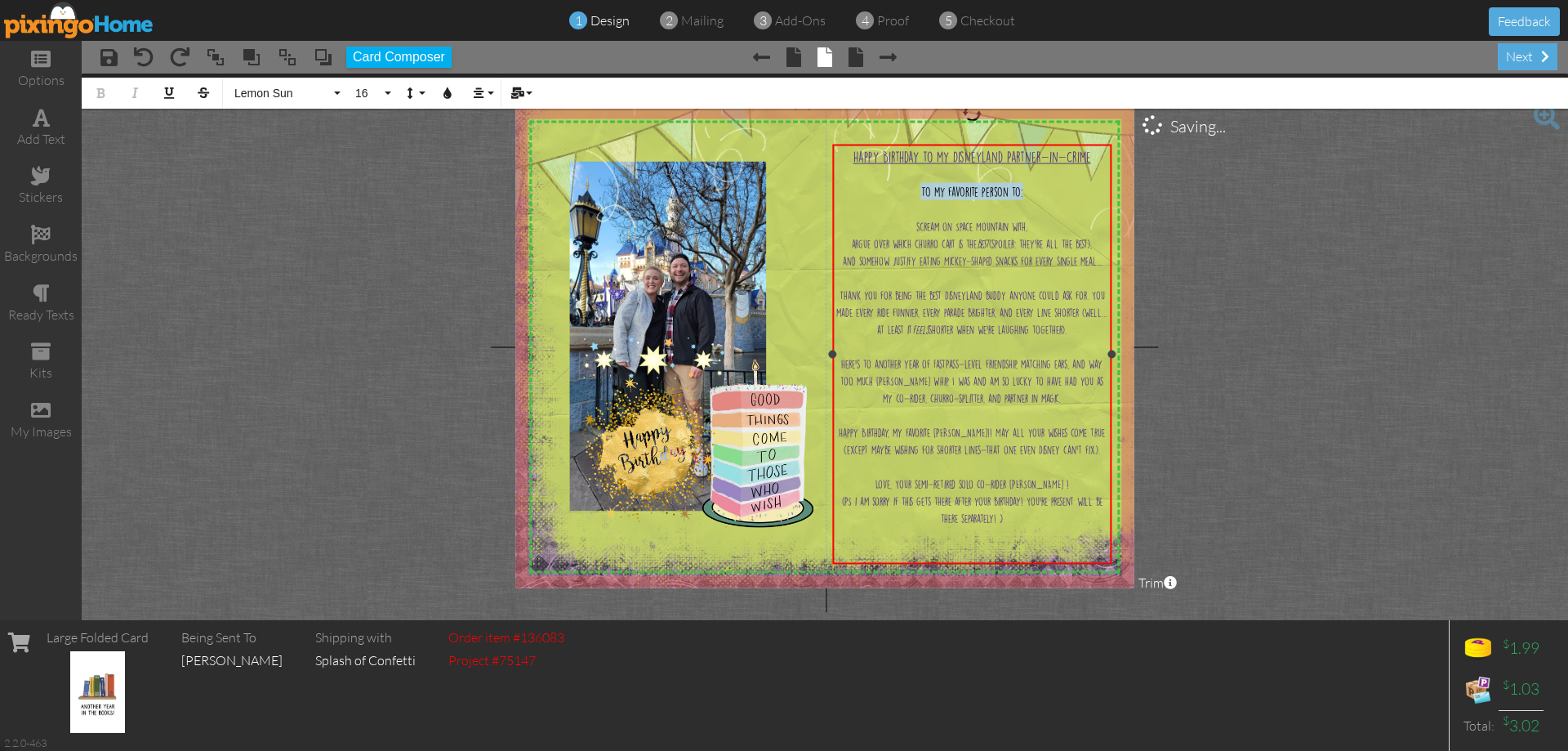
click at [931, 194] on span "To my favorite person to:" at bounding box center [972, 192] width 102 height 10
click at [995, 156] on span "Happy Birthday to my Disneyland Partner-in-Crime" at bounding box center [972, 157] width 238 height 12
drag, startPoint x: 1088, startPoint y: 155, endPoint x: 268, endPoint y: 138, distance: 820.2
click at [832, 144] on div "Happy Birthday to my Disneyland Partner-in-Crime ​ To my favorite person to: ​ …" at bounding box center [971, 354] width 279 height 419
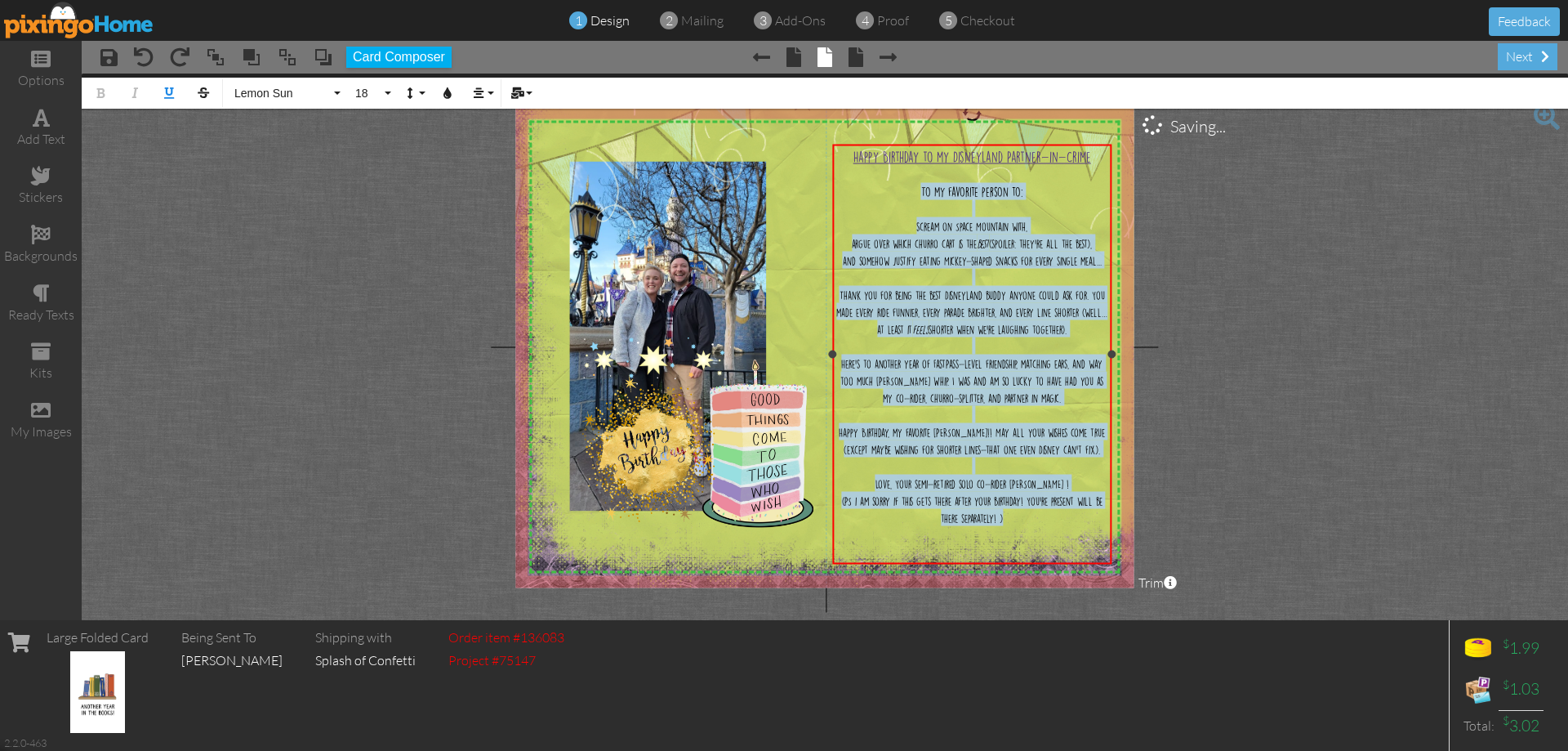
drag, startPoint x: 918, startPoint y: 197, endPoint x: 1091, endPoint y: 546, distance: 389.5
click at [1091, 543] on div "Happy Birthday to my Disneyland Partner-in-Crime ​ To my favorite person to: ​ …" at bounding box center [972, 345] width 272 height 395
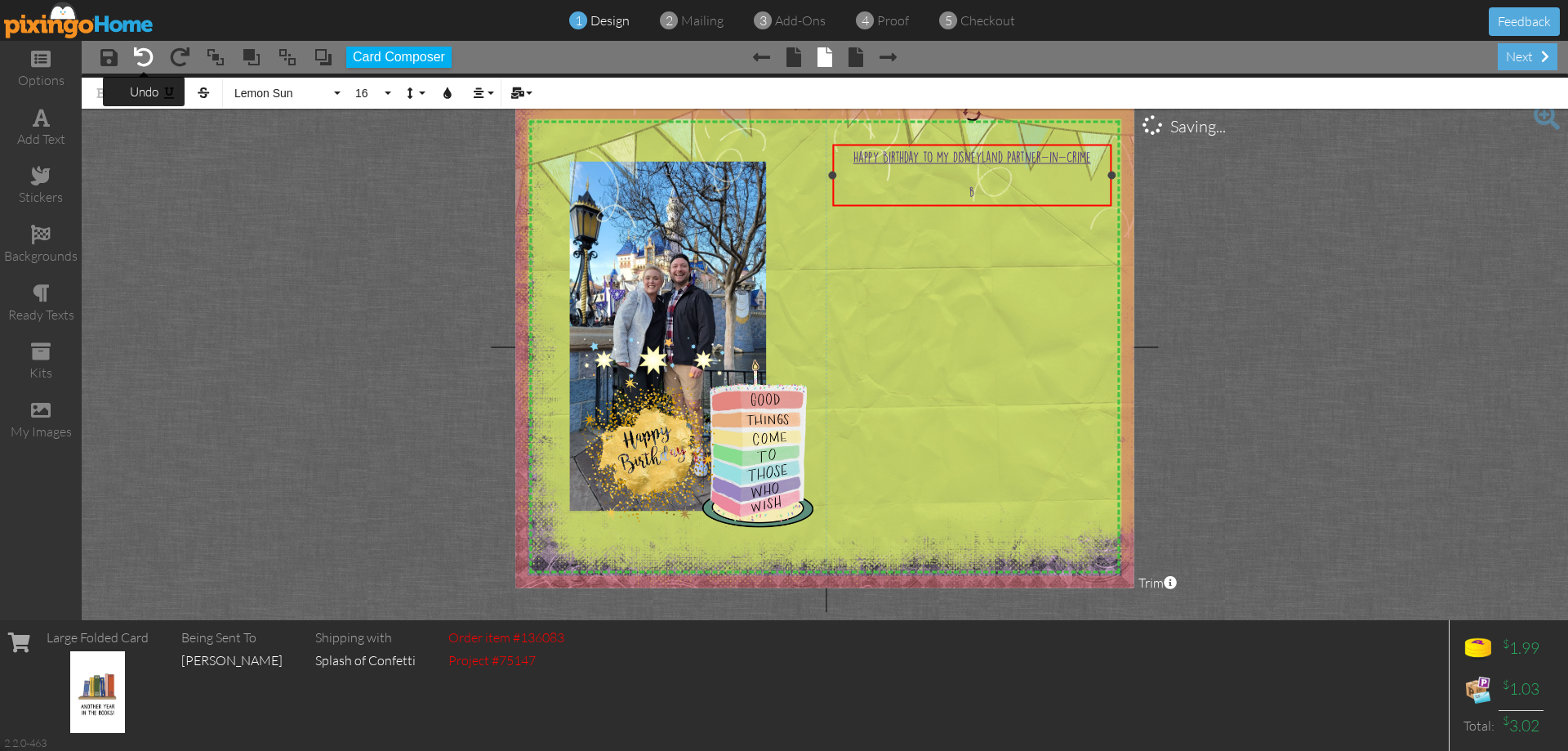
click at [143, 58] on span at bounding box center [143, 58] width 20 height 20
click at [892, 281] on img at bounding box center [834, 257] width 674 height 674
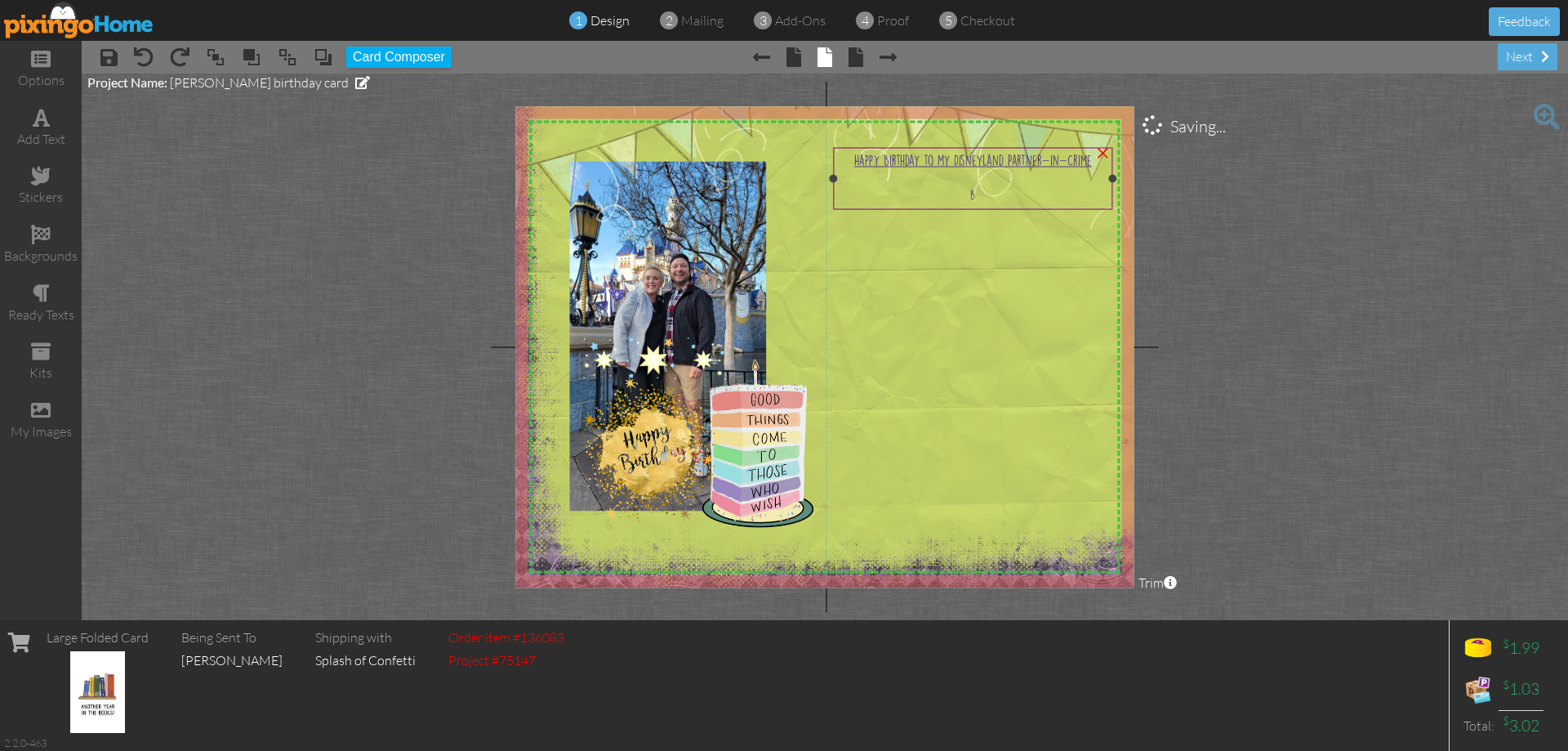
click at [977, 191] on div "b" at bounding box center [973, 195] width 272 height 18
click at [977, 190] on div "b" at bounding box center [973, 193] width 272 height 18
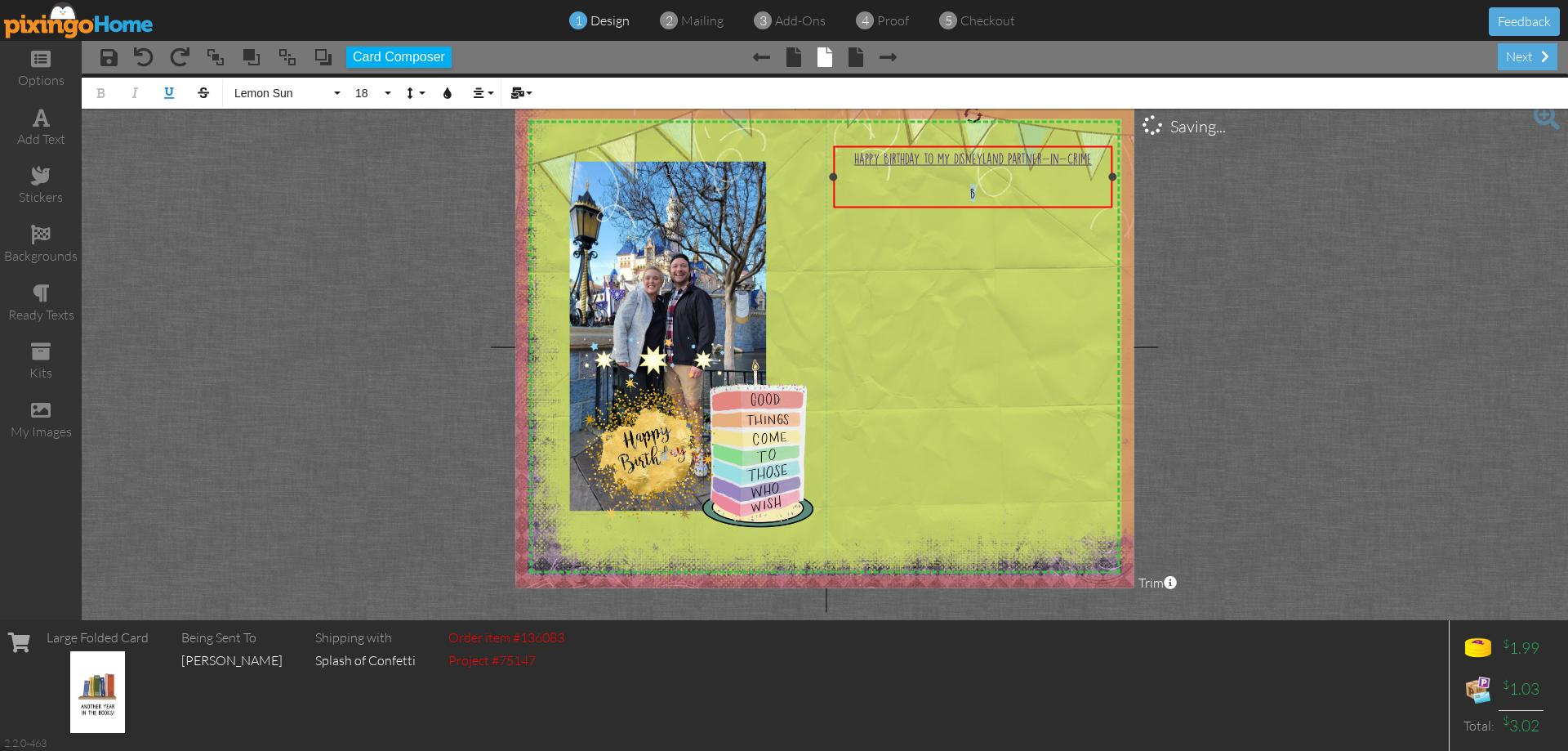
drag, startPoint x: 980, startPoint y: 193, endPoint x: 933, endPoint y: 188, distance: 47.3
click at [933, 188] on div "b" at bounding box center [973, 193] width 272 height 18
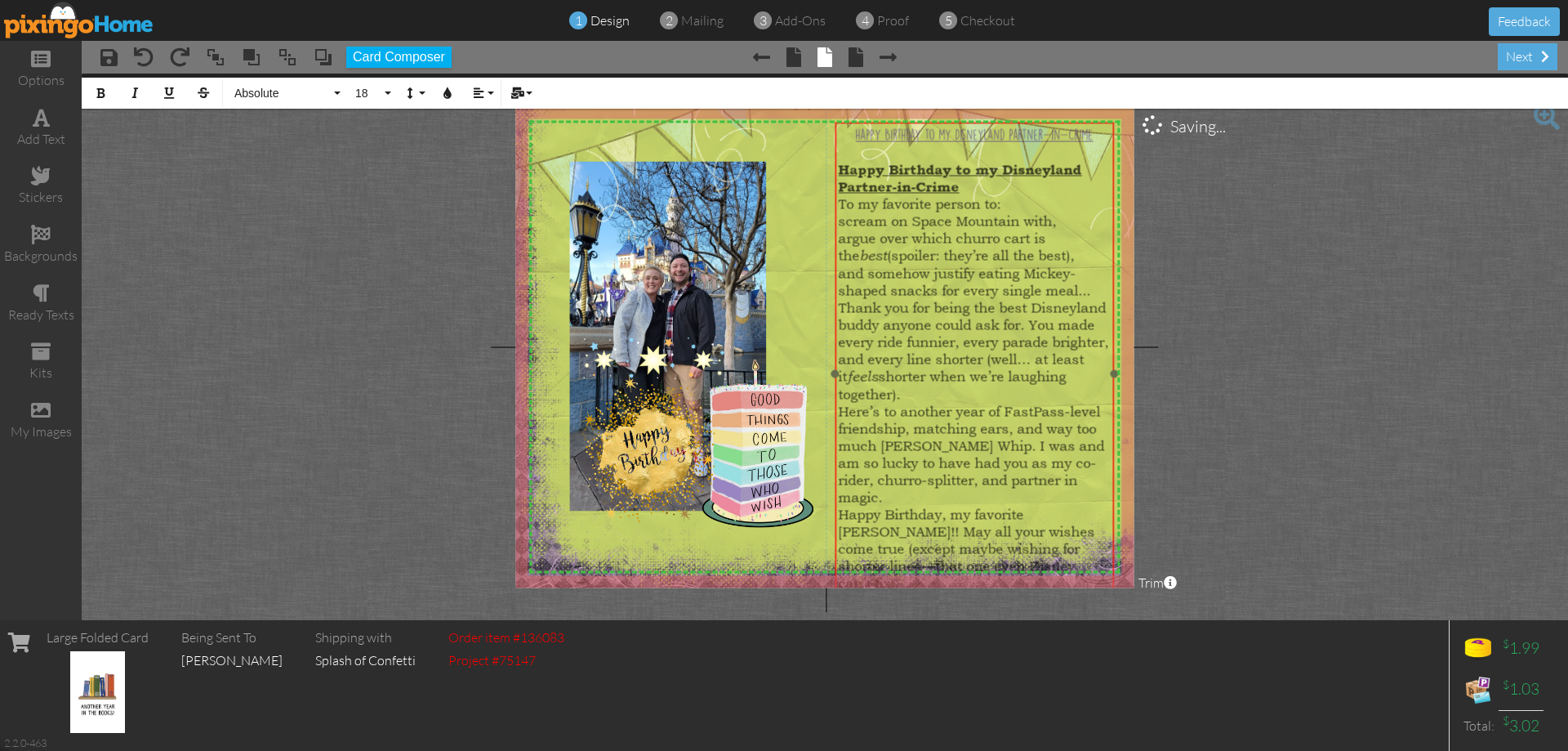
drag, startPoint x: 835, startPoint y: 192, endPoint x: 837, endPoint y: 169, distance: 23.1
click at [837, 169] on div "Happy Birthday to my Disneyland Partner-in-Crime Happy Birthday to my Disneylan…" at bounding box center [974, 402] width 279 height 558
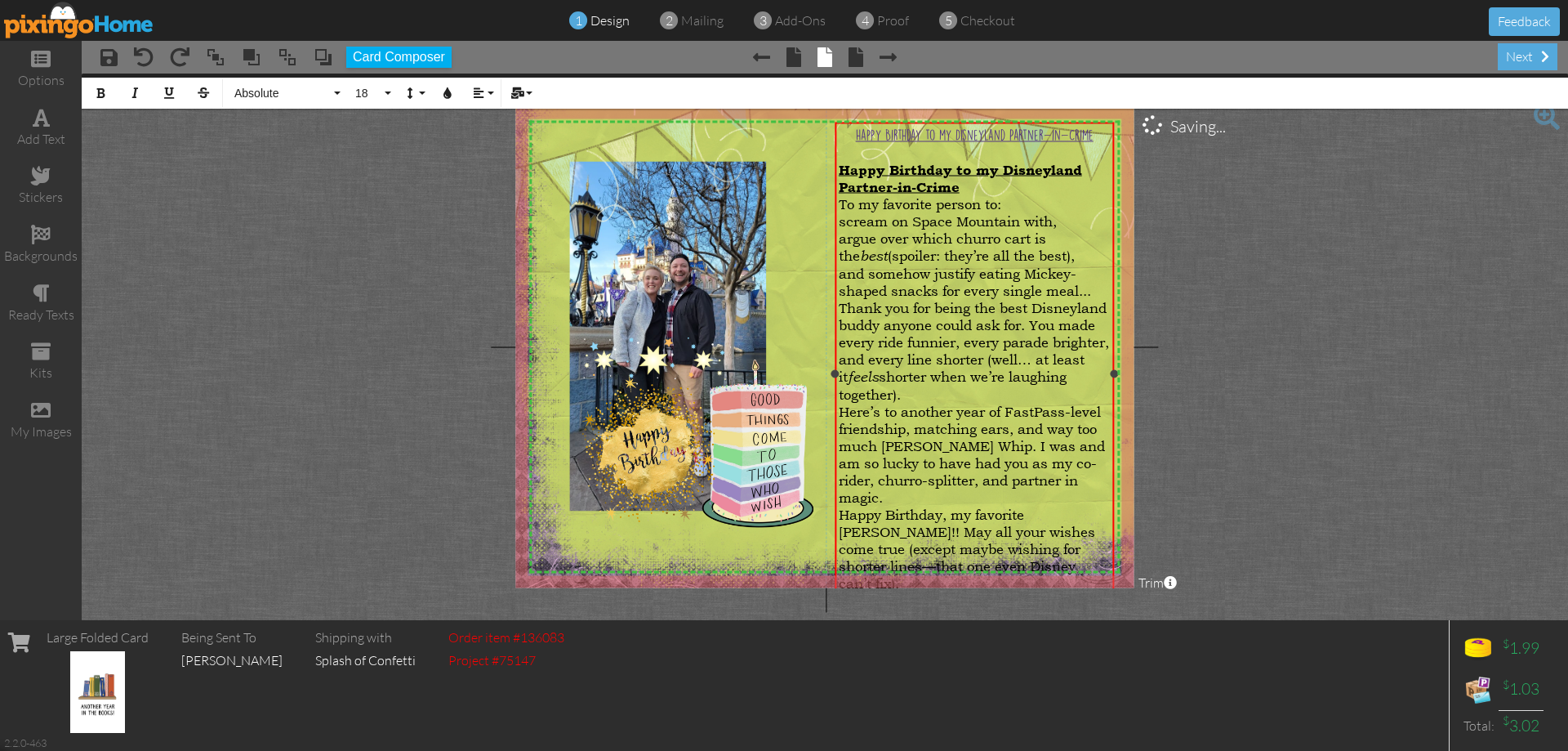
click at [899, 123] on div "Happy Birthday to my Disneyland Partner-in-Crime Happy Birthday to my Disneylan…" at bounding box center [974, 402] width 279 height 558
click at [898, 123] on div "Happy Birthday to my Disneyland Partner-in-Crime Happy Birthday to my Disneylan…" at bounding box center [974, 401] width 279 height 558
click at [836, 194] on div "Happy Birthday to my Disneyland Partner-in-Crime Happy Birthday to my Disneylan…" at bounding box center [974, 401] width 279 height 558
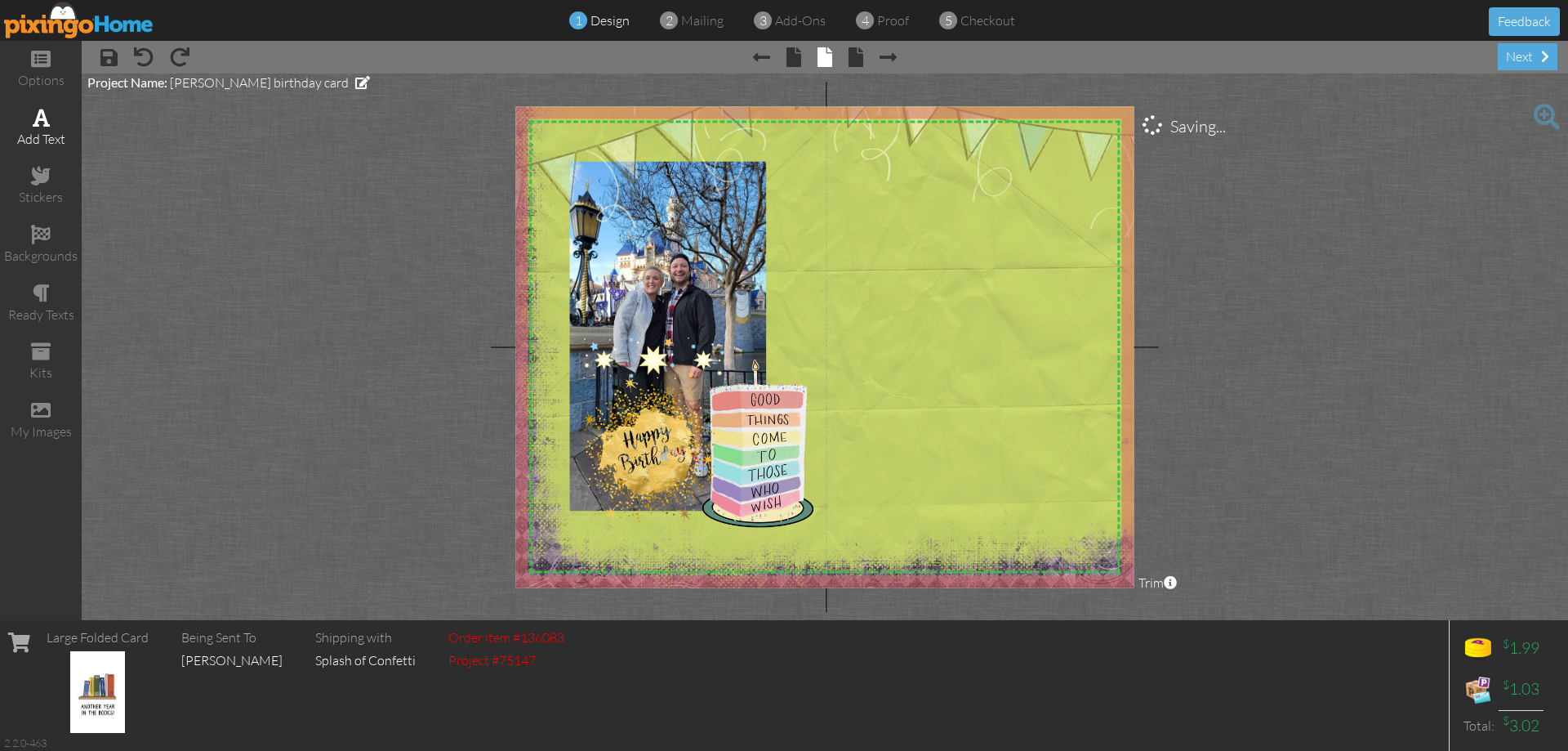
click at [22, 121] on div "add text" at bounding box center [41, 128] width 82 height 58
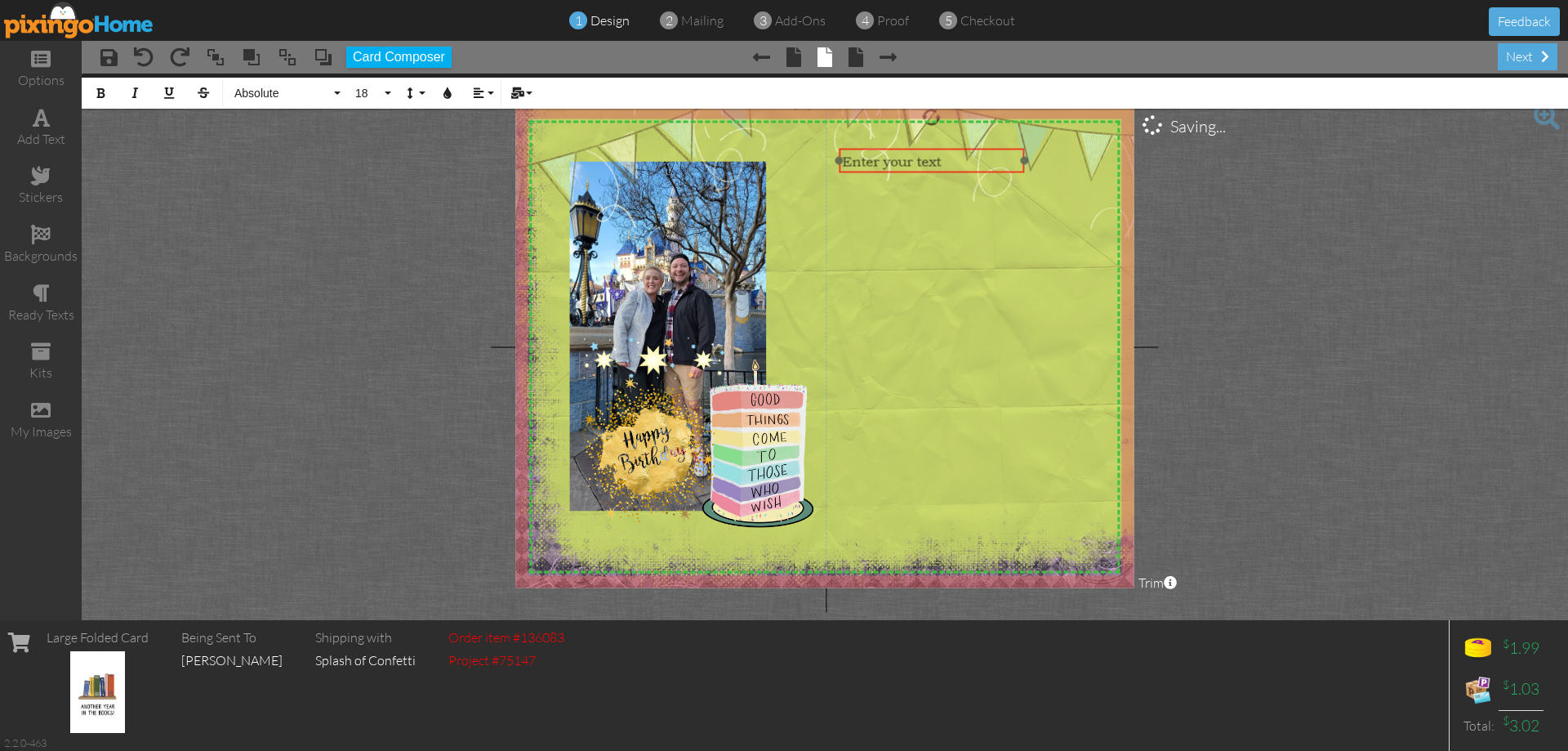
drag, startPoint x: 636, startPoint y: 177, endPoint x: 897, endPoint y: 170, distance: 261.1
click at [897, 170] on div "​ Enter your text ​" at bounding box center [931, 160] width 185 height 24
click at [379, 99] on span "18" at bounding box center [368, 94] width 27 height 14
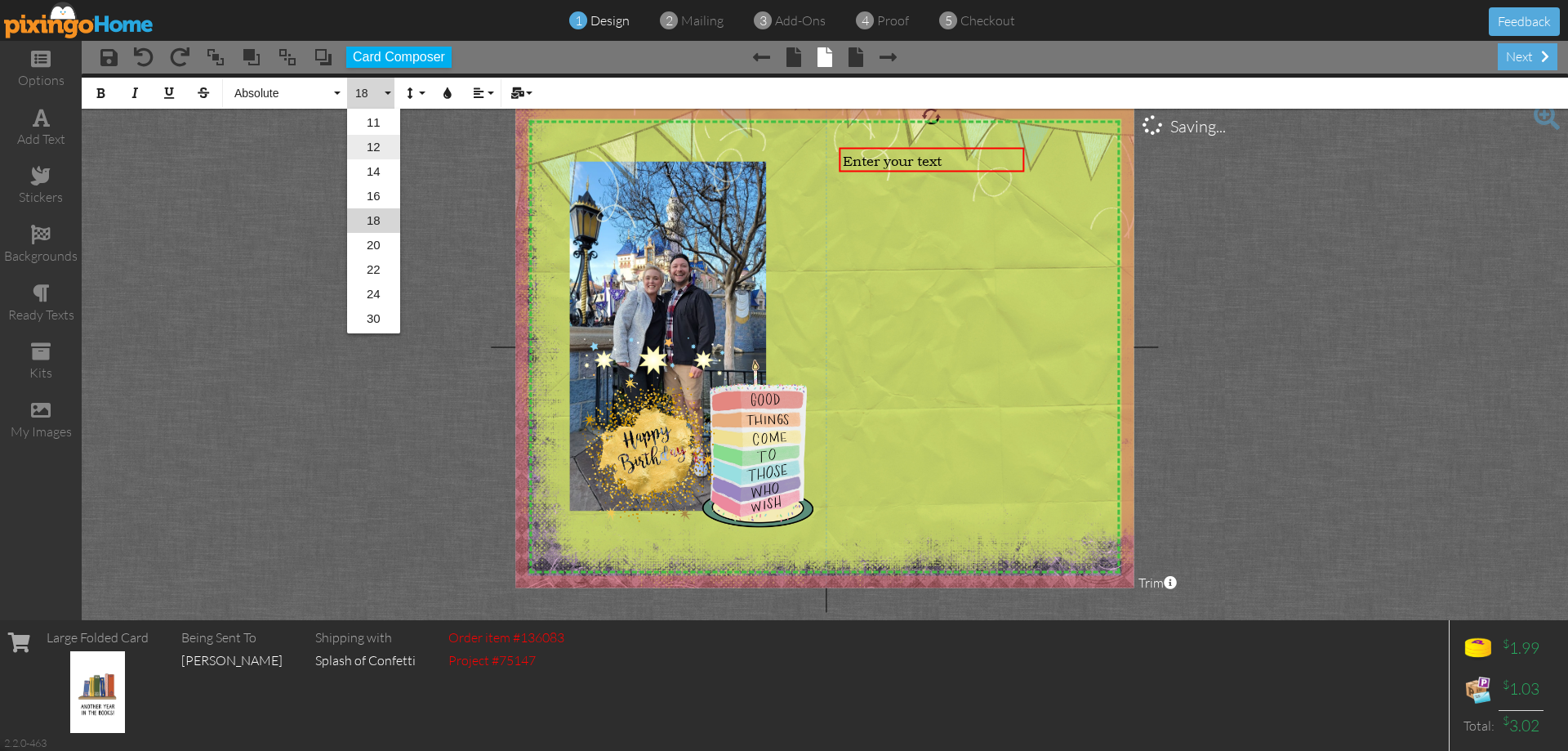
click at [376, 147] on link "12" at bounding box center [373, 146] width 53 height 24
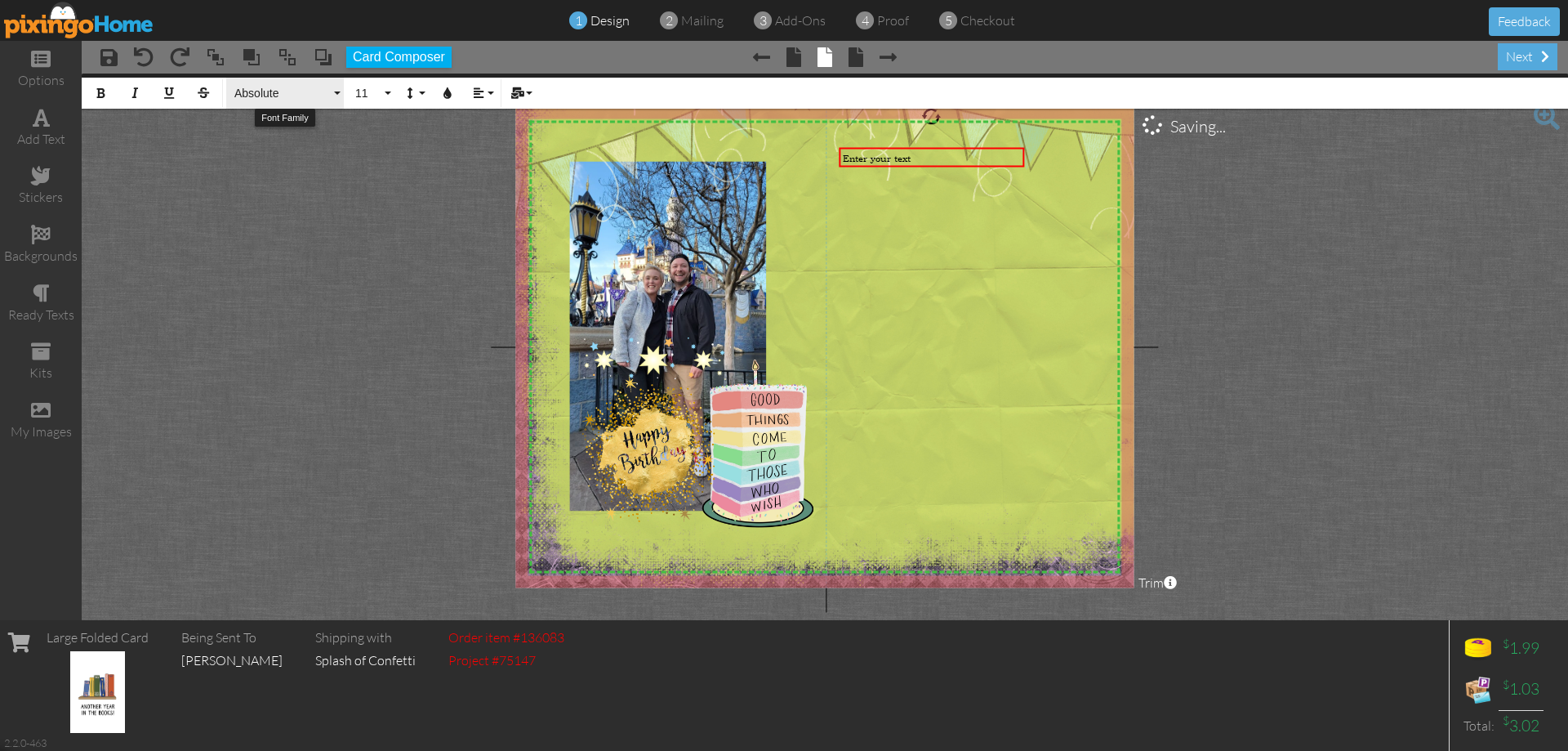
click at [290, 93] on span "Absolute" at bounding box center [282, 94] width 98 height 14
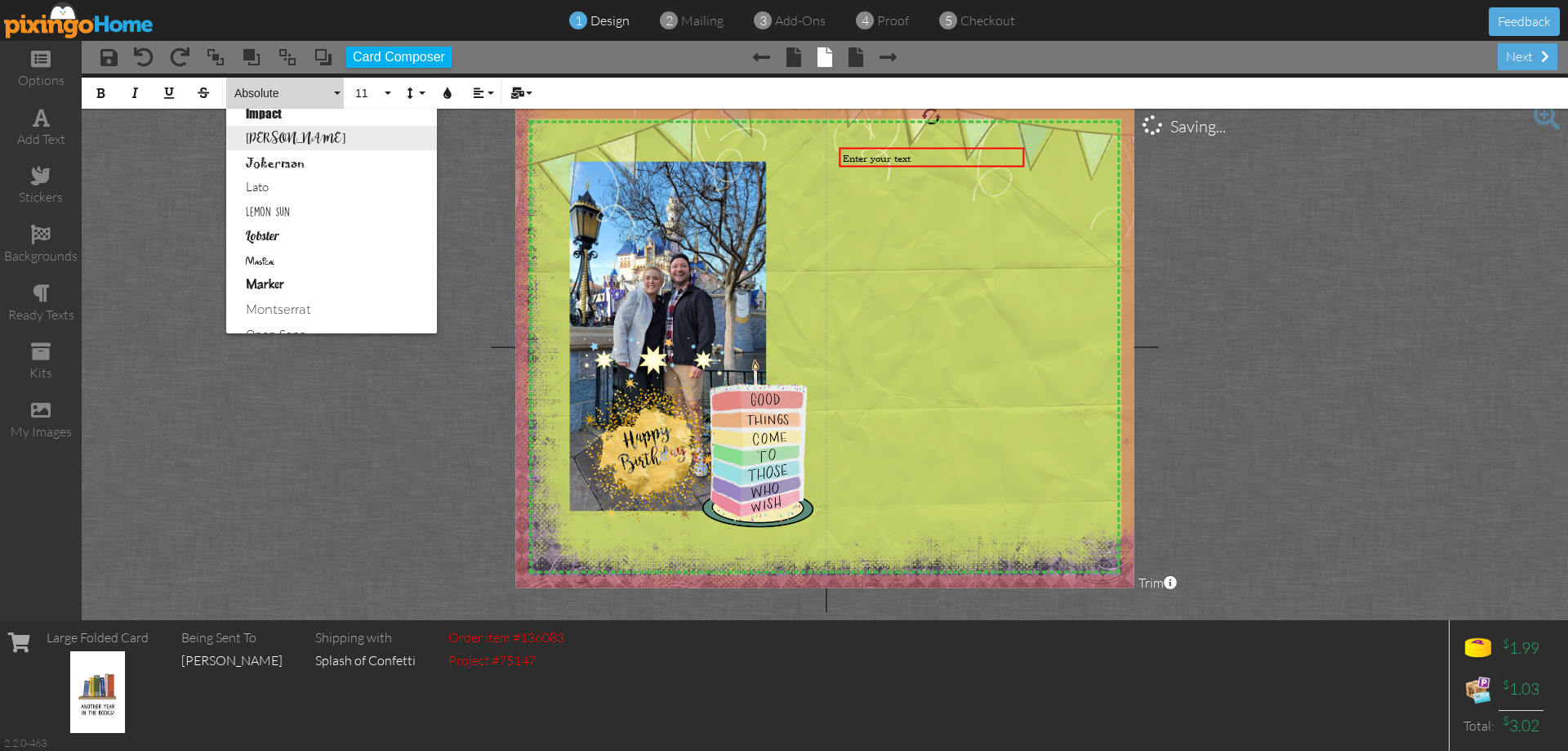
scroll to position [572, 0]
click at [291, 190] on link "Lemon Sun" at bounding box center [332, 185] width 211 height 24
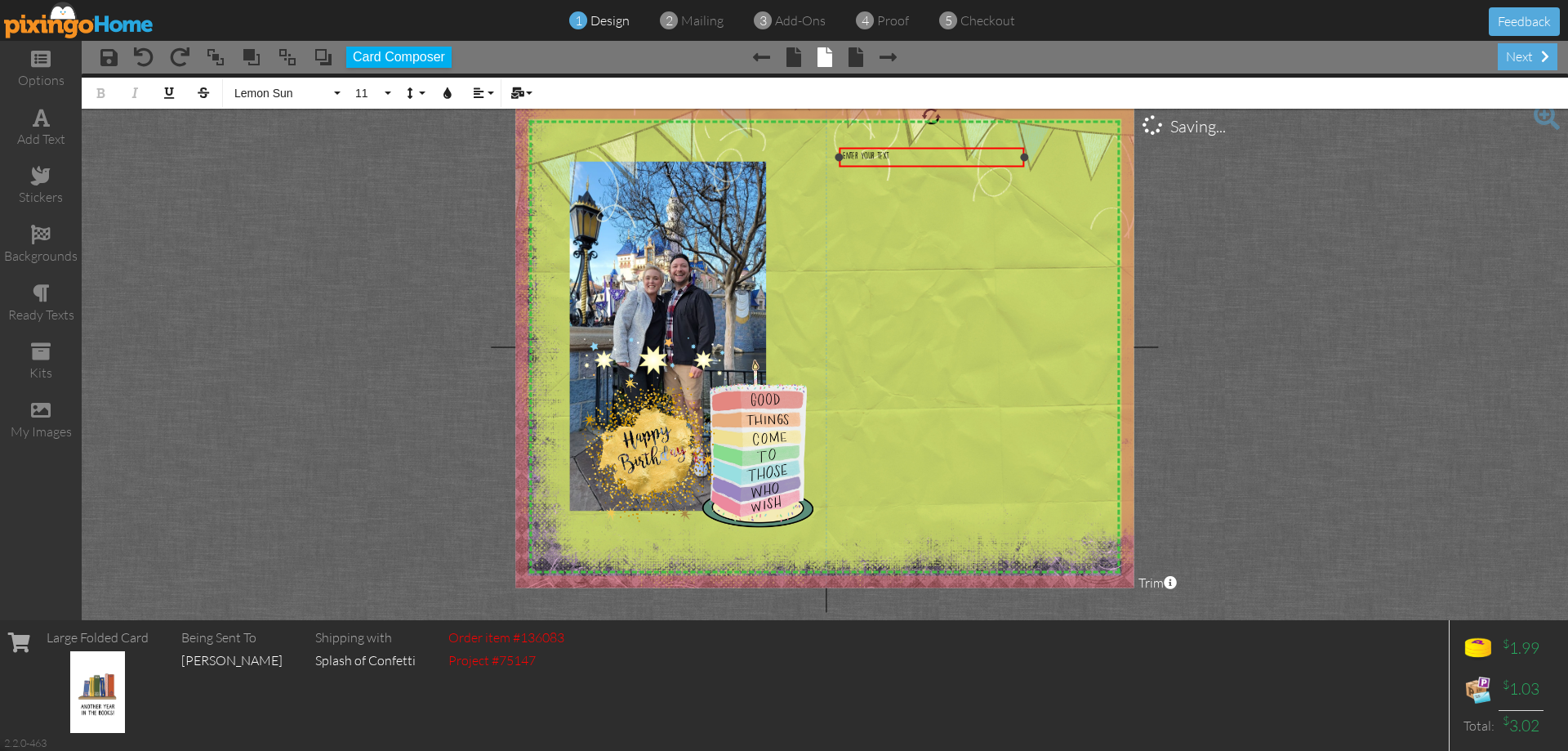
click at [893, 153] on div "Enter your text" at bounding box center [931, 156] width 178 height 8
drag, startPoint x: 372, startPoint y: 331, endPoint x: 810, endPoint y: 281, distance: 440.8
click at [372, 330] on project-studio-wrapper "X X X X X X X X X X X X X X X X X X X X X X X X X X X X X X X X X X X X X X X X…" at bounding box center [825, 346] width 1486 height 546
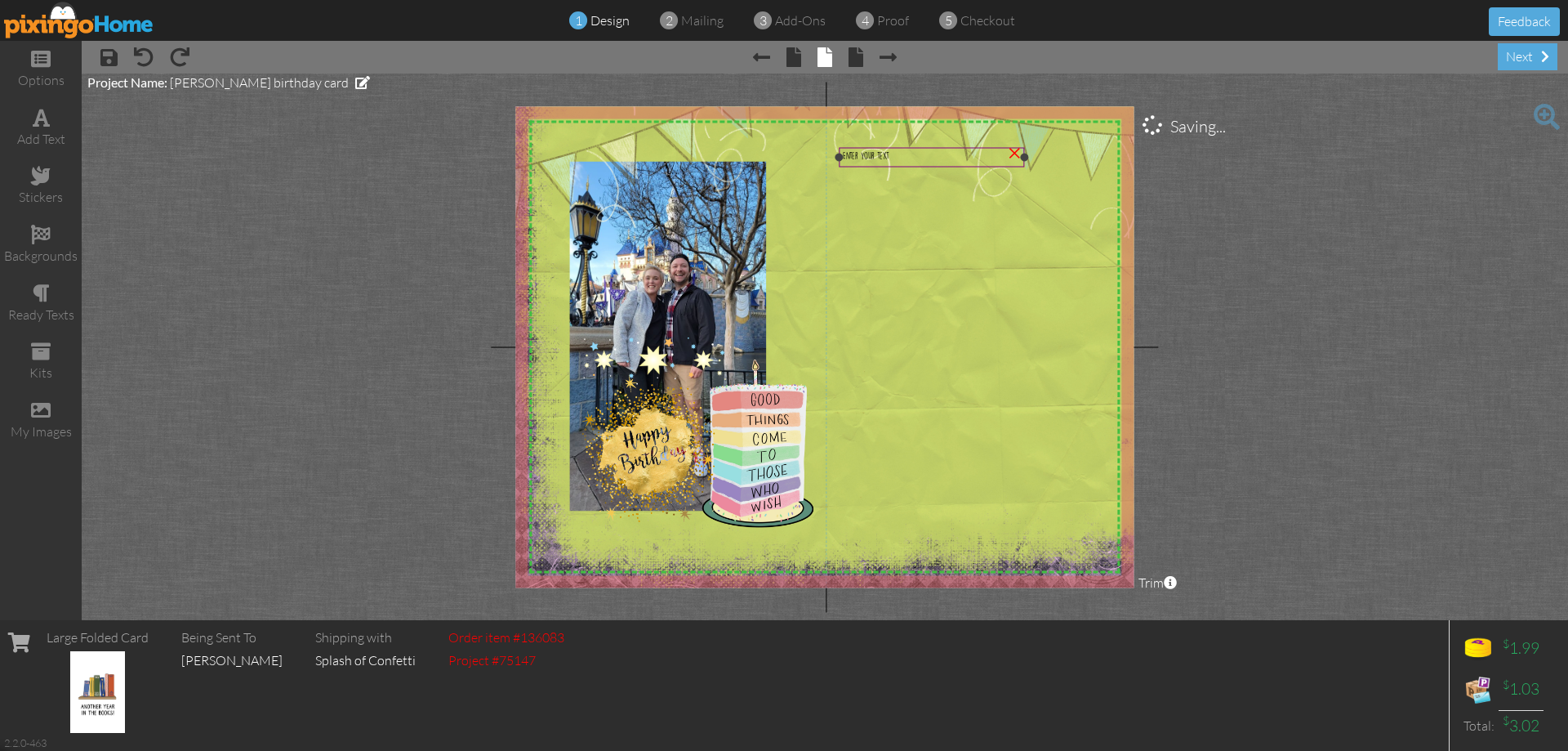
click at [882, 163] on div "Enter your text" at bounding box center [931, 155] width 185 height 15
click at [882, 162] on div "Enter your text" at bounding box center [931, 154] width 185 height 15
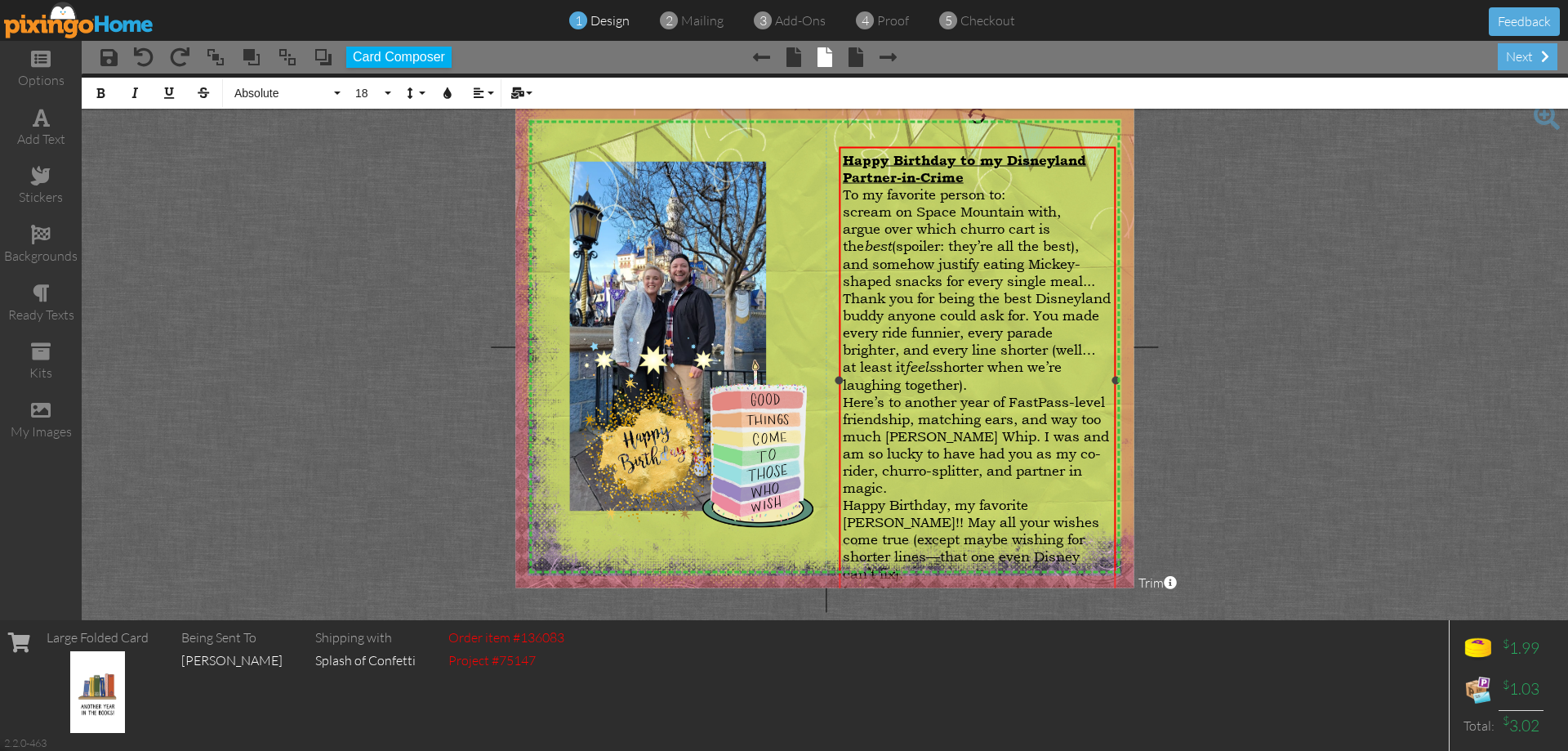
drag, startPoint x: 1037, startPoint y: 506, endPoint x: 1115, endPoint y: 503, distance: 78.1
click at [1115, 503] on div "Happy Birthday to my Disneyland Partner-in-Crime To my favorite person to: scre…" at bounding box center [977, 380] width 277 height 466
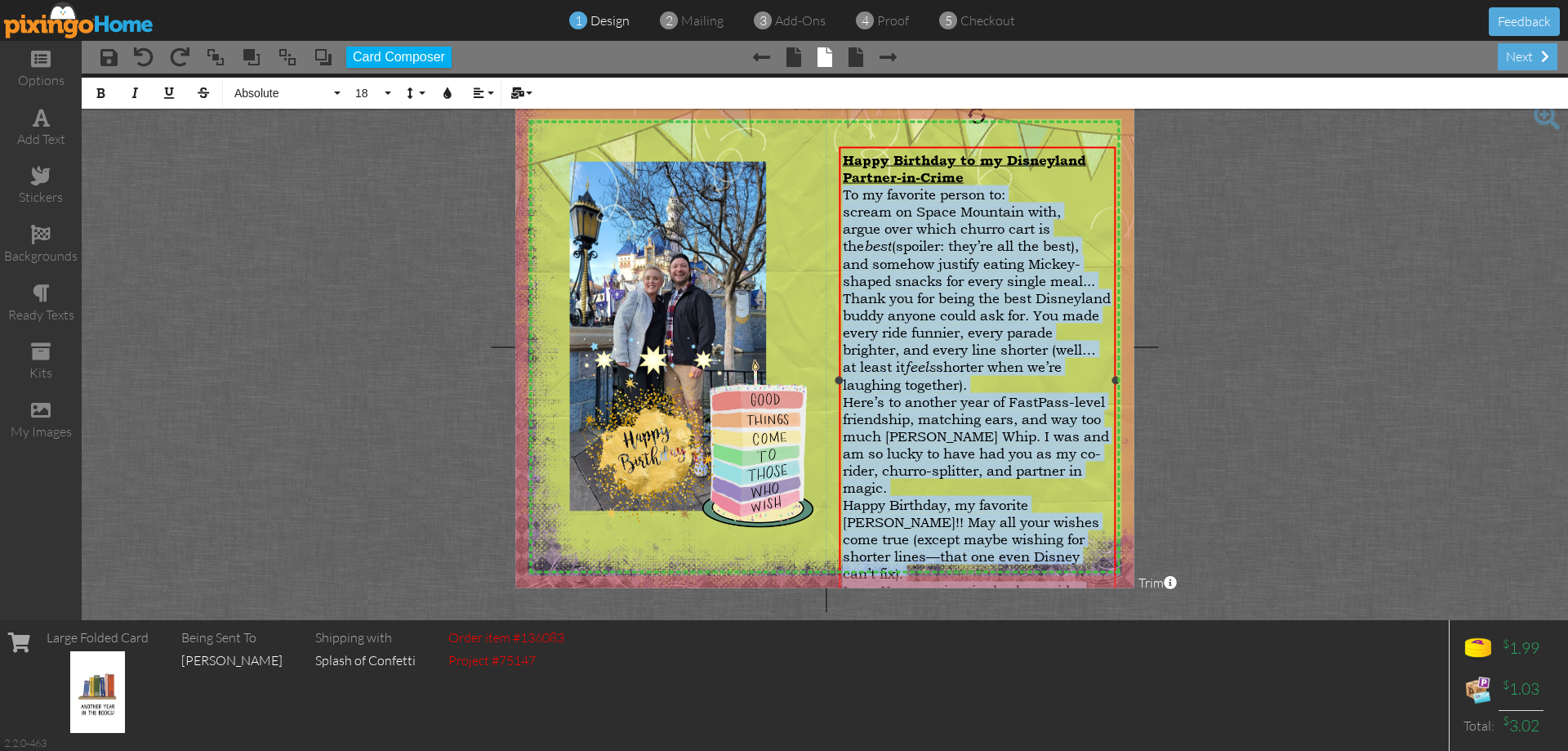
drag, startPoint x: 843, startPoint y: 510, endPoint x: 845, endPoint y: 189, distance: 321.0
click at [845, 189] on div "Happy Birthday to my Disneyland Partner-in-Crime To my favorite person to: scre…" at bounding box center [977, 409] width 269 height 516
click at [384, 93] on button "18" at bounding box center [371, 94] width 48 height 31
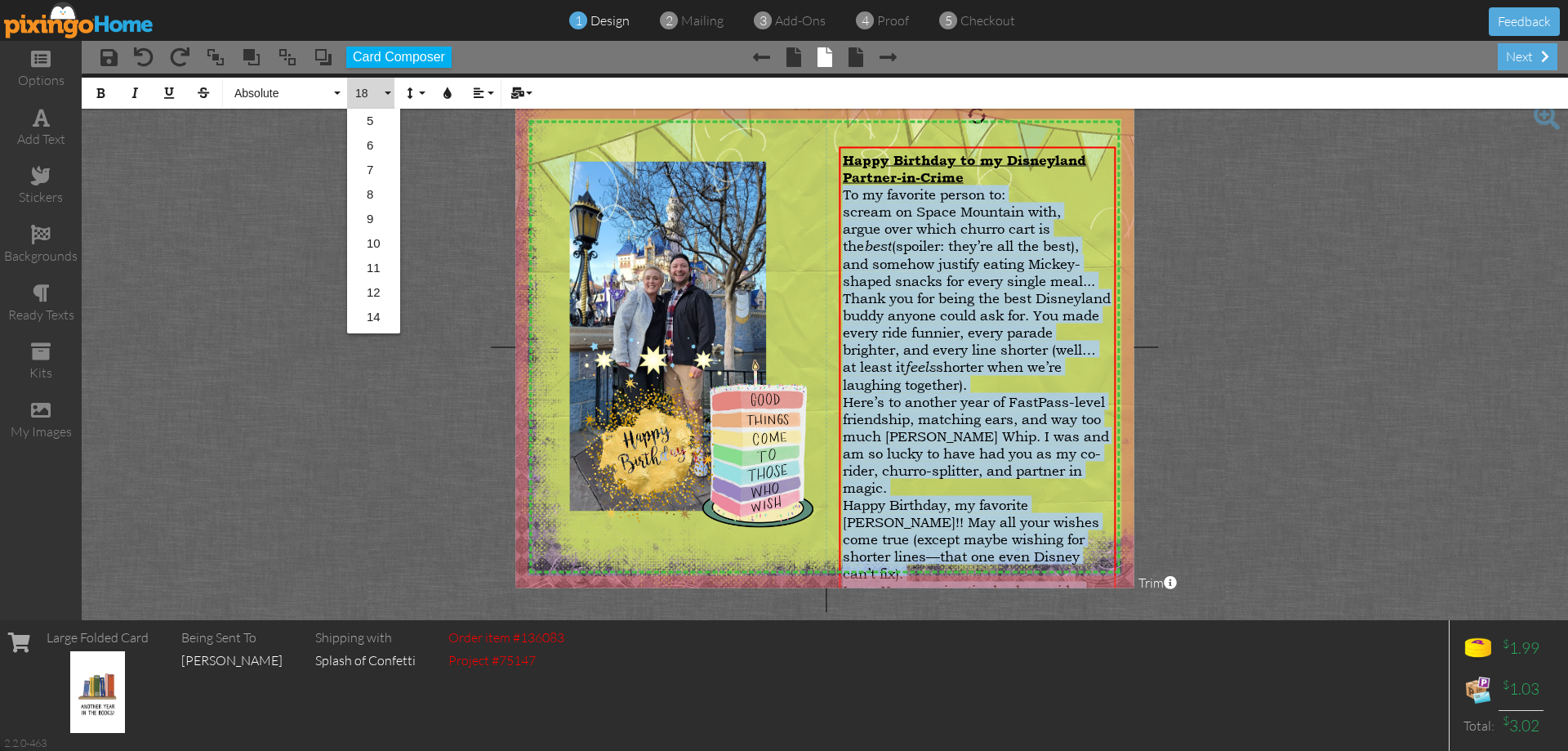
scroll to position [145, 0]
click at [369, 151] on link "12" at bounding box center [373, 146] width 53 height 24
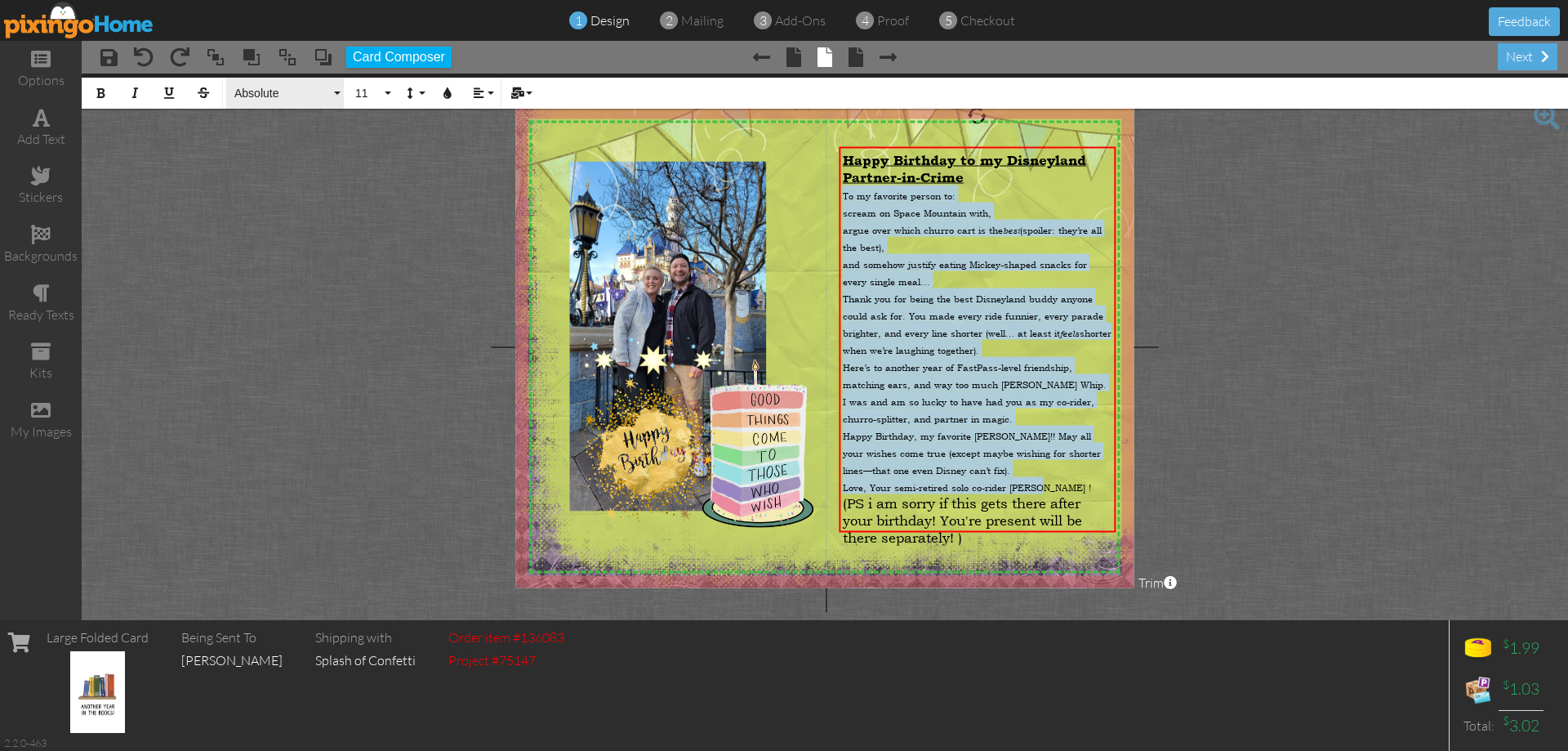
click at [282, 99] on span "Absolute" at bounding box center [282, 94] width 98 height 14
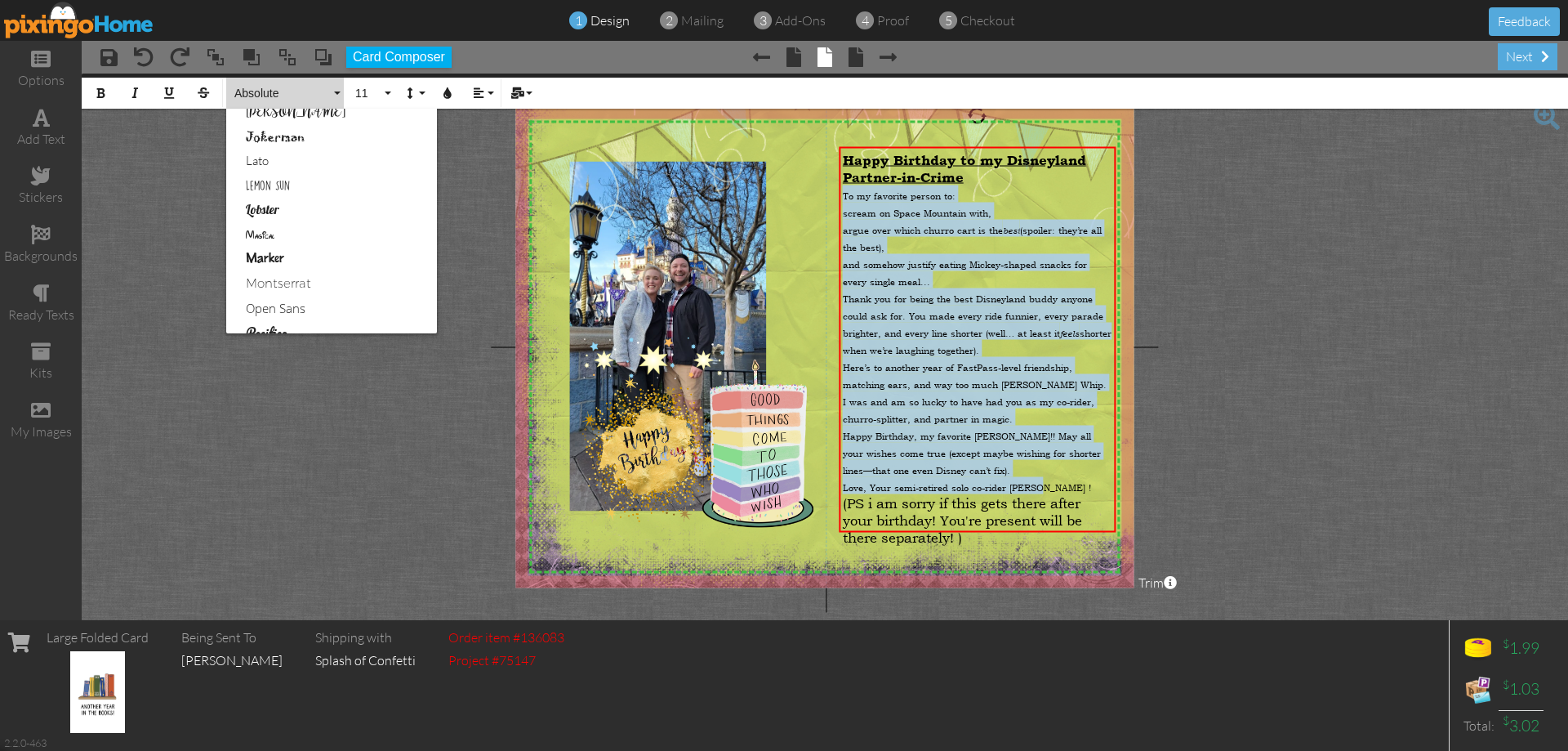
scroll to position [735, 0]
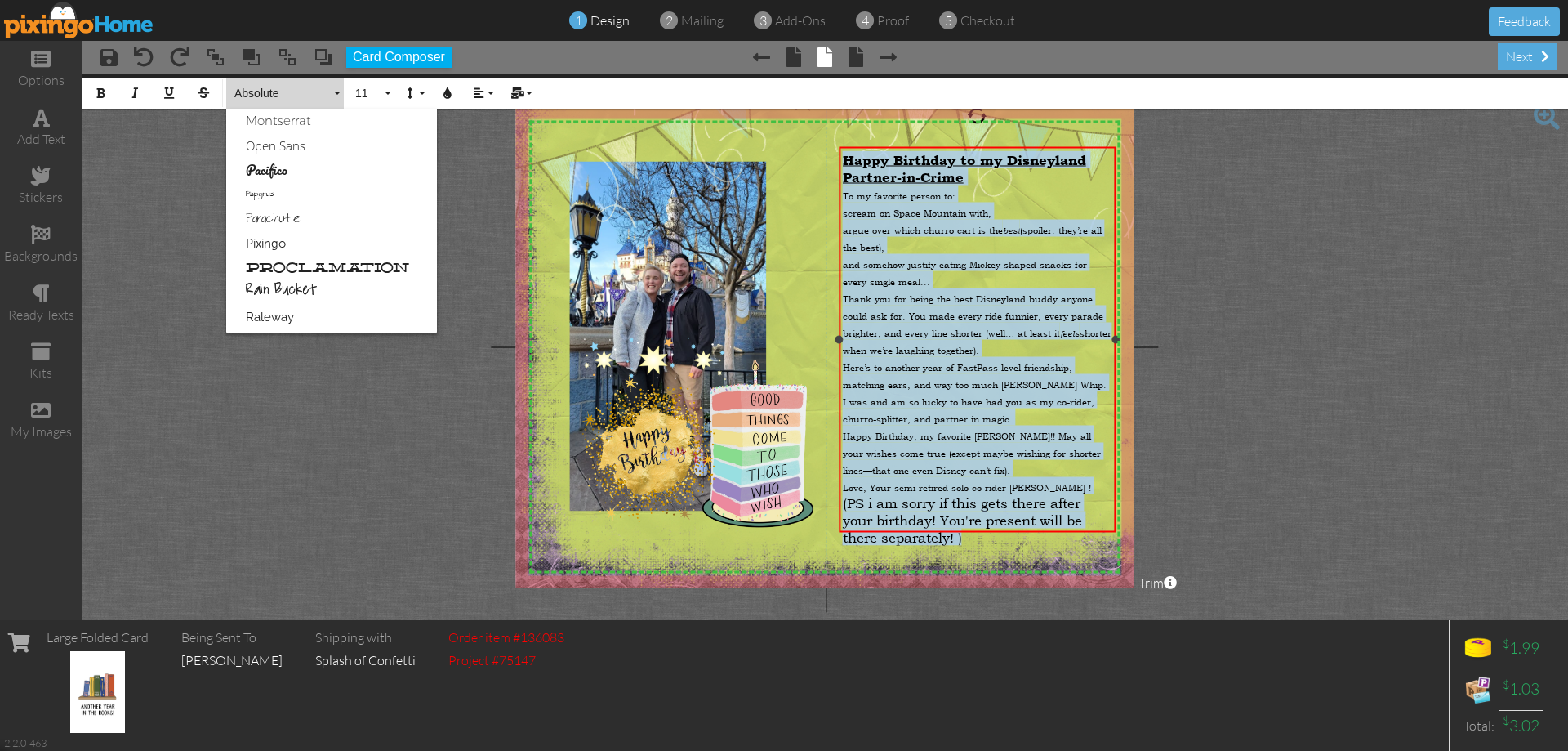
drag, startPoint x: 969, startPoint y: 520, endPoint x: 832, endPoint y: 145, distance: 399.2
click at [843, 148] on div "Happy Birthday to my Disneyland Partner-in-Crime To my favorite person to: scre…" at bounding box center [977, 348] width 277 height 402
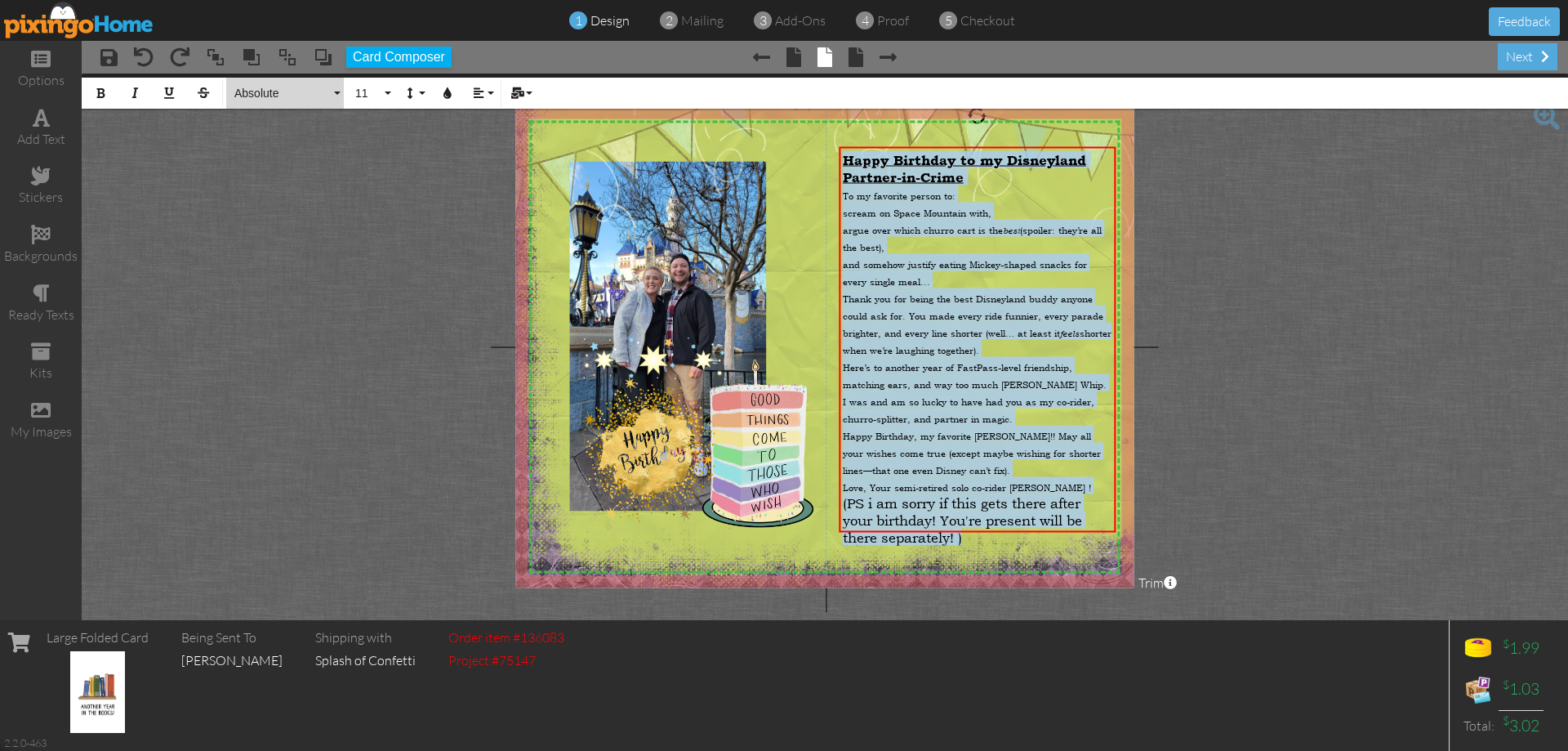
click at [309, 83] on button "Absolute" at bounding box center [285, 94] width 118 height 31
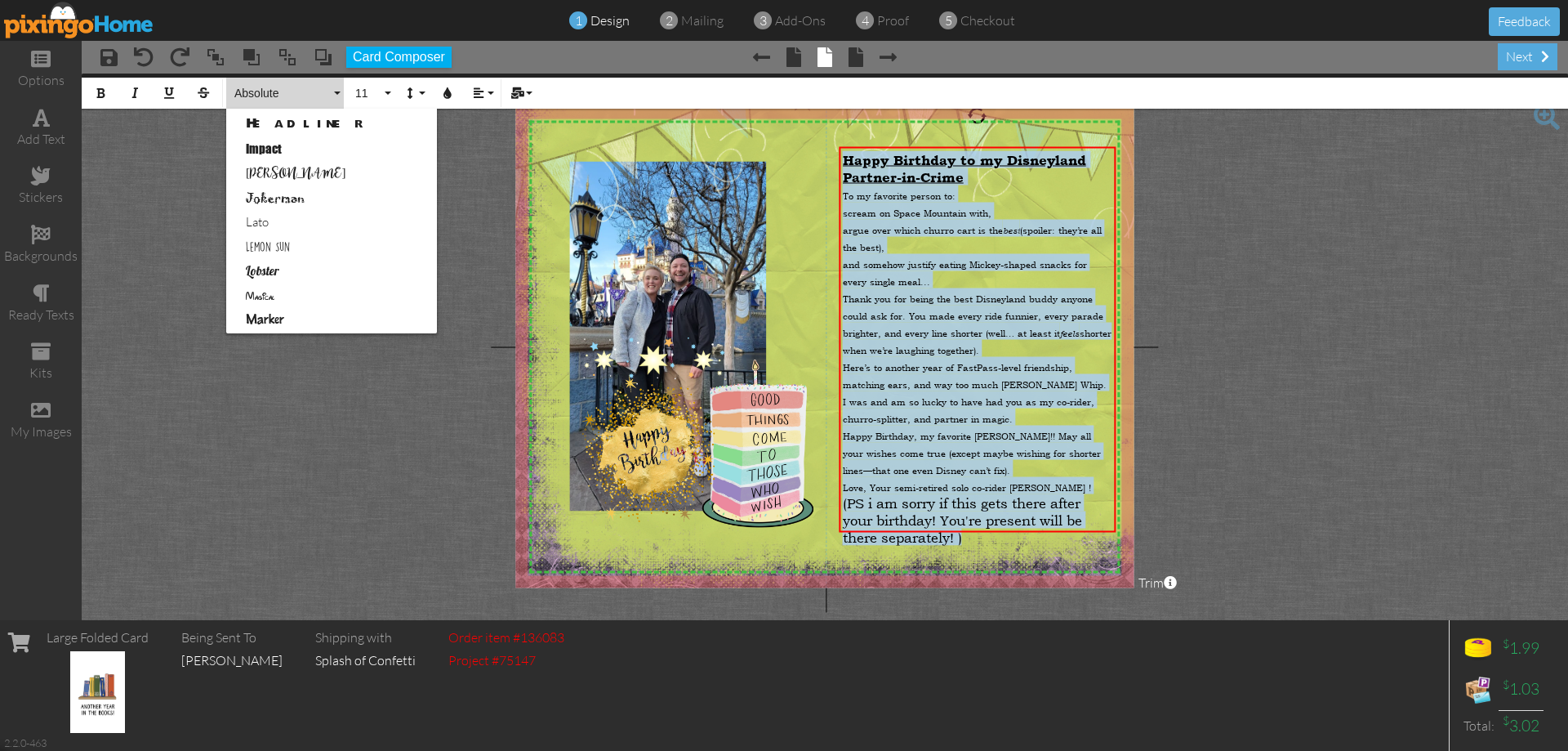
scroll to position [572, 0]
click at [290, 190] on link "Lemon Sun" at bounding box center [332, 185] width 211 height 24
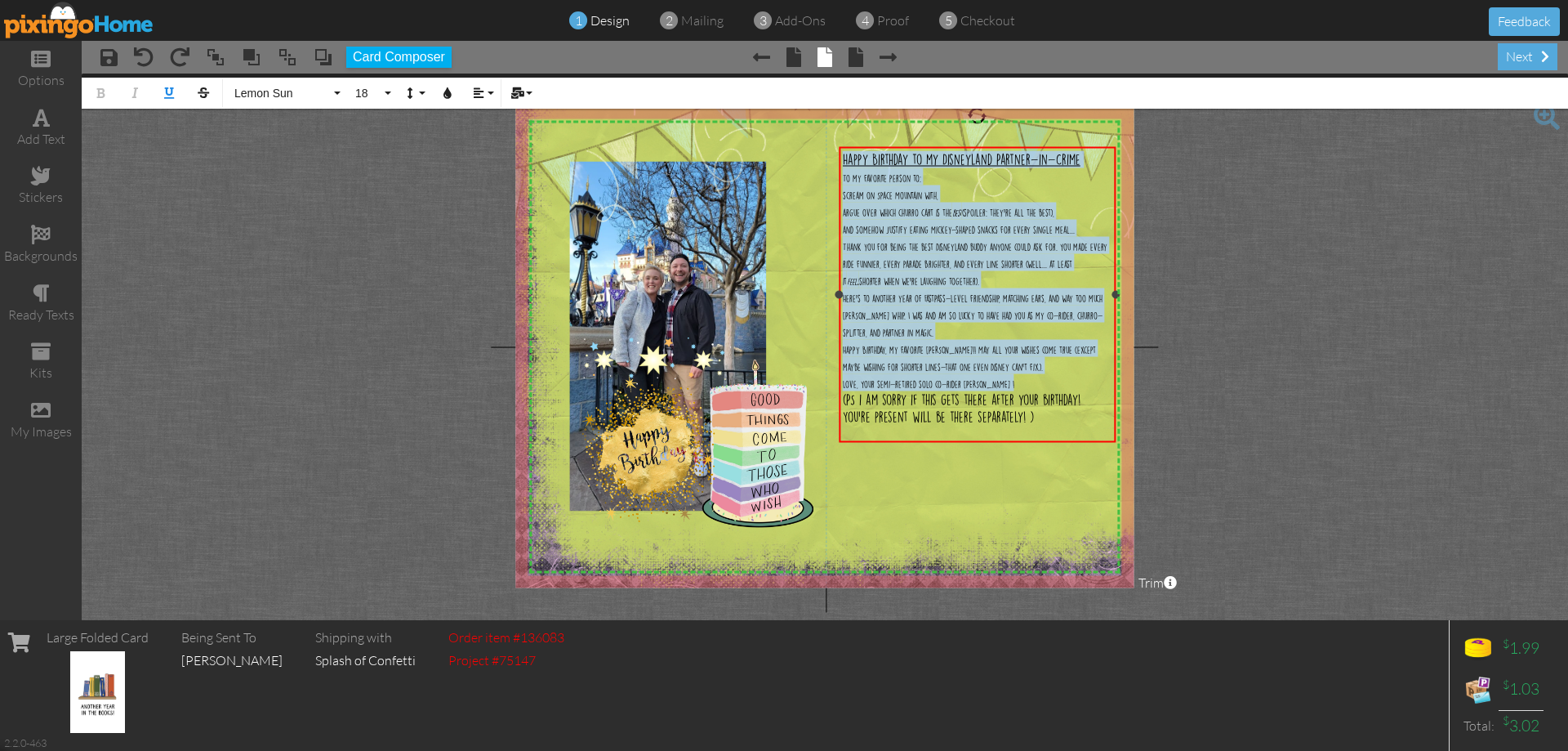
click at [1097, 164] on div "Happy Birthday to my Disneyland Partner-in-Crime" at bounding box center [977, 160] width 269 height 18
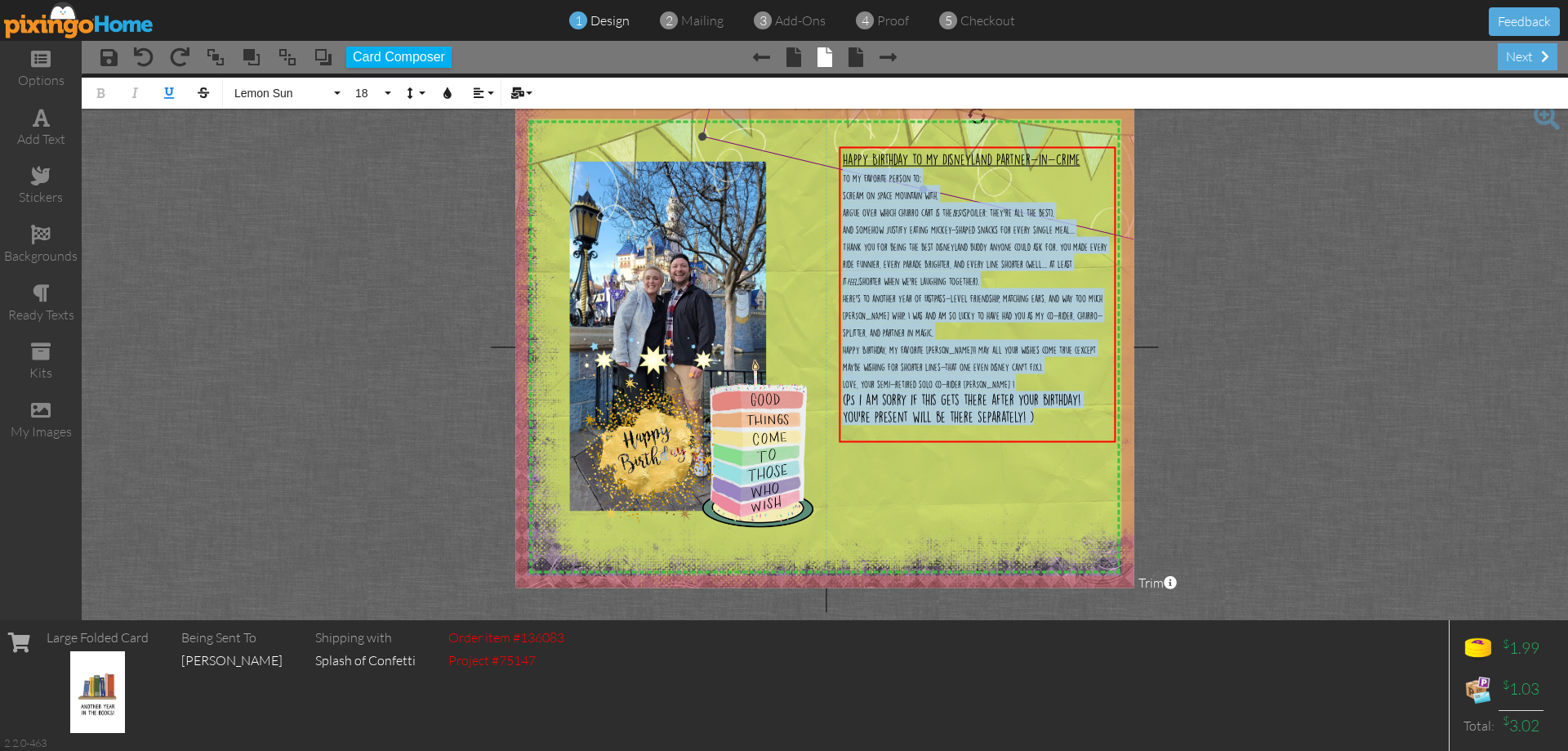
drag, startPoint x: 1039, startPoint y: 429, endPoint x: 784, endPoint y: 133, distance: 390.7
click at [784, 133] on div "X X X X X X X X X X X X X X X X X X X X X X X X X X X X X X X X X X X X X X X X…" at bounding box center [825, 346] width 618 height 481
click at [784, 133] on img at bounding box center [941, 115] width 479 height 256
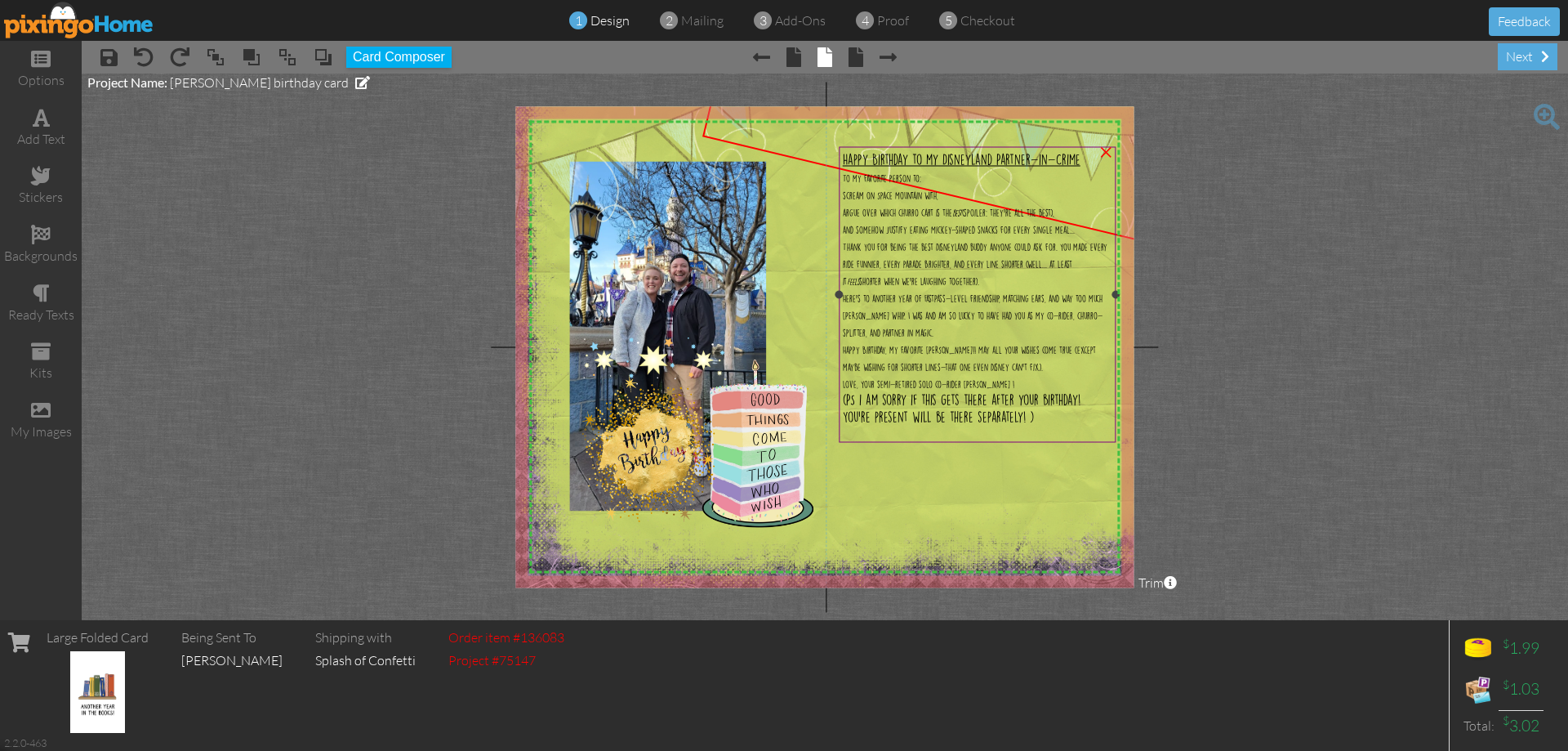
click at [950, 368] on span "Happy Birthday, my favorite [PERSON_NAME]!! May all your wishes come true (exce…" at bounding box center [969, 356] width 254 height 28
click at [1039, 425] on div "(PS i am sorry if this gets there after your birthday! You're present will be t…" at bounding box center [977, 408] width 269 height 34
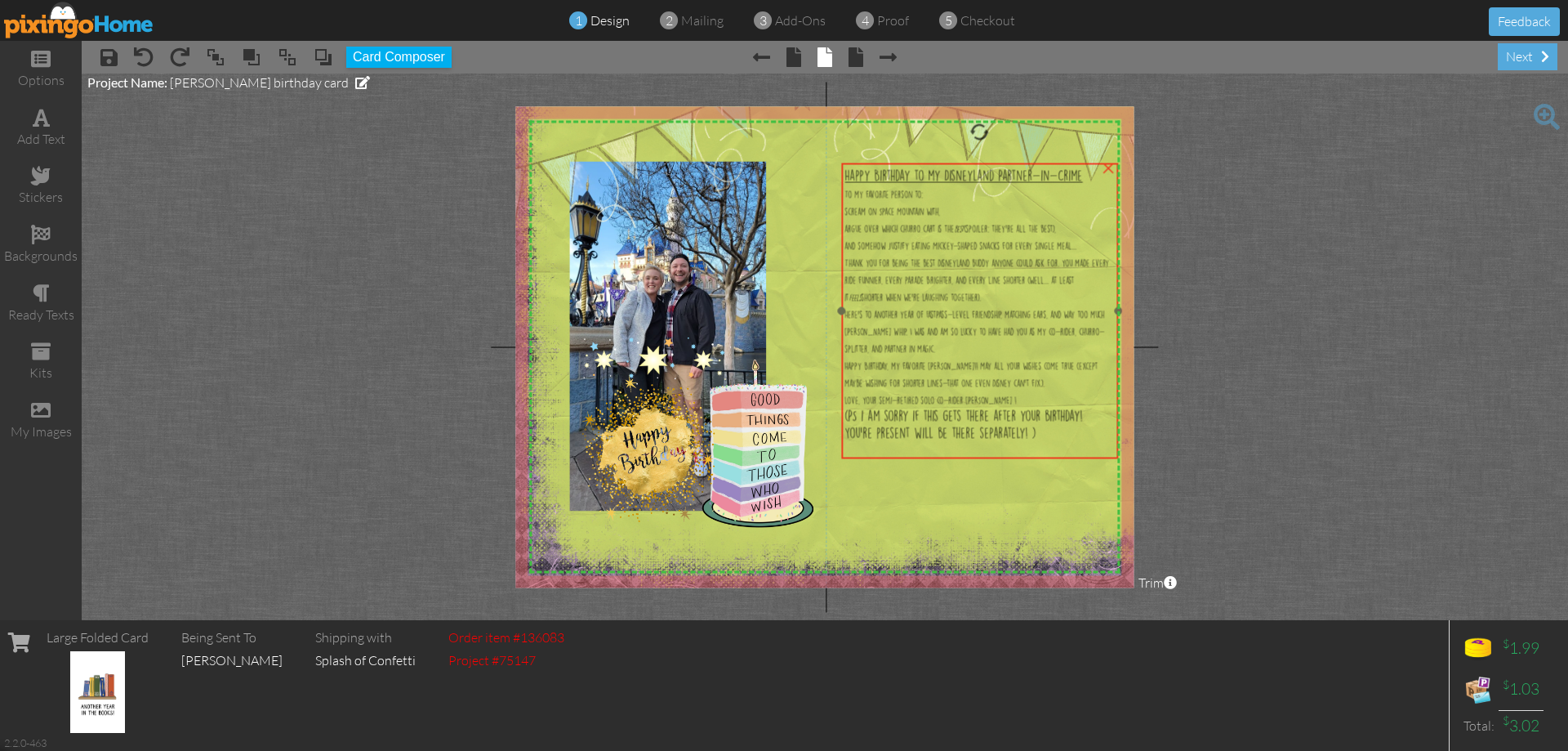
drag, startPoint x: 1039, startPoint y: 430, endPoint x: 1041, endPoint y: 456, distance: 26.1
click at [1041, 442] on div "(PS i am sorry if this gets there after your birthday! You're present will be t…" at bounding box center [980, 424] width 269 height 34
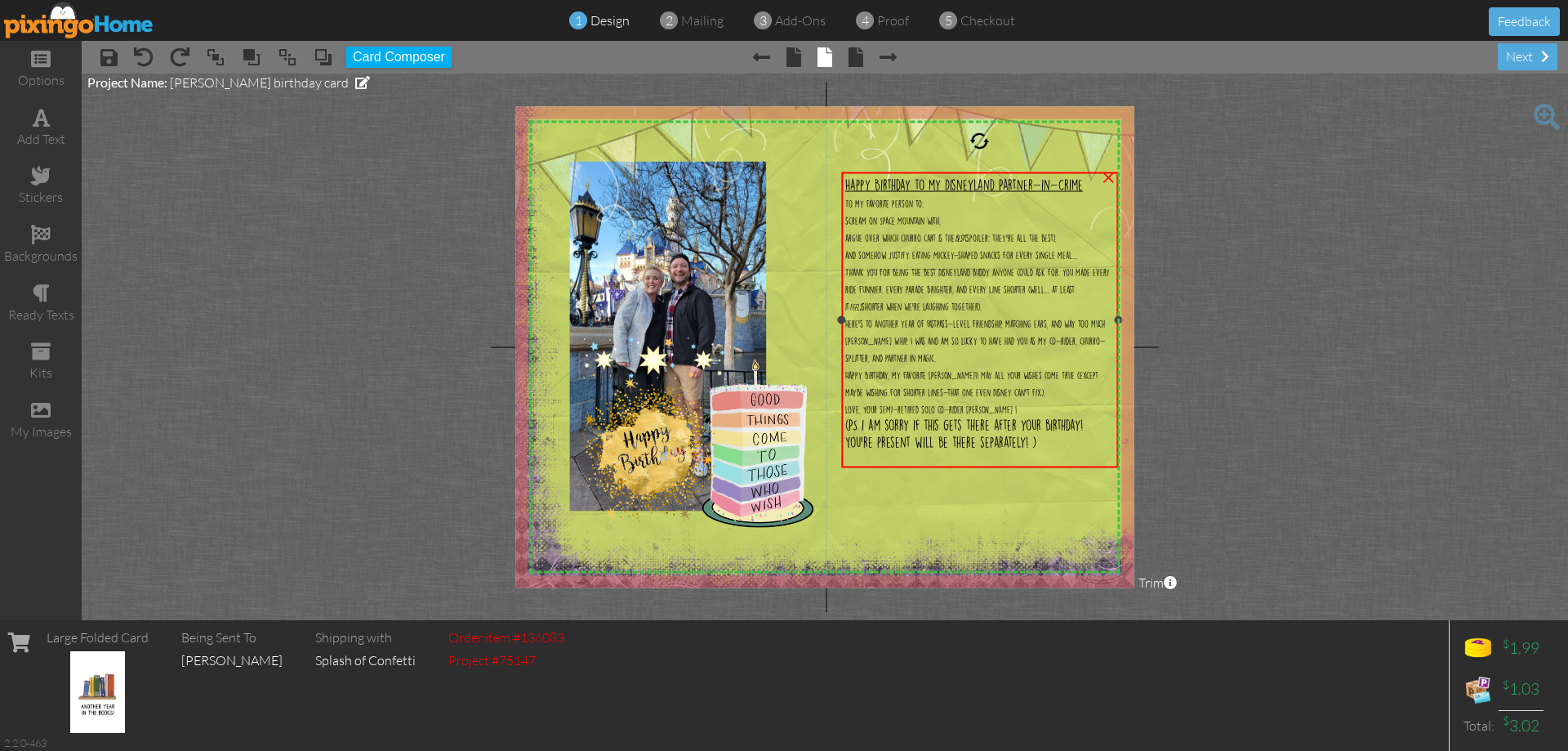
click at [1029, 445] on span "(PS i am sorry if this gets there after your birthday! You're present will be t…" at bounding box center [964, 433] width 238 height 28
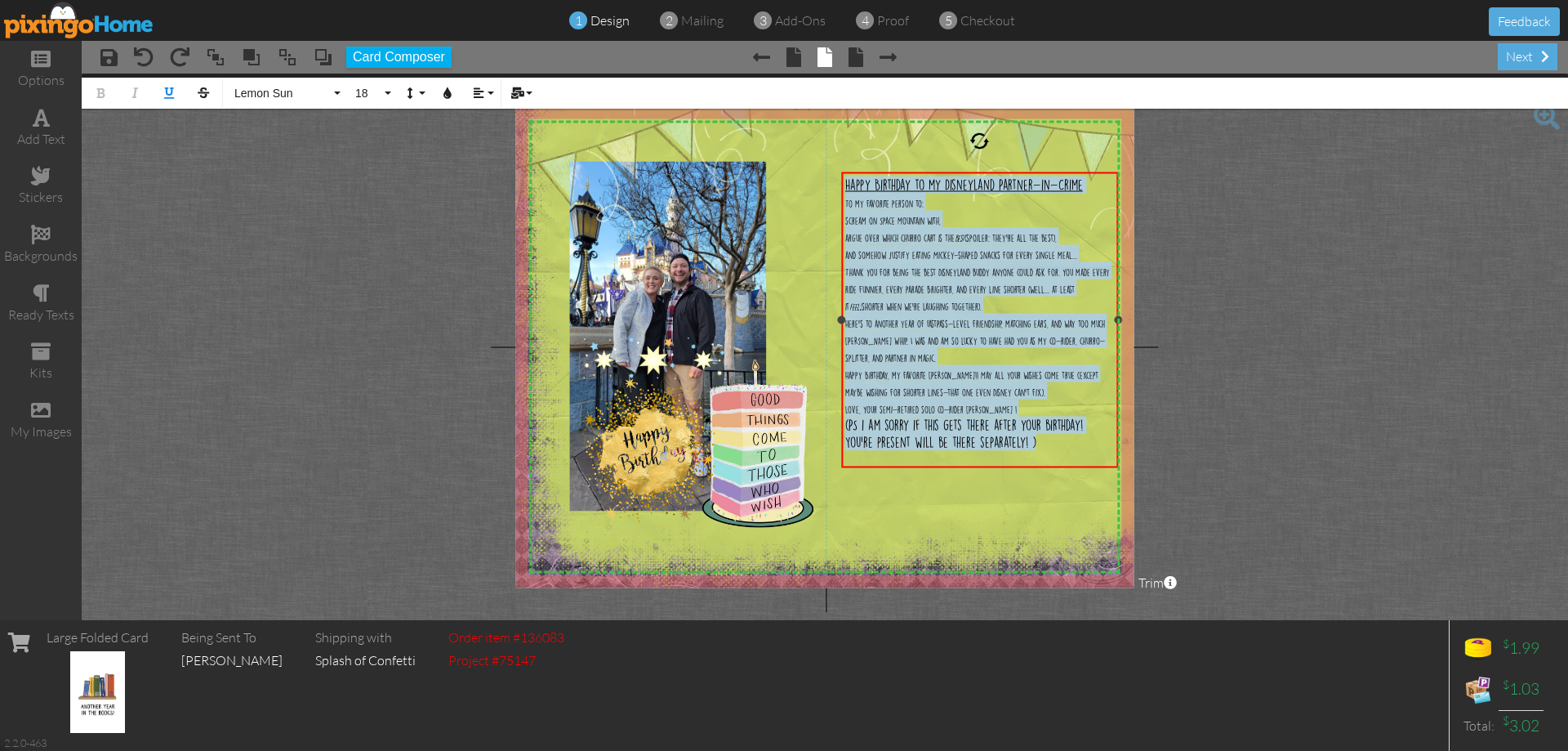
drag, startPoint x: 1029, startPoint y: 445, endPoint x: 841, endPoint y: 183, distance: 322.5
click at [842, 183] on div "Happy Birthday to my Disneyland Partner-in-Crime To my favorite person to: scre…" at bounding box center [980, 320] width 277 height 295
click at [488, 95] on button "Align" at bounding box center [482, 94] width 31 height 31
click at [505, 150] on link "[GEOGRAPHIC_DATA]" at bounding box center [490, 145] width 50 height 24
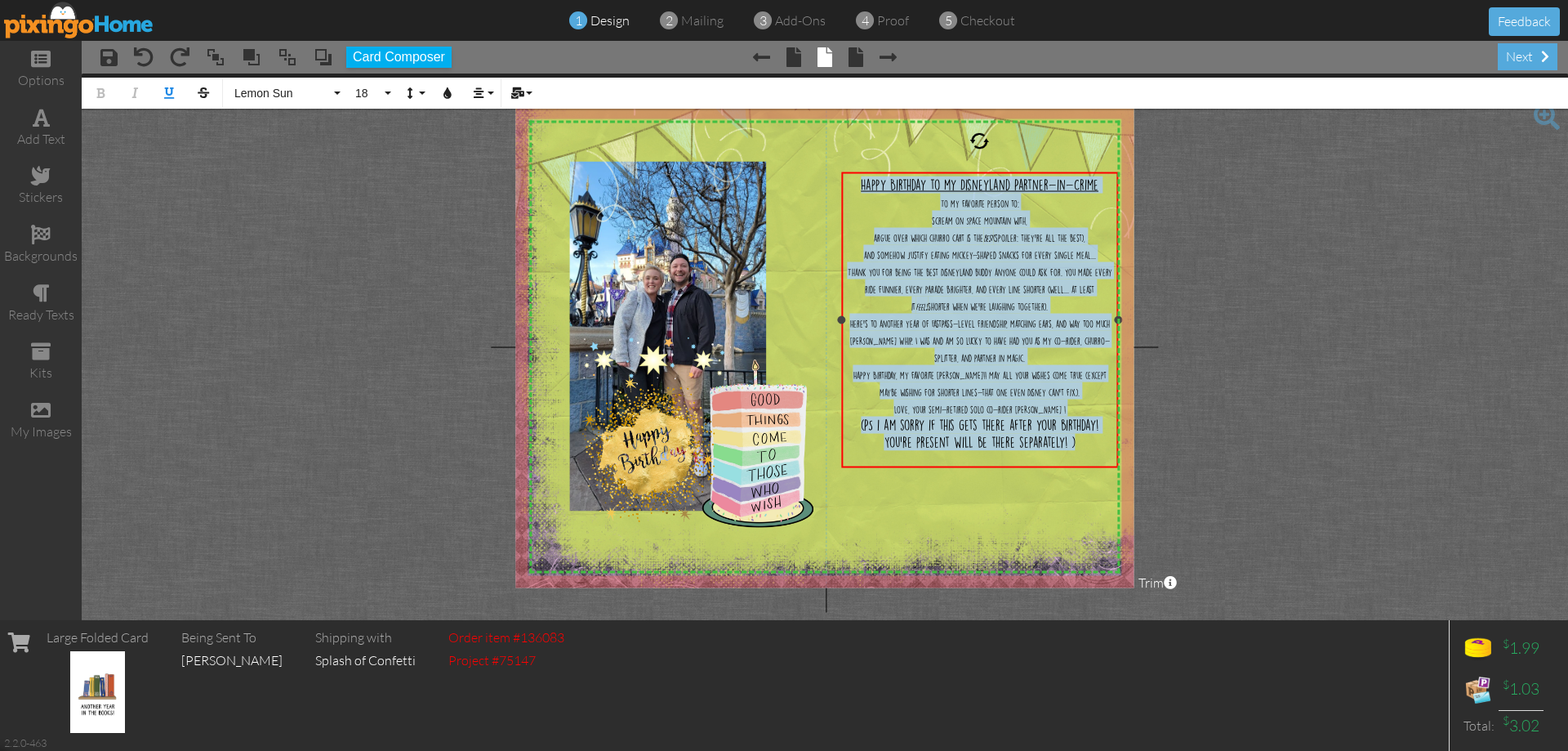
click at [1104, 182] on div "Happy Birthday to my Disneyland Partner-in-Crime" at bounding box center [980, 185] width 269 height 18
click at [1083, 216] on div "scream on Space Mountain with," at bounding box center [980, 219] width 269 height 18
click at [983, 190] on span "Happy Birthday to my Disneyland Partner-in-Crime" at bounding box center [980, 184] width 238 height 12
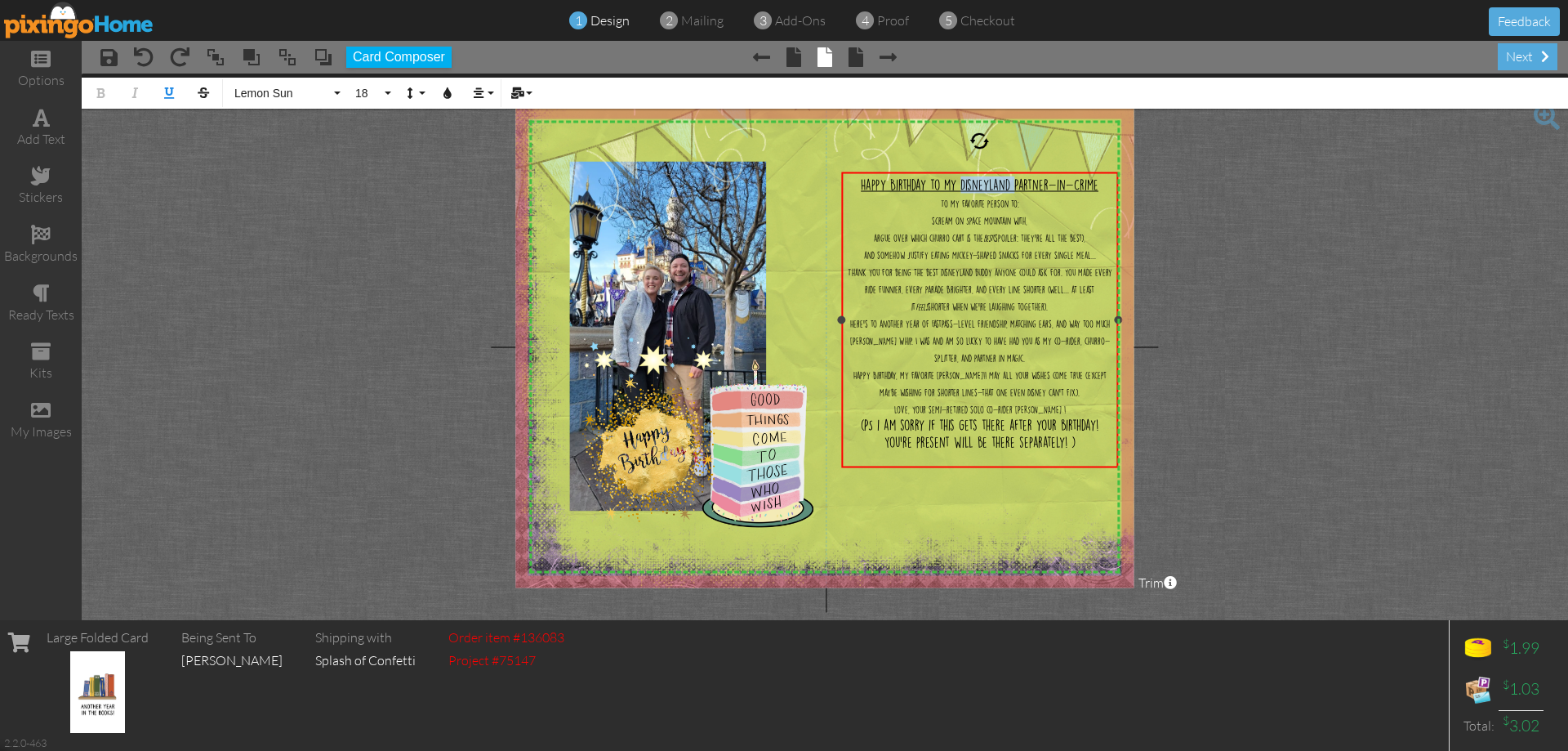
click at [983, 190] on span "Happy Birthday to my Disneyland Partner-in-Crime" at bounding box center [980, 184] width 238 height 12
click at [1101, 182] on div "Happy Birthday to my Disneyland Partner-in-Crime" at bounding box center [980, 185] width 269 height 18
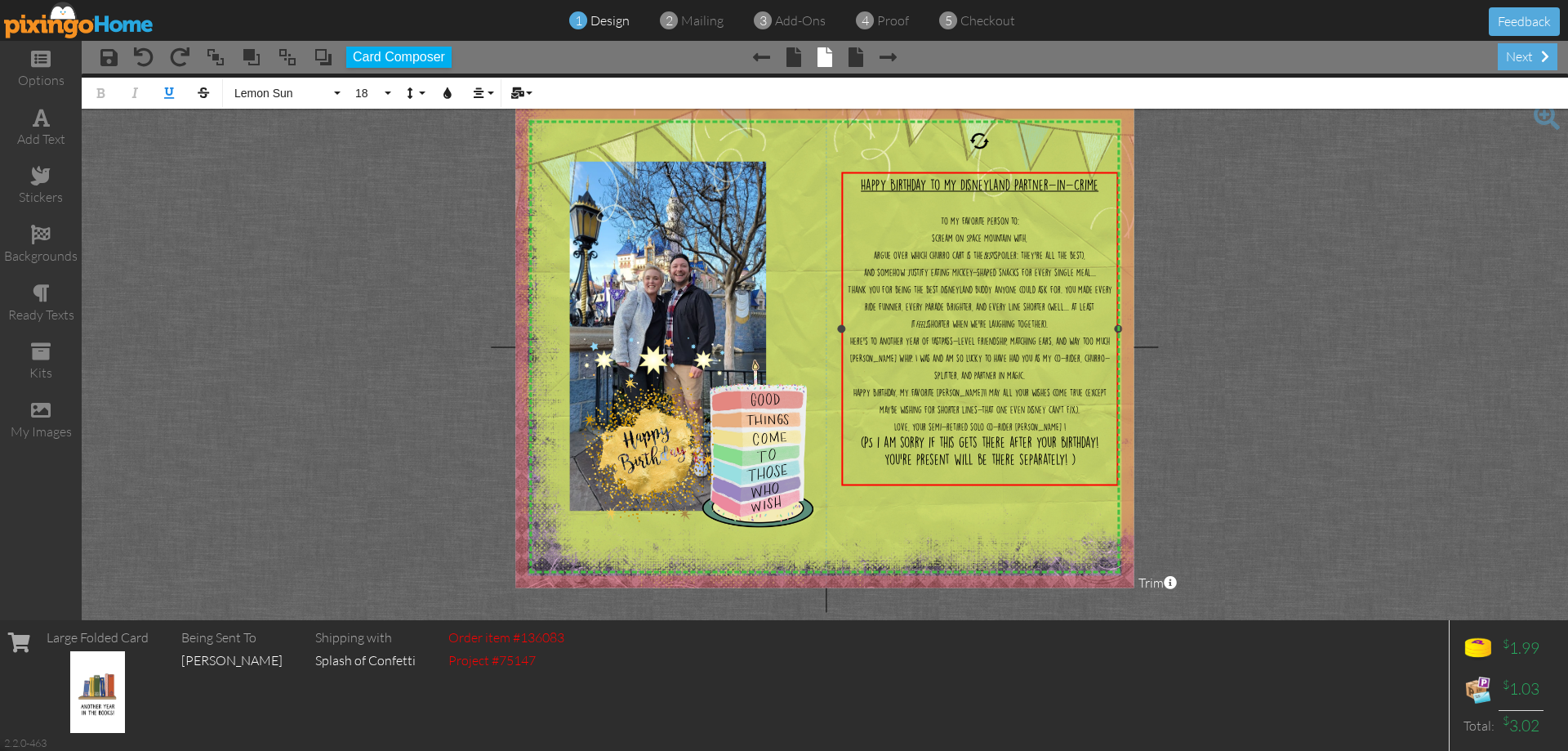
click at [1023, 223] on div "To my favorite person to:" at bounding box center [980, 219] width 269 height 18
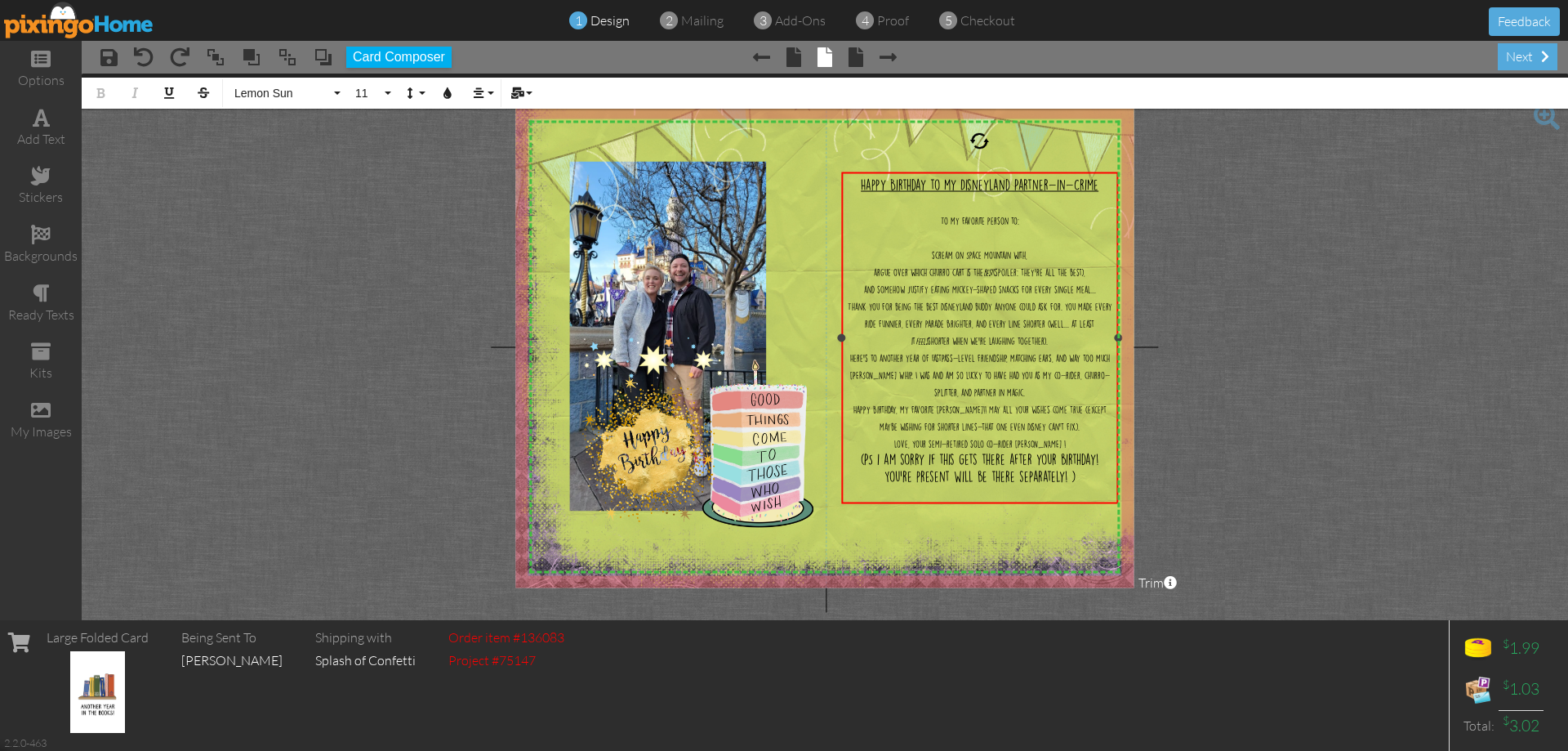
click at [1097, 296] on div "and somehow justify eating Mickey-shaped snacks for every single meal..." at bounding box center [980, 288] width 269 height 18
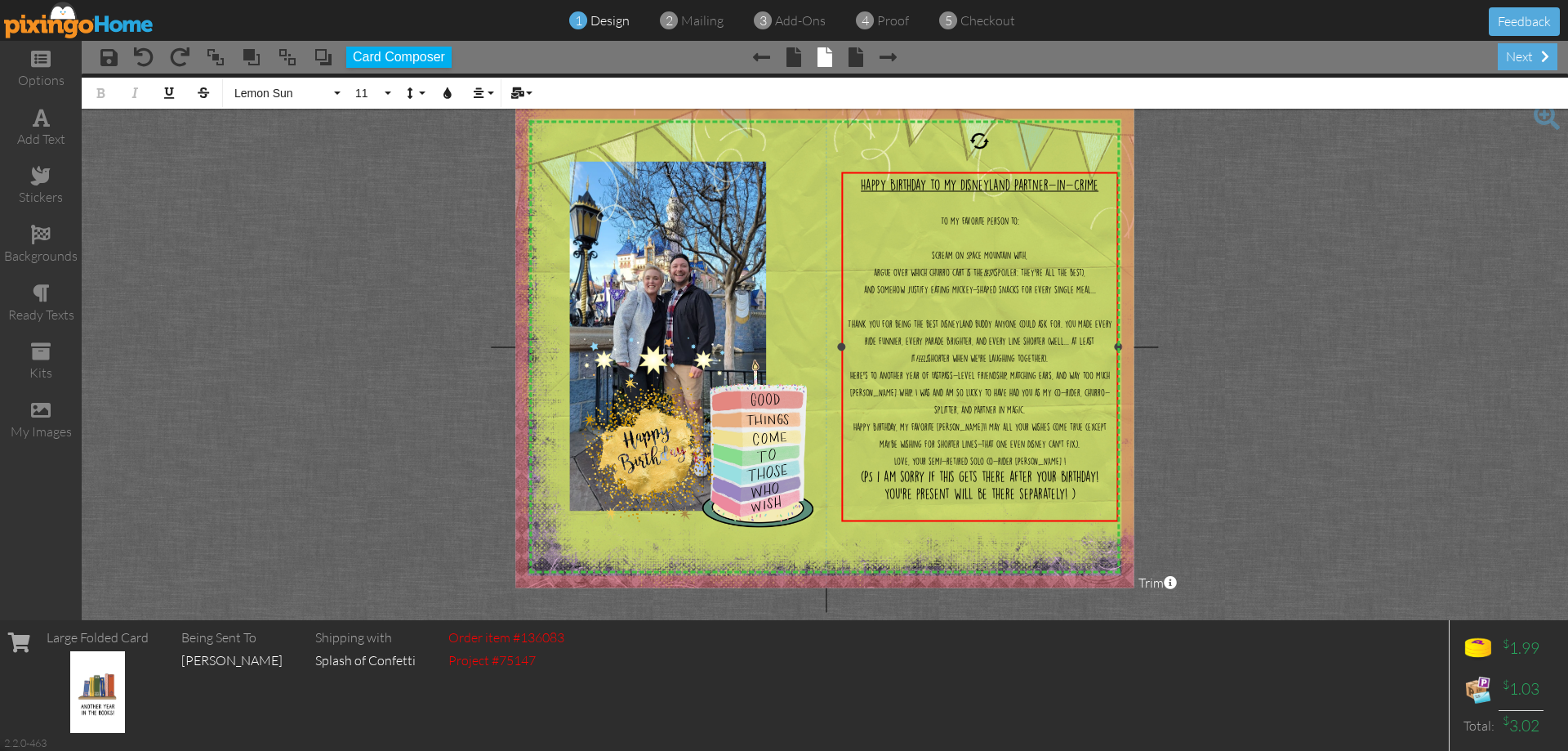
click at [1055, 365] on div "Thank you for being the best Disneyland buddy anyone could ask for. You made ev…" at bounding box center [980, 339] width 269 height 52
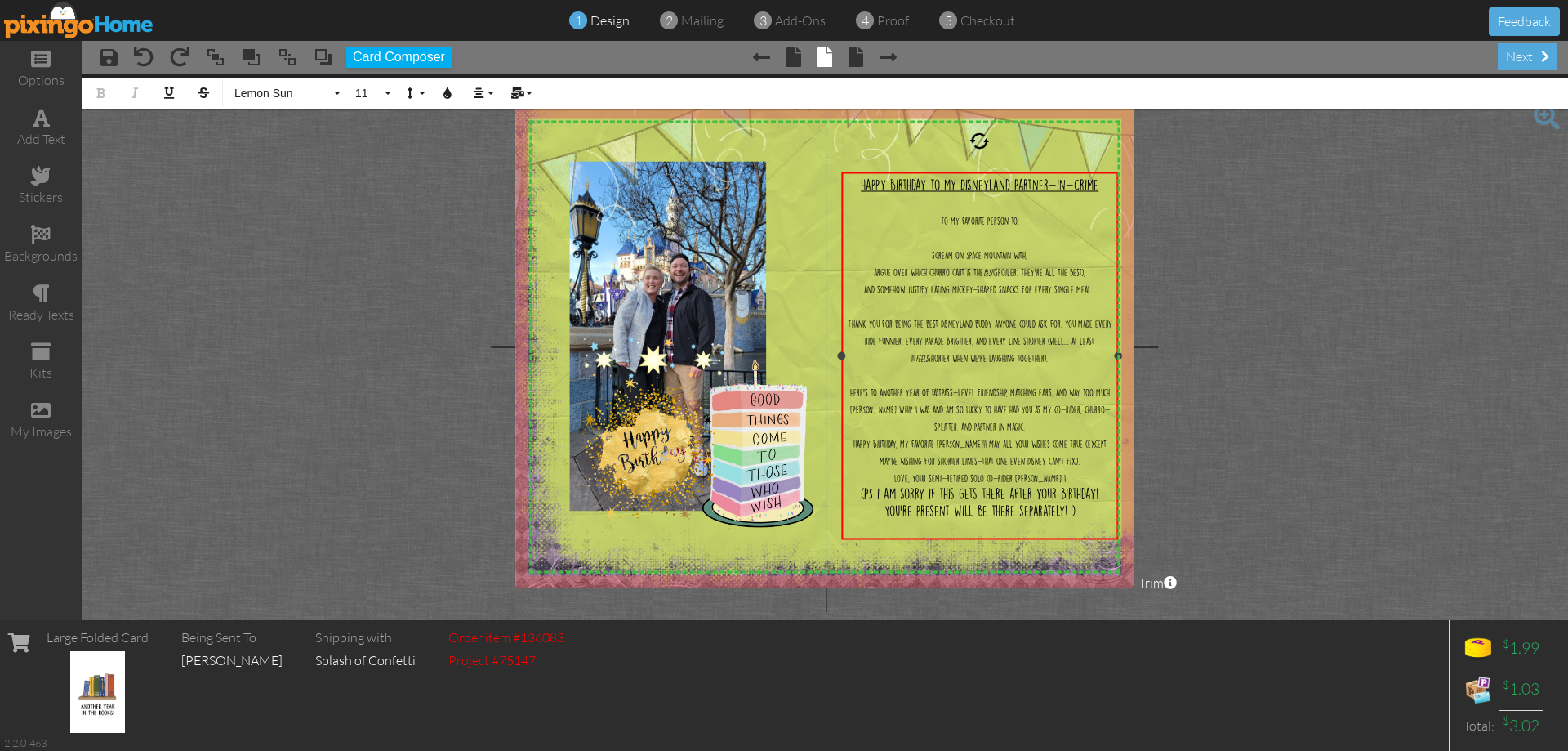
click at [1026, 434] on div "Here’s to another year of FastPass-level friendship, matching ears, and way too…" at bounding box center [980, 408] width 269 height 52
click at [1083, 486] on div "Happy Birthday, my favorite [PERSON_NAME]!! May all your wishes come true (exce…" at bounding box center [980, 467] width 269 height 34
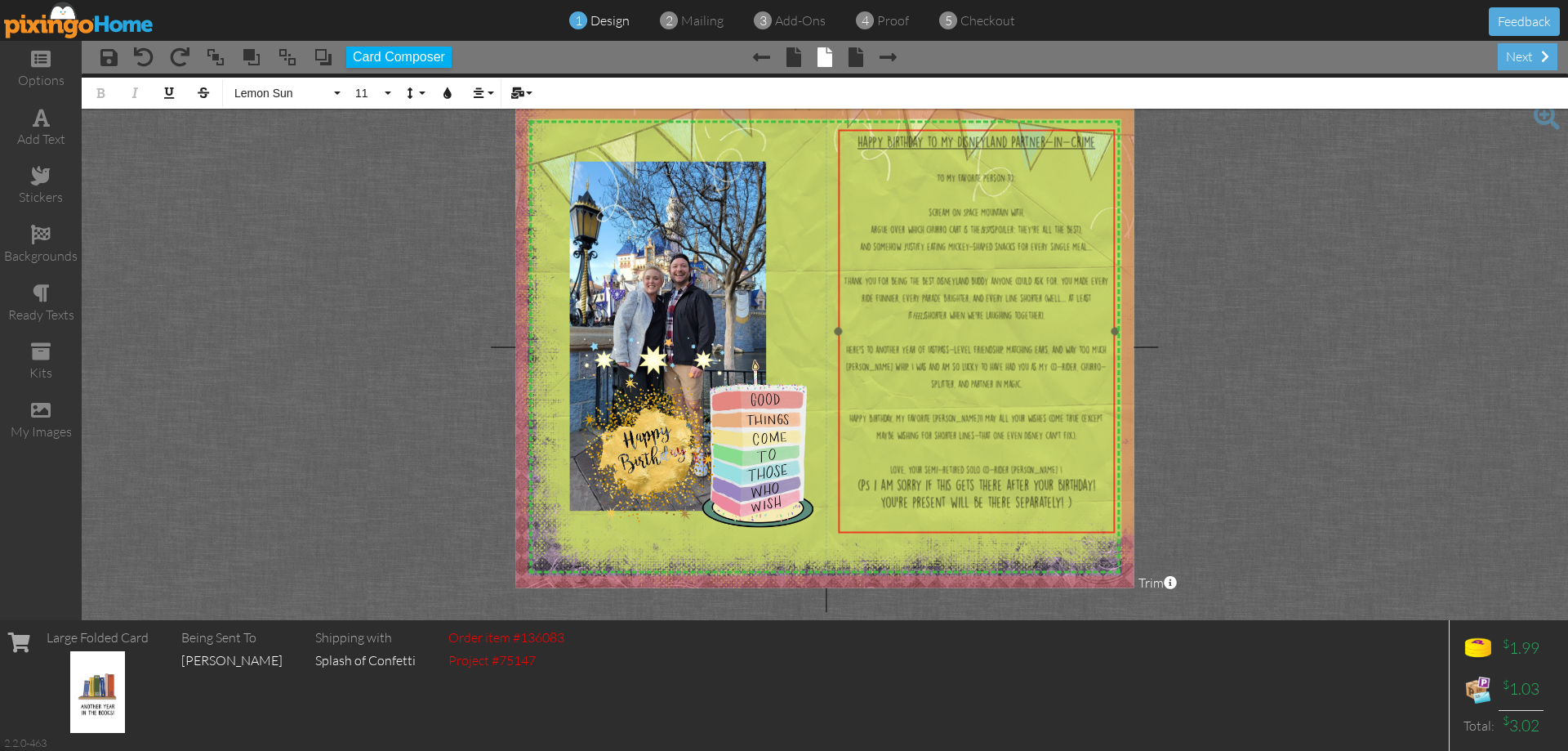
drag, startPoint x: 1018, startPoint y: 172, endPoint x: 1014, endPoint y: 129, distance: 43.2
click at [1014, 130] on div "Happy Birthday to my Disneyland Partner-in-Crime ​ To my favorite person to: ​ …" at bounding box center [976, 322] width 277 height 384
click at [1077, 511] on div "(PS i am sorry if this gets there after your birthday! You're present will be t…" at bounding box center [977, 494] width 269 height 34
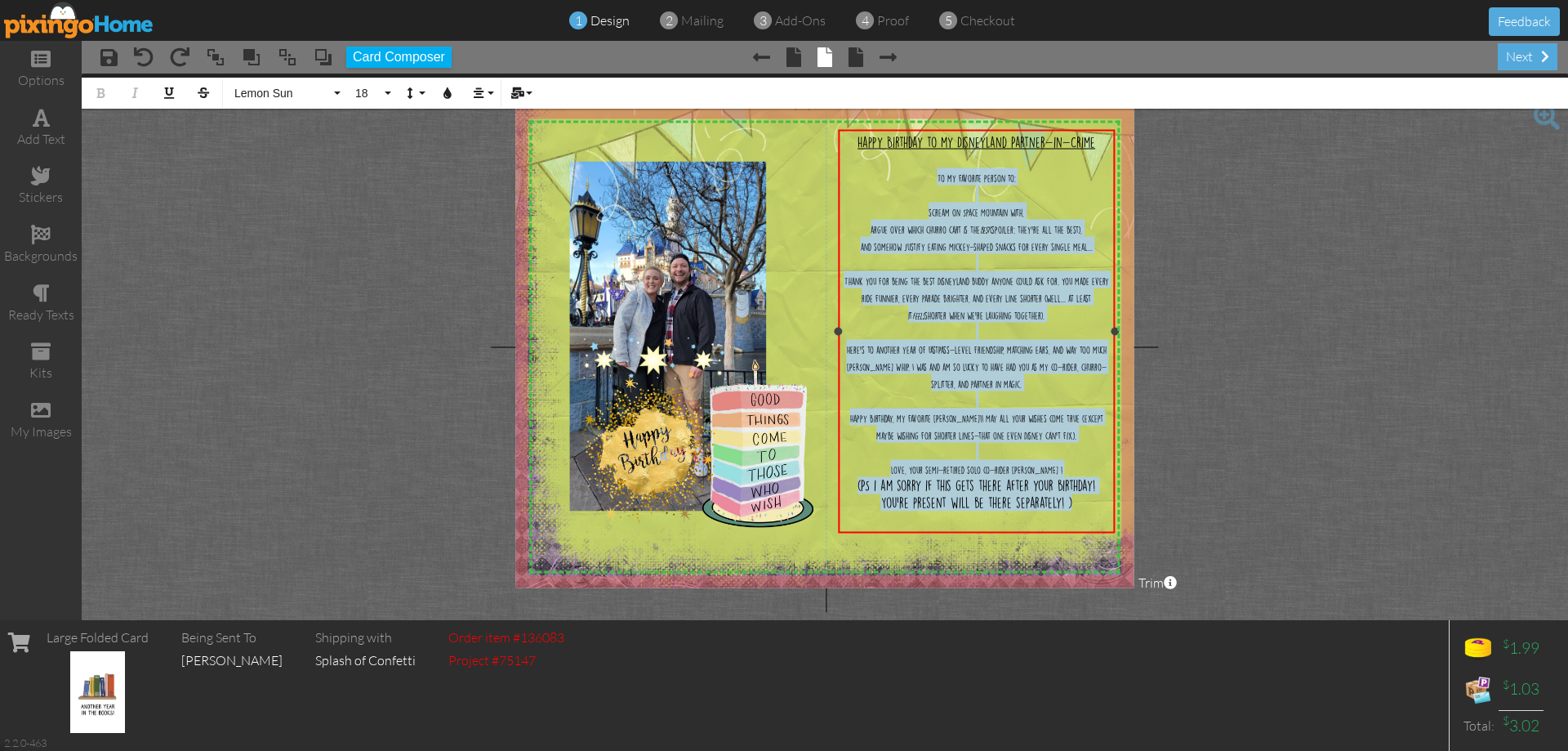
drag, startPoint x: 1077, startPoint y: 521, endPoint x: 888, endPoint y: 175, distance: 394.3
click at [888, 175] on div "Happy Birthday to my Disneyland Partner-in-Crime ​ To my favorite person to: ​ …" at bounding box center [977, 322] width 269 height 377
click at [395, 96] on div "Bold Italic Underline Strikethrough Lemon Sun Absolute Adventure Algerian Aphro…" at bounding box center [825, 91] width 1486 height 35
click at [391, 96] on button "11" at bounding box center [371, 94] width 48 height 31
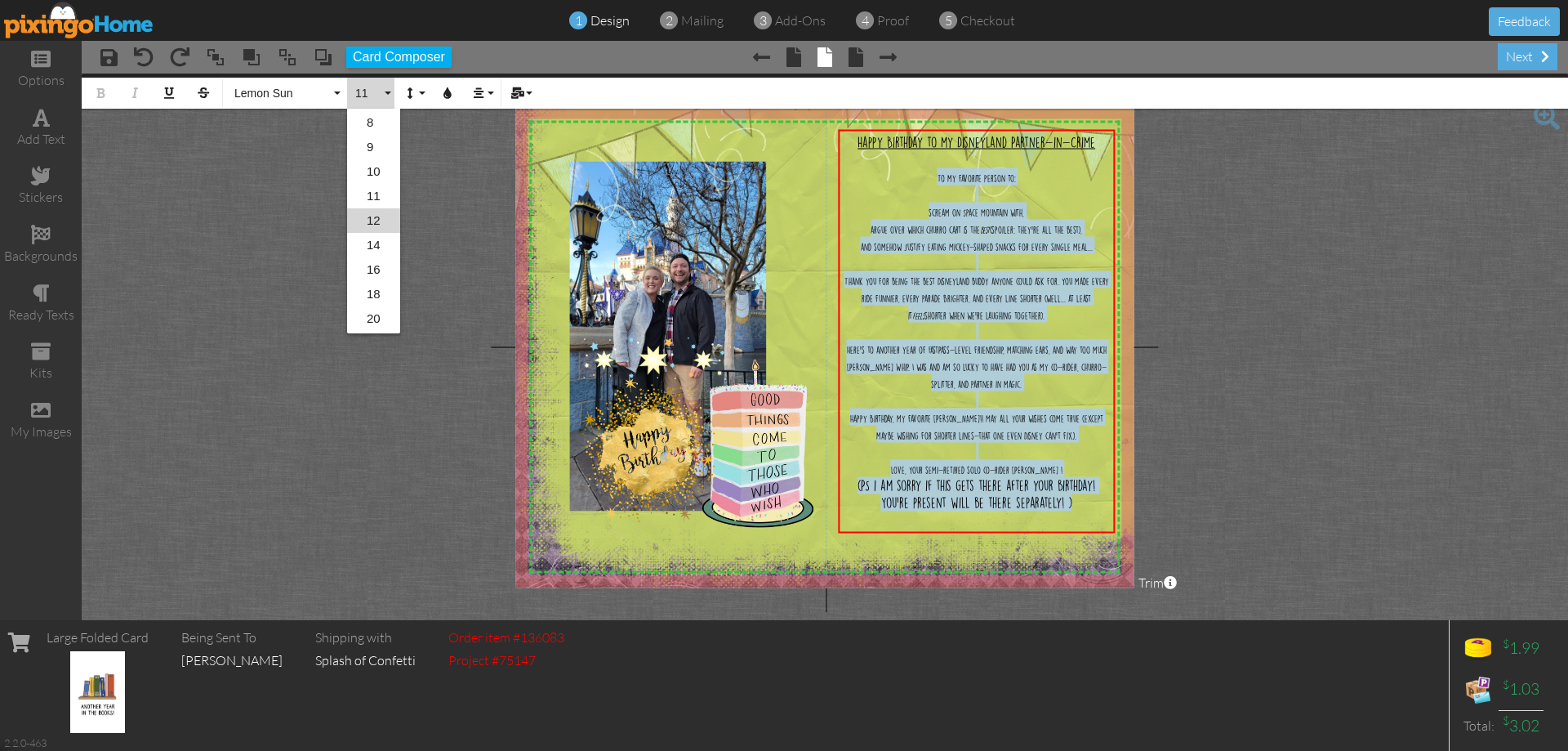
click at [384, 275] on link "16" at bounding box center [373, 269] width 53 height 24
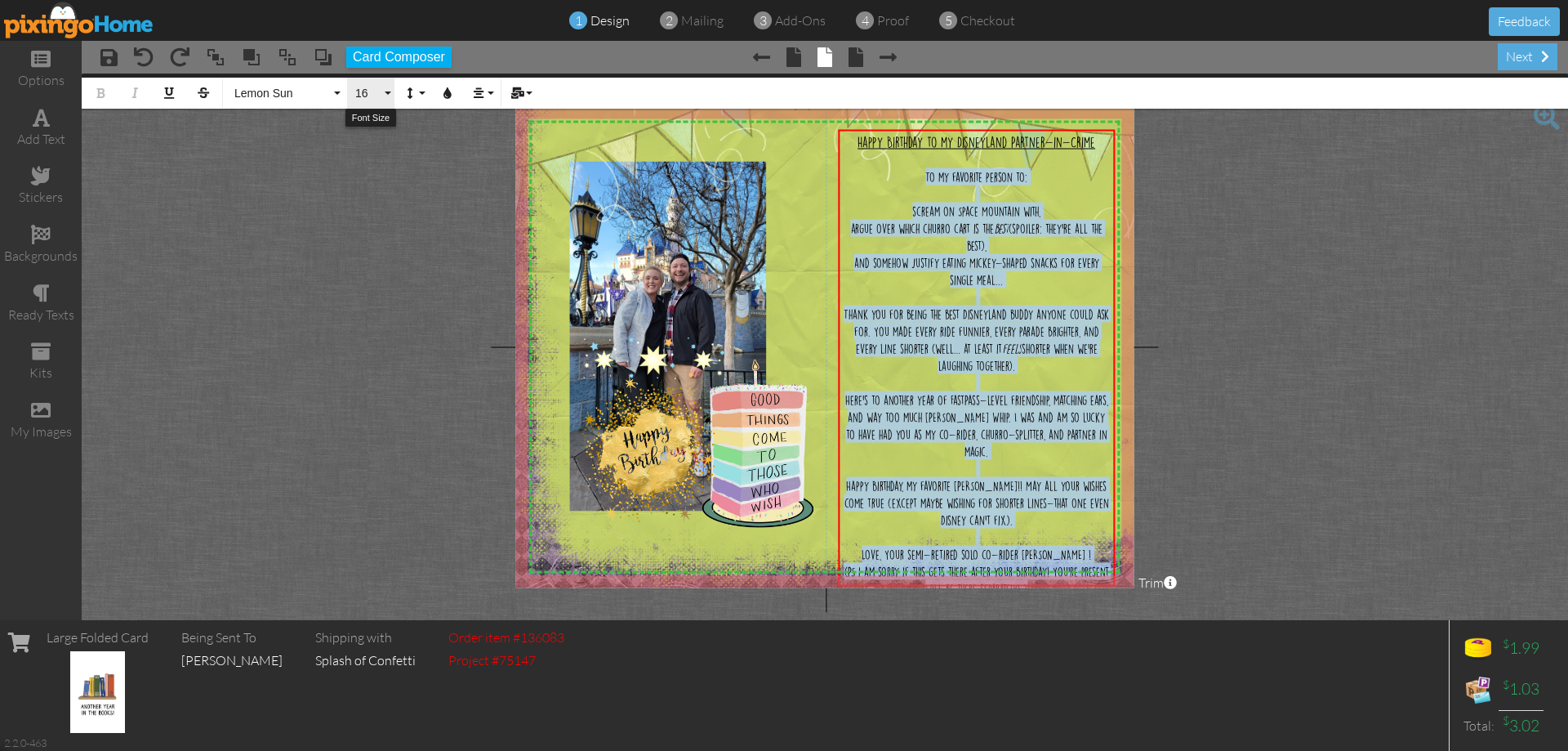
click at [379, 99] on span "16" at bounding box center [368, 94] width 27 height 14
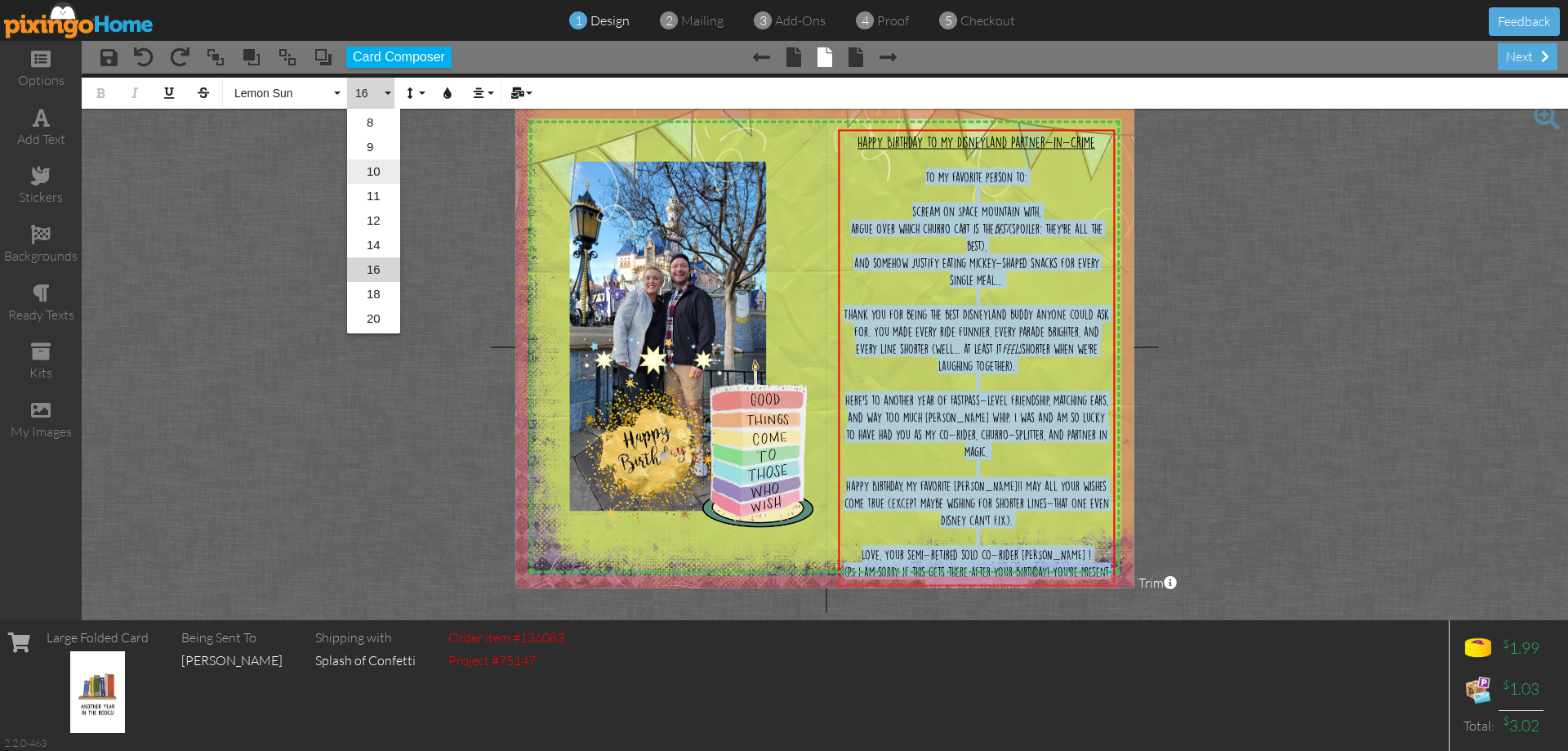
scroll to position [121, 0]
click at [370, 195] on link "14" at bounding box center [373, 195] width 53 height 24
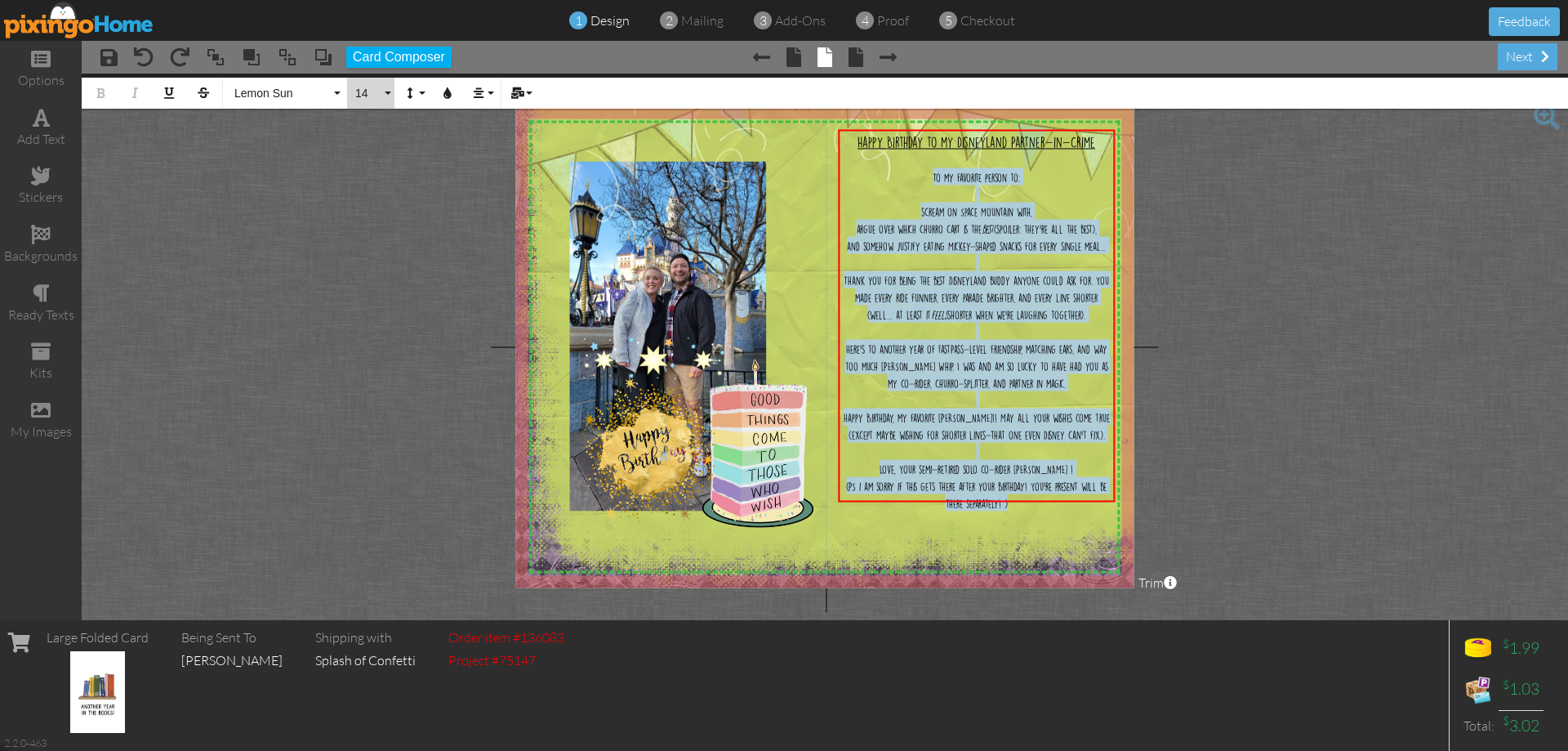
drag, startPoint x: 374, startPoint y: 82, endPoint x: 379, endPoint y: 128, distance: 46.3
click at [374, 83] on button "14" at bounding box center [371, 94] width 48 height 31
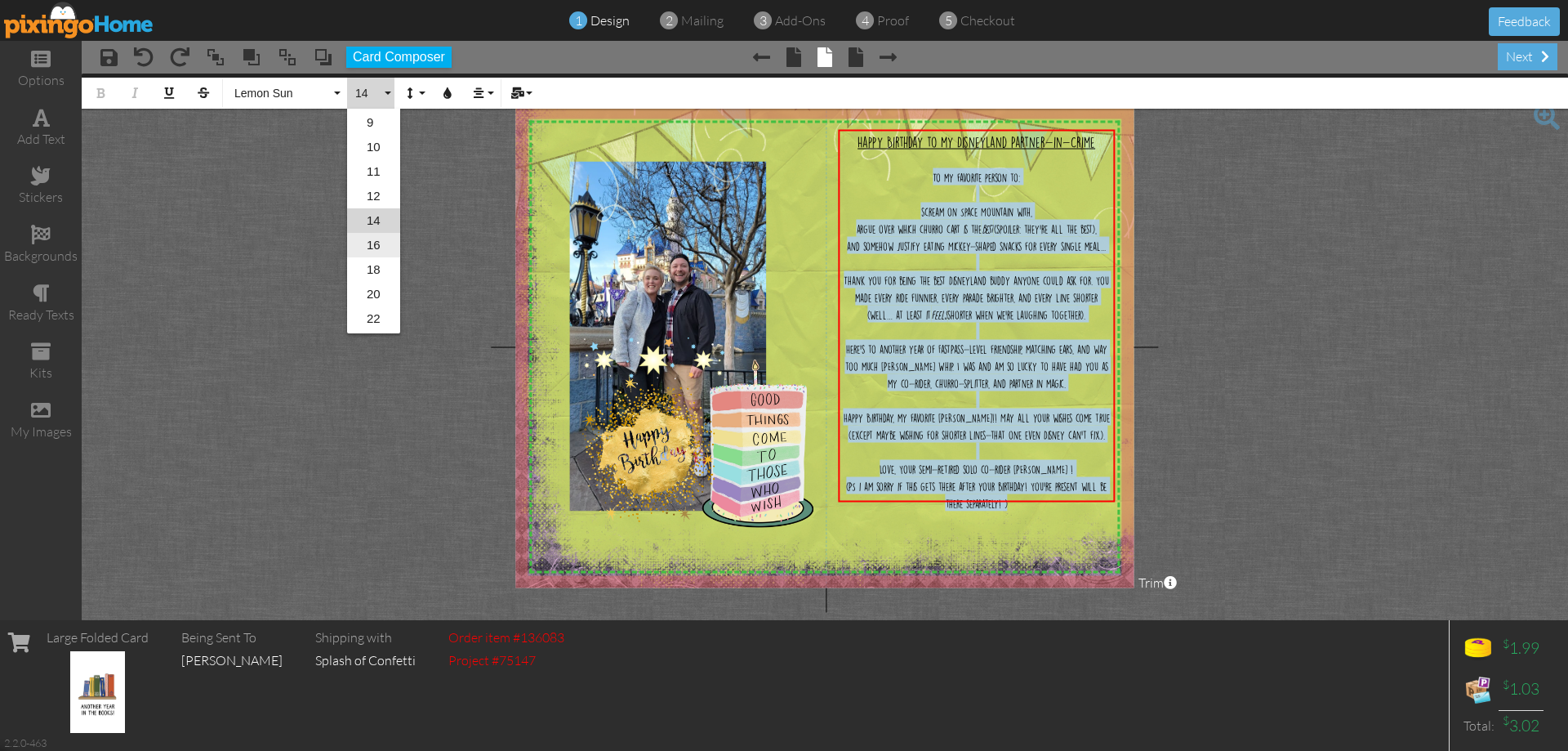
click at [363, 249] on link "16" at bounding box center [373, 245] width 53 height 24
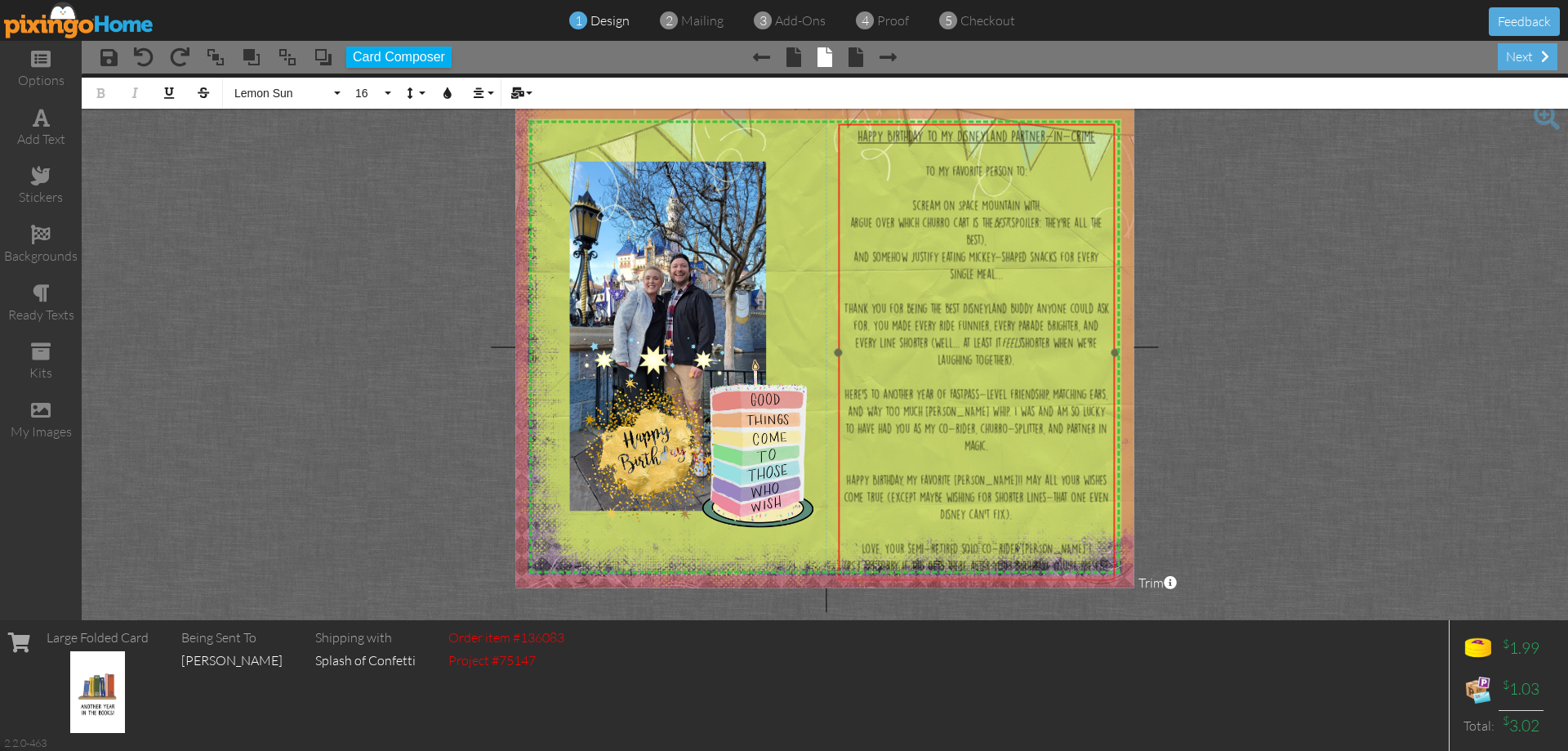
click at [1003, 127] on div "Happy Birthday to my Disneyland Partner-in-Crime ​ ​ To my favorite person to: …" at bounding box center [976, 359] width 277 height 470
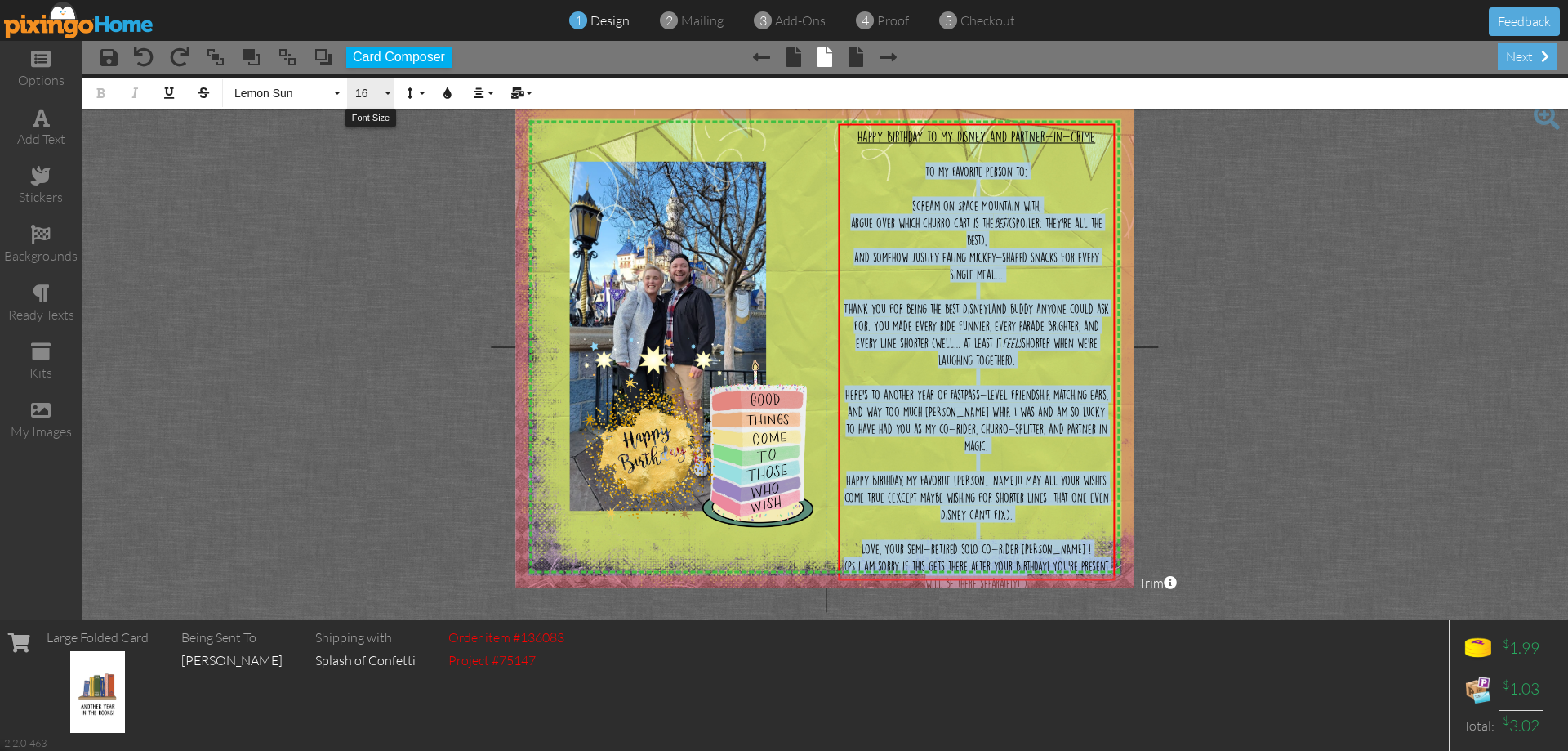
click at [379, 92] on span "16" at bounding box center [368, 94] width 27 height 14
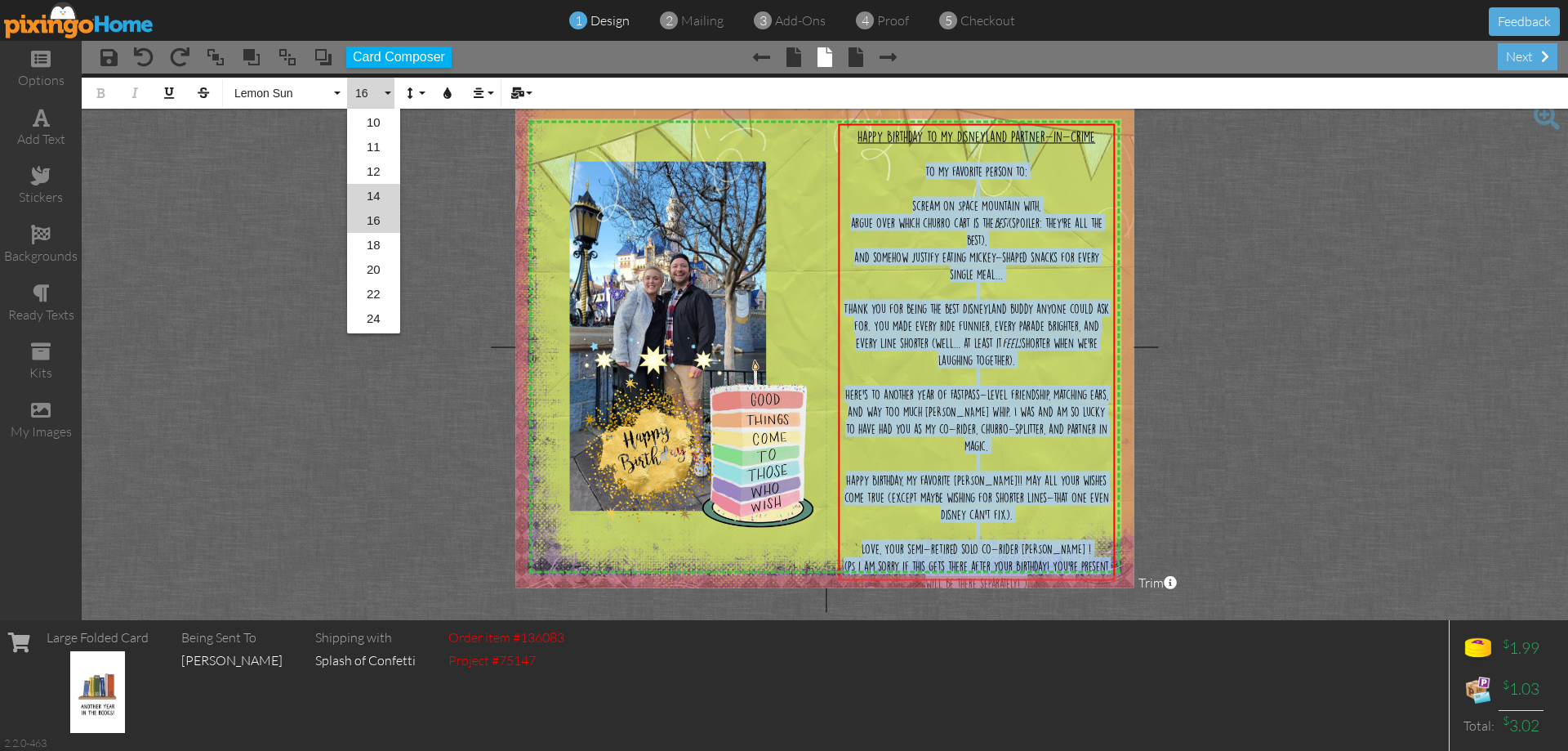
click at [371, 192] on link "14" at bounding box center [373, 195] width 53 height 24
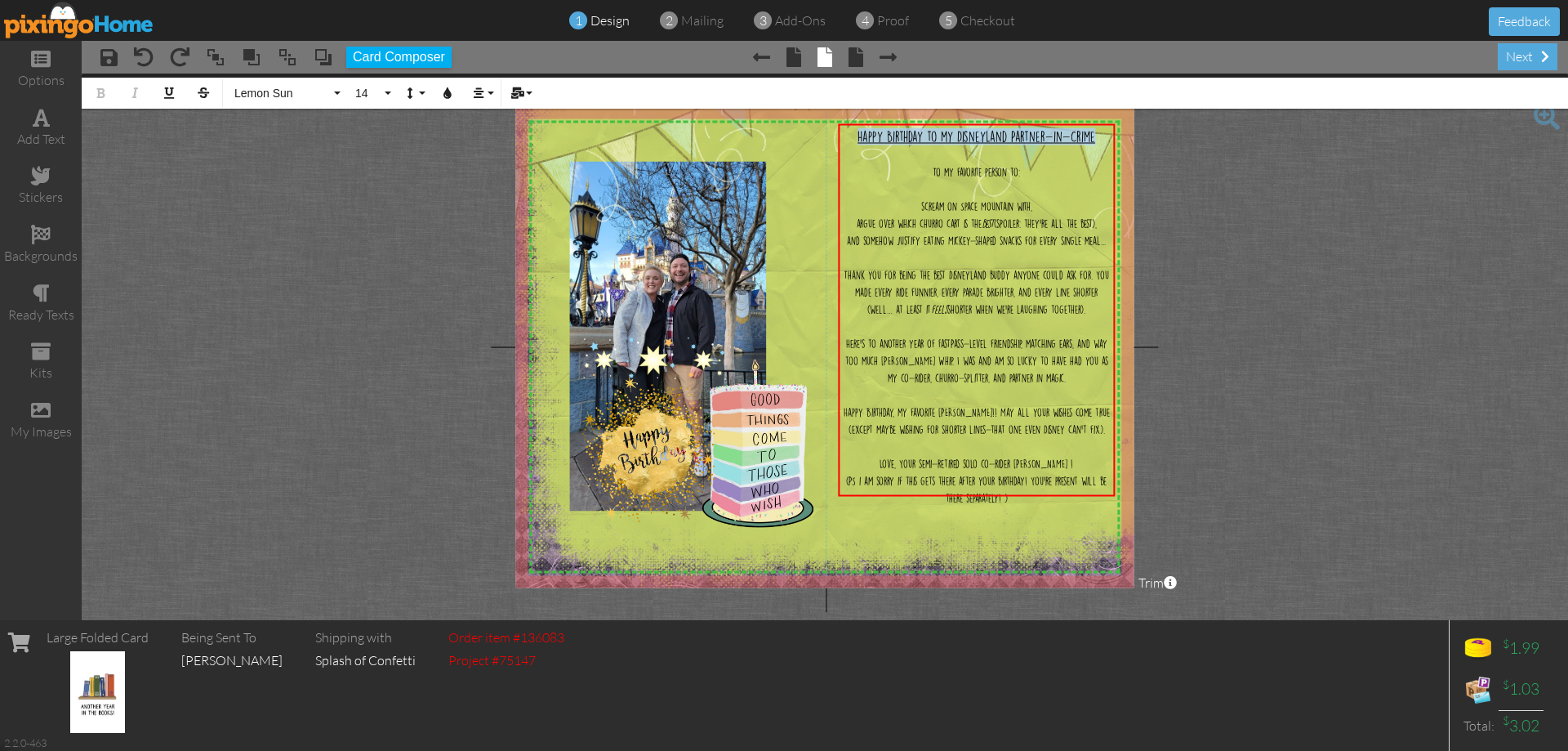
drag, startPoint x: 1102, startPoint y: 137, endPoint x: 564, endPoint y: 83, distance: 540.7
click at [800, 99] on project-studio-wrapper "X X X X X X X X X X X X X X X X X X X X X X X X X X X X X X X X X X X X X X X X…" at bounding box center [825, 346] width 1486 height 546
click at [377, 93] on span "14" at bounding box center [368, 94] width 27 height 14
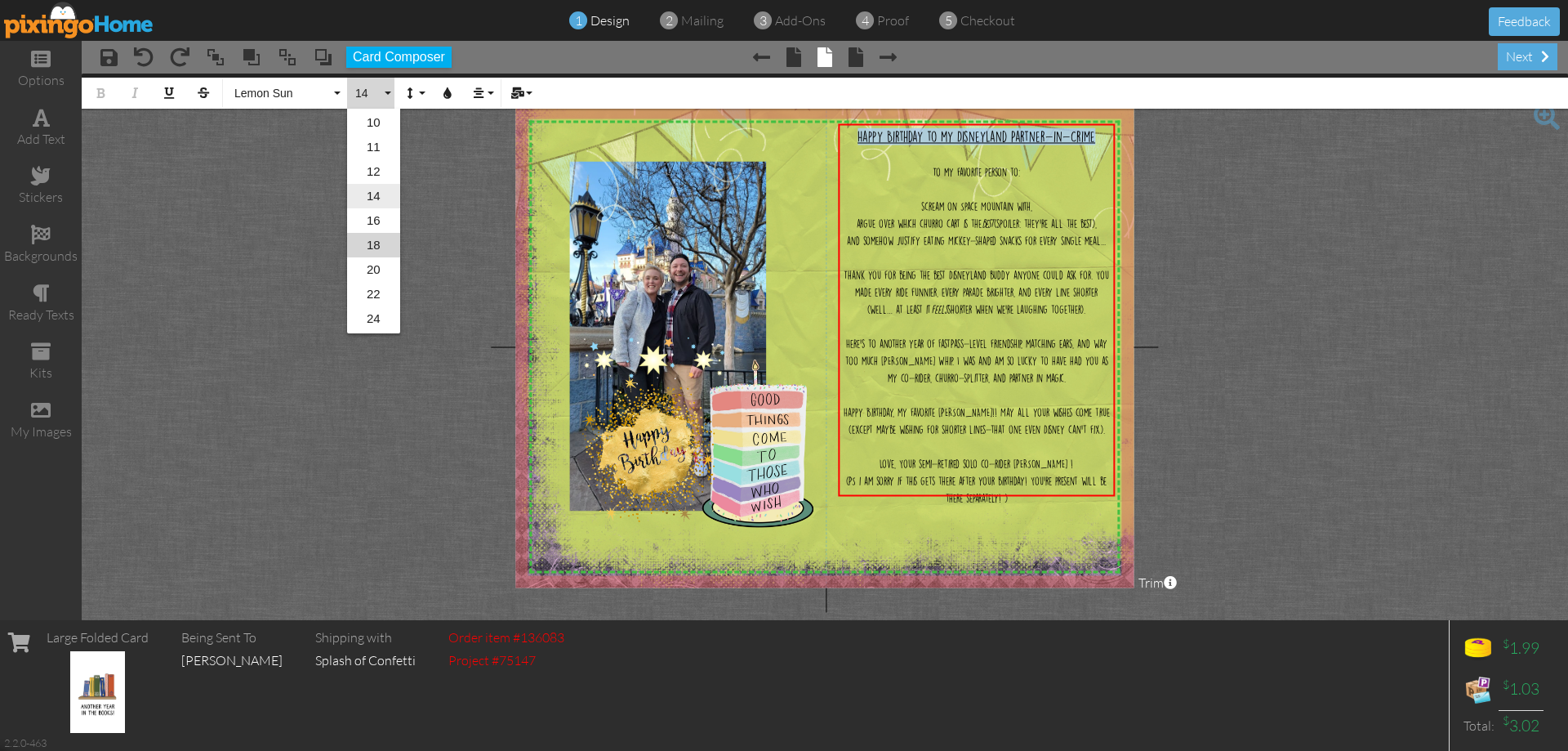
scroll to position [145, 0]
click at [379, 239] on link "20" at bounding box center [373, 245] width 53 height 24
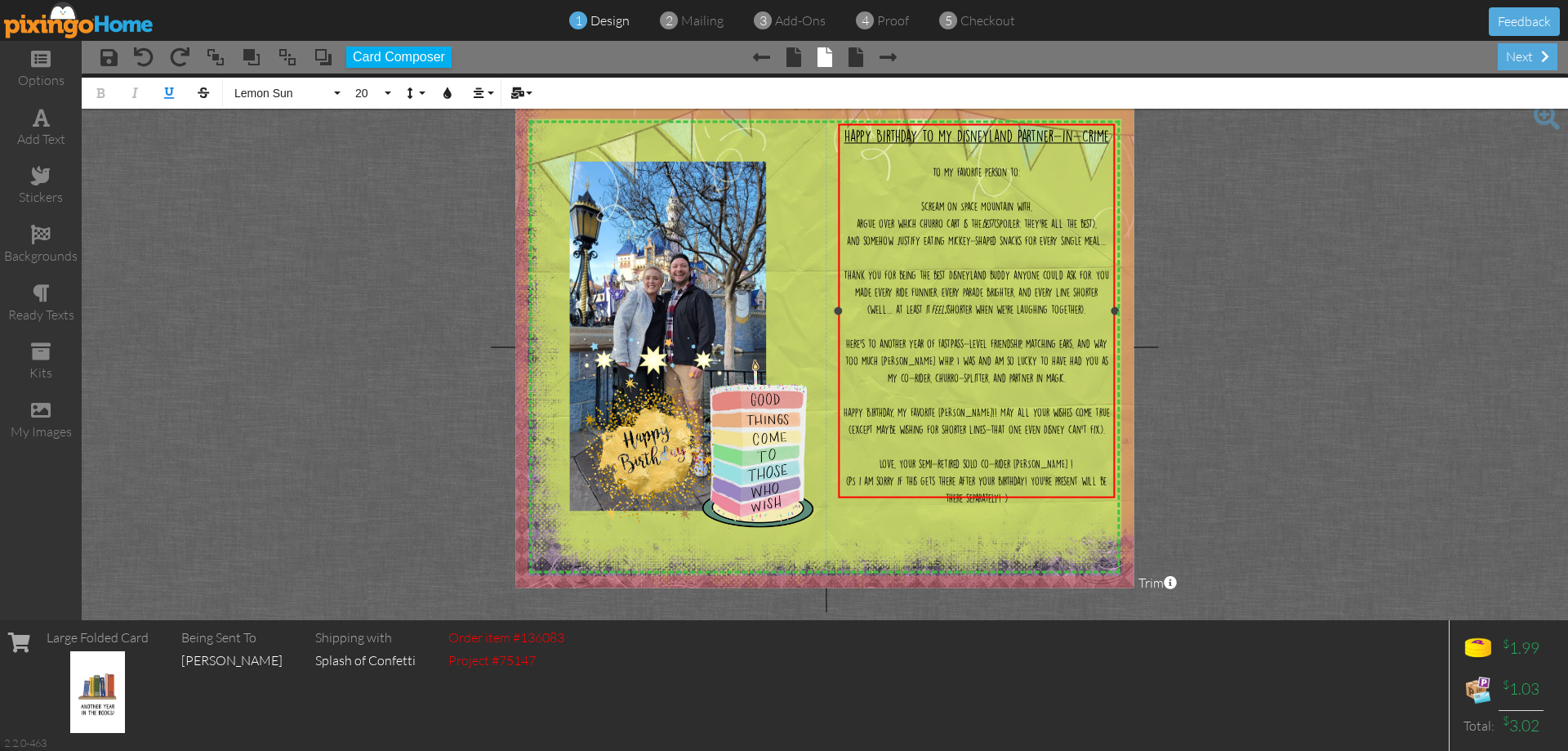
click at [1029, 372] on span "Here’s to another year of FastPass-level friendship, matching ears, and way too…" at bounding box center [977, 361] width 263 height 43
drag, startPoint x: 927, startPoint y: 173, endPoint x: 641, endPoint y: 105, distance: 294.0
click at [1021, 172] on div "To my favorite person to:" at bounding box center [977, 172] width 269 height 18
click at [385, 88] on button "14" at bounding box center [371, 94] width 48 height 31
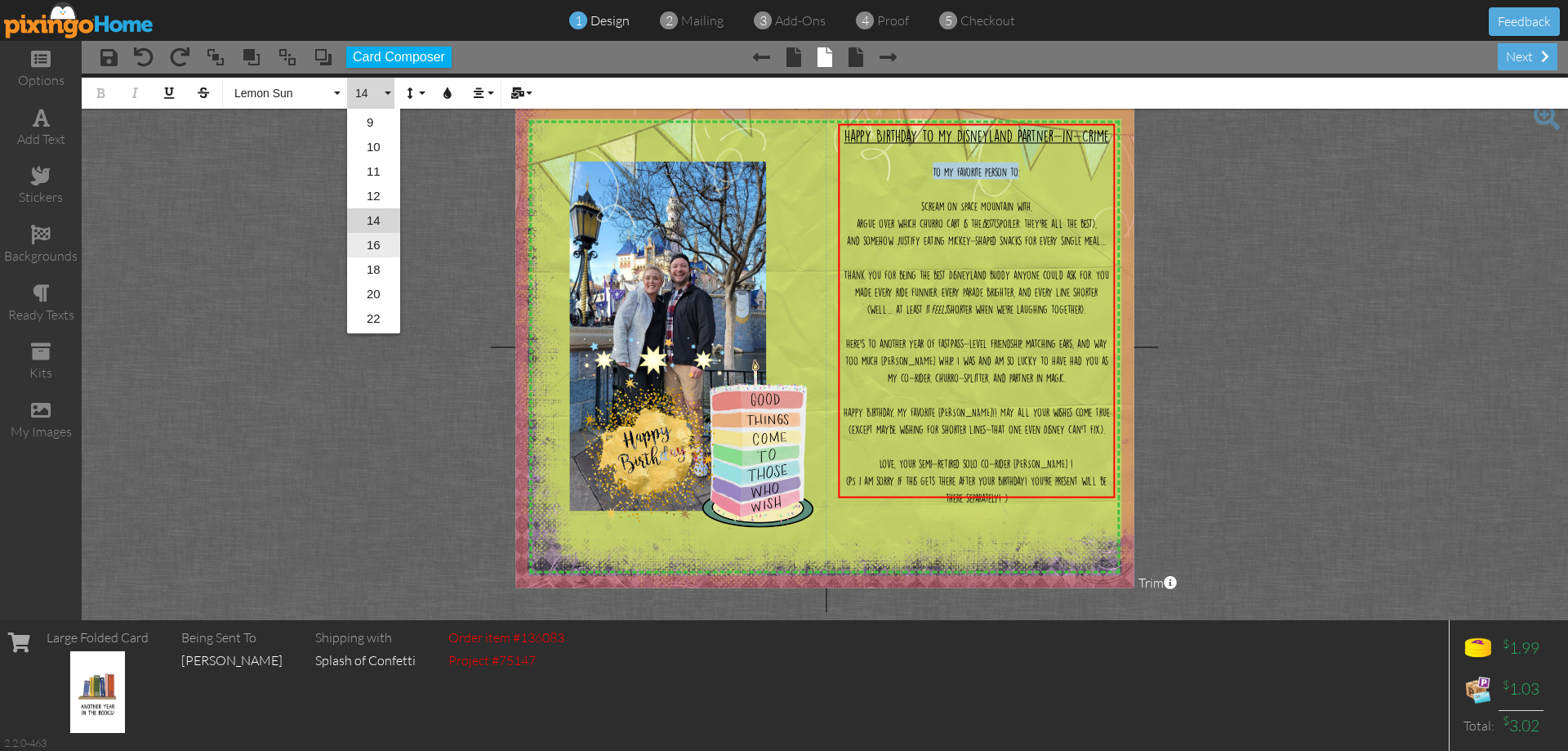
click at [369, 244] on link "16" at bounding box center [373, 245] width 53 height 24
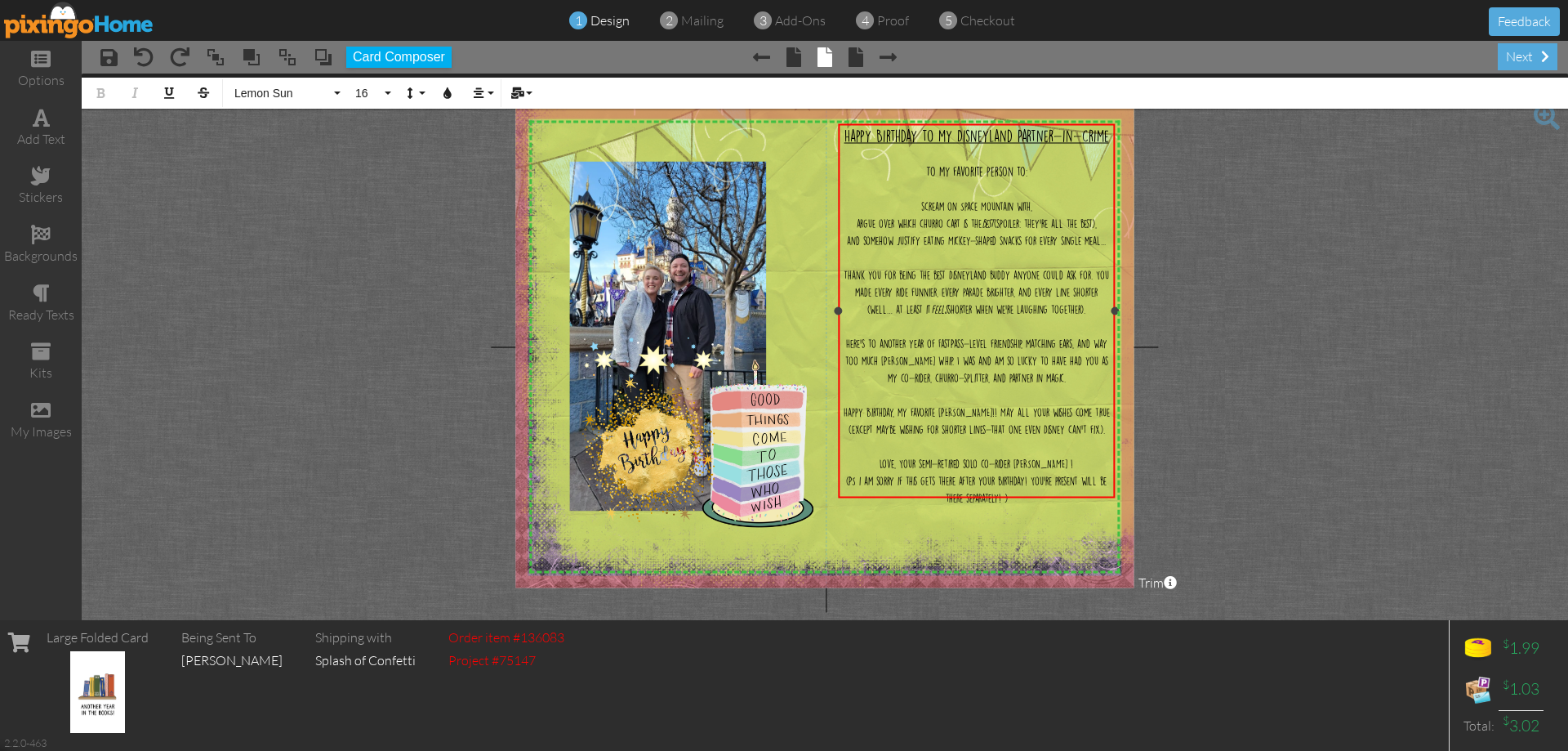
click at [1042, 208] on div "scream on Space Mountain with," at bounding box center [977, 206] width 269 height 18
click at [918, 205] on div "scream on Space Mountain with," at bounding box center [977, 206] width 269 height 18
click at [848, 220] on div "argue over which churro cart is the best (spoiler: they’re all the best)," at bounding box center [977, 222] width 269 height 18
click at [847, 236] on span "and somehow justify eating Mickey-shaped snacks for every single meal..." at bounding box center [977, 240] width 259 height 9
click at [924, 207] on span "_scream on Space Mountain with," at bounding box center [976, 206] width 118 height 9
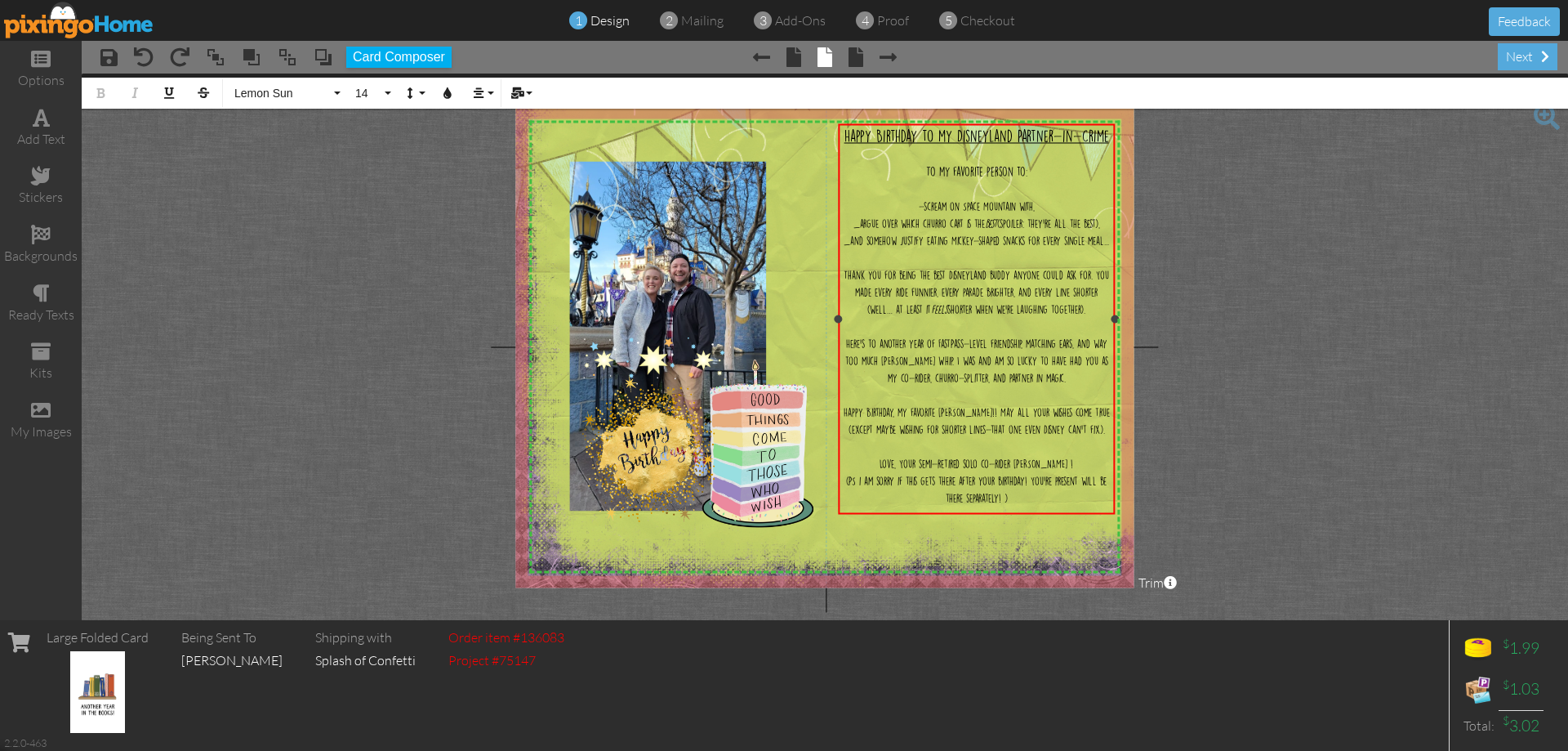
click at [853, 224] on span "_argue over which churro cart is the best (spoiler: they’re all the best)," at bounding box center [976, 222] width 247 height 9
click at [862, 241] on span "_and somehow justify eating Mickey-shaped snacks for every single meal..." at bounding box center [976, 240] width 265 height 9
click at [1058, 380] on div "Here’s to another year of FastPass-level friendship, matching ears, and way too…" at bounding box center [977, 360] width 269 height 52
click at [1021, 355] on span "Here’s to another year of FastPass-level friendship, matching ears, and way too…" at bounding box center [977, 361] width 263 height 43
click at [1027, 355] on span "Here’s to another year of FastPass-level friendship, matching ears, and way too…" at bounding box center [977, 361] width 263 height 43
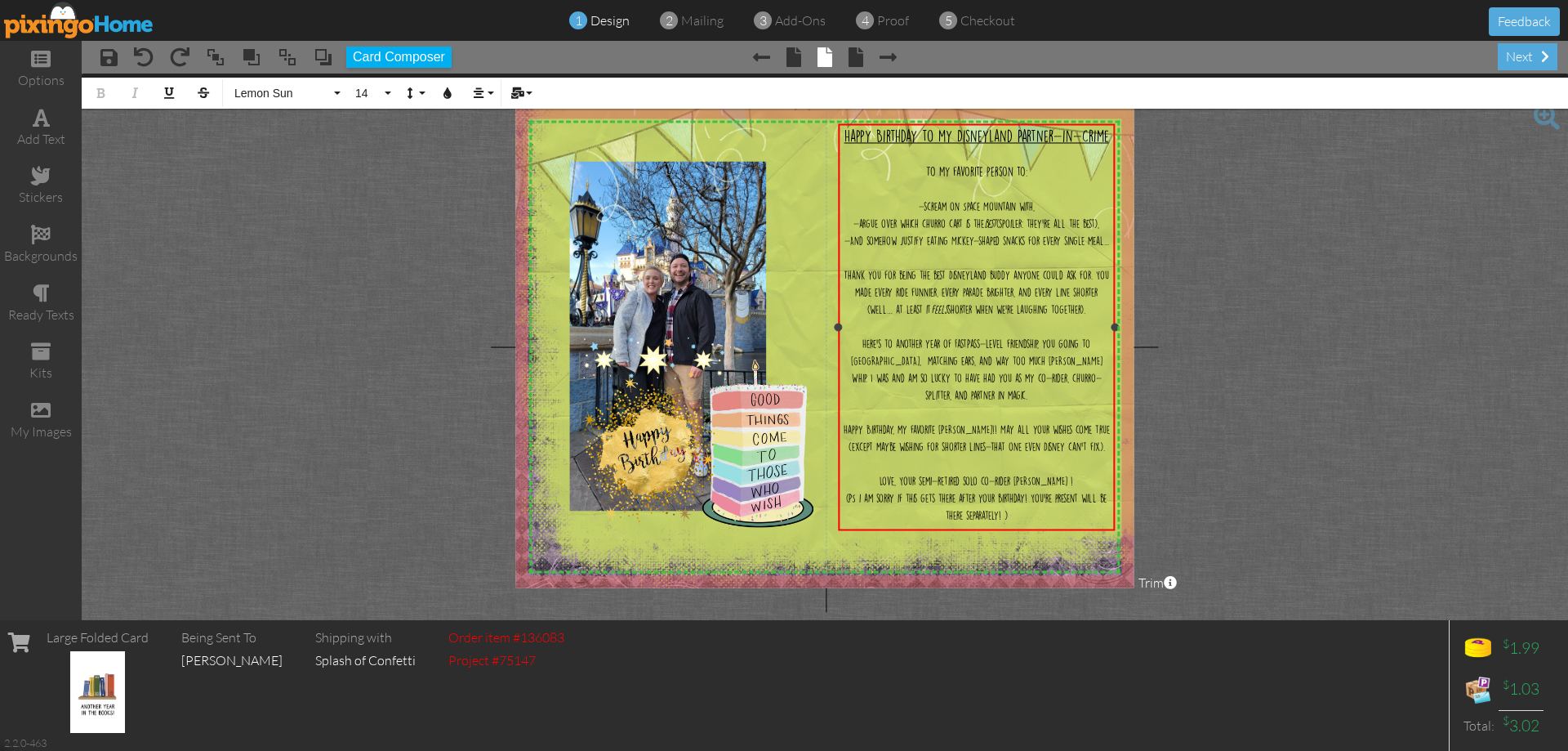
click at [1072, 372] on span "Here’s to another year of FastPass-level friendship, you going to [GEOGRAPHIC_D…" at bounding box center [977, 370] width 252 height 60
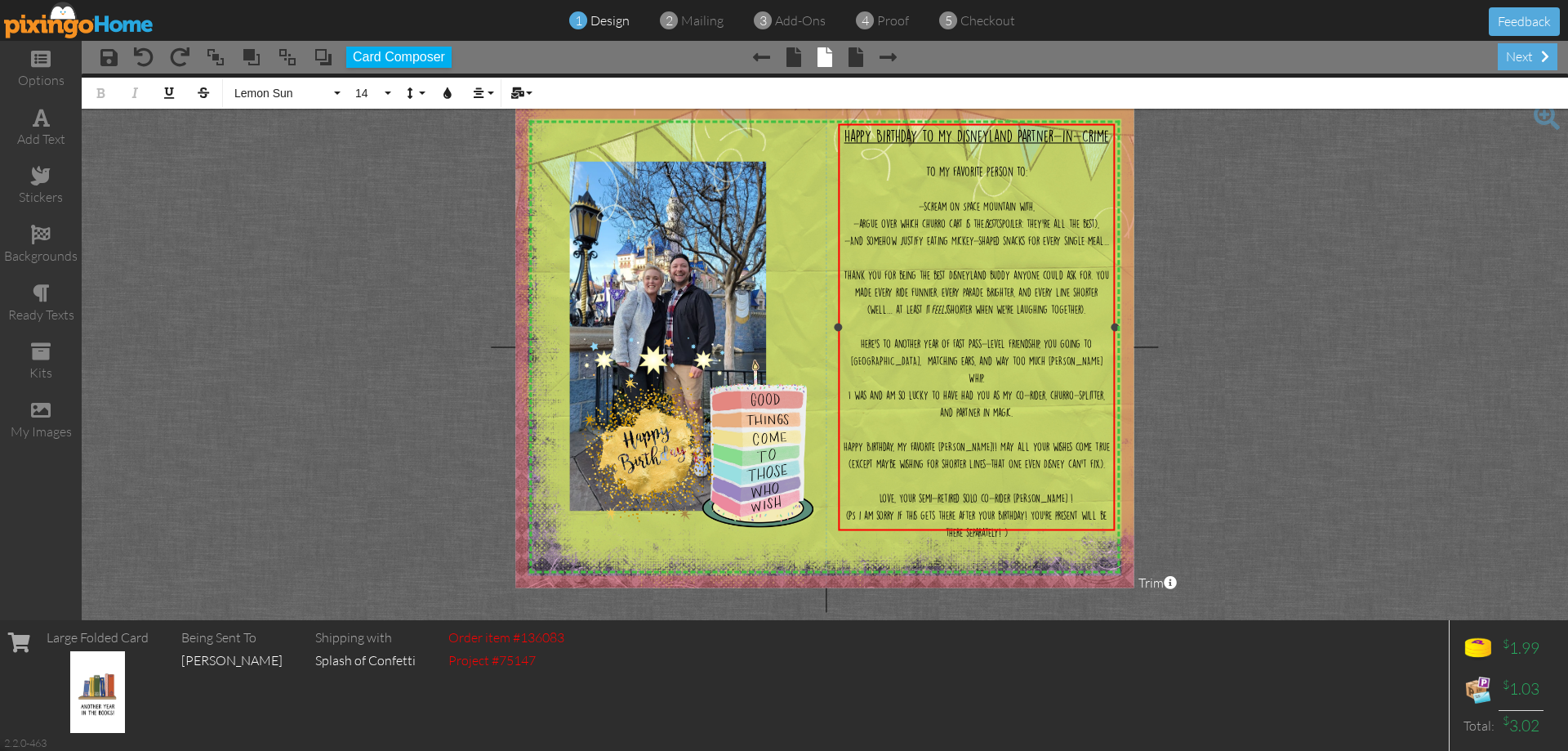
click at [1073, 489] on div "Love, Your semi-retired solo co-rider [PERSON_NAME] !" at bounding box center [977, 497] width 269 height 18
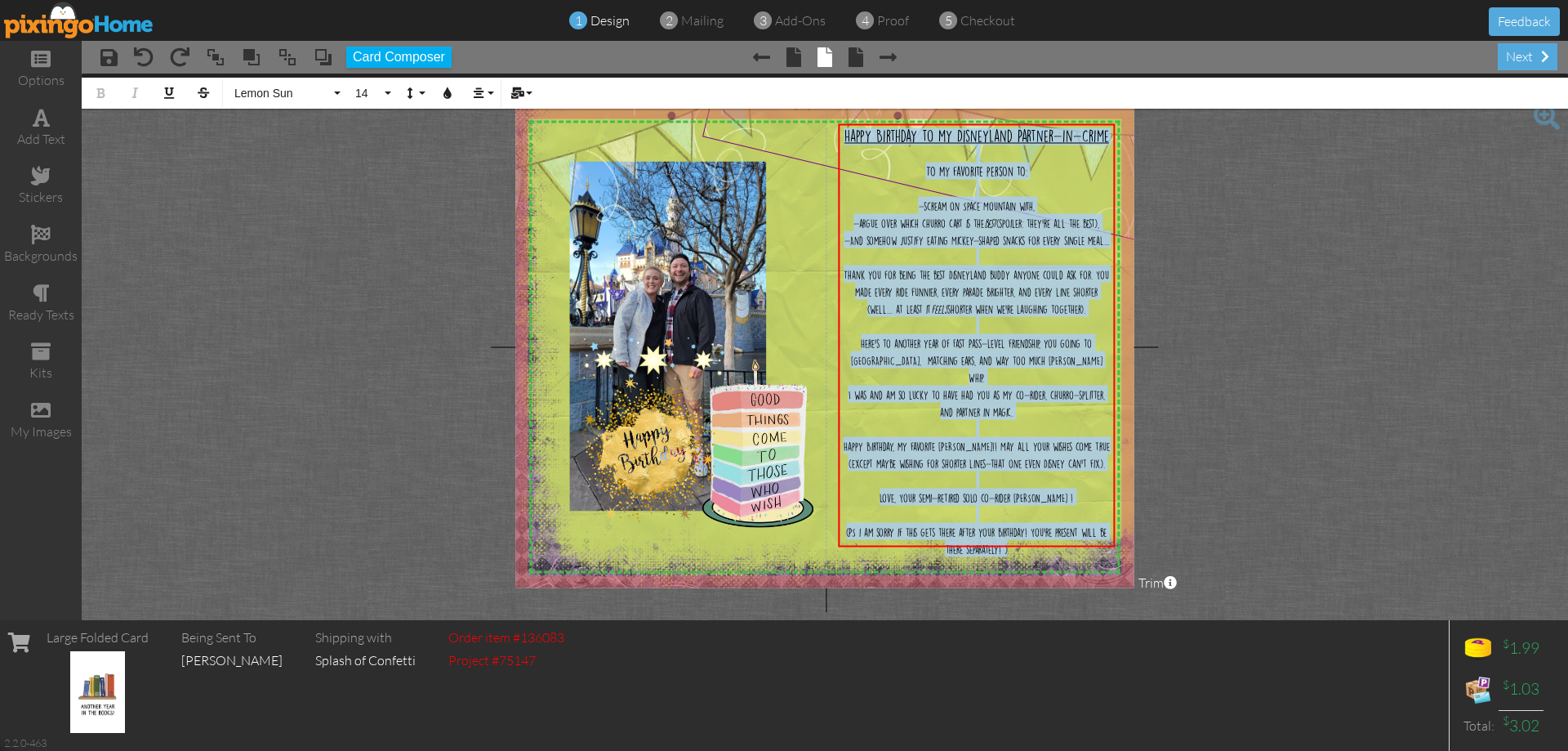
drag, startPoint x: 1024, startPoint y: 540, endPoint x: 795, endPoint y: 124, distance: 474.9
click at [819, 115] on div "X X X X X X X X X X X X X X X X X X X X X X X X X X X X X X X X X X X X X X X X…" at bounding box center [825, 346] width 618 height 481
click at [1034, 183] on div "​" at bounding box center [977, 188] width 269 height 18
click at [441, 91] on button "Colors" at bounding box center [448, 94] width 31 height 31
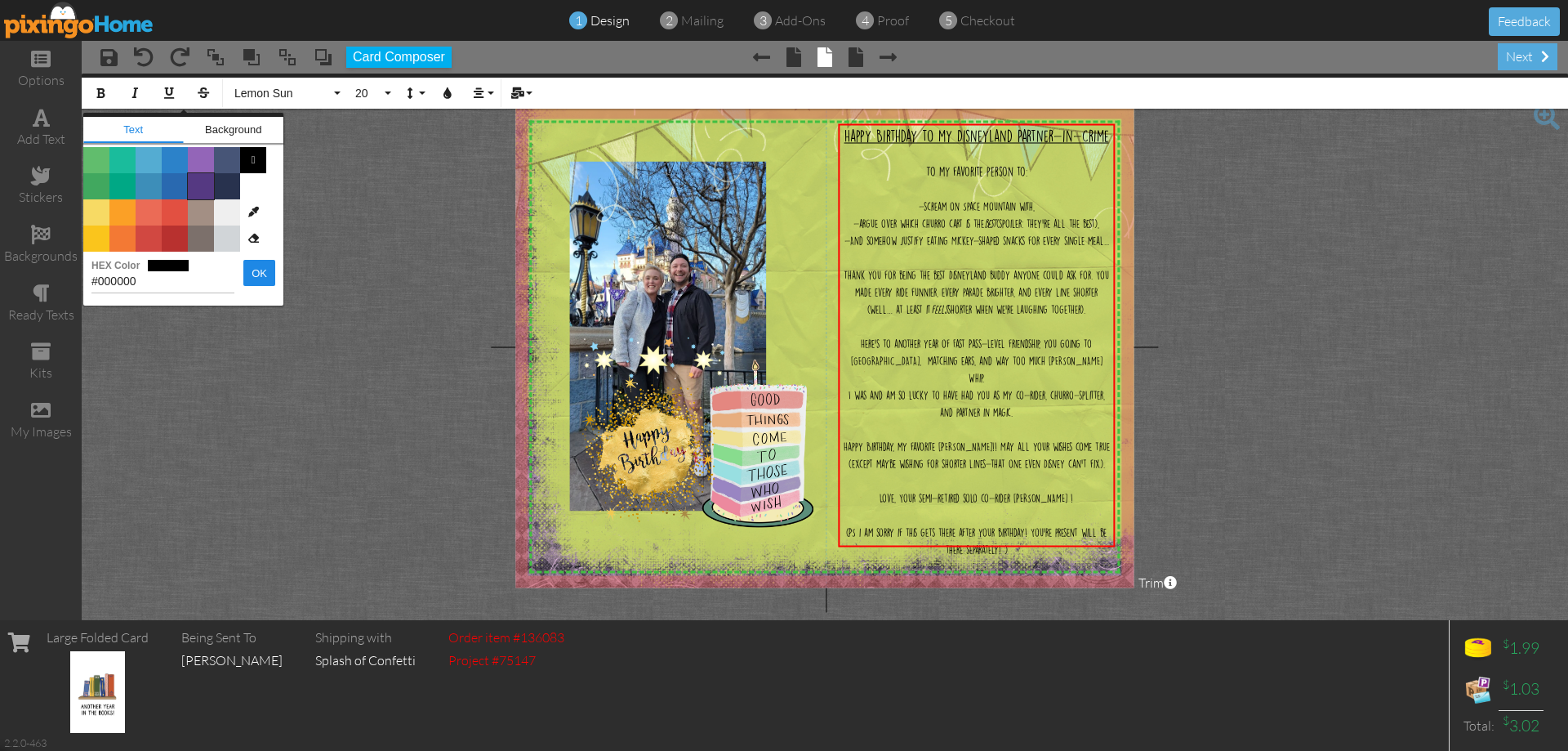
click at [206, 186] on span "Color #553982" at bounding box center [201, 186] width 26 height 26
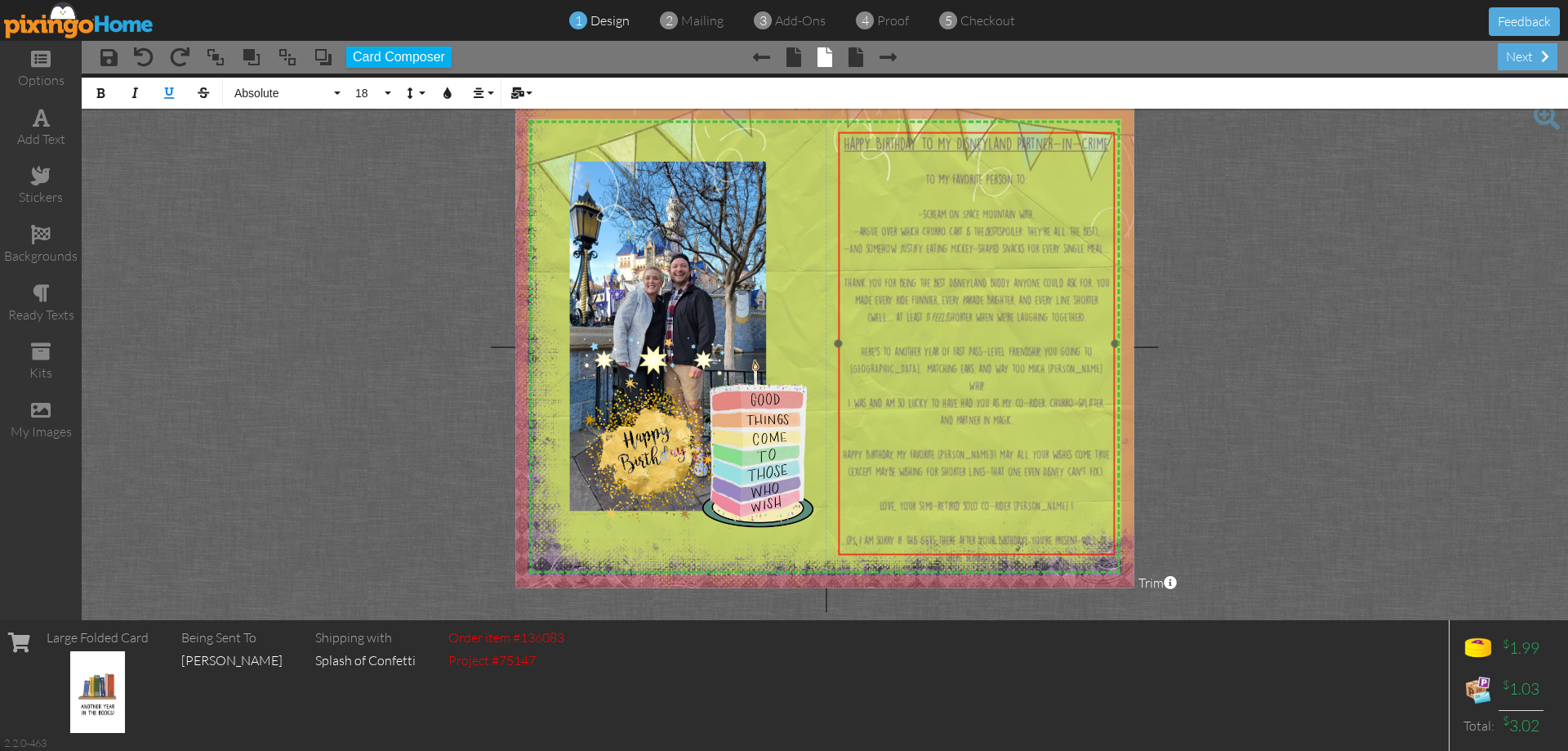
click at [1071, 554] on div "​ Happy Birthday to my Disneyland Partner-in-Crime ​ To my favorite person to :…" at bounding box center [976, 350] width 277 height 436
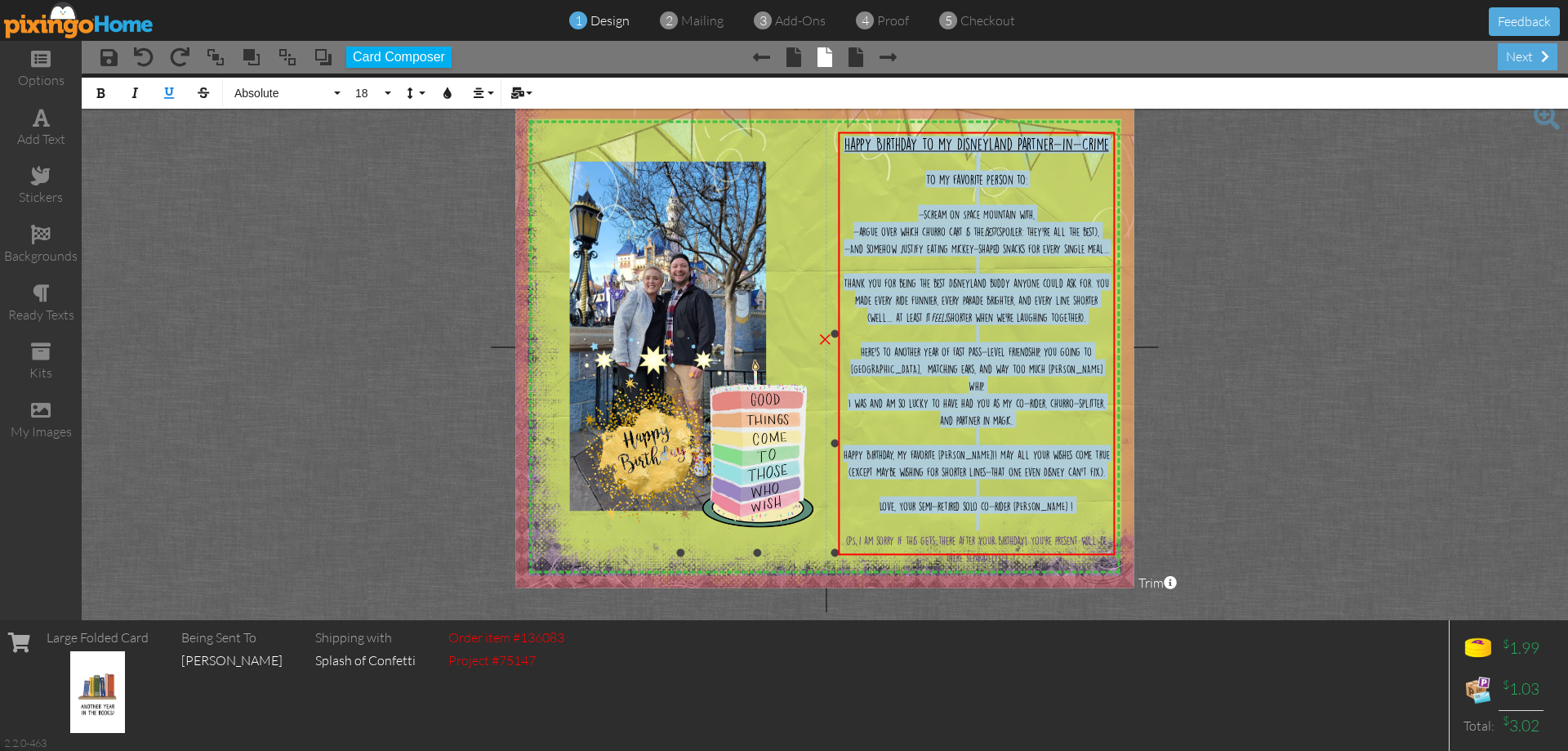
click at [793, 318] on img at bounding box center [837, 258] width 674 height 674
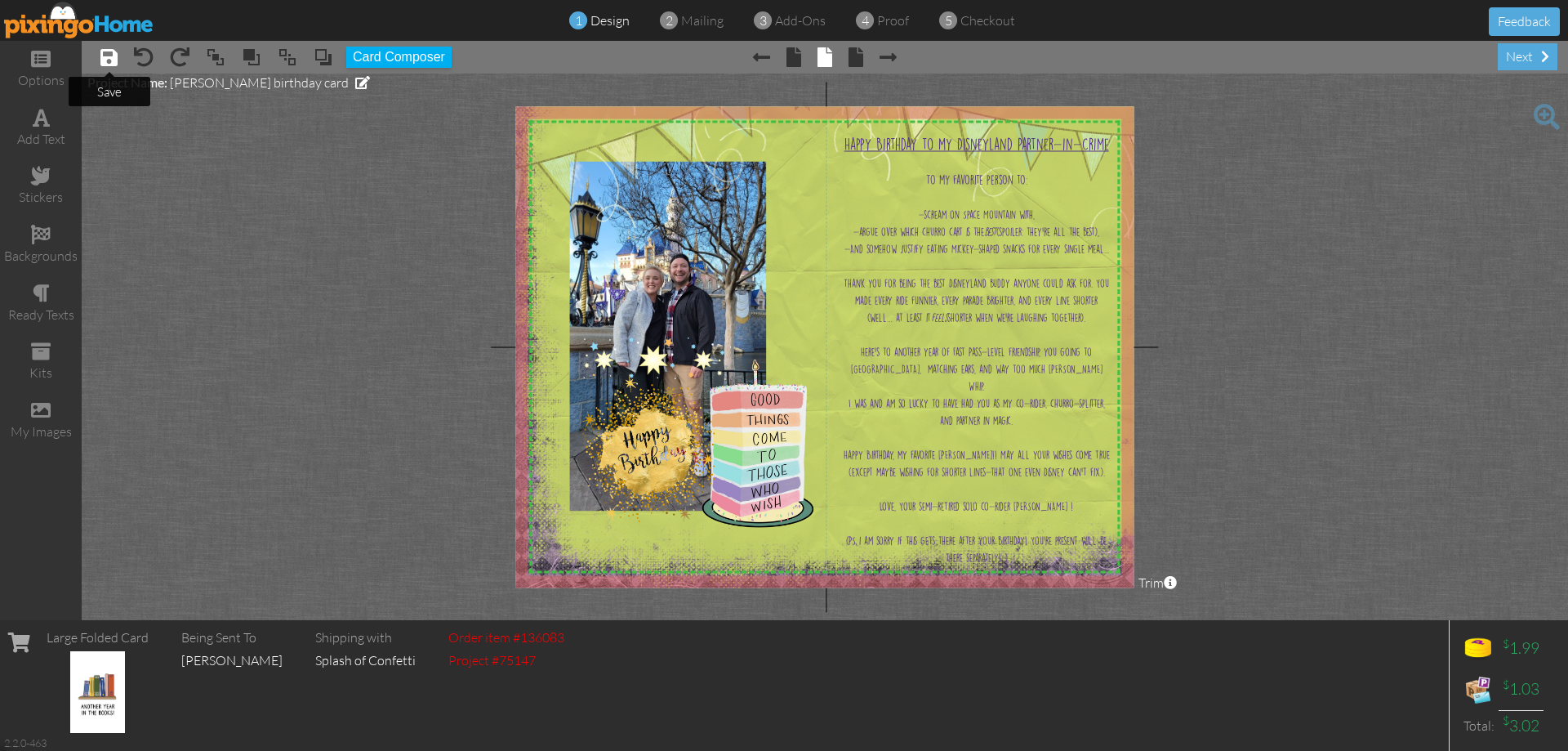
click at [112, 55] on span at bounding box center [109, 58] width 18 height 20
click at [1547, 56] on span at bounding box center [1546, 56] width 8 height 13
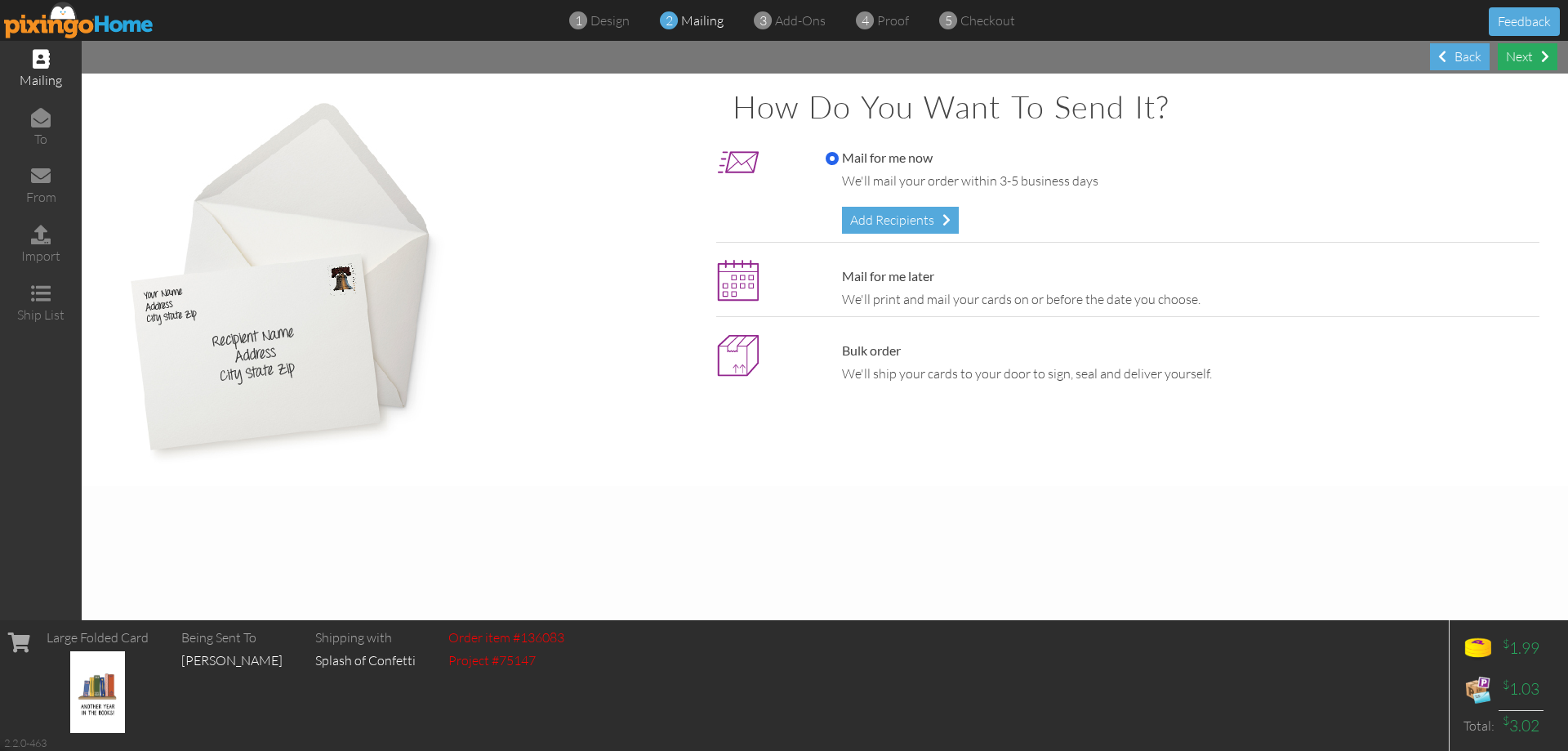
click at [1547, 56] on span at bounding box center [1546, 56] width 8 height 13
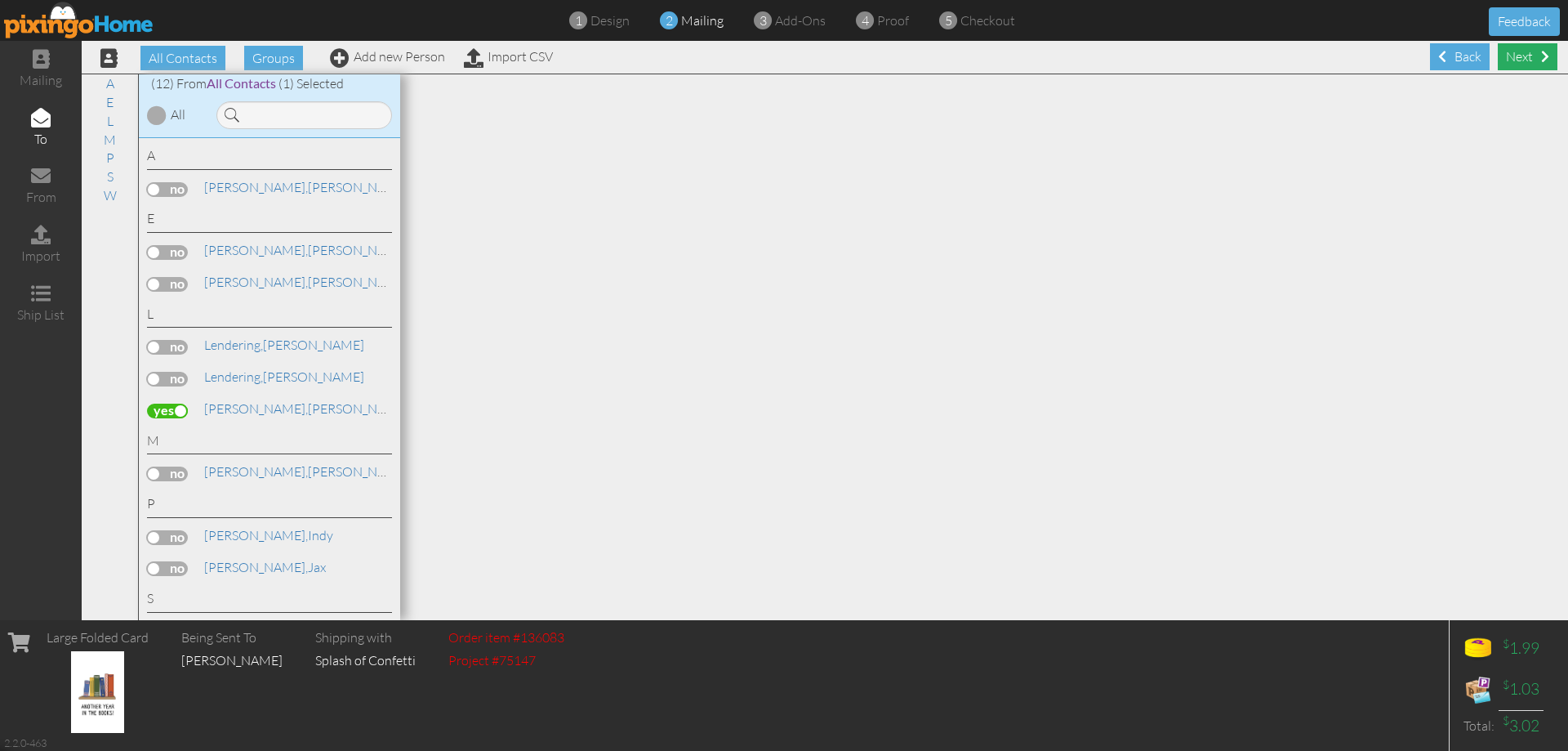
click at [1526, 58] on div "Next" at bounding box center [1527, 57] width 59 height 27
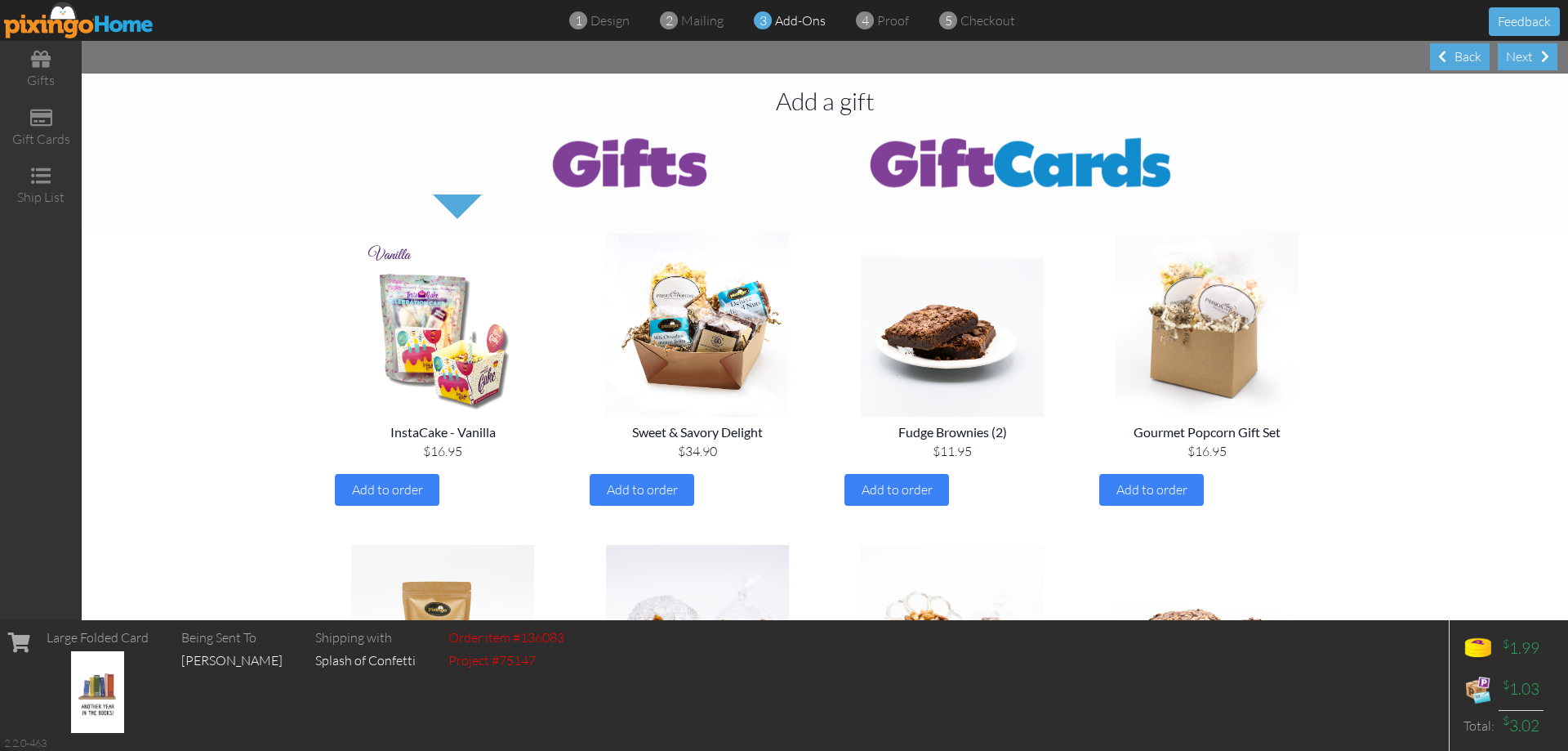
click at [1526, 58] on div "Next" at bounding box center [1527, 57] width 59 height 27
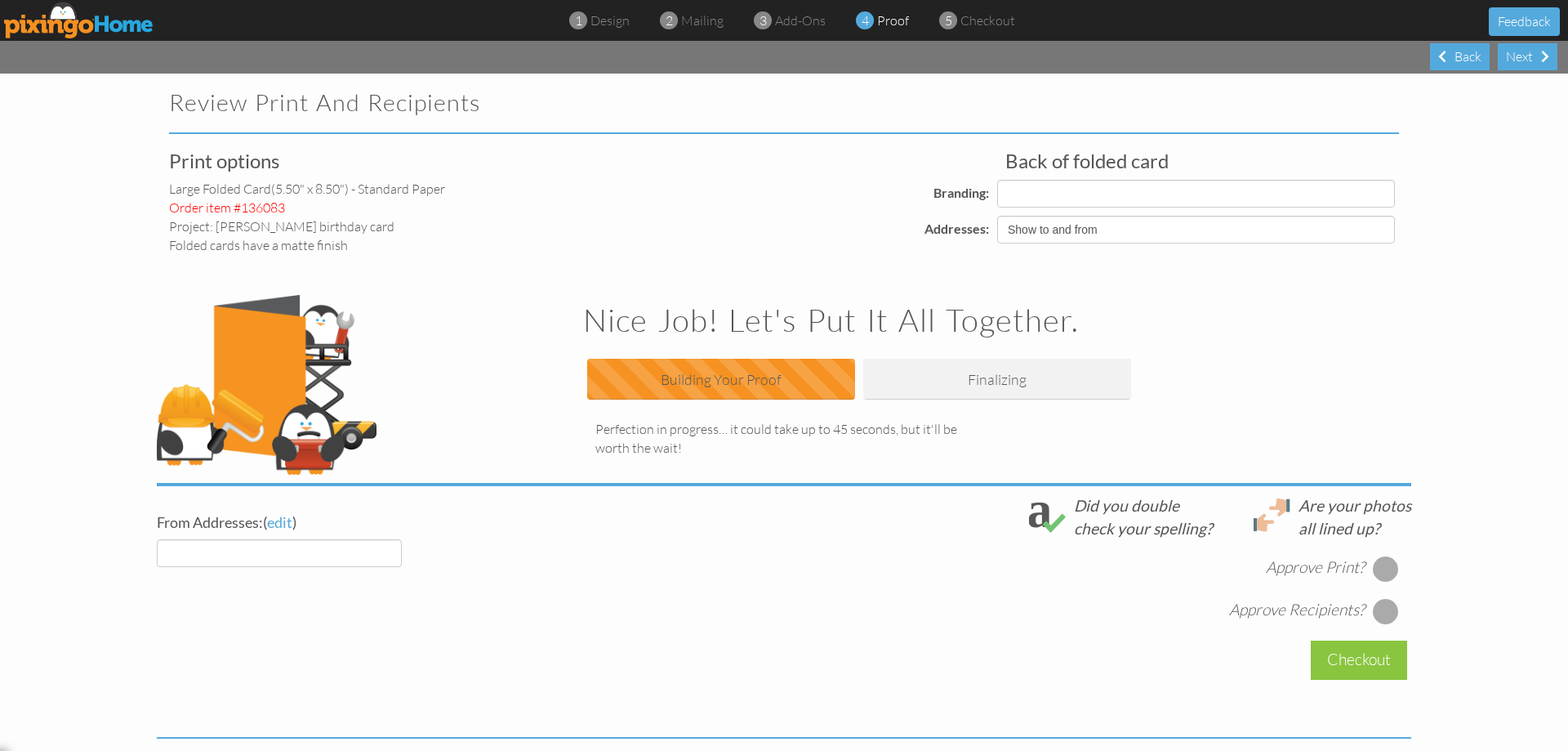
select select "object:2081"
select select "object:2084"
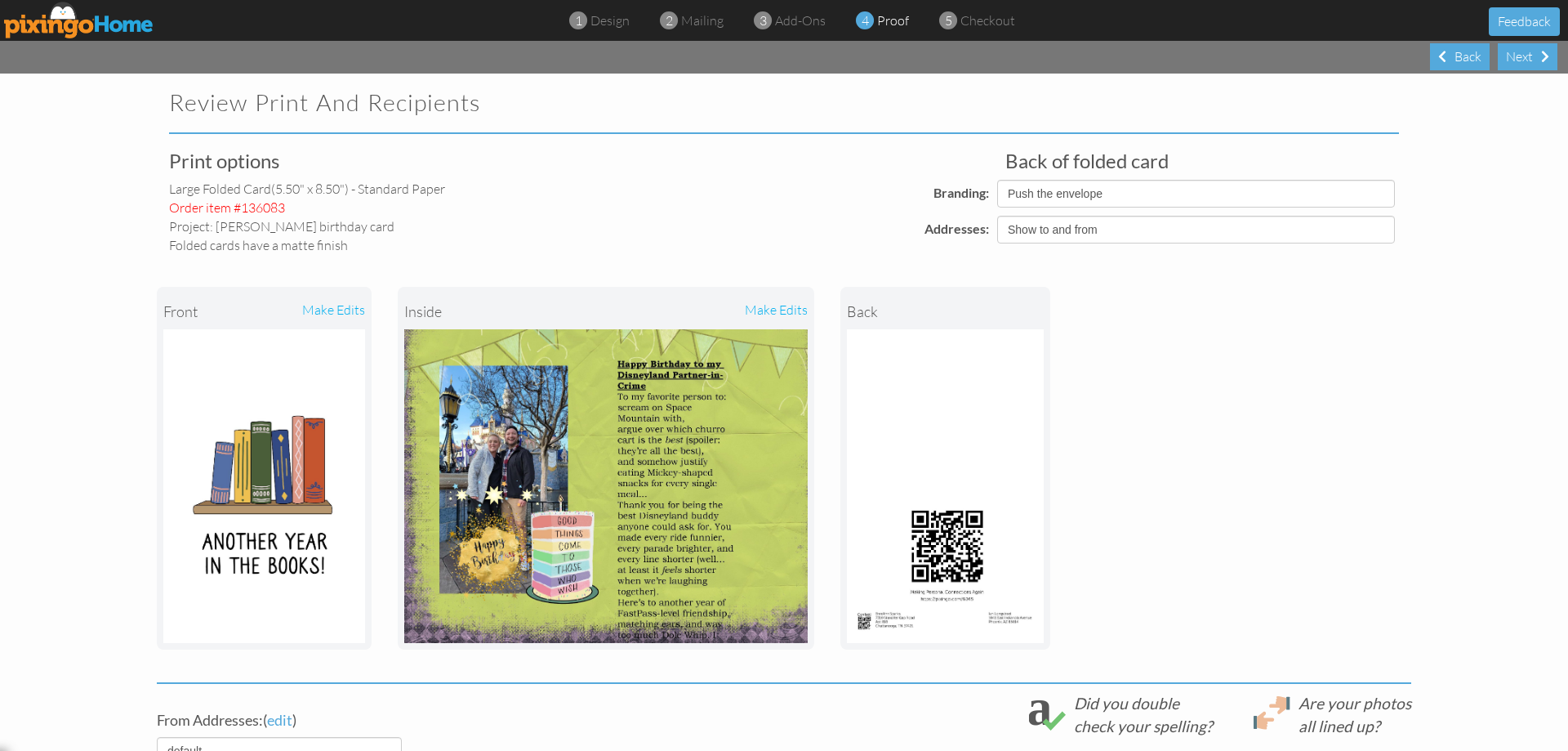
click at [772, 305] on div "make edits" at bounding box center [706, 311] width 202 height 36
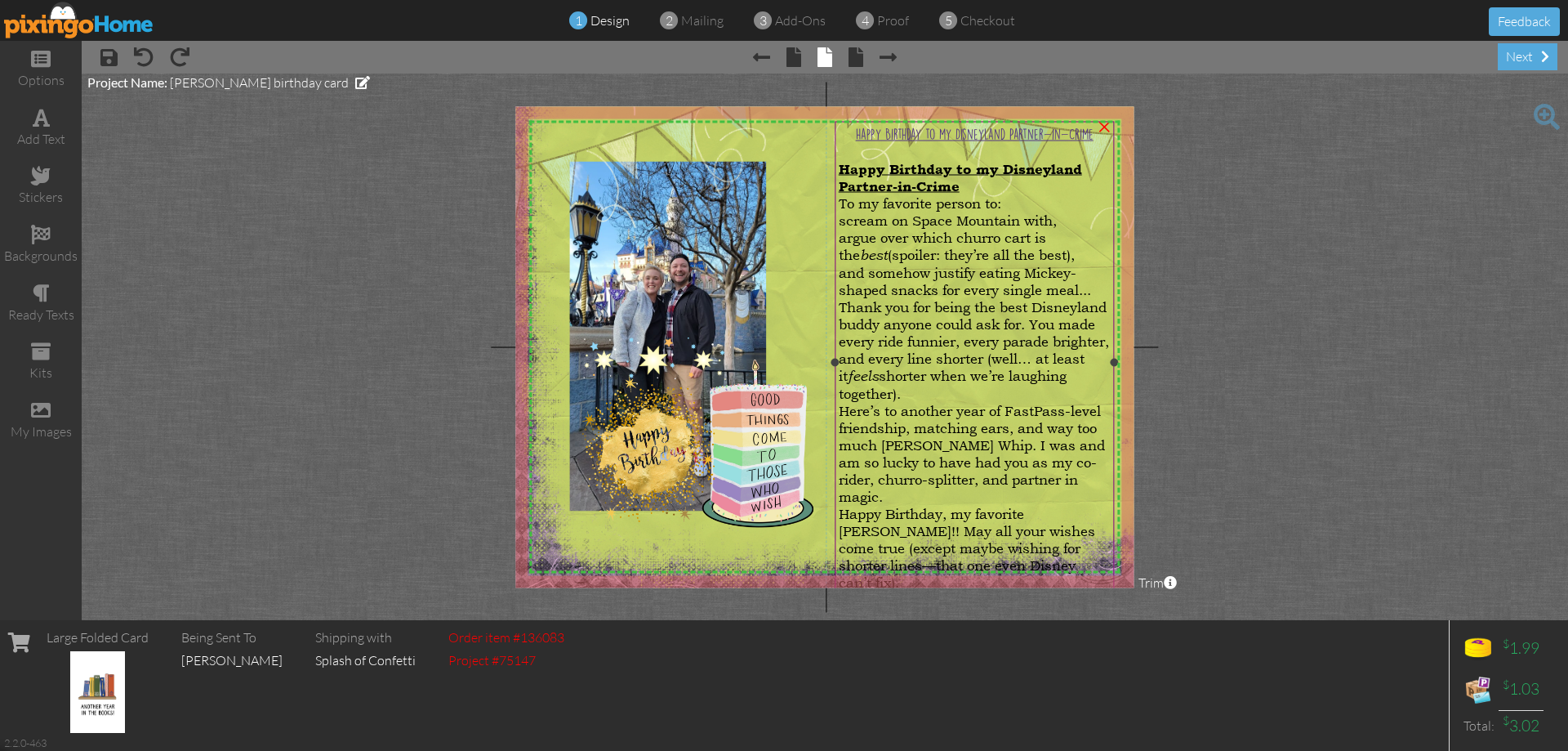
click at [984, 442] on span "Here’s to another year of FastPass-level friendship, matching ears, and way too…" at bounding box center [971, 454] width 266 height 103
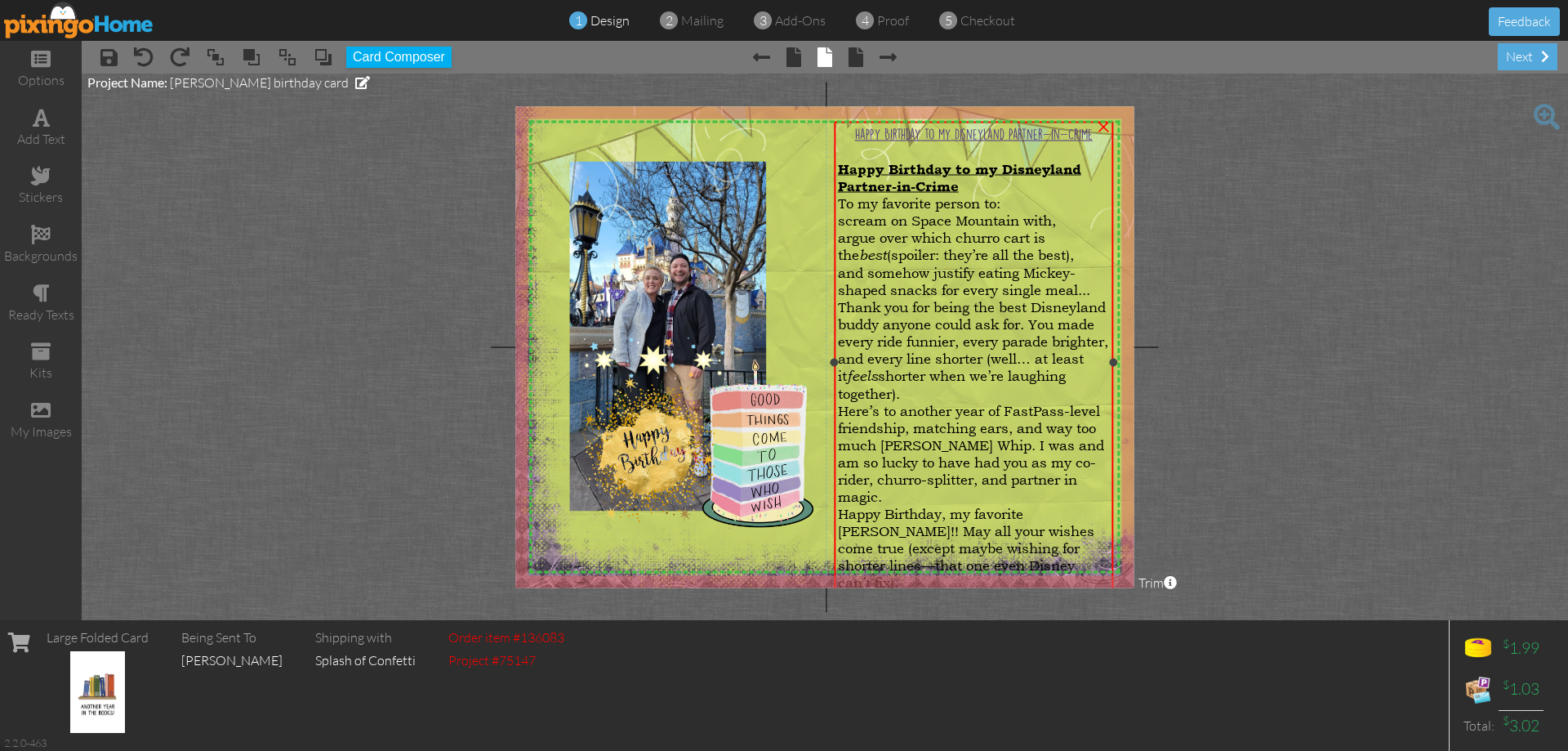
drag, startPoint x: 984, startPoint y: 442, endPoint x: 958, endPoint y: 452, distance: 27.9
click at [958, 452] on span "Here’s to another year of FastPass-level friendship, matching ears, and way too…" at bounding box center [970, 454] width 266 height 103
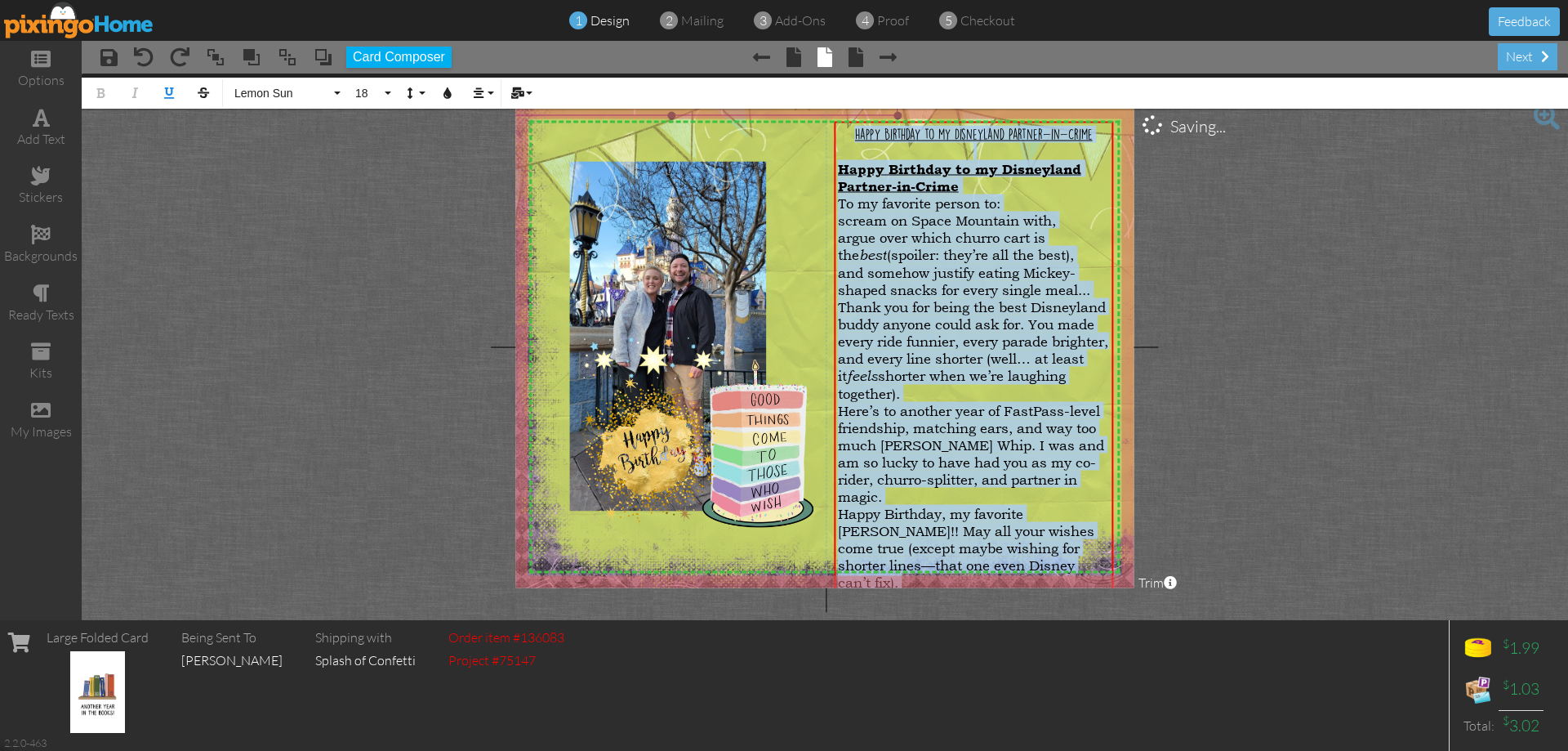
drag, startPoint x: 923, startPoint y: 559, endPoint x: 789, endPoint y: 114, distance: 464.7
click at [792, 114] on div "X X X X X X X X X X X X X X X X X X X X X X X X X X X X X X X X X X X X X X X X…" at bounding box center [825, 346] width 618 height 481
click at [374, 85] on button "18" at bounding box center [371, 94] width 48 height 31
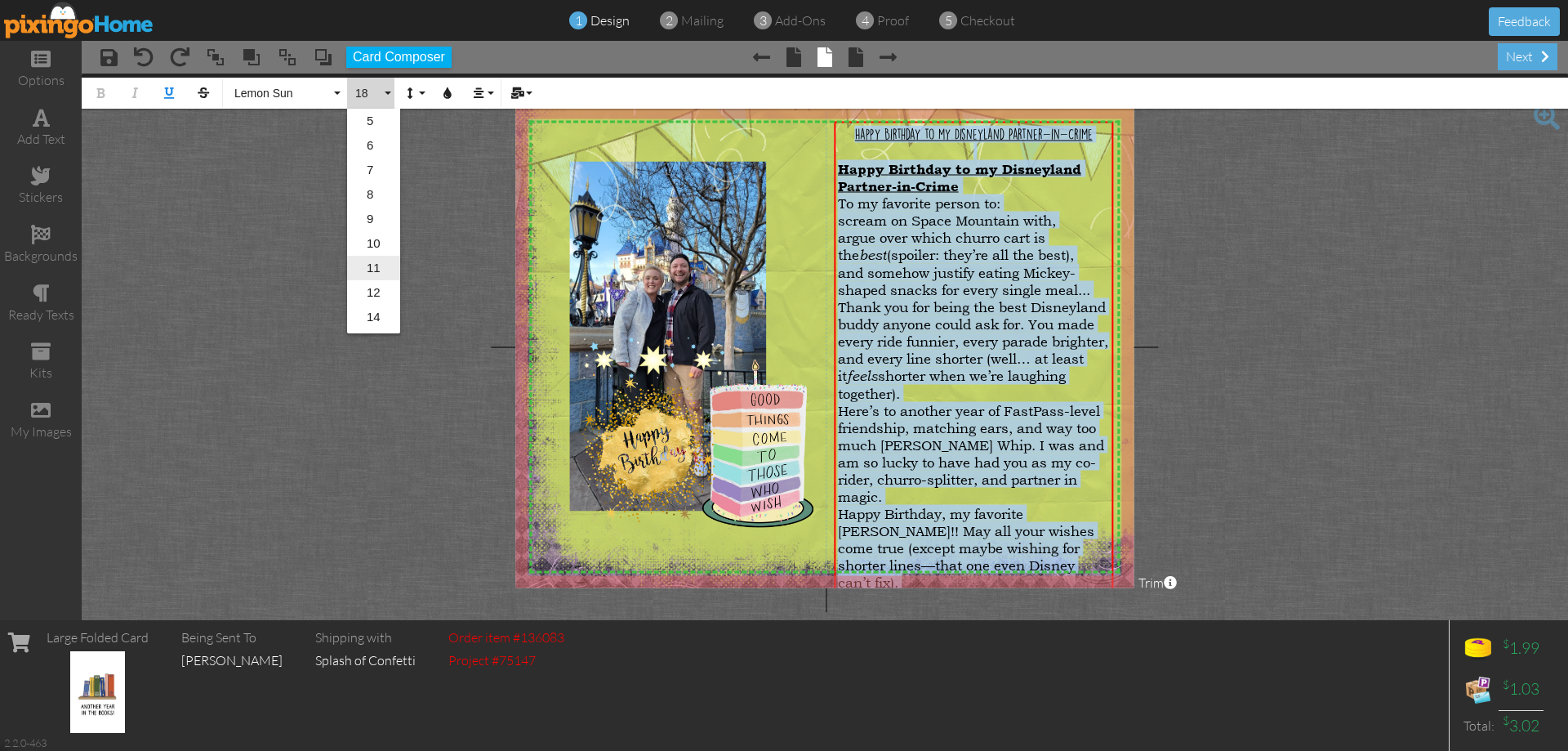
click at [383, 265] on link "11" at bounding box center [373, 267] width 53 height 24
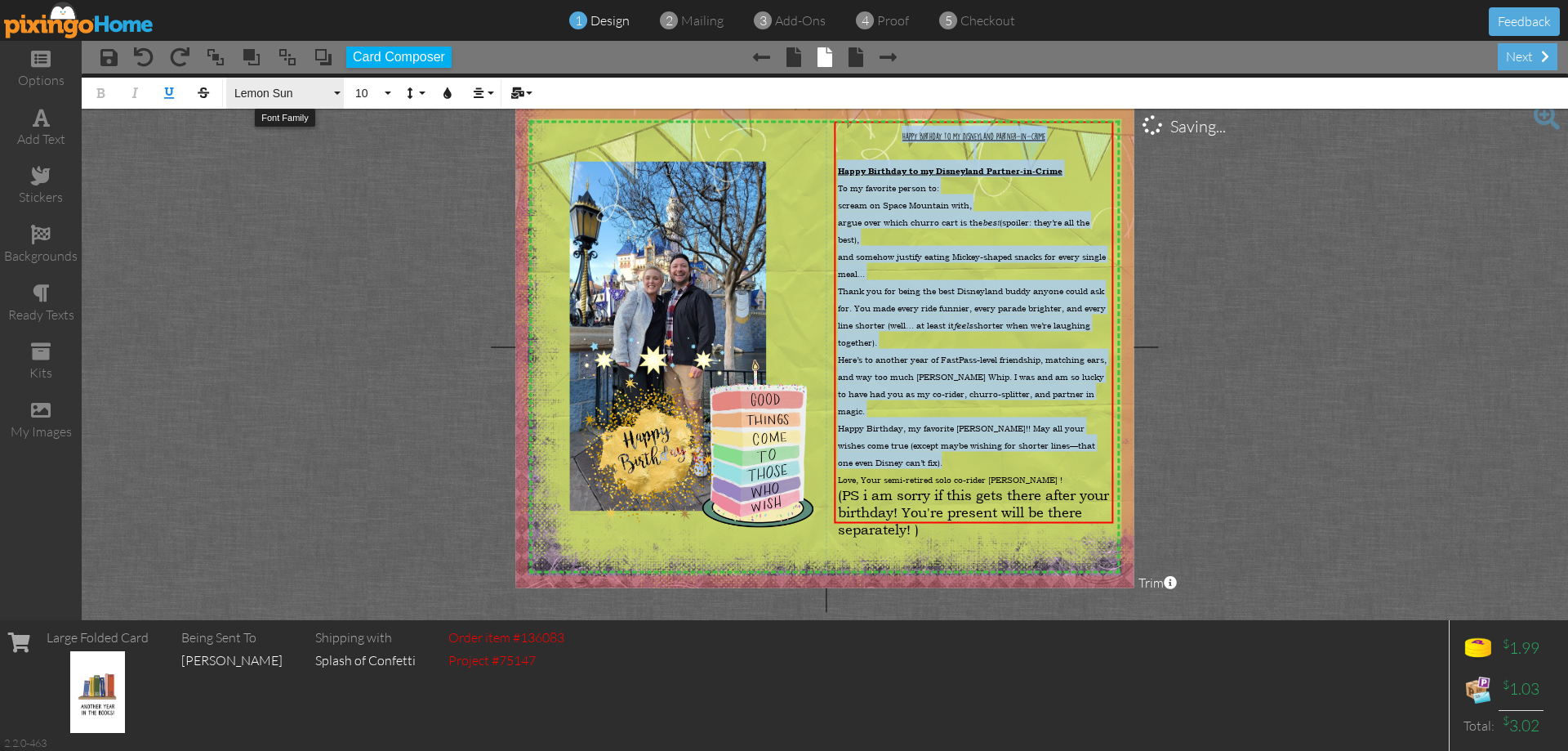
click at [331, 100] on button "Lemon Sun" at bounding box center [285, 94] width 118 height 31
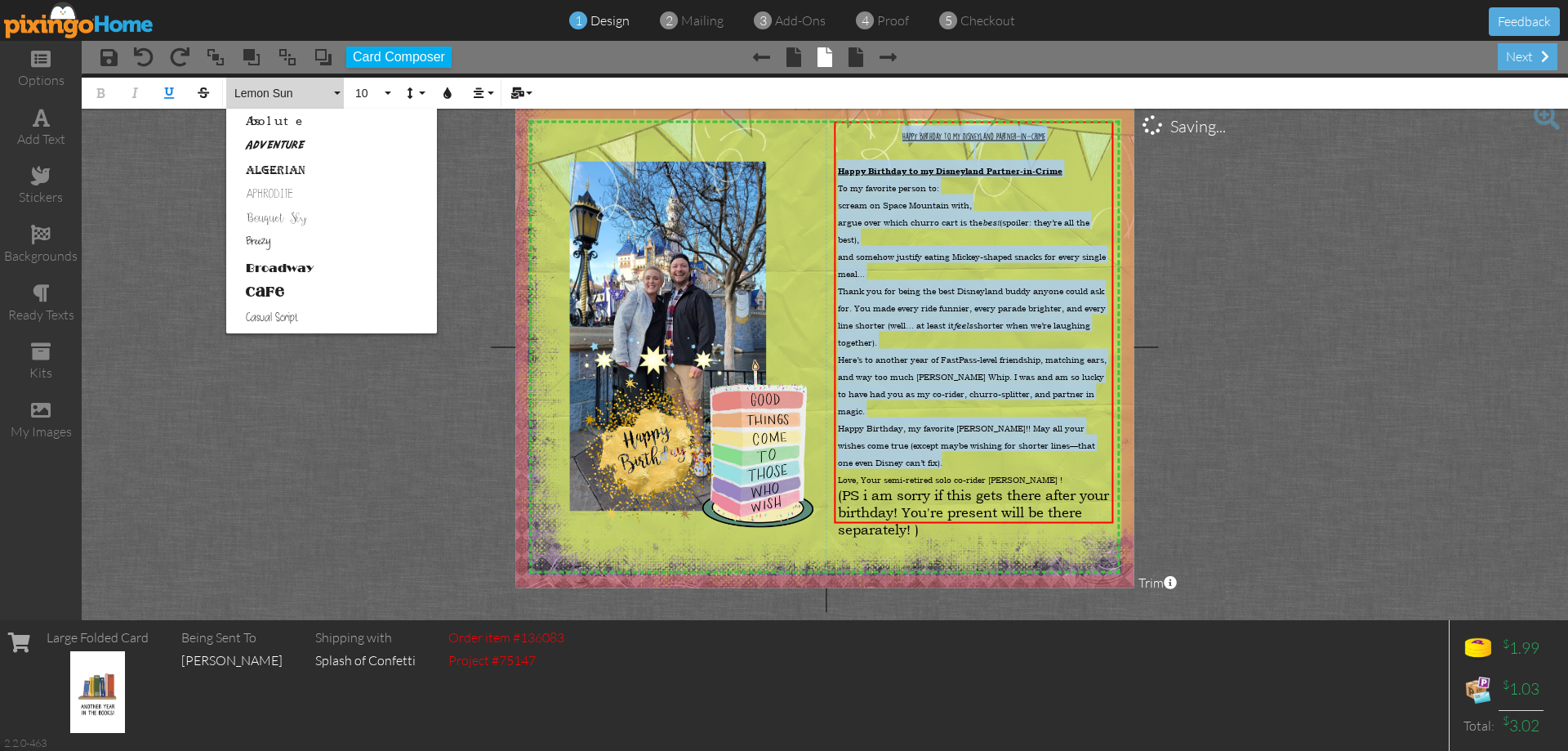
scroll to position [537, 0]
click at [300, 214] on link "Lemon Sun" at bounding box center [332, 220] width 211 height 24
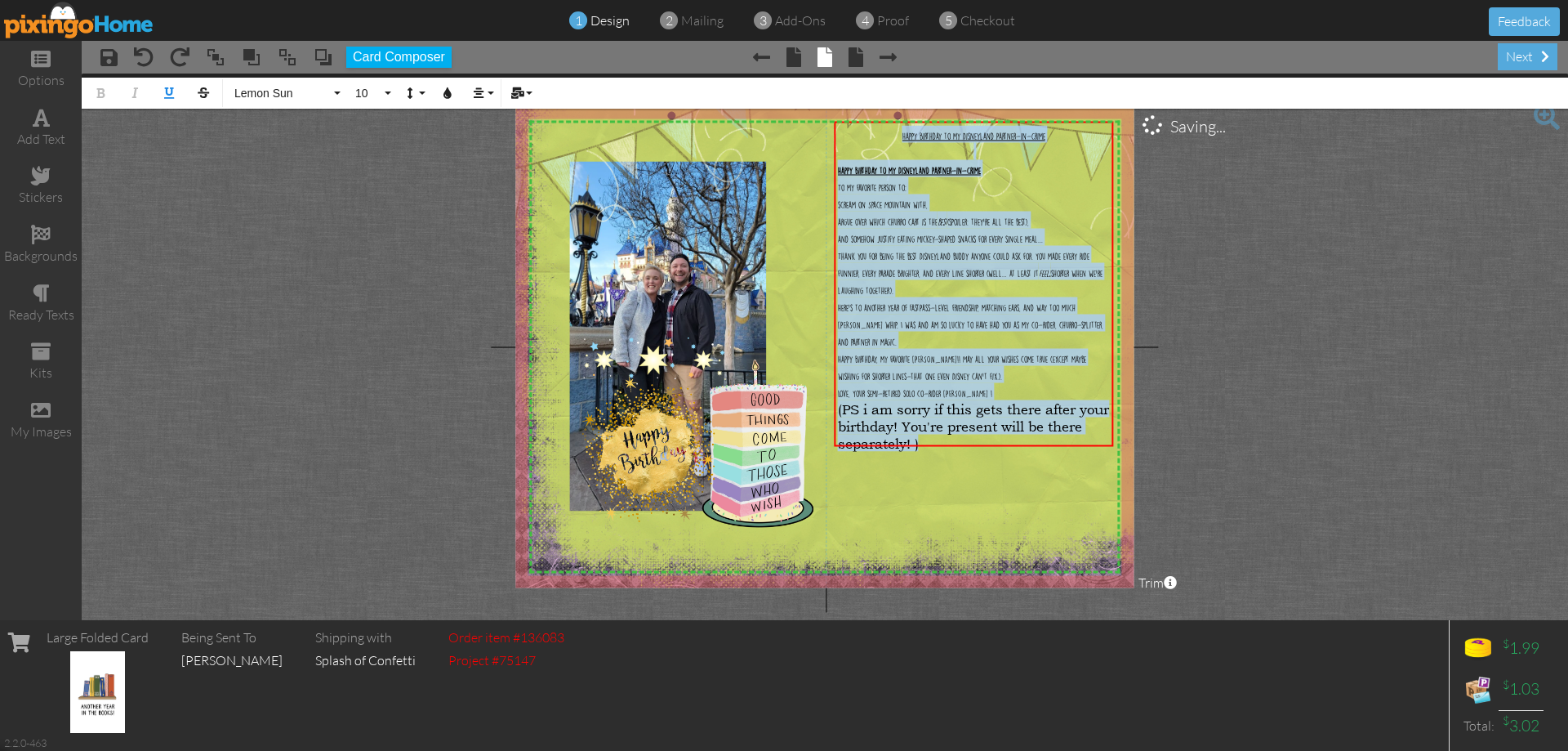
drag, startPoint x: 1004, startPoint y: 430, endPoint x: 425, endPoint y: 132, distance: 651.2
click at [828, 116] on div "X X X X X X X X X X X X X X X X X X X X X X X X X X X X X X X X X X X X X X X X…" at bounding box center [825, 346] width 618 height 481
click at [330, 86] on button "Lemon Sun" at bounding box center [285, 94] width 118 height 31
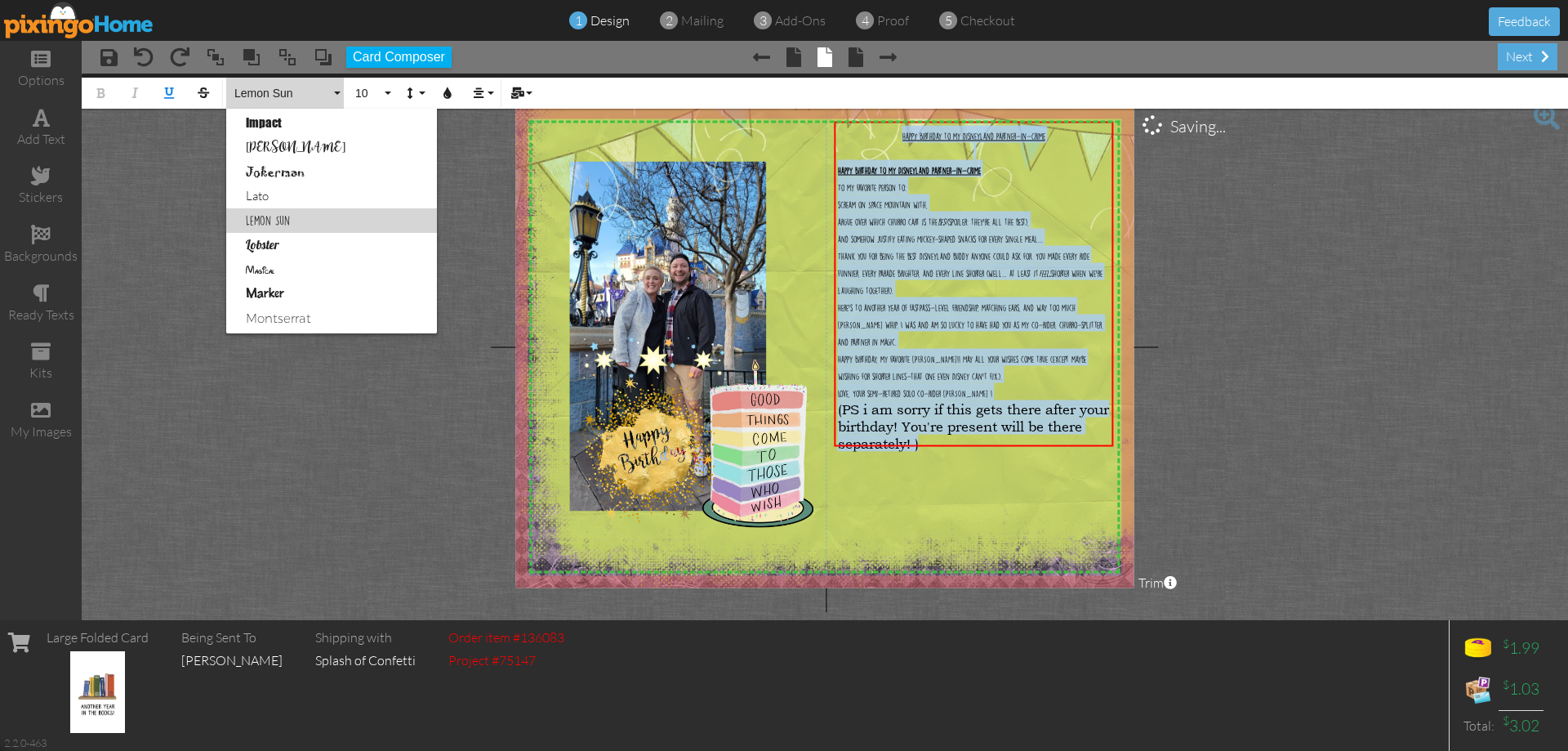
click at [314, 221] on link "Lemon Sun" at bounding box center [332, 220] width 211 height 24
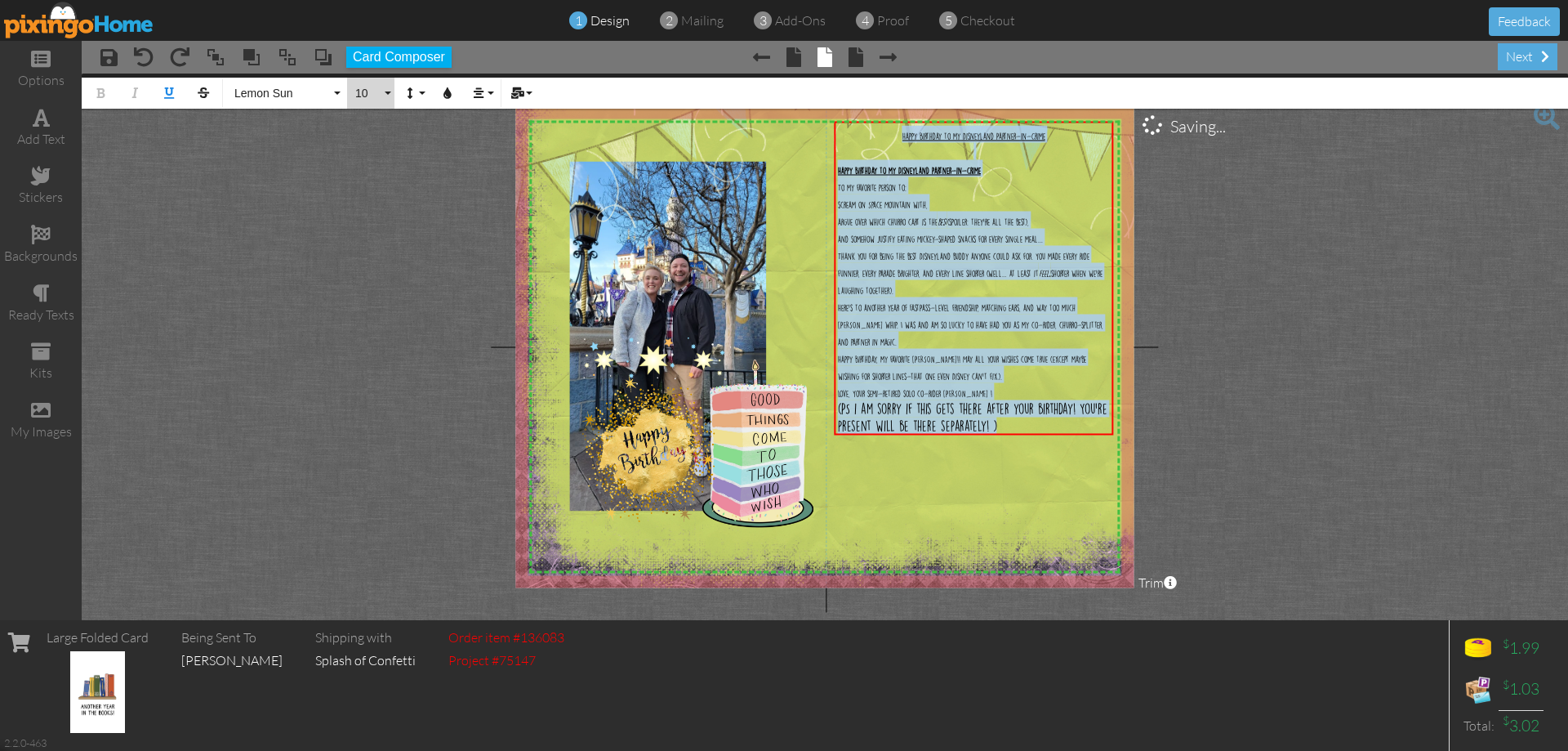
click at [379, 80] on button "10" at bounding box center [371, 94] width 48 height 31
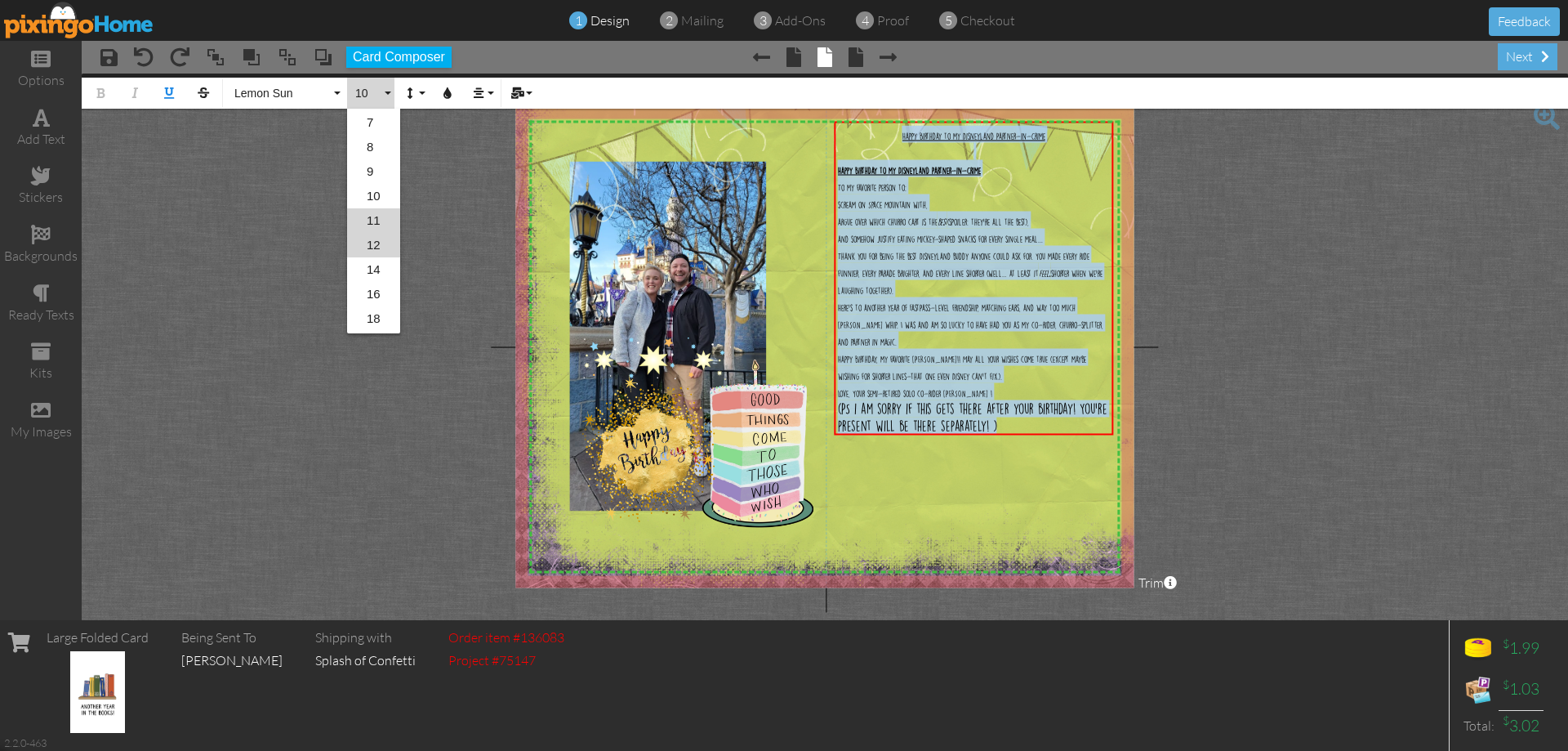
click at [374, 251] on link "12" at bounding box center [373, 245] width 53 height 24
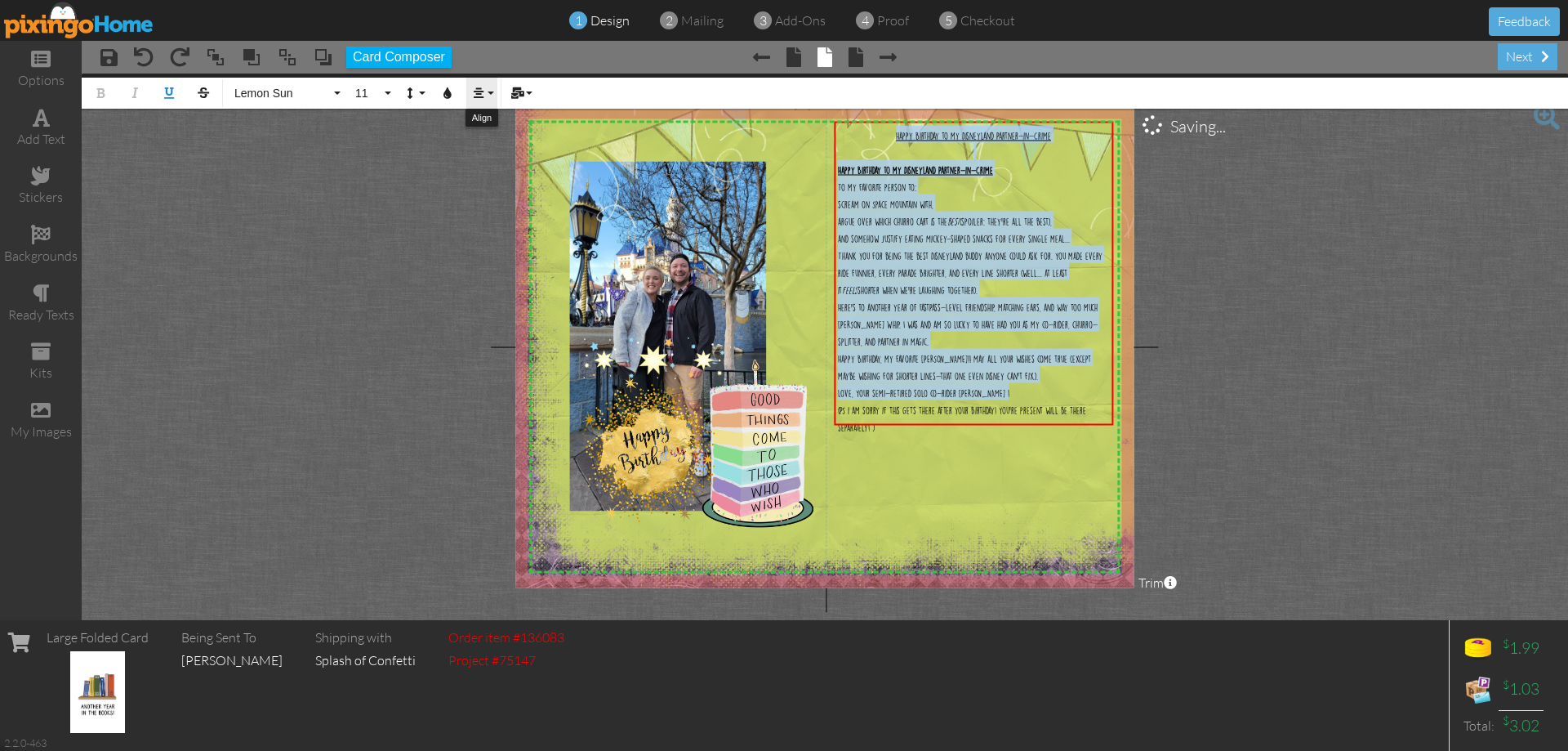
click at [486, 94] on button "Align" at bounding box center [482, 94] width 31 height 31
drag, startPoint x: 501, startPoint y: 143, endPoint x: 563, endPoint y: 181, distance: 72.7
click at [501, 145] on link "[GEOGRAPHIC_DATA]" at bounding box center [490, 145] width 50 height 24
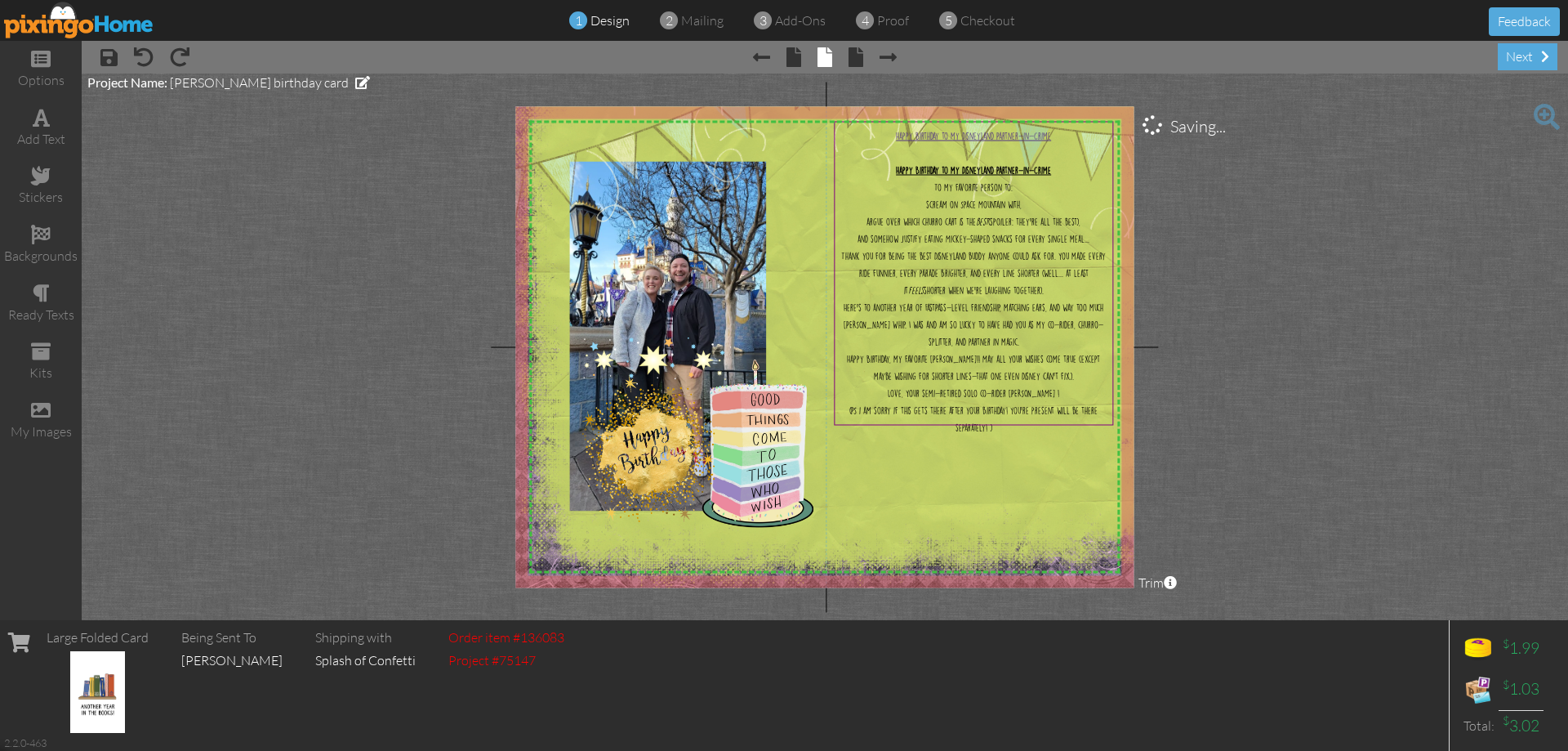
click at [973, 495] on img at bounding box center [837, 258] width 674 height 674
click at [979, 178] on div "To my favorite person to:" at bounding box center [973, 186] width 272 height 18
click at [979, 177] on div "To my favorite person to:" at bounding box center [973, 185] width 272 height 18
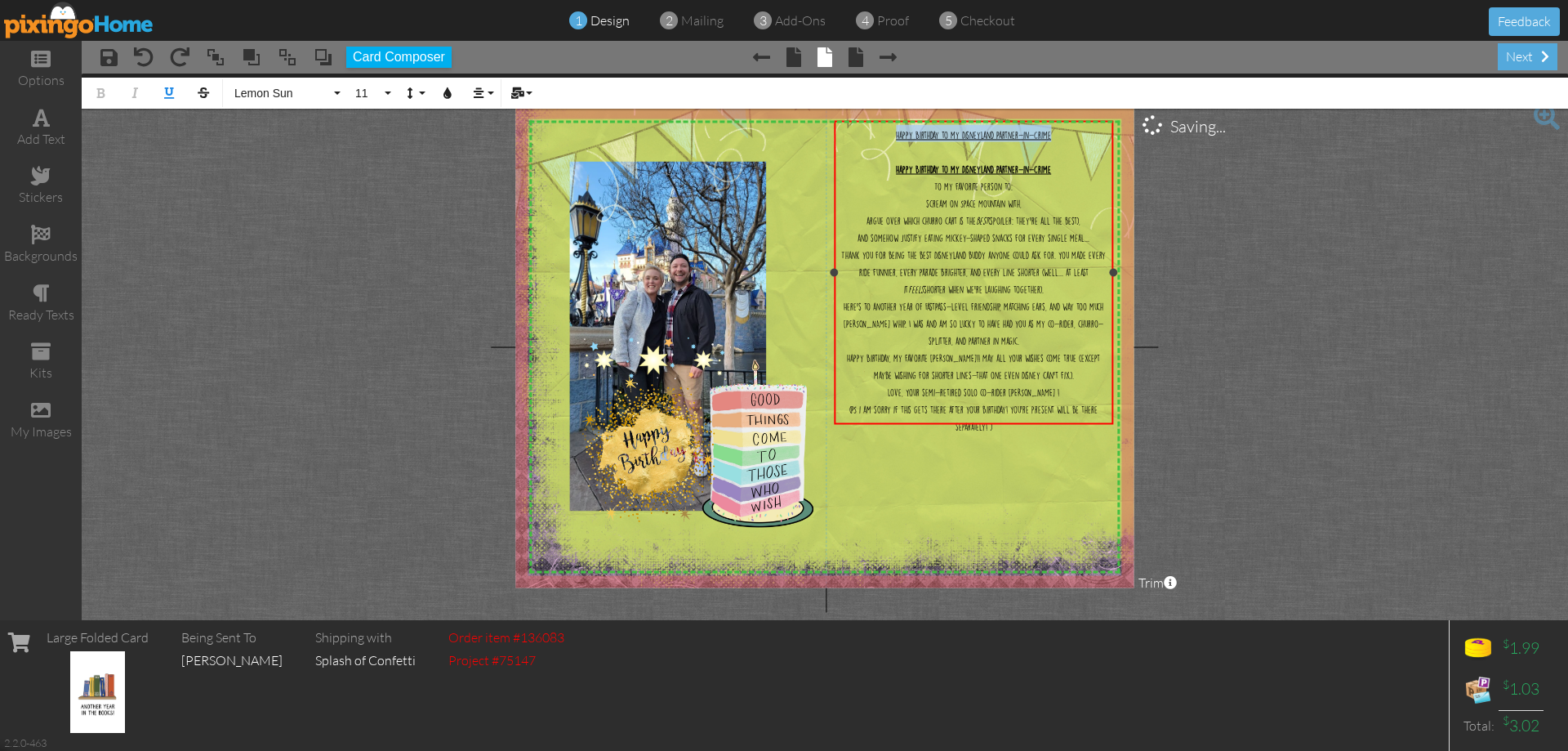
drag, startPoint x: 1053, startPoint y: 138, endPoint x: 895, endPoint y: 143, distance: 158.1
click at [895, 142] on div "Happy Birthday to my Disneyland Partner-in-Crime" at bounding box center [973, 134] width 272 height 18
click at [892, 163] on div "Happy Birthday to my Disneyland Partner-in-Crime" at bounding box center [973, 168] width 272 height 18
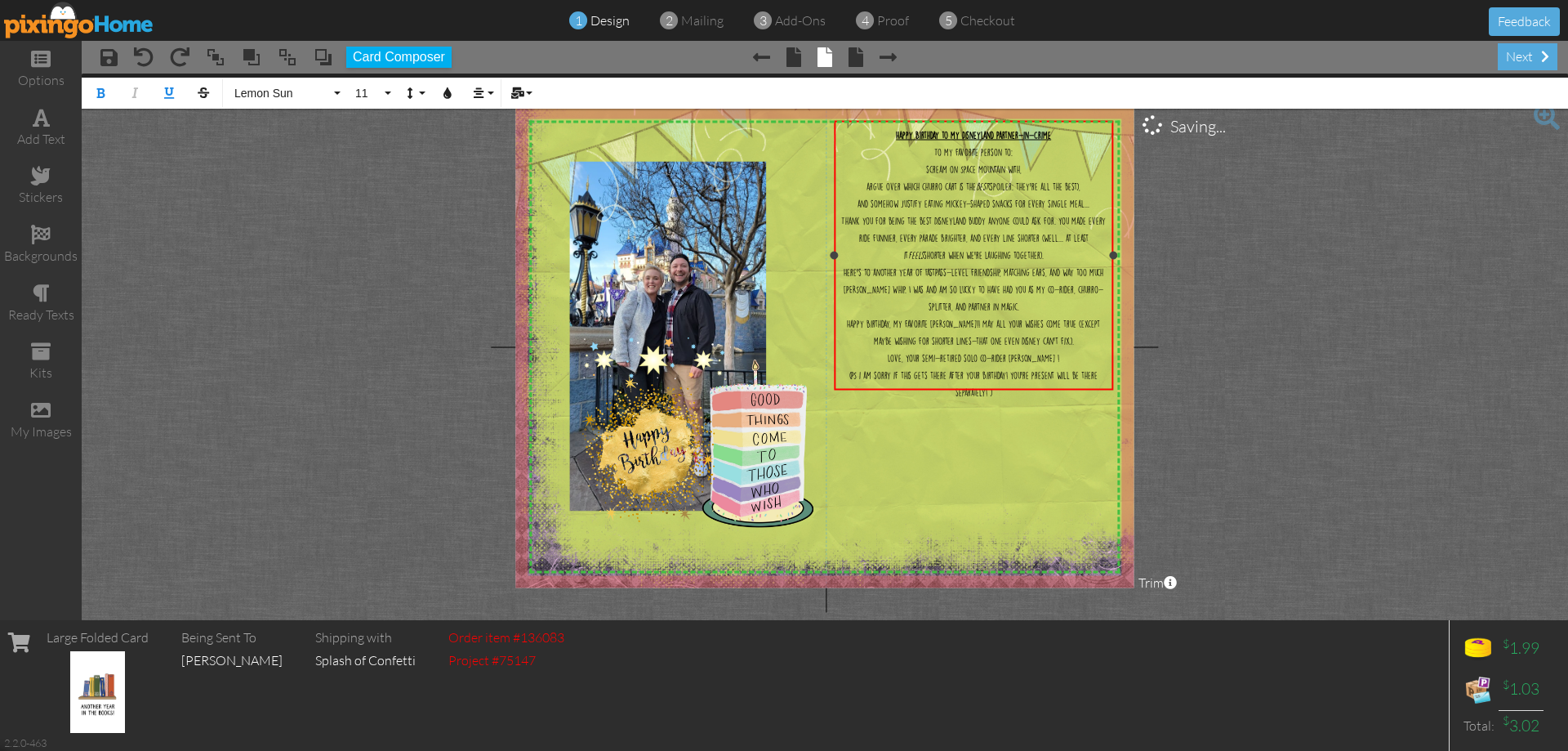
click at [1060, 136] on div "Happy Birthday to my Disneyland Partner-in-Crime" at bounding box center [973, 134] width 272 height 18
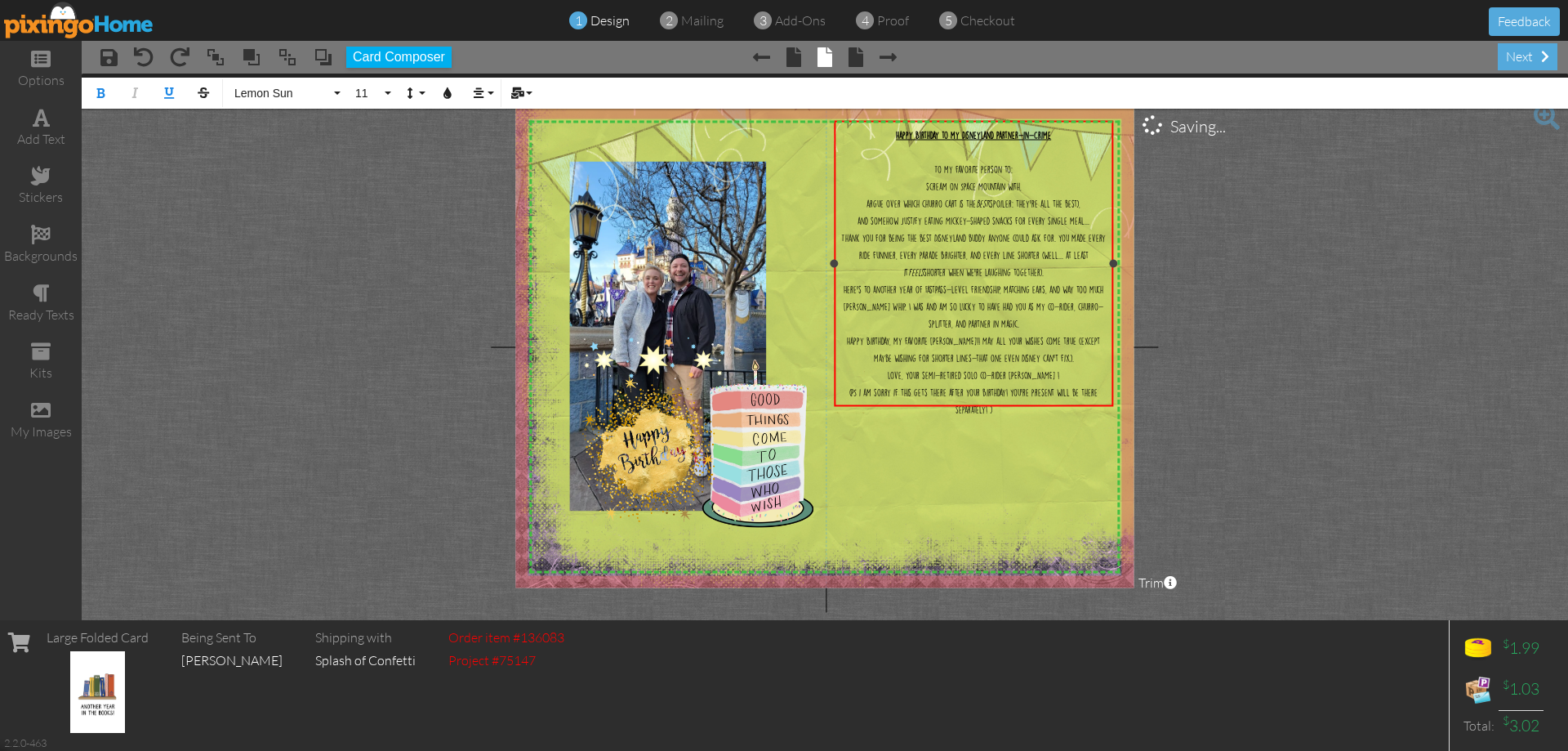
click at [1023, 167] on div "To my favorite person to:" at bounding box center [973, 168] width 272 height 18
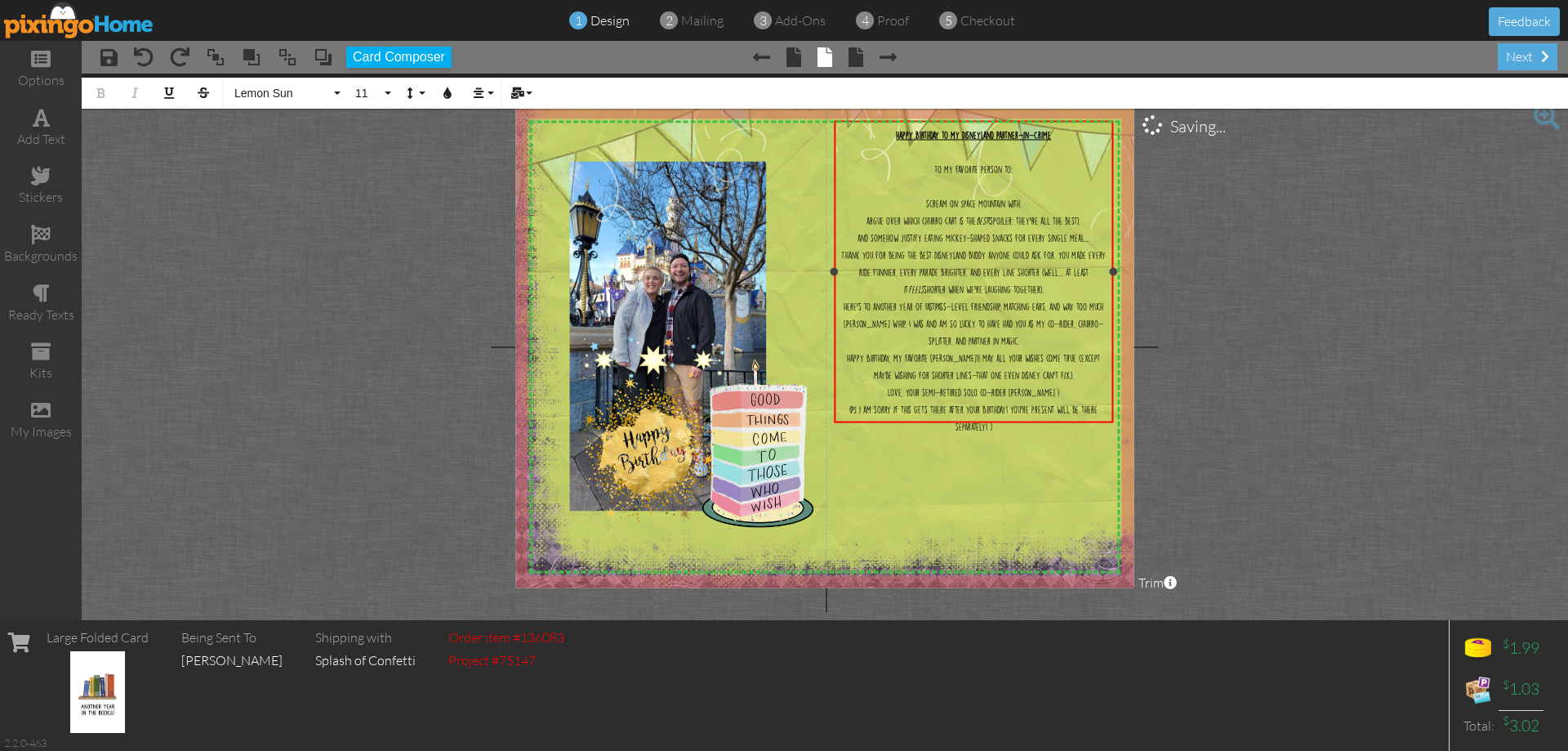
click at [1093, 233] on div "and somehow justify eating Mickey-shaped snacks for every single meal..." at bounding box center [973, 237] width 272 height 18
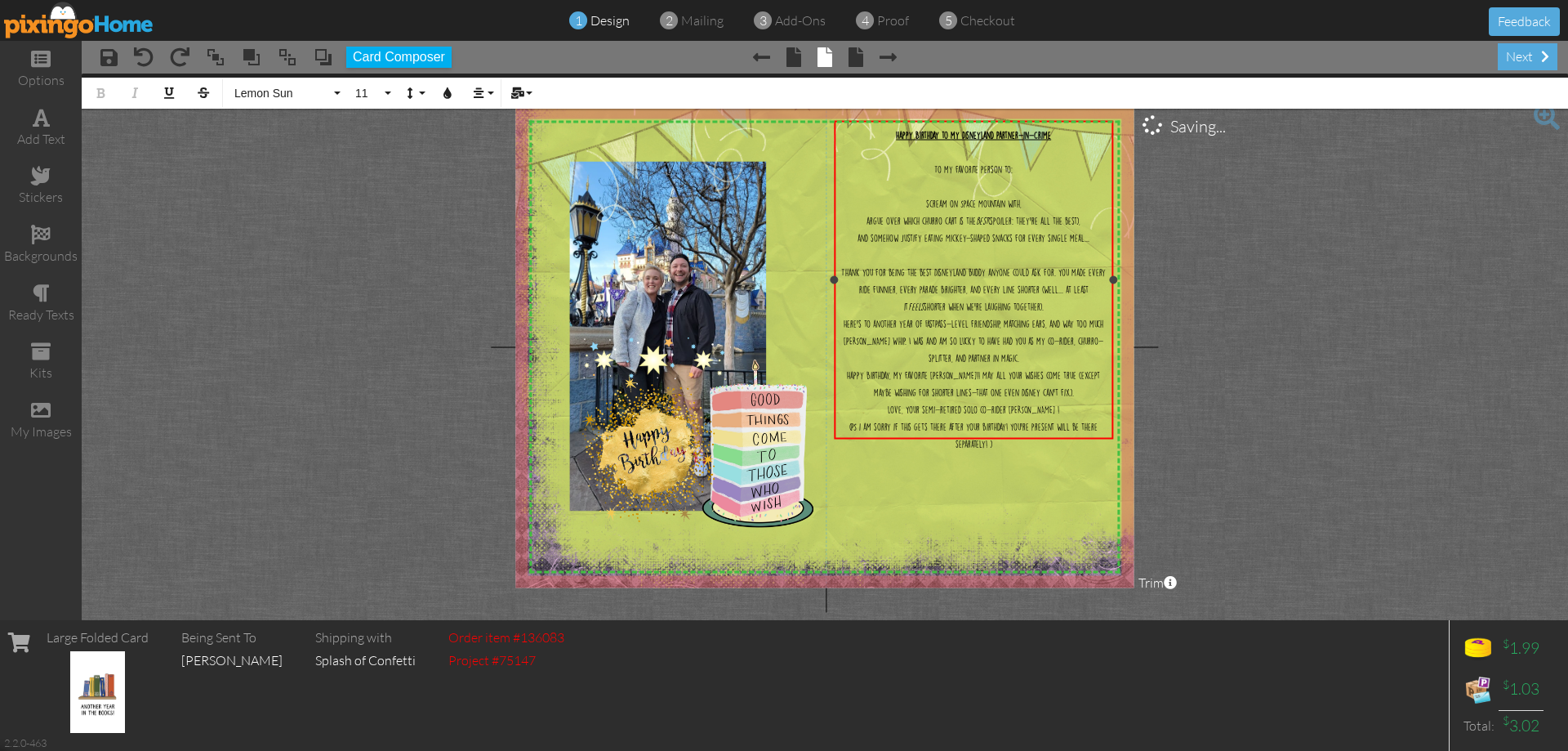
click at [1074, 296] on div "Thank you for being the best Disneyland buddy anyone could ask for. You made ev…" at bounding box center [973, 288] width 272 height 52
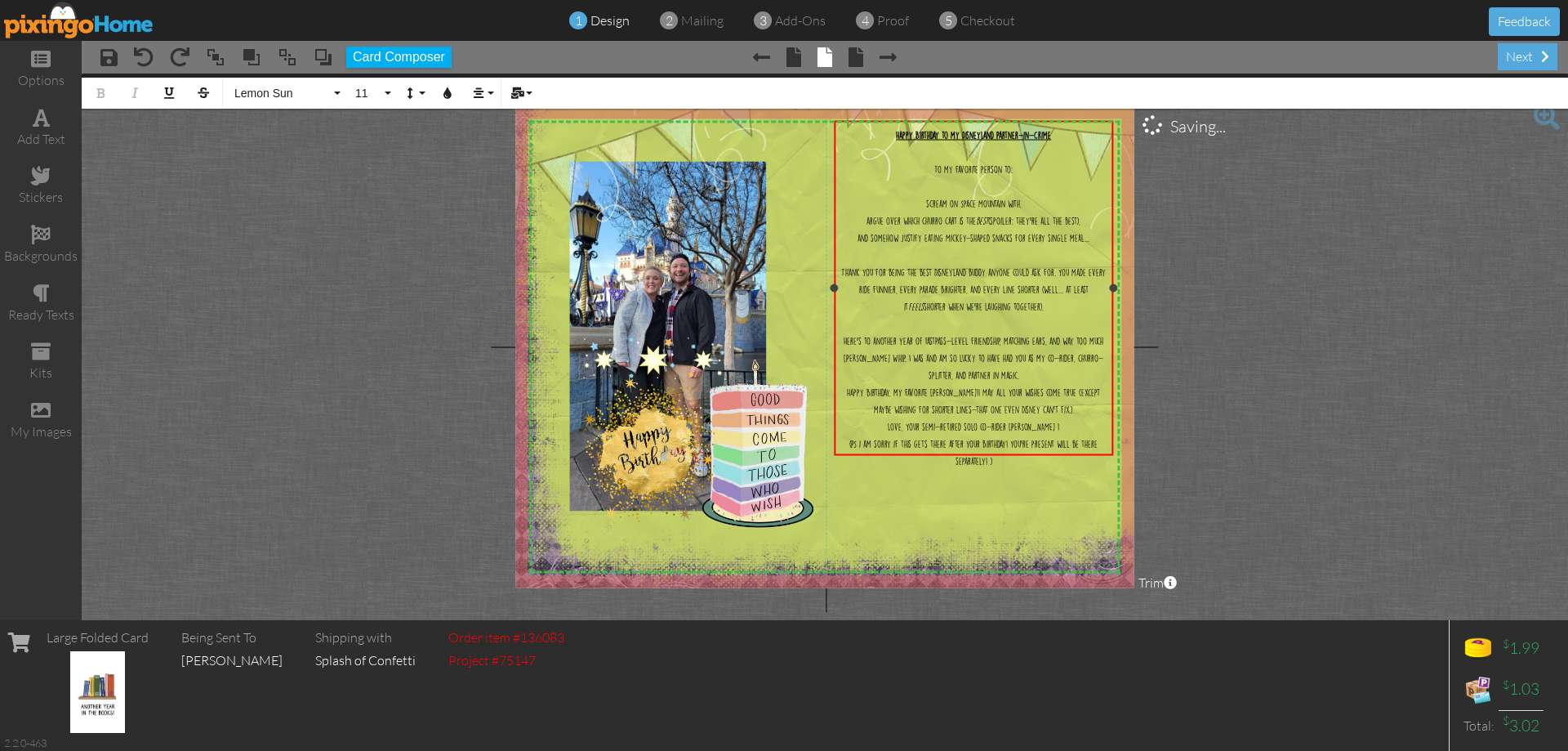
click at [1039, 360] on div "Here’s to another year of FastPass-level friendship, matching ears, and way too…" at bounding box center [973, 356] width 272 height 52
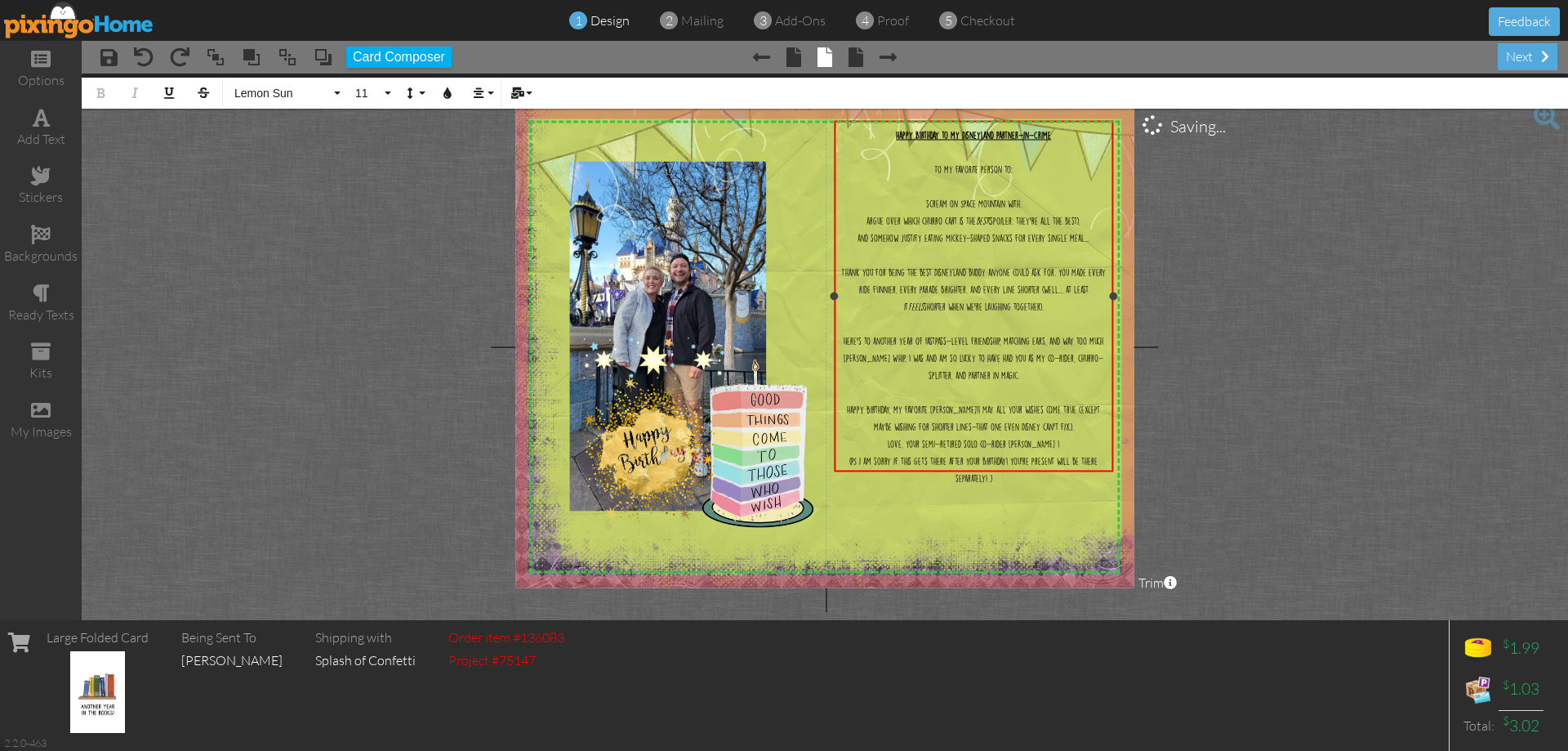
click at [1073, 409] on div "Happy Birthday, my favorite [PERSON_NAME]!! May all your wishes come true (exce…" at bounding box center [973, 416] width 272 height 34
click at [1051, 451] on div "Love, Your semi-retired solo co-rider [PERSON_NAME] !" at bounding box center [973, 459] width 272 height 18
drag, startPoint x: 1000, startPoint y: 329, endPoint x: 1057, endPoint y: 318, distance: 58.1
click at [1001, 337] on span "Here’s to another year of FastPass-level friendship, matching ears, and way too…" at bounding box center [973, 358] width 259 height 42
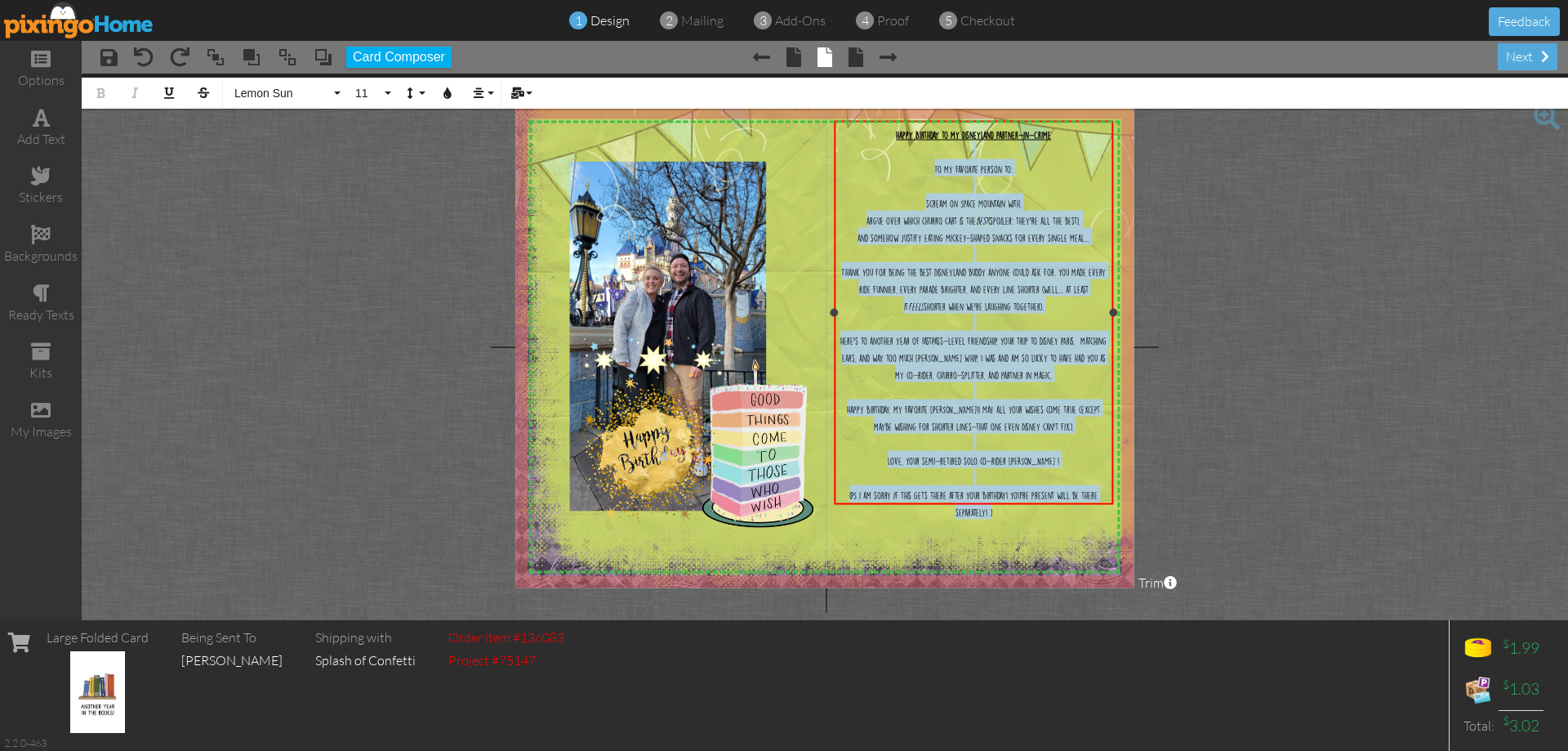
drag, startPoint x: 953, startPoint y: 464, endPoint x: 419, endPoint y: 123, distance: 633.6
click at [926, 157] on div "Happy Birthday to my Disneyland Partner-in-Crime ​ To my favorite person to: ​ …" at bounding box center [973, 322] width 272 height 395
drag, startPoint x: 390, startPoint y: 96, endPoint x: 390, endPoint y: 104, distance: 8.0
click at [390, 97] on button "11" at bounding box center [371, 94] width 48 height 31
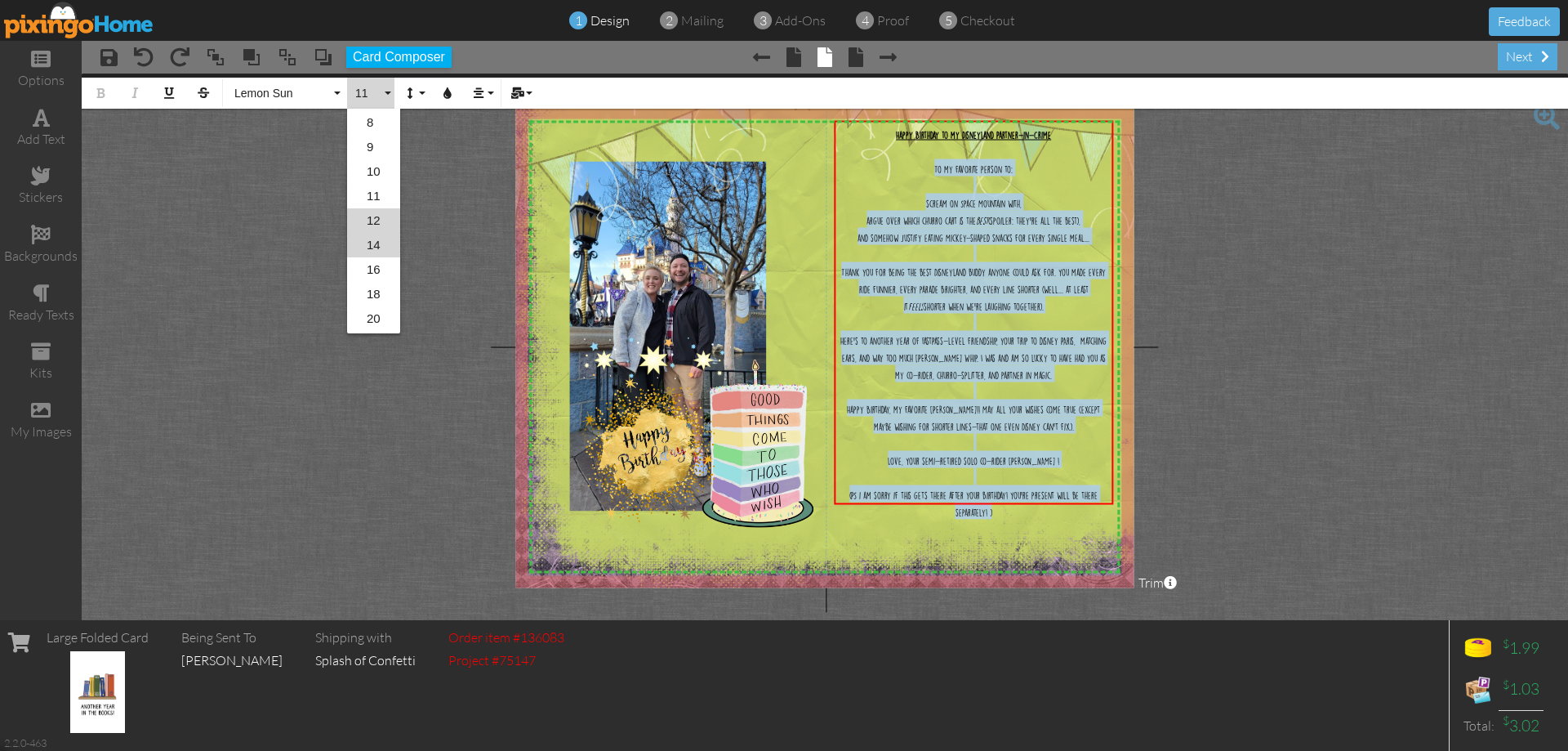
click at [374, 251] on link "14" at bounding box center [373, 245] width 53 height 24
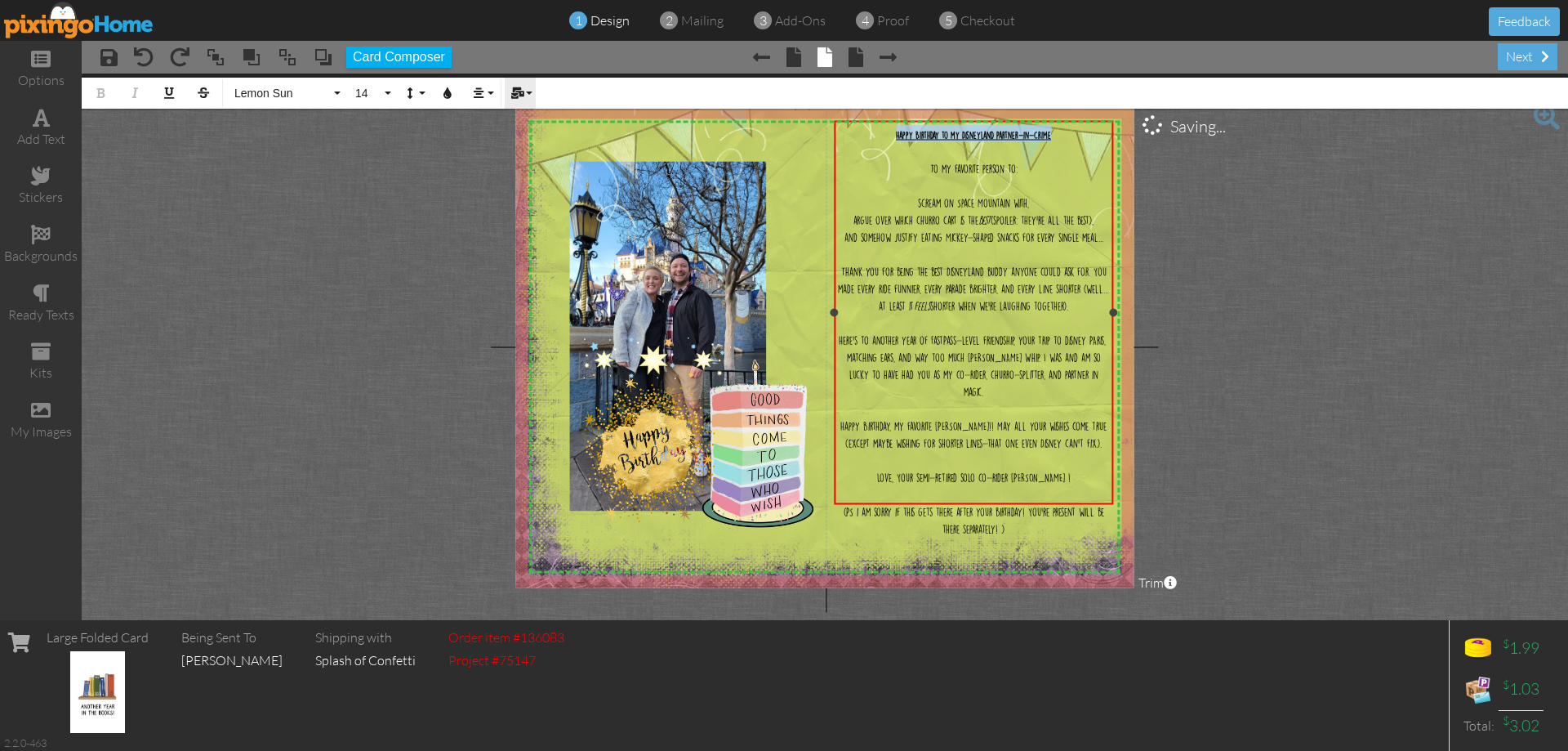
drag, startPoint x: 1074, startPoint y: 134, endPoint x: 521, endPoint y: 106, distance: 553.7
click at [870, 130] on div "Happy Birthday to my Disneyland Partner-in-Crime" at bounding box center [973, 134] width 272 height 18
click at [395, 95] on div "Bold Italic Underline Strikethrough Lemon Sun Absolute Adventure Algerian Aphro…" at bounding box center [825, 91] width 1486 height 35
click at [391, 95] on button "11" at bounding box center [371, 94] width 48 height 31
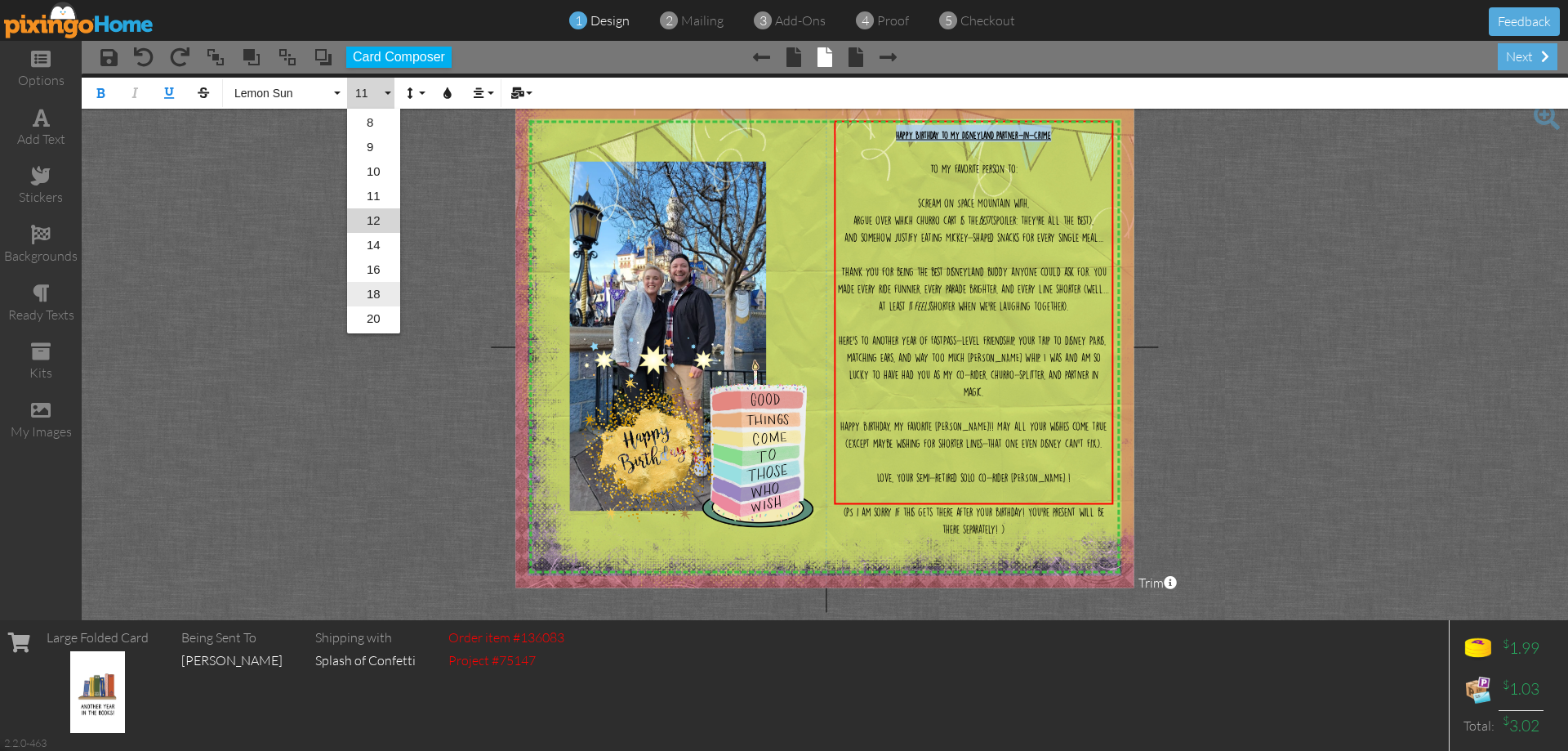
click at [383, 294] on link "18" at bounding box center [373, 294] width 53 height 24
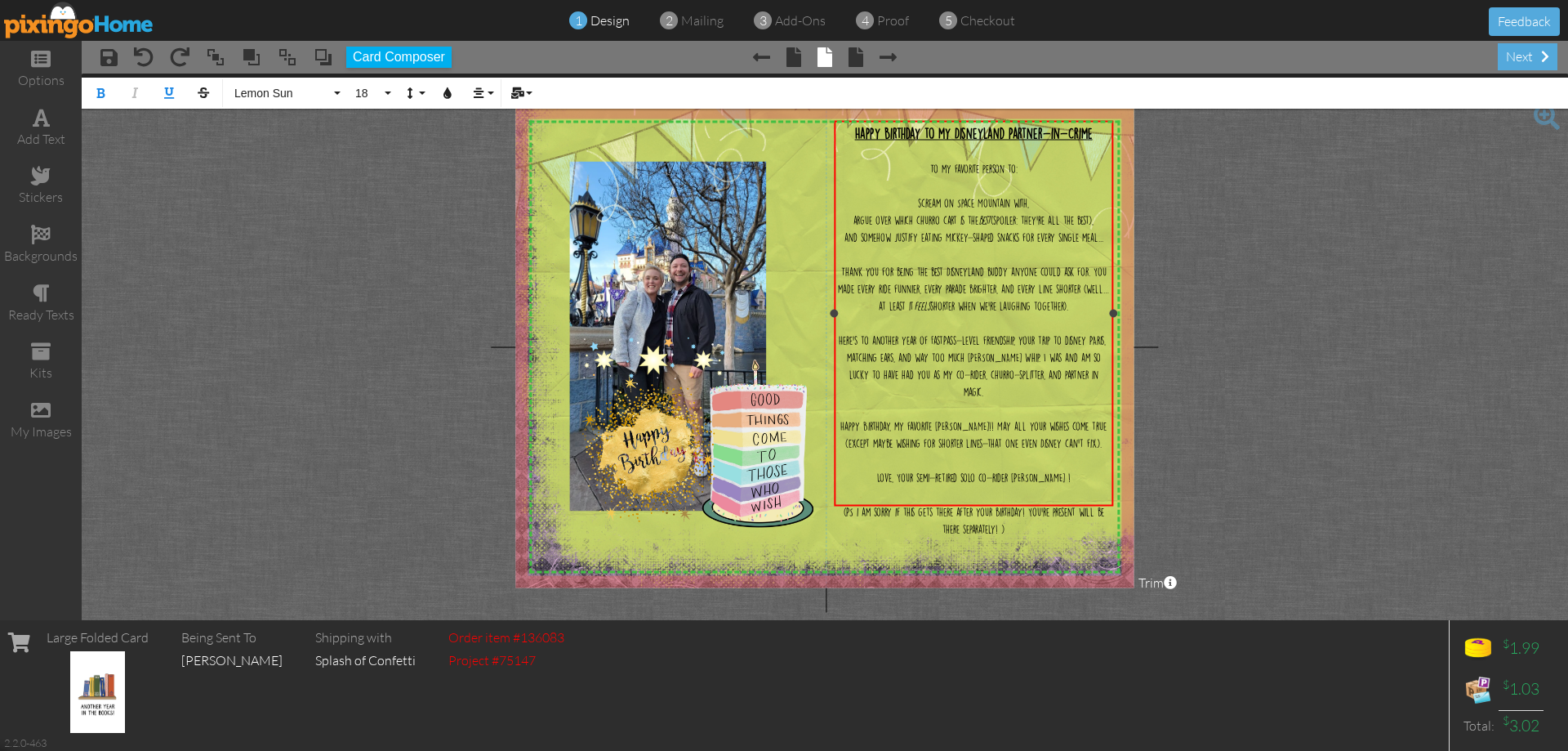
click at [1094, 134] on div "Happy Birthday to my Disneyland Partner-in-Crime" at bounding box center [973, 134] width 272 height 18
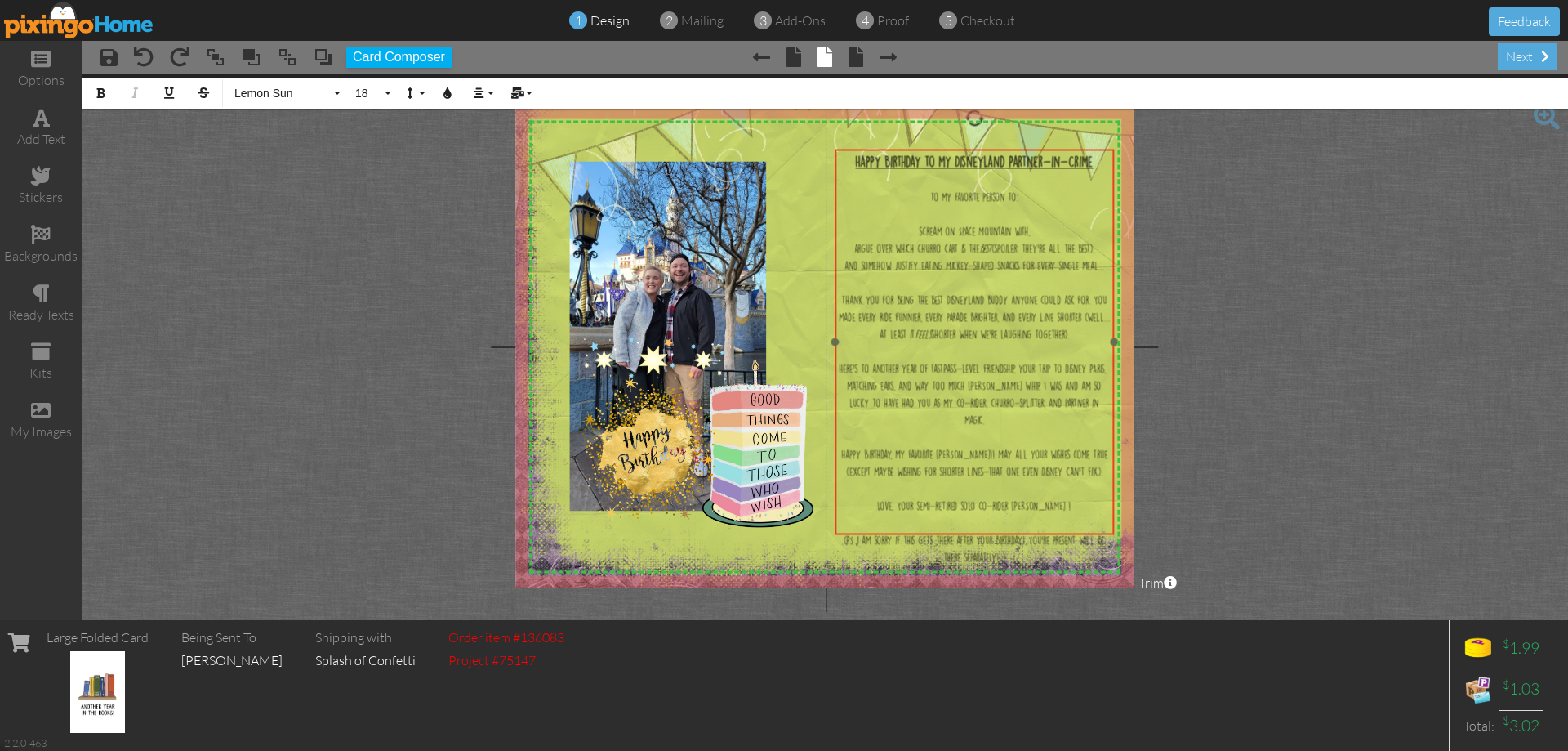
drag, startPoint x: 1026, startPoint y: 504, endPoint x: 1027, endPoint y: 533, distance: 29.0
click at [1027, 533] on div "Happy Birthday to my Disneyland Partner-in-Crime ​ ​ ​ To my favorite person to…" at bounding box center [974, 359] width 279 height 419
click at [1010, 531] on div "(PS i am sorry if this gets there after your birthday! You're present will be t…" at bounding box center [974, 547] width 272 height 34
click at [1008, 531] on div "(PS i am sorry if this gets there after your birthday! You're present will be t…" at bounding box center [974, 547] width 272 height 34
drag, startPoint x: 1062, startPoint y: 468, endPoint x: 599, endPoint y: 254, distance: 510.1
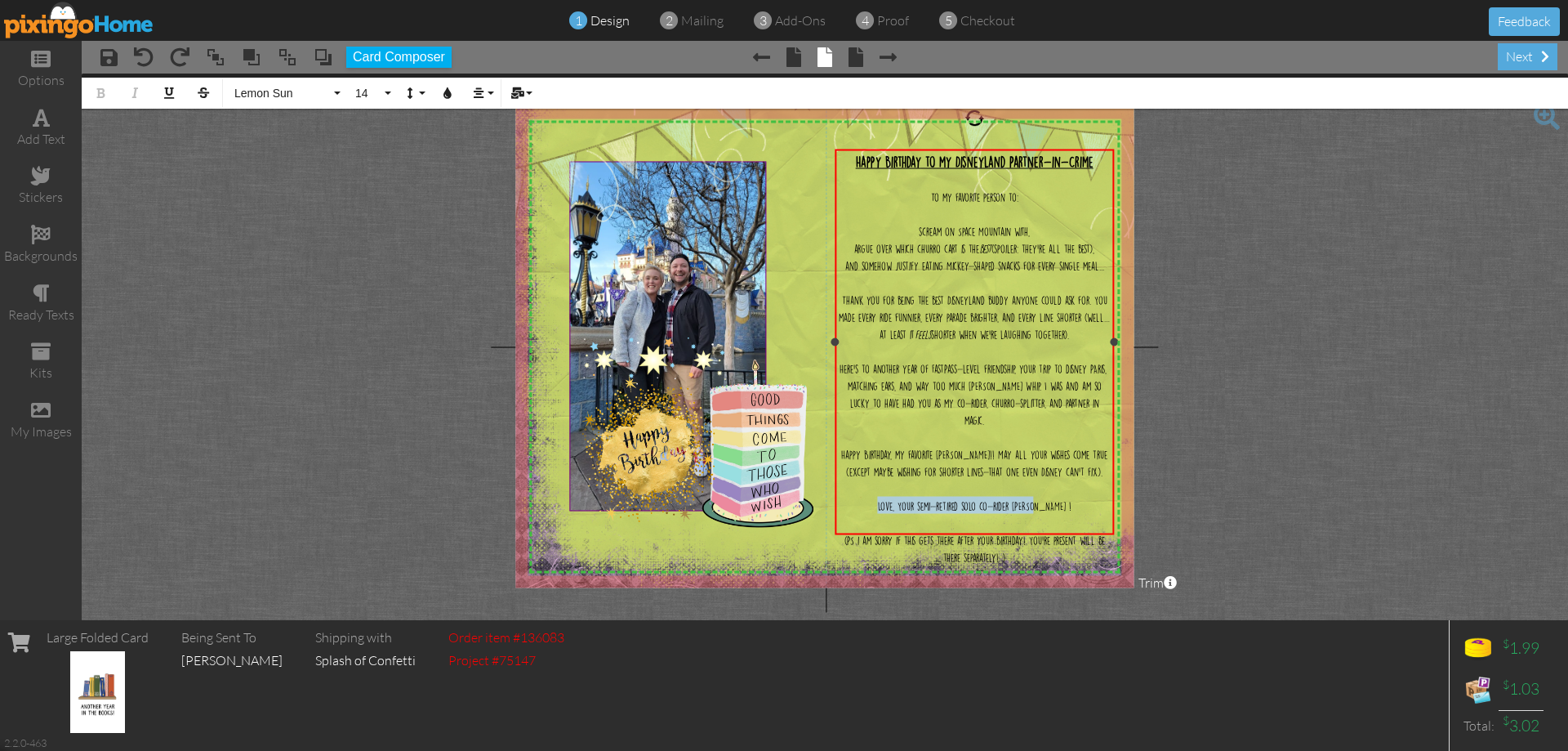
click at [887, 496] on div "Love, Your semi-retired solo co-rider [PERSON_NAME] !" at bounding box center [974, 505] width 272 height 18
click at [365, 99] on span "14" at bounding box center [368, 94] width 27 height 14
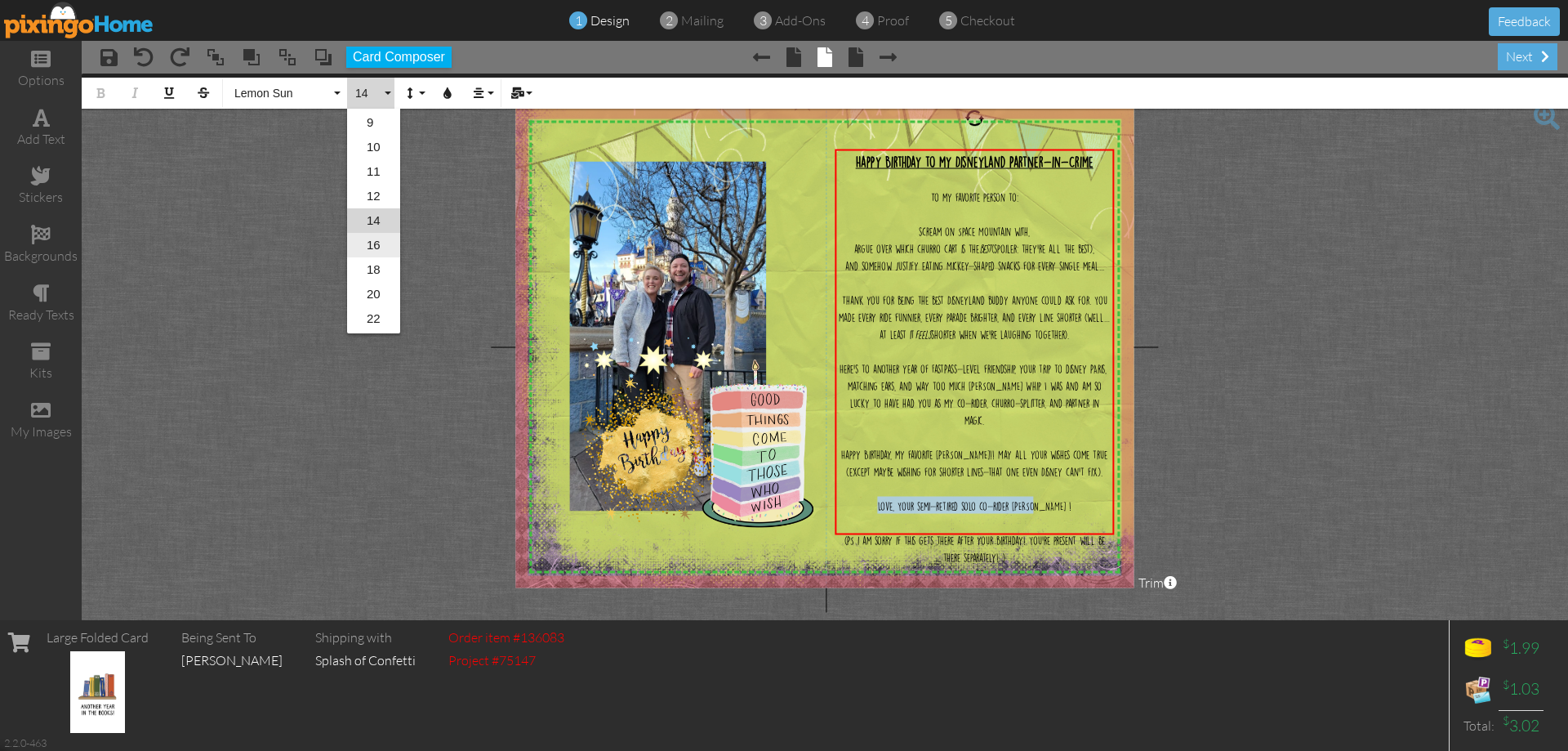
click at [387, 246] on link "16" at bounding box center [373, 245] width 53 height 24
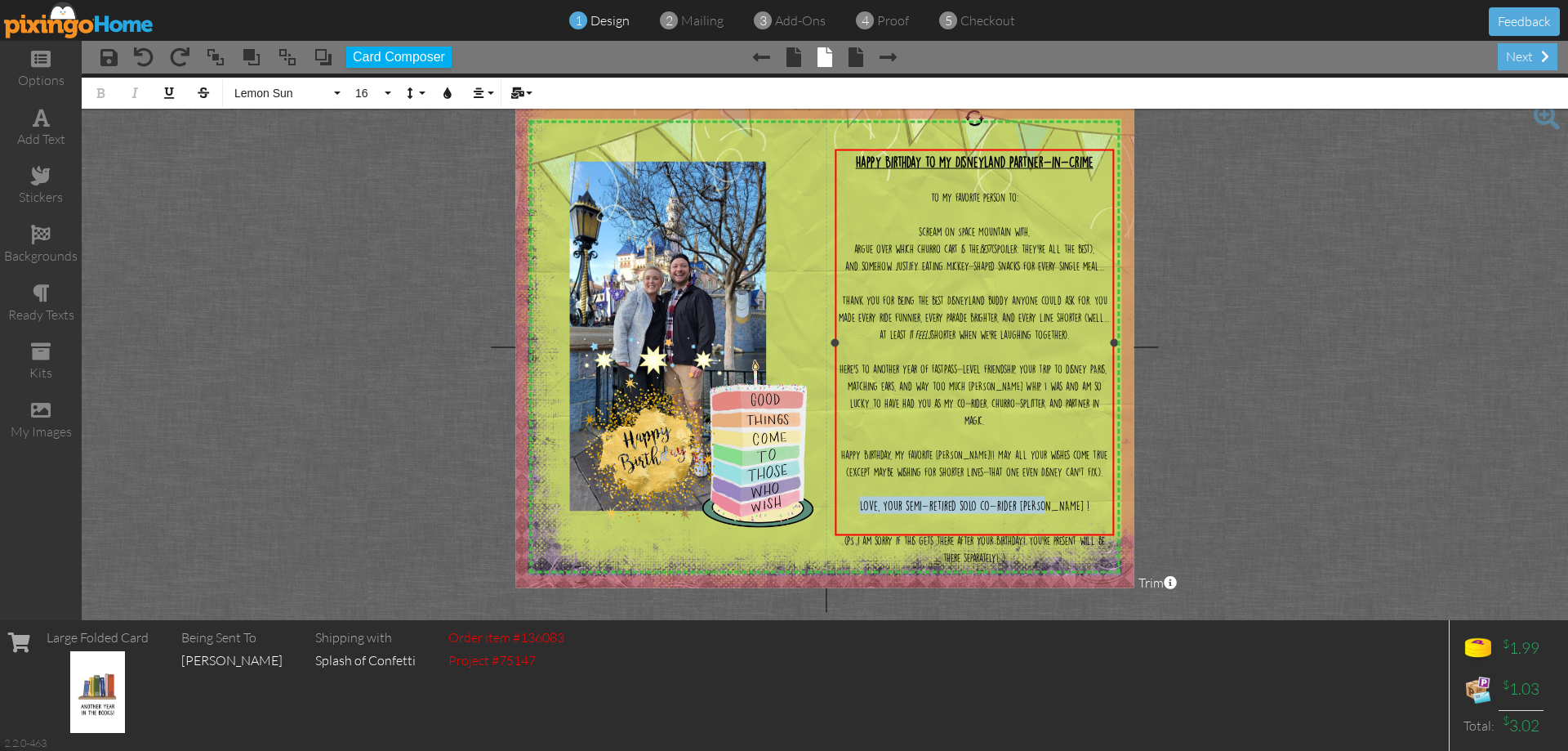
click at [1101, 496] on div "Love, Your semi-retired solo co-rider [PERSON_NAME] !" at bounding box center [974, 505] width 272 height 18
click at [1087, 514] on div "​" at bounding box center [974, 523] width 272 height 18
drag, startPoint x: 1022, startPoint y: 194, endPoint x: 913, endPoint y: 194, distance: 109.0
click at [923, 194] on div "To my favorite person to:" at bounding box center [974, 197] width 272 height 18
drag, startPoint x: 380, startPoint y: 95, endPoint x: 392, endPoint y: 143, distance: 49.5
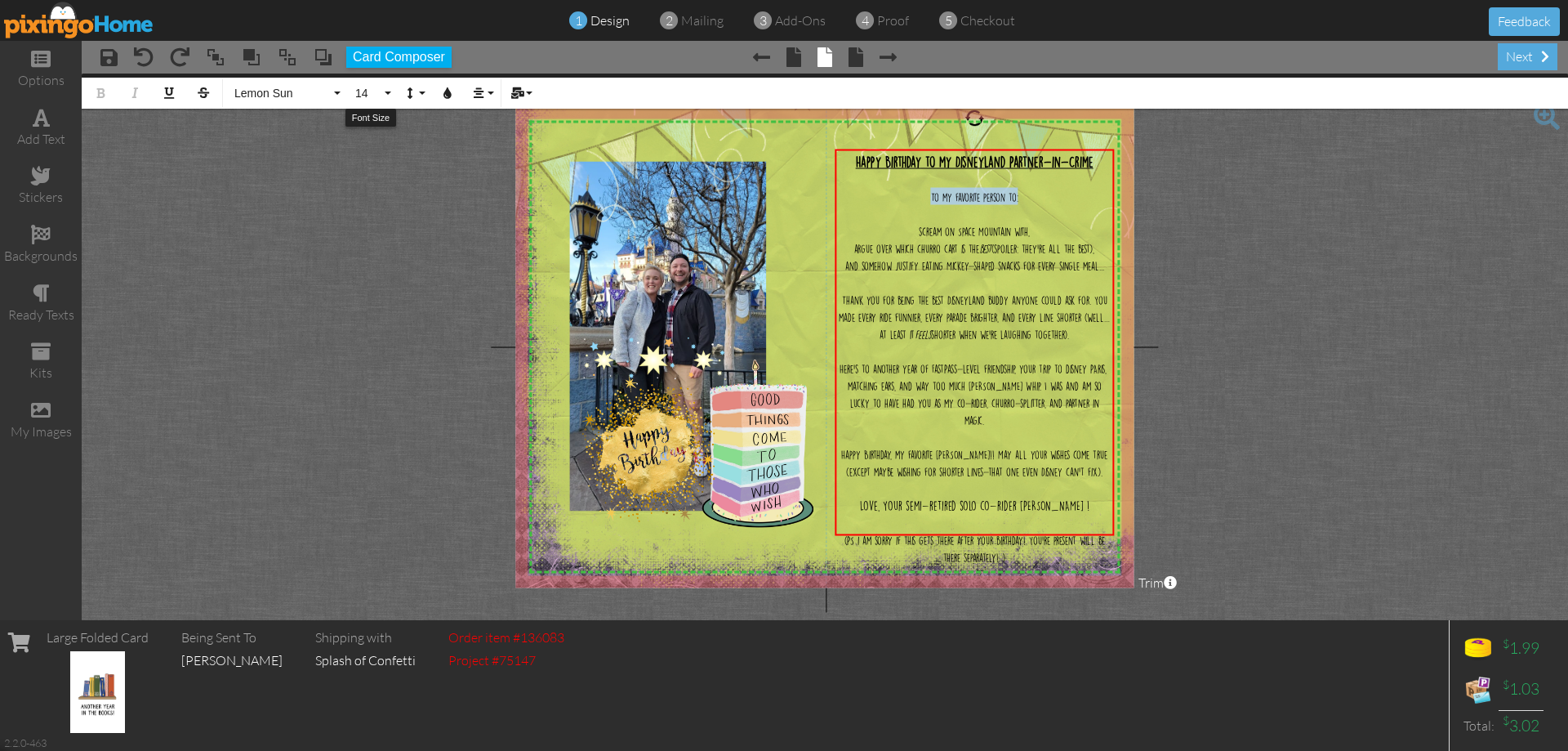
click at [381, 99] on button "14" at bounding box center [371, 94] width 48 height 31
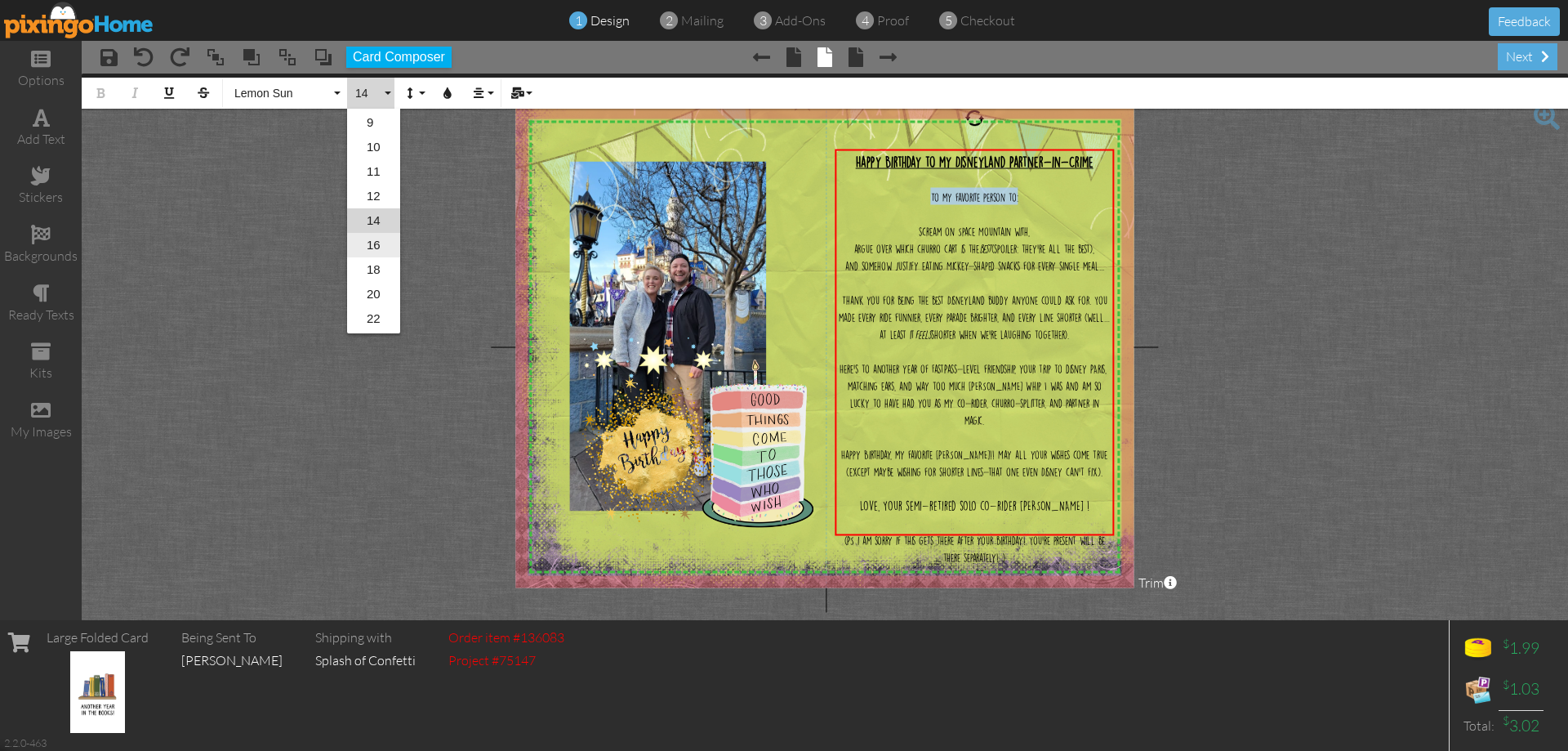
click at [376, 237] on link "16" at bounding box center [373, 245] width 53 height 24
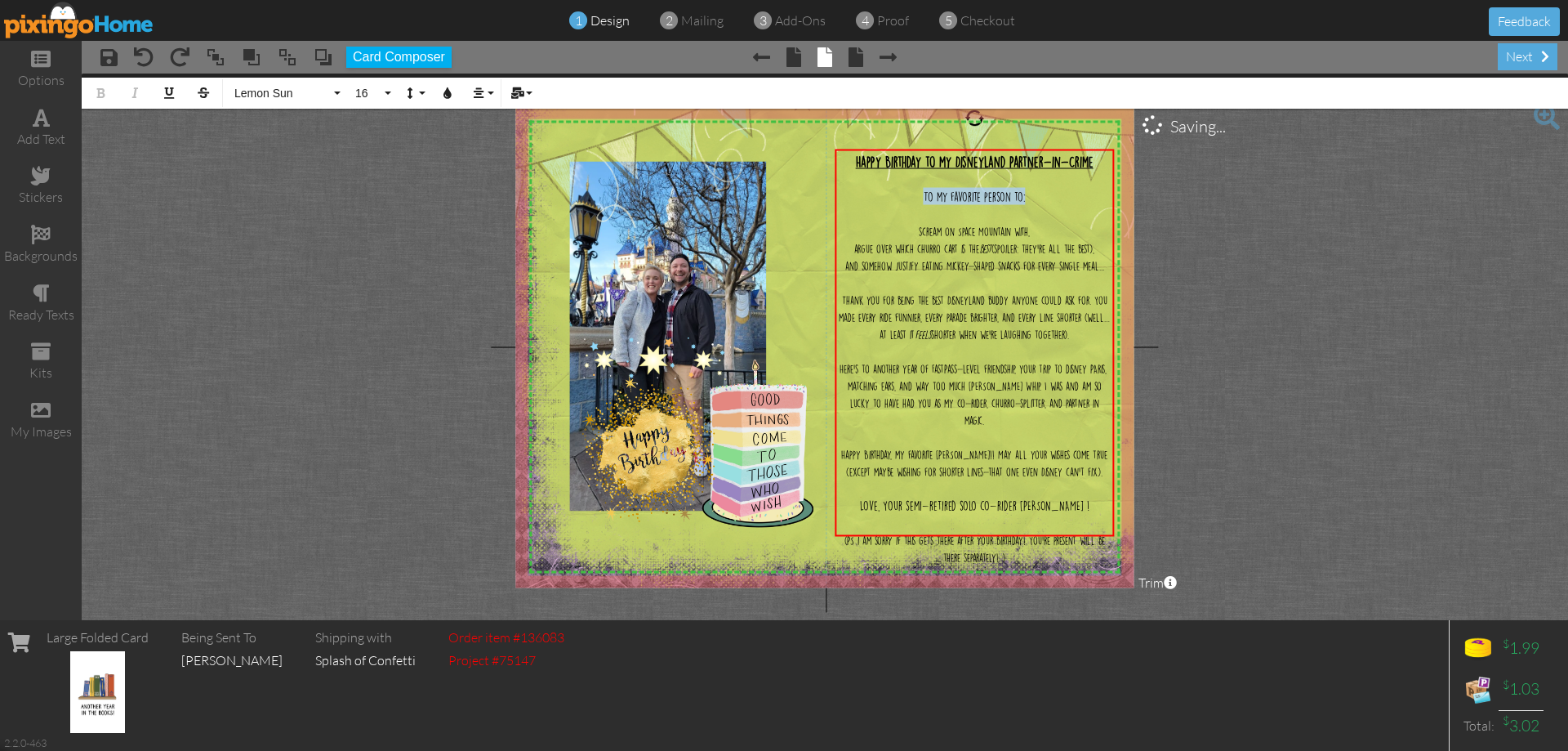
click at [805, 300] on img at bounding box center [837, 258] width 674 height 674
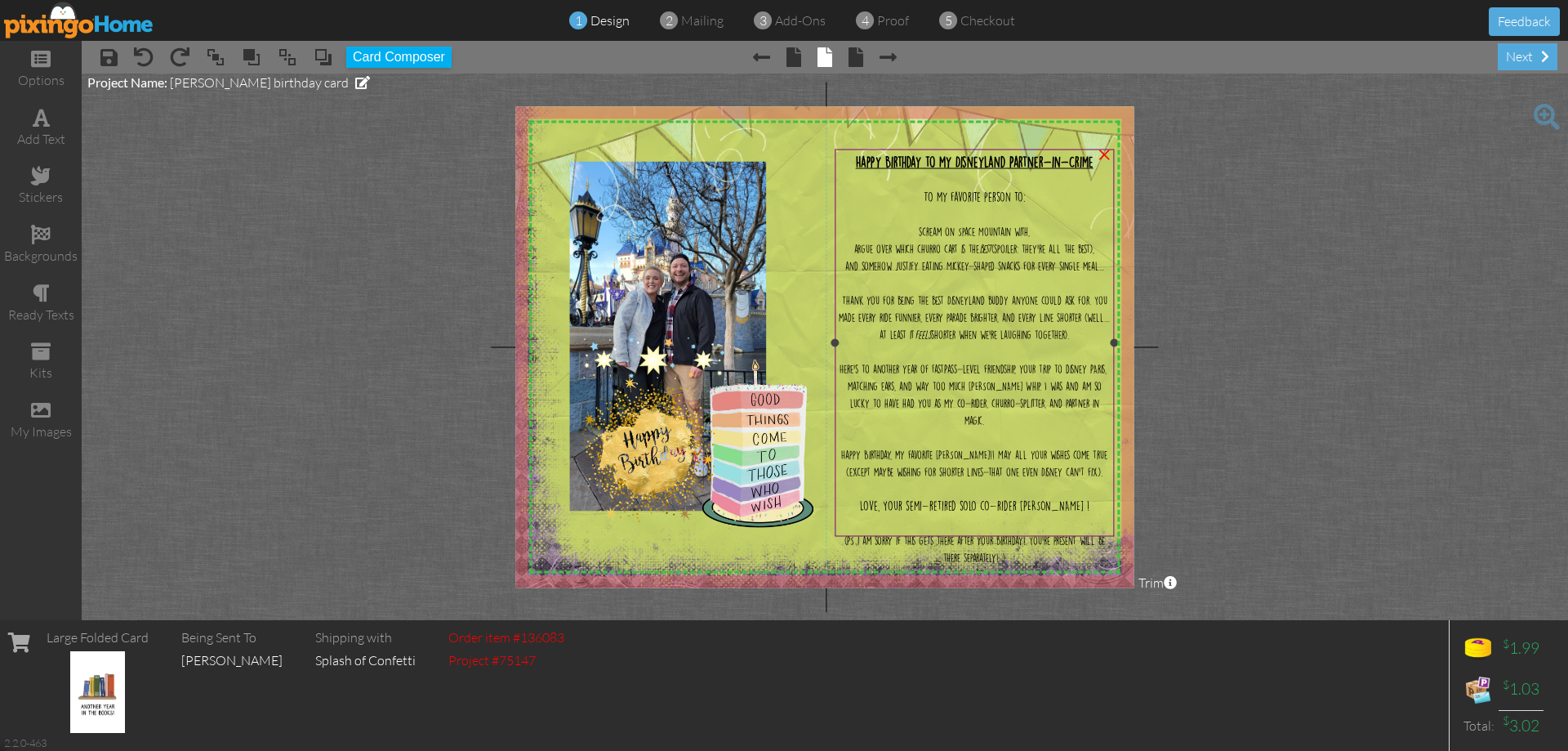
click at [944, 231] on span "scream on Space Mountain with," at bounding box center [974, 231] width 111 height 9
click at [944, 230] on span "scream on Space Mountain with," at bounding box center [973, 230] width 111 height 9
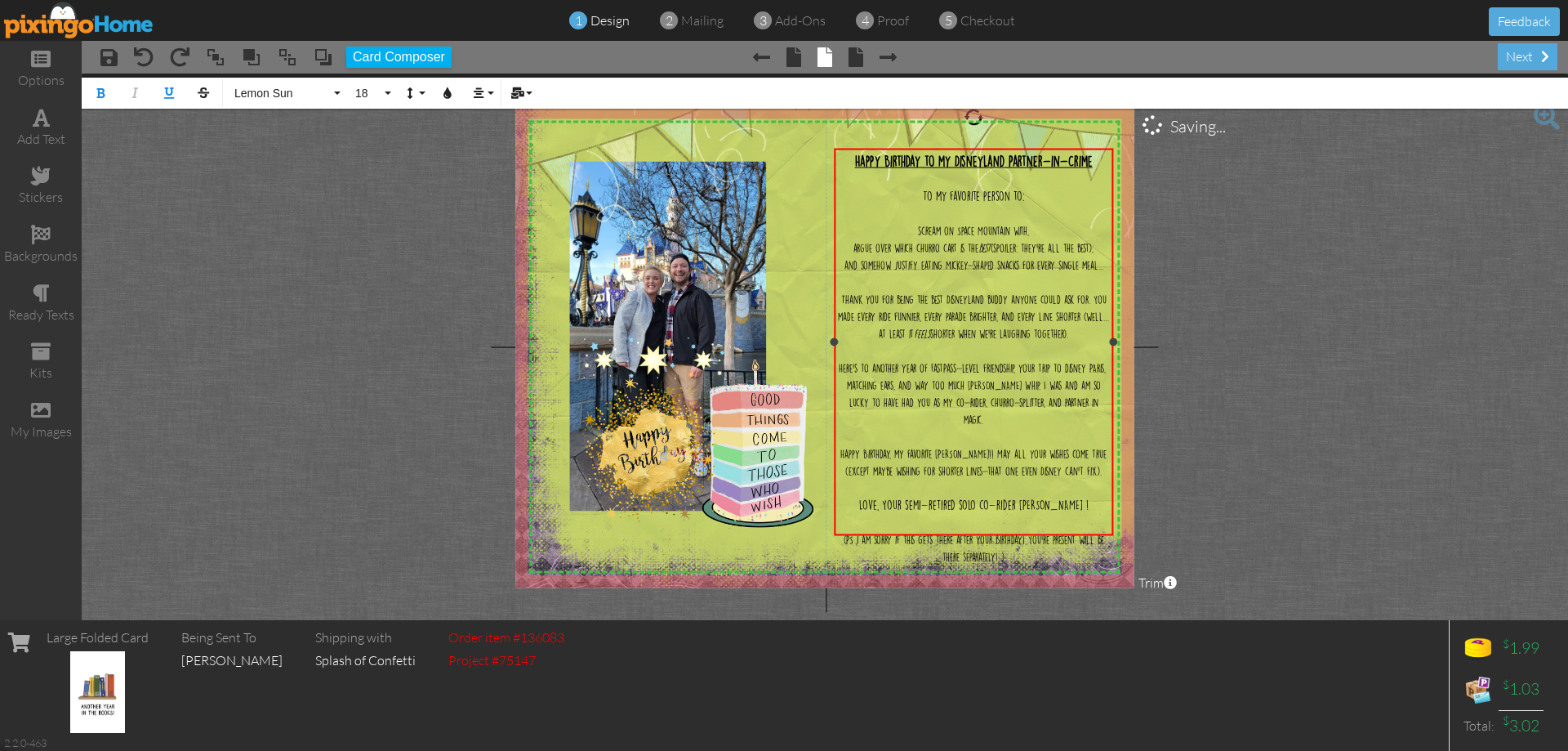
click at [915, 229] on div "scream on Space Mountain with," at bounding box center [973, 230] width 272 height 18
click at [853, 244] on span "argue over which churro cart is the" at bounding box center [916, 248] width 125 height 9
click at [840, 262] on div "and somehow justify eating Mickey-shaped snacks for every single meal..." at bounding box center [973, 264] width 272 height 18
drag, startPoint x: 1023, startPoint y: 504, endPoint x: 1031, endPoint y: 499, distance: 9.4
click at [1025, 535] on span "(PS i am sorry if this gets there after your birthday! You're present will be t…" at bounding box center [973, 548] width 260 height 26
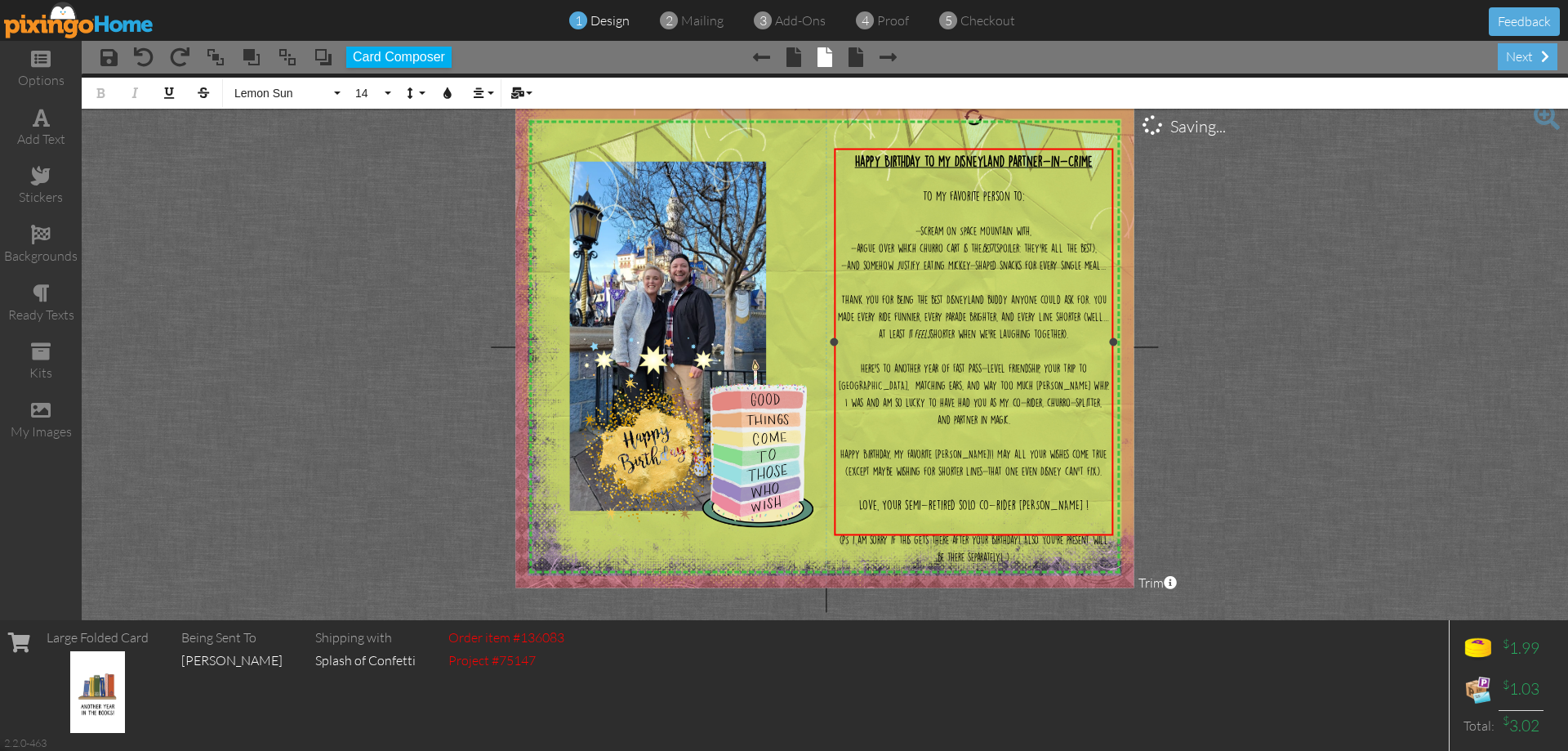
click at [1071, 535] on span "(PS i am sorry if this gets there after your birthday! Also You're present will…" at bounding box center [974, 548] width 269 height 26
click at [1007, 535] on span "(PS i am sorry if this gets there after your birthday! Also Your present will b…" at bounding box center [974, 548] width 264 height 26
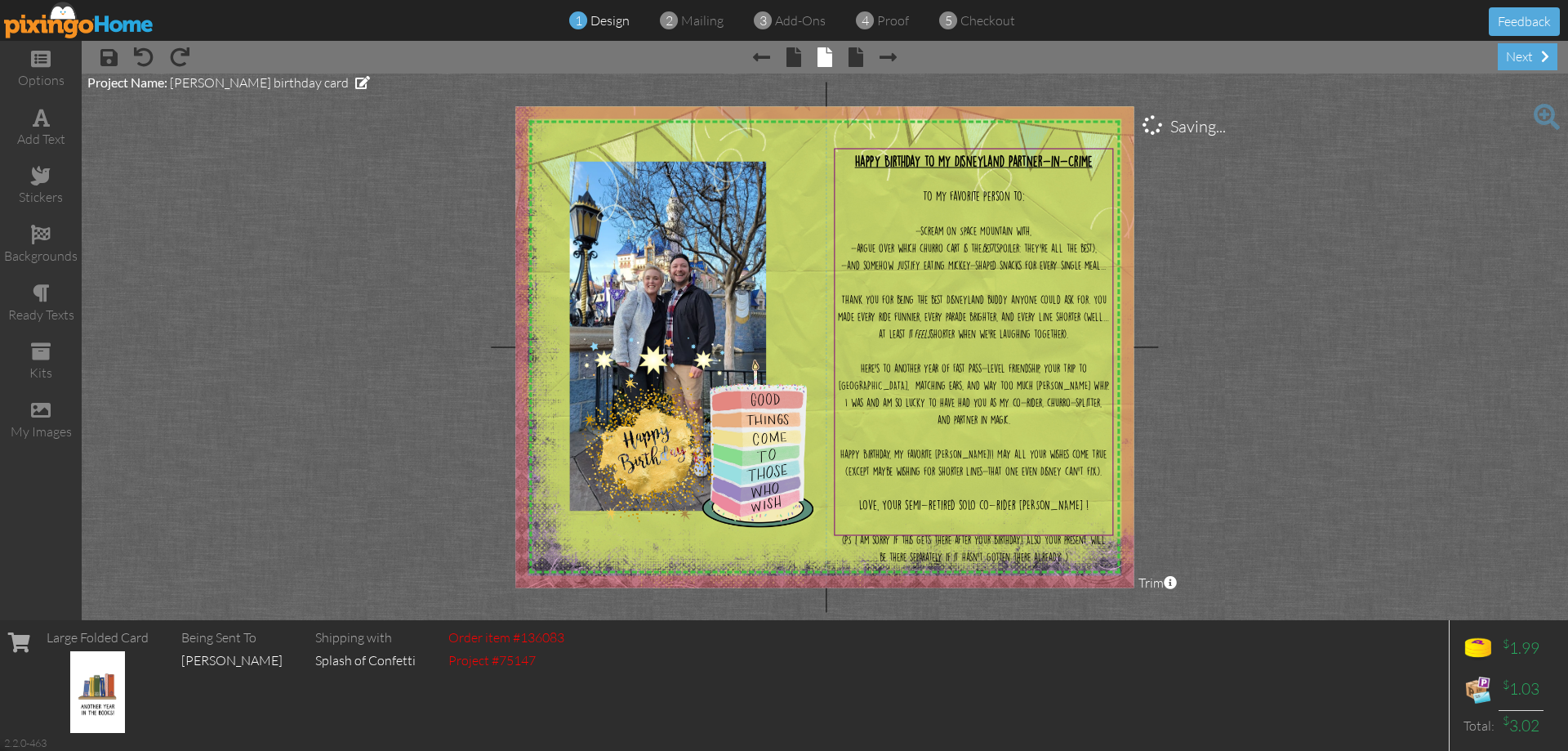
click at [1249, 229] on project-studio-wrapper "X X X X X X X X X X X X X X X X X X X X X X X X X X X X X X X X X X X X X X X X…" at bounding box center [825, 346] width 1486 height 546
click at [113, 64] on span at bounding box center [109, 58] width 18 height 20
click at [113, 66] on span at bounding box center [109, 58] width 18 height 20
click at [118, 64] on span "× undo" at bounding box center [136, 56] width 36 height 26
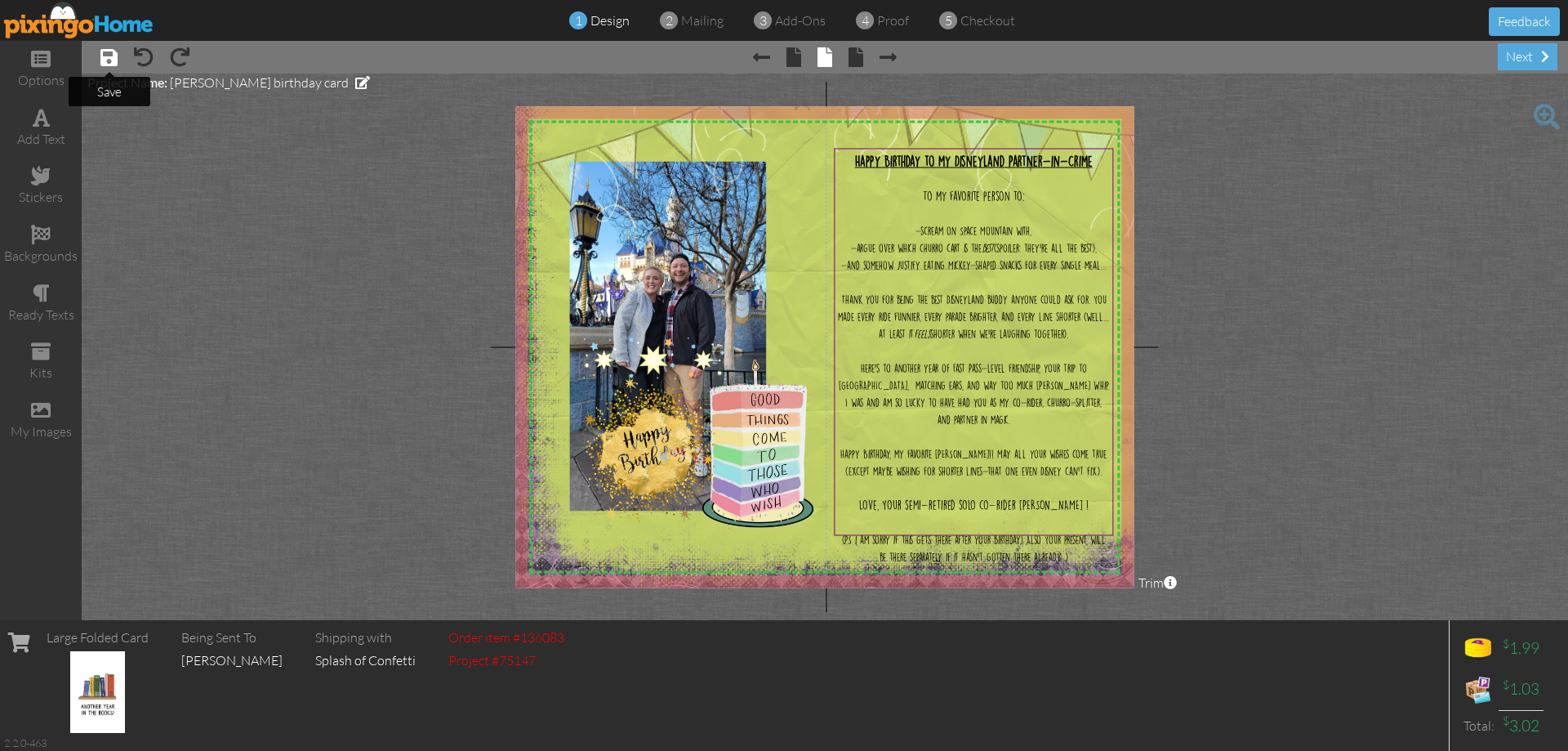
click at [117, 62] on span at bounding box center [109, 58] width 18 height 20
click at [1535, 57] on div "next" at bounding box center [1527, 57] width 59 height 27
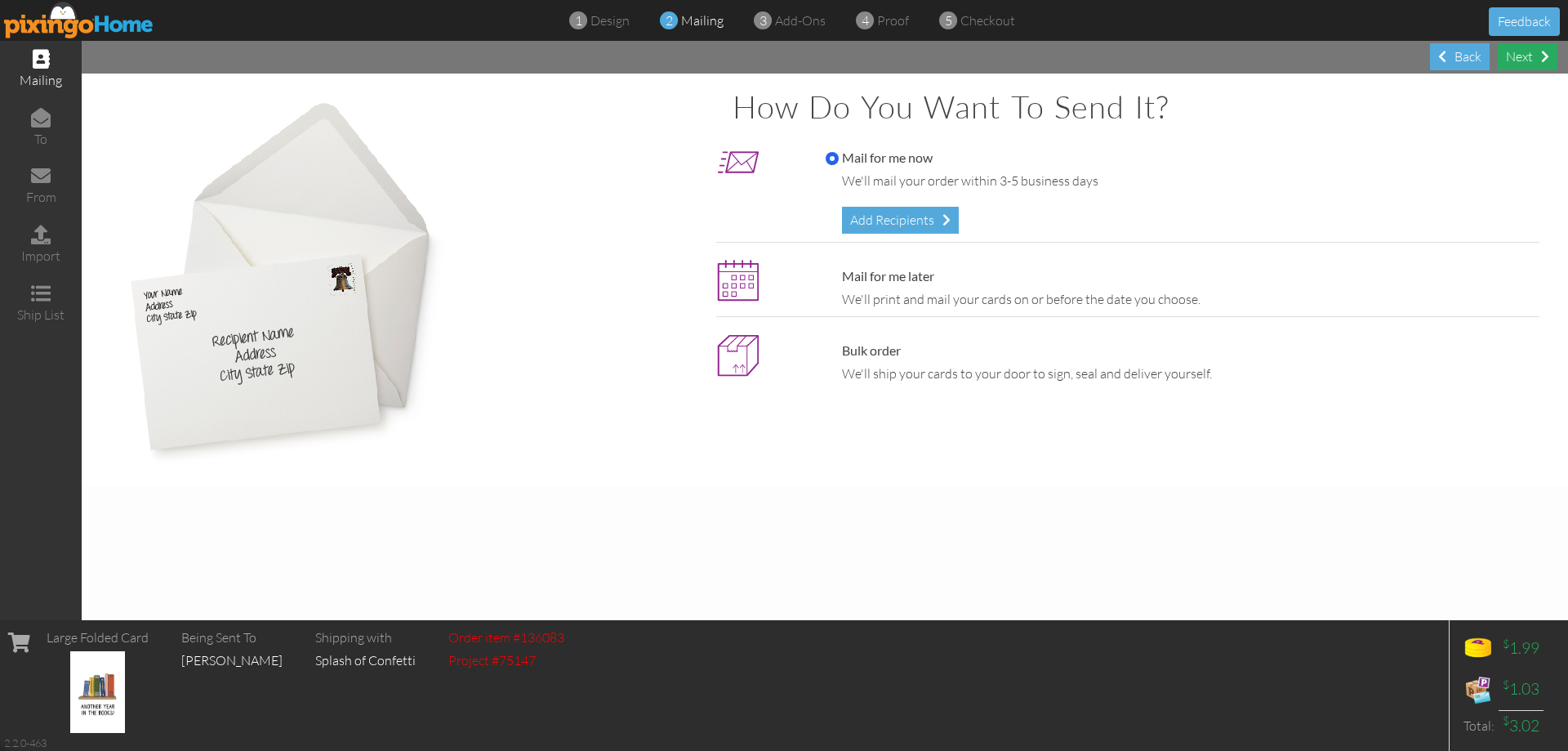
click at [1536, 56] on div "Next" at bounding box center [1527, 57] width 59 height 27
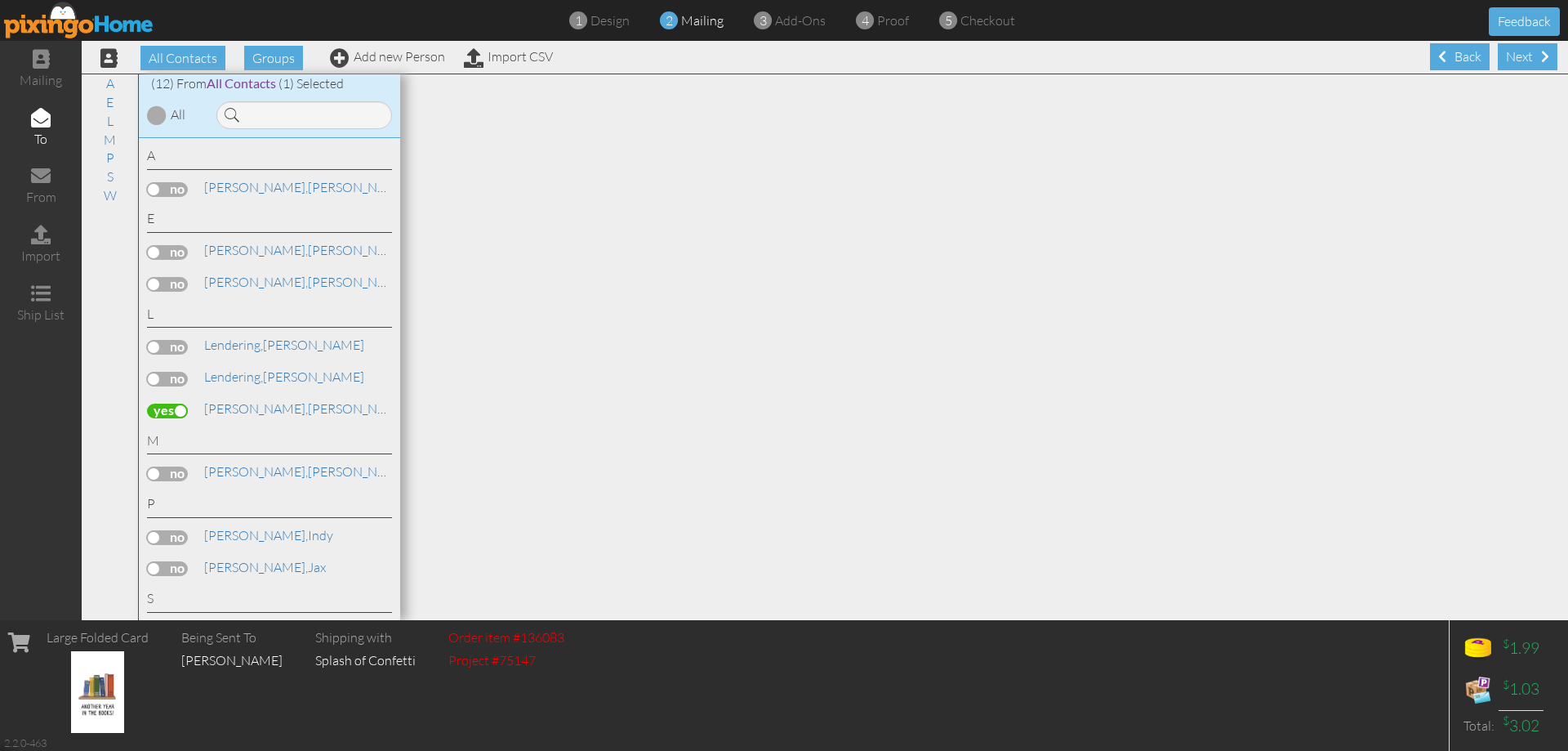
click at [1542, 56] on span at bounding box center [1546, 56] width 8 height 13
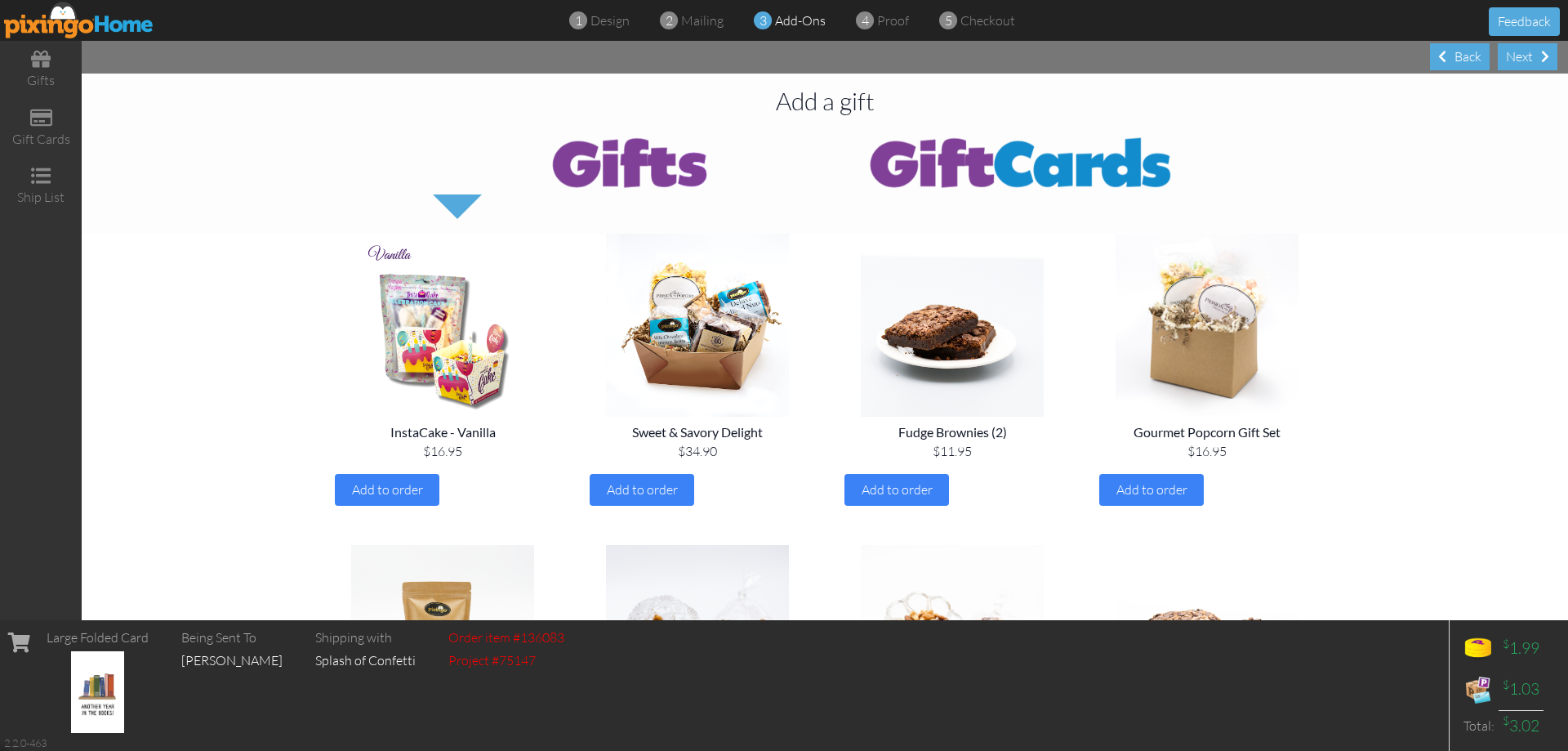
click at [1536, 56] on div "Next" at bounding box center [1527, 57] width 59 height 27
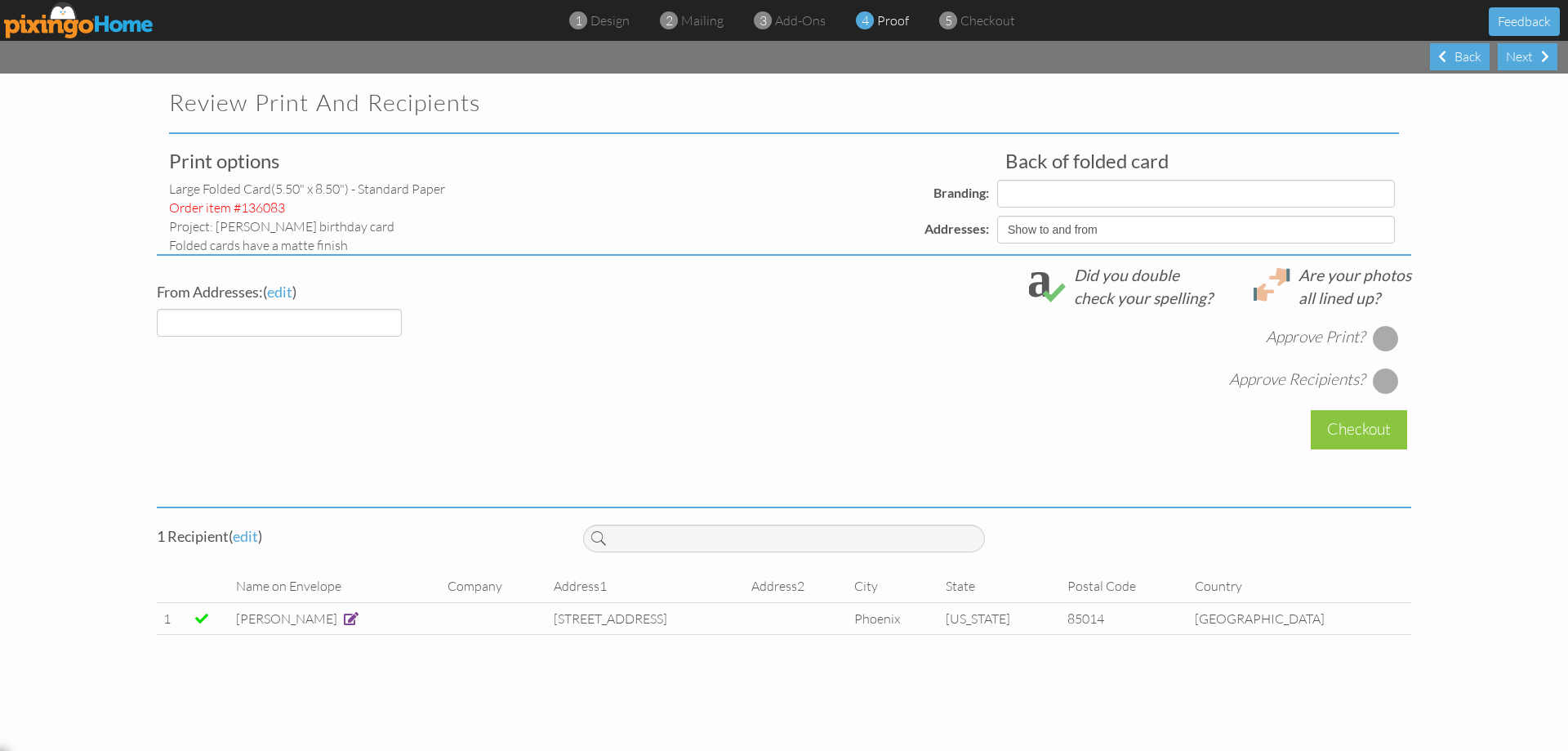
select select "object:2388"
select select "object:2386"
